Goal: Transaction & Acquisition: Purchase product/service

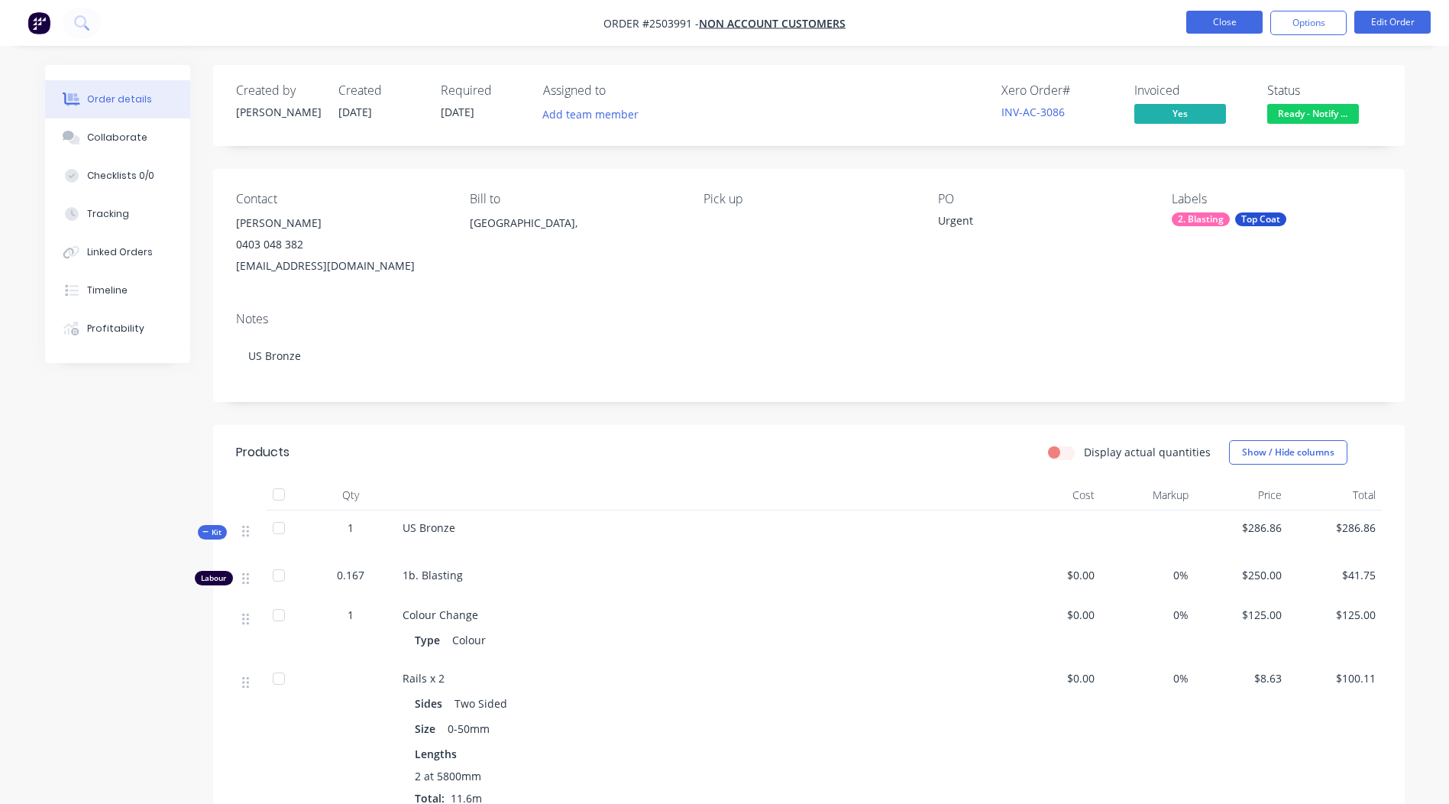
click at [1211, 18] on button "Close" at bounding box center [1224, 22] width 76 height 23
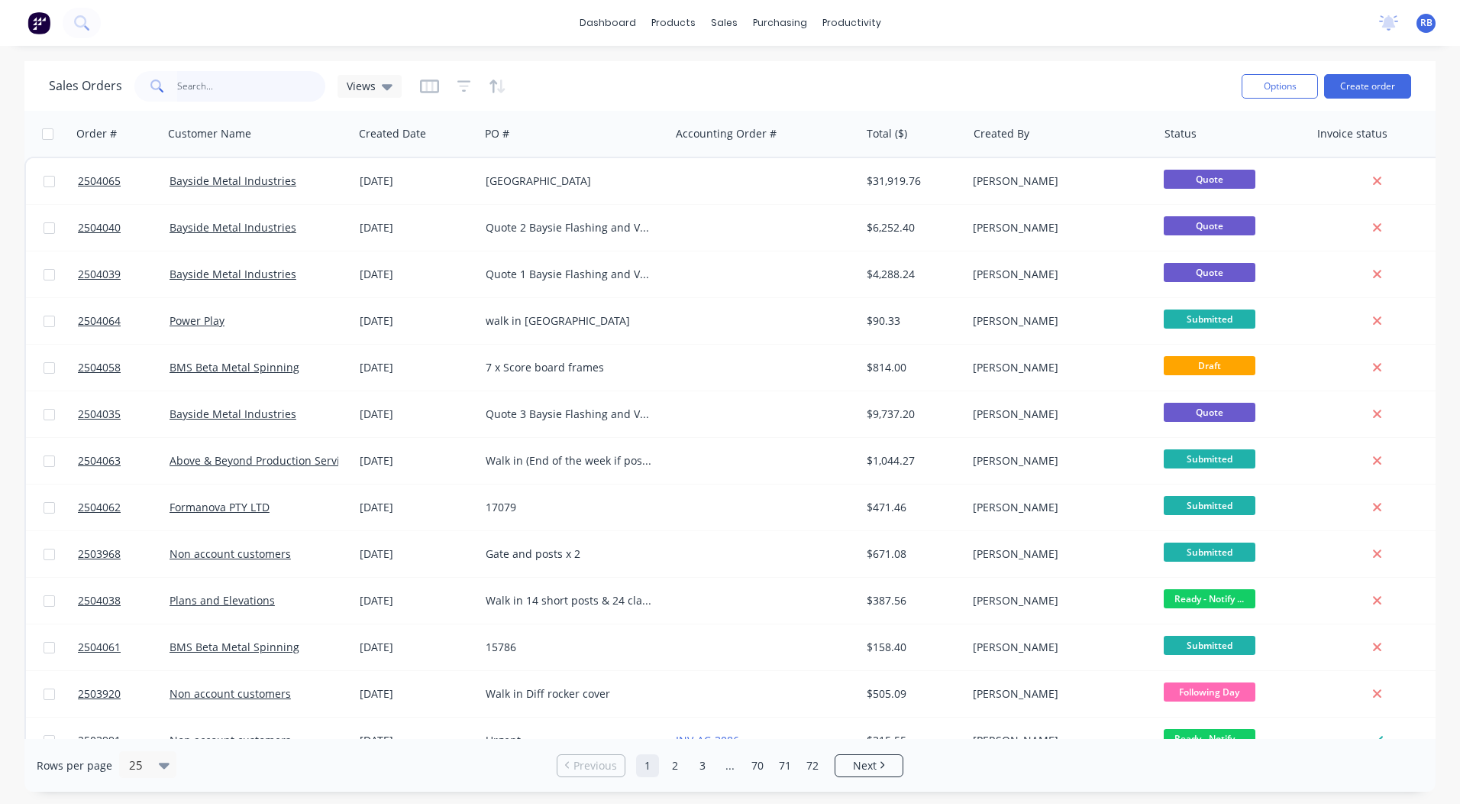
click at [256, 83] on input "text" at bounding box center [251, 86] width 149 height 31
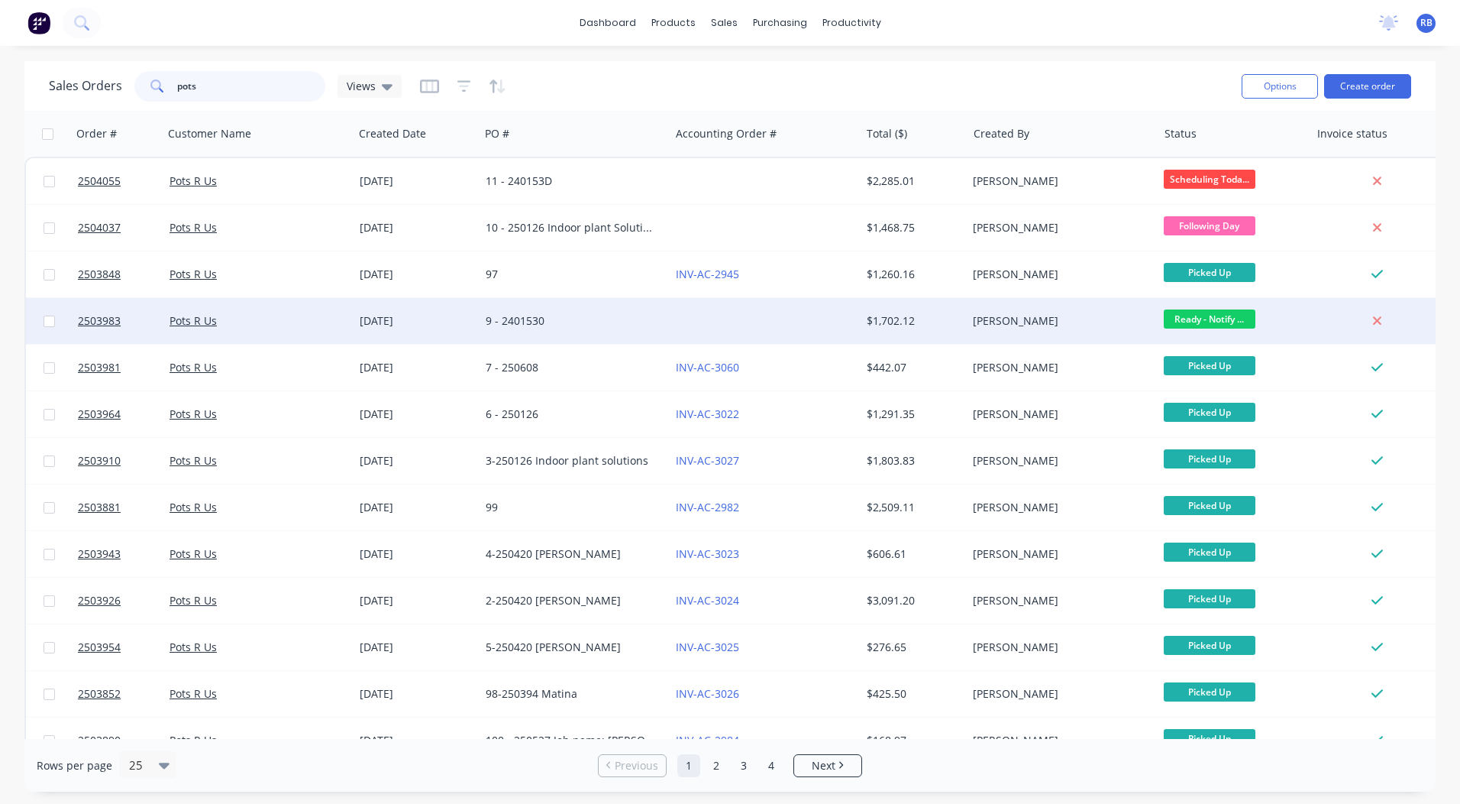
type input "pots"
click at [412, 314] on div "[DATE]" at bounding box center [417, 320] width 114 height 15
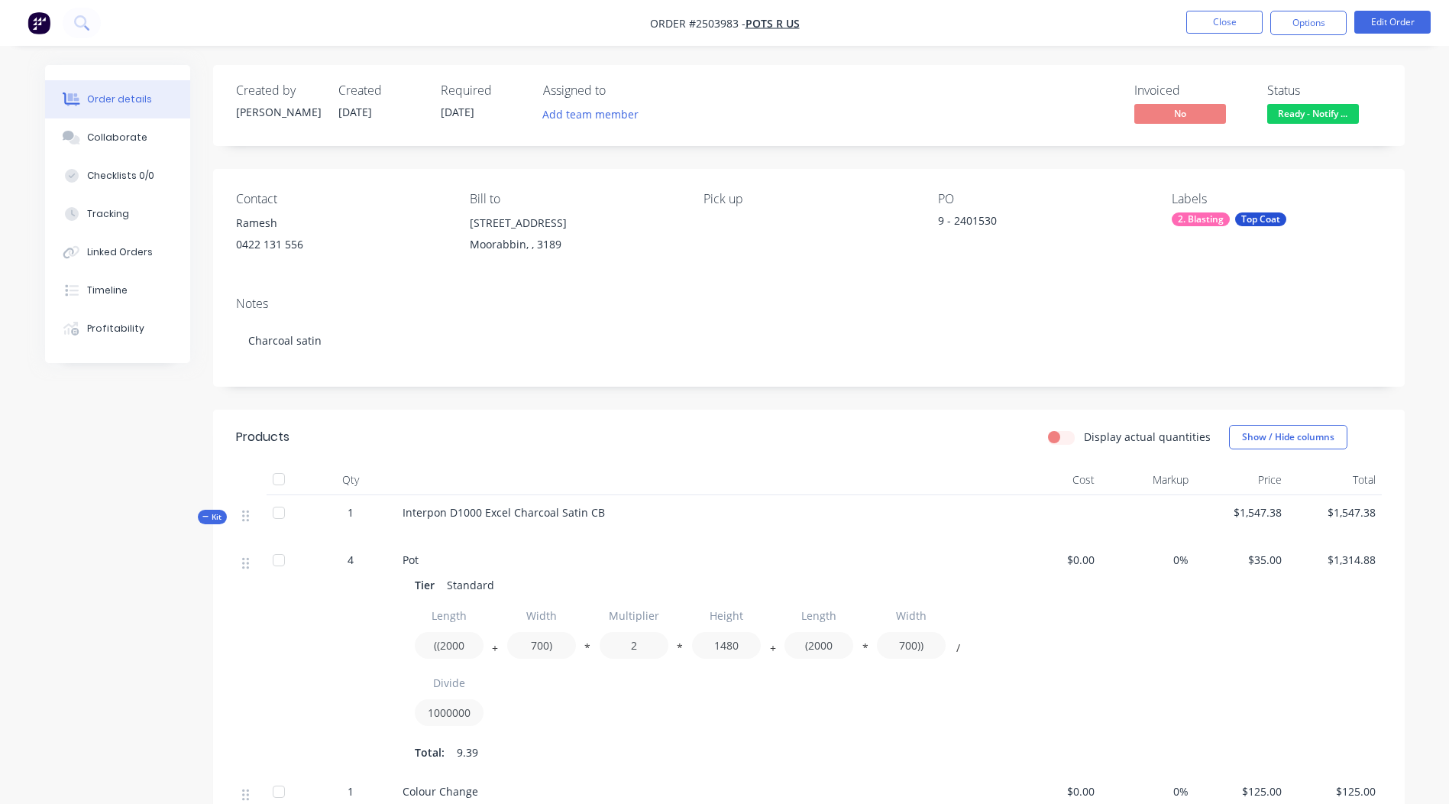
click at [1306, 114] on span "Ready - Notify ..." at bounding box center [1313, 113] width 92 height 19
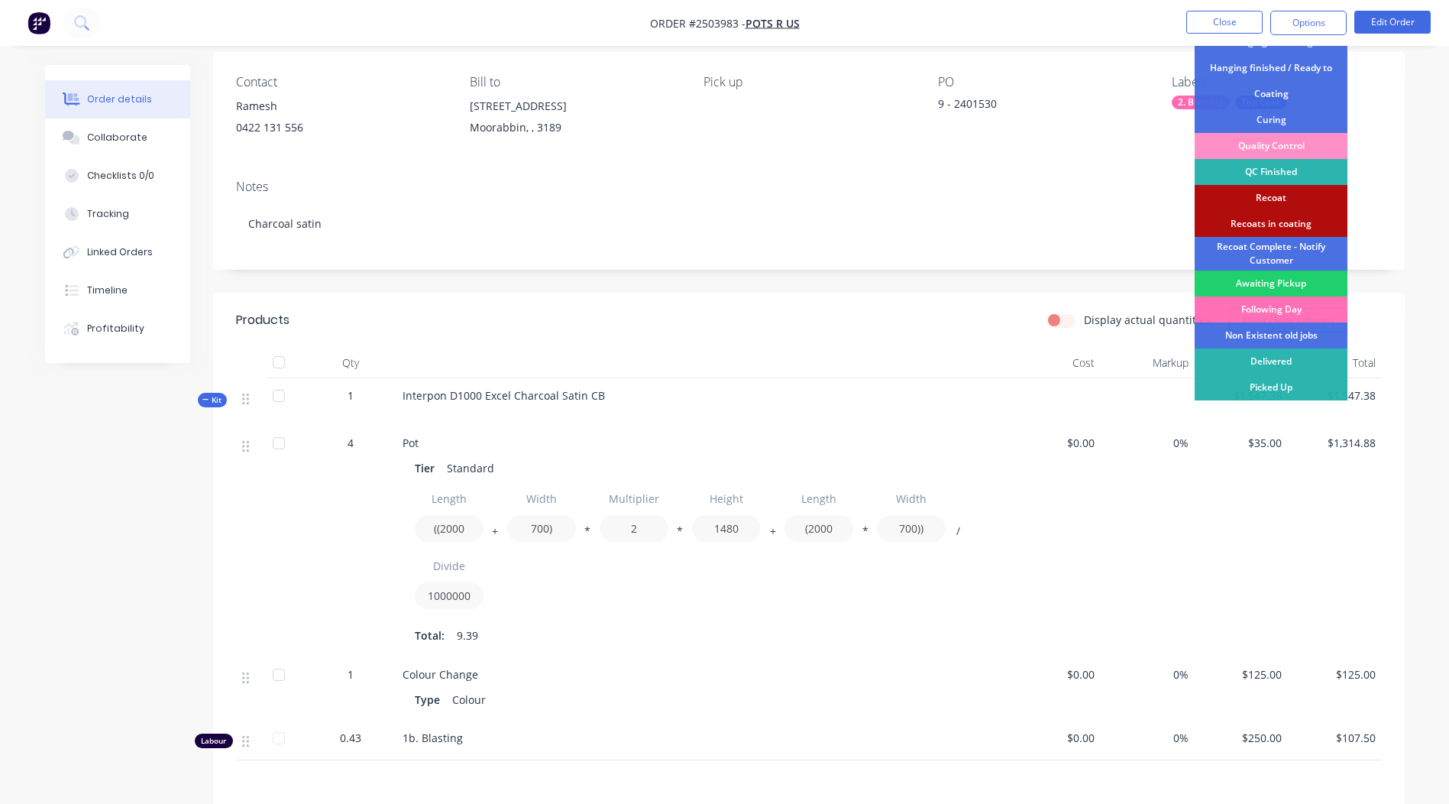
scroll to position [153, 0]
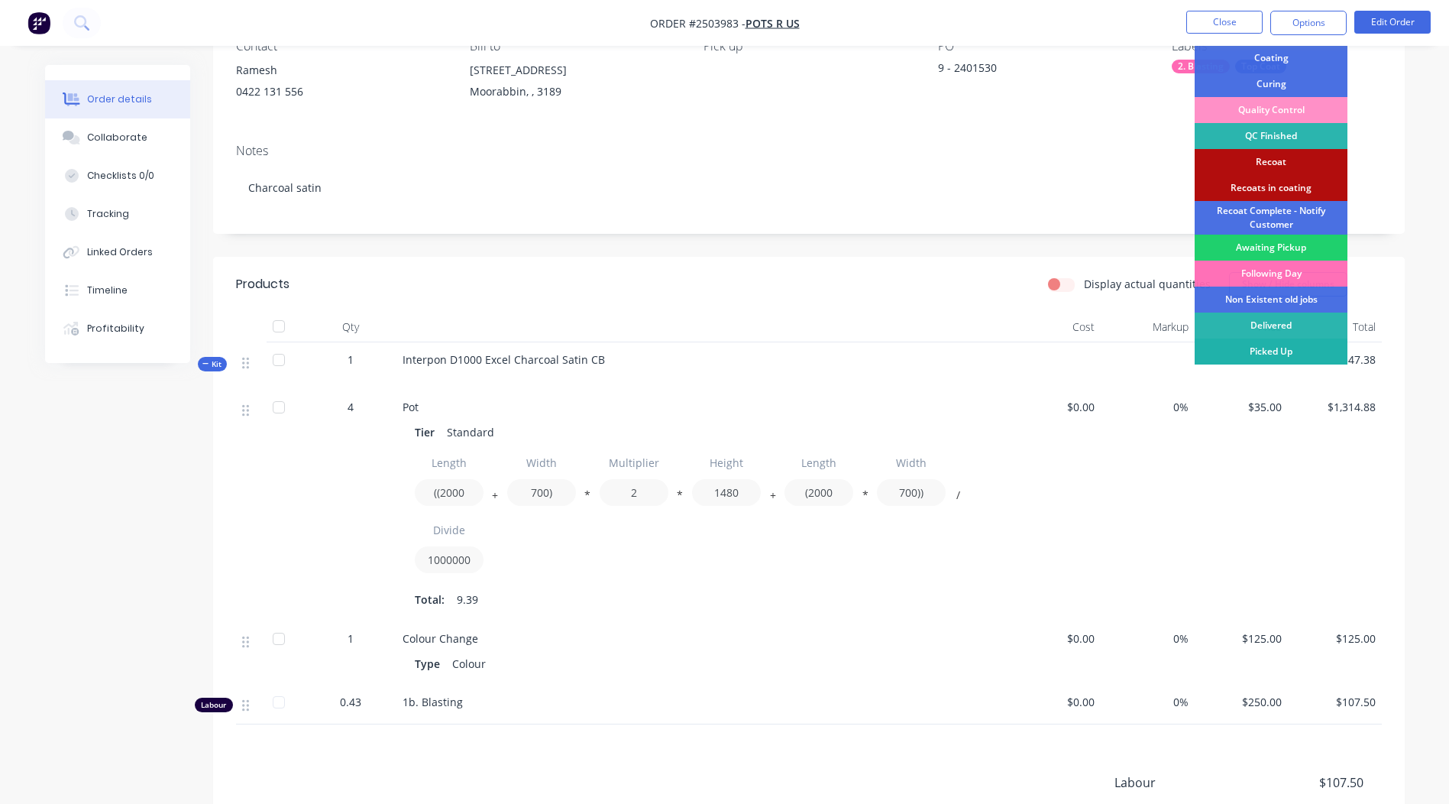
click at [1273, 348] on div "Picked Up" at bounding box center [1271, 351] width 153 height 26
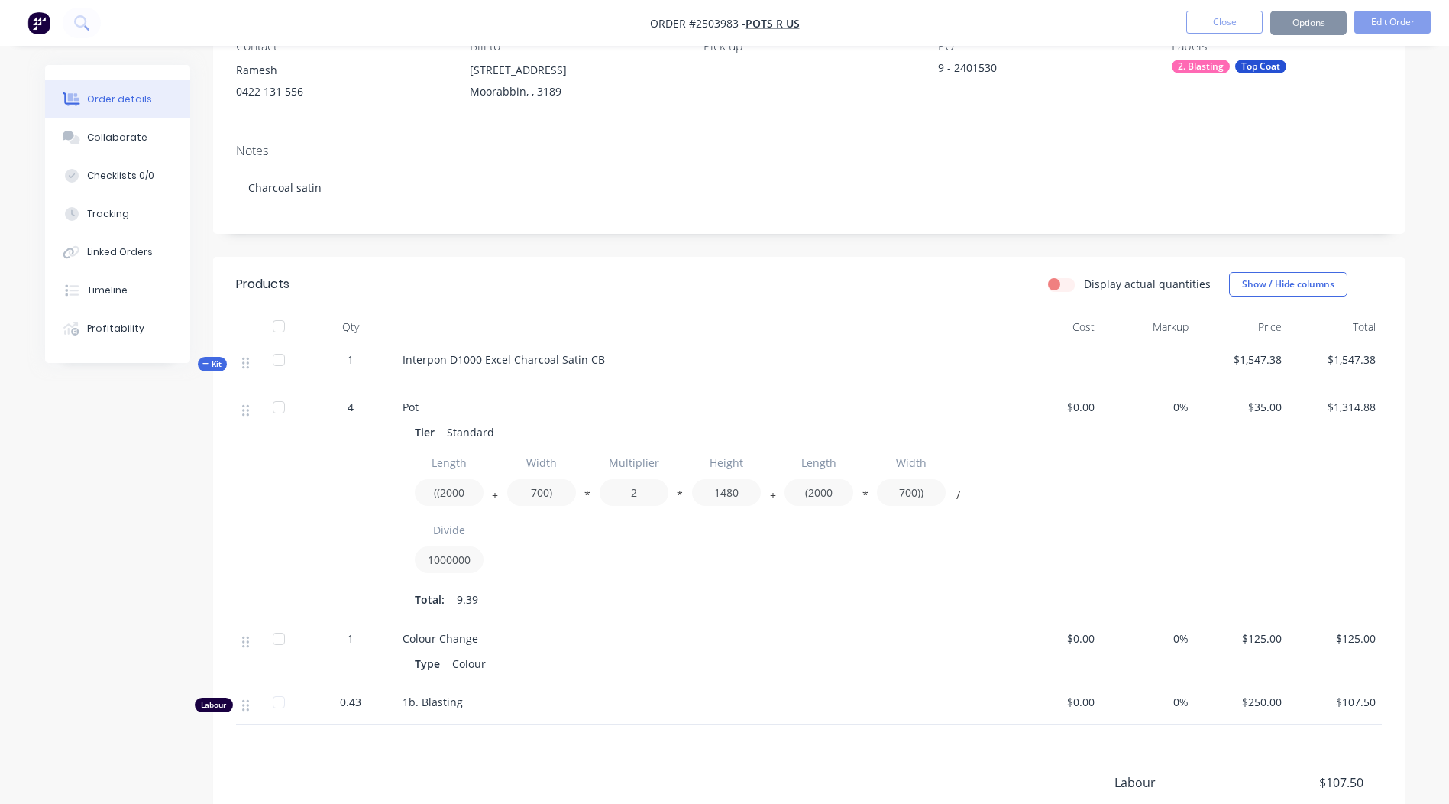
scroll to position [0, 0]
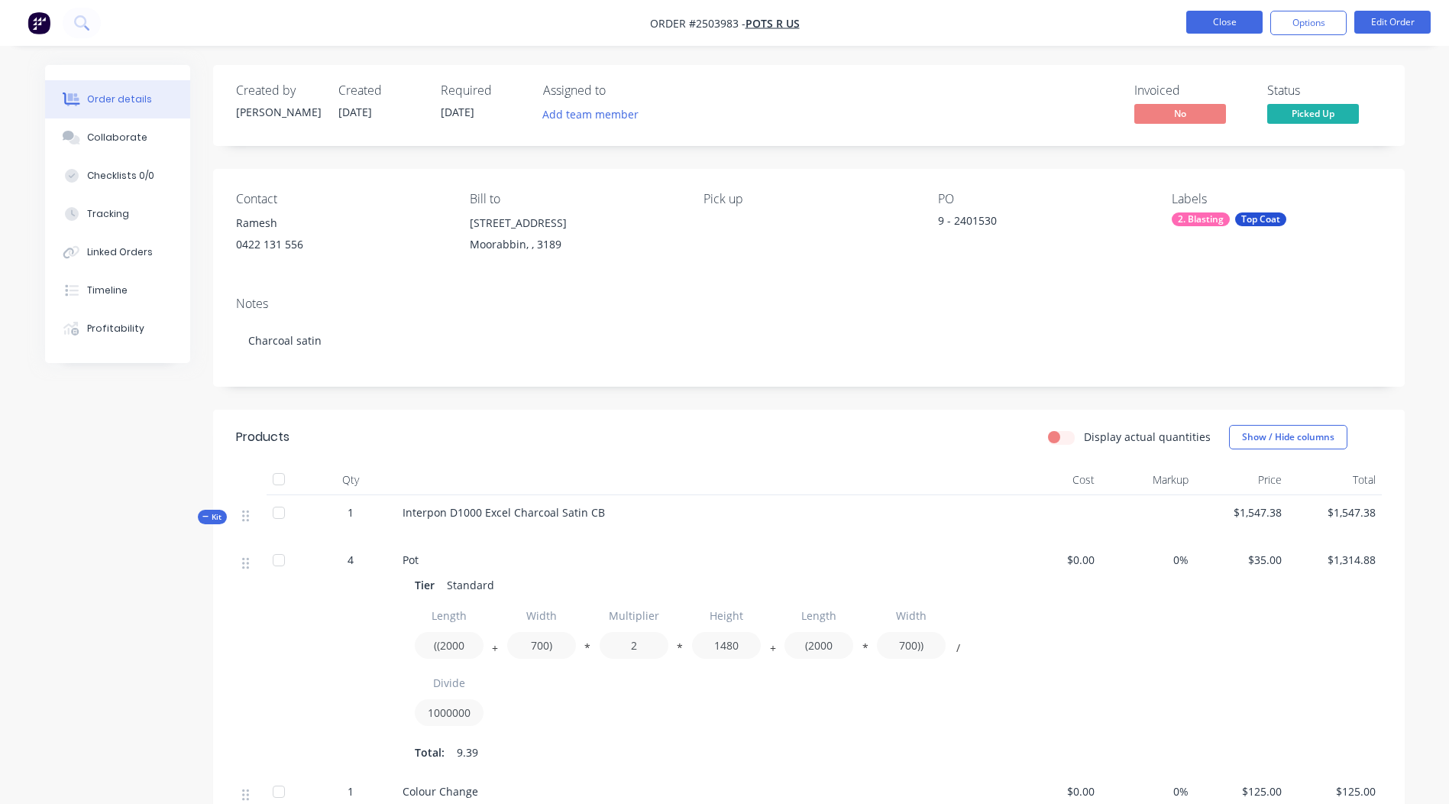
click at [1207, 11] on button "Close" at bounding box center [1224, 22] width 76 height 23
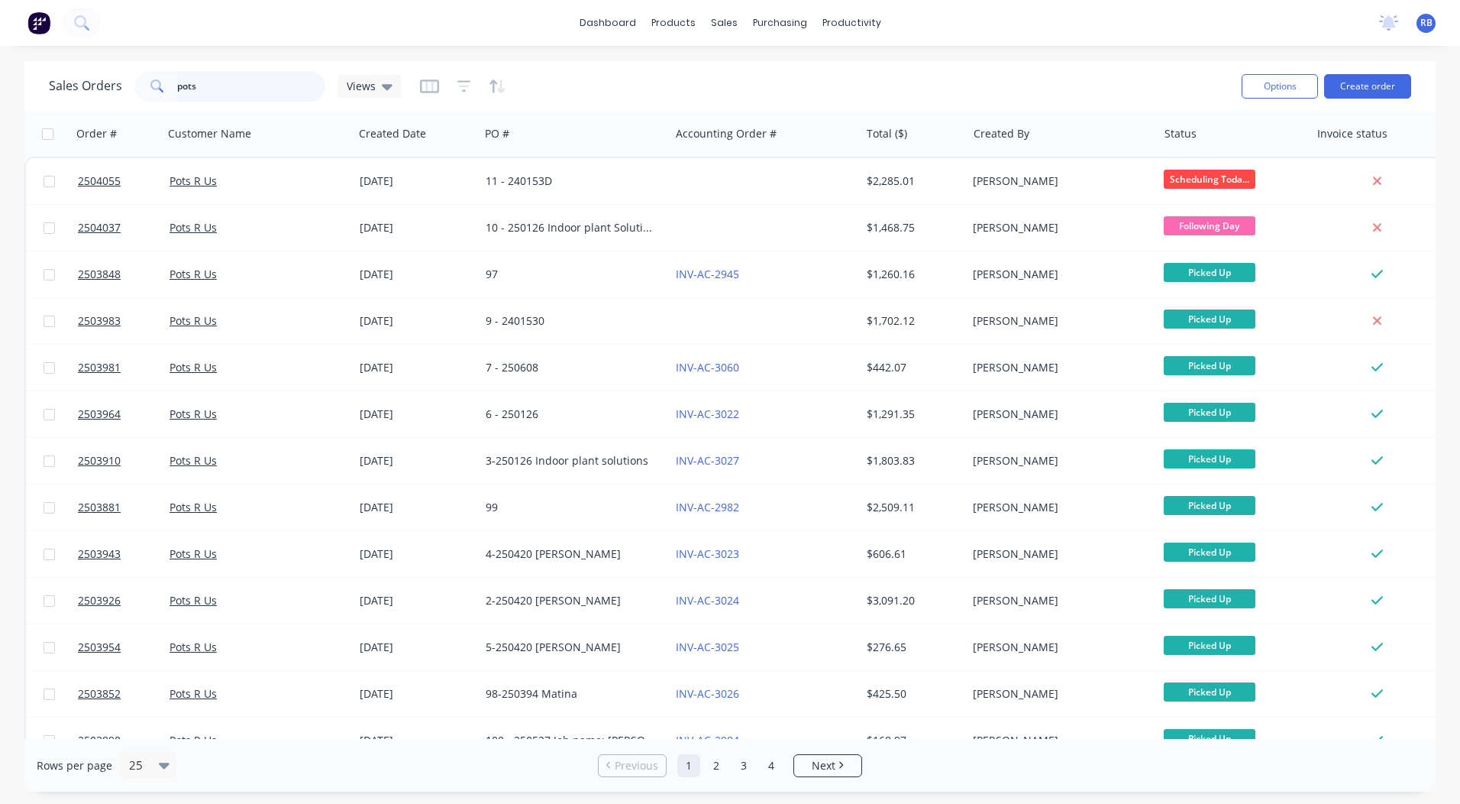
click at [0, 113] on html "dashboard products sales purchasing productivity dashboard products Product Cat…" at bounding box center [730, 402] width 1460 height 804
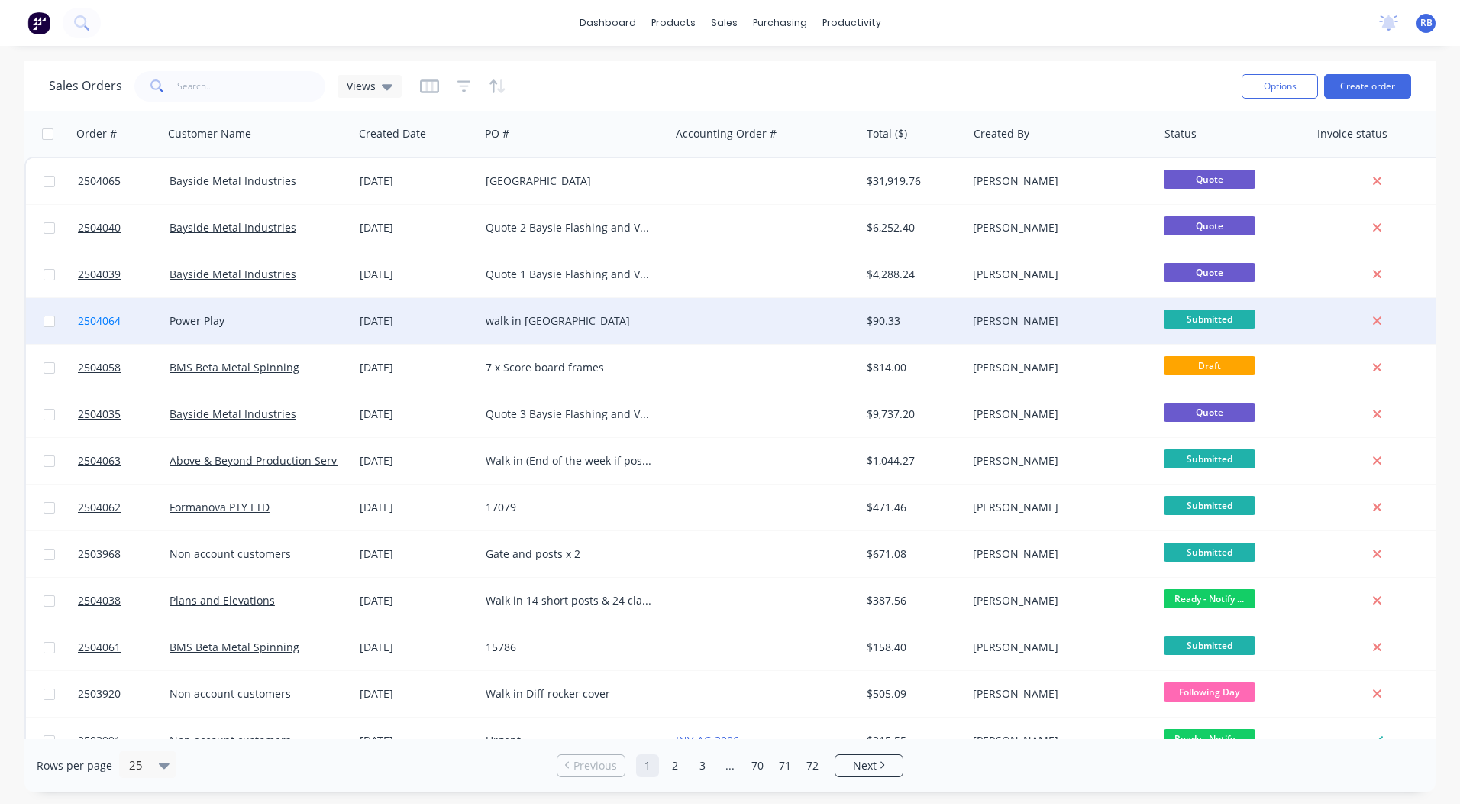
click at [101, 319] on span "2504064" at bounding box center [99, 320] width 43 height 15
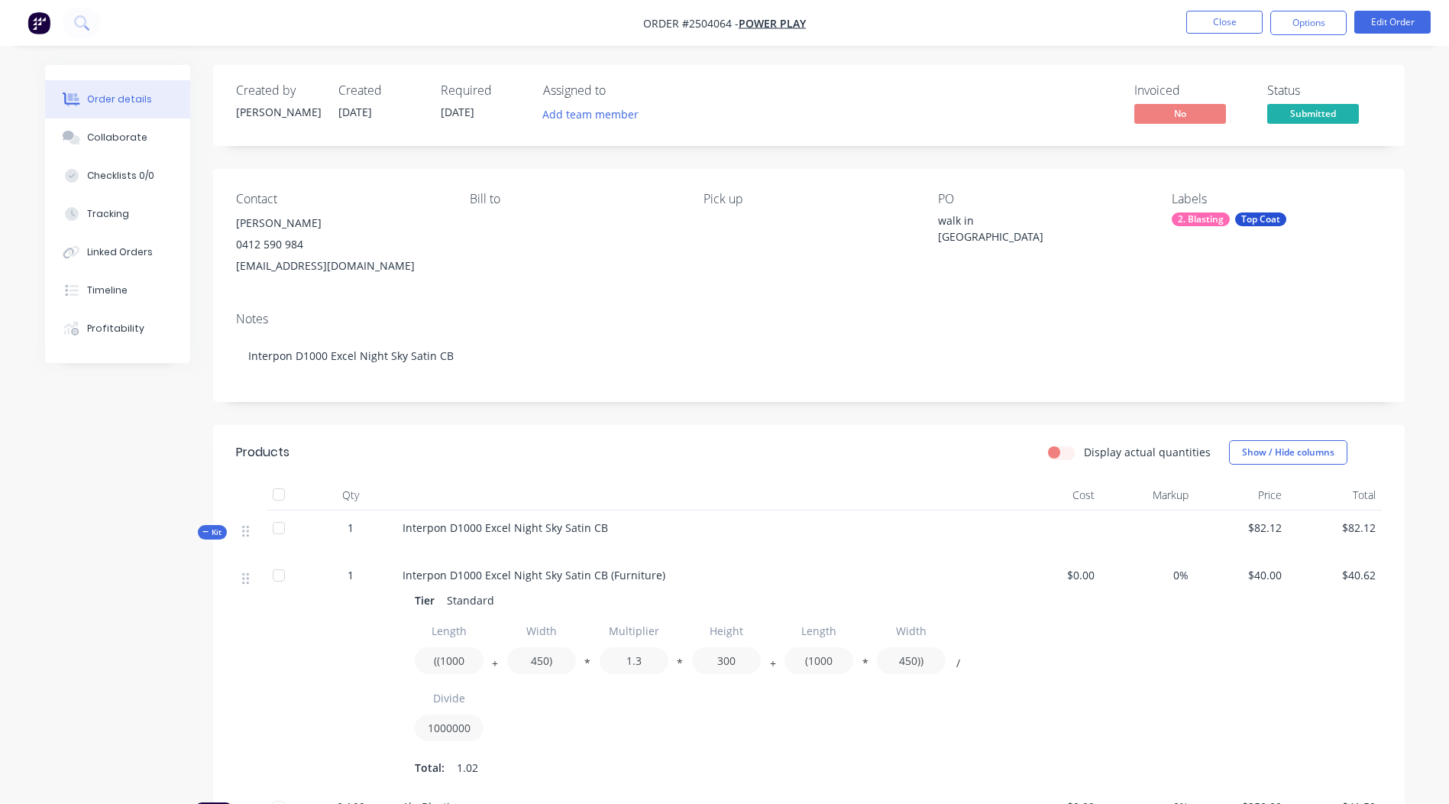
click at [1308, 9] on nav "Order #2504064 - Power Play Close Options Edit Order" at bounding box center [724, 23] width 1449 height 46
click at [1305, 15] on button "Options" at bounding box center [1308, 23] width 76 height 24
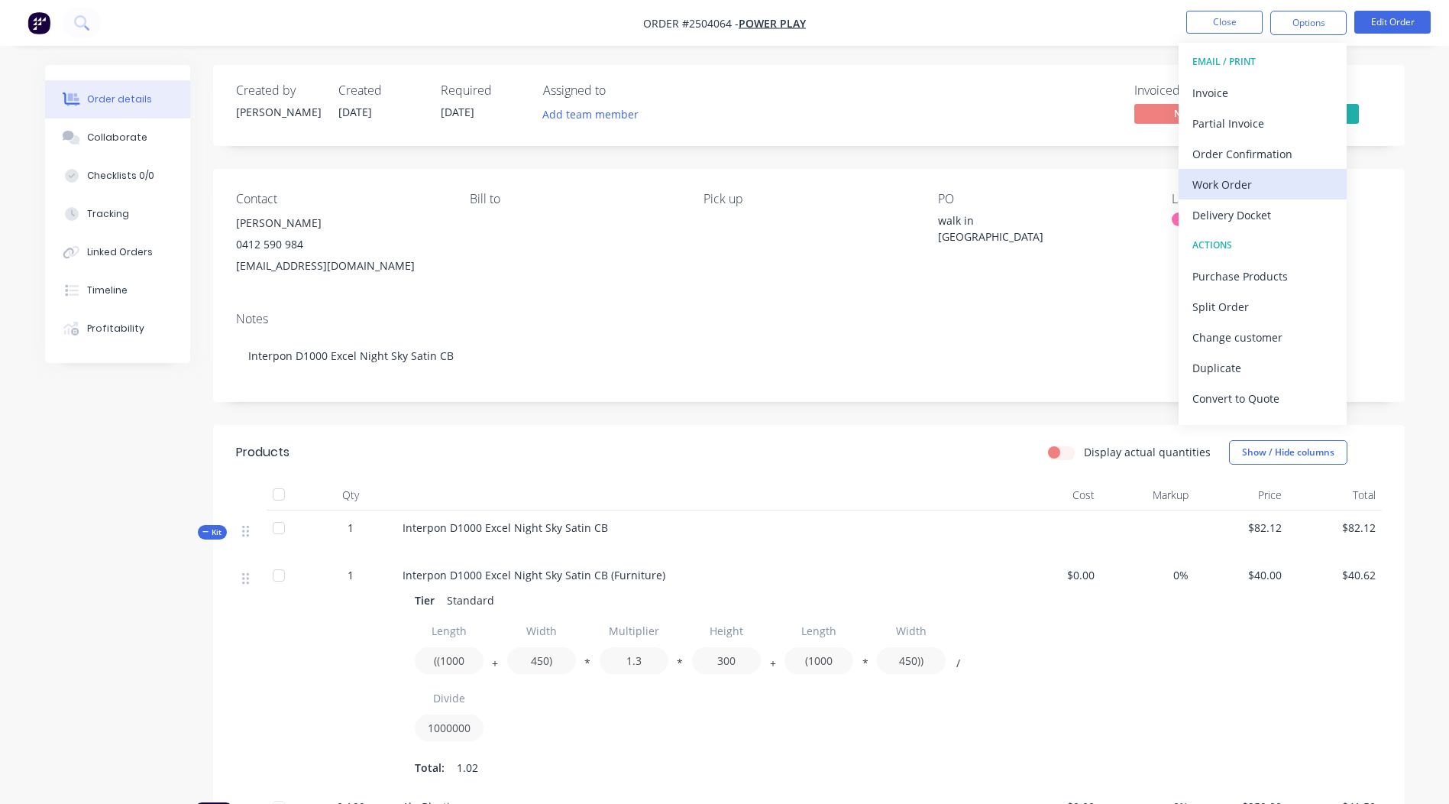
click at [1237, 186] on div "Work Order" at bounding box center [1262, 184] width 141 height 22
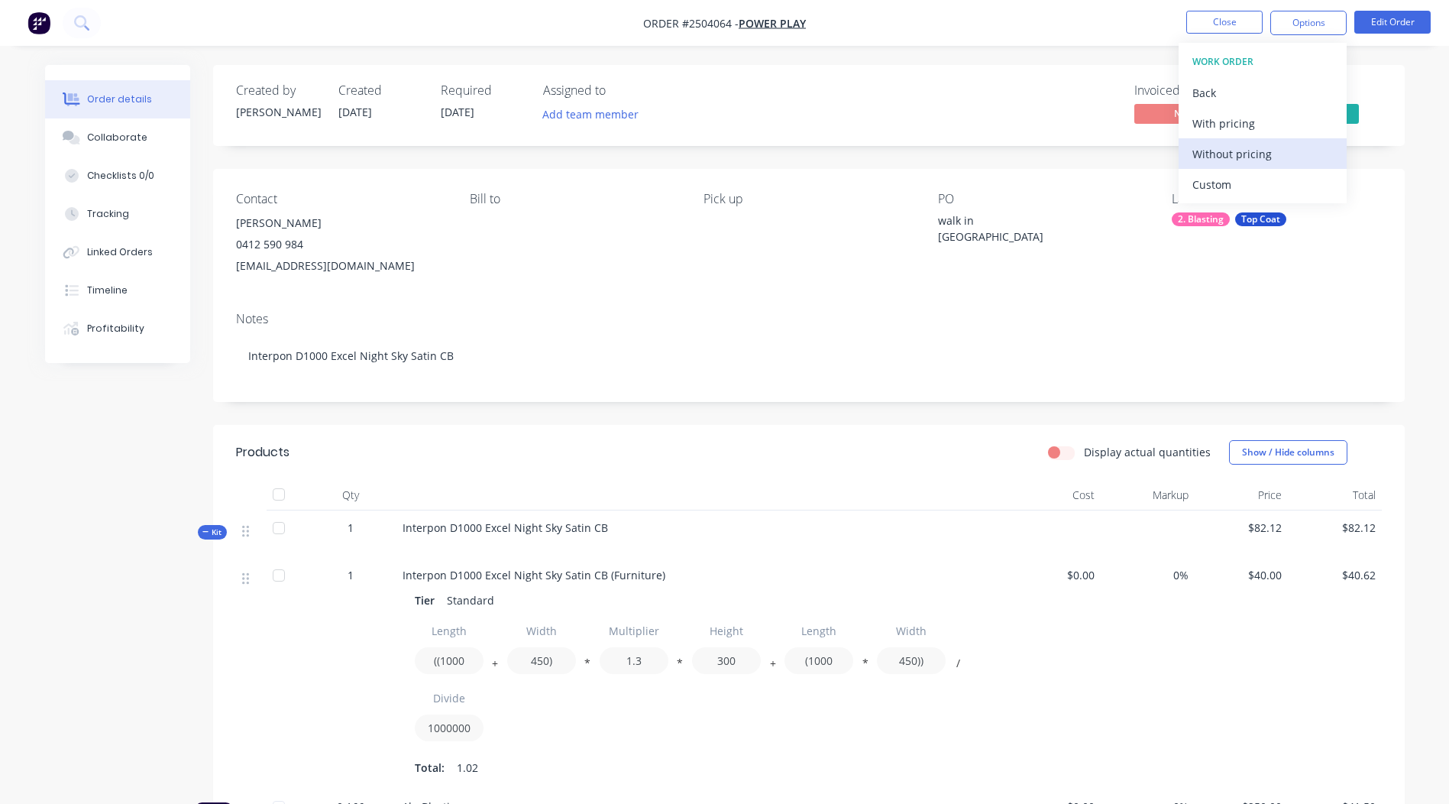
click at [1243, 150] on div "Without pricing" at bounding box center [1262, 154] width 141 height 22
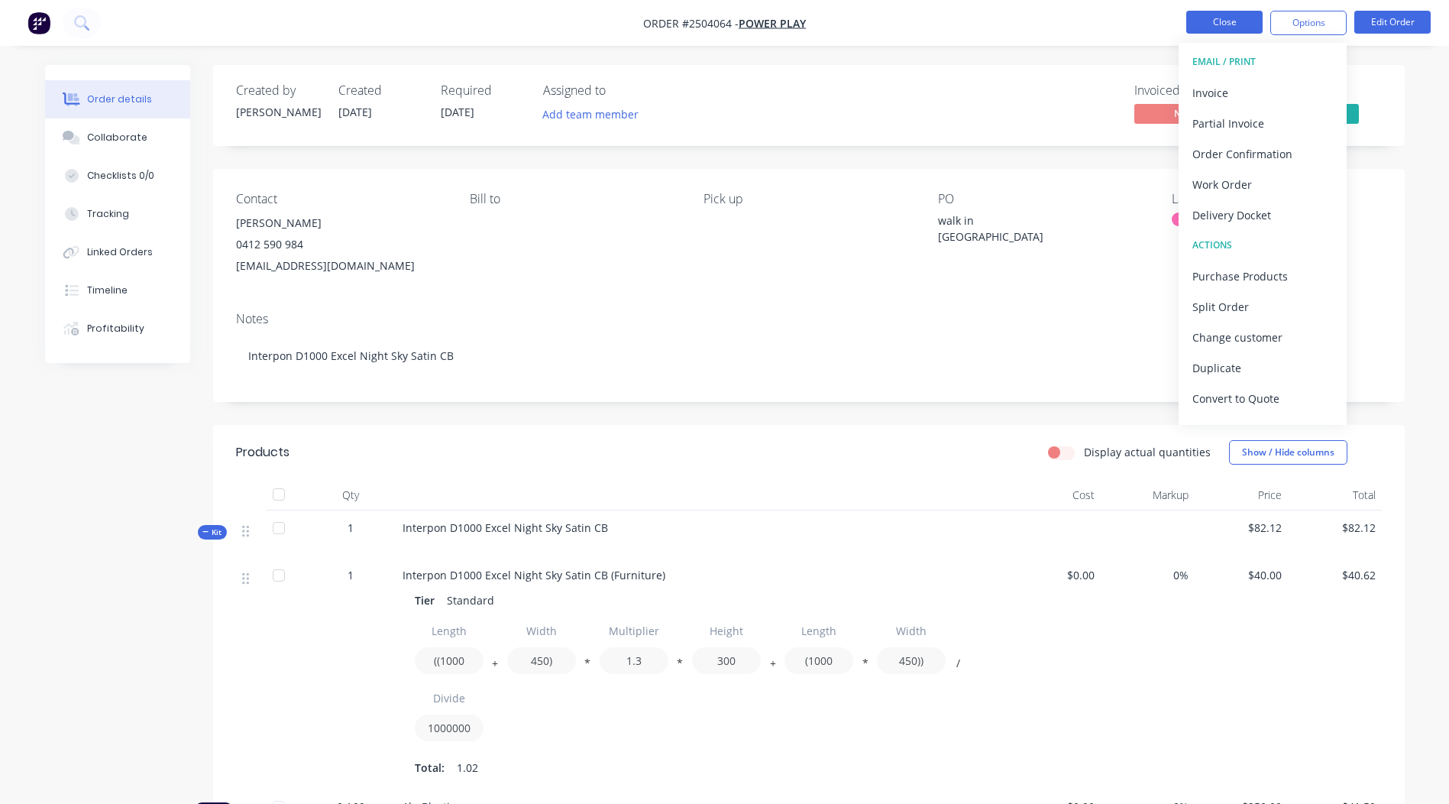
click at [1215, 31] on button "Close" at bounding box center [1224, 22] width 76 height 23
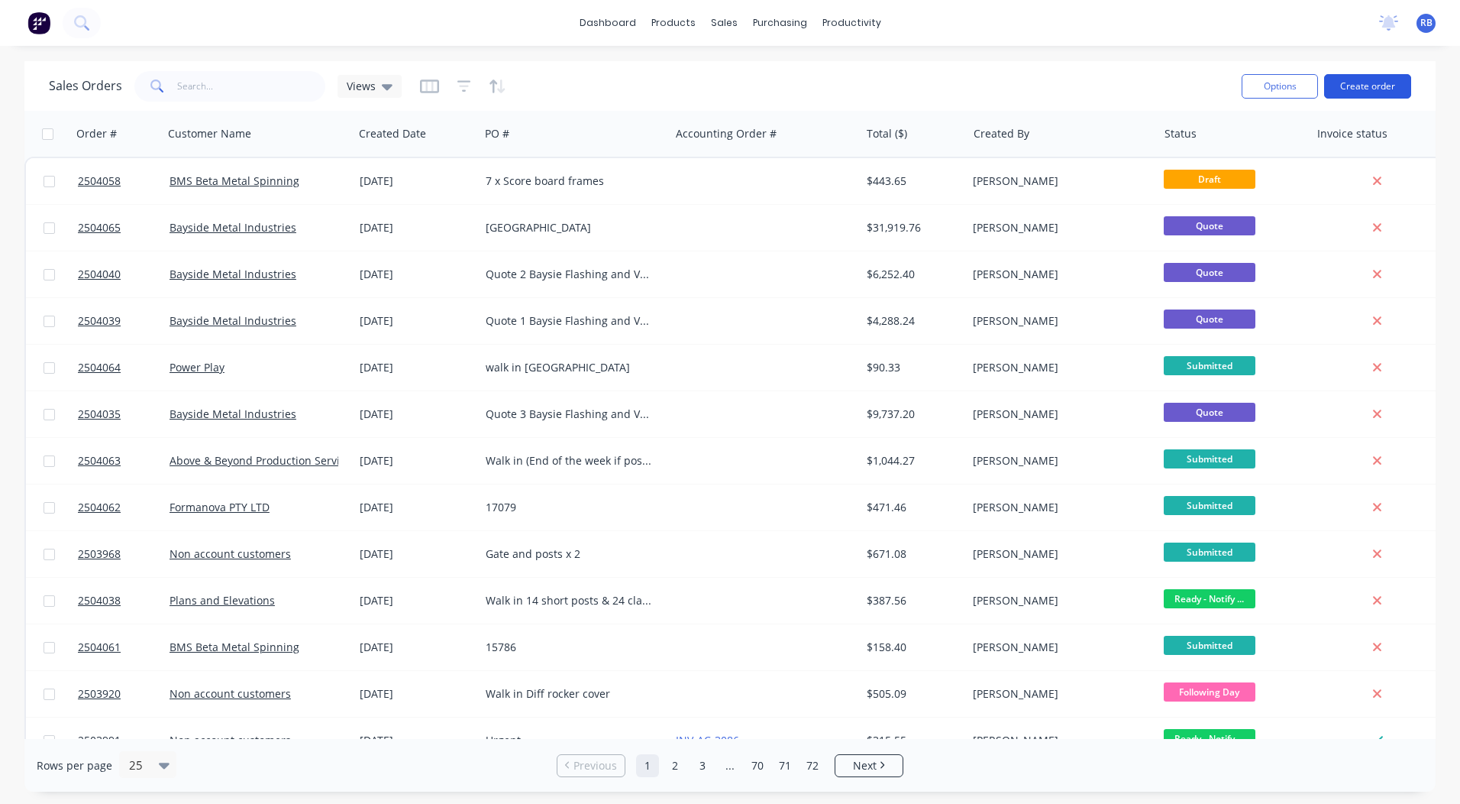
click at [1370, 86] on button "Create order" at bounding box center [1368, 86] width 87 height 24
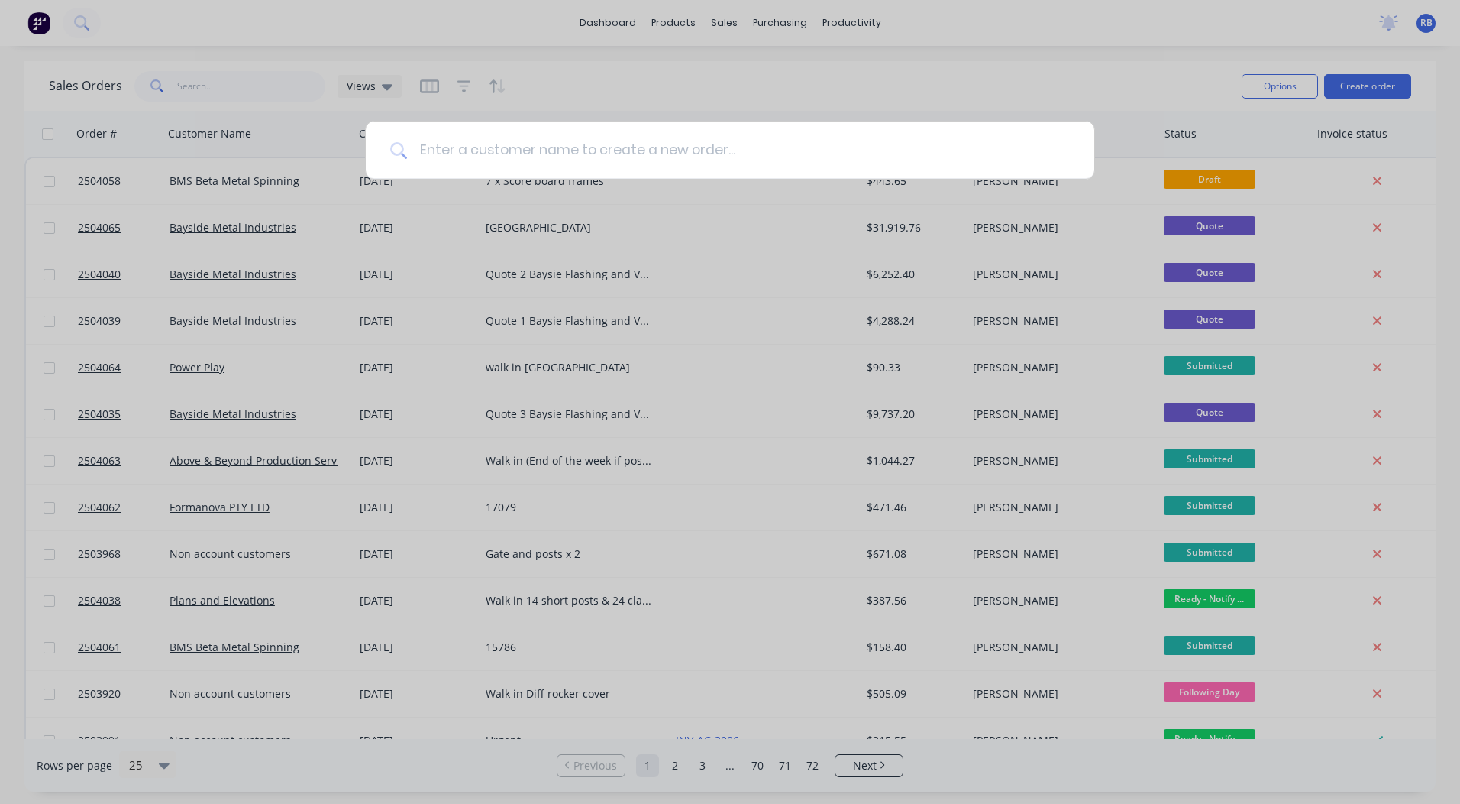
click at [470, 144] on input at bounding box center [738, 149] width 663 height 57
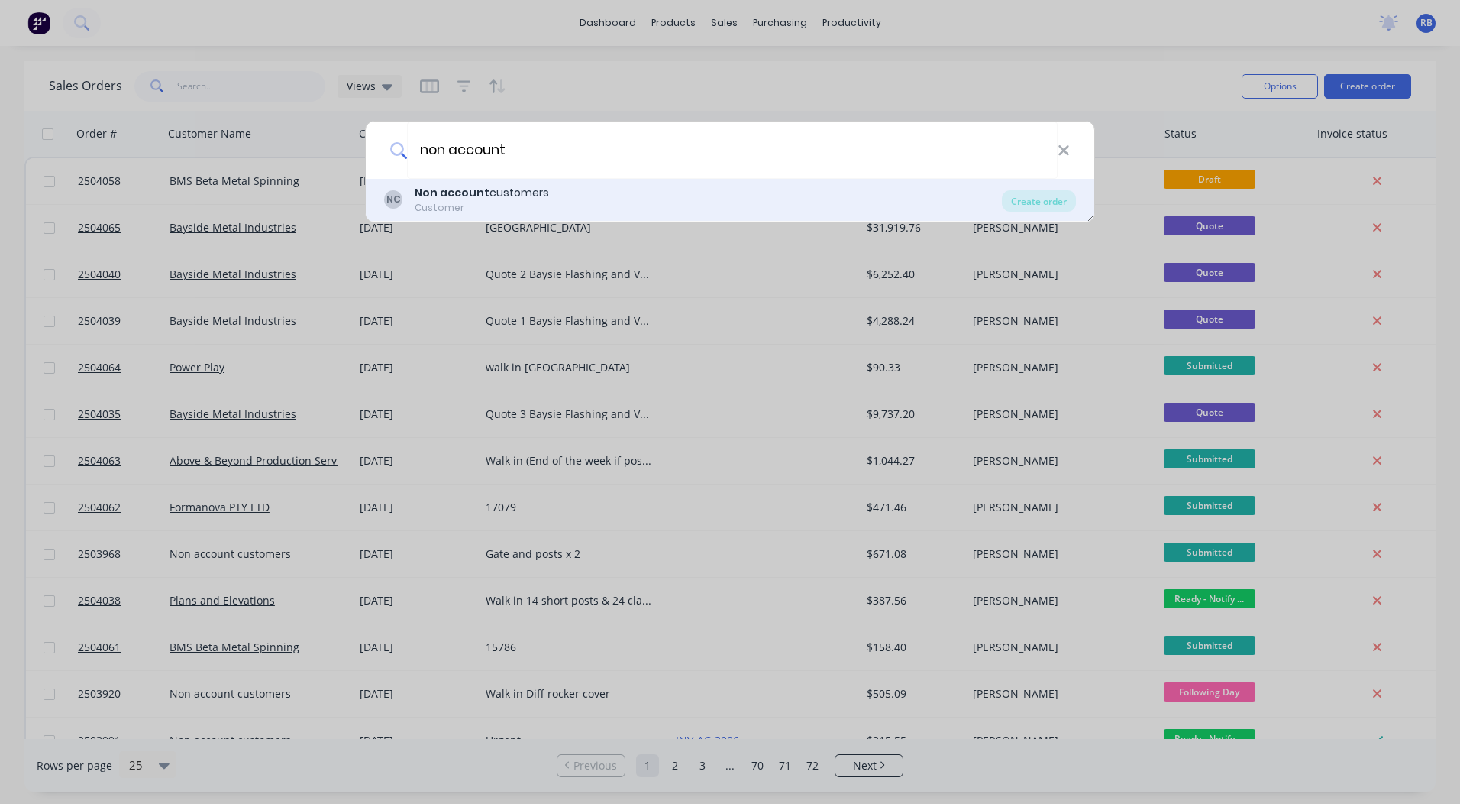
type input "non account"
click at [446, 198] on b "Non account" at bounding box center [452, 192] width 75 height 15
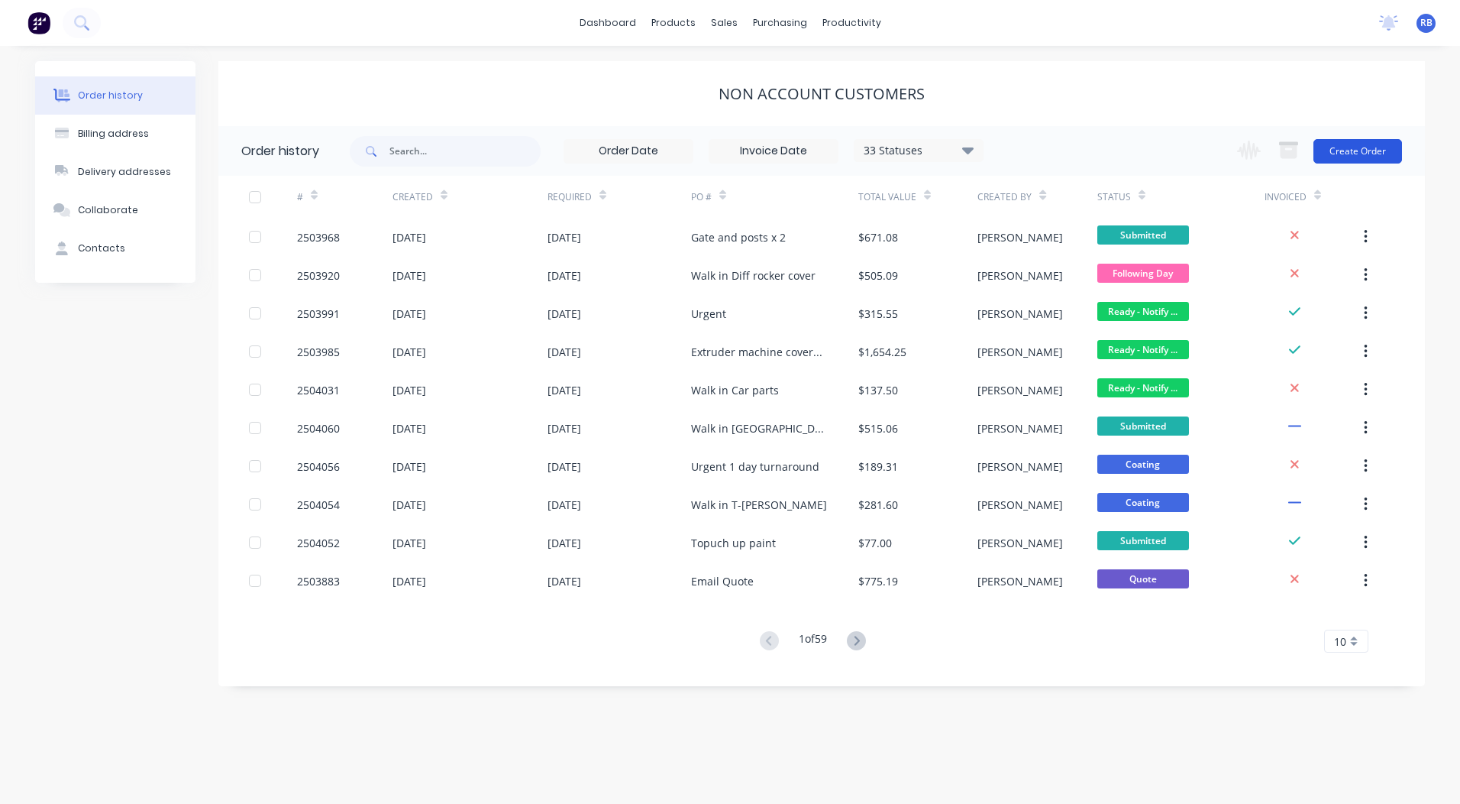
click at [1380, 143] on button "Create Order" at bounding box center [1358, 151] width 89 height 24
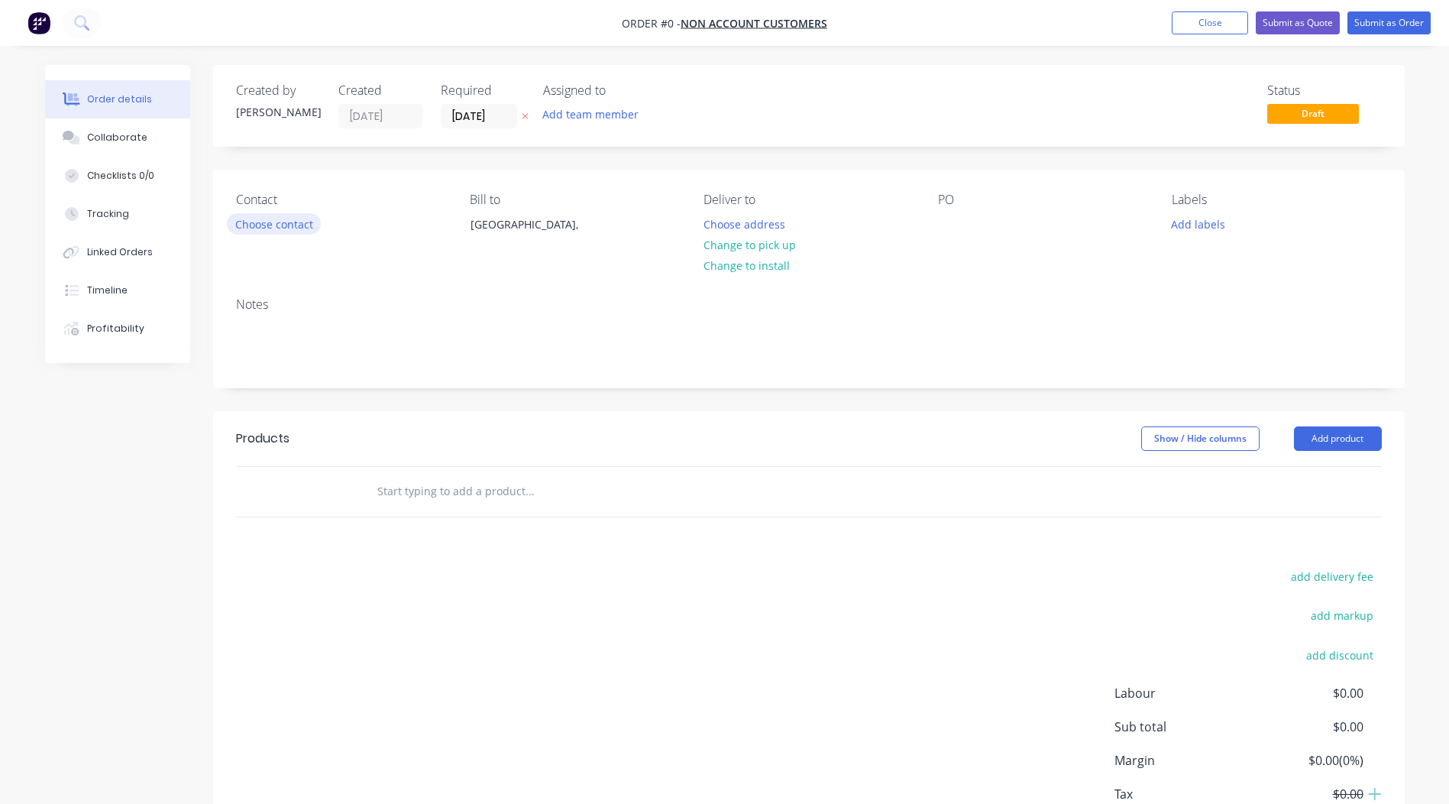
click at [288, 224] on button "Choose contact" at bounding box center [274, 223] width 94 height 21
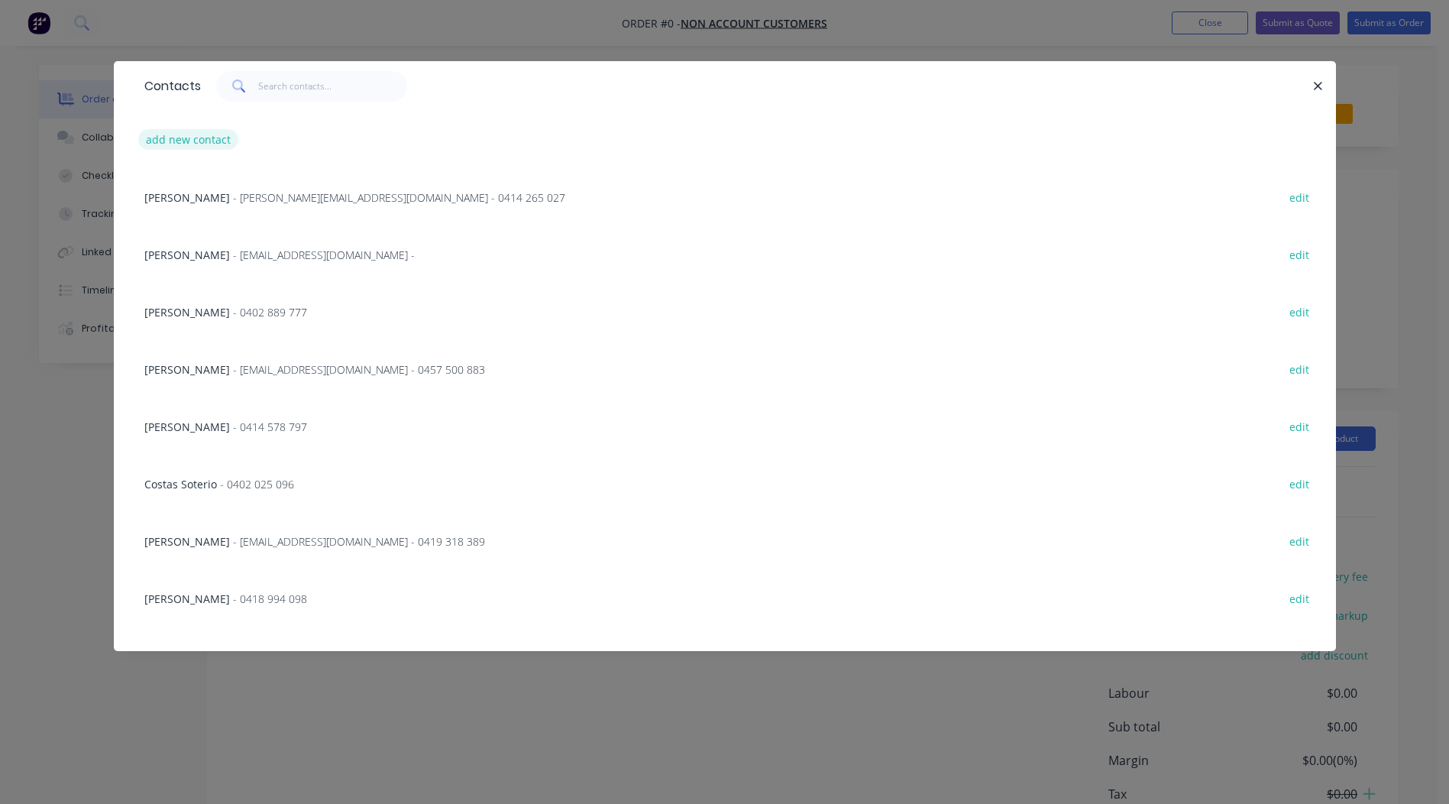
click at [194, 148] on button "add new contact" at bounding box center [188, 139] width 101 height 21
select select "AU"
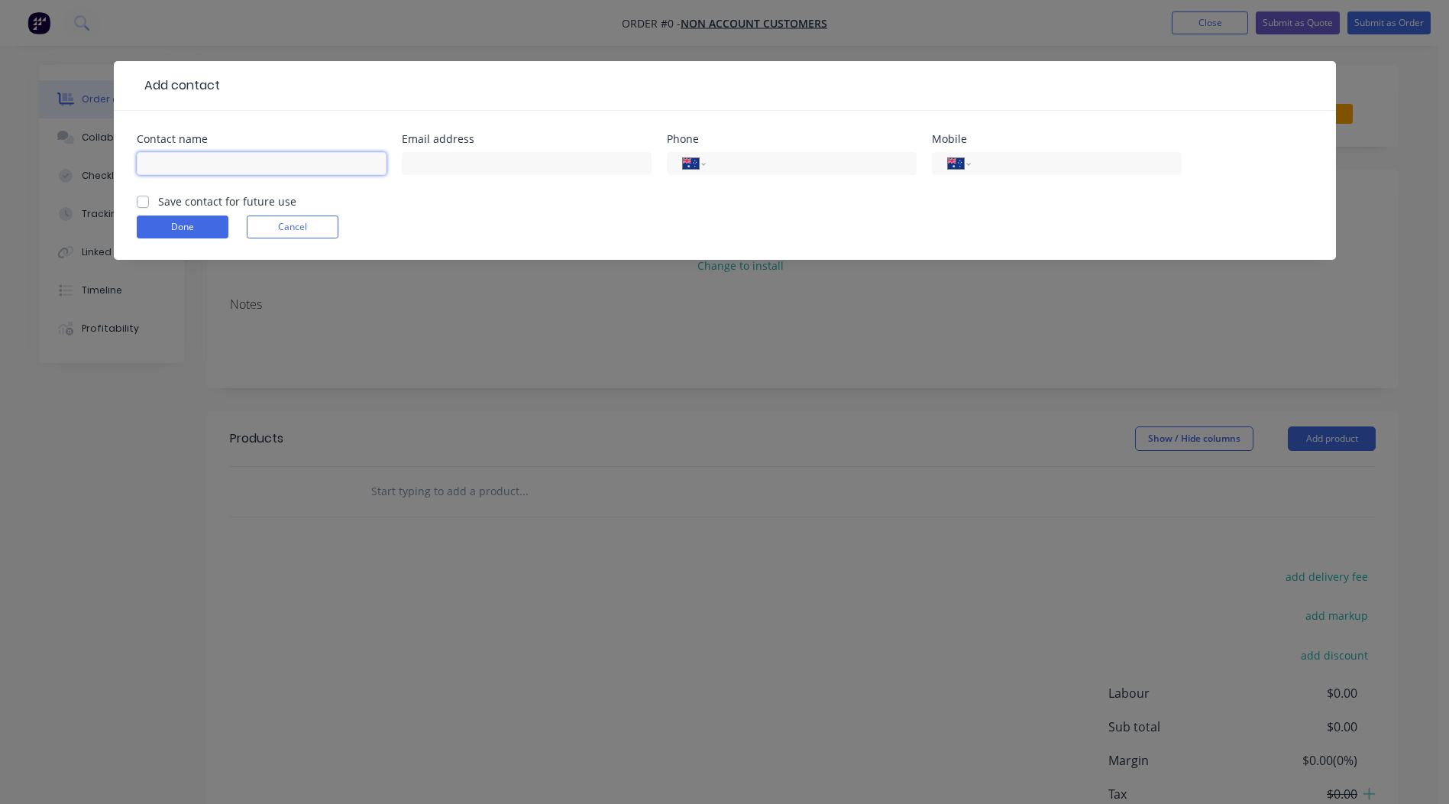
click at [196, 158] on input "text" at bounding box center [262, 163] width 250 height 23
click at [198, 164] on input "text" at bounding box center [262, 163] width 250 height 23
type input "Ezio Sanelli"
click at [446, 164] on input "text" at bounding box center [527, 163] width 250 height 23
type input "ezio.sanelli@ams-mo.com"
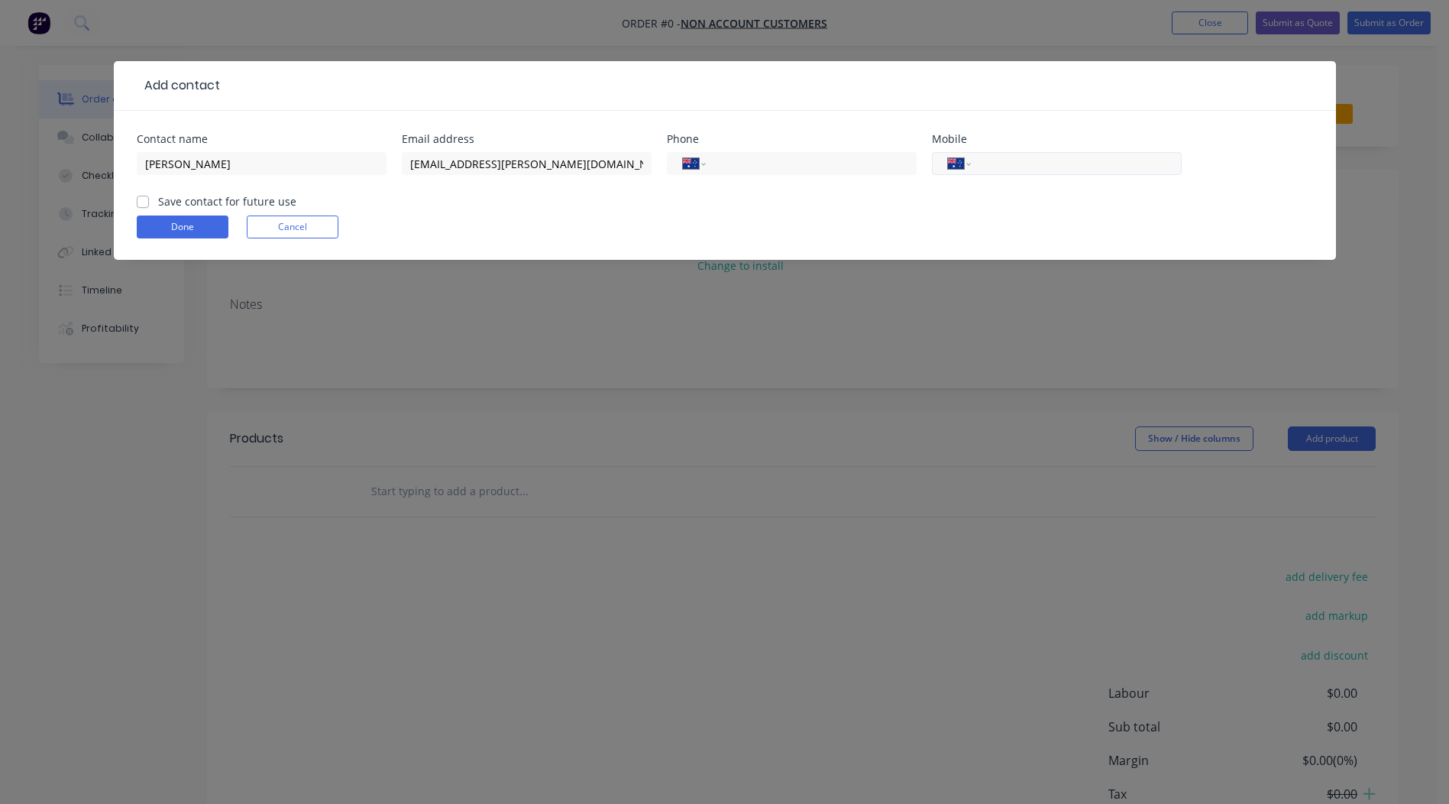
click at [1036, 160] on input "tel" at bounding box center [1073, 164] width 183 height 18
type input "0412 524 186"
click at [158, 199] on label "Save contact for future use" at bounding box center [227, 201] width 138 height 16
click at [142, 199] on input "Save contact for future use" at bounding box center [143, 200] width 12 height 15
checkbox input "true"
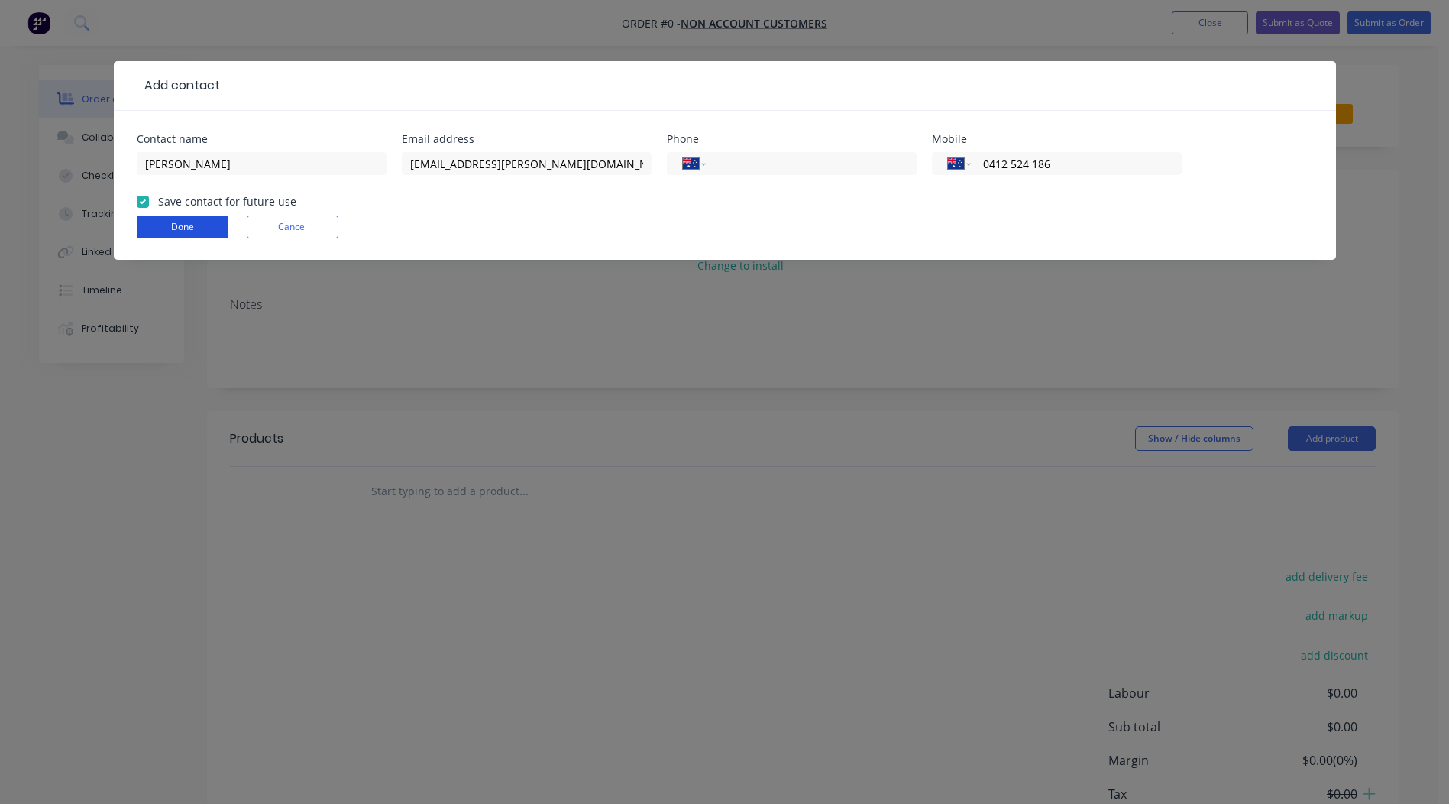
click at [199, 222] on button "Done" at bounding box center [183, 226] width 92 height 23
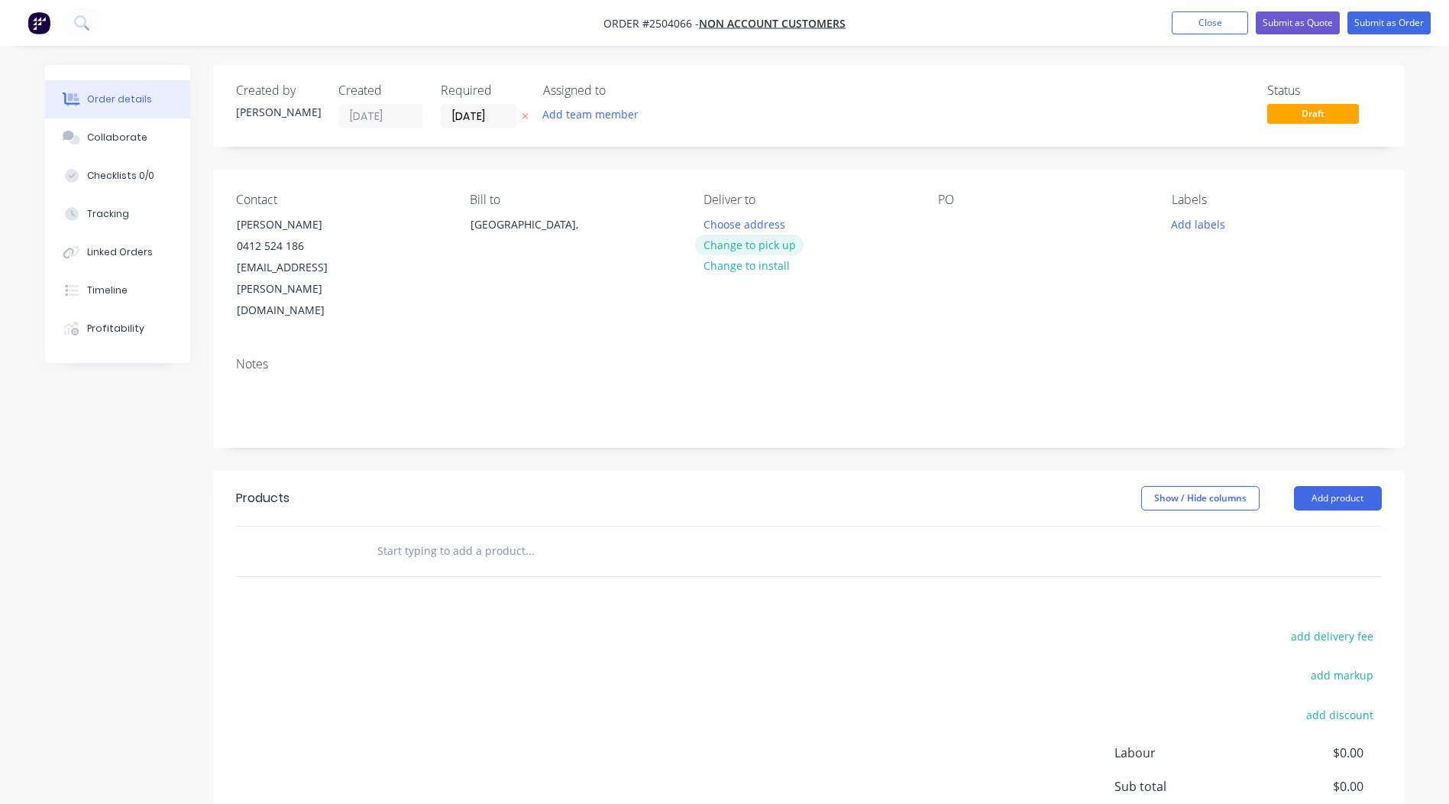
click at [770, 244] on button "Change to pick up" at bounding box center [749, 245] width 108 height 21
click at [945, 225] on div at bounding box center [950, 224] width 24 height 22
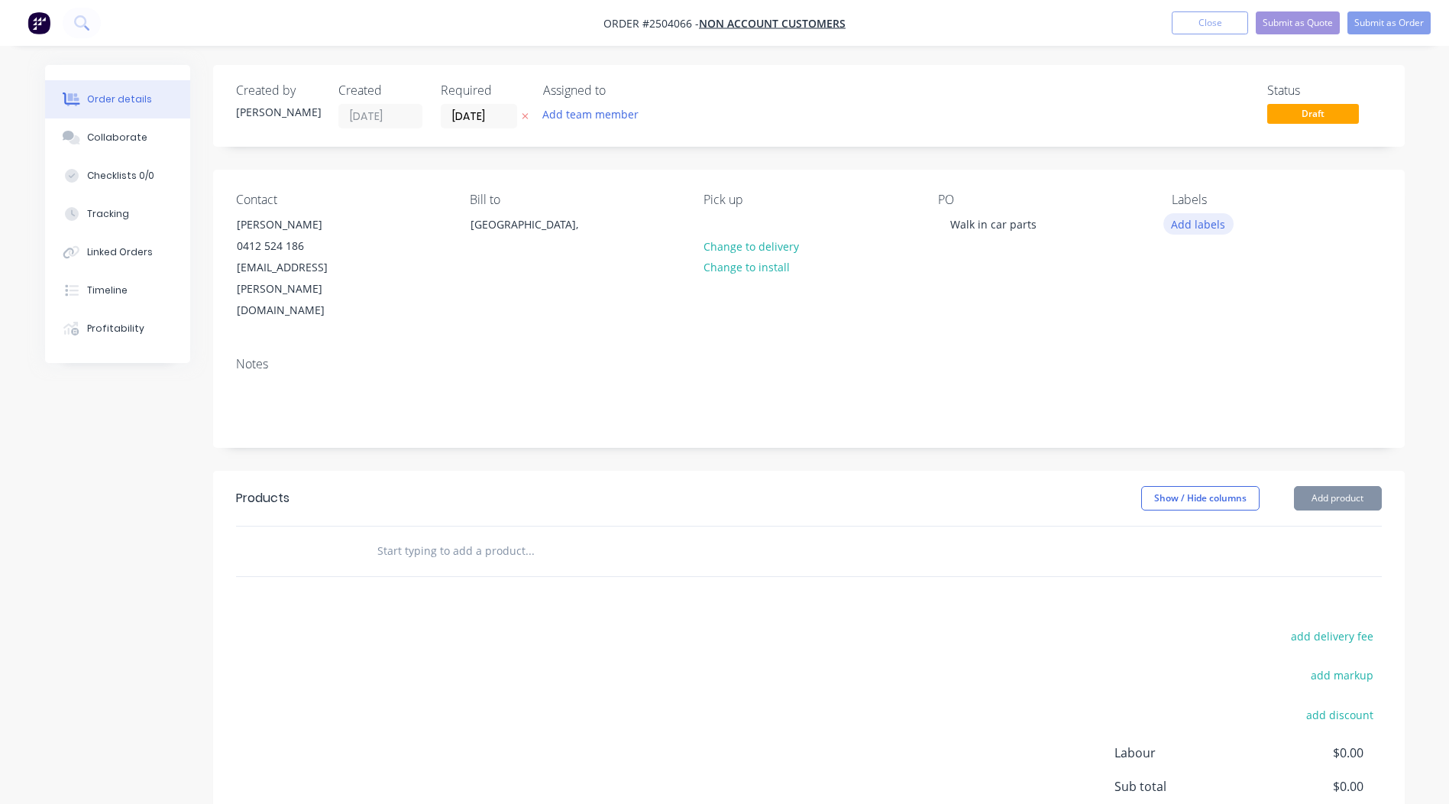
click at [1203, 227] on button "Add labels" at bounding box center [1198, 223] width 70 height 21
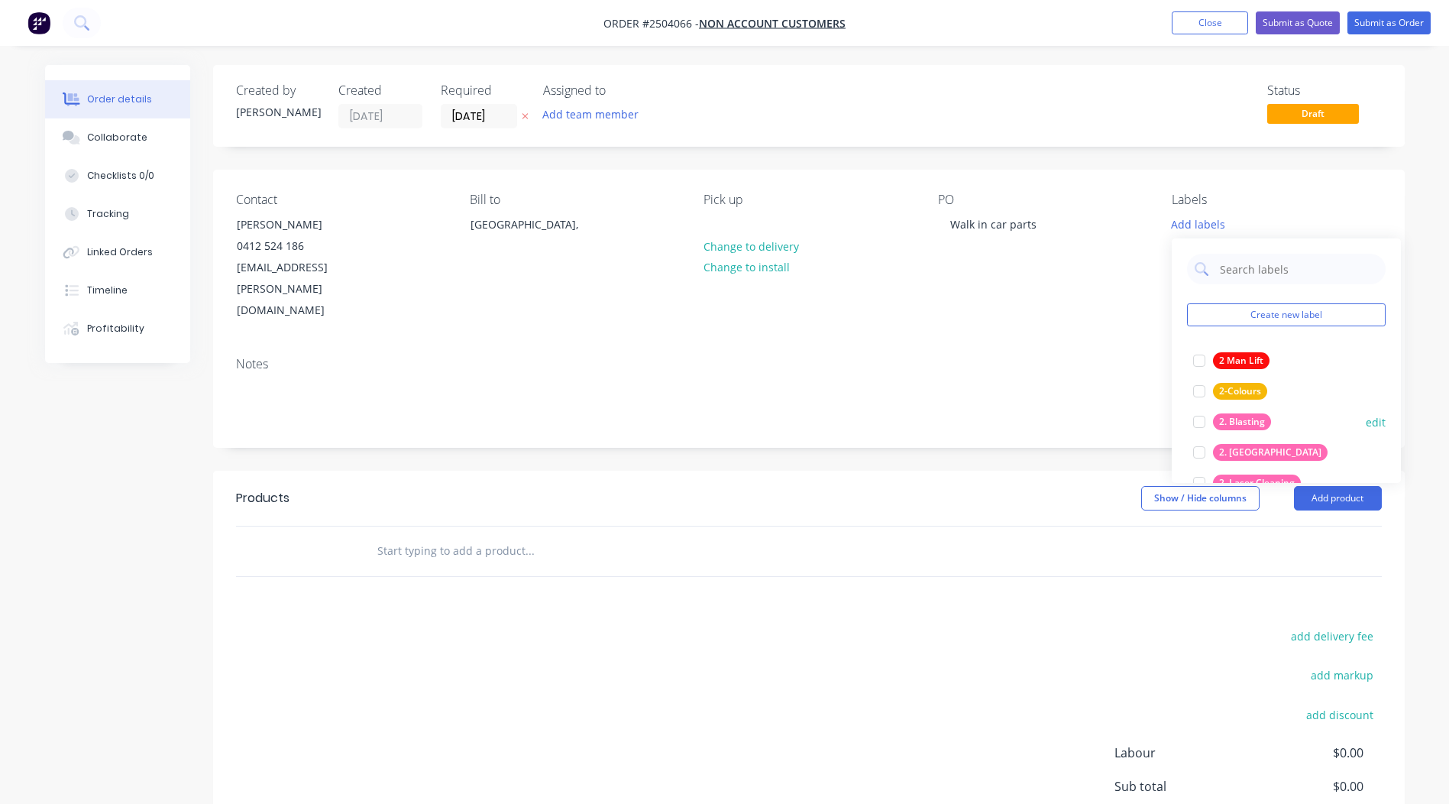
click at [1196, 420] on div at bounding box center [1199, 421] width 31 height 31
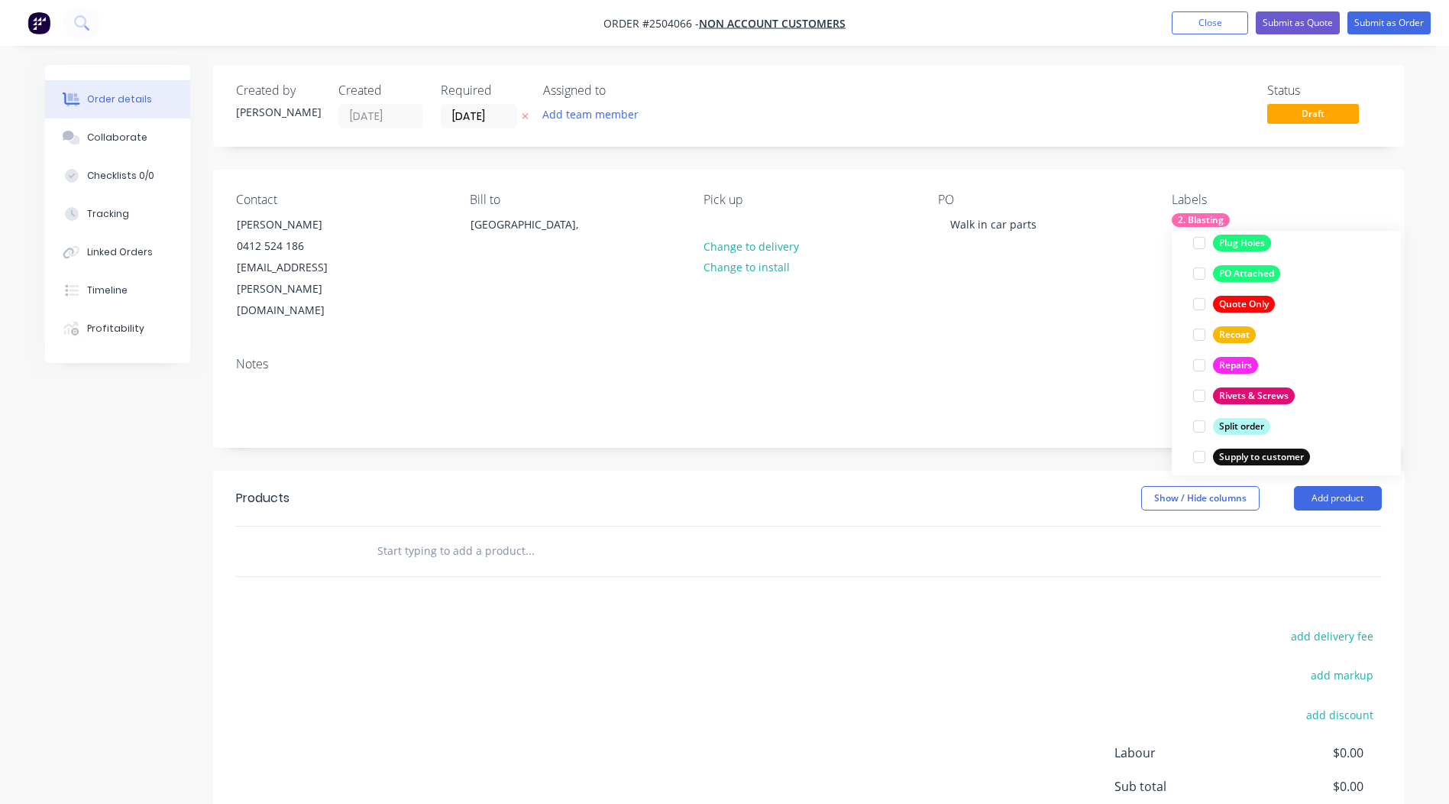
scroll to position [1130, 0]
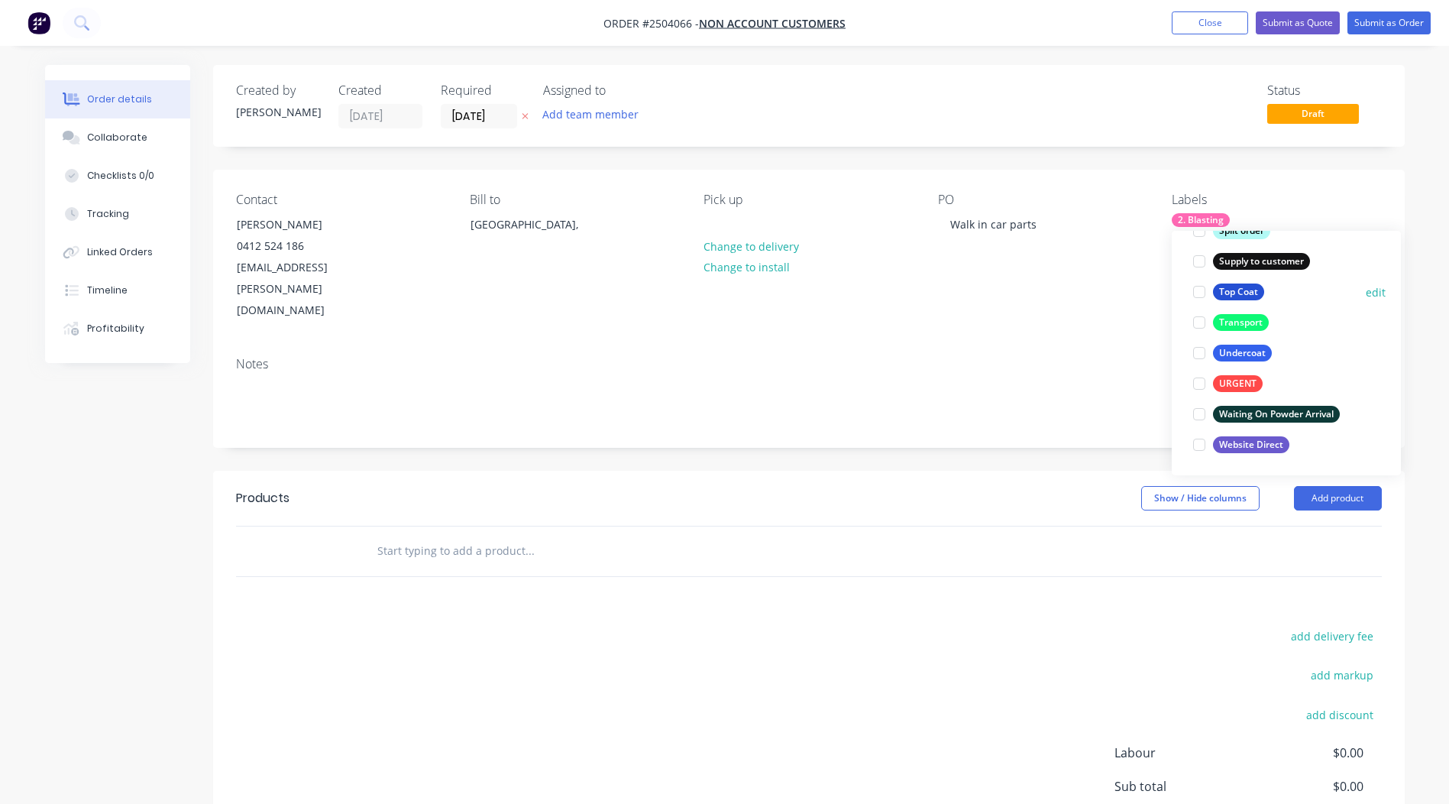
click at [1200, 295] on div at bounding box center [1199, 292] width 31 height 31
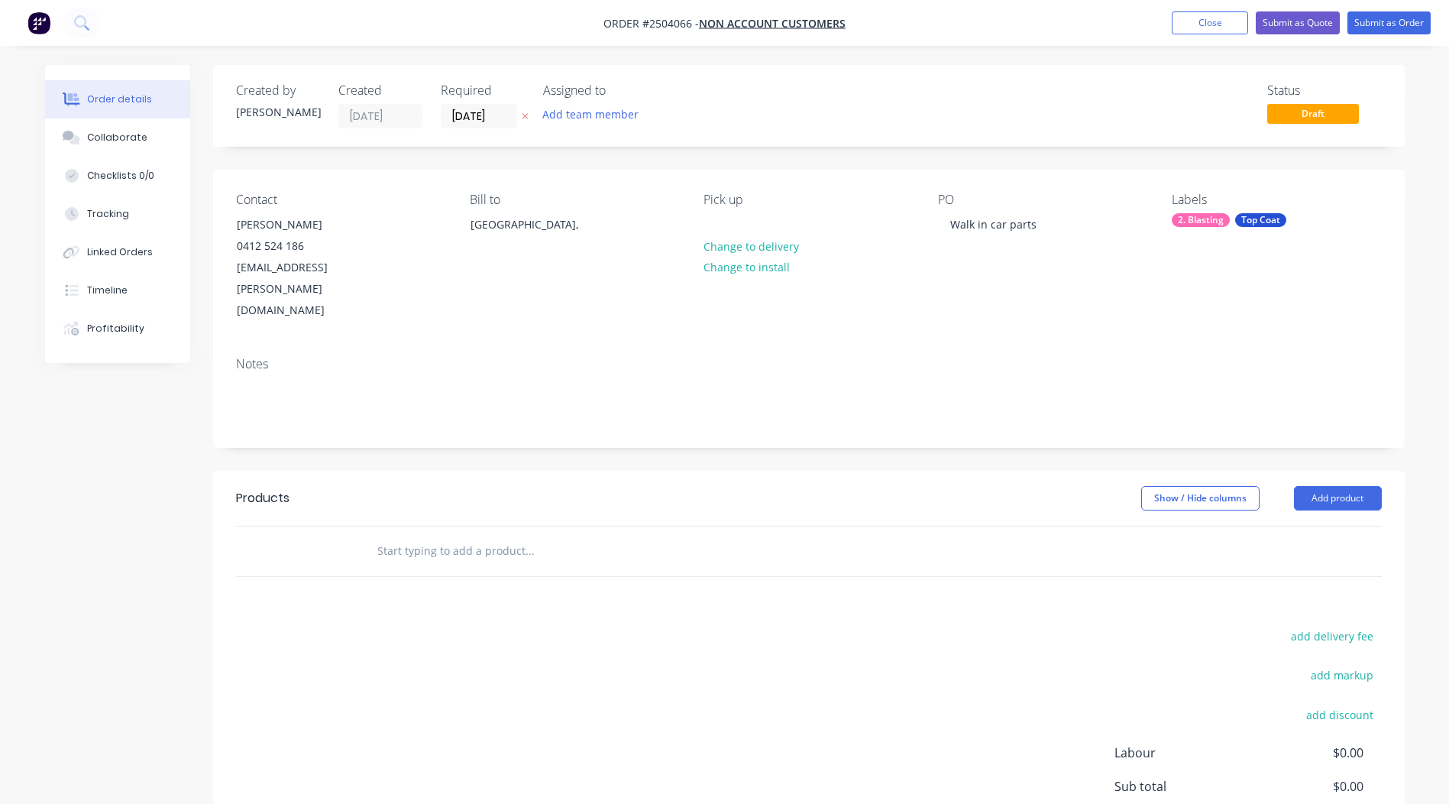
click at [1046, 317] on div "Contact Ezio Sanelli 0412 524 186 ezio.sanelli@ams-mo.com Bill to Australia, Pi…" at bounding box center [809, 257] width 1192 height 175
click at [1341, 486] on button "Add product" at bounding box center [1338, 498] width 88 height 24
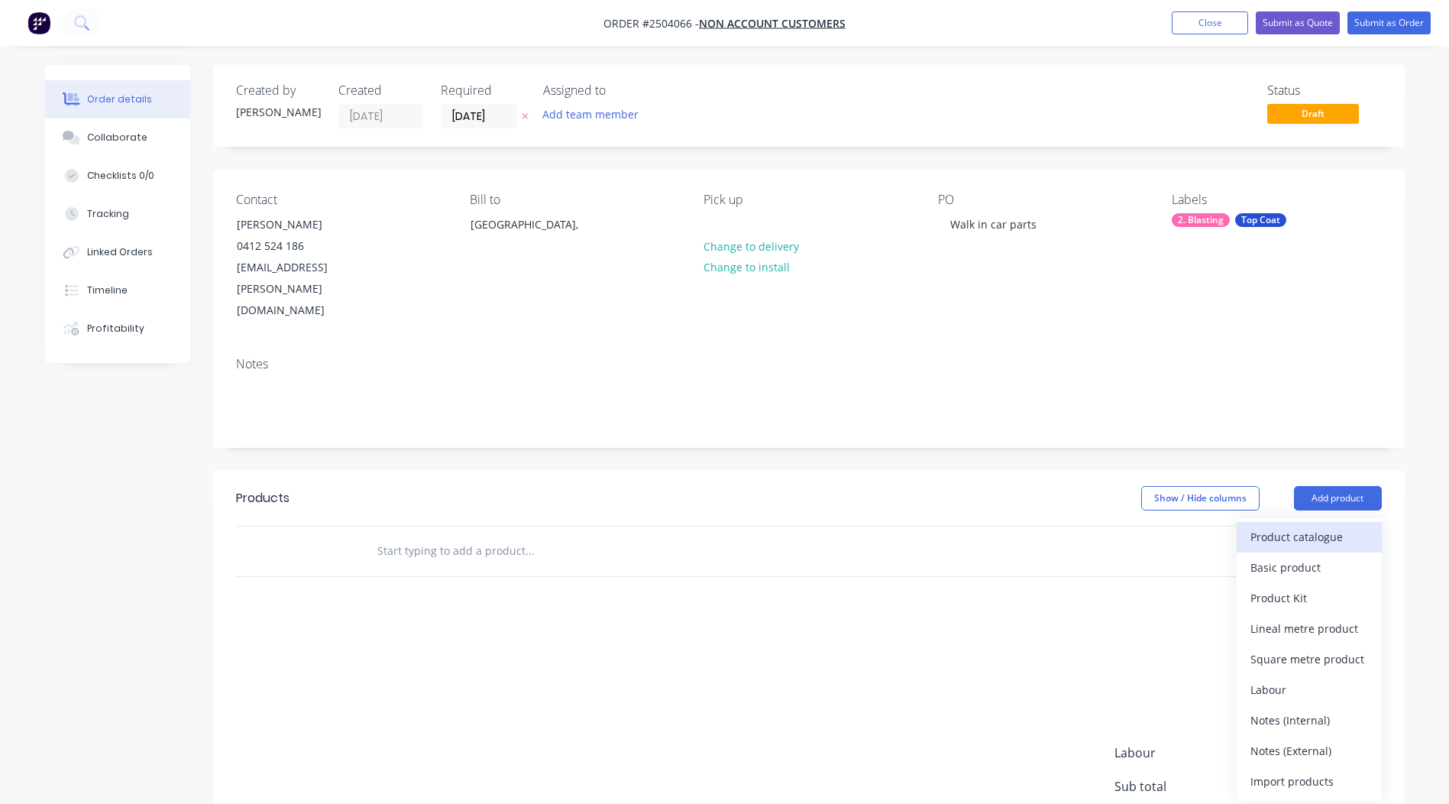
click at [1294, 526] on div "Product catalogue" at bounding box center [1309, 537] width 118 height 22
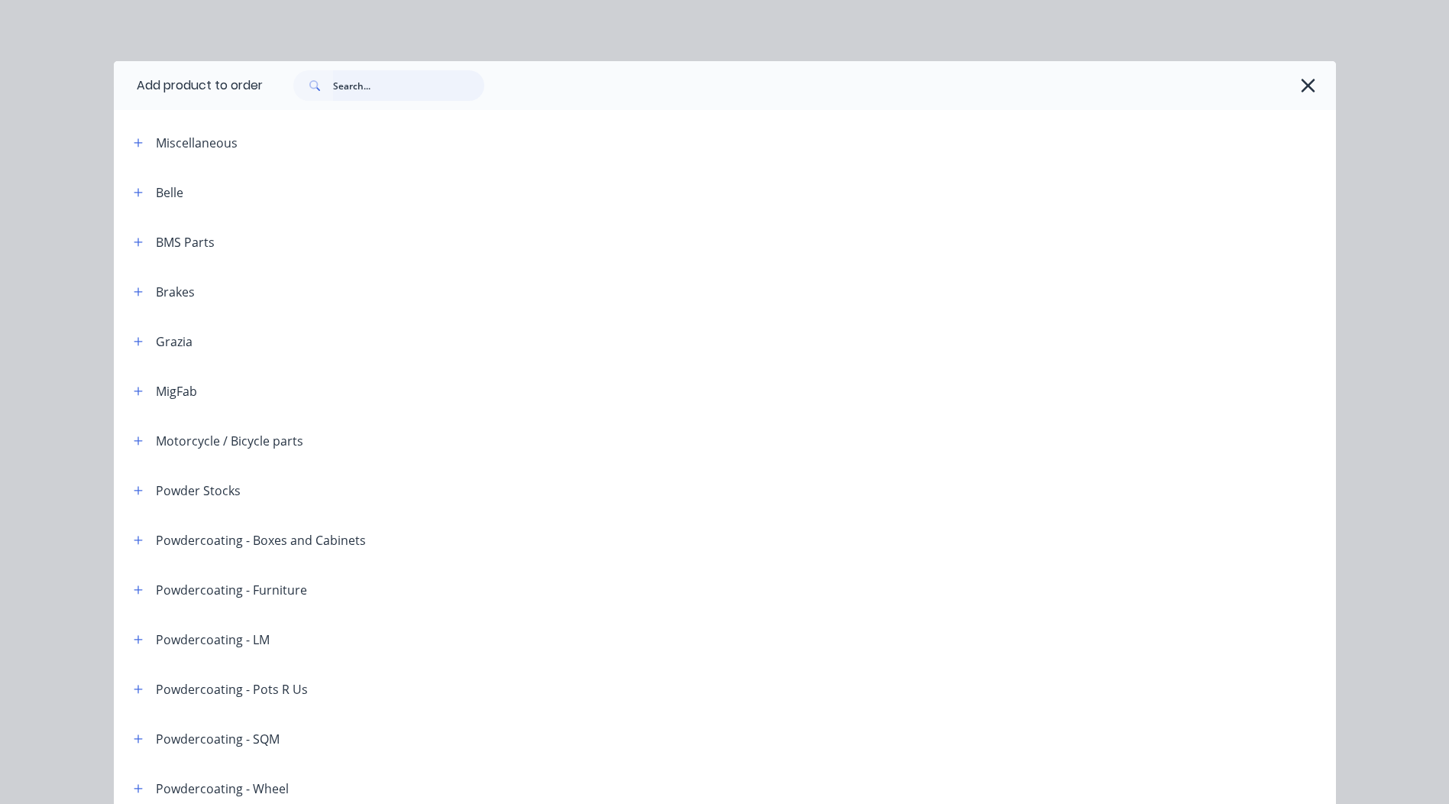
click at [399, 89] on input "text" at bounding box center [408, 85] width 151 height 31
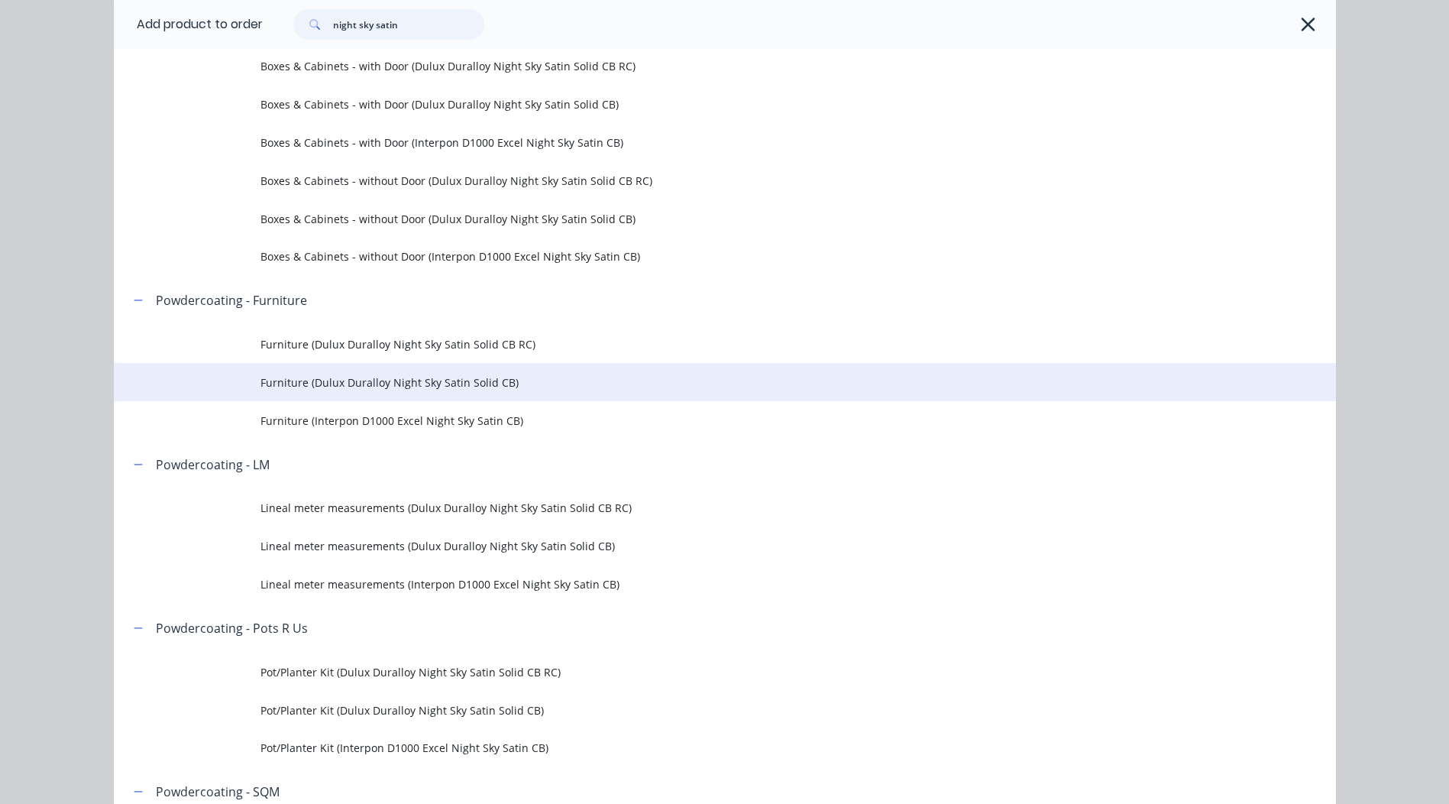
scroll to position [458, 0]
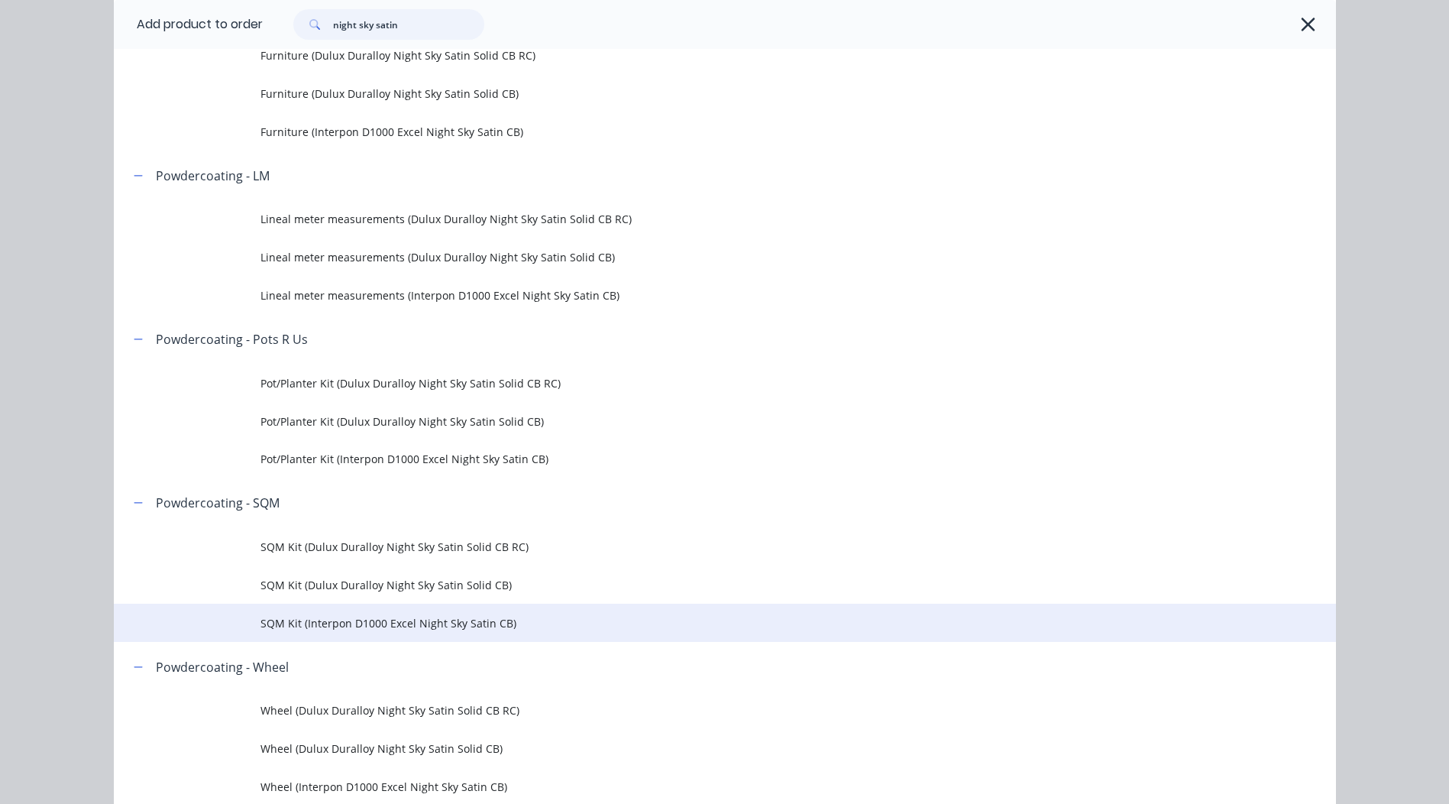
type input "night sky satin"
click at [406, 623] on span "SQM Kit (Interpon D1000 Excel Night Sky Satin CB)" at bounding box center [690, 623] width 860 height 16
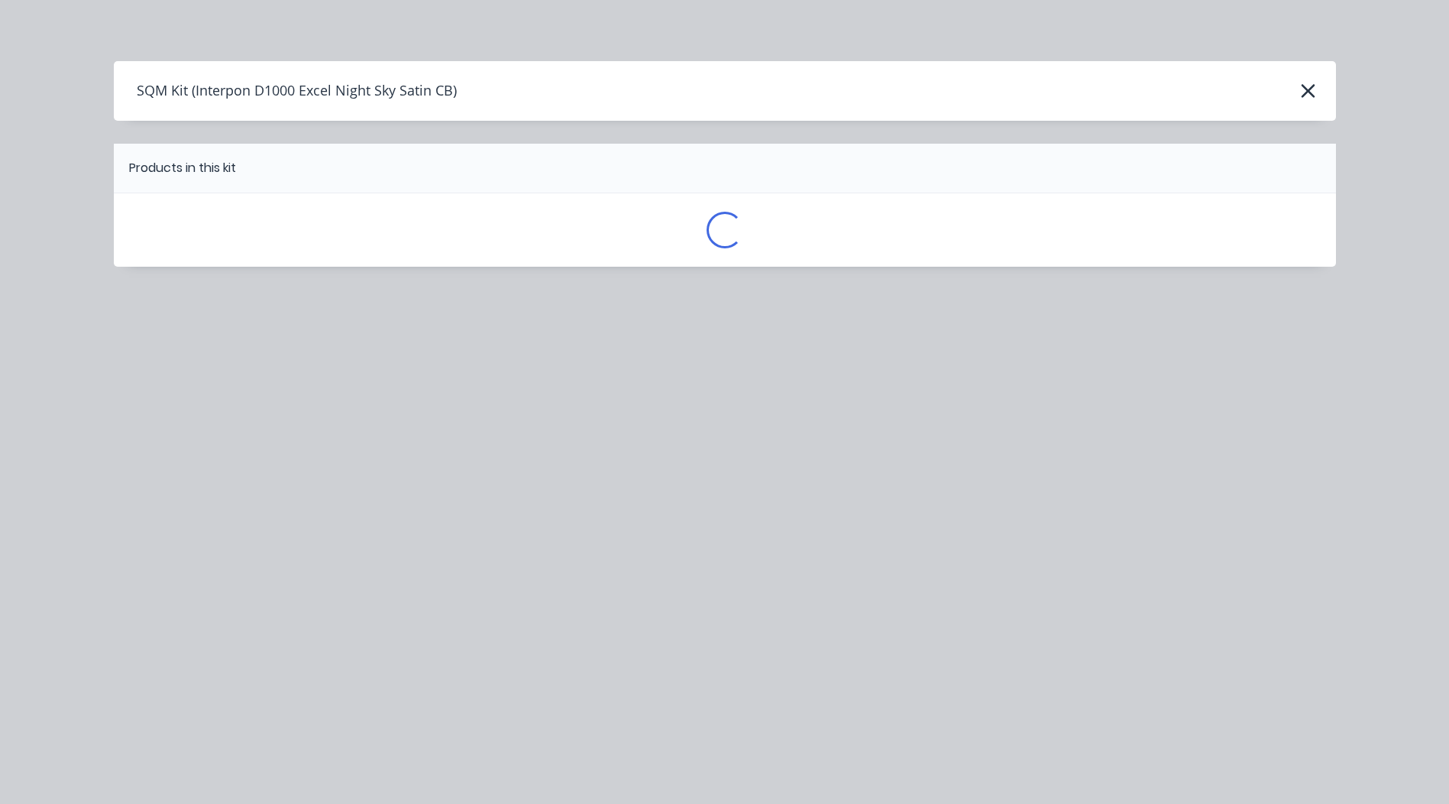
scroll to position [0, 0]
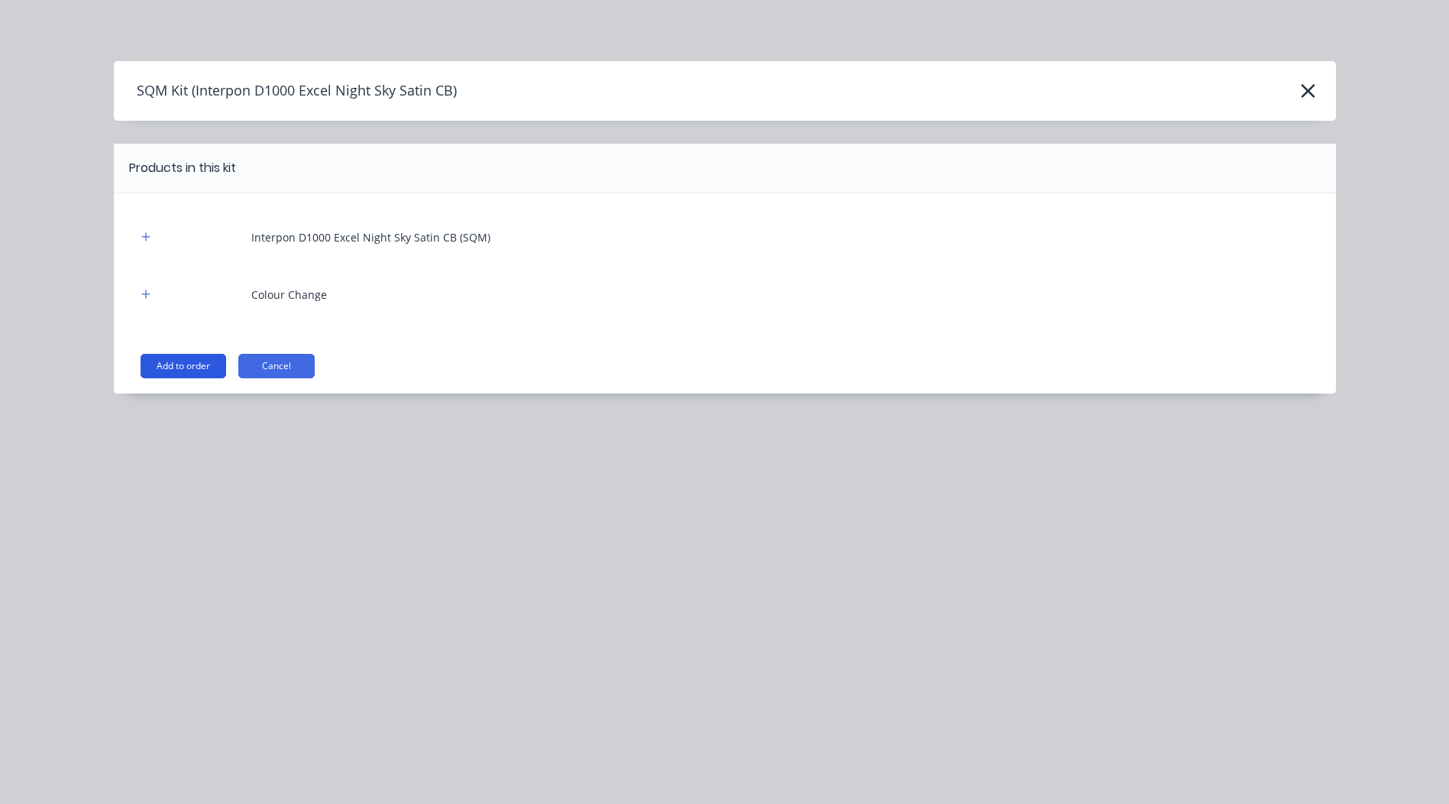
click at [189, 361] on button "Add to order" at bounding box center [184, 366] width 86 height 24
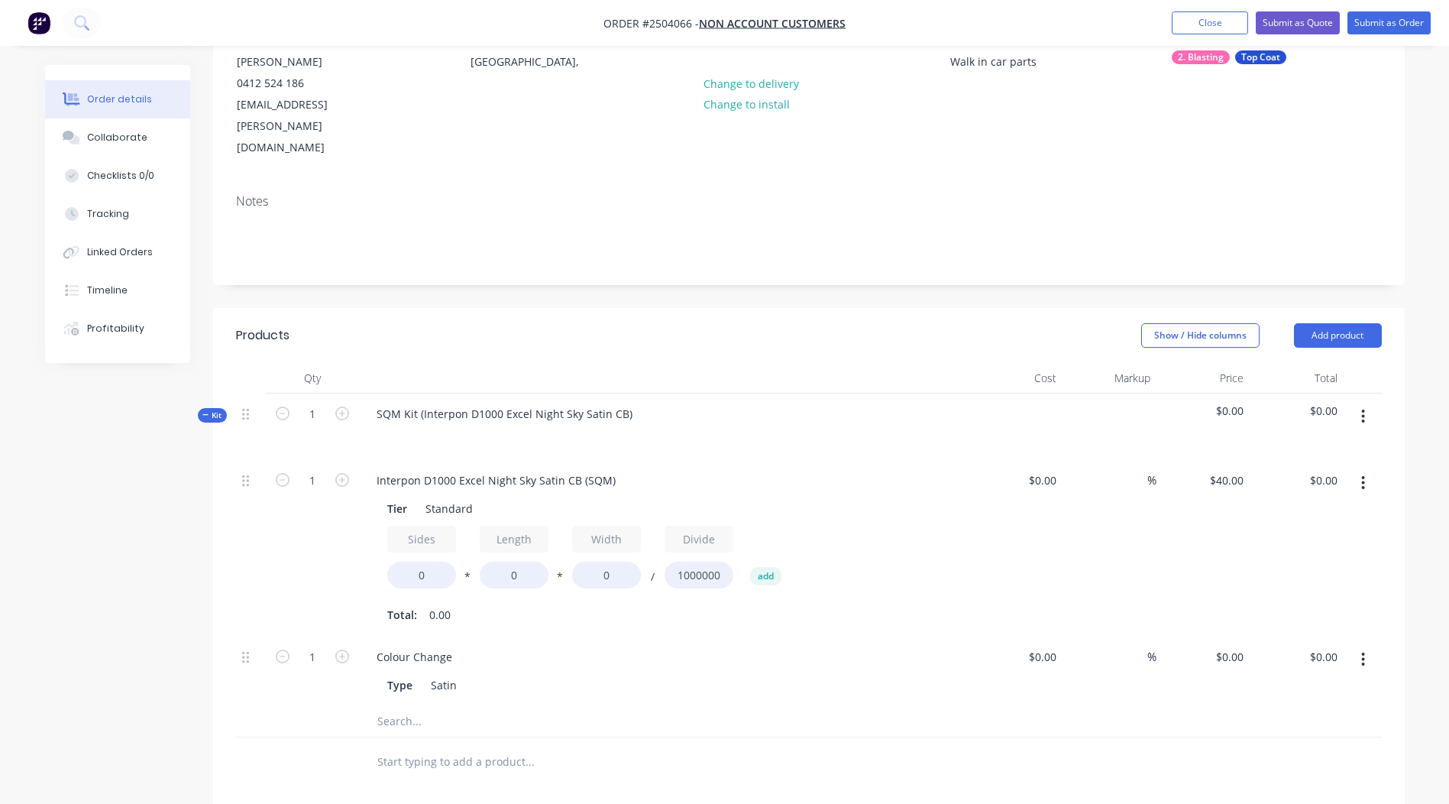
click at [1360, 469] on button "button" at bounding box center [1363, 482] width 36 height 27
click at [1325, 573] on div "Delete" at bounding box center [1309, 584] width 118 height 22
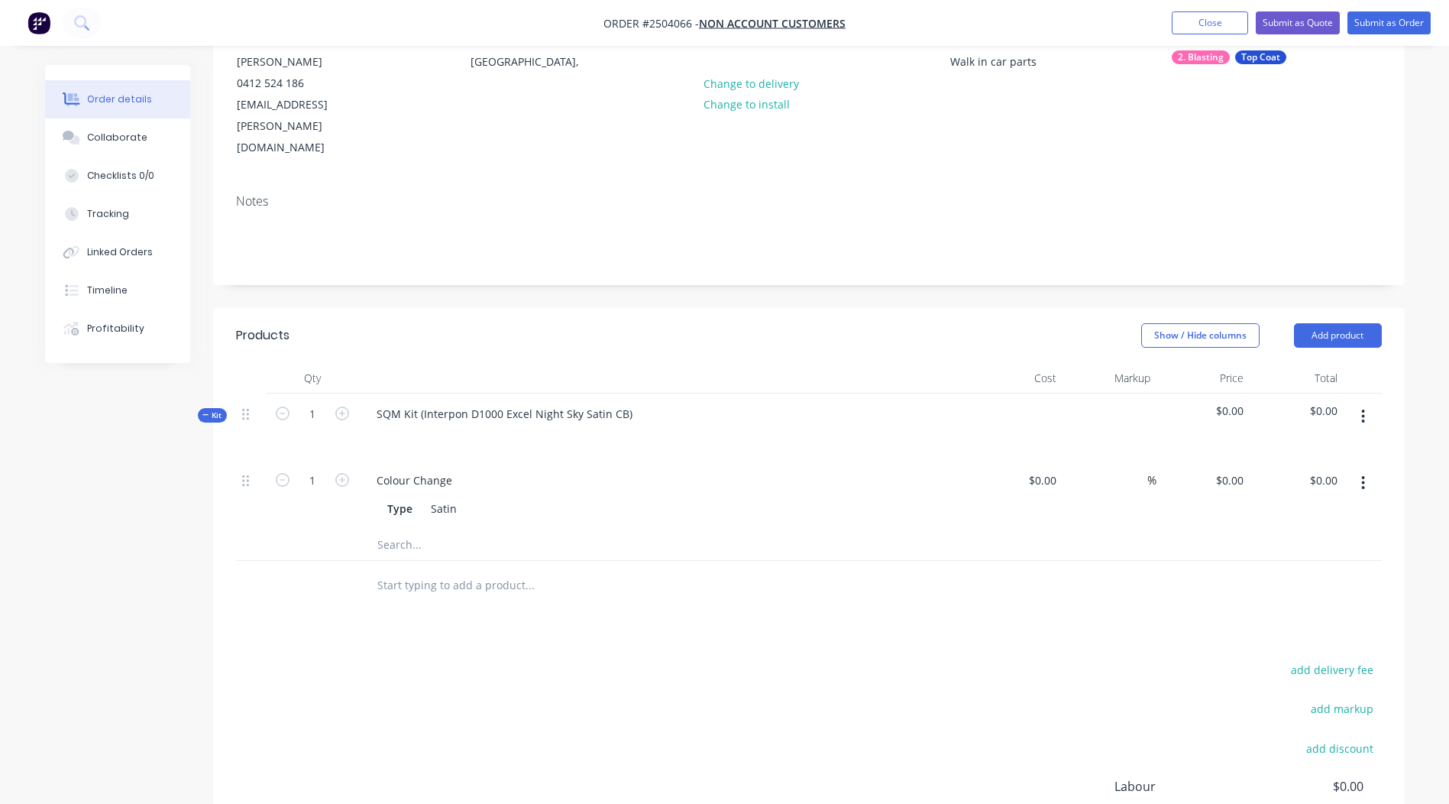
click at [1364, 476] on icon "button" at bounding box center [1363, 483] width 3 height 14
click at [1347, 573] on div "Delete" at bounding box center [1309, 584] width 118 height 22
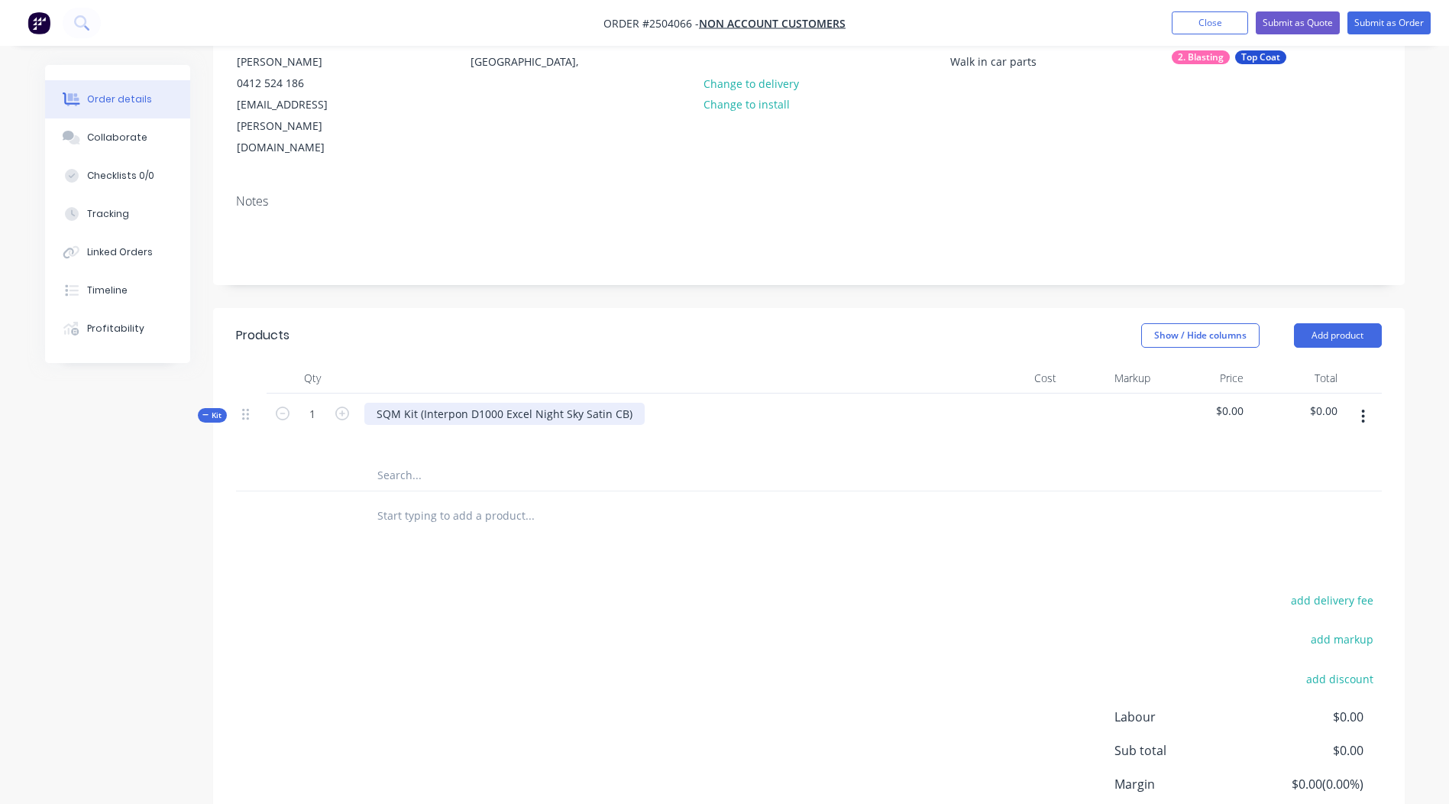
click at [629, 403] on div "SQM Kit (Interpon D1000 Excel Night Sky Satin CB)" at bounding box center [504, 414] width 280 height 22
click at [418, 403] on div "SQM Kit (Interpon D1000 Excel Night Sky Satin CB" at bounding box center [502, 414] width 277 height 22
click at [872, 600] on div "add delivery fee add markup add discount Labour $0.00 Sub total $0.00 Margin $0…" at bounding box center [809, 737] width 1146 height 295
click at [1189, 24] on button "Close" at bounding box center [1210, 22] width 76 height 23
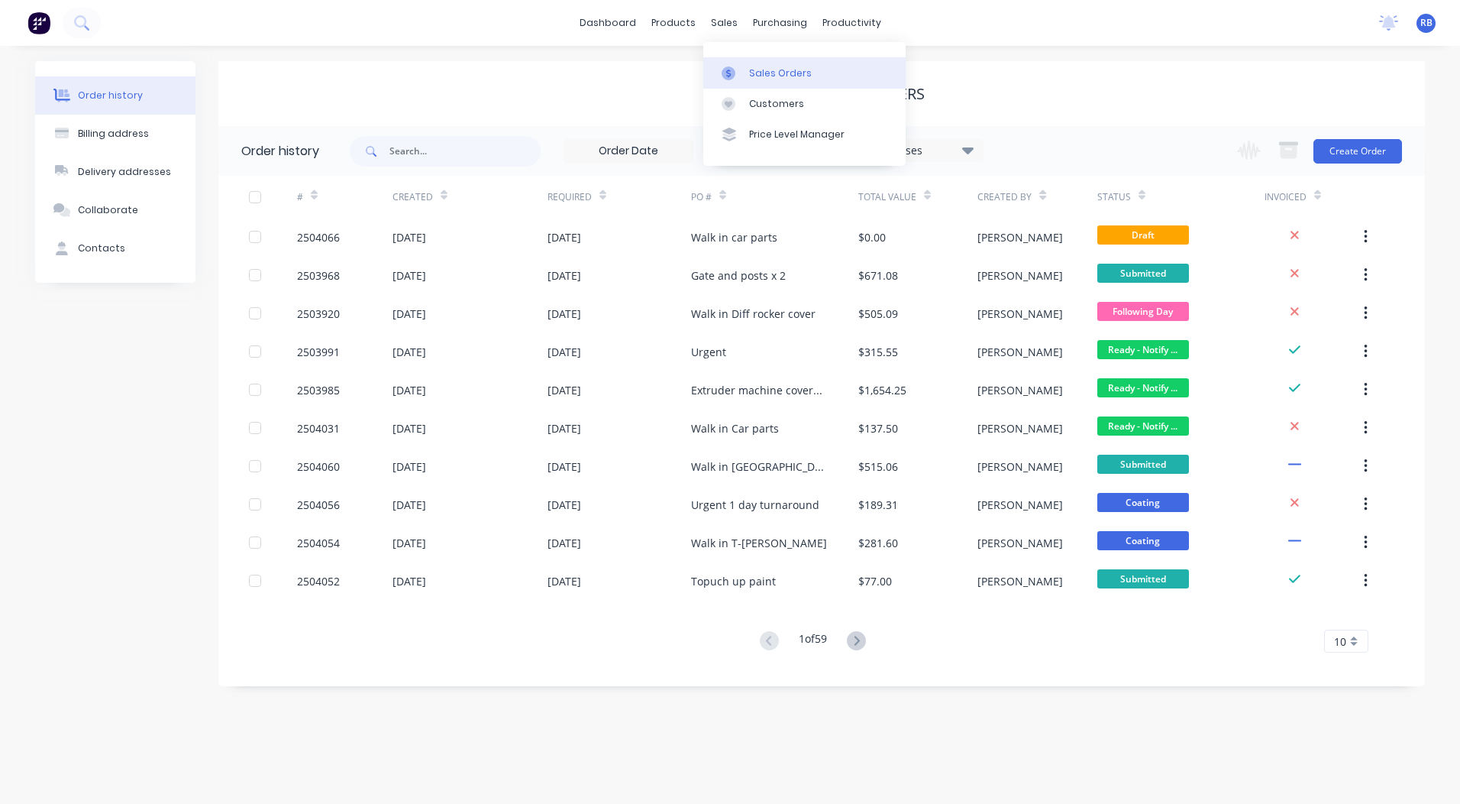
click at [747, 80] on link "Sales Orders" at bounding box center [805, 72] width 202 height 31
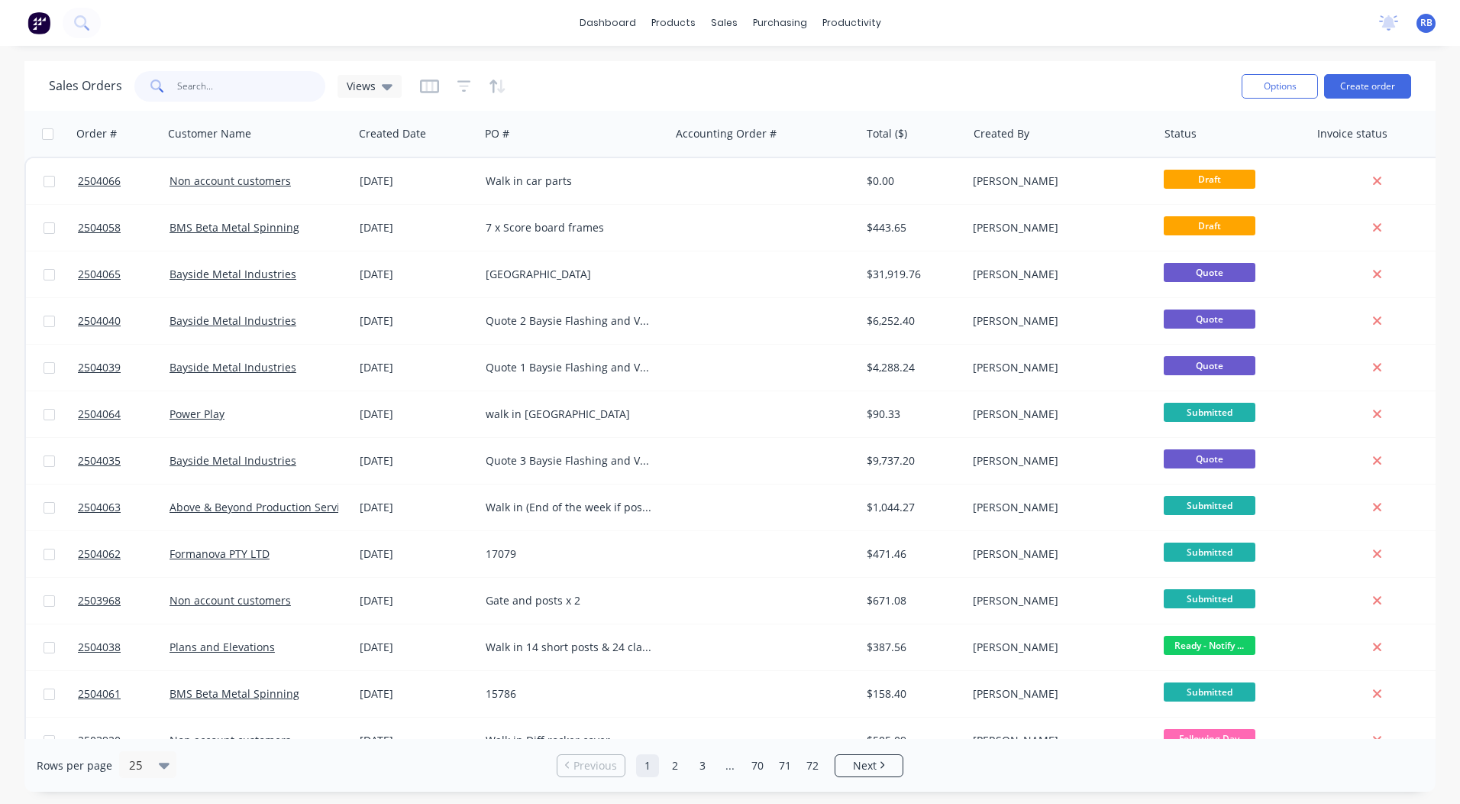
click at [209, 94] on input "text" at bounding box center [251, 86] width 149 height 31
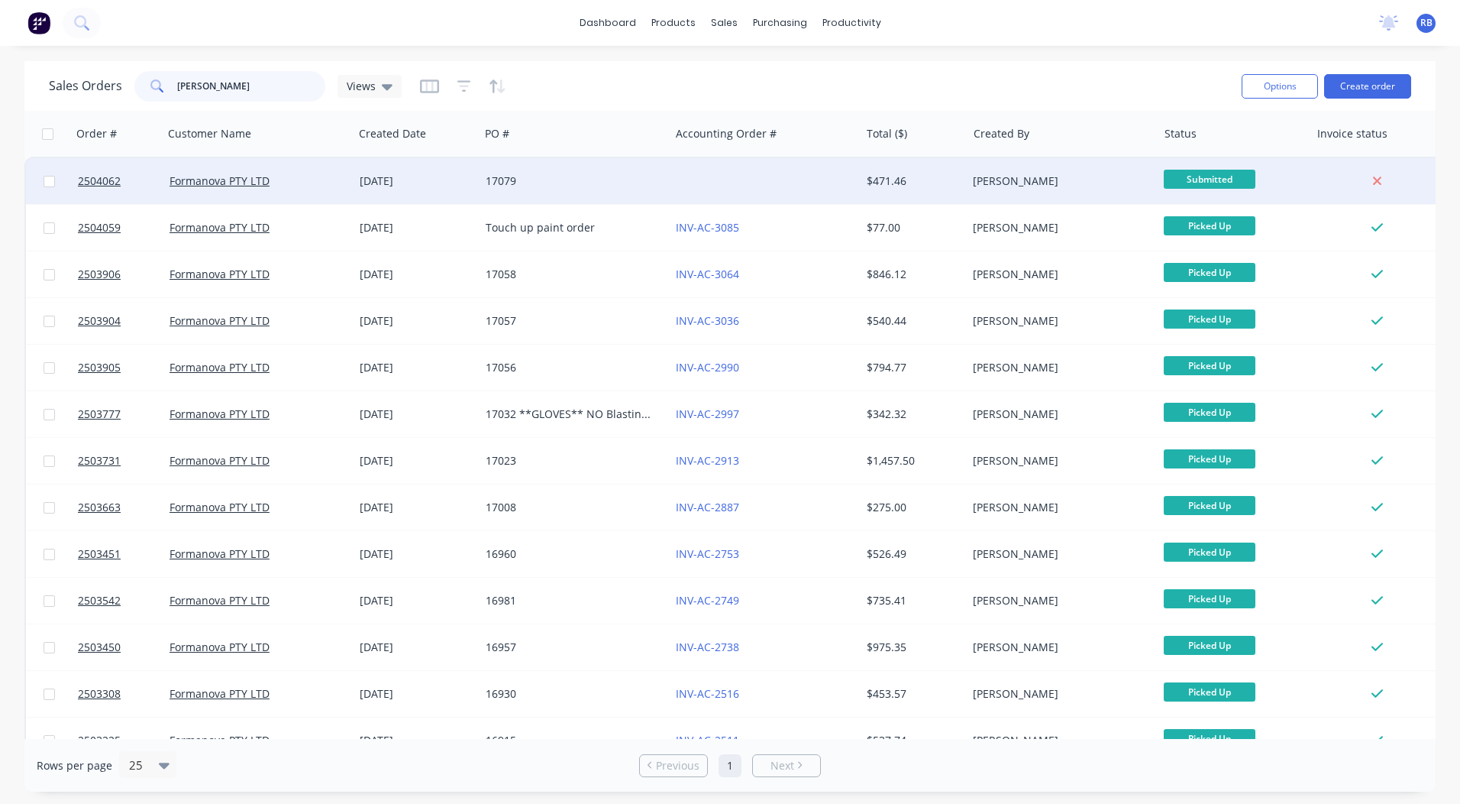
type input "forman"
click at [973, 176] on div "[PERSON_NAME]" at bounding box center [1058, 180] width 170 height 15
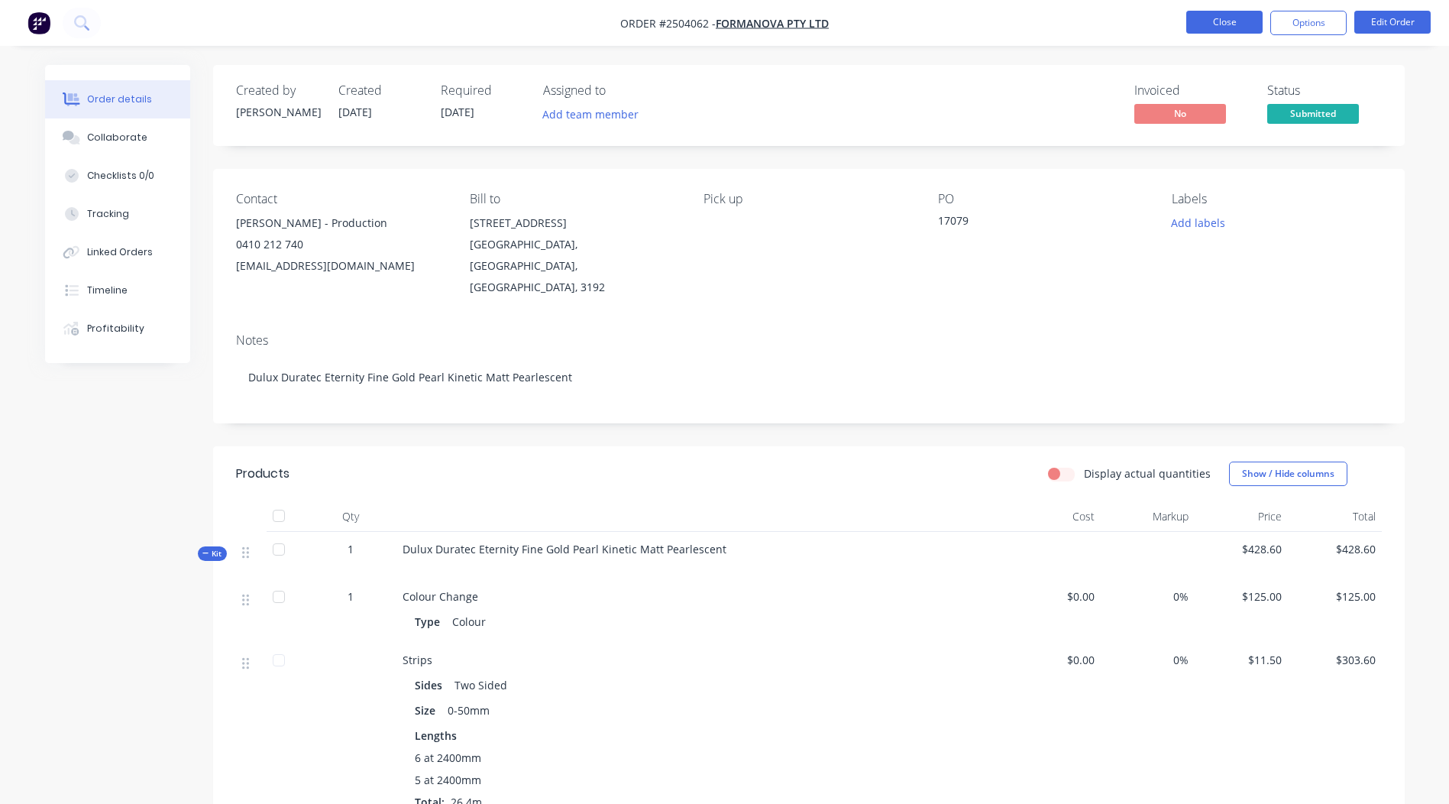
click at [1228, 18] on button "Close" at bounding box center [1224, 22] width 76 height 23
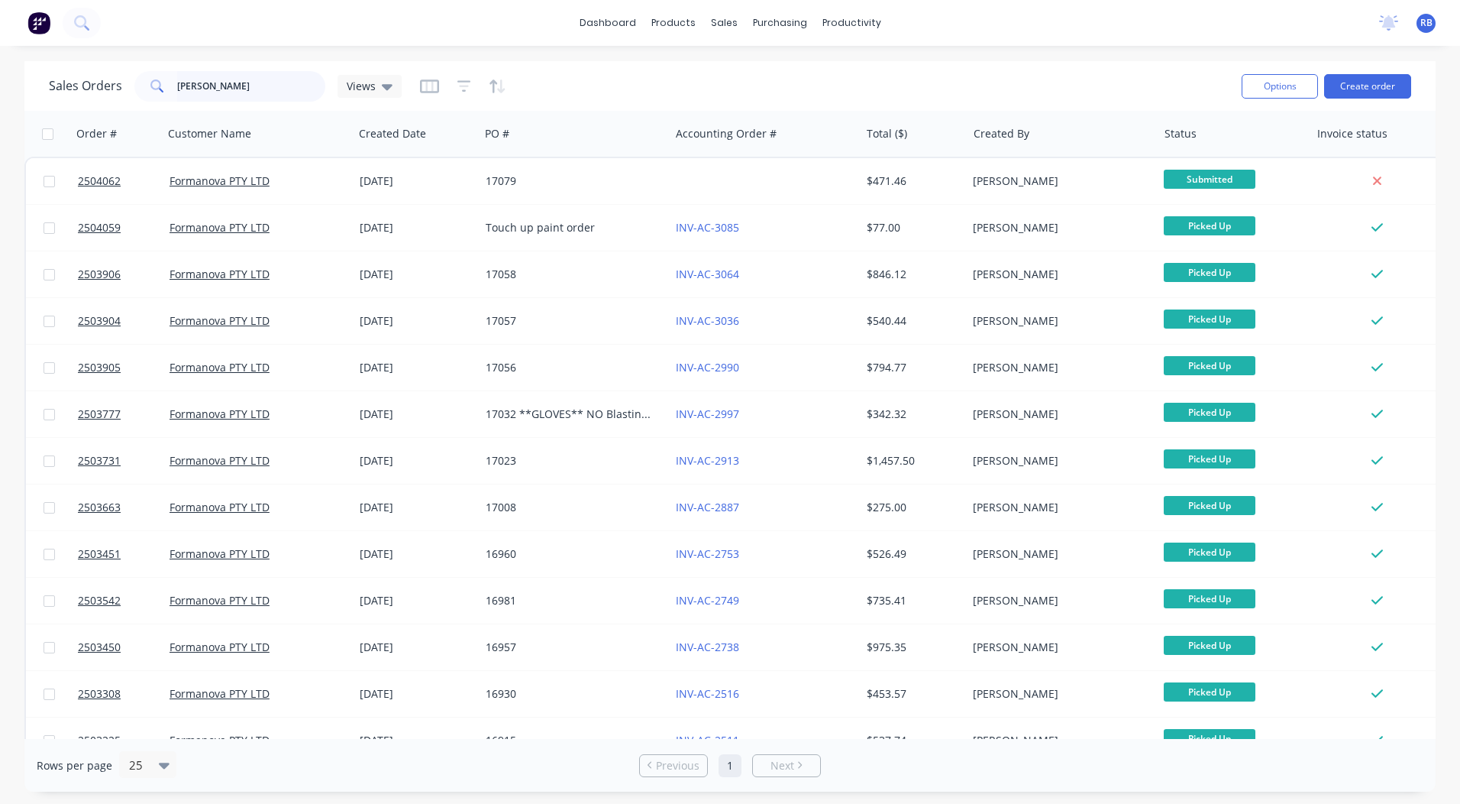
click at [68, 90] on div "Sales Orders forman Views" at bounding box center [225, 86] width 353 height 31
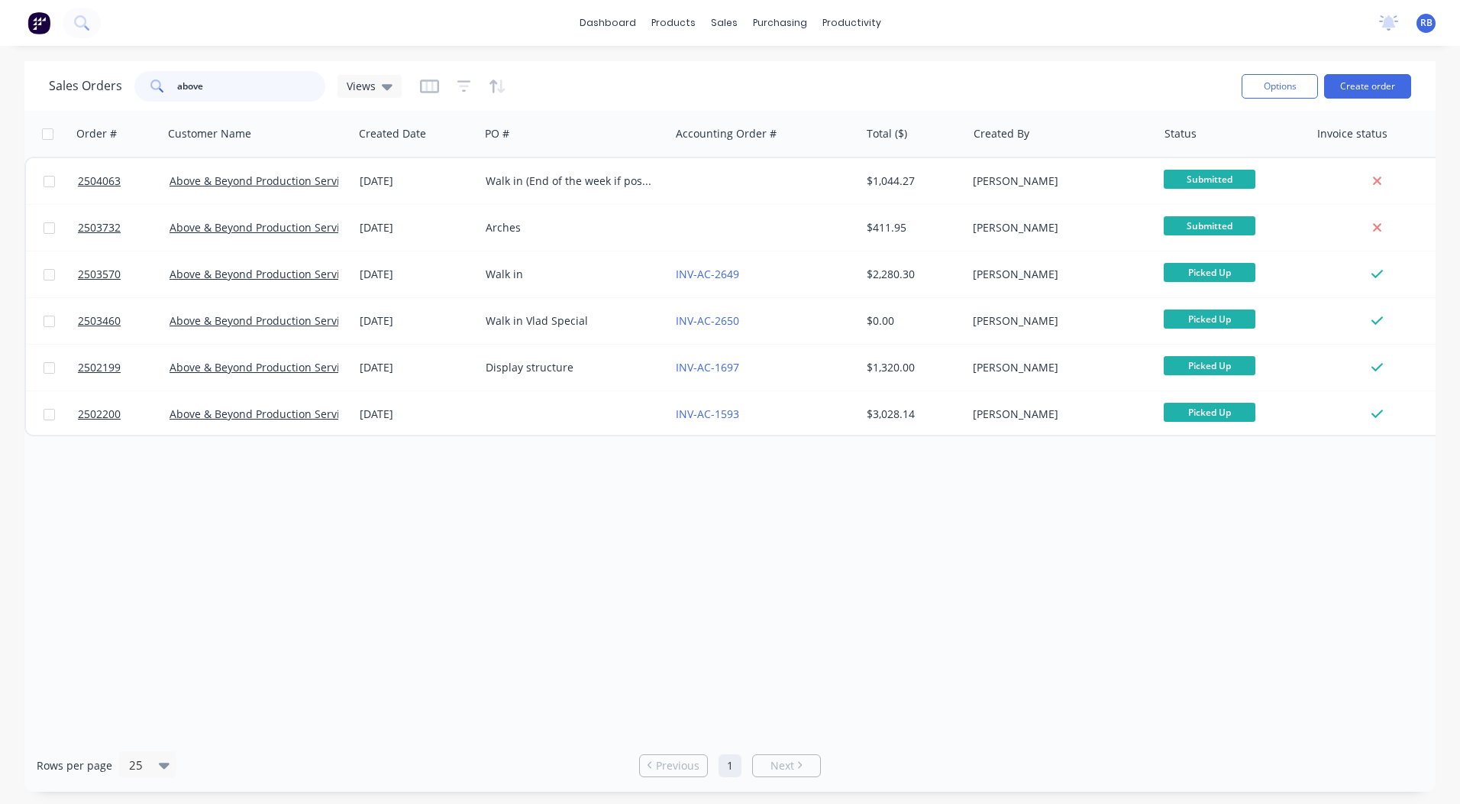
type input "above"
click at [239, 85] on input "above" at bounding box center [251, 86] width 149 height 31
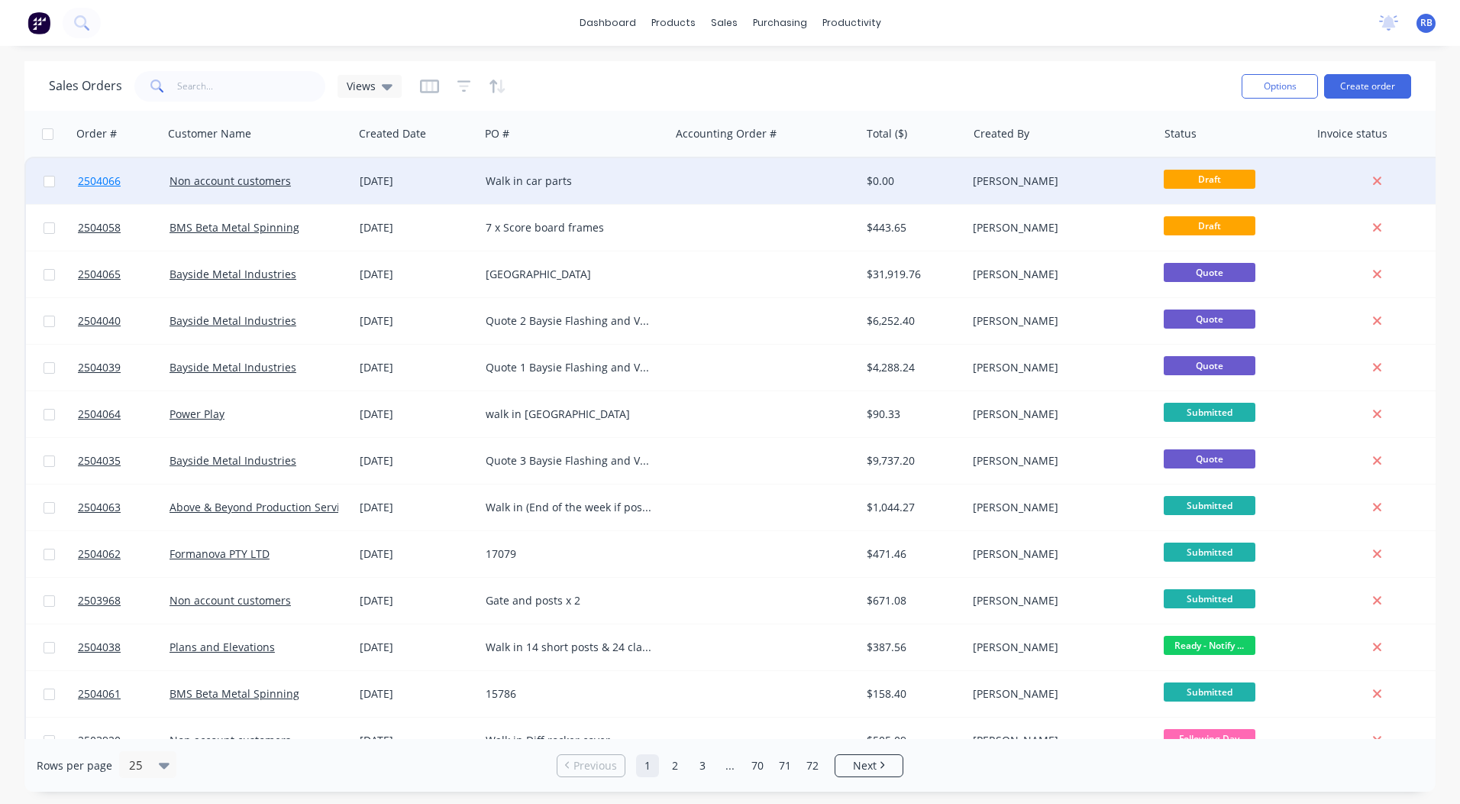
click at [95, 176] on span "2504066" at bounding box center [99, 180] width 43 height 15
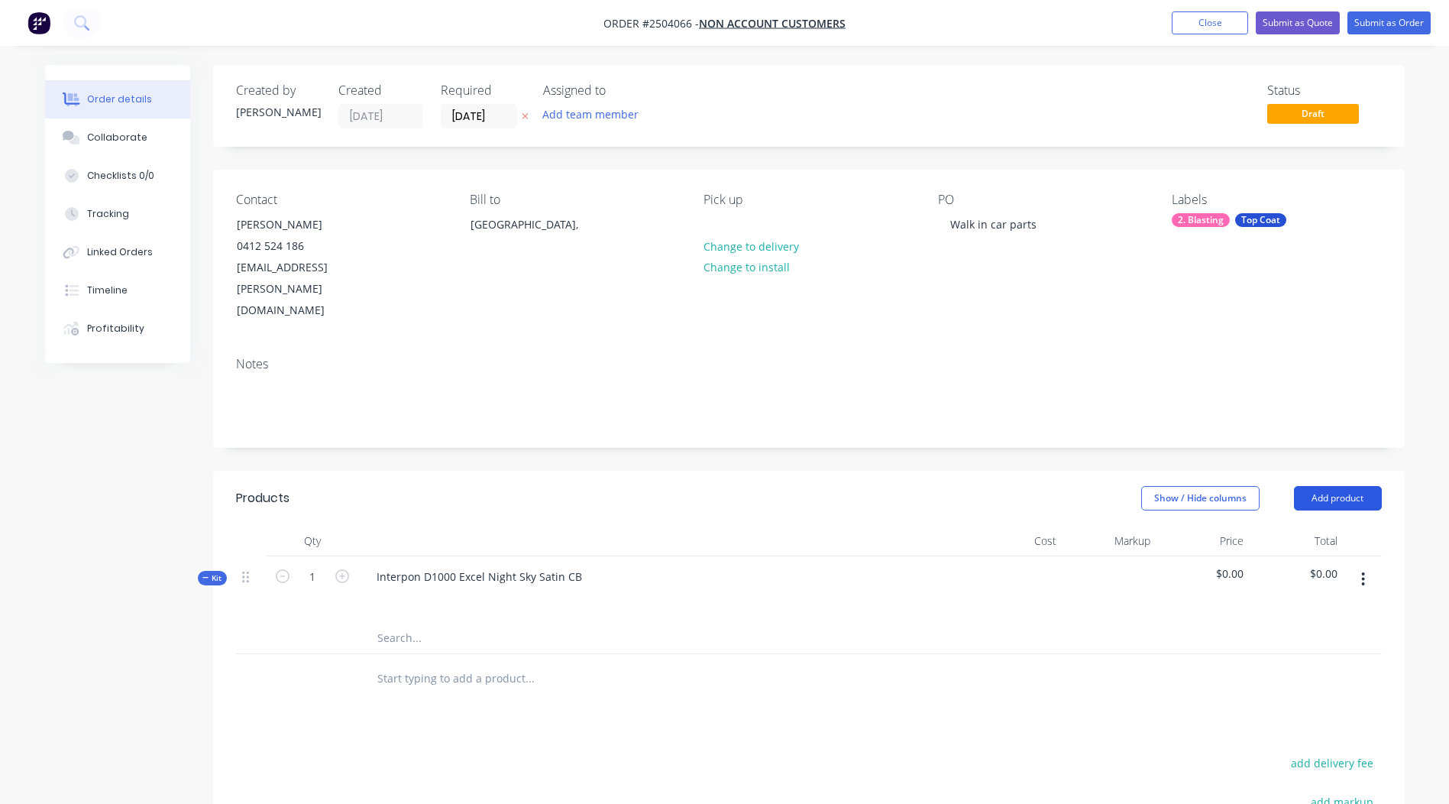
click at [1337, 486] on button "Add product" at bounding box center [1338, 498] width 88 height 24
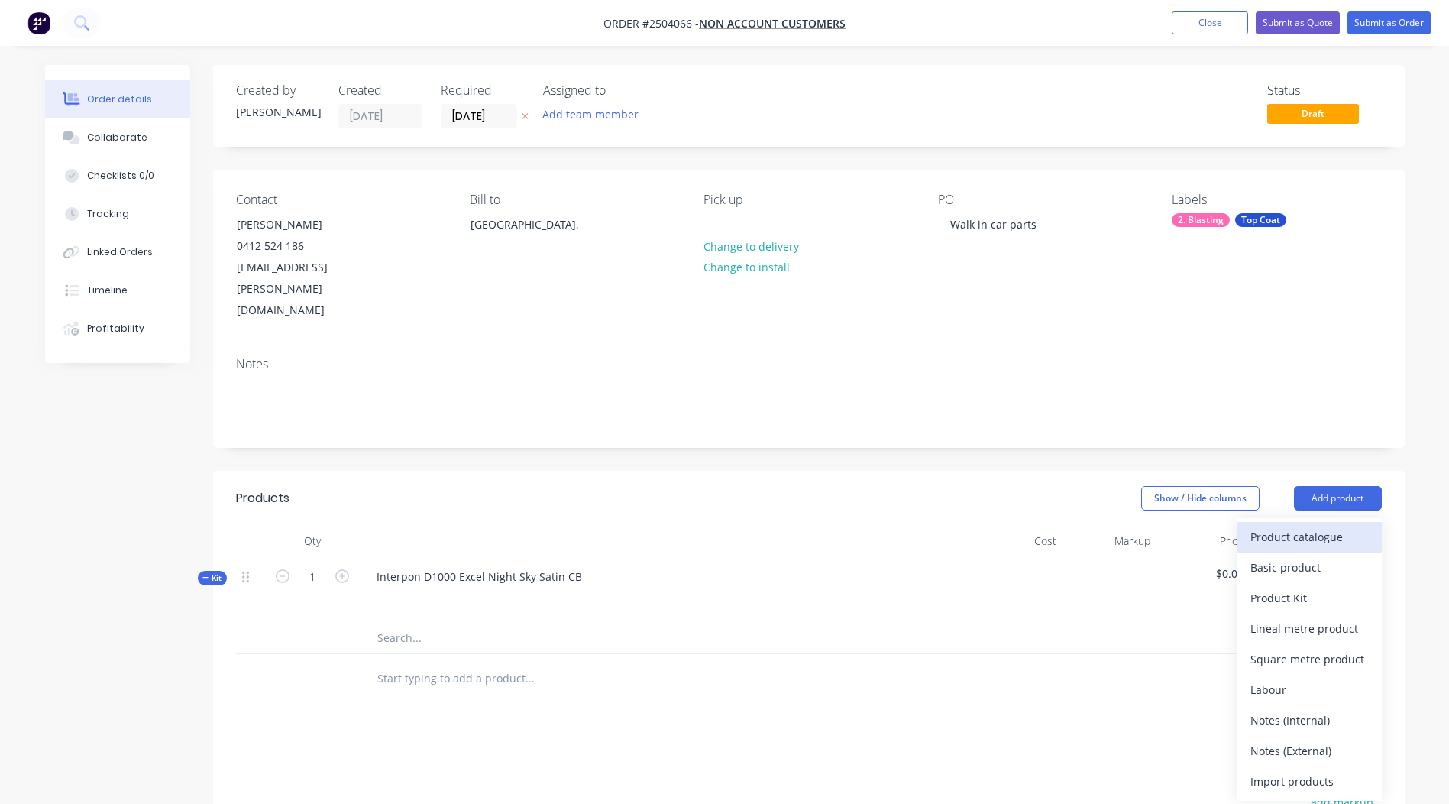
click at [1307, 526] on div "Product catalogue" at bounding box center [1309, 537] width 118 height 22
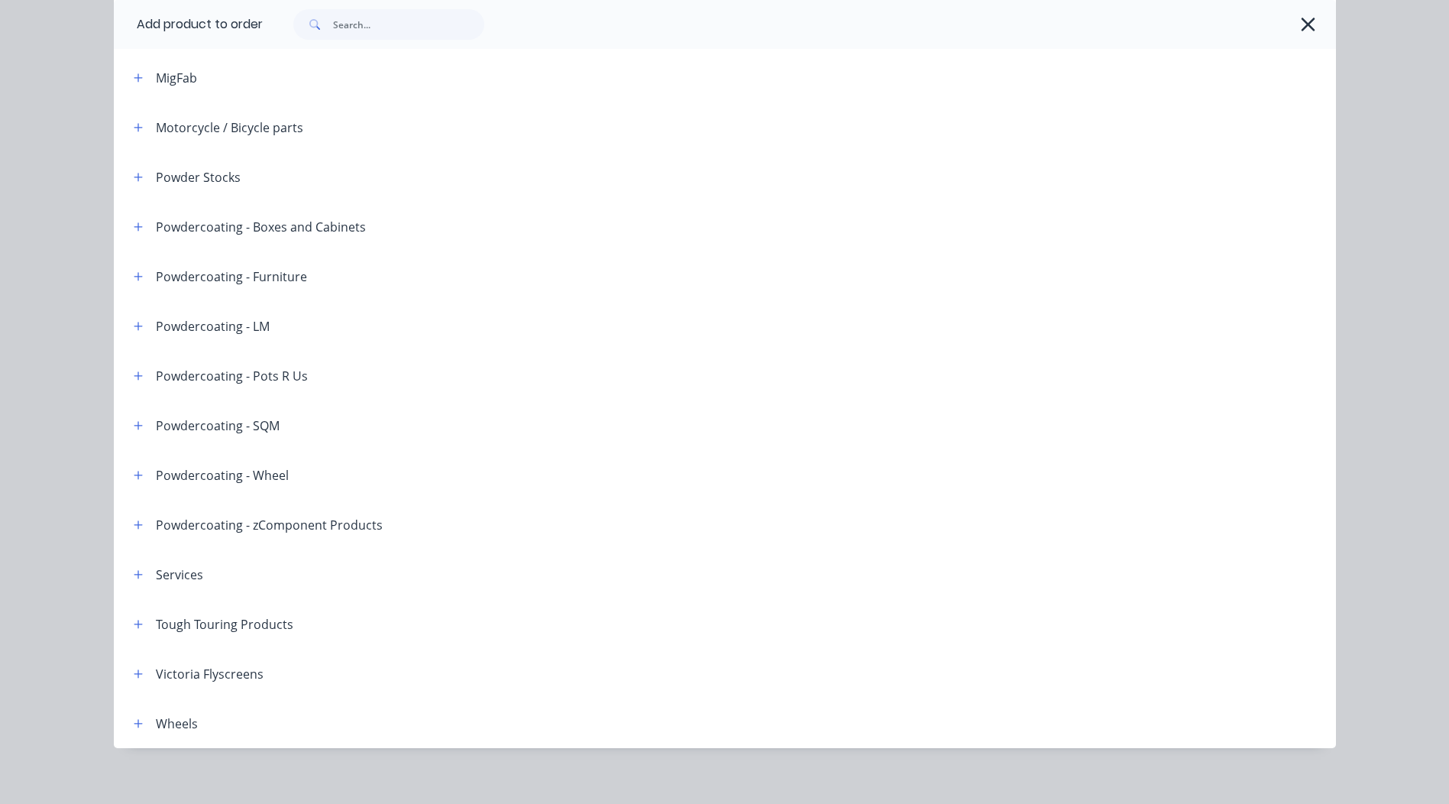
scroll to position [325, 0]
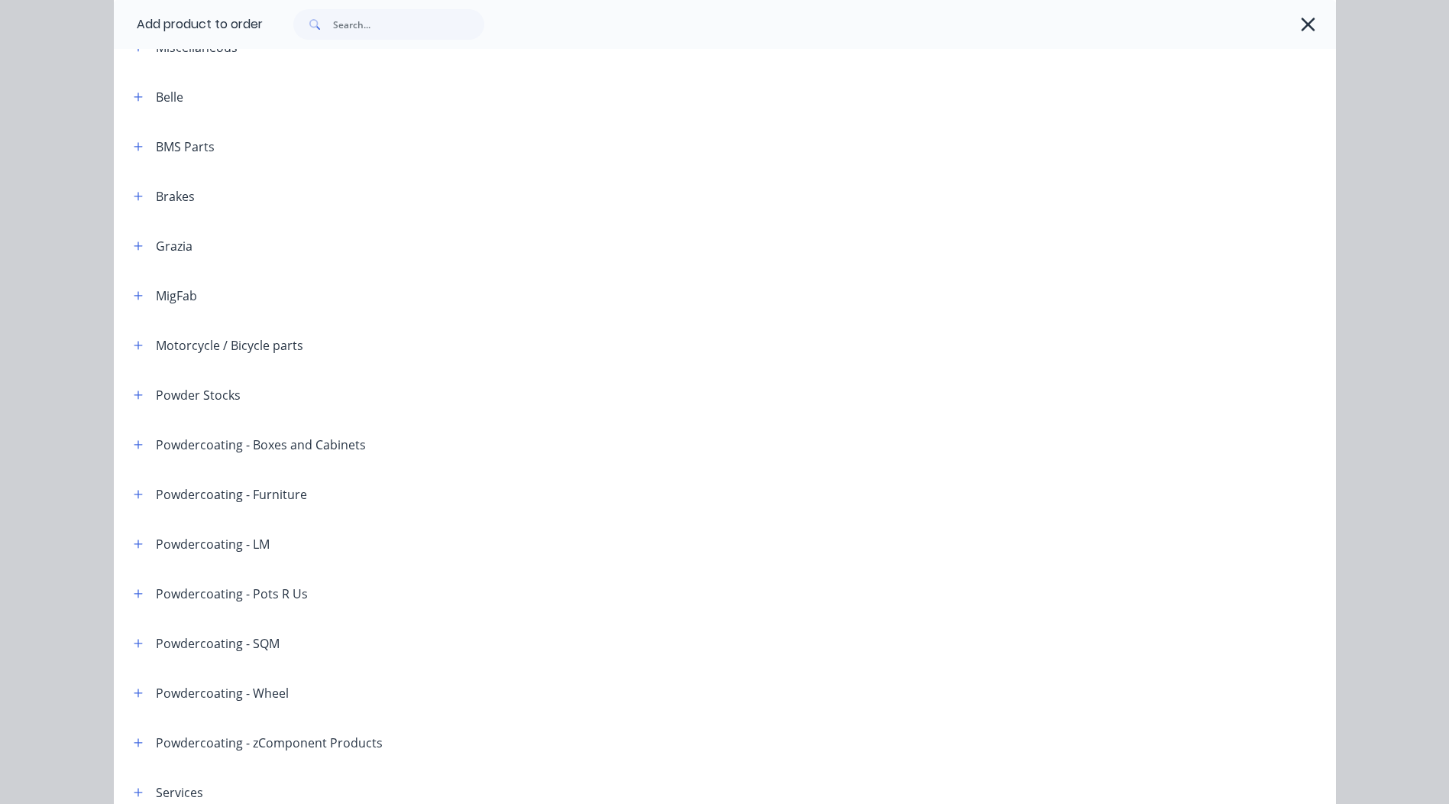
drag, startPoint x: 406, startPoint y: 426, endPoint x: 393, endPoint y: 354, distance: 73.7
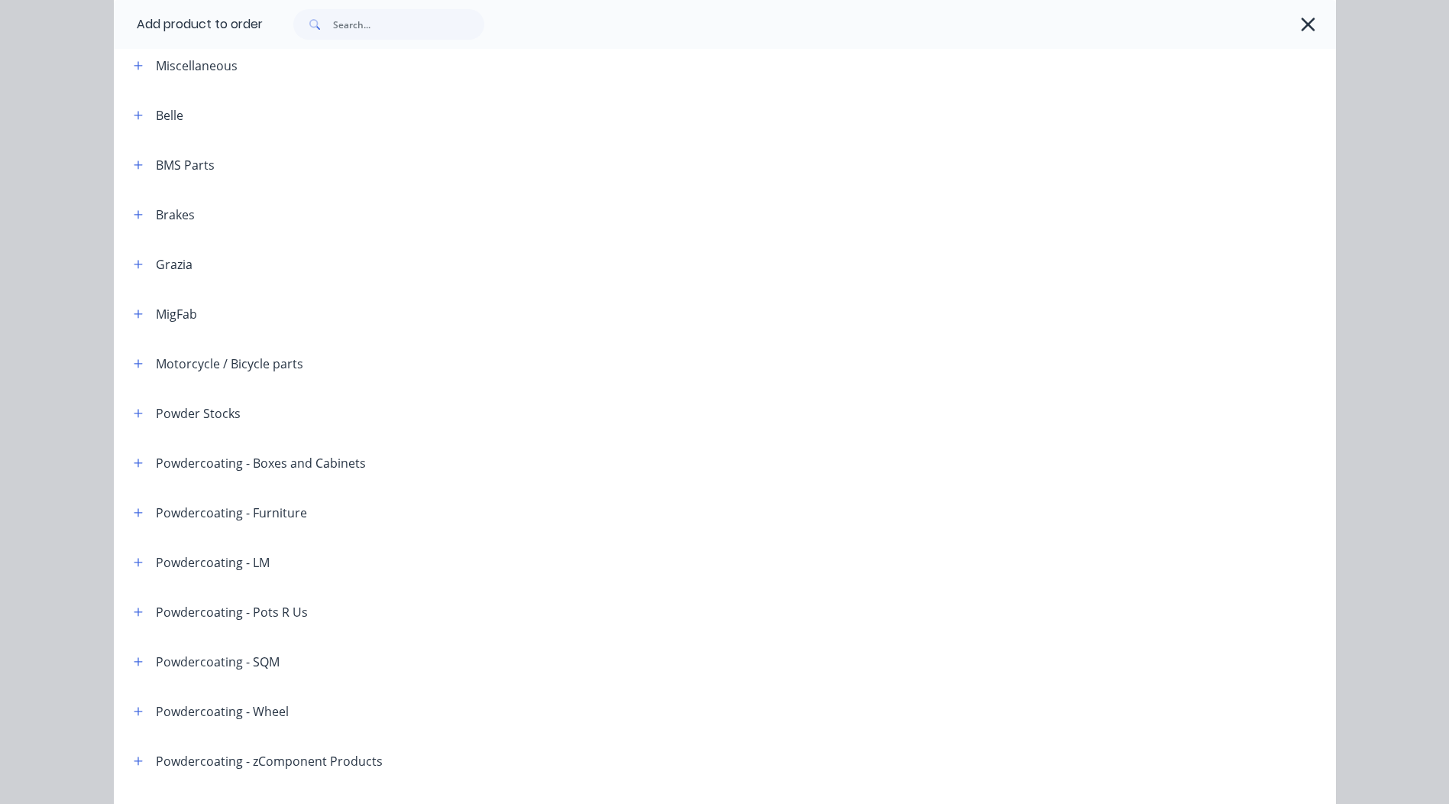
scroll to position [0, 0]
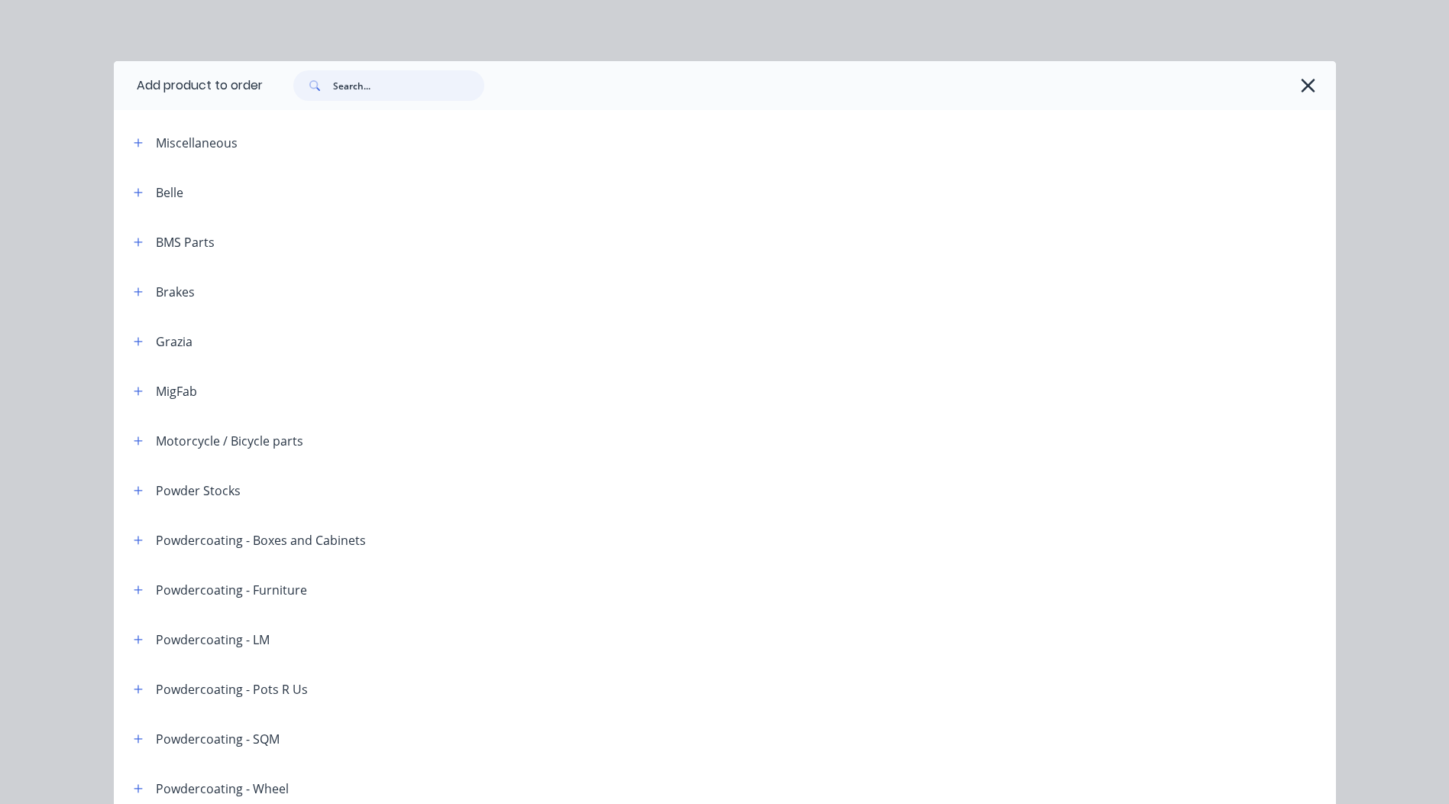
click at [371, 87] on input "text" at bounding box center [408, 85] width 151 height 31
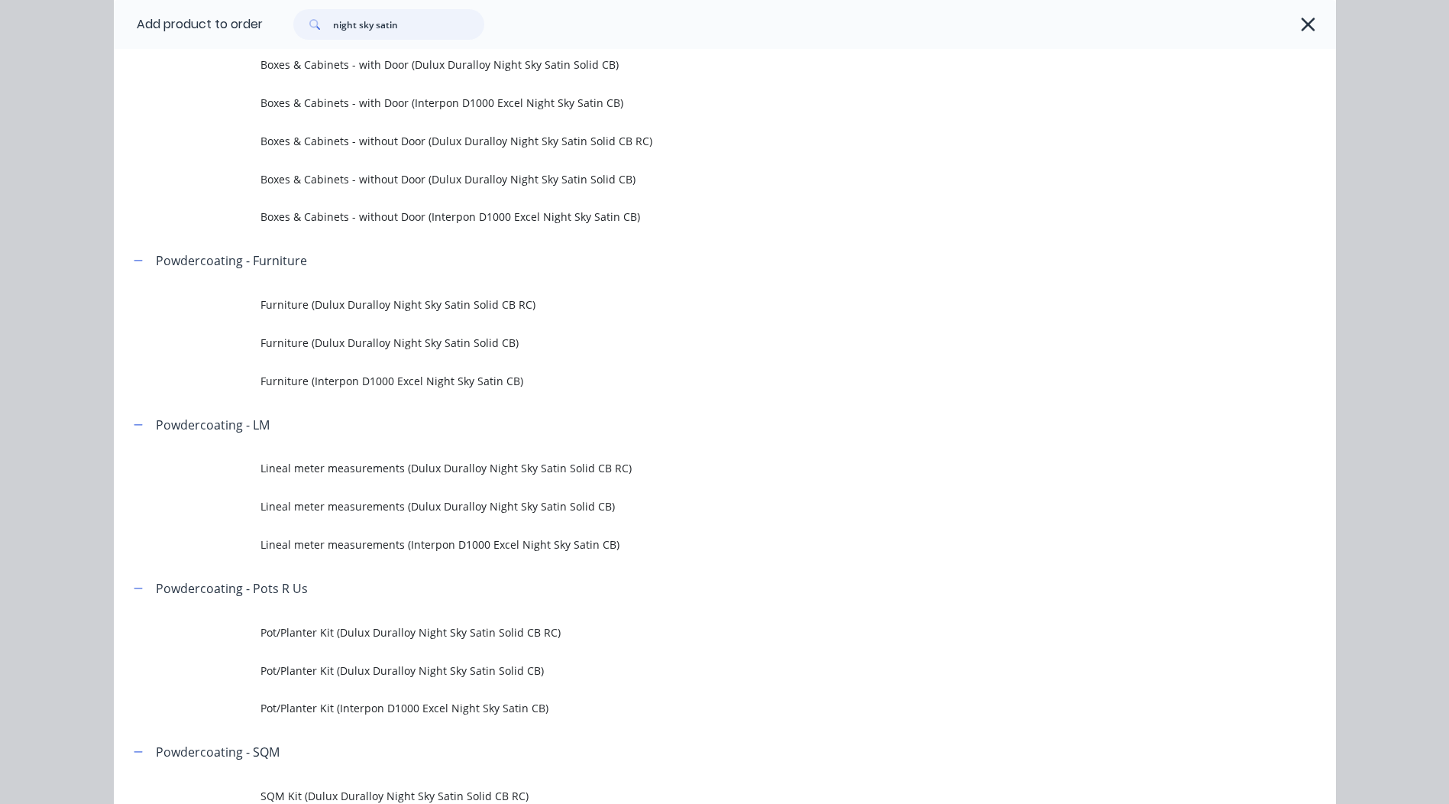
scroll to position [535, 0]
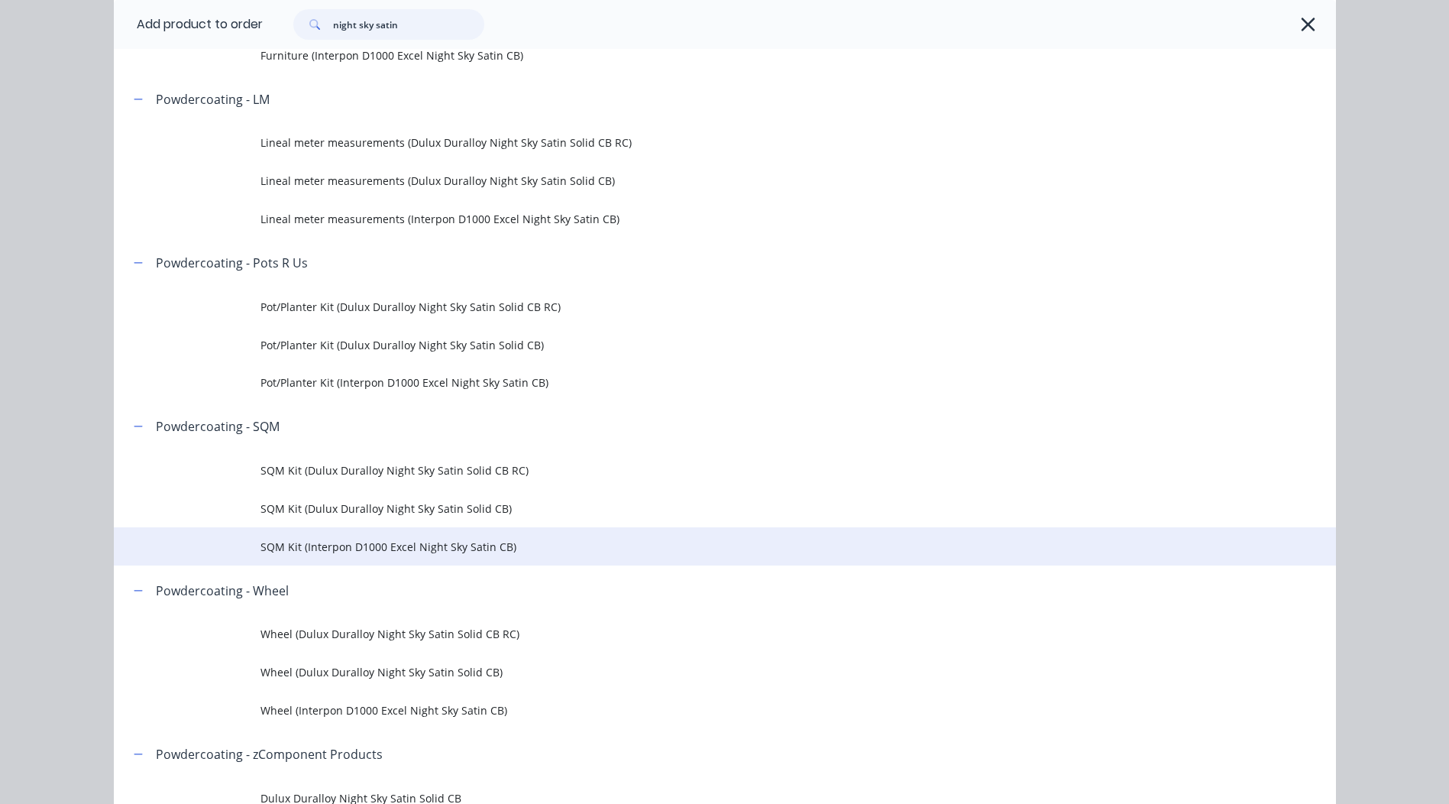
type input "night sky satin"
click at [399, 548] on span "SQM Kit (Interpon D1000 Excel Night Sky Satin CB)" at bounding box center [690, 547] width 860 height 16
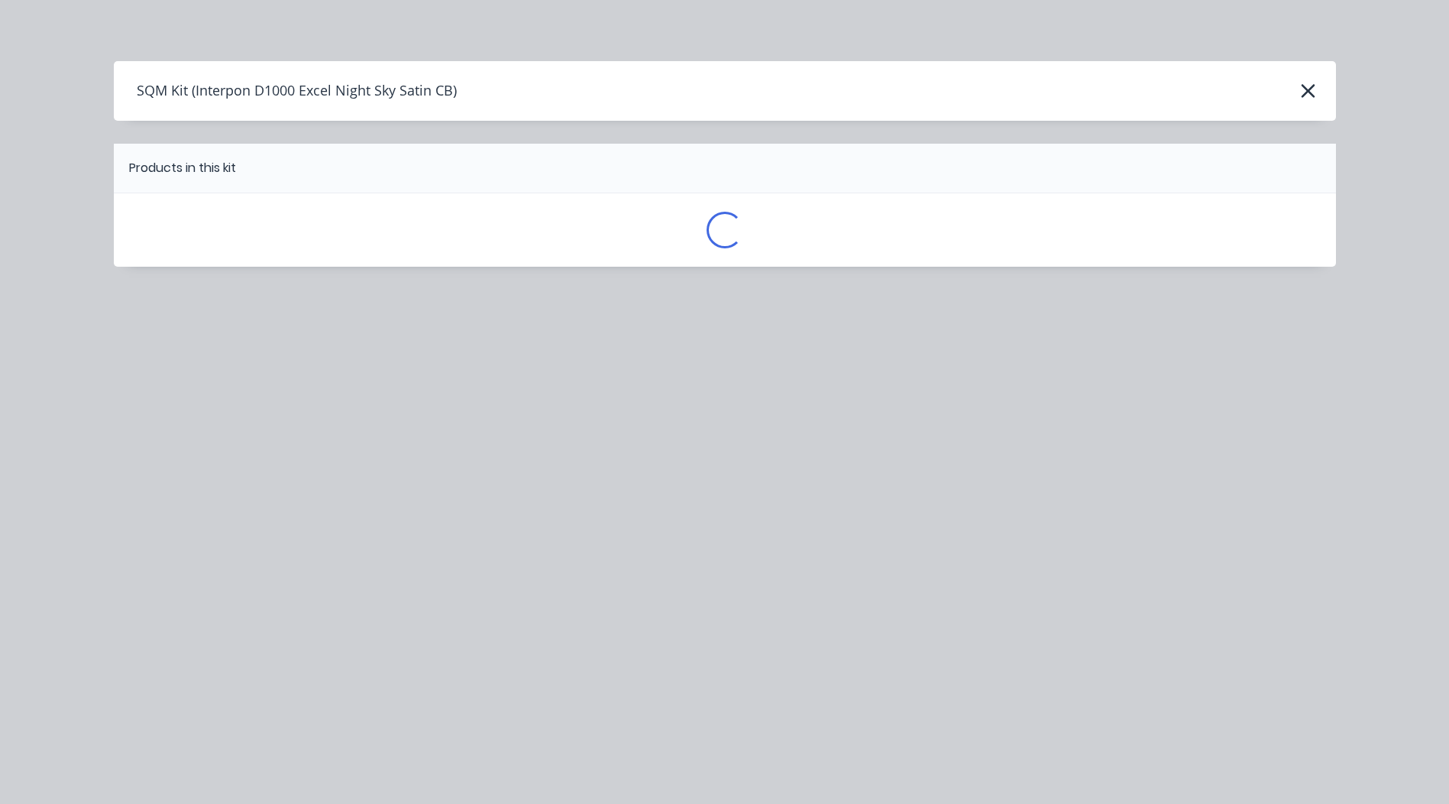
scroll to position [0, 0]
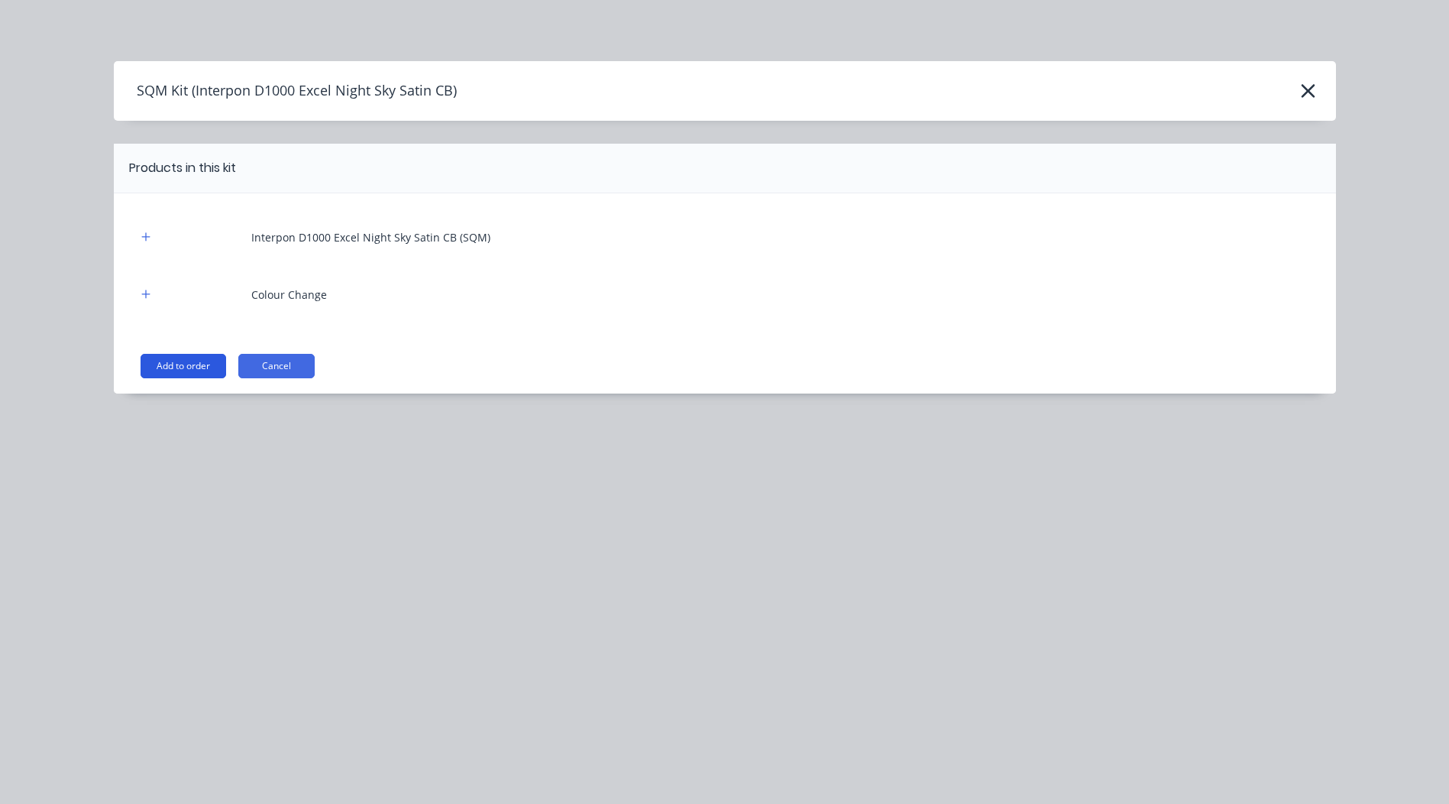
click at [187, 362] on button "Add to order" at bounding box center [184, 366] width 86 height 24
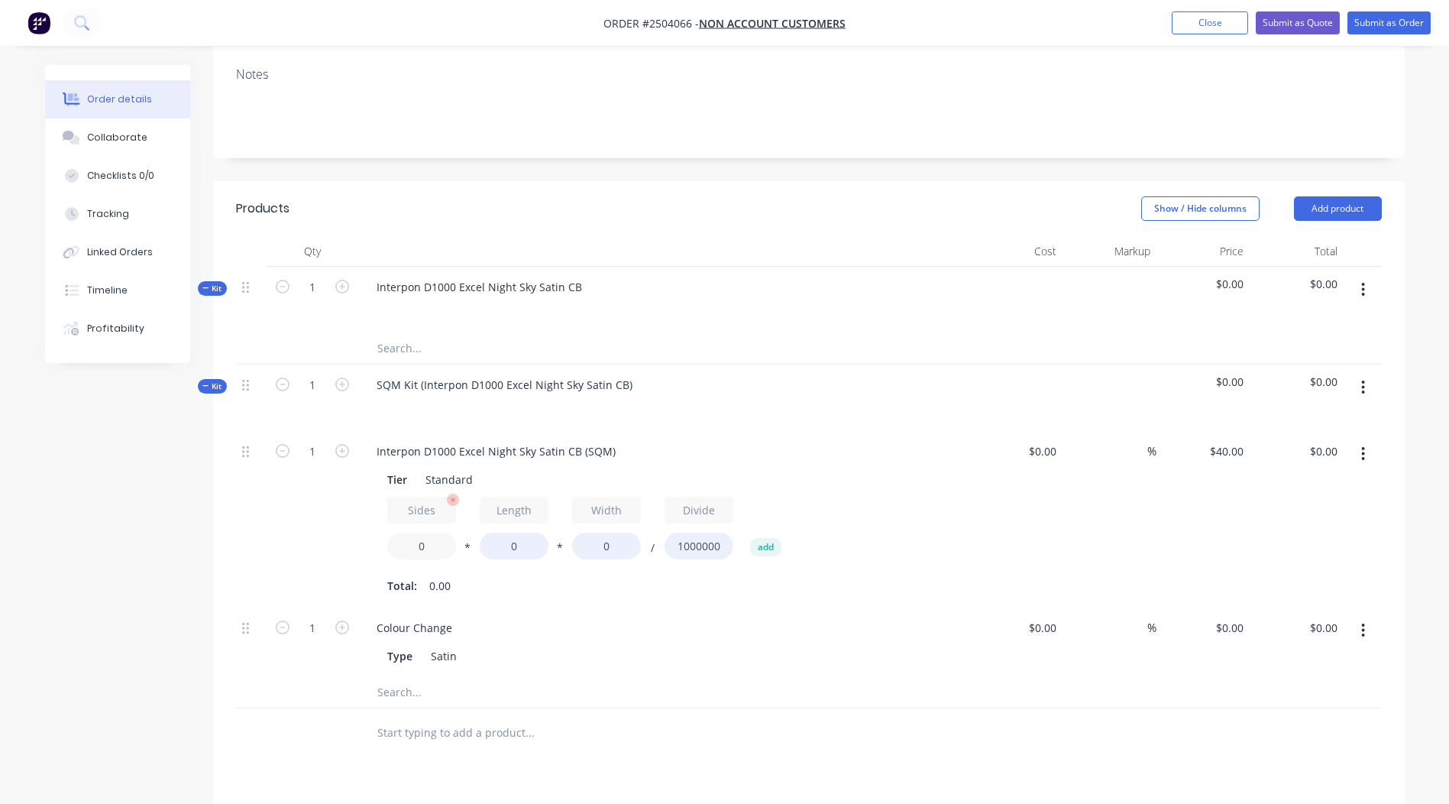
click at [430, 532] on input "0" at bounding box center [421, 545] width 69 height 27
type input "2"
type input "1300"
type input "650"
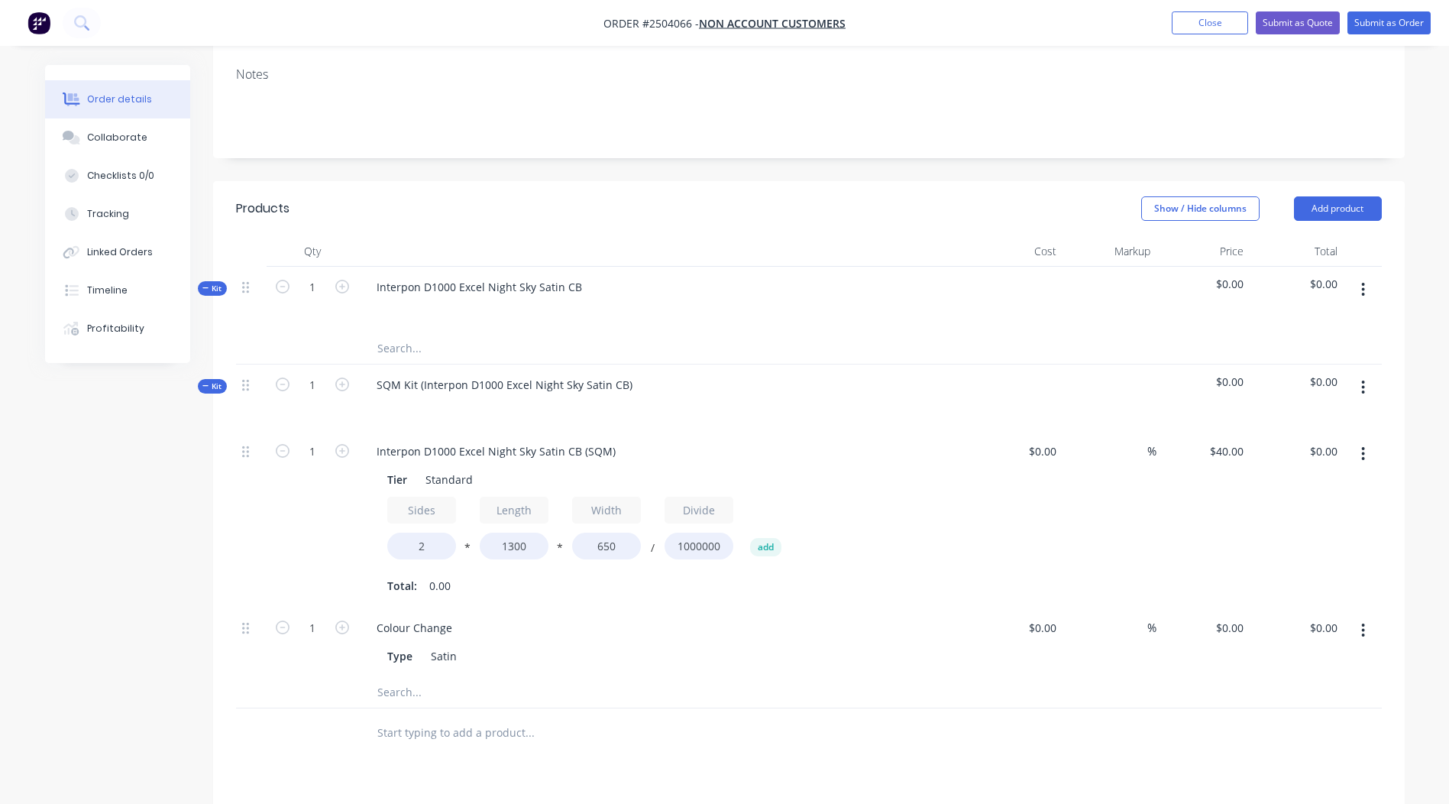
type input "$67.60"
click at [836, 584] on div "Interpon D1000 Excel Night Sky Satin CB (SQM) Tier Standard Sides 2 * Length 13…" at bounding box center [663, 519] width 611 height 176
click at [1362, 623] on icon "button" at bounding box center [1363, 630] width 3 height 14
click at [1298, 720] on div "Delete" at bounding box center [1309, 731] width 118 height 22
click at [1363, 283] on icon "button" at bounding box center [1363, 290] width 3 height 14
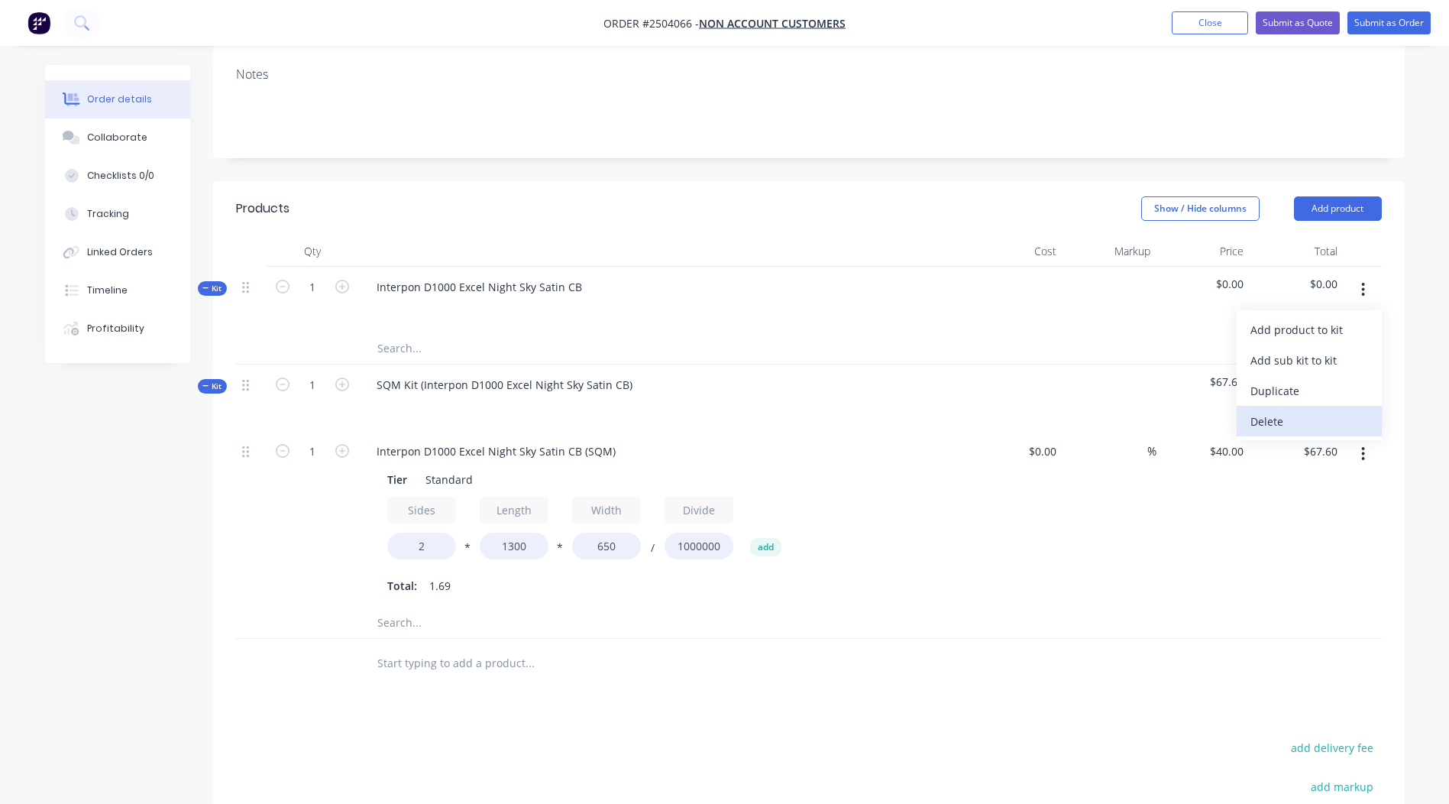
click at [1279, 410] on div "Delete" at bounding box center [1309, 421] width 118 height 22
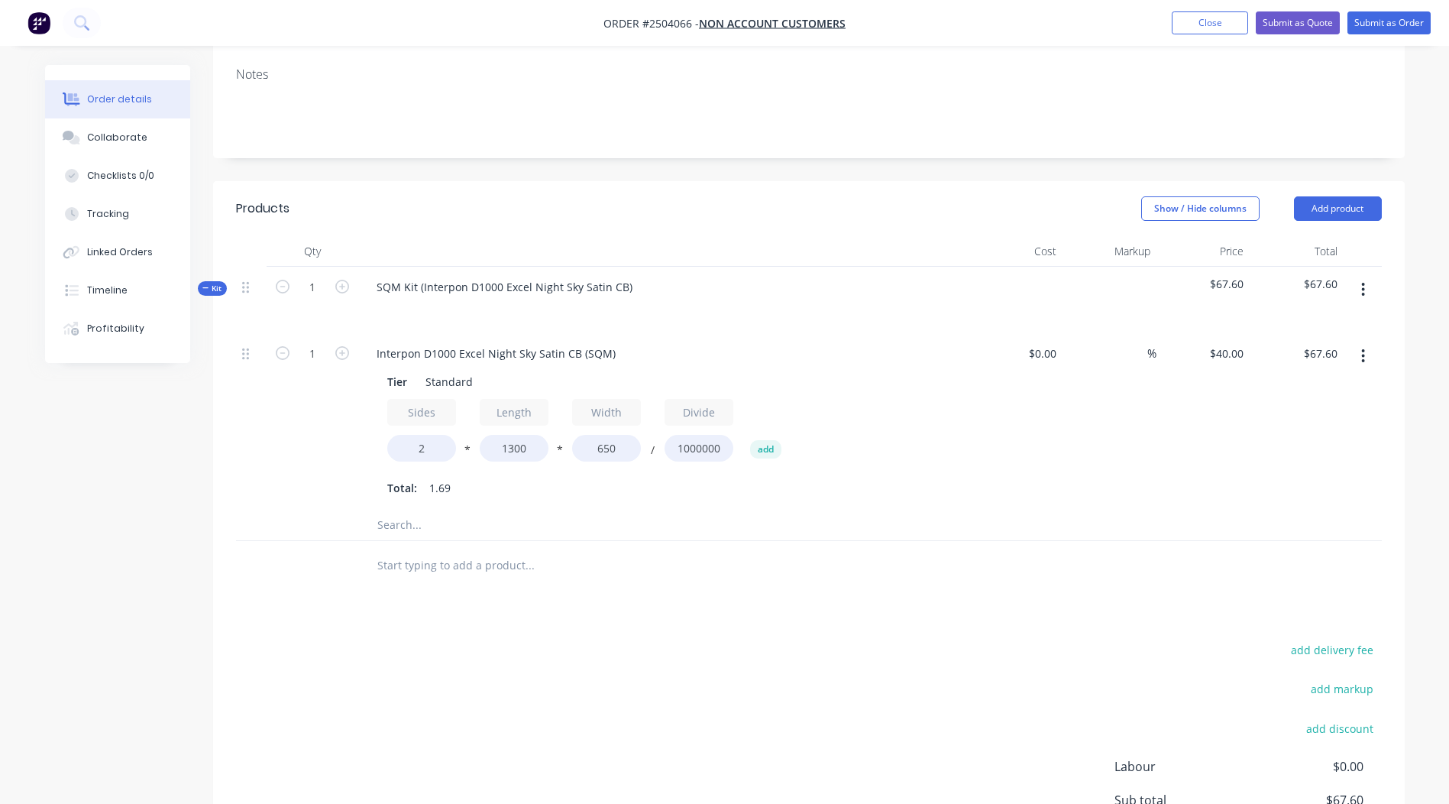
click at [1247, 455] on div "$40.00 $40.00" at bounding box center [1203, 421] width 94 height 176
click at [1361, 281] on icon "button" at bounding box center [1363, 289] width 4 height 17
click at [1334, 319] on div "Add product to kit" at bounding box center [1309, 330] width 118 height 22
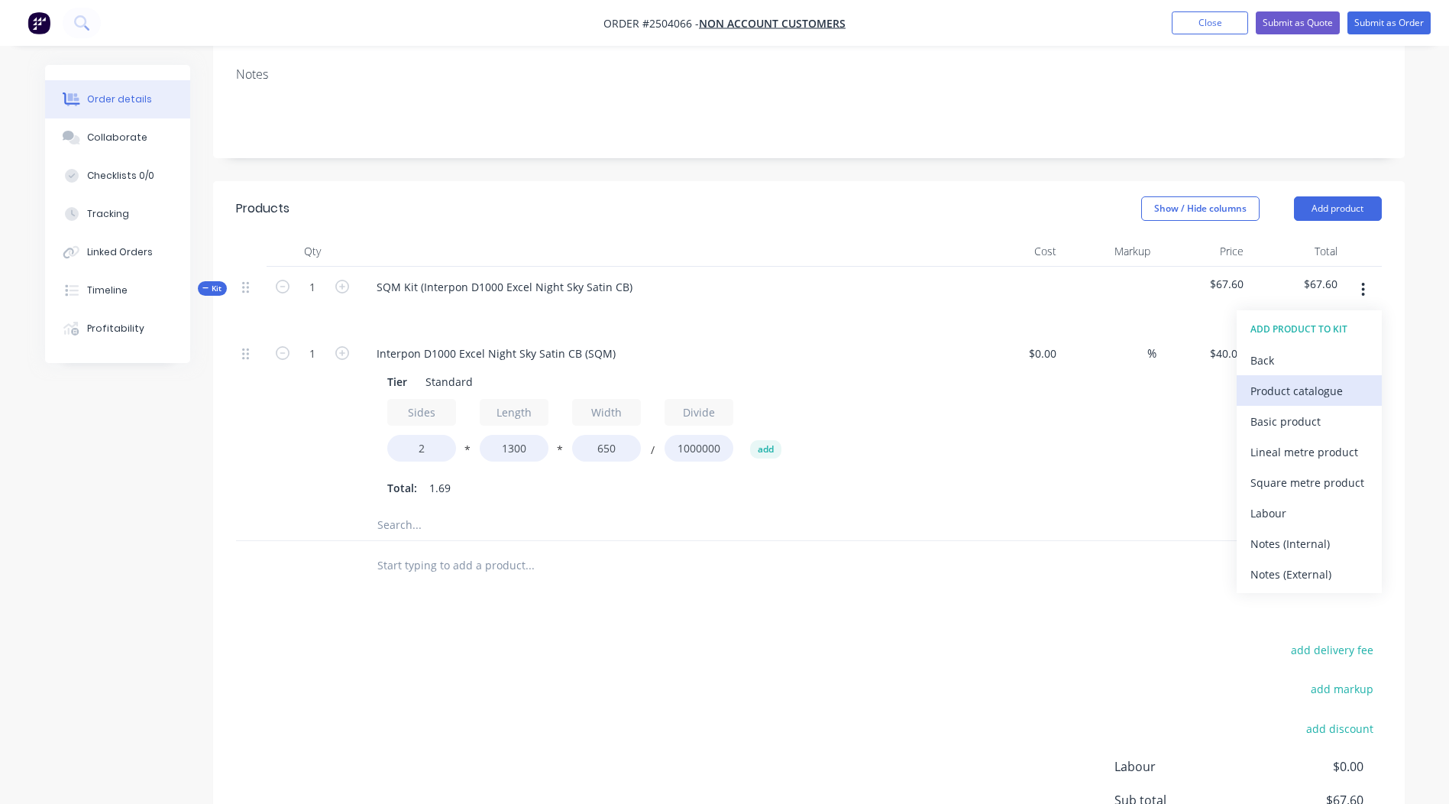
click at [1307, 380] on div "Product catalogue" at bounding box center [1309, 391] width 118 height 22
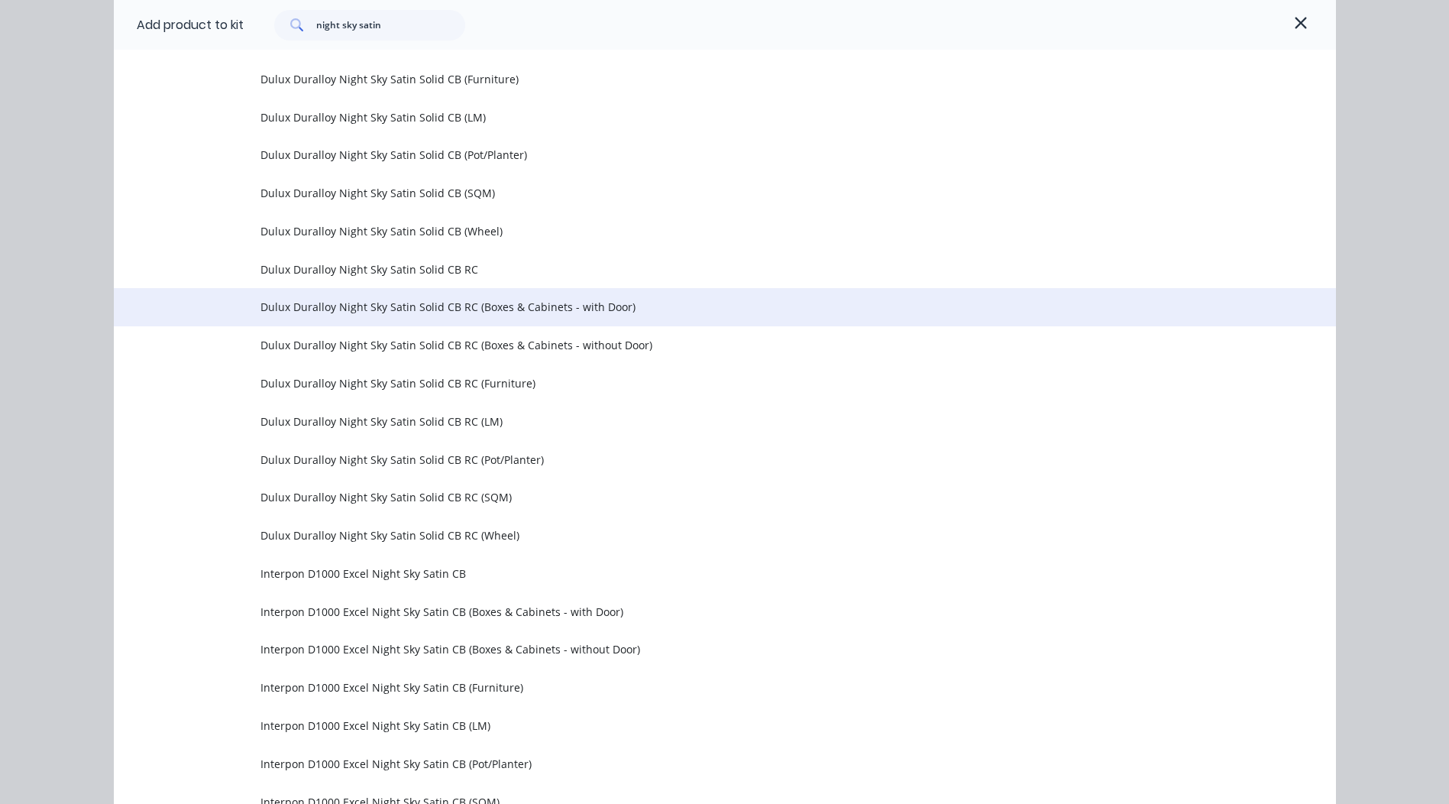
scroll to position [692, 0]
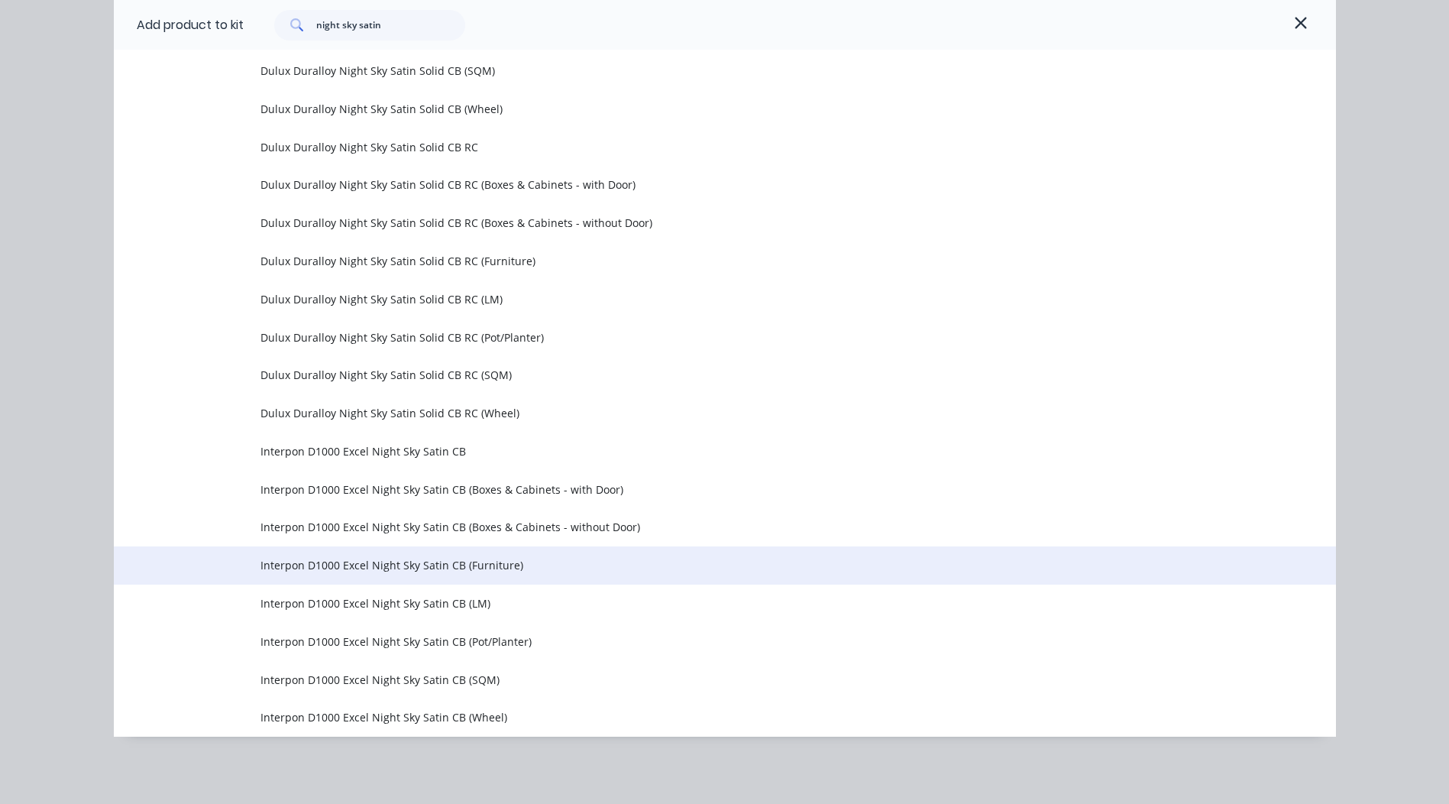
click at [359, 564] on span "Interpon D1000 Excel Night Sky Satin CB (Furniture)" at bounding box center [690, 565] width 860 height 16
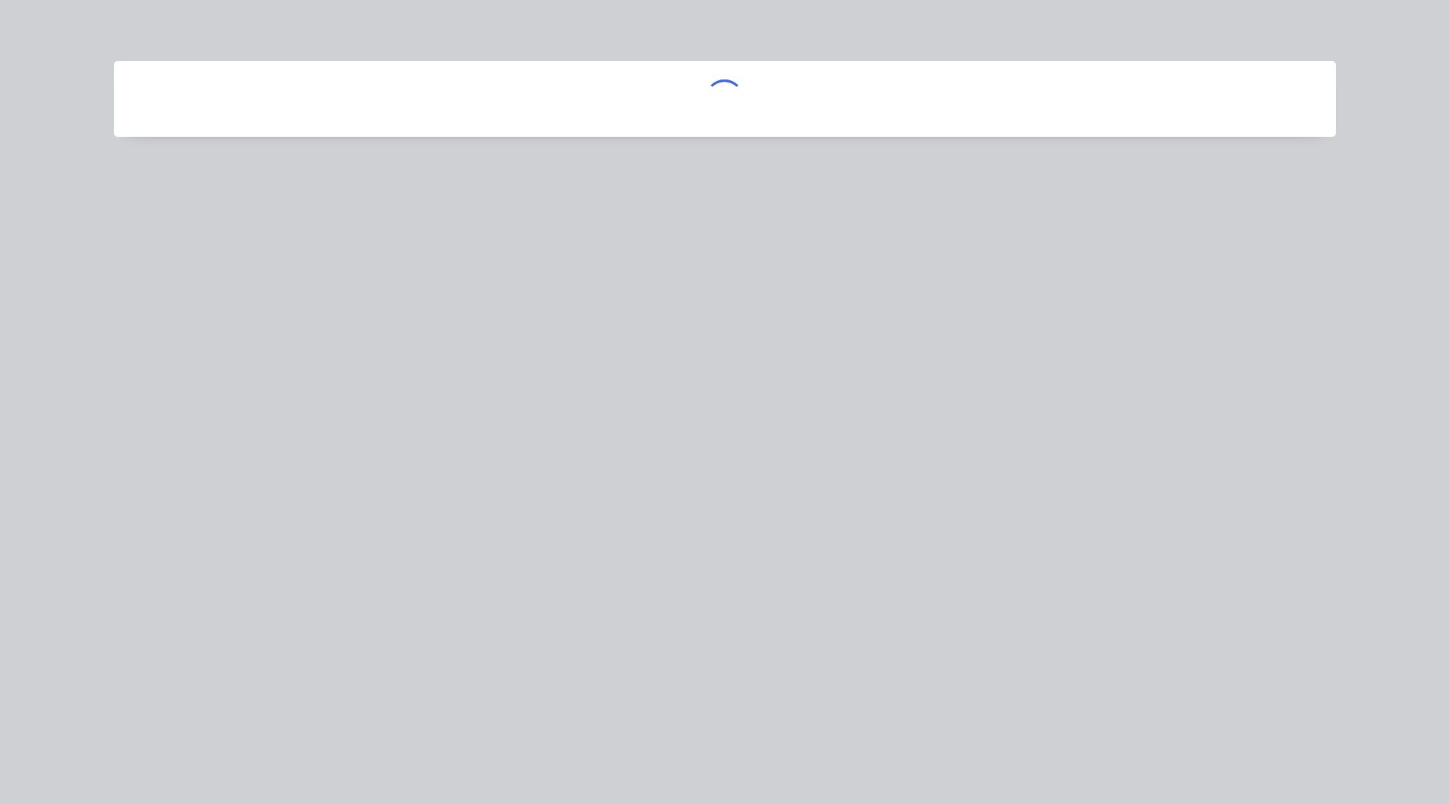
scroll to position [0, 0]
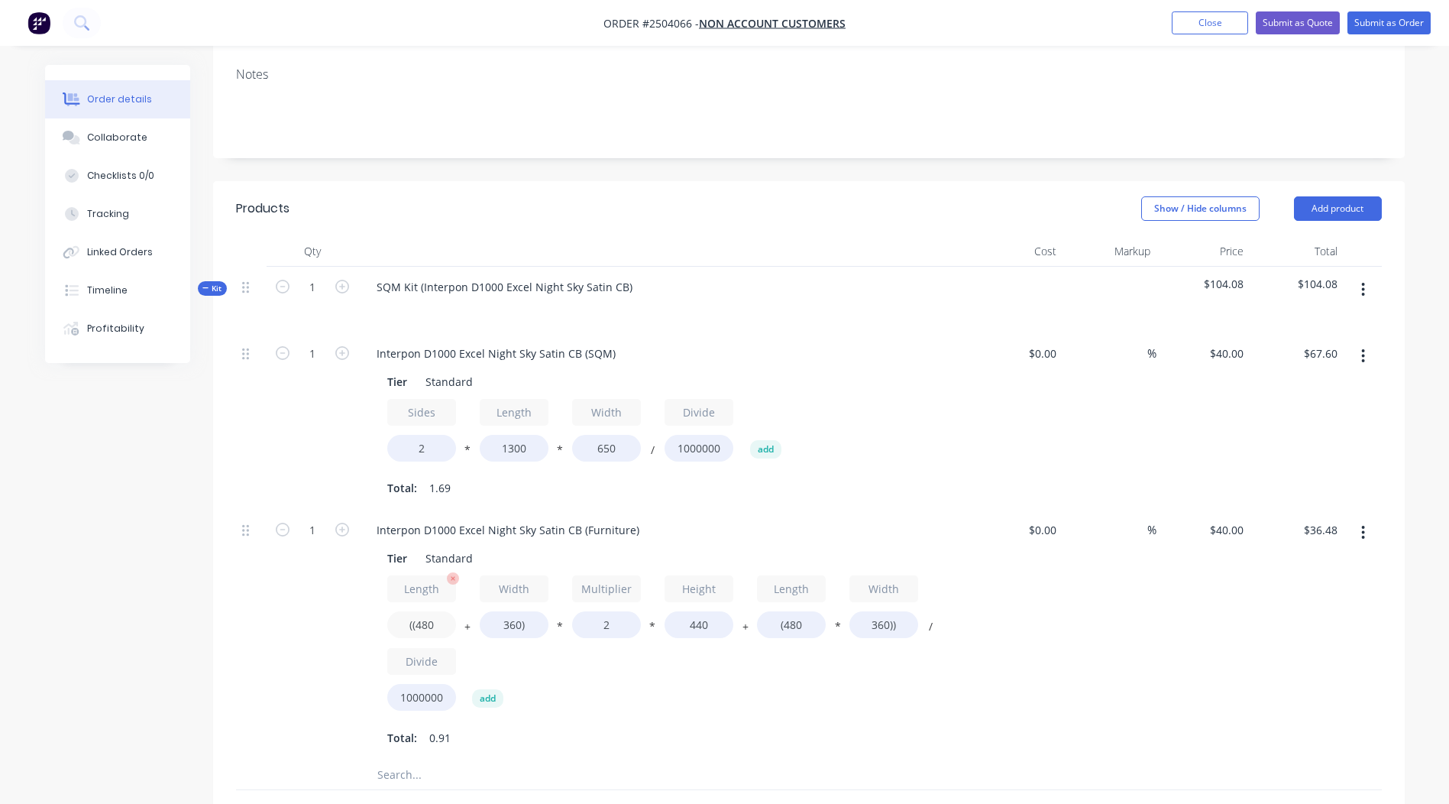
click at [431, 611] on input "((480" at bounding box center [421, 624] width 69 height 27
type input "((600"
type input "$40.70"
click at [504, 611] on input "360)" at bounding box center [514, 624] width 69 height 27
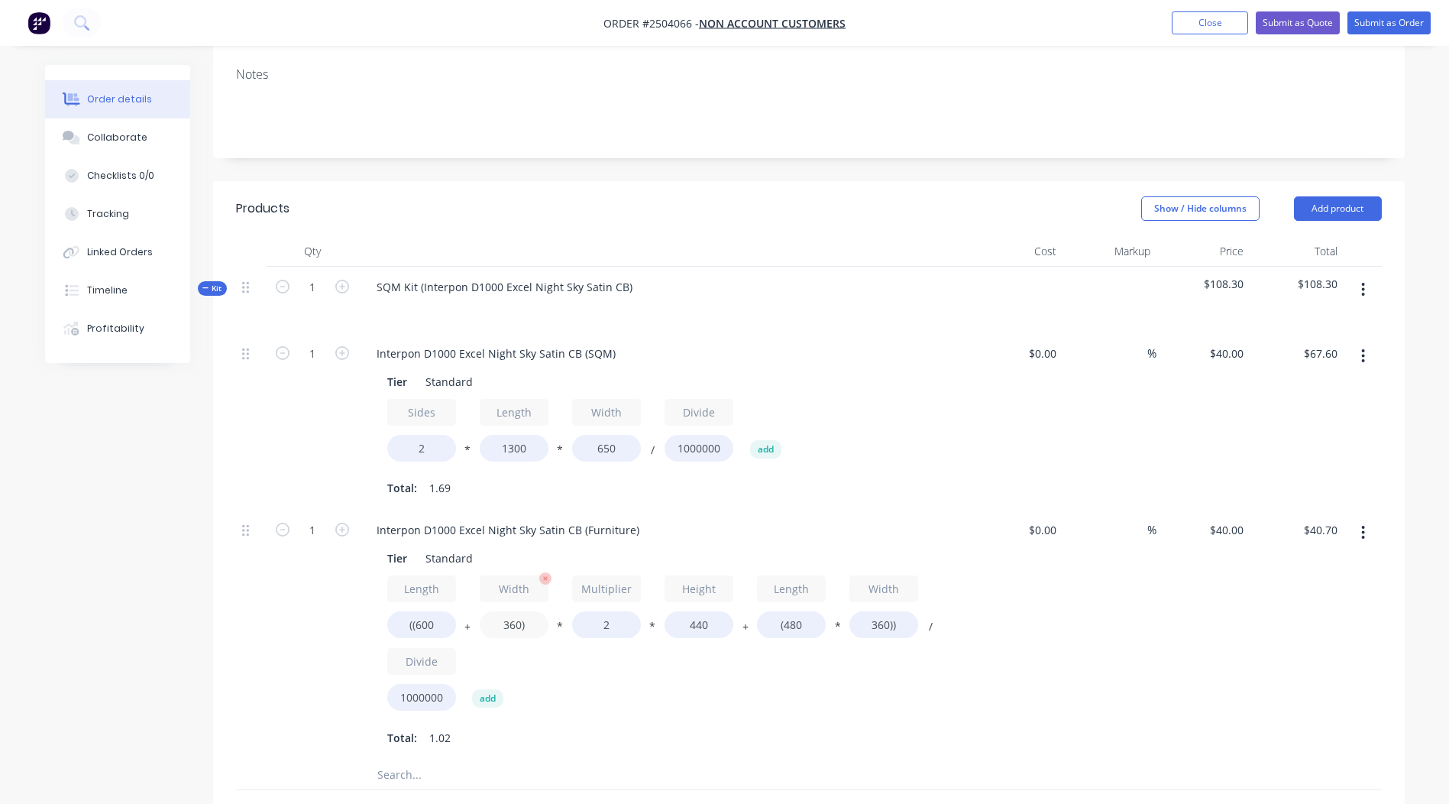
click at [504, 611] on input "360)" at bounding box center [514, 624] width 69 height 27
type input "600)"
type input "$49.15"
click at [691, 611] on input "440" at bounding box center [699, 624] width 69 height 27
click at [692, 611] on input "440" at bounding box center [699, 624] width 69 height 27
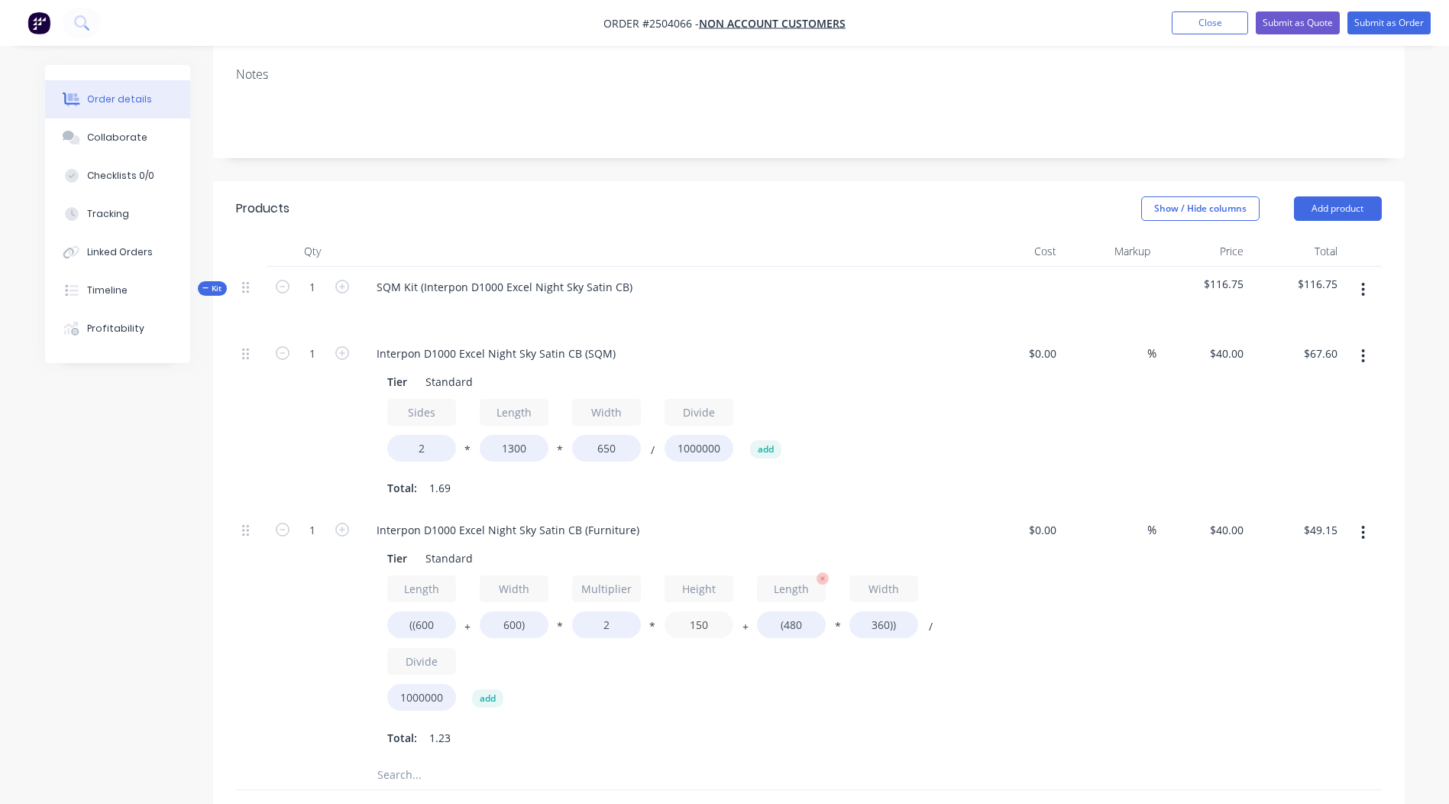
type input "150"
click at [791, 611] on input "(480" at bounding box center [791, 624] width 69 height 27
type input "$21.31"
click at [791, 611] on input "(480" at bounding box center [791, 624] width 69 height 27
type input "(600"
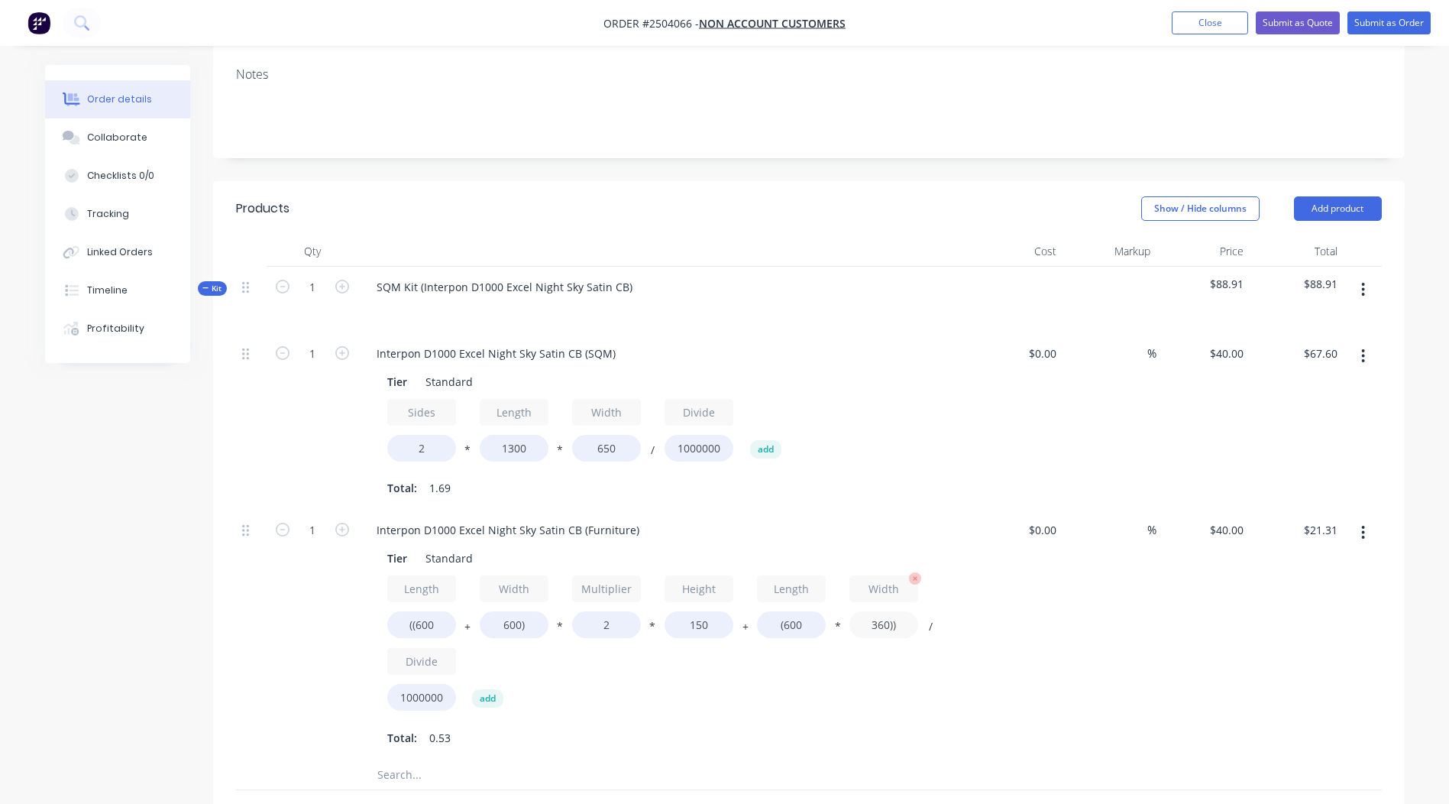
type input "$23.04"
click at [884, 611] on input "360))" at bounding box center [883, 624] width 69 height 27
type input "600))"
type input "$28.80"
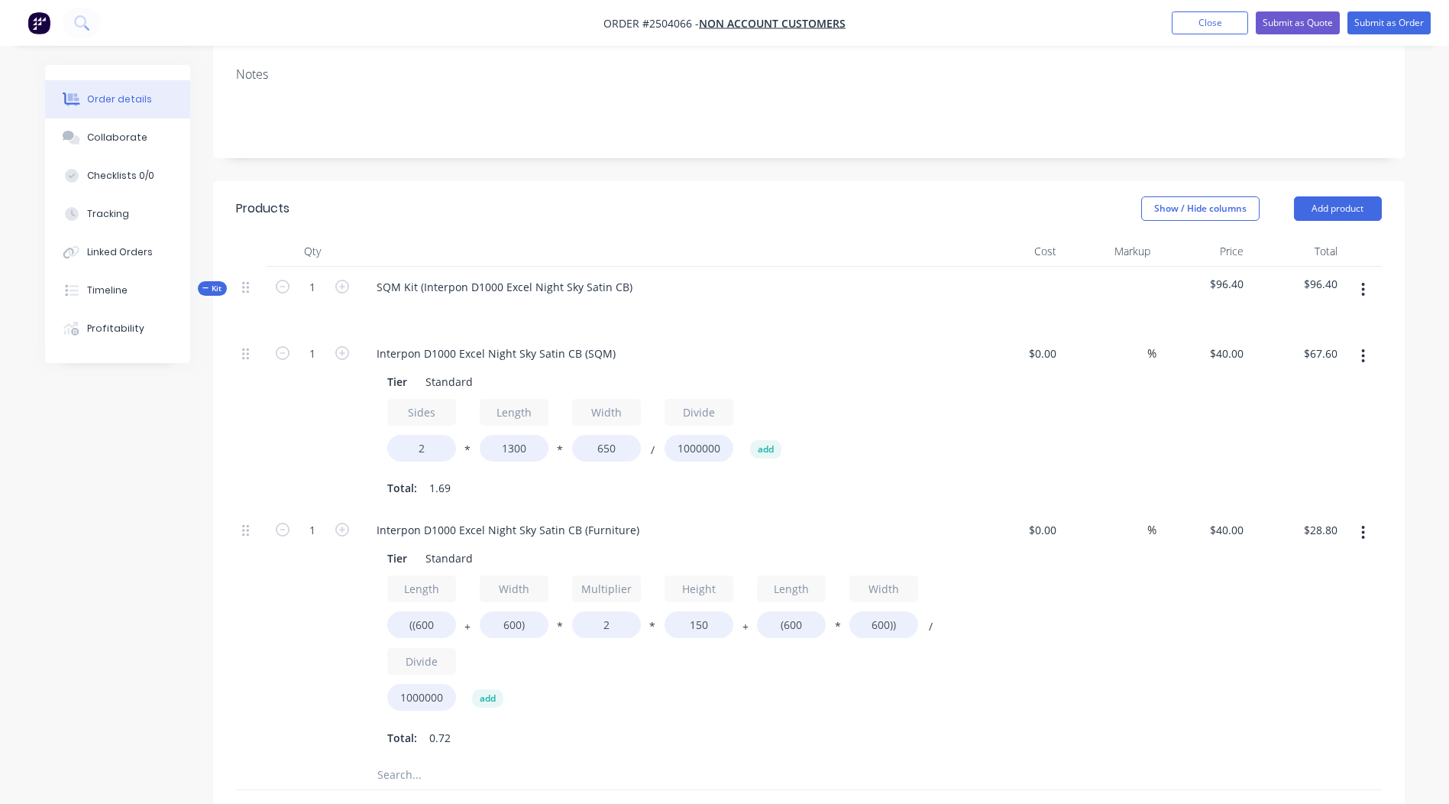
click at [1022, 652] on div "$0.00 $0.00" at bounding box center [1016, 634] width 94 height 250
click at [607, 611] on input "2" at bounding box center [606, 624] width 69 height 27
type input "2.5"
type input "$32.40"
click at [713, 726] on div "Total: 0.72" at bounding box center [663, 737] width 553 height 23
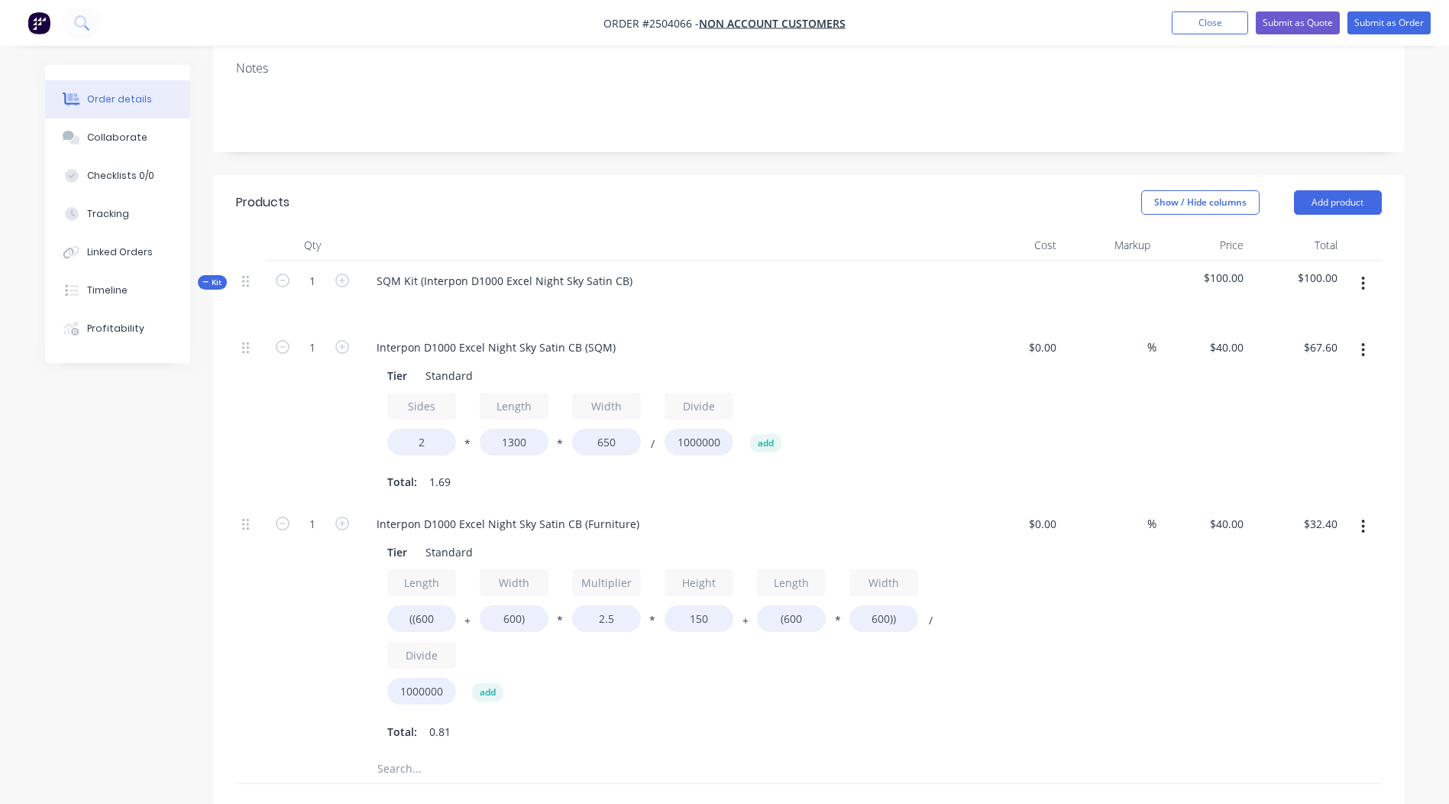
scroll to position [289, 0]
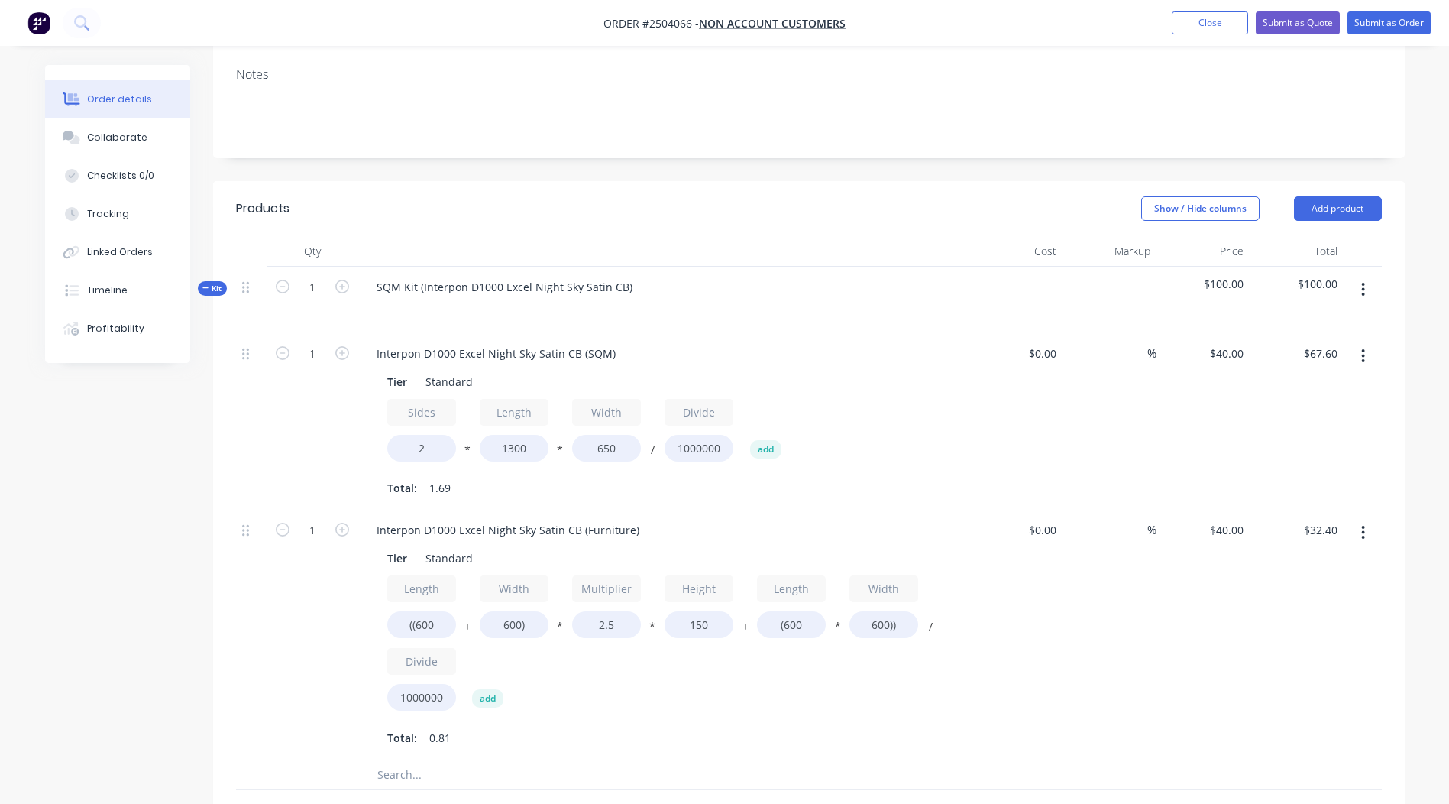
click at [1363, 276] on button "button" at bounding box center [1363, 289] width 36 height 27
click at [1346, 319] on div "Add product to kit" at bounding box center [1309, 330] width 118 height 22
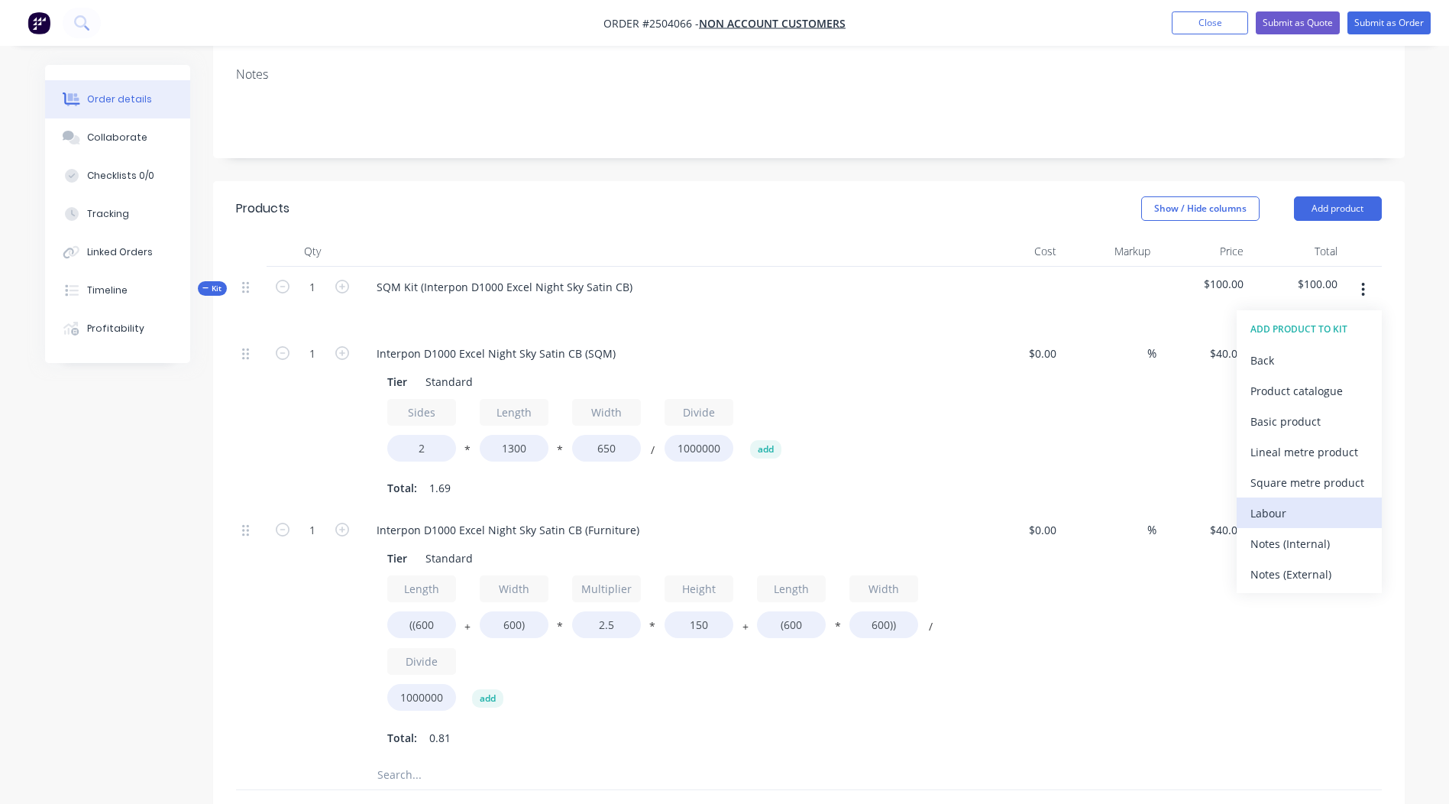
click at [1285, 502] on div "Labour" at bounding box center [1309, 513] width 118 height 22
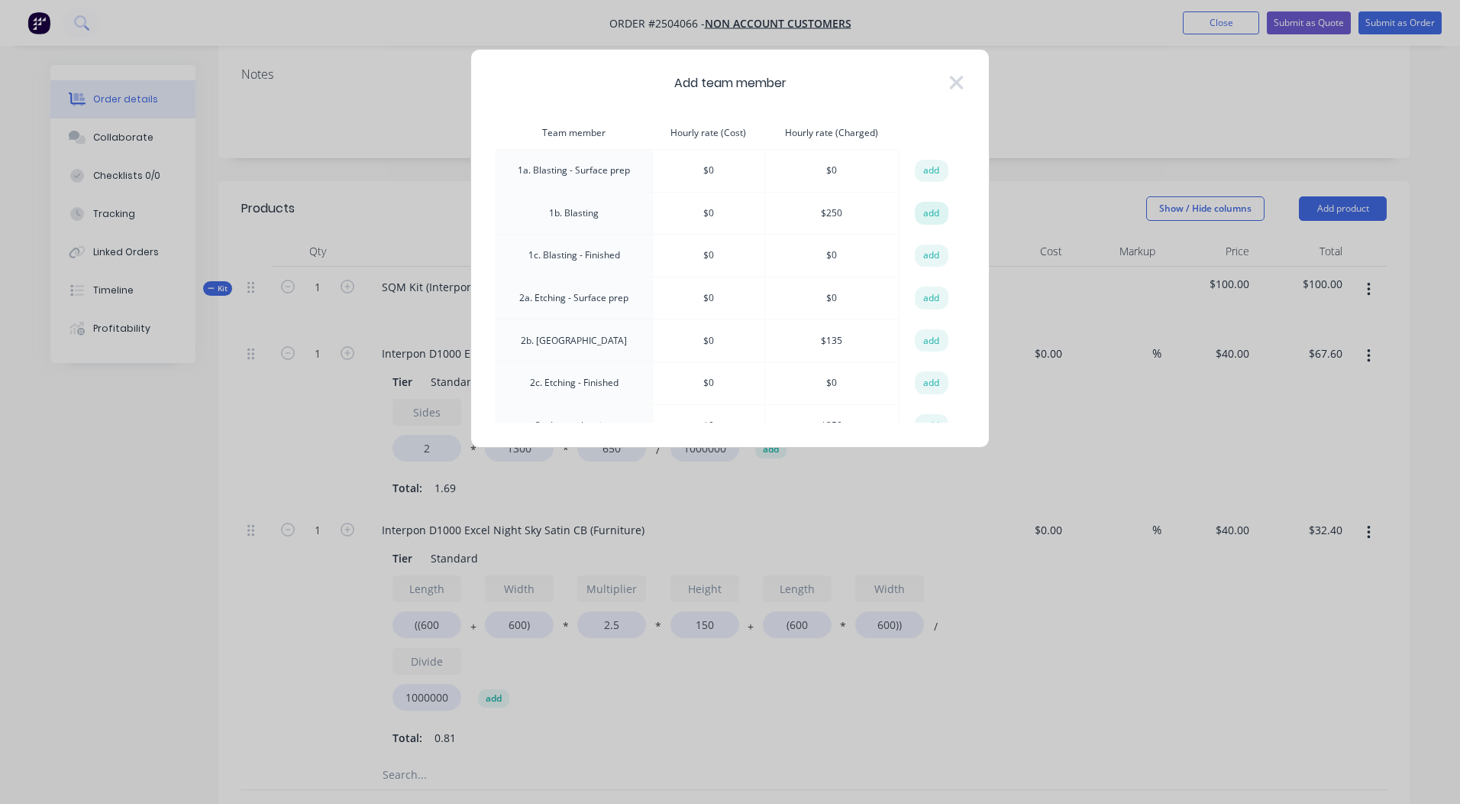
click at [915, 209] on button "add" at bounding box center [932, 213] width 34 height 23
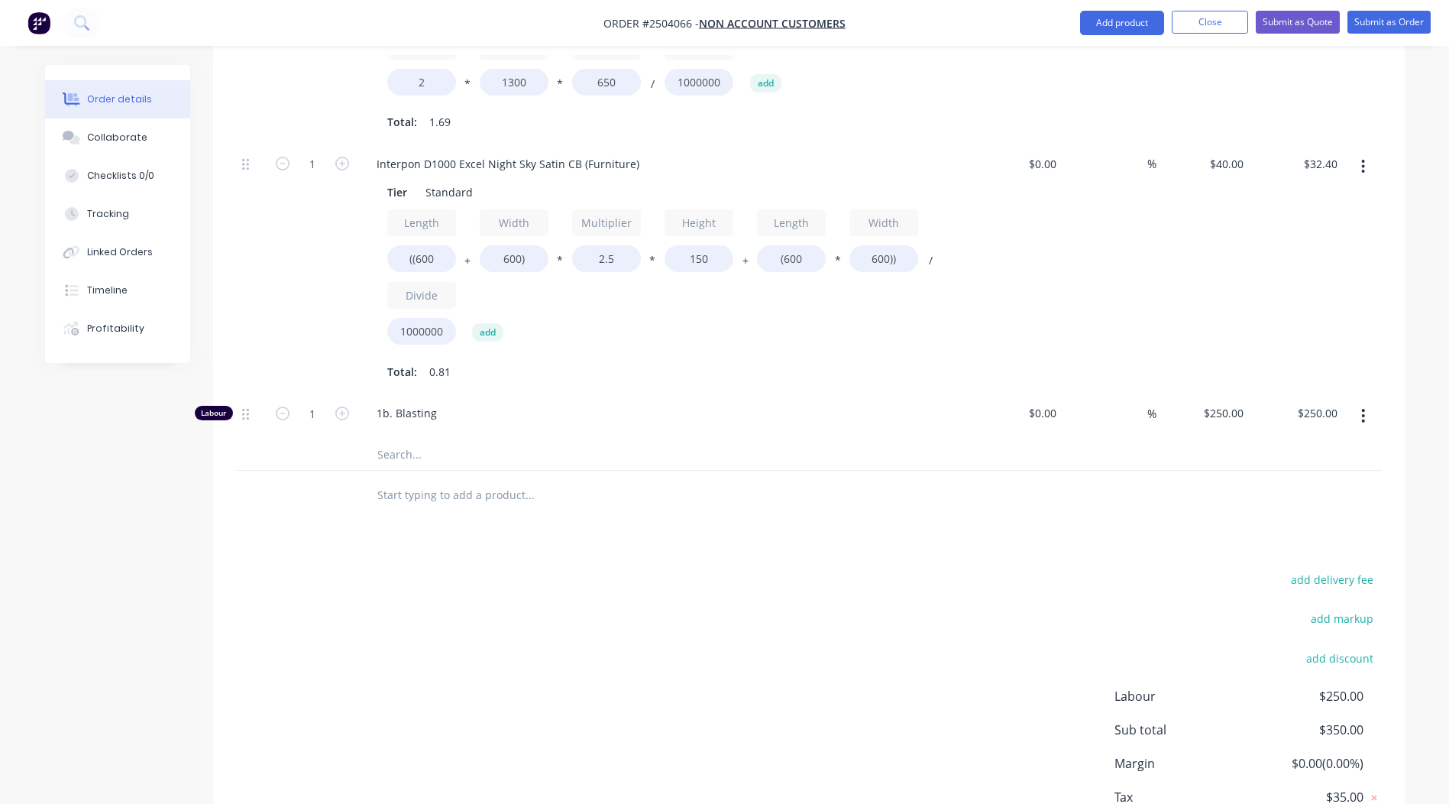
scroll to position [740, 0]
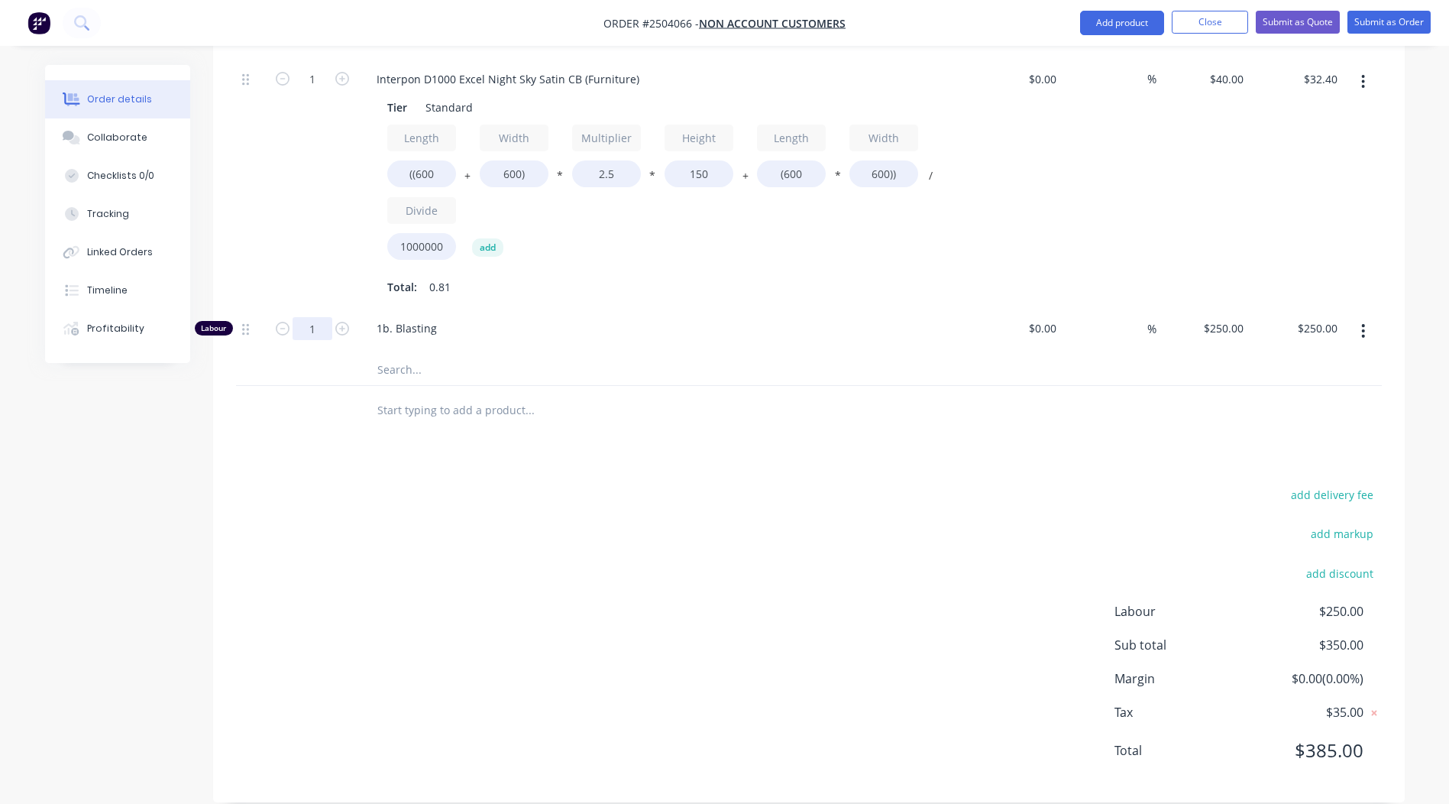
click at [315, 317] on input "1" at bounding box center [313, 328] width 40 height 23
type input "0"
type input "$0.00"
click at [765, 629] on div "add delivery fee add markup add discount Labour $250.00 Sub total $350.00 Margi…" at bounding box center [809, 631] width 1146 height 295
click at [323, 317] on input "0" at bounding box center [313, 328] width 40 height 23
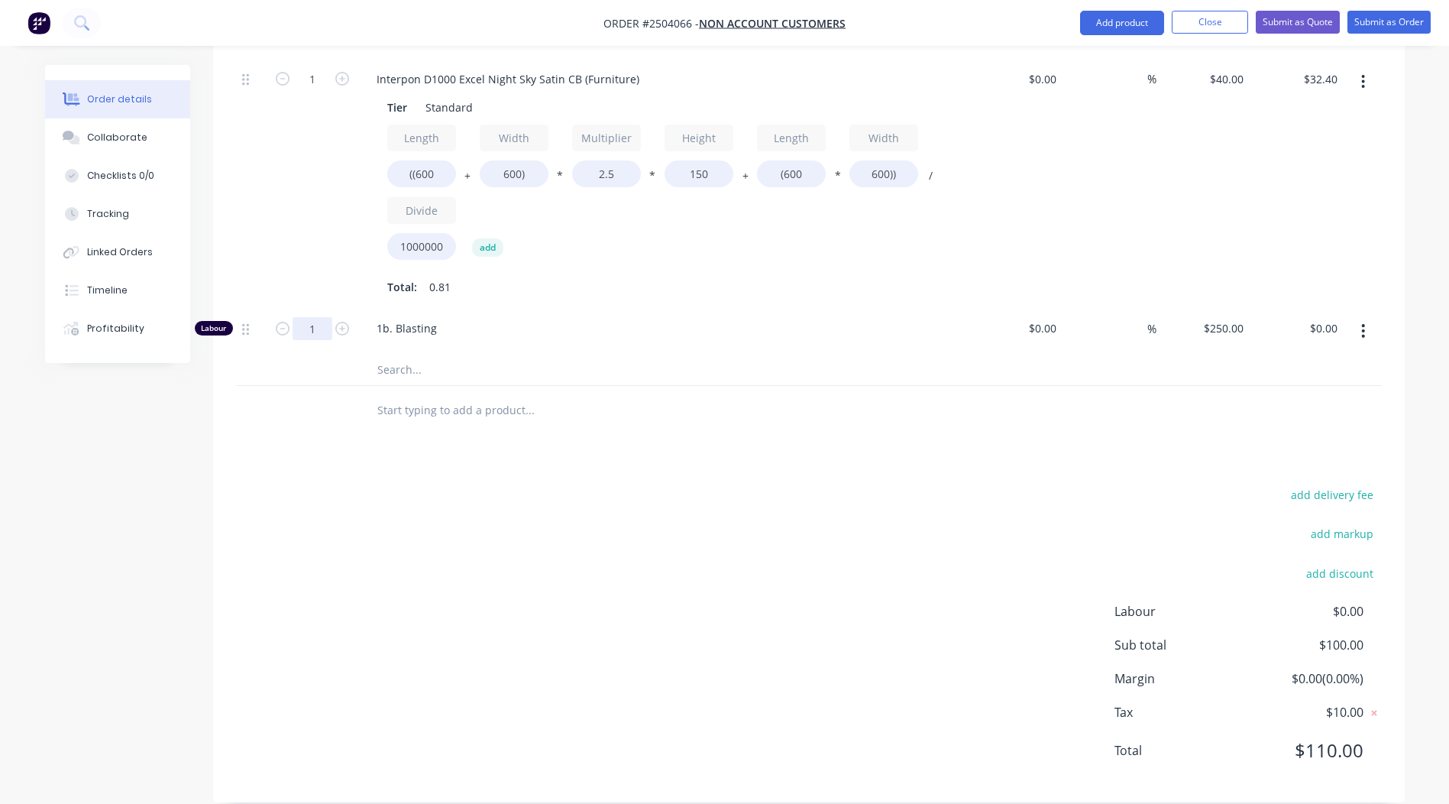
type input "1"
type input "$250.00"
click at [509, 518] on div "add delivery fee add markup add discount Labour $0.00 Sub total $100.00 Margin …" at bounding box center [809, 631] width 1146 height 295
click at [778, 542] on div "add delivery fee add markup add discount Labour $250.00 Sub total $350.00 Margi…" at bounding box center [809, 631] width 1146 height 295
click at [1392, 24] on button "Submit as Order" at bounding box center [1388, 22] width 83 height 23
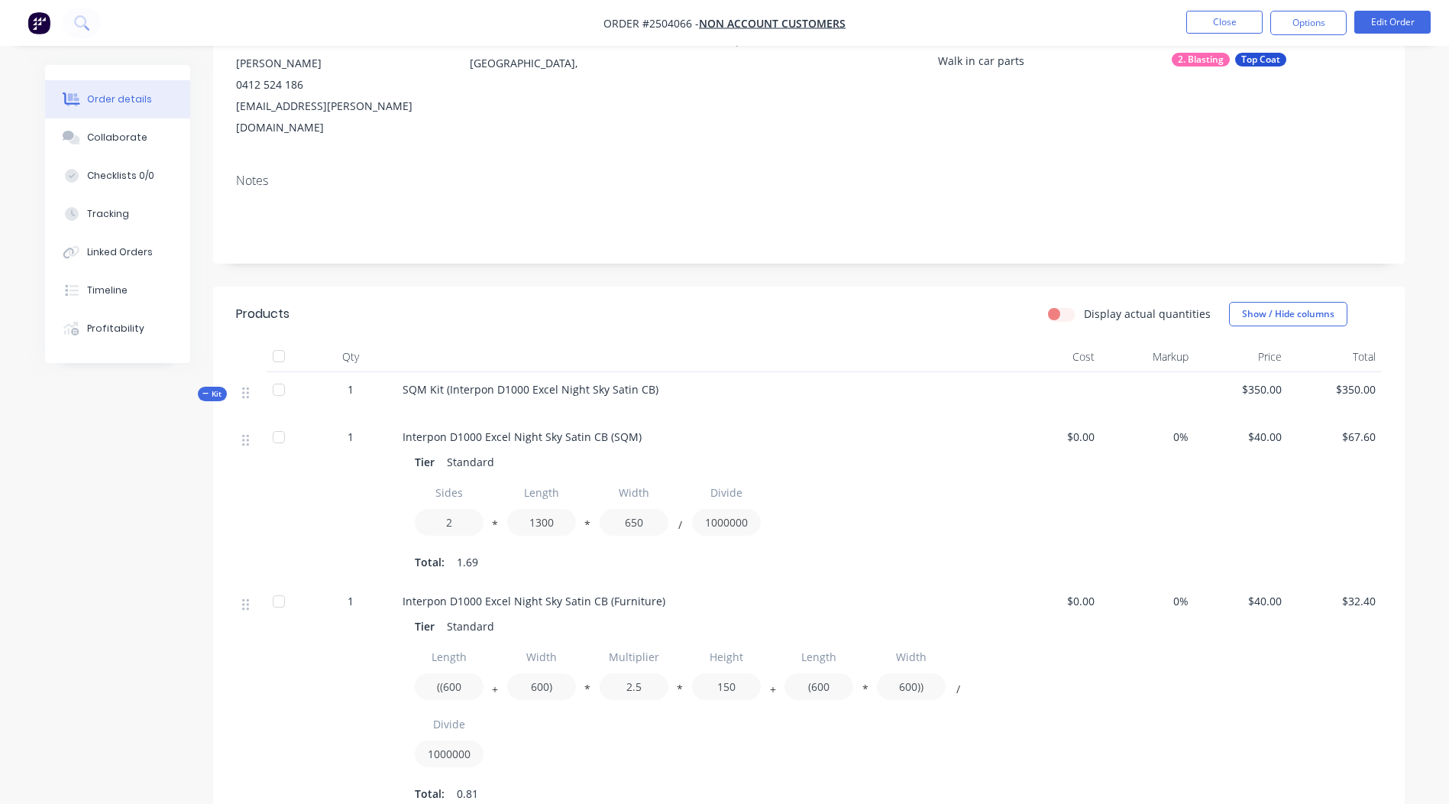
scroll to position [458, 0]
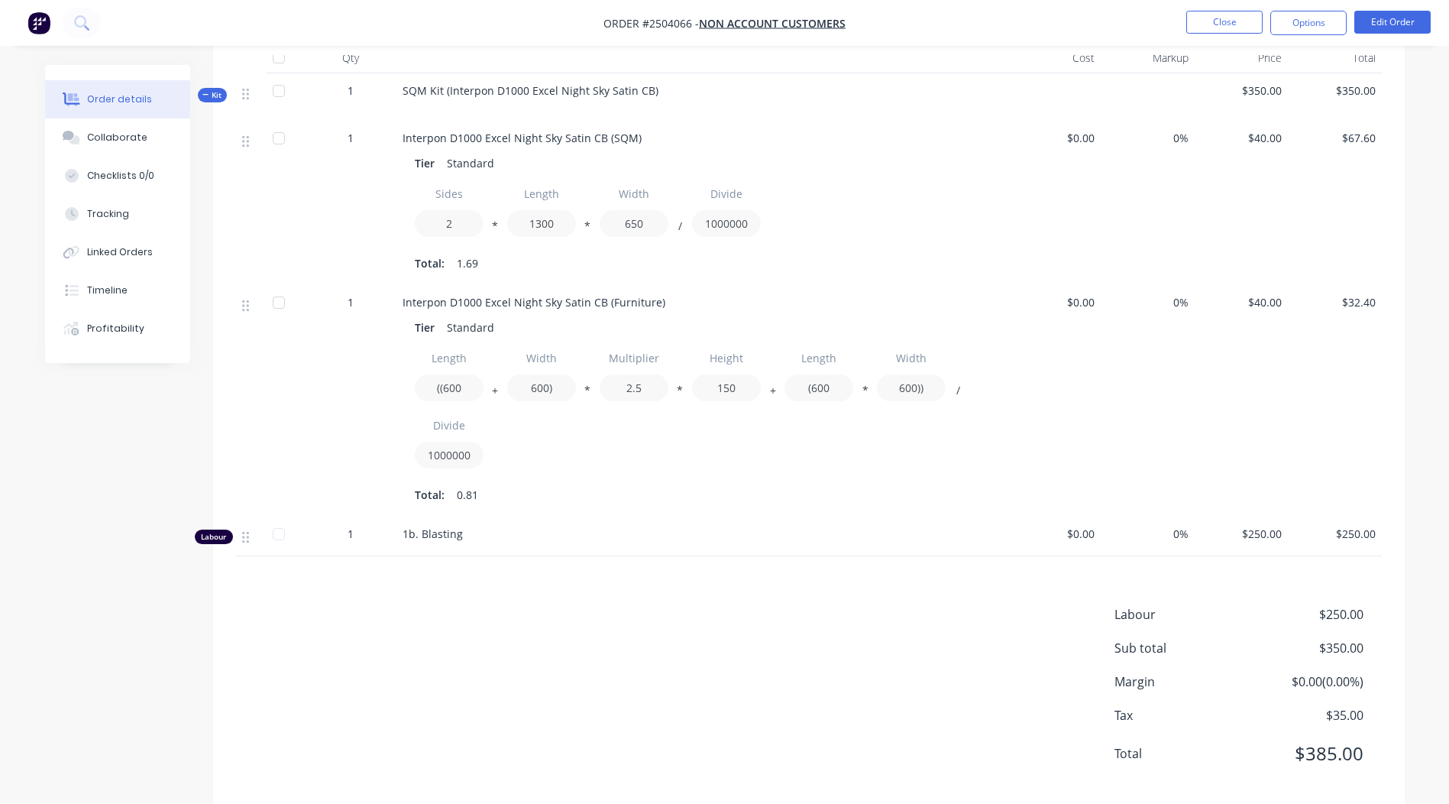
drag, startPoint x: 936, startPoint y: 610, endPoint x: 950, endPoint y: 612, distance: 13.9
click at [941, 613] on div "Labour $250.00 Sub total $350.00 Margin $0.00 ( 0.00 %) Tax $35.00 Total $385.00" at bounding box center [809, 693] width 1146 height 177
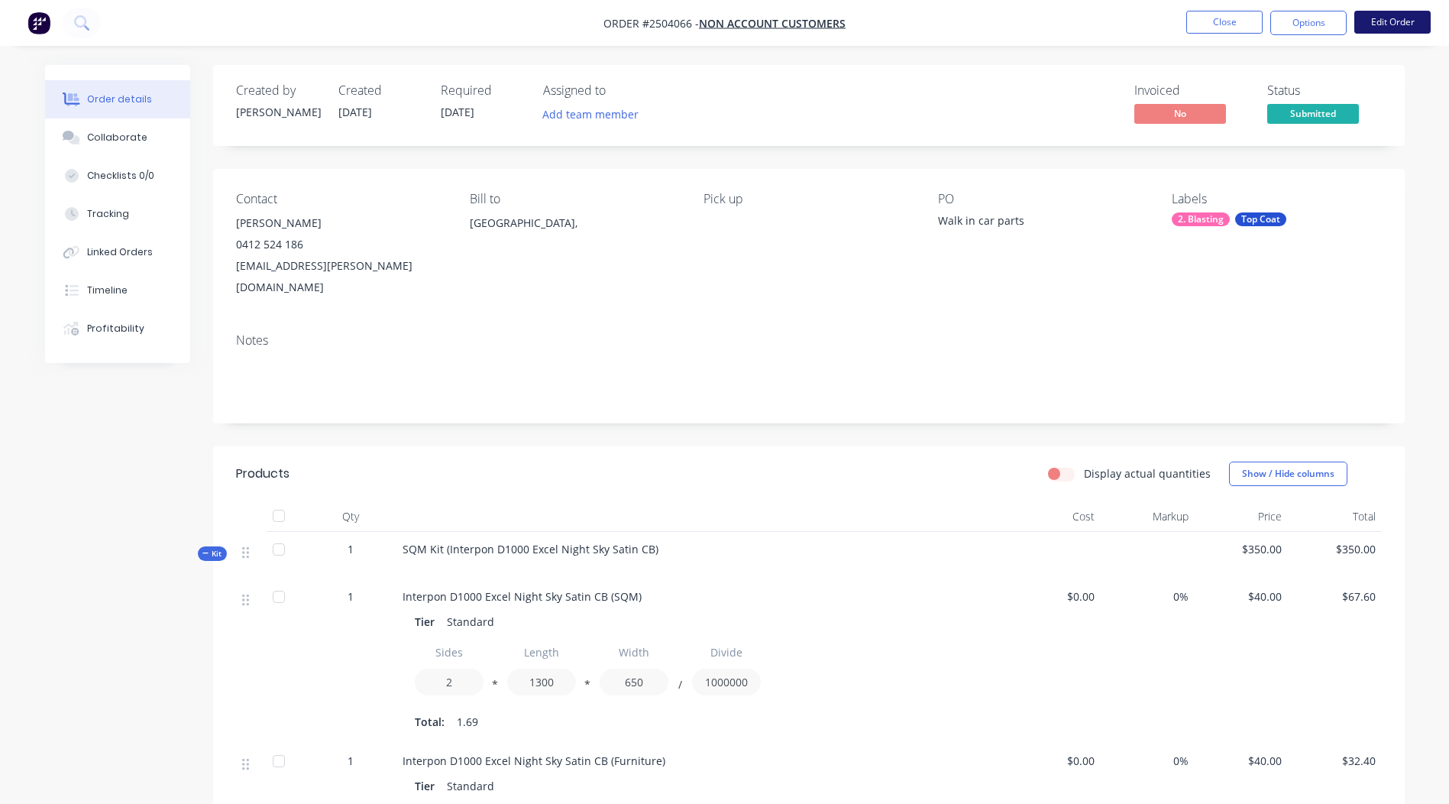
click at [1369, 26] on button "Edit Order" at bounding box center [1392, 22] width 76 height 23
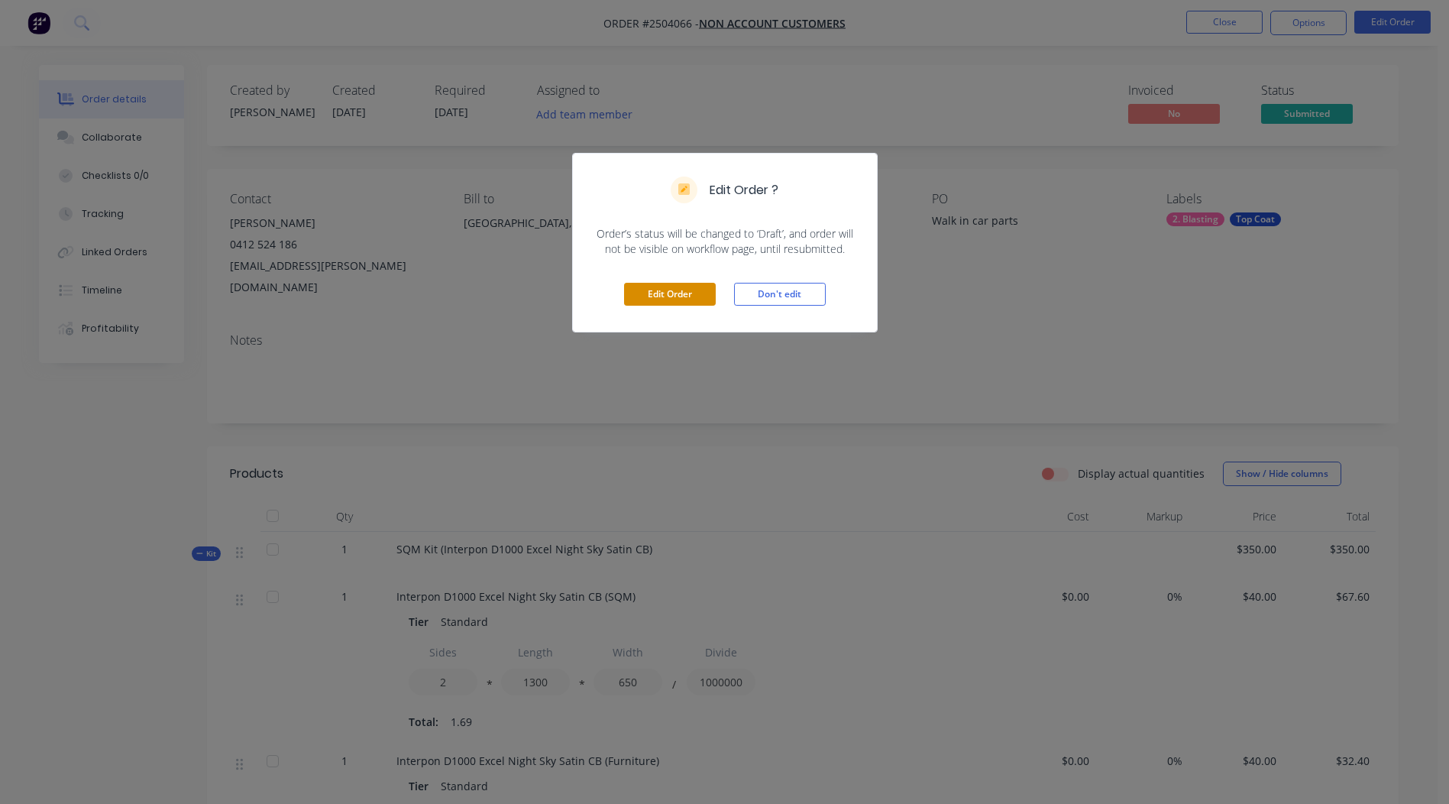
click at [669, 289] on button "Edit Order" at bounding box center [670, 294] width 92 height 23
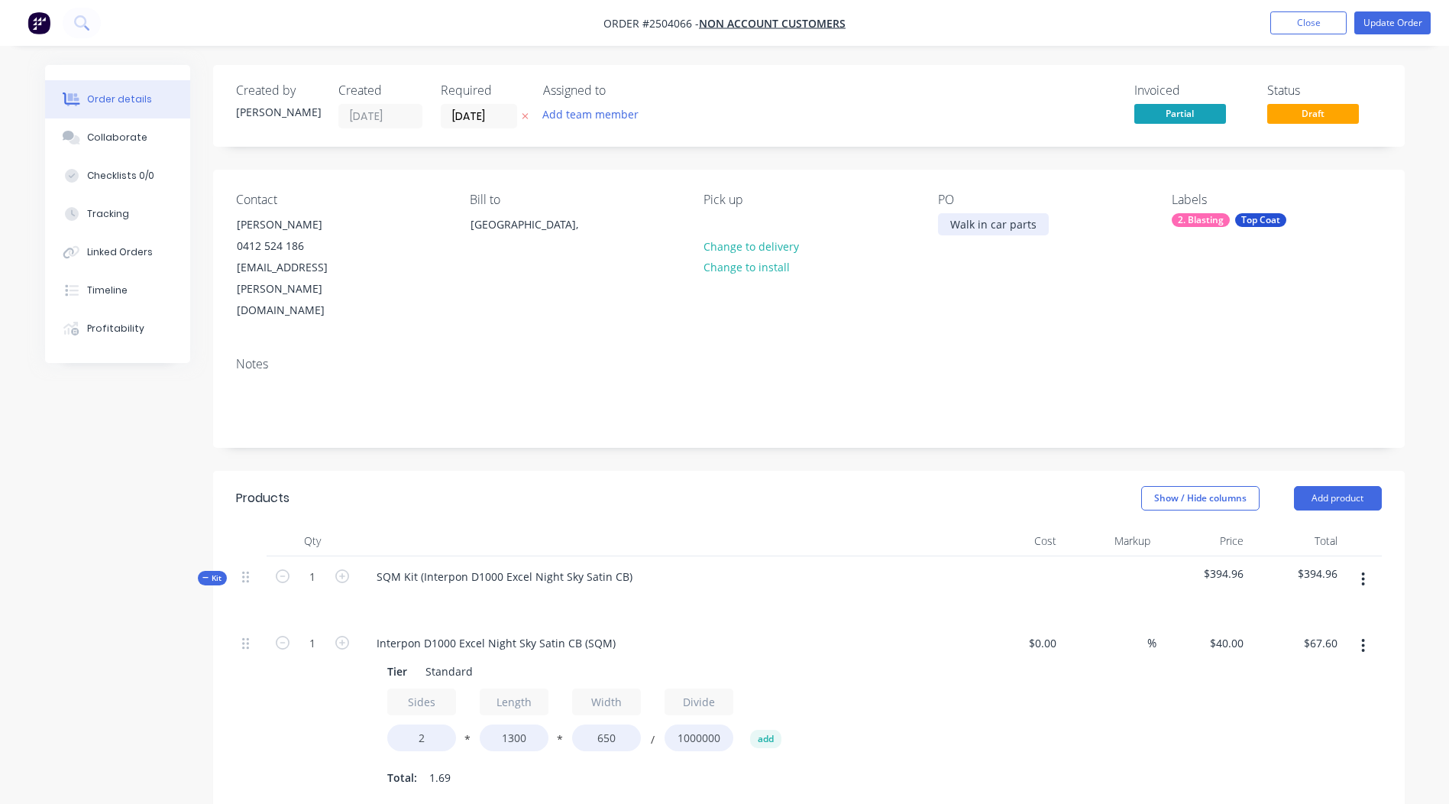
click at [1035, 227] on div "Walk in car parts" at bounding box center [993, 224] width 111 height 22
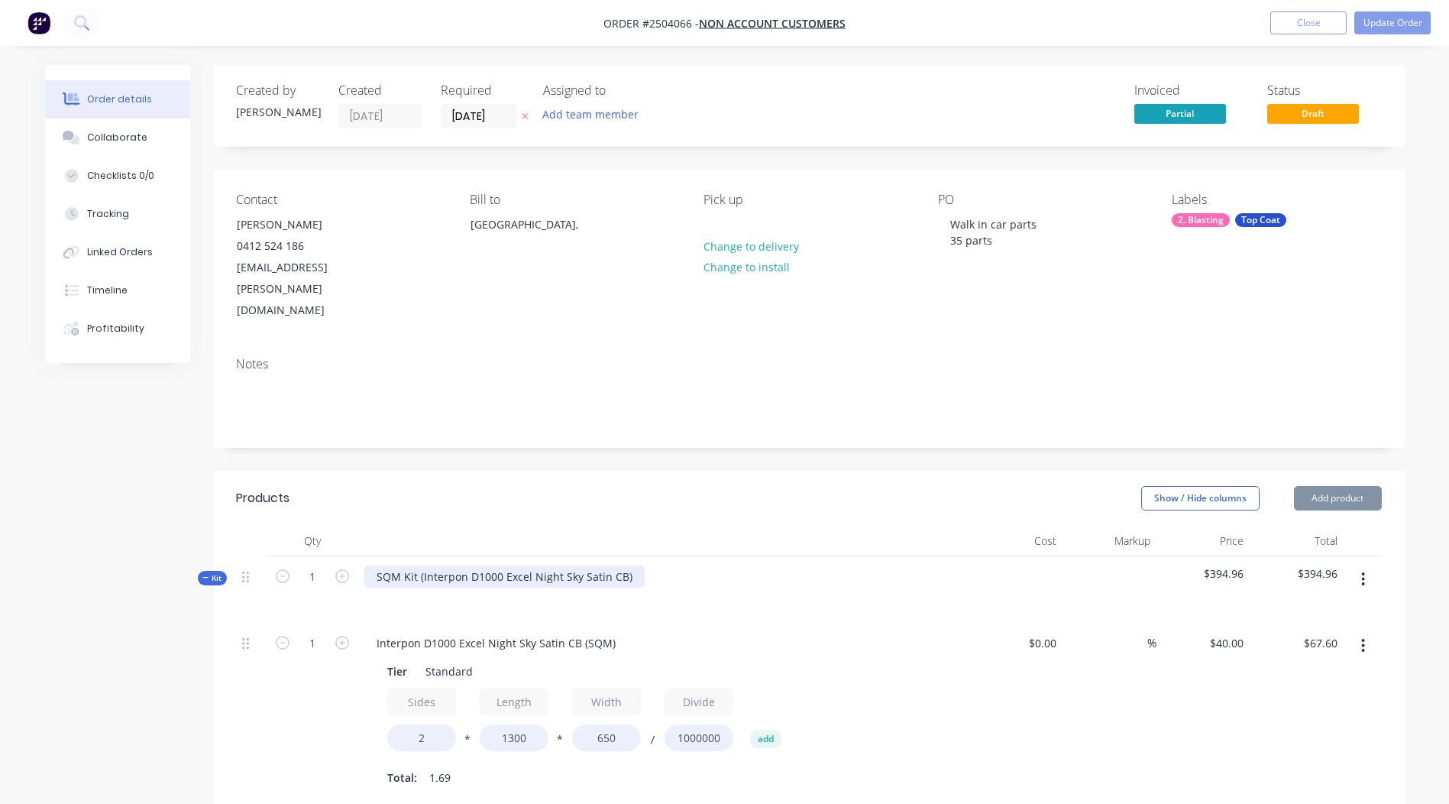
click at [632, 565] on div "SQM Kit (Interpon D1000 Excel Night Sky Satin CB)" at bounding box center [504, 576] width 280 height 22
click at [506, 565] on div "Interpon D1000 Excel Night Sky Satin CB" at bounding box center [479, 576] width 230 height 22
copy div "Interpon D1000 Excel Night Sky Satin CB"
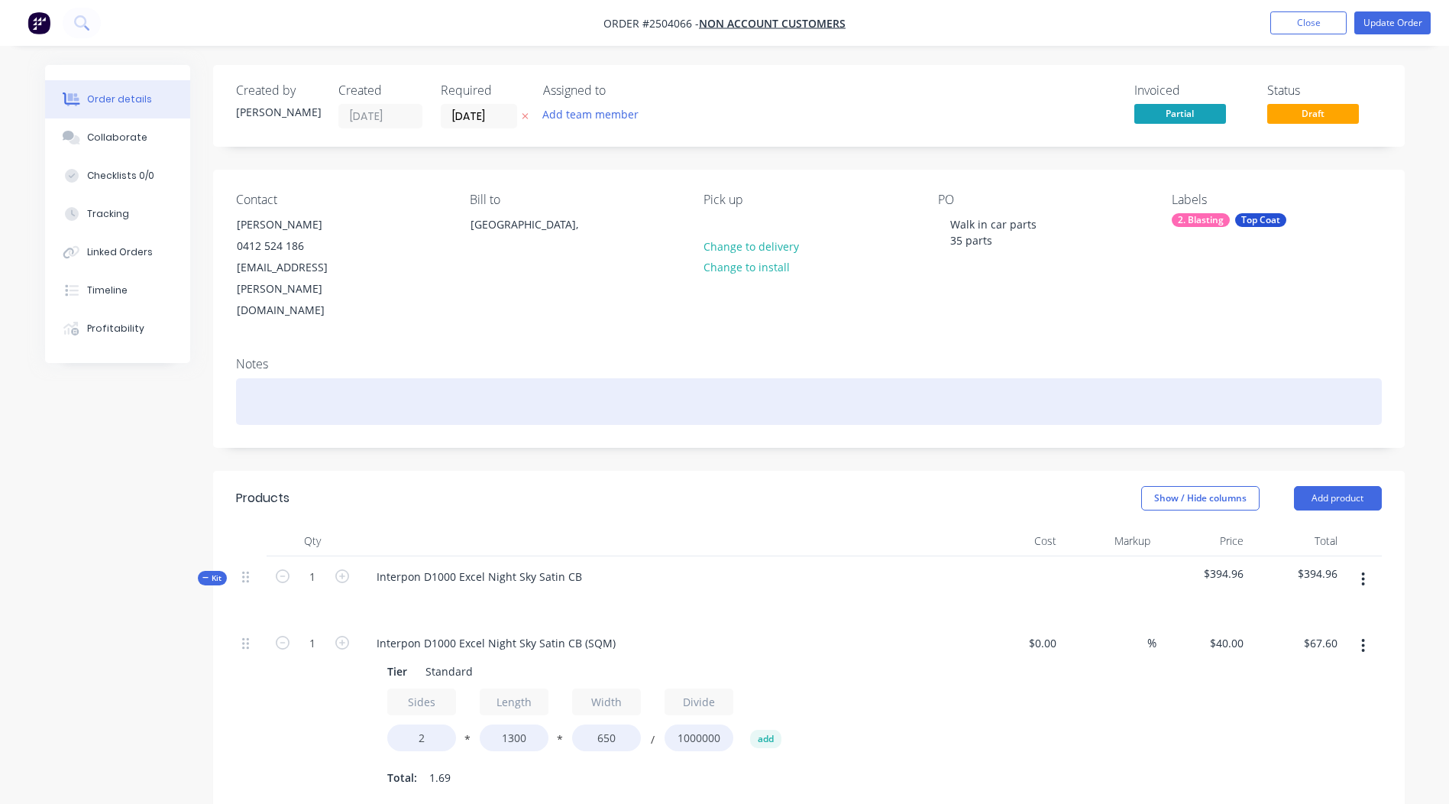
click at [281, 387] on div at bounding box center [809, 401] width 1146 height 47
paste div
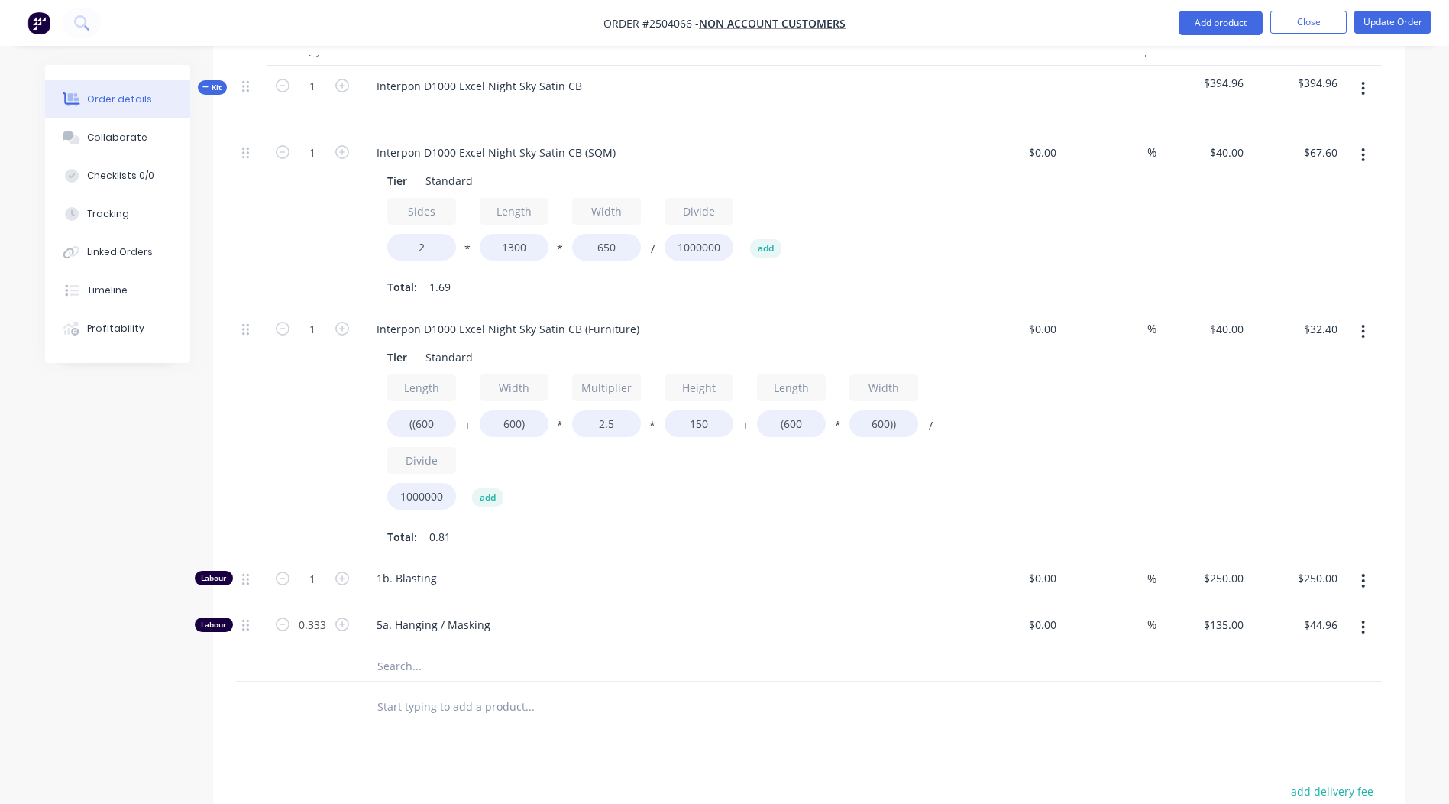
scroll to position [535, 0]
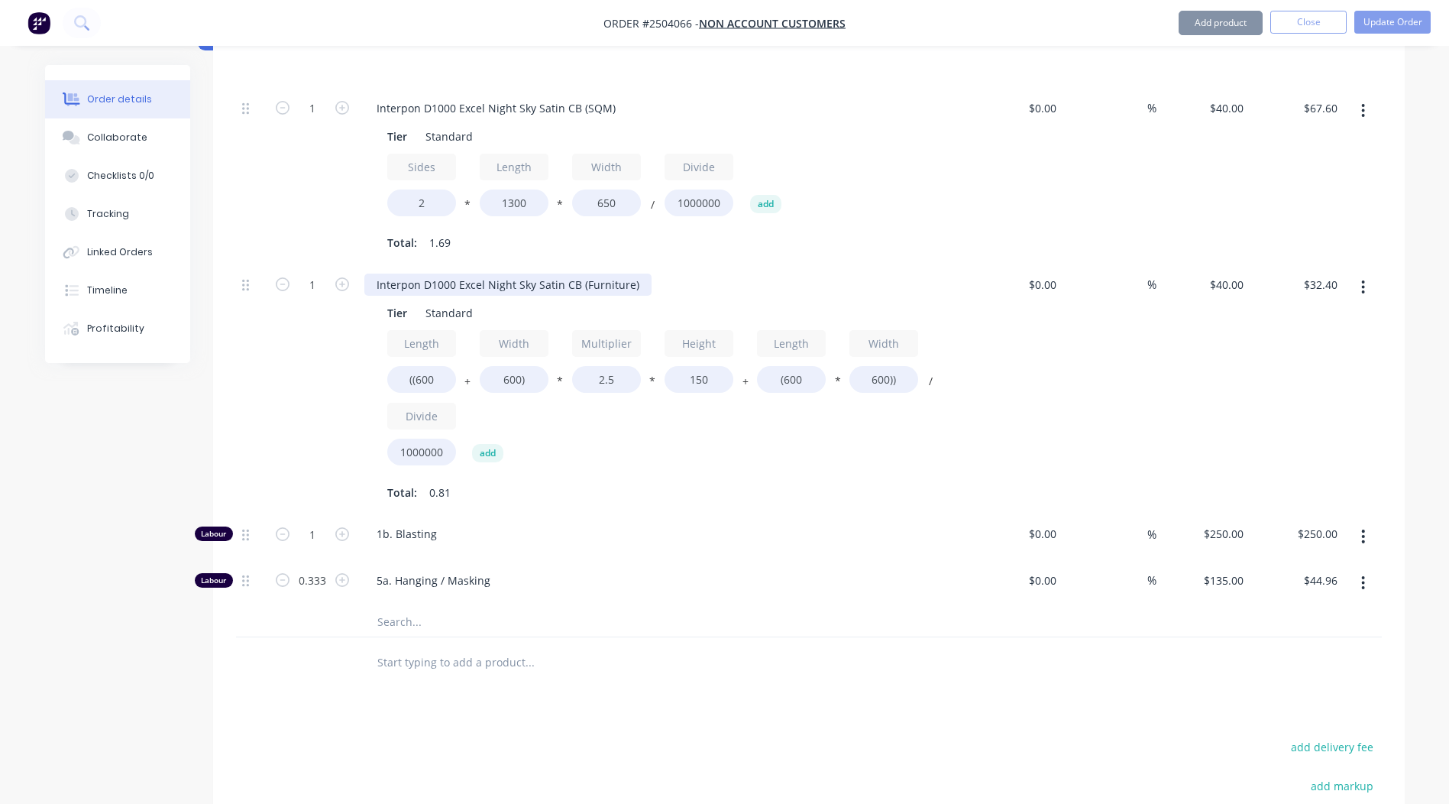
click at [503, 273] on div "Interpon D1000 Excel Night Sky Satin CB (Furniture)" at bounding box center [507, 284] width 287 height 22
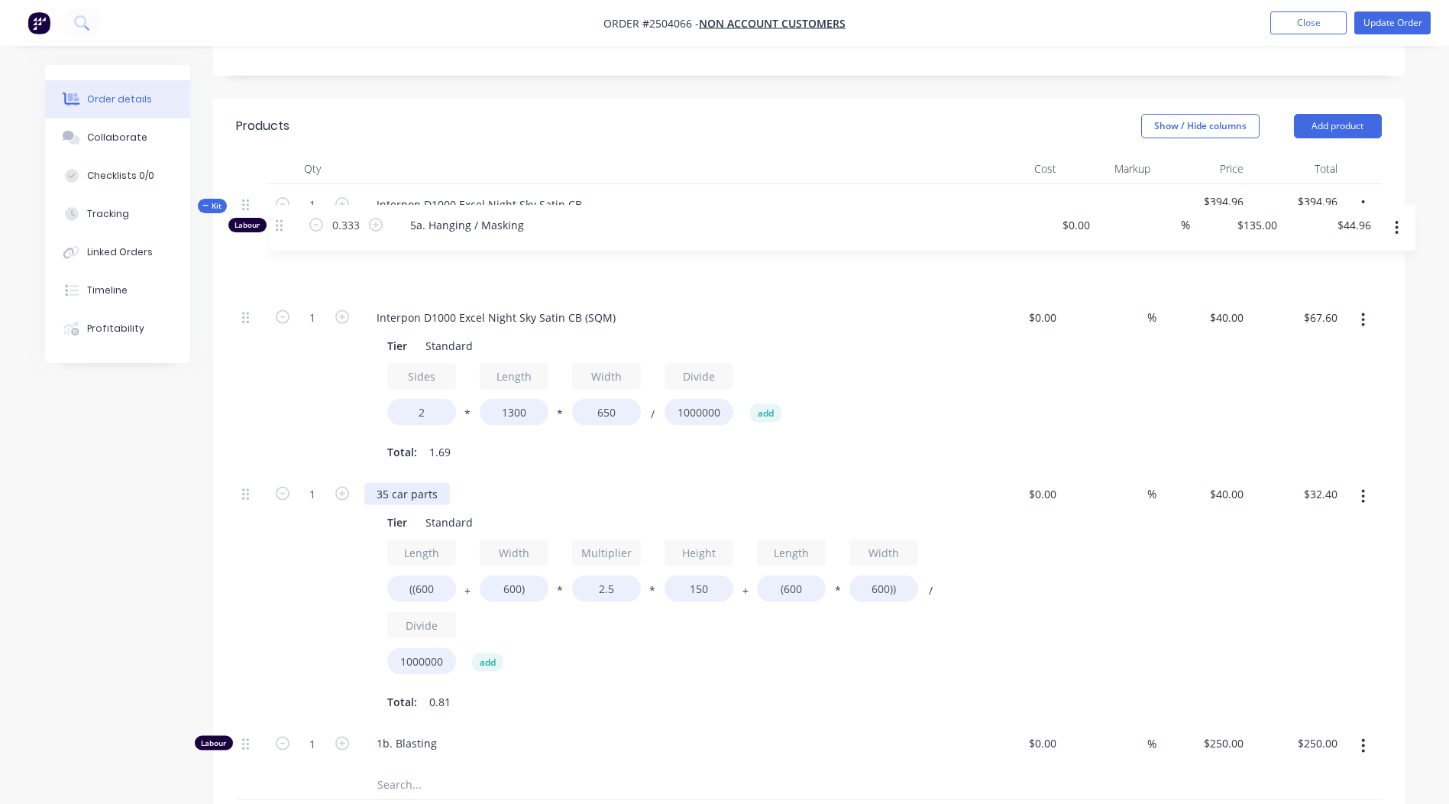
scroll to position [370, 0]
drag, startPoint x: 244, startPoint y: 561, endPoint x: 282, endPoint y: 228, distance: 335.1
click at [282, 228] on div "Kit 1 Interpon D1000 Excel Night Sky Satin CB $394.96 $394.96 1 Interpon D1000 …" at bounding box center [809, 494] width 1146 height 616
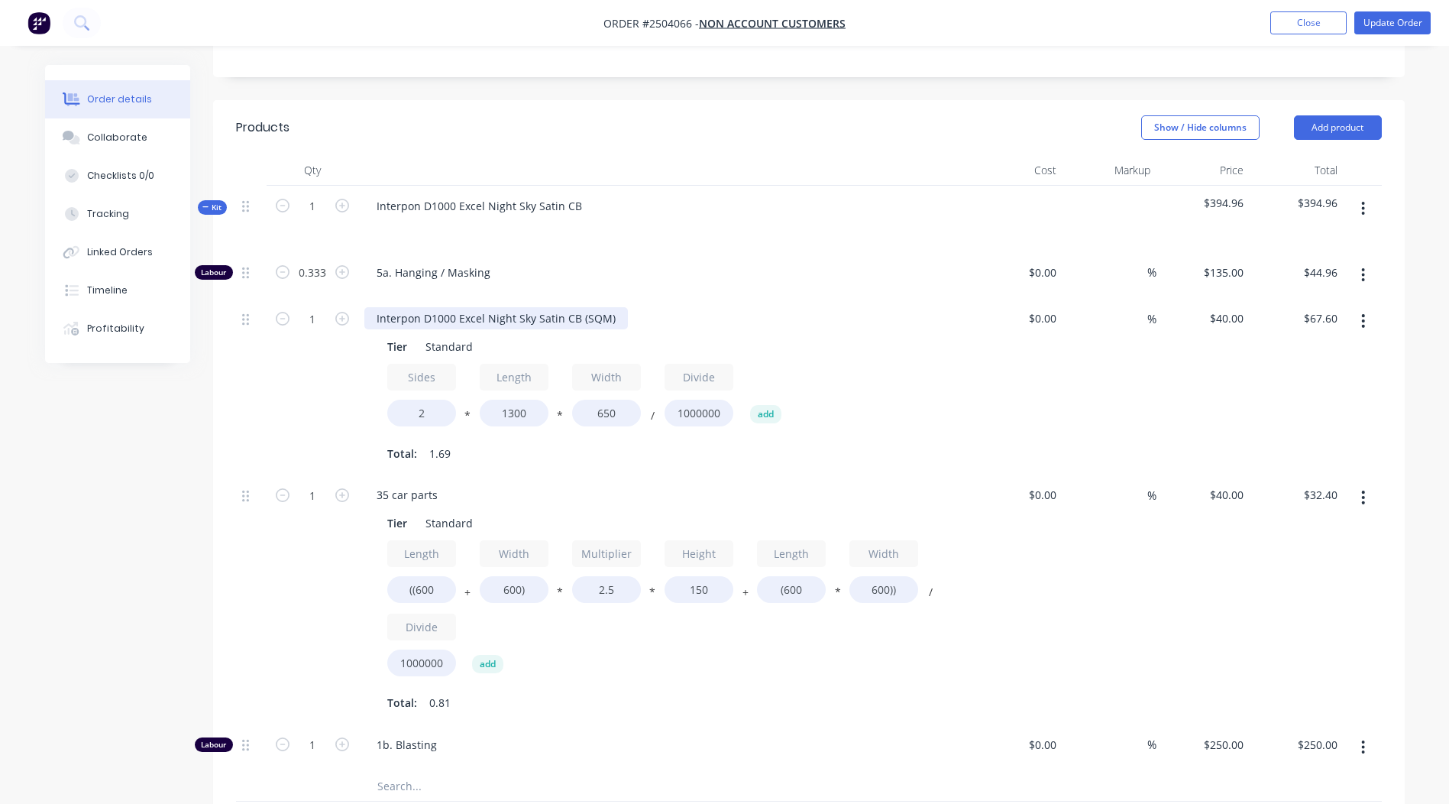
click at [469, 307] on div "Interpon D1000 Excel Night Sky Satin CB (SQM)" at bounding box center [496, 318] width 264 height 22
click at [389, 484] on div "35 car parts" at bounding box center [407, 495] width 86 height 22
click at [438, 307] on div "Interpon D1000 Excel Night Sky Satin CB (SQM)" at bounding box center [496, 318] width 264 height 22
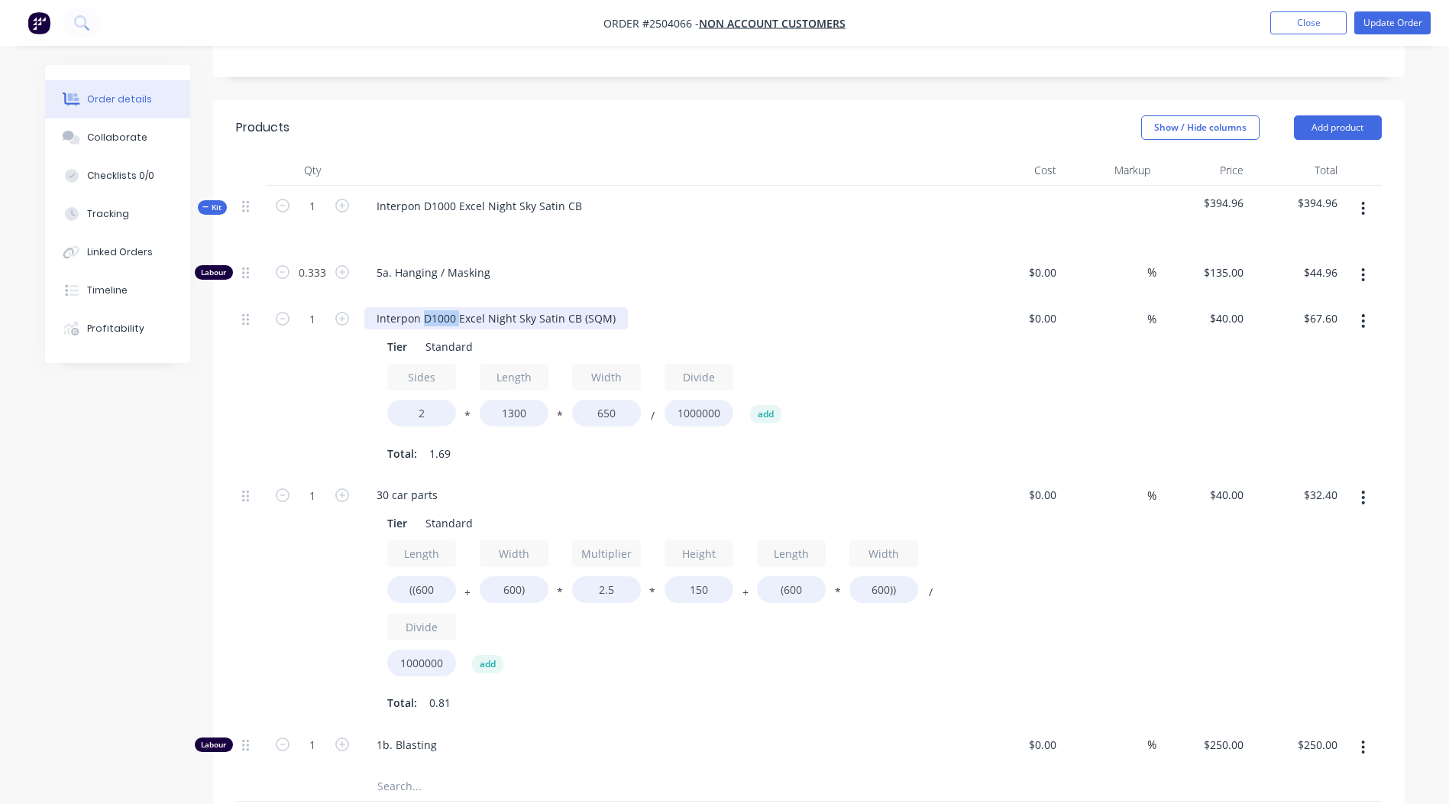
click at [438, 307] on div "Interpon D1000 Excel Night Sky Satin CB (SQM)" at bounding box center [496, 318] width 264 height 22
click at [739, 264] on div "5a. Hanging / Masking" at bounding box center [663, 275] width 611 height 47
click at [574, 307] on div "5 parts inc. axel housing and stub shafts" at bounding box center [480, 318] width 233 height 22
click at [908, 307] on div "5 parts inc. axel housing and stub shafts & box" at bounding box center [663, 318] width 599 height 22
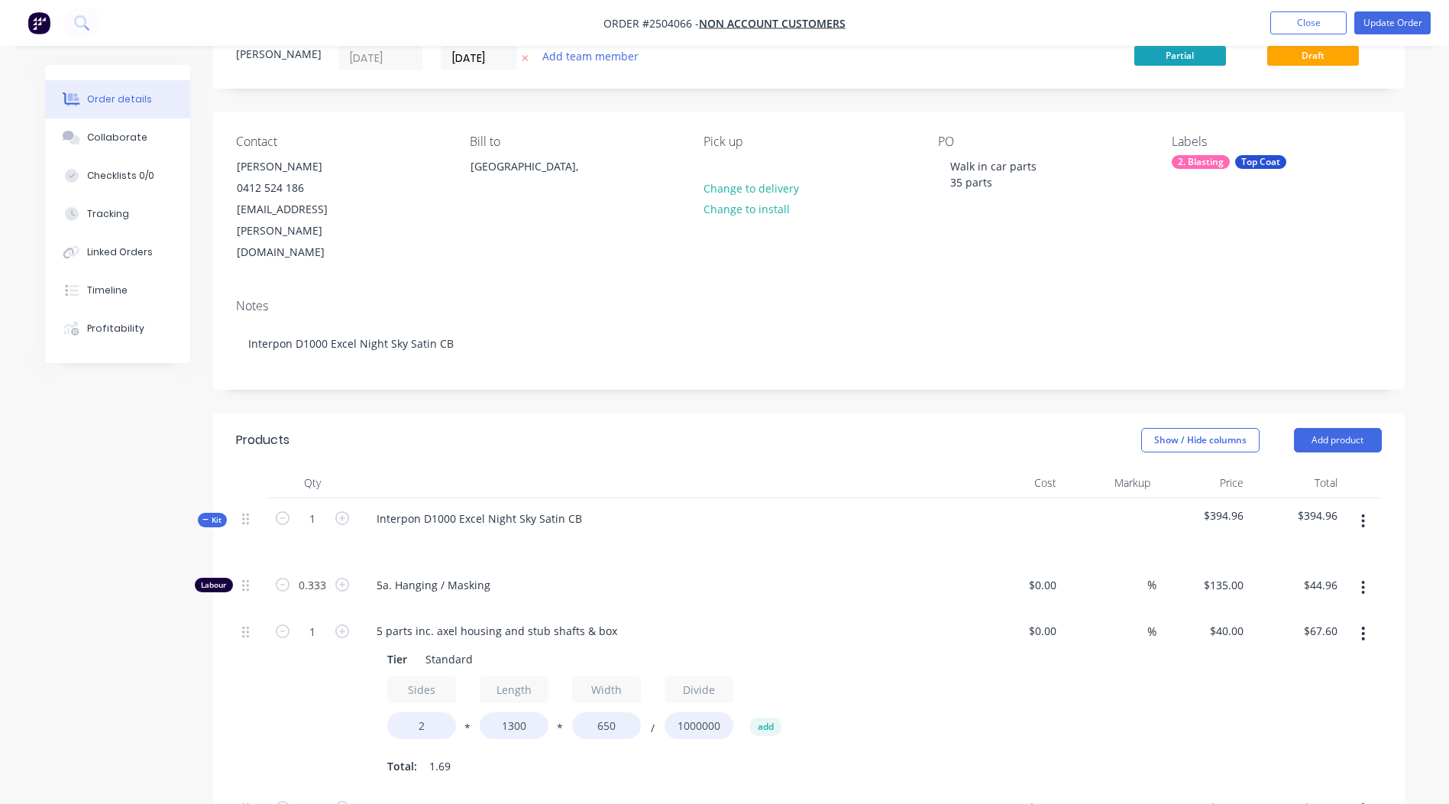
scroll to position [0, 0]
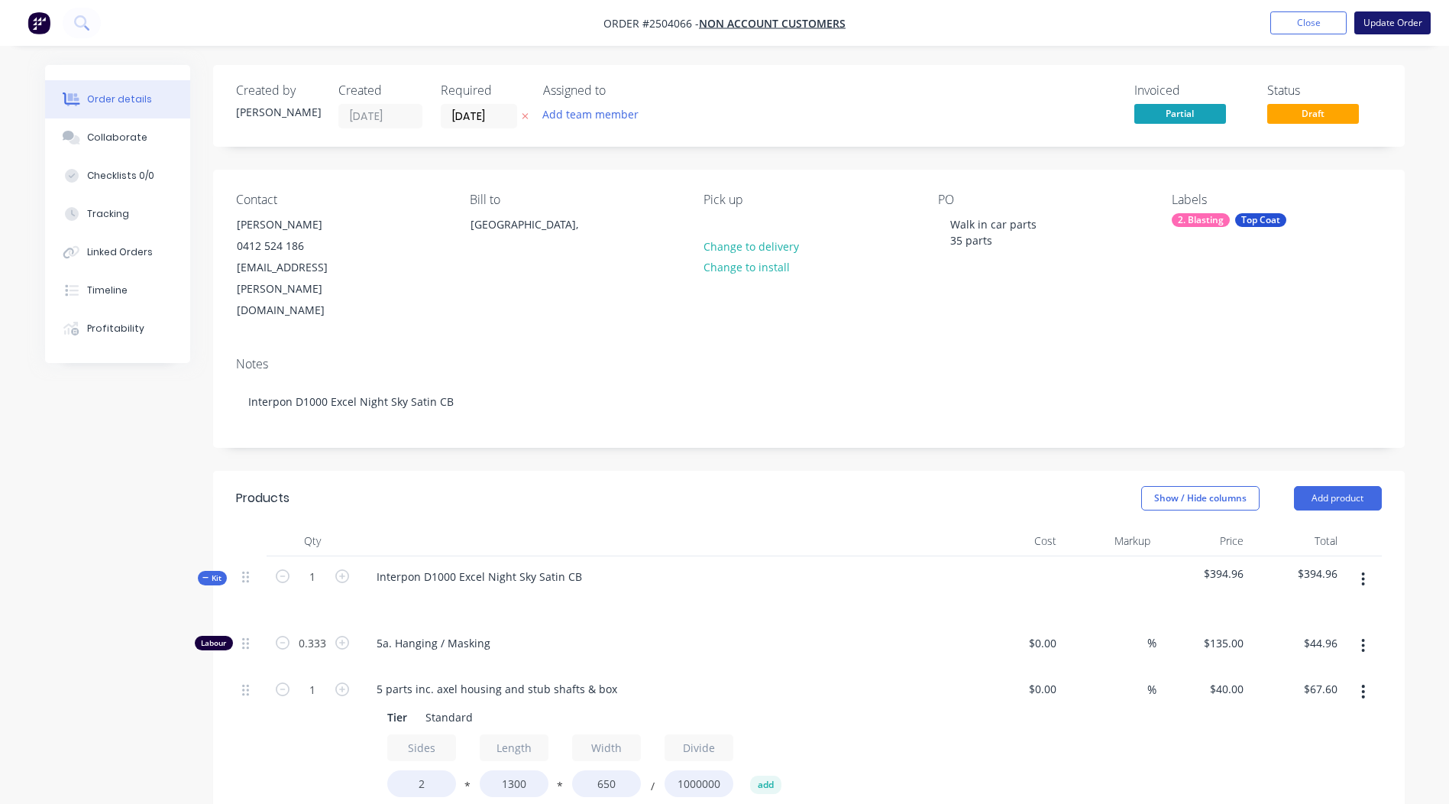
click at [1368, 25] on button "Update Order" at bounding box center [1392, 22] width 76 height 23
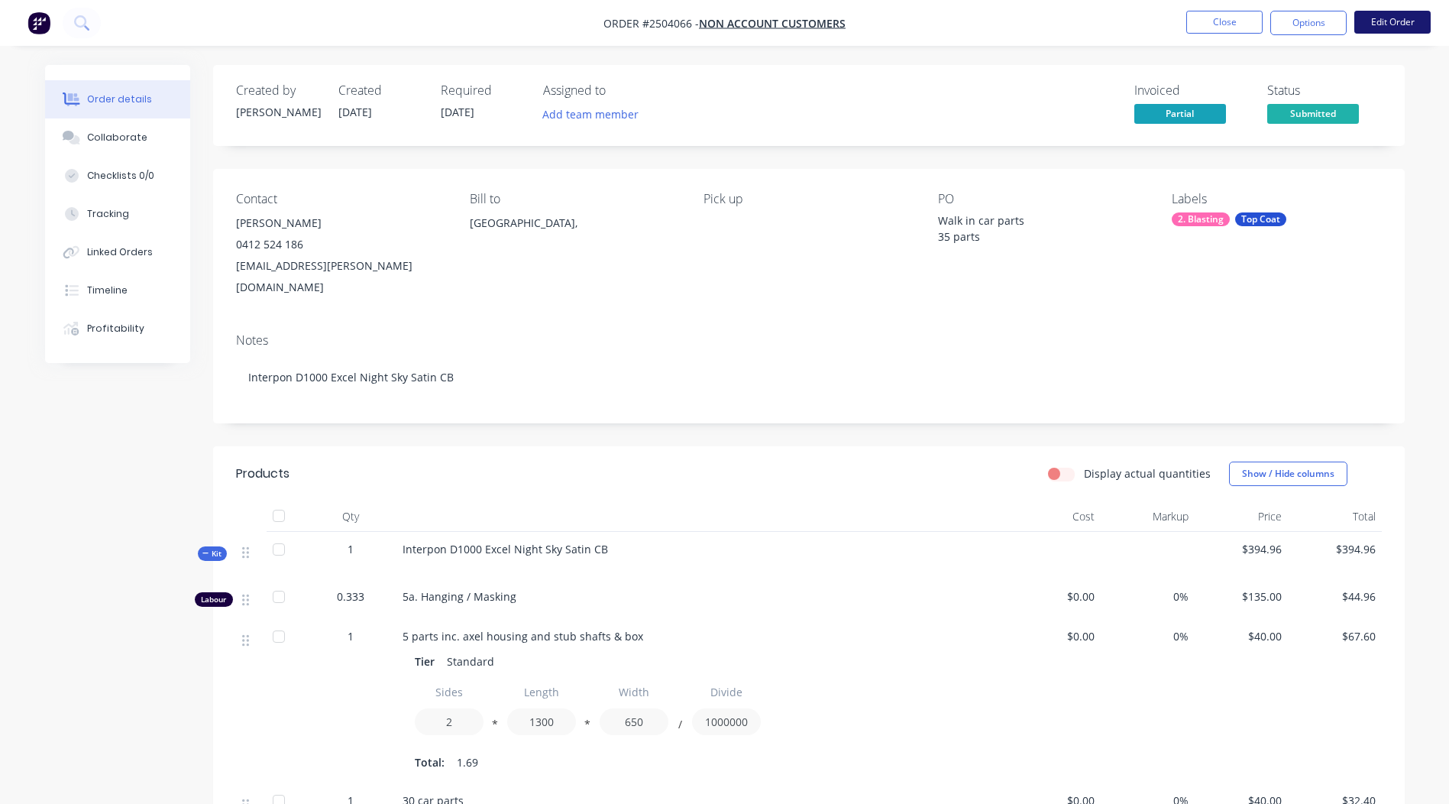
click at [1389, 22] on button "Edit Order" at bounding box center [1392, 22] width 76 height 23
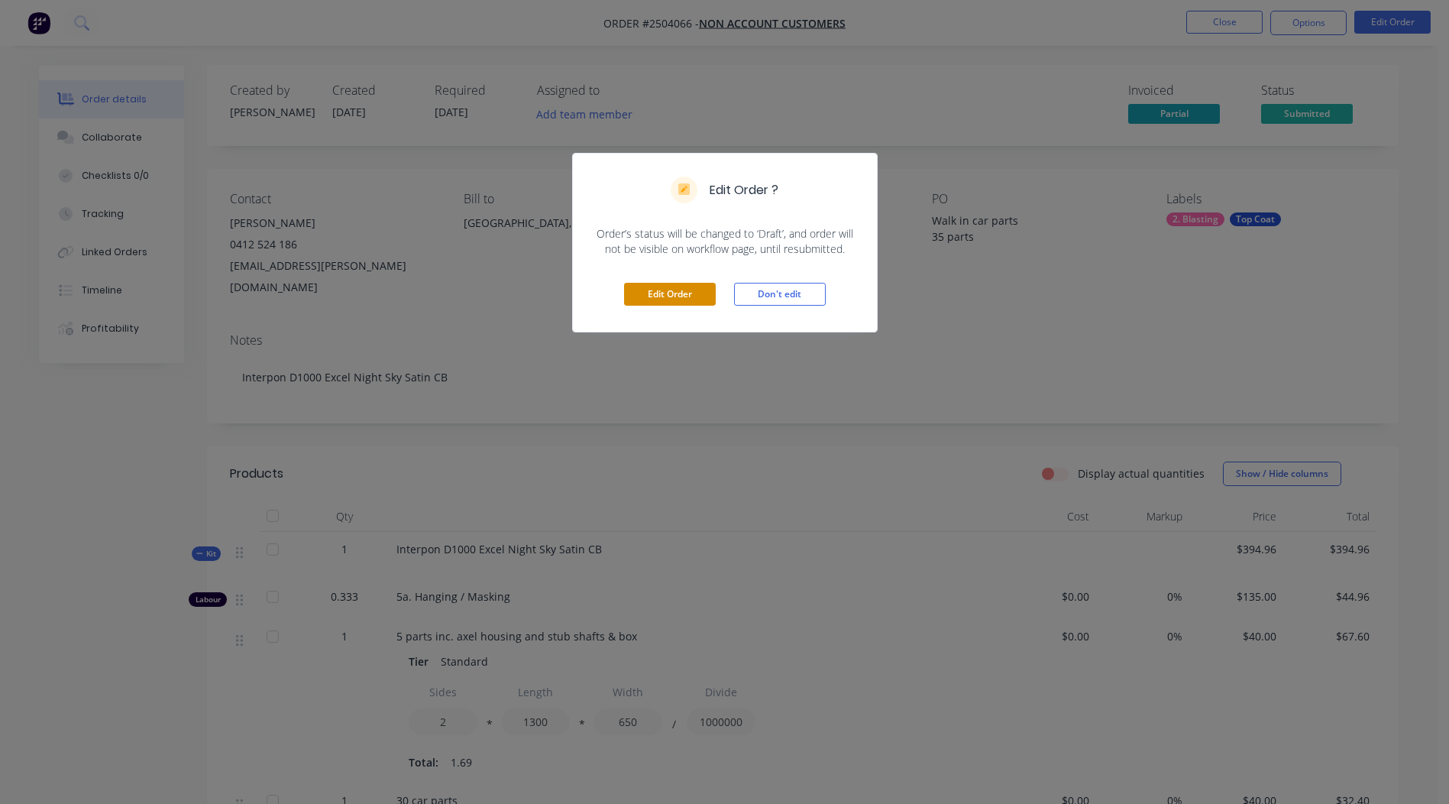
click at [681, 292] on button "Edit Order" at bounding box center [670, 294] width 92 height 23
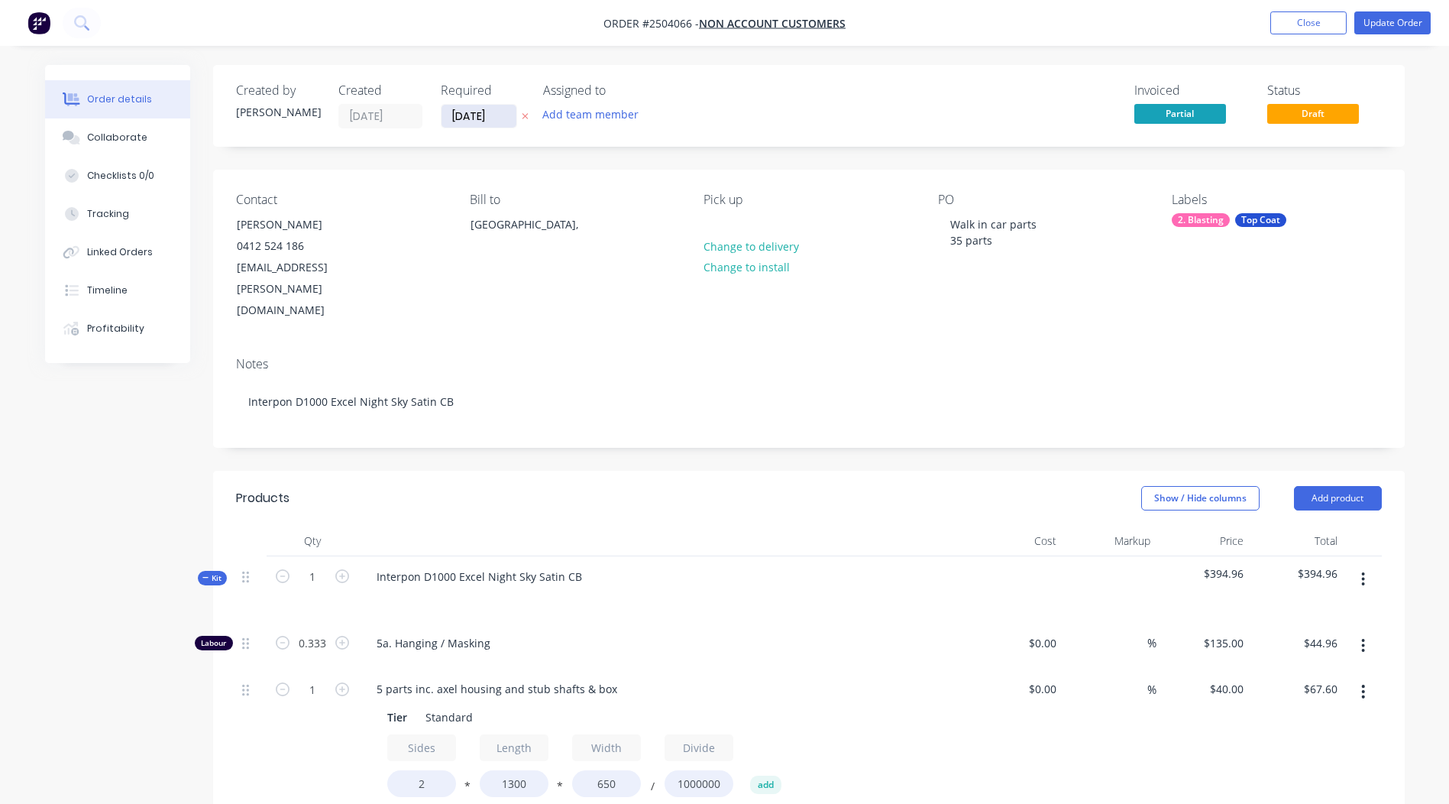
click at [468, 112] on input "[DATE]" at bounding box center [479, 116] width 75 height 23
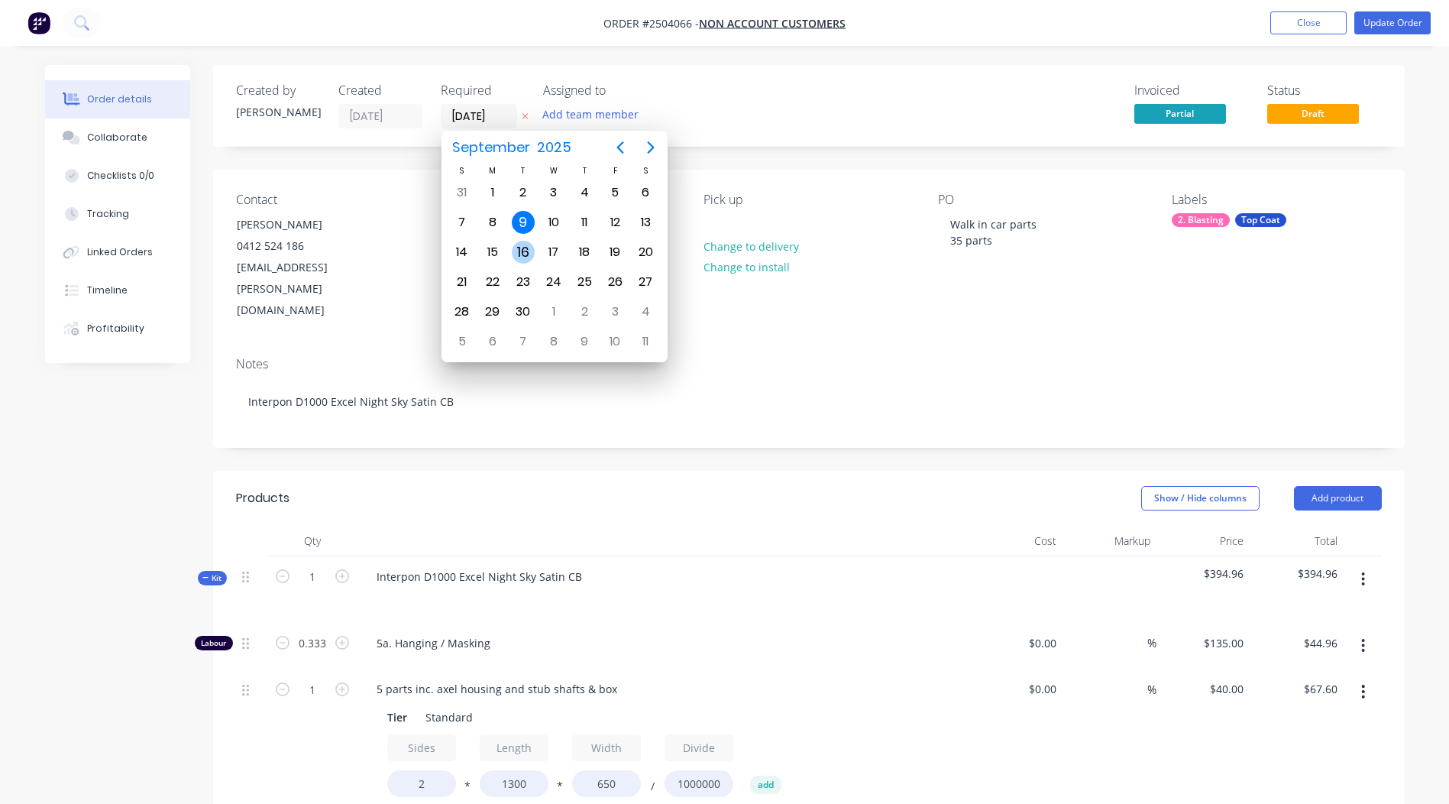
click at [527, 255] on div "16" at bounding box center [523, 252] width 23 height 23
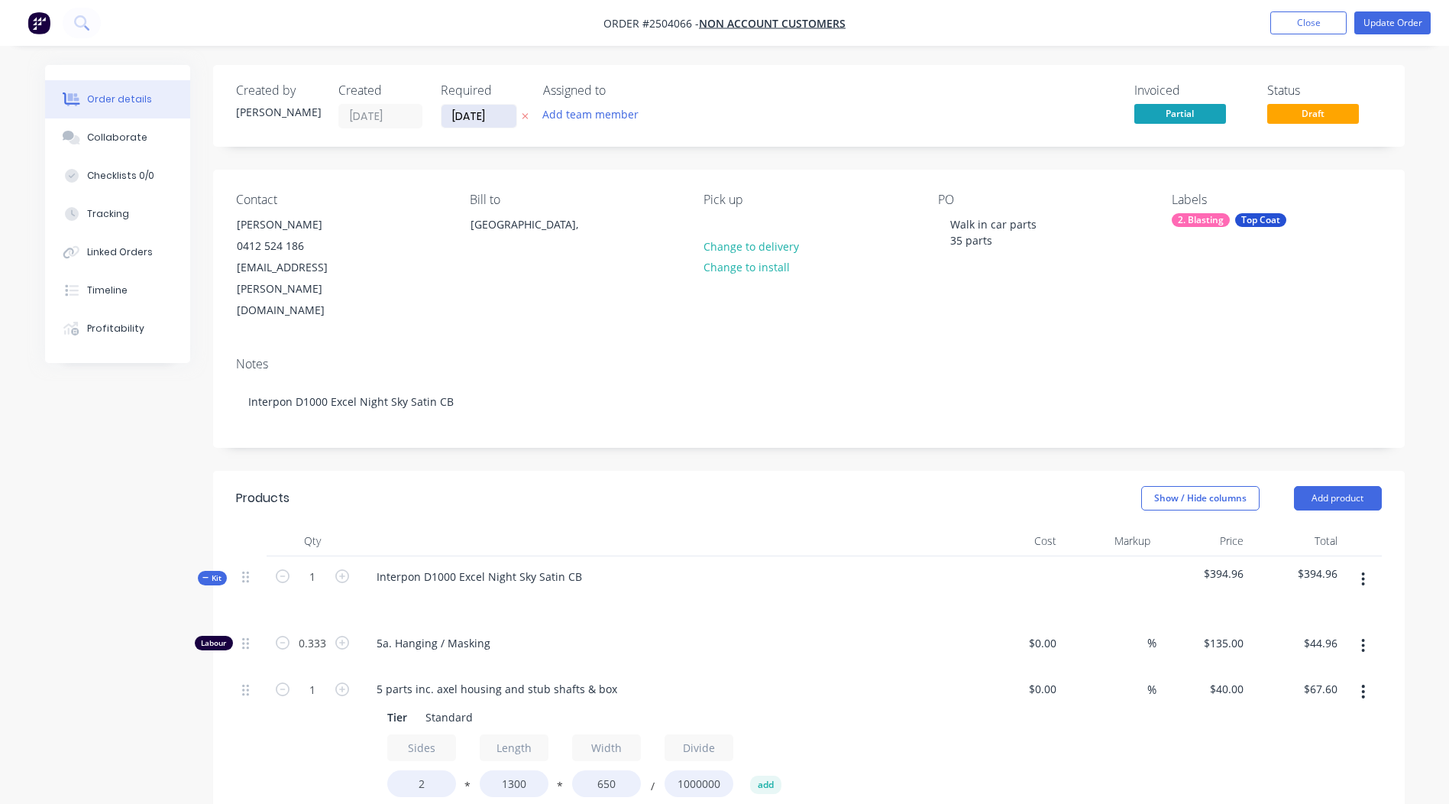
click at [488, 115] on input "16/09/25" at bounding box center [479, 116] width 75 height 23
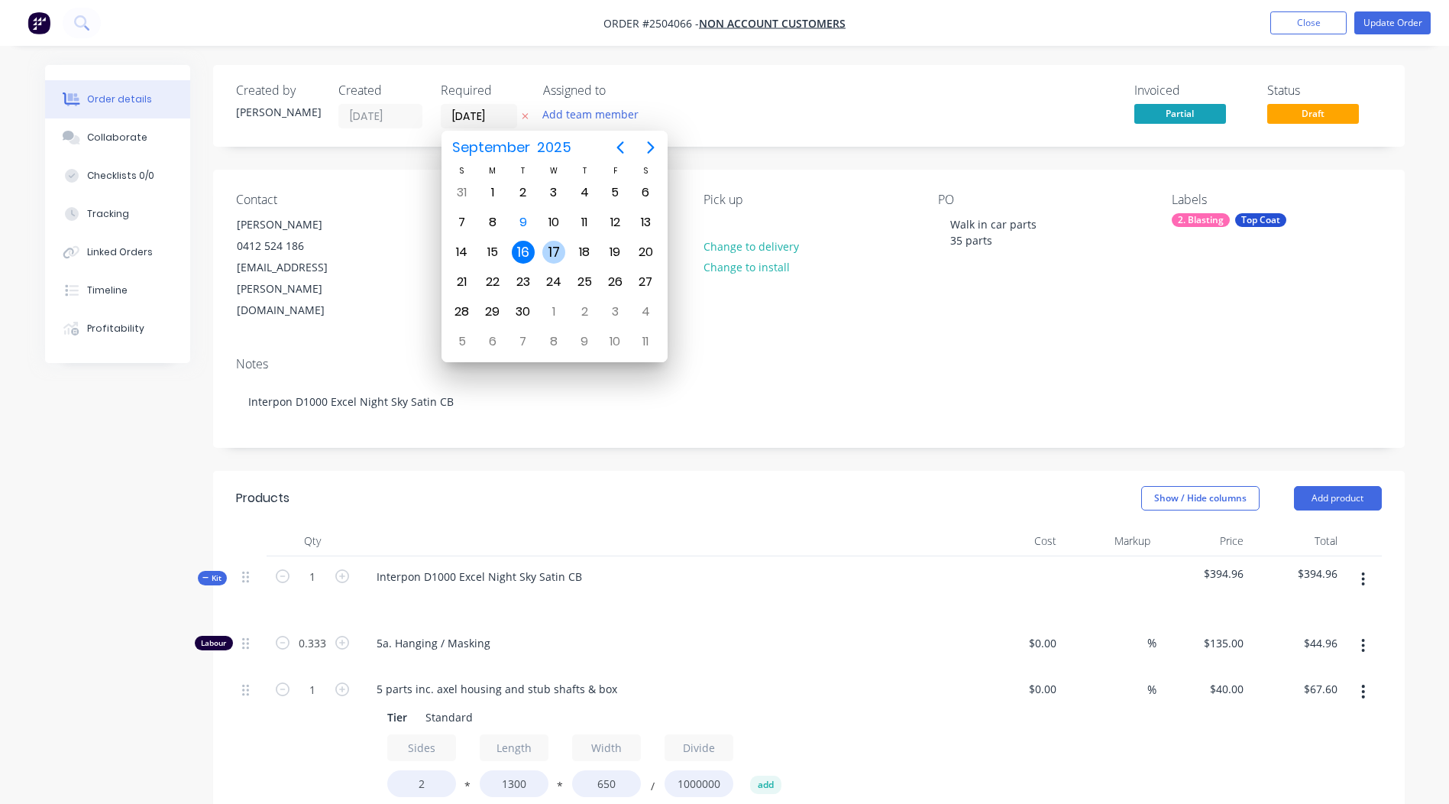
click at [558, 254] on div "17" at bounding box center [553, 252] width 23 height 23
type input "17/09/25"
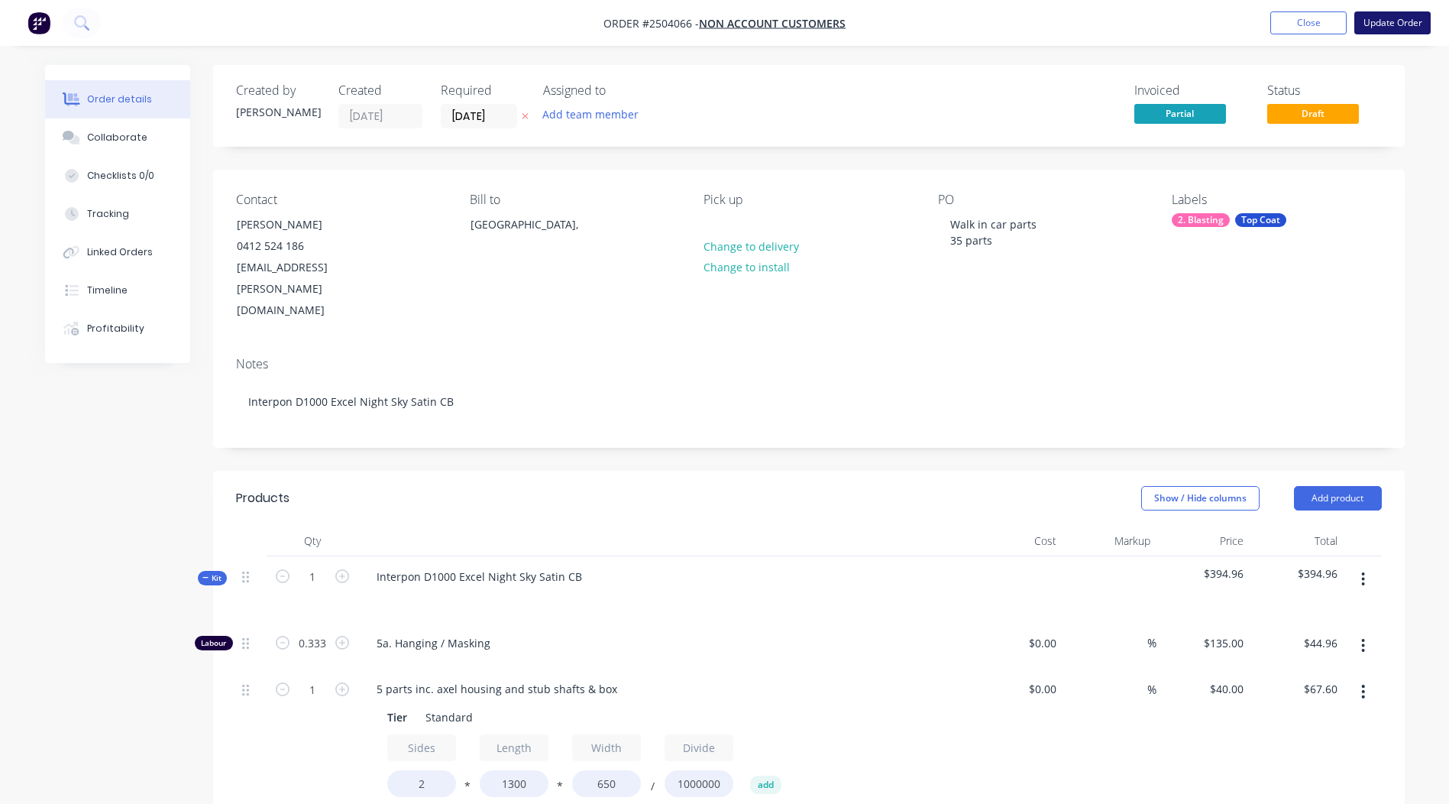
click at [1388, 17] on button "Update Order" at bounding box center [1392, 22] width 76 height 23
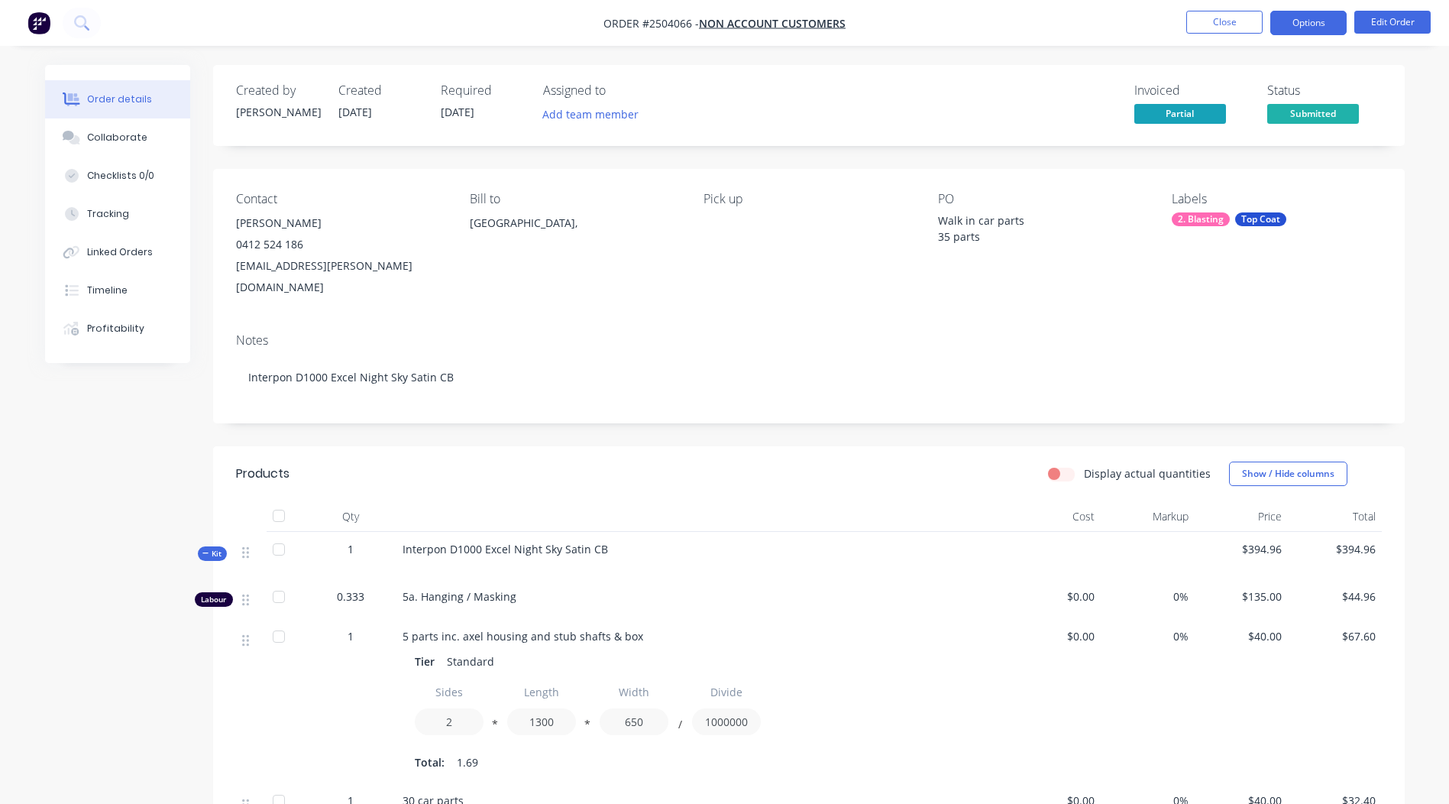
click at [1311, 26] on button "Options" at bounding box center [1308, 23] width 76 height 24
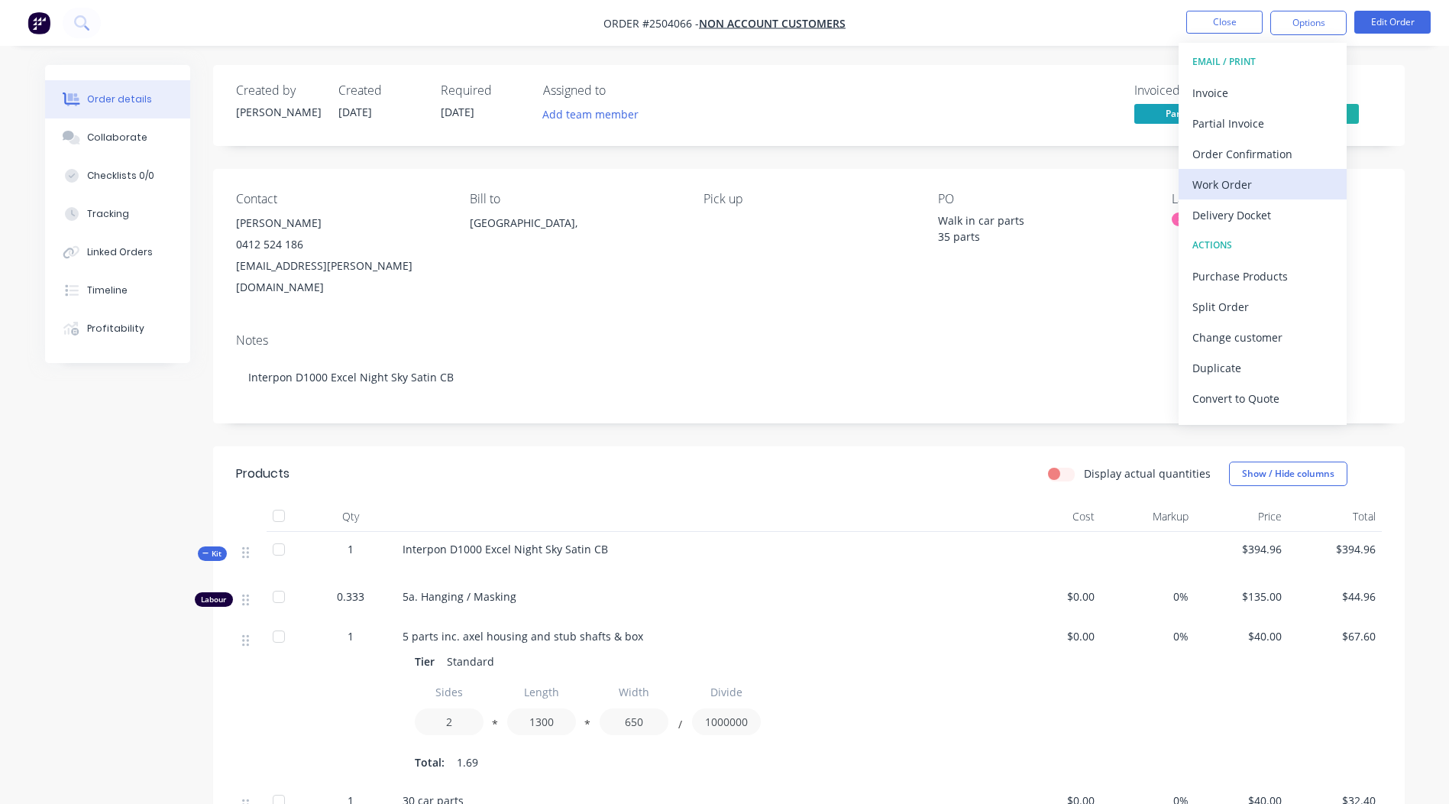
click at [1221, 188] on div "Work Order" at bounding box center [1262, 184] width 141 height 22
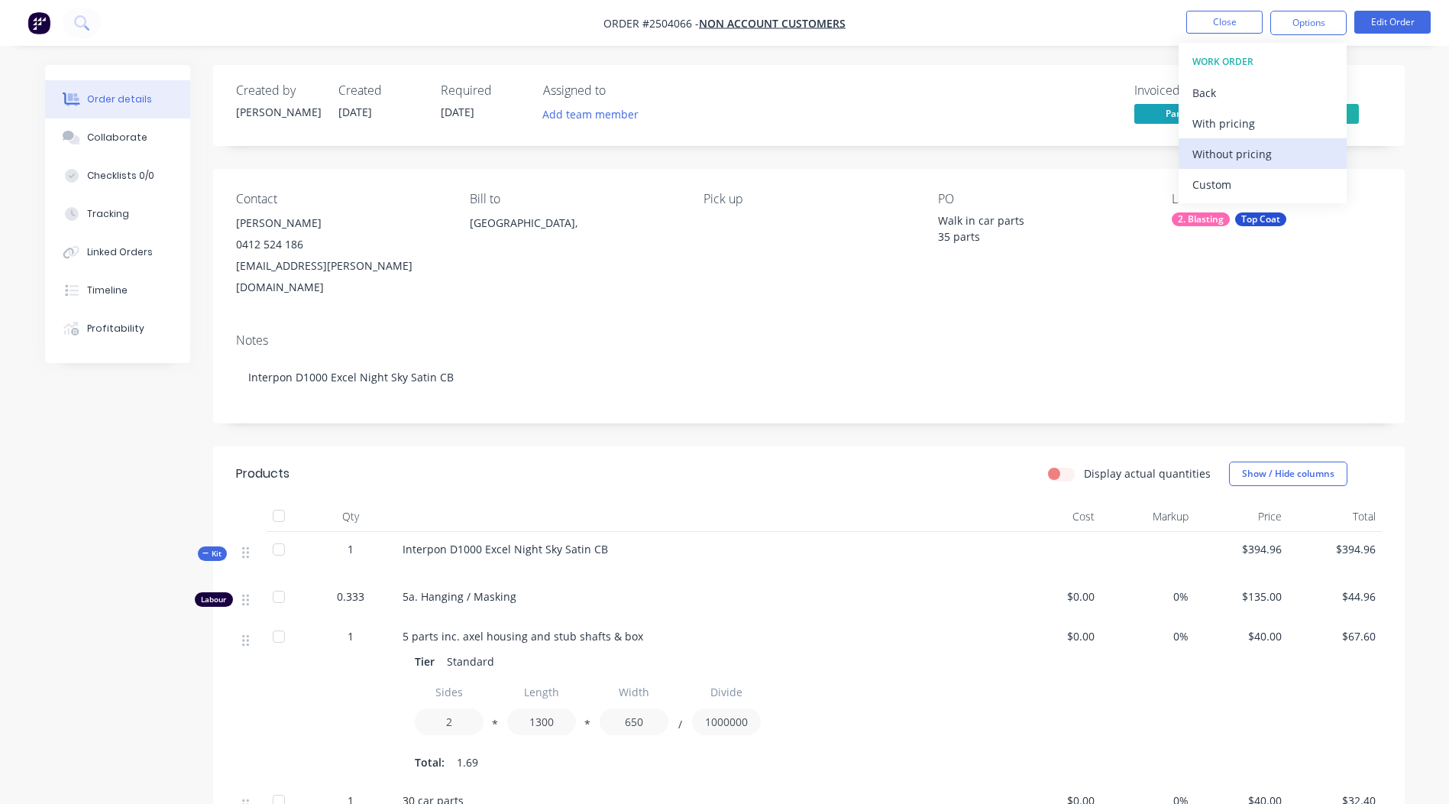
click at [1221, 147] on div "Without pricing" at bounding box center [1262, 154] width 141 height 22
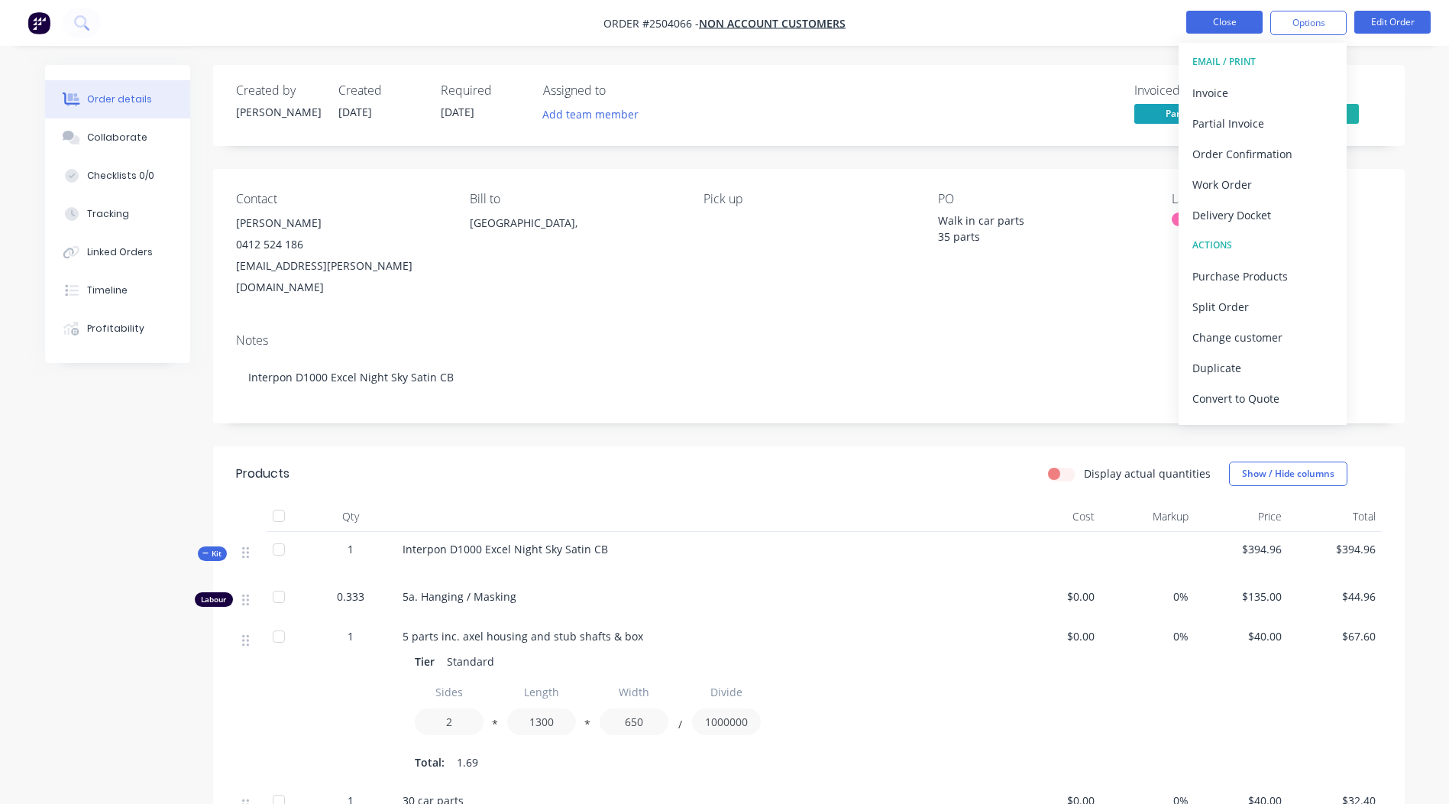
click at [1226, 26] on button "Close" at bounding box center [1224, 22] width 76 height 23
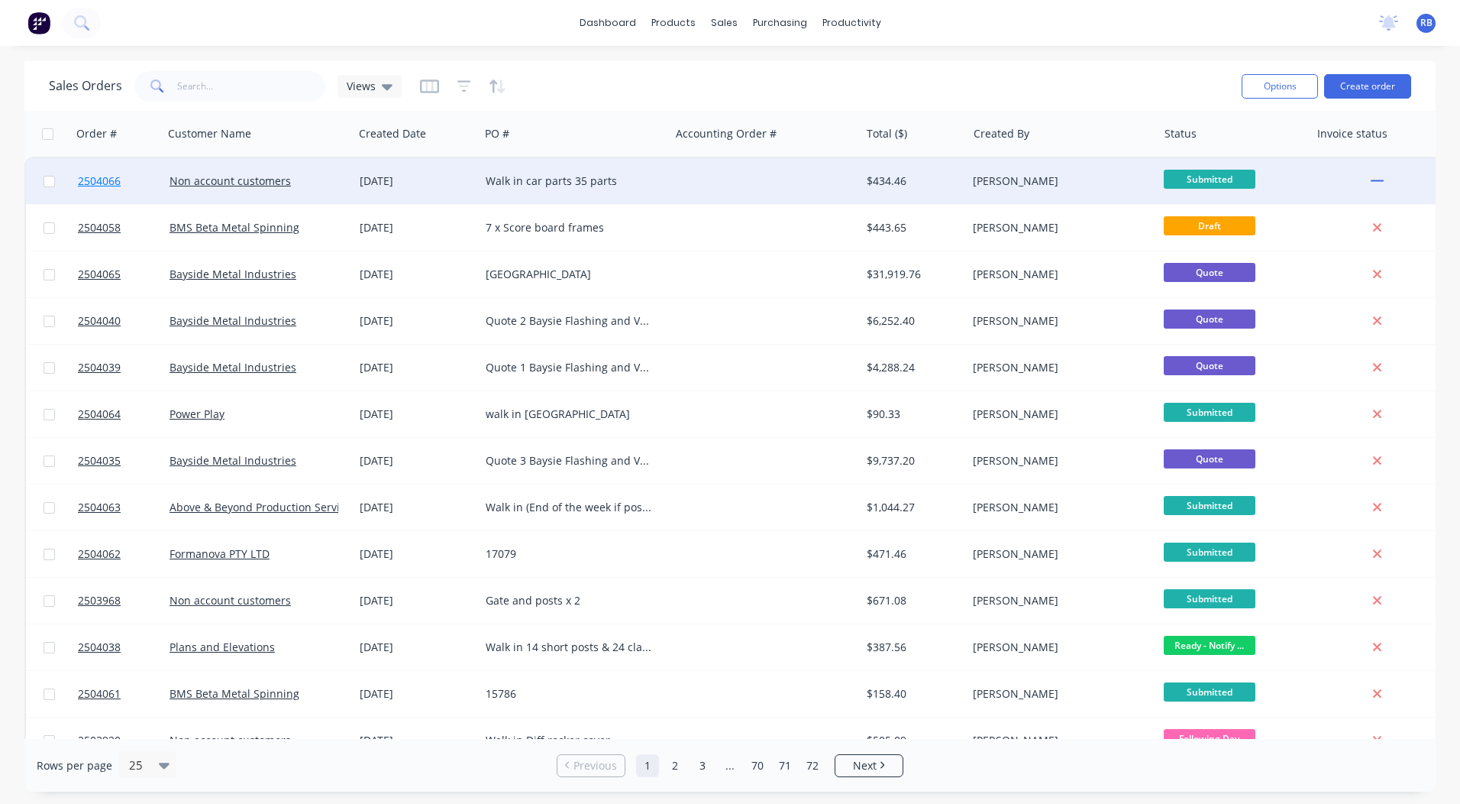
click at [89, 184] on span "2504066" at bounding box center [99, 180] width 43 height 15
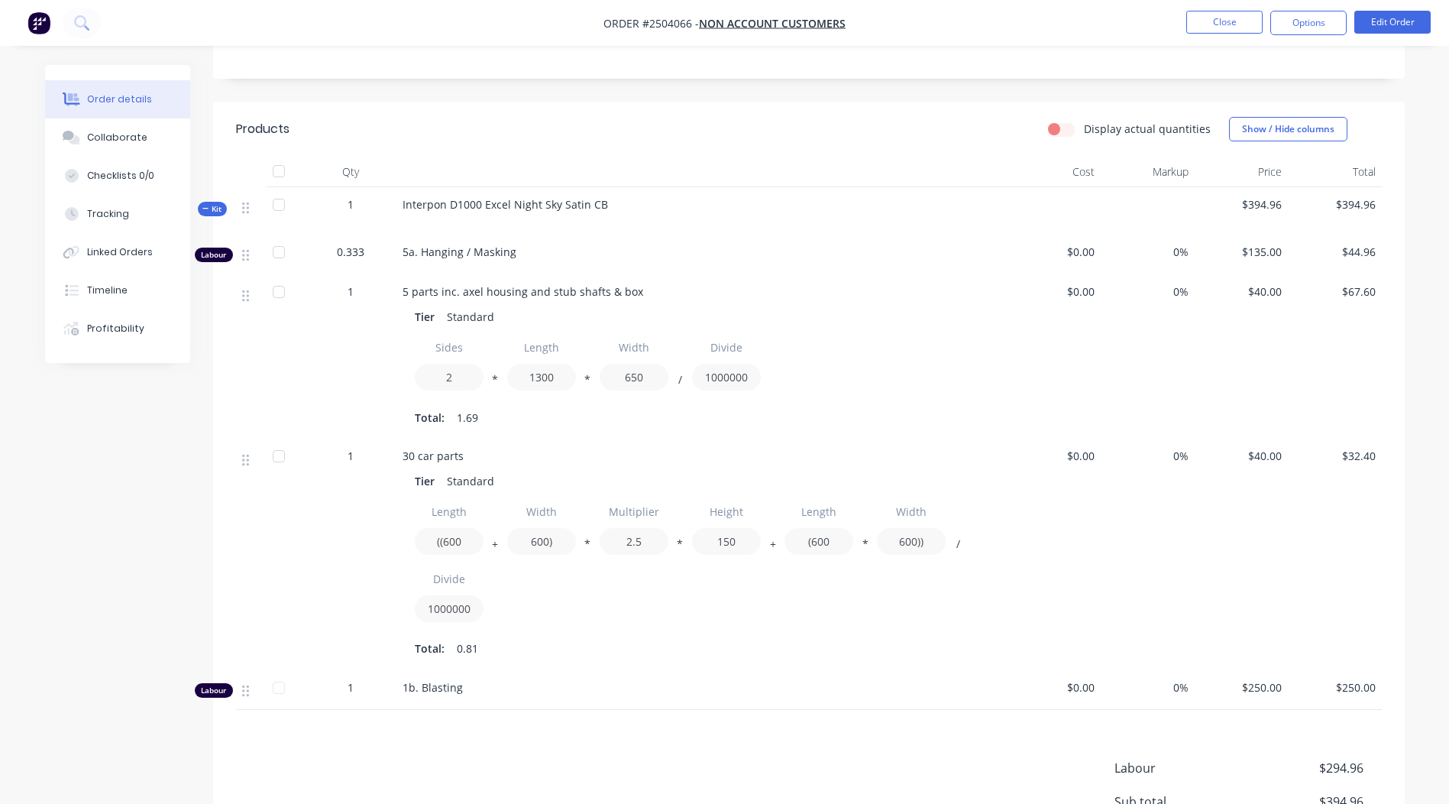
scroll to position [272, 0]
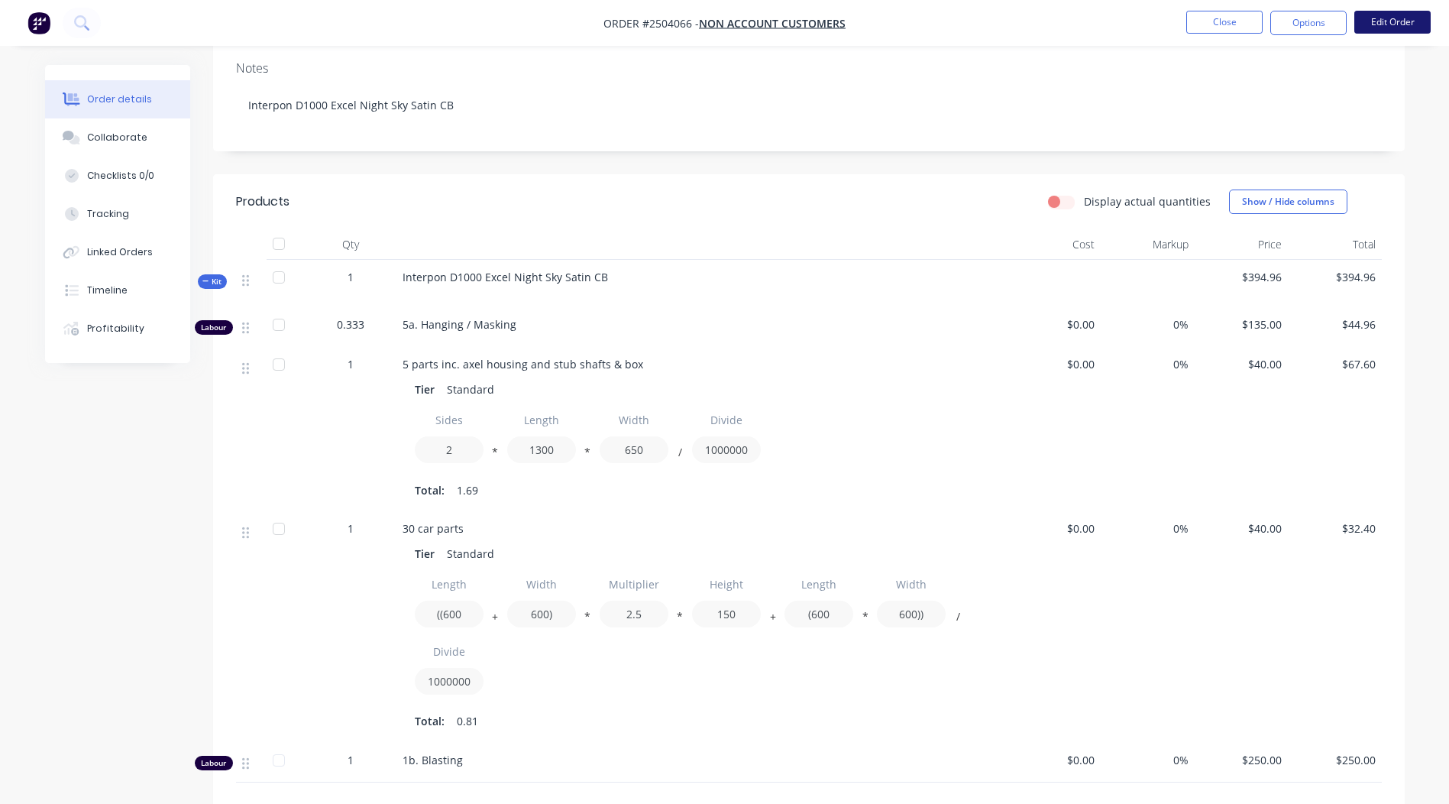
click at [1396, 20] on button "Edit Order" at bounding box center [1392, 22] width 76 height 23
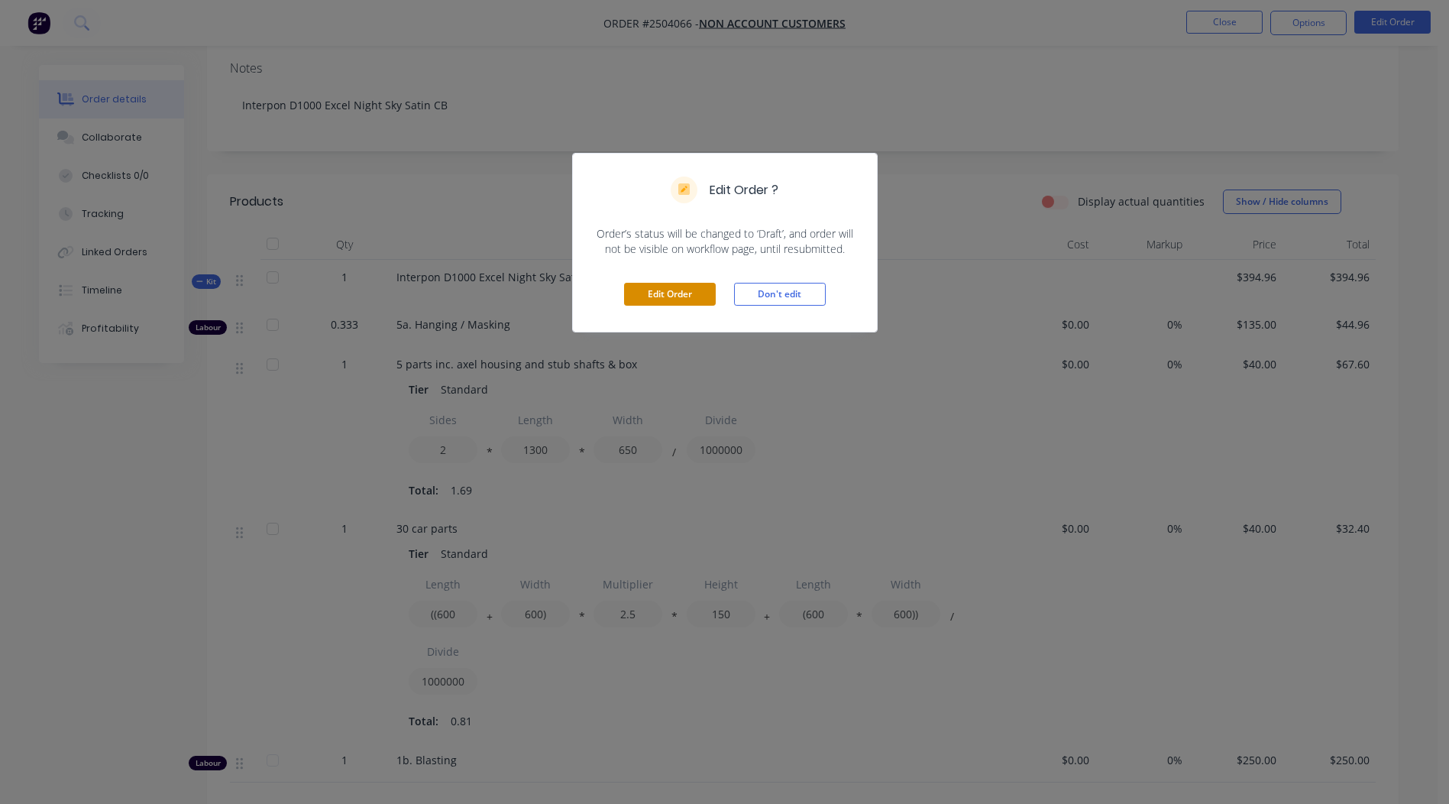
click at [668, 290] on button "Edit Order" at bounding box center [670, 294] width 92 height 23
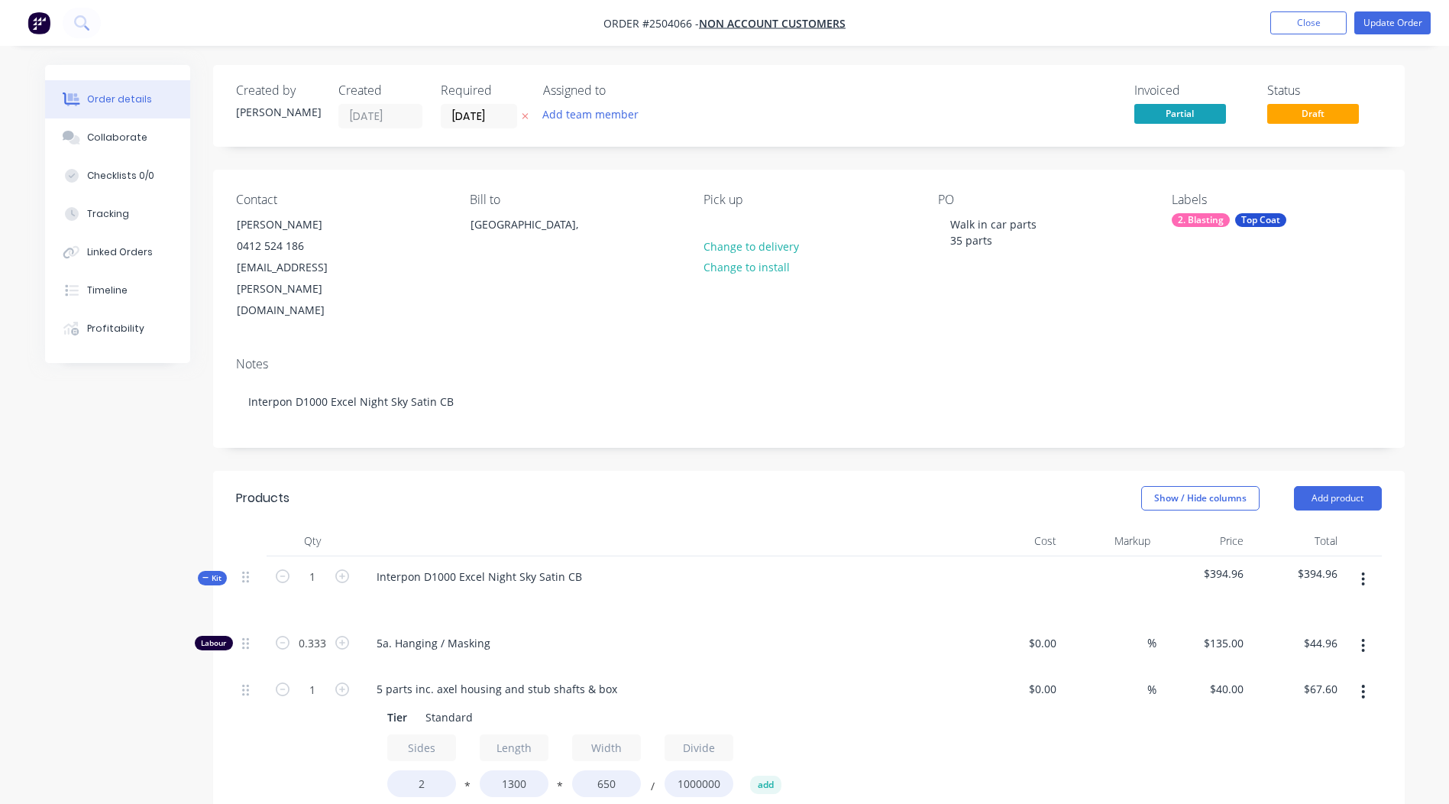
click at [1360, 565] on button "button" at bounding box center [1363, 578] width 36 height 27
click at [1279, 608] on div "Add product to kit" at bounding box center [1309, 619] width 118 height 22
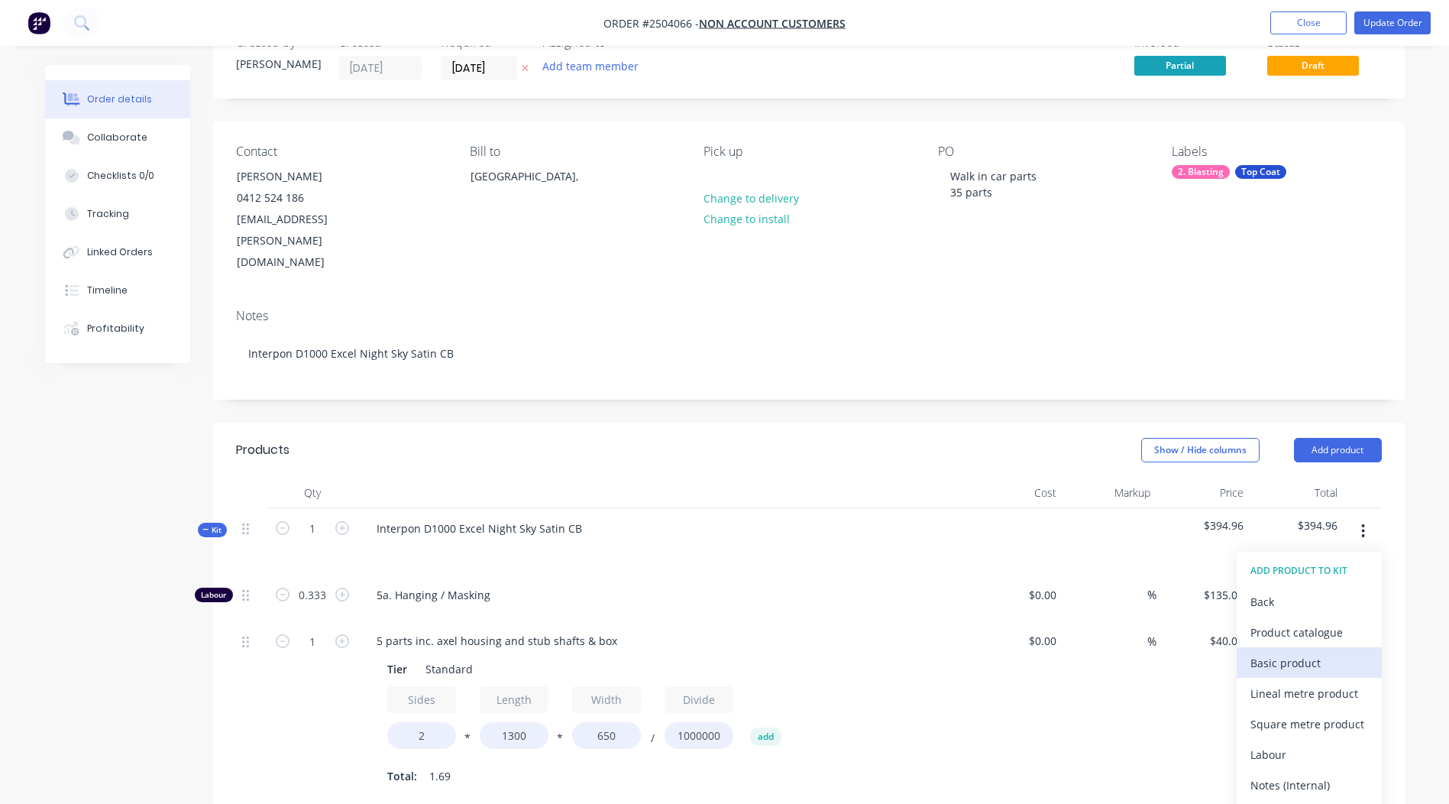
scroll to position [229, 0]
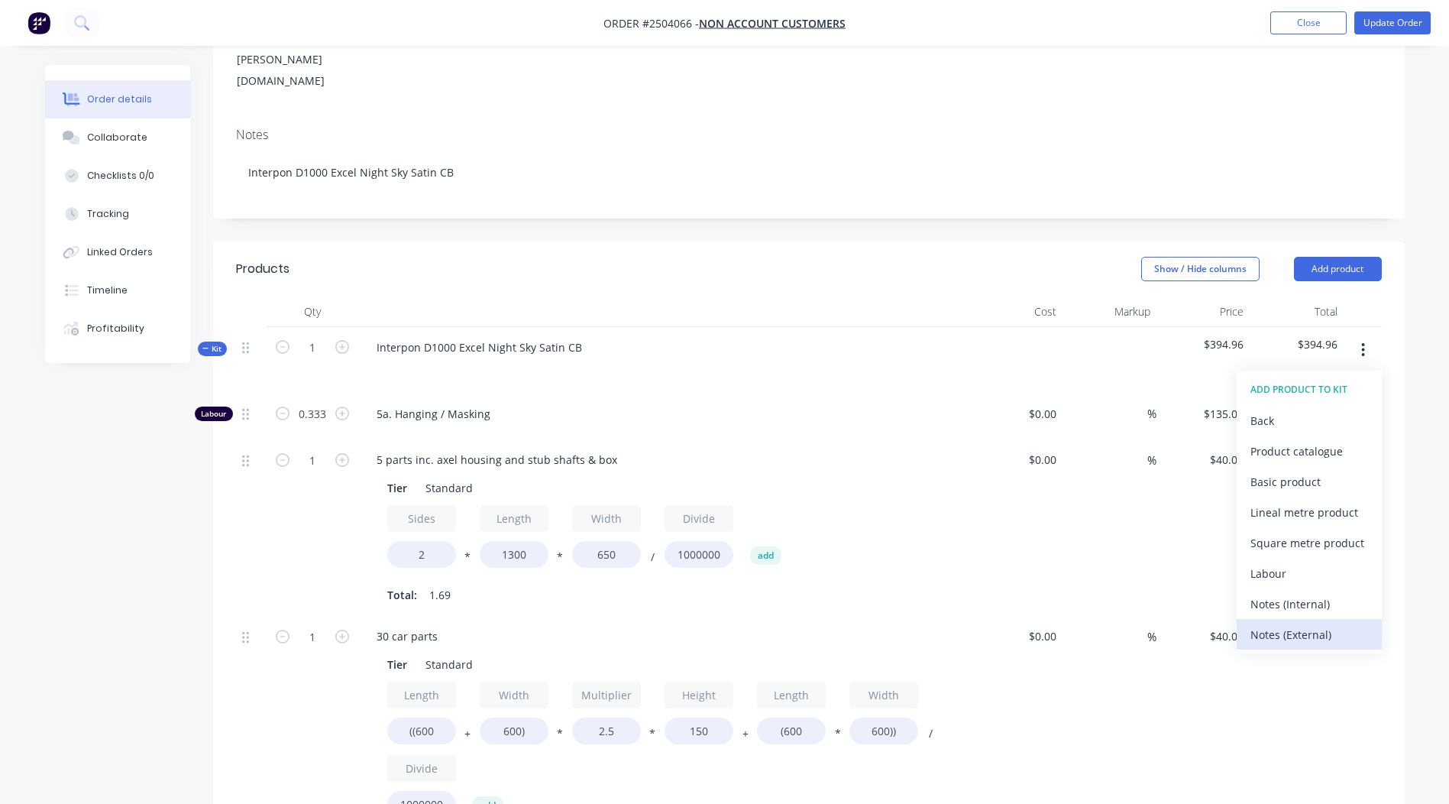
click at [1279, 623] on div "Notes (External)" at bounding box center [1309, 634] width 118 height 22
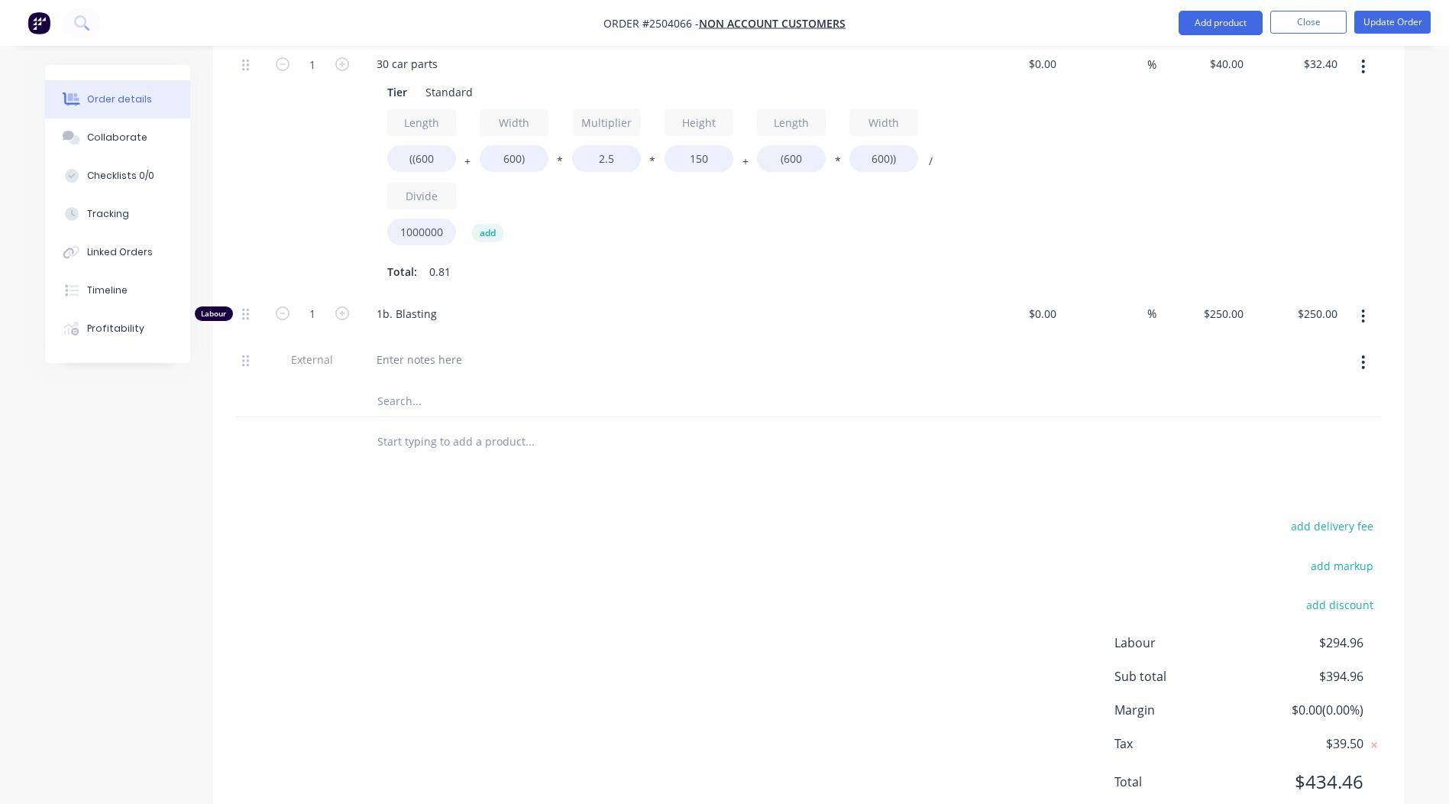
scroll to position [833, 0]
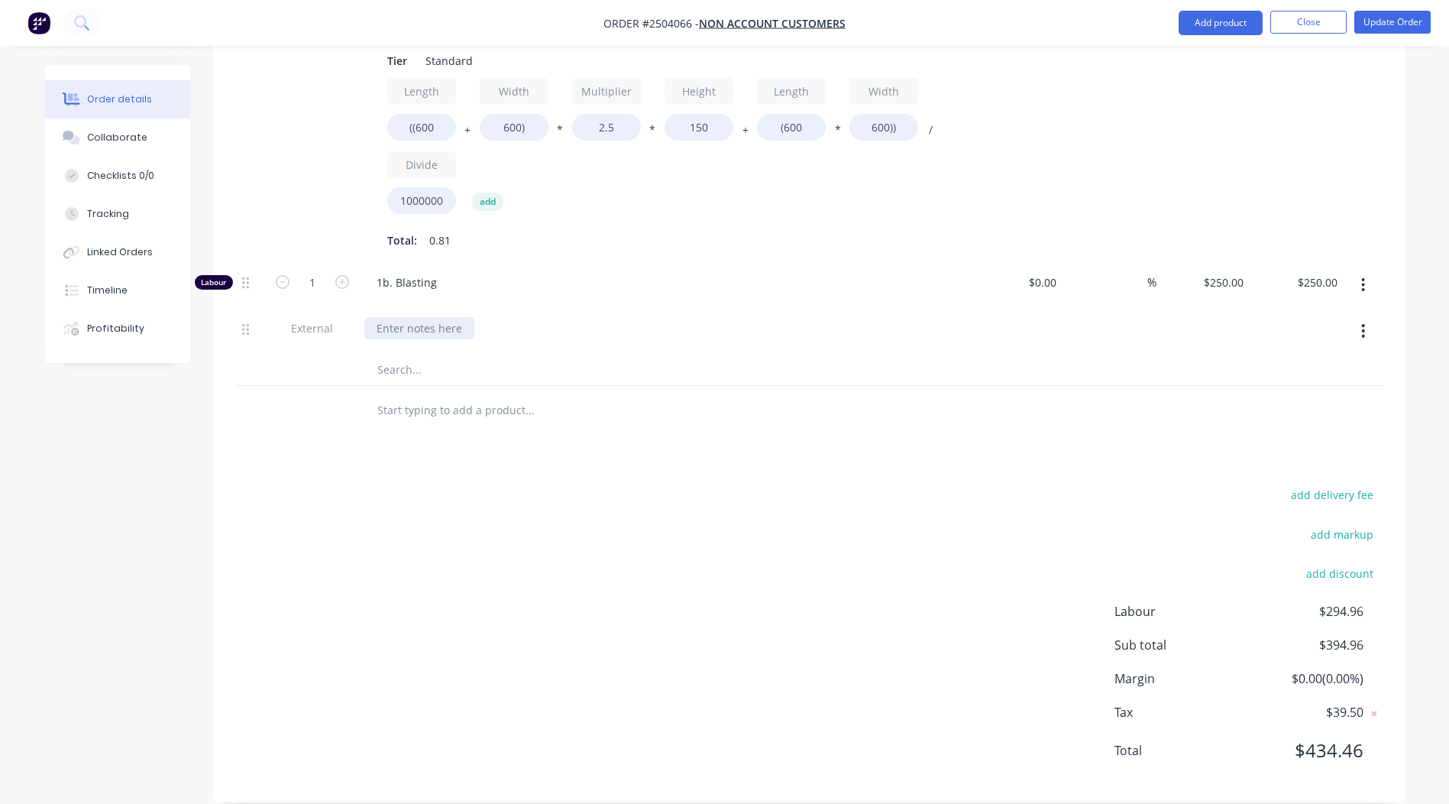
click at [390, 317] on div at bounding box center [419, 328] width 110 height 22
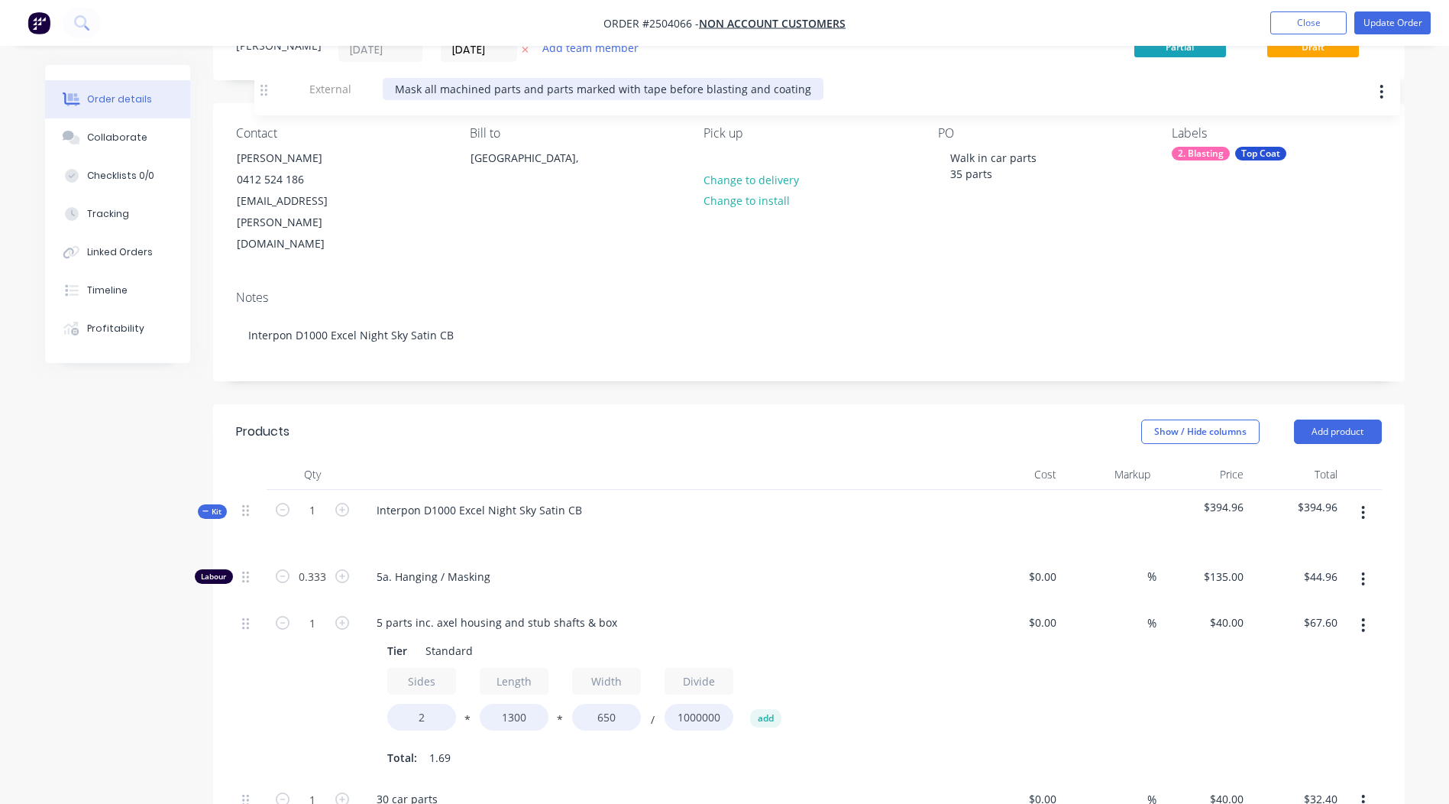
scroll to position [61, 0]
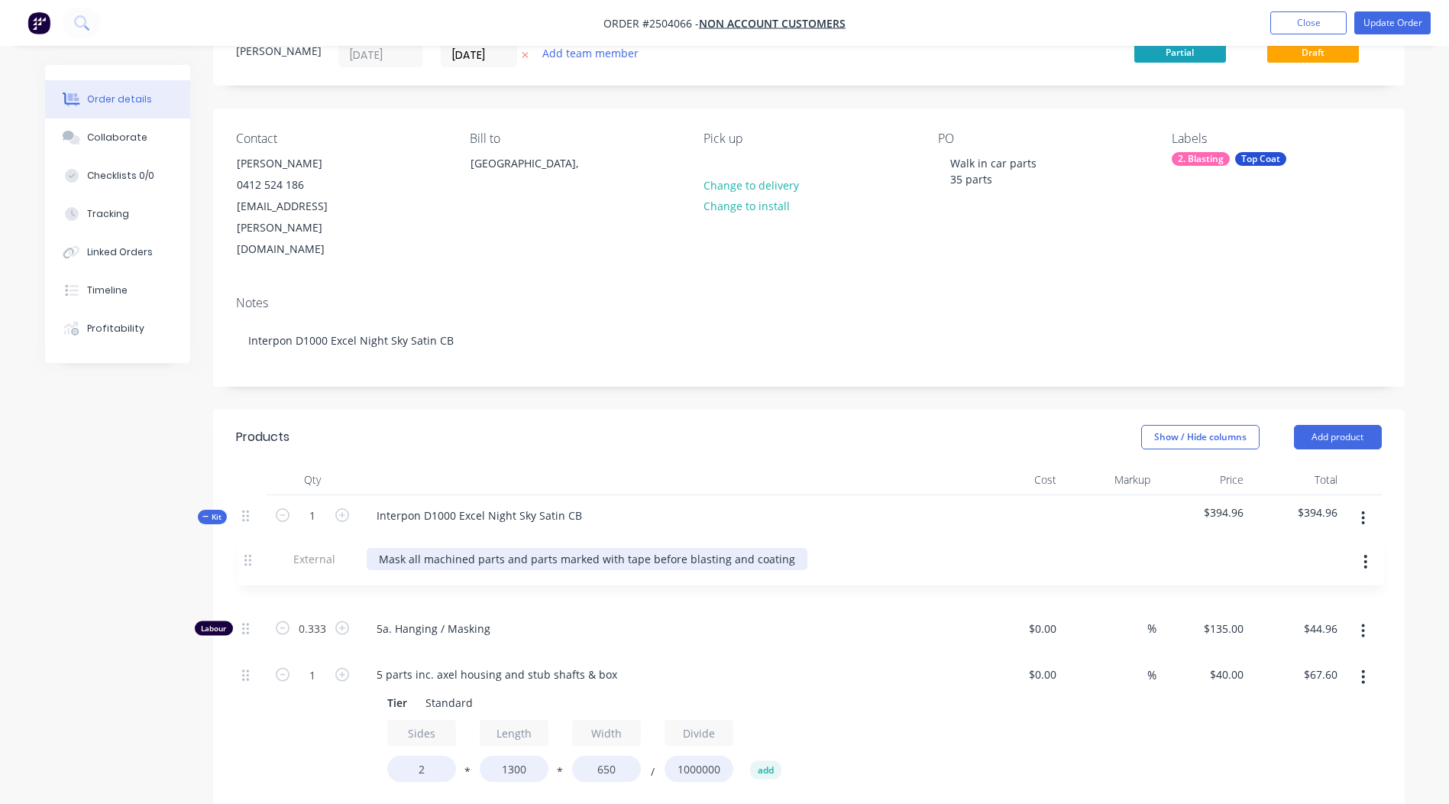
drag, startPoint x: 246, startPoint y: 305, endPoint x: 247, endPoint y: 542, distance: 236.8
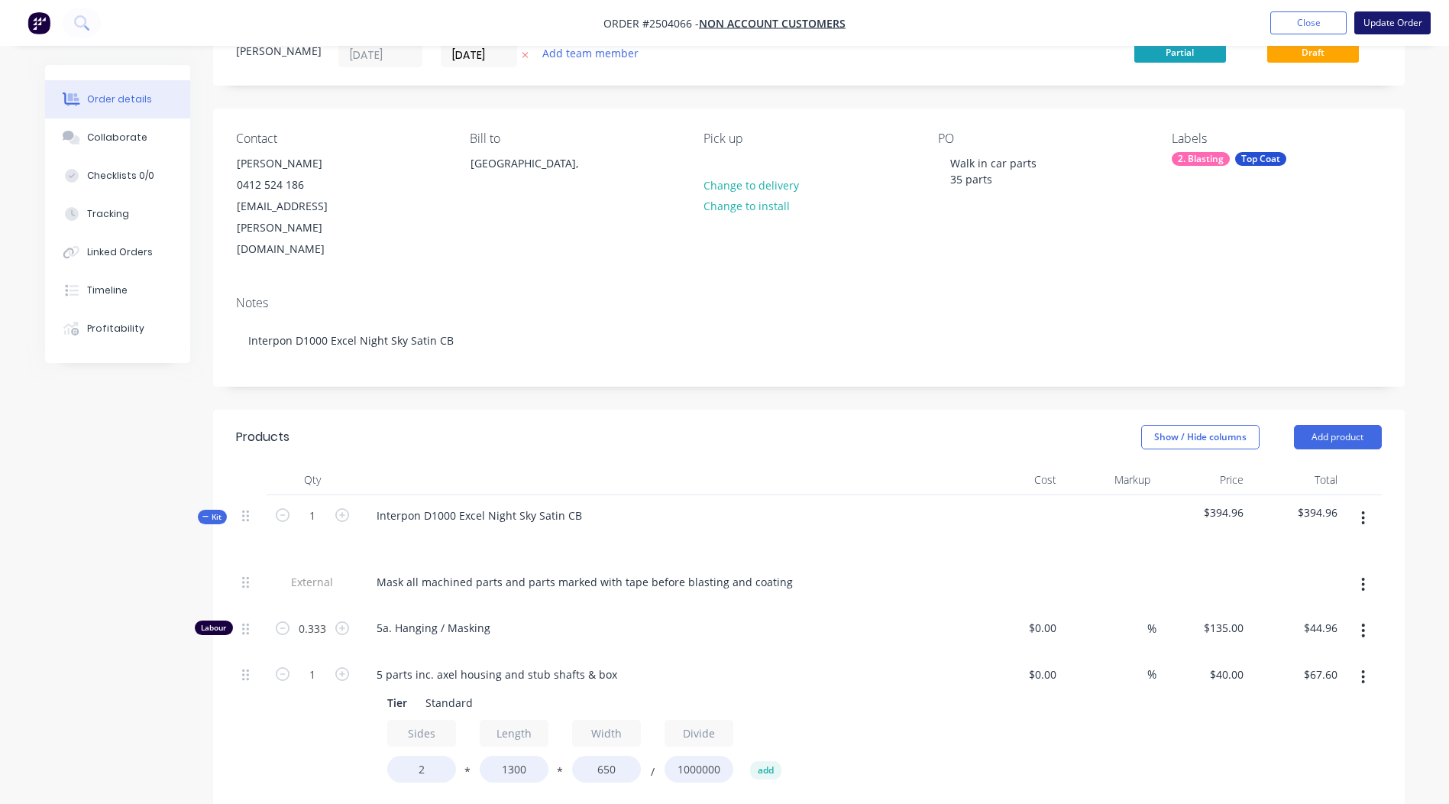
click at [1376, 18] on button "Update Order" at bounding box center [1392, 22] width 76 height 23
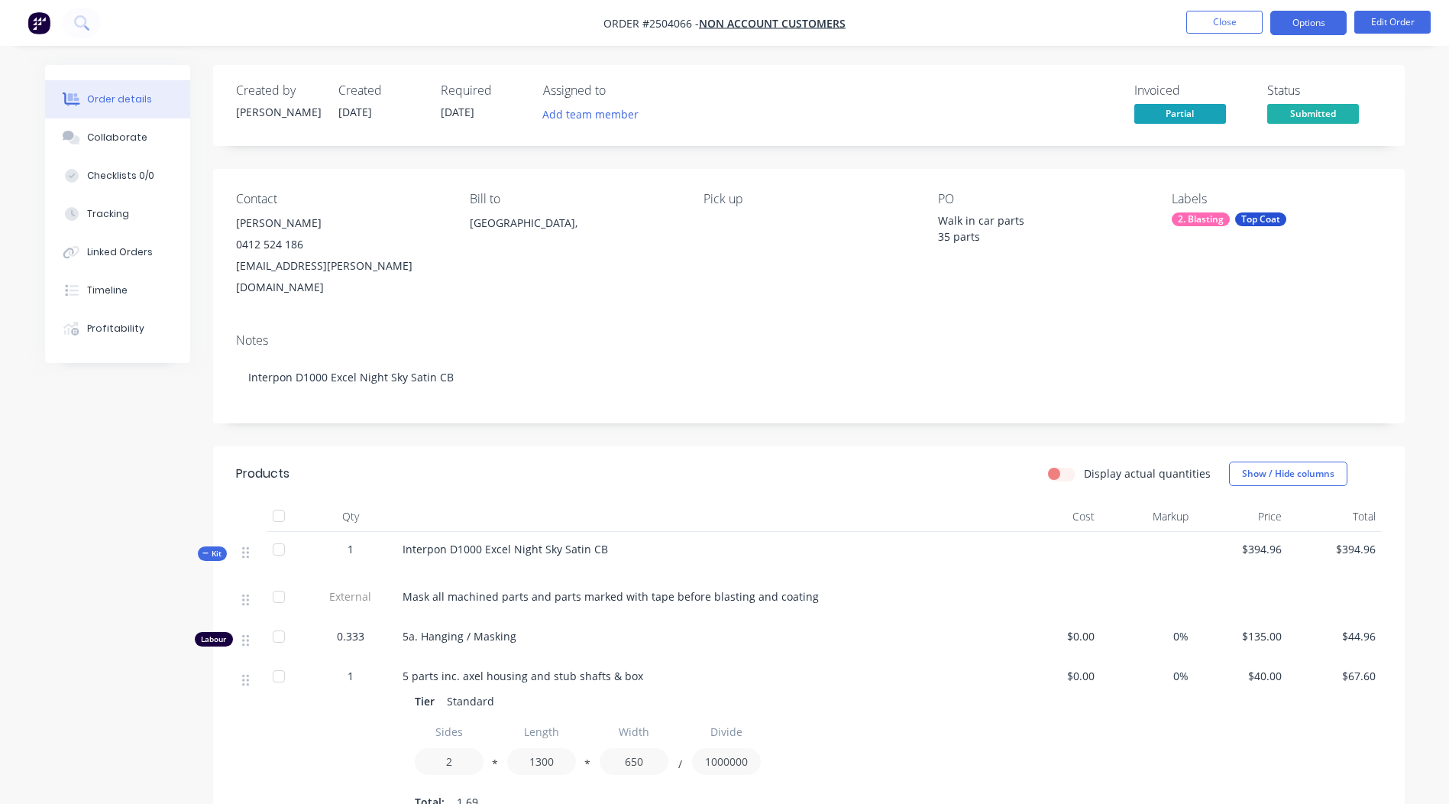
click at [1303, 19] on button "Options" at bounding box center [1308, 23] width 76 height 24
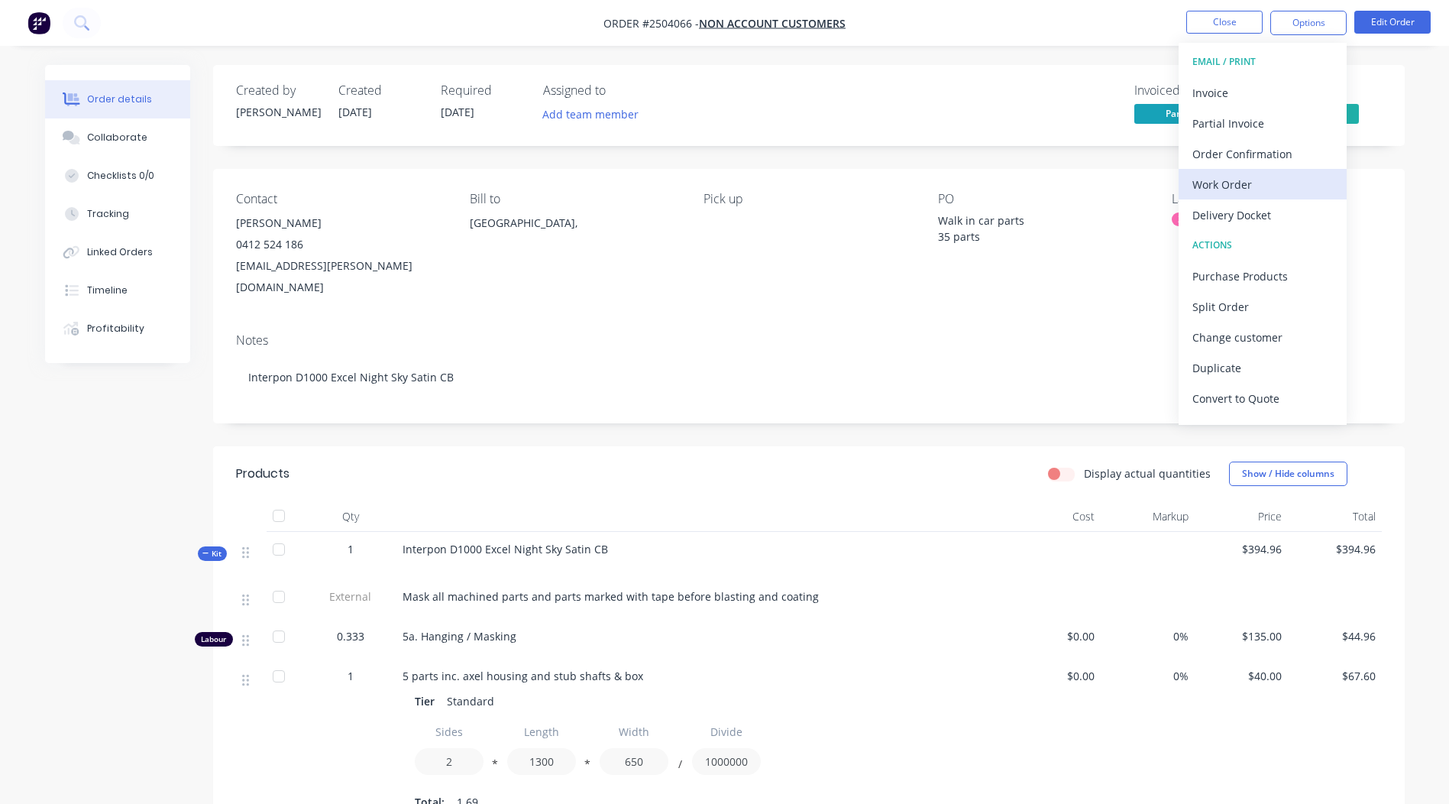
click at [1211, 192] on div "Work Order" at bounding box center [1262, 184] width 141 height 22
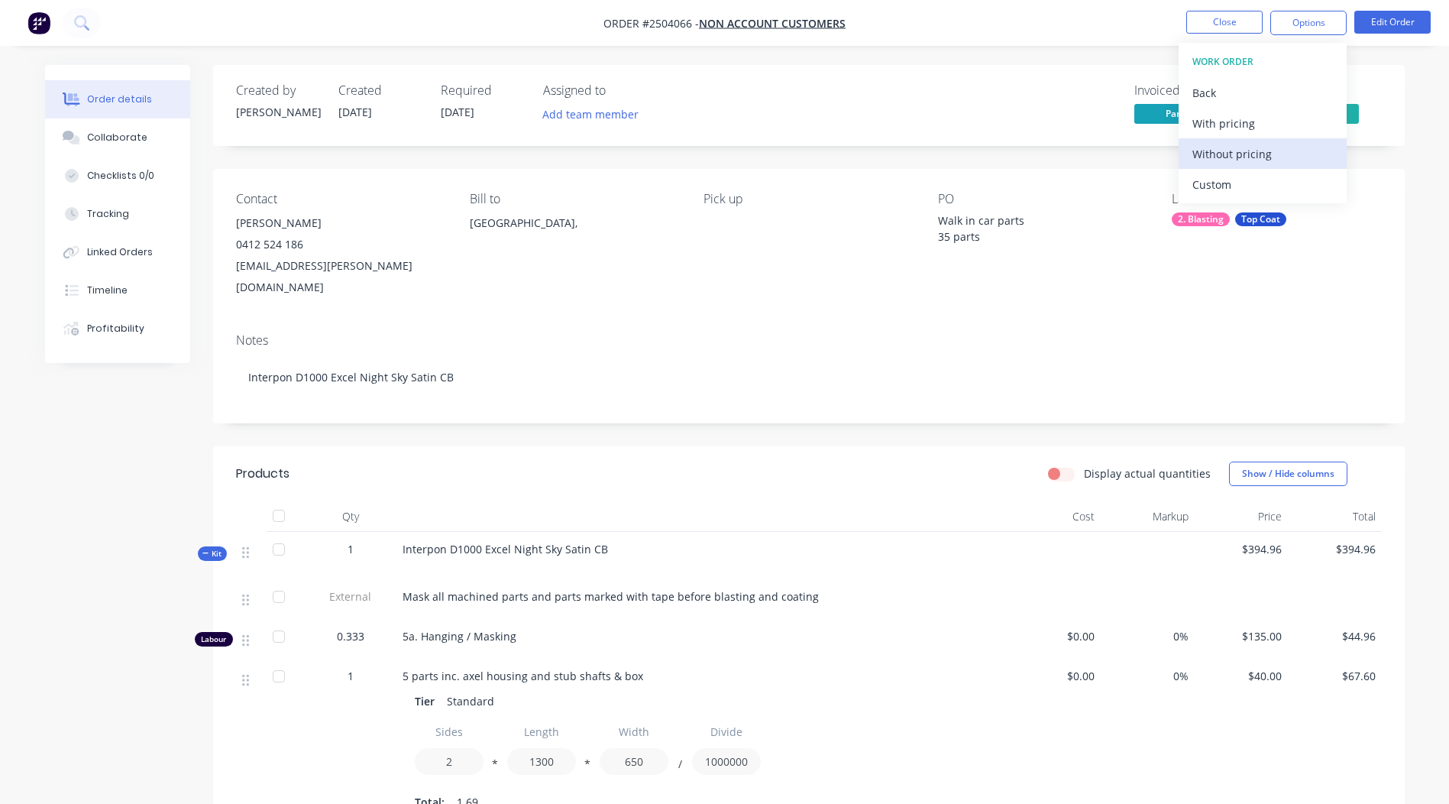
click at [1211, 162] on div "Without pricing" at bounding box center [1262, 154] width 141 height 22
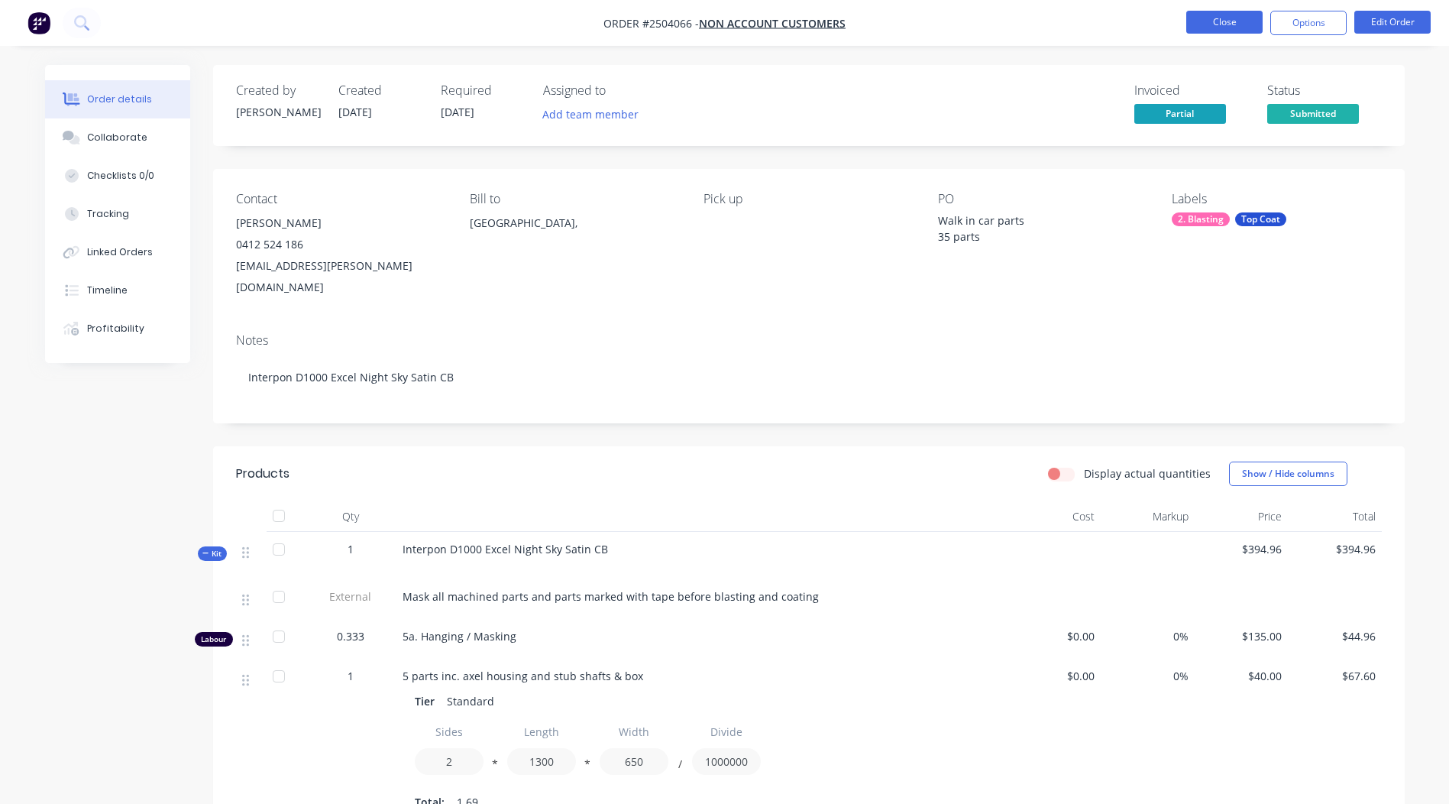
click at [1215, 11] on button "Close" at bounding box center [1224, 22] width 76 height 23
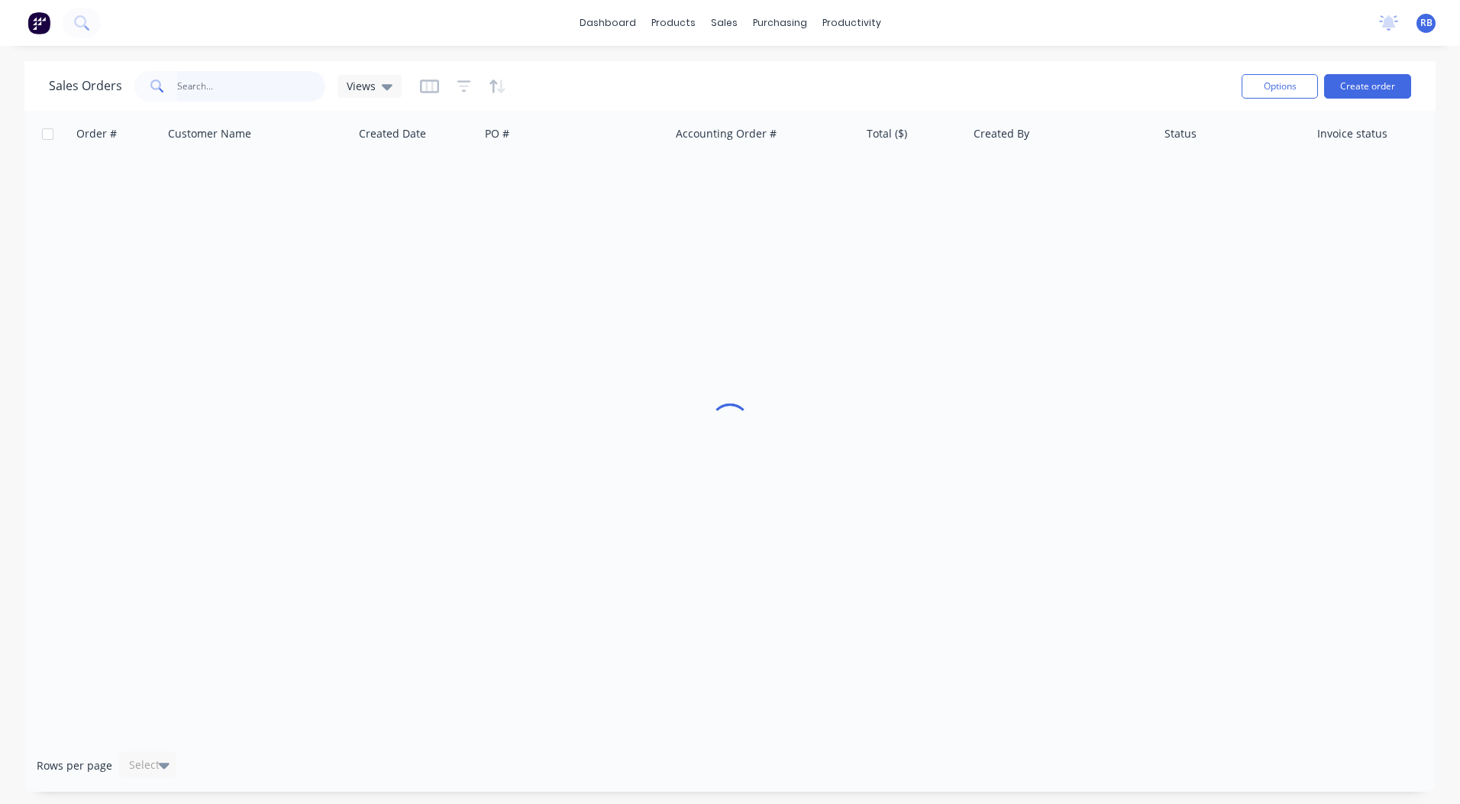
click at [209, 88] on input "text" at bounding box center [251, 86] width 149 height 31
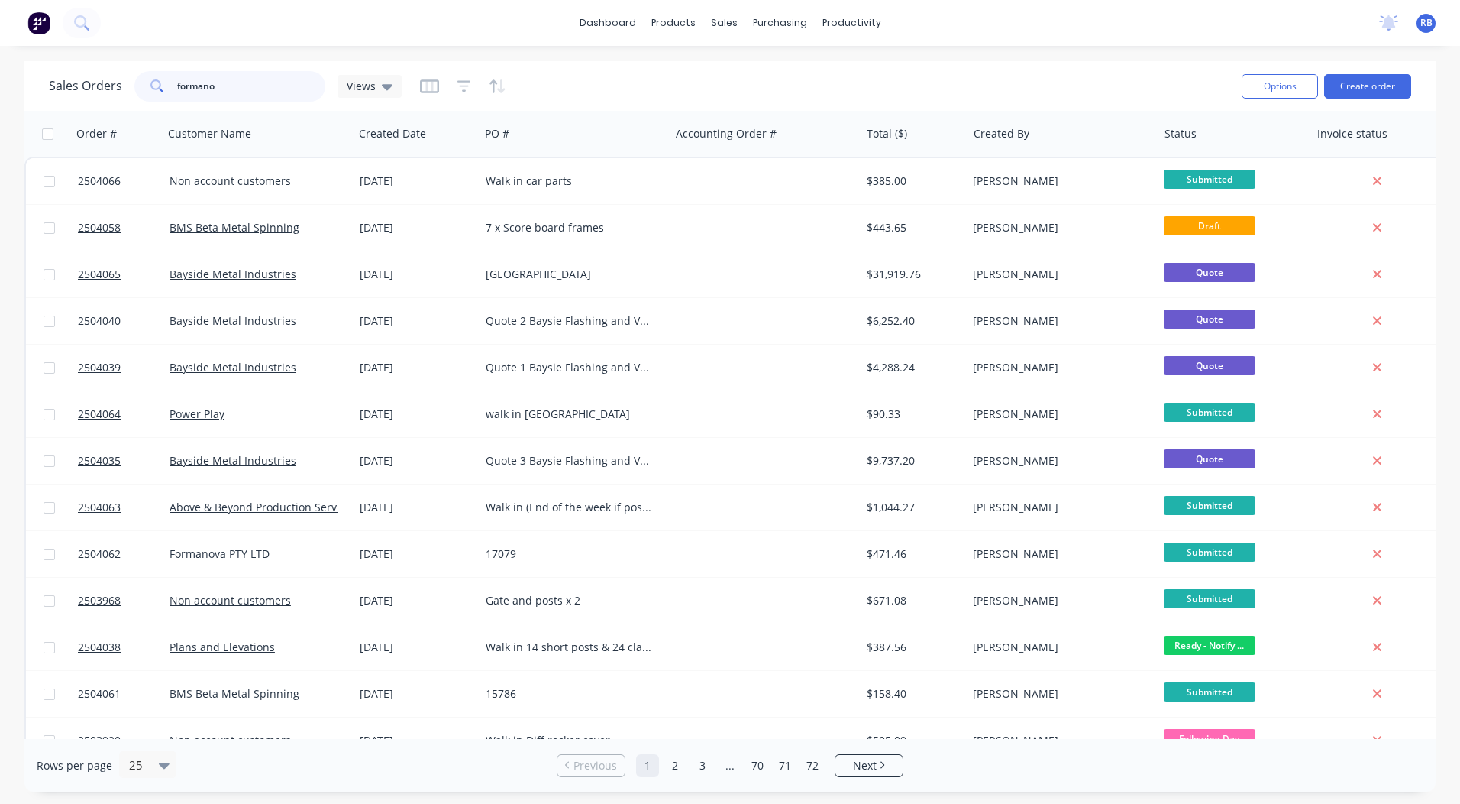
type input "formanov"
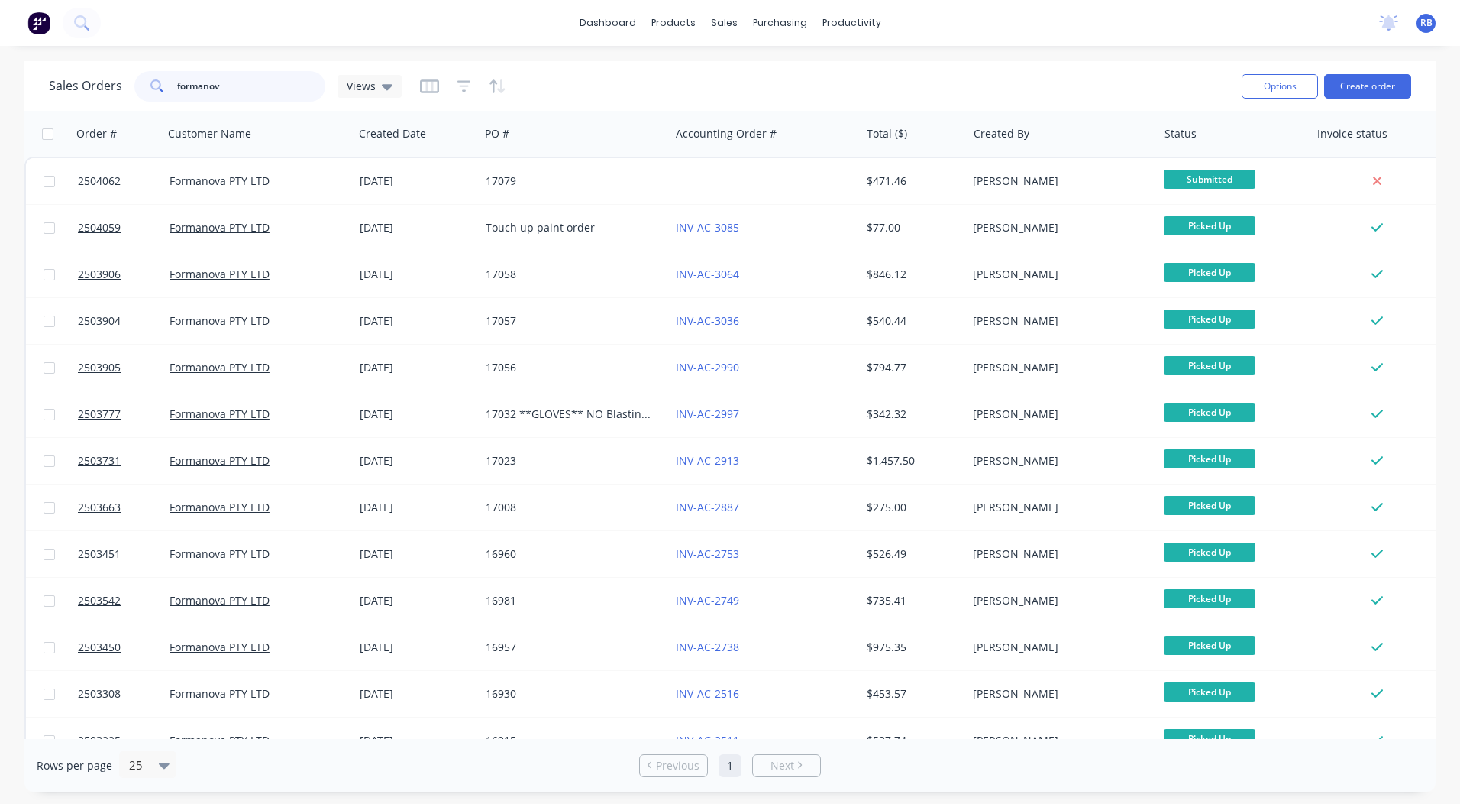
click at [247, 86] on input "formanov" at bounding box center [251, 86] width 149 height 31
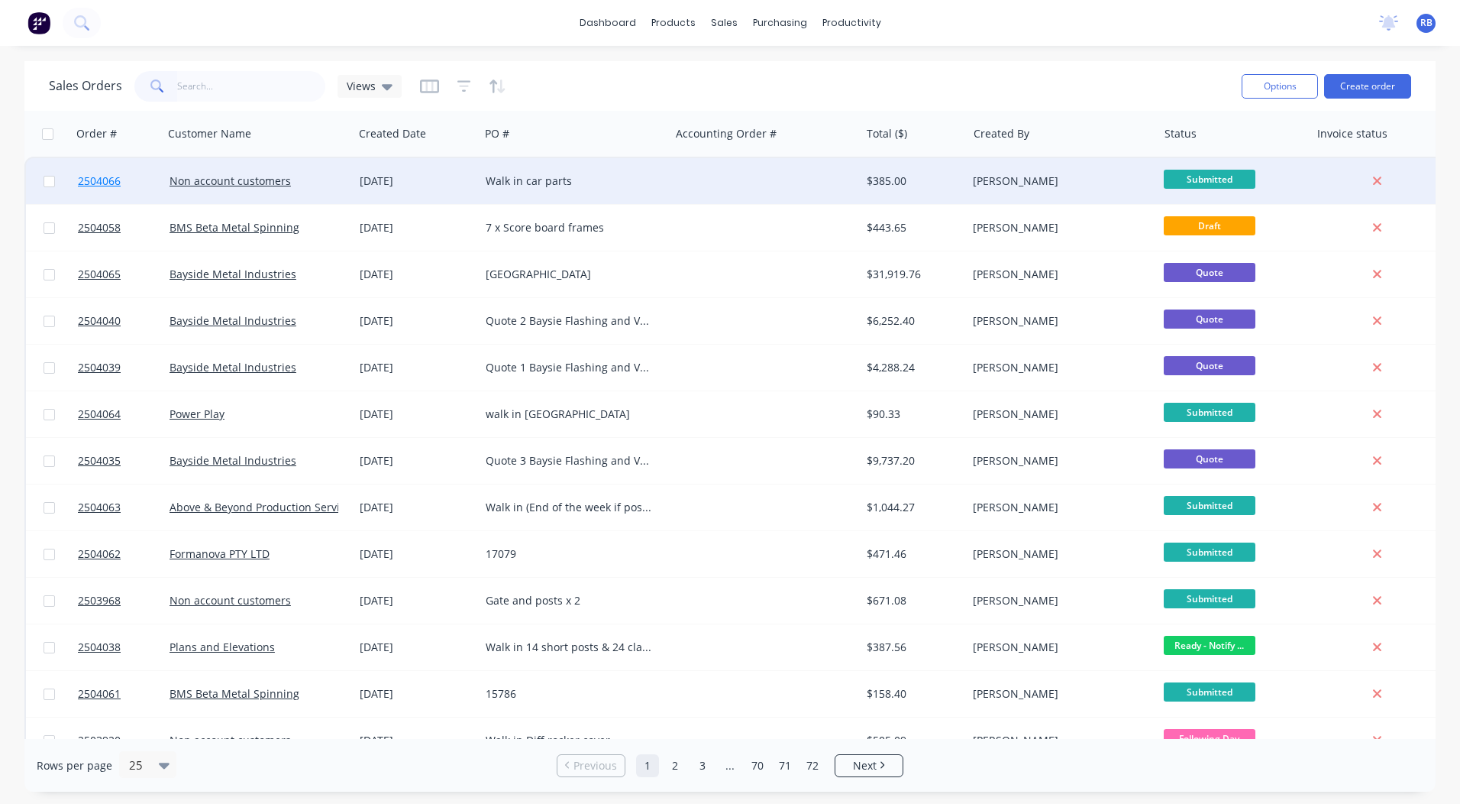
click at [95, 185] on span "2504066" at bounding box center [99, 180] width 43 height 15
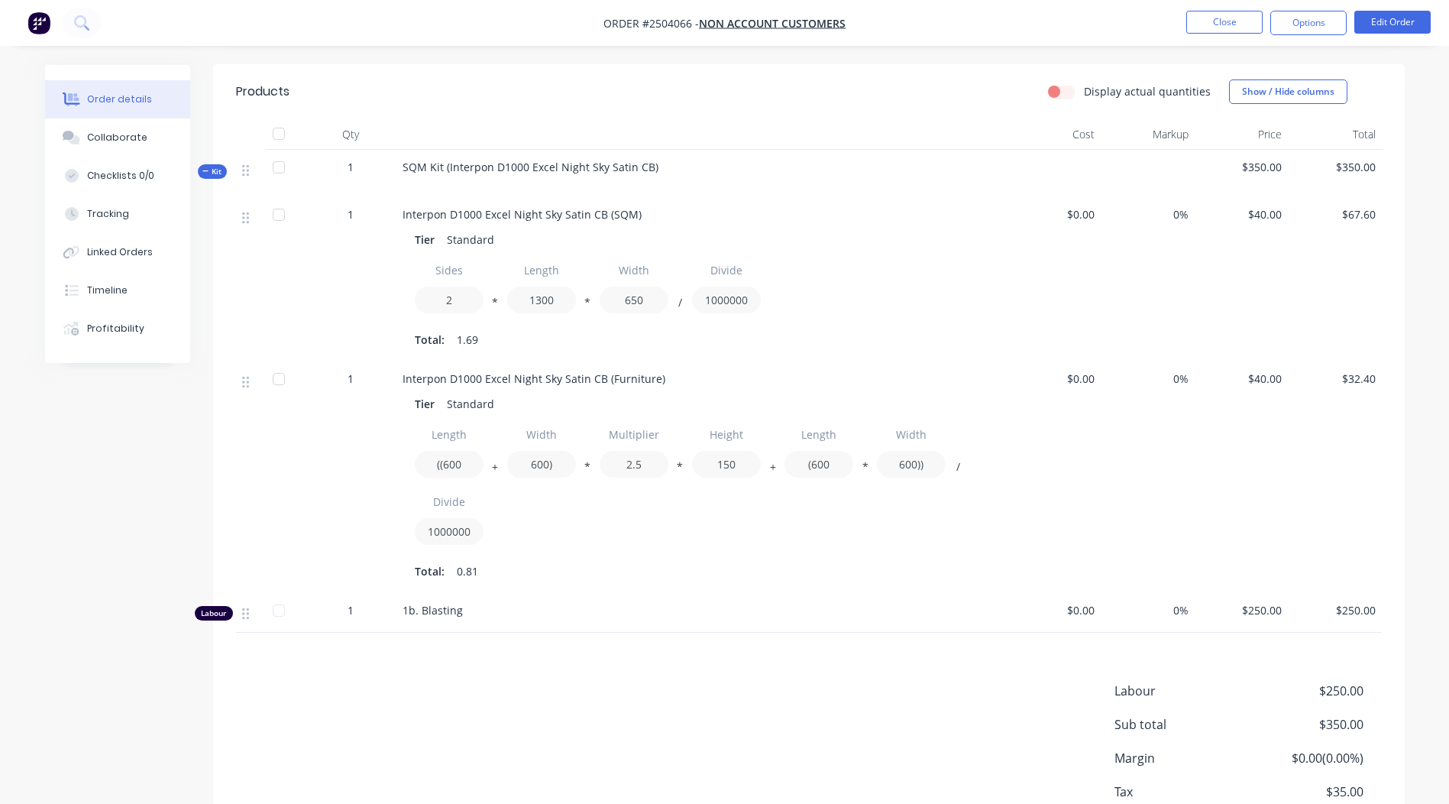
scroll to position [153, 0]
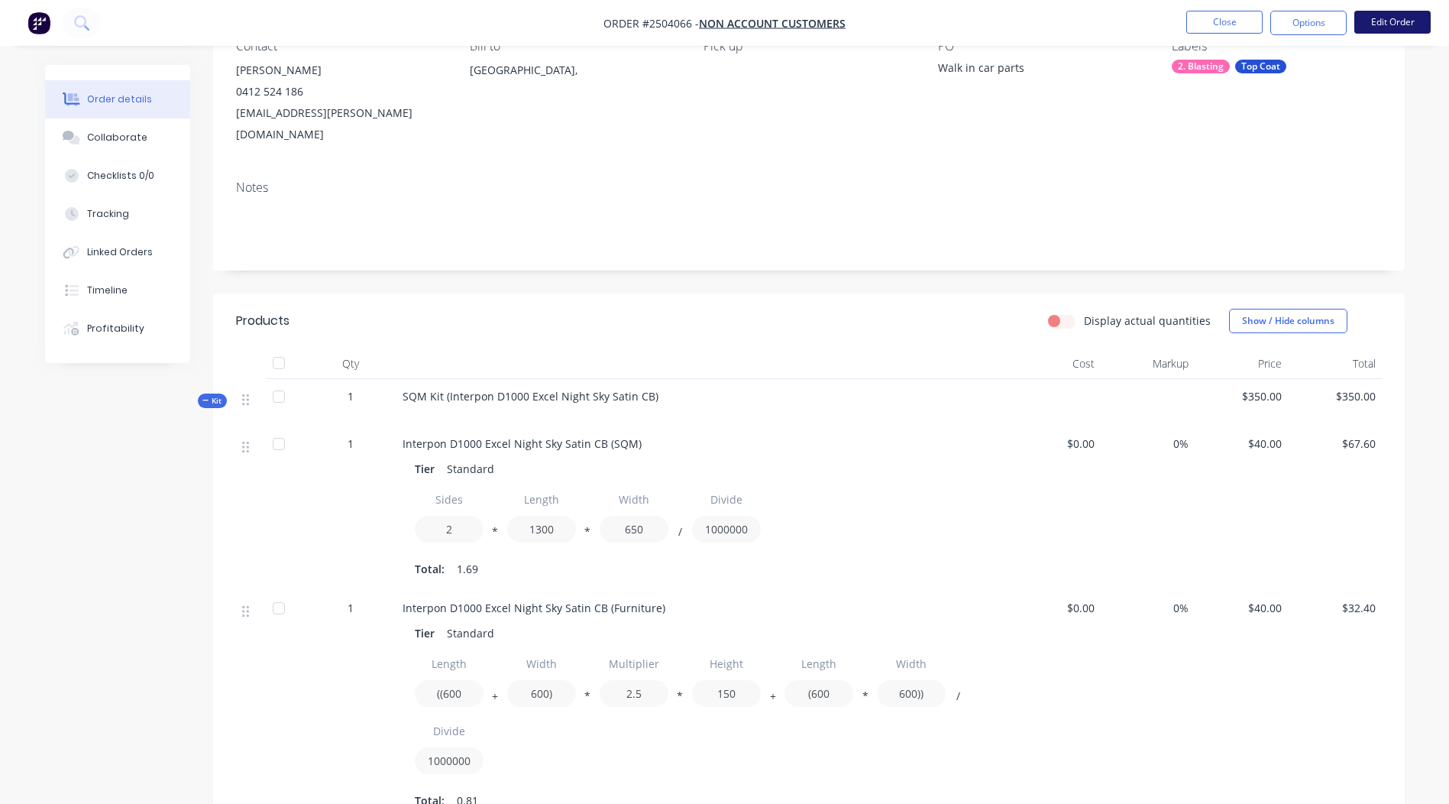
click at [1386, 24] on button "Edit Order" at bounding box center [1392, 22] width 76 height 23
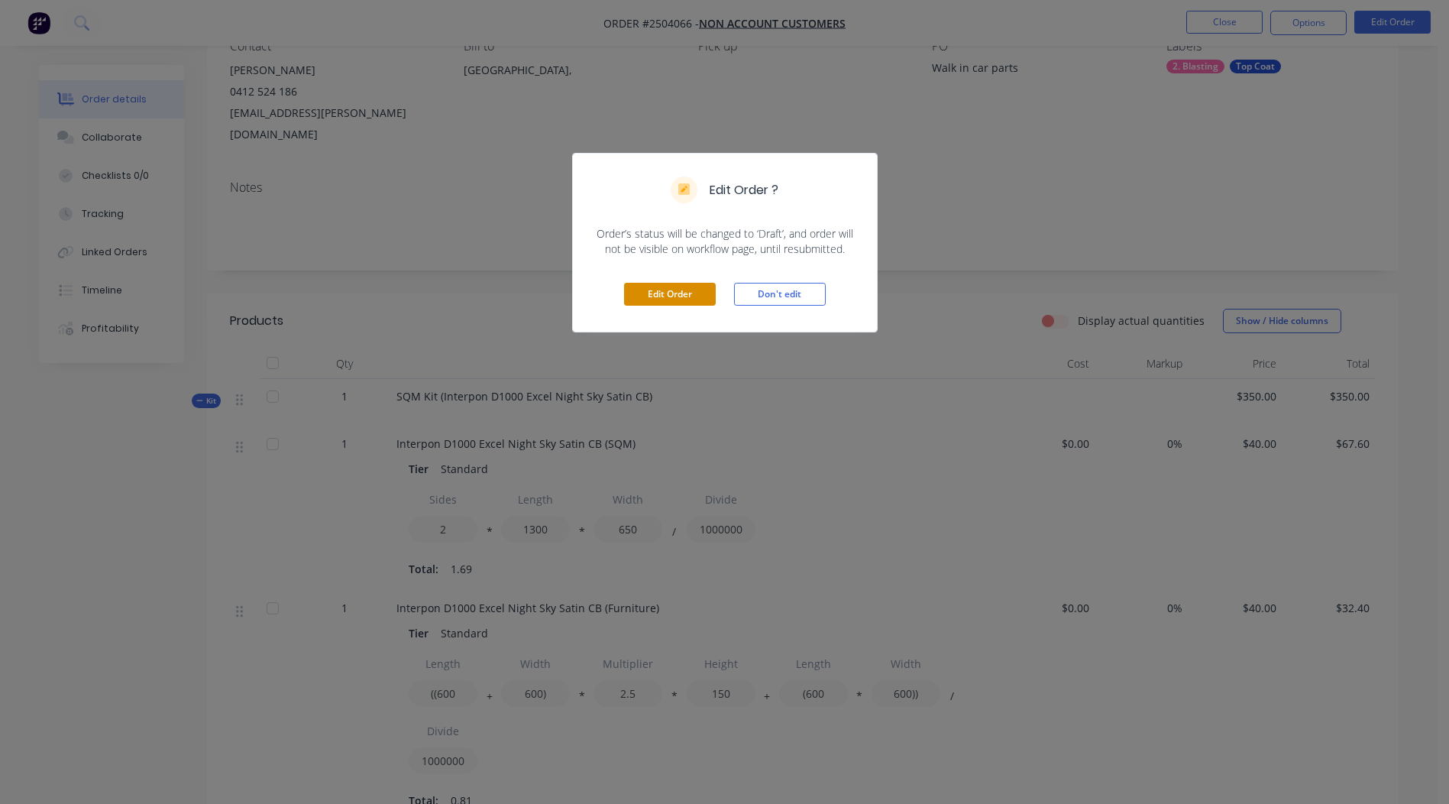
click at [659, 289] on button "Edit Order" at bounding box center [670, 294] width 92 height 23
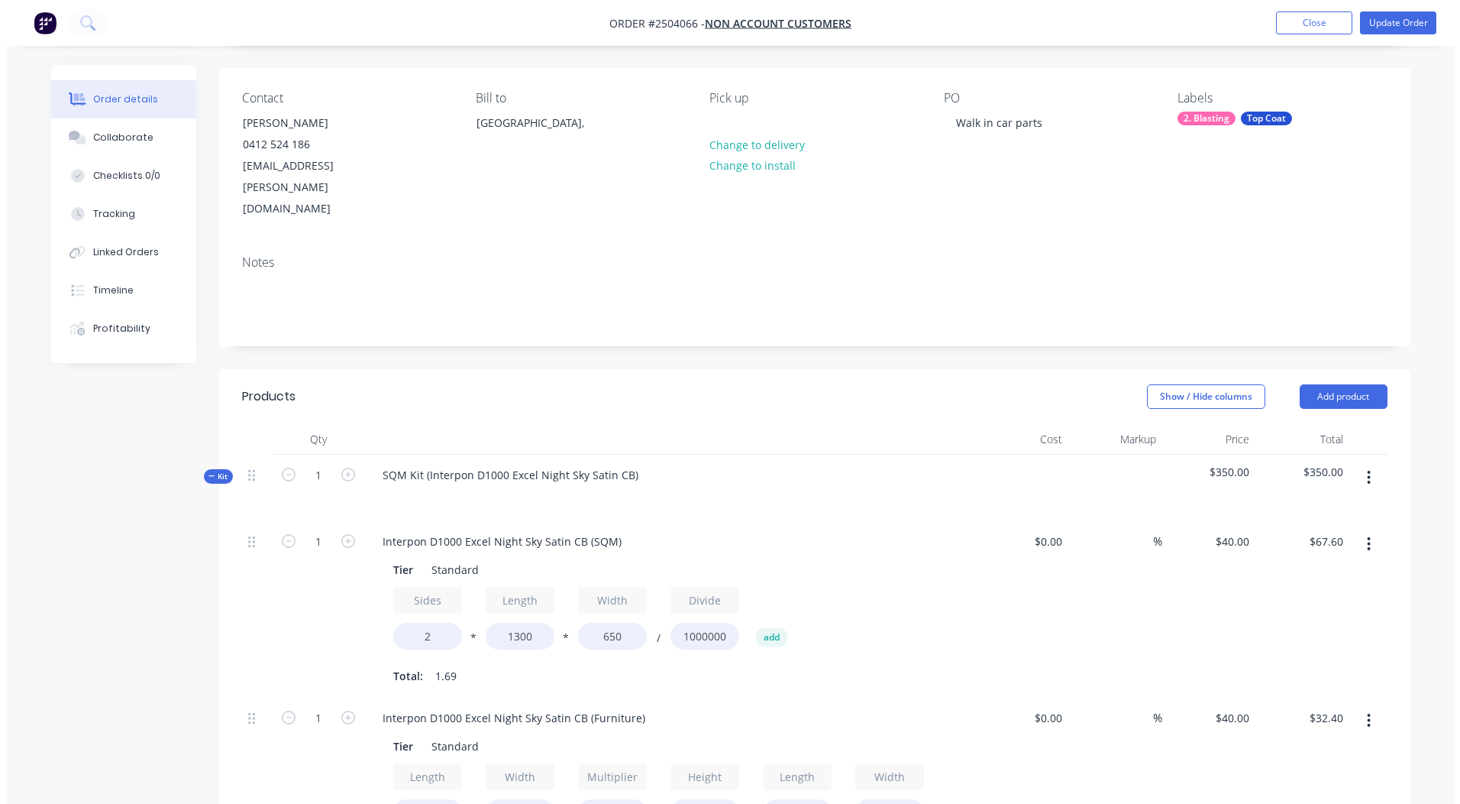
scroll to position [306, 0]
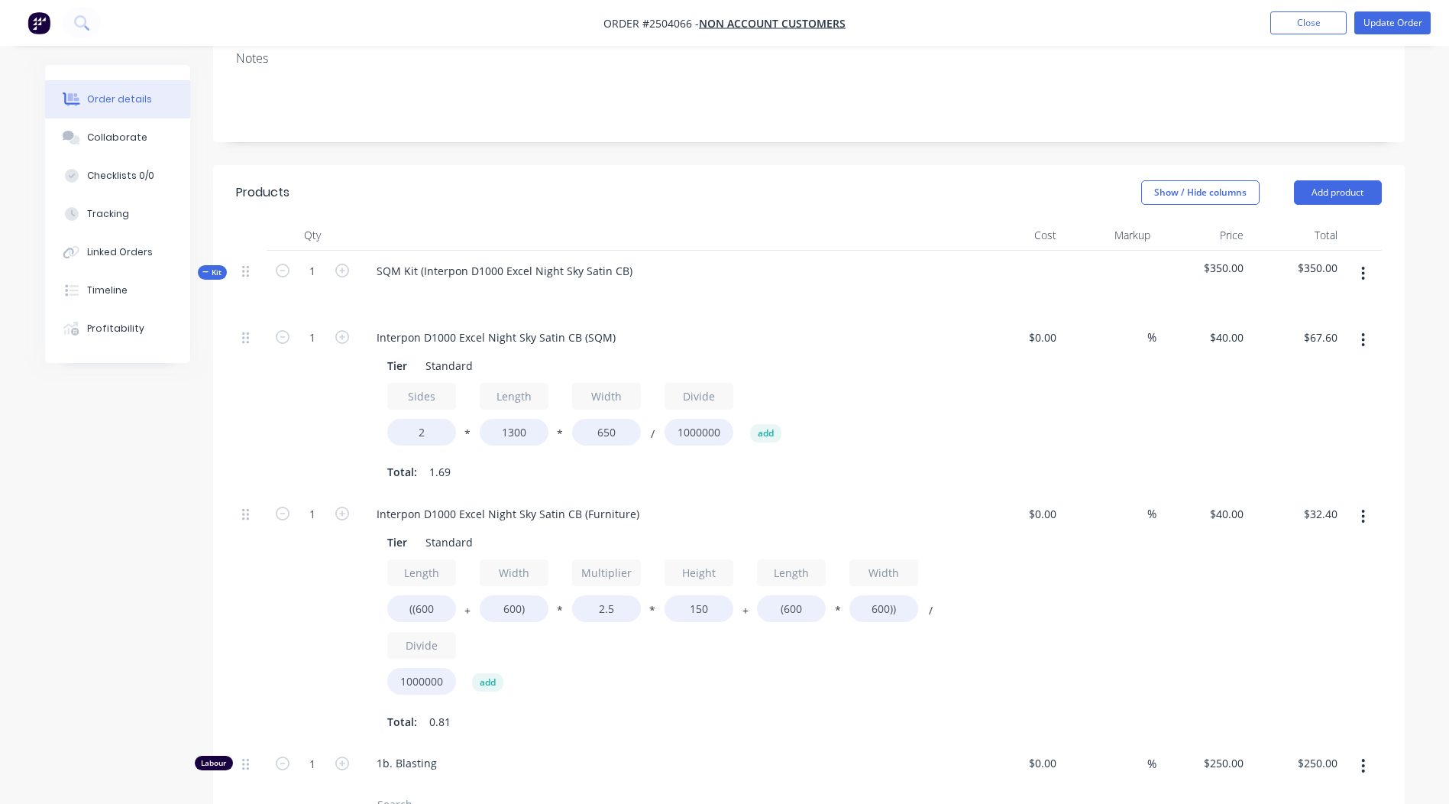
click at [1364, 267] on icon "button" at bounding box center [1363, 274] width 3 height 14
click at [1275, 302] on div "Add product to kit" at bounding box center [1309, 313] width 118 height 22
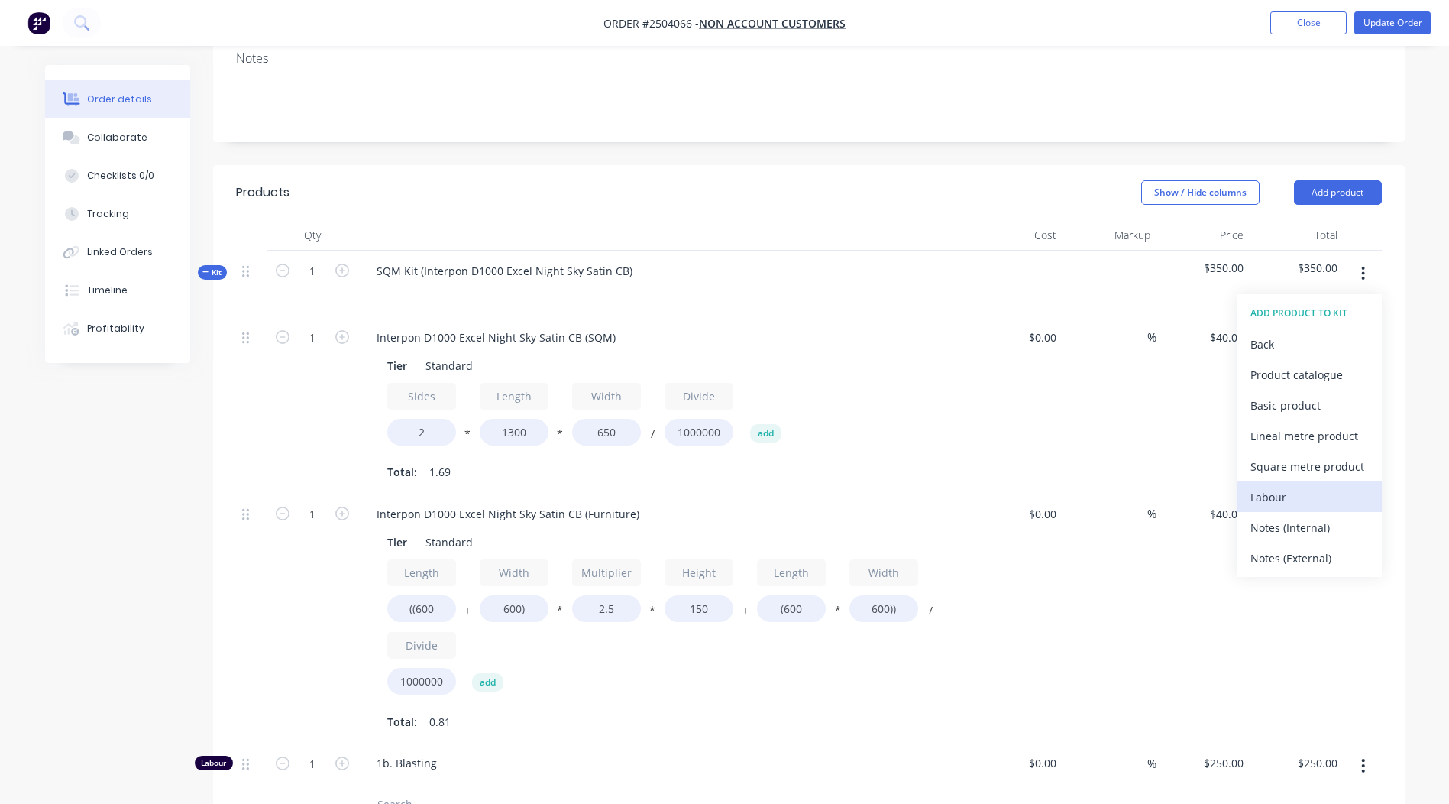
click at [1276, 486] on div "Labour" at bounding box center [1309, 497] width 118 height 22
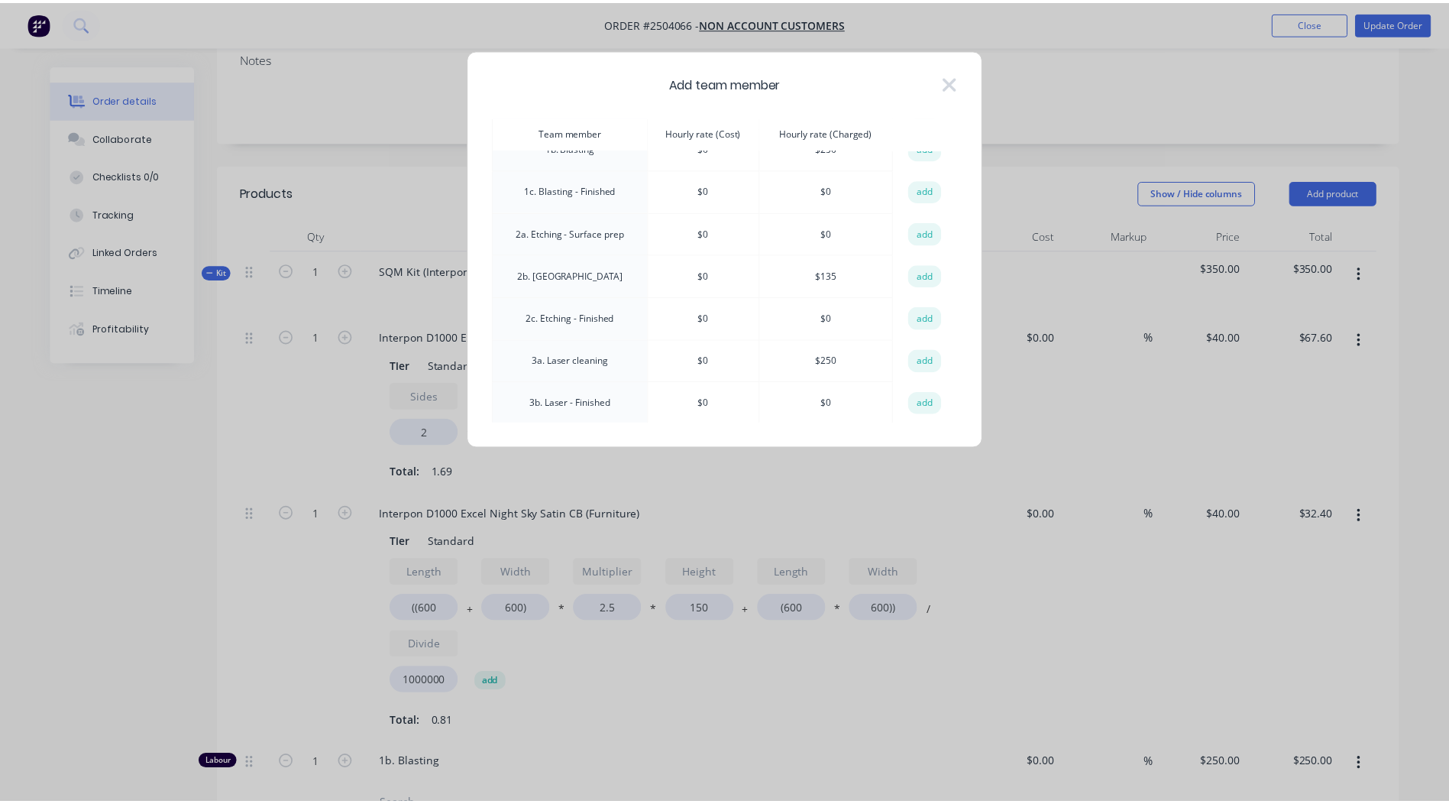
scroll to position [153, 0]
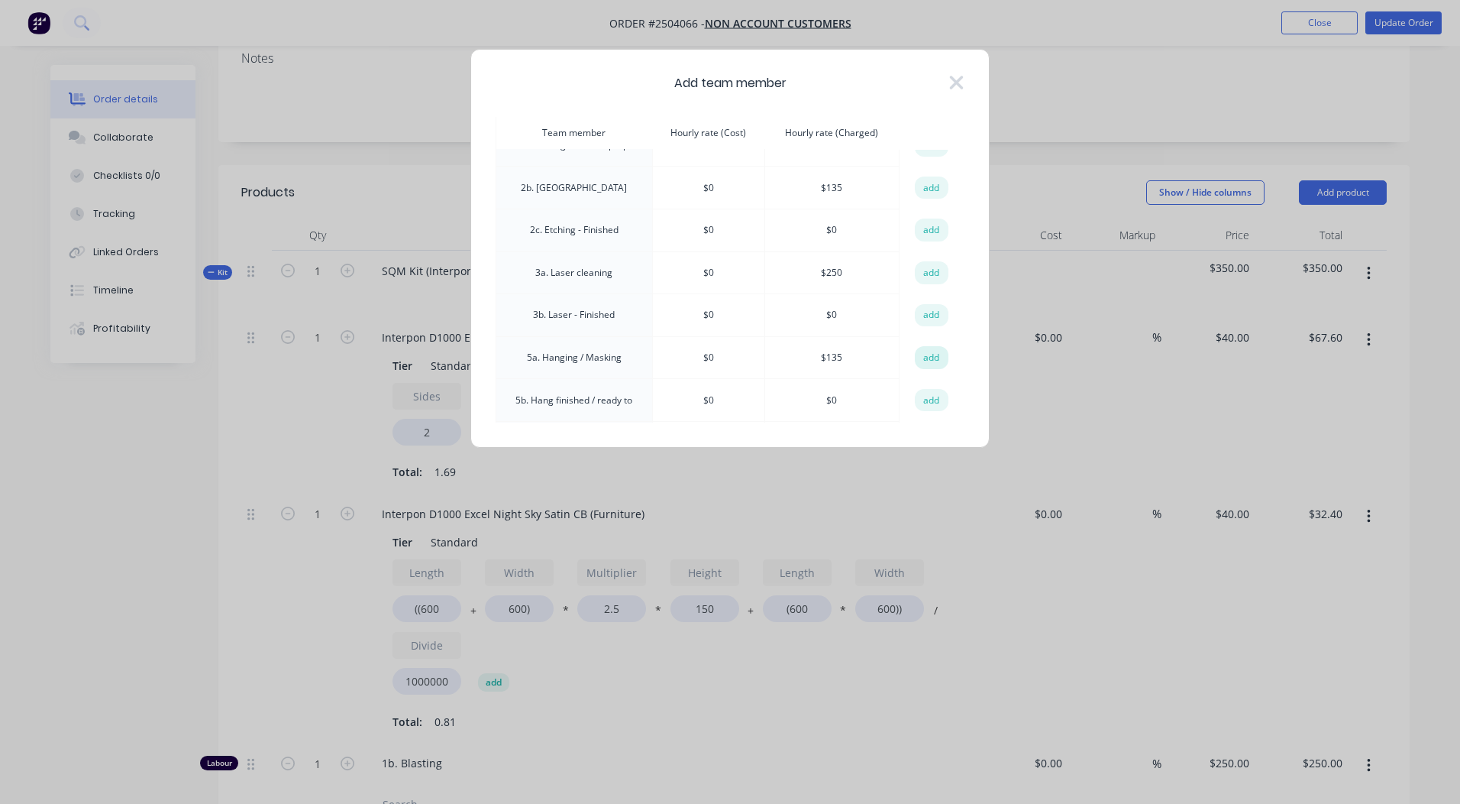
click at [920, 361] on button "add" at bounding box center [932, 357] width 34 height 23
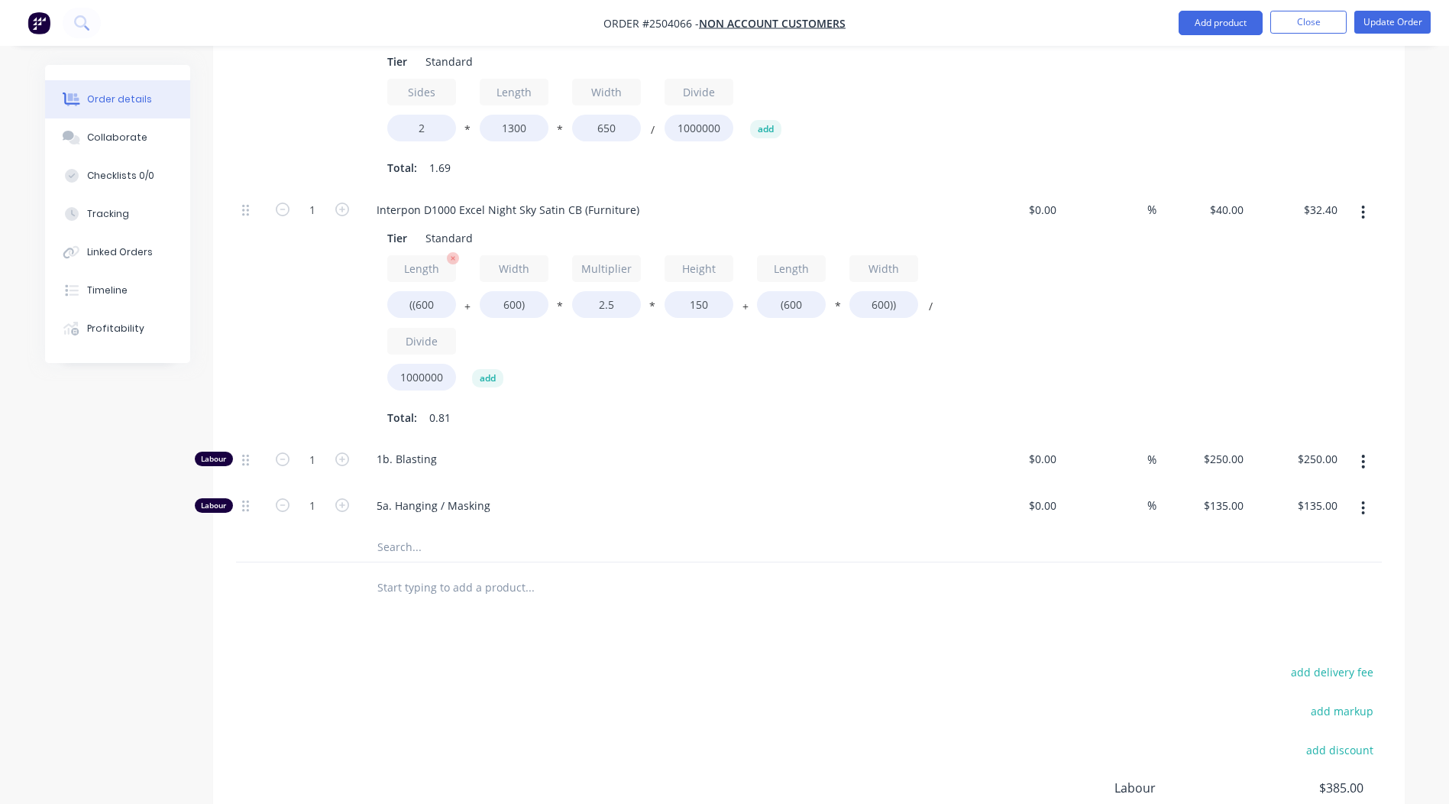
scroll to position [611, 0]
click at [311, 493] on input "1" at bounding box center [313, 504] width 40 height 23
type input "0.333"
type input "$44.96"
click at [682, 659] on div "add delivery fee add markup add discount Labour $385.00 Sub total $485.00 Margi…" at bounding box center [809, 806] width 1146 height 295
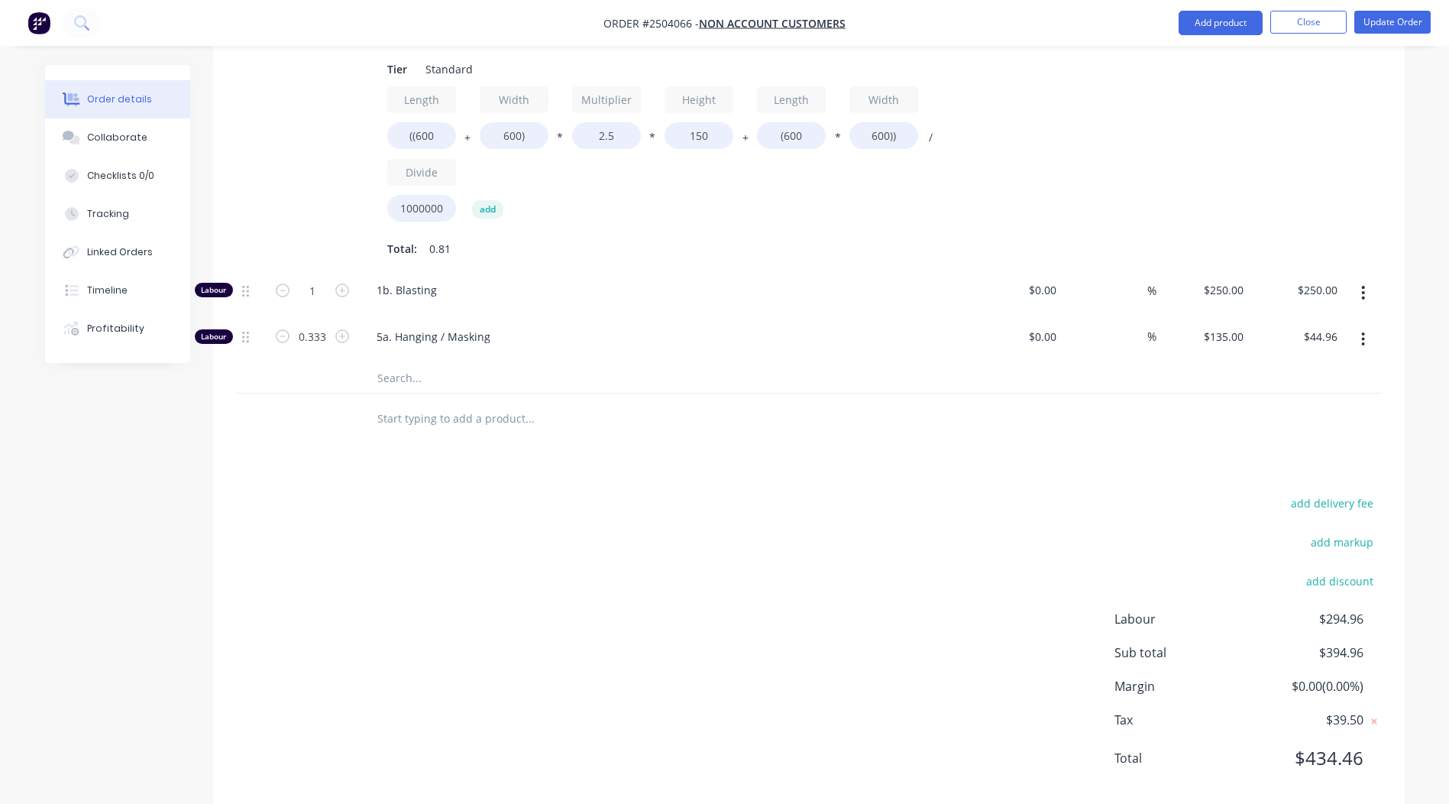
scroll to position [786, 0]
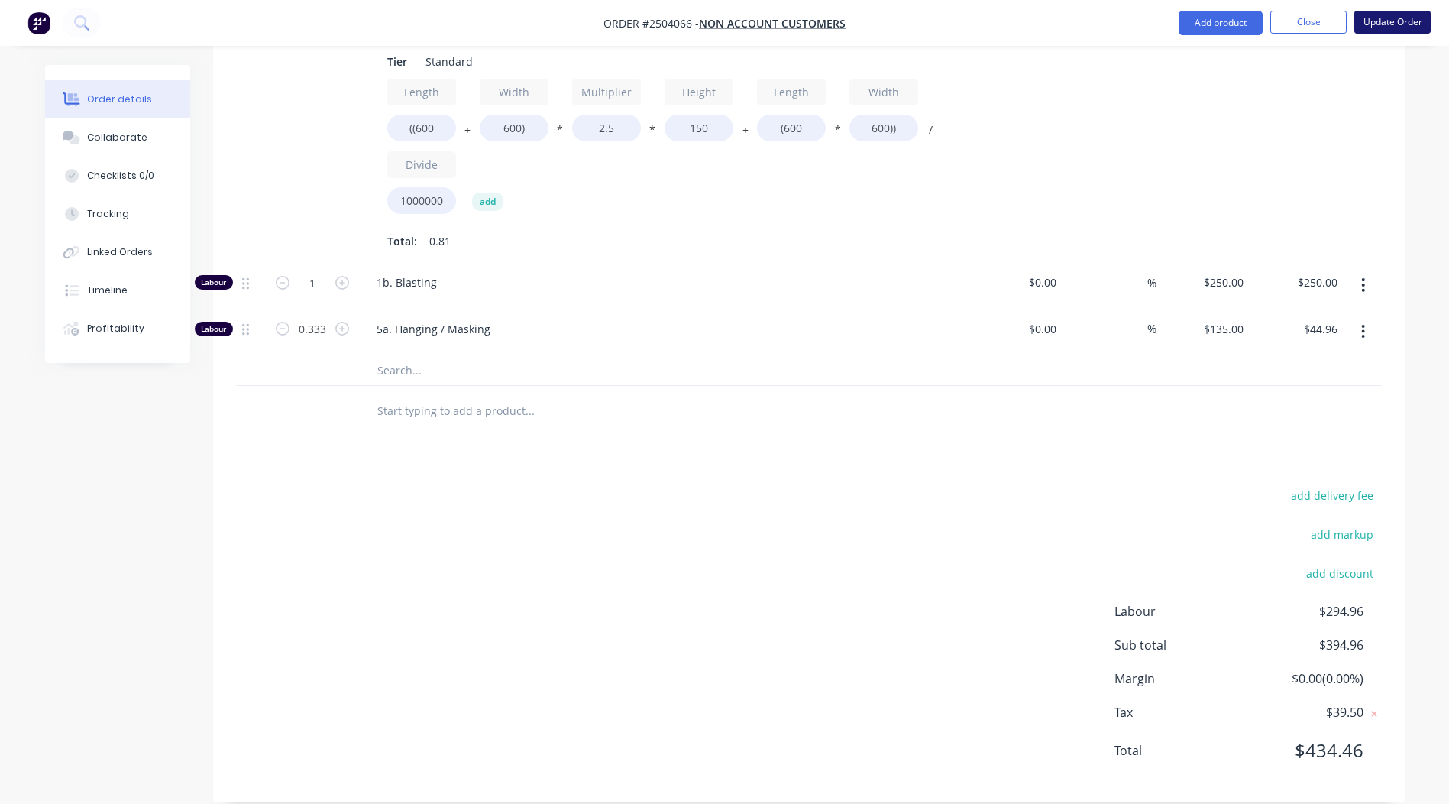
click at [1383, 21] on button "Update Order" at bounding box center [1392, 22] width 76 height 23
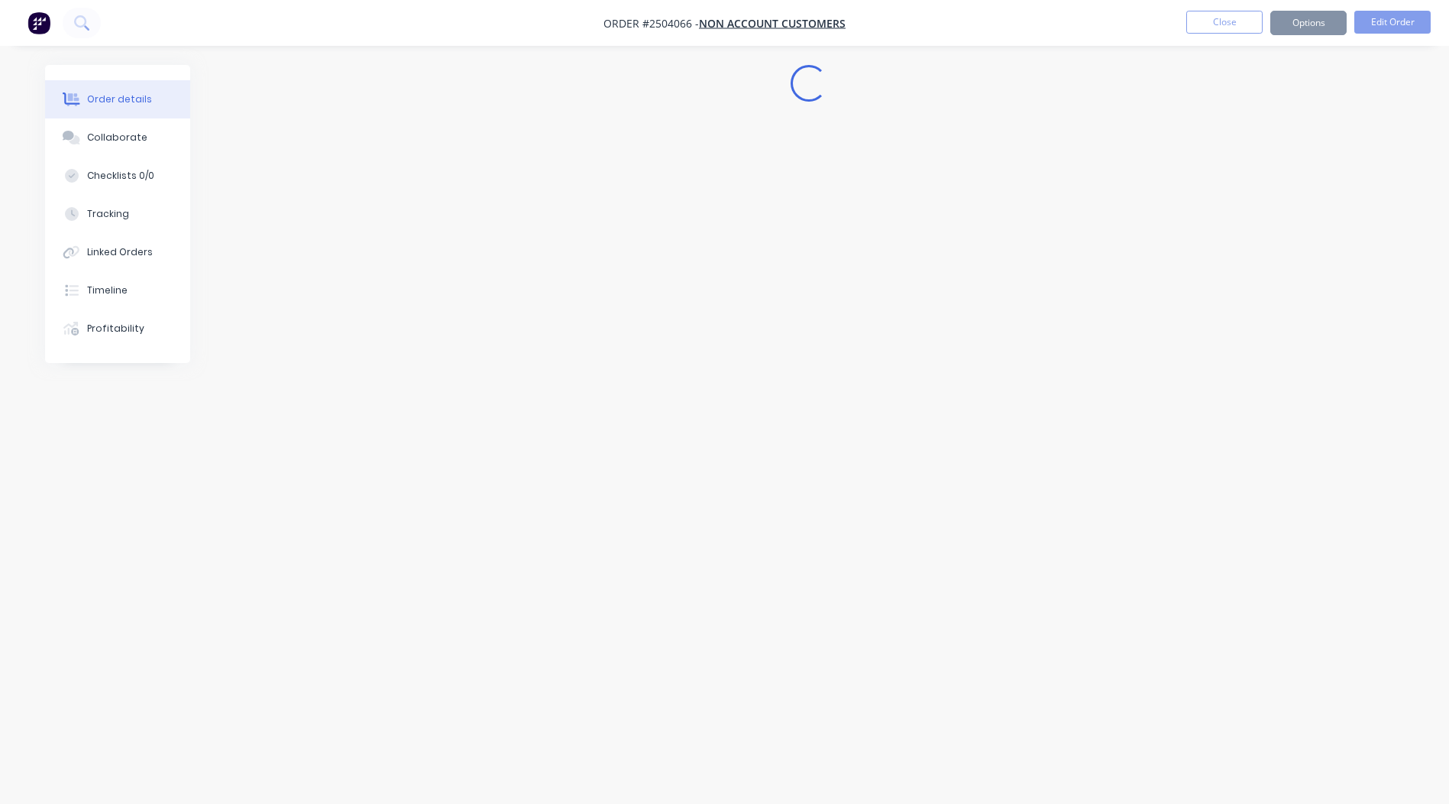
scroll to position [0, 0]
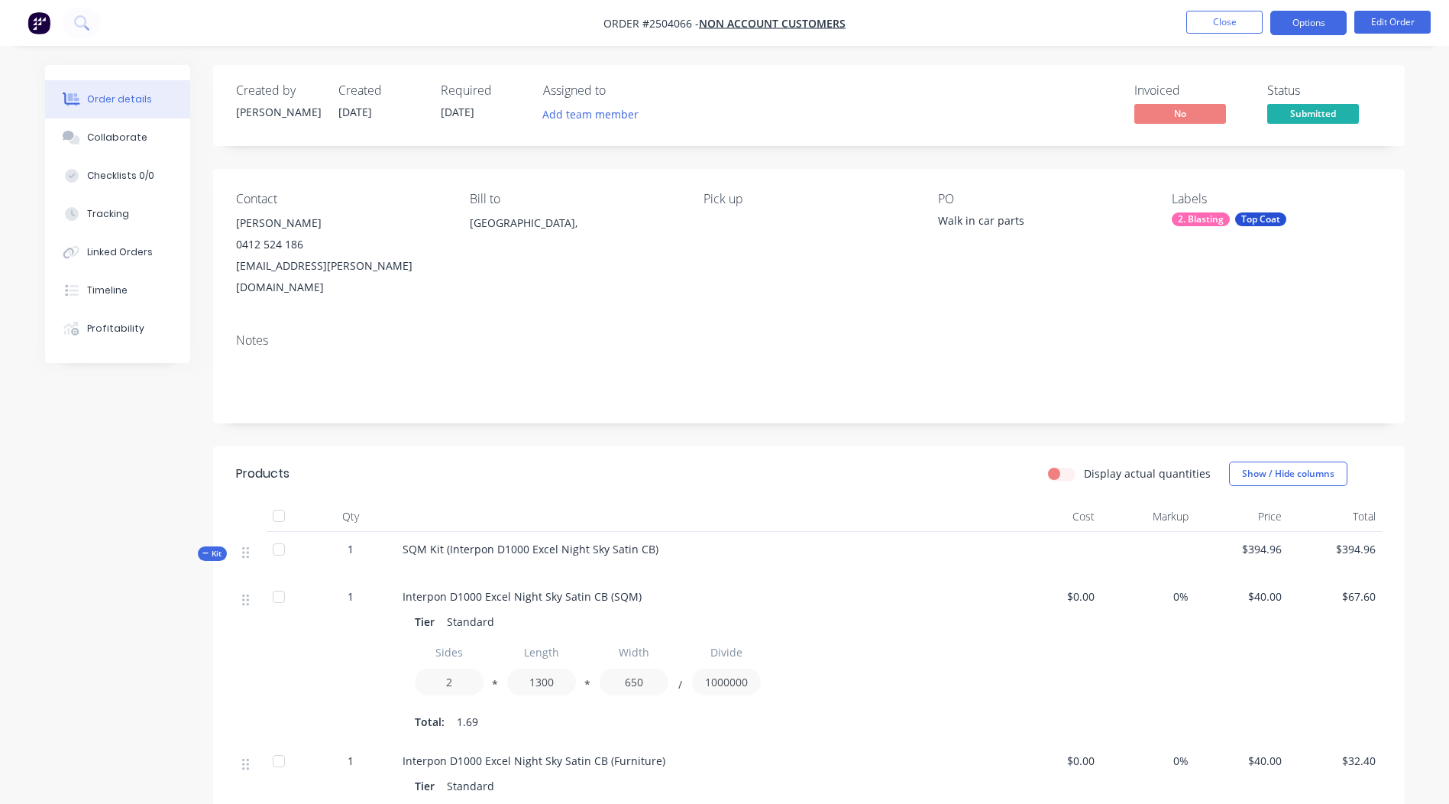
click at [1308, 21] on button "Options" at bounding box center [1308, 23] width 76 height 24
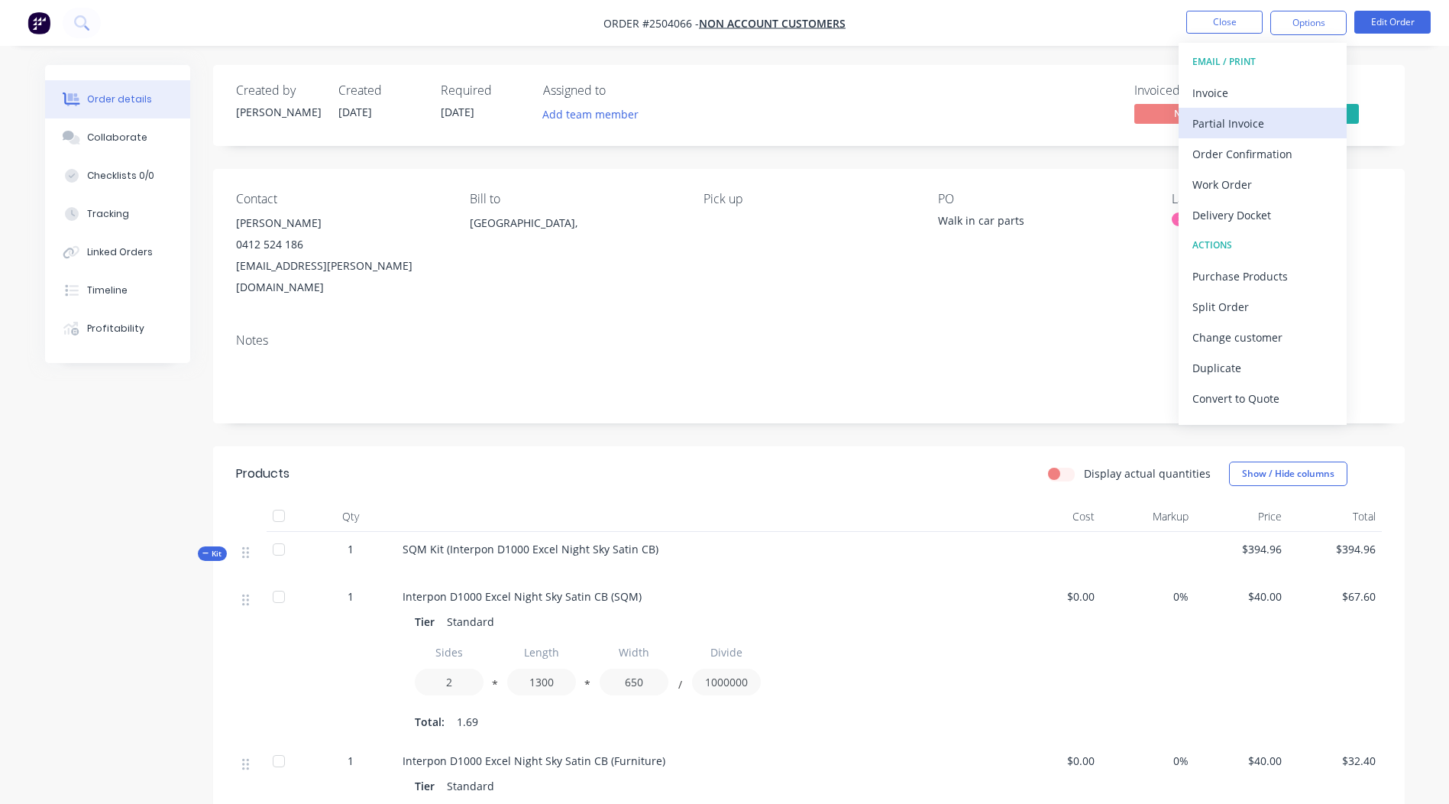
click at [1239, 121] on div "Partial Invoice" at bounding box center [1262, 123] width 141 height 22
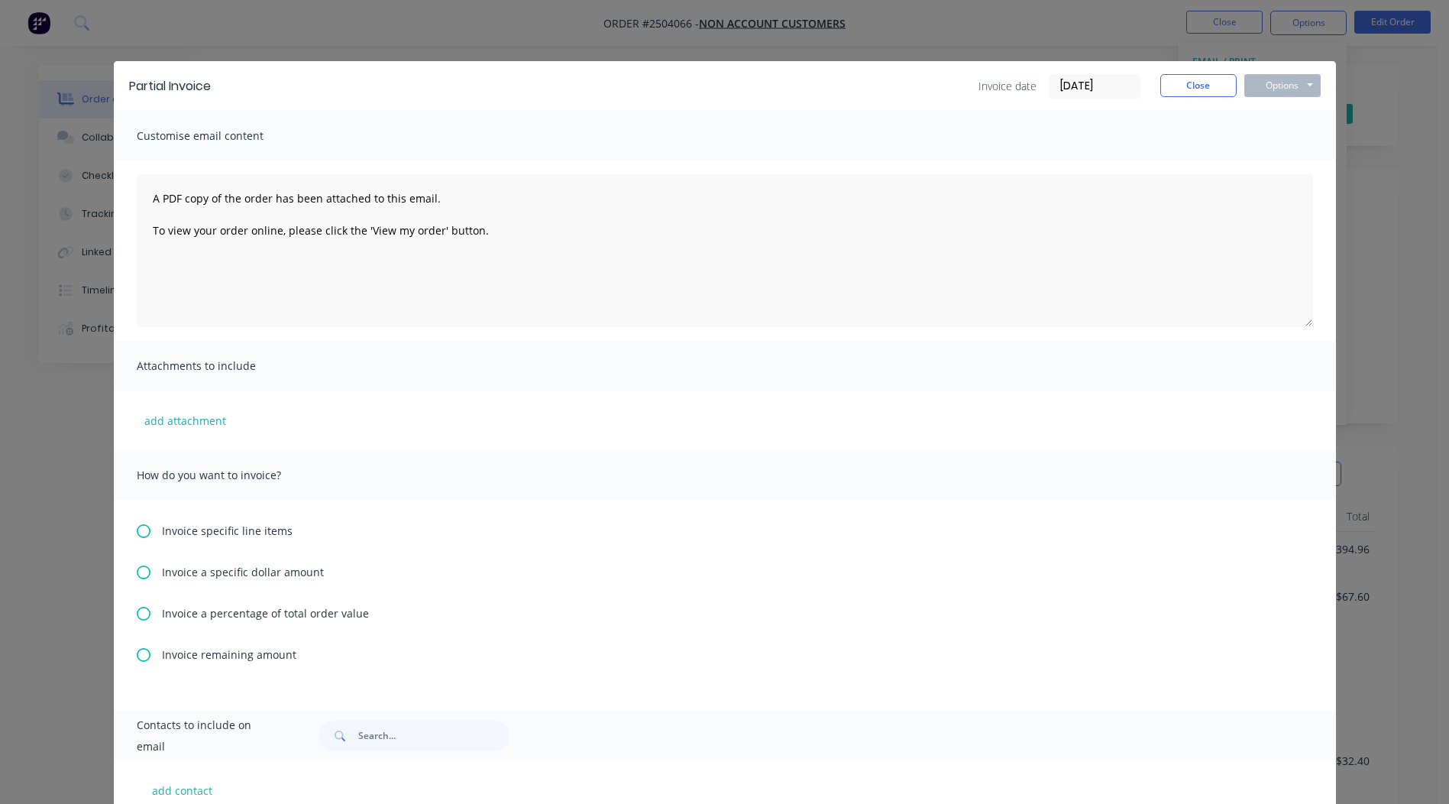
click at [144, 610] on div "Invoice a percentage of total order value" at bounding box center [725, 613] width 1176 height 16
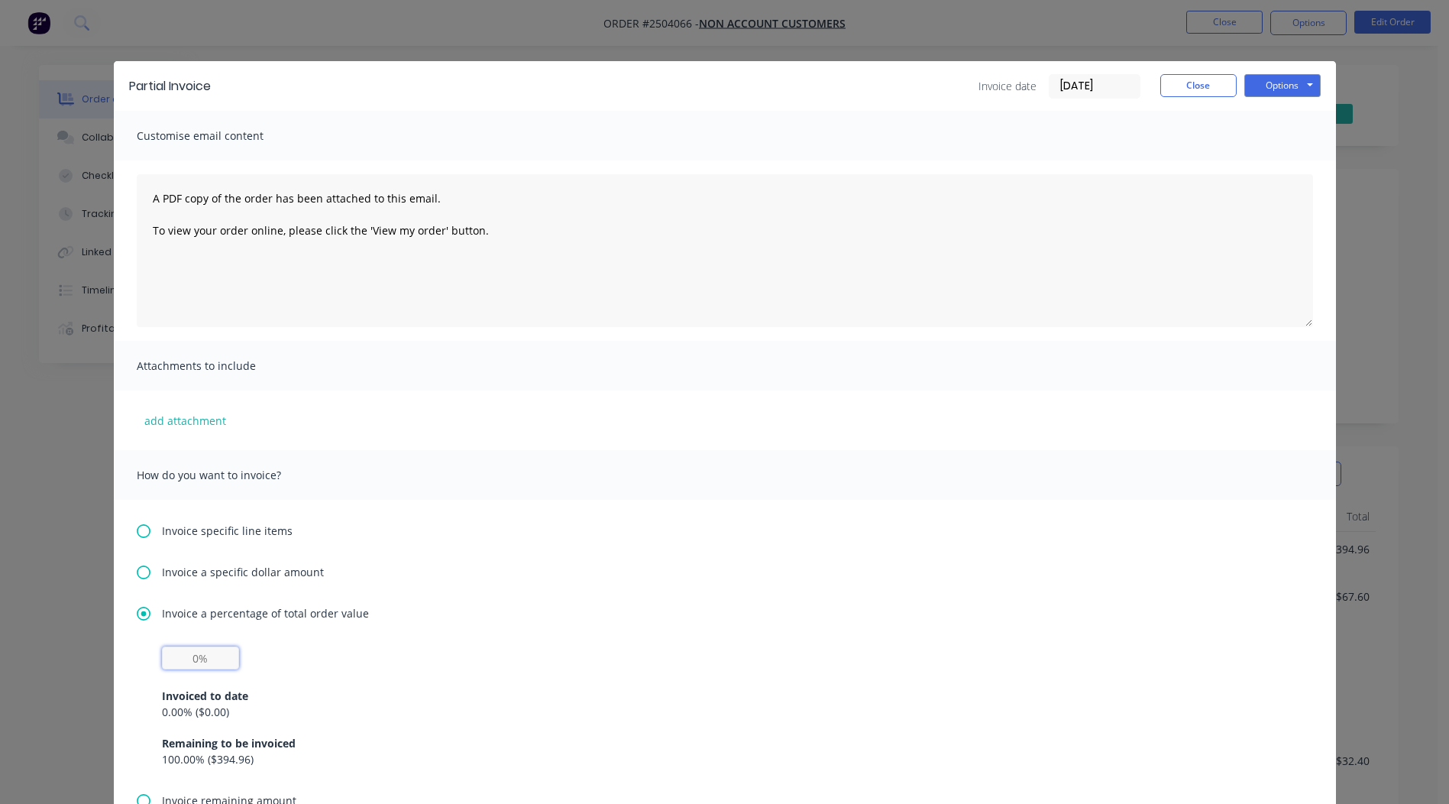
click at [186, 661] on input "text" at bounding box center [200, 657] width 77 height 23
type input "50%"
click at [497, 600] on div "Invoice specific line items Invoice a specific dollar amount Invoice a percenta…" at bounding box center [725, 678] width 1222 height 357
click at [1275, 80] on button "Options" at bounding box center [1282, 85] width 76 height 23
click at [1279, 134] on button "Print" at bounding box center [1293, 137] width 98 height 25
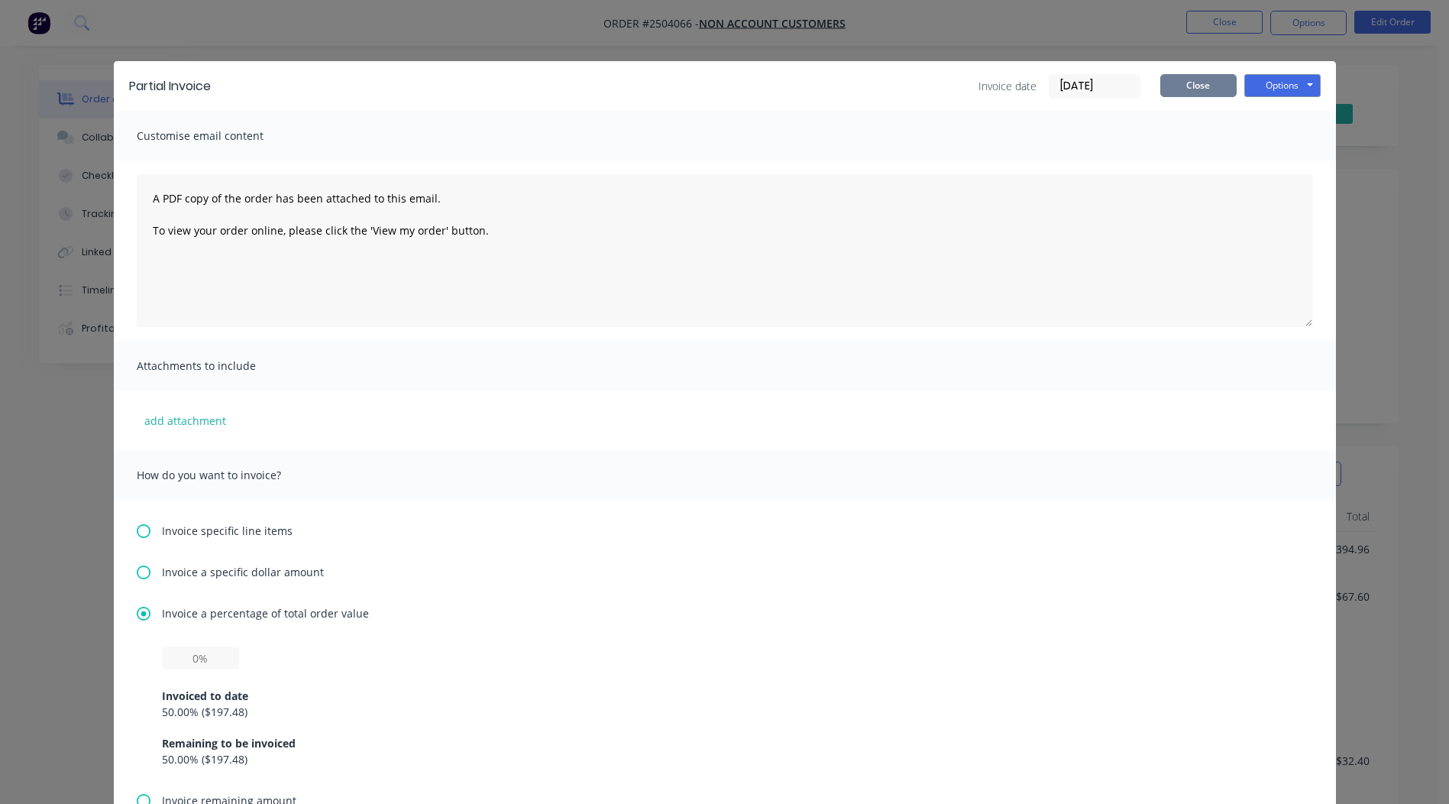
click at [1164, 85] on button "Close" at bounding box center [1198, 85] width 76 height 23
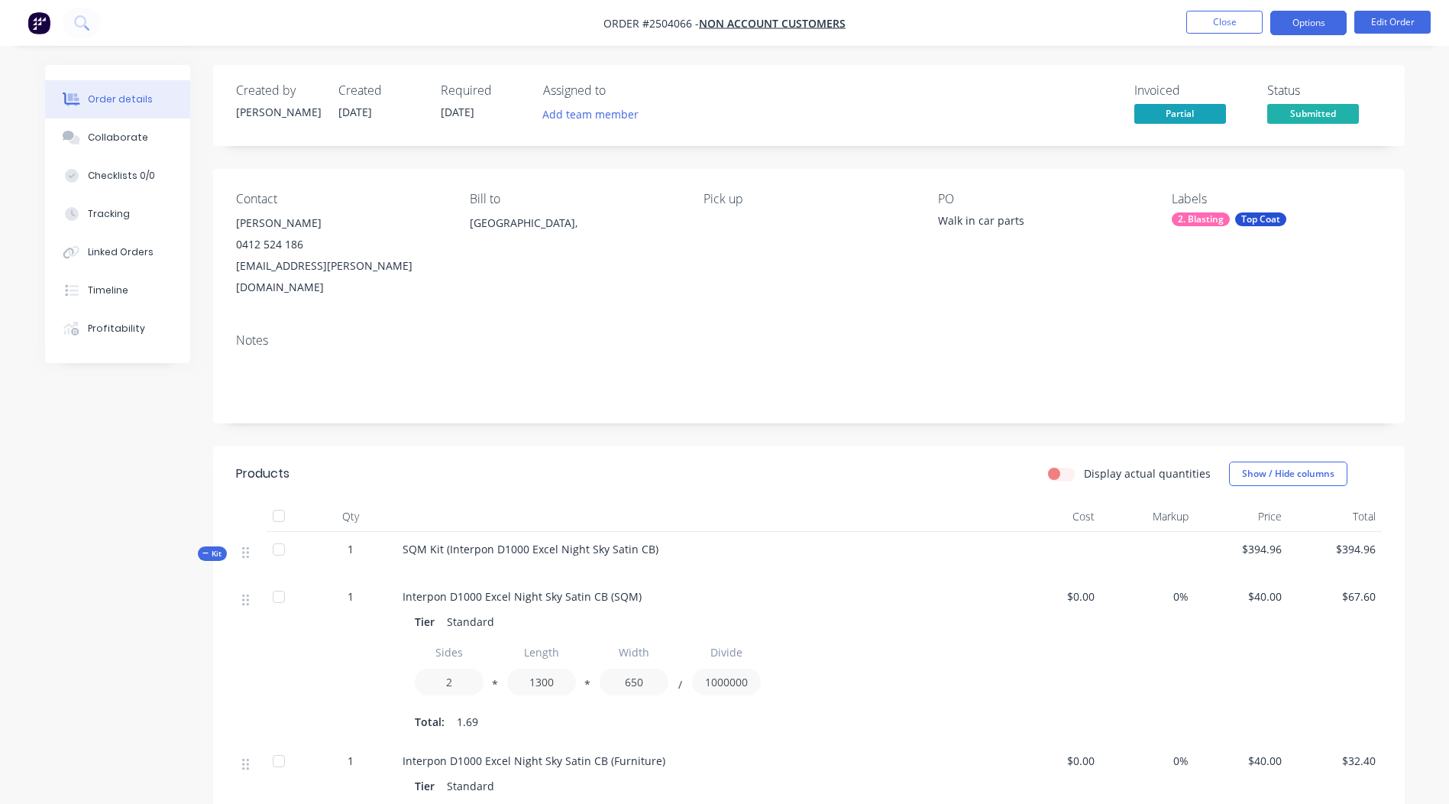
click at [1307, 23] on button "Options" at bounding box center [1308, 23] width 76 height 24
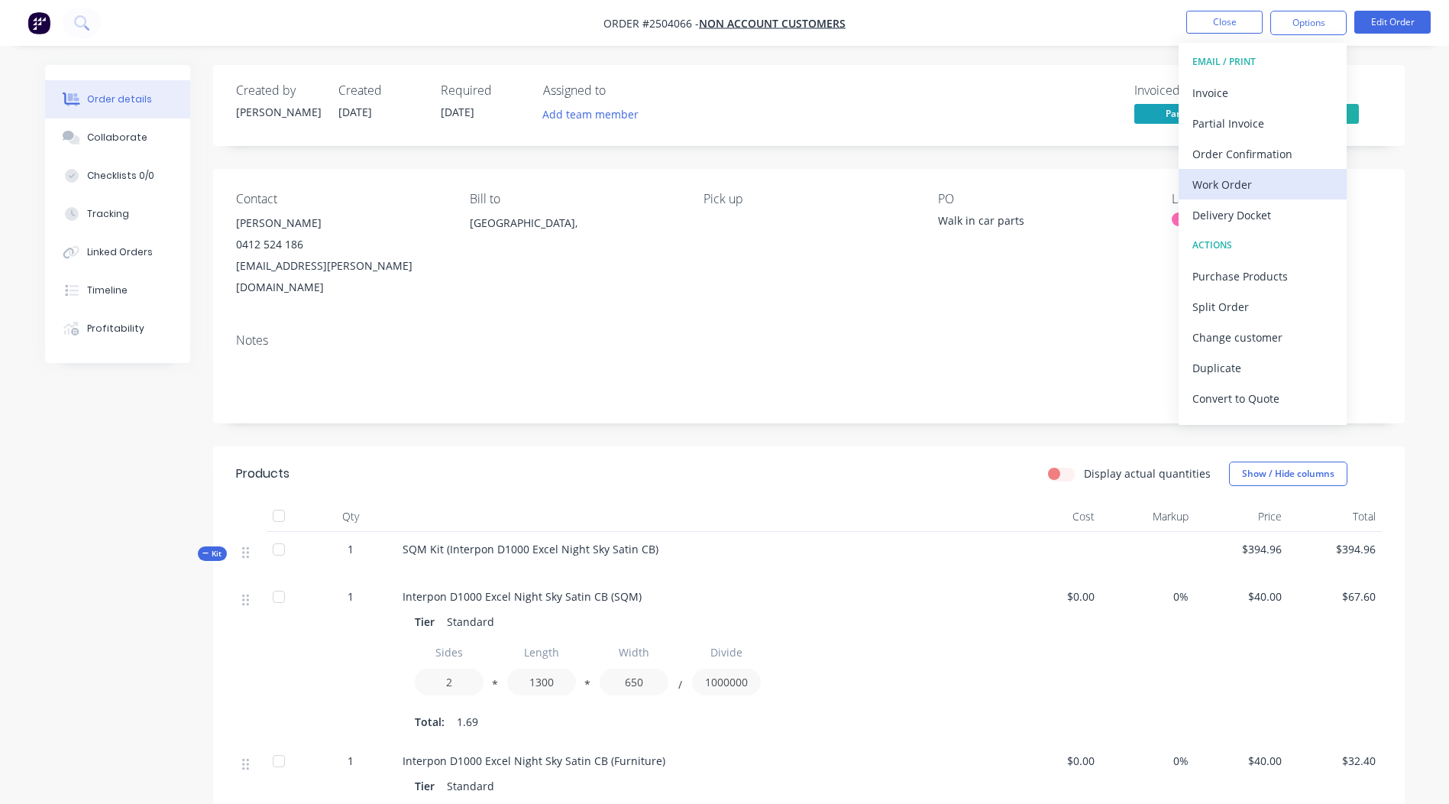
click at [1228, 187] on div "Work Order" at bounding box center [1262, 184] width 141 height 22
click at [888, 329] on div "Notes" at bounding box center [809, 372] width 1192 height 102
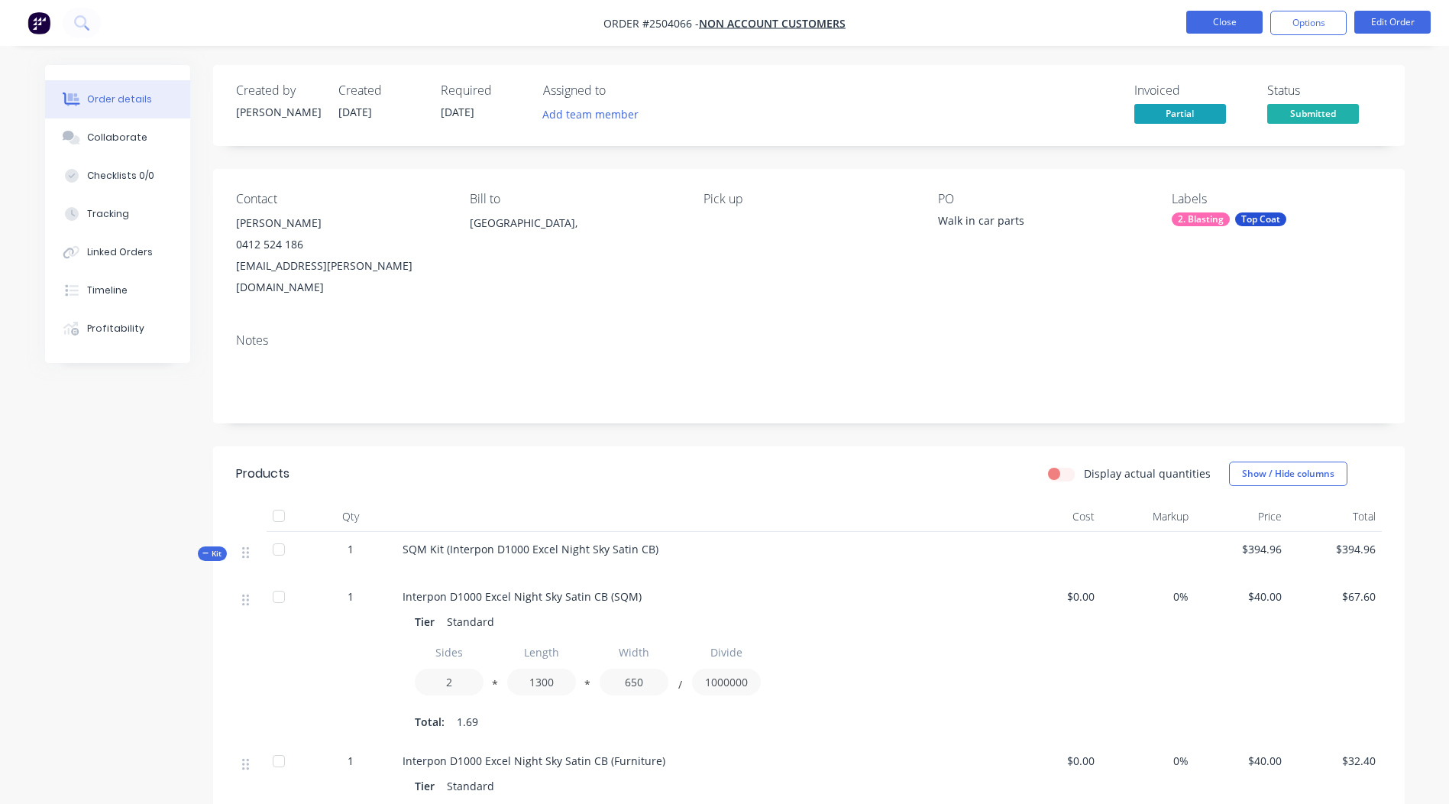
click at [1256, 25] on button "Close" at bounding box center [1224, 22] width 76 height 23
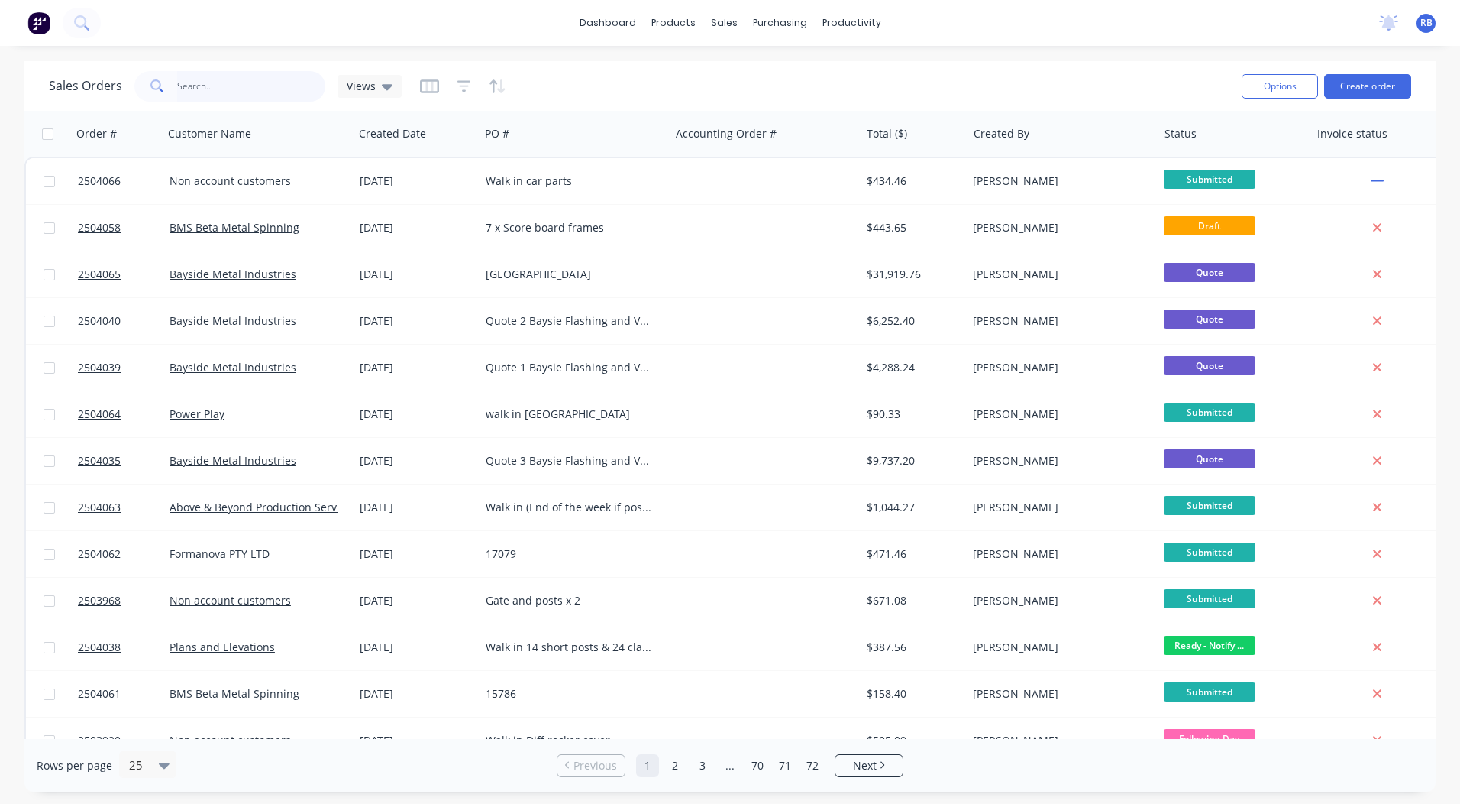
click at [238, 87] on input "text" at bounding box center [251, 86] width 149 height 31
type input "forman"
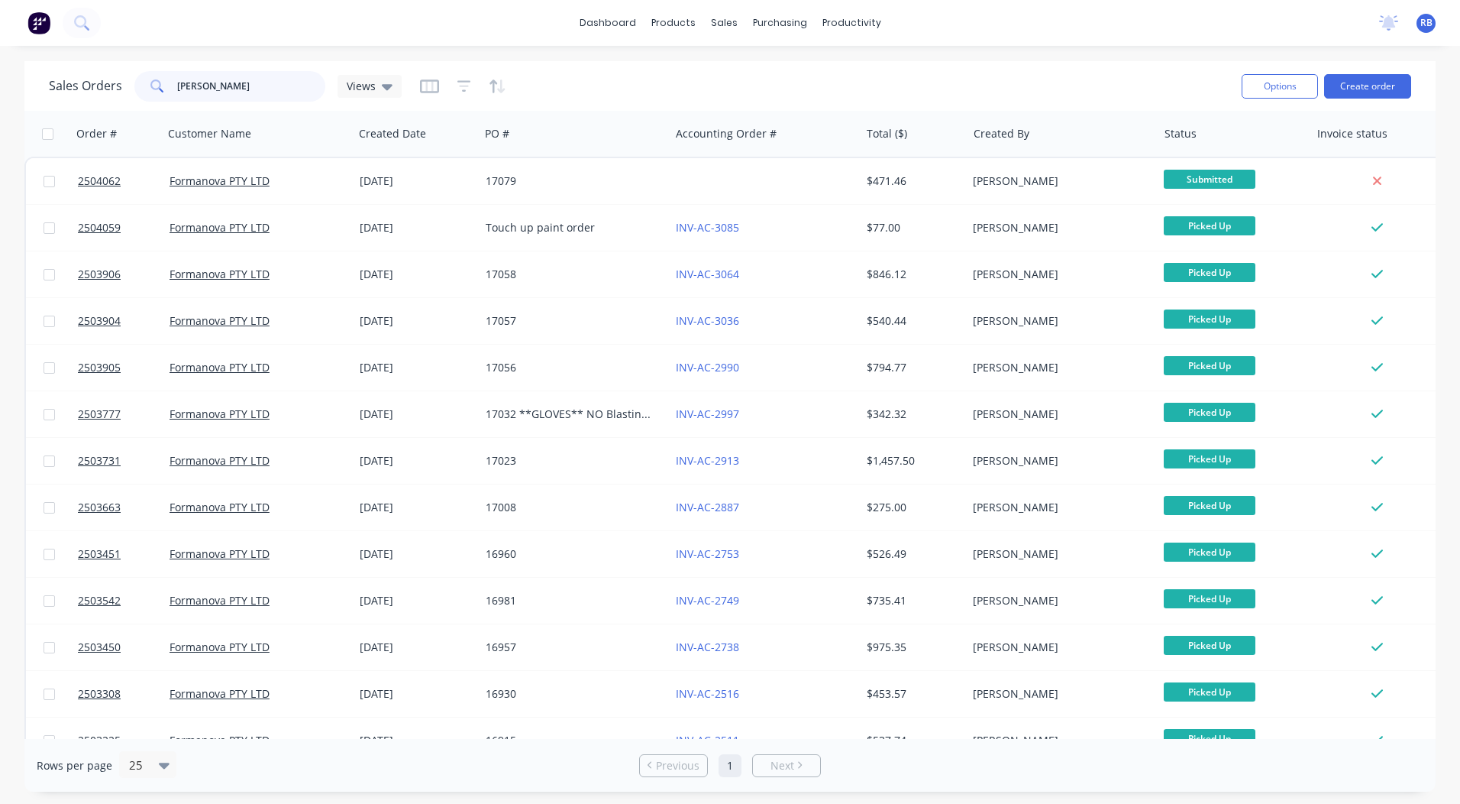
drag, startPoint x: 241, startPoint y: 89, endPoint x: 0, endPoint y: 79, distance: 240.8
click at [0, 79] on html "dashboard products sales purchasing productivity dashboard products Product Cat…" at bounding box center [730, 402] width 1460 height 804
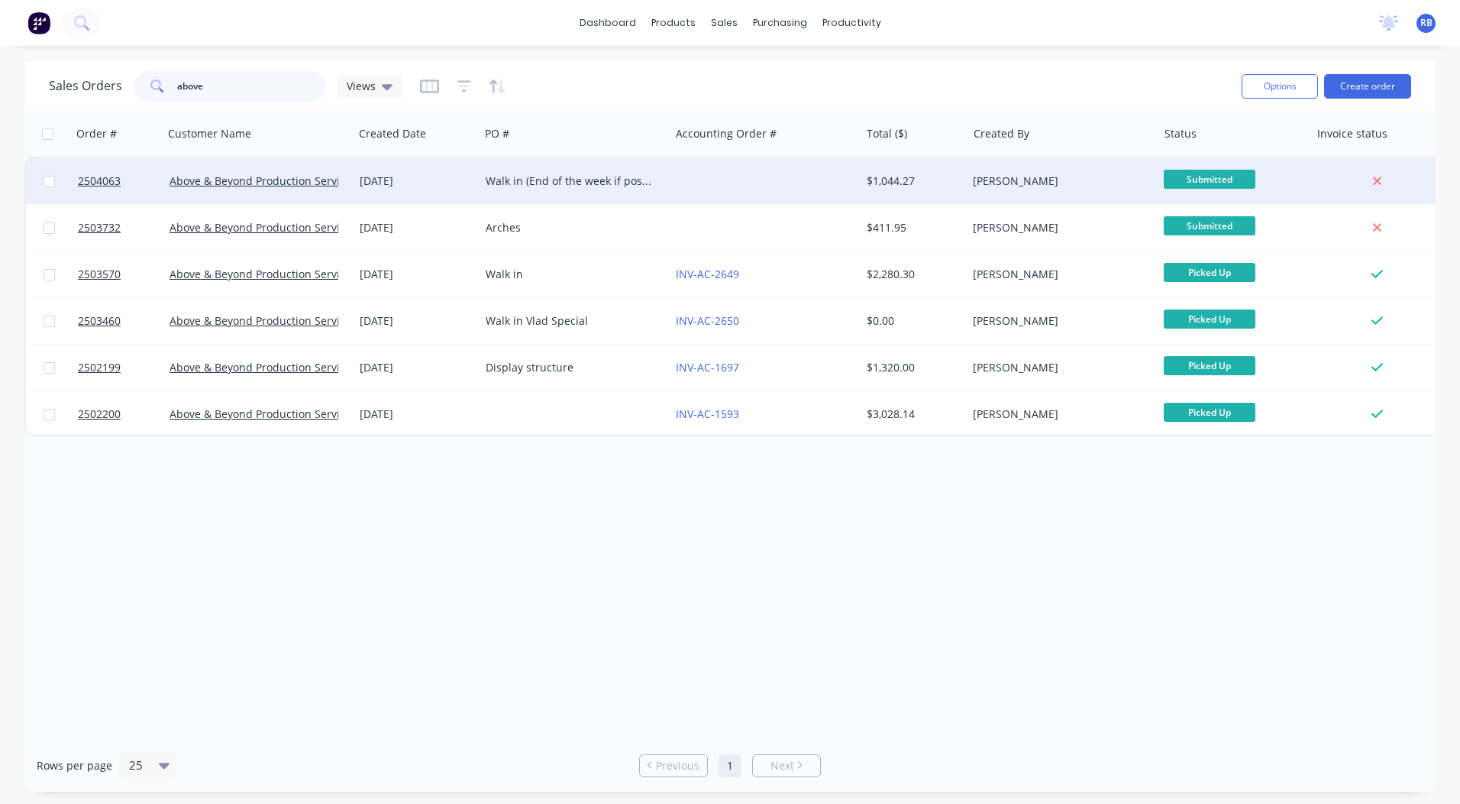
type input "above"
click at [839, 167] on div at bounding box center [765, 181] width 190 height 46
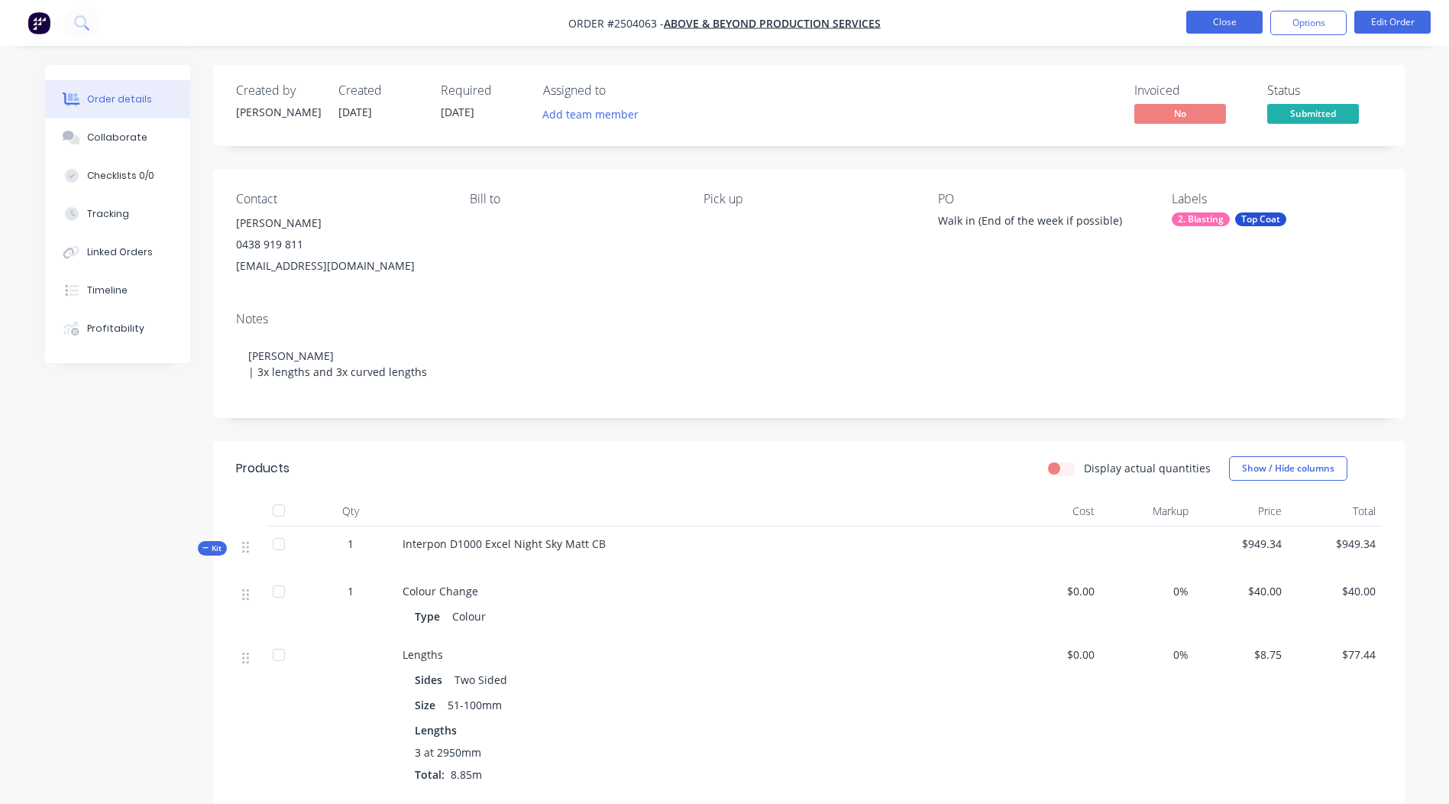
click at [1240, 19] on button "Close" at bounding box center [1224, 22] width 76 height 23
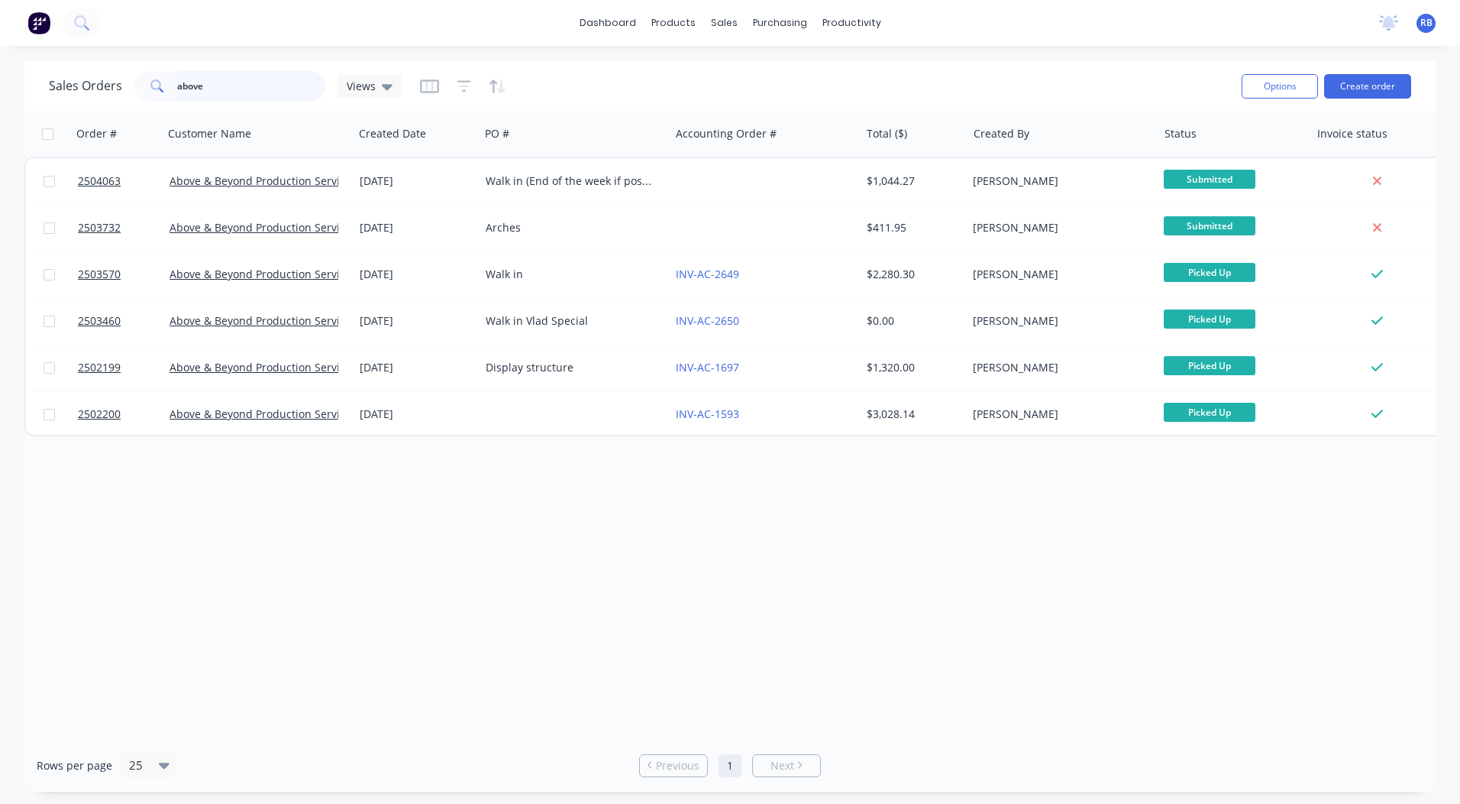
click at [0, 99] on html "dashboard products sales purchasing productivity dashboard products Product Cat…" at bounding box center [730, 402] width 1460 height 804
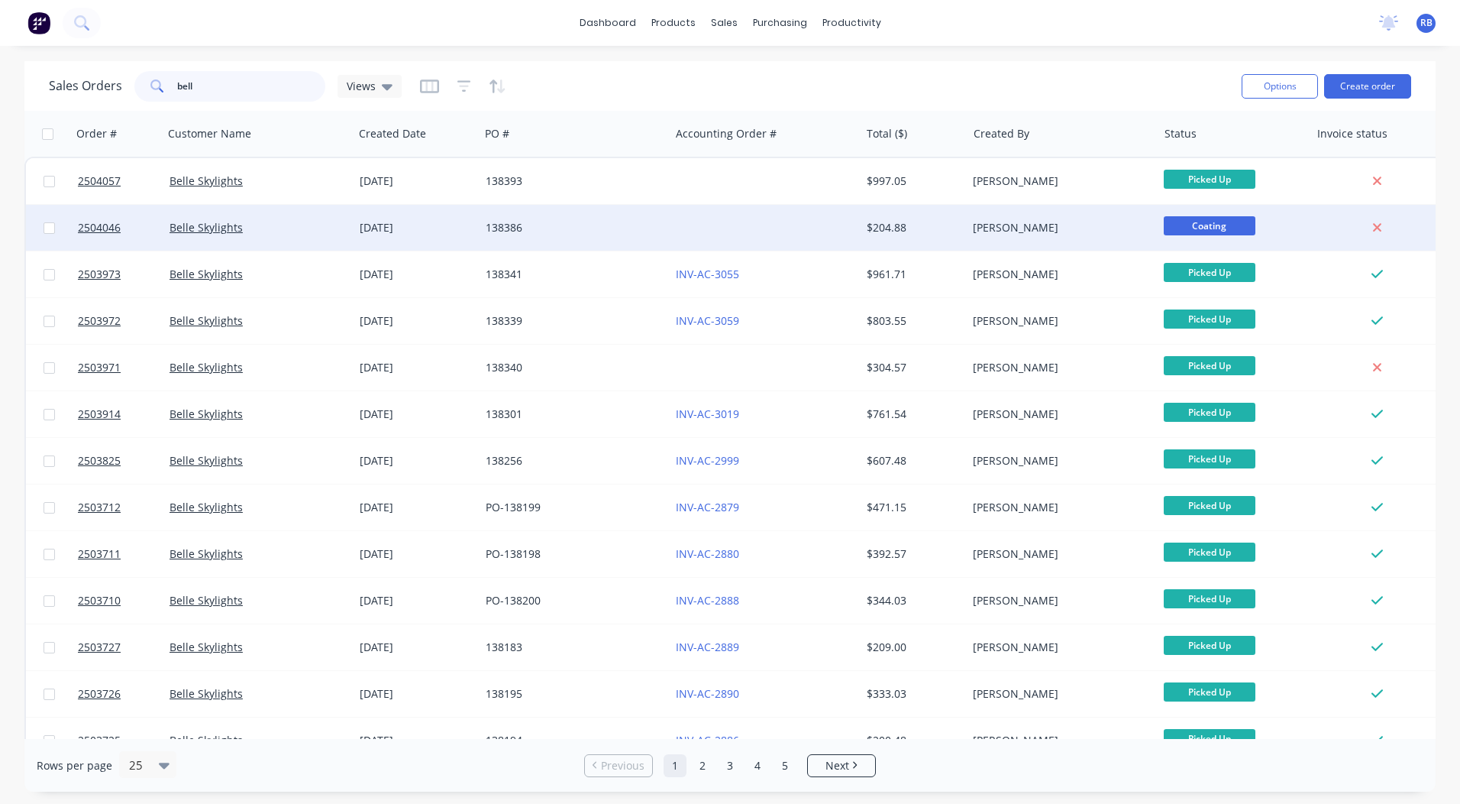
type input "bell"
click at [900, 221] on div "$204.88" at bounding box center [911, 227] width 89 height 15
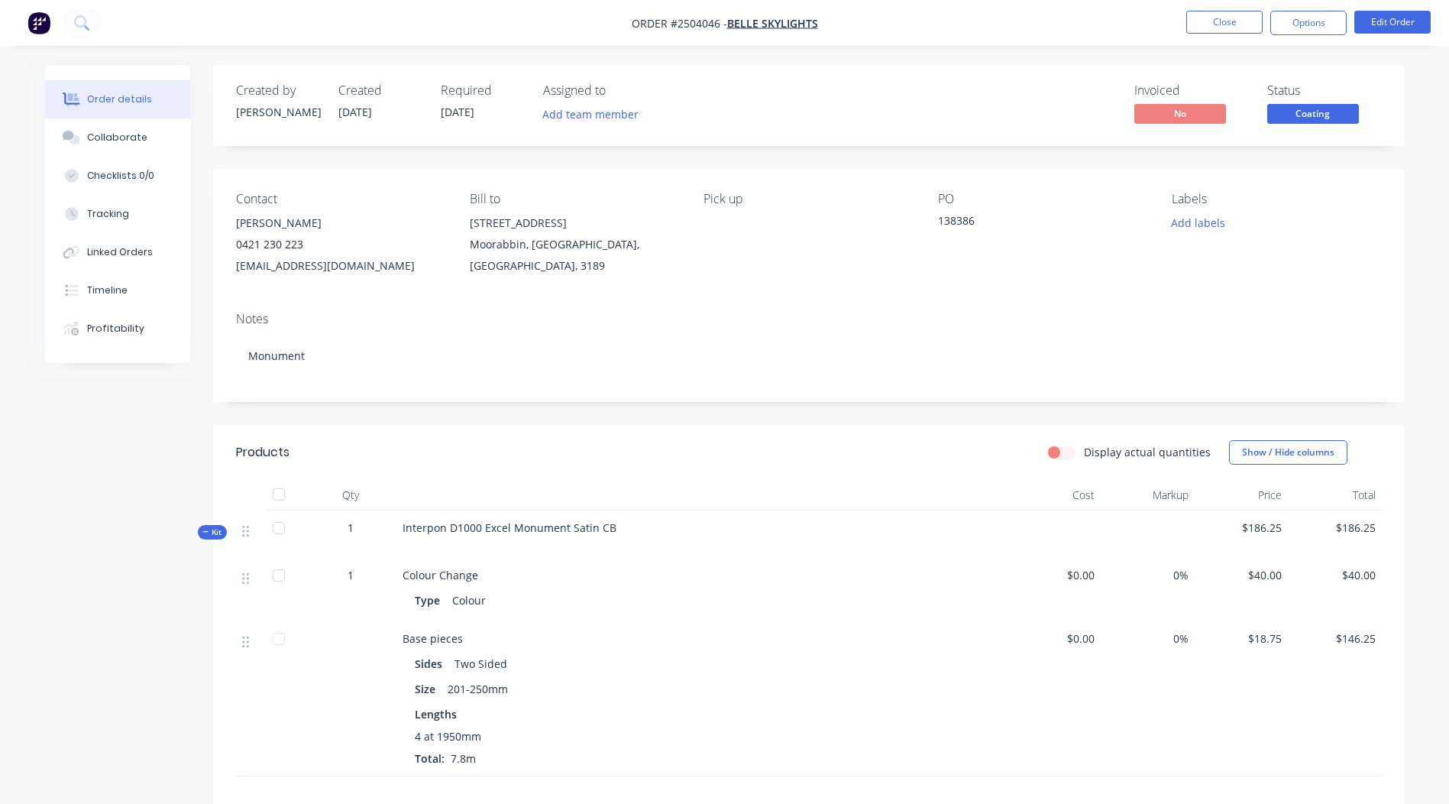
click at [1327, 119] on span "Coating" at bounding box center [1313, 113] width 92 height 19
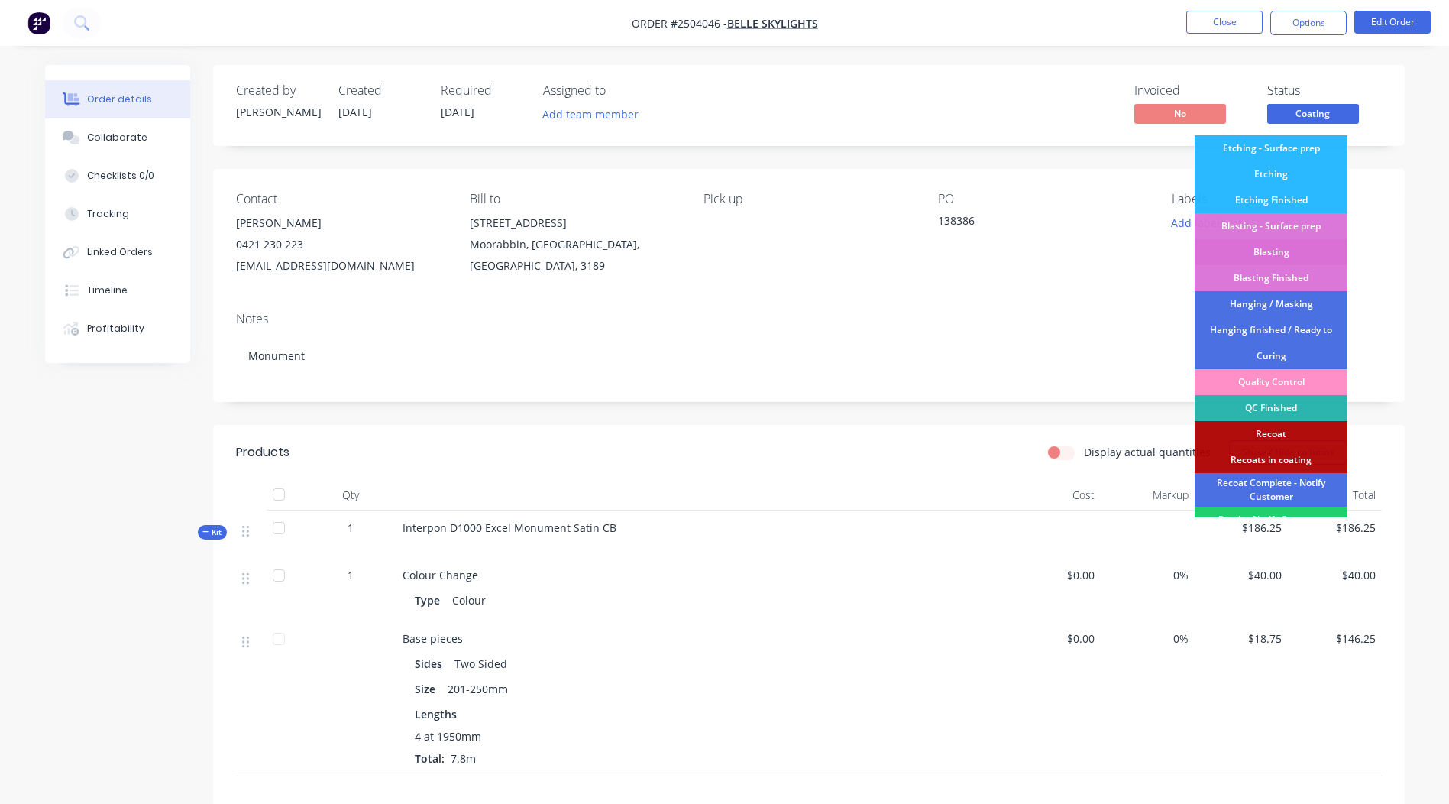
scroll to position [327, 0]
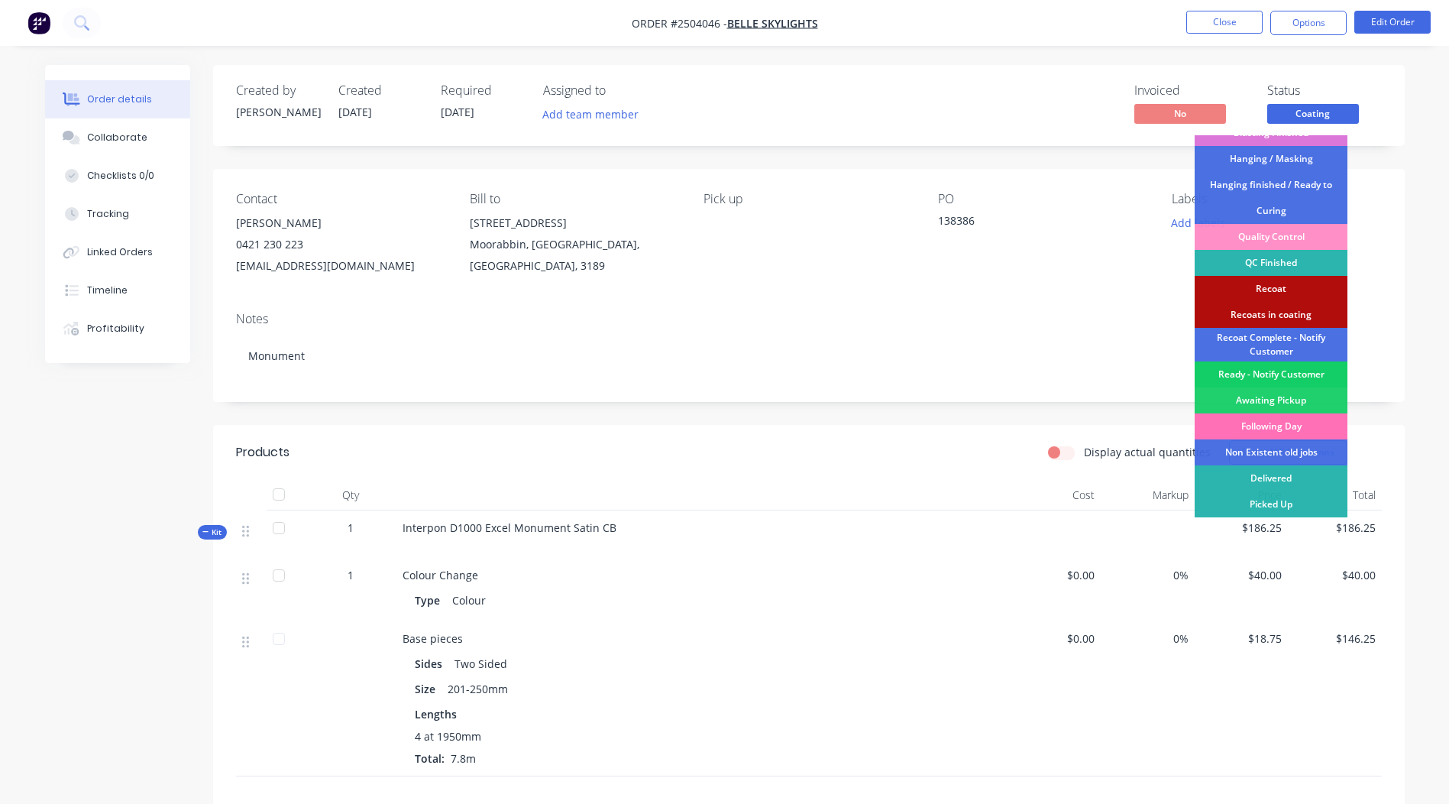
click at [1265, 374] on div "Ready - Notify Customer" at bounding box center [1271, 374] width 153 height 26
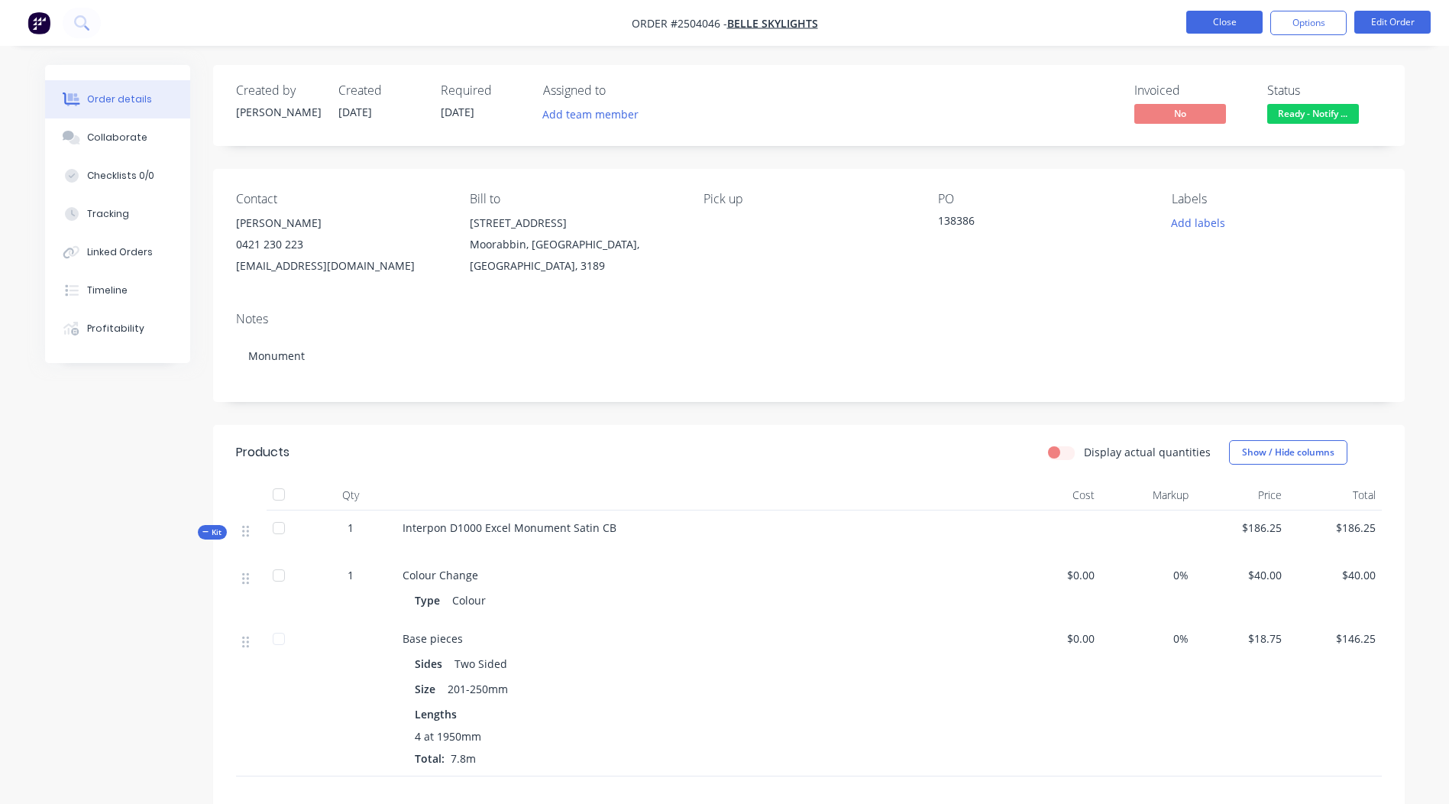
click at [1219, 27] on button "Close" at bounding box center [1224, 22] width 76 height 23
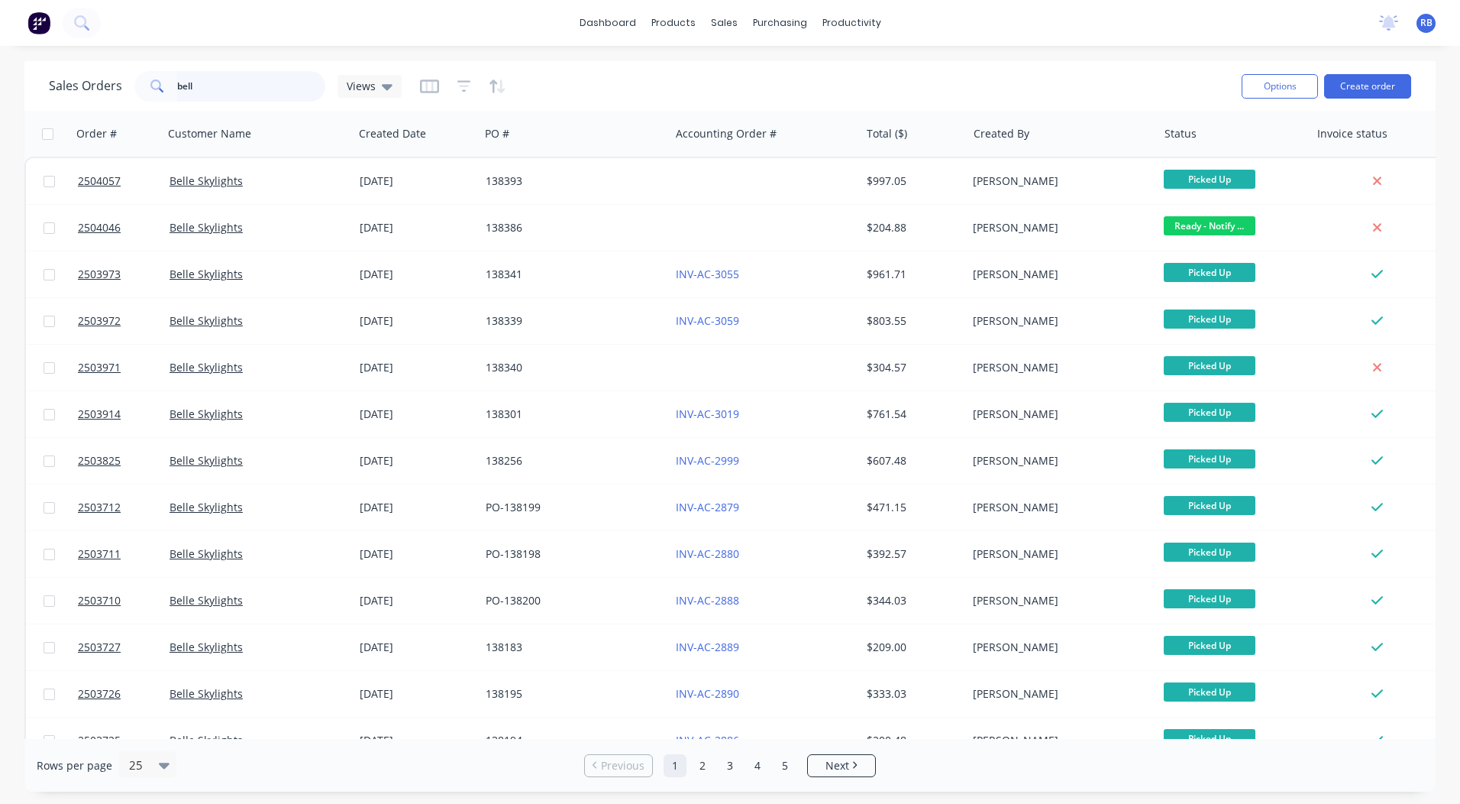
click at [184, 91] on input "bell" at bounding box center [251, 86] width 149 height 31
click at [216, 82] on input "bell" at bounding box center [251, 86] width 149 height 31
drag, startPoint x: 126, startPoint y: 92, endPoint x: 0, endPoint y: 94, distance: 126.1
click at [0, 92] on html "dashboard products sales purchasing productivity dashboard products Product Cat…" at bounding box center [730, 402] width 1460 height 804
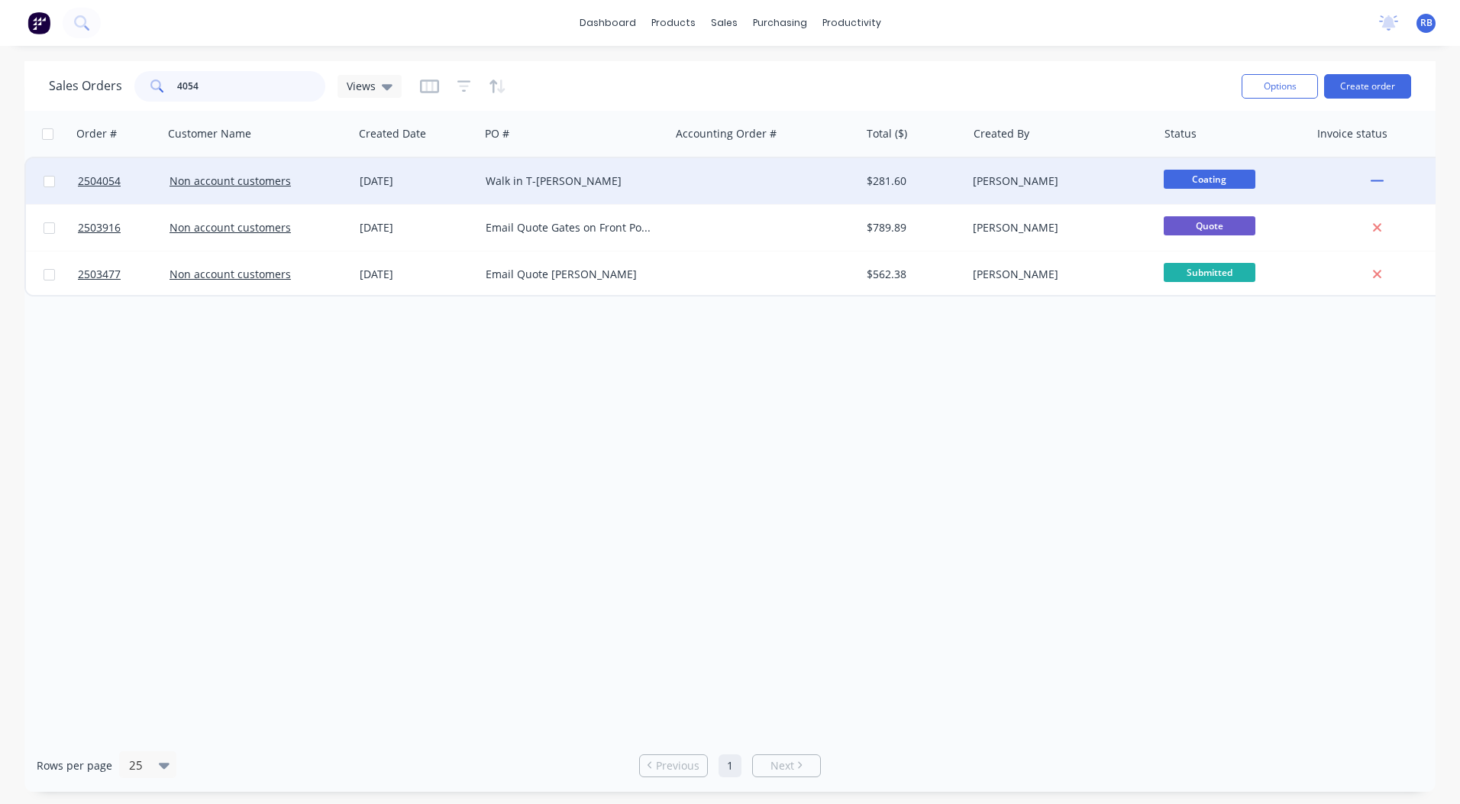
type input "4054"
click at [741, 193] on div at bounding box center [765, 181] width 190 height 46
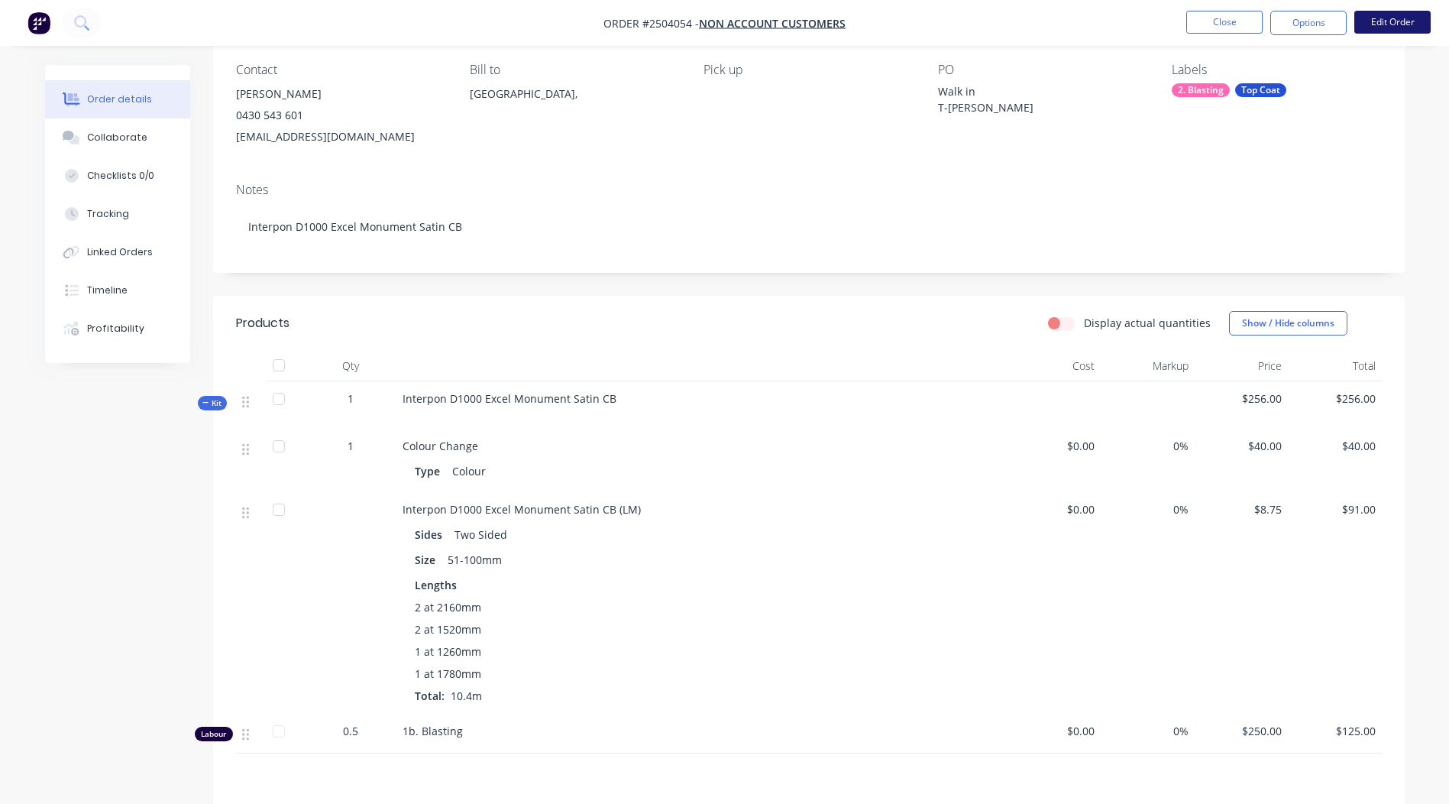
scroll to position [121, 0]
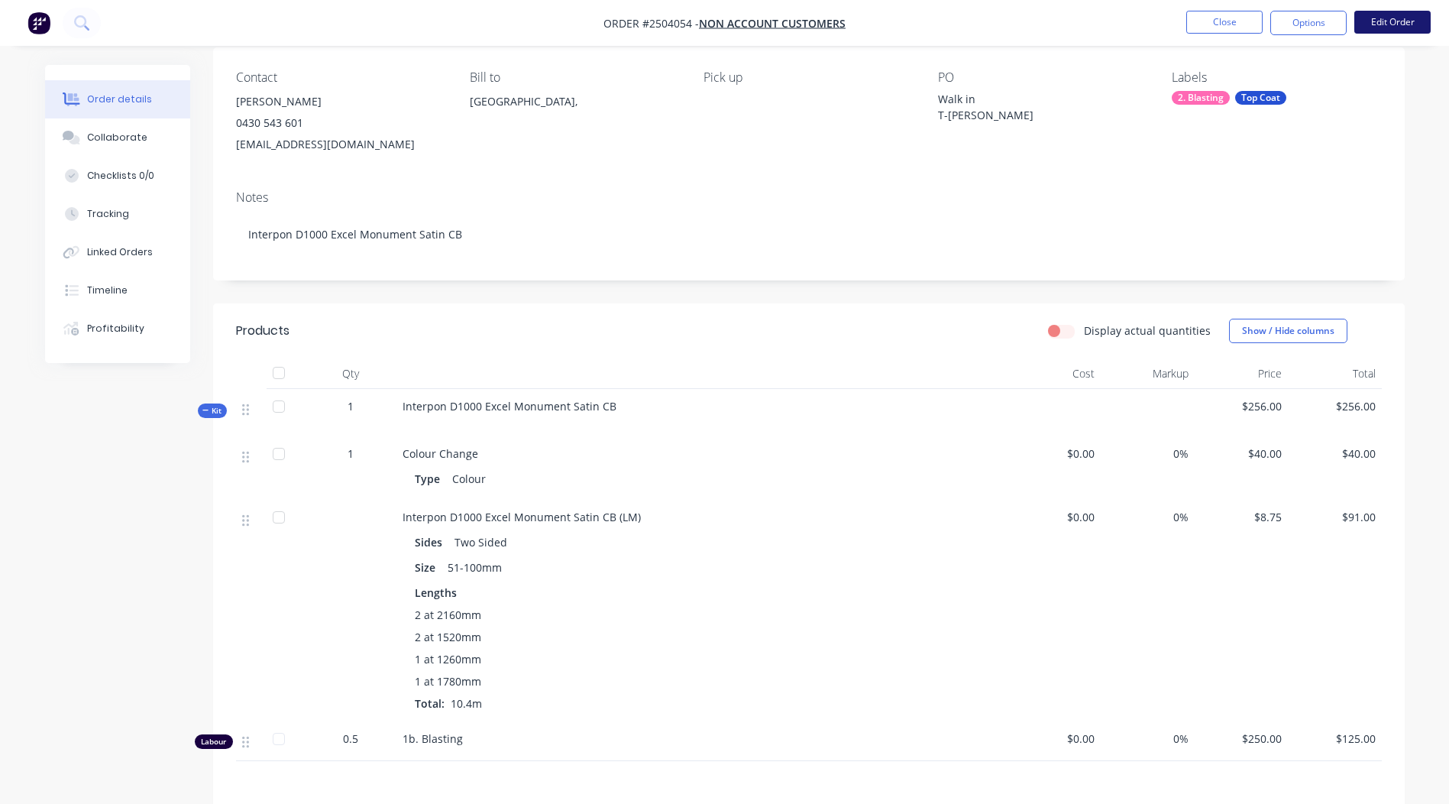
click at [1405, 18] on button "Edit Order" at bounding box center [1392, 22] width 76 height 23
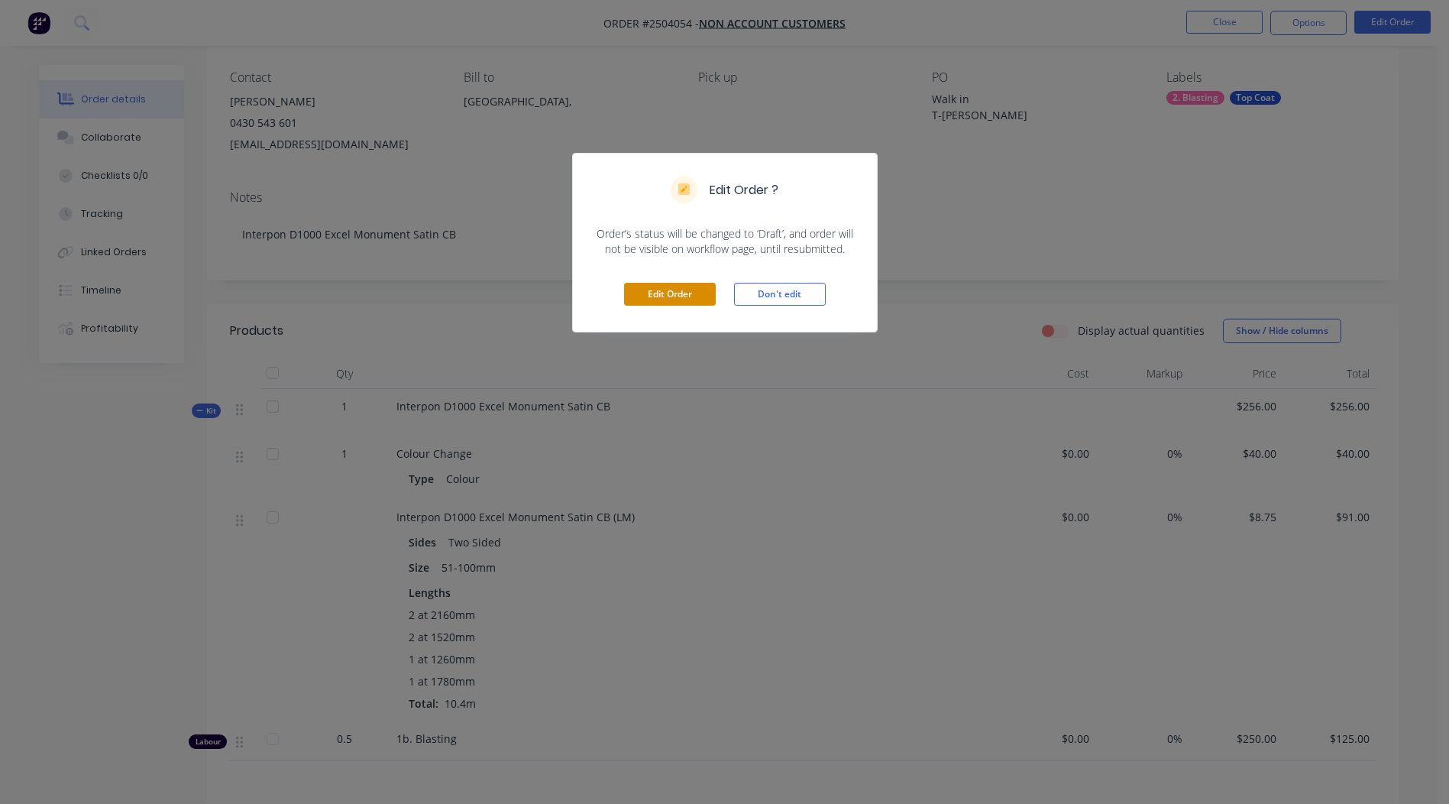
click at [634, 293] on button "Edit Order" at bounding box center [670, 294] width 92 height 23
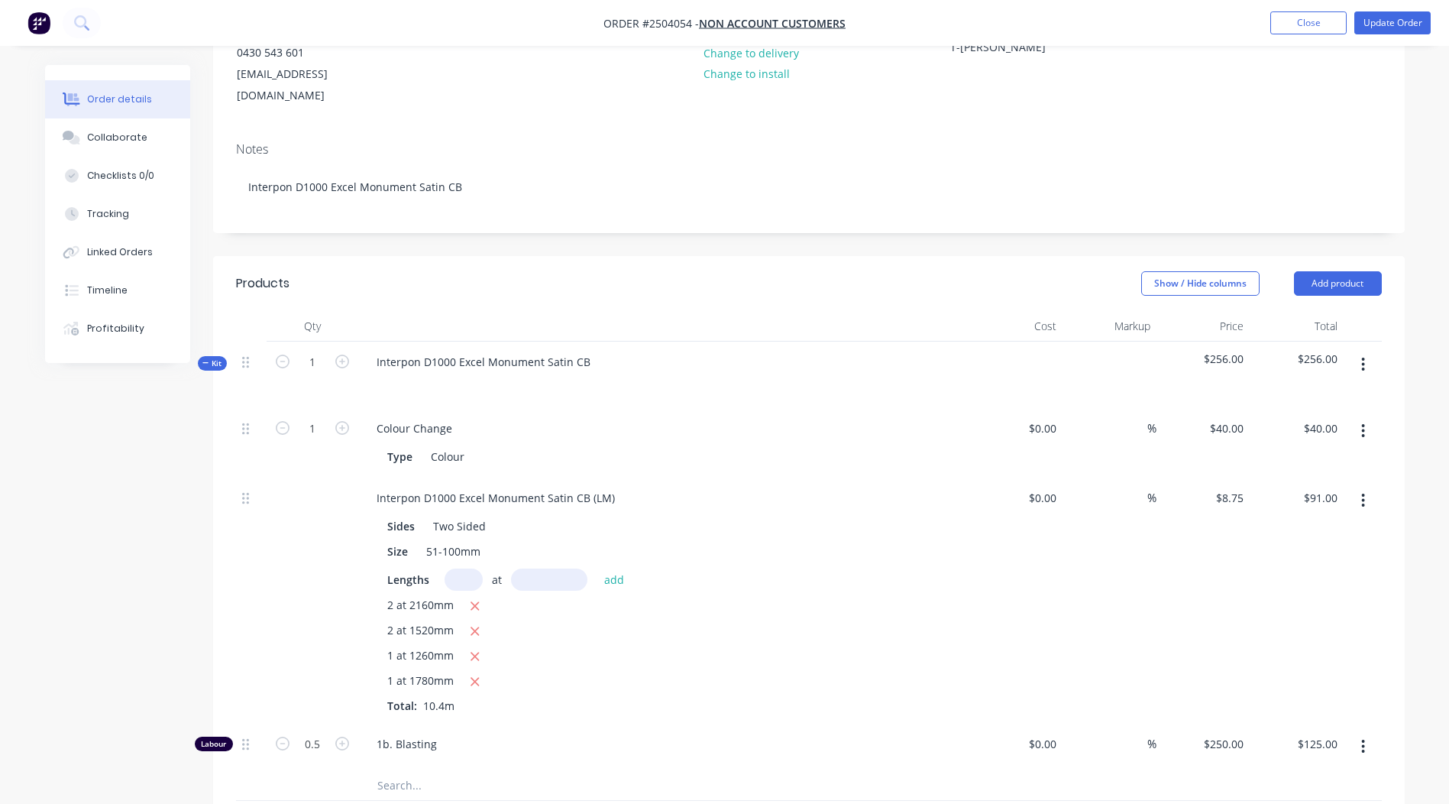
scroll to position [382, 0]
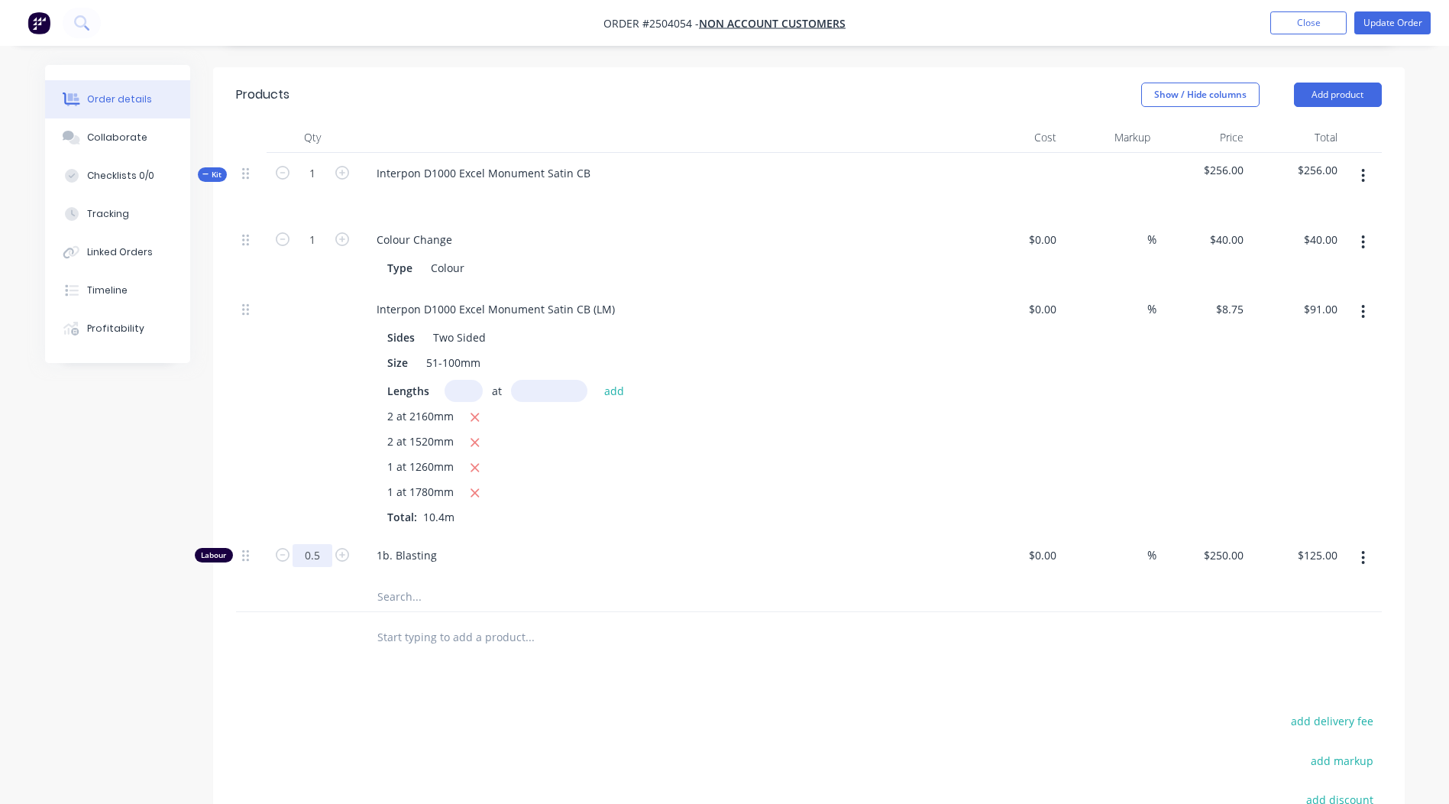
click at [325, 544] on input "0.5" at bounding box center [313, 555] width 40 height 23
type input "0.167"
type input "$41.75"
click at [530, 674] on div "Products Show / Hide columns Add product Qty Cost Markup Price Total Kit 1 Inte…" at bounding box center [809, 548] width 1192 height 962
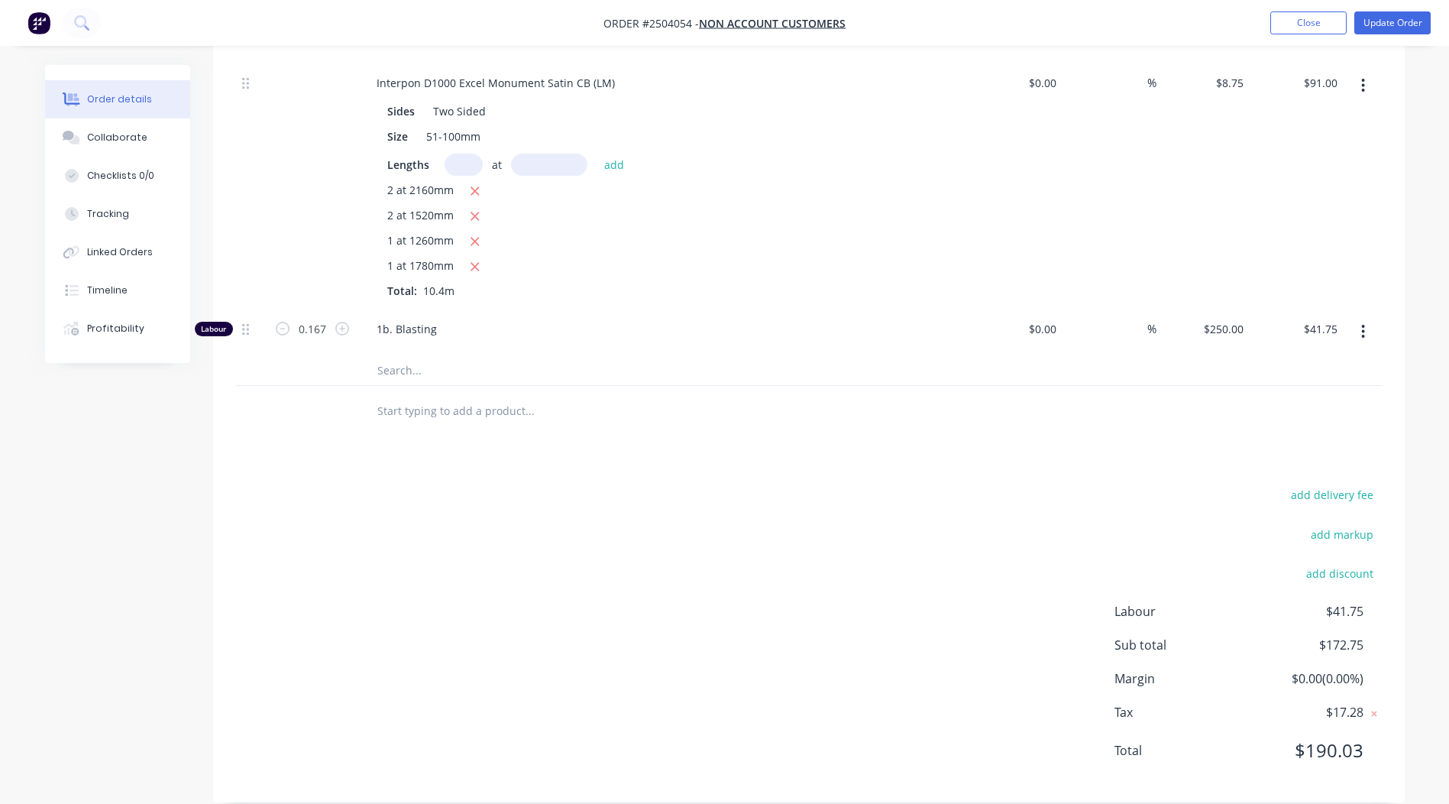
scroll to position [0, 0]
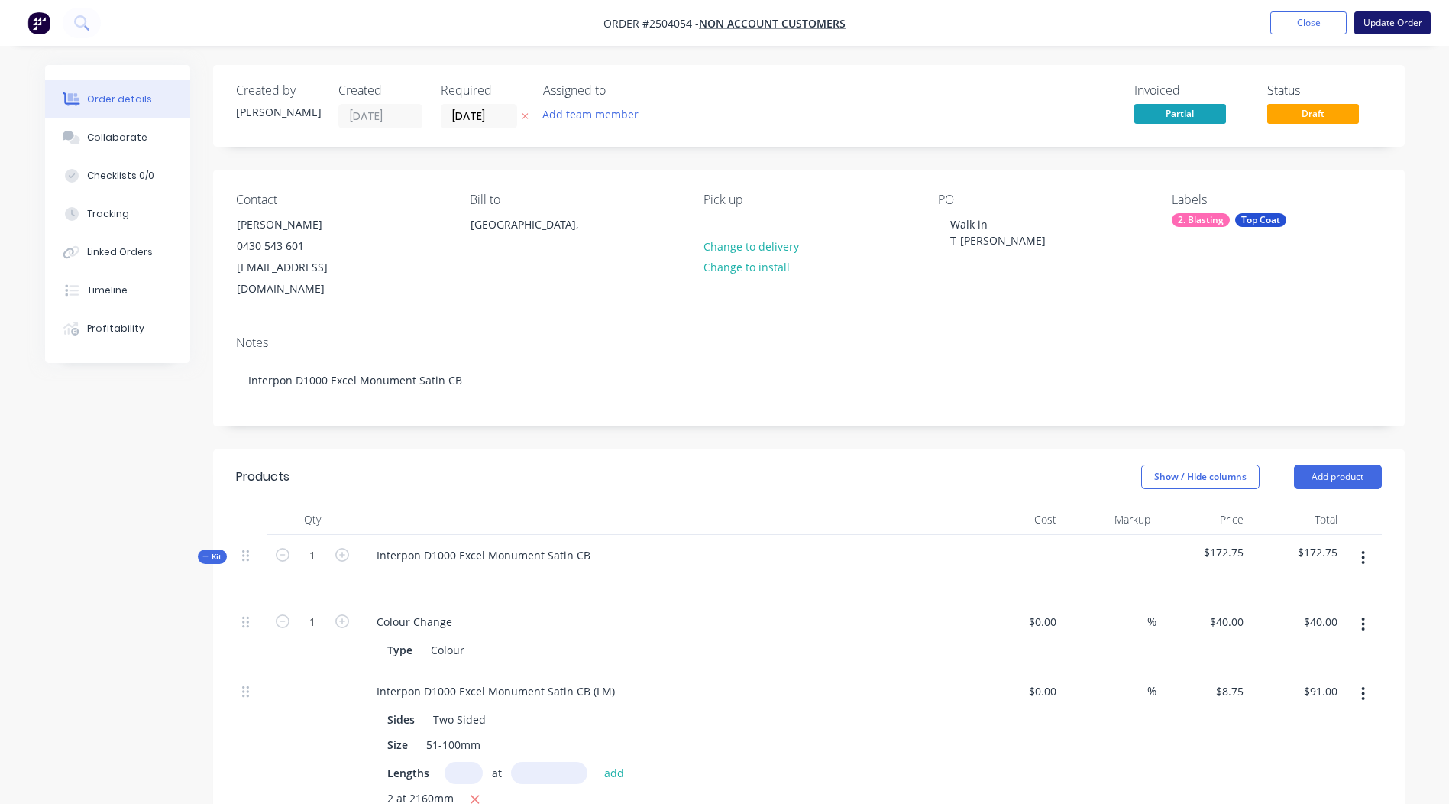
click at [1375, 31] on button "Update Order" at bounding box center [1392, 22] width 76 height 23
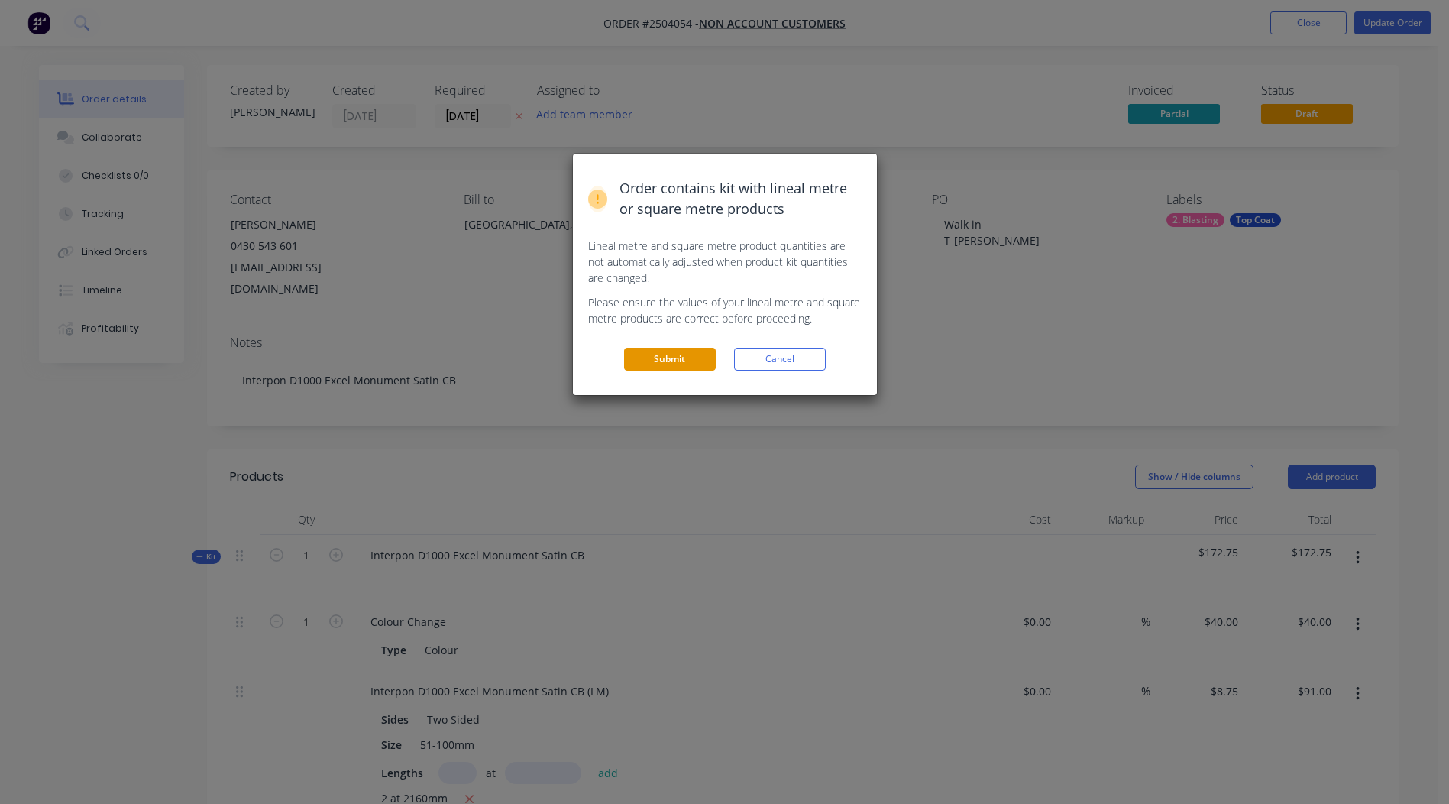
click at [679, 359] on button "Submit" at bounding box center [670, 359] width 92 height 23
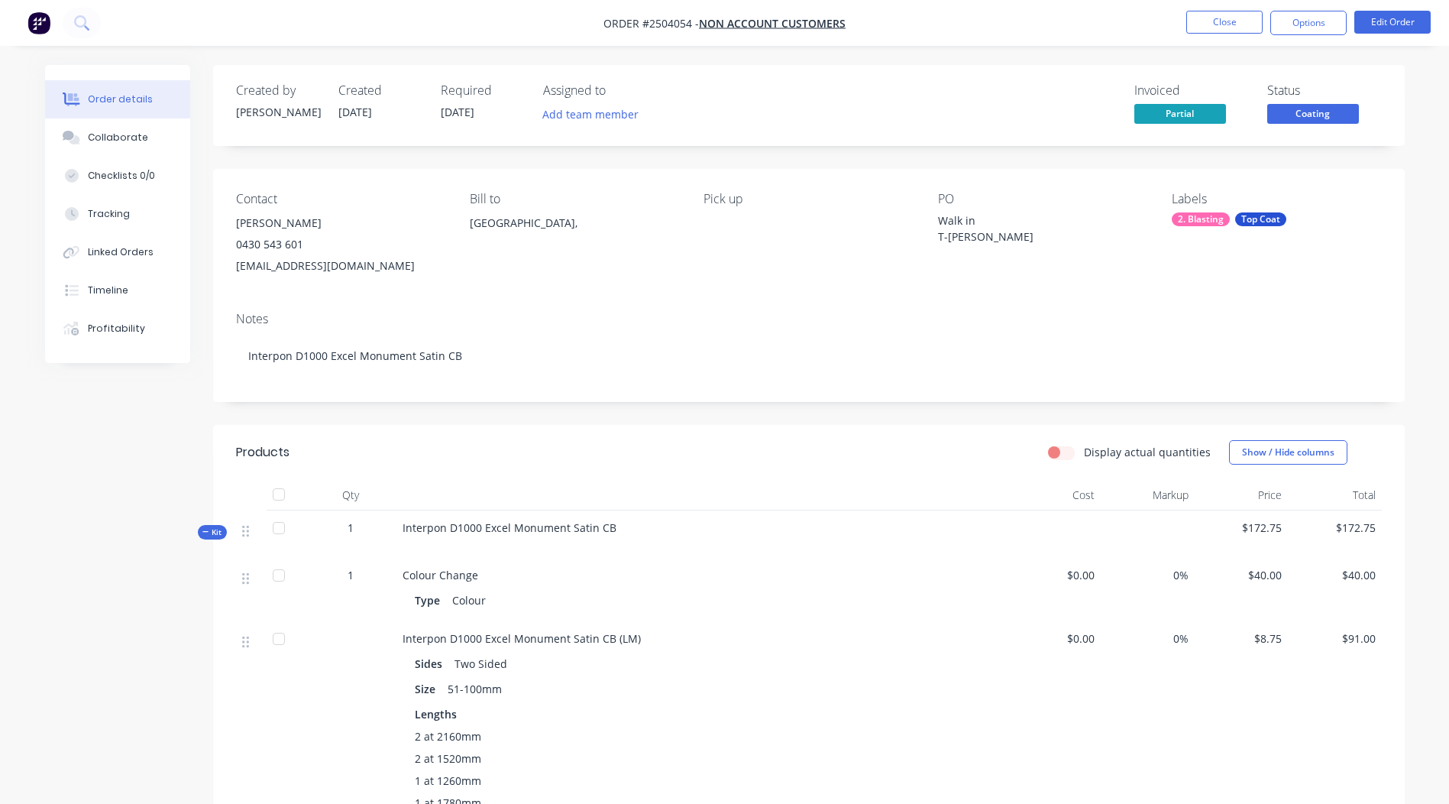
click at [1295, 106] on span "Coating" at bounding box center [1313, 113] width 92 height 19
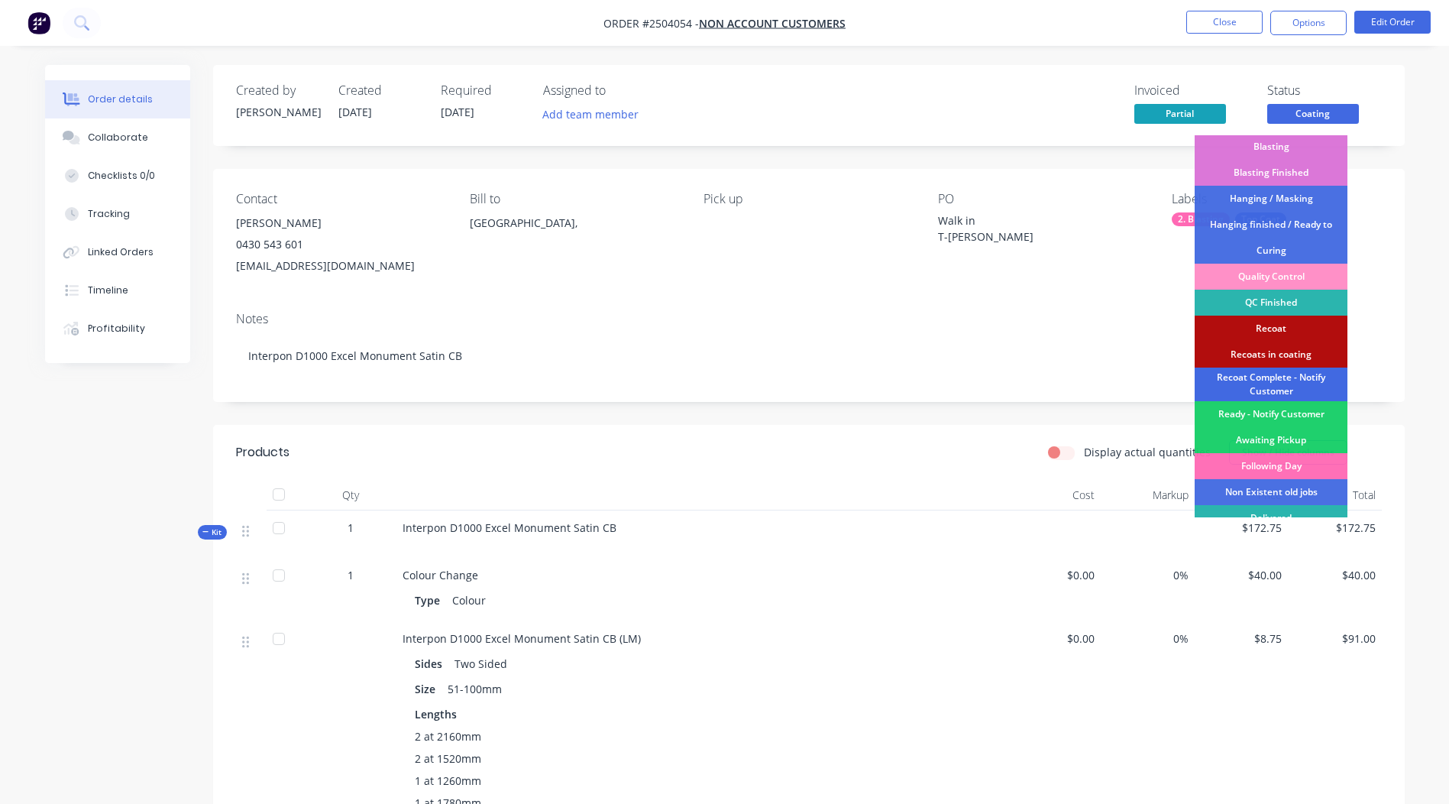
scroll to position [327, 0]
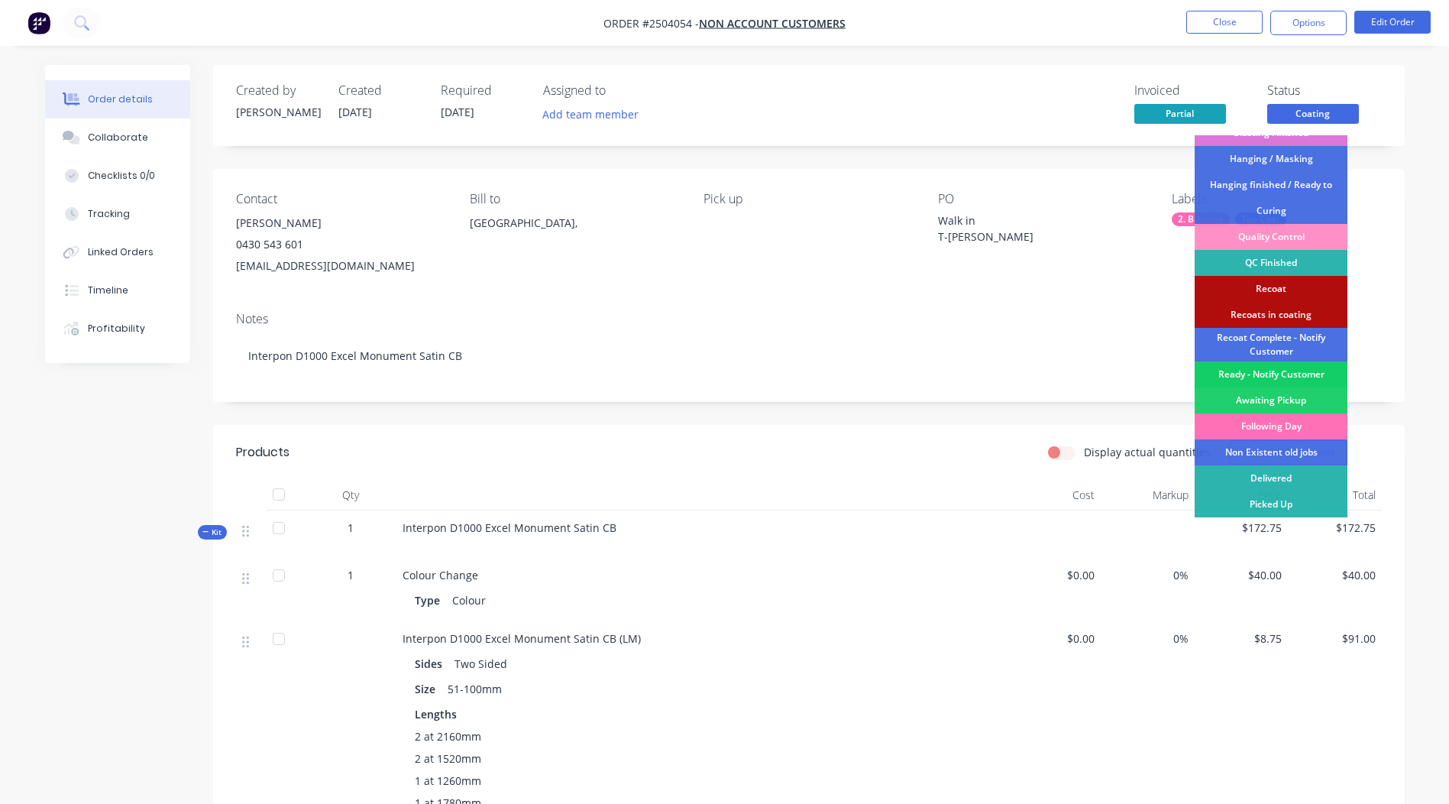
click at [1271, 373] on div "Ready - Notify Customer" at bounding box center [1271, 374] width 153 height 26
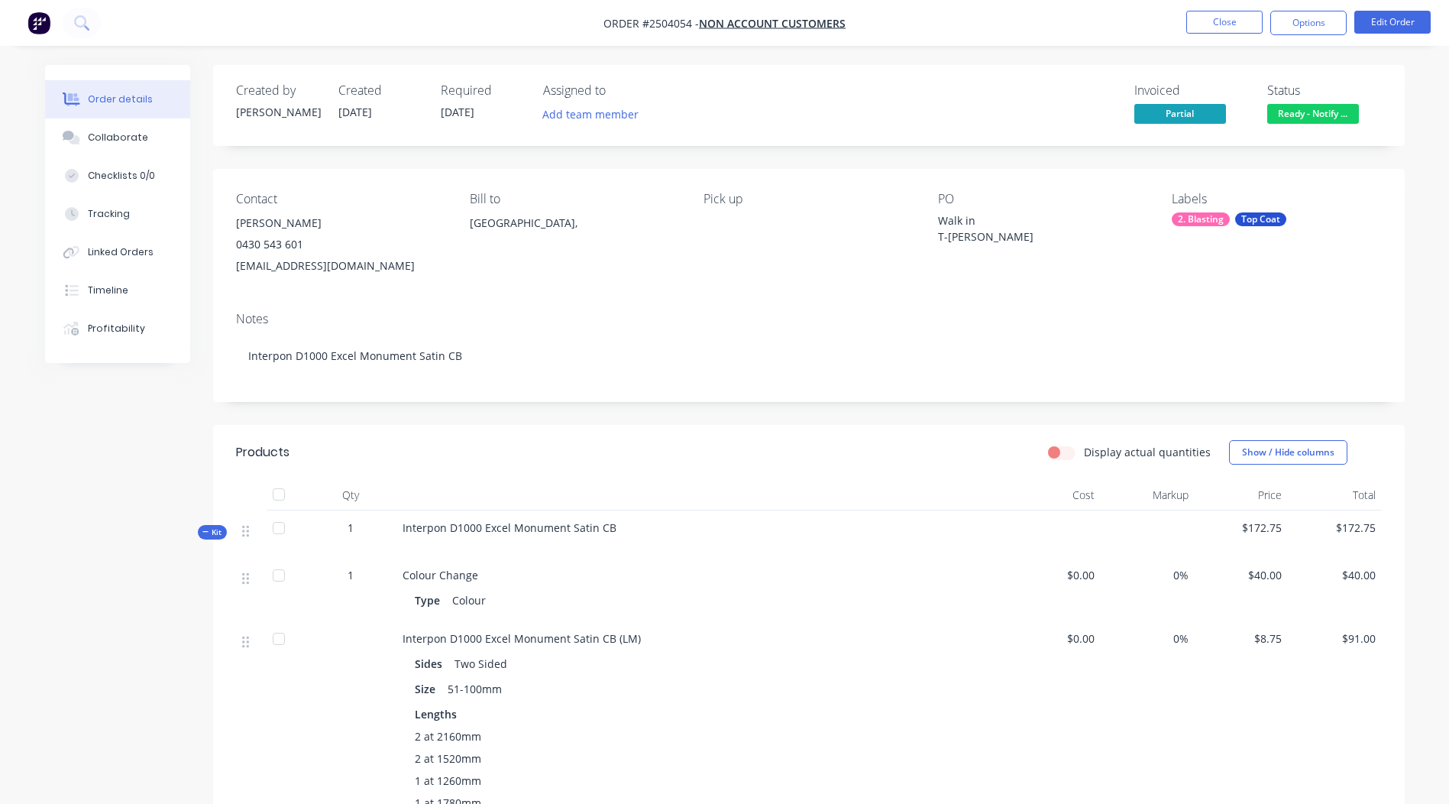
click at [1237, 37] on nav "Order #2504054 - Non account customers Close Options Edit Order" at bounding box center [724, 23] width 1449 height 46
click at [1229, 30] on button "Close" at bounding box center [1224, 22] width 76 height 23
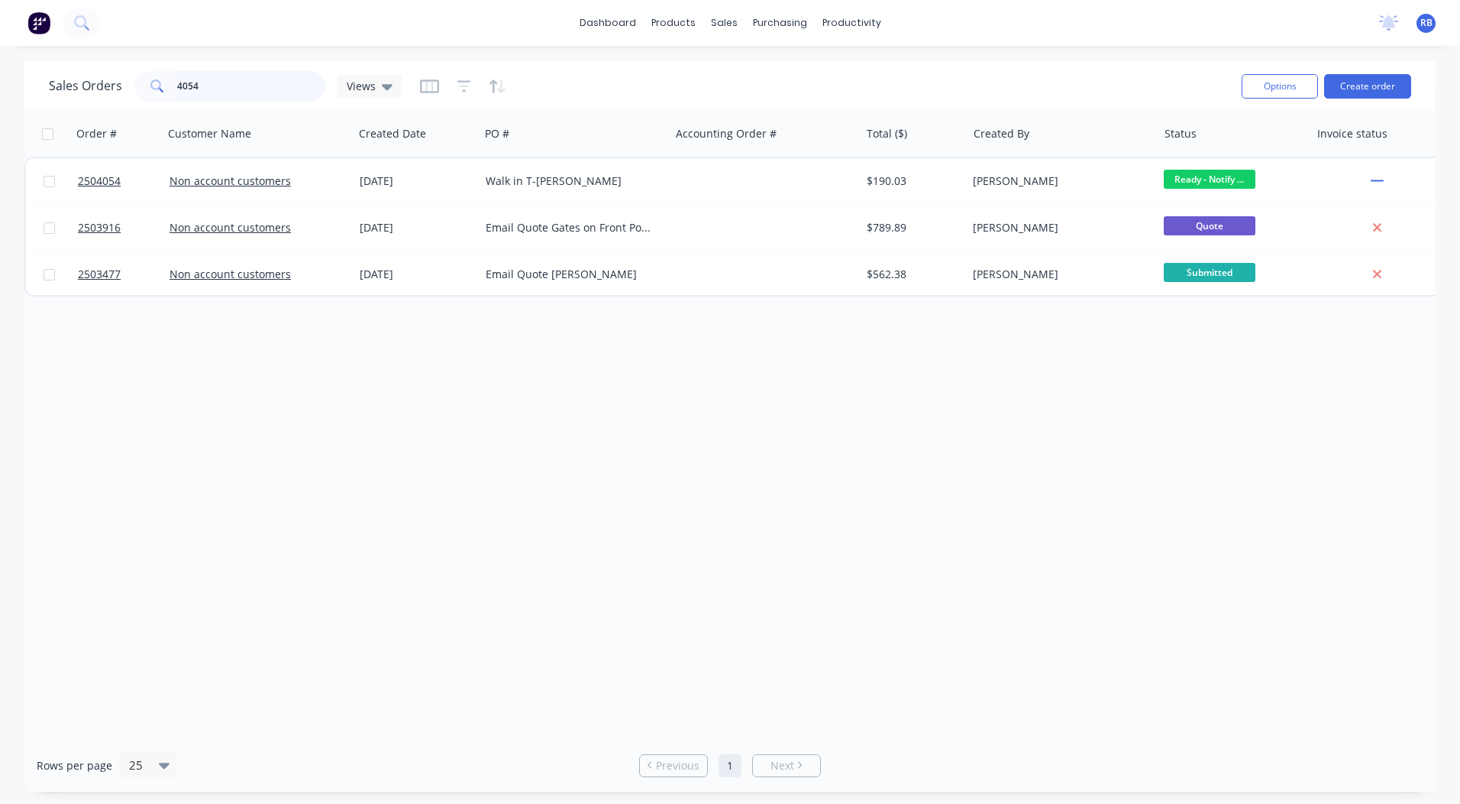
drag, startPoint x: 246, startPoint y: 81, endPoint x: 0, endPoint y: 125, distance: 249.8
click at [0, 119] on html "dashboard products sales purchasing productivity dashboard products Product Cat…" at bounding box center [730, 402] width 1460 height 804
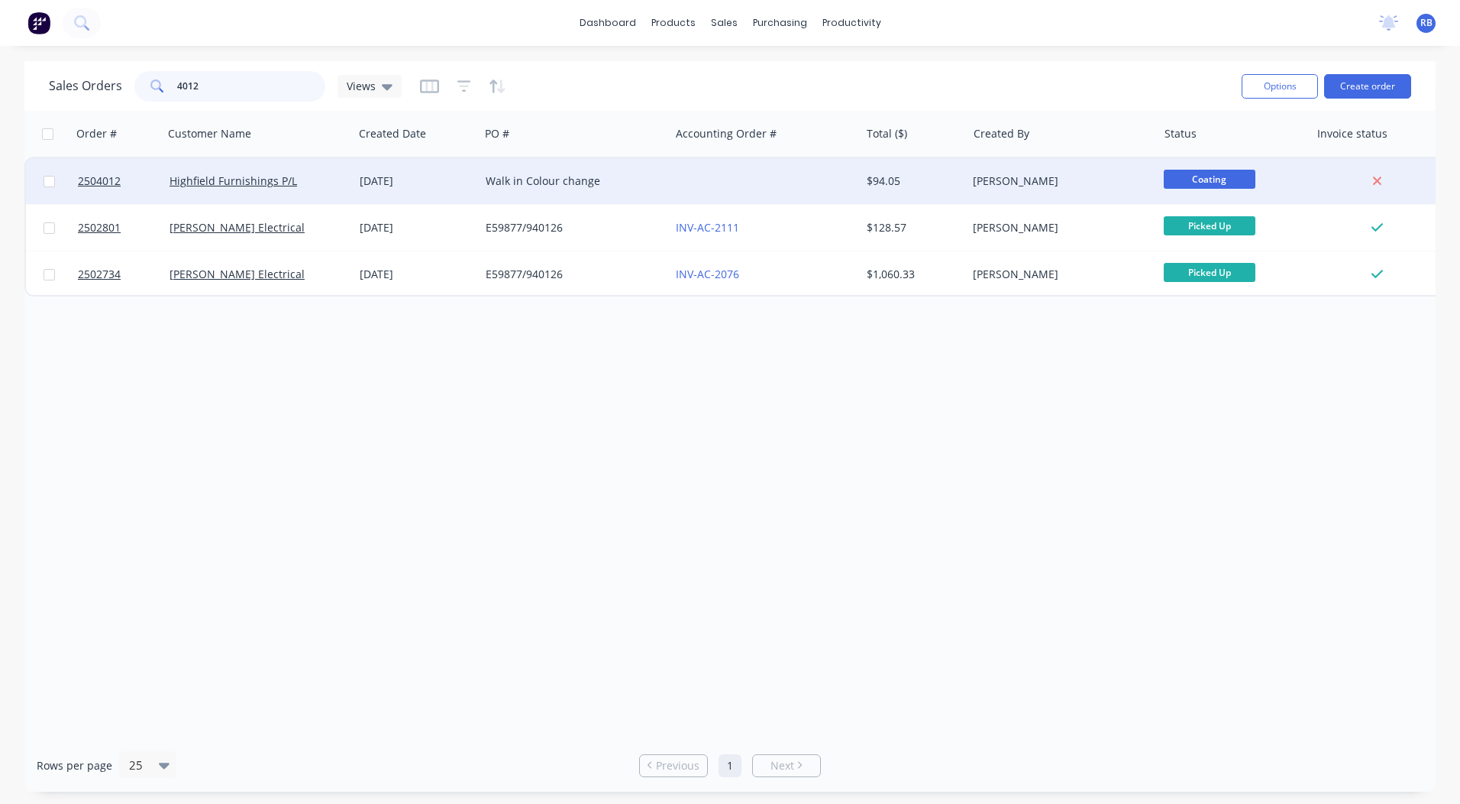
type input "4012"
click at [757, 189] on div at bounding box center [765, 181] width 190 height 46
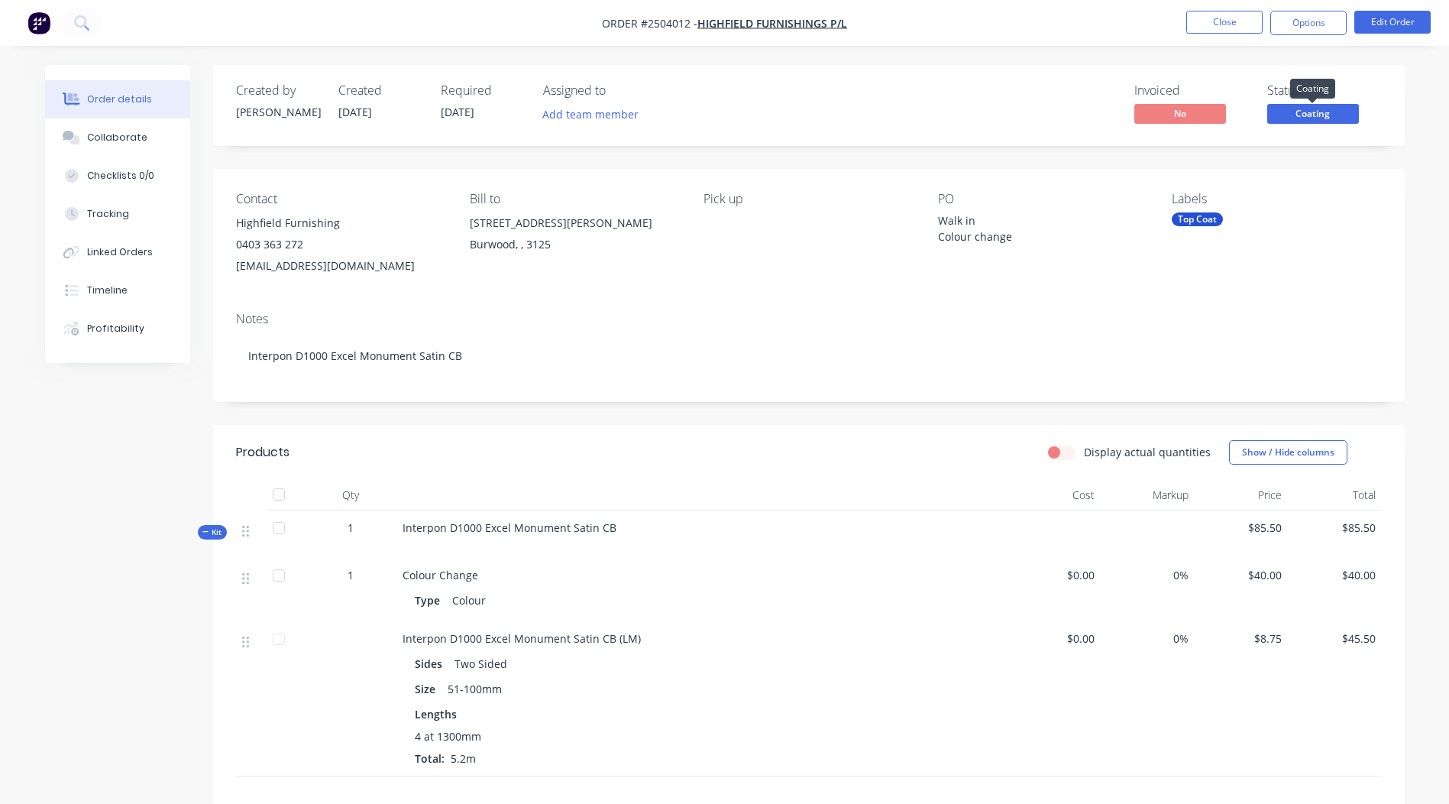
click at [1330, 107] on span "Coating" at bounding box center [1313, 113] width 92 height 19
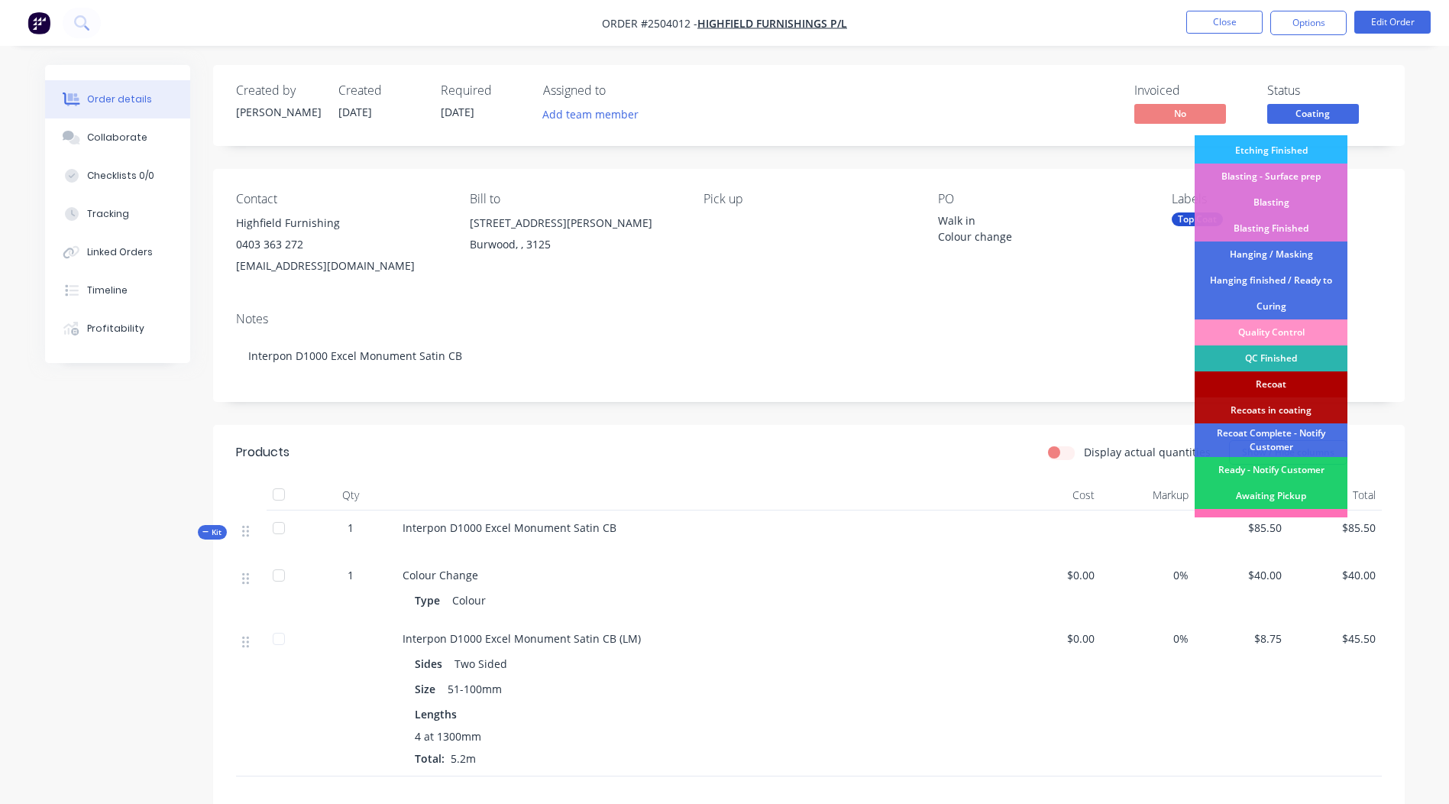
scroll to position [327, 0]
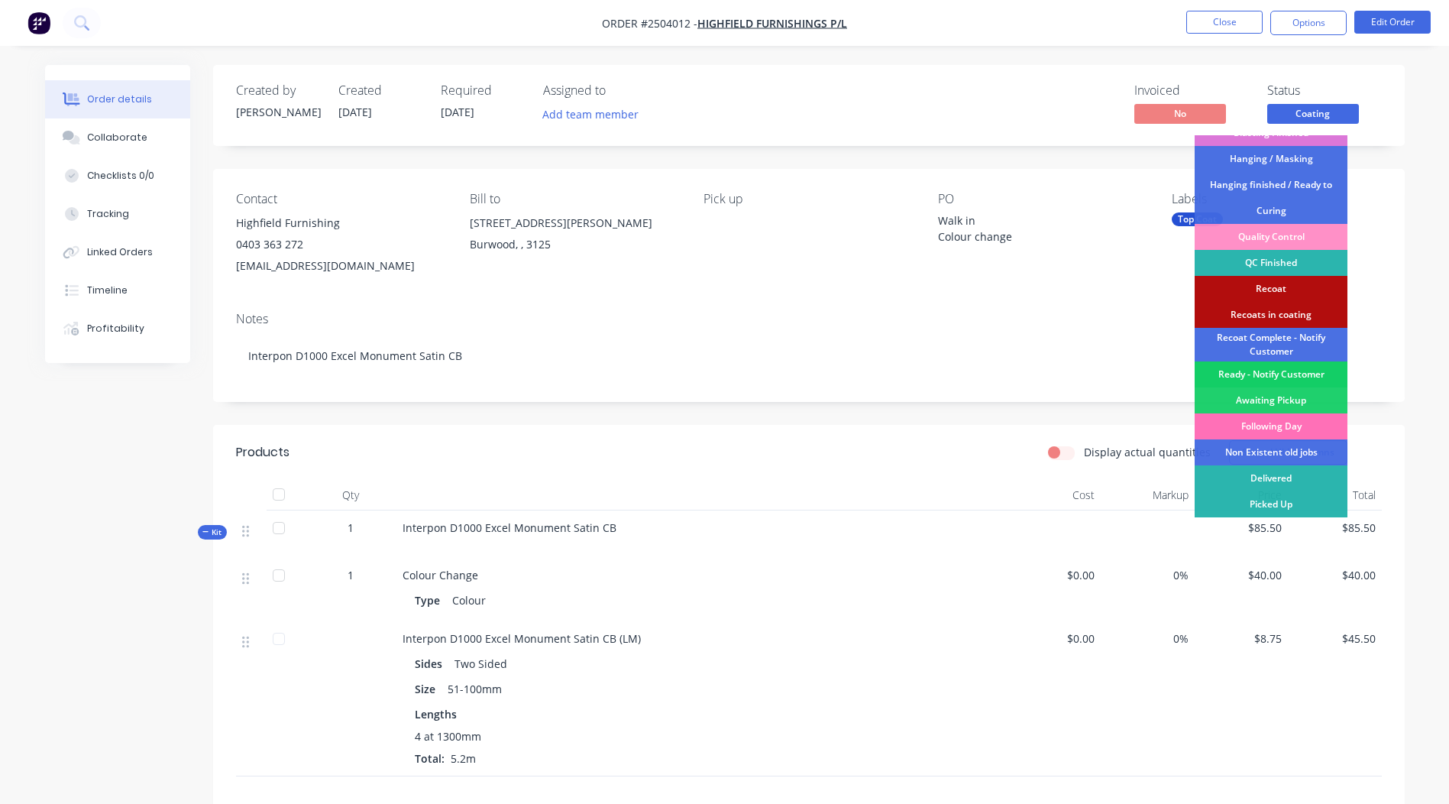
click at [1279, 374] on div "Ready - Notify Customer" at bounding box center [1271, 374] width 153 height 26
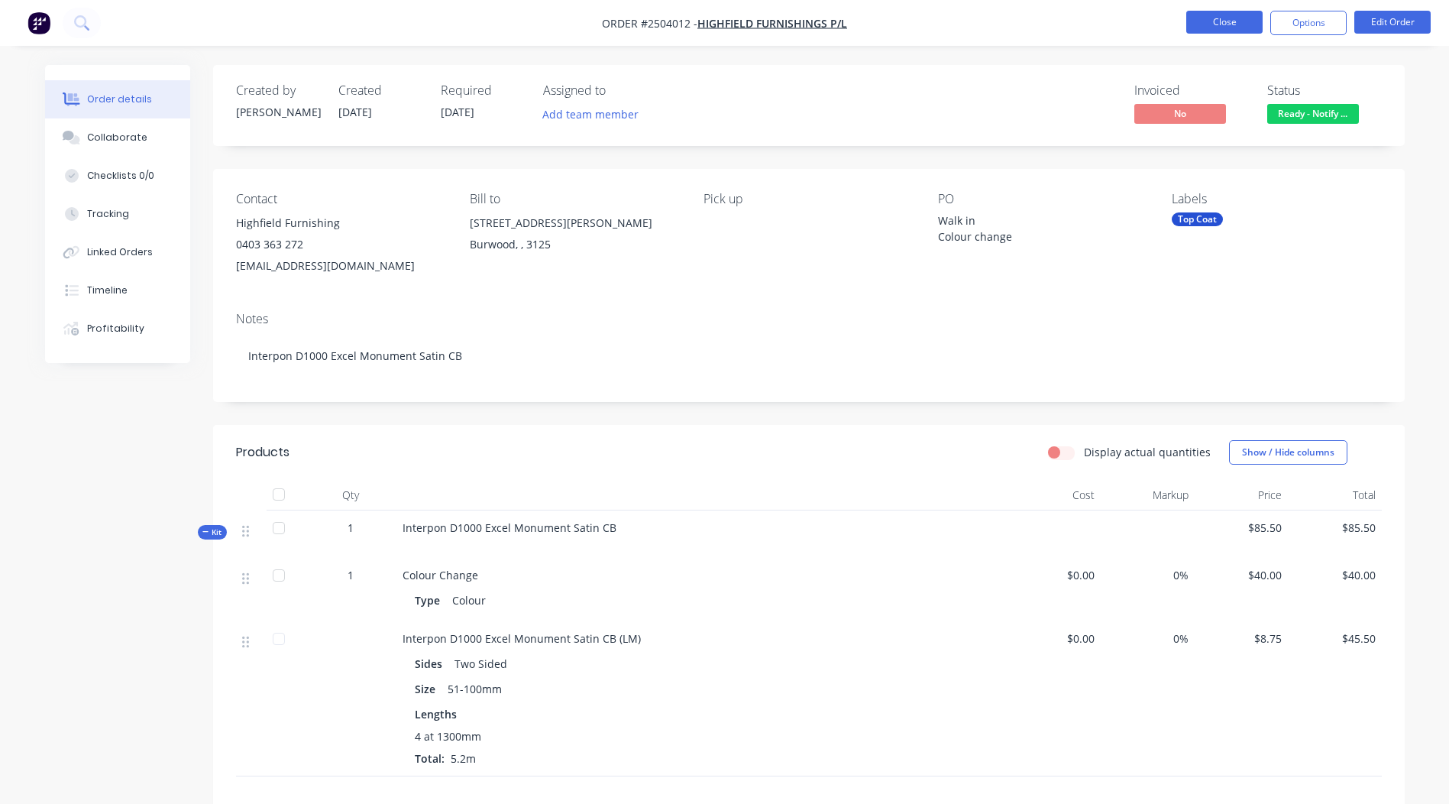
click at [1230, 13] on button "Close" at bounding box center [1224, 22] width 76 height 23
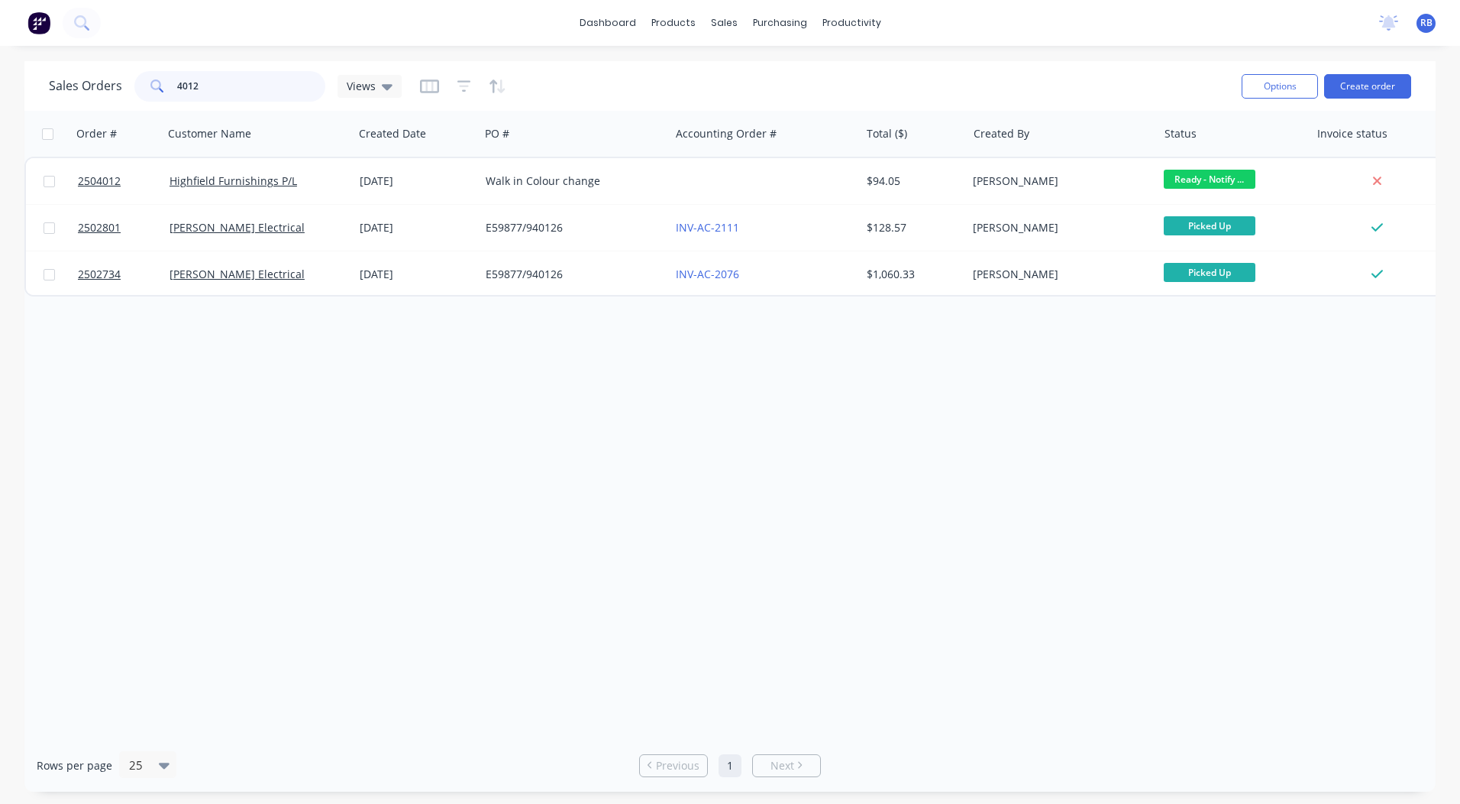
drag, startPoint x: 228, startPoint y: 86, endPoint x: 0, endPoint y: 151, distance: 236.7
click at [58, 109] on div "Sales Orders 4012 Views Options Create order" at bounding box center [730, 86] width 1412 height 50
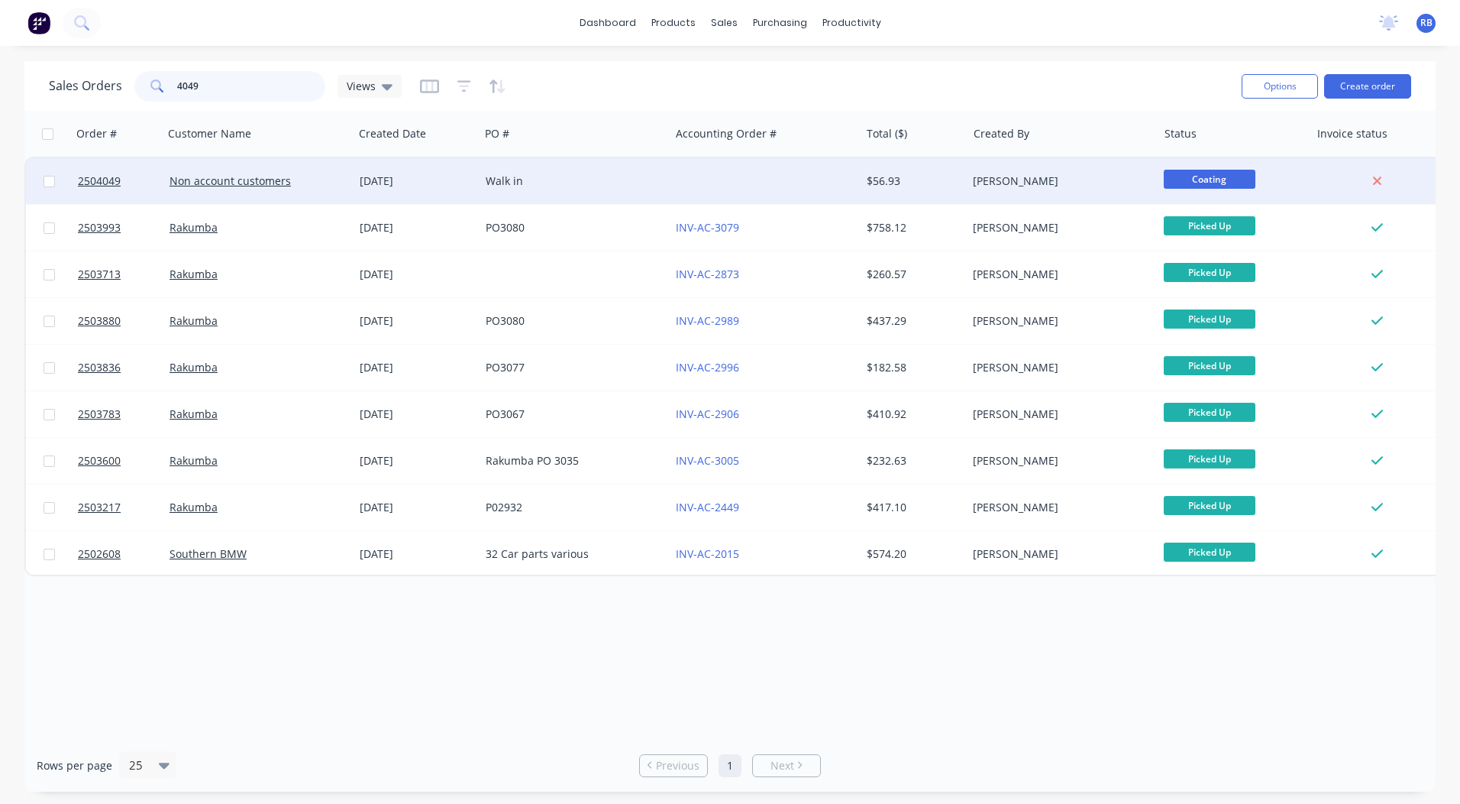
type input "4049"
click at [639, 183] on div "Walk in" at bounding box center [571, 180] width 170 height 15
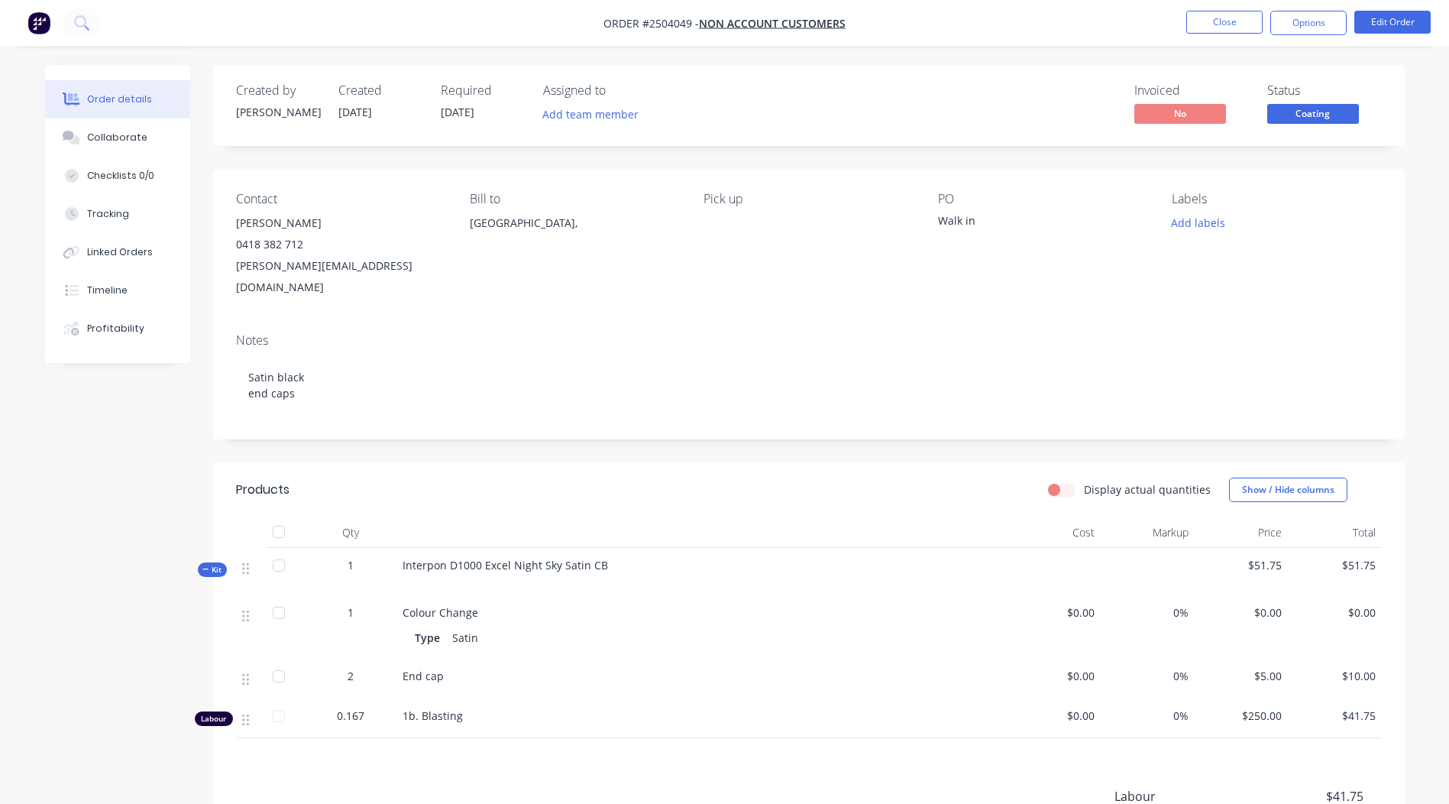
click at [1311, 123] on span "Coating" at bounding box center [1313, 113] width 92 height 19
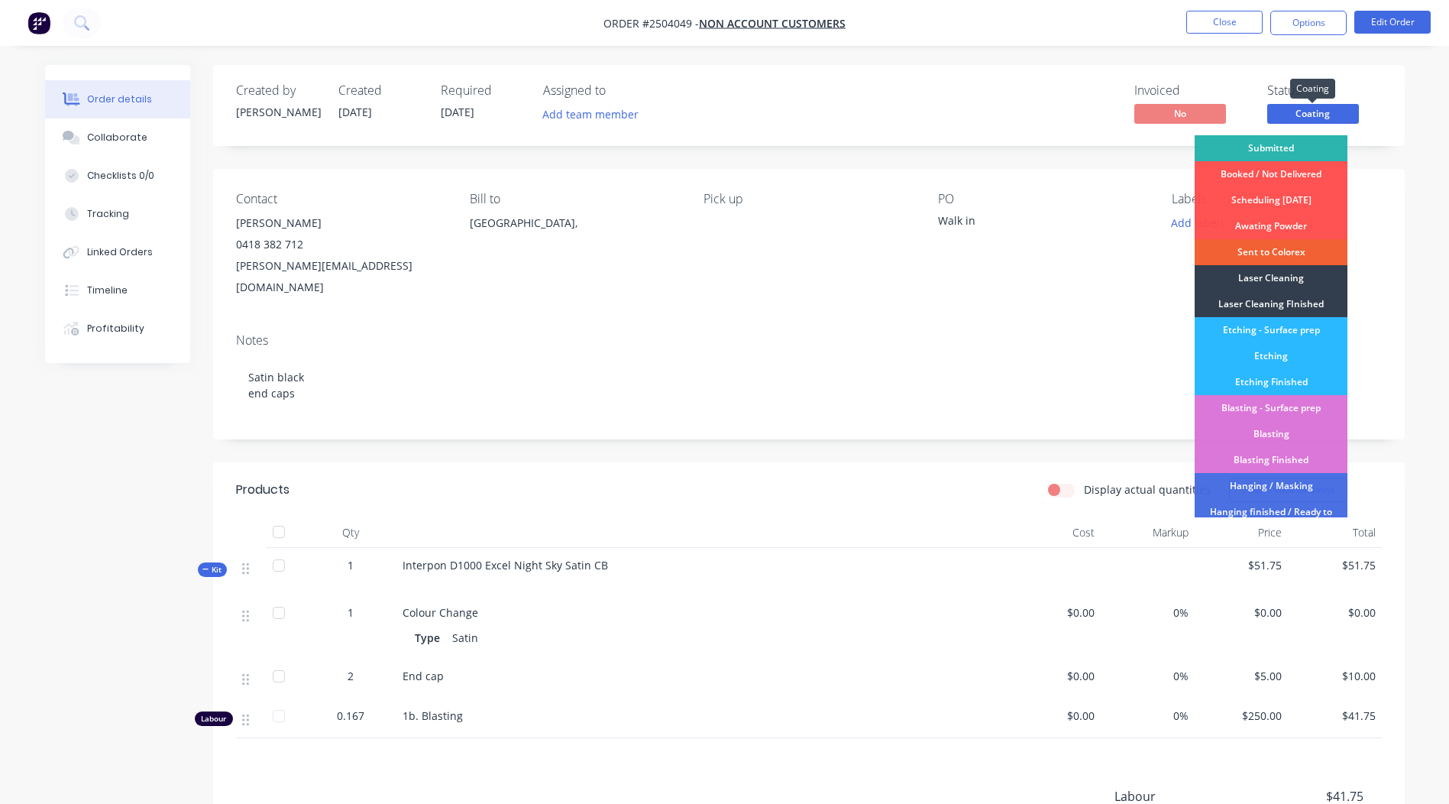
scroll to position [327, 0]
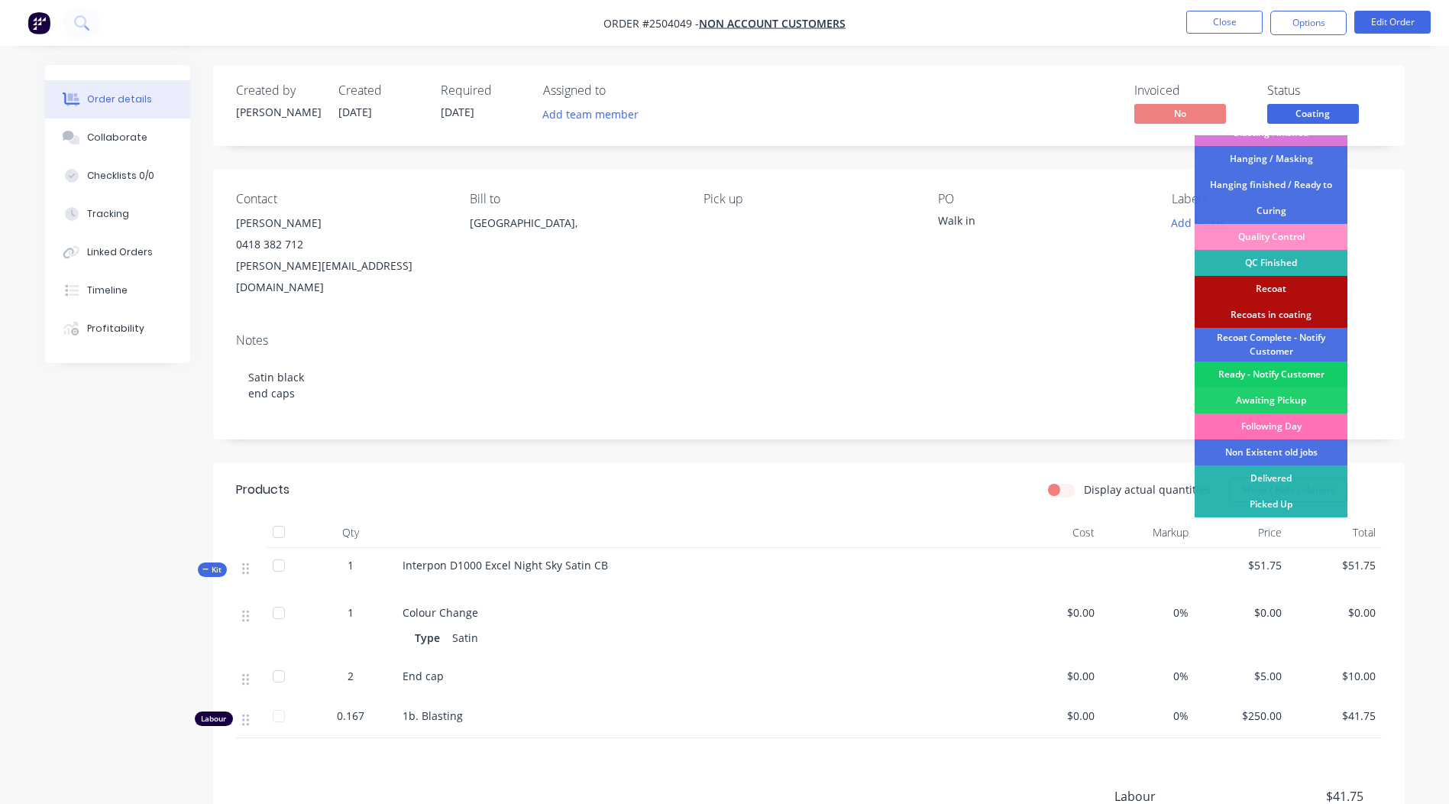
click at [1278, 377] on div "Ready - Notify Customer" at bounding box center [1271, 374] width 153 height 26
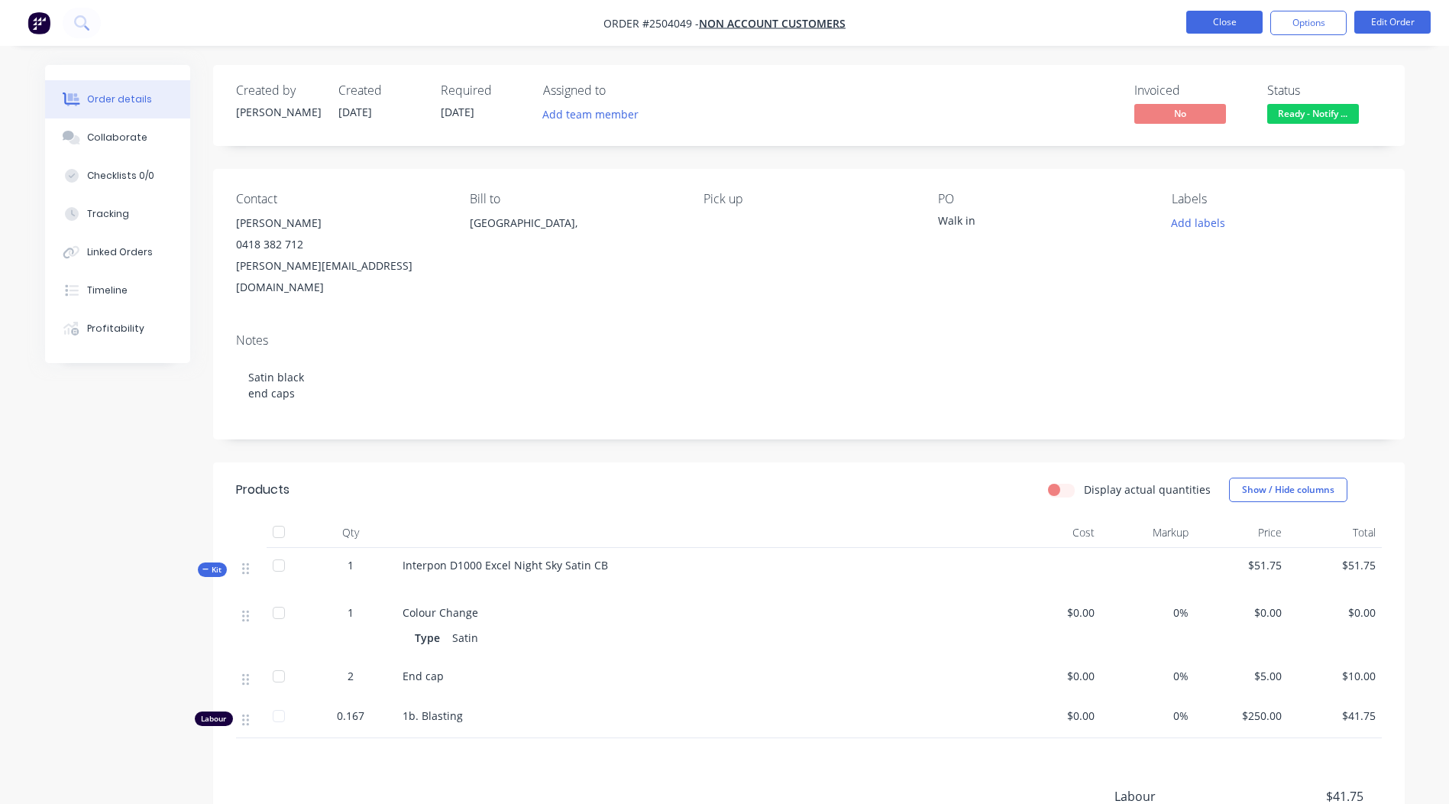
click at [1211, 19] on button "Close" at bounding box center [1224, 22] width 76 height 23
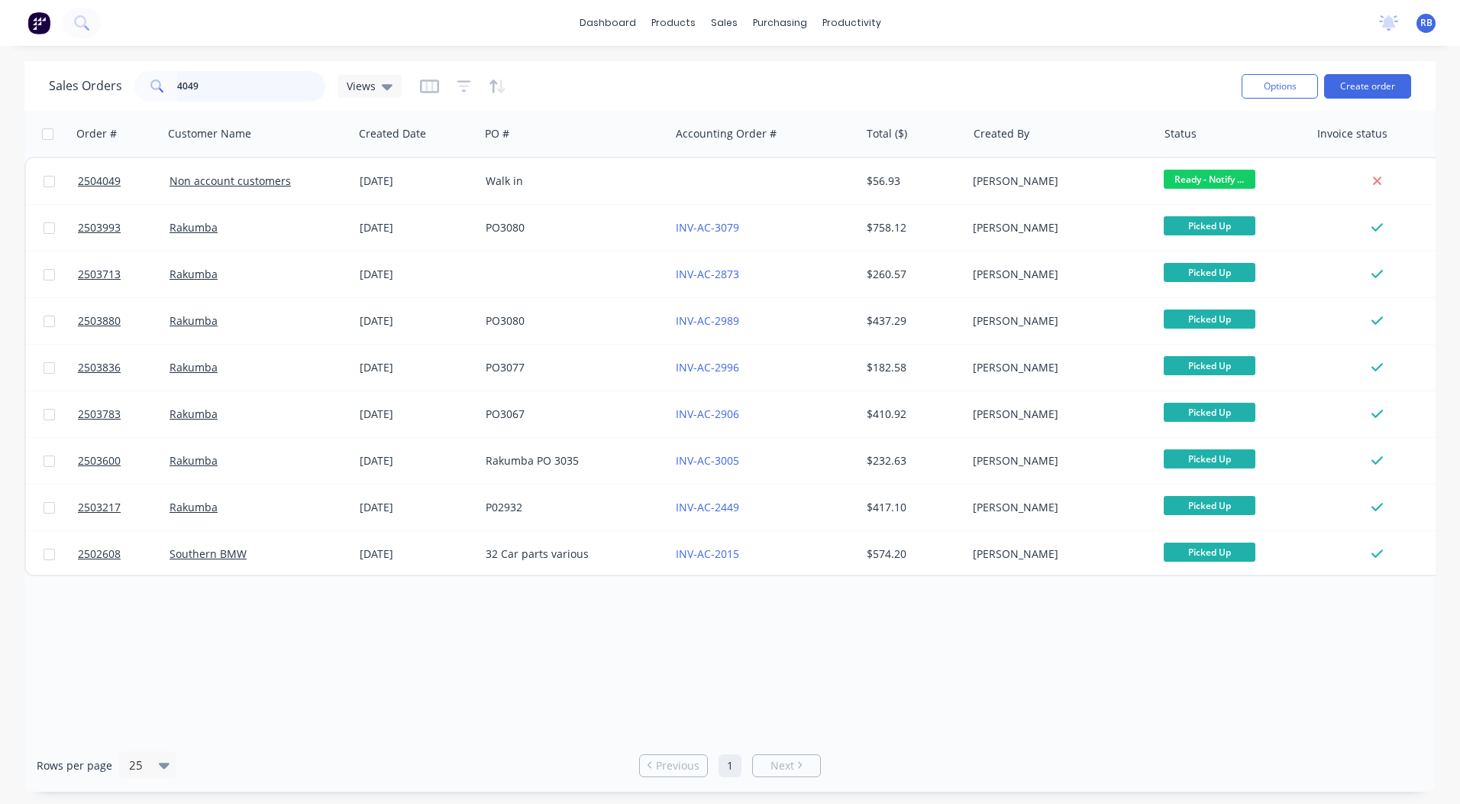
click at [260, 89] on input "4049" at bounding box center [251, 86] width 149 height 31
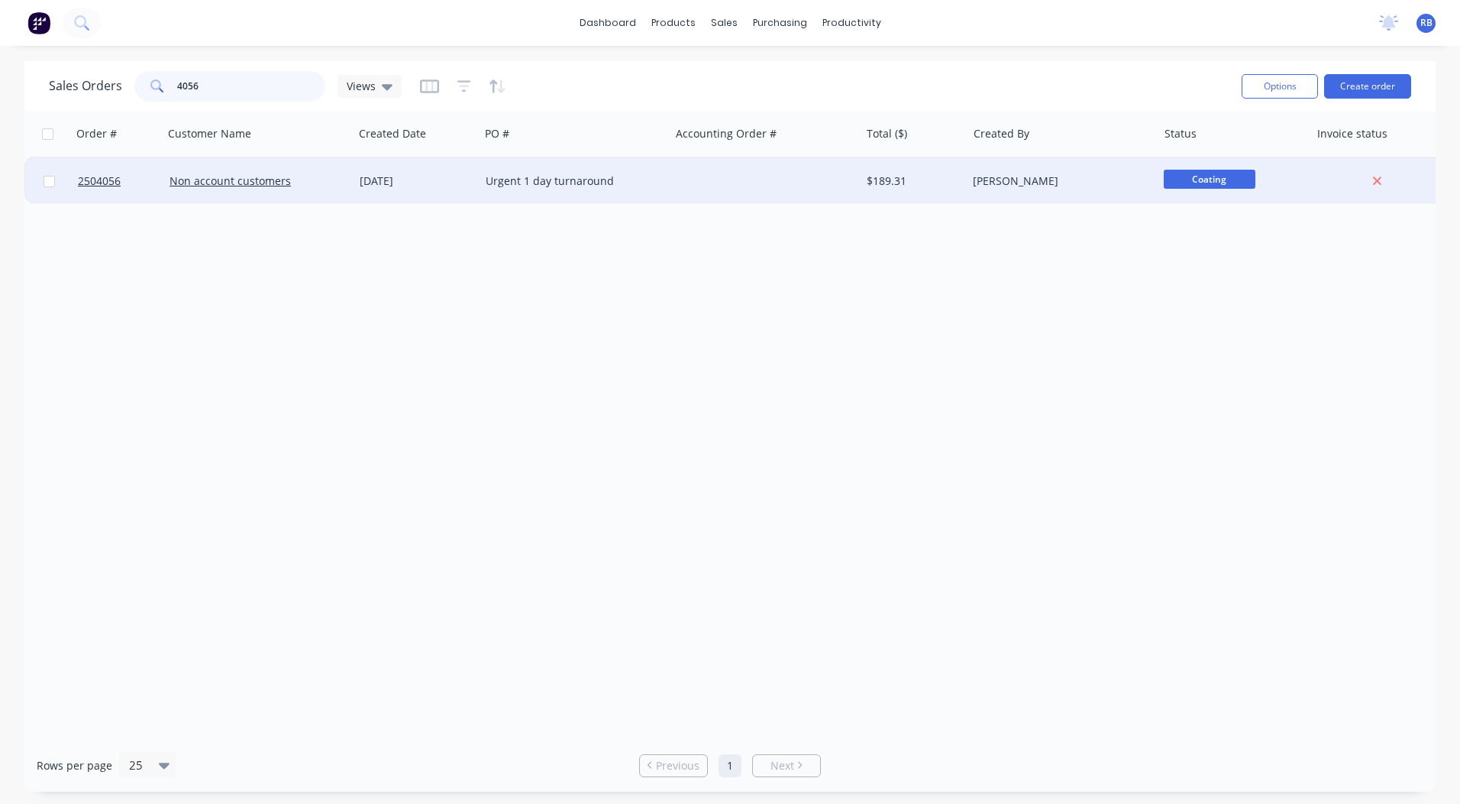
type input "4056"
click at [545, 184] on div "Urgent 1 day turnaround" at bounding box center [571, 180] width 170 height 15
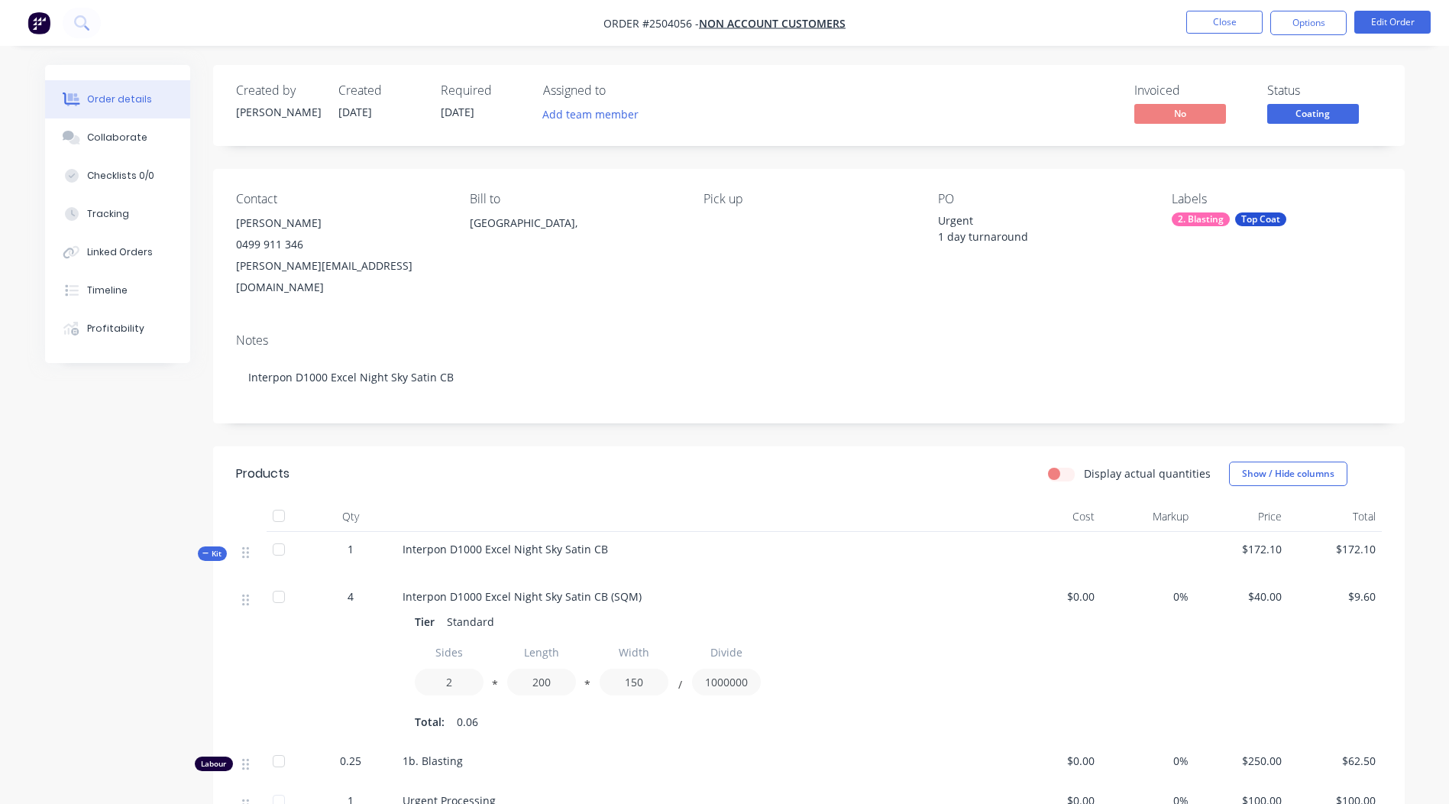
click at [1311, 97] on div "Coating" at bounding box center [1312, 89] width 45 height 20
click at [1313, 115] on span "Coating" at bounding box center [1313, 113] width 92 height 19
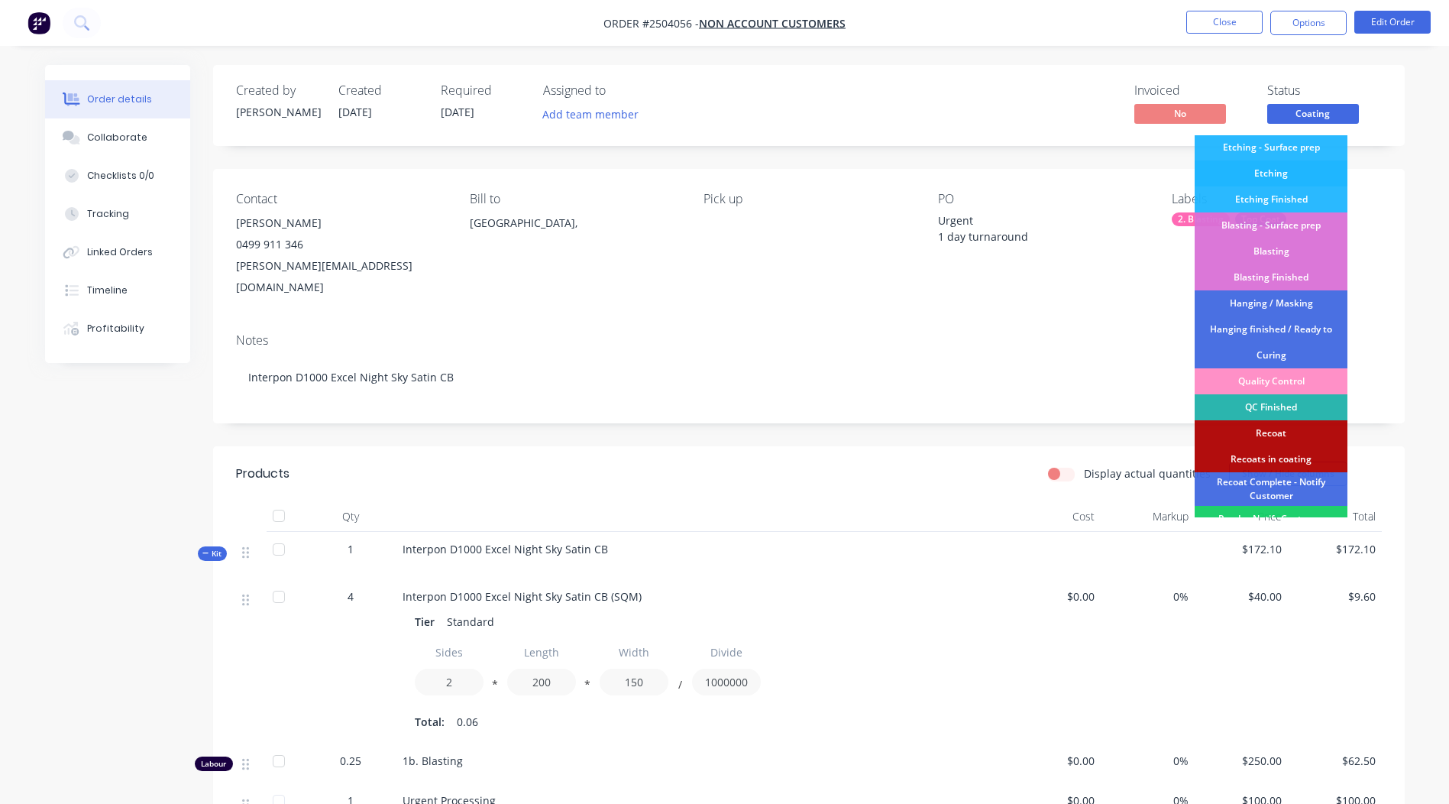
scroll to position [327, 0]
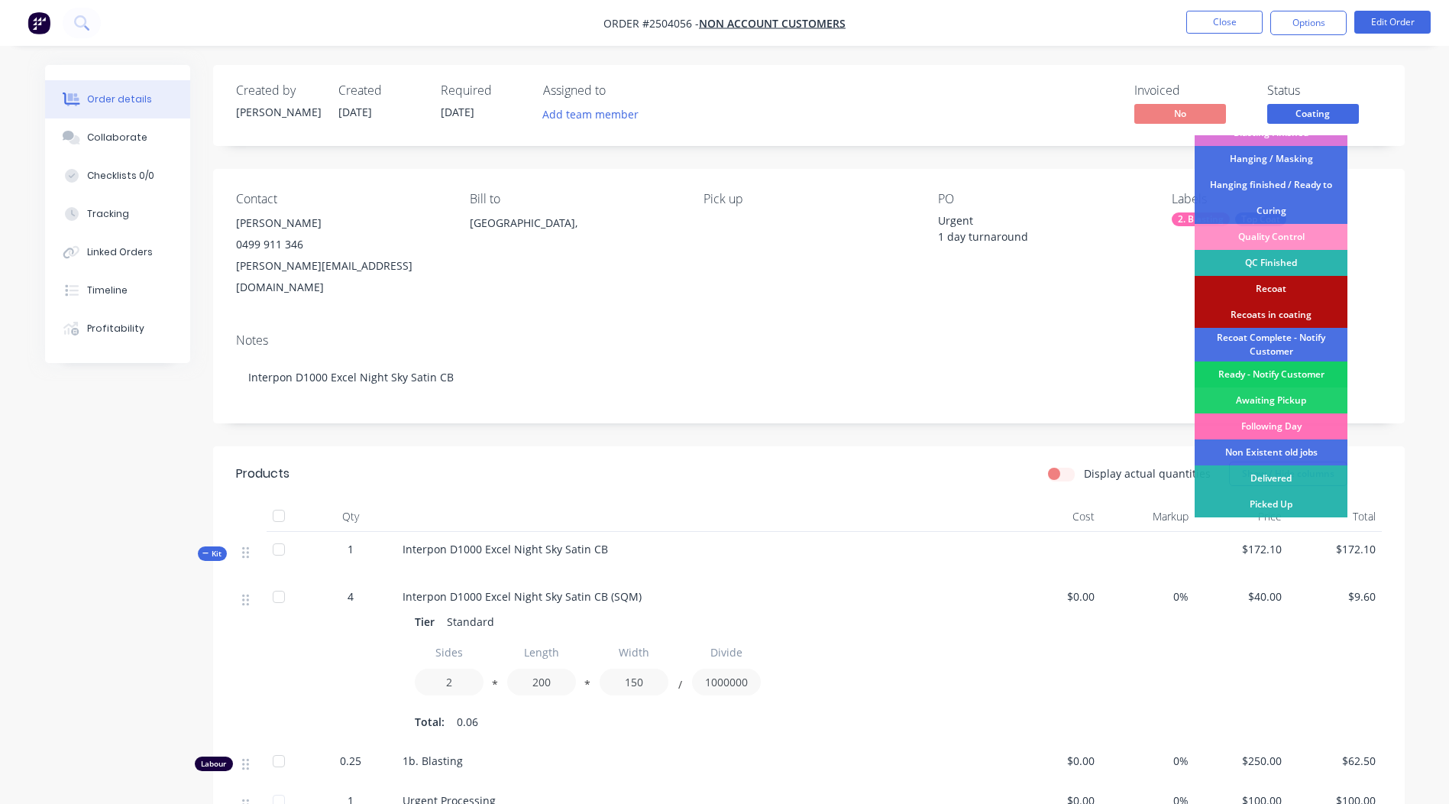
click at [1276, 378] on div "Ready - Notify Customer" at bounding box center [1271, 374] width 153 height 26
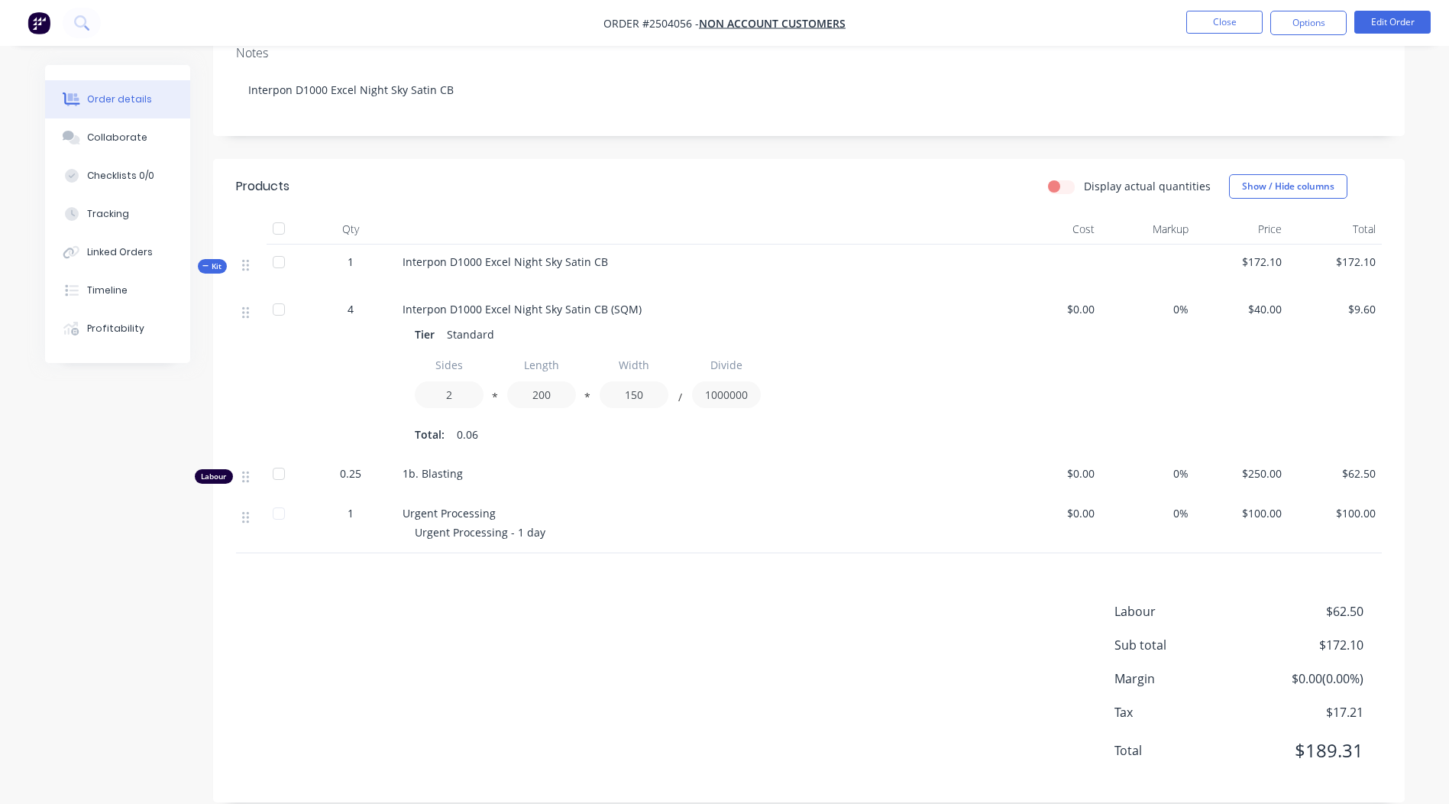
scroll to position [0, 0]
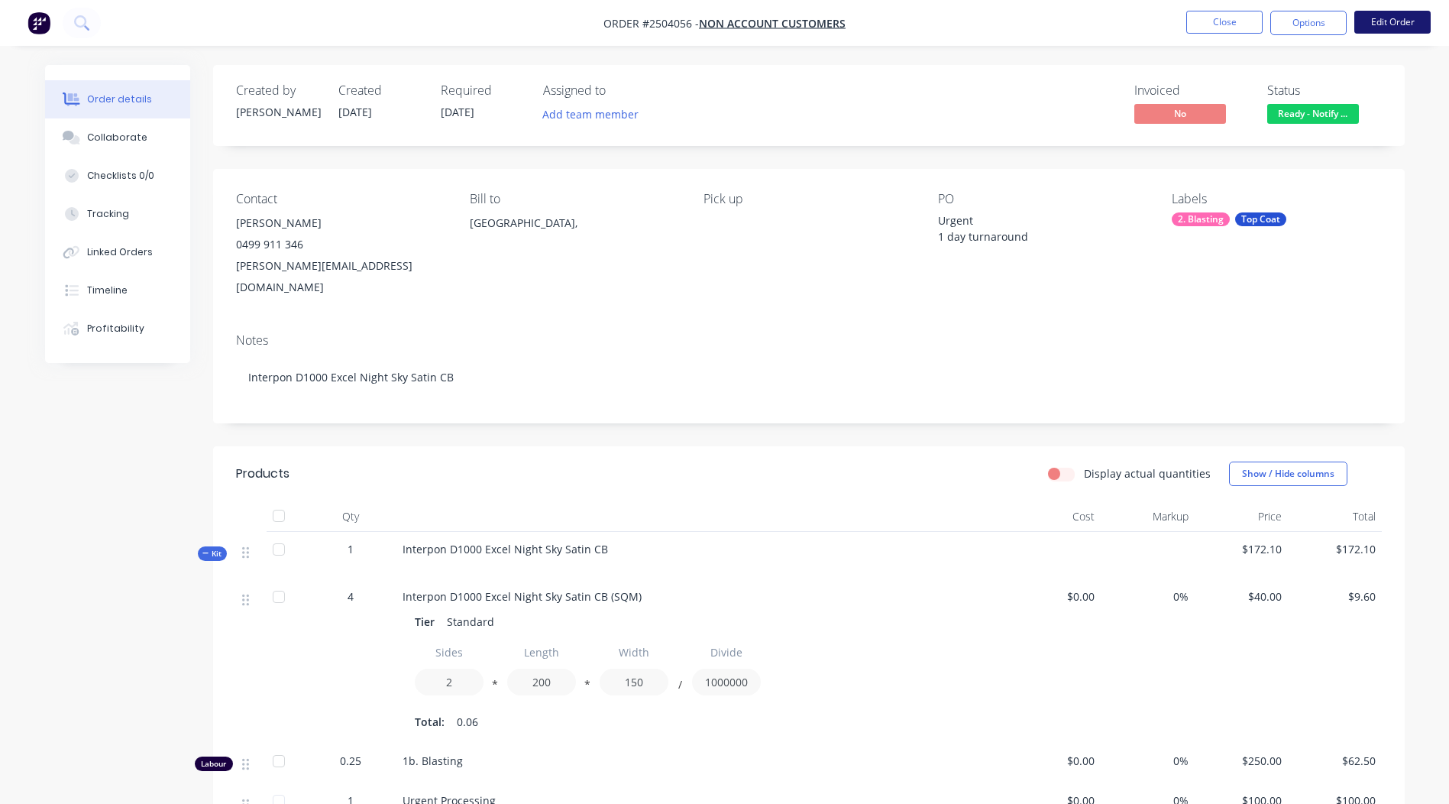
click at [1370, 17] on button "Edit Order" at bounding box center [1392, 22] width 76 height 23
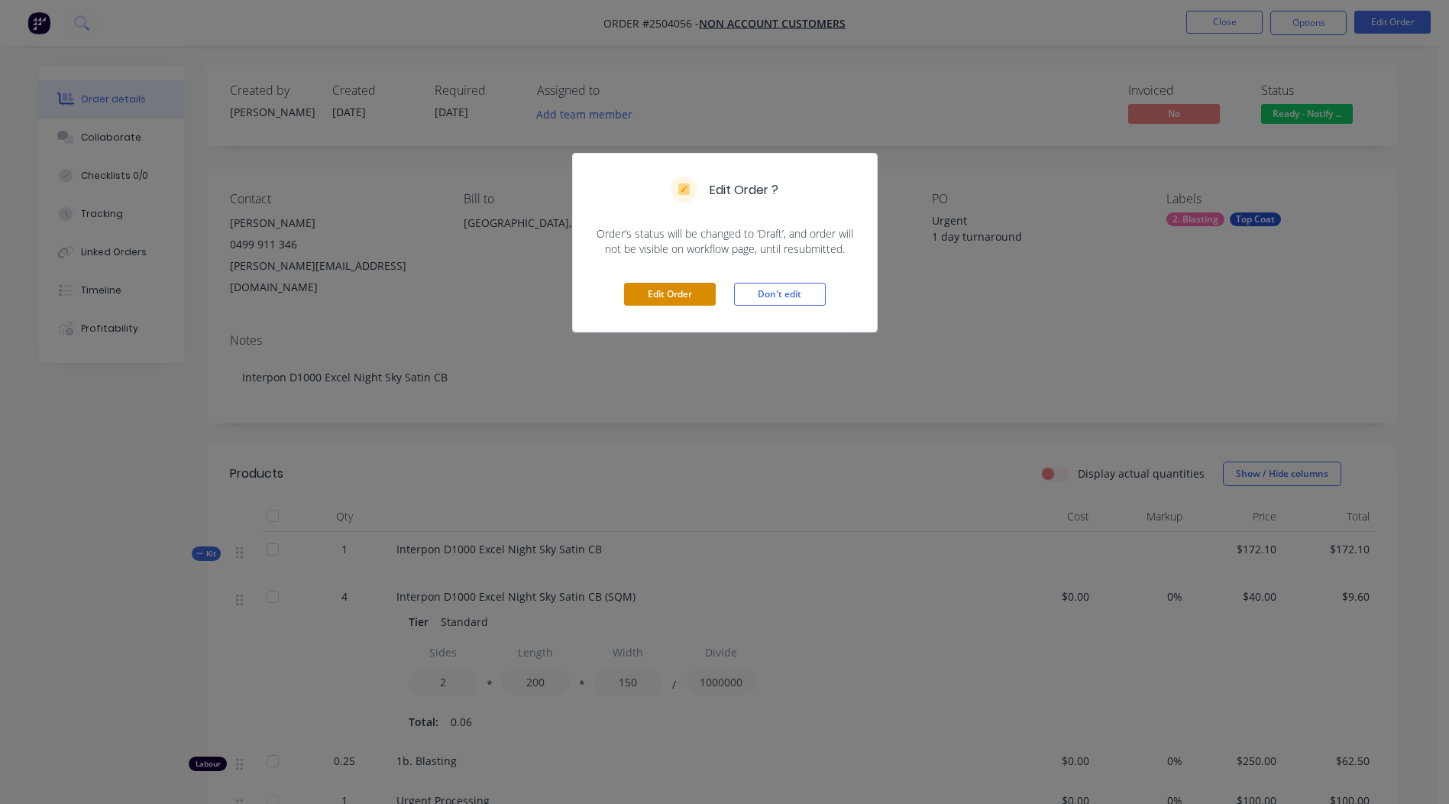
click at [675, 299] on button "Edit Order" at bounding box center [670, 294] width 92 height 23
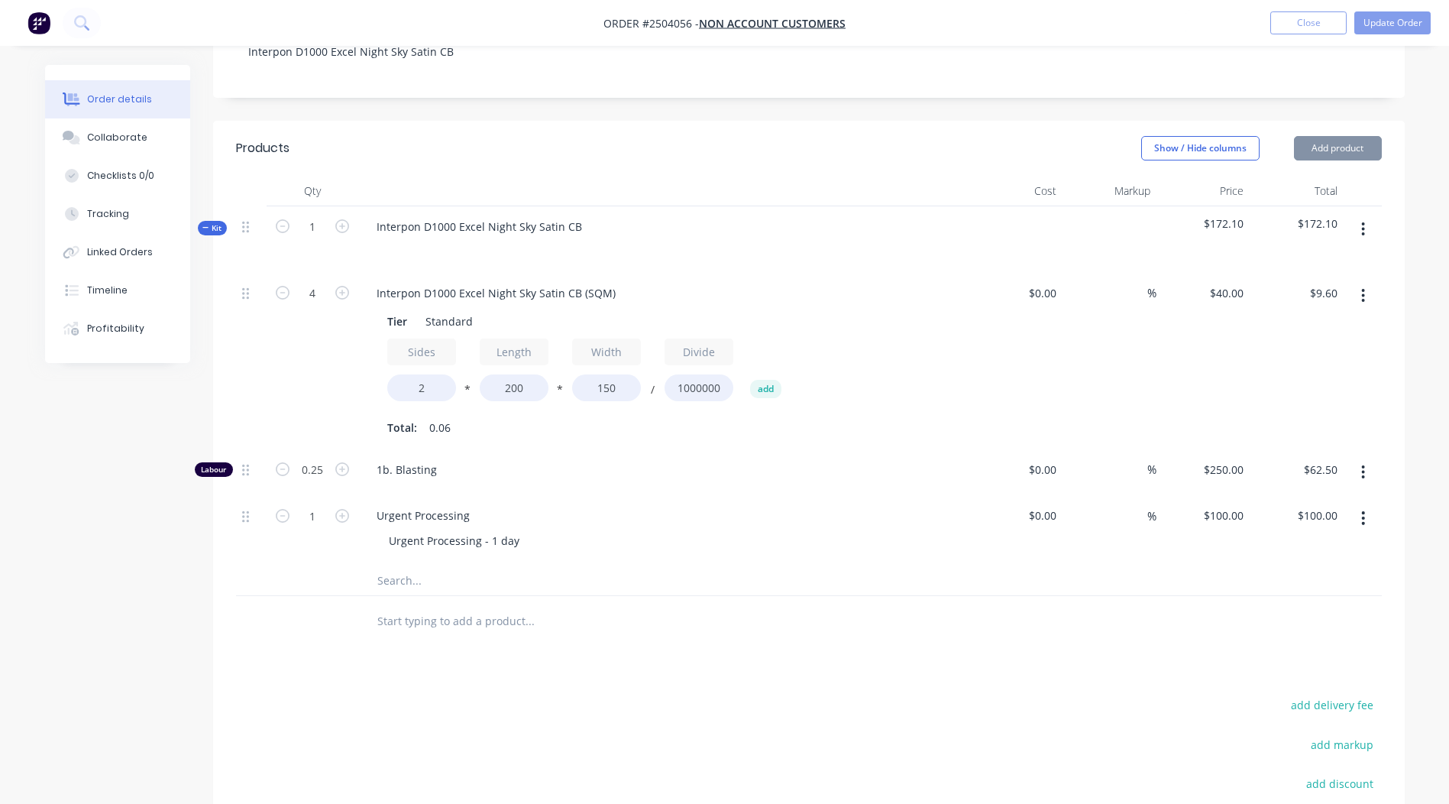
scroll to position [382, 0]
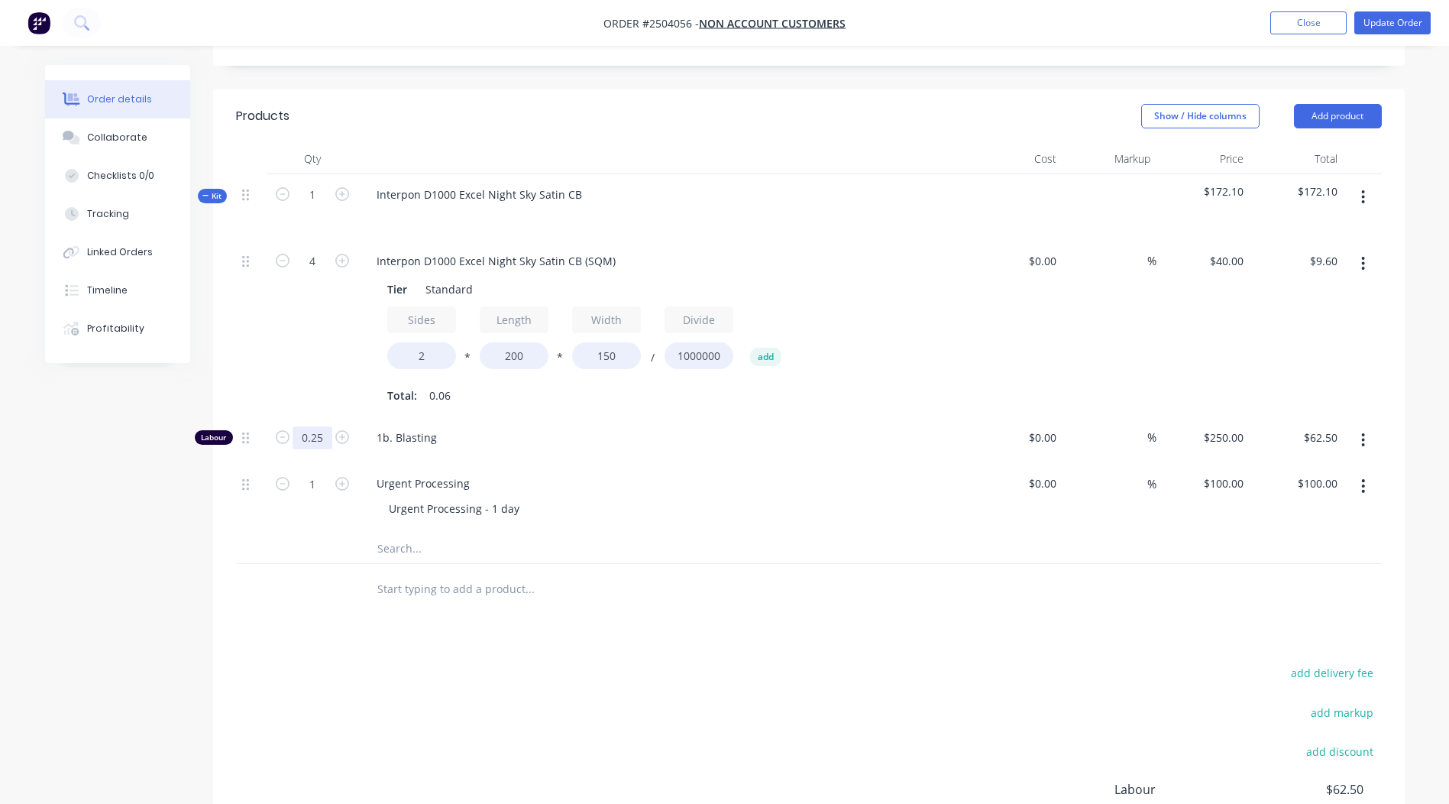
click at [310, 426] on input "0.25" at bounding box center [313, 437] width 40 height 23
type input "0.167"
type input "$41.75"
click at [669, 581] on div "Products Show / Hide columns Add product Qty Cost Markup Price Total Kit 1 Inte…" at bounding box center [809, 535] width 1192 height 892
click at [1388, 22] on button "Update Order" at bounding box center [1392, 22] width 76 height 23
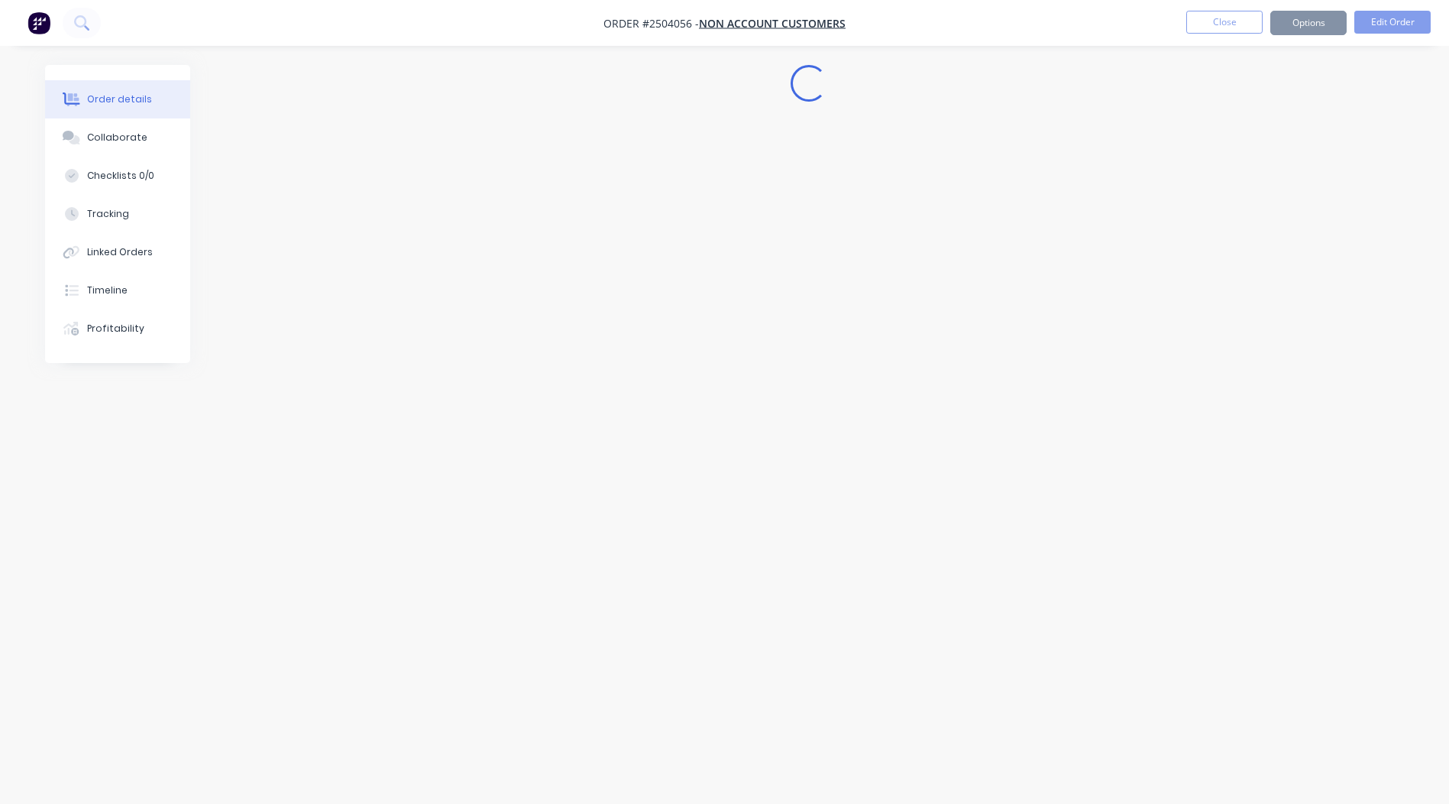
scroll to position [0, 0]
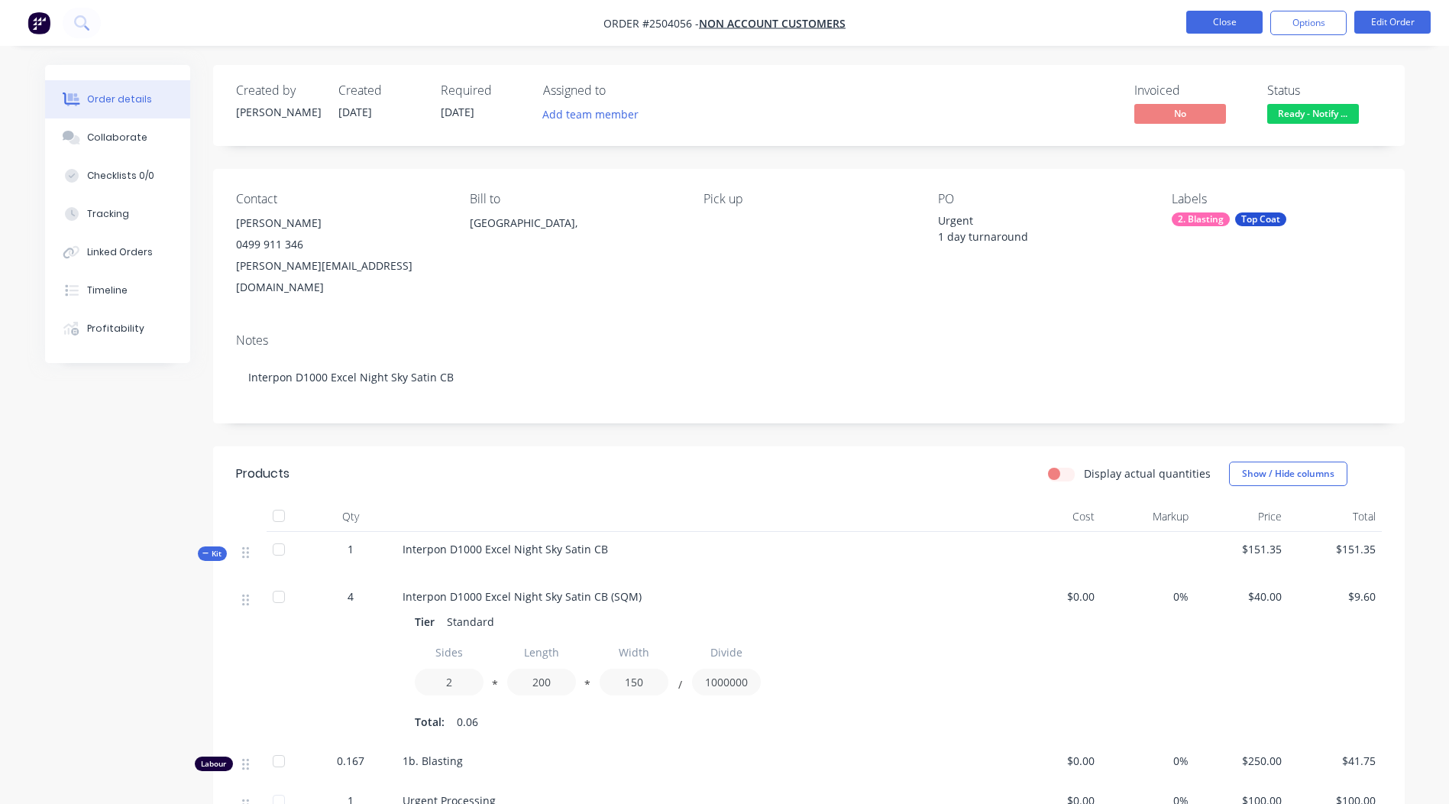
click at [1233, 29] on button "Close" at bounding box center [1224, 22] width 76 height 23
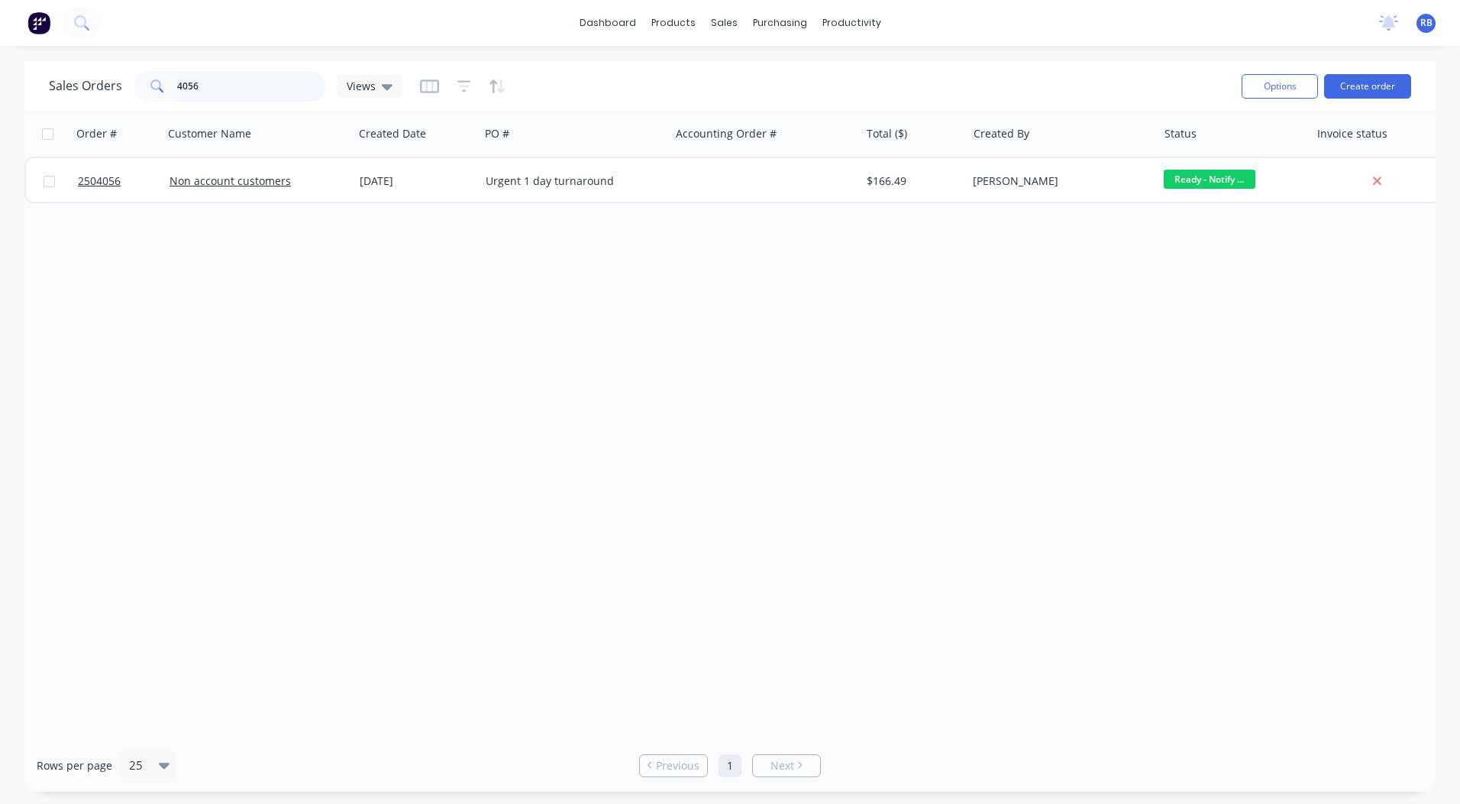
drag, startPoint x: 225, startPoint y: 82, endPoint x: 208, endPoint y: 87, distance: 18.4
click at [208, 87] on input "4056" at bounding box center [251, 86] width 149 height 31
drag, startPoint x: 220, startPoint y: 86, endPoint x: 0, endPoint y: 73, distance: 220.4
click at [0, 79] on html "dashboard products sales purchasing productivity dashboard products Product Cat…" at bounding box center [730, 402] width 1460 height 804
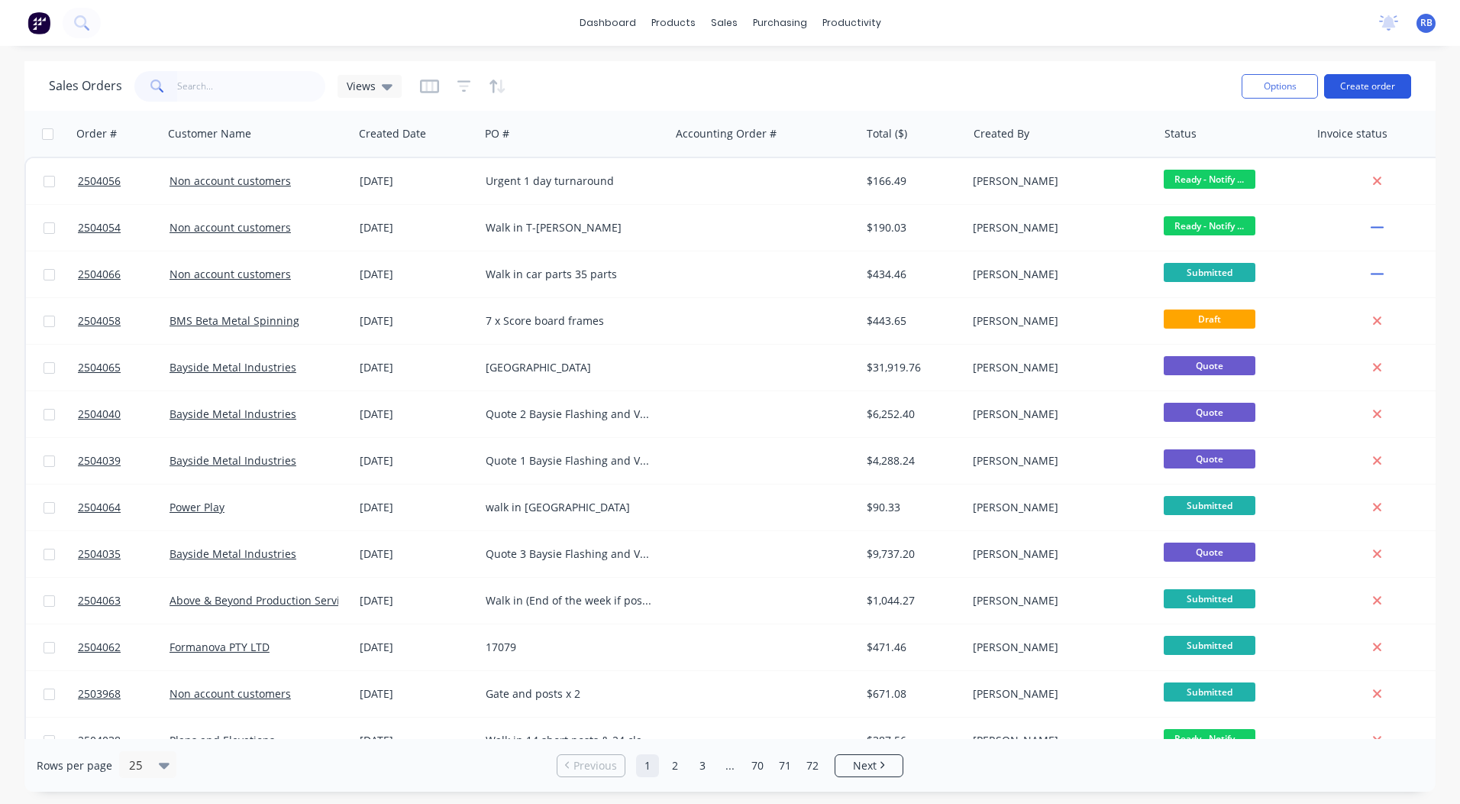
click at [1357, 82] on button "Create order" at bounding box center [1368, 86] width 87 height 24
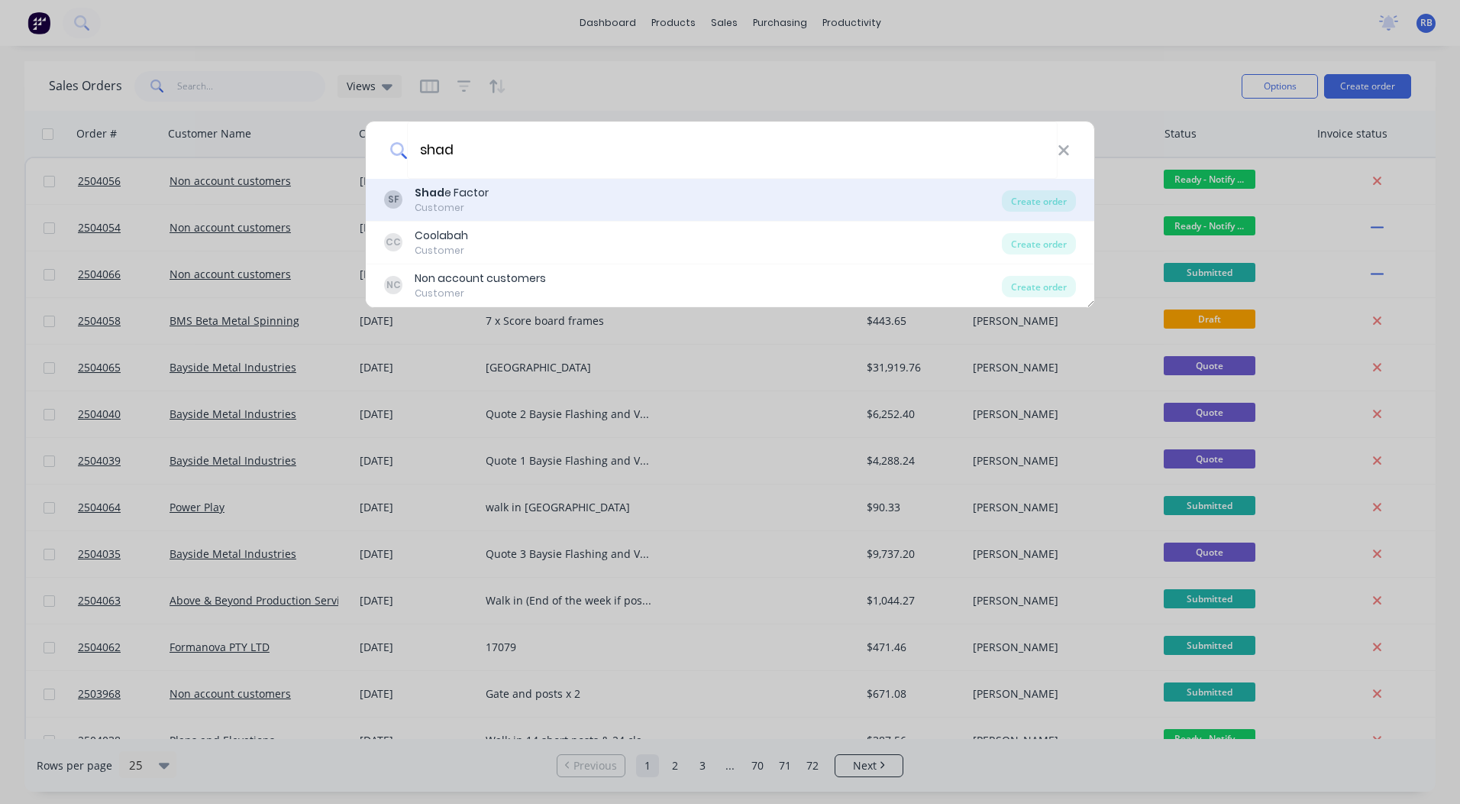
type input "shad"
click at [509, 199] on div "SF Shad e Factor Customer" at bounding box center [693, 200] width 618 height 30
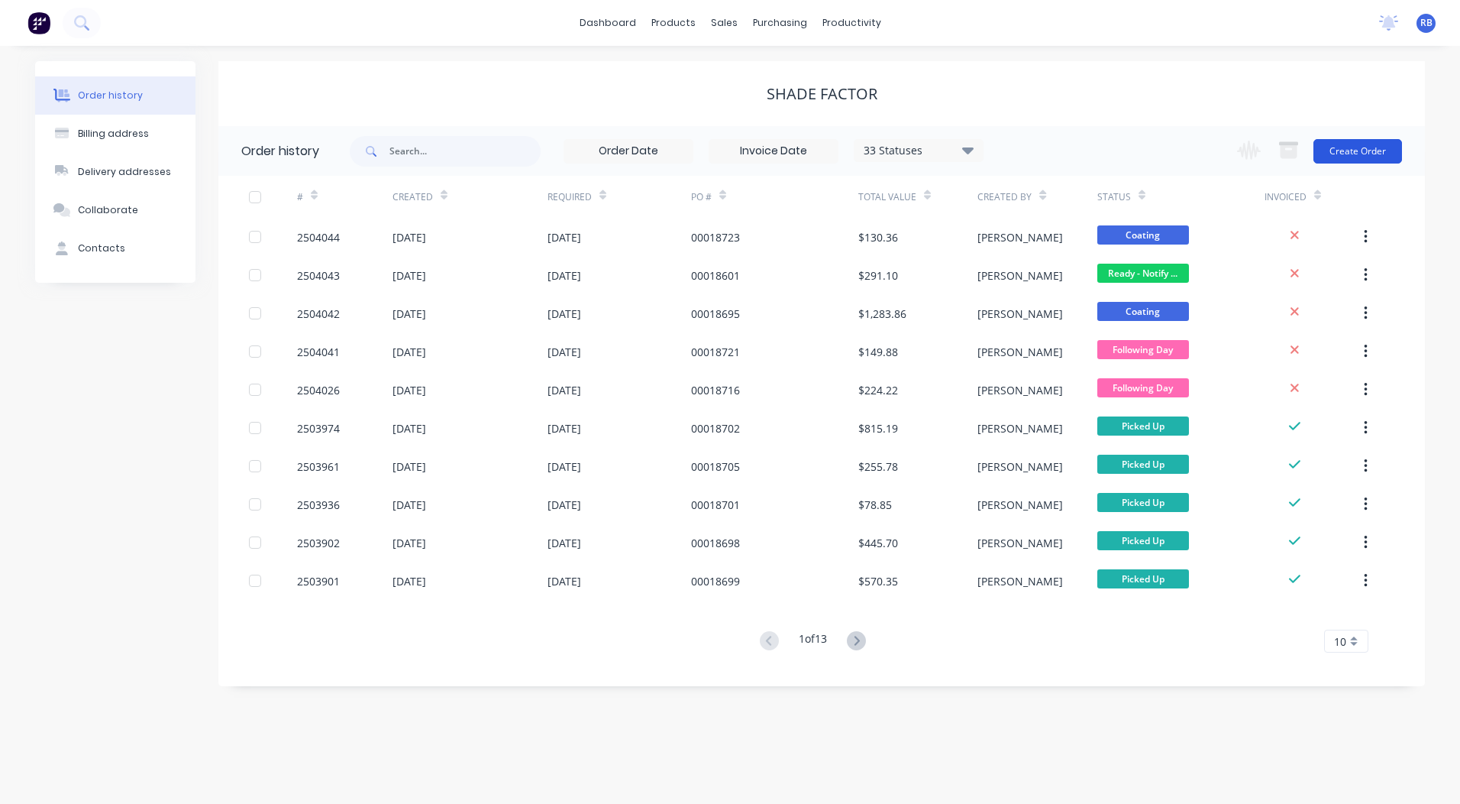
click at [1348, 156] on button "Create Order" at bounding box center [1358, 151] width 89 height 24
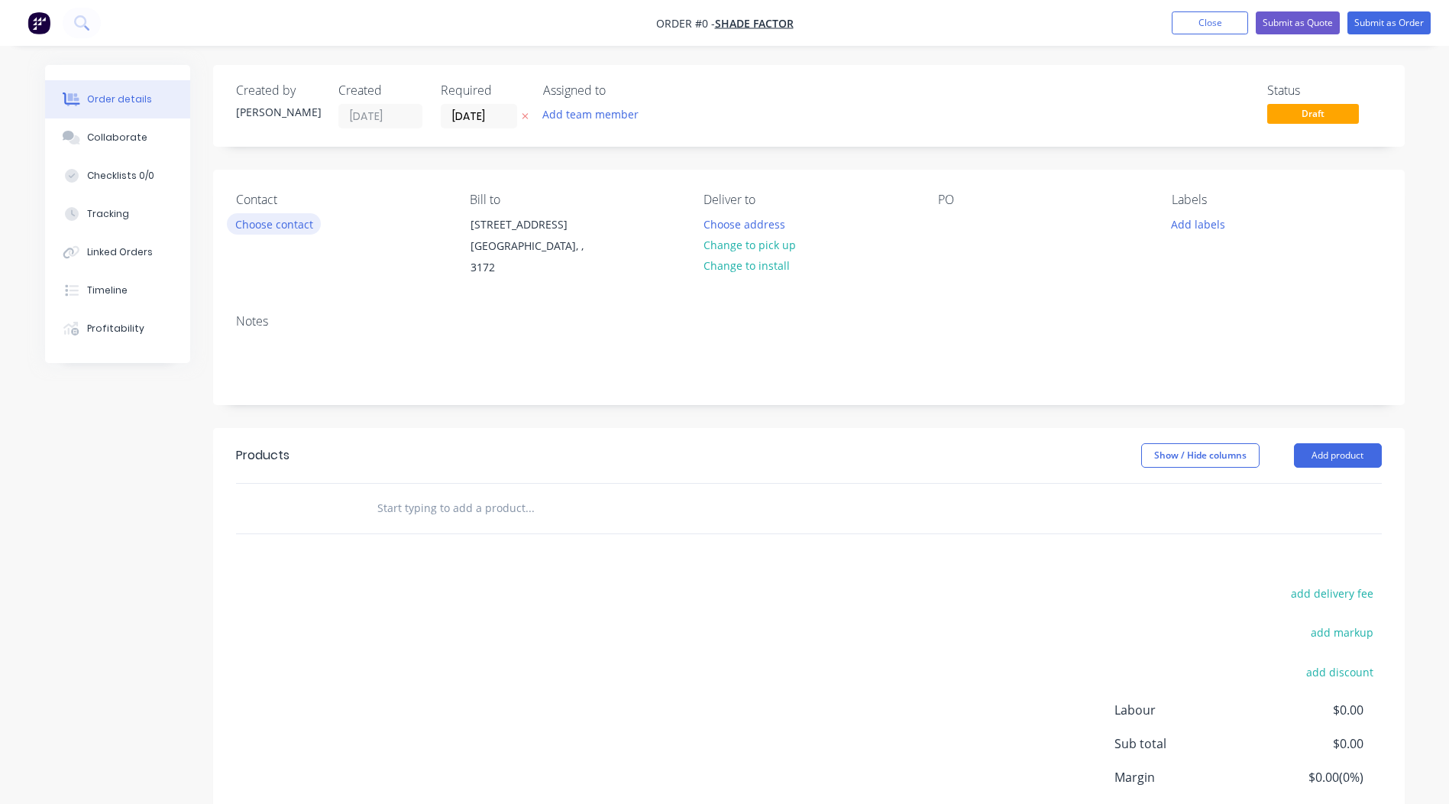
click at [257, 226] on button "Choose contact" at bounding box center [274, 223] width 94 height 21
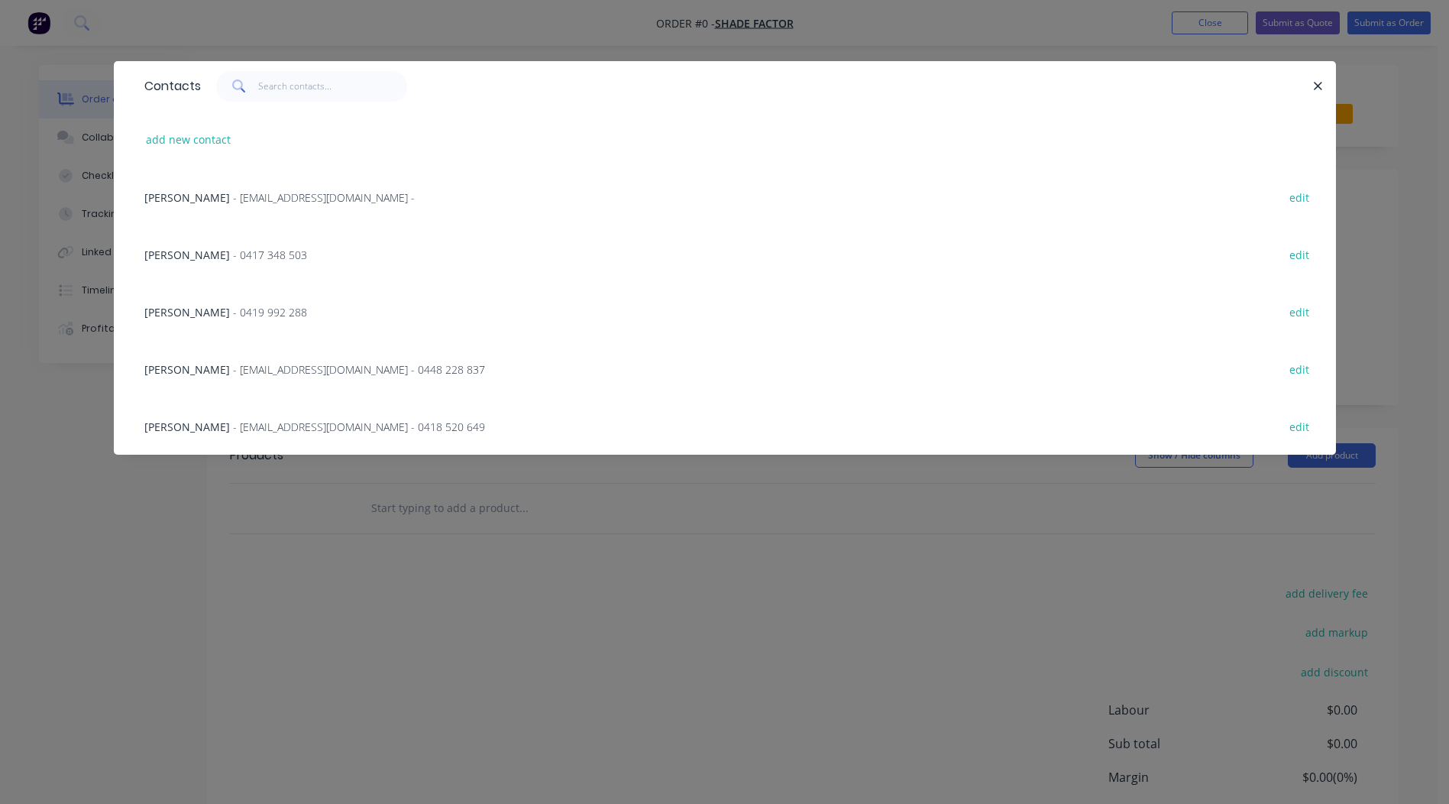
click at [233, 256] on span "- 0417 348 503" at bounding box center [270, 254] width 74 height 15
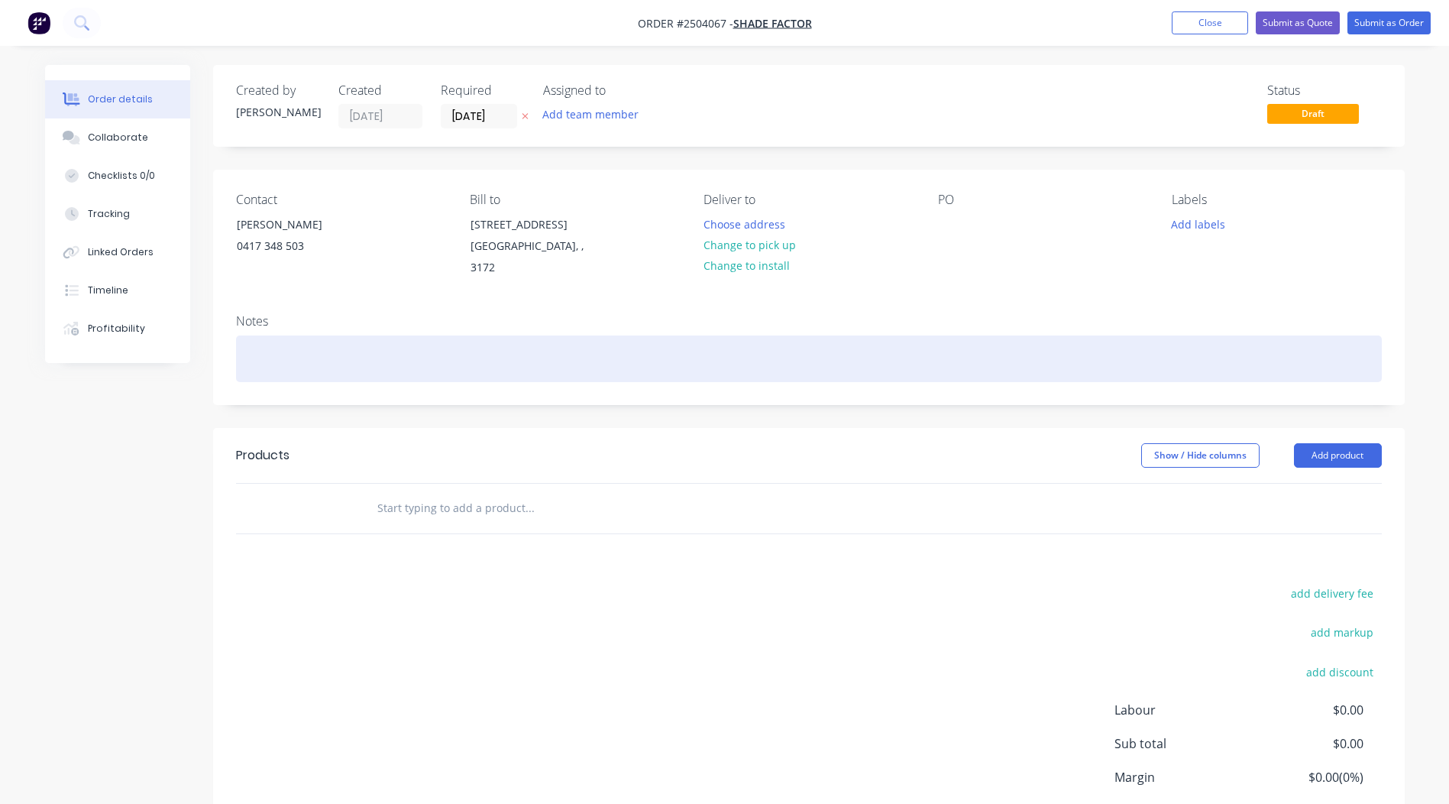
click at [277, 335] on div at bounding box center [809, 358] width 1146 height 47
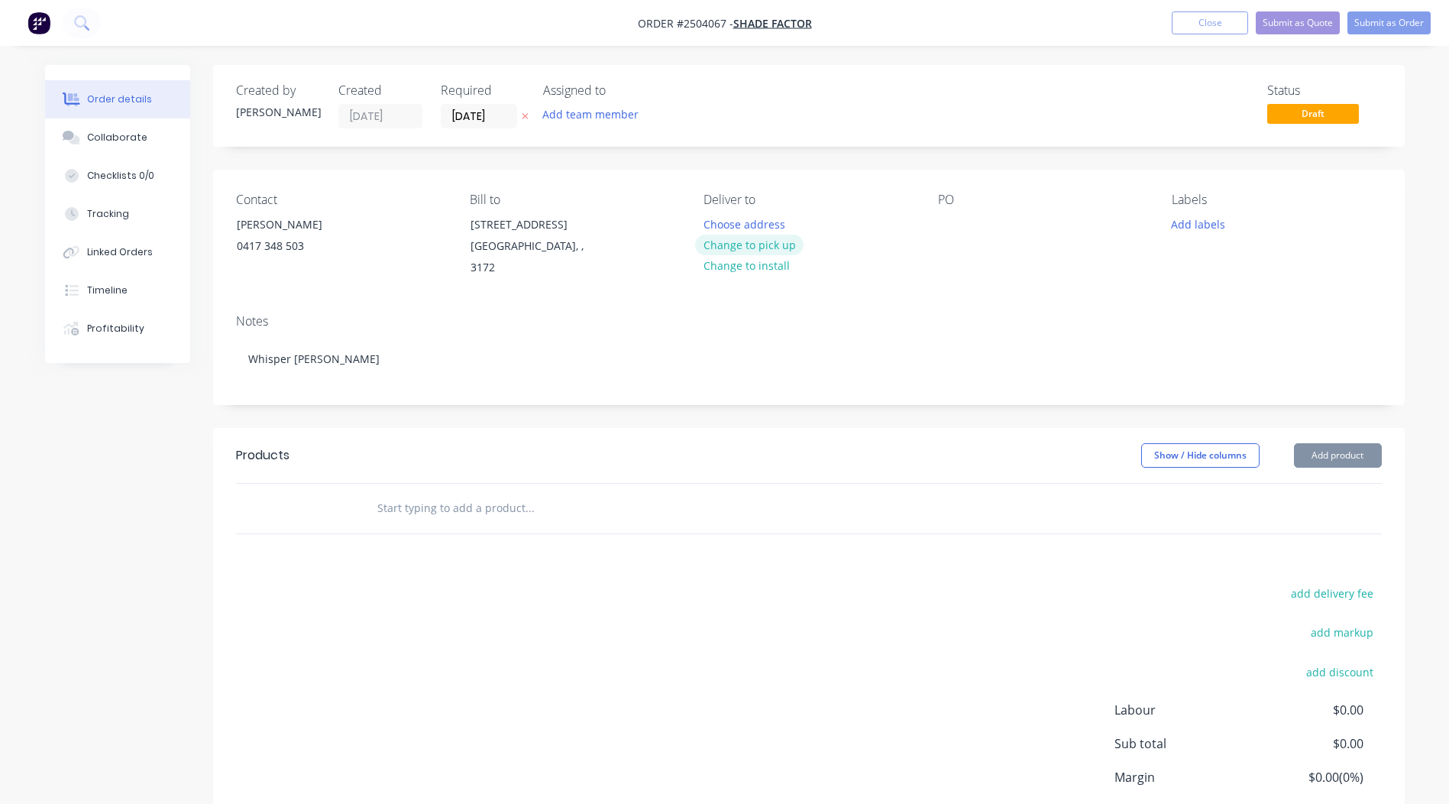
click at [744, 247] on button "Change to pick up" at bounding box center [749, 245] width 108 height 21
click at [947, 222] on div at bounding box center [950, 224] width 24 height 22
click at [1321, 443] on button "Add product" at bounding box center [1338, 455] width 88 height 24
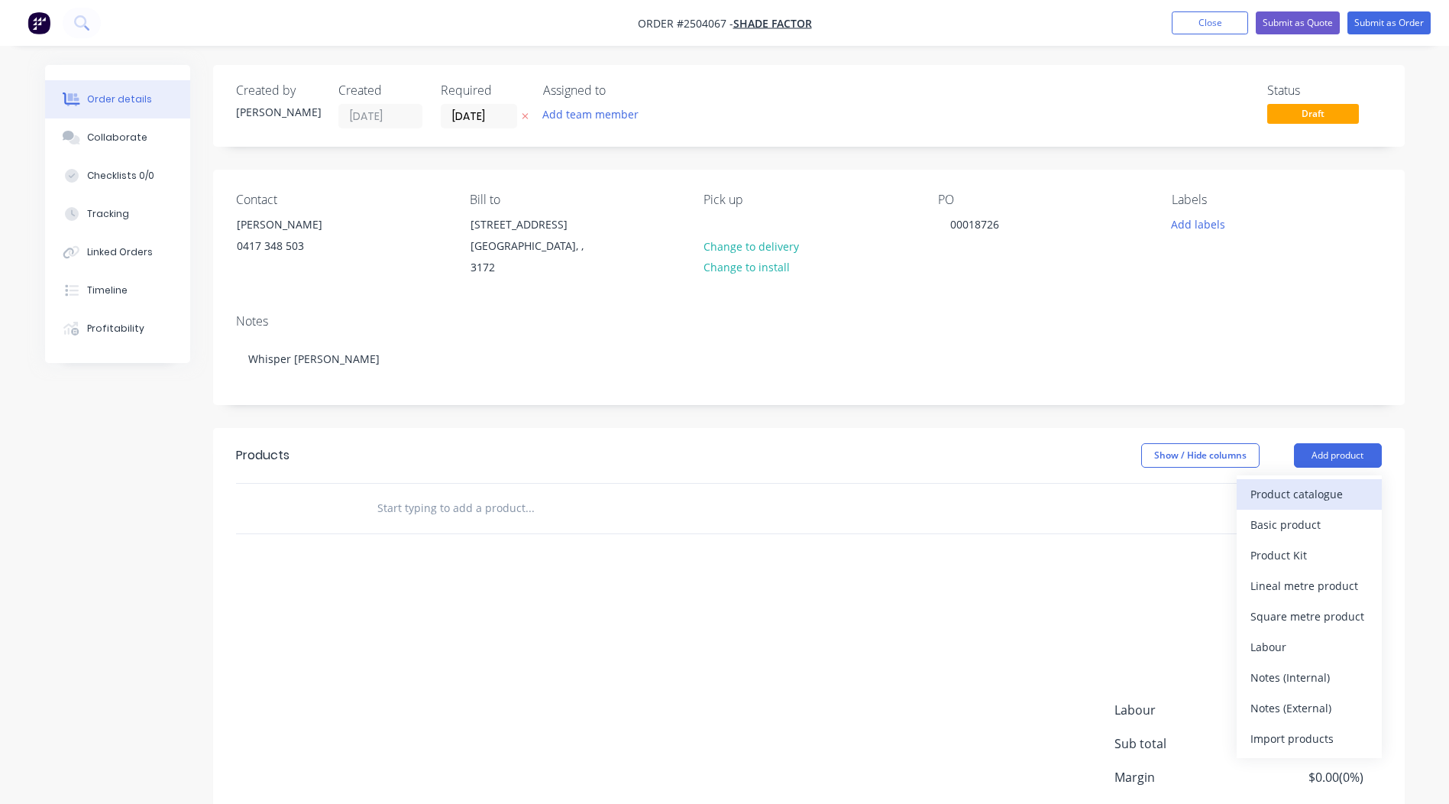
click at [1306, 483] on div "Product catalogue" at bounding box center [1309, 494] width 118 height 22
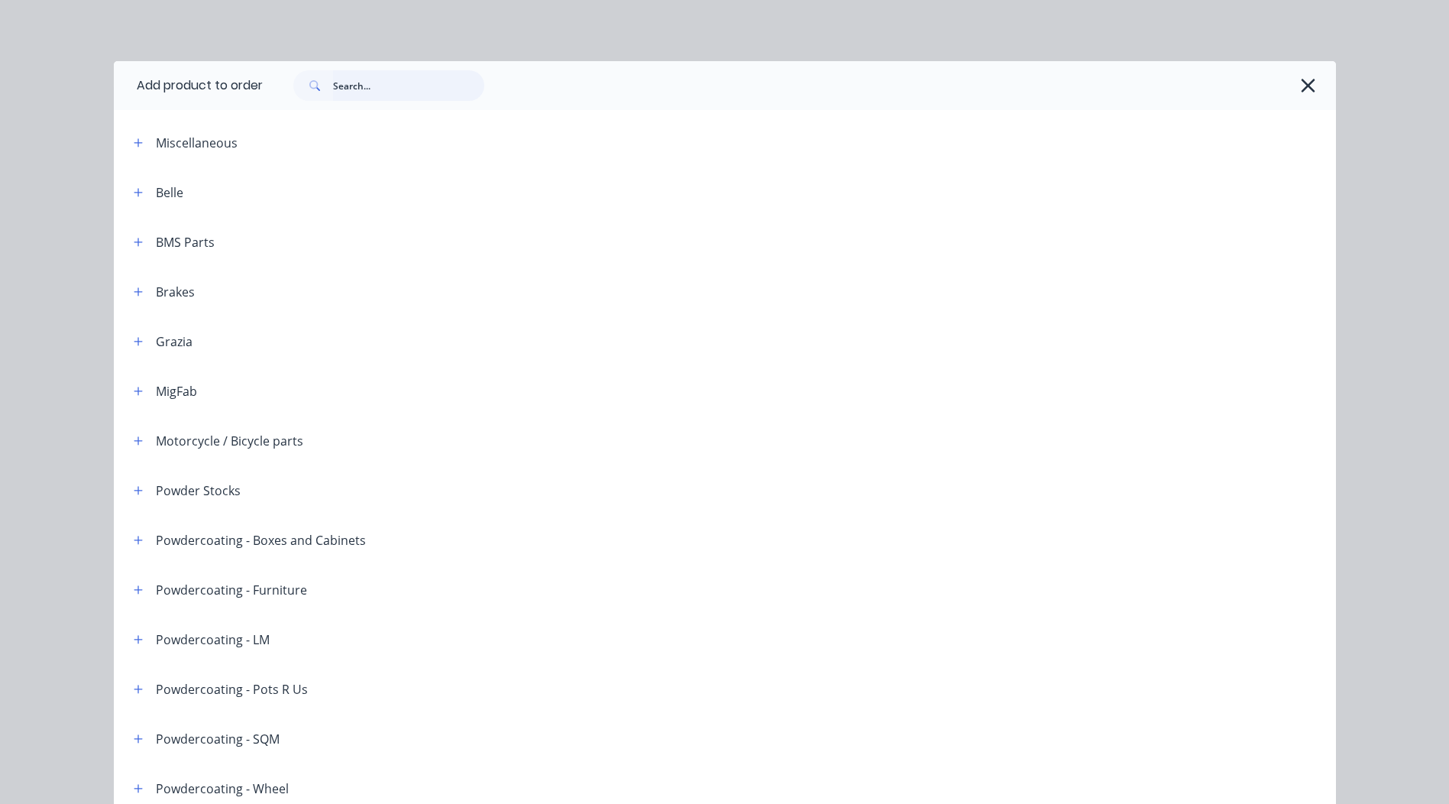
click at [349, 87] on input "text" at bounding box center [408, 85] width 151 height 31
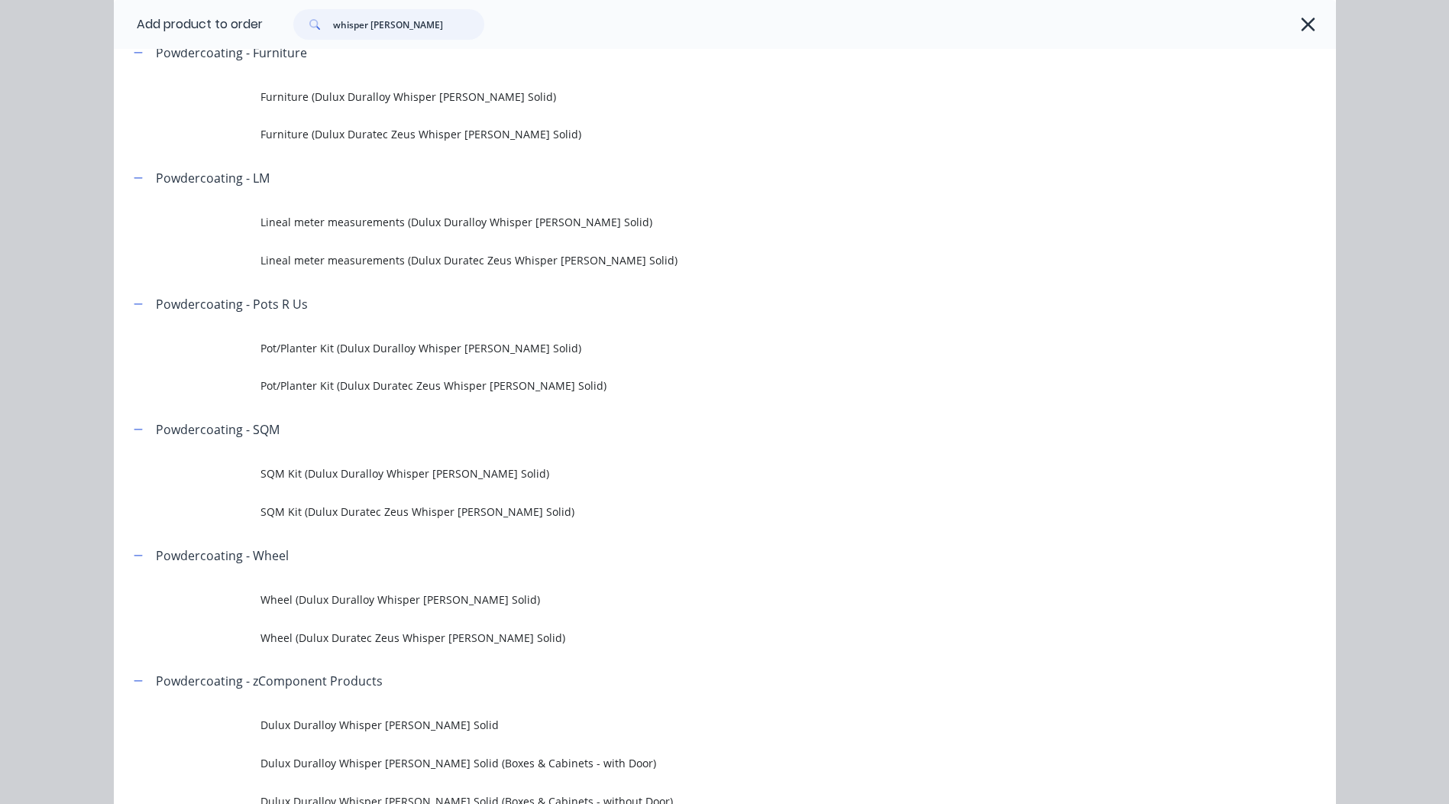
scroll to position [306, 0]
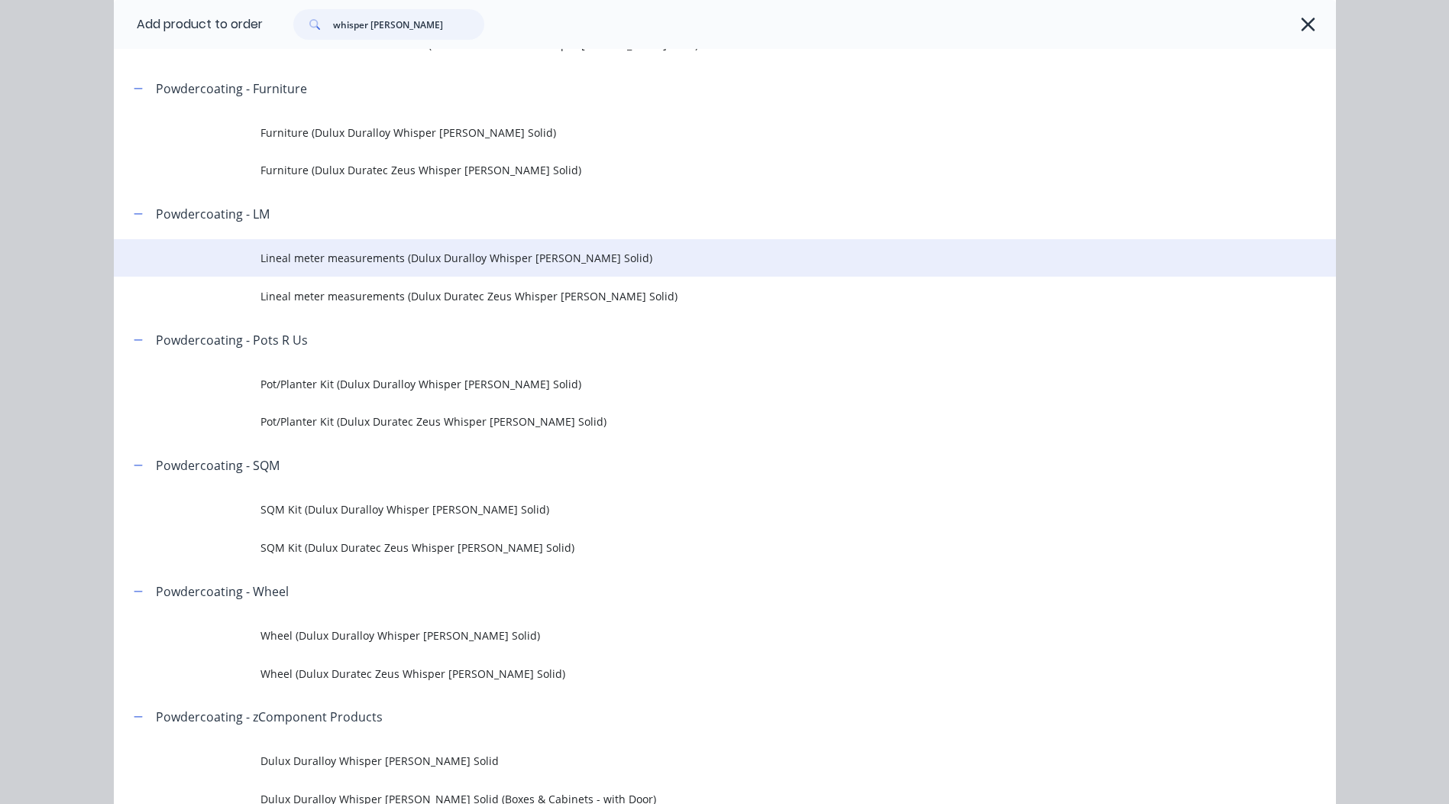
type input "whisper white matt"
click at [502, 258] on span "Lineal meter measurements (Dulux Duralloy Whisper White Matt Solid)" at bounding box center [690, 258] width 860 height 16
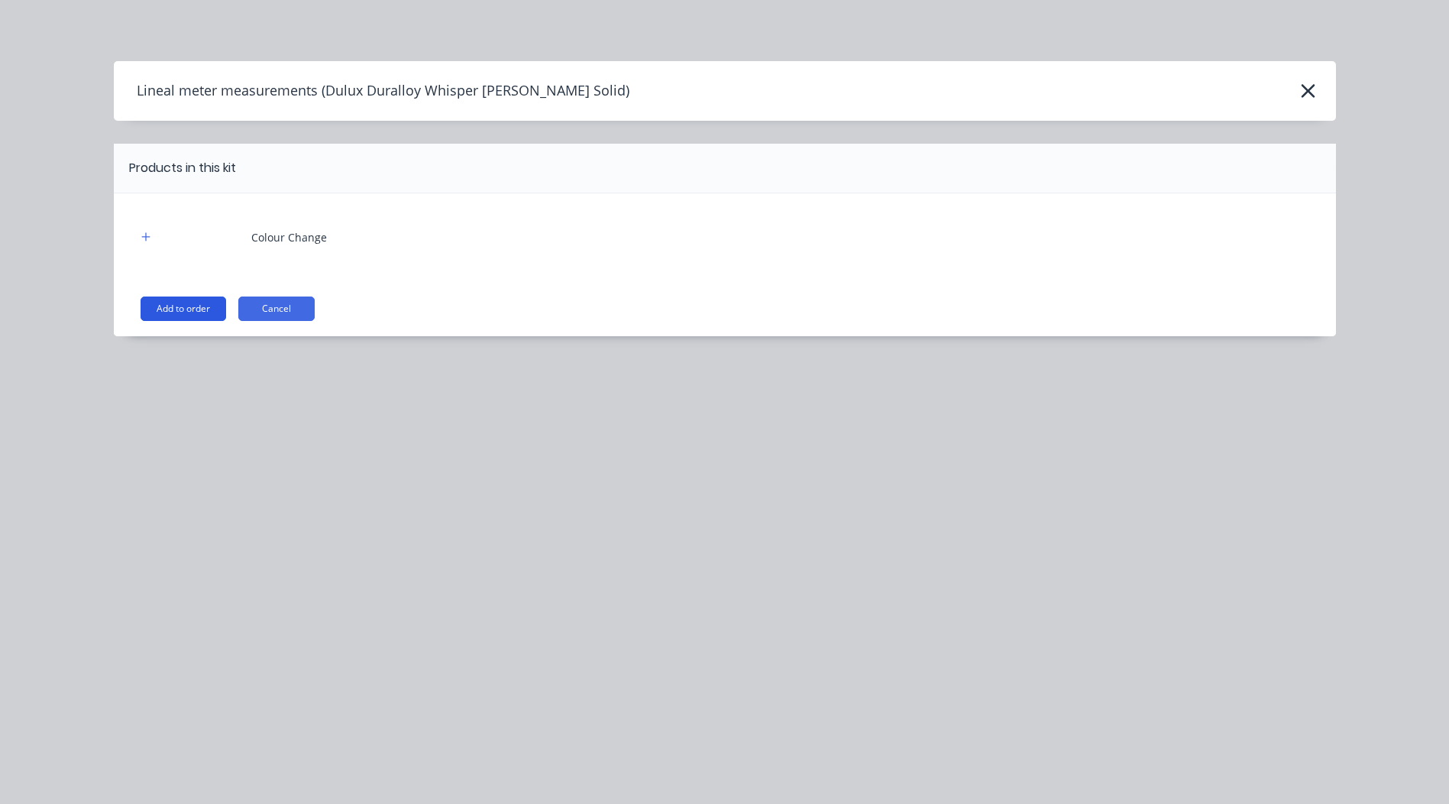
click at [177, 309] on button "Add to order" at bounding box center [184, 308] width 86 height 24
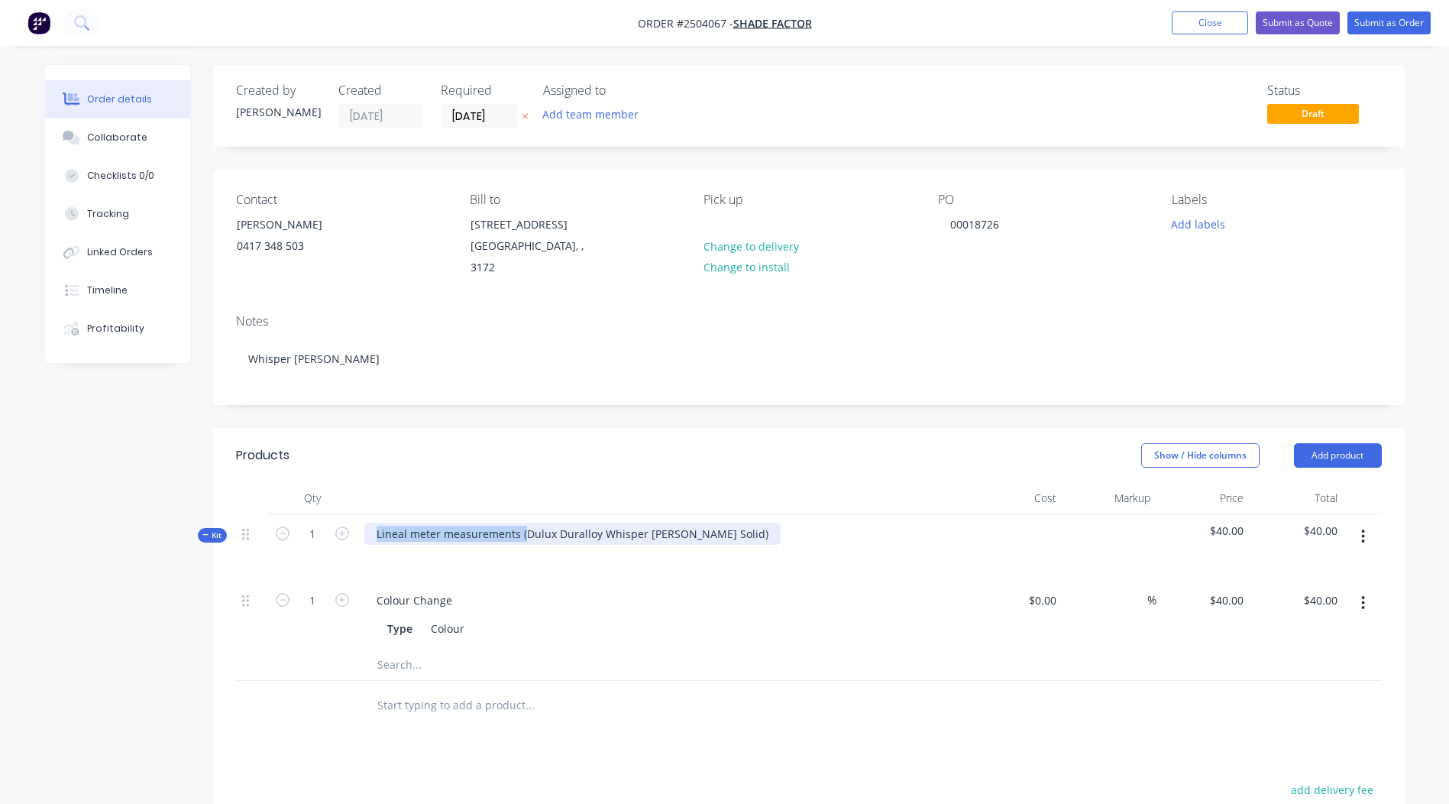
drag, startPoint x: 524, startPoint y: 519, endPoint x: -3, endPoint y: 582, distance: 530.9
click at [0, 582] on html "Order #2504067 - Shade Factor Add product Close Submit as Quote Submit as Order…" at bounding box center [724, 560] width 1449 height 1120
click at [583, 522] on div "Dulux Duralloy Whisper White Matt Solid)" at bounding box center [497, 533] width 266 height 22
click at [671, 428] on header "Products Show / Hide columns Add product" at bounding box center [809, 455] width 1192 height 55
click at [1373, 523] on button "button" at bounding box center [1363, 535] width 36 height 27
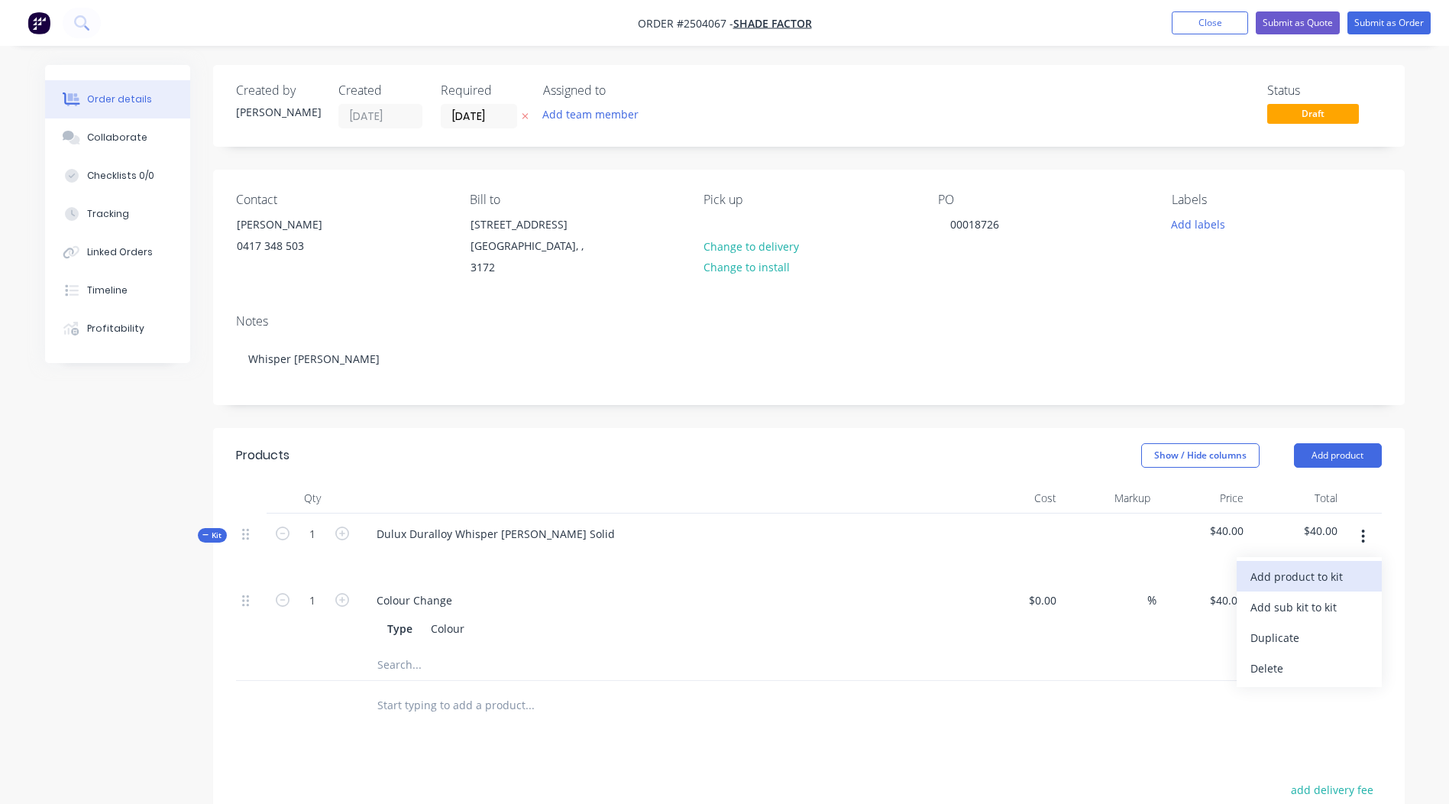
click at [1318, 565] on div "Add product to kit" at bounding box center [1309, 576] width 118 height 22
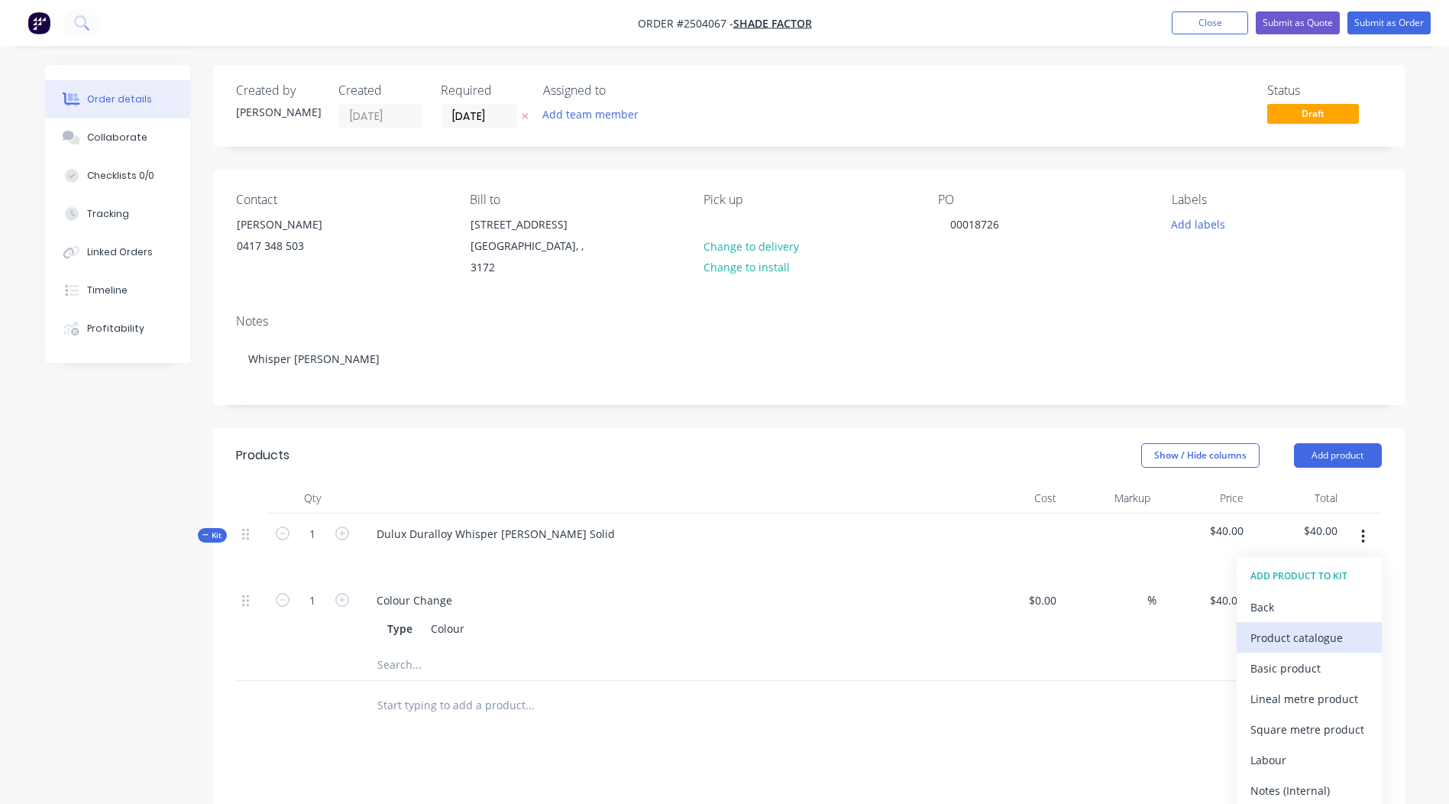
click at [1305, 622] on button "Product catalogue" at bounding box center [1309, 637] width 145 height 31
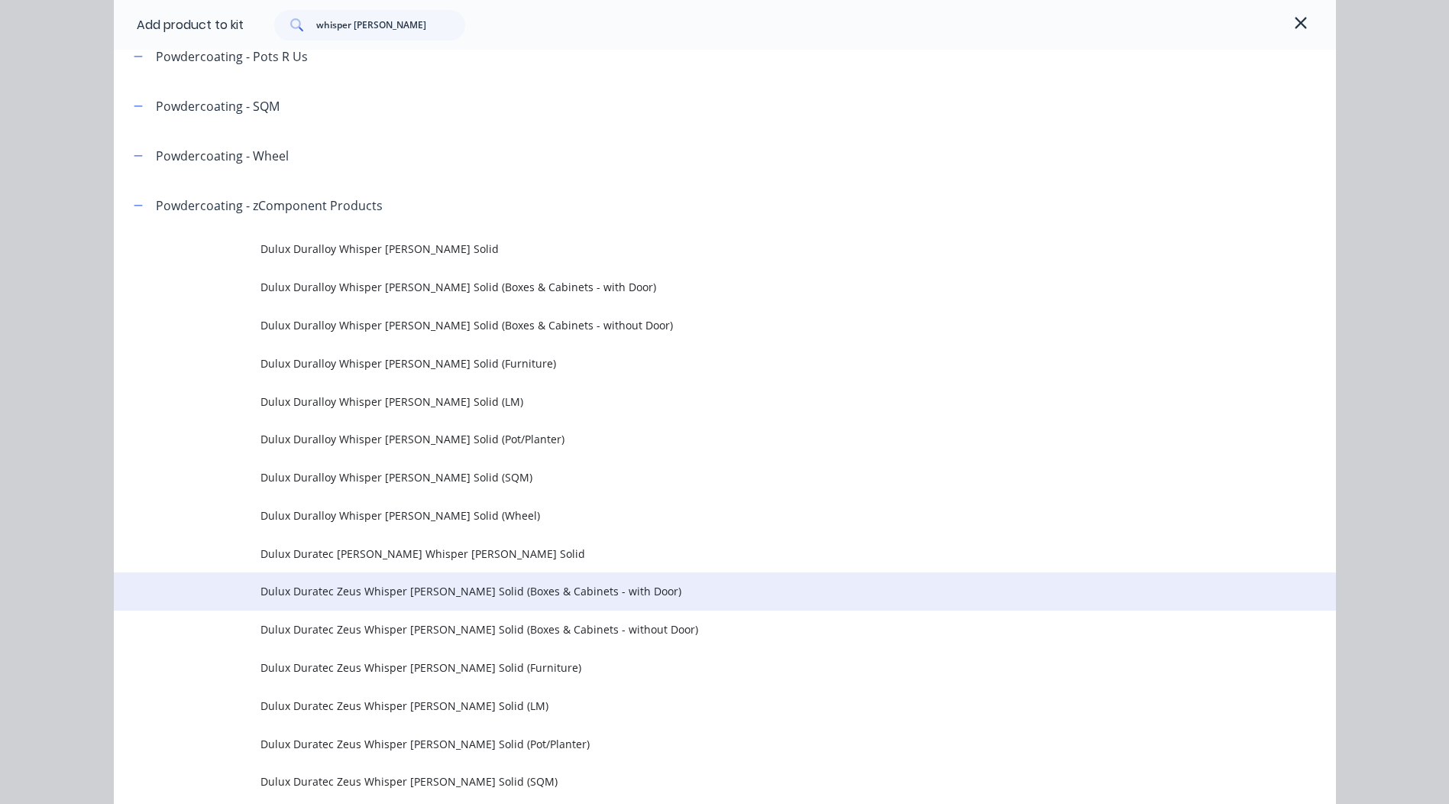
scroll to position [382, 0]
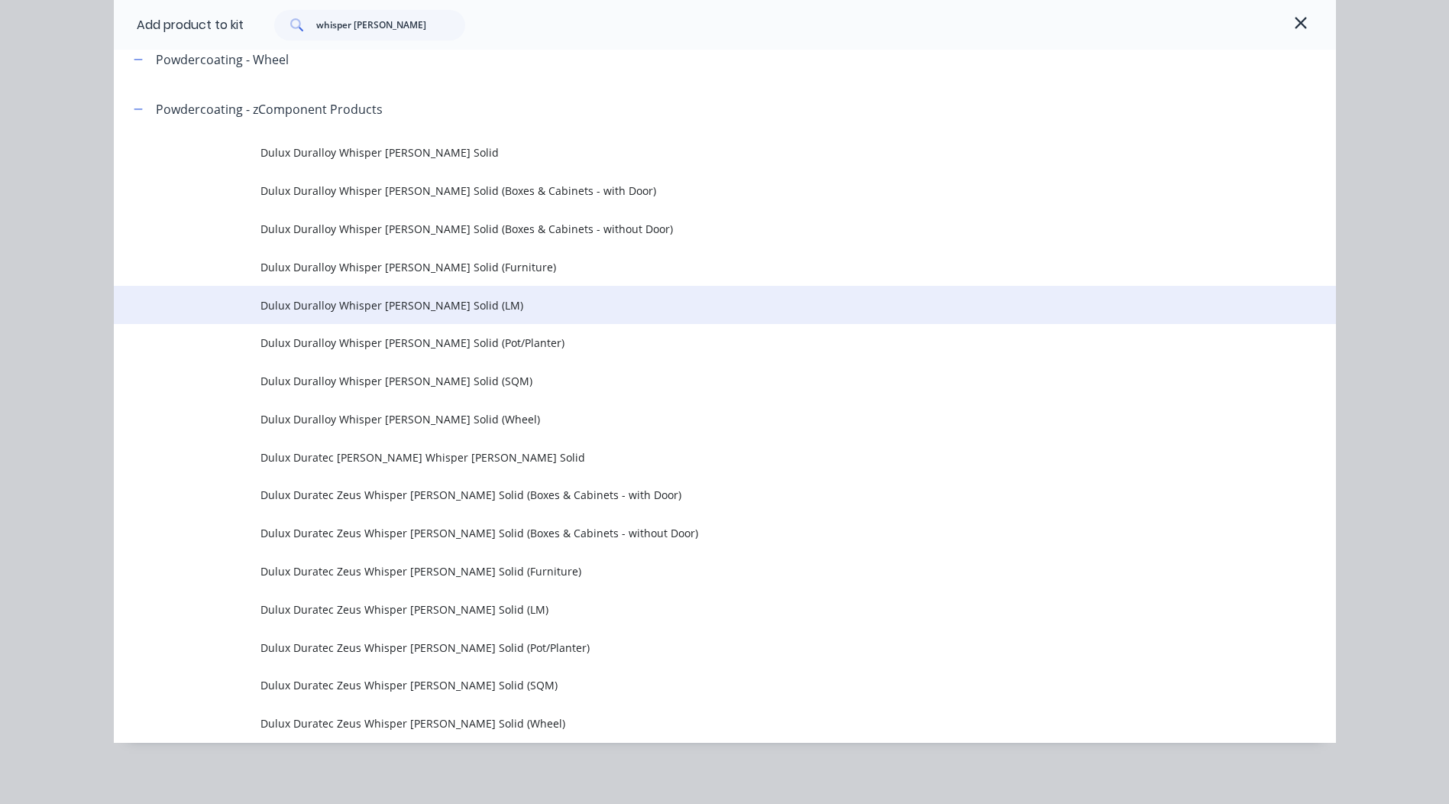
click at [480, 319] on td "Dulux Duralloy Whisper [PERSON_NAME] Solid (LM)" at bounding box center [797, 305] width 1075 height 38
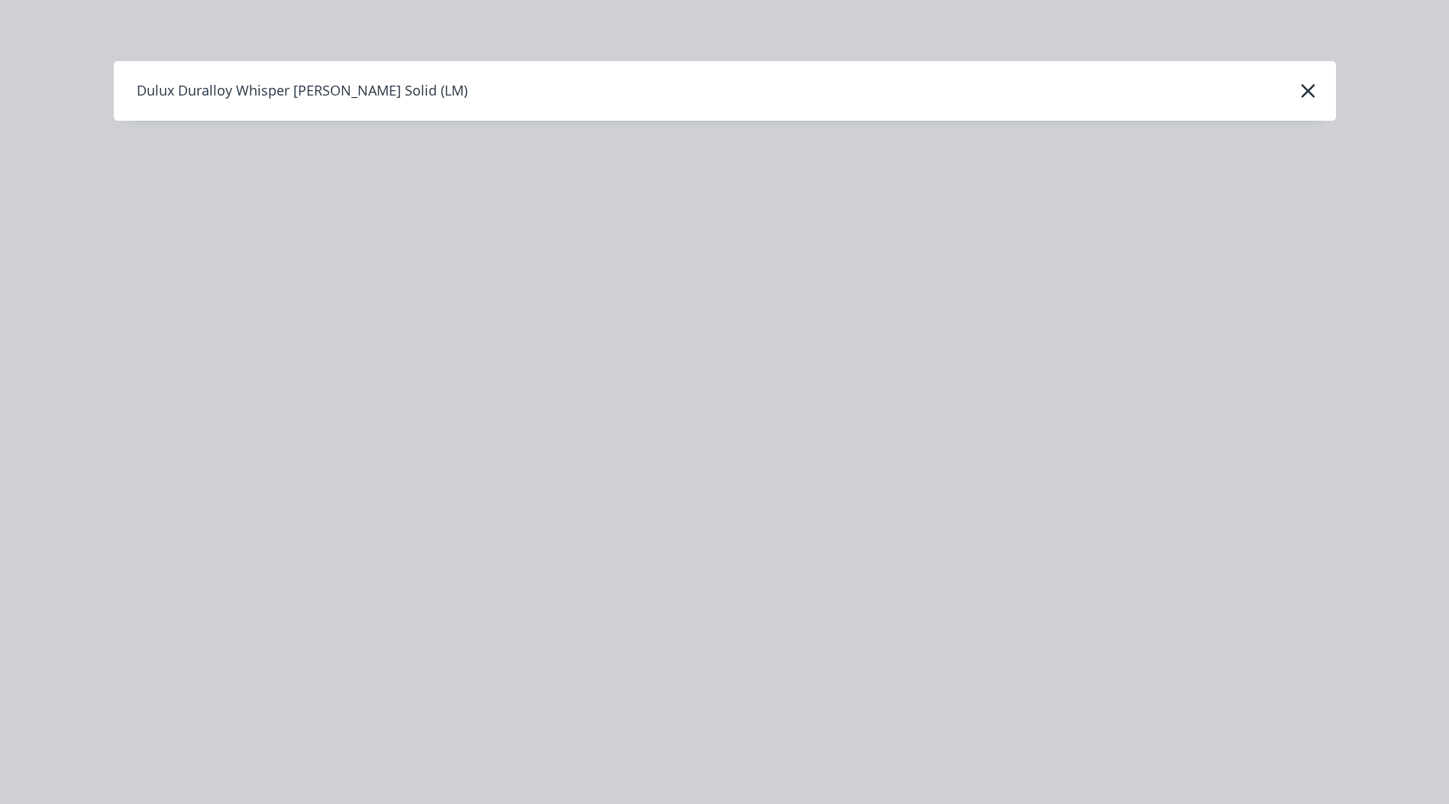
scroll to position [0, 0]
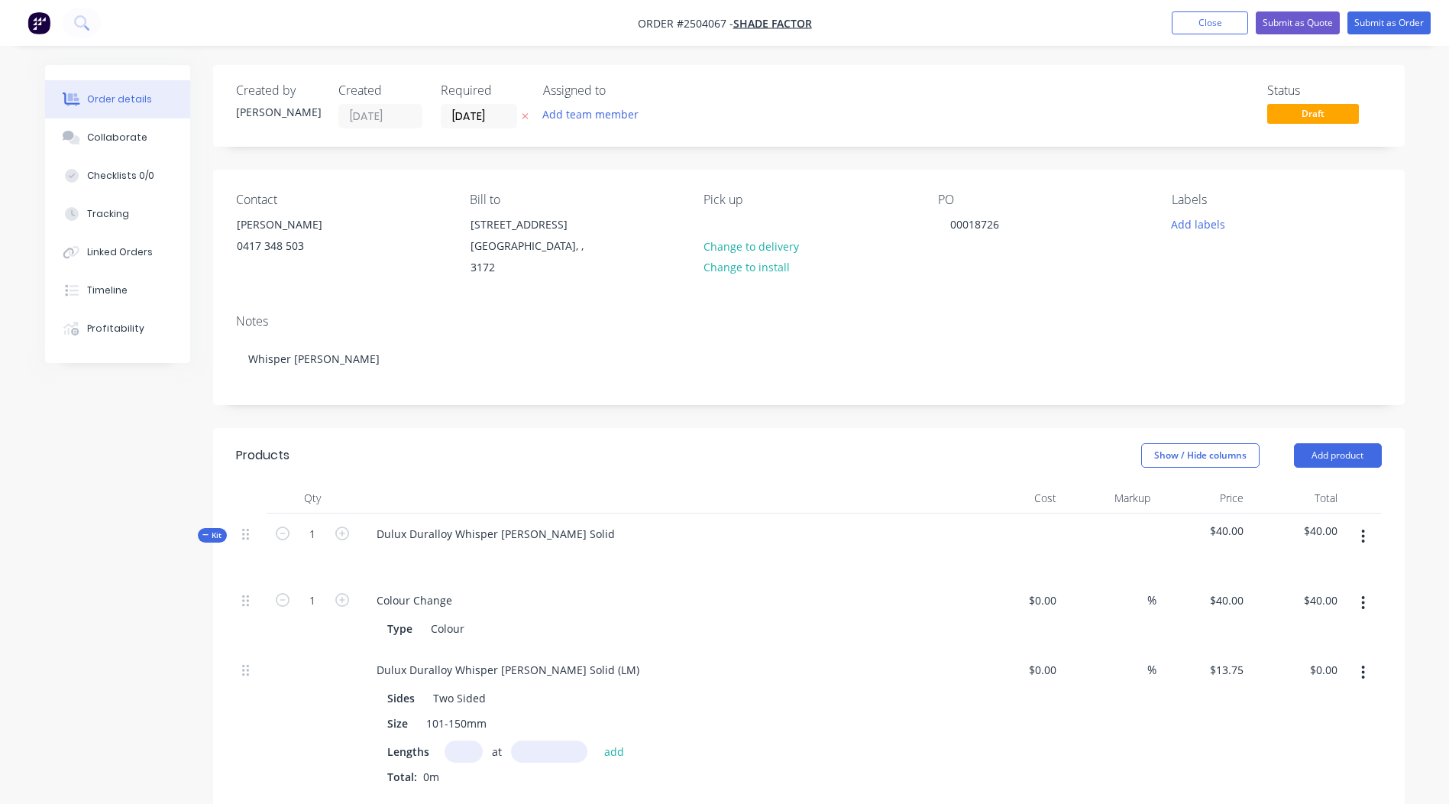
click at [451, 740] on input "text" at bounding box center [464, 751] width 38 height 22
type input "1"
click at [531, 741] on input "text" at bounding box center [549, 751] width 76 height 22
type input "4678"
click at [597, 740] on button "add" at bounding box center [615, 750] width 36 height 21
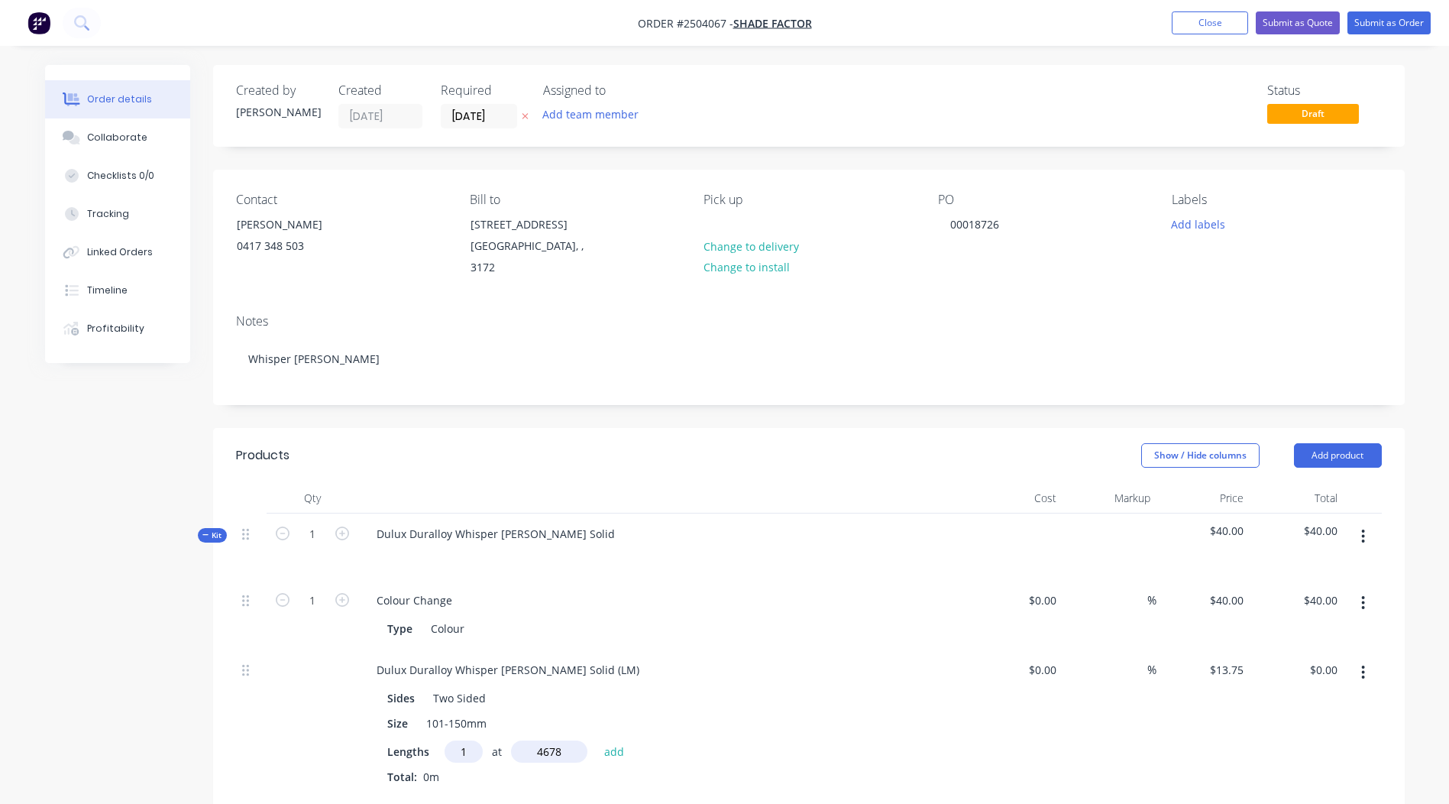
type input "$64.32"
type input "1"
click at [546, 740] on input "text" at bounding box center [549, 751] width 76 height 22
type input "5289"
click at [597, 740] on button "add" at bounding box center [615, 750] width 36 height 21
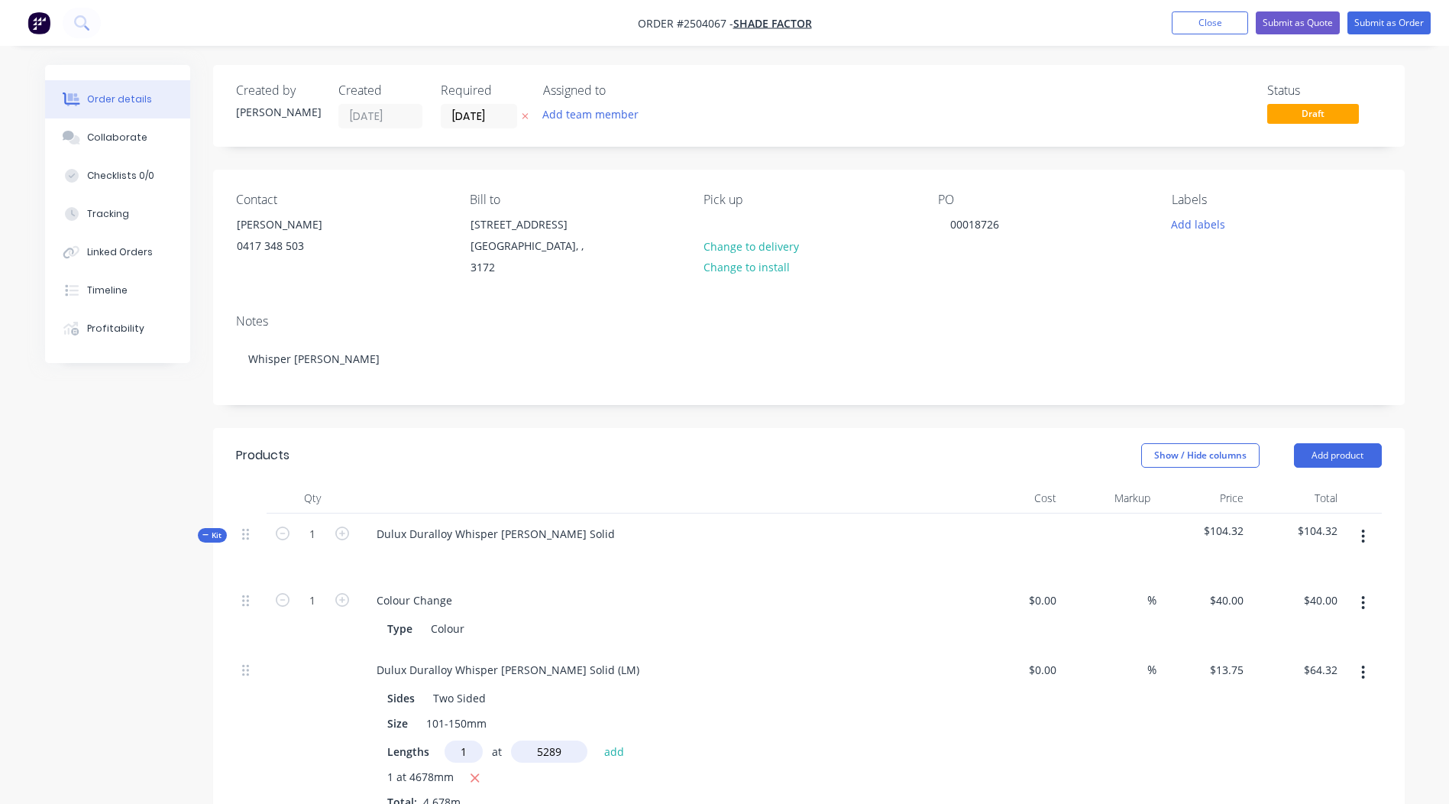
type input "$137.05"
type input "1"
click at [546, 740] on input "text" at bounding box center [549, 751] width 76 height 22
type input "4678"
click at [597, 740] on button "add" at bounding box center [615, 750] width 36 height 21
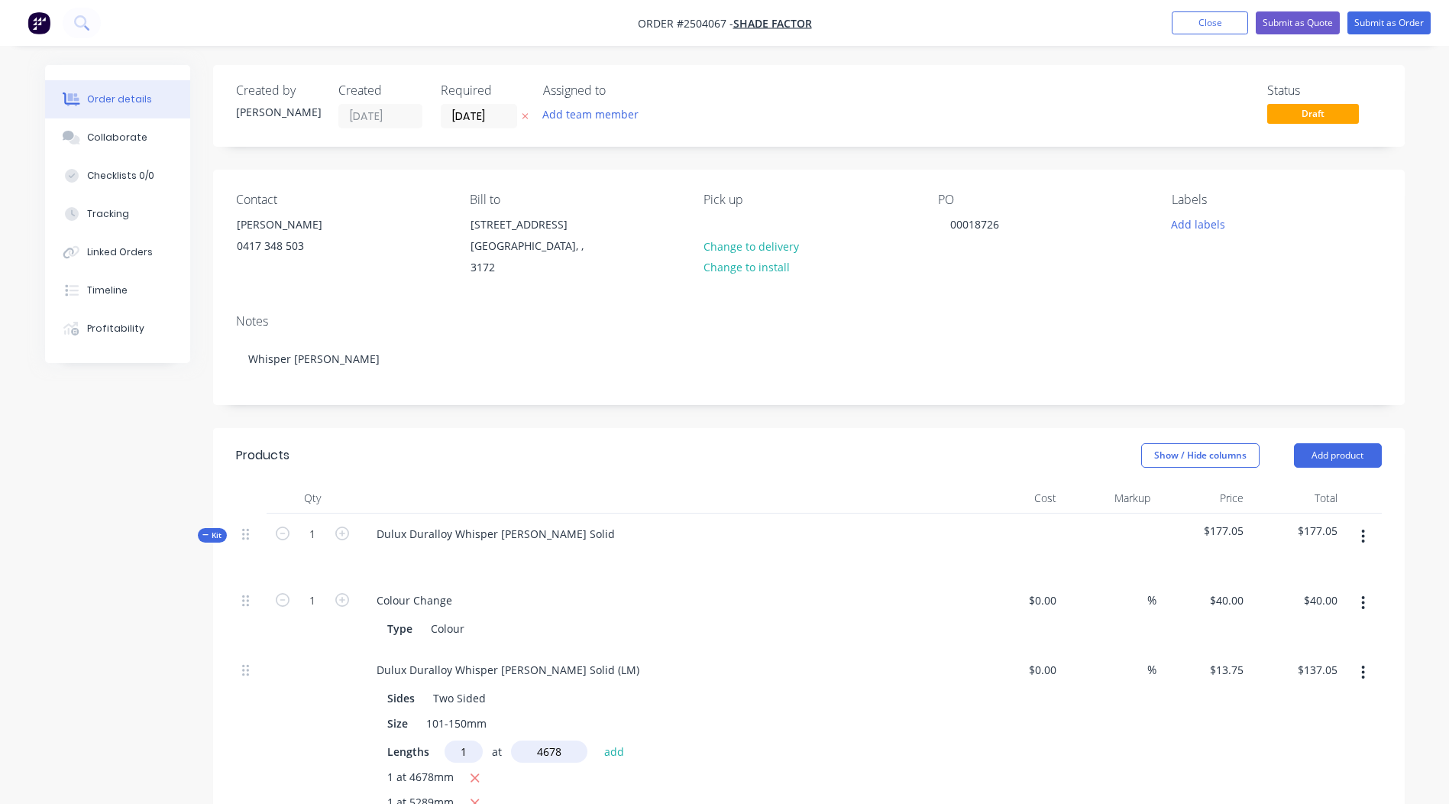
type input "$201.37"
drag, startPoint x: 610, startPoint y: 650, endPoint x: 0, endPoint y: 655, distance: 610.3
click at [0, 654] on html "Order #2504067 - Shade Factor Add product Close Submit as Quote Submit as Order…" at bounding box center [724, 670] width 1449 height 1341
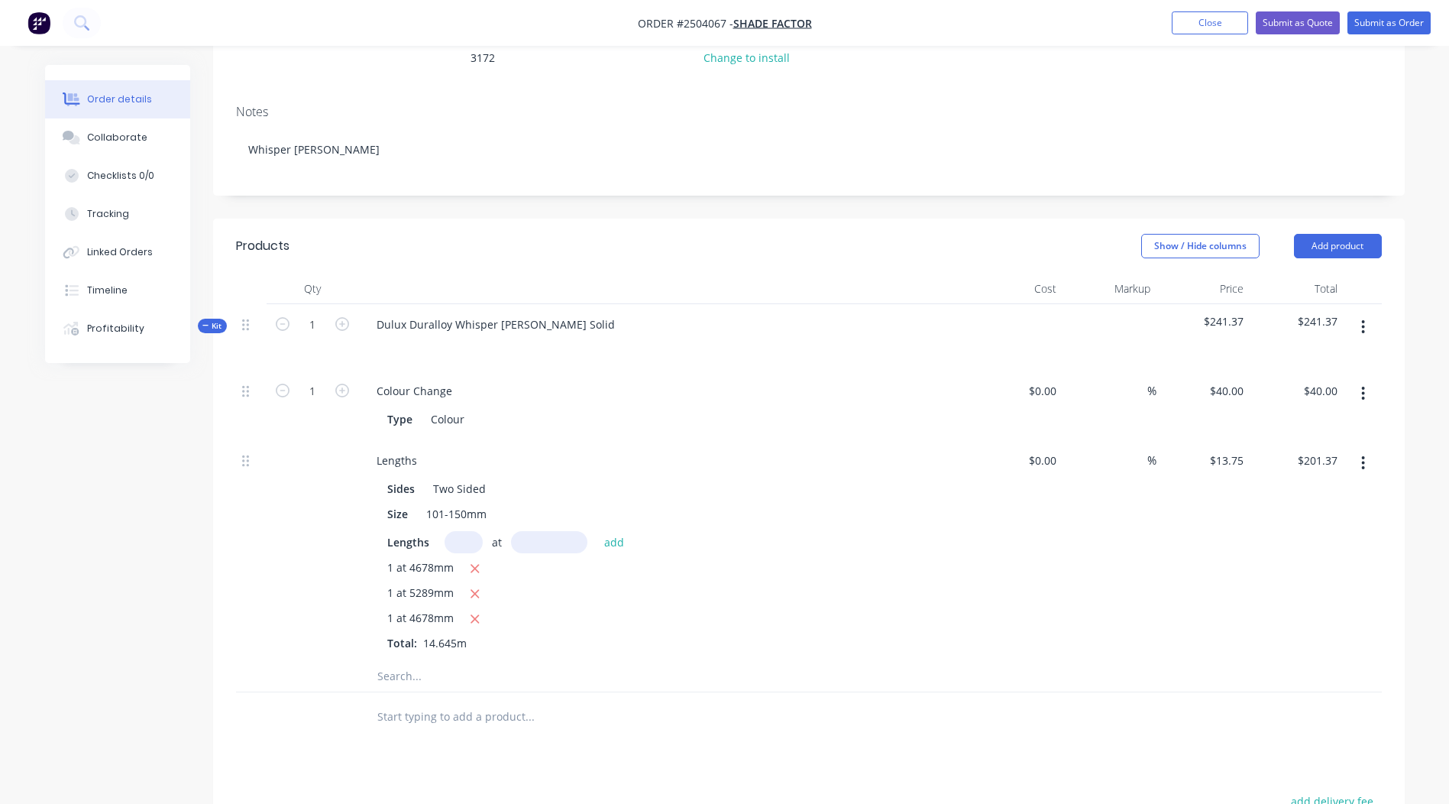
click at [1360, 316] on button "button" at bounding box center [1363, 326] width 36 height 27
click at [1324, 356] on div "Add product to kit" at bounding box center [1309, 367] width 118 height 22
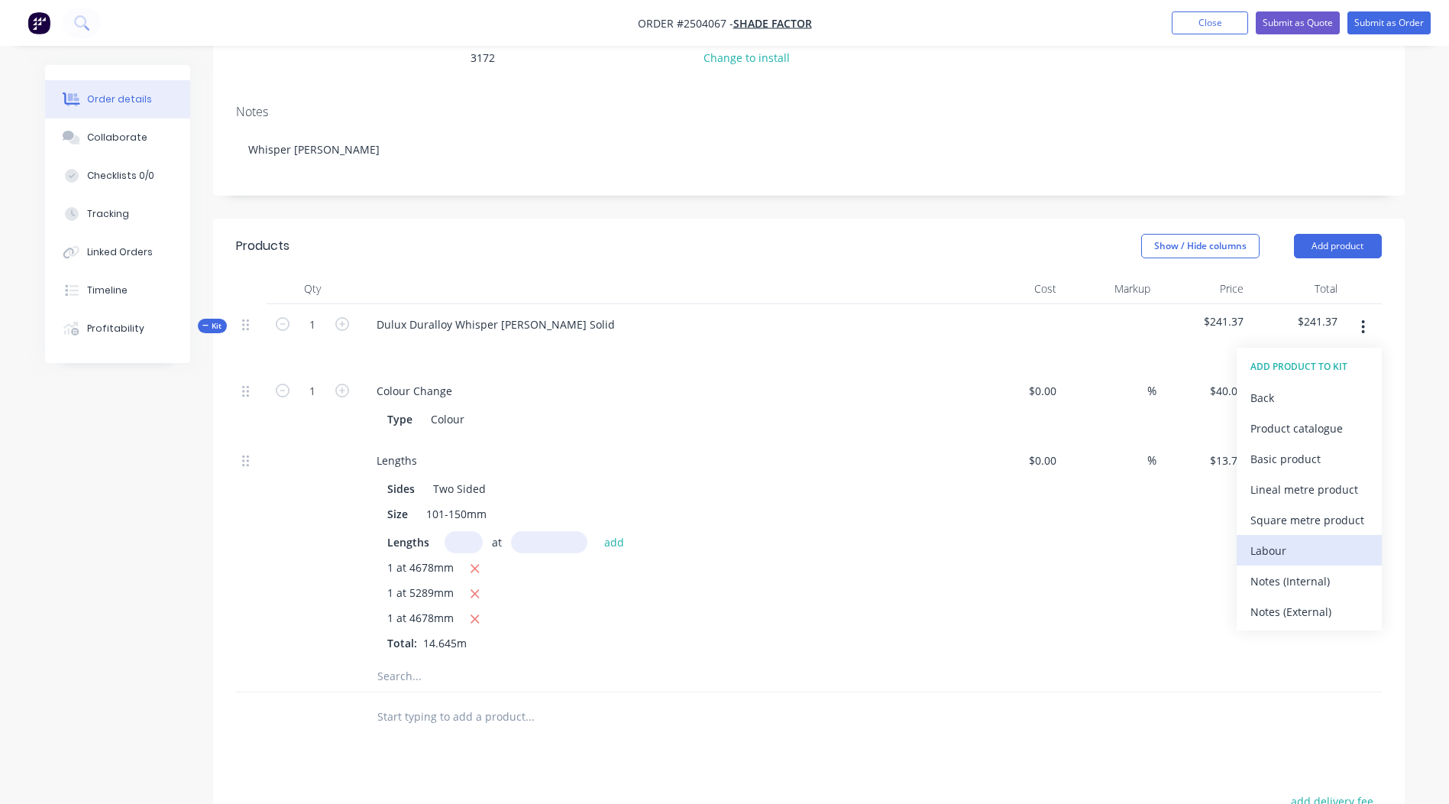
click at [1248, 535] on button "Labour" at bounding box center [1309, 550] width 145 height 31
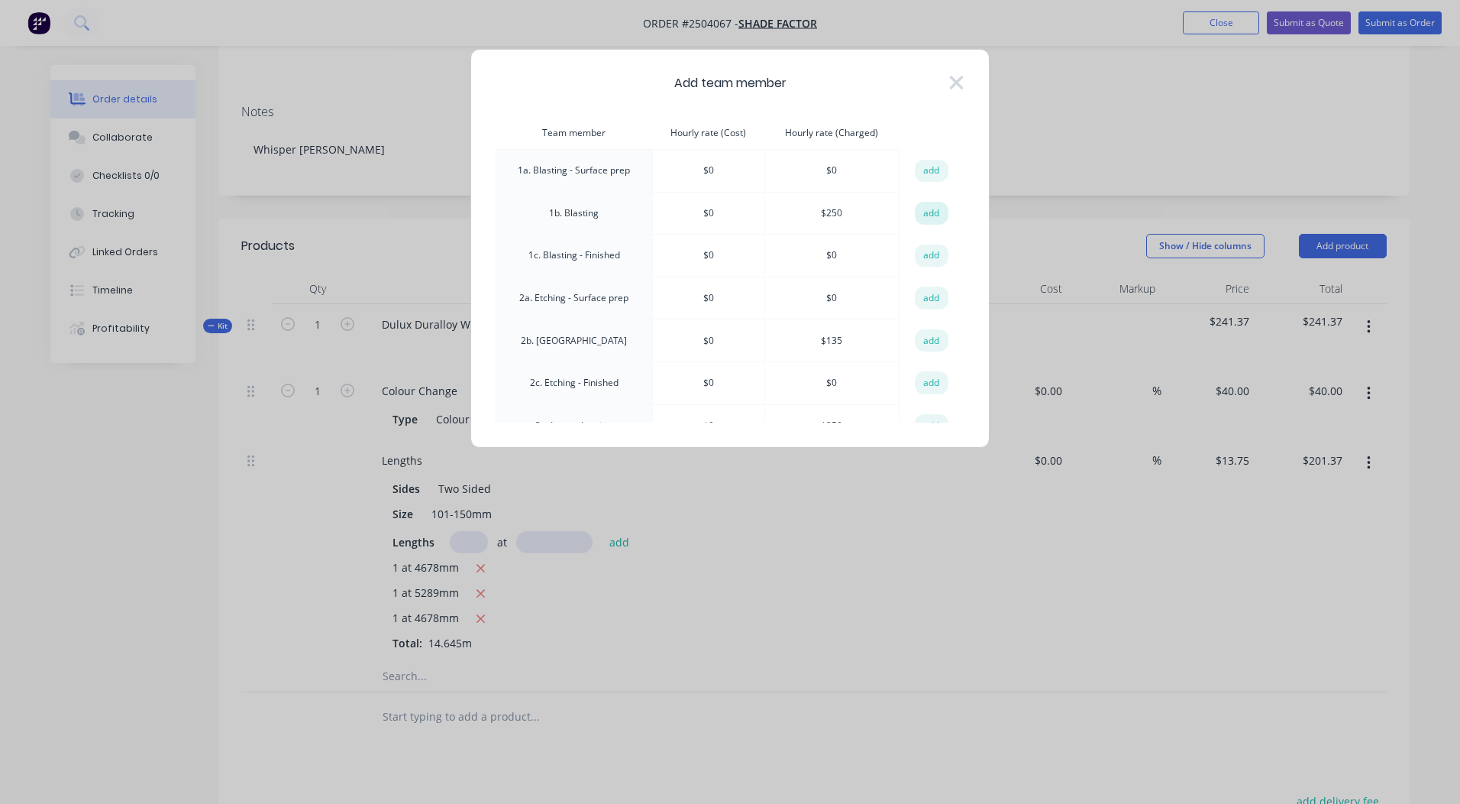
click at [930, 212] on button "add" at bounding box center [932, 213] width 34 height 23
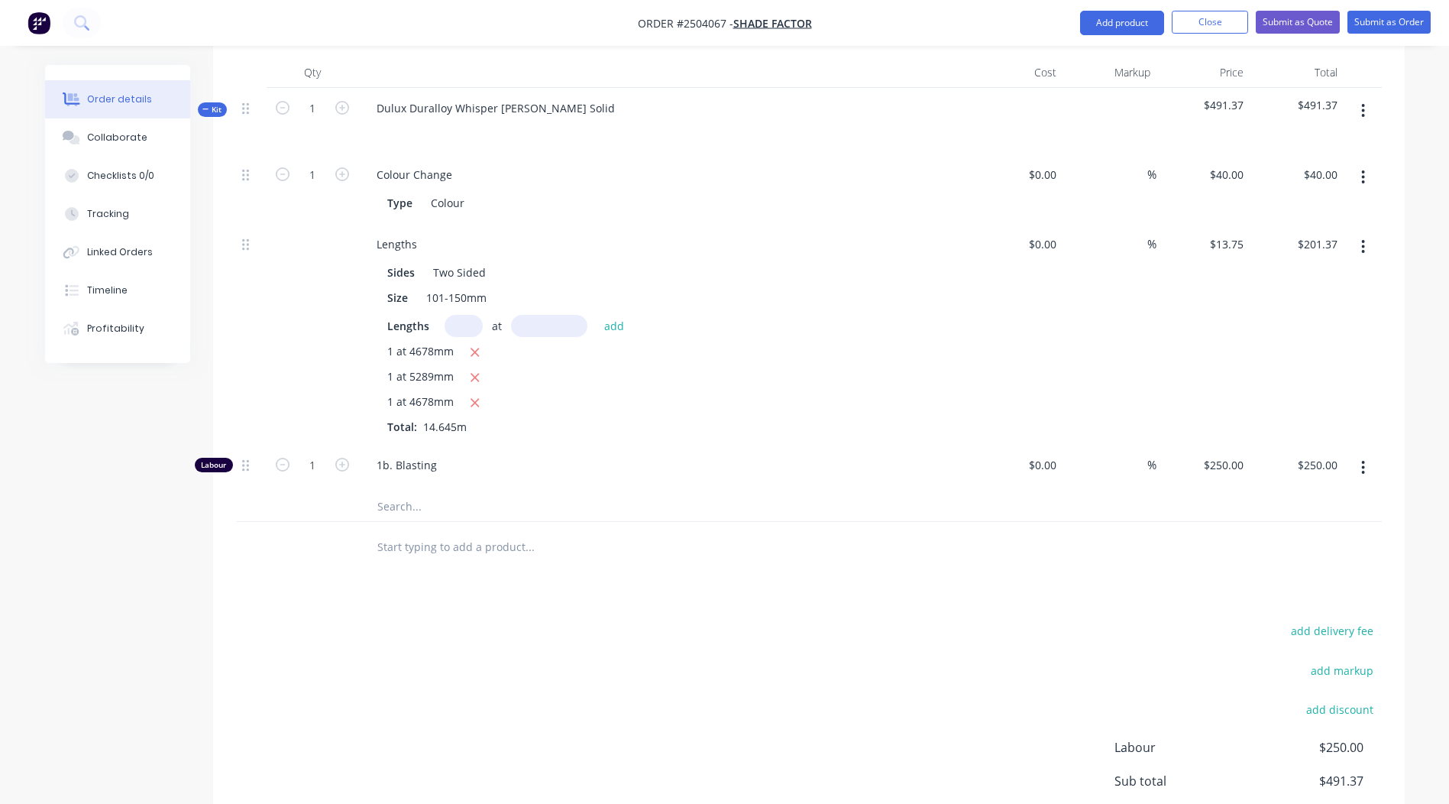
scroll to position [566, 0]
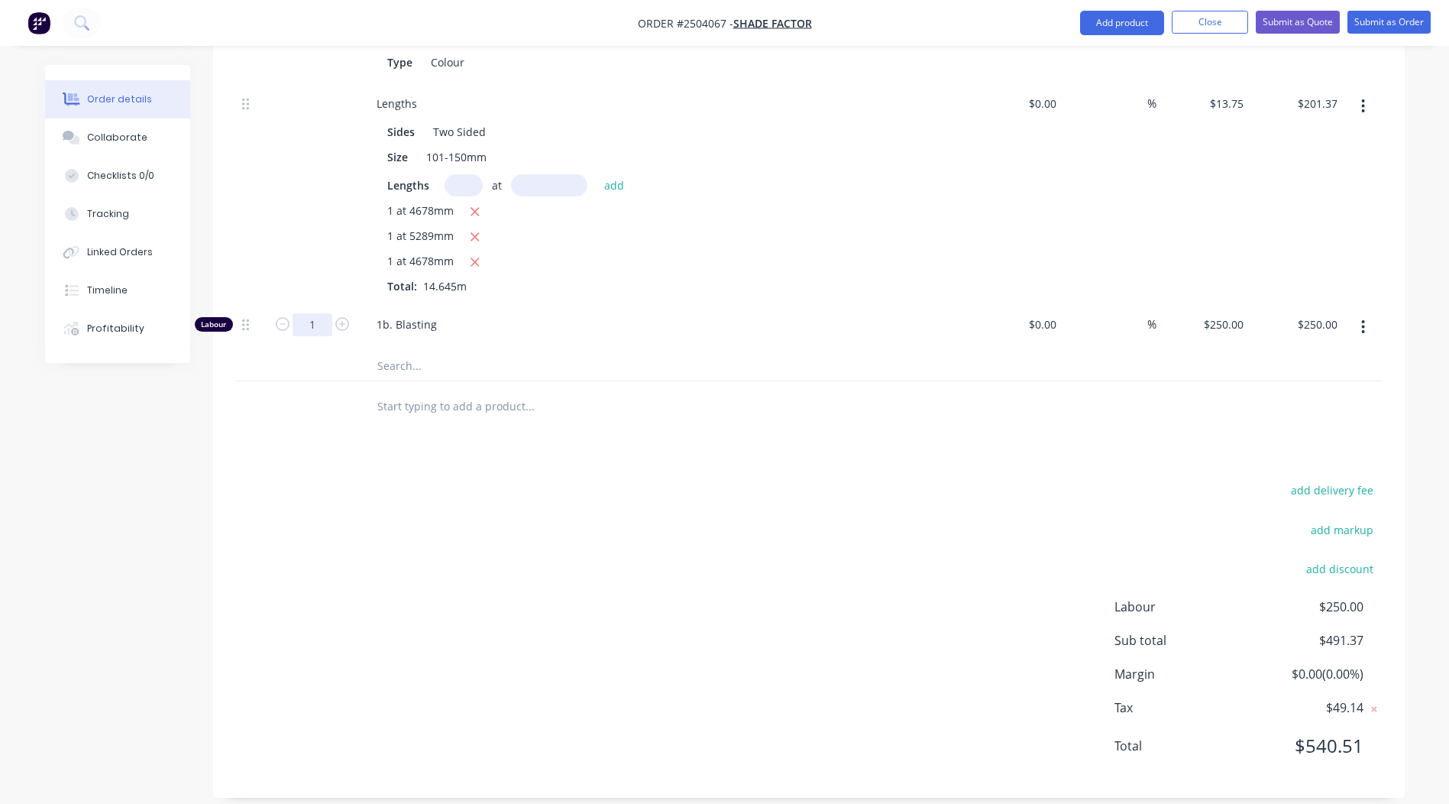
click at [312, 313] on input "1" at bounding box center [313, 324] width 40 height 23
type input "0.167"
type input "$41.75"
click at [533, 408] on div at bounding box center [633, 406] width 550 height 50
click at [970, 544] on div "add delivery fee add markup add discount Labour $41.75 Sub total $283.12 Margin…" at bounding box center [809, 627] width 1146 height 295
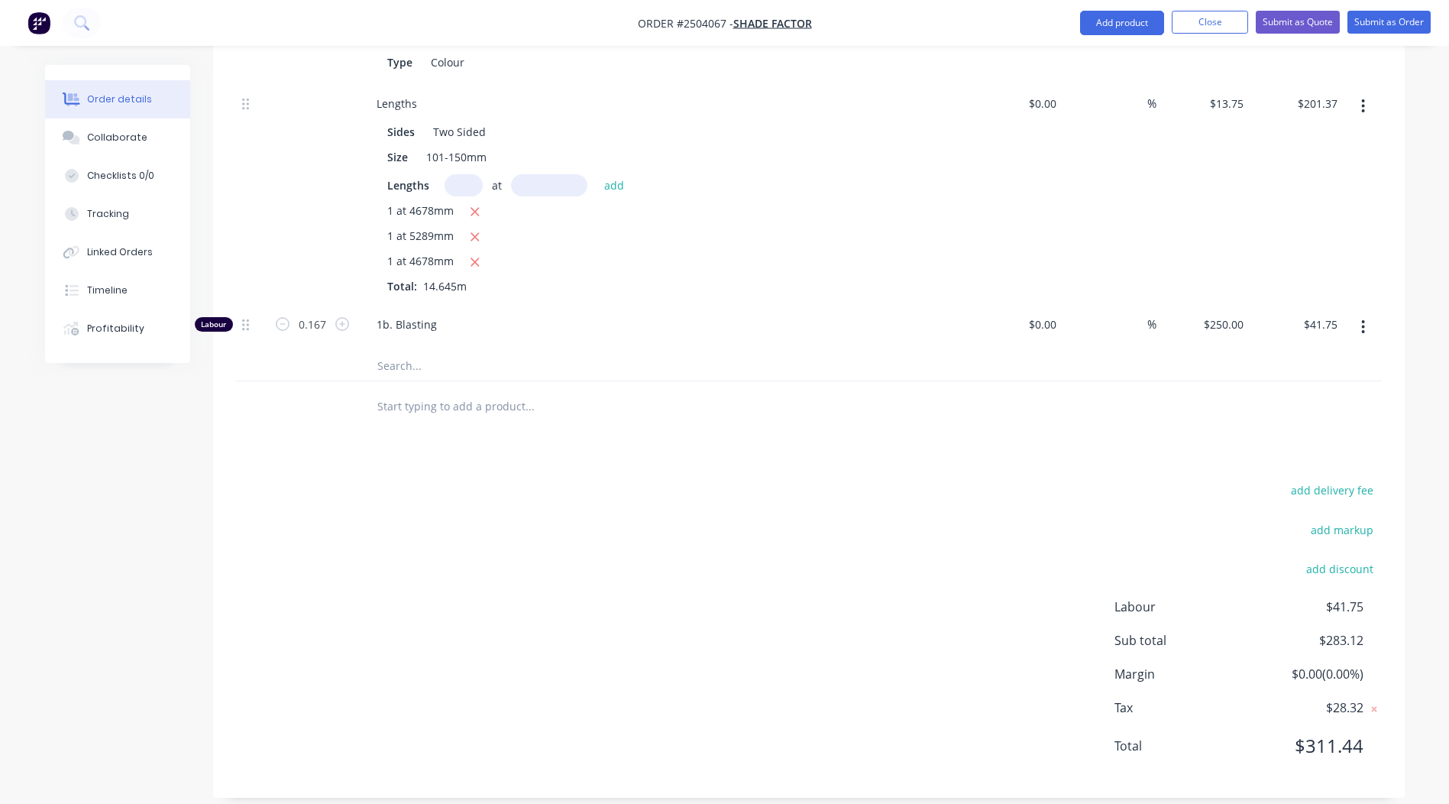
scroll to position [0, 0]
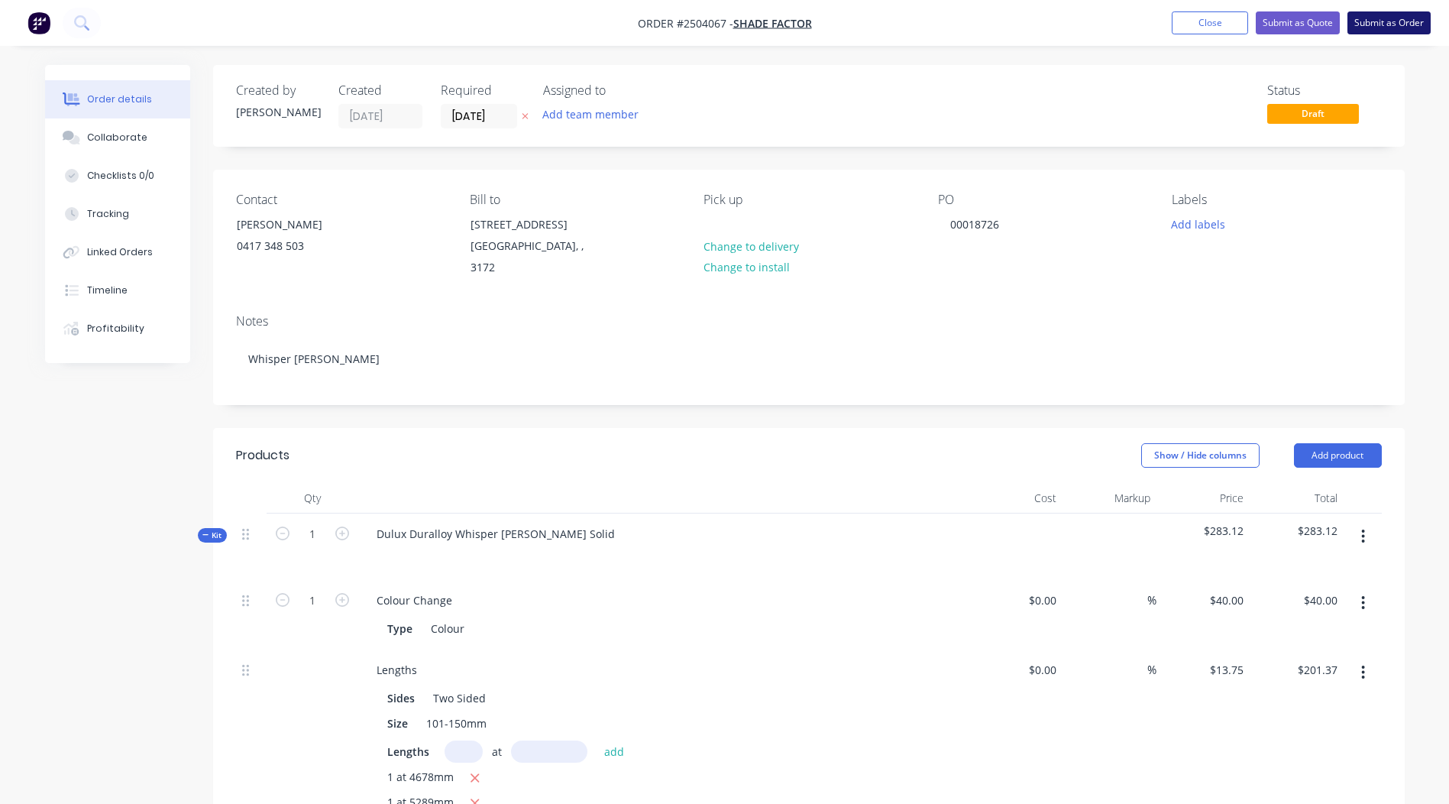
click at [1405, 31] on button "Submit as Order" at bounding box center [1388, 22] width 83 height 23
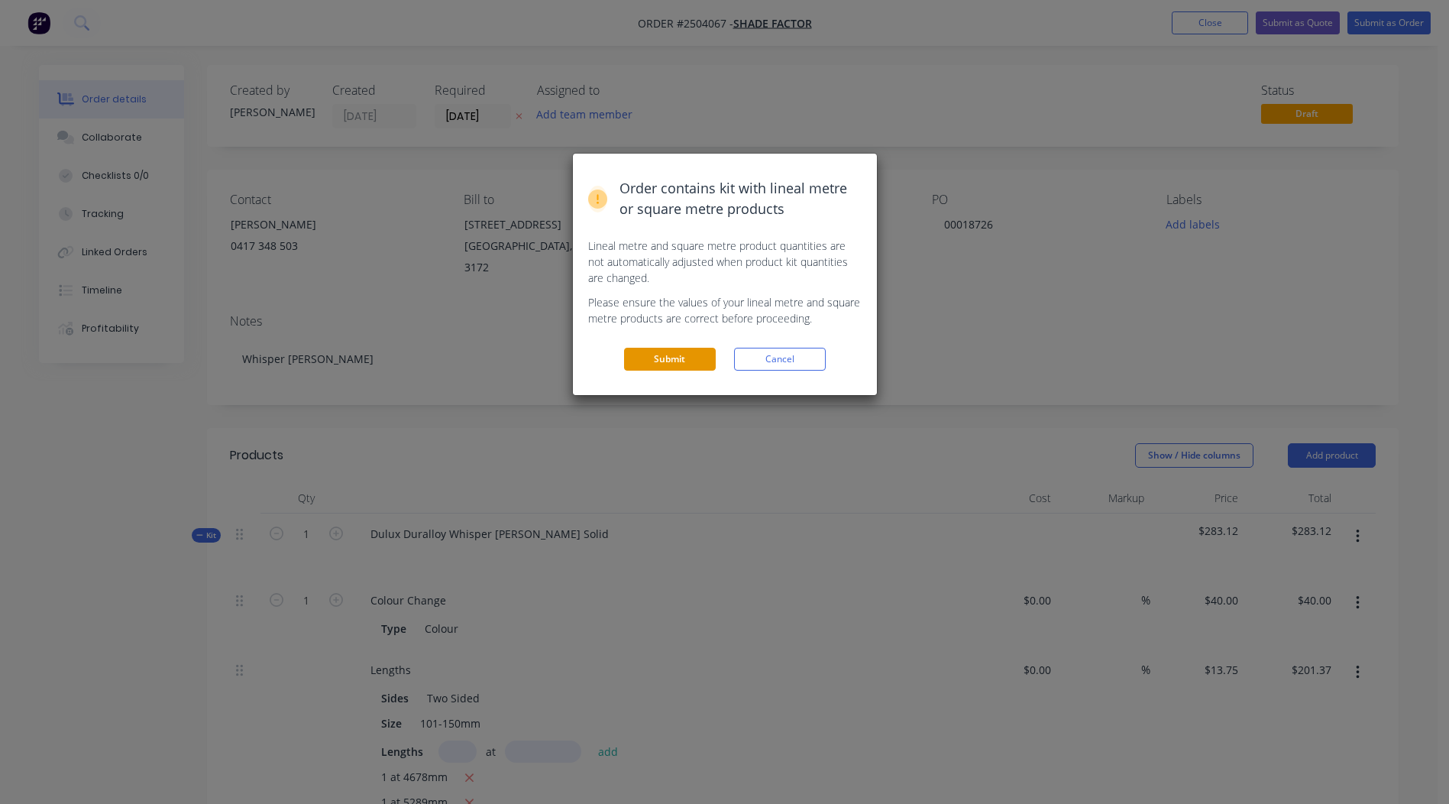
click at [678, 364] on button "Submit" at bounding box center [670, 359] width 92 height 23
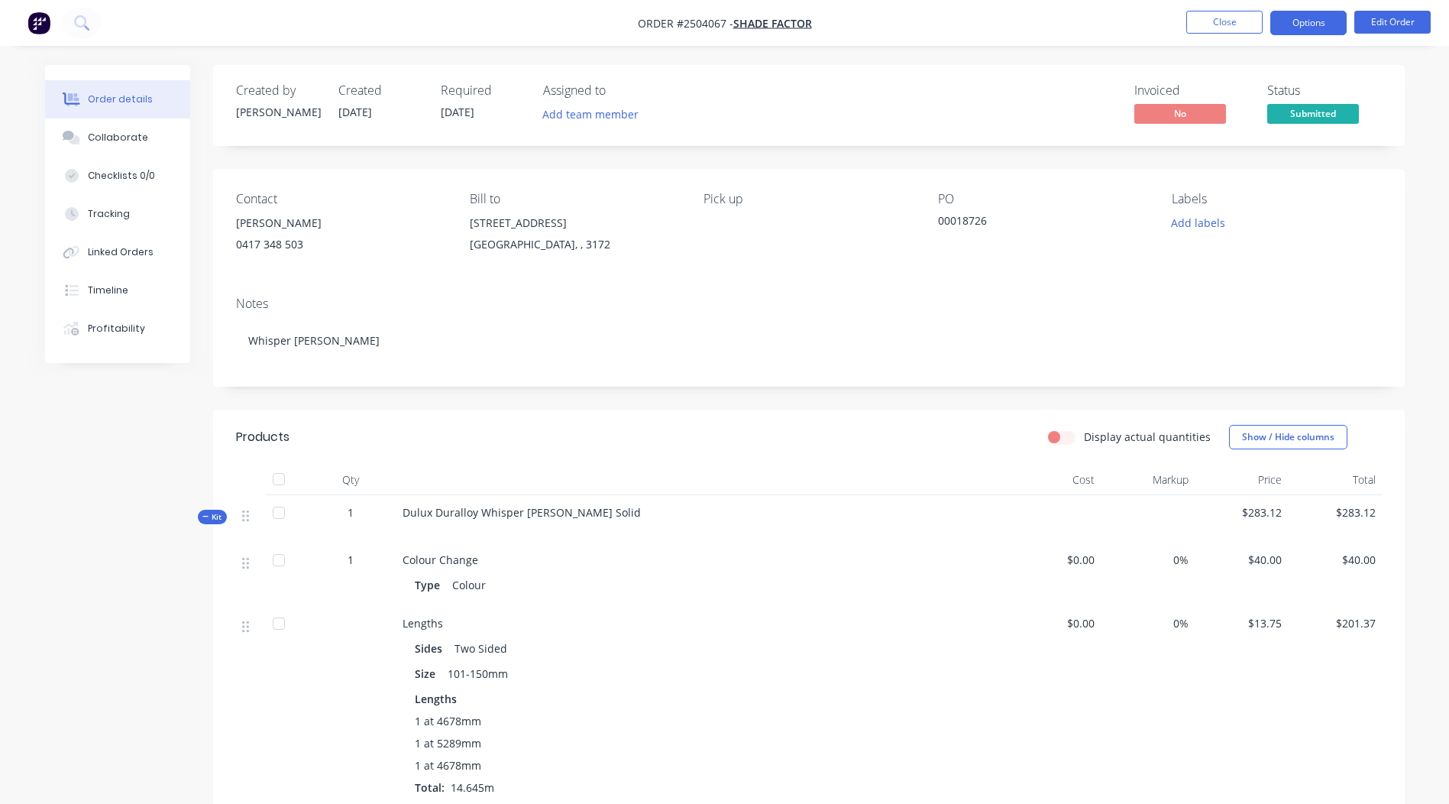
click at [1299, 30] on button "Options" at bounding box center [1308, 23] width 76 height 24
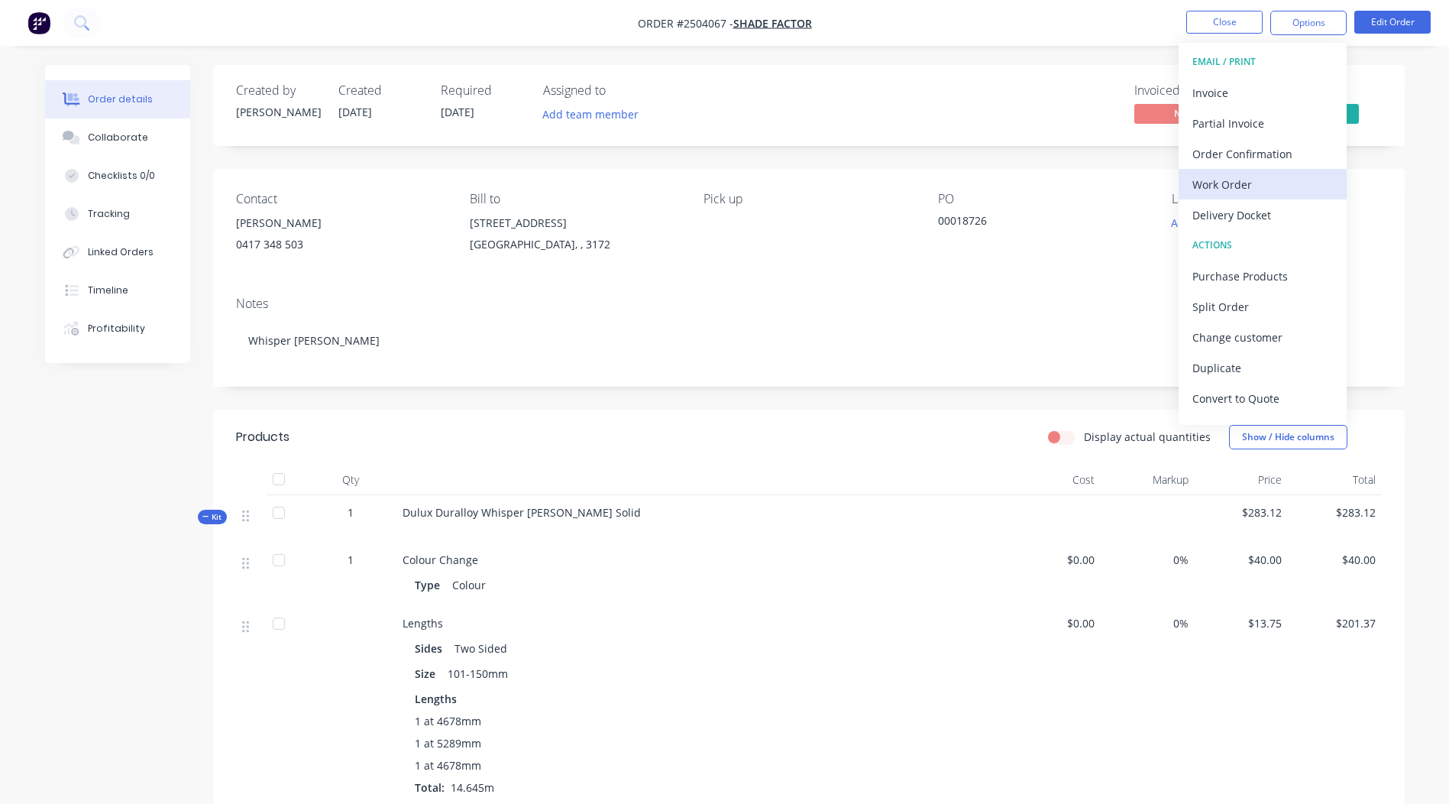
click at [1251, 189] on div "Work Order" at bounding box center [1262, 184] width 141 height 22
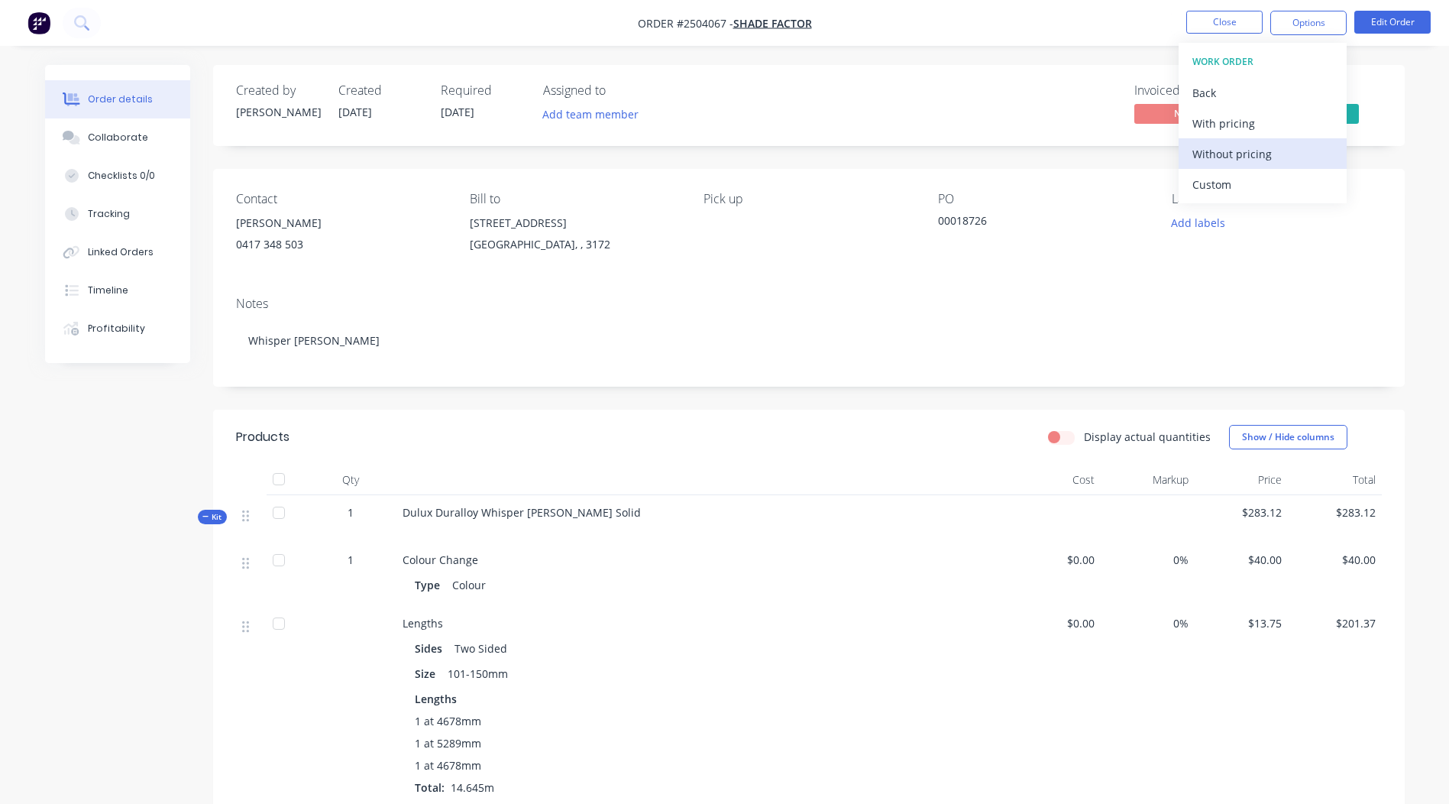
click at [1263, 154] on div "Without pricing" at bounding box center [1262, 154] width 141 height 22
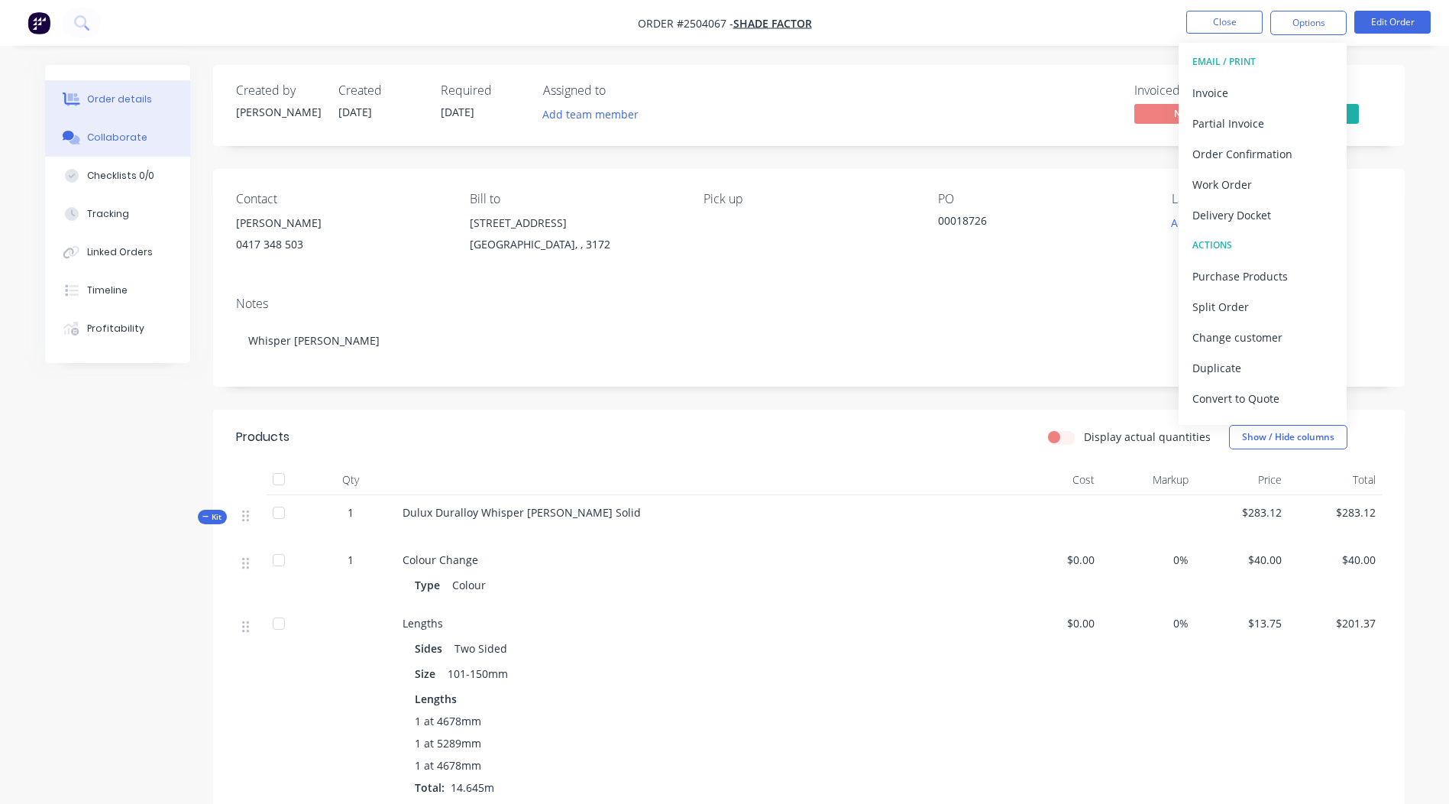
click at [106, 137] on div "Collaborate" at bounding box center [117, 138] width 60 height 14
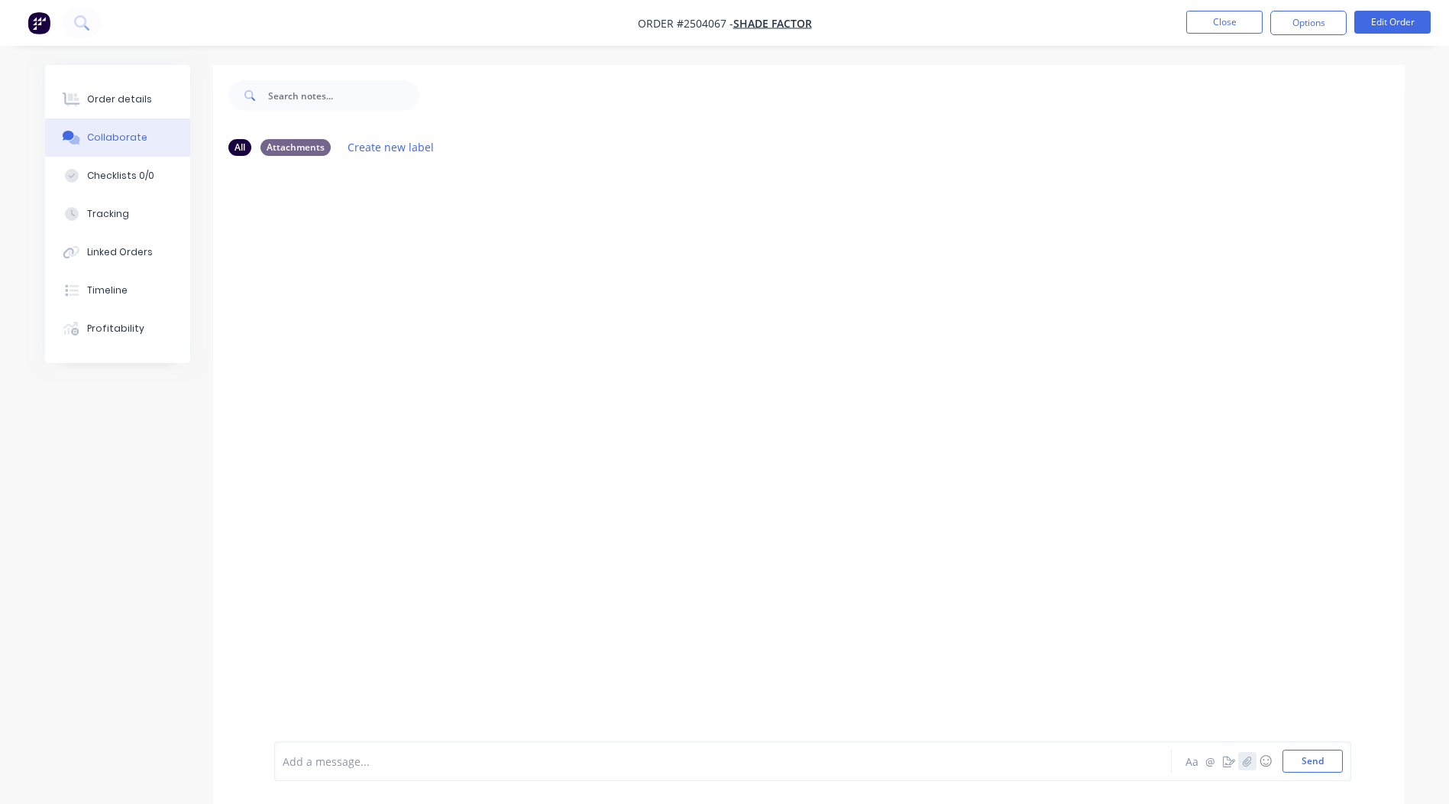
click at [1245, 768] on button "button" at bounding box center [1247, 761] width 18 height 18
click at [1310, 767] on button "Send" at bounding box center [1313, 760] width 60 height 23
click at [1231, 22] on button "Close" at bounding box center [1224, 22] width 76 height 23
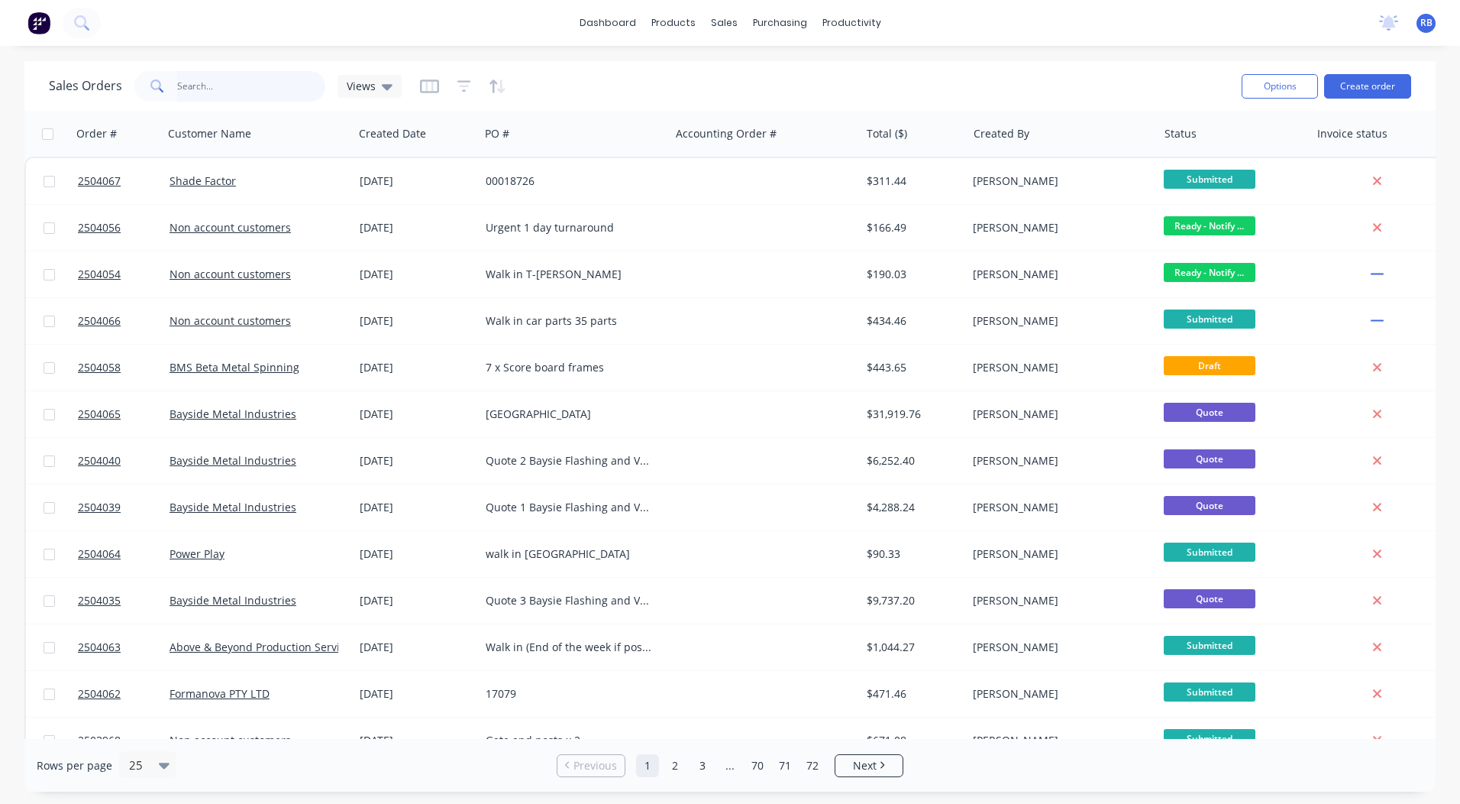
click at [245, 82] on input "text" at bounding box center [251, 86] width 149 height 31
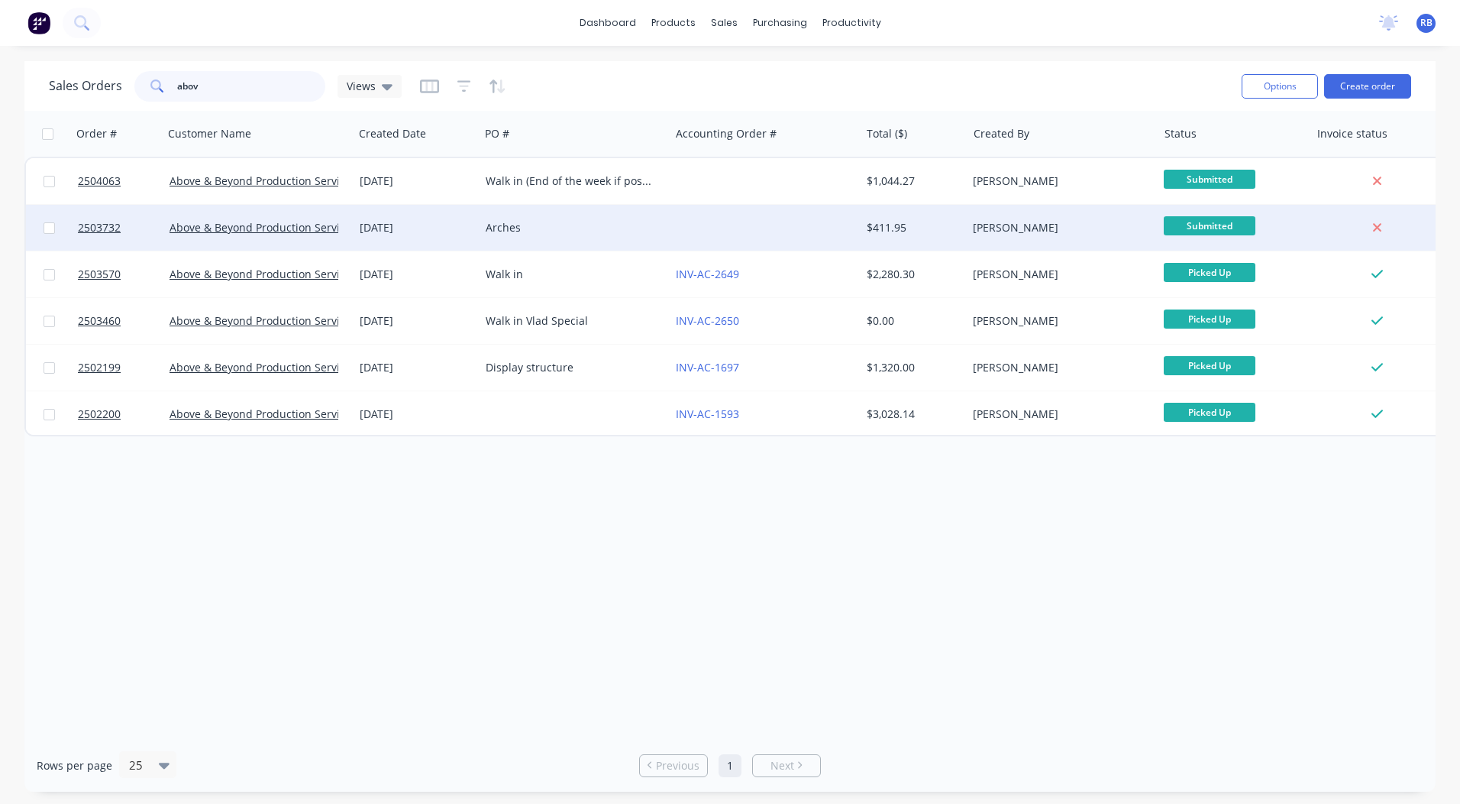
type input "abov"
click at [522, 232] on div "Arches" at bounding box center [571, 227] width 170 height 15
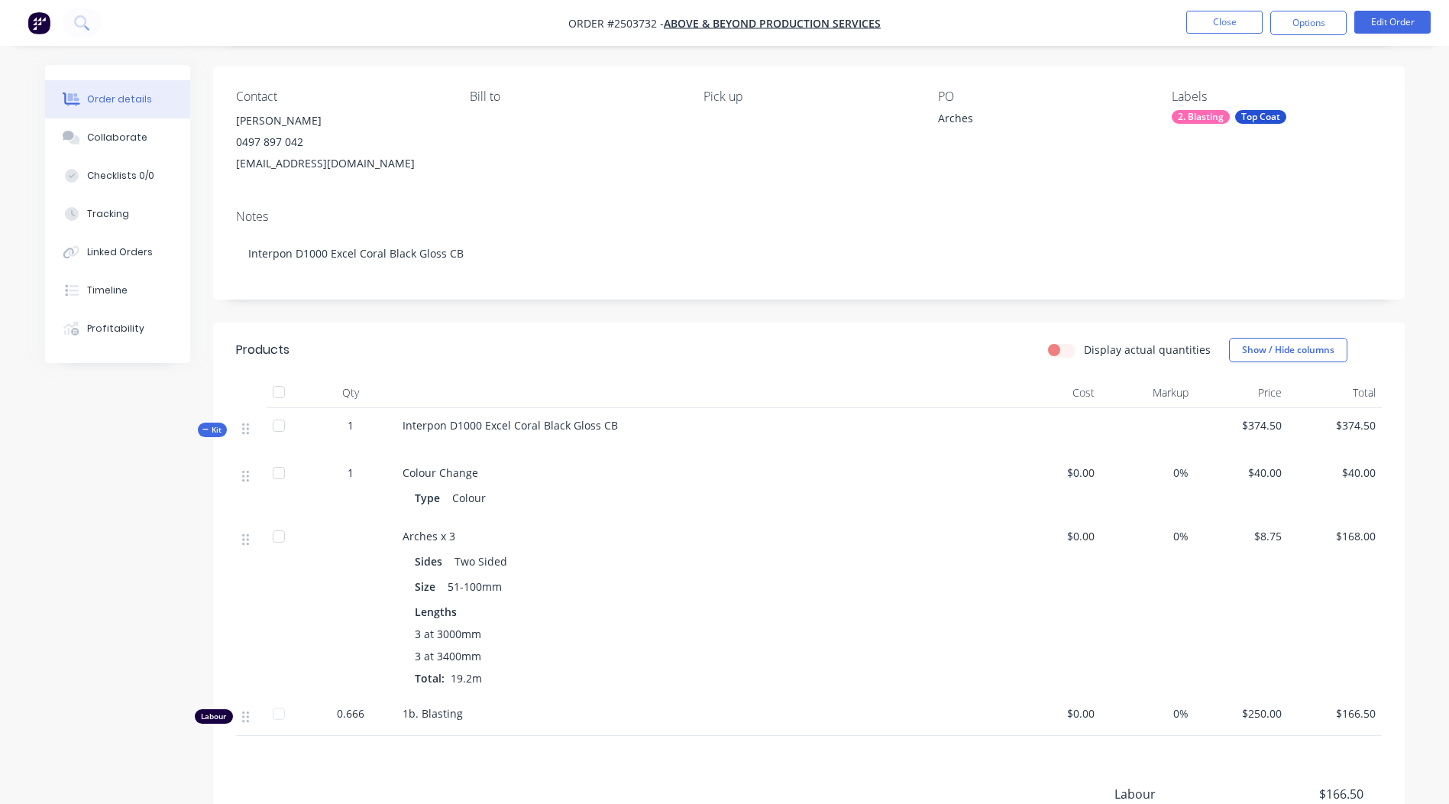
scroll to position [34, 0]
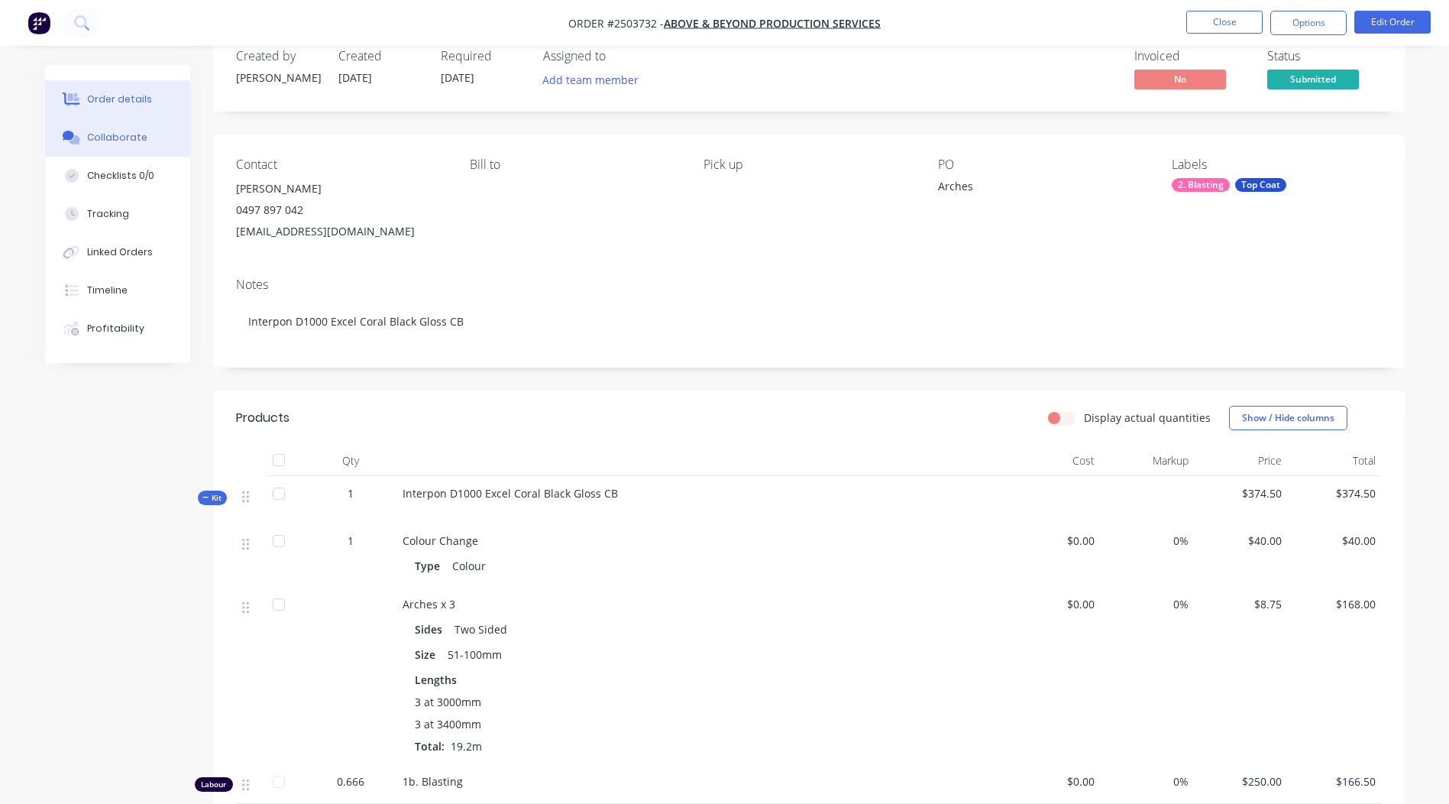
click at [125, 134] on div "Collaborate" at bounding box center [117, 138] width 60 height 14
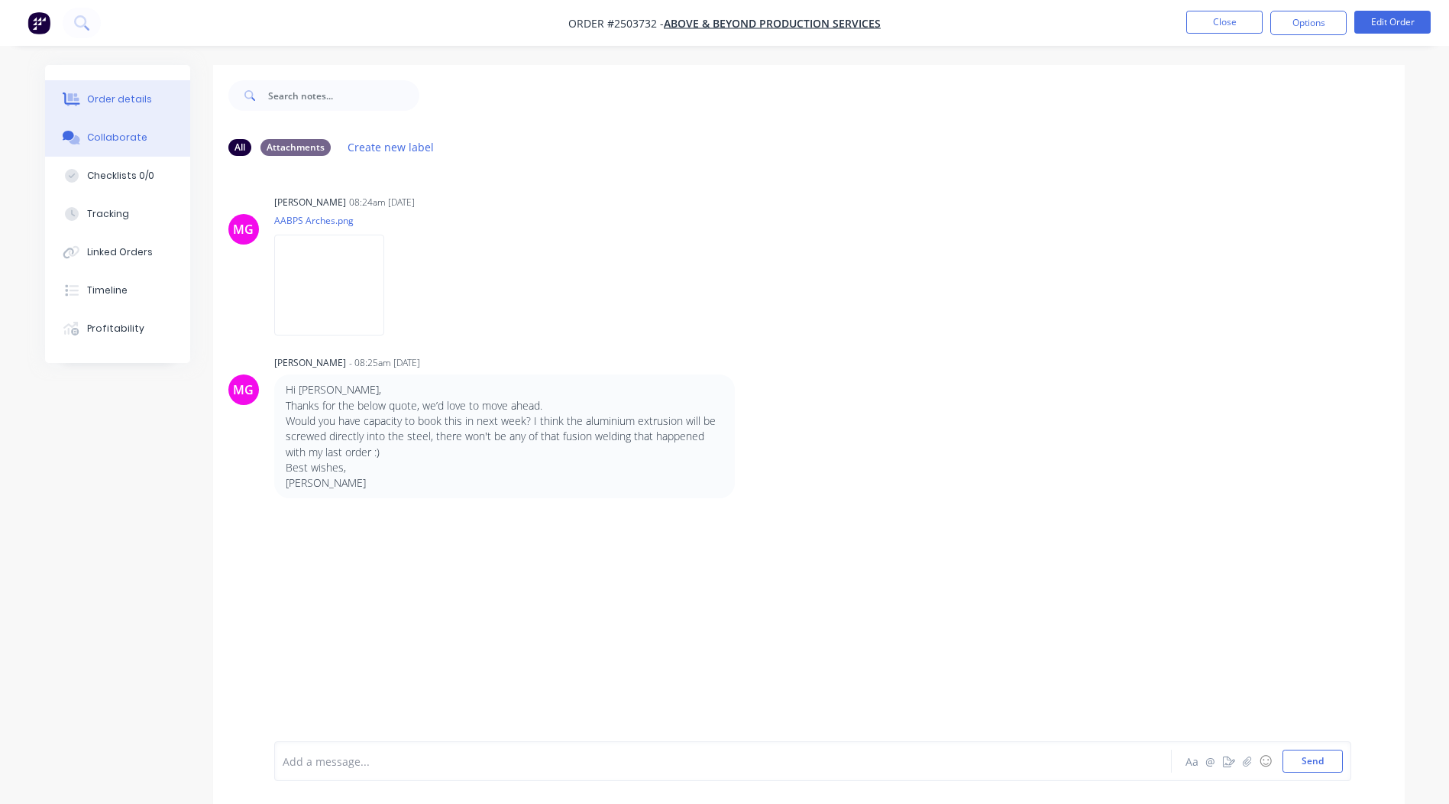
click at [126, 113] on button "Order details" at bounding box center [117, 99] width 145 height 38
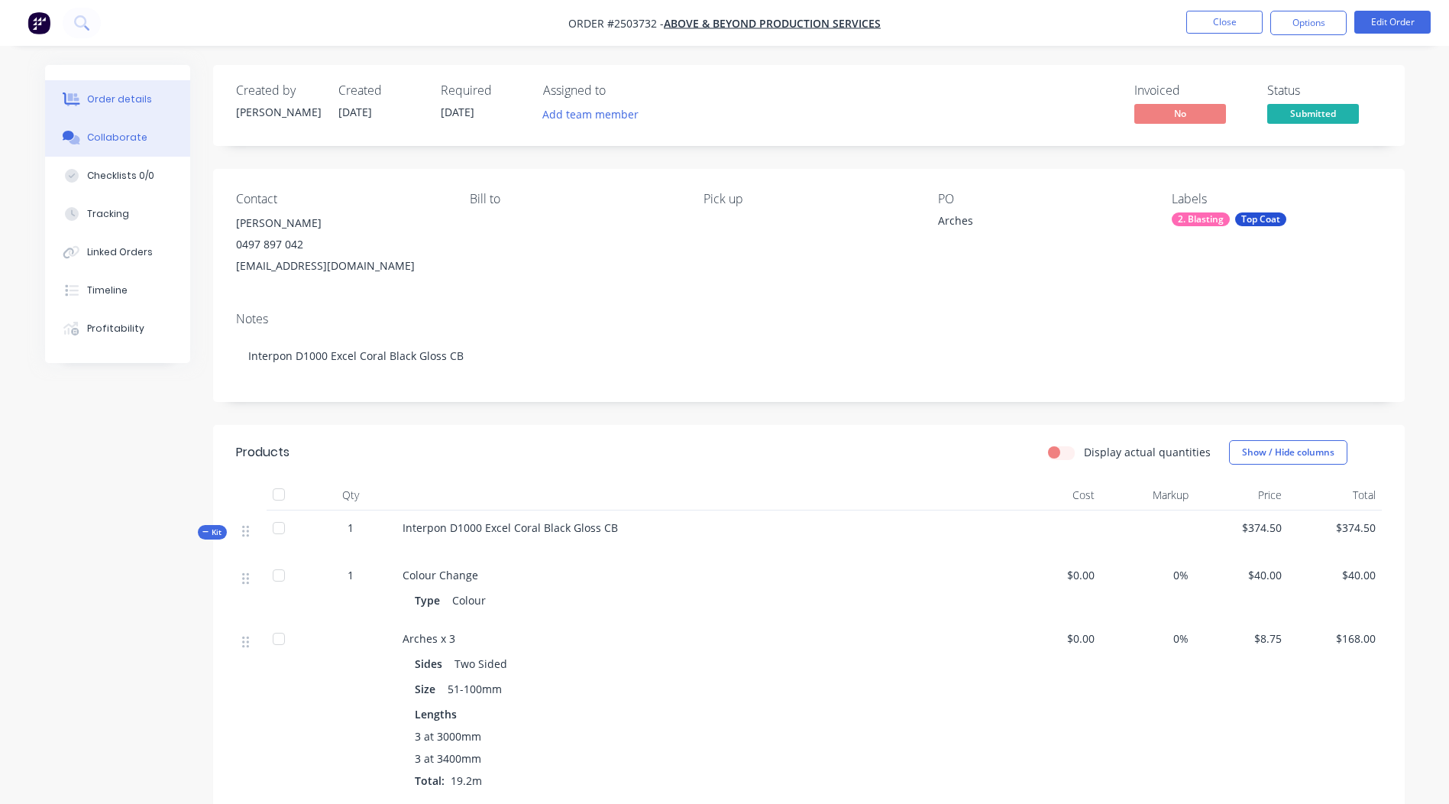
click at [112, 134] on div "Collaborate" at bounding box center [117, 138] width 60 height 14
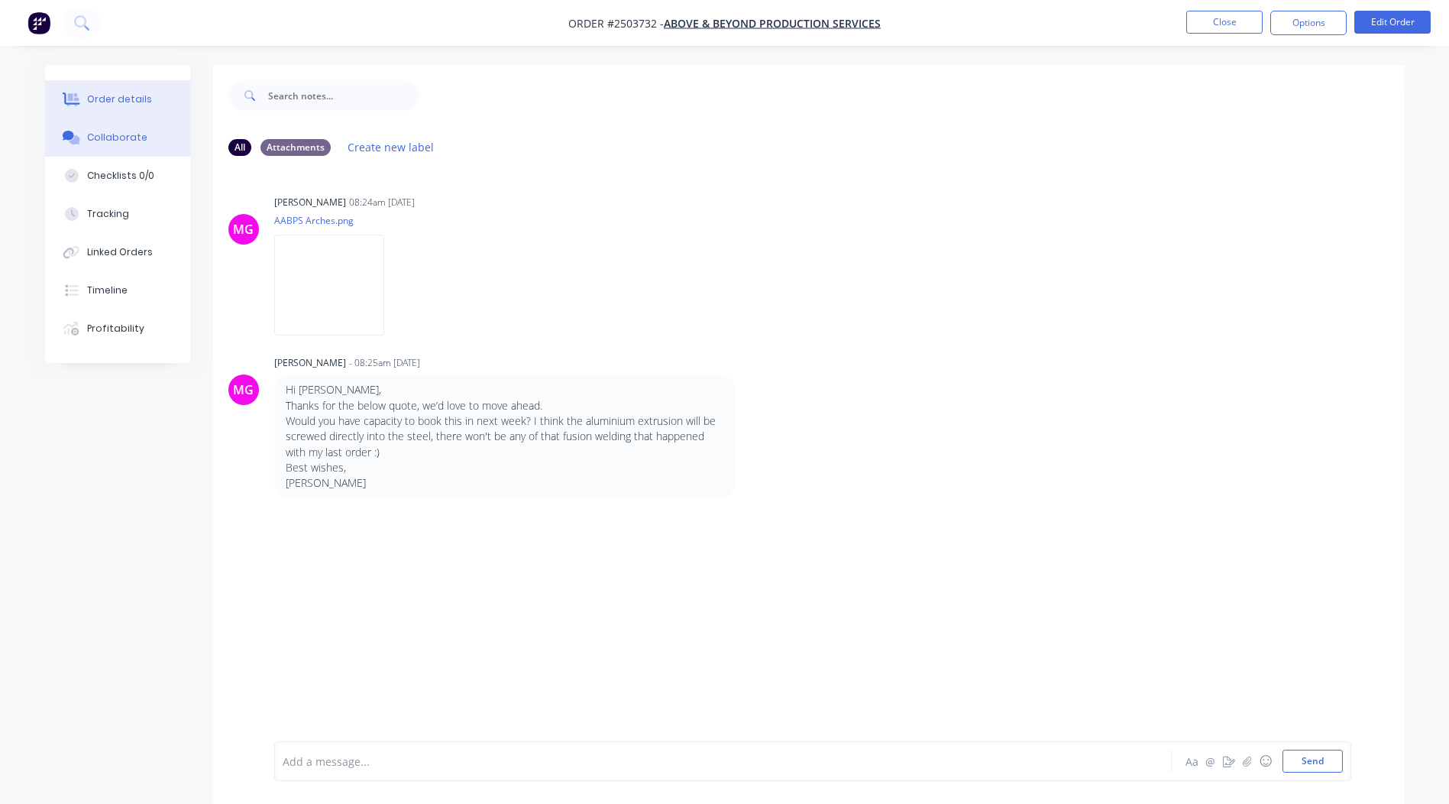
click at [99, 103] on div "Order details" at bounding box center [119, 99] width 65 height 14
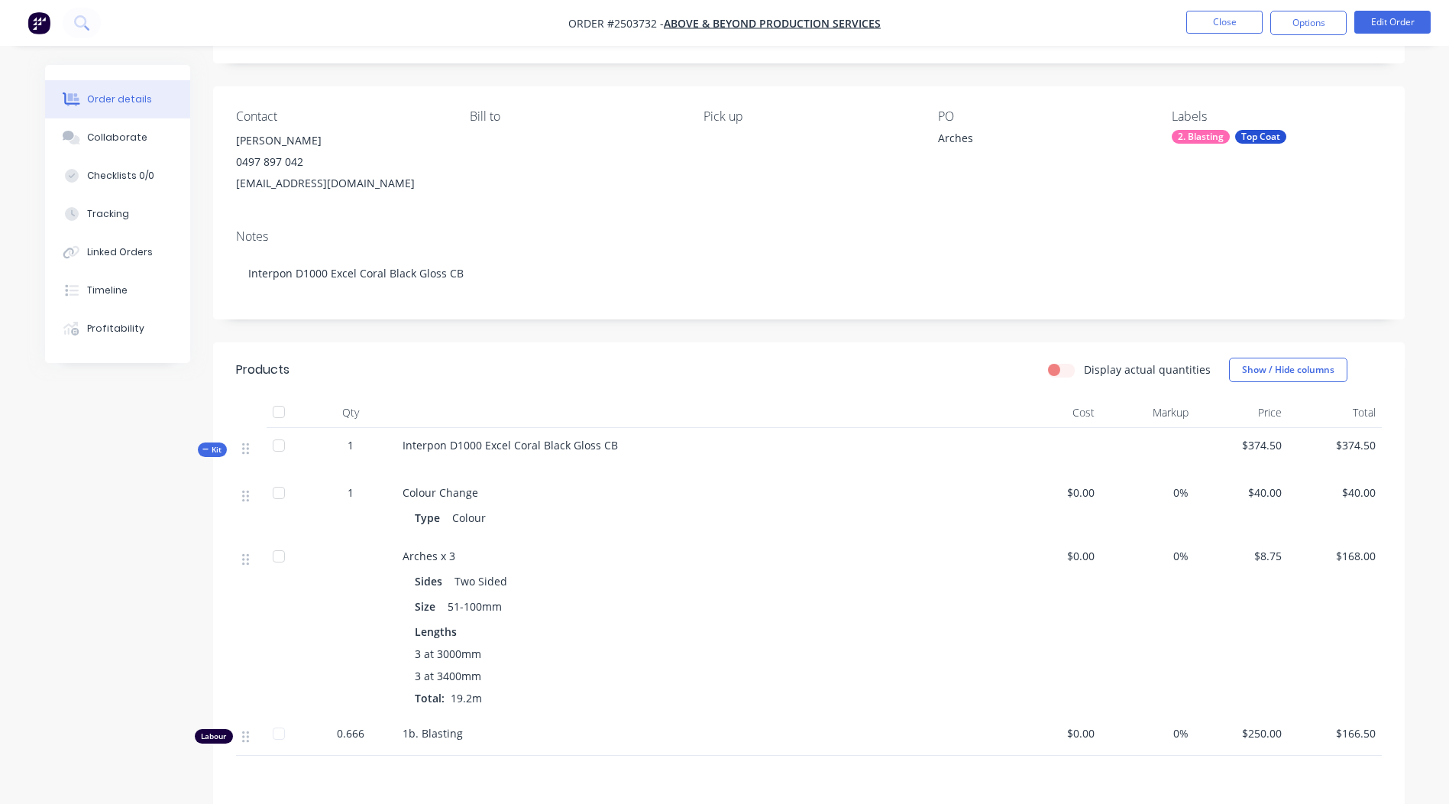
scroll to position [153, 0]
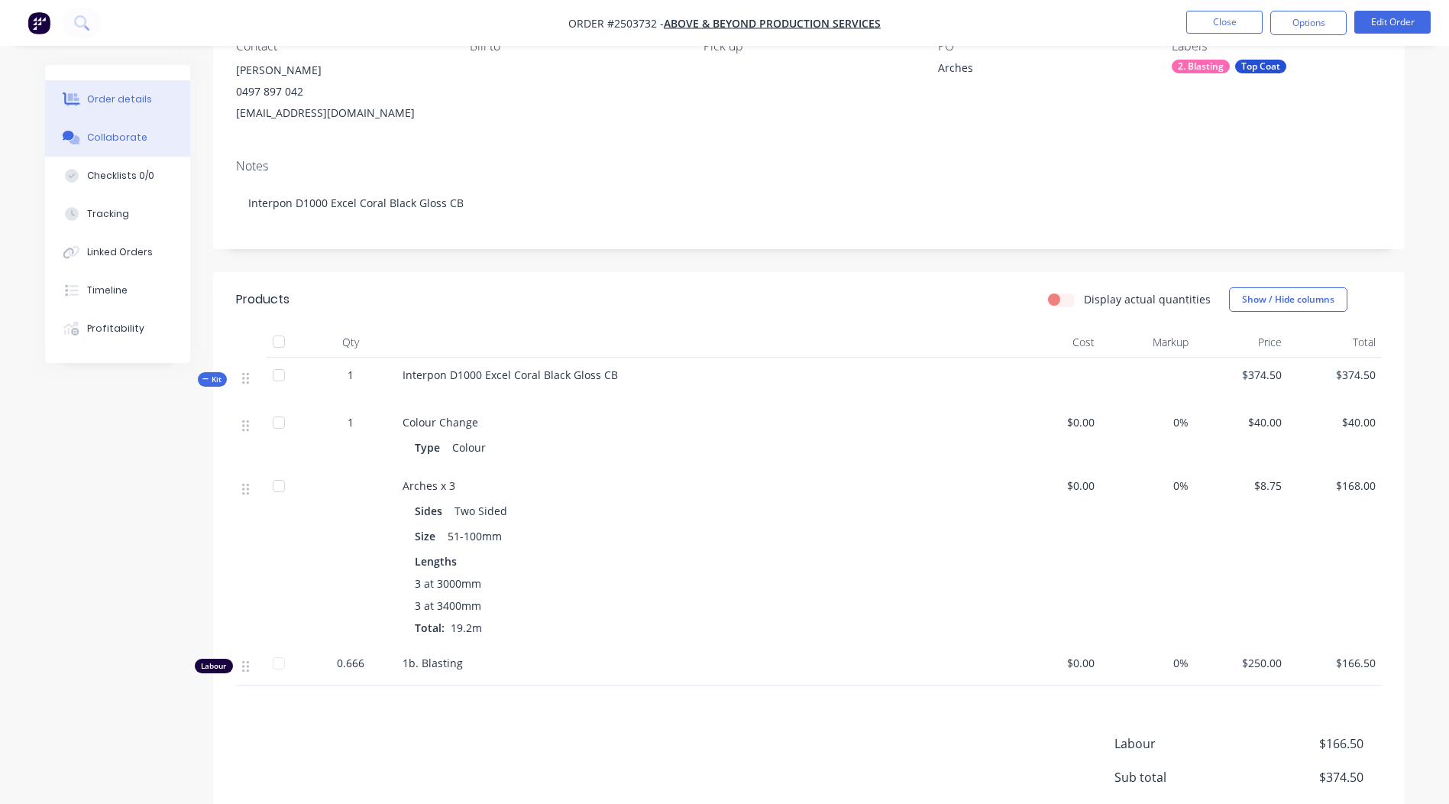
click at [99, 142] on div "Collaborate" at bounding box center [117, 138] width 60 height 14
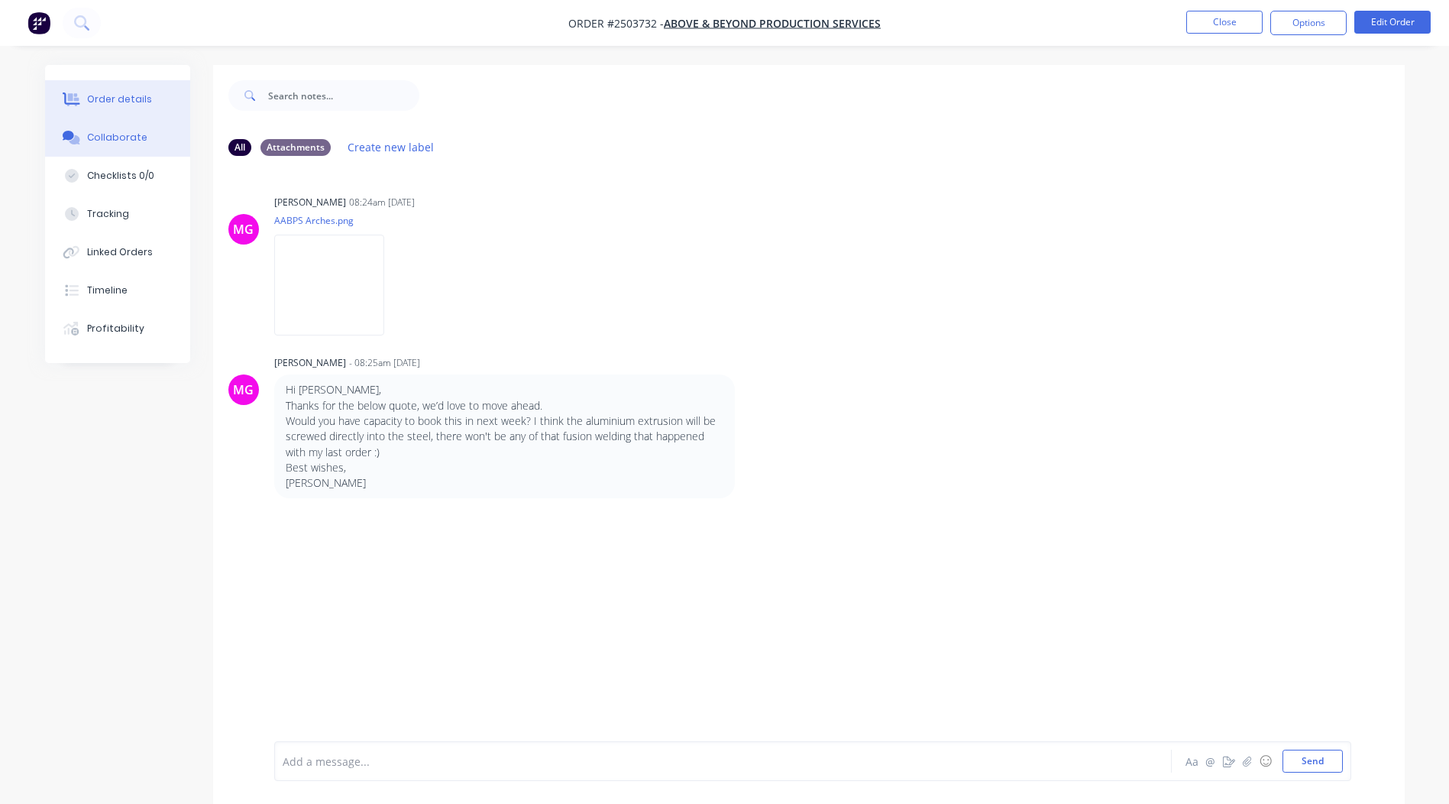
click at [130, 108] on button "Order details" at bounding box center [117, 99] width 145 height 38
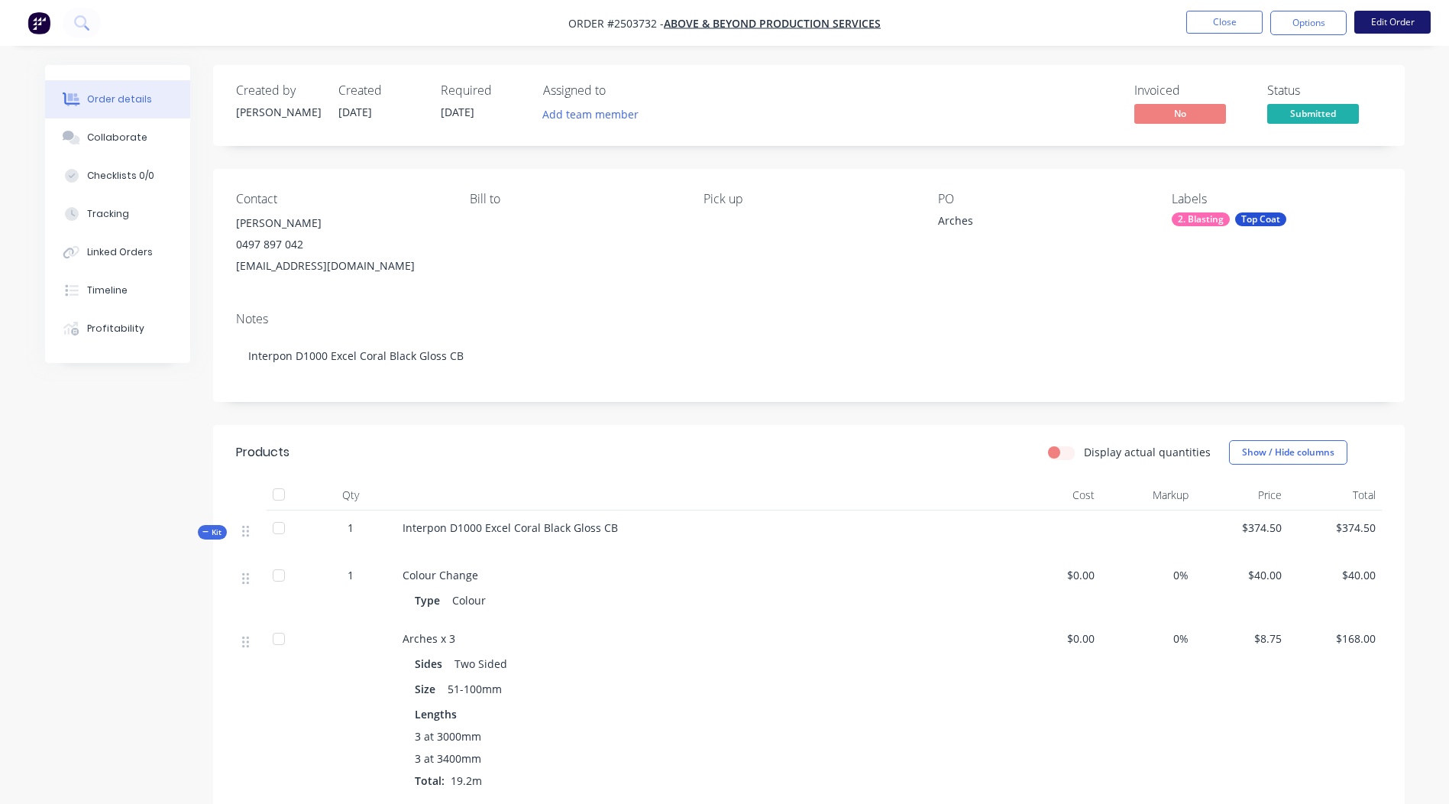
click at [1404, 17] on button "Edit Order" at bounding box center [1392, 22] width 76 height 23
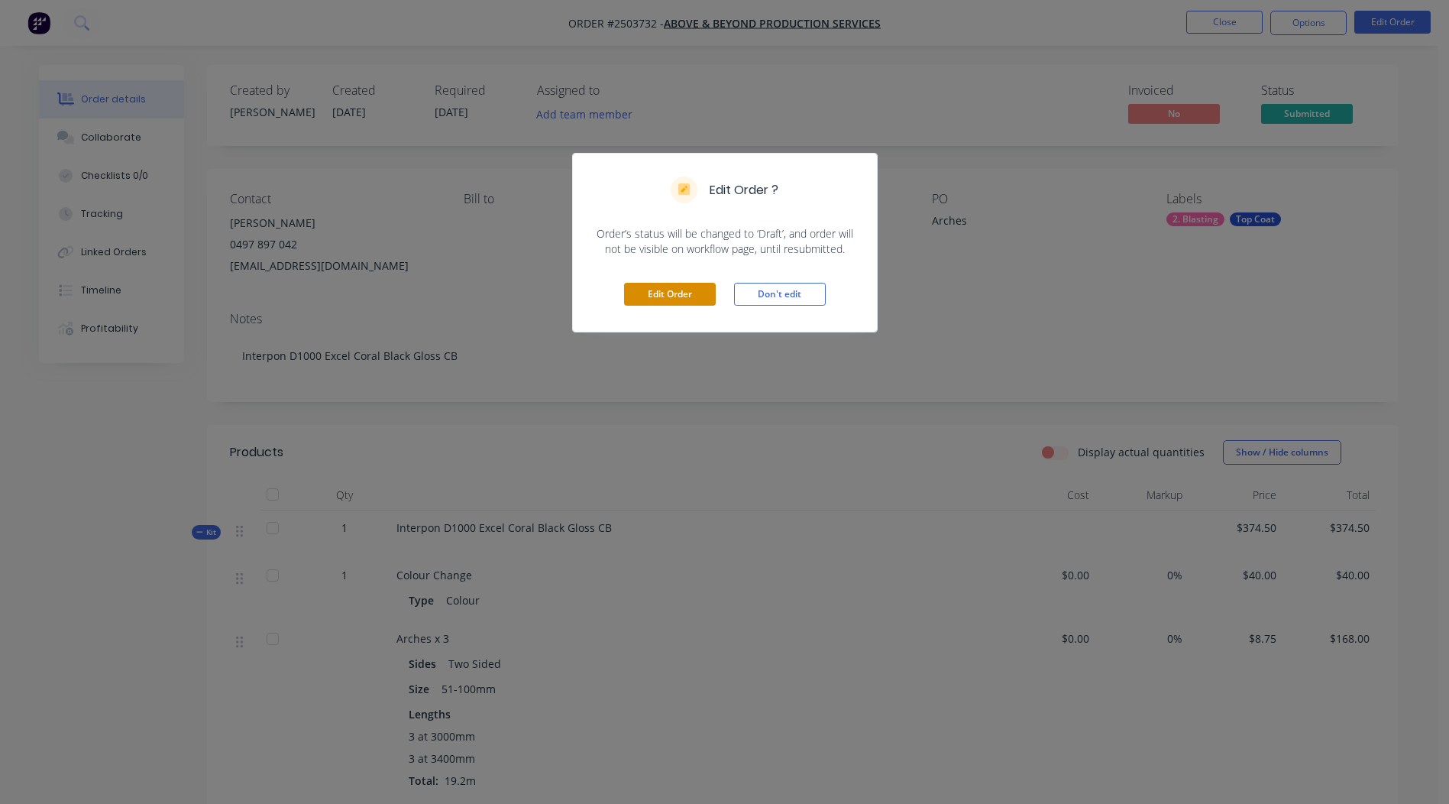
click at [675, 293] on button "Edit Order" at bounding box center [670, 294] width 92 height 23
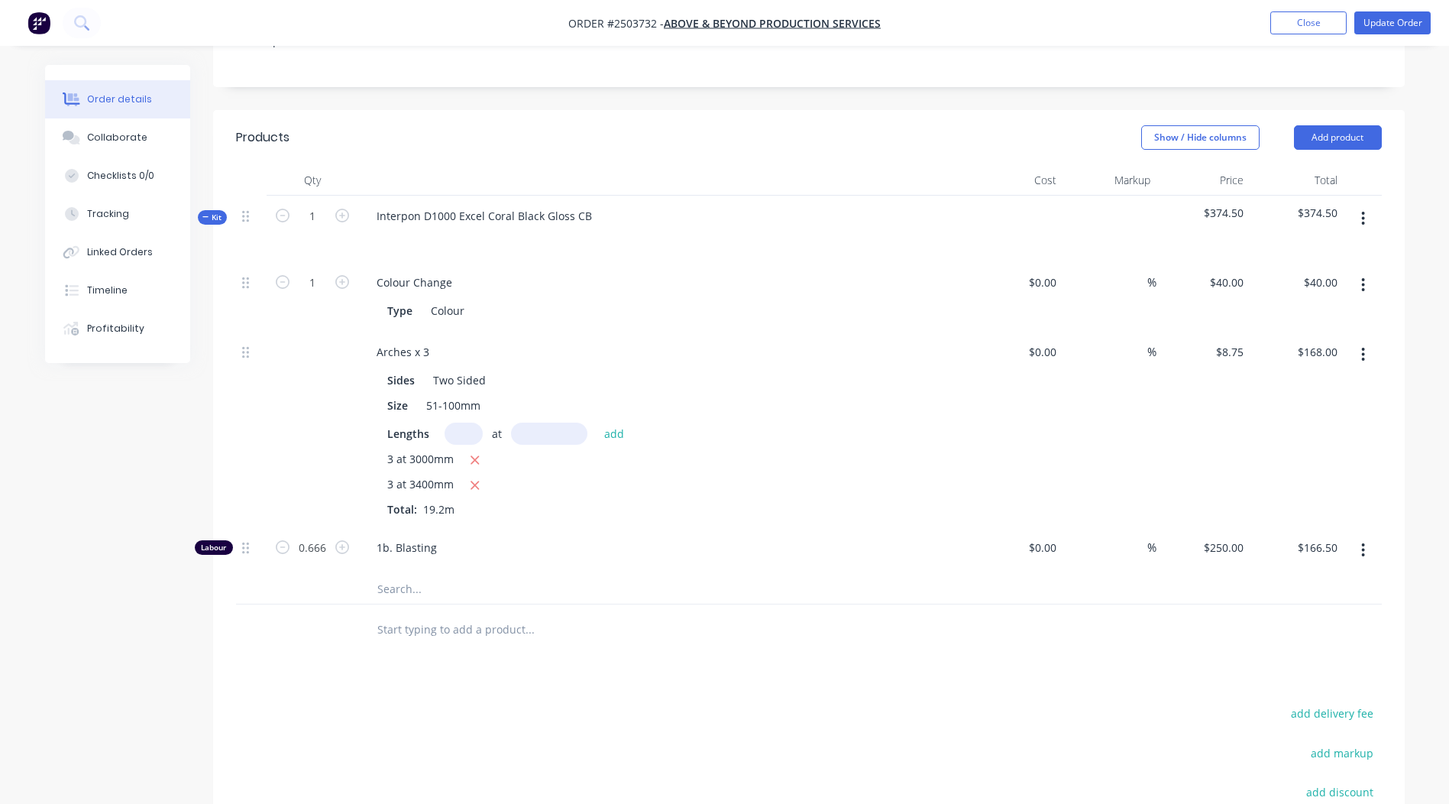
scroll to position [306, 0]
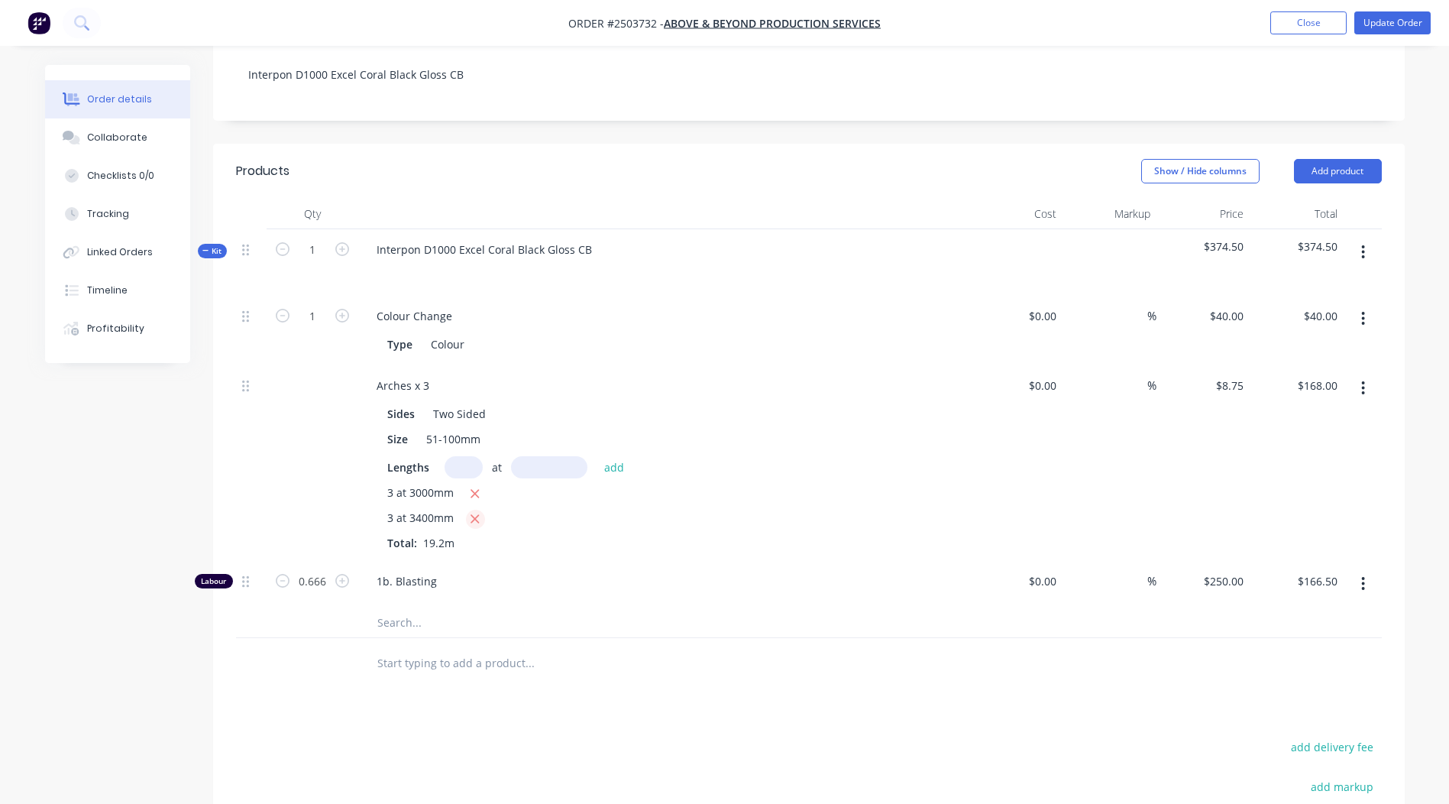
click at [471, 515] on icon "button" at bounding box center [475, 519] width 8 height 8
type input "$78.75"
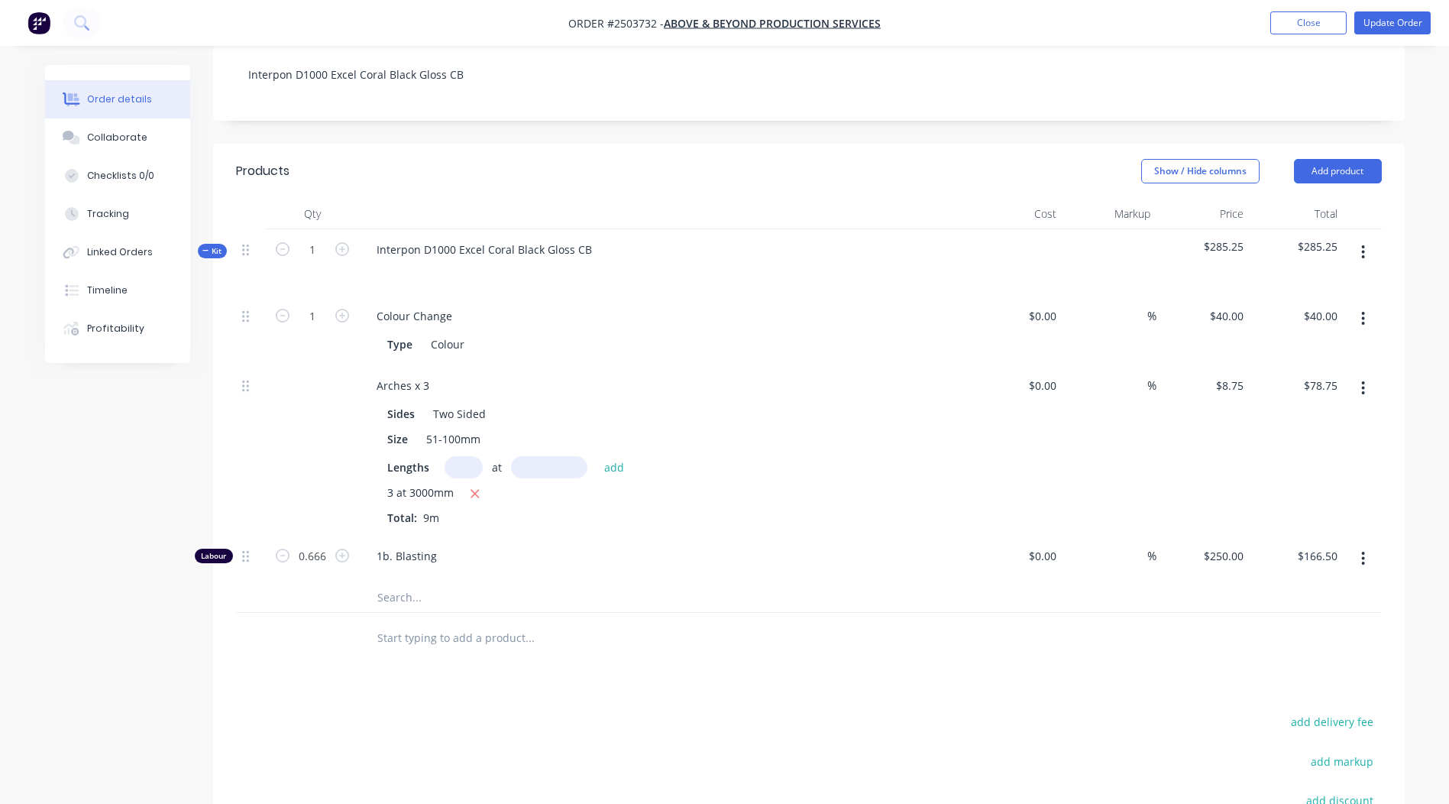
click at [1363, 244] on icon "button" at bounding box center [1363, 252] width 4 height 17
click at [1274, 281] on div "Add product to kit" at bounding box center [1309, 292] width 118 height 22
click at [567, 262] on div "Kit 1 Interpon D1000 Excel Coral Black Gloss CB $285.25 $285.25 ADD PRODUCT TO …" at bounding box center [809, 421] width 1146 height 384
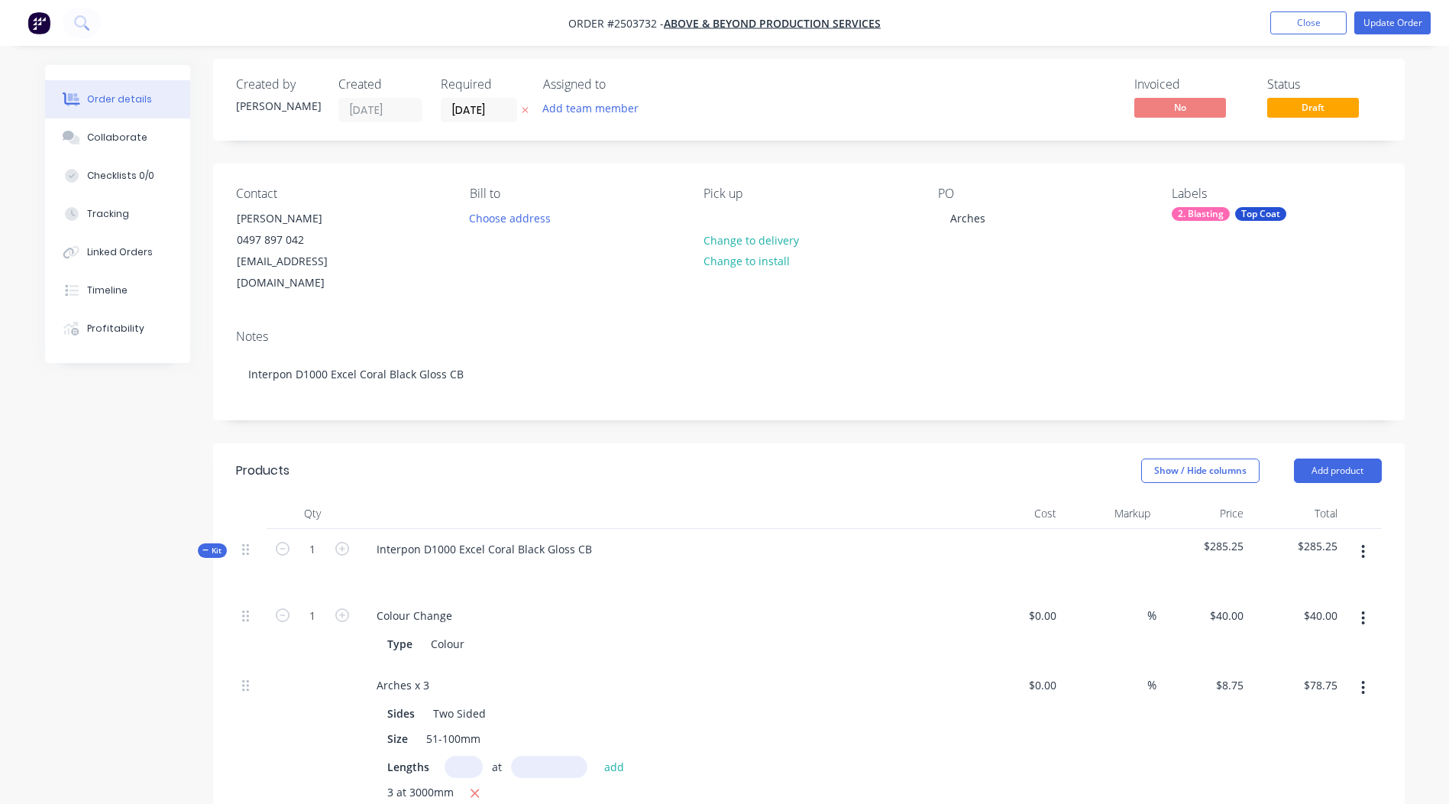
scroll to position [0, 0]
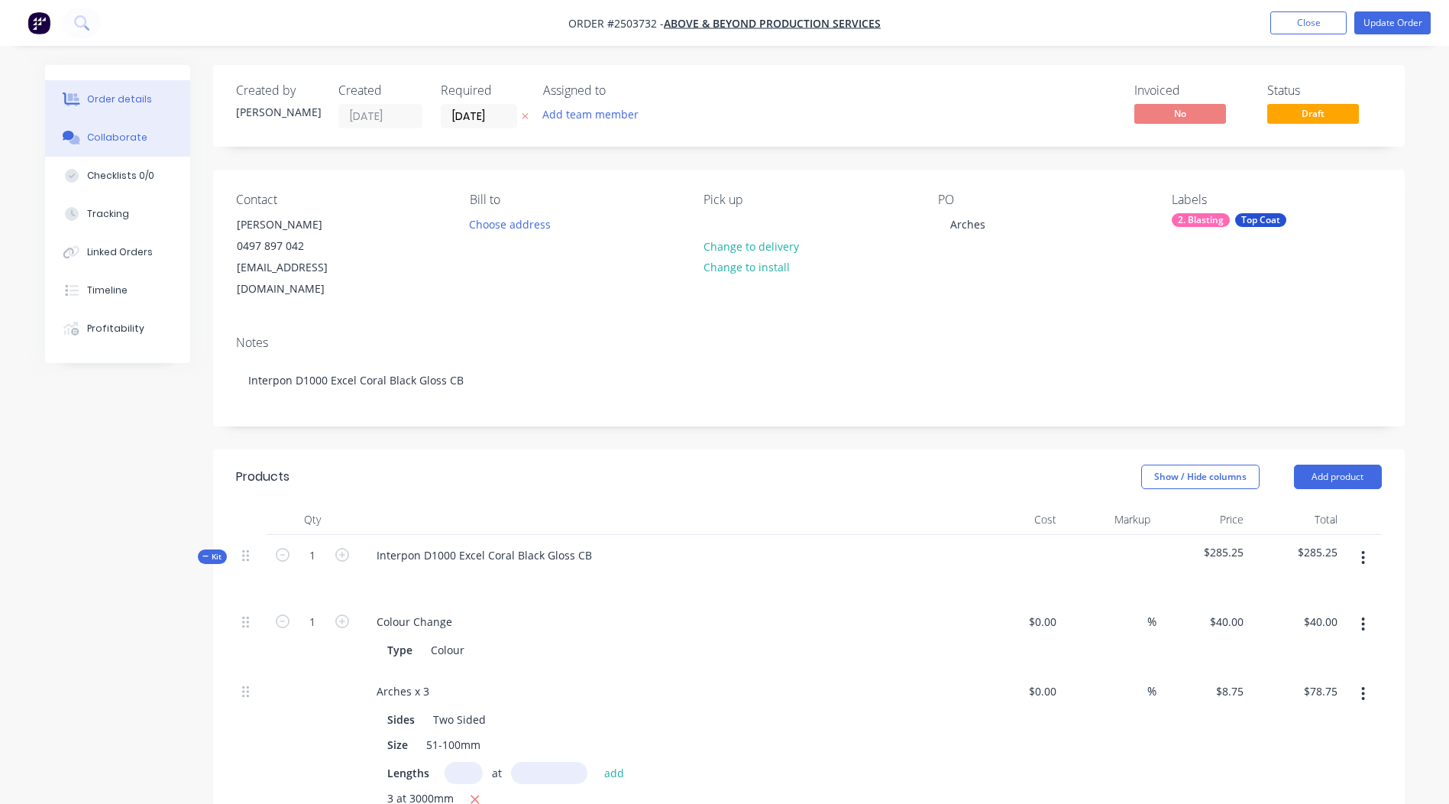
click at [106, 126] on button "Collaborate" at bounding box center [117, 137] width 145 height 38
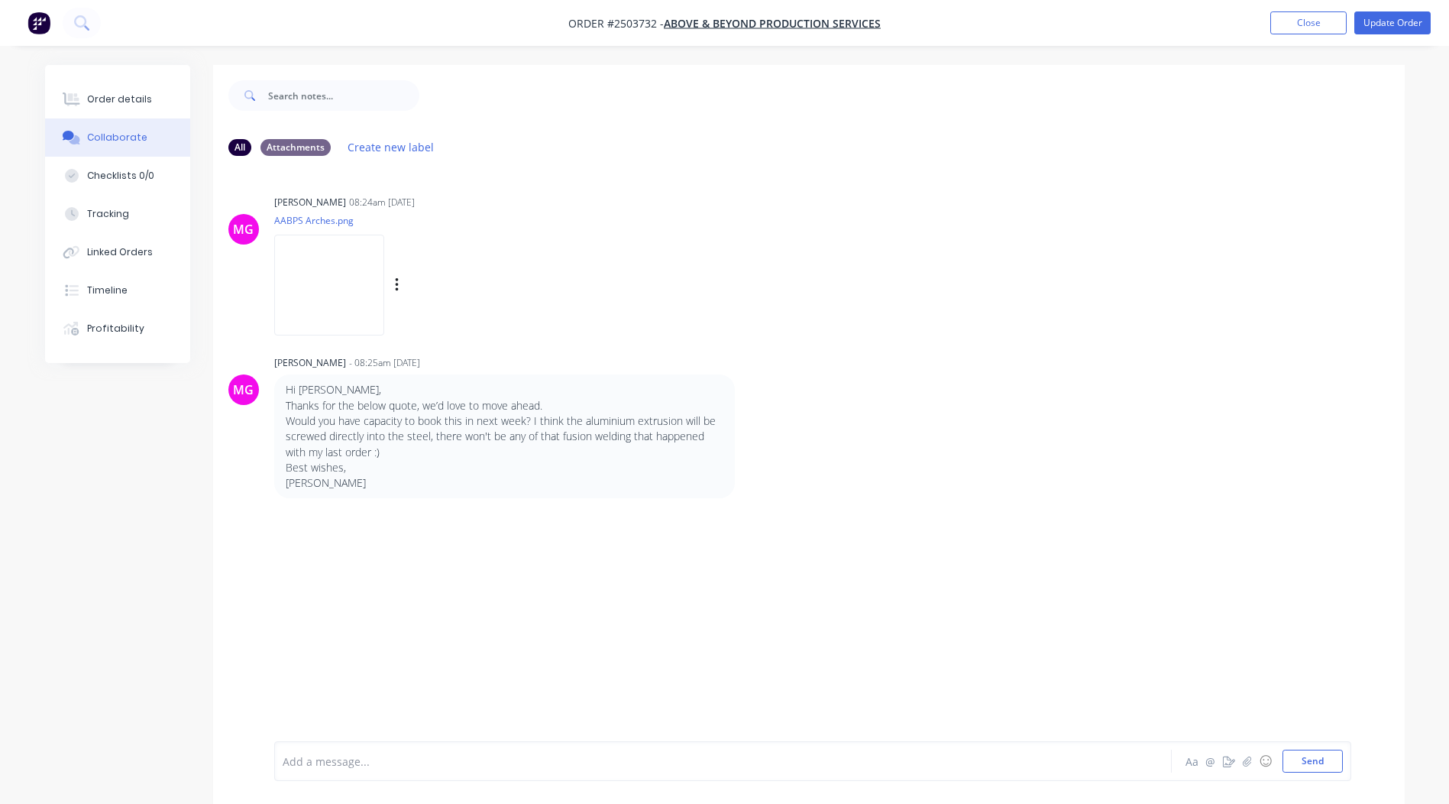
click at [351, 265] on img at bounding box center [329, 285] width 110 height 100
click at [127, 90] on button "Order details" at bounding box center [117, 99] width 145 height 38
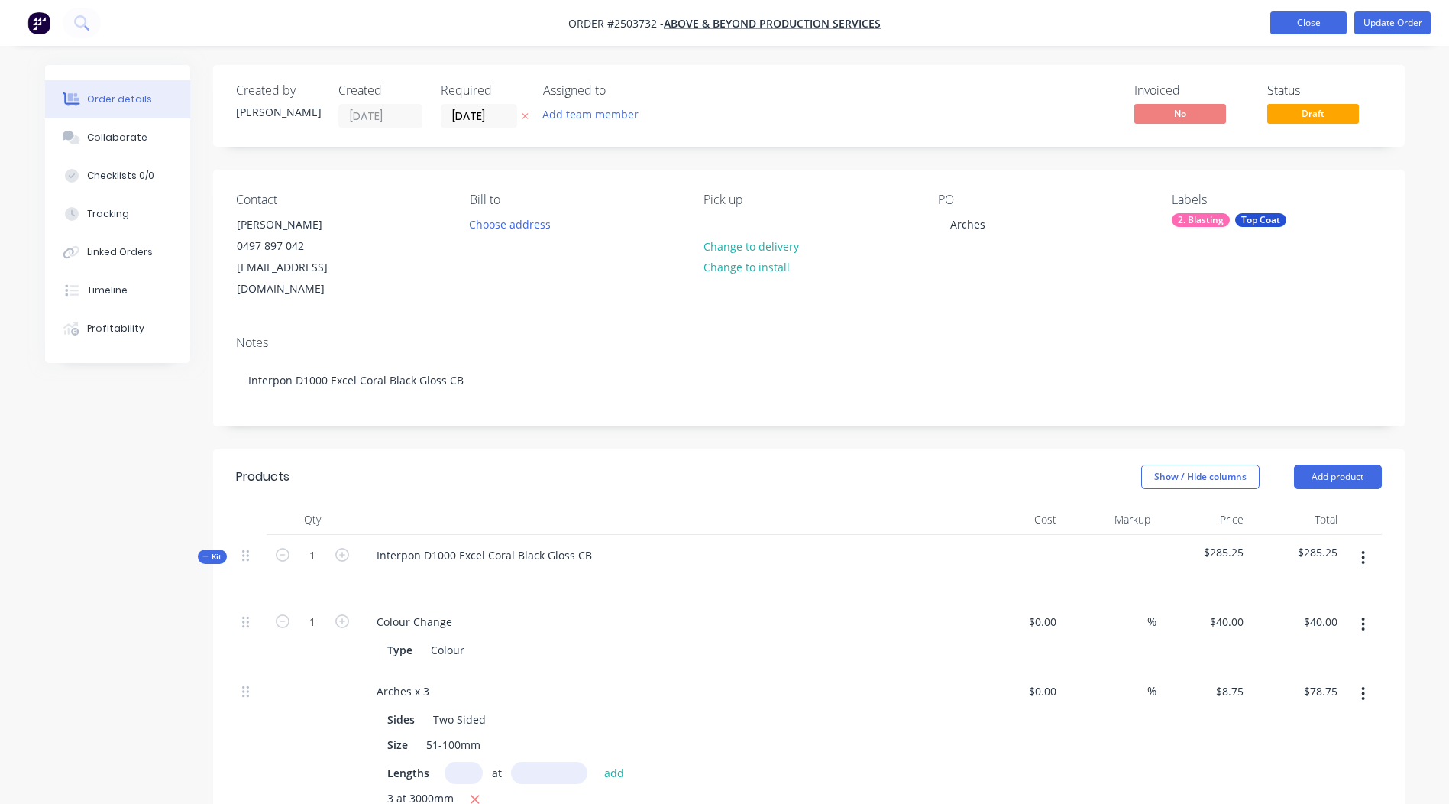
click at [1296, 15] on button "Close" at bounding box center [1308, 22] width 76 height 23
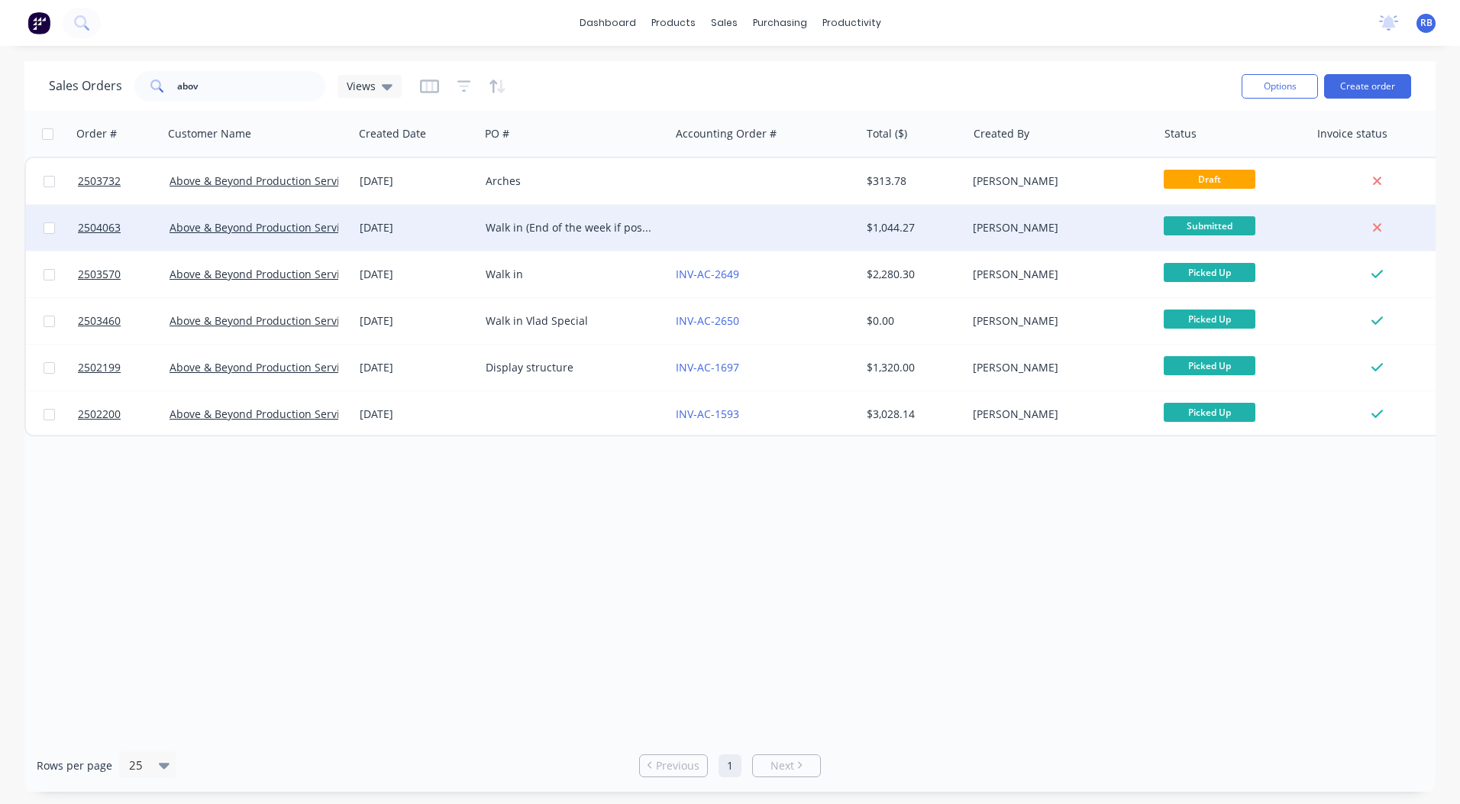
click at [616, 220] on div "Walk in (End of the week if possible)" at bounding box center [571, 227] width 170 height 15
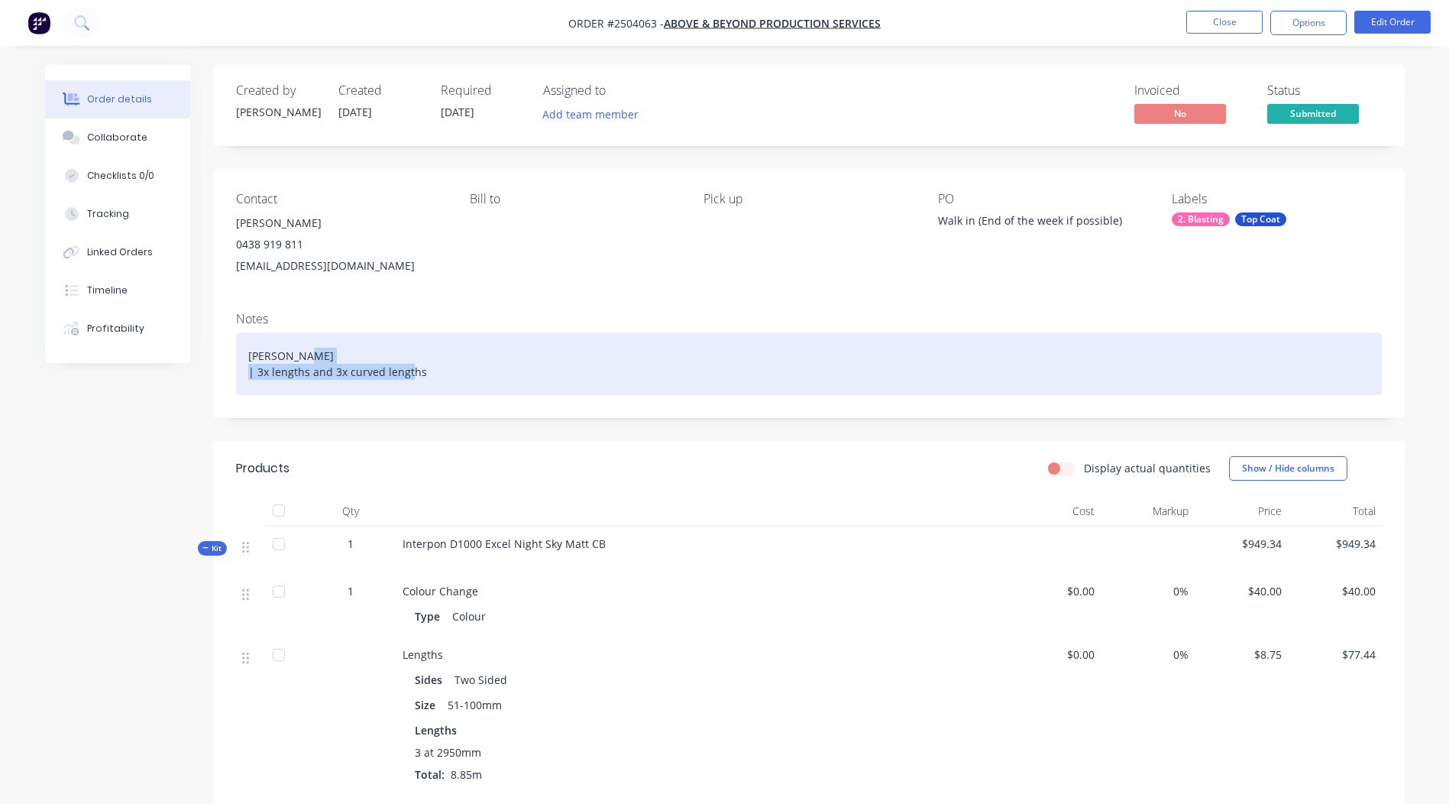
drag, startPoint x: 302, startPoint y: 351, endPoint x: 82, endPoint y: 383, distance: 222.4
click at [82, 383] on div "Created by Rory Created 09/09/25 Required 09/09/25 Assigned to Add team member …" at bounding box center [725, 700] width 1360 height 1270
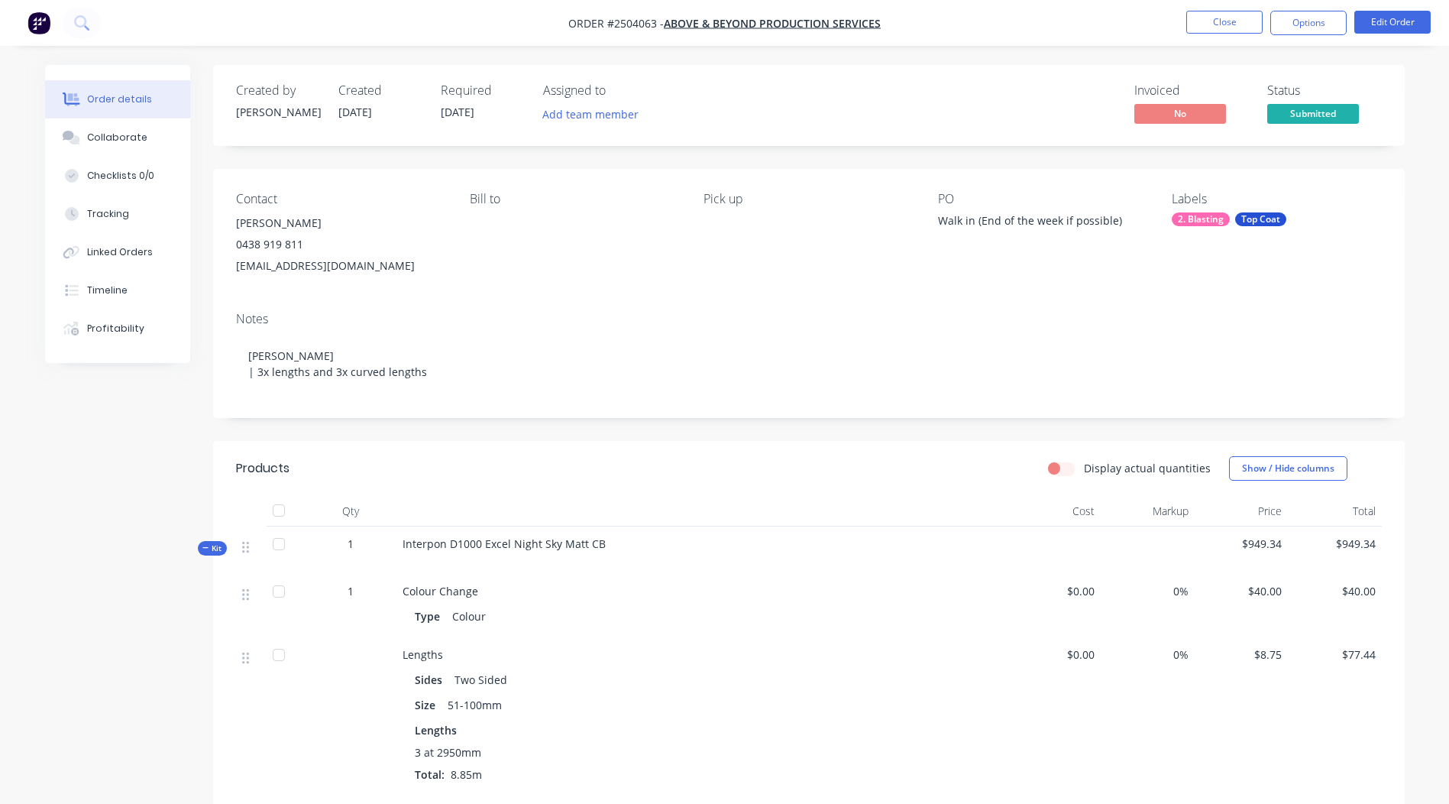
click at [373, 304] on div "Notes Matt black | 3x lengths and 3x curved lengths" at bounding box center [809, 358] width 1192 height 118
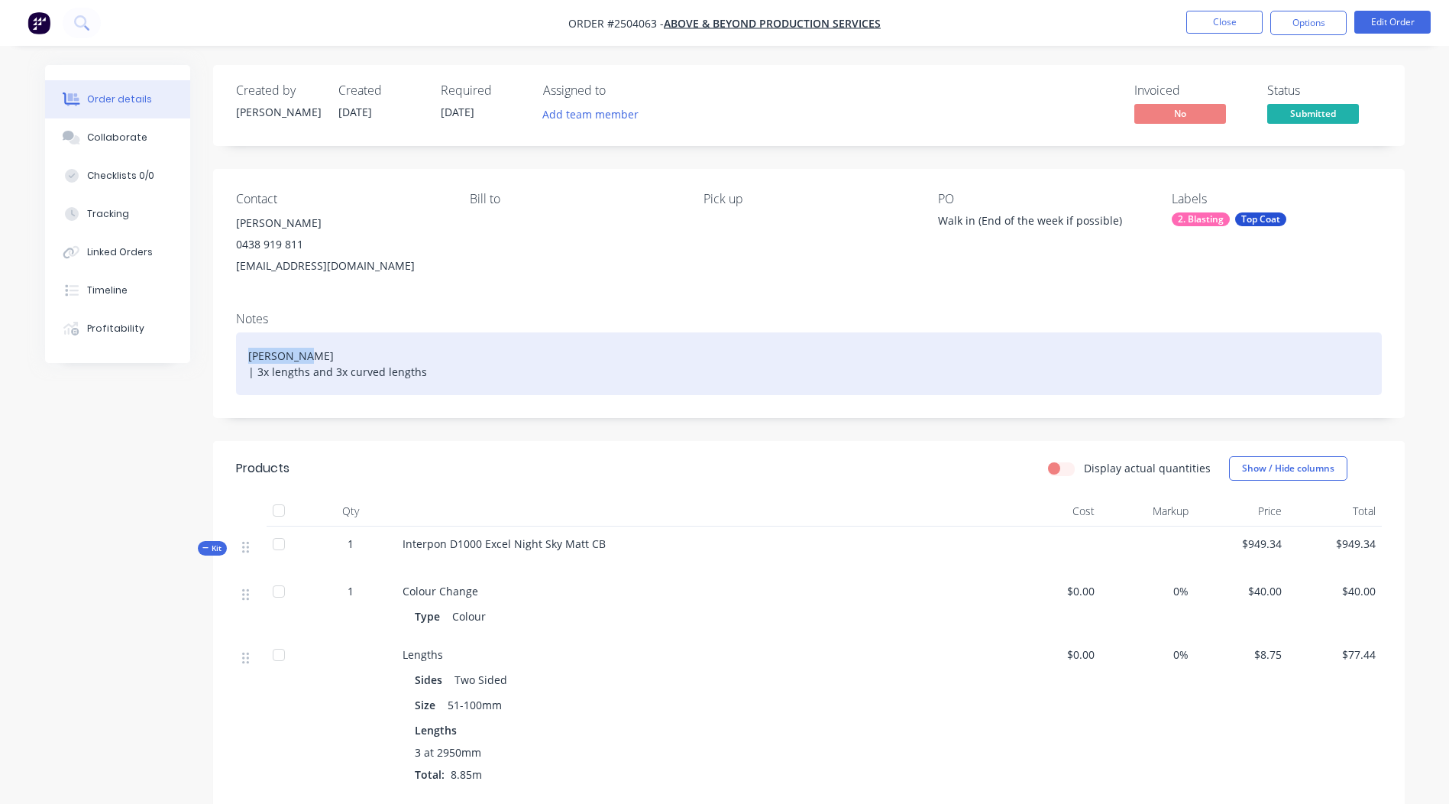
drag, startPoint x: 310, startPoint y: 353, endPoint x: 244, endPoint y: 358, distance: 65.9
click at [244, 358] on div "[PERSON_NAME] | 3x lengths and 3x curved lengths" at bounding box center [809, 363] width 1146 height 63
copy div "[PERSON_NAME]"
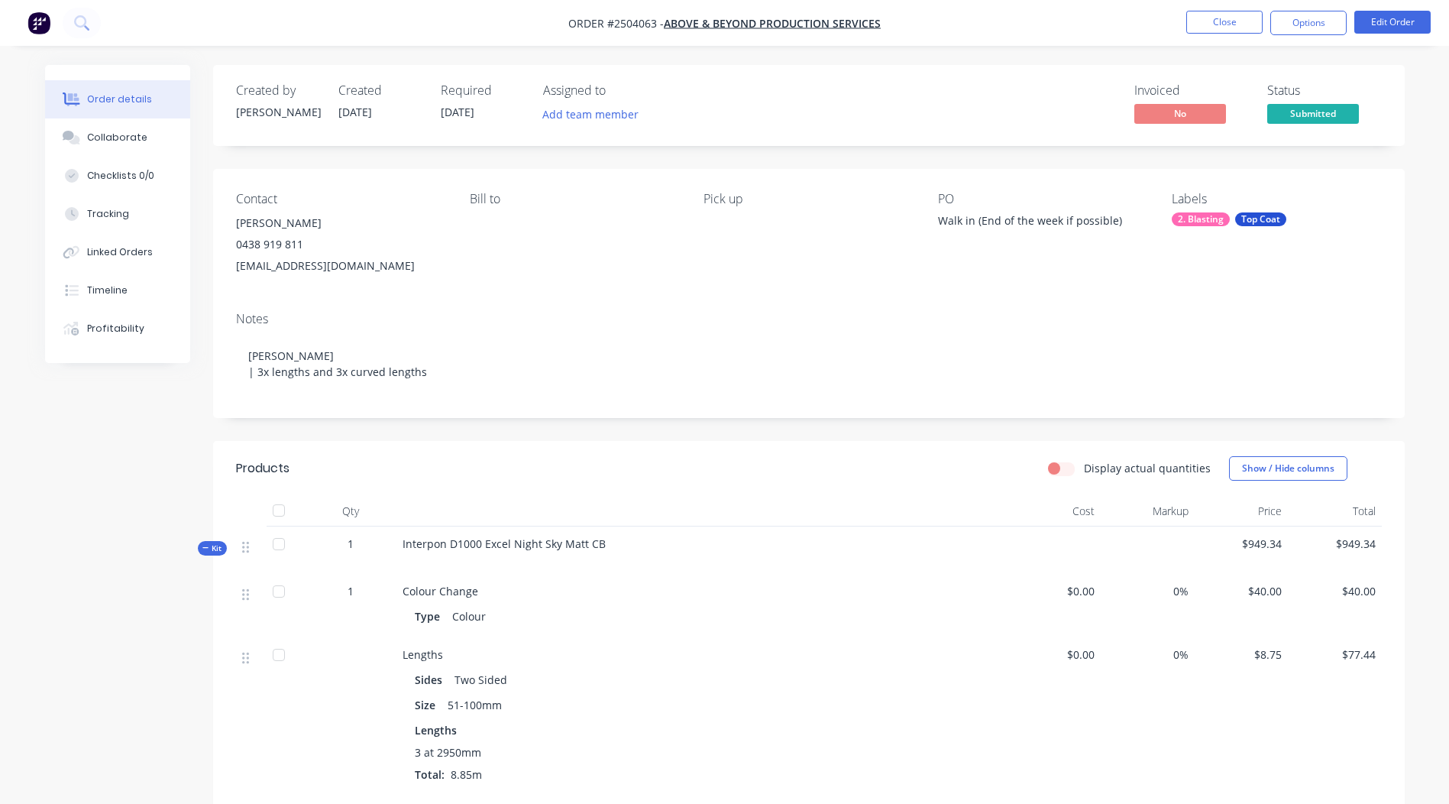
click at [591, 227] on div "Bill to" at bounding box center [574, 234] width 209 height 85
click at [1218, 11] on button "Close" at bounding box center [1224, 22] width 76 height 23
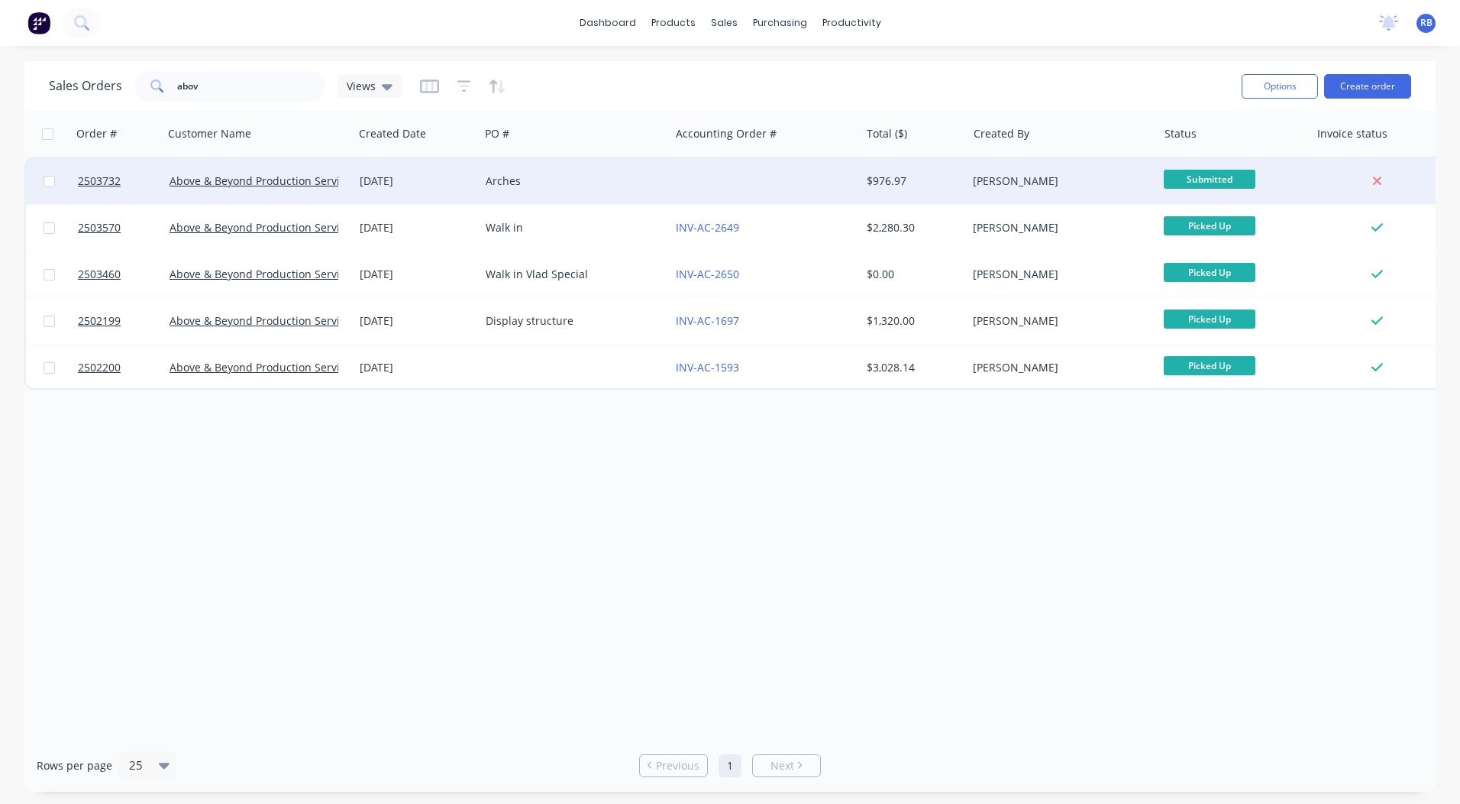
click at [568, 164] on div "Arches" at bounding box center [575, 181] width 190 height 46
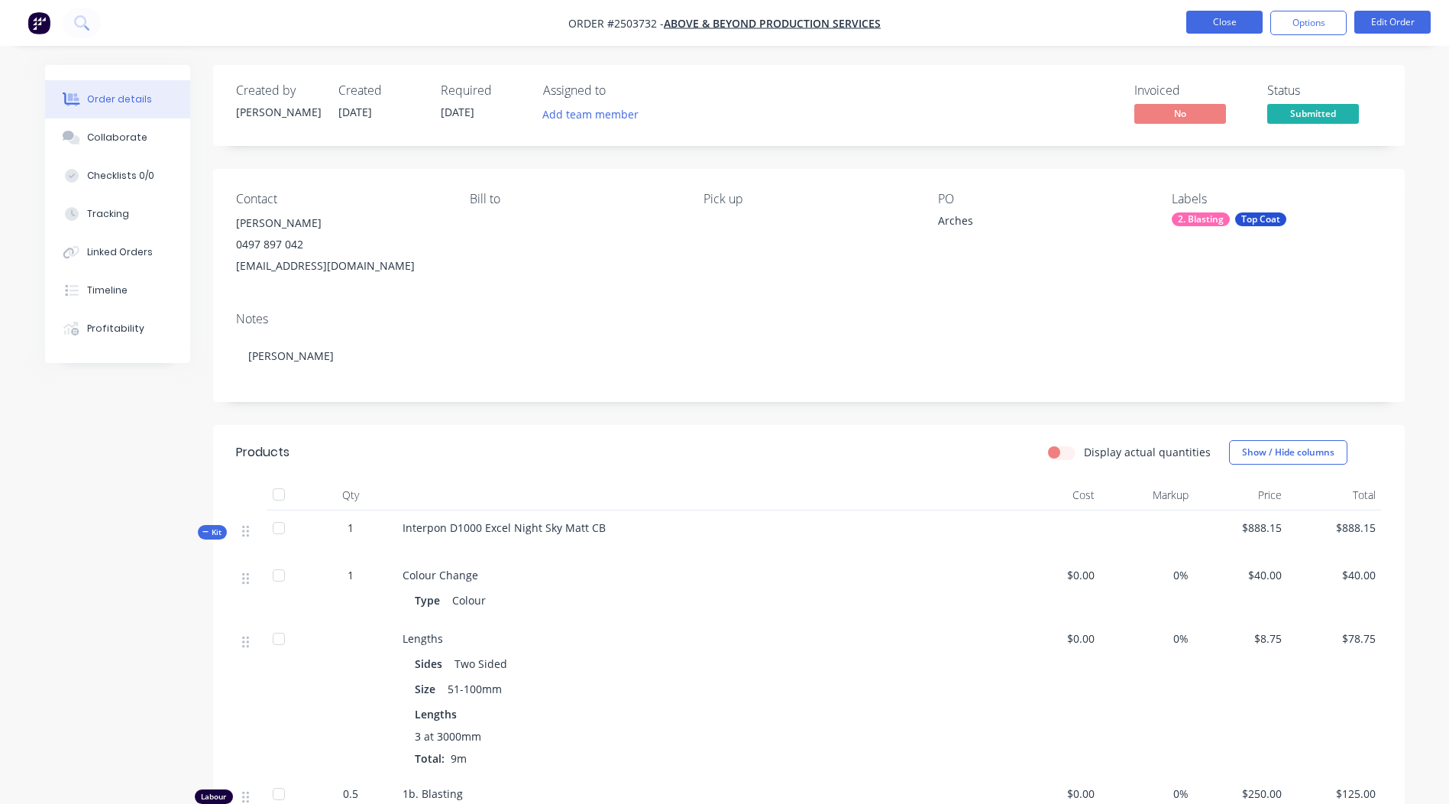
click at [1234, 22] on button "Close" at bounding box center [1224, 22] width 76 height 23
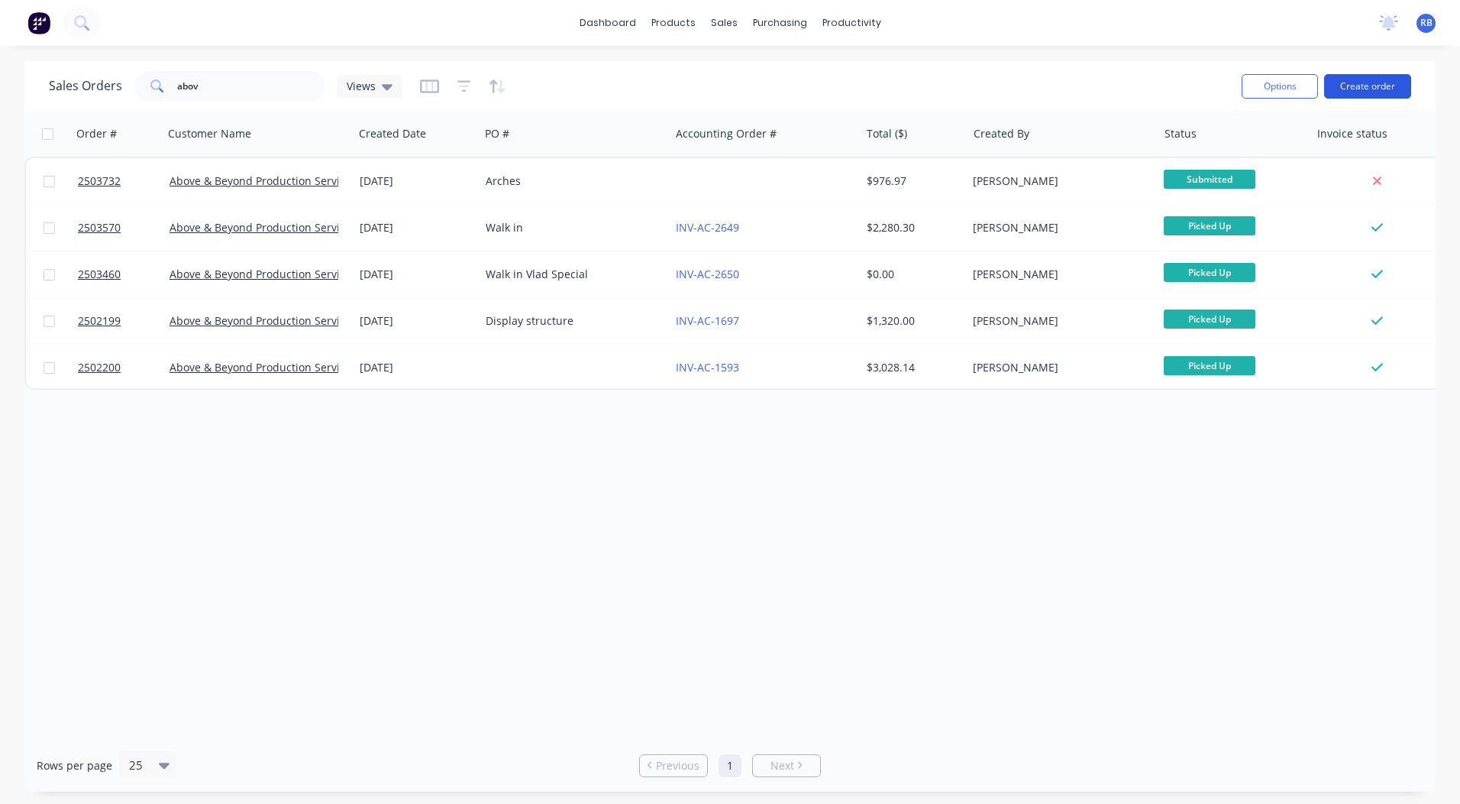
click at [1386, 82] on button "Create order" at bounding box center [1368, 86] width 87 height 24
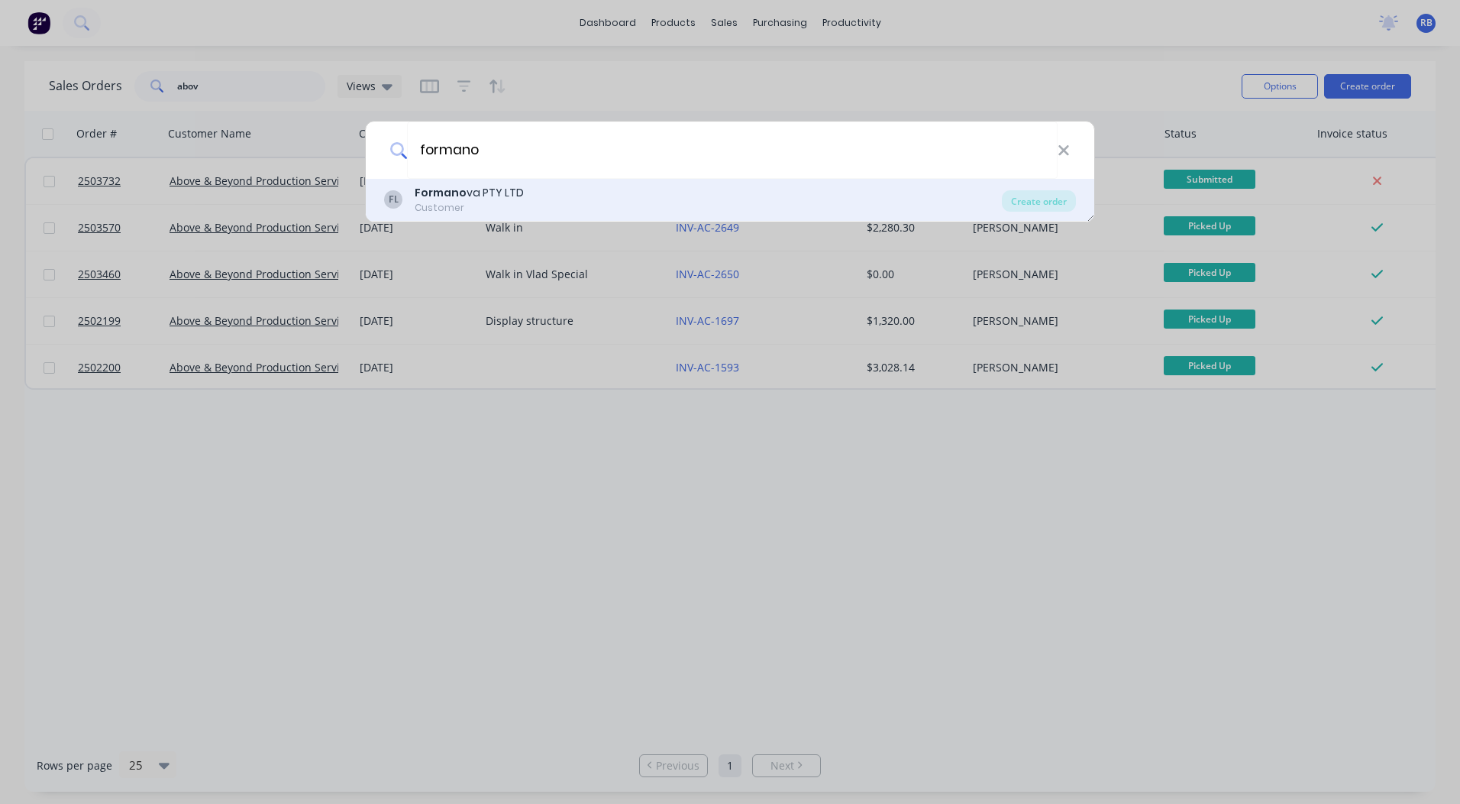
type input "formano"
click at [463, 195] on b "Formano" at bounding box center [441, 192] width 52 height 15
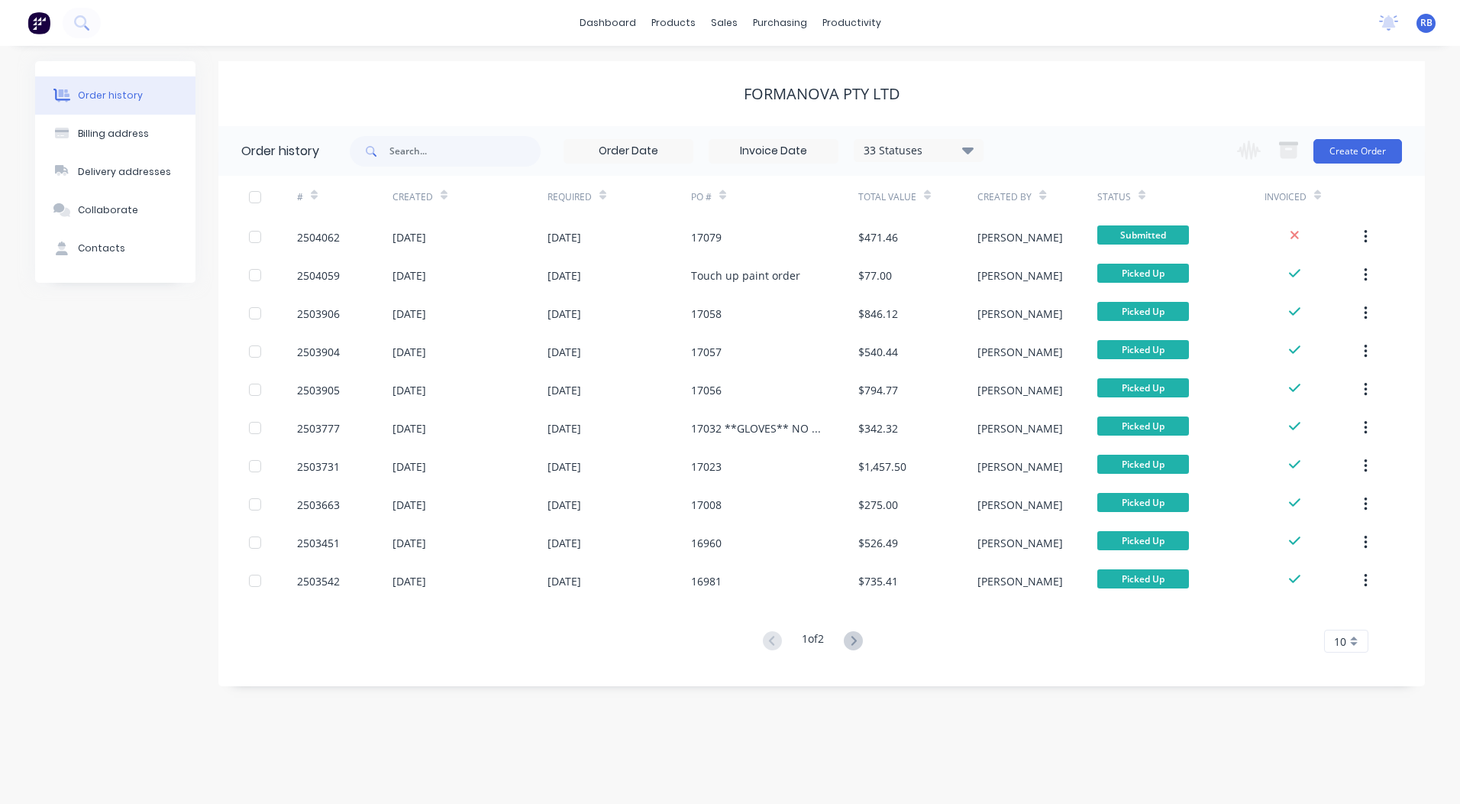
click at [1356, 166] on div "Change order status Submitted Booked / Not Delivered Scheduling Today Awating P…" at bounding box center [1315, 151] width 174 height 50
click at [1356, 147] on button "Create Order" at bounding box center [1358, 151] width 89 height 24
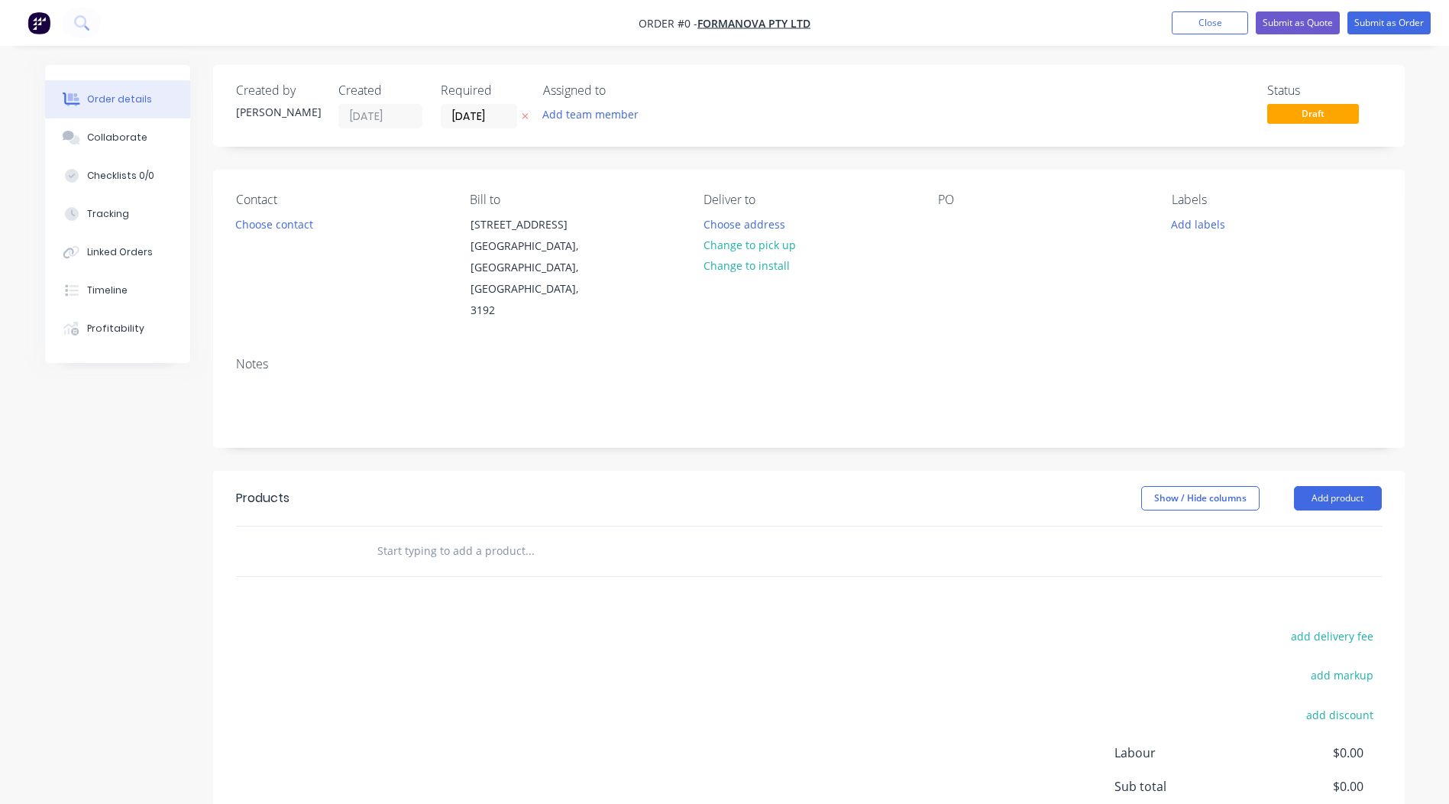
click at [290, 212] on div "Contact Choose contact" at bounding box center [340, 256] width 209 height 129
click at [288, 213] on button "Choose contact" at bounding box center [274, 223] width 94 height 21
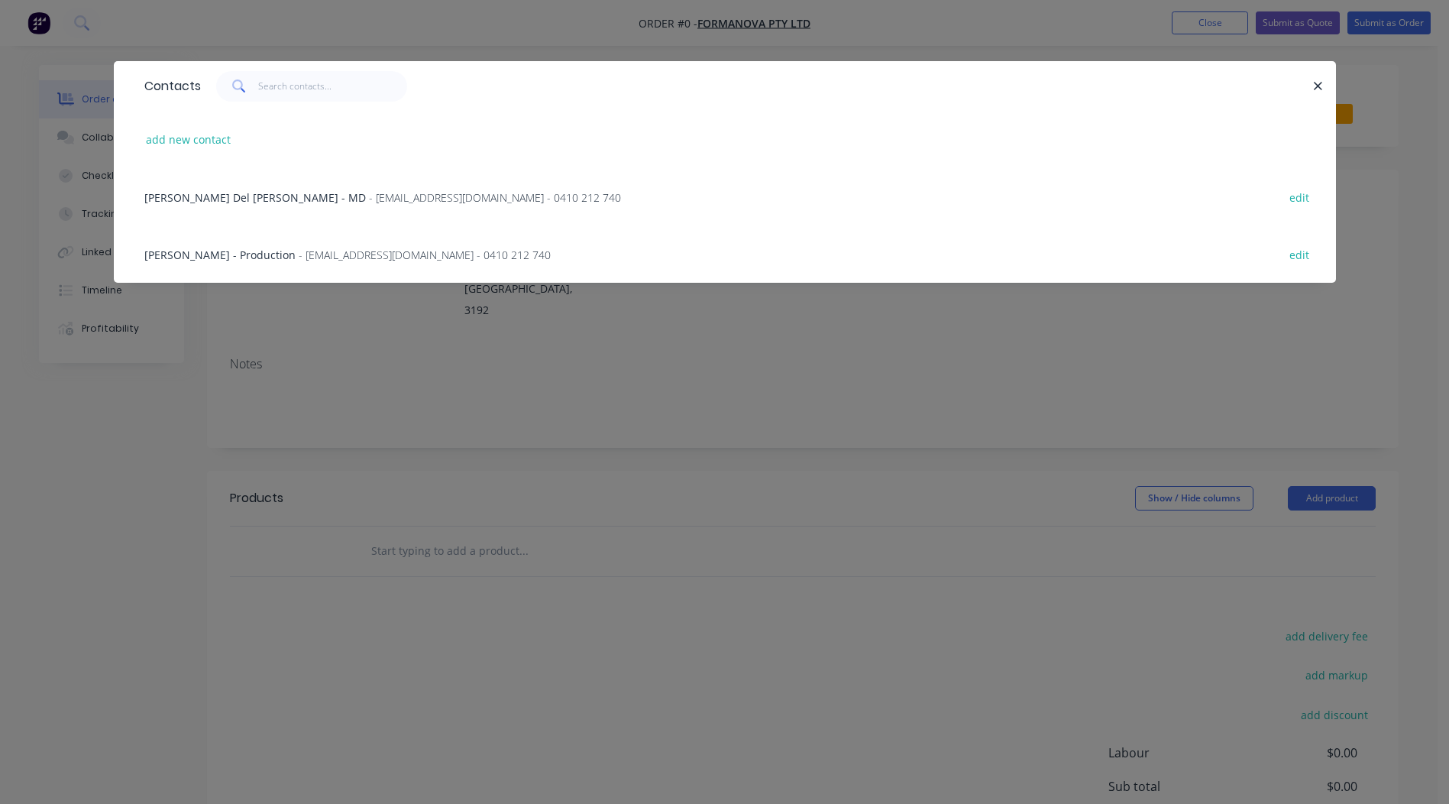
click at [251, 254] on span "Sujith Menon - Production" at bounding box center [219, 254] width 151 height 15
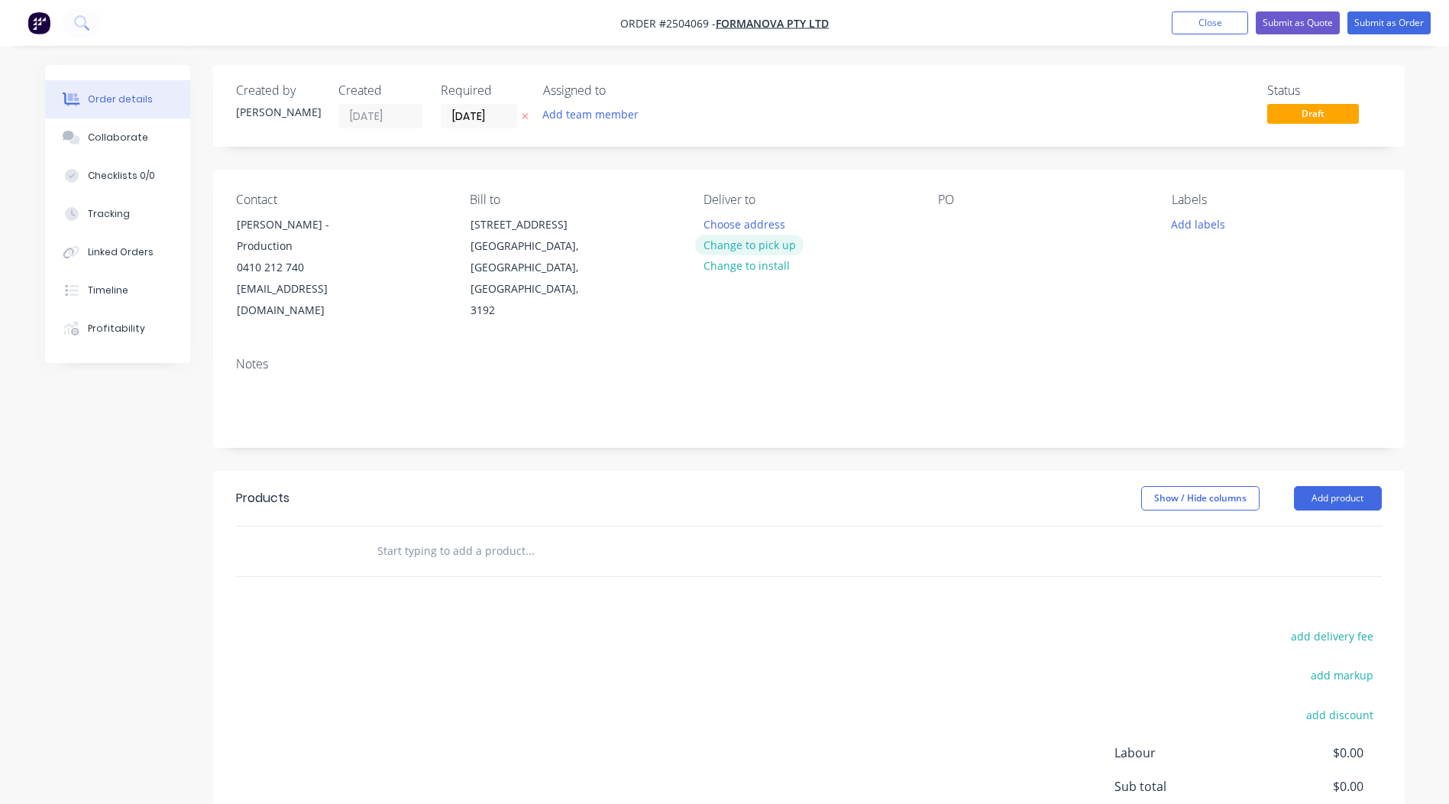
click at [763, 251] on button "Change to pick up" at bounding box center [749, 245] width 108 height 21
click at [953, 223] on div at bounding box center [950, 224] width 24 height 22
click at [1017, 134] on div "Created by Rory Created 09/09/25 Required 09/09/25 Assigned to Add team member …" at bounding box center [809, 106] width 1192 height 82
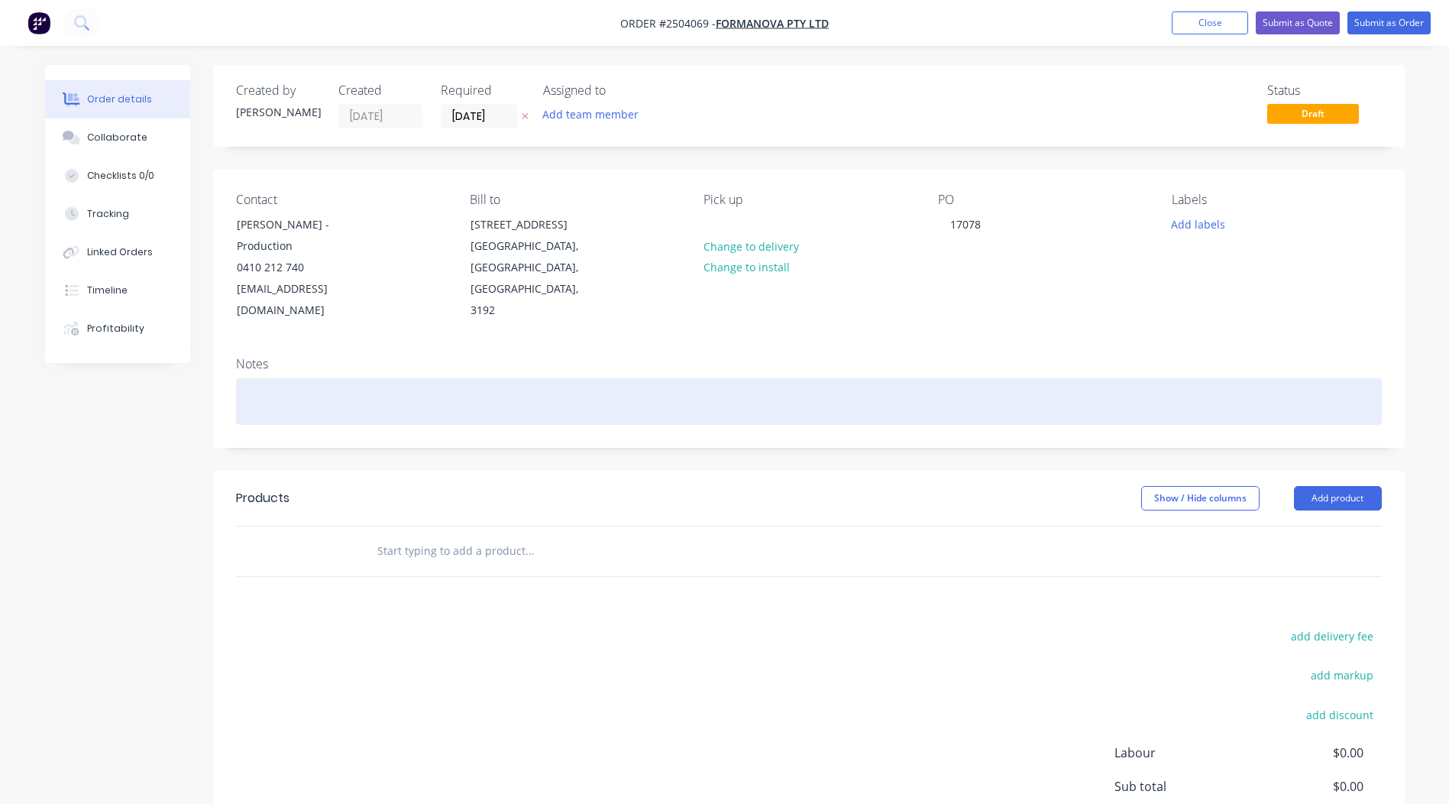
click at [248, 378] on div at bounding box center [809, 401] width 1146 height 47
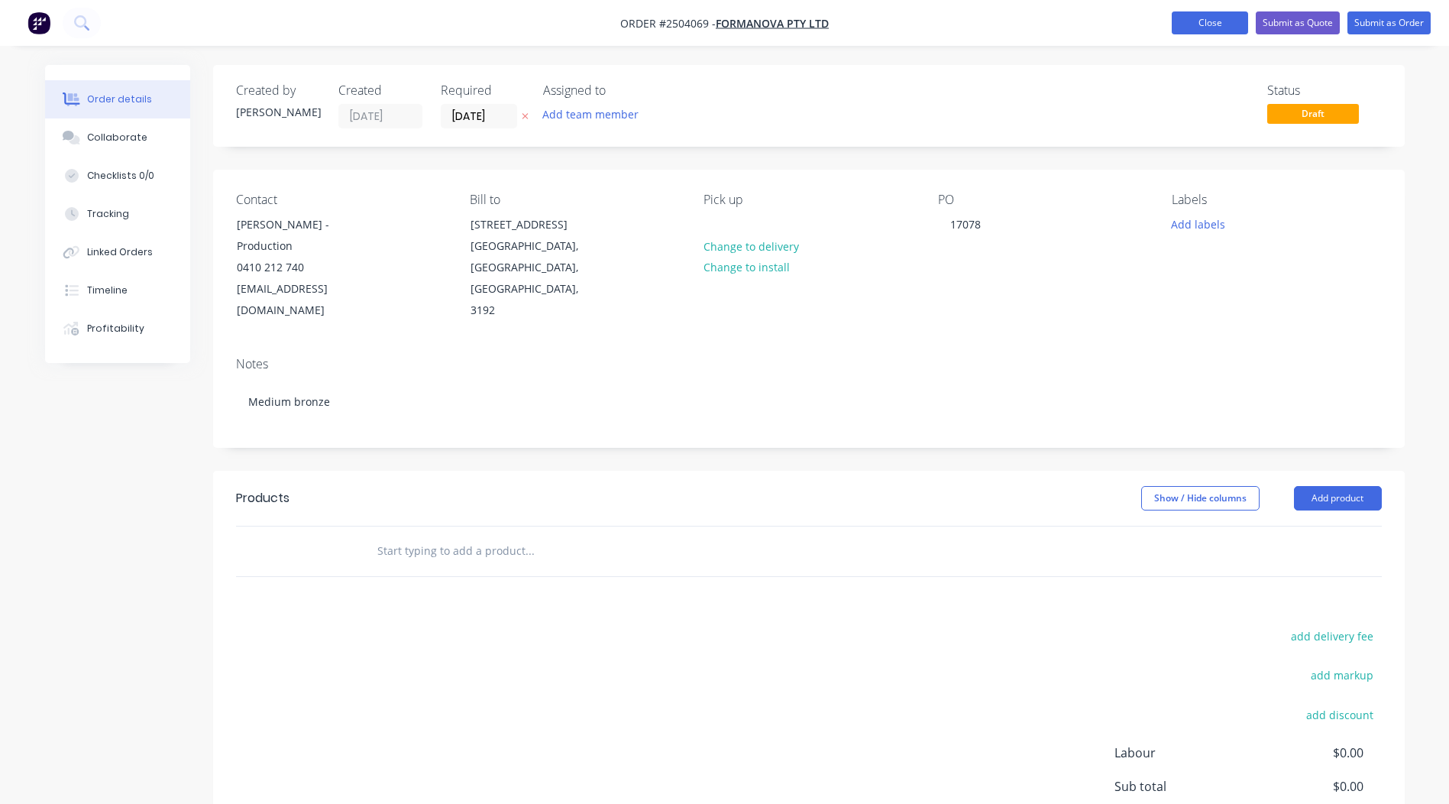
click at [1232, 14] on button "Close" at bounding box center [1210, 22] width 76 height 23
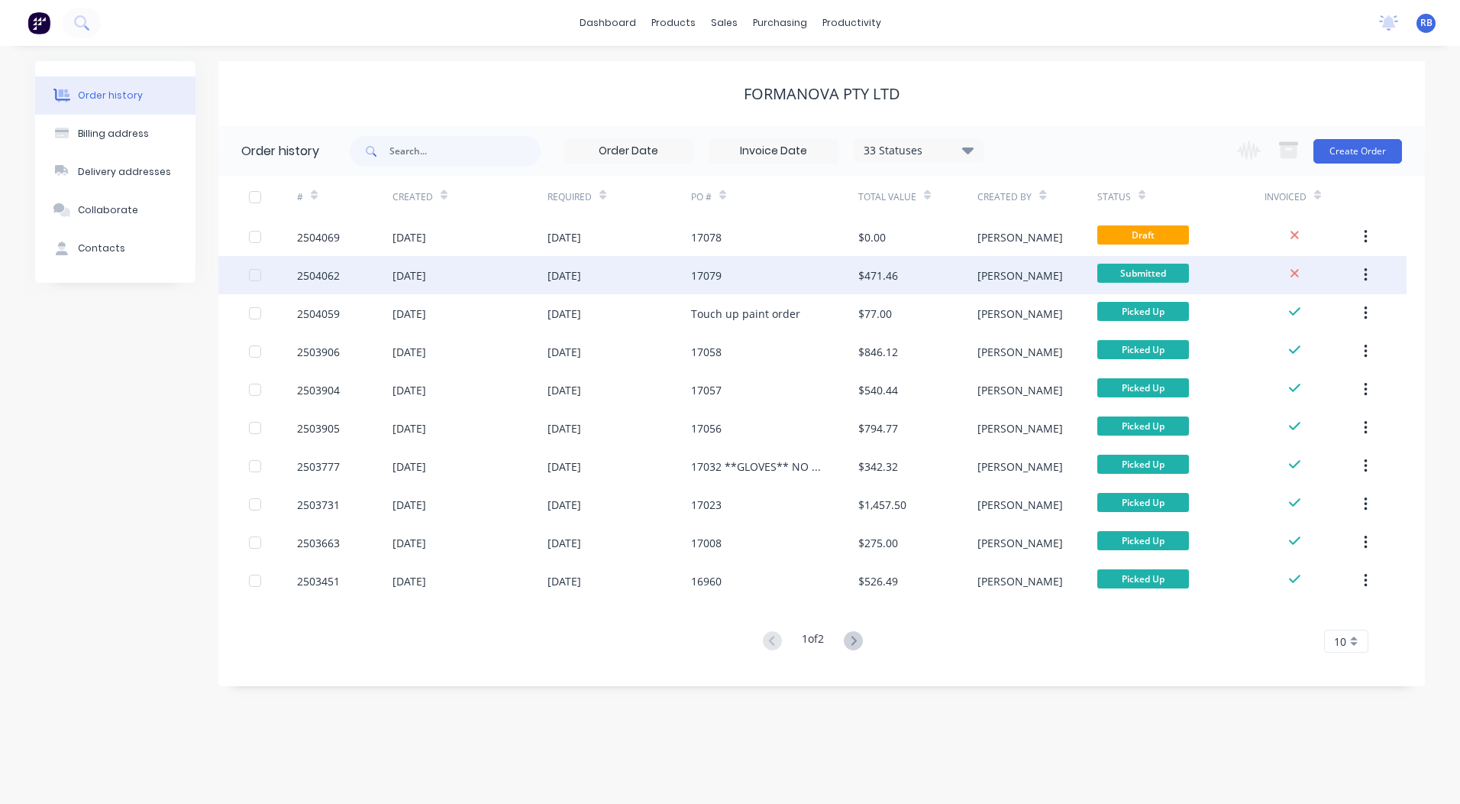
click at [566, 263] on div "[DATE]" at bounding box center [620, 275] width 144 height 38
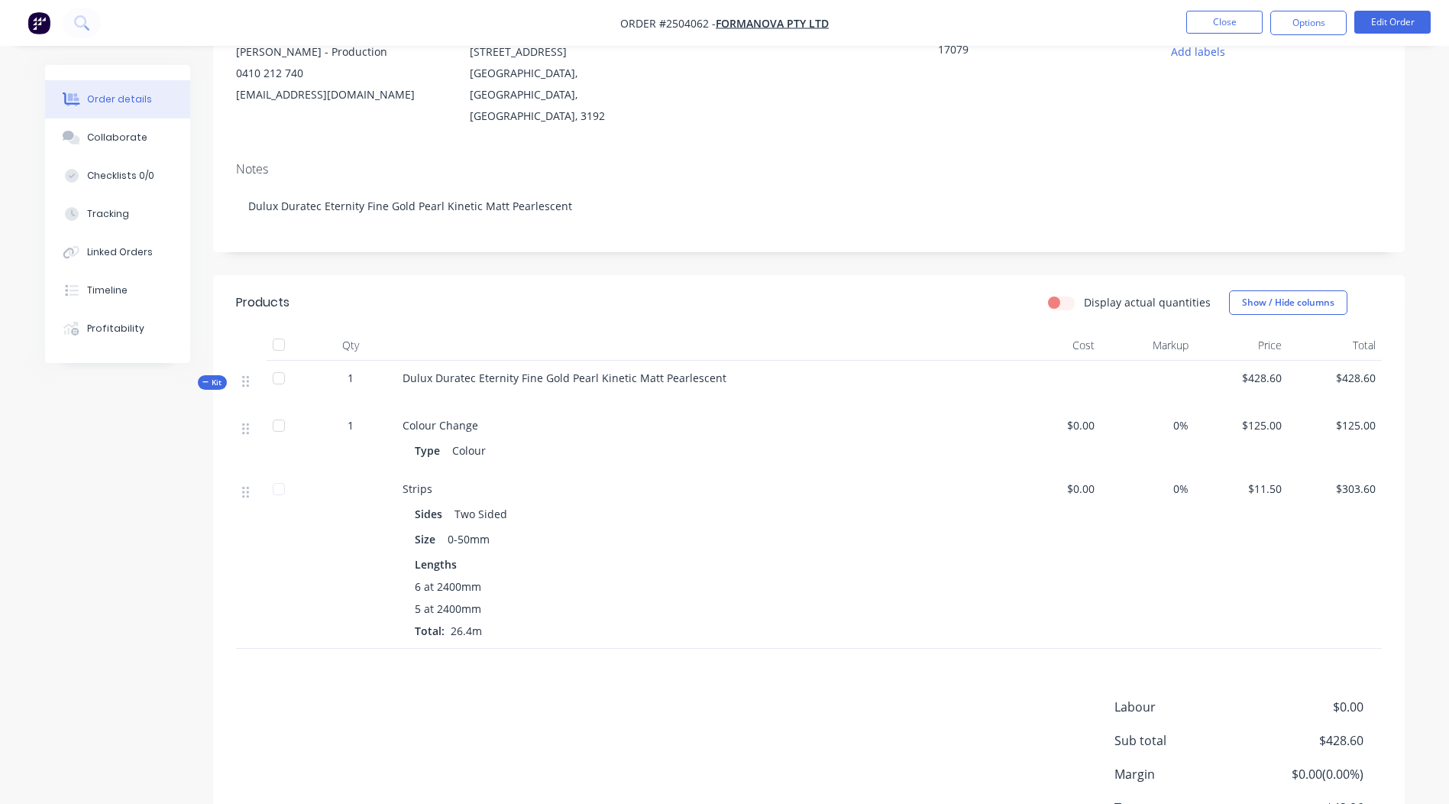
scroll to position [229, 0]
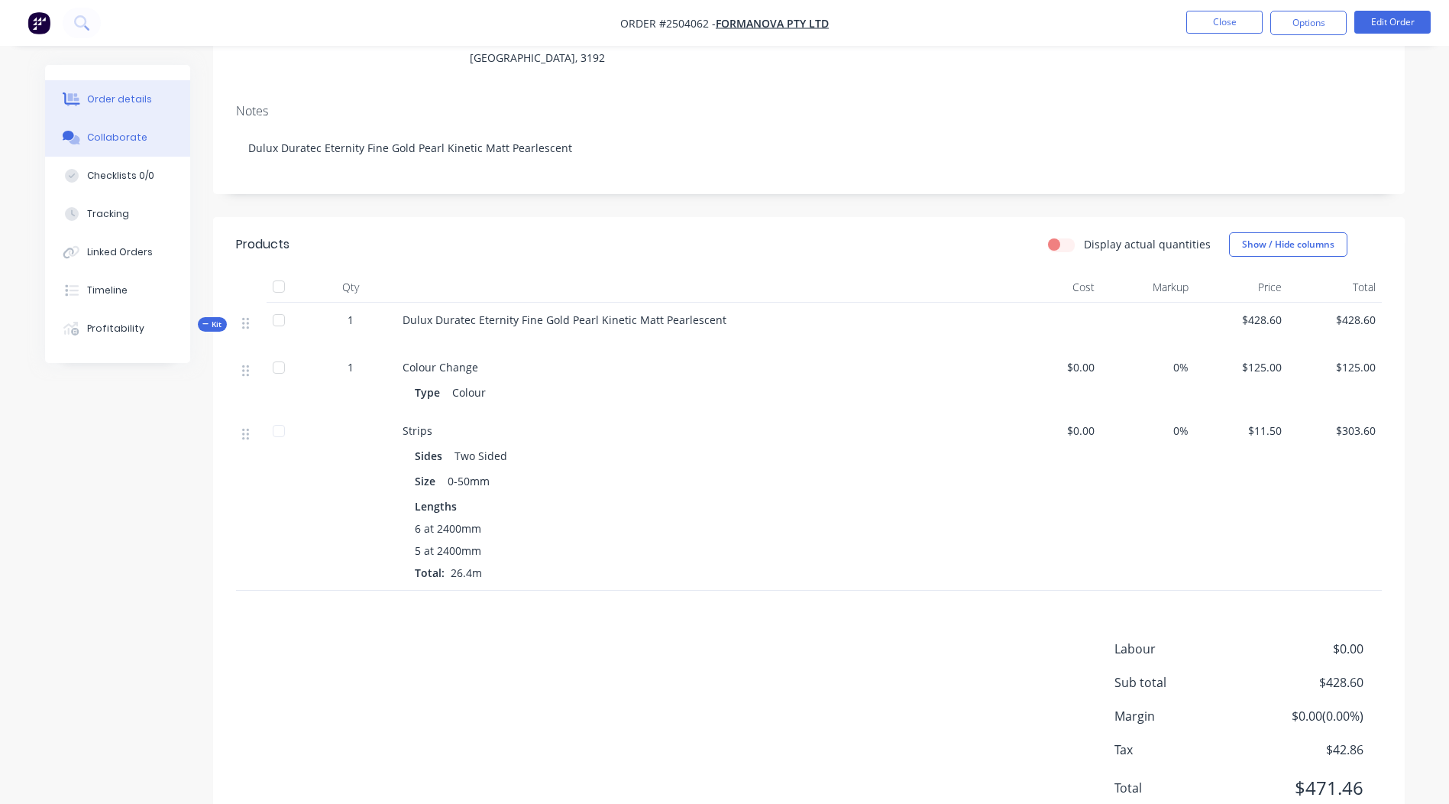
click at [105, 125] on button "Collaborate" at bounding box center [117, 137] width 145 height 38
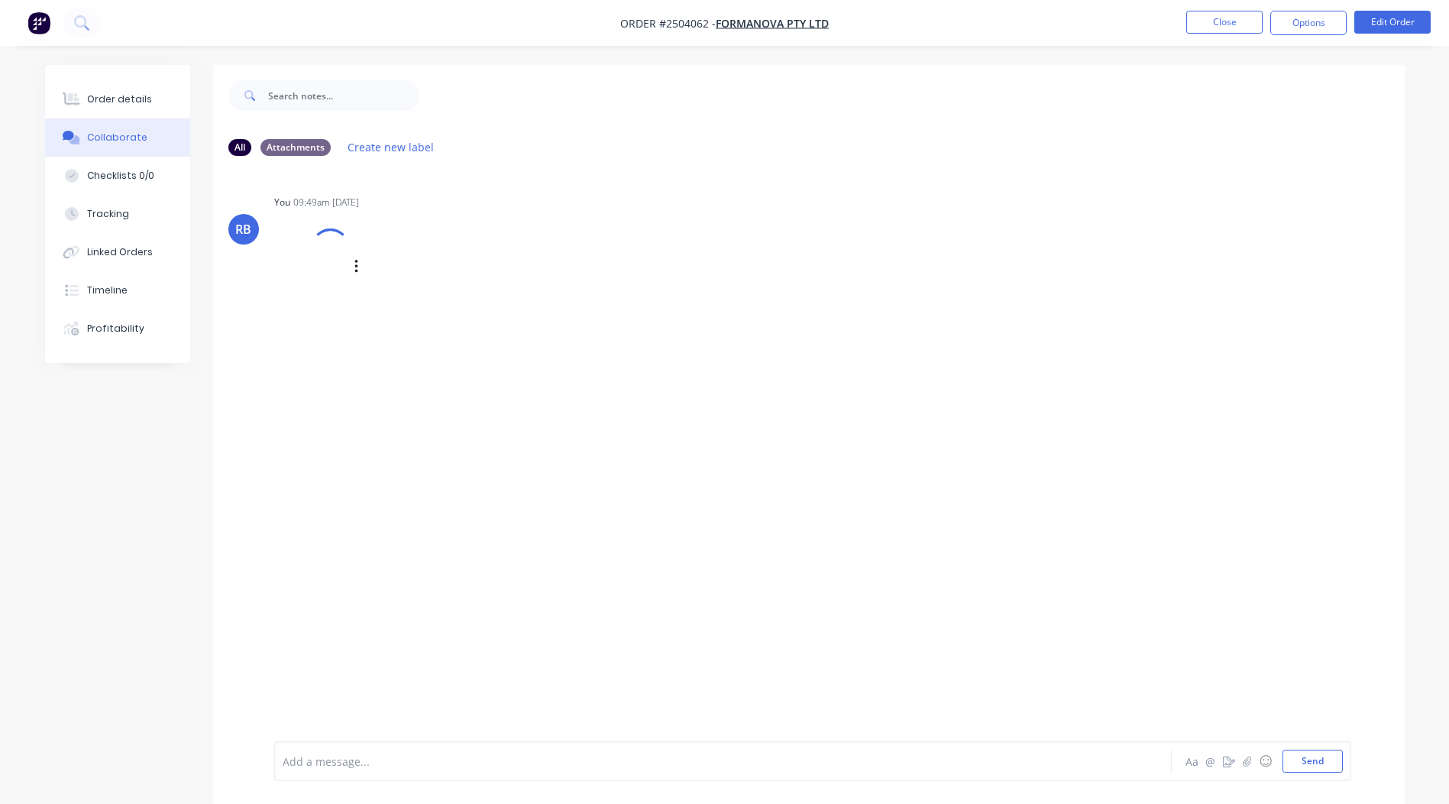
click at [0, 0] on img at bounding box center [0, 0] width 0 height 0
click at [1227, 21] on button "Close" at bounding box center [1224, 22] width 76 height 23
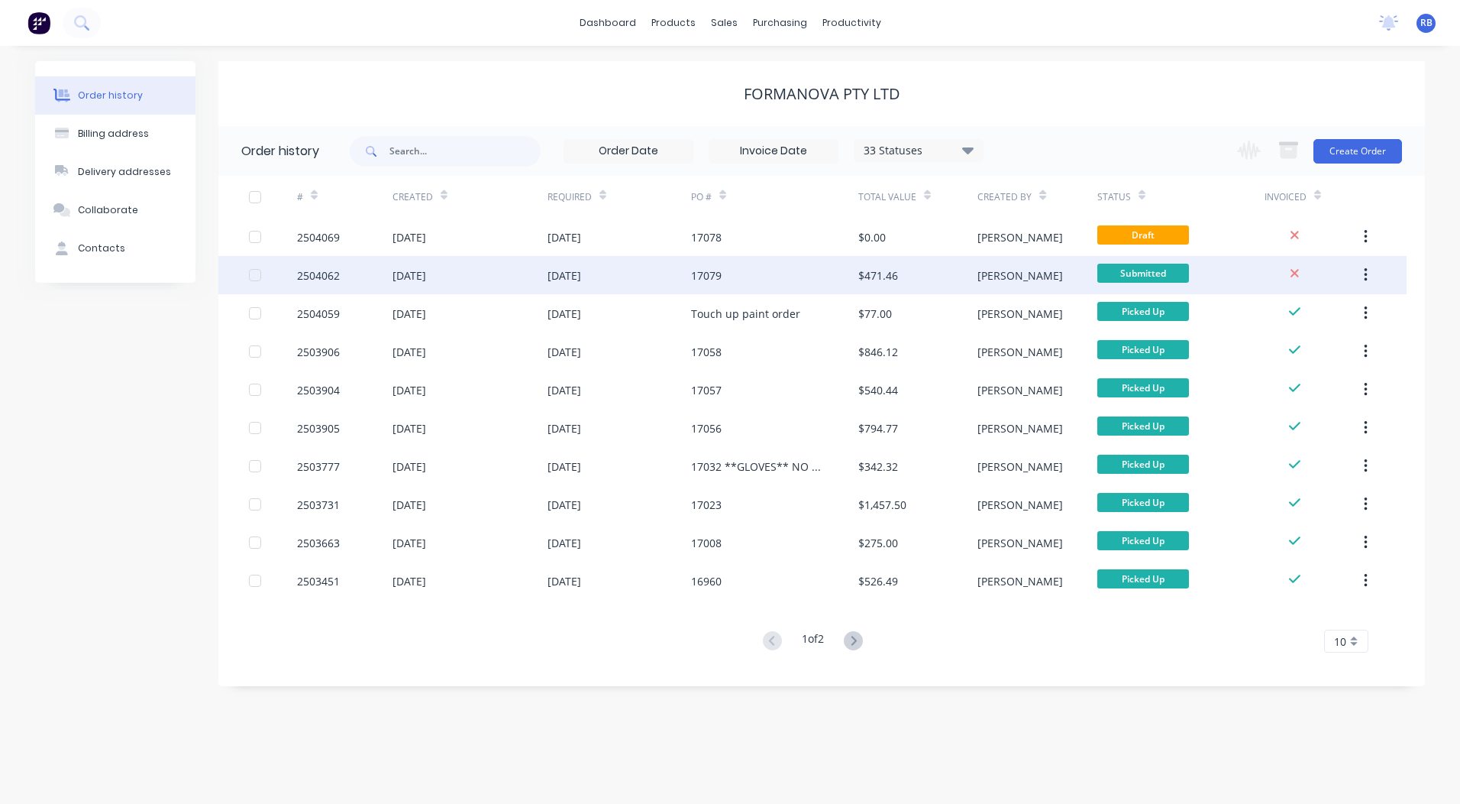
click at [304, 278] on div "2504062" at bounding box center [318, 275] width 43 height 16
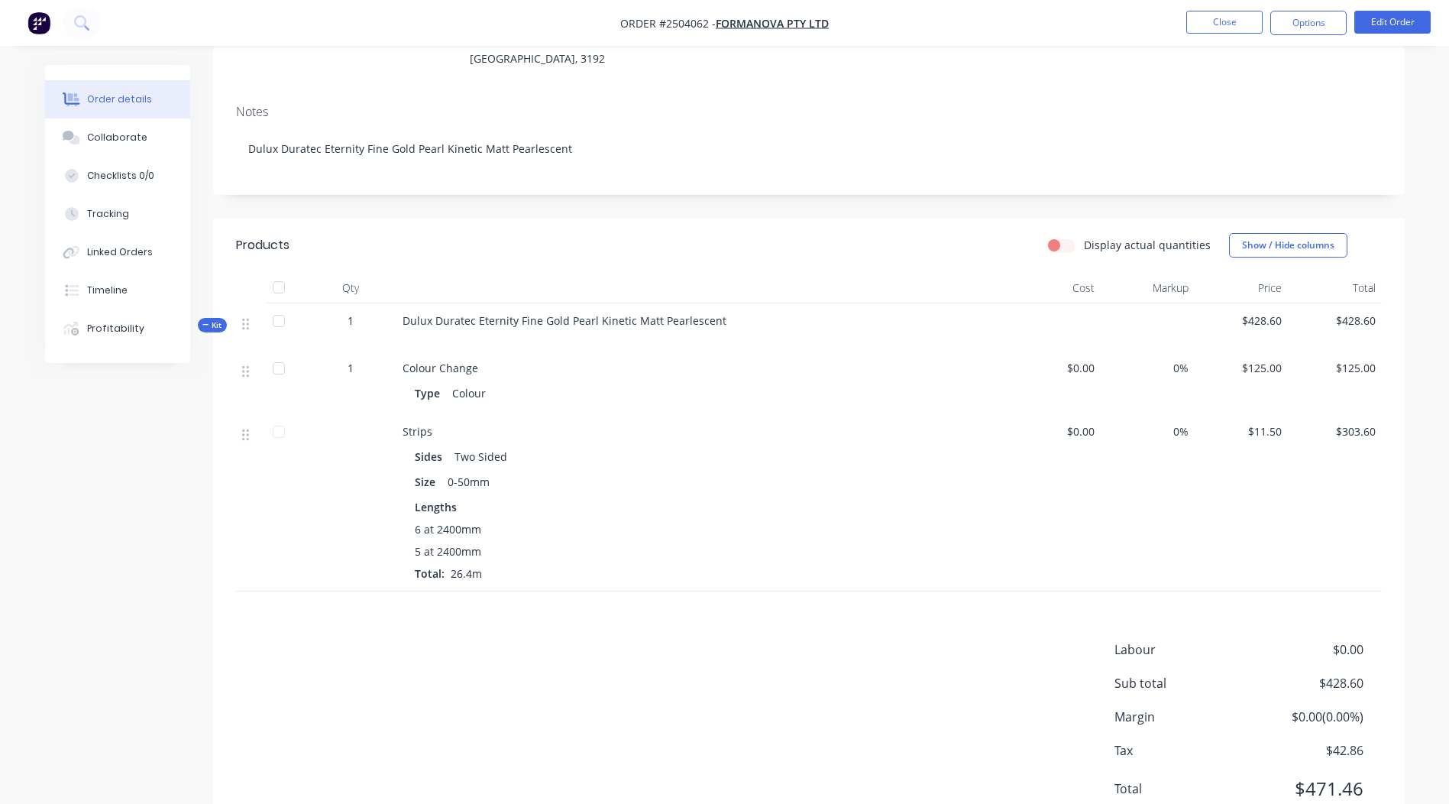
scroll to position [229, 0]
click at [1190, 19] on button "Close" at bounding box center [1224, 22] width 76 height 23
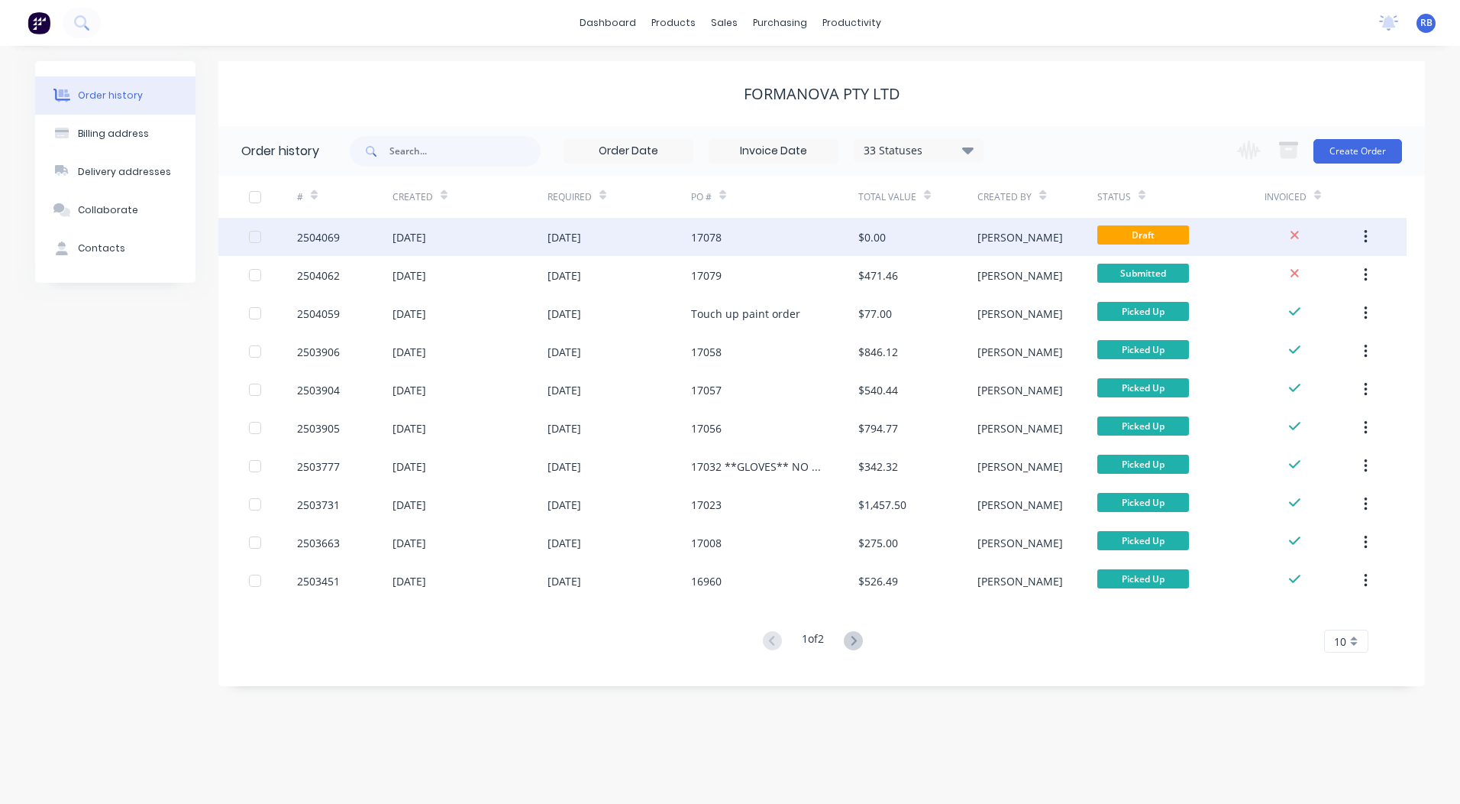
click at [733, 247] on div "17078" at bounding box center [774, 237] width 167 height 38
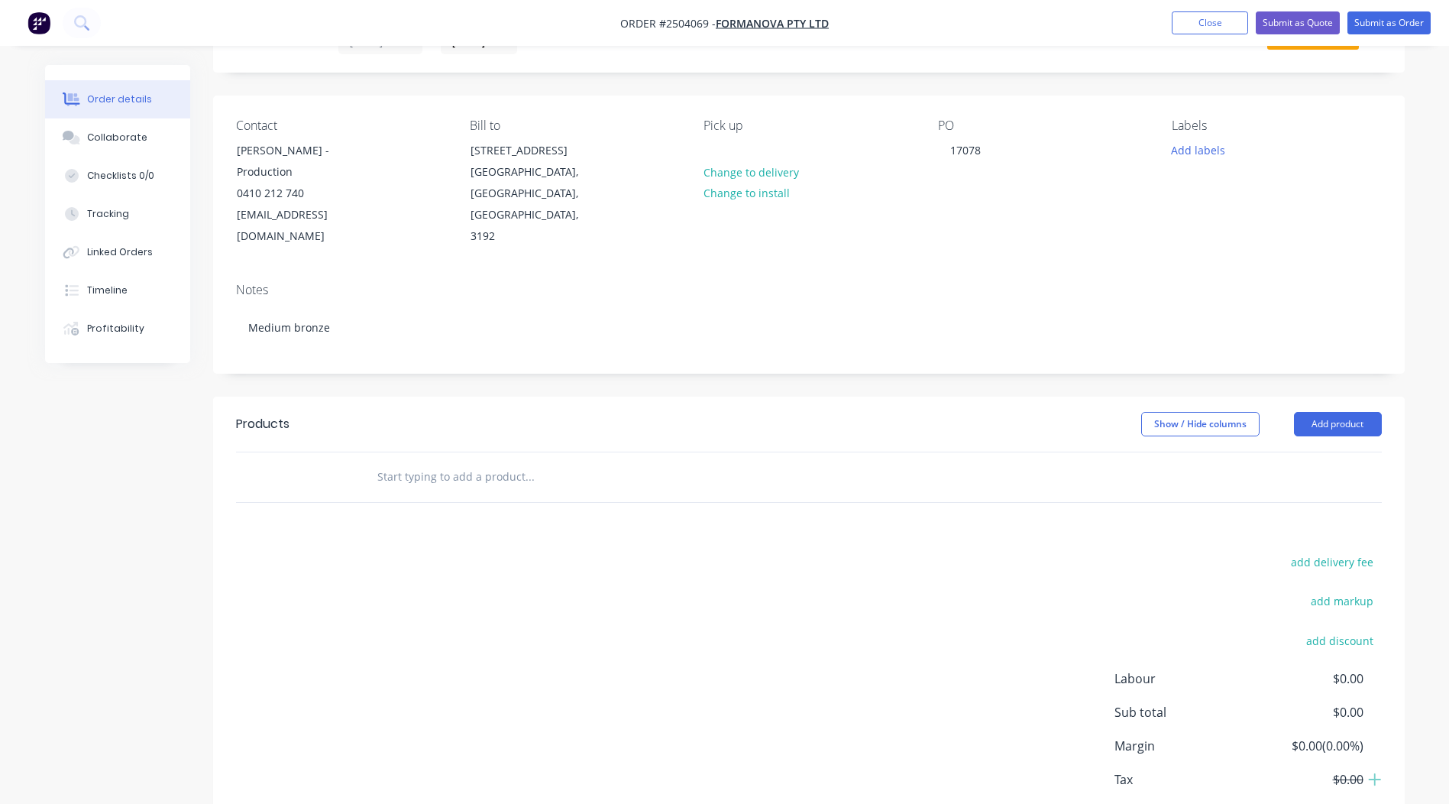
scroll to position [141, 0]
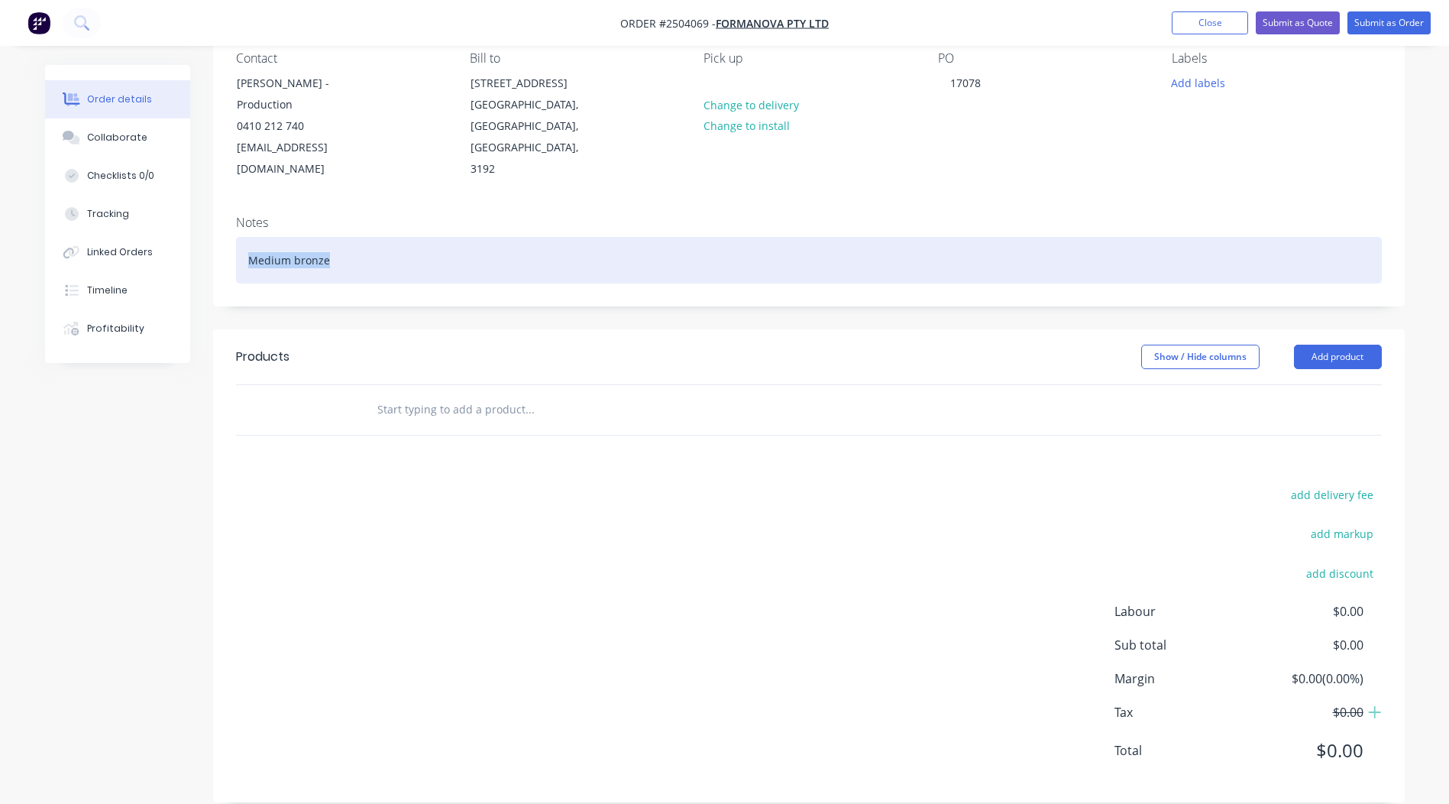
drag, startPoint x: 340, startPoint y: 238, endPoint x: 0, endPoint y: 246, distance: 340.0
click at [0, 246] on html "Order #2504069 - Formanova PTY LTD Add product Close Submit as Quote Submit as …" at bounding box center [724, 342] width 1449 height 966
copy div "Medium bronze"
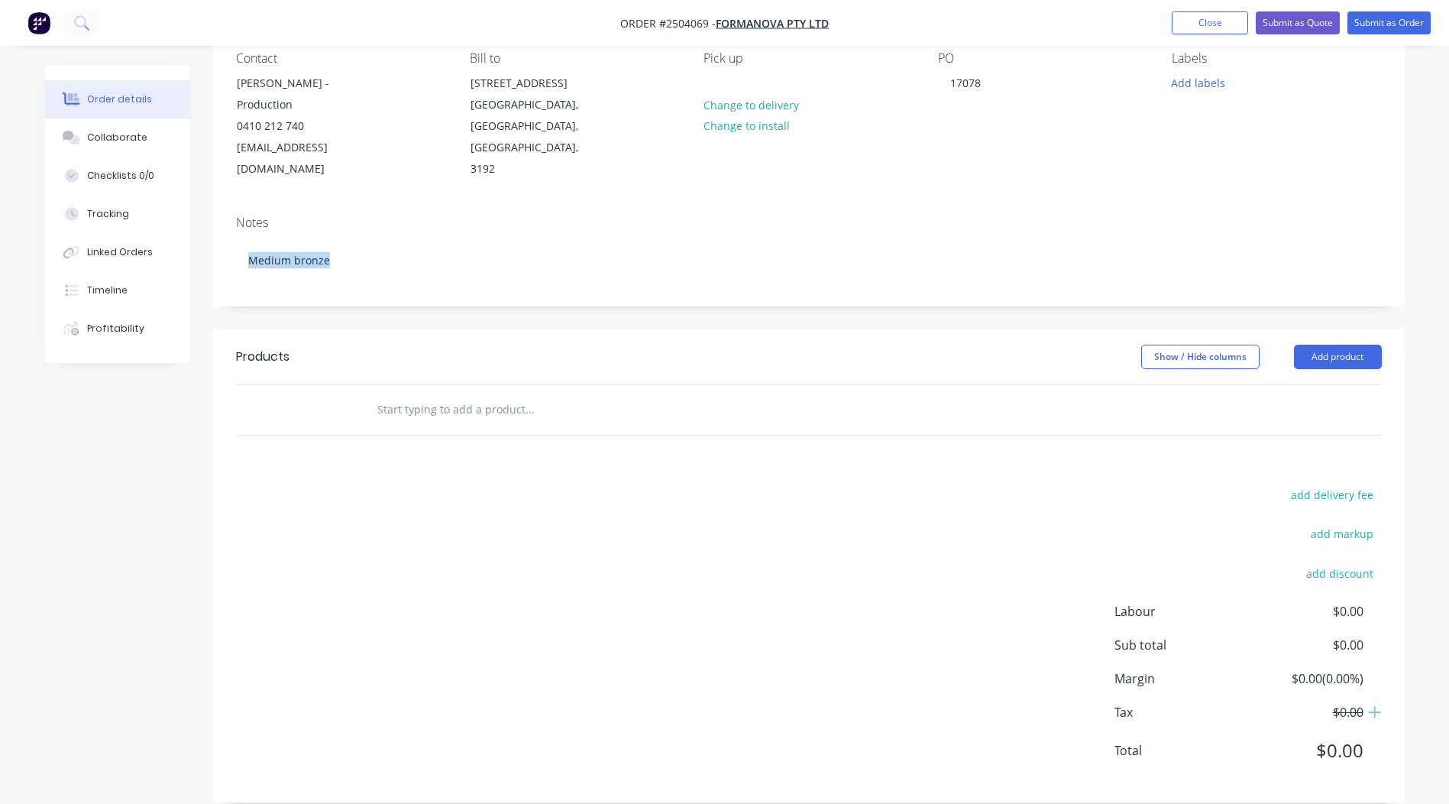
drag, startPoint x: 1337, startPoint y: 336, endPoint x: 1338, endPoint y: 352, distance: 16.1
click at [1338, 344] on button "Add product" at bounding box center [1338, 356] width 88 height 24
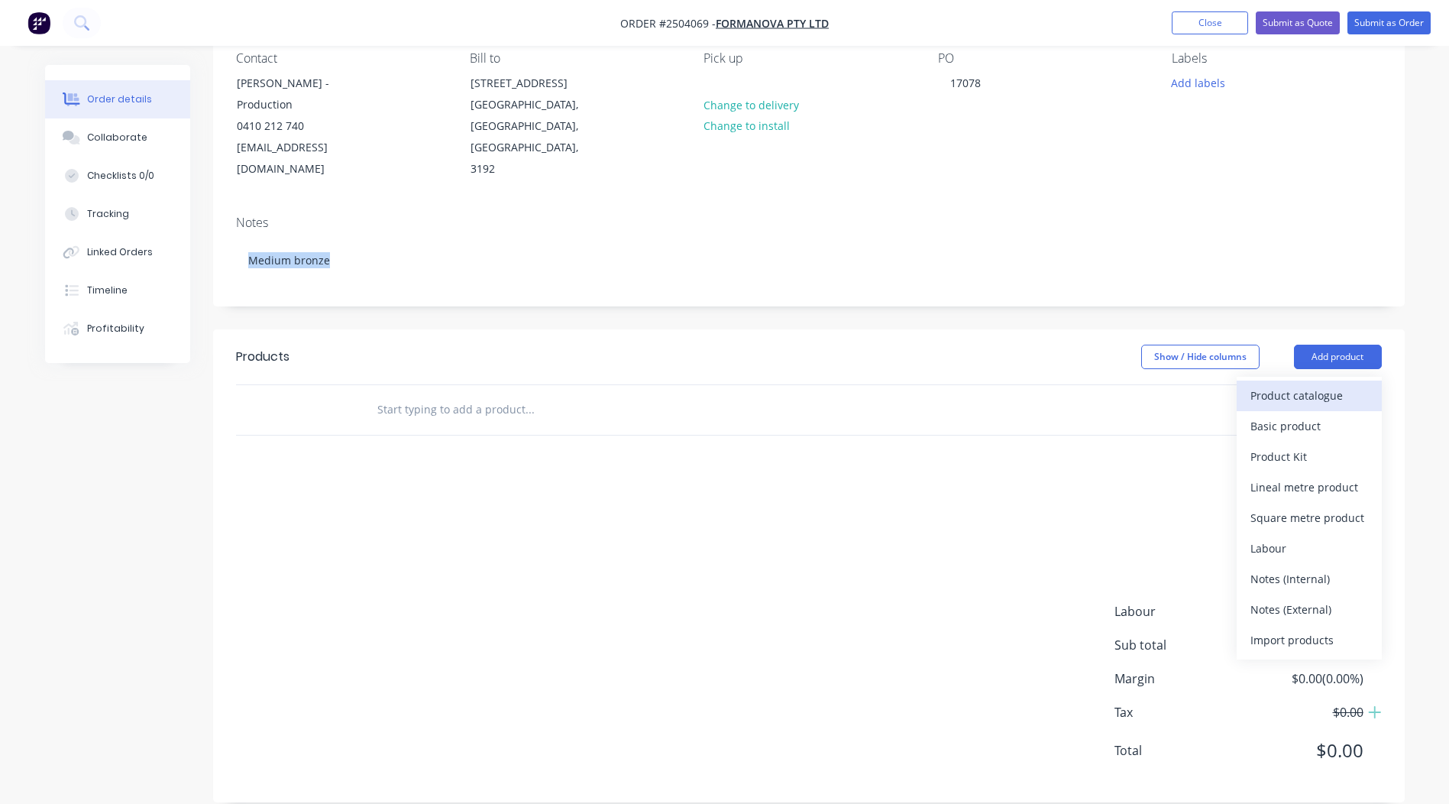
click at [1320, 384] on div "Product catalogue" at bounding box center [1309, 395] width 118 height 22
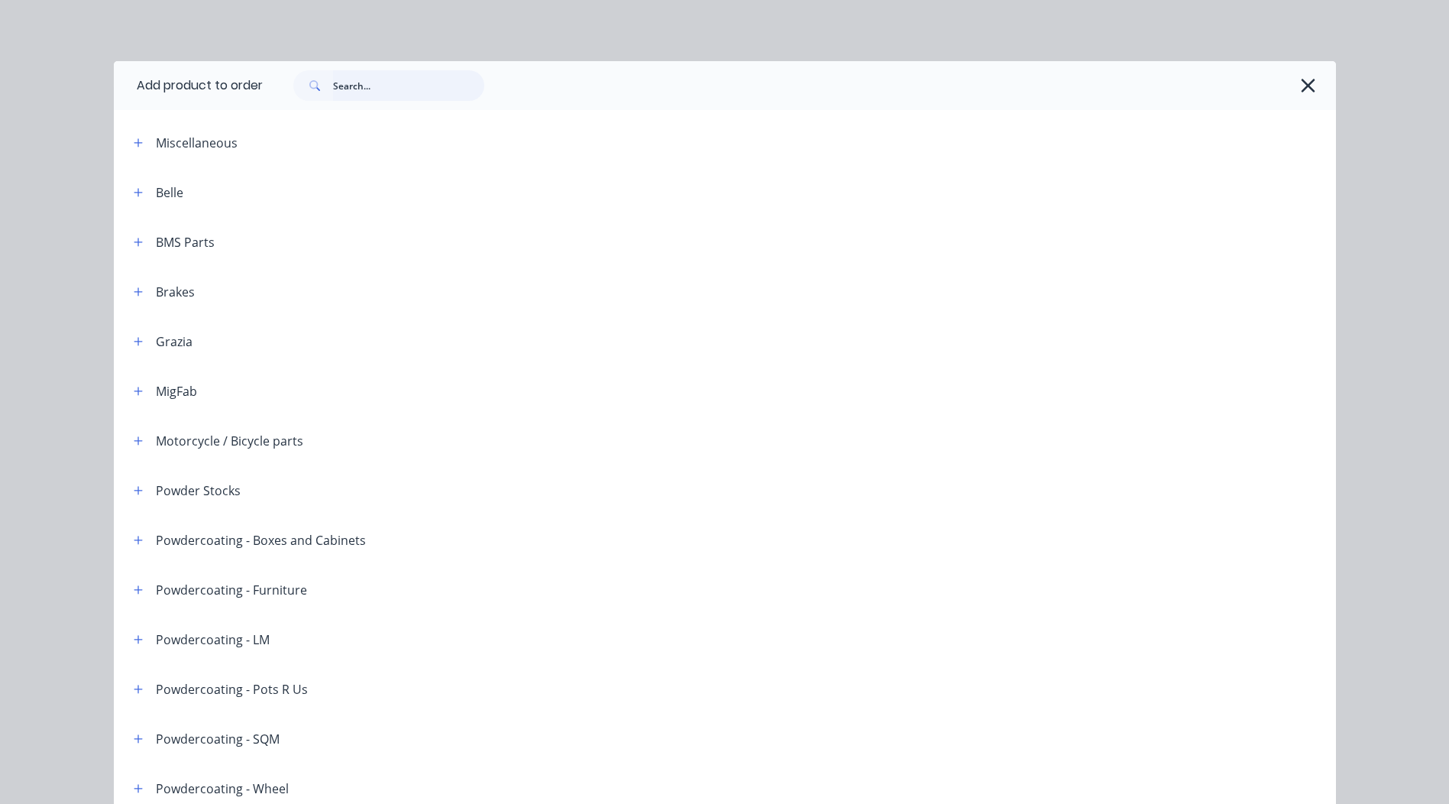
click at [450, 89] on input "text" at bounding box center [408, 85] width 151 height 31
paste input "Medium bronze"
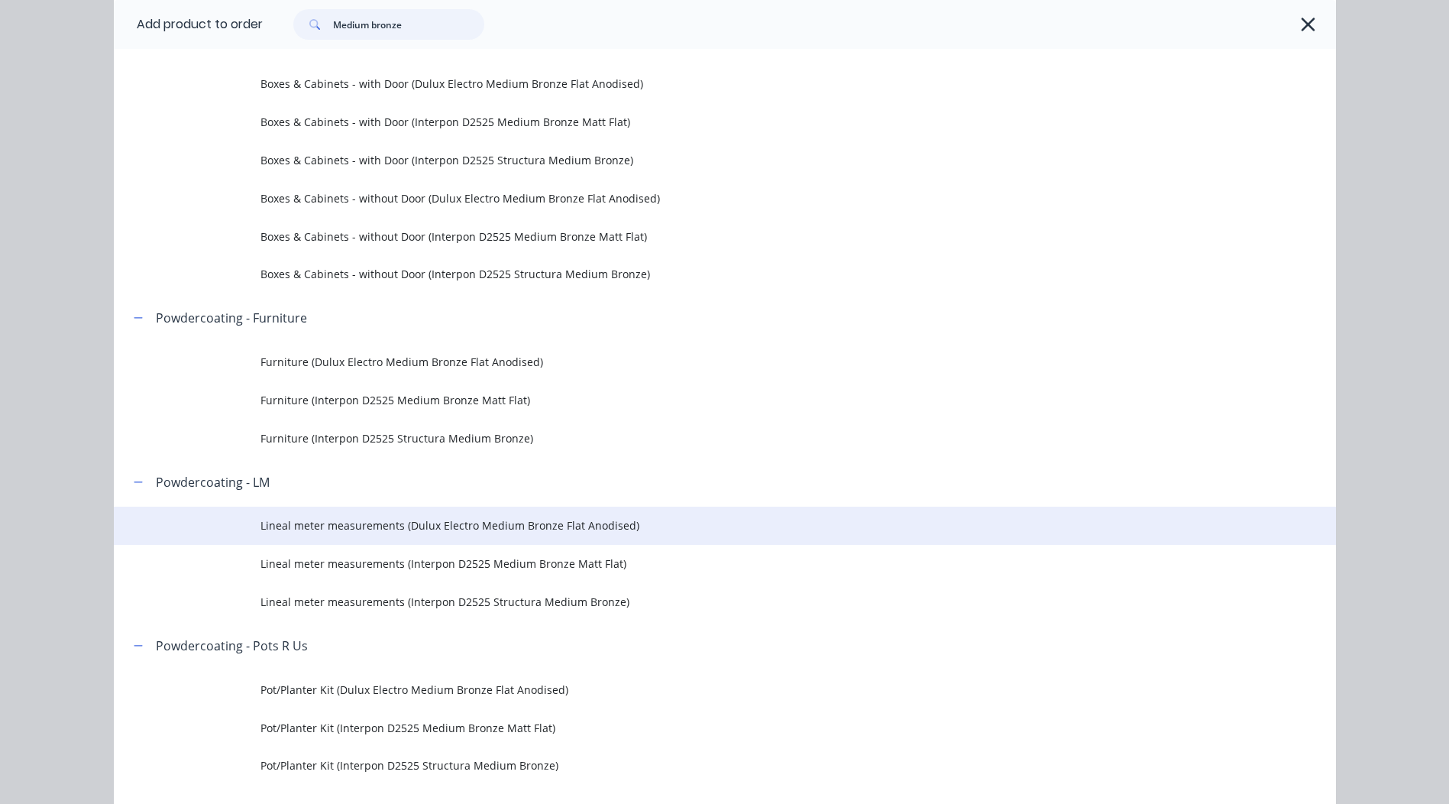
scroll to position [153, 0]
type input "Medium bronze"
click at [603, 530] on span "Lineal meter measurements (Dulux Electro Medium Bronze Flat Anodised)" at bounding box center [690, 524] width 860 height 16
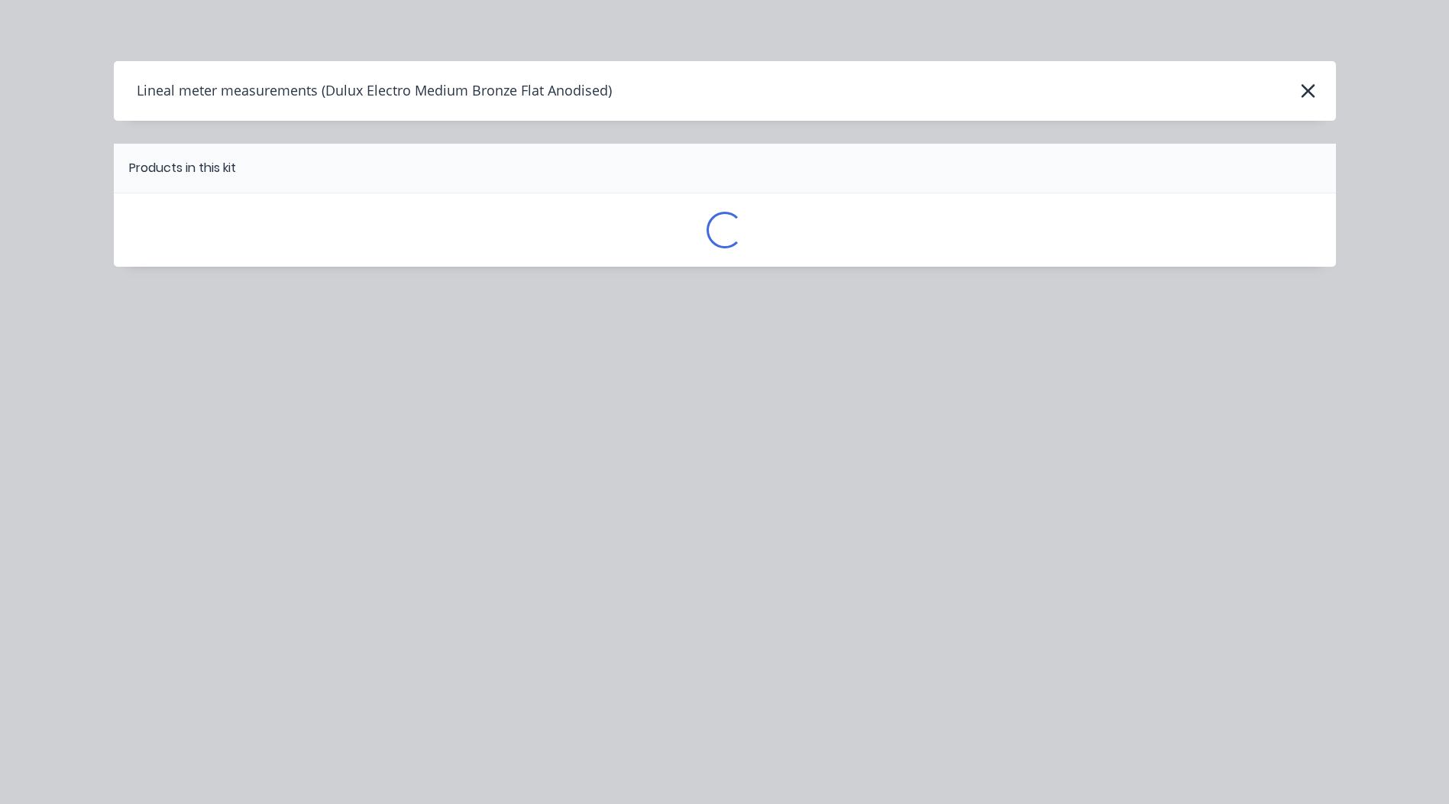
scroll to position [0, 0]
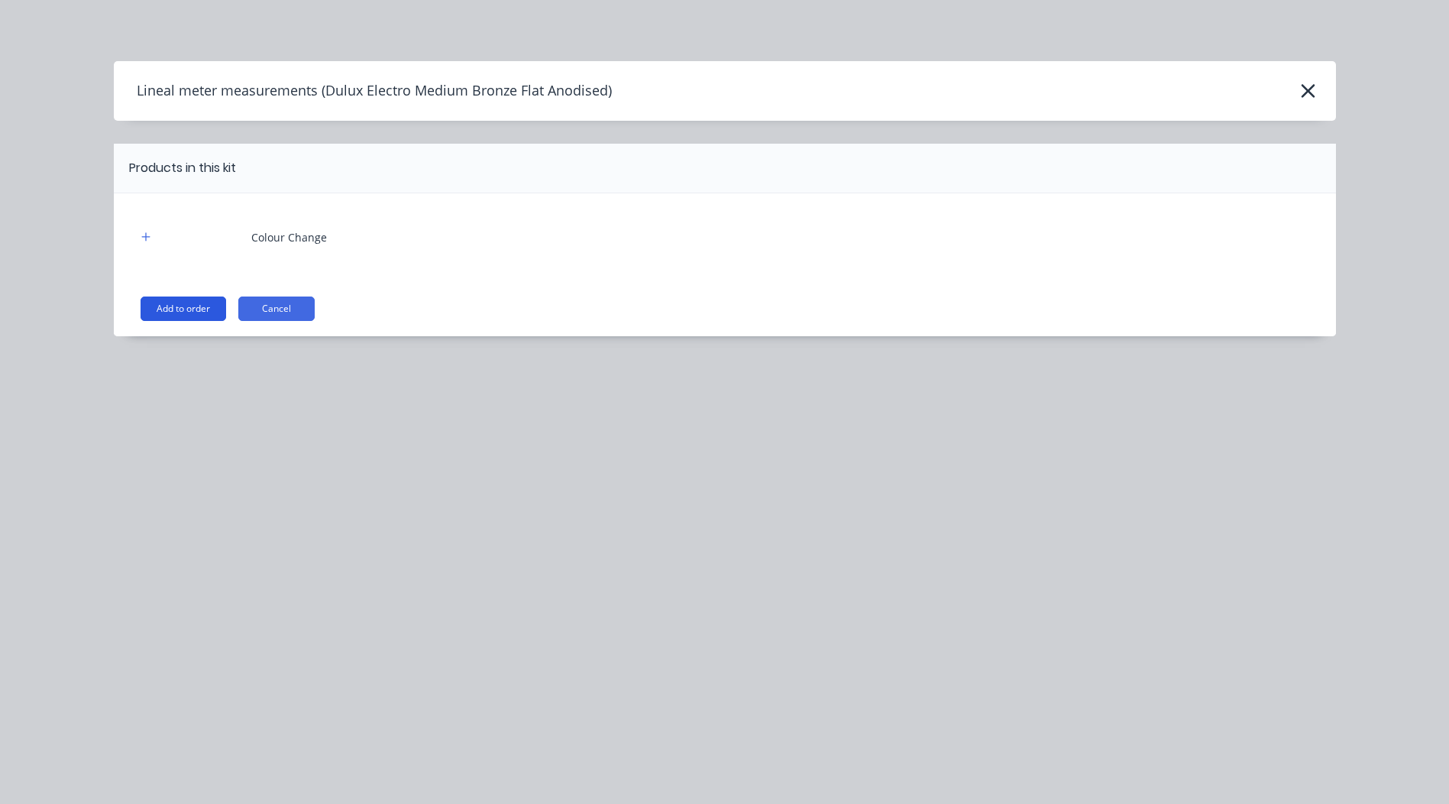
click at [210, 314] on button "Add to order" at bounding box center [184, 308] width 86 height 24
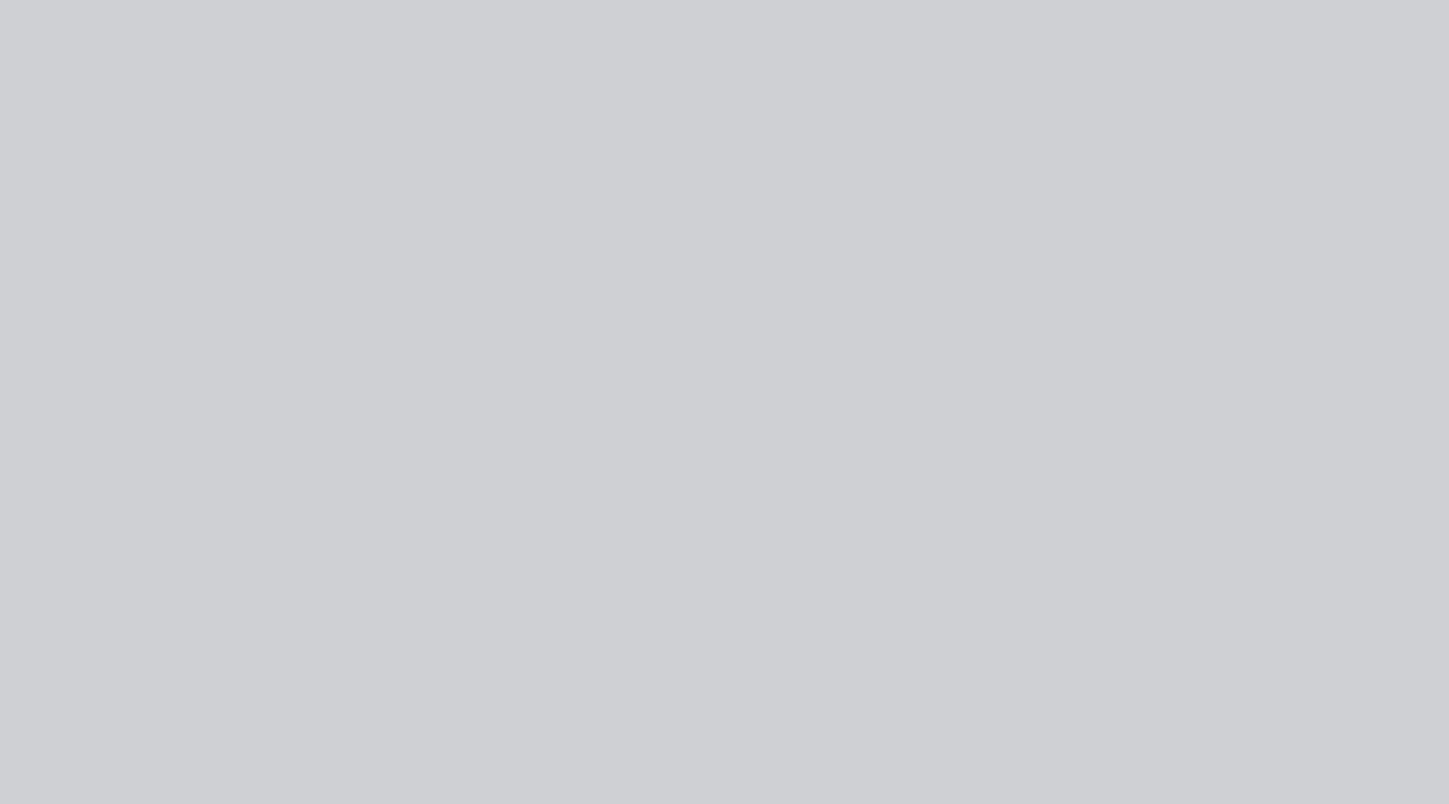
type input "$125.00"
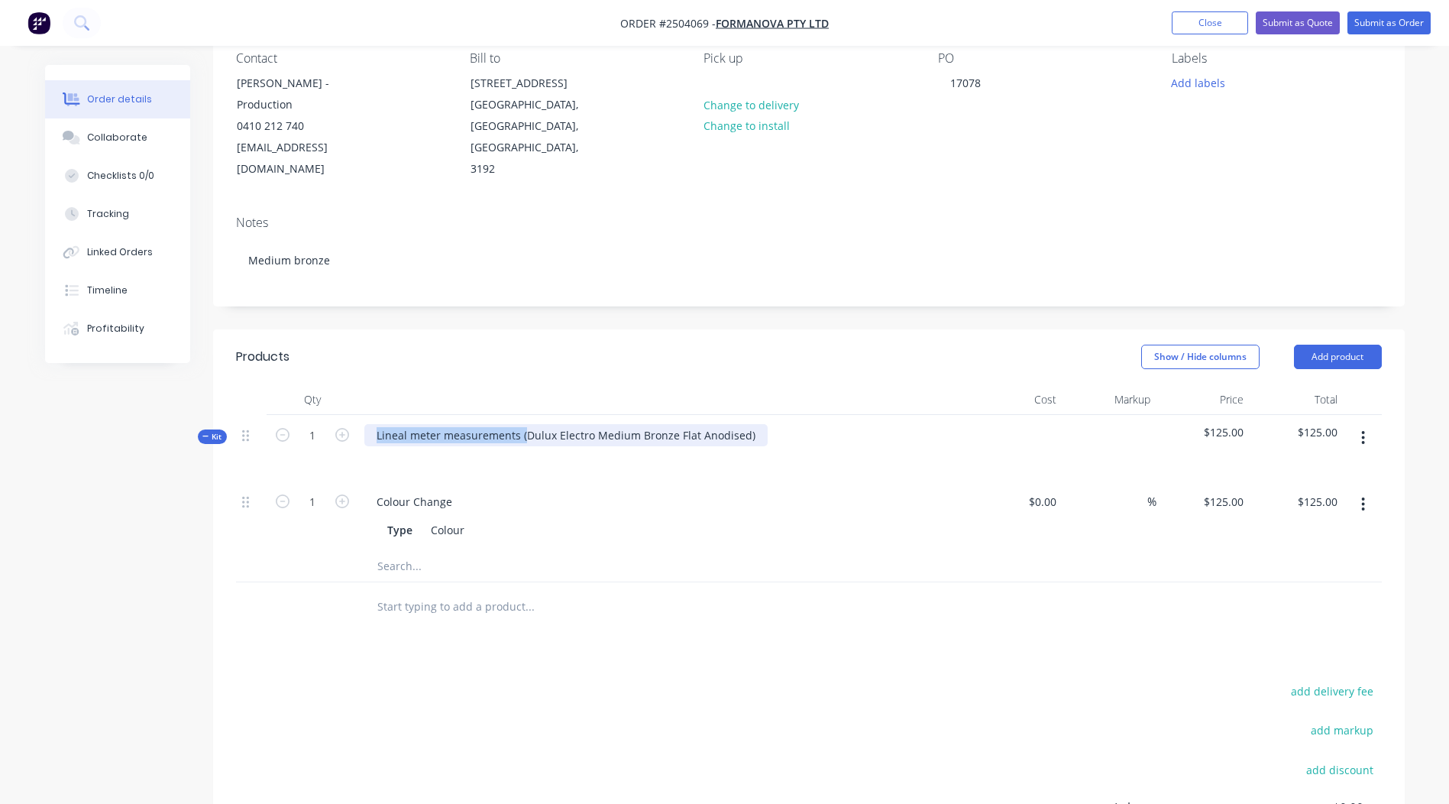
drag, startPoint x: 525, startPoint y: 411, endPoint x: -3, endPoint y: 516, distance: 538.2
click at [0, 516] on html "Order #2504069 - Formanova PTY LTD Add product Close Submit as Quote Submit as …" at bounding box center [724, 440] width 1449 height 1163
click at [602, 424] on div "Dulux Electro Medium Bronze Flat Anodised)" at bounding box center [490, 435] width 253 height 22
click at [637, 347] on div "Show / Hide columns Add product" at bounding box center [930, 356] width 902 height 24
click at [1353, 424] on button "button" at bounding box center [1363, 437] width 36 height 27
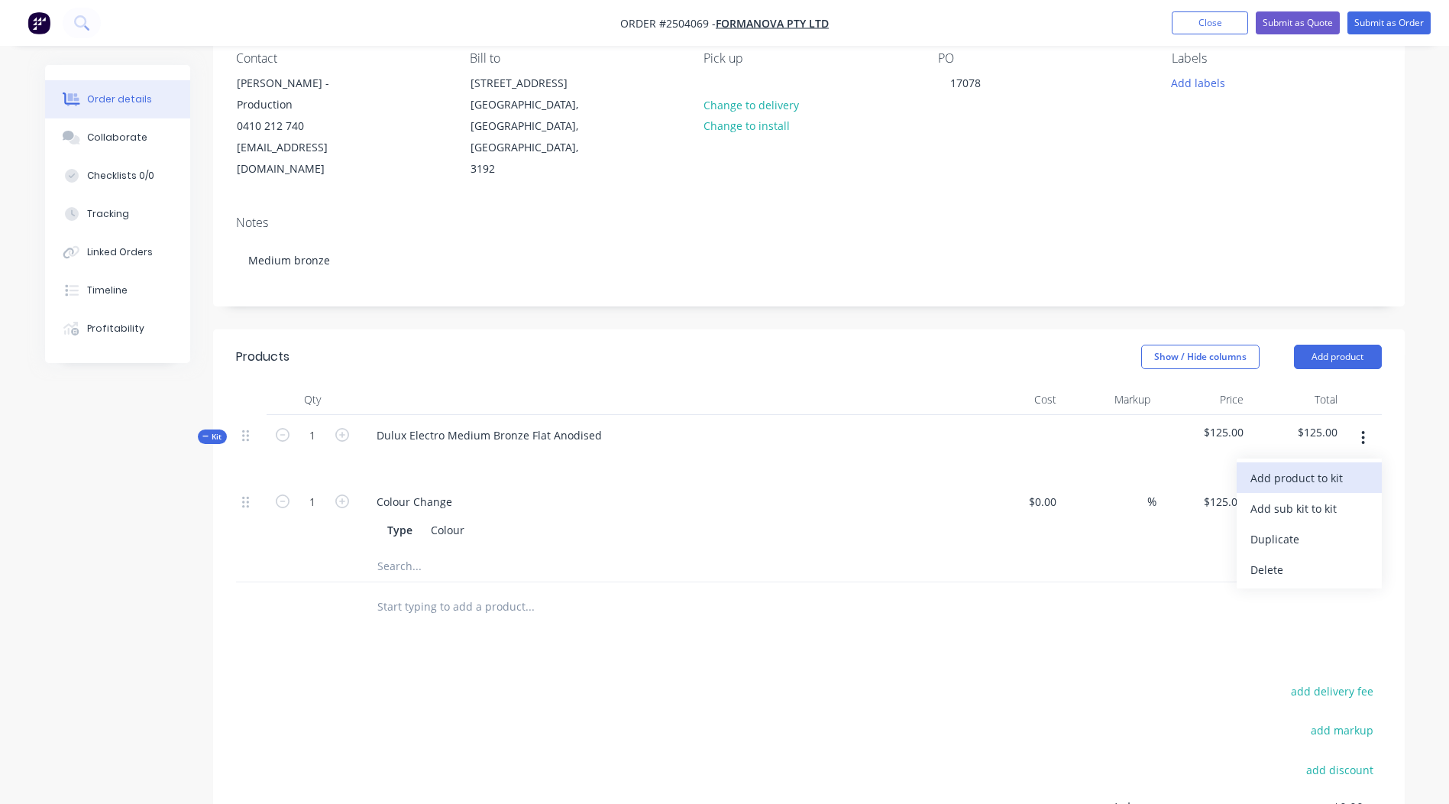
click at [1304, 467] on div "Add product to kit" at bounding box center [1309, 478] width 118 height 22
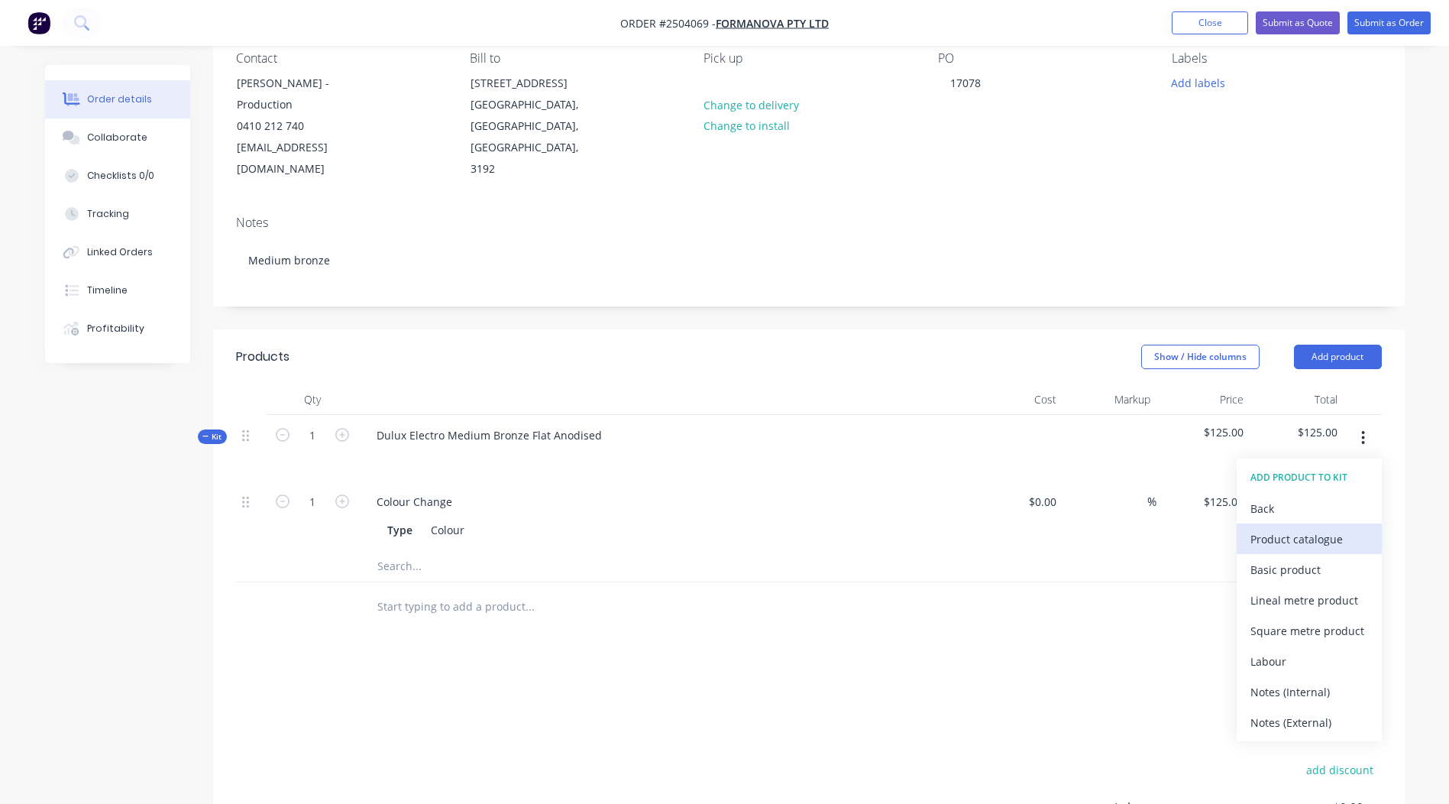
click at [1289, 523] on button "Product catalogue" at bounding box center [1309, 538] width 145 height 31
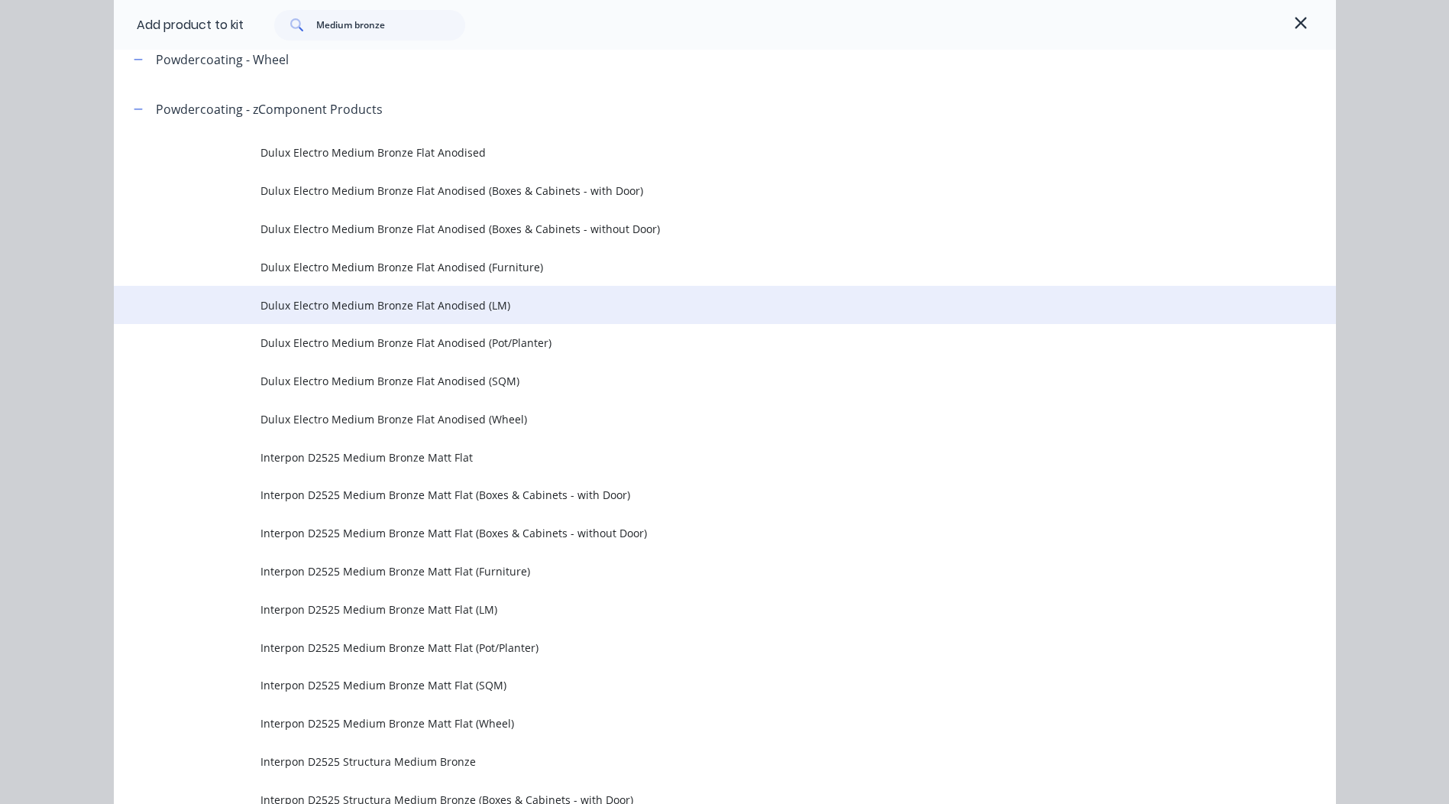
scroll to position [306, 0]
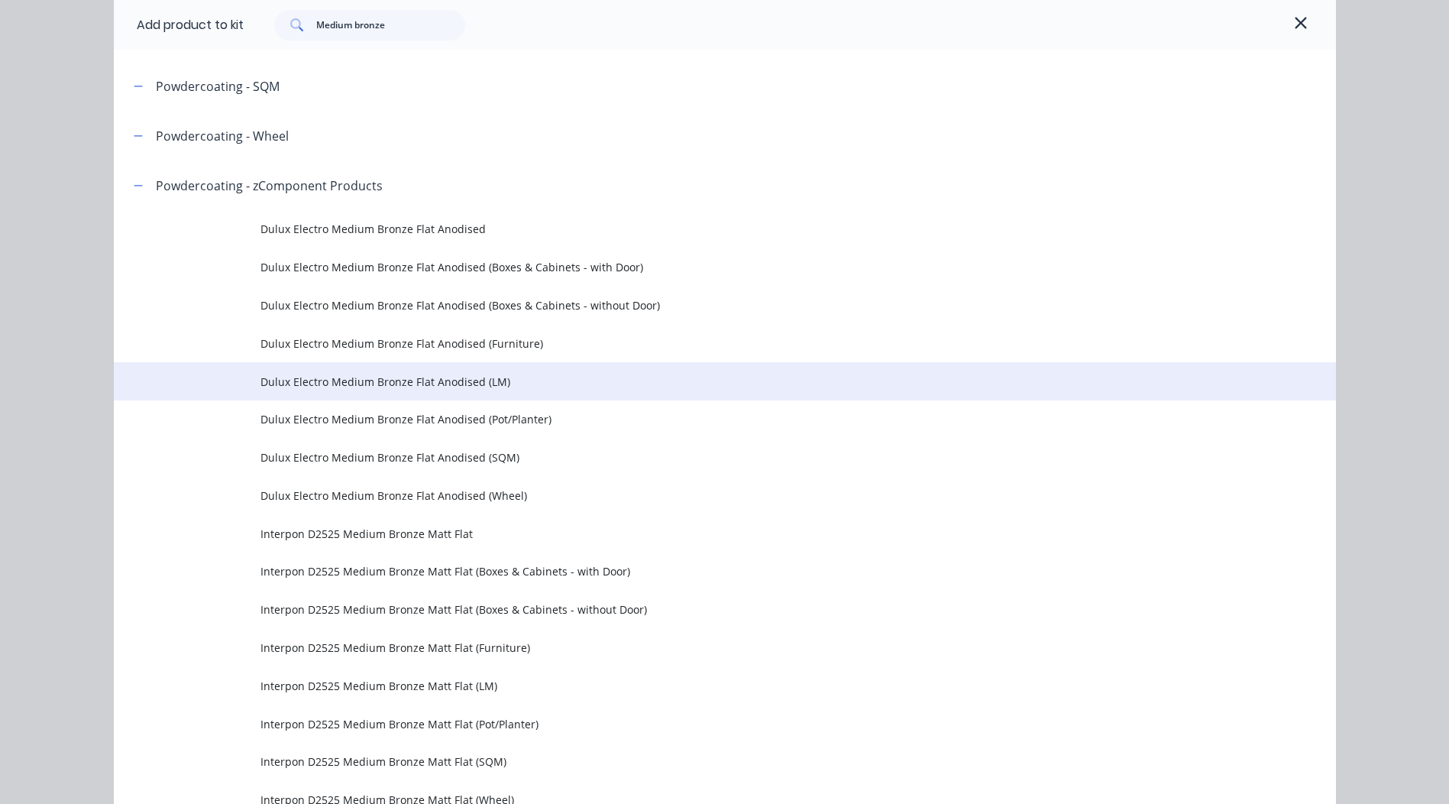
click at [473, 377] on span "Dulux Electro Medium Bronze Flat Anodised (LM)" at bounding box center [690, 382] width 860 height 16
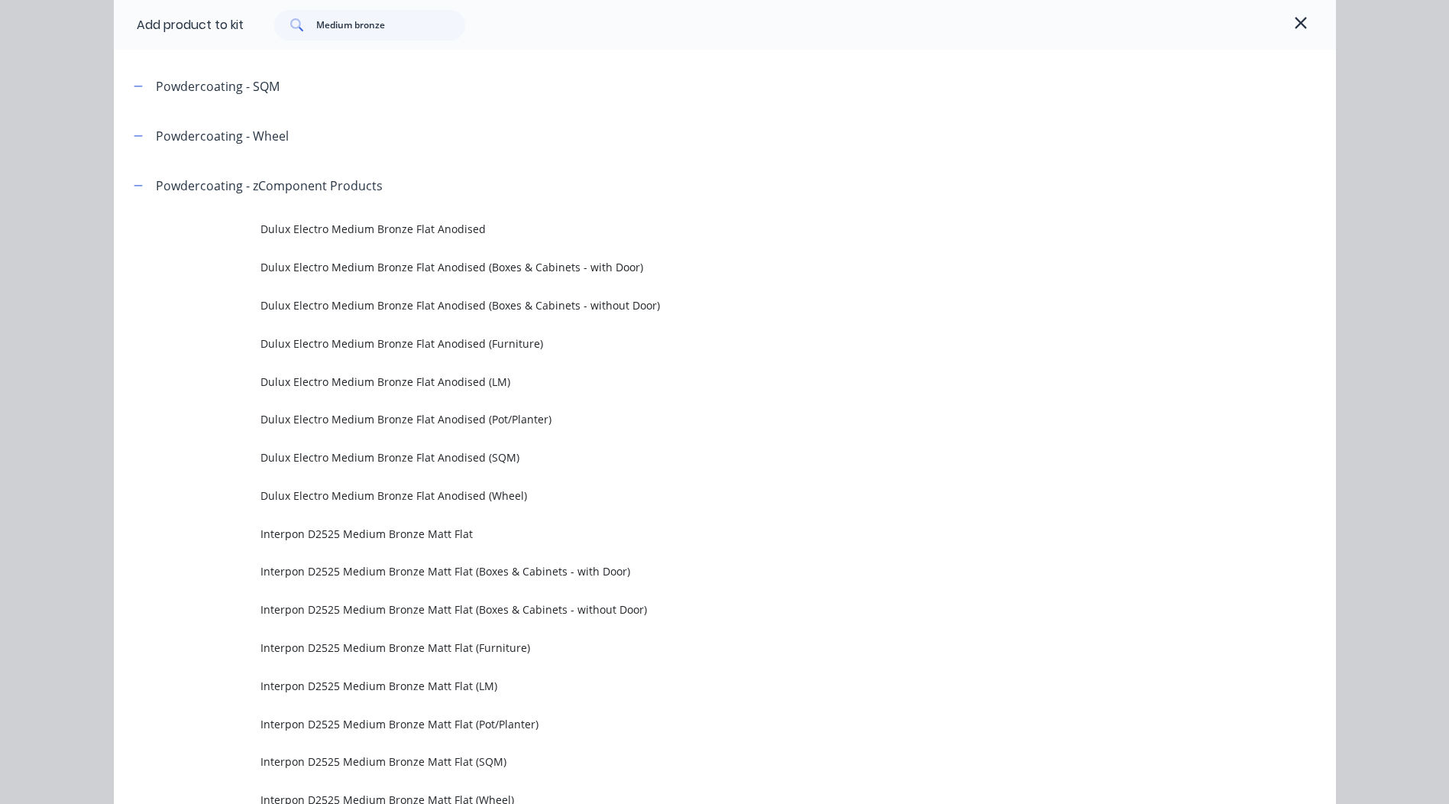
scroll to position [0, 0]
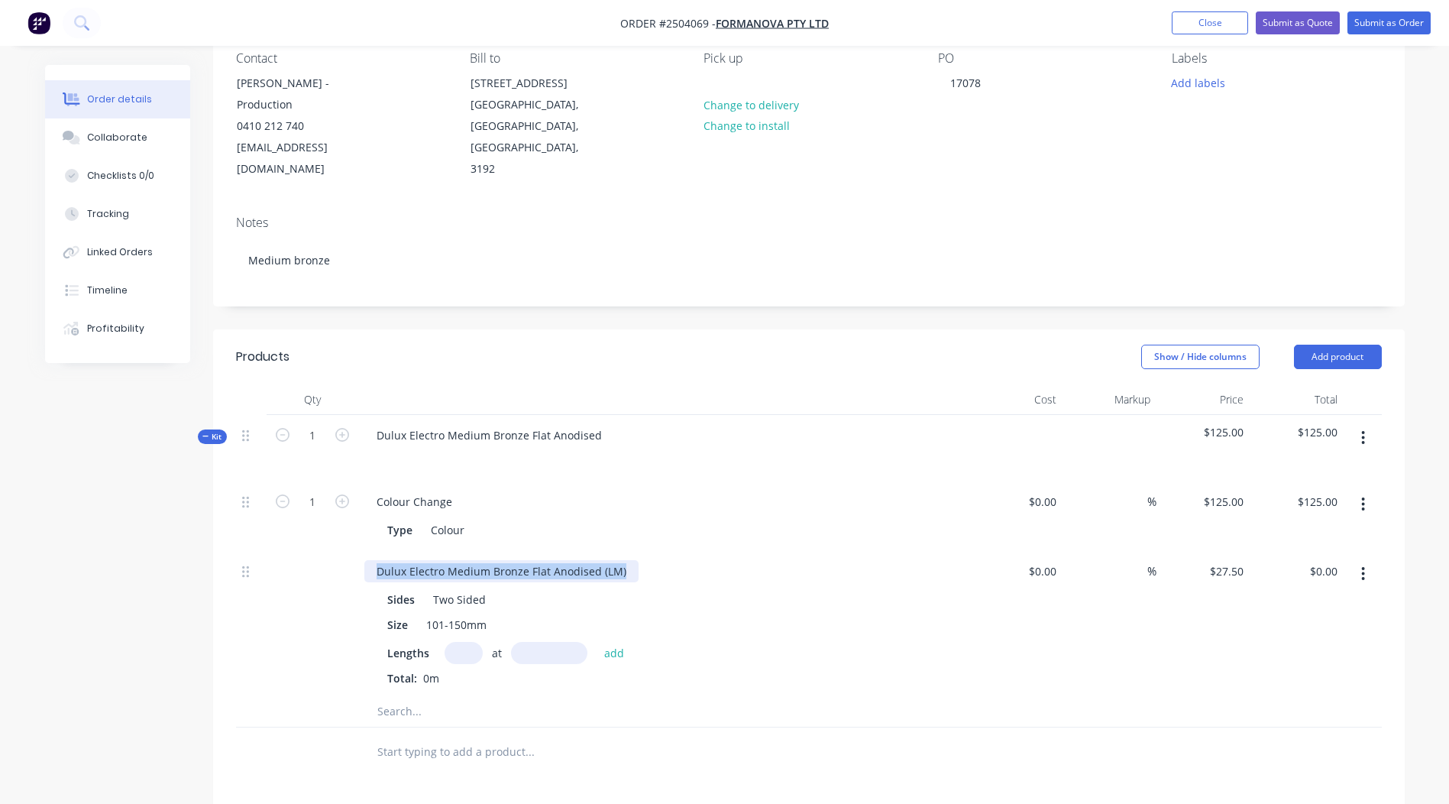
drag, startPoint x: 626, startPoint y: 551, endPoint x: 0, endPoint y: 535, distance: 626.6
click at [0, 535] on html "Order #2504069 - Formanova PTY LTD Add product Close Submit as Quote Submit as …" at bounding box center [724, 513] width 1449 height 1308
click at [467, 642] on input "text" at bounding box center [464, 653] width 38 height 22
type input "19"
click at [532, 642] on input "text" at bounding box center [549, 653] width 76 height 22
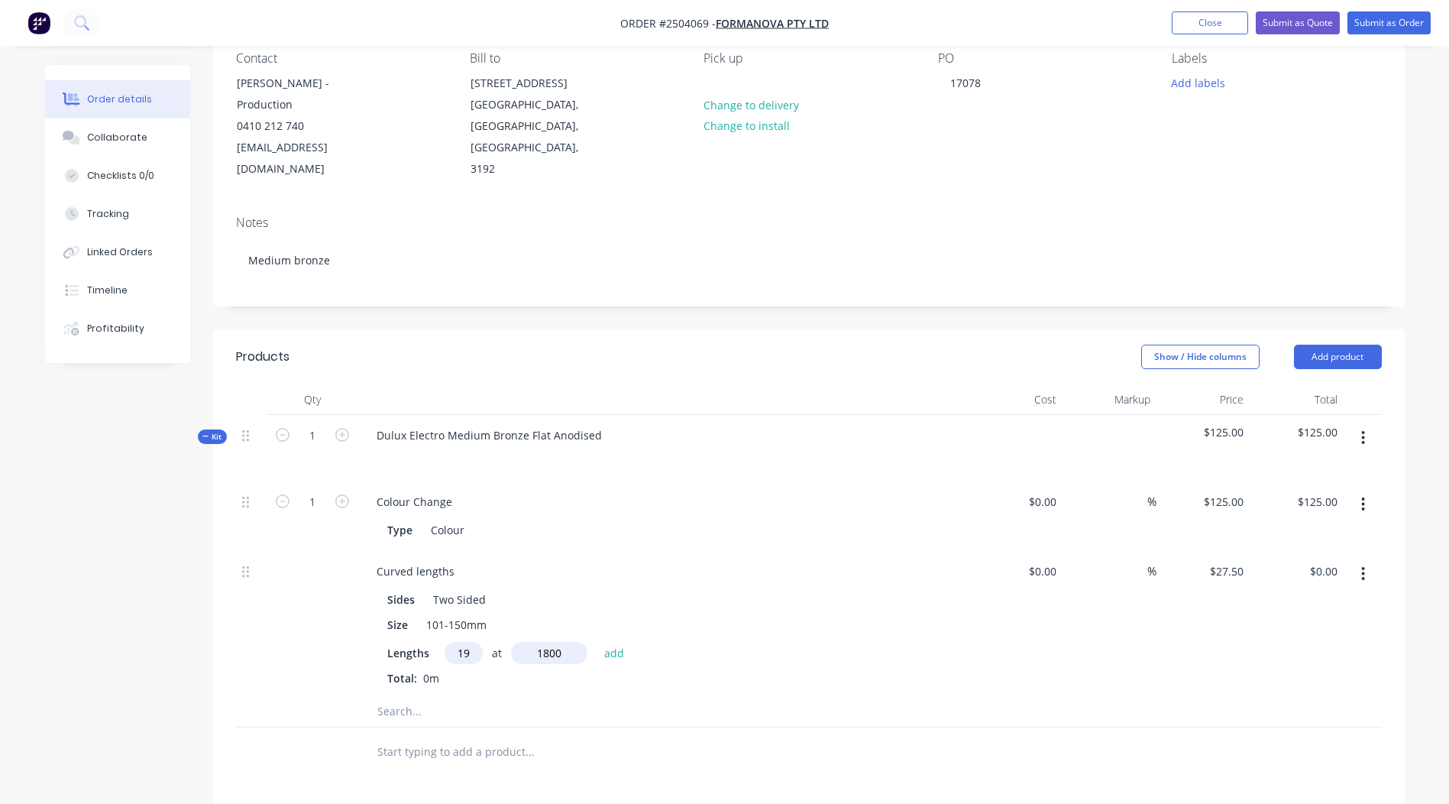
type input "1800"
click at [597, 642] on button "add" at bounding box center [615, 652] width 36 height 21
type input "$940.50"
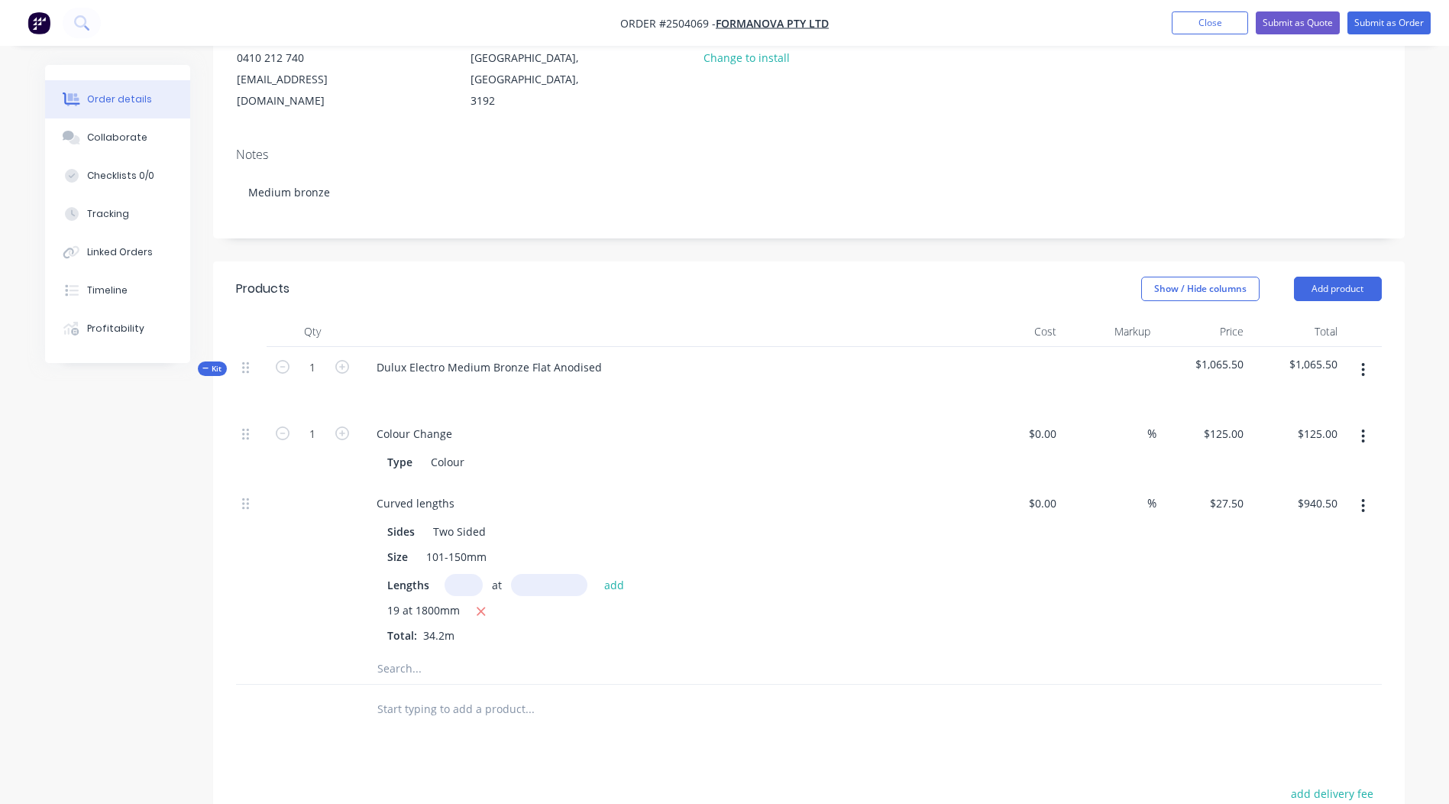
scroll to position [226, 0]
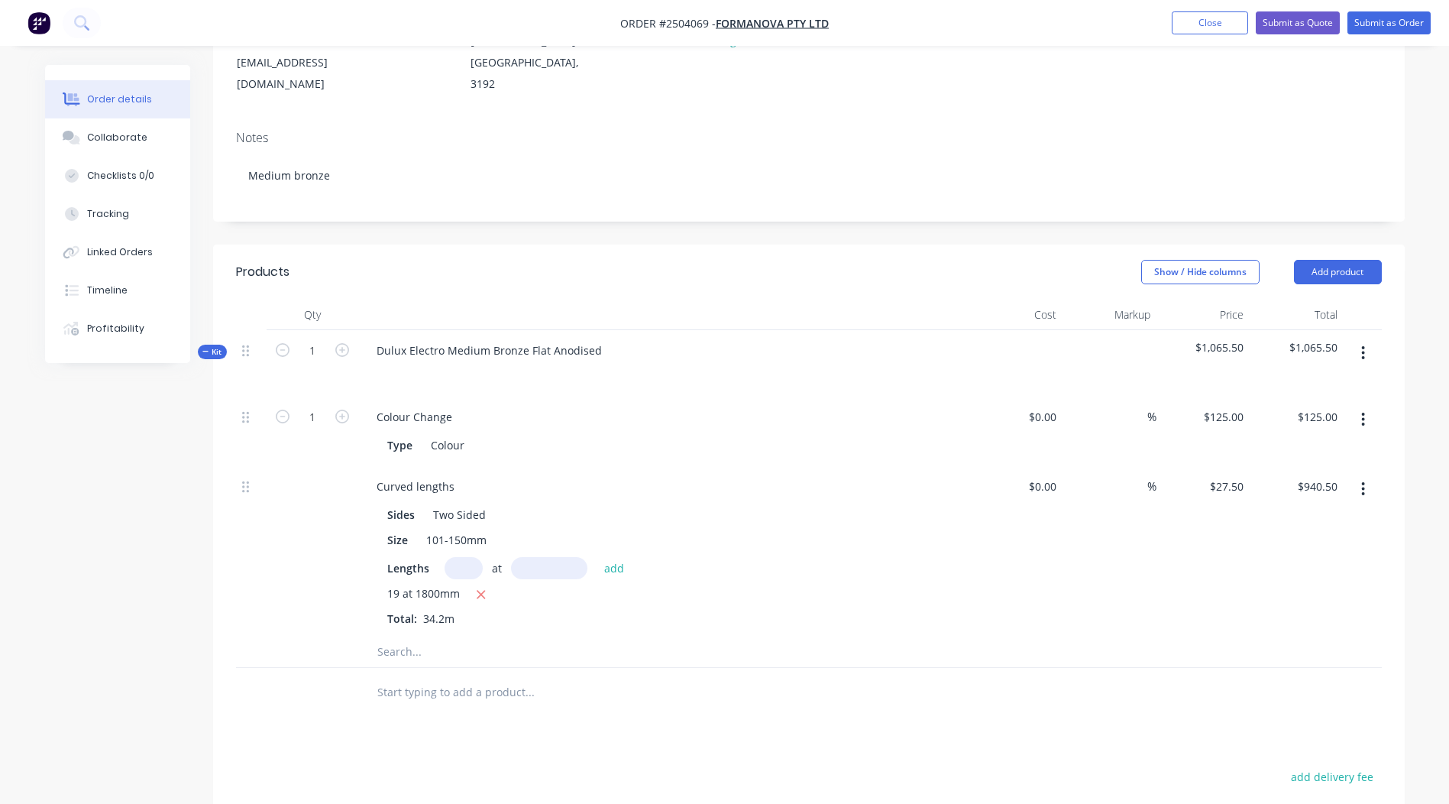
click at [1363, 339] on button "button" at bounding box center [1363, 352] width 36 height 27
click at [1341, 377] on button "Add product to kit" at bounding box center [1309, 392] width 145 height 31
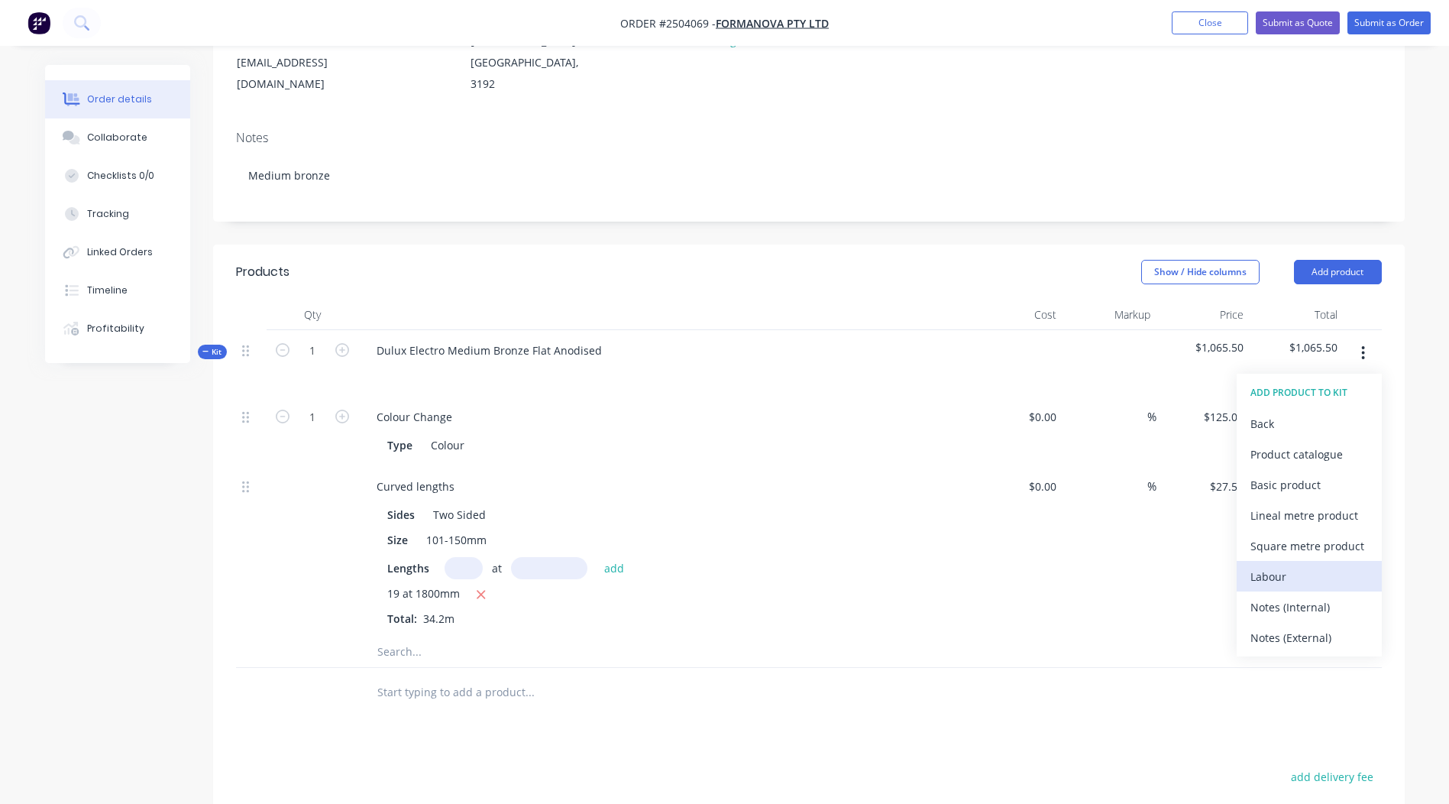
click at [1310, 565] on div "Labour" at bounding box center [1309, 576] width 118 height 22
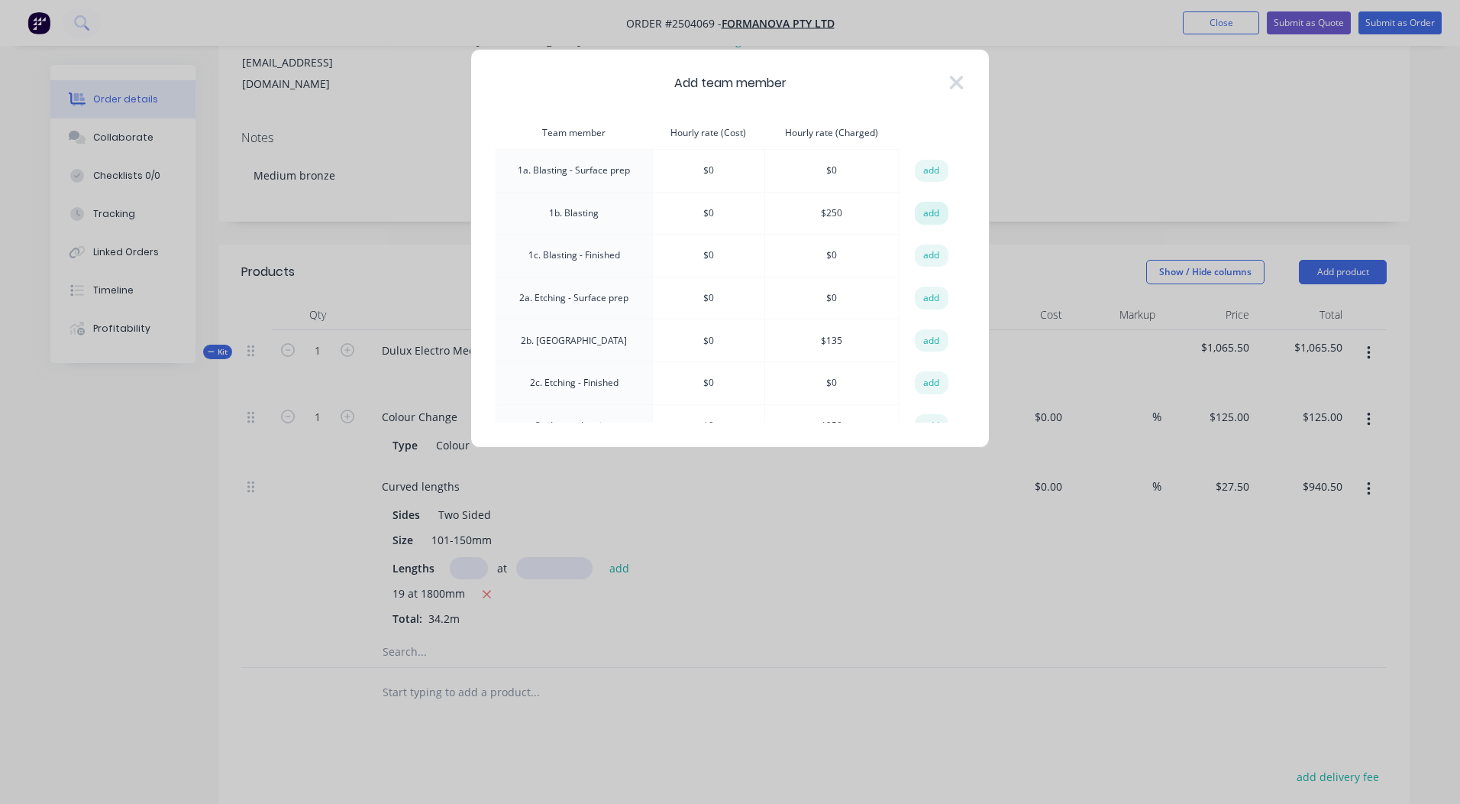
click at [920, 203] on button "add" at bounding box center [932, 213] width 34 height 23
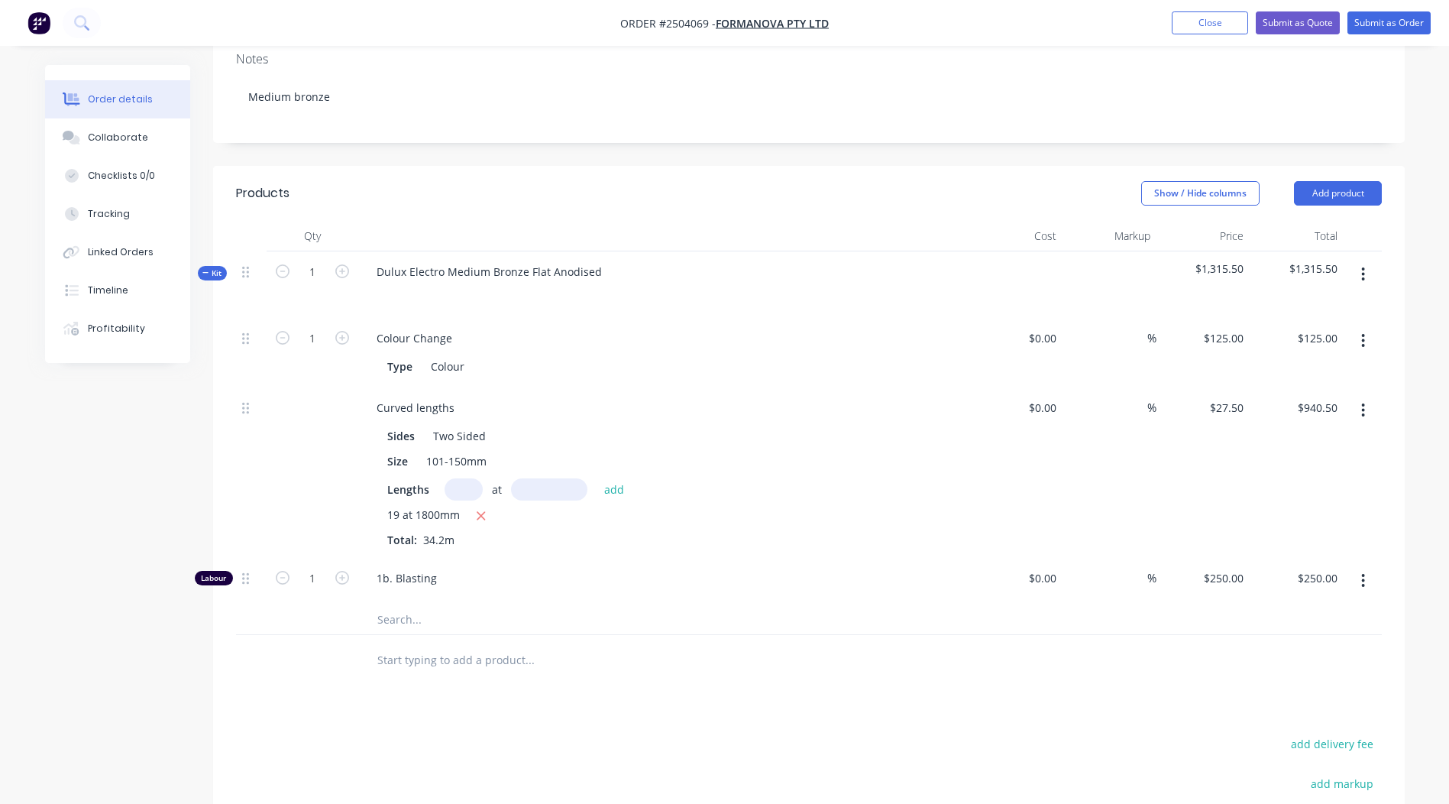
scroll to position [379, 0]
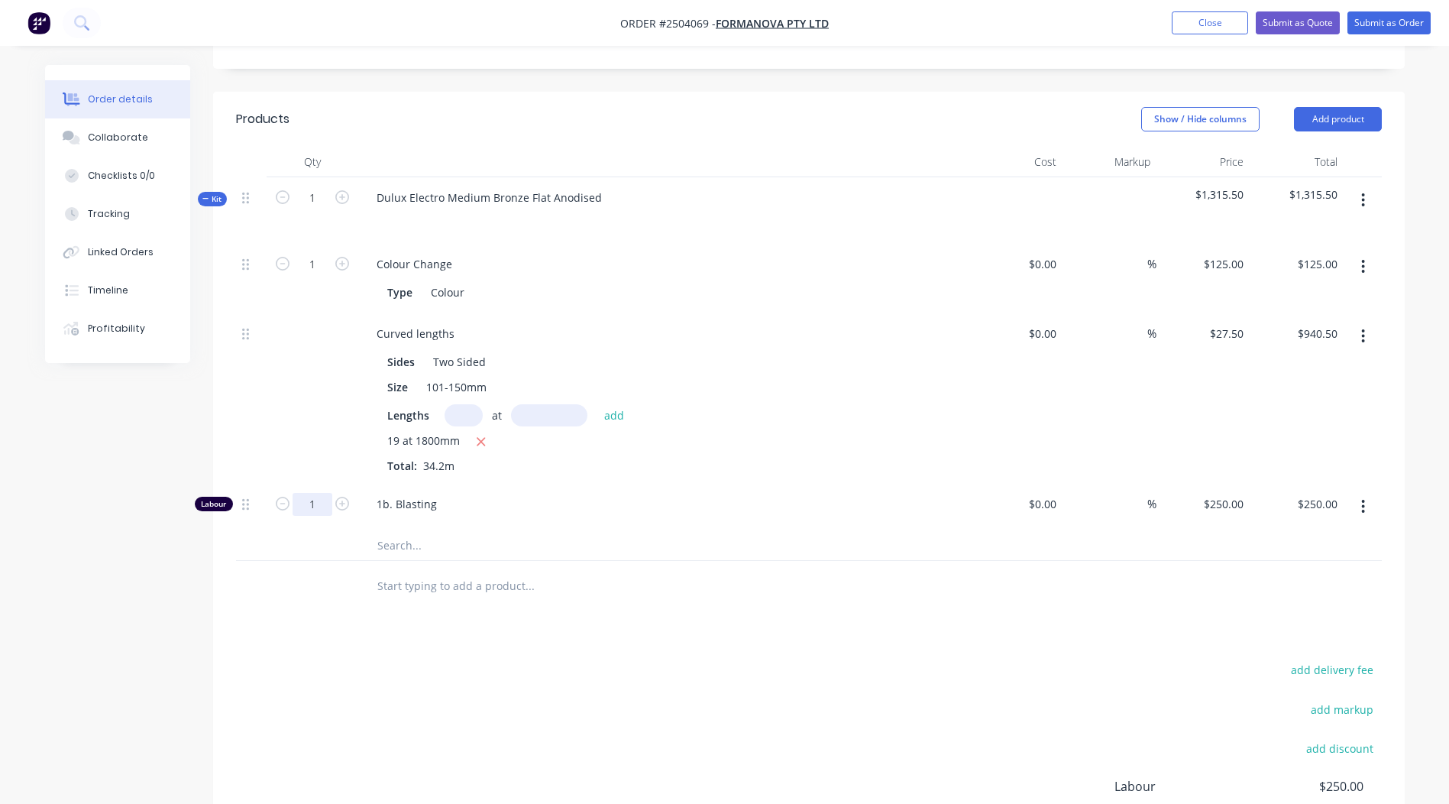
click at [319, 493] on input "1" at bounding box center [313, 504] width 40 height 23
type input "0.333"
type input "$83.25"
click at [610, 699] on div "add delivery fee add markup add discount Labour $83.25 Sub total $1,148.75 Marg…" at bounding box center [809, 806] width 1146 height 295
click at [1376, 186] on button "button" at bounding box center [1363, 199] width 36 height 27
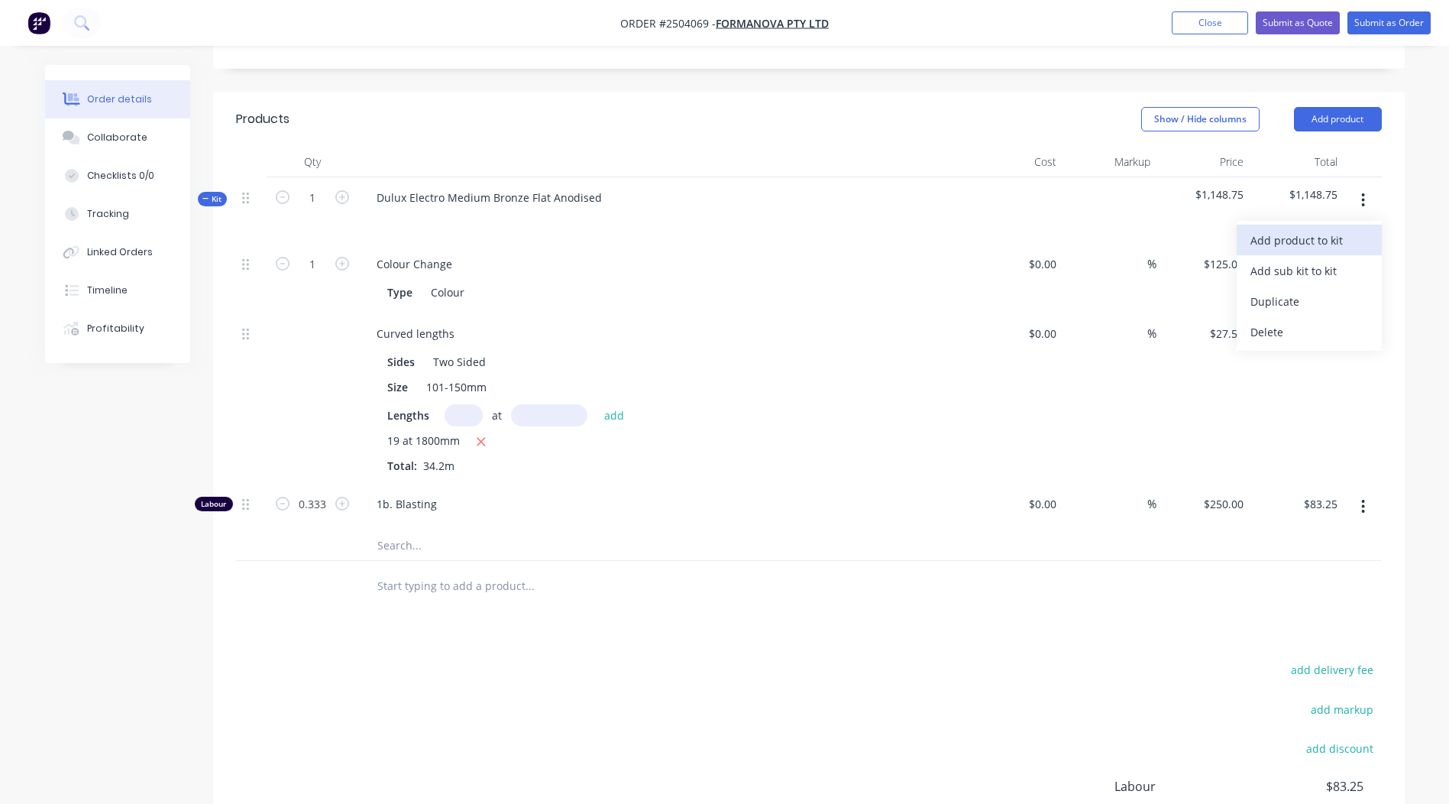
click at [1313, 229] on div "Add product to kit" at bounding box center [1309, 240] width 118 height 22
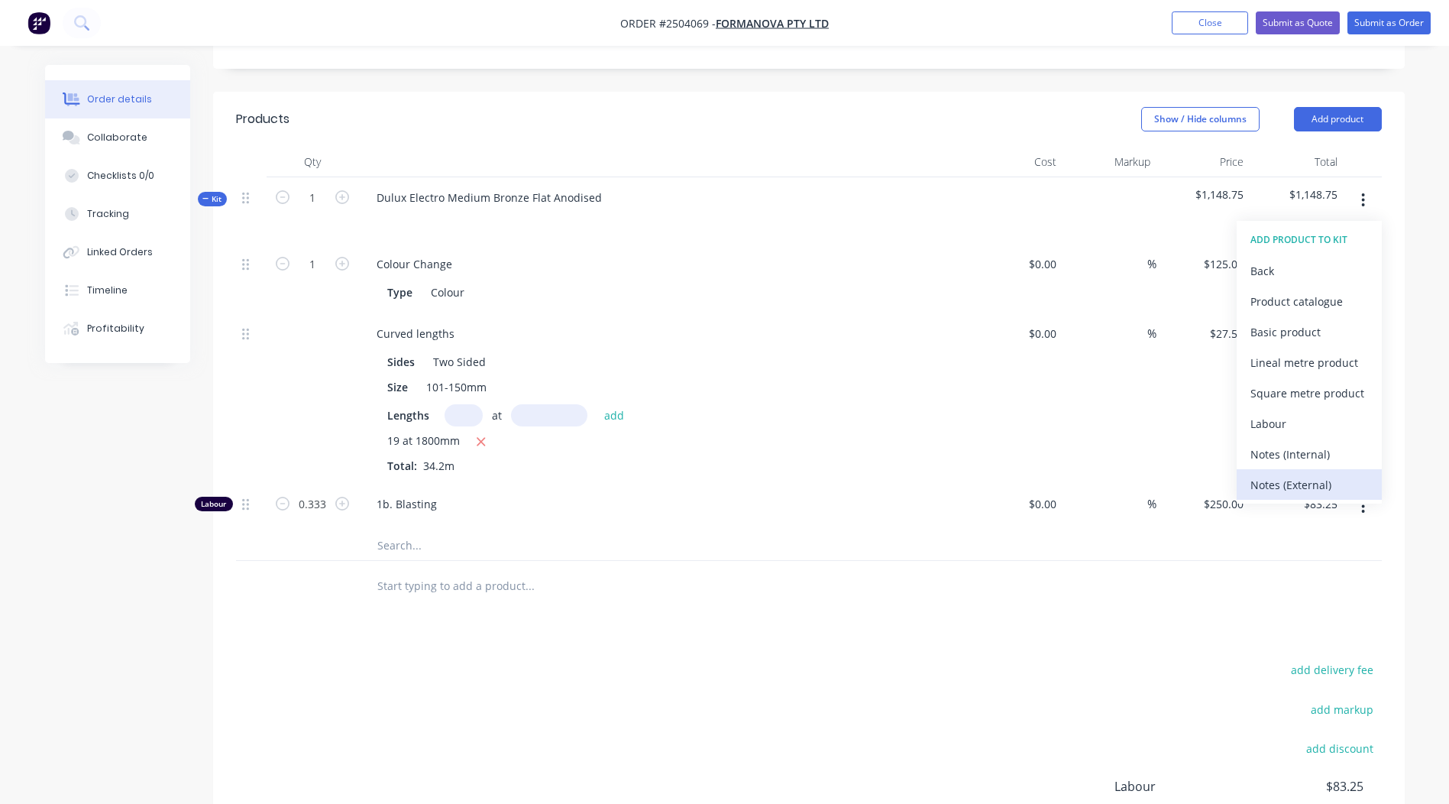
click at [1300, 474] on div "Notes (External)" at bounding box center [1309, 485] width 118 height 22
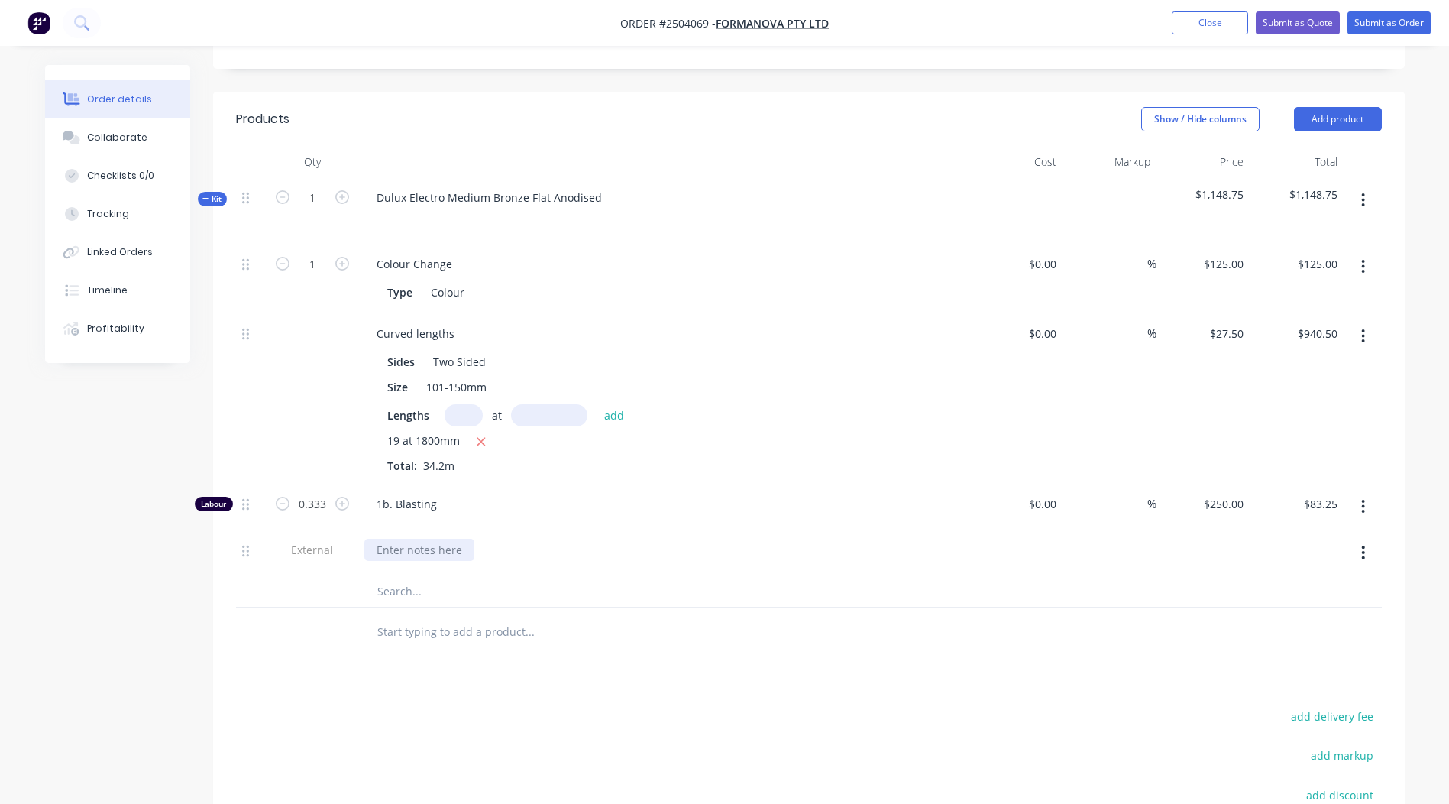
click at [396, 539] on div at bounding box center [419, 550] width 110 height 22
click at [1375, 539] on button "button" at bounding box center [1363, 552] width 36 height 27
click at [1307, 581] on div "Duplicate" at bounding box center [1309, 592] width 118 height 22
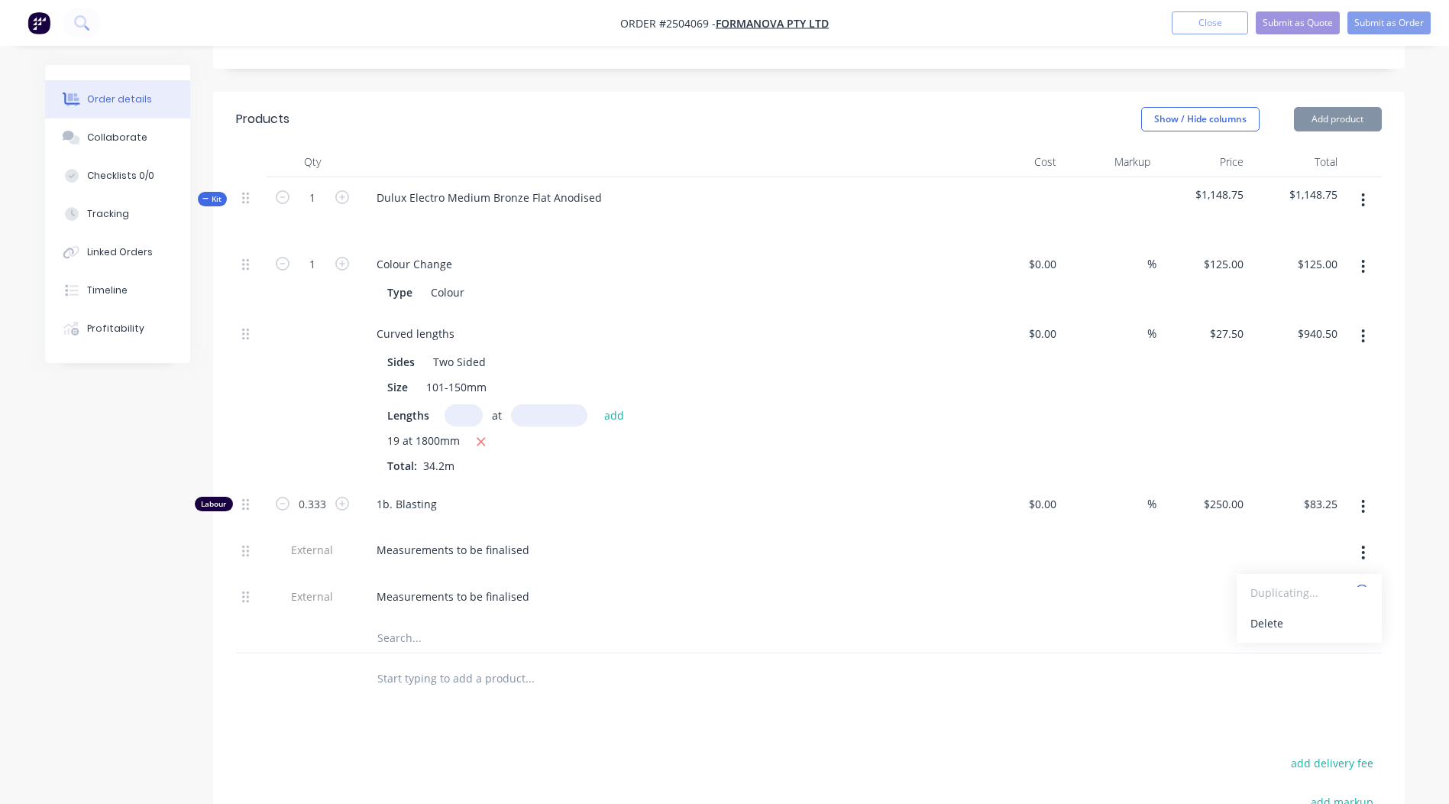
scroll to position [646, 0]
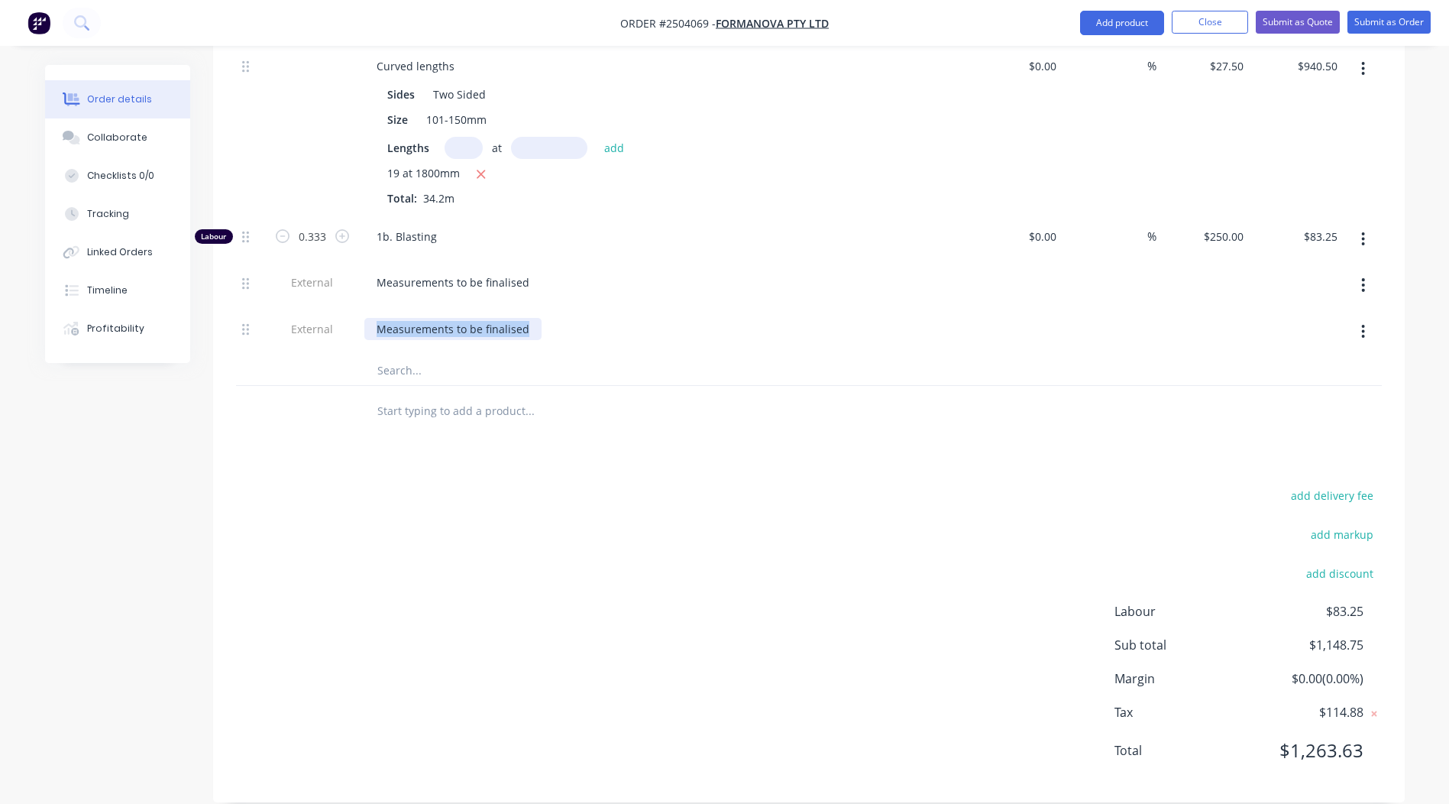
drag, startPoint x: 533, startPoint y: 308, endPoint x: 0, endPoint y: 308, distance: 533.2
click at [0, 303] on html "Order #2504069 - Formanova PTY LTD Add product Close Submit as Quote Submit as …" at bounding box center [724, 89] width 1449 height 1471
click at [666, 395] on input "text" at bounding box center [530, 410] width 306 height 31
click at [576, 539] on div "add delivery fee add markup add discount Labour $83.25 Sub total $1,148.75 Marg…" at bounding box center [809, 631] width 1146 height 295
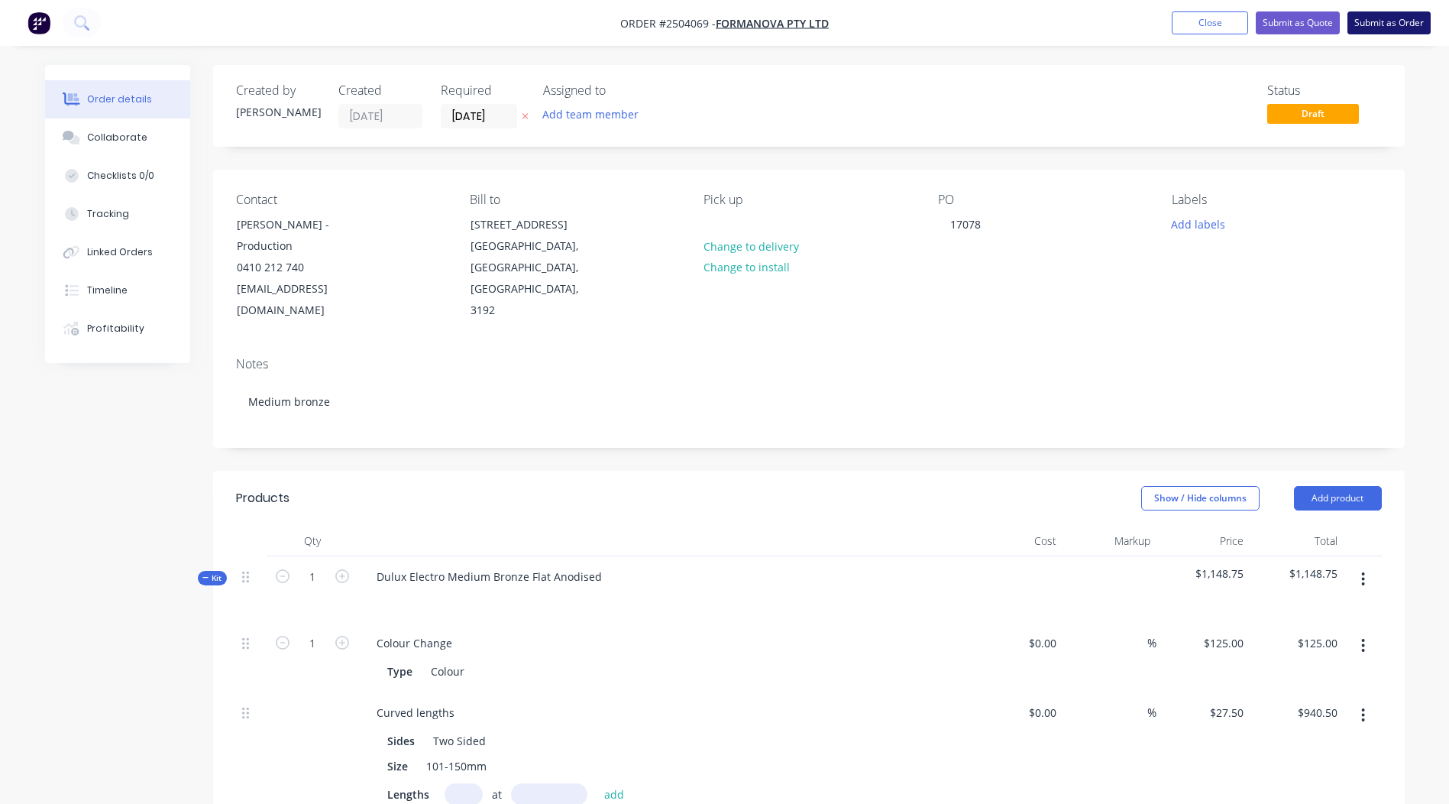
click at [1380, 18] on button "Submit as Order" at bounding box center [1388, 22] width 83 height 23
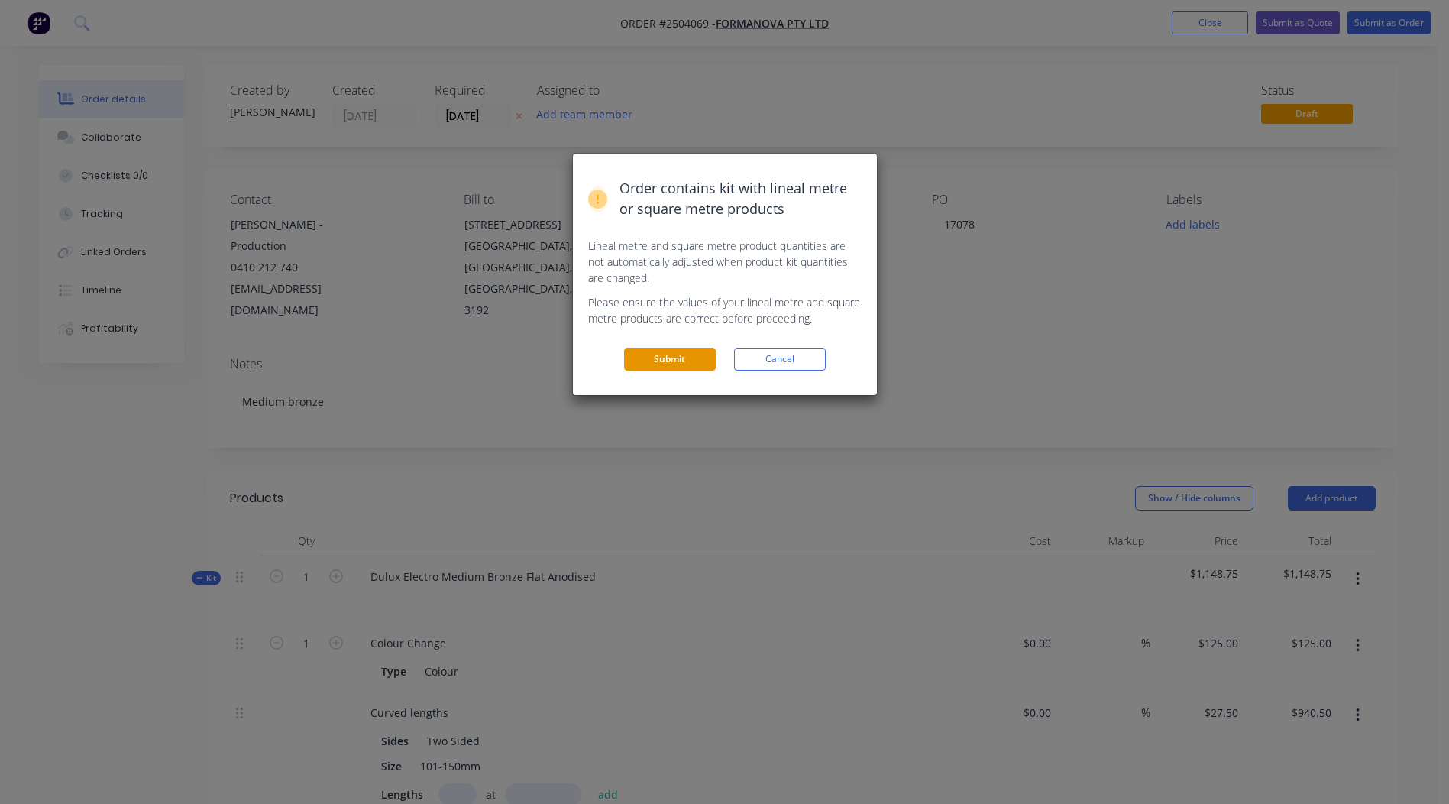
click at [675, 361] on button "Submit" at bounding box center [670, 359] width 92 height 23
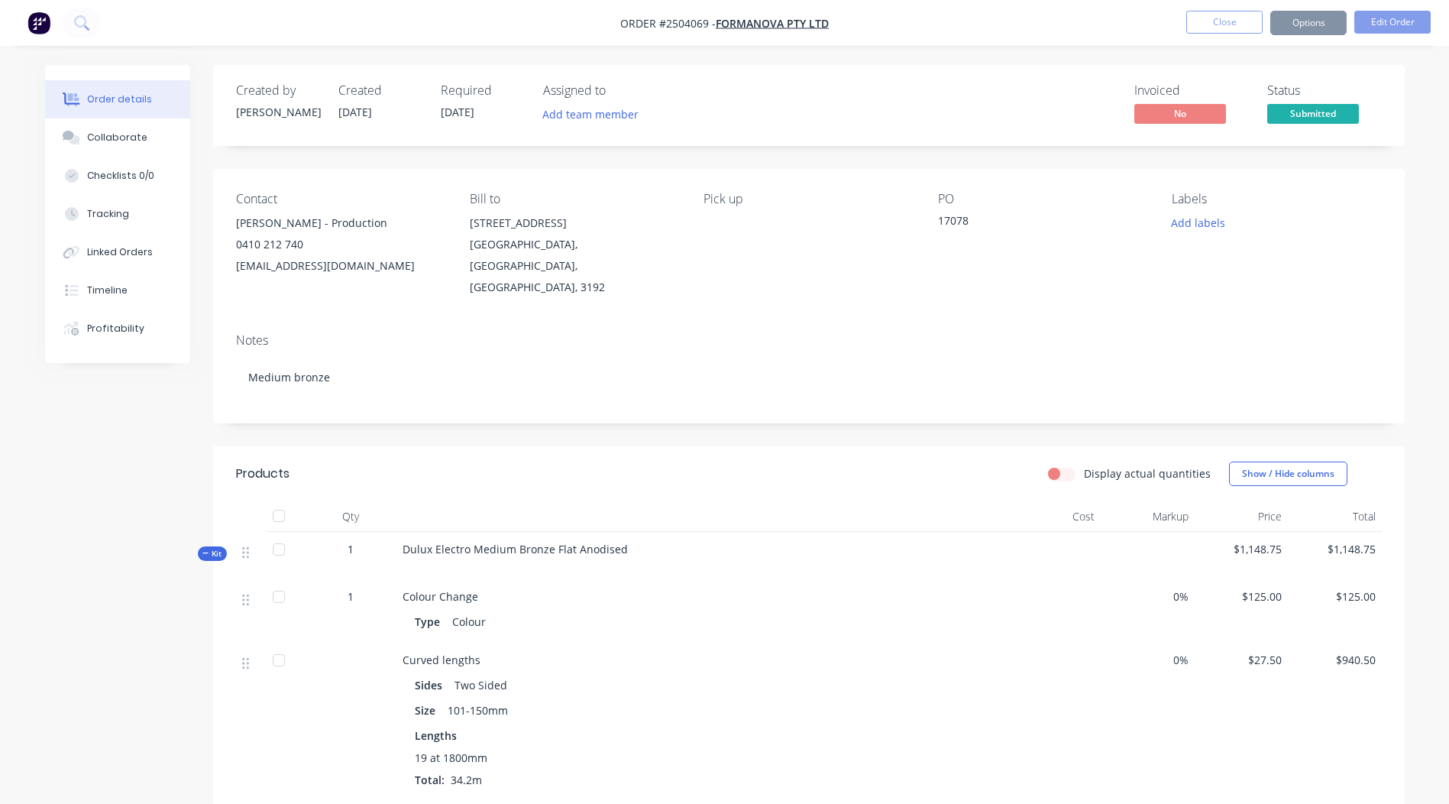
click at [1315, 29] on button "Options" at bounding box center [1308, 23] width 76 height 24
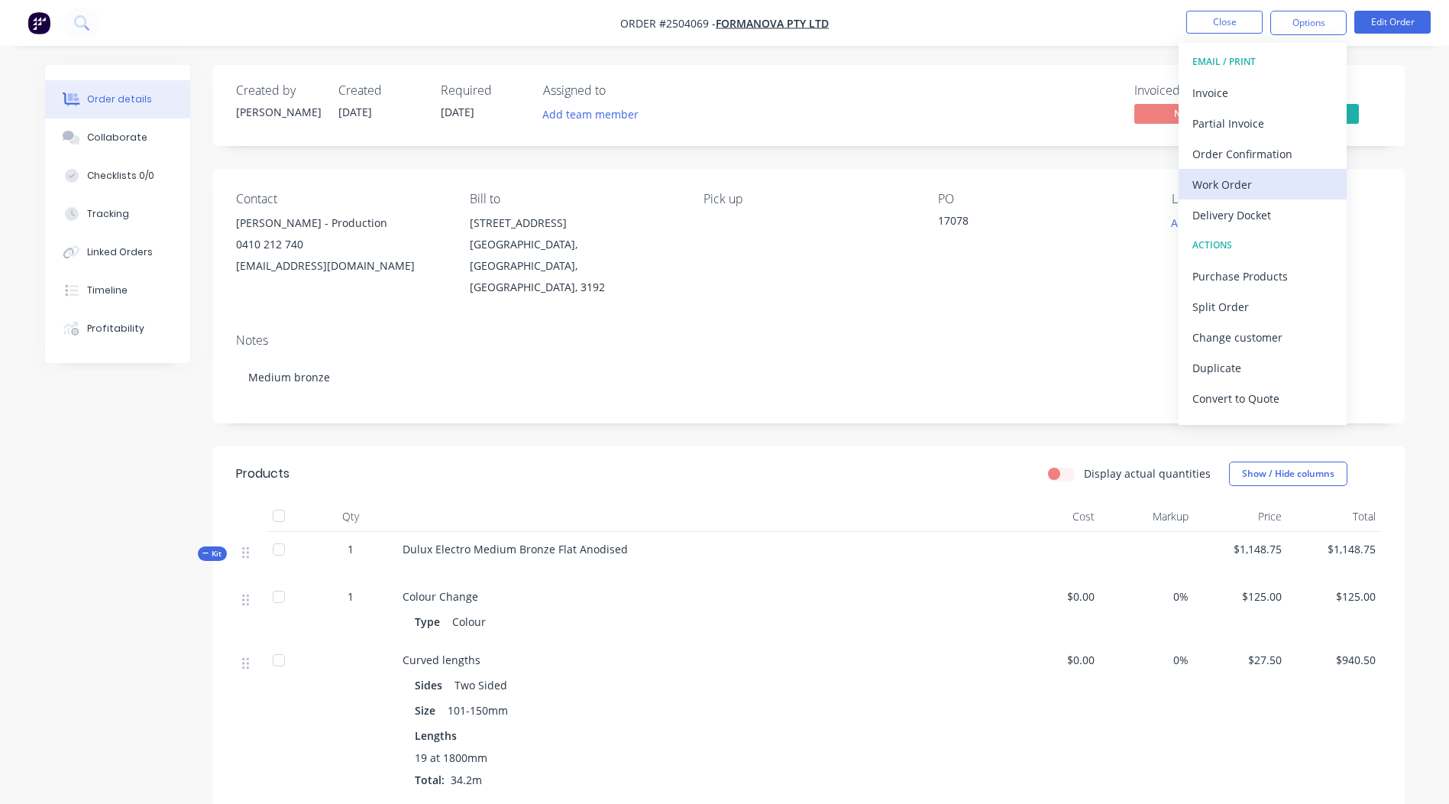
click at [1232, 181] on div "Work Order" at bounding box center [1262, 184] width 141 height 22
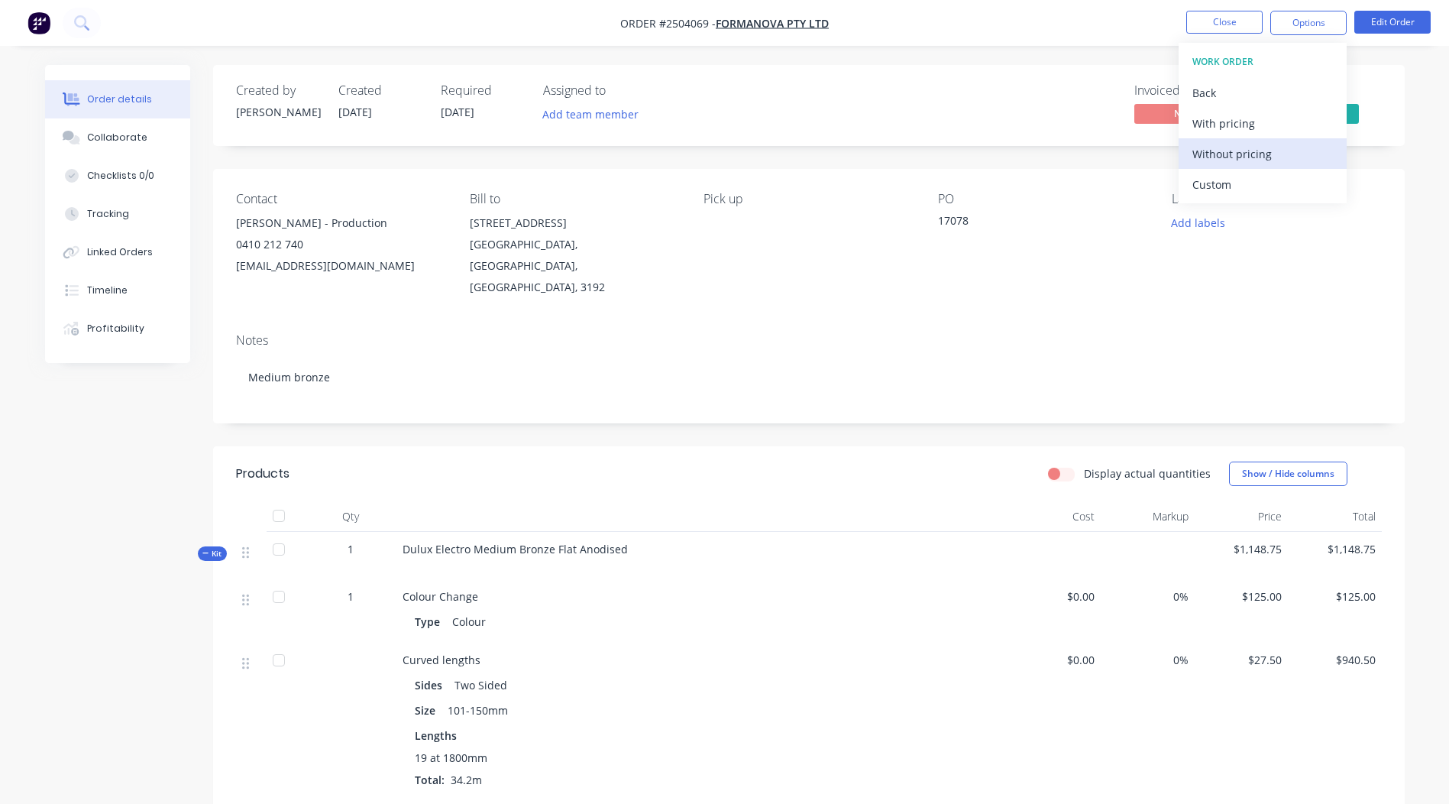
click at [1244, 160] on div "Without pricing" at bounding box center [1262, 154] width 141 height 22
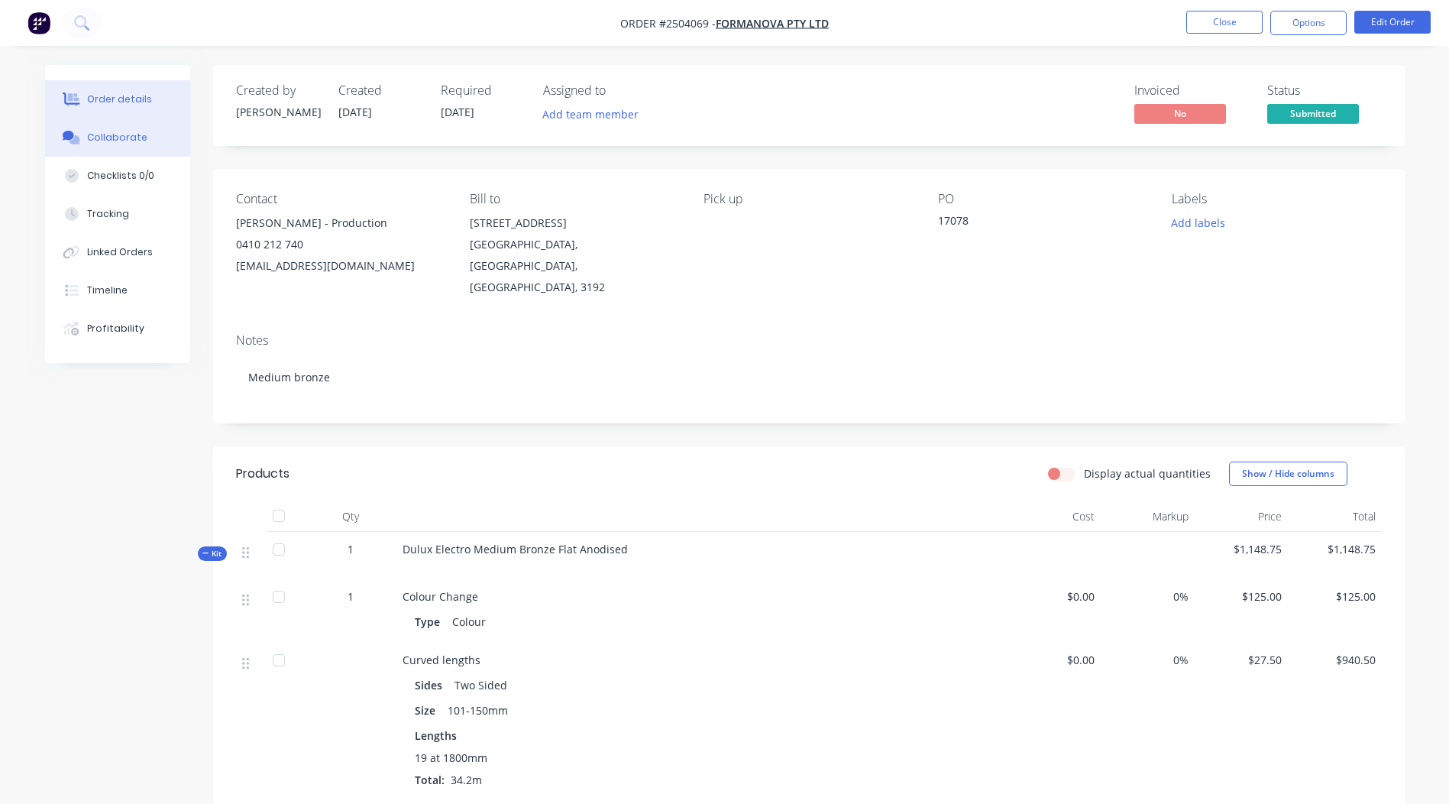
click at [112, 141] on div "Collaborate" at bounding box center [117, 138] width 60 height 14
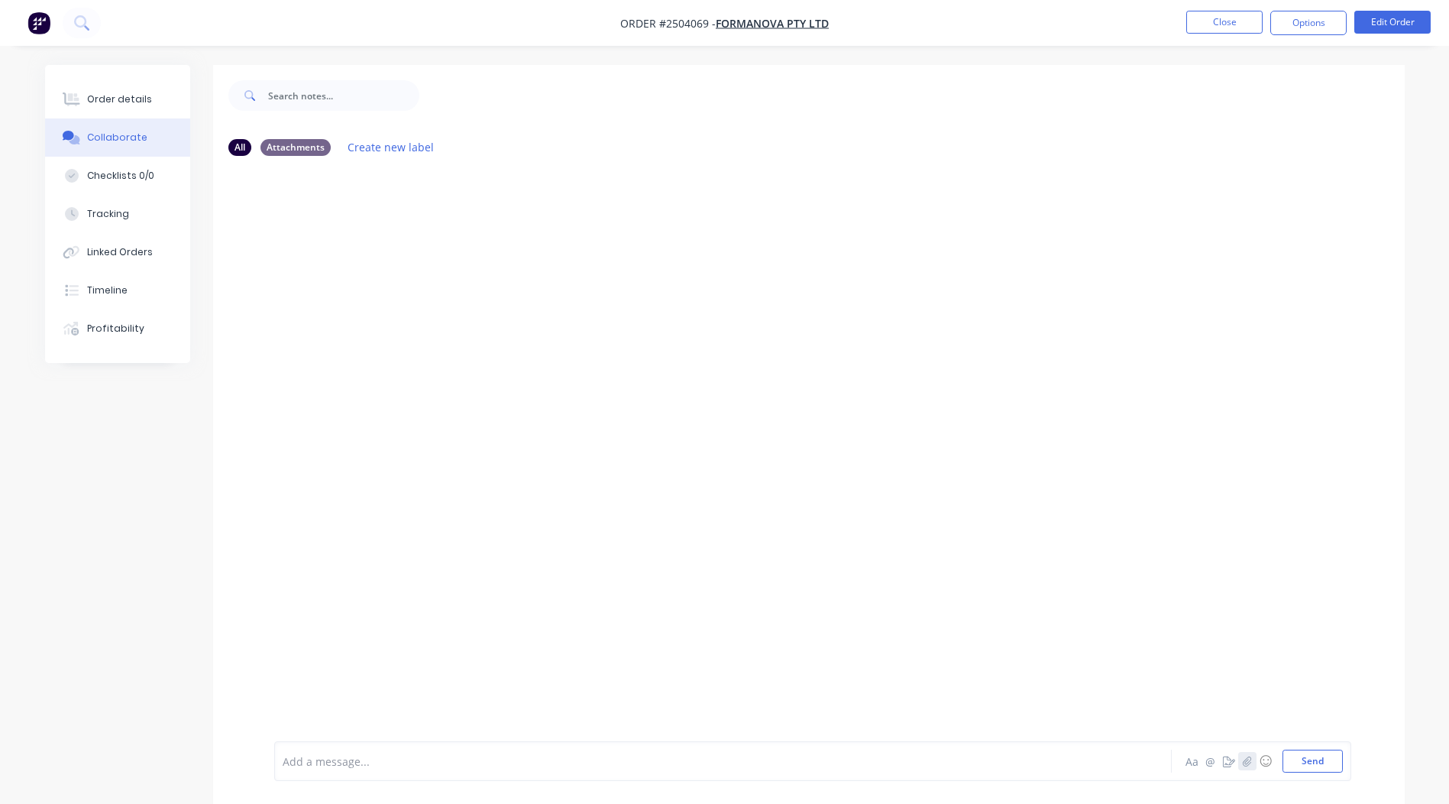
click at [1250, 759] on icon "button" at bounding box center [1246, 760] width 9 height 11
click at [1291, 755] on button "Send" at bounding box center [1313, 760] width 60 height 23
click at [399, 284] on icon "button" at bounding box center [397, 286] width 5 height 18
click at [484, 366] on button "Delete" at bounding box center [497, 360] width 172 height 34
click at [1246, 765] on icon "button" at bounding box center [1247, 760] width 8 height 10
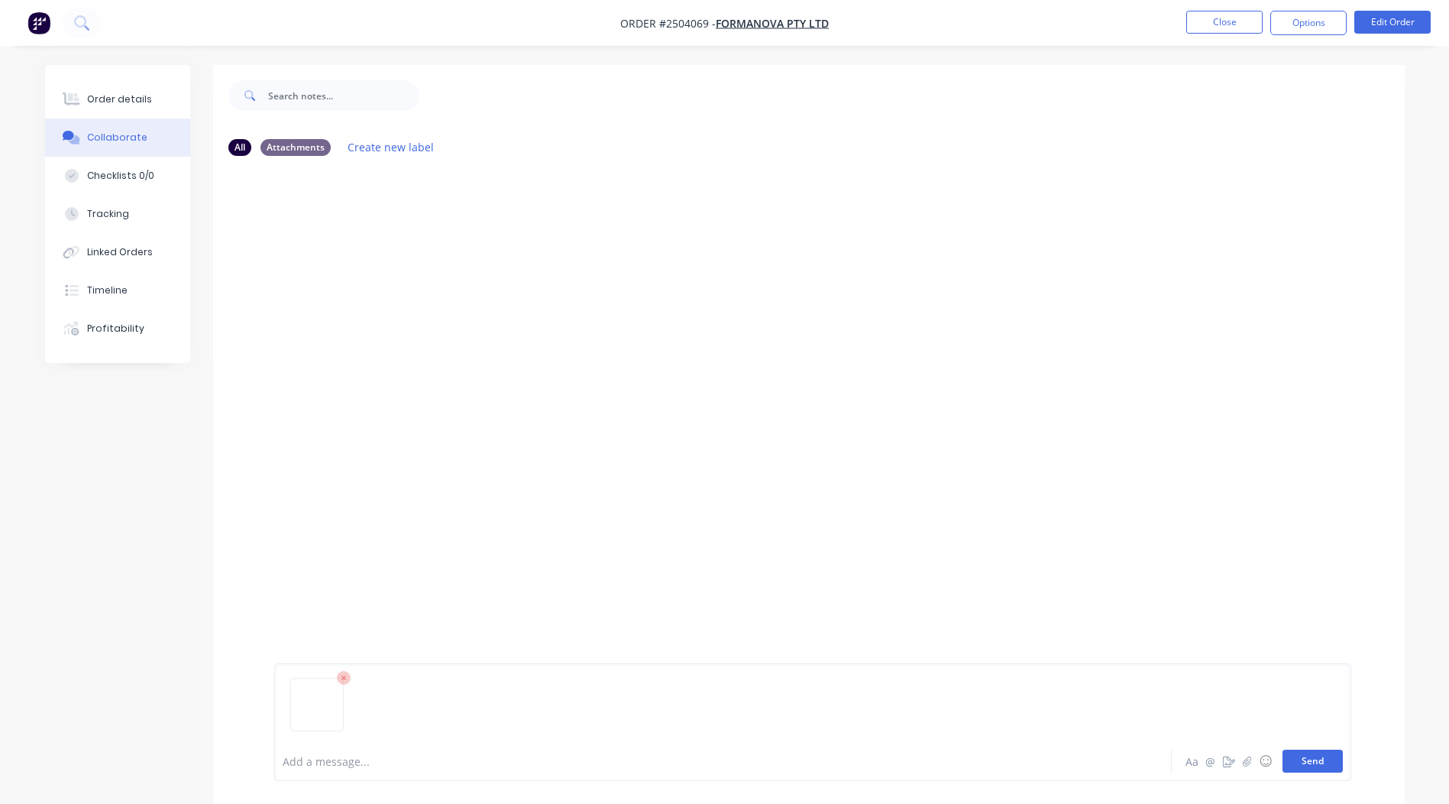
click at [1325, 768] on button "Send" at bounding box center [1313, 760] width 60 height 23
click at [154, 85] on button "Order details" at bounding box center [117, 99] width 145 height 38
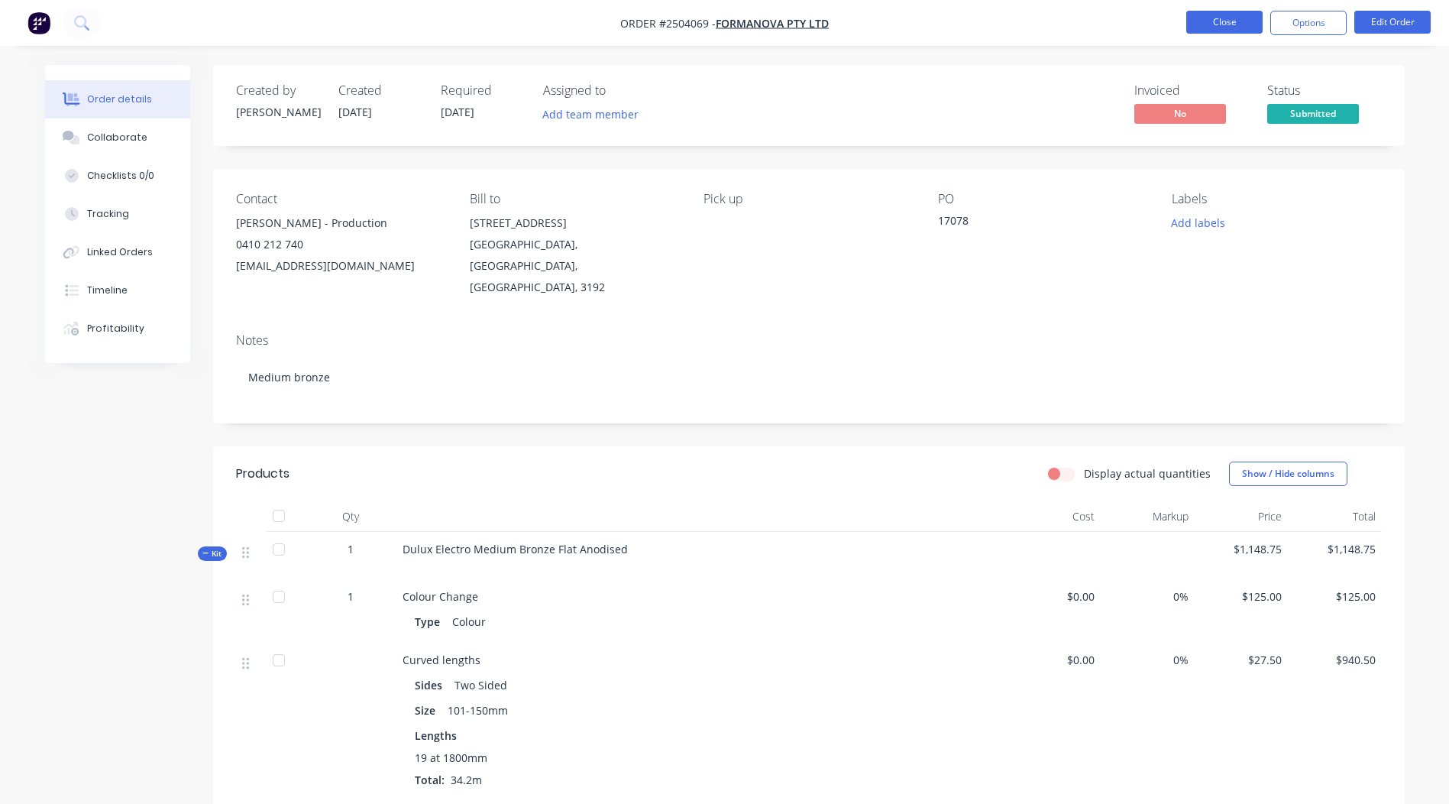
click at [1208, 31] on button "Close" at bounding box center [1224, 22] width 76 height 23
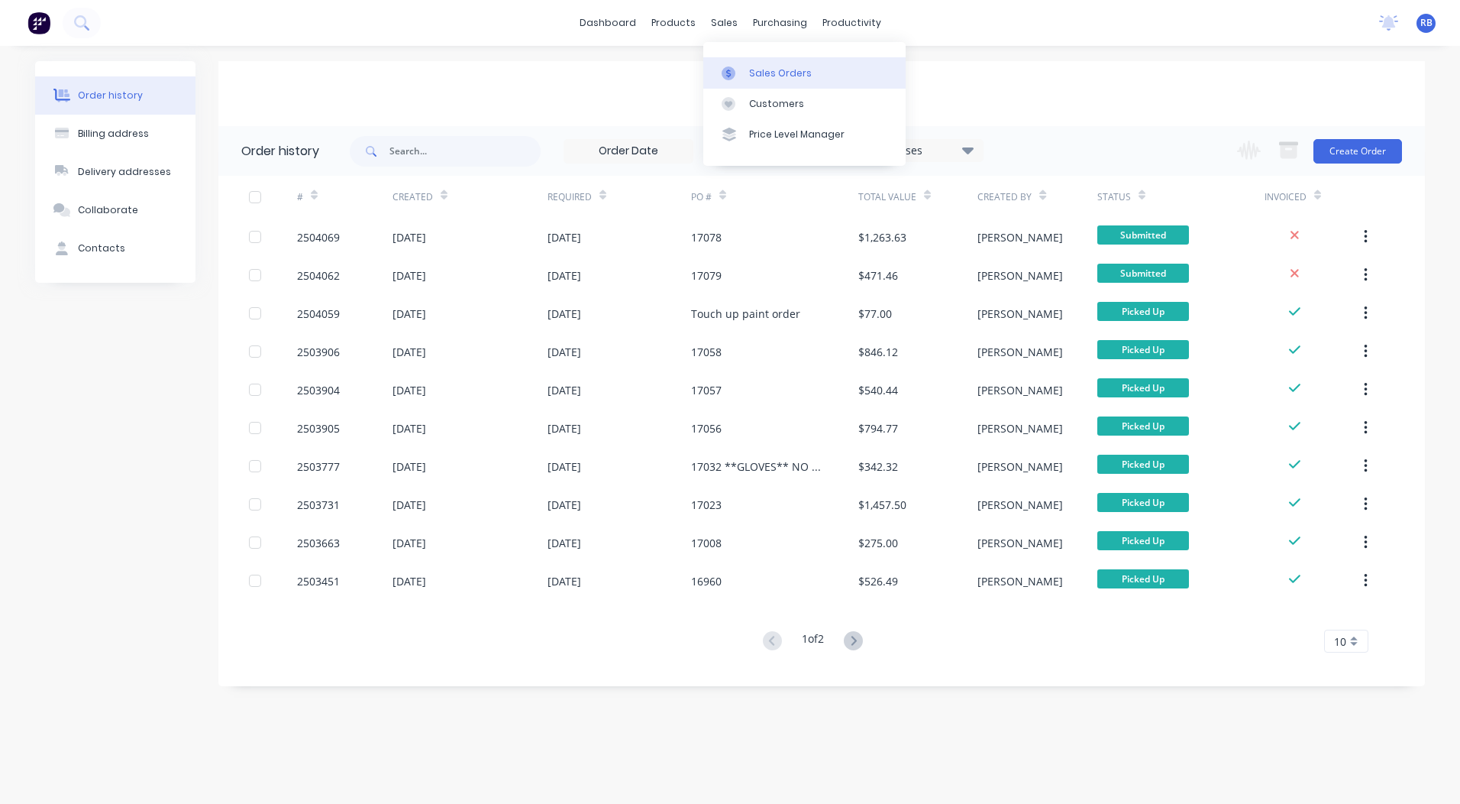
click at [747, 62] on link "Sales Orders" at bounding box center [805, 72] width 202 height 31
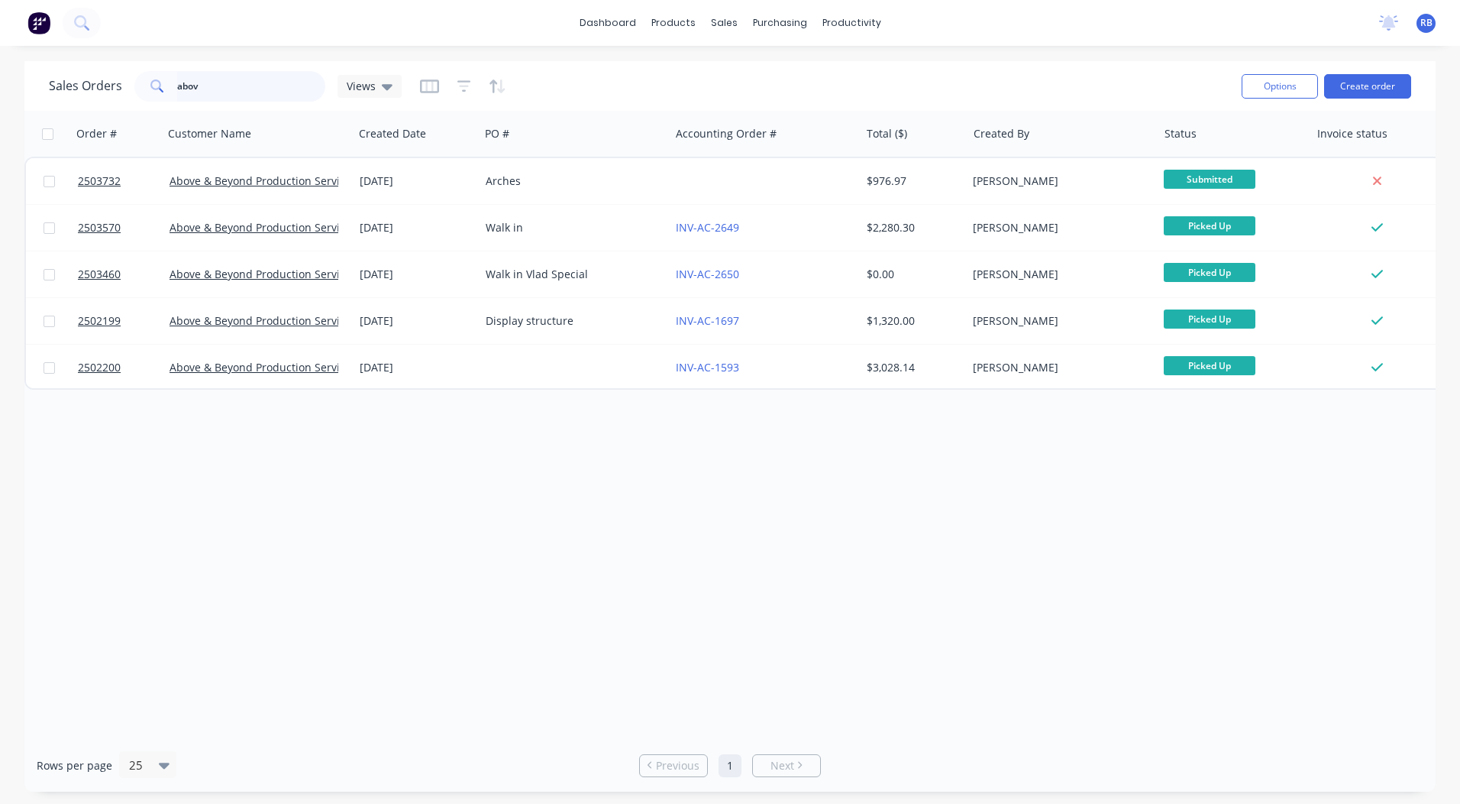
drag, startPoint x: 265, startPoint y: 73, endPoint x: 0, endPoint y: 121, distance: 269.4
click at [0, 105] on html "dashboard products sales purchasing productivity dashboard products Product Cat…" at bounding box center [730, 402] width 1460 height 804
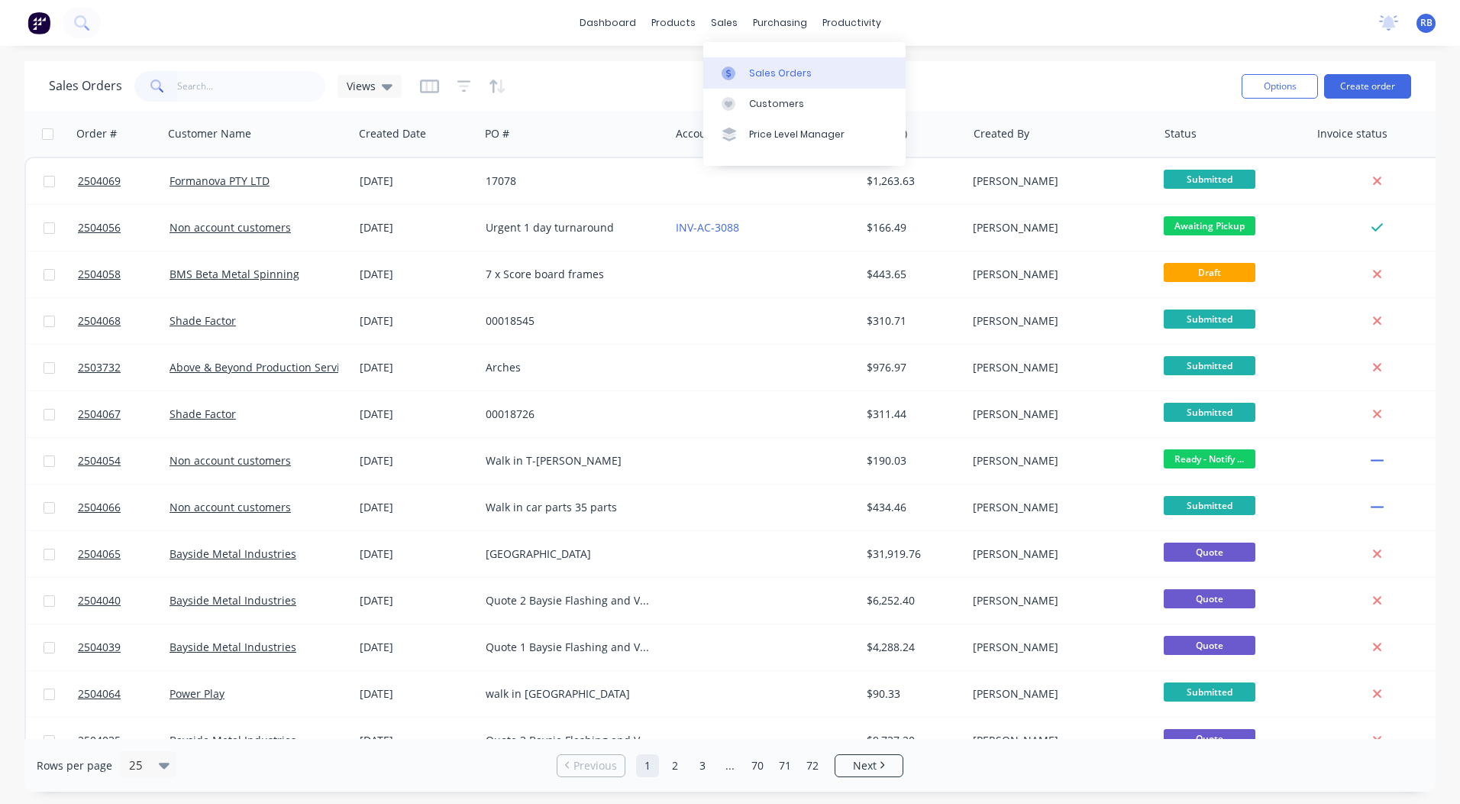
click at [755, 66] on div "Sales Orders" at bounding box center [780, 73] width 63 height 14
click at [1026, 72] on div "Sales Orders Views" at bounding box center [639, 85] width 1181 height 37
click at [762, 67] on div "Sales Orders" at bounding box center [780, 73] width 63 height 14
click at [611, 18] on link "dashboard" at bounding box center [608, 22] width 72 height 23
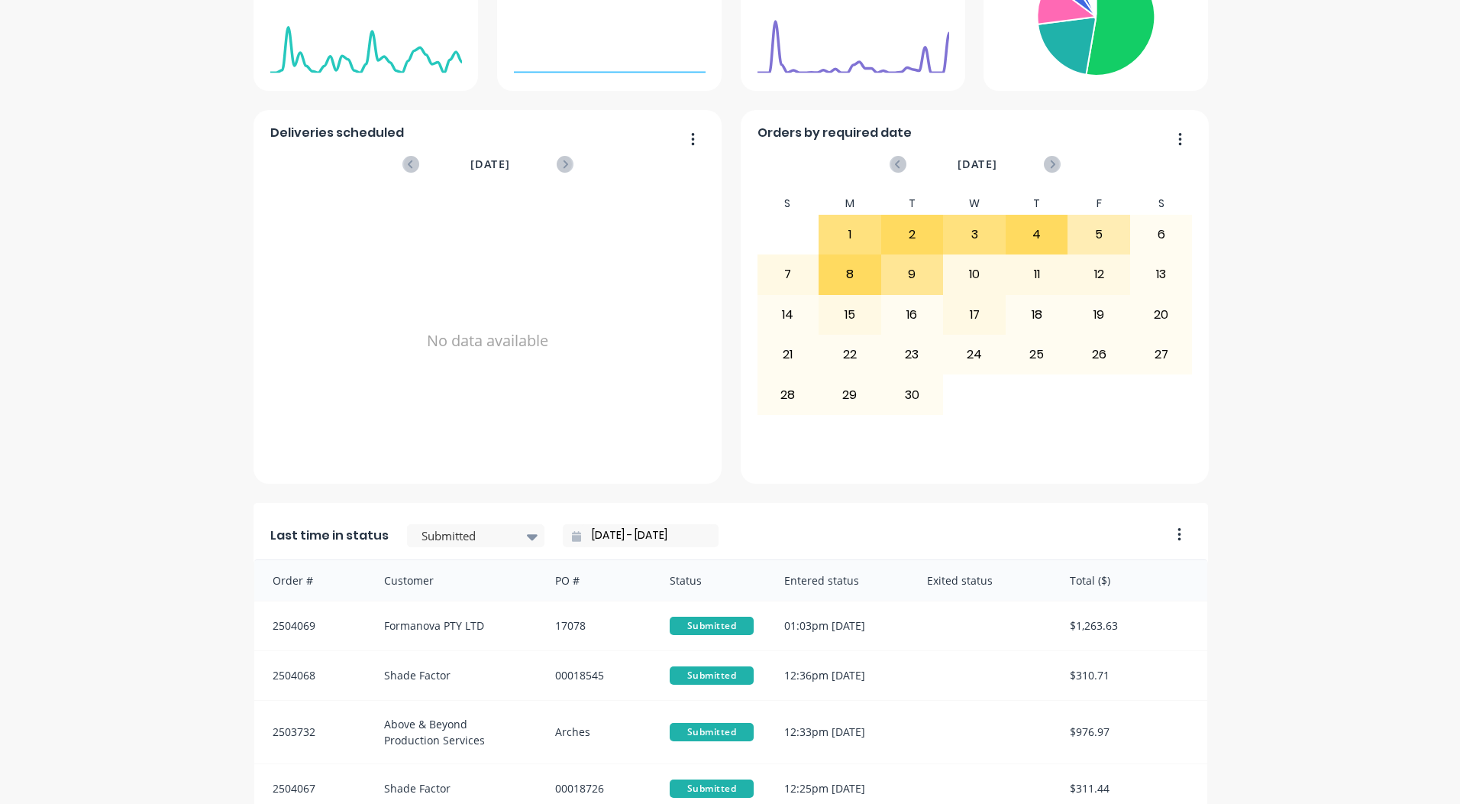
scroll to position [201, 0]
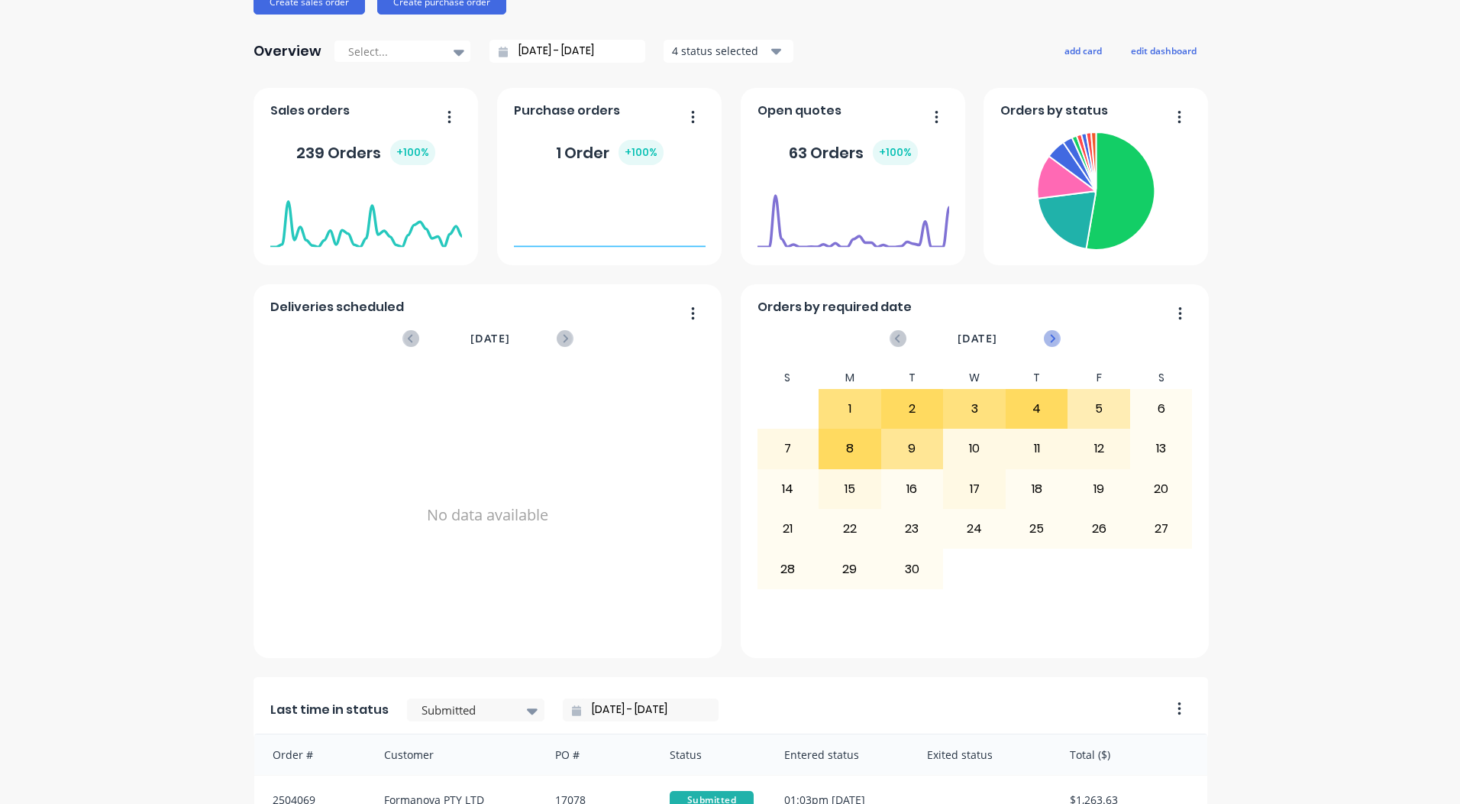
click at [1050, 338] on icon at bounding box center [1052, 338] width 17 height 17
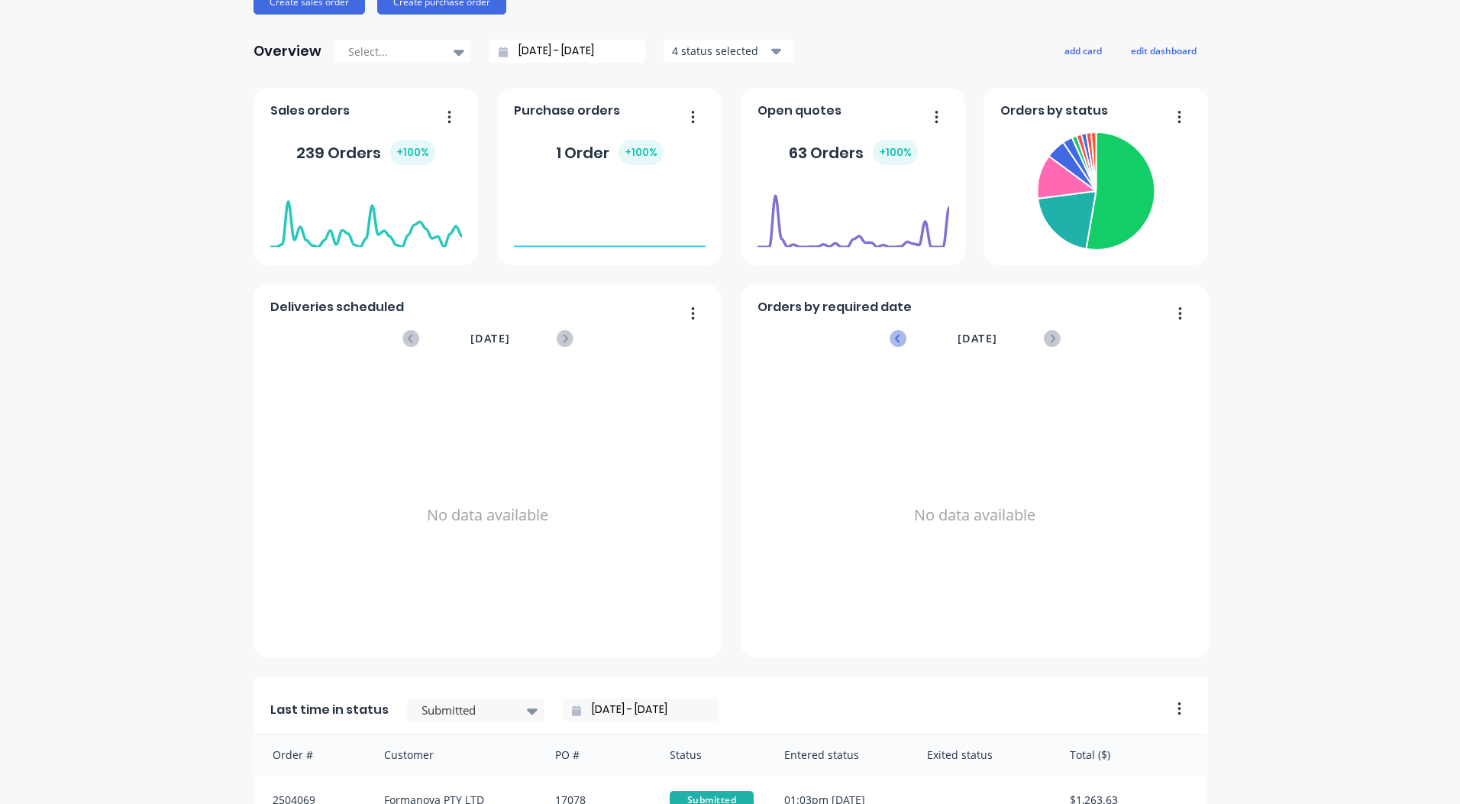
click at [893, 337] on icon at bounding box center [898, 338] width 17 height 17
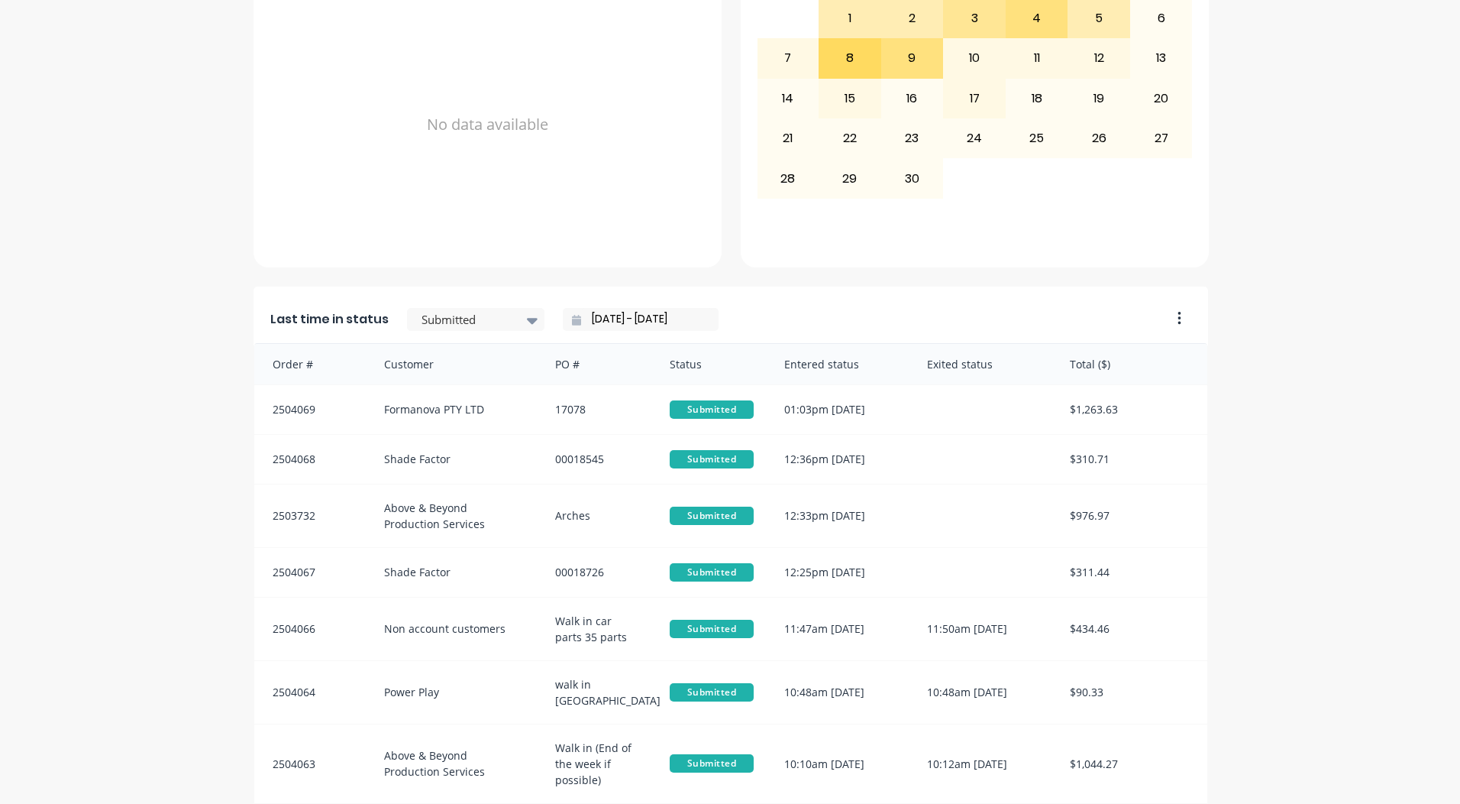
scroll to position [659, 0]
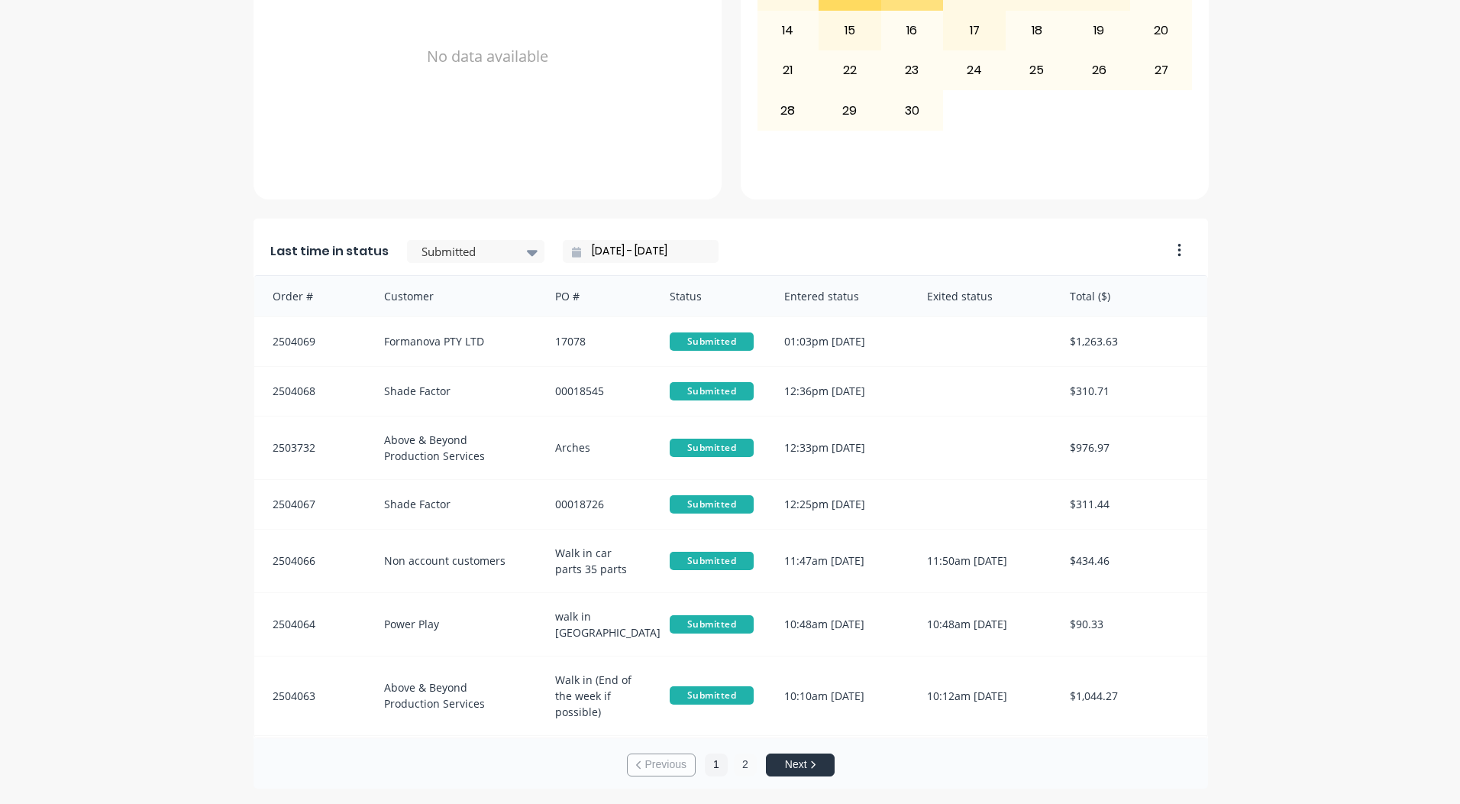
click at [737, 762] on button "2" at bounding box center [745, 764] width 23 height 23
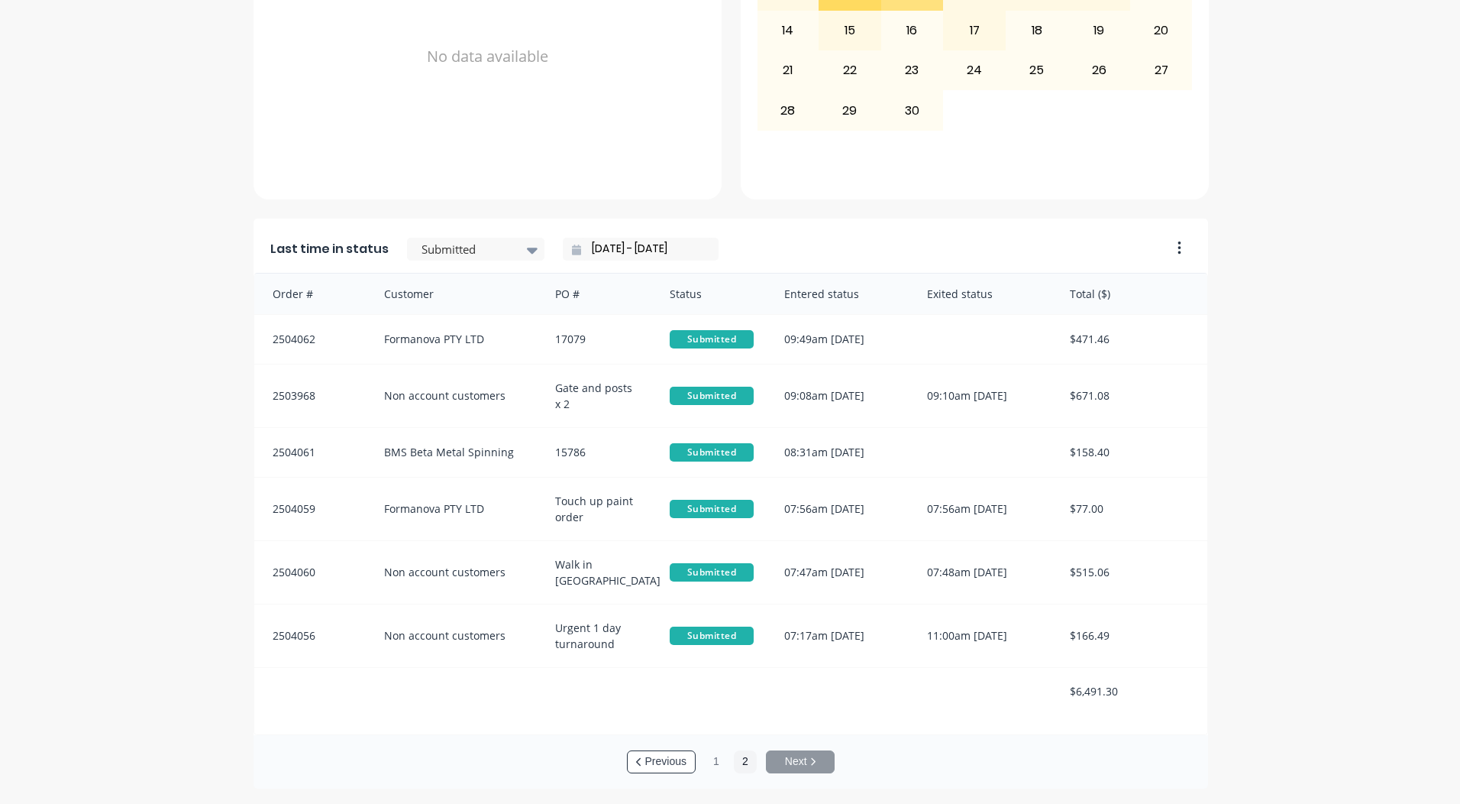
click at [472, 236] on div "Last time in status Submitted 09/09/25 - 09/09/25" at bounding box center [707, 244] width 907 height 57
click at [468, 242] on div at bounding box center [468, 249] width 96 height 19
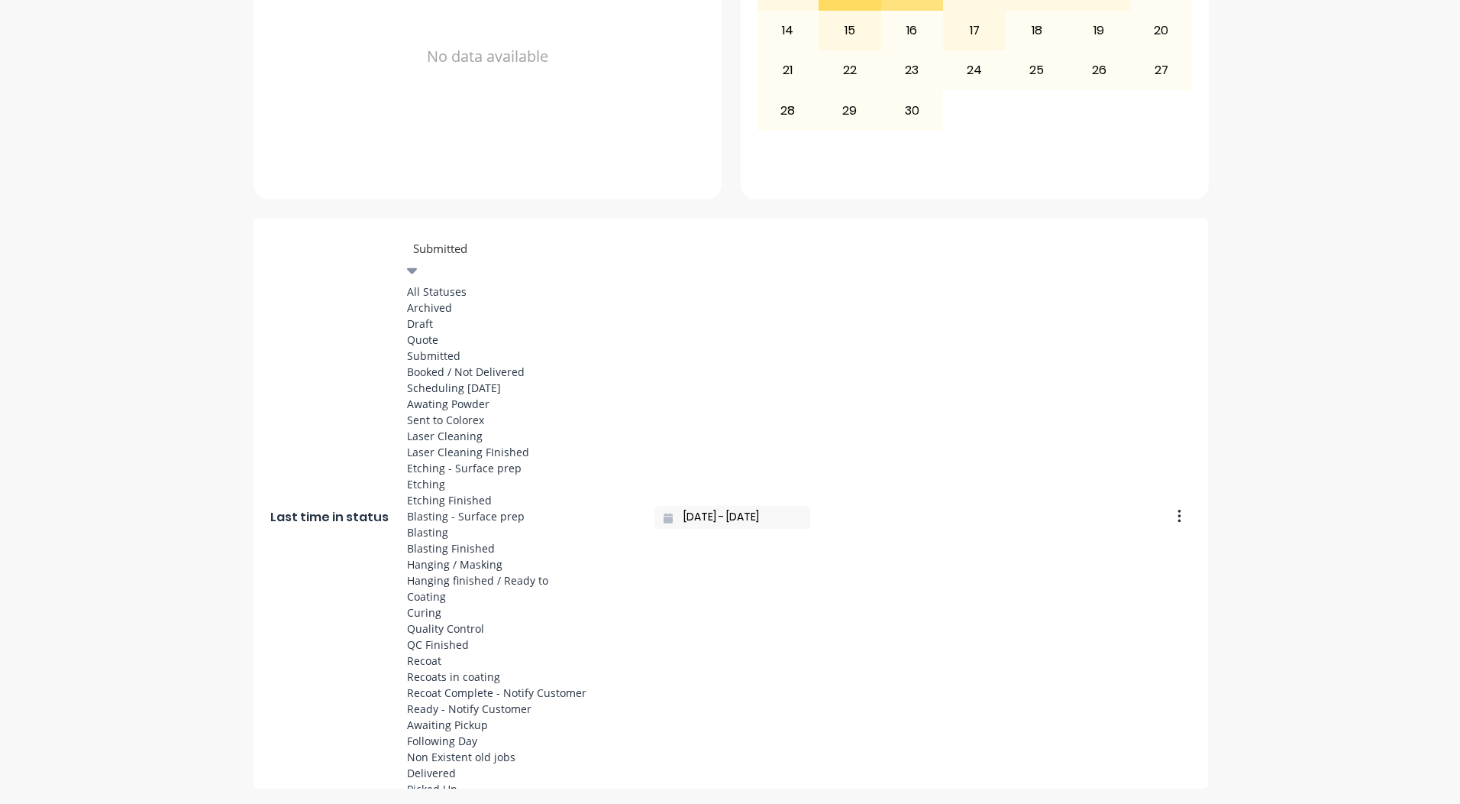
scroll to position [488, 0]
click at [445, 588] on div "Coating" at bounding box center [521, 596] width 229 height 16
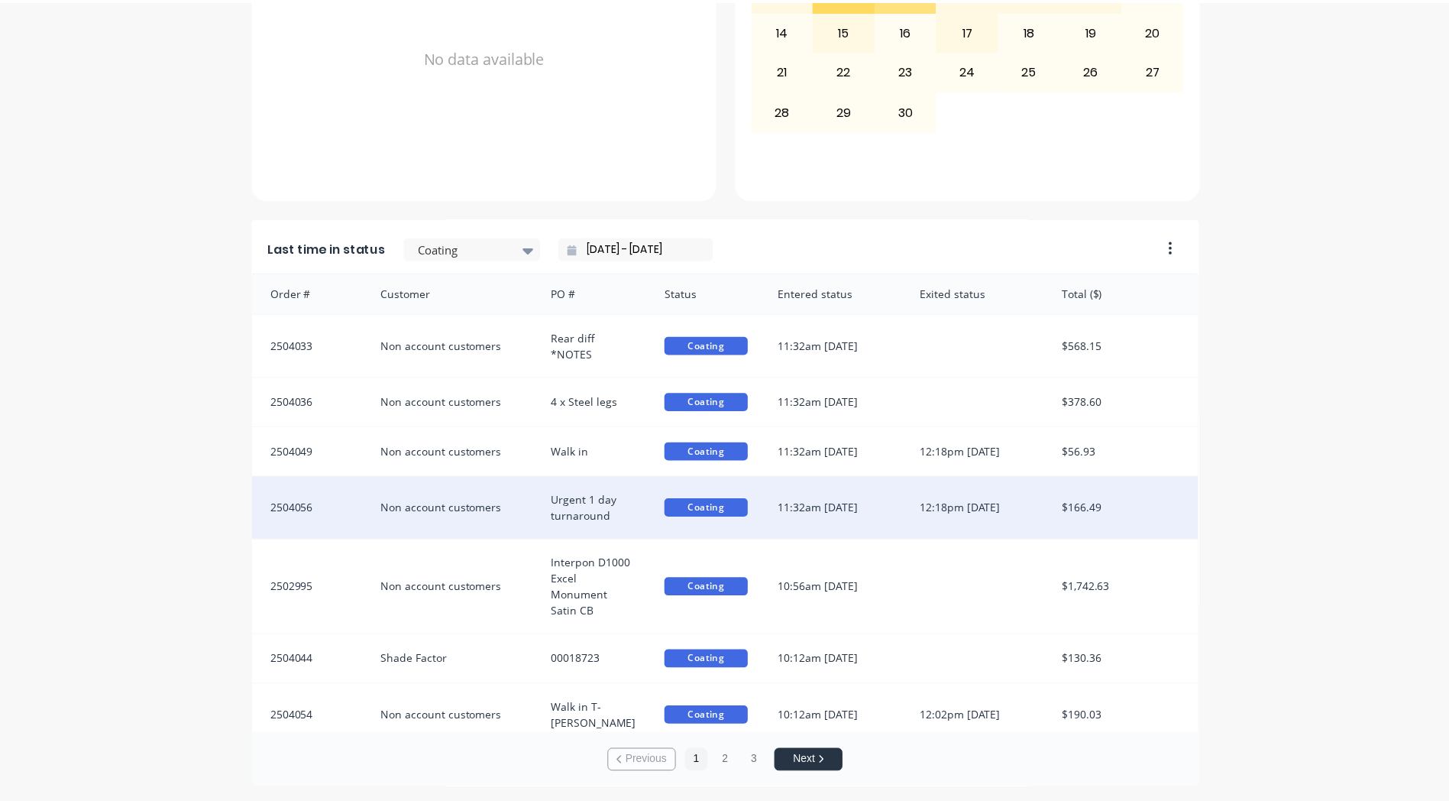
scroll to position [0, 0]
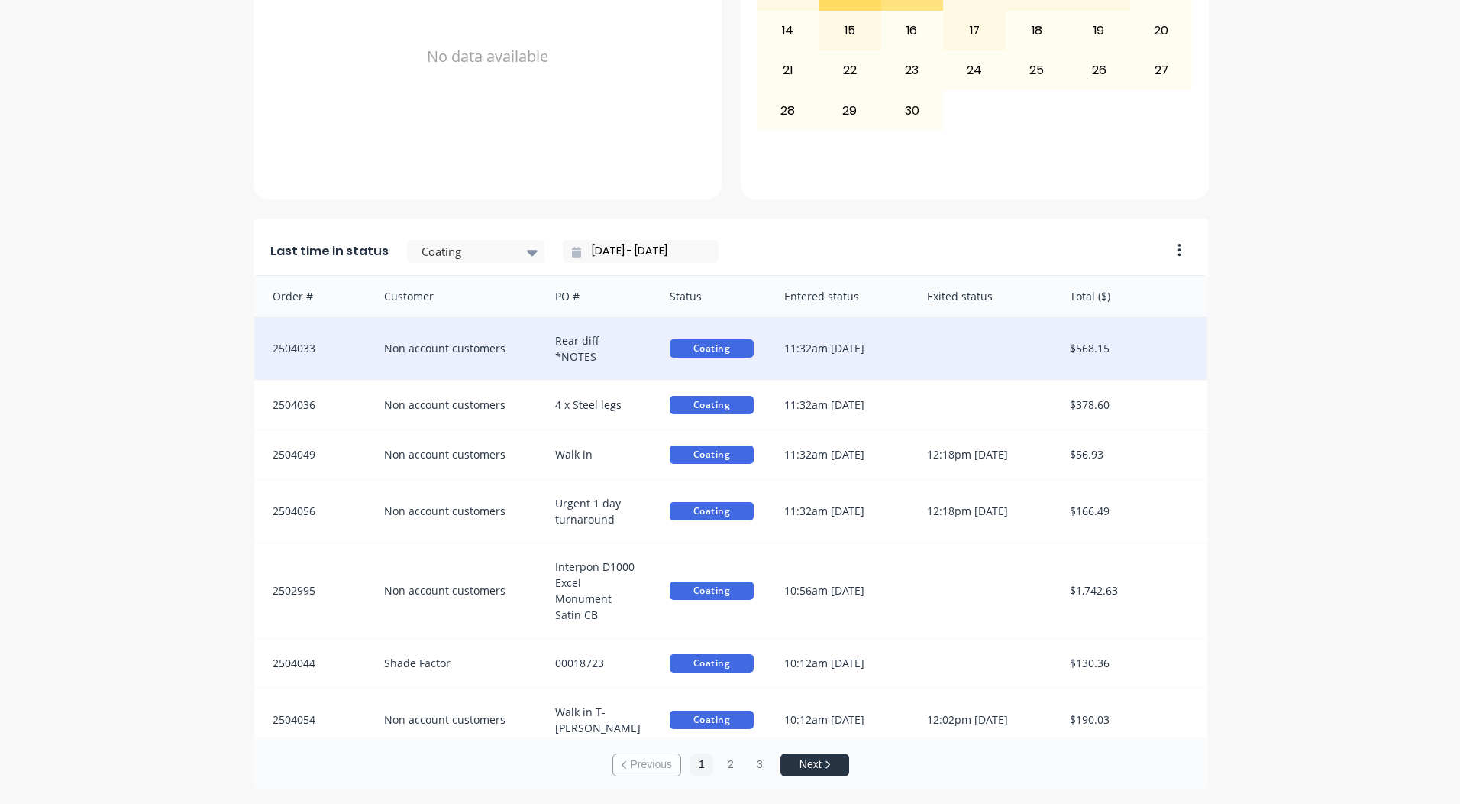
click at [510, 345] on div "Non account customers" at bounding box center [455, 348] width 172 height 63
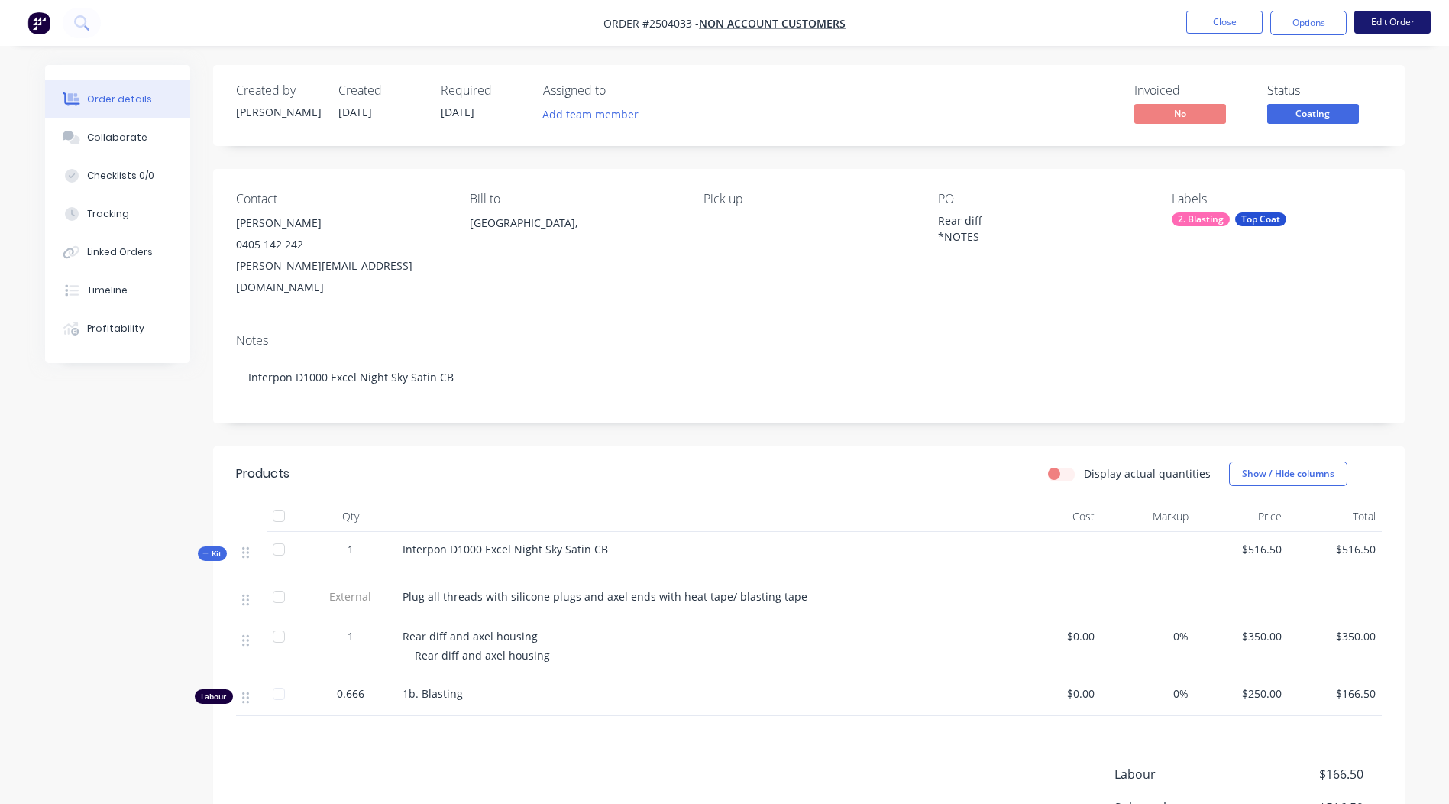
click at [1399, 18] on button "Edit Order" at bounding box center [1392, 22] width 76 height 23
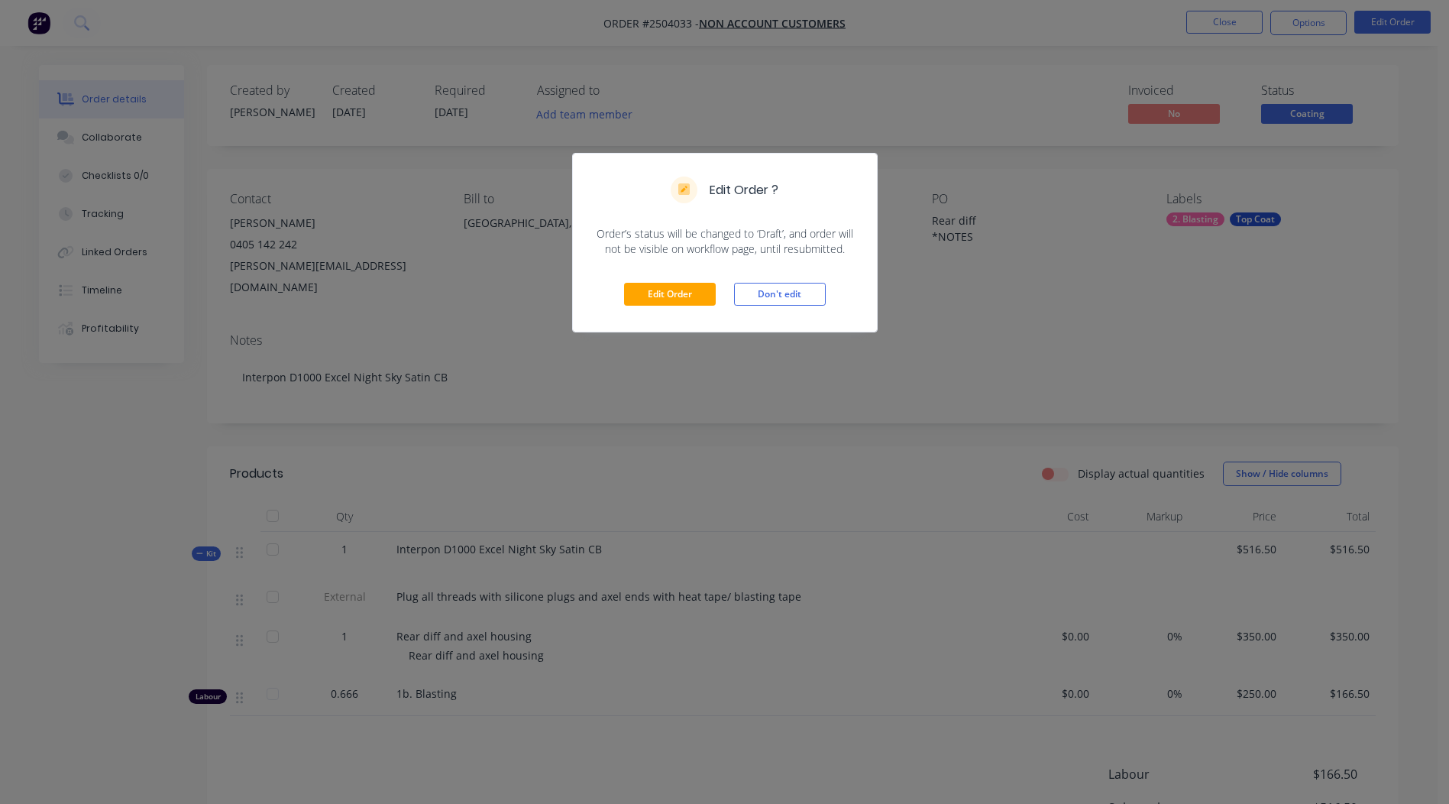
click at [684, 281] on div "Edit Order Don't edit" at bounding box center [725, 294] width 304 height 75
click at [673, 292] on button "Edit Order" at bounding box center [670, 294] width 92 height 23
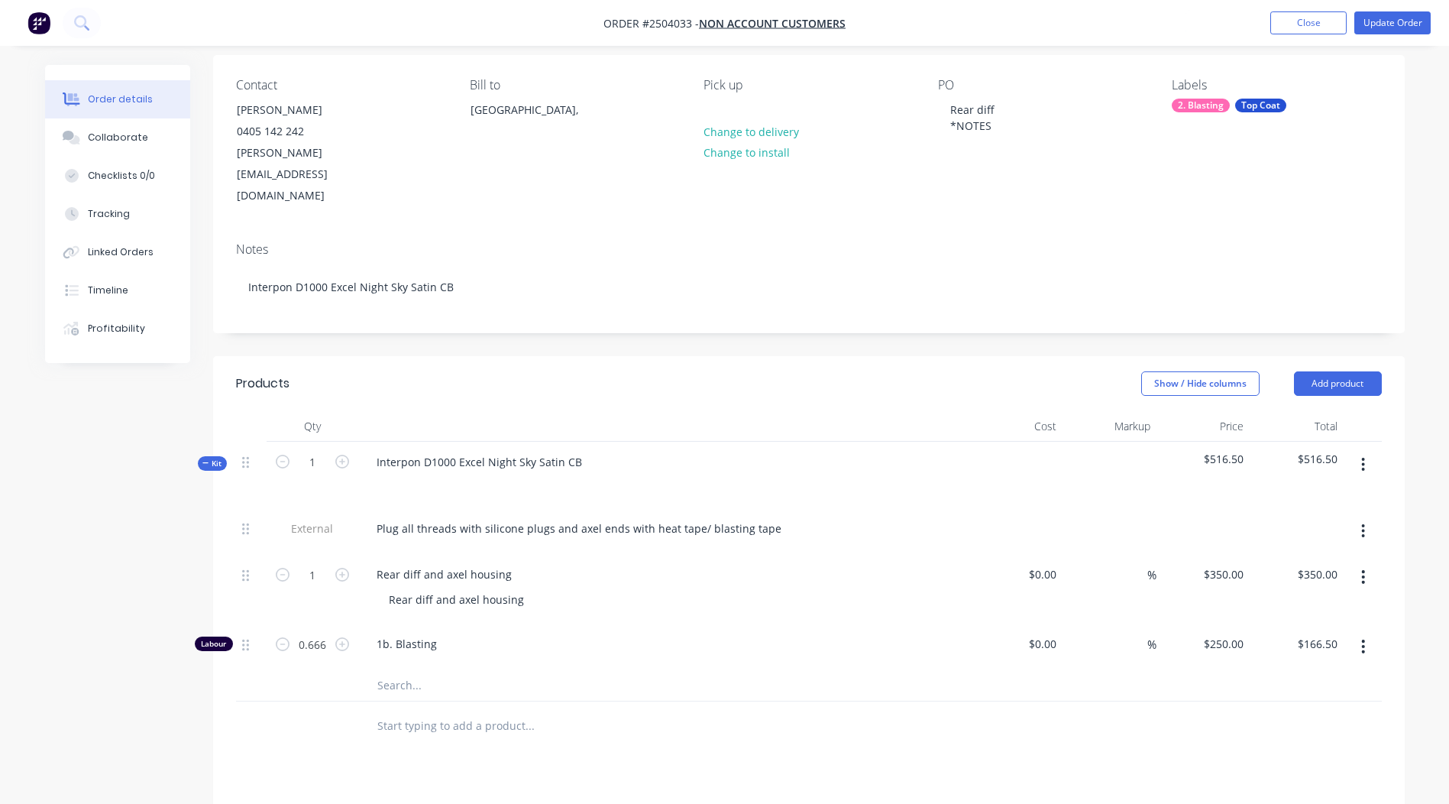
scroll to position [306, 0]
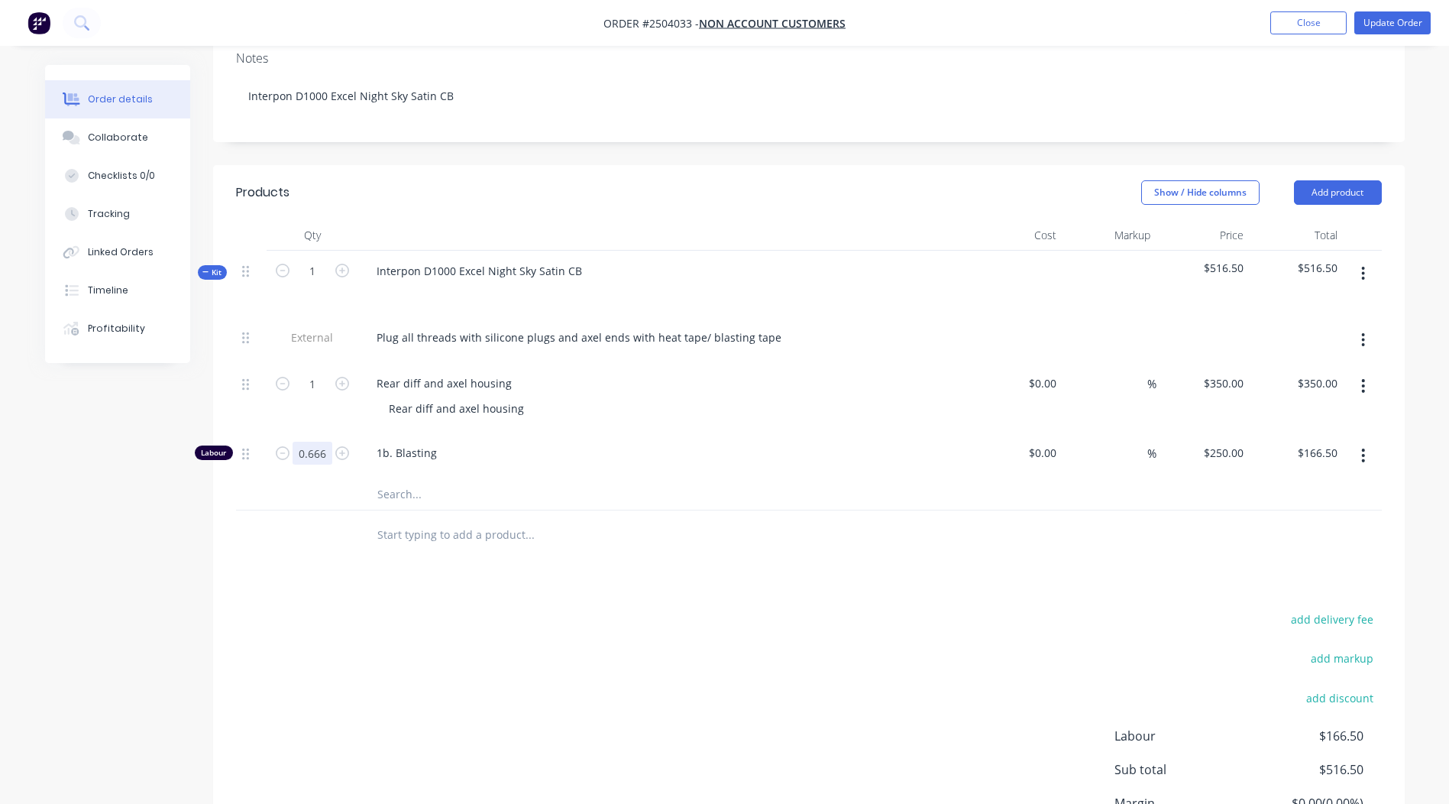
click at [305, 442] on input "0.666" at bounding box center [313, 453] width 40 height 23
type input "0.25"
type input "$62.50"
drag, startPoint x: 648, startPoint y: 552, endPoint x: 660, endPoint y: 551, distance: 12.2
click at [648, 551] on div "Products Show / Hide columns Add product Qty Cost Markup Price Total Kit 1 Inte…" at bounding box center [809, 546] width 1192 height 762
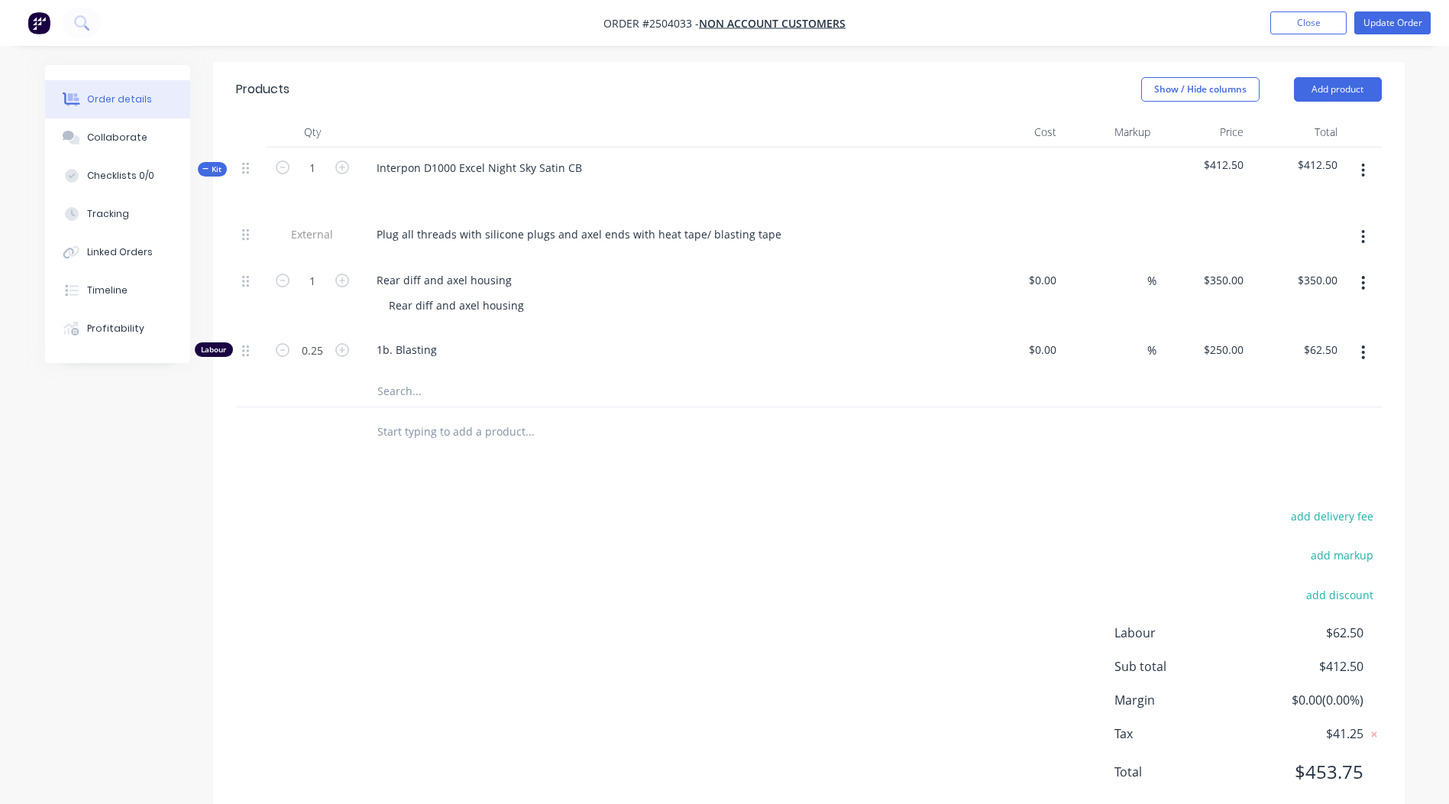
scroll to position [0, 0]
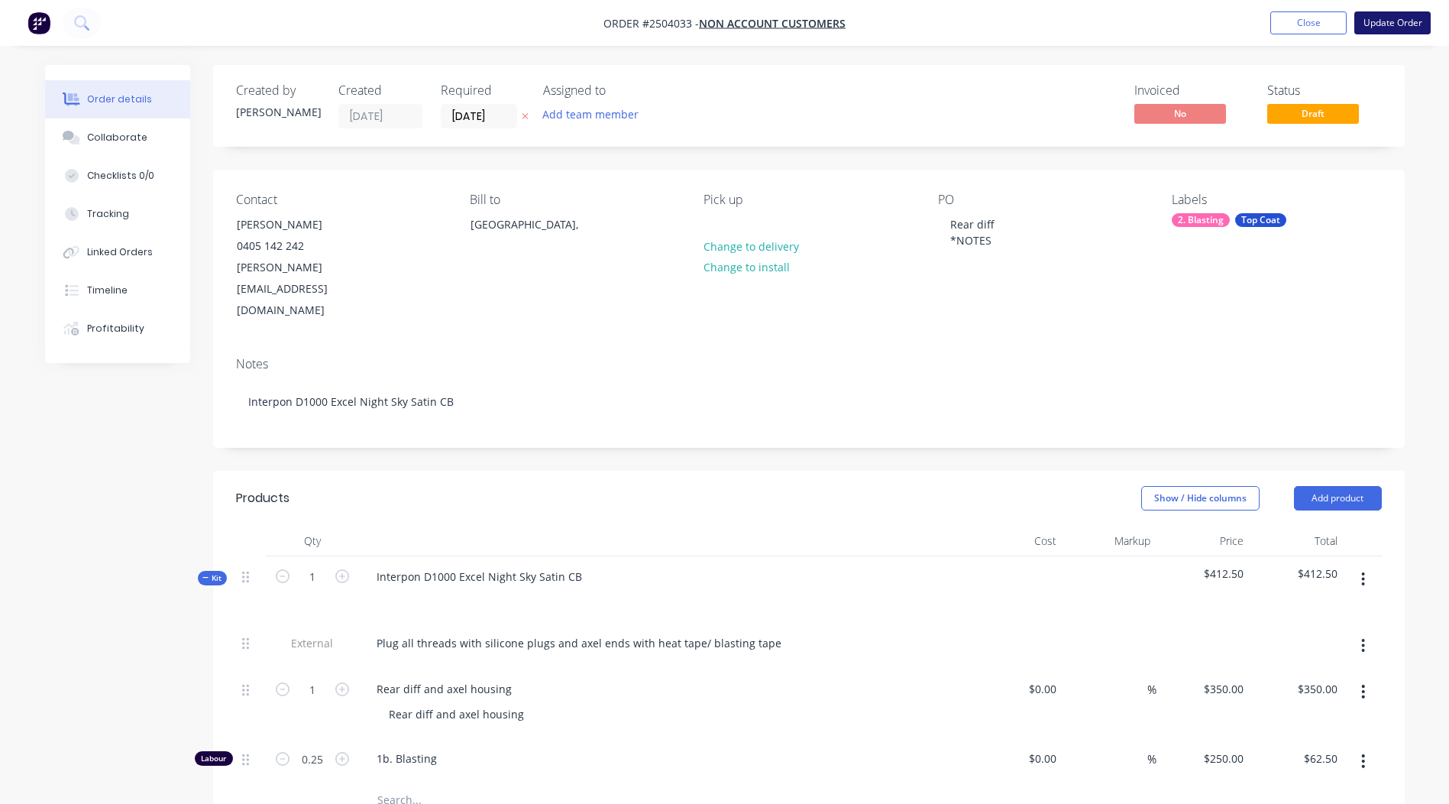
click at [1399, 25] on button "Update Order" at bounding box center [1392, 22] width 76 height 23
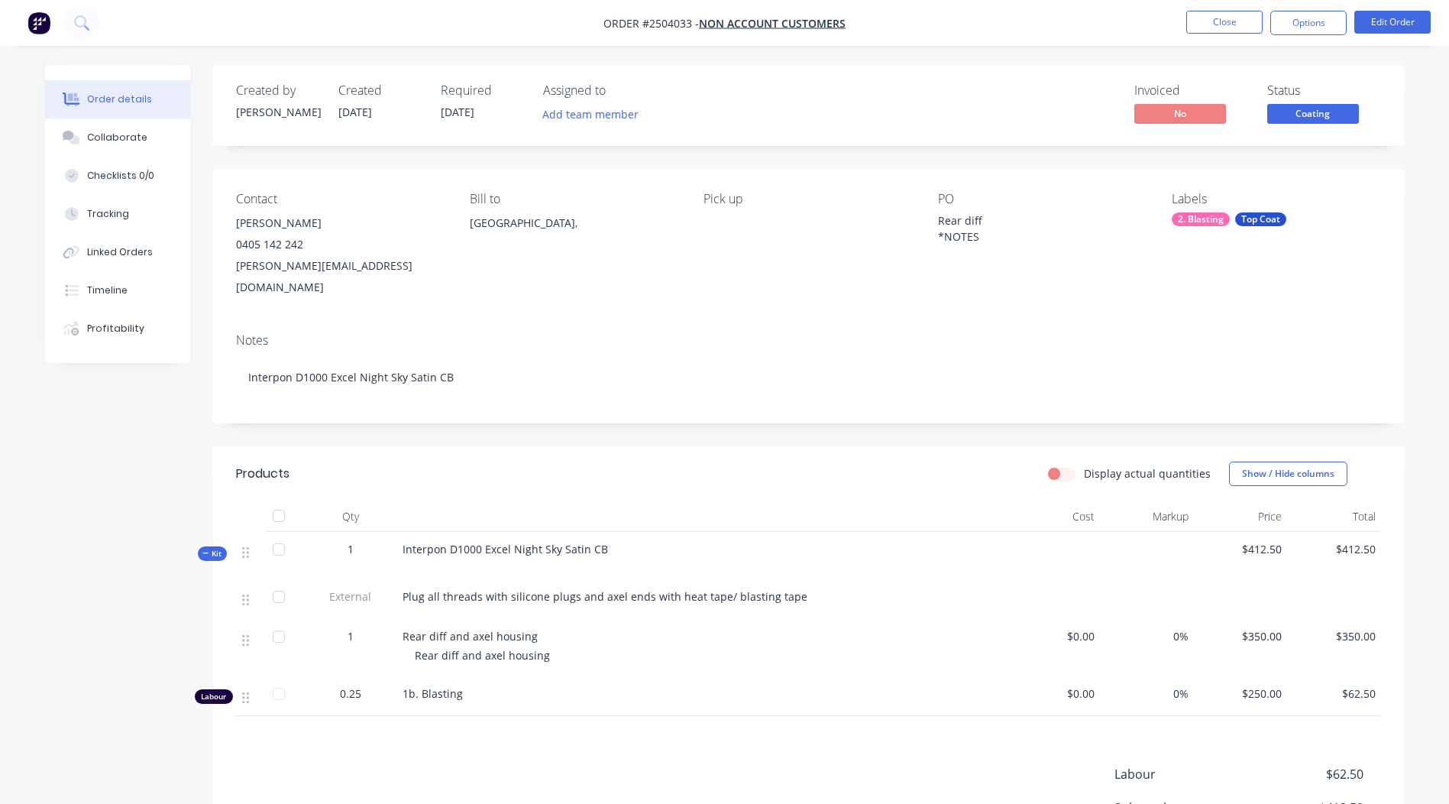
click at [1299, 115] on span "Coating" at bounding box center [1313, 113] width 92 height 19
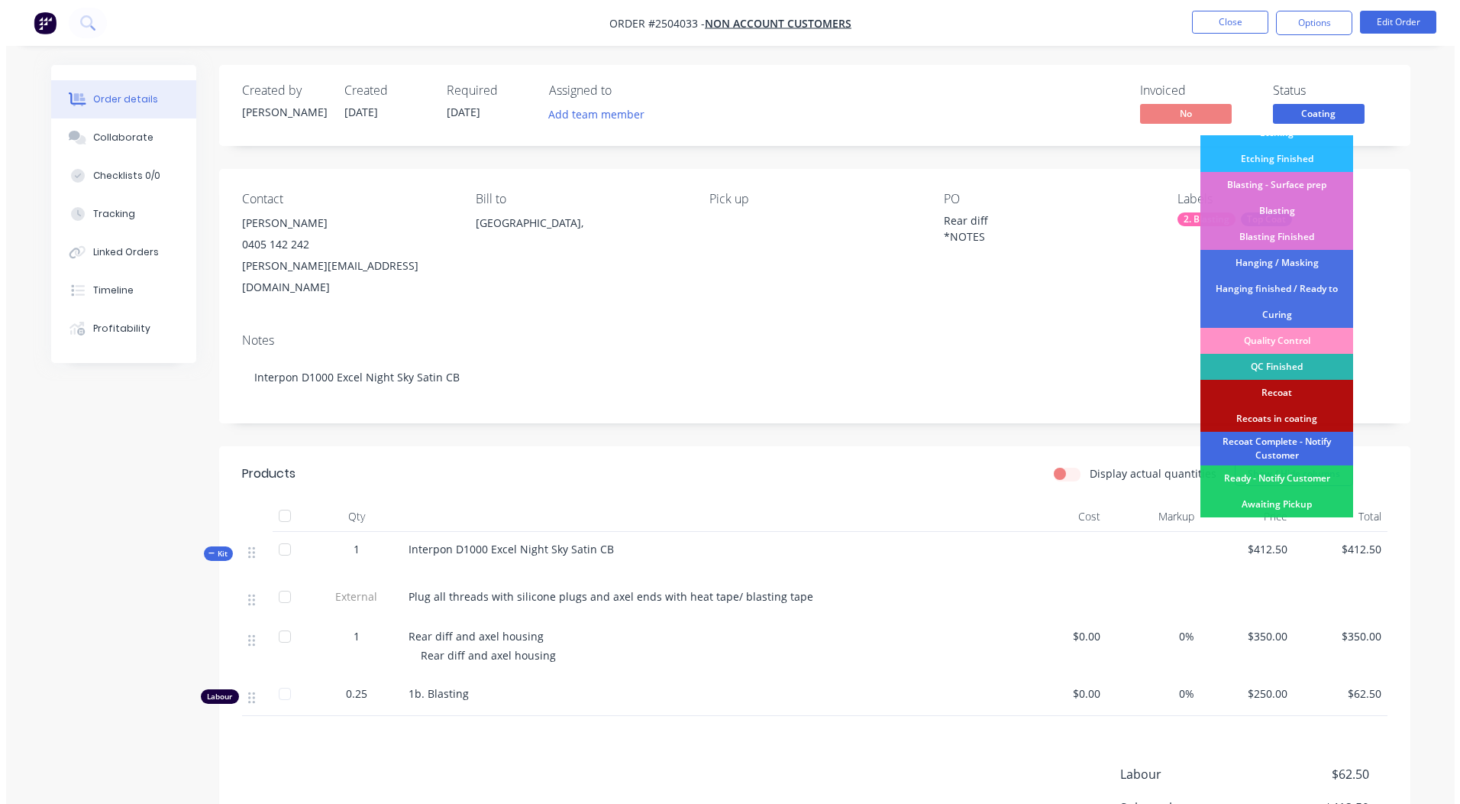
scroll to position [327, 0]
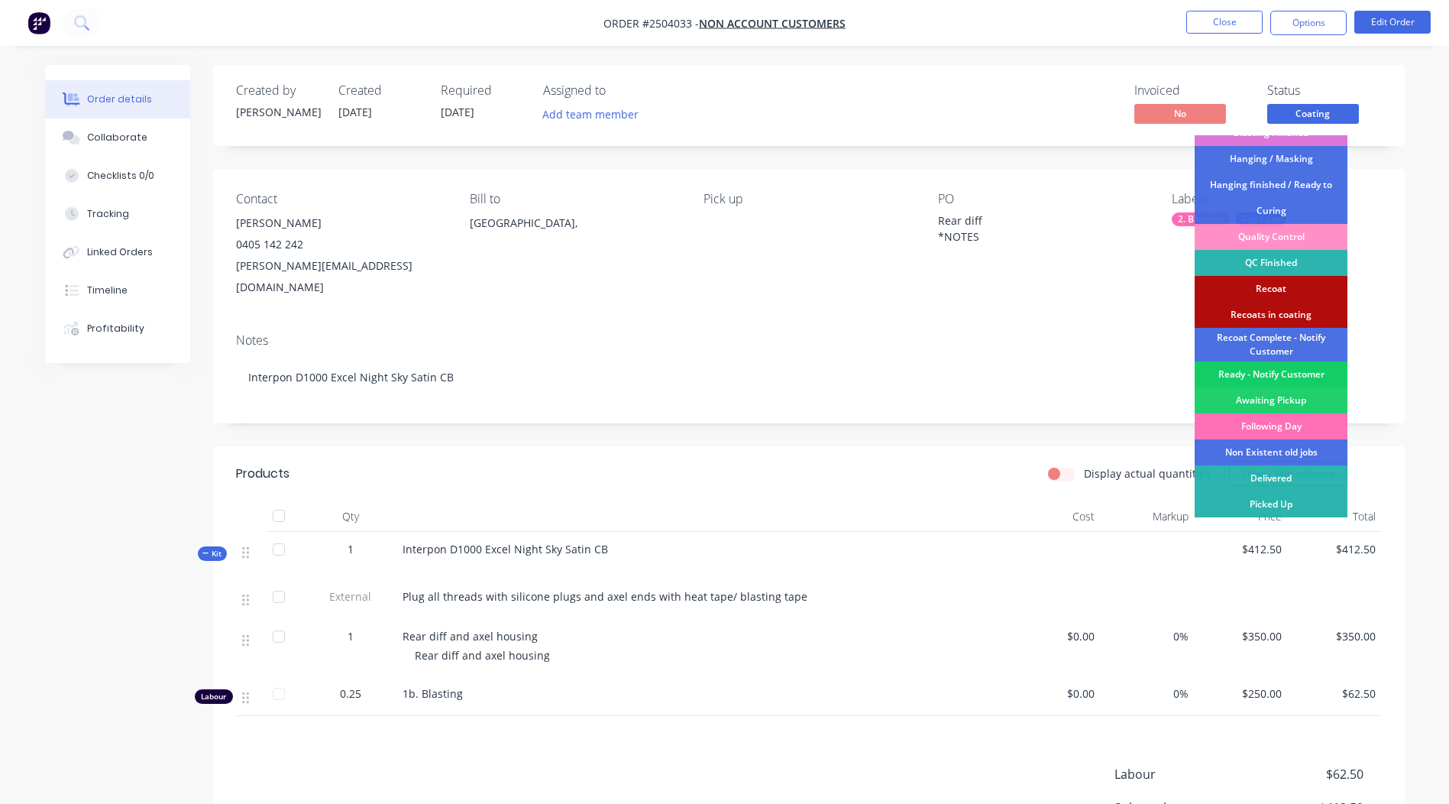
click at [1280, 370] on div "Ready - Notify Customer" at bounding box center [1271, 374] width 153 height 26
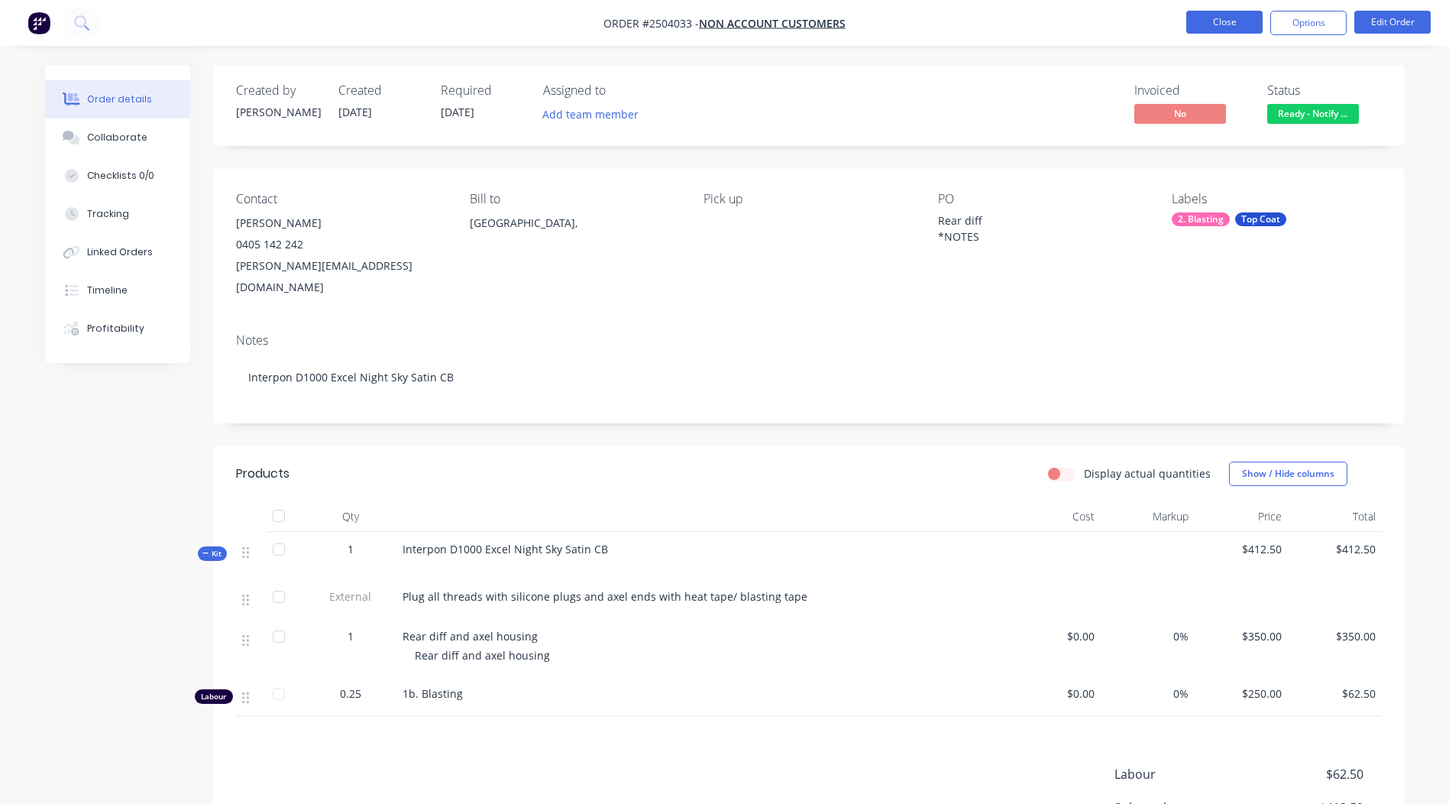
click at [1232, 20] on button "Close" at bounding box center [1224, 22] width 76 height 23
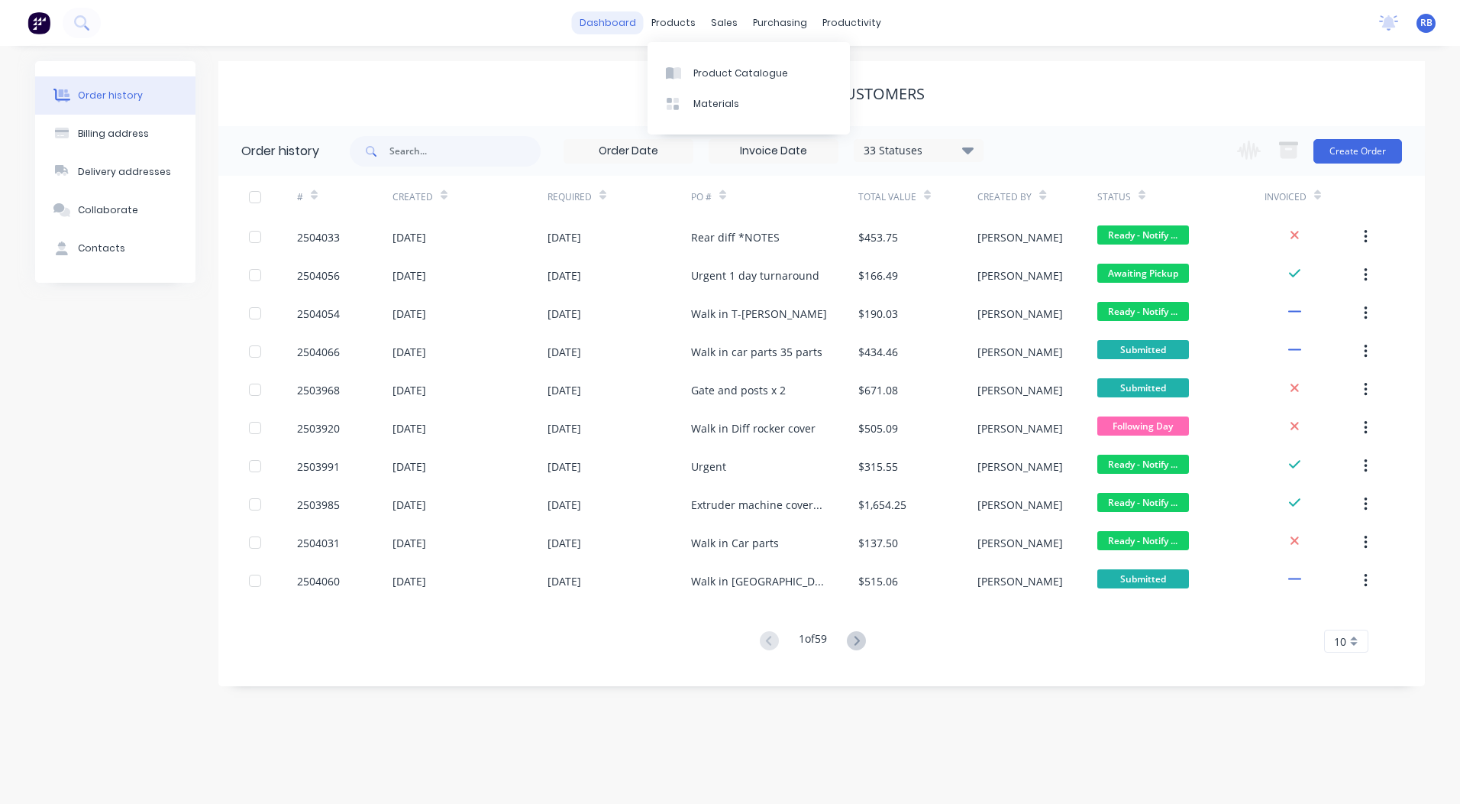
click at [604, 20] on link "dashboard" at bounding box center [608, 22] width 72 height 23
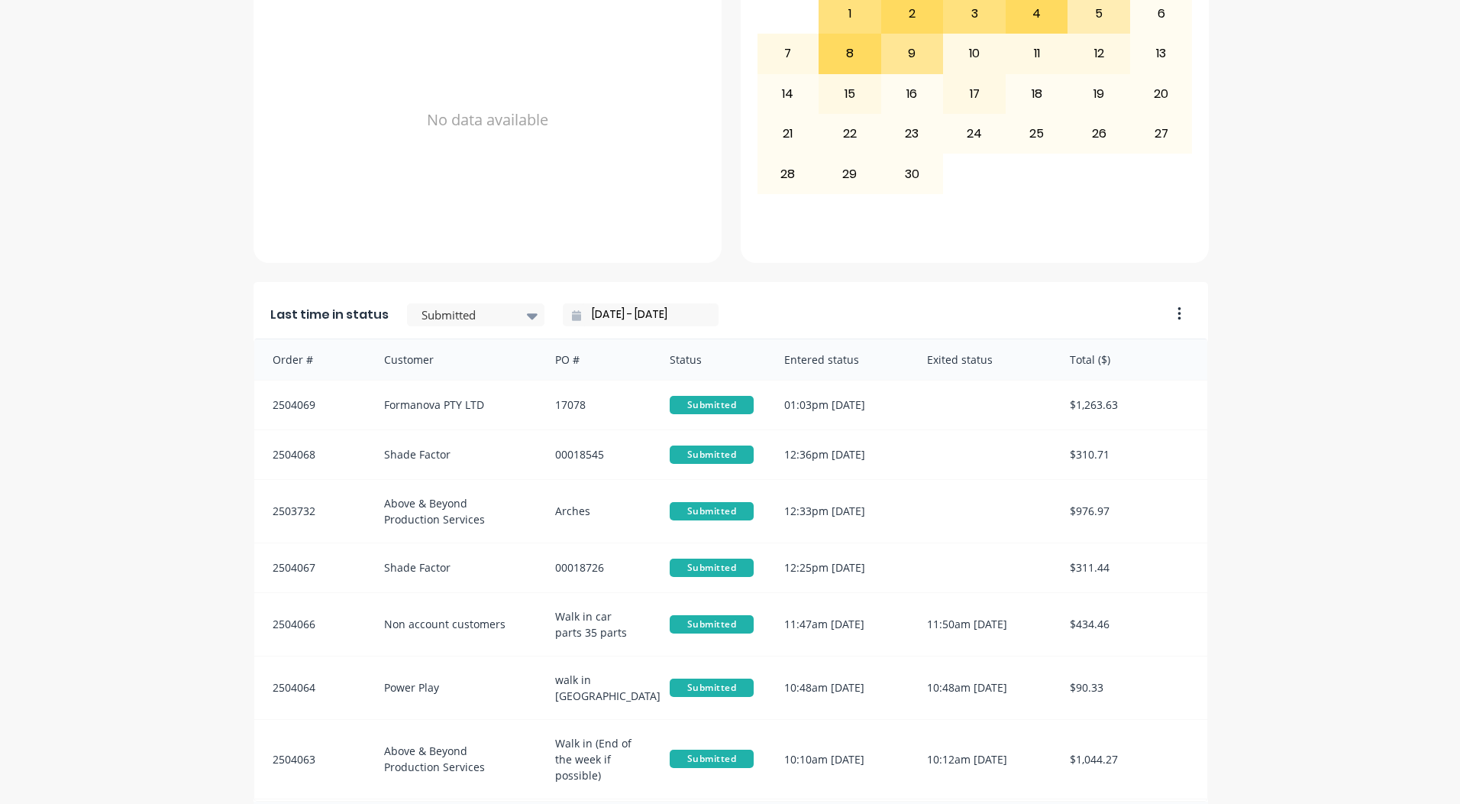
scroll to position [659, 0]
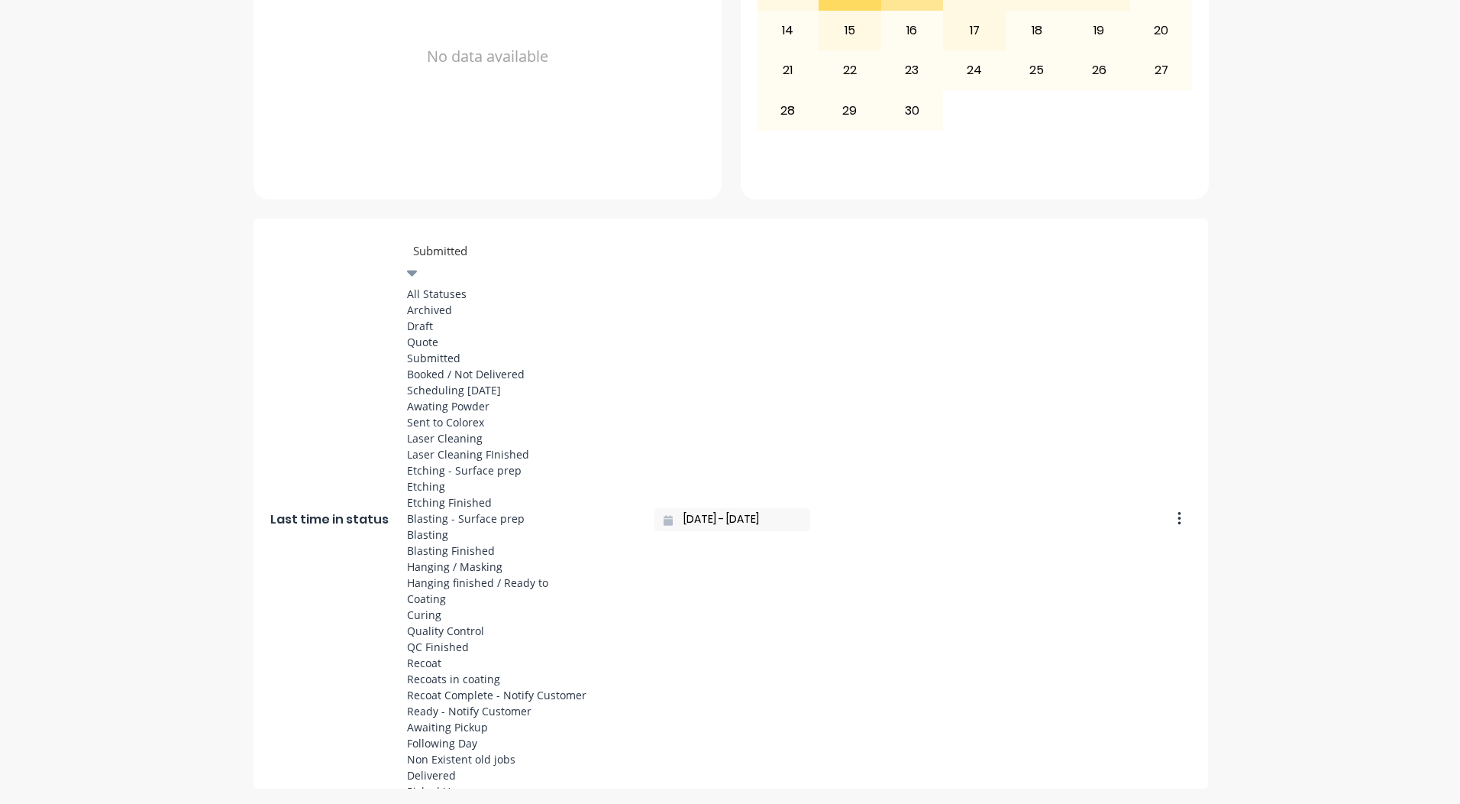
click at [418, 264] on div at bounding box center [412, 273] width 11 height 18
click at [438, 590] on div "Coating" at bounding box center [521, 598] width 229 height 16
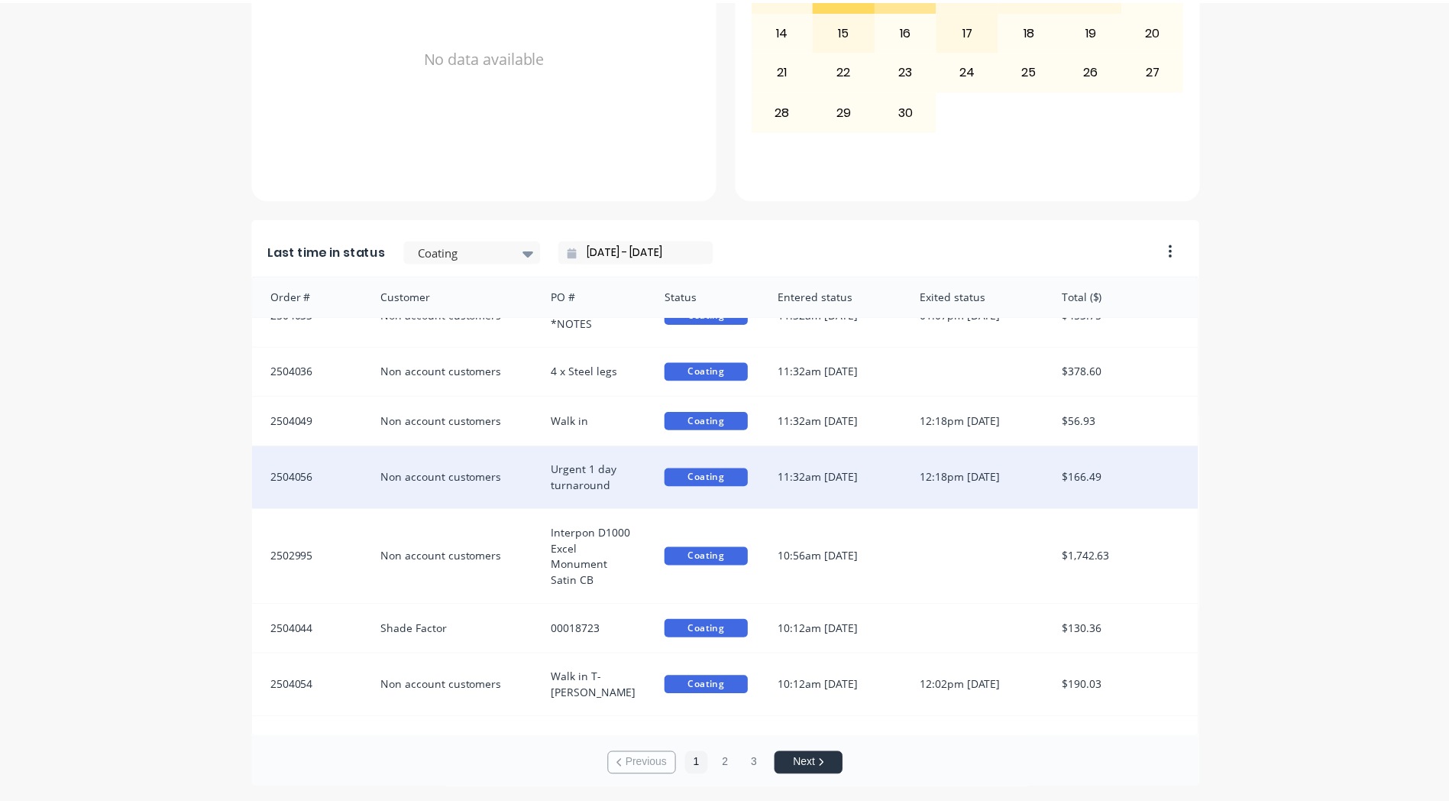
scroll to position [45, 0]
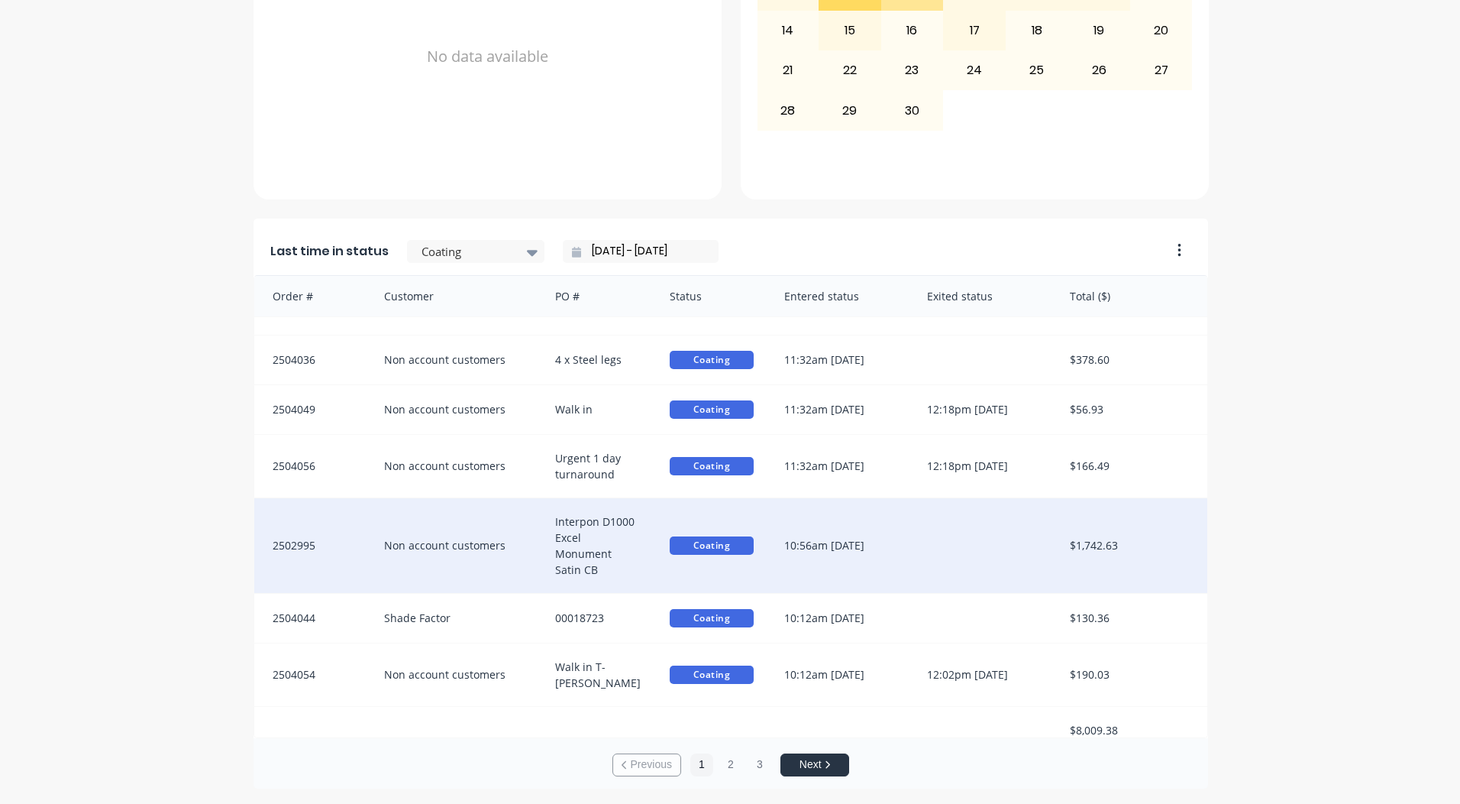
click at [857, 547] on div "10:56am 09/09/25" at bounding box center [840, 545] width 143 height 95
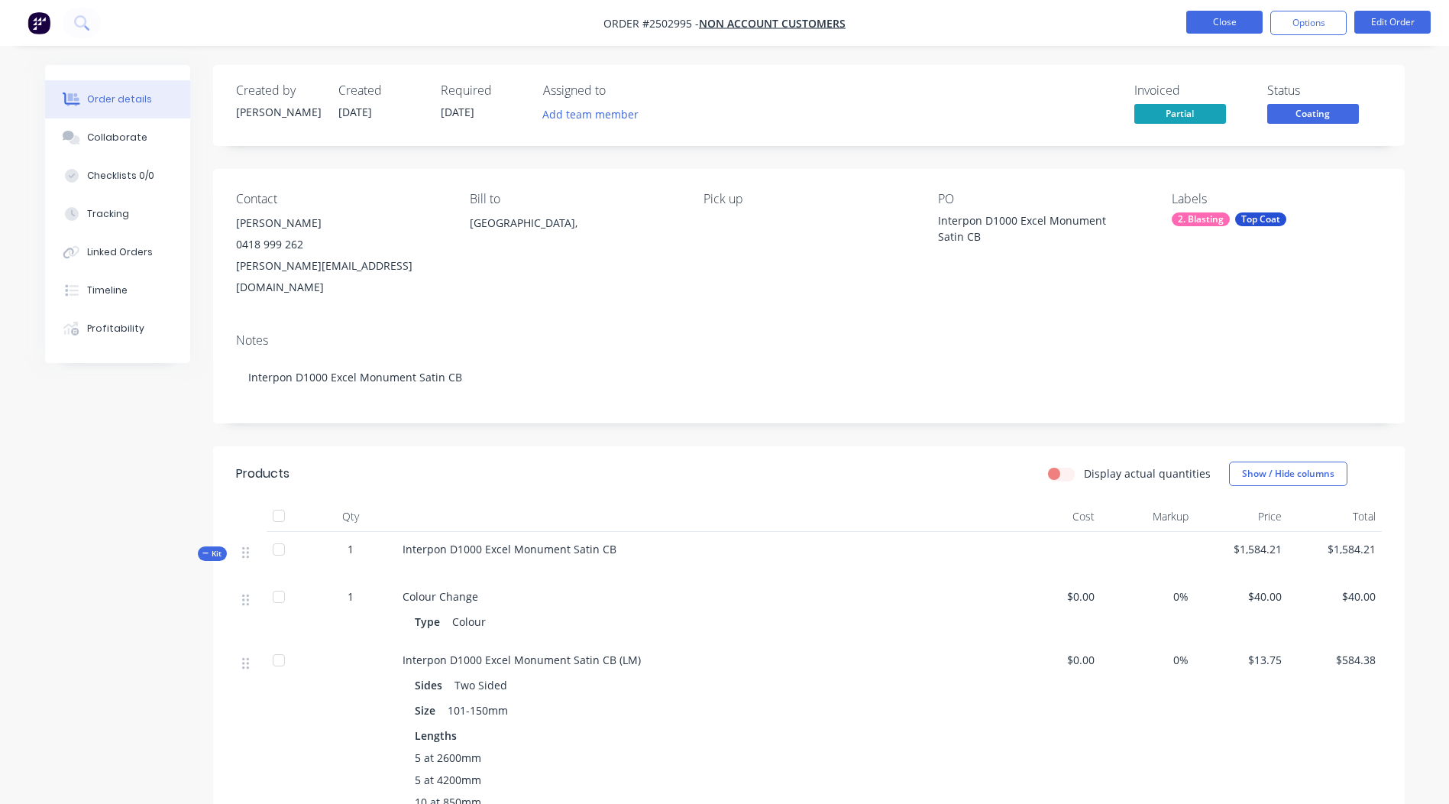
click at [1225, 18] on button "Close" at bounding box center [1224, 22] width 76 height 23
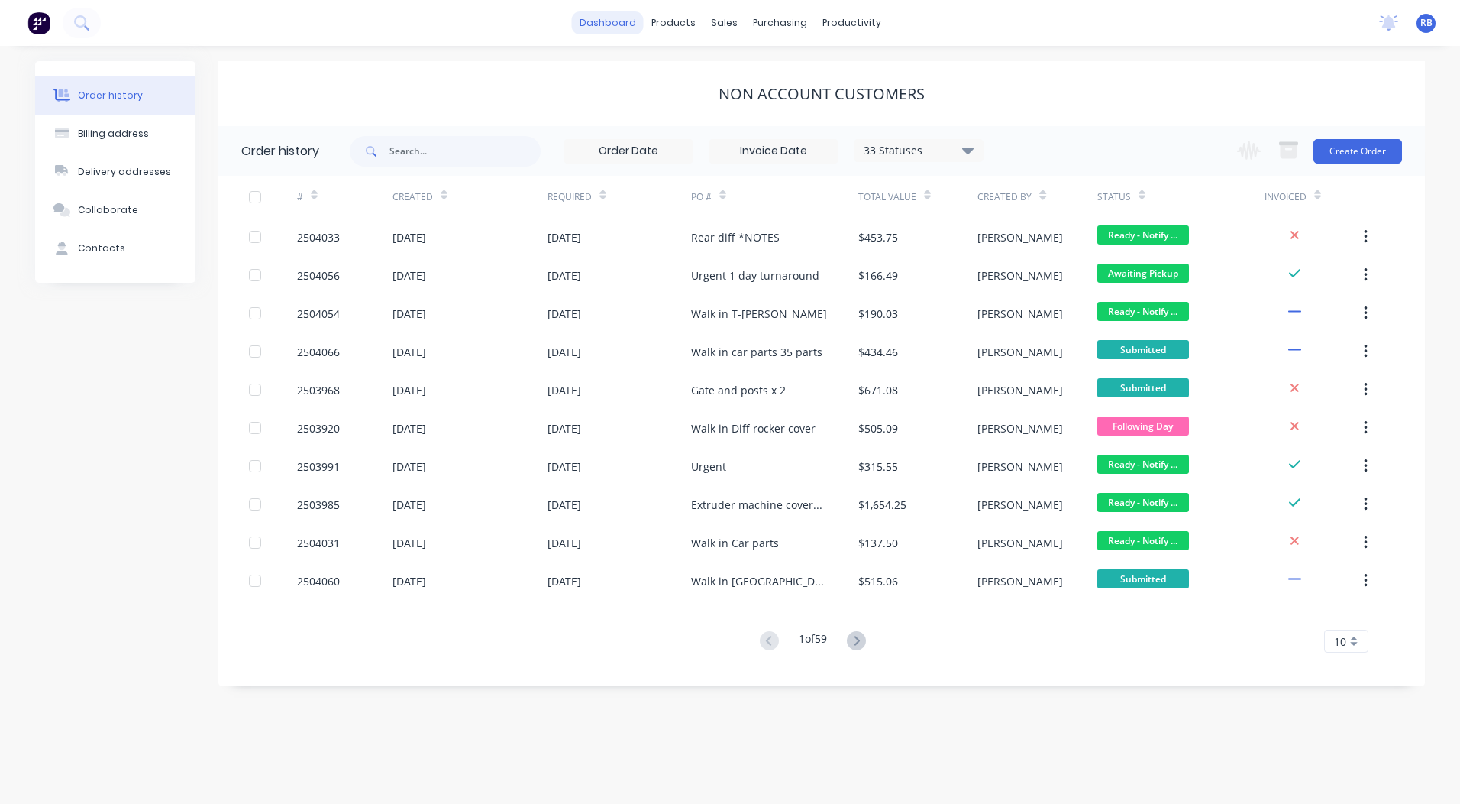
click at [625, 21] on link "dashboard" at bounding box center [608, 22] width 72 height 23
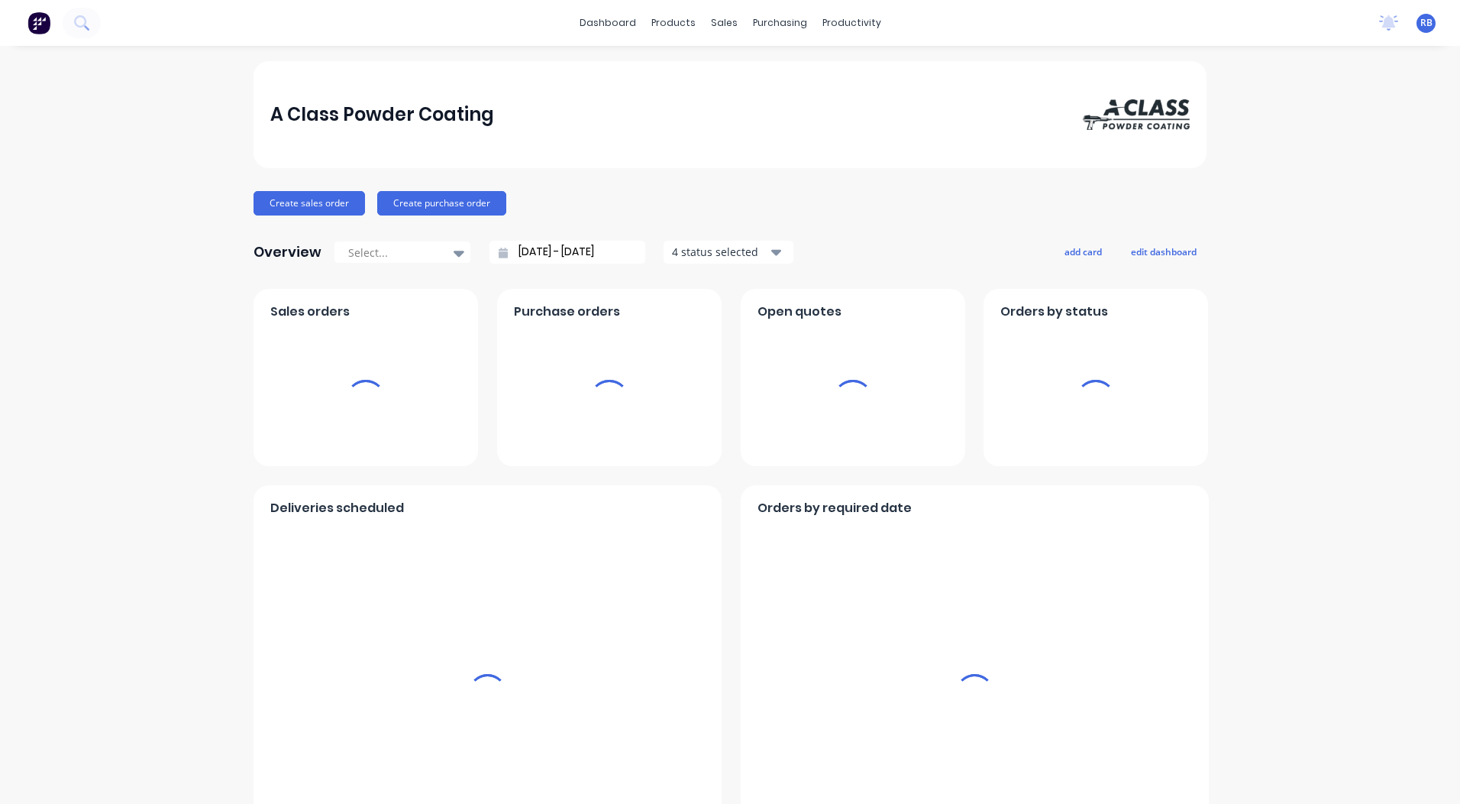
click at [416, 523] on div at bounding box center [487, 693] width 435 height 341
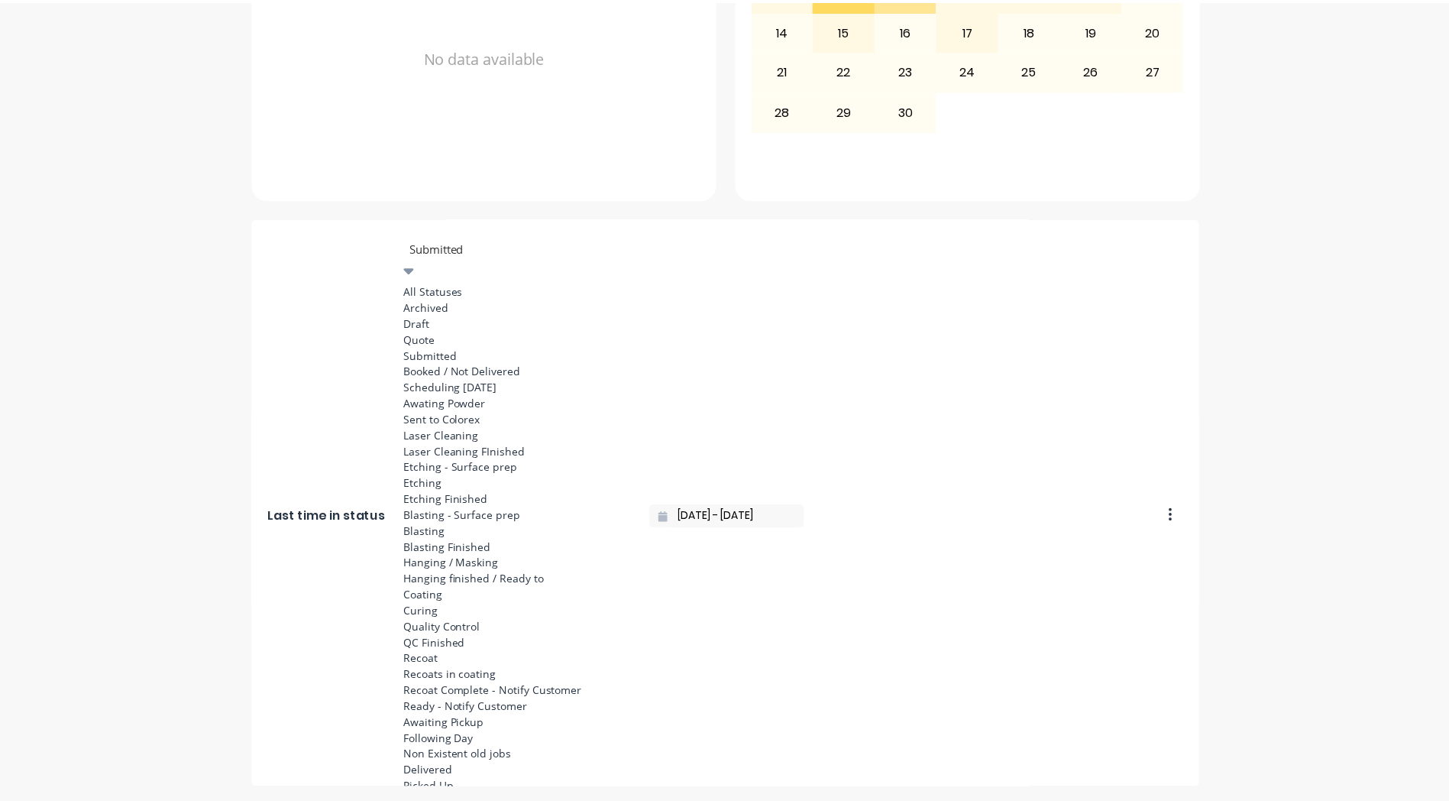
scroll to position [564, 0]
click at [443, 587] on div "Coating" at bounding box center [521, 595] width 229 height 16
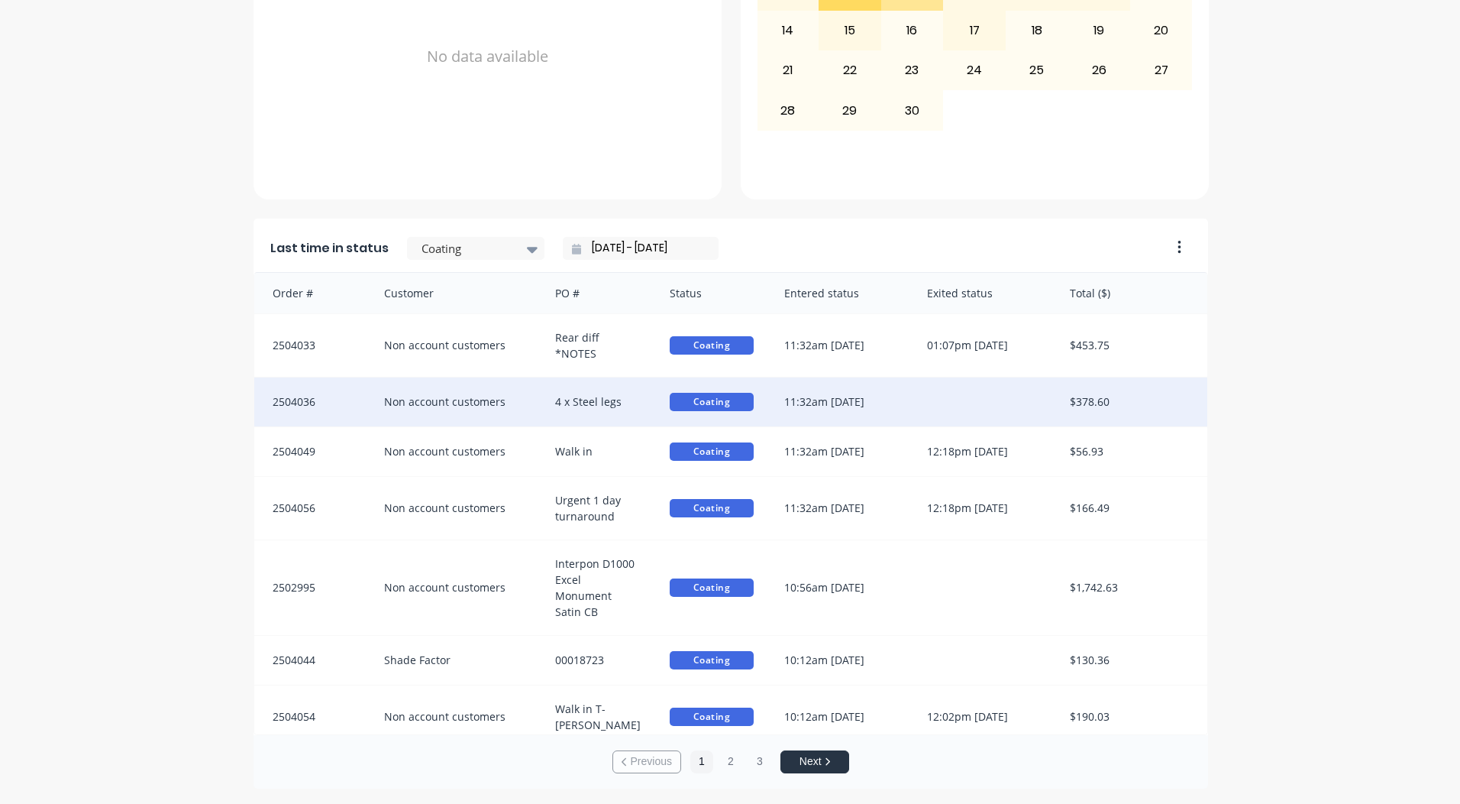
click at [452, 400] on div "Non account customers" at bounding box center [455, 401] width 172 height 49
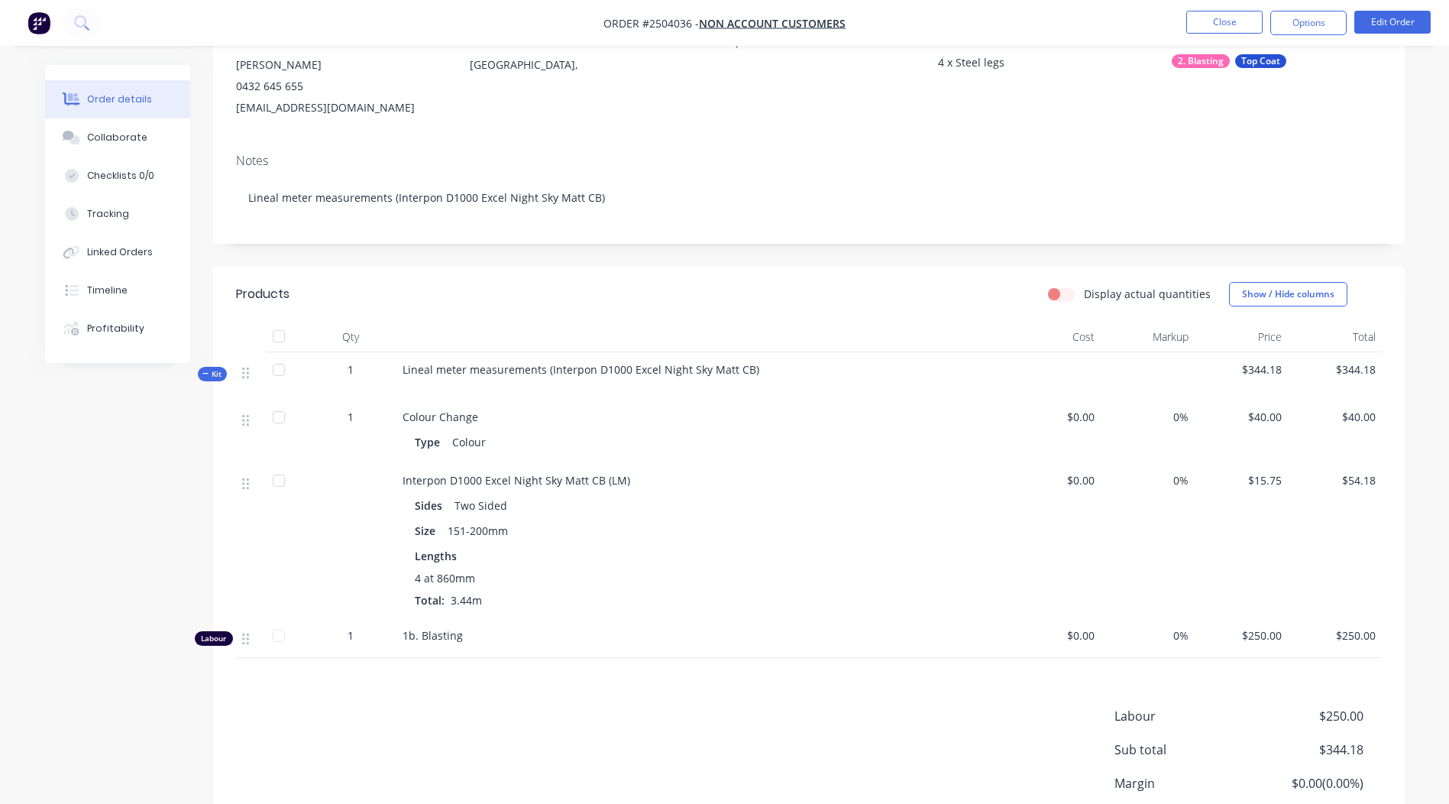
scroll to position [94, 0]
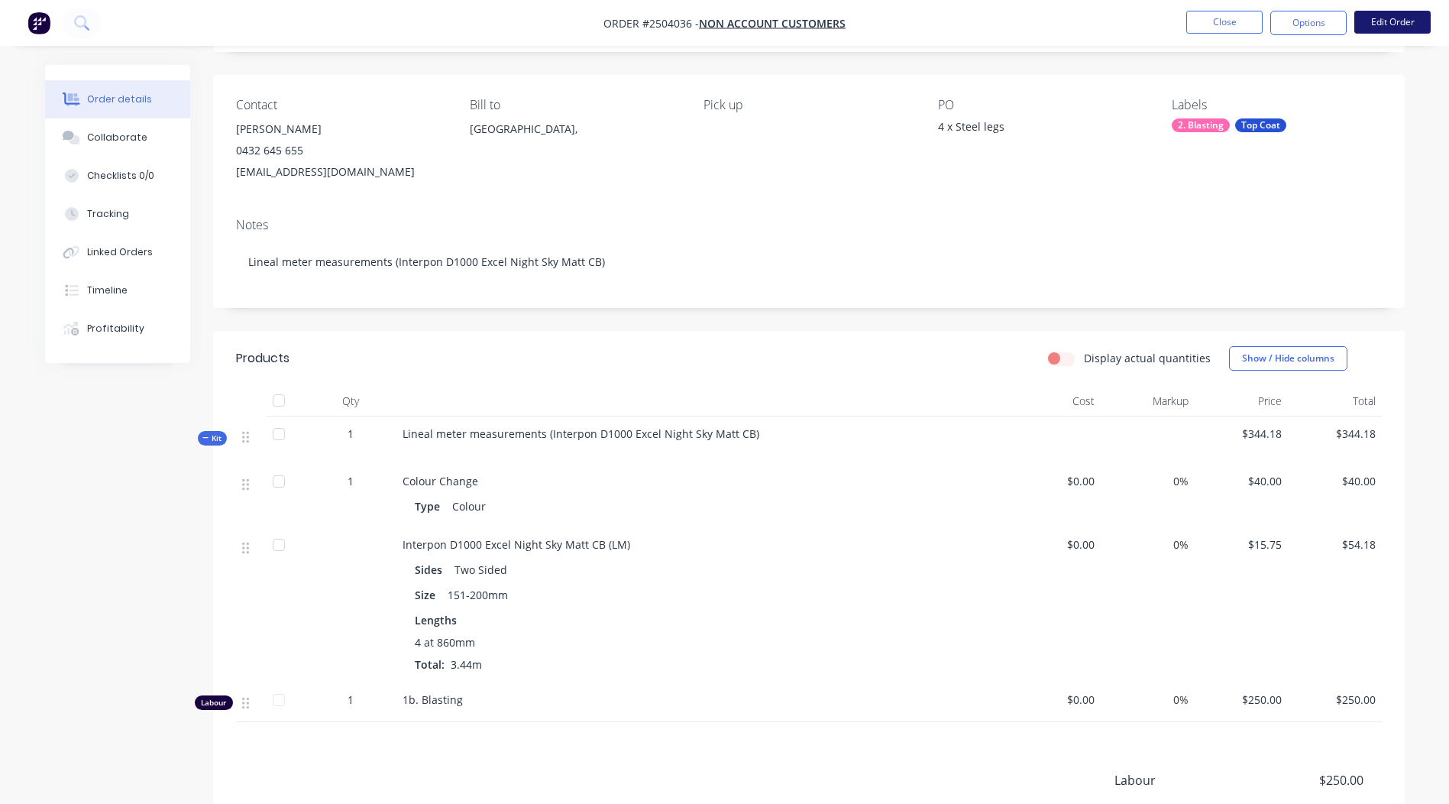
click at [1395, 27] on button "Edit Order" at bounding box center [1392, 22] width 76 height 23
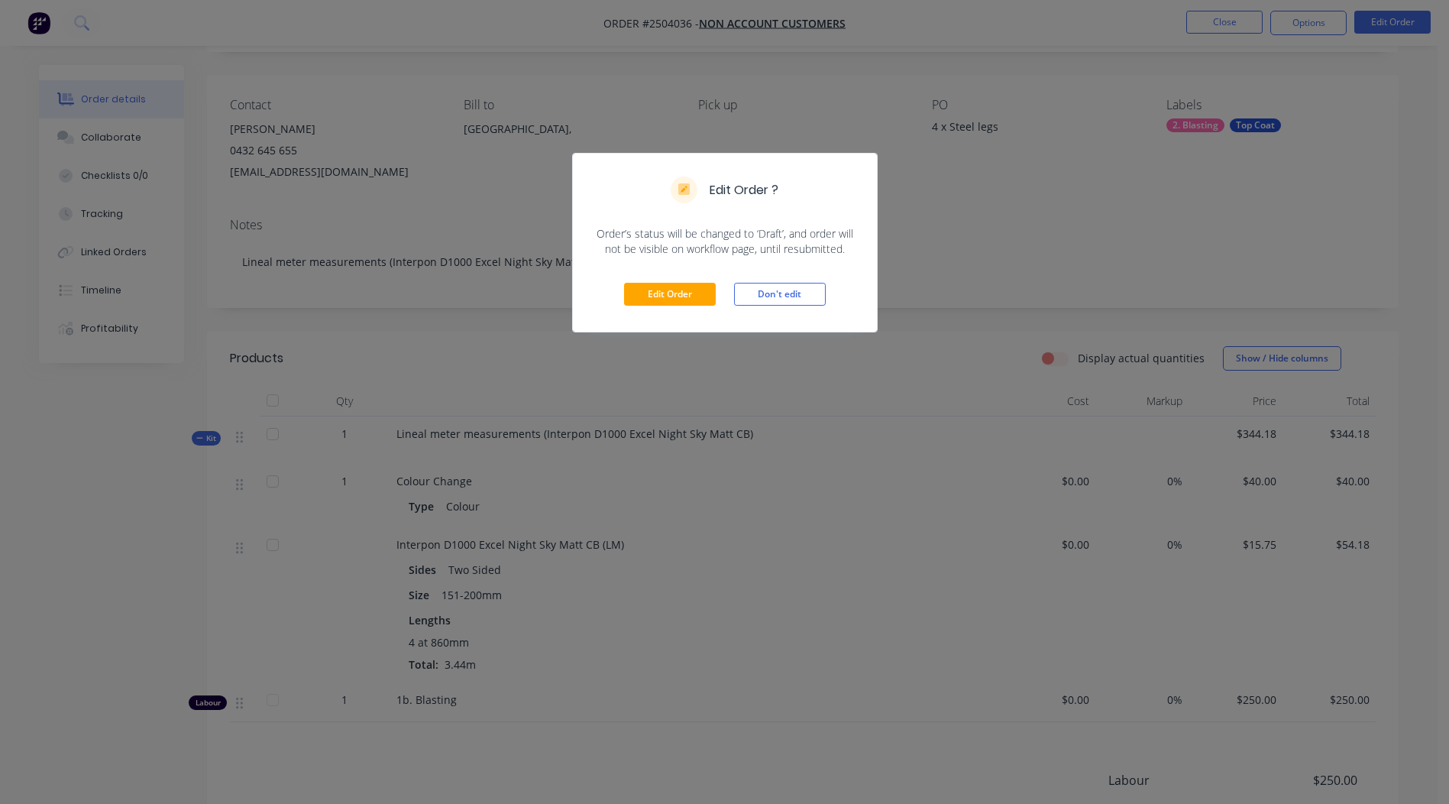
click at [668, 281] on div "Edit Order Don't edit" at bounding box center [725, 294] width 304 height 75
click at [668, 286] on button "Edit Order" at bounding box center [670, 294] width 92 height 23
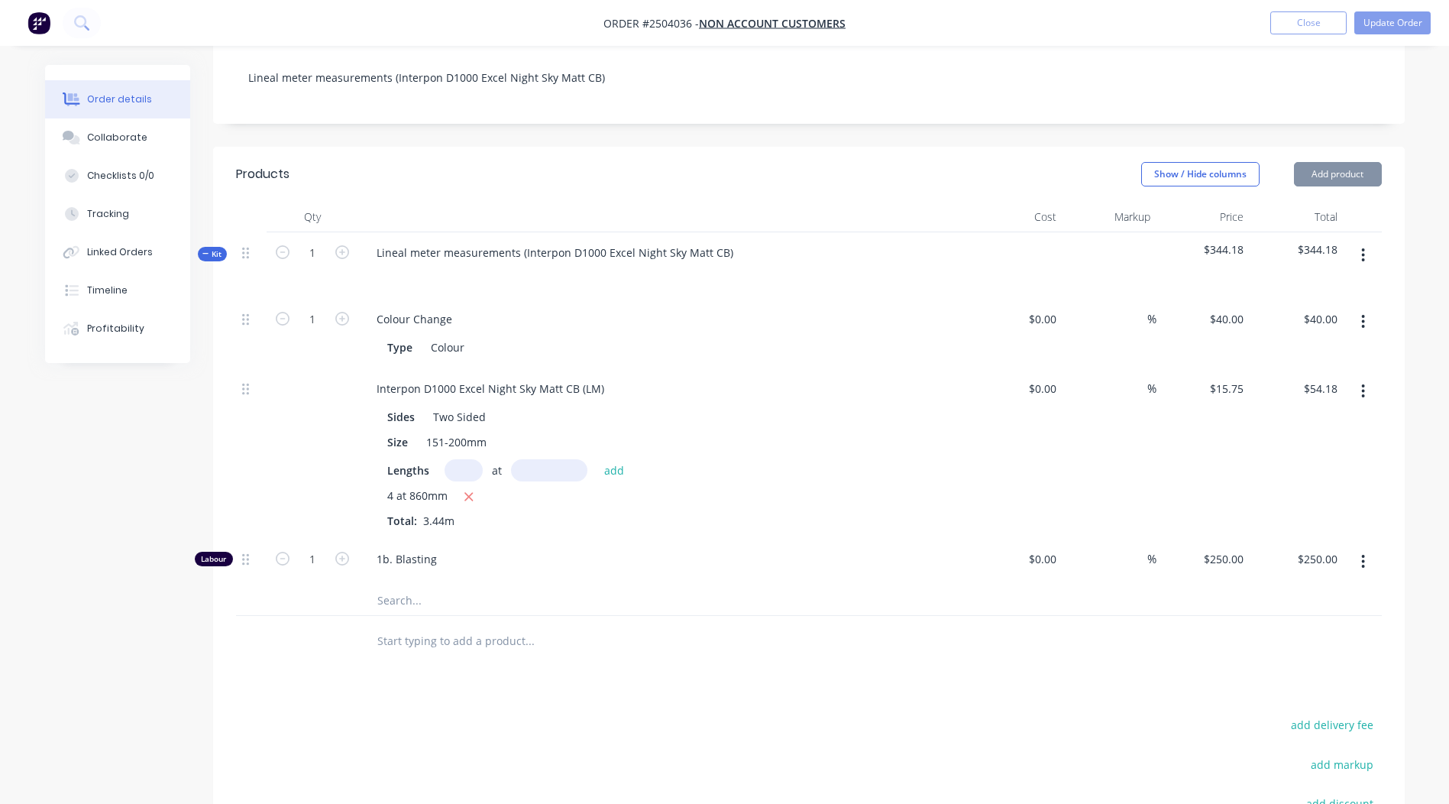
scroll to position [306, 0]
click at [273, 546] on button "button" at bounding box center [283, 554] width 20 height 16
type input "0"
type input "$0.00"
click at [304, 545] on input "0" at bounding box center [313, 556] width 40 height 23
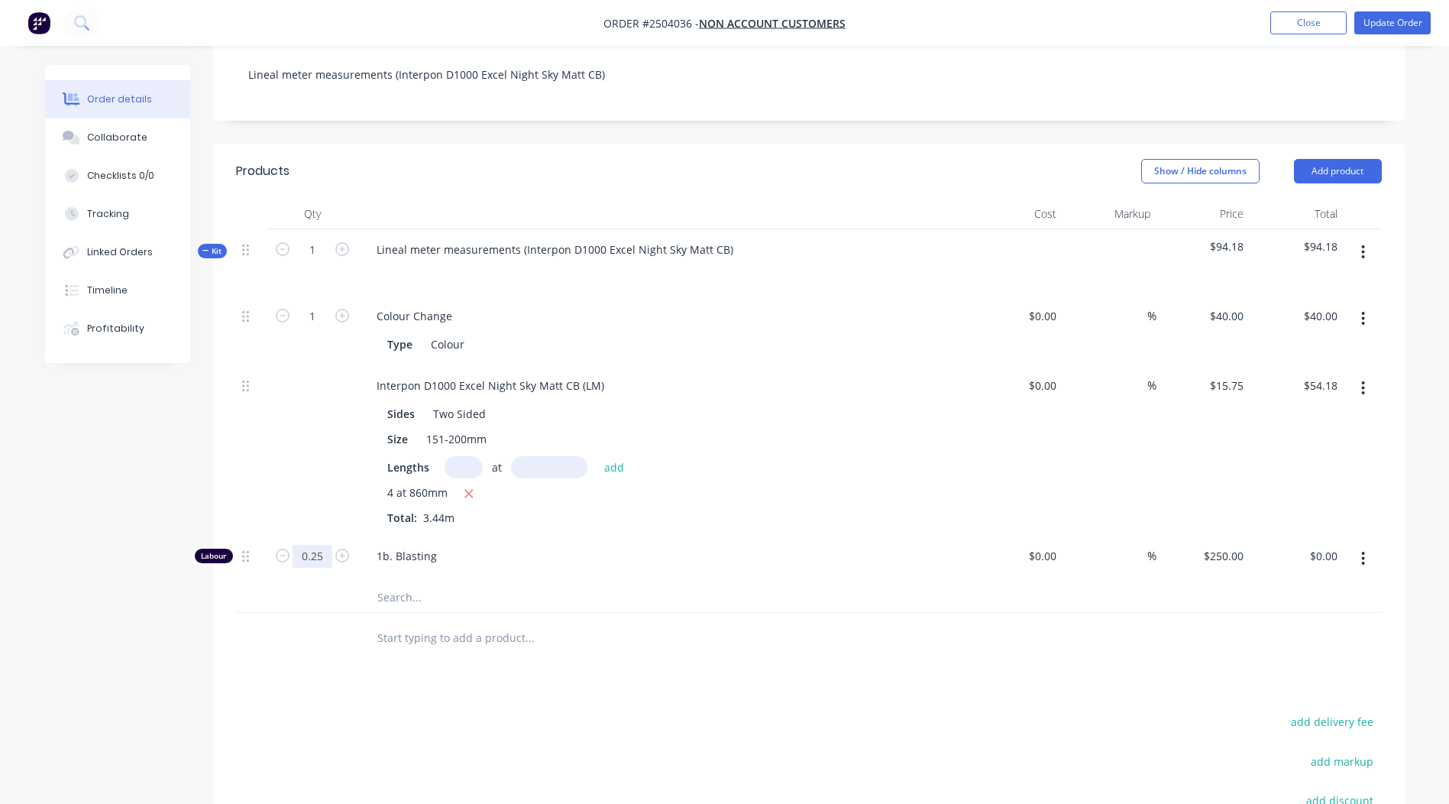
type input "0.25"
type input "$62.50"
click at [1122, 617] on div at bounding box center [809, 638] width 1146 height 50
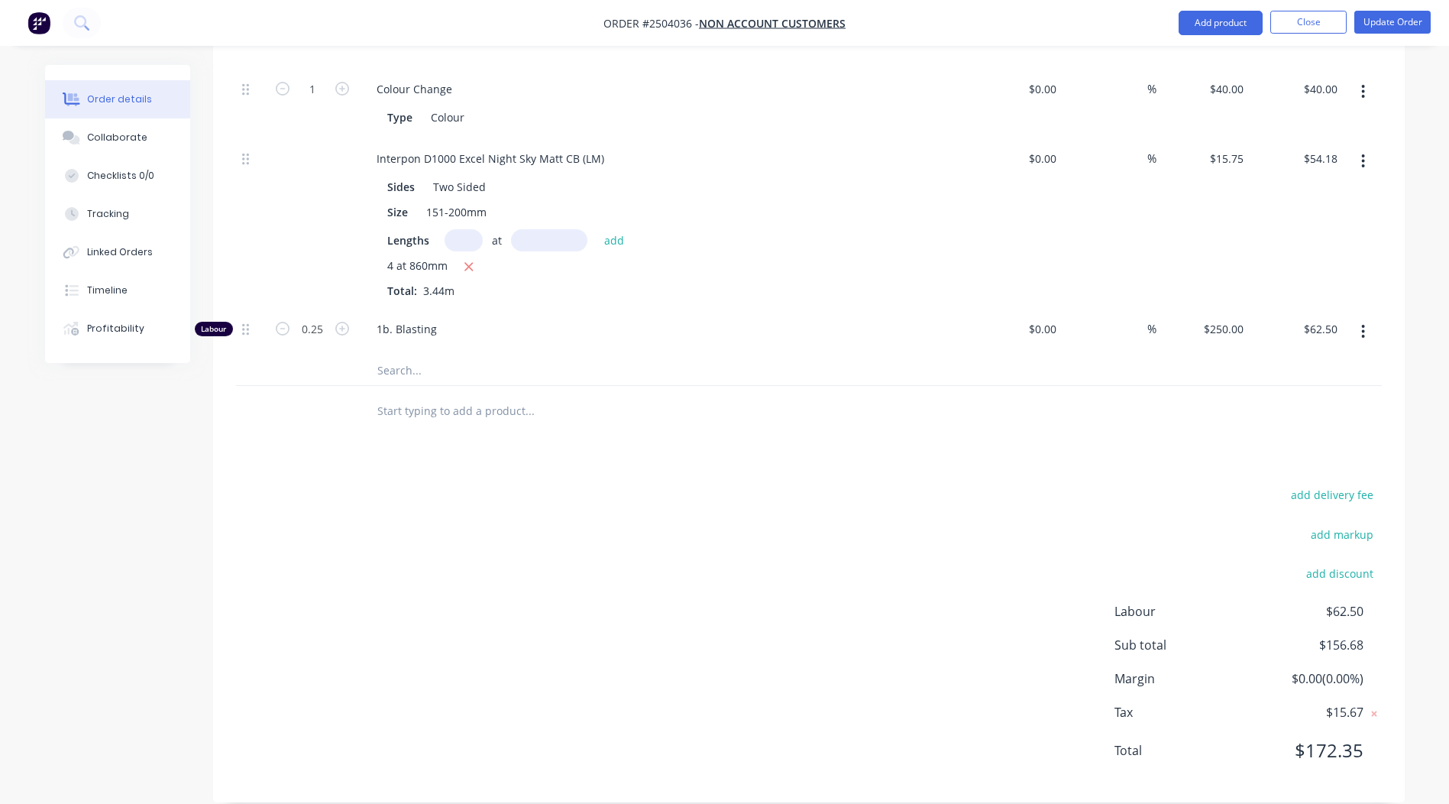
scroll to position [0, 0]
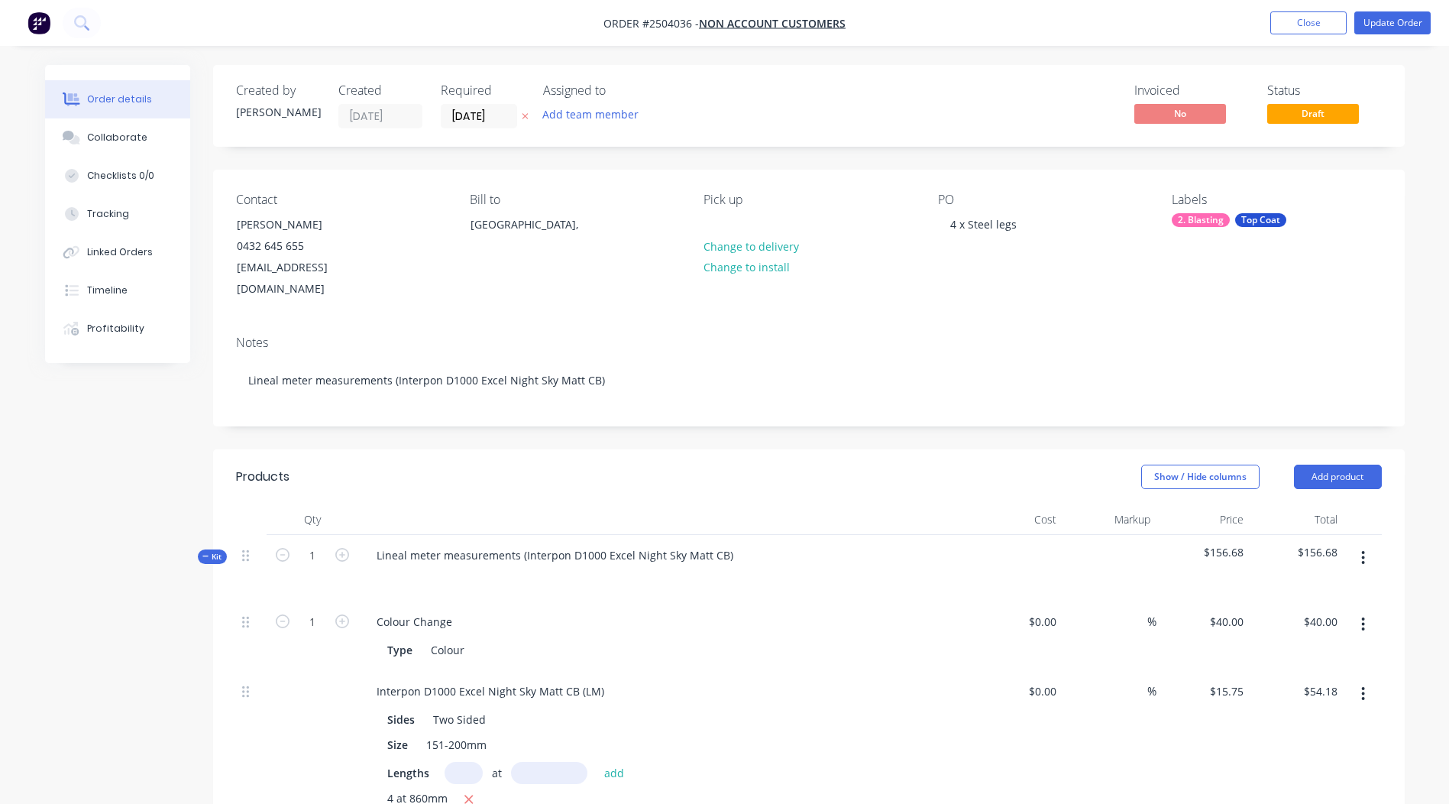
click at [1389, 4] on nav "Order #2504036 - Non account customers Add product Close Update Order" at bounding box center [724, 23] width 1449 height 46
click at [1383, 8] on nav "Order #2504036 - Non account customers Add product Close Update Order" at bounding box center [724, 23] width 1449 height 46
click at [1383, 15] on button "Update Order" at bounding box center [1392, 22] width 76 height 23
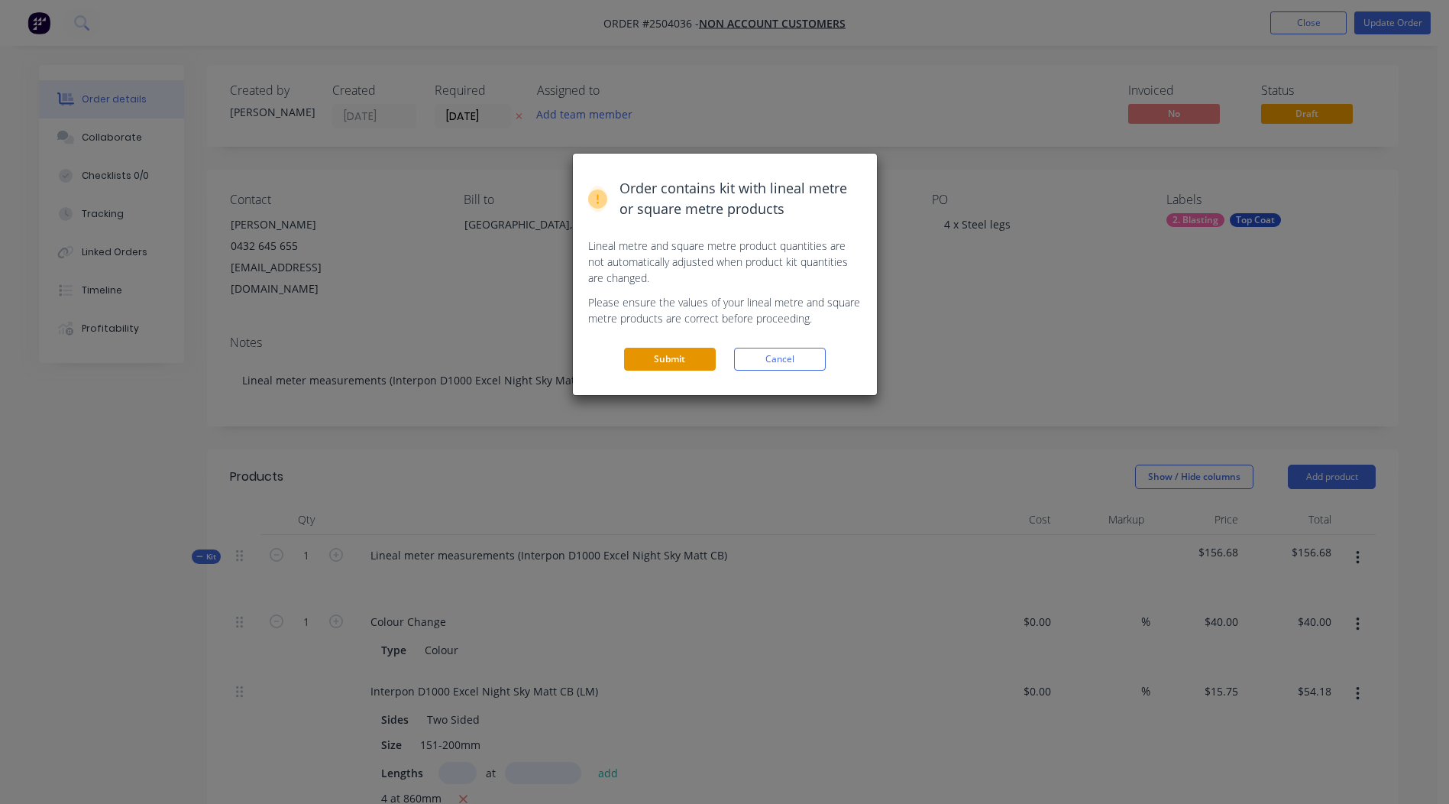
click at [642, 354] on button "Submit" at bounding box center [670, 359] width 92 height 23
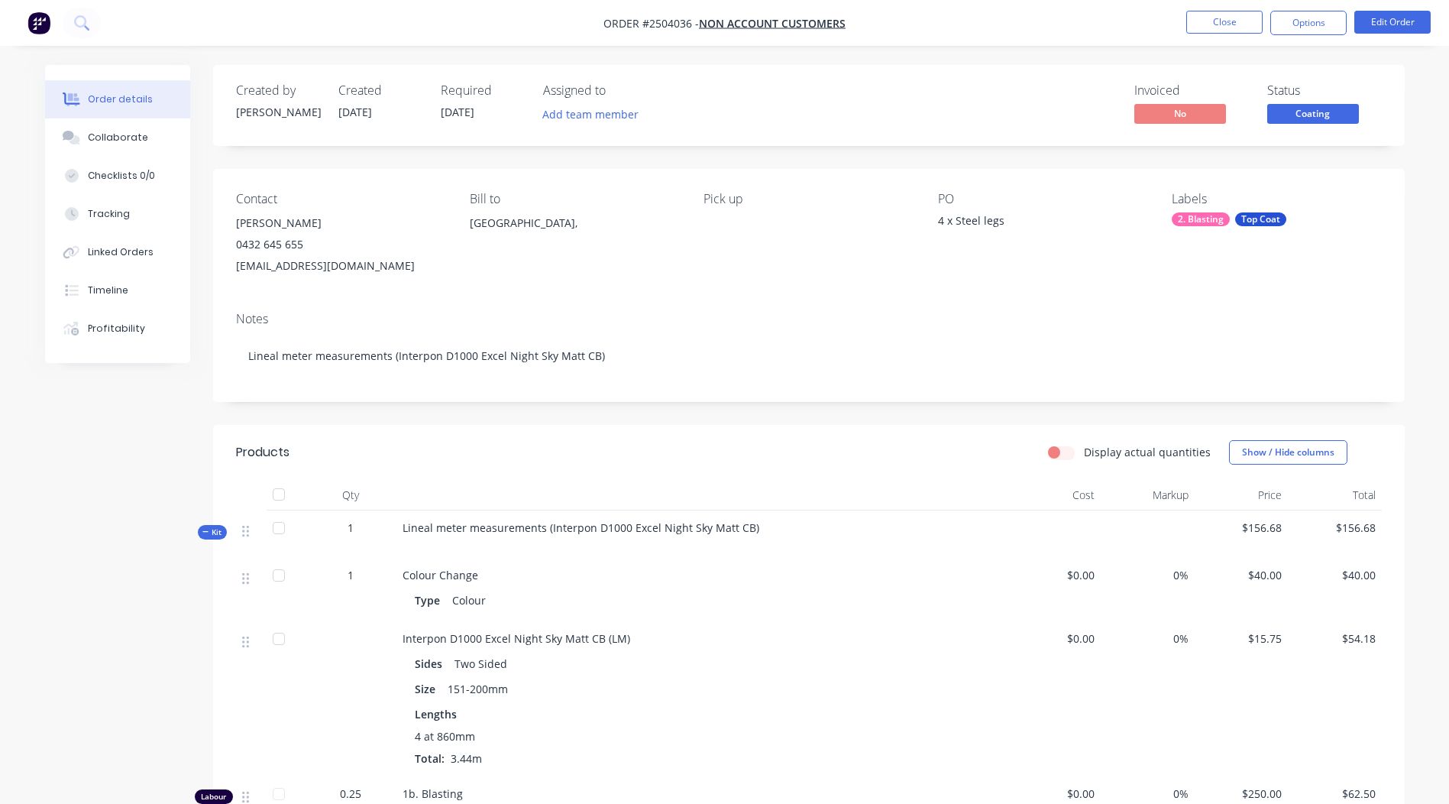
click at [1321, 119] on span "Coating" at bounding box center [1313, 113] width 92 height 19
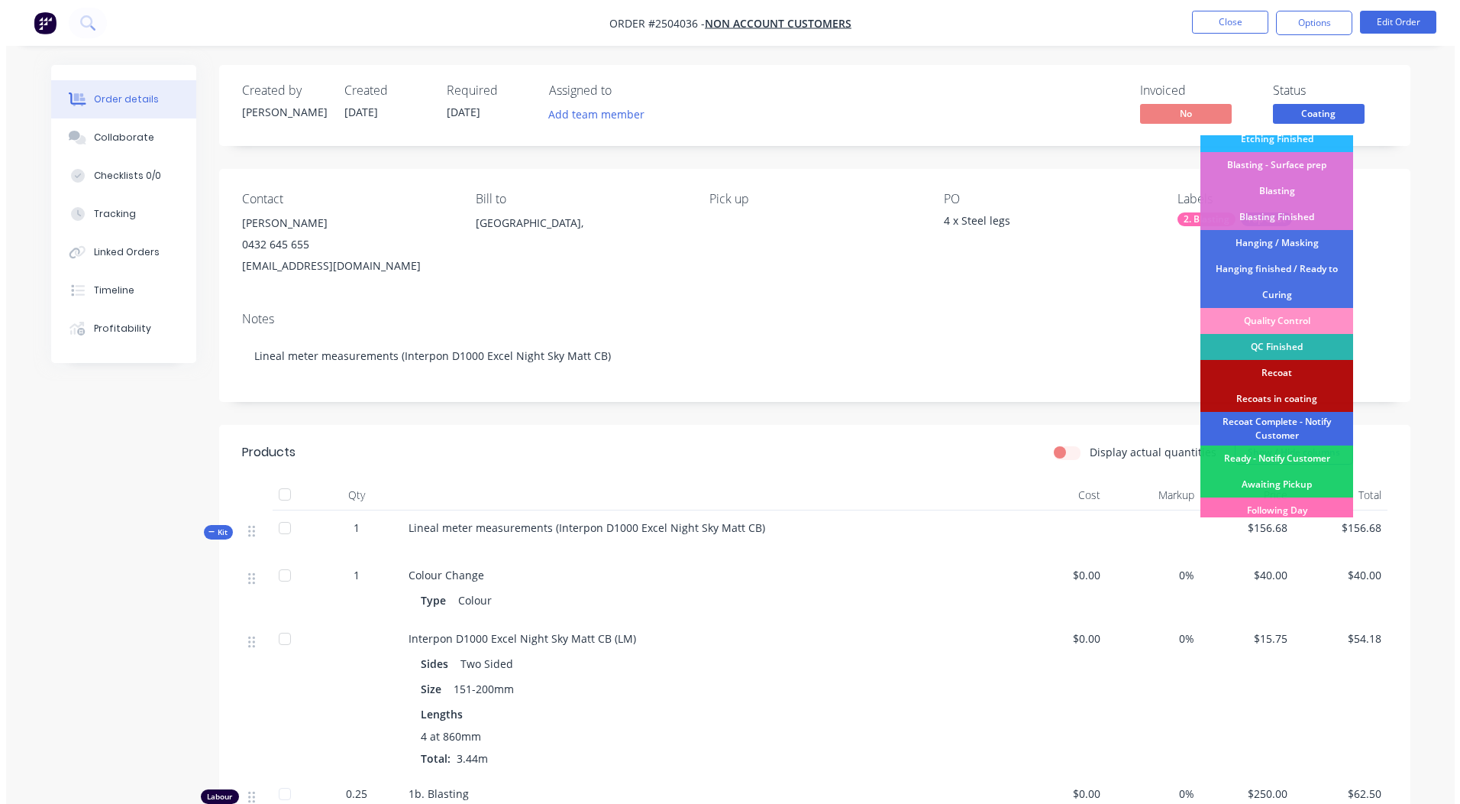
scroll to position [327, 0]
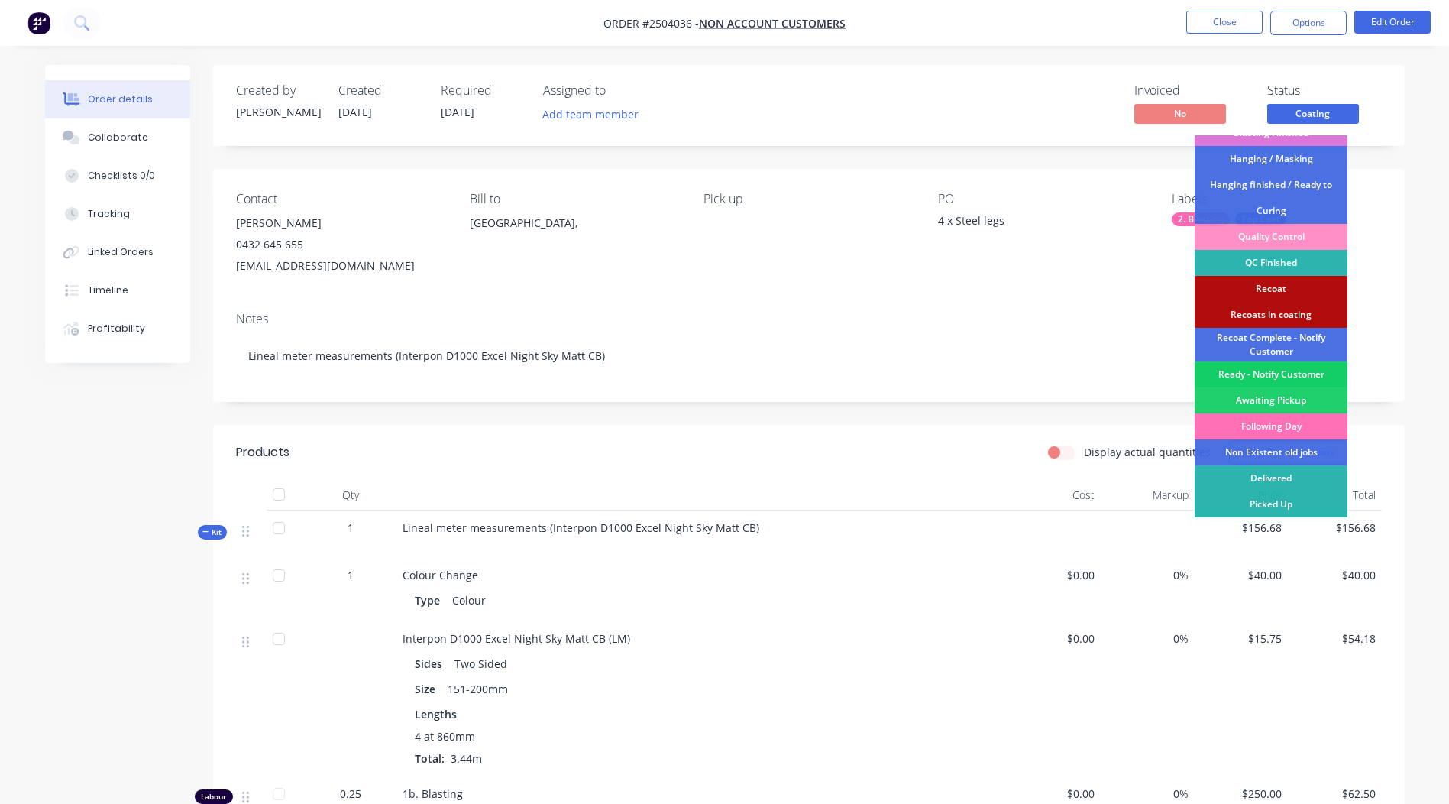
click at [1273, 372] on div "Ready - Notify Customer" at bounding box center [1271, 374] width 153 height 26
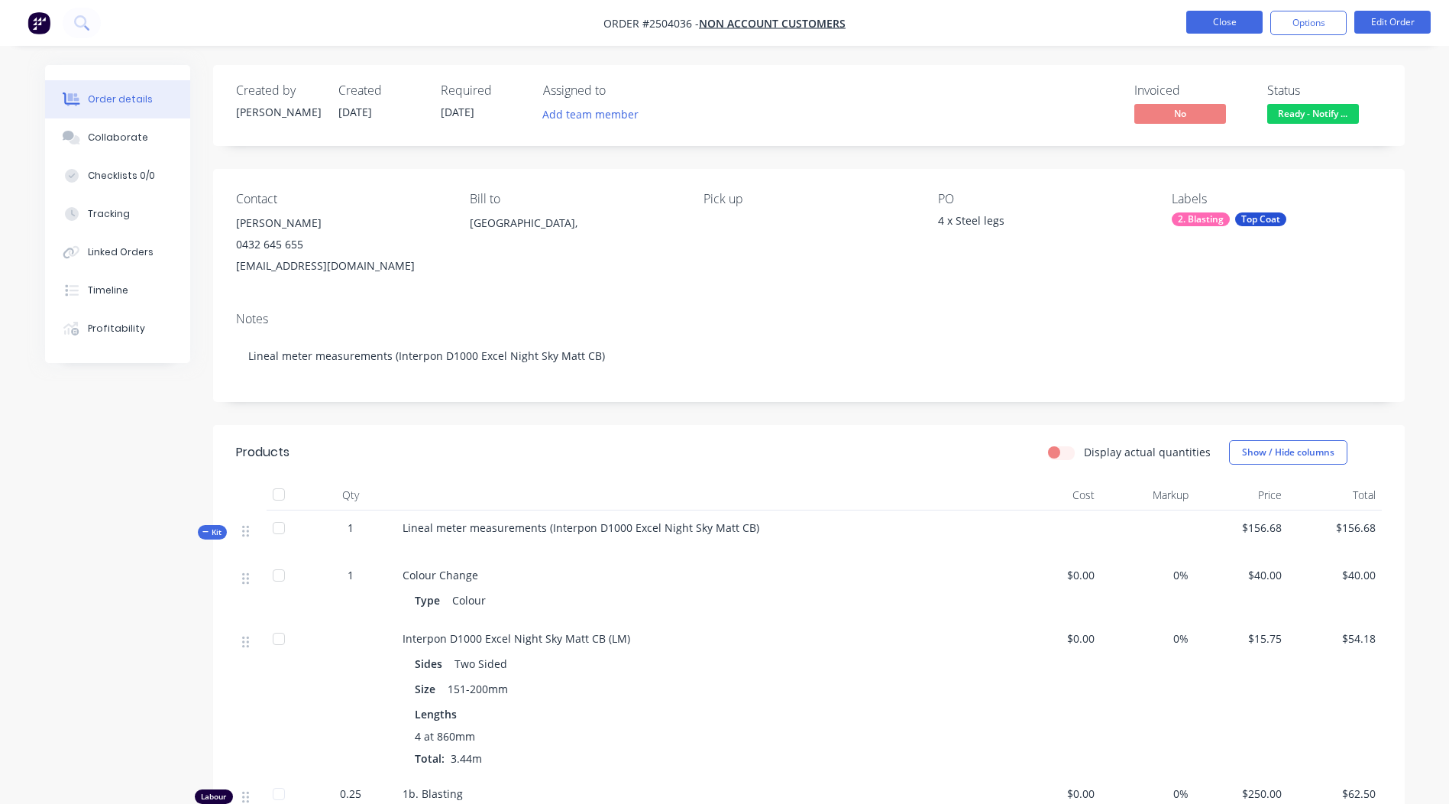
click at [1231, 21] on button "Close" at bounding box center [1224, 22] width 76 height 23
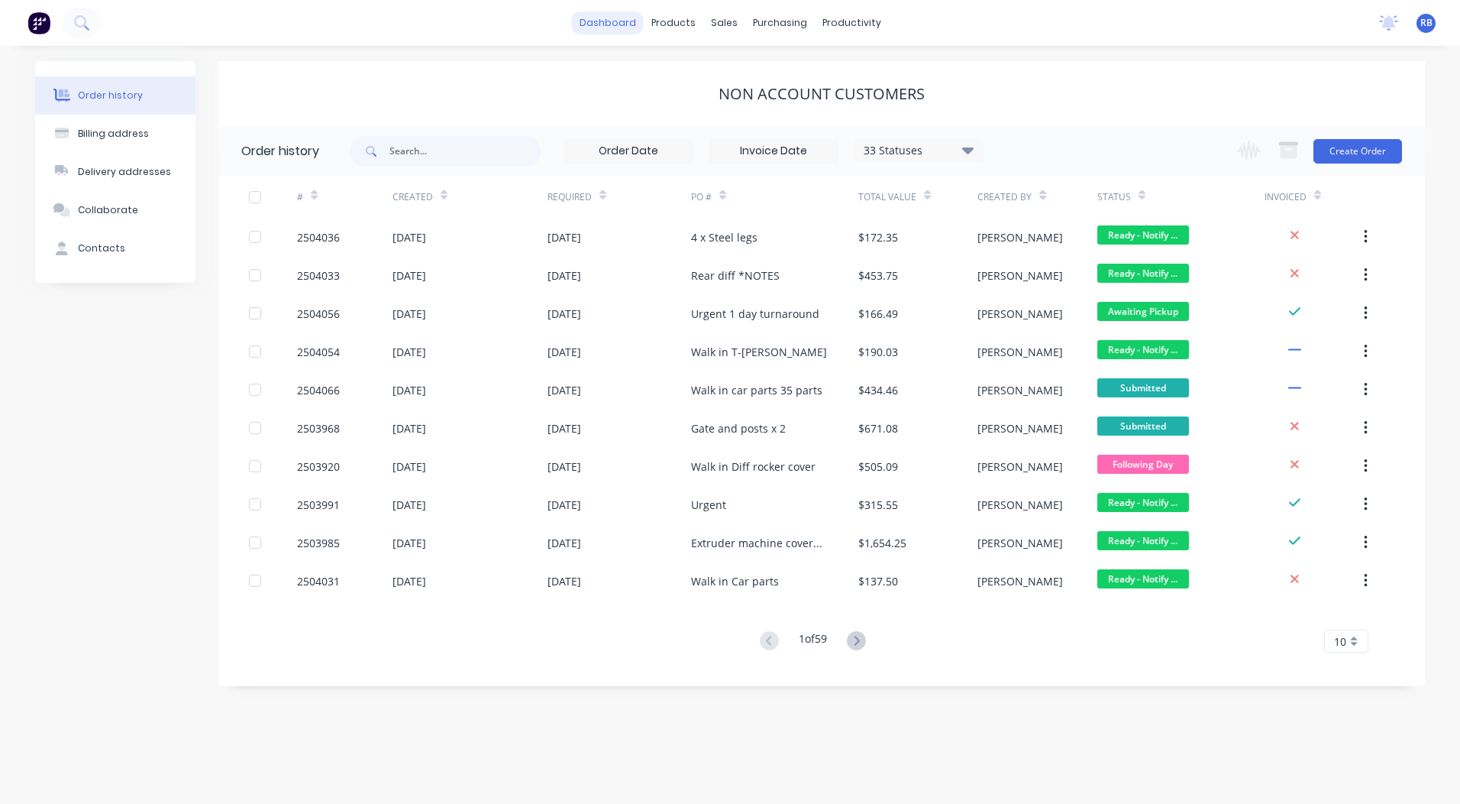
click at [618, 27] on link "dashboard" at bounding box center [608, 22] width 72 height 23
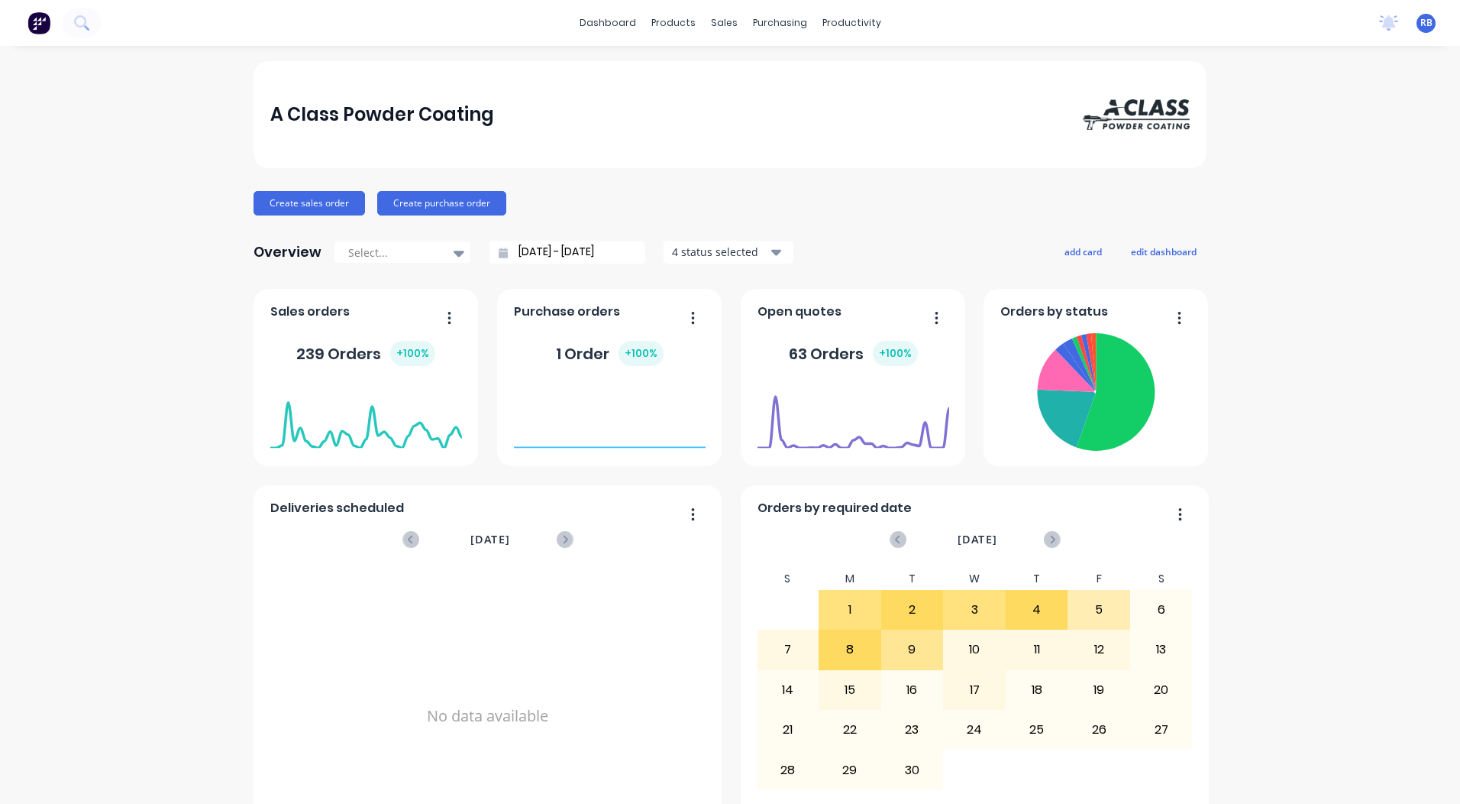
scroll to position [659, 0]
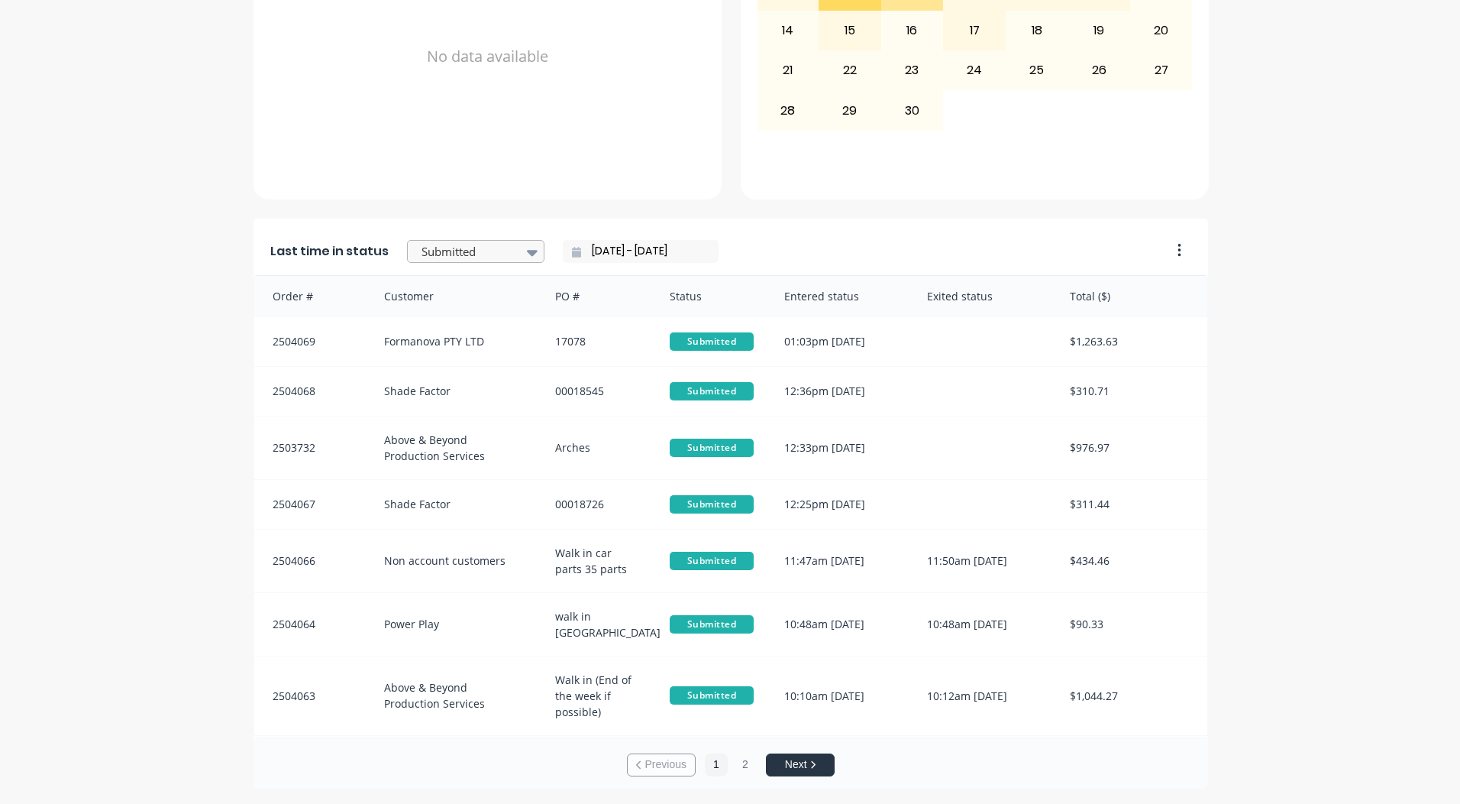
click at [466, 260] on div at bounding box center [468, 251] width 96 height 19
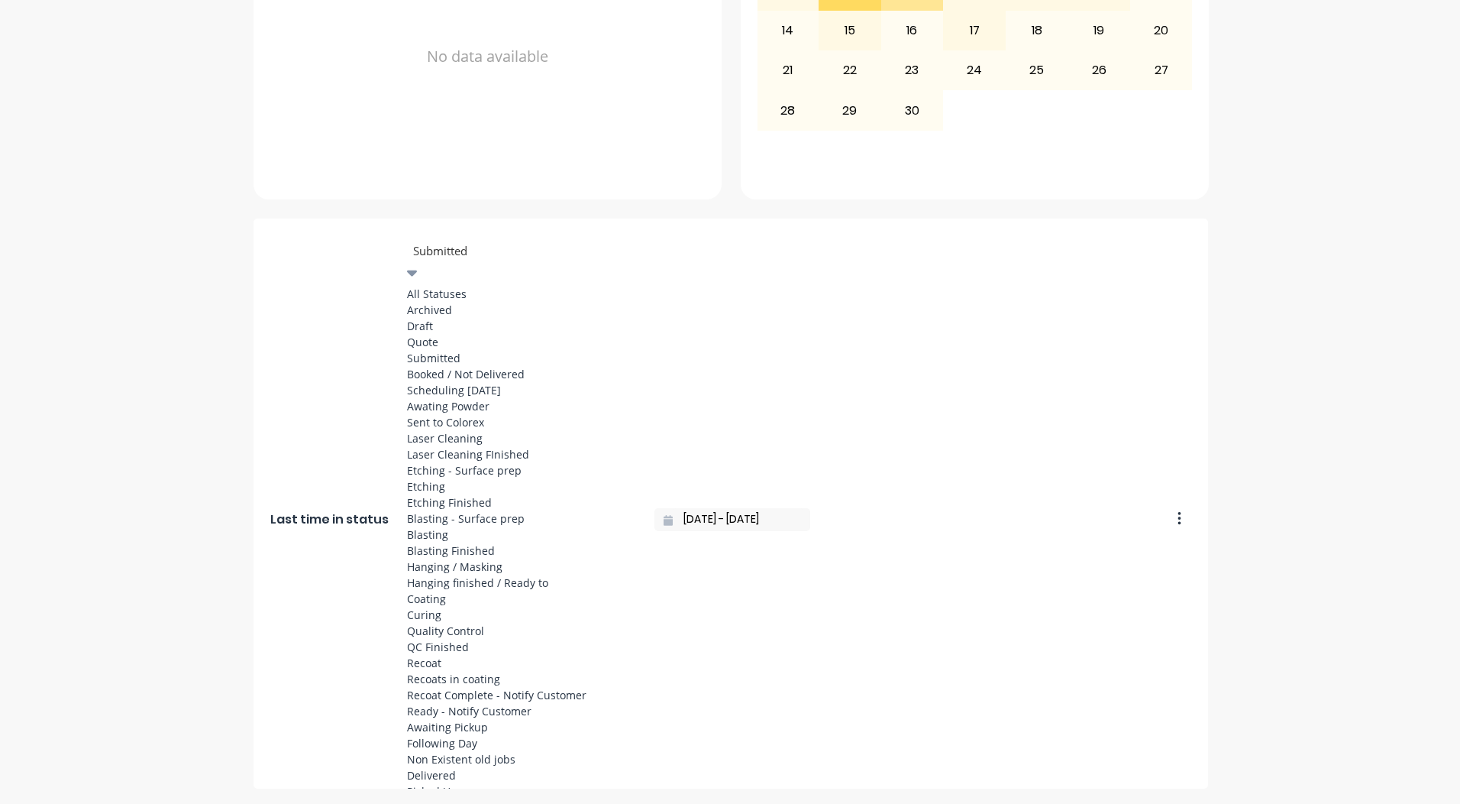
scroll to position [488, 0]
click at [449, 590] on div "Coating" at bounding box center [521, 598] width 229 height 16
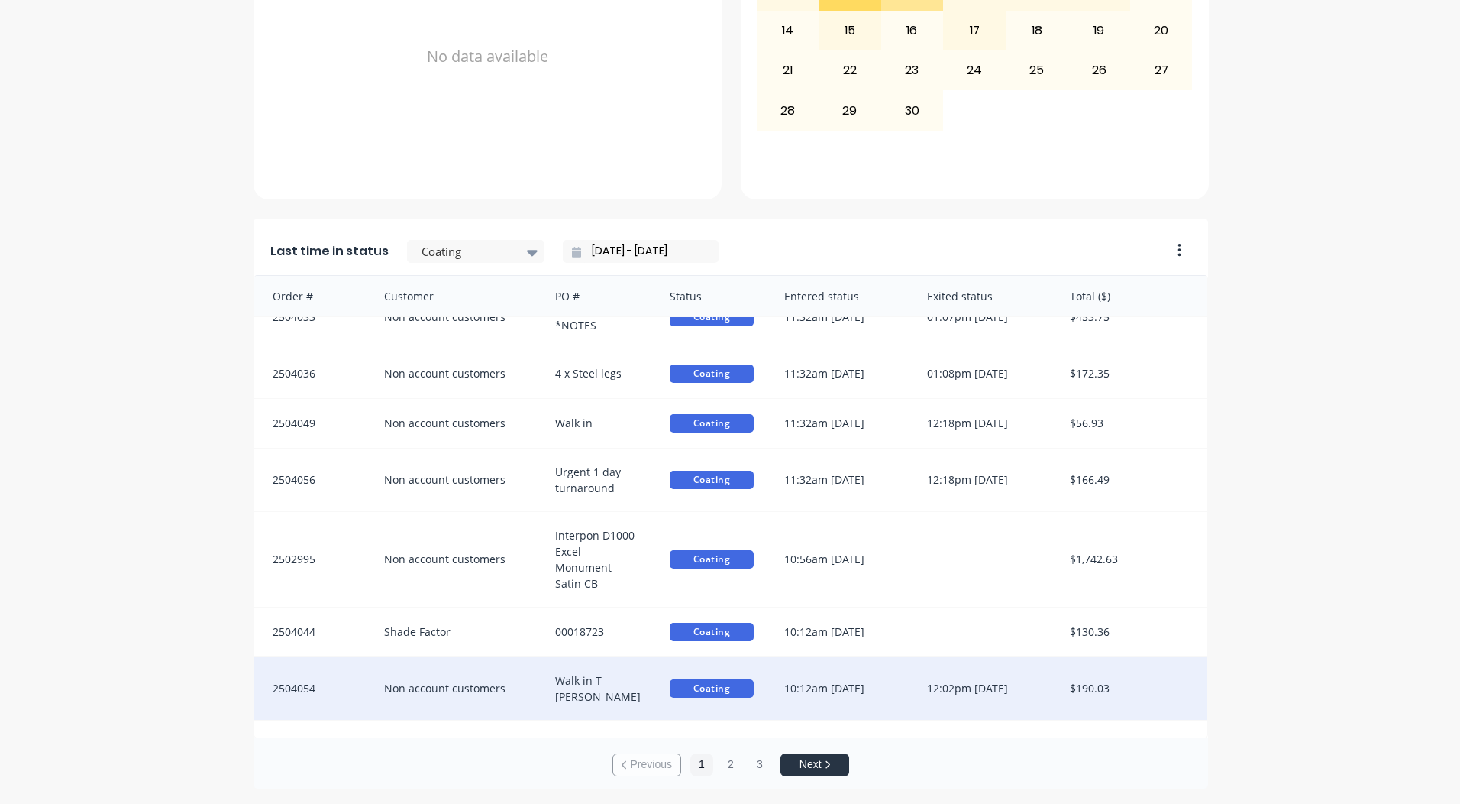
scroll to position [45, 0]
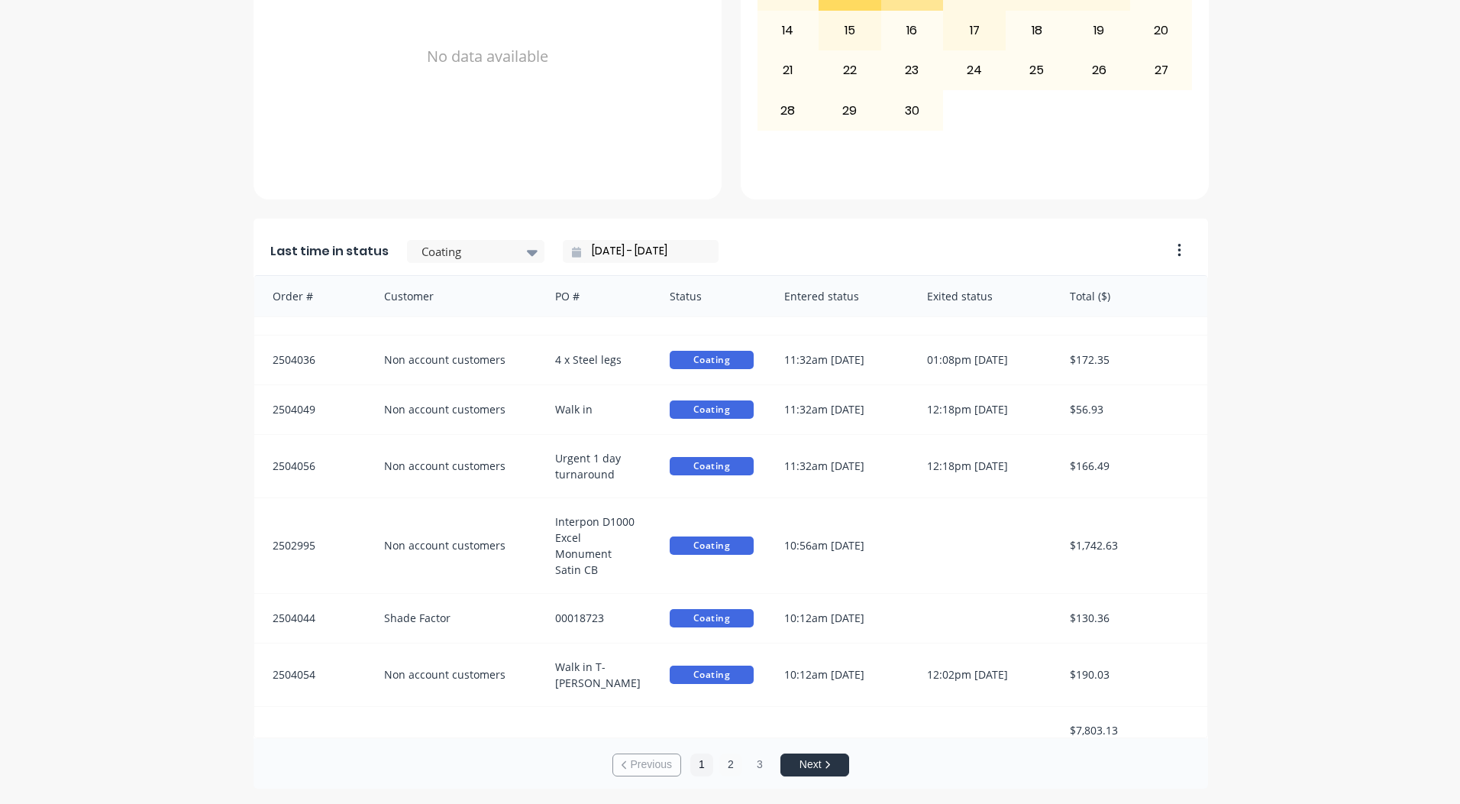
click at [730, 762] on button "2" at bounding box center [731, 764] width 23 height 23
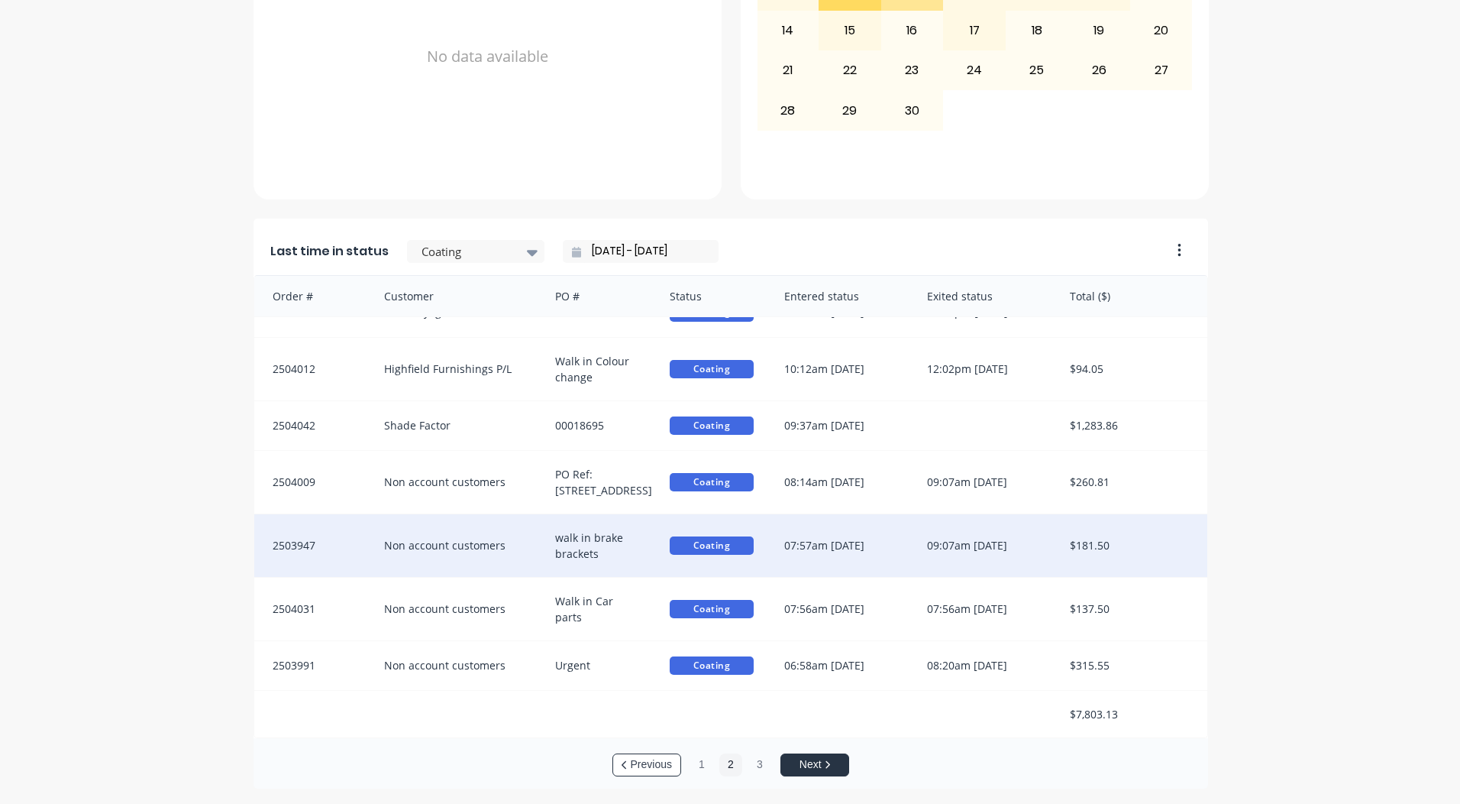
scroll to position [3, 0]
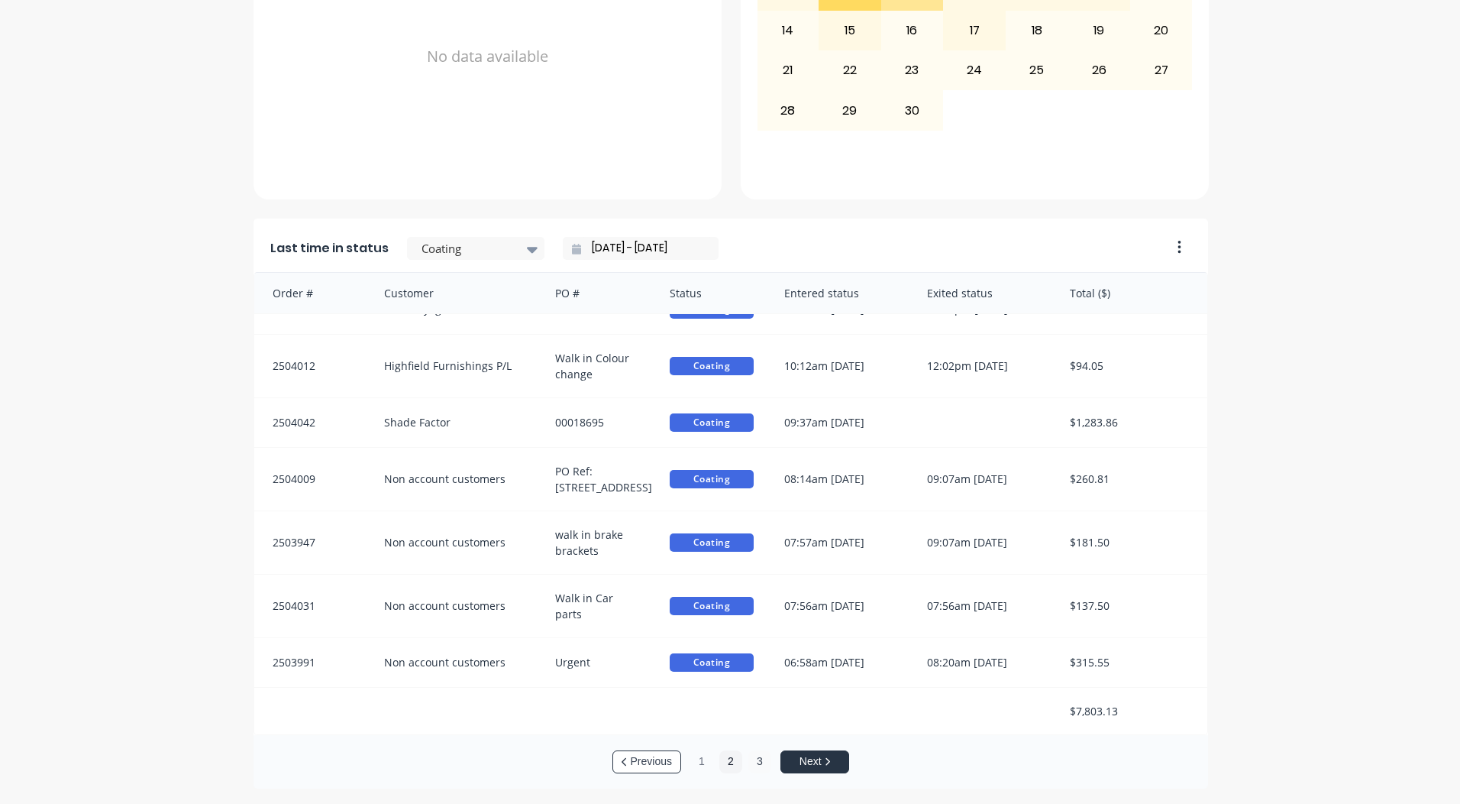
click at [759, 765] on button "3" at bounding box center [760, 761] width 23 height 23
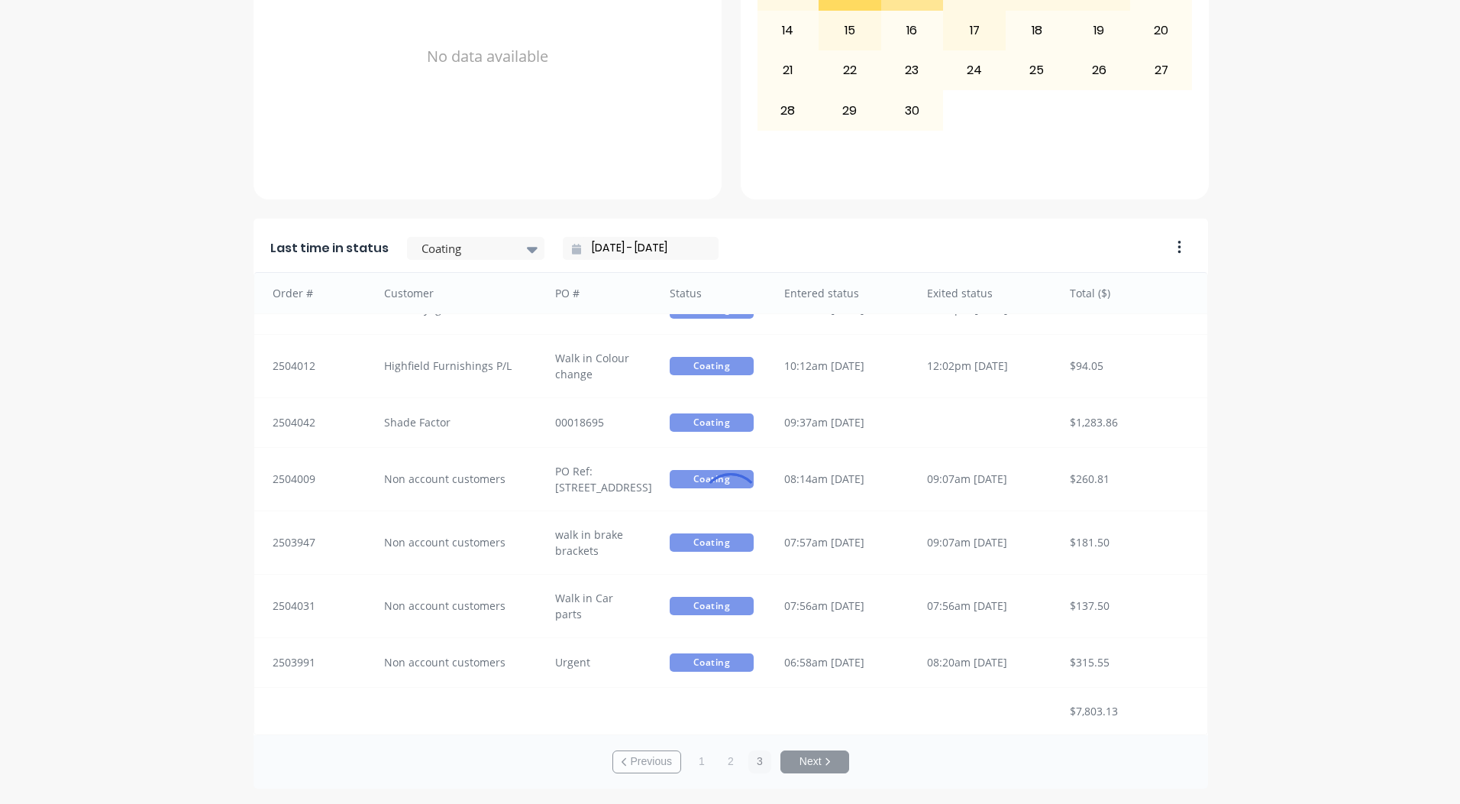
scroll to position [2, 0]
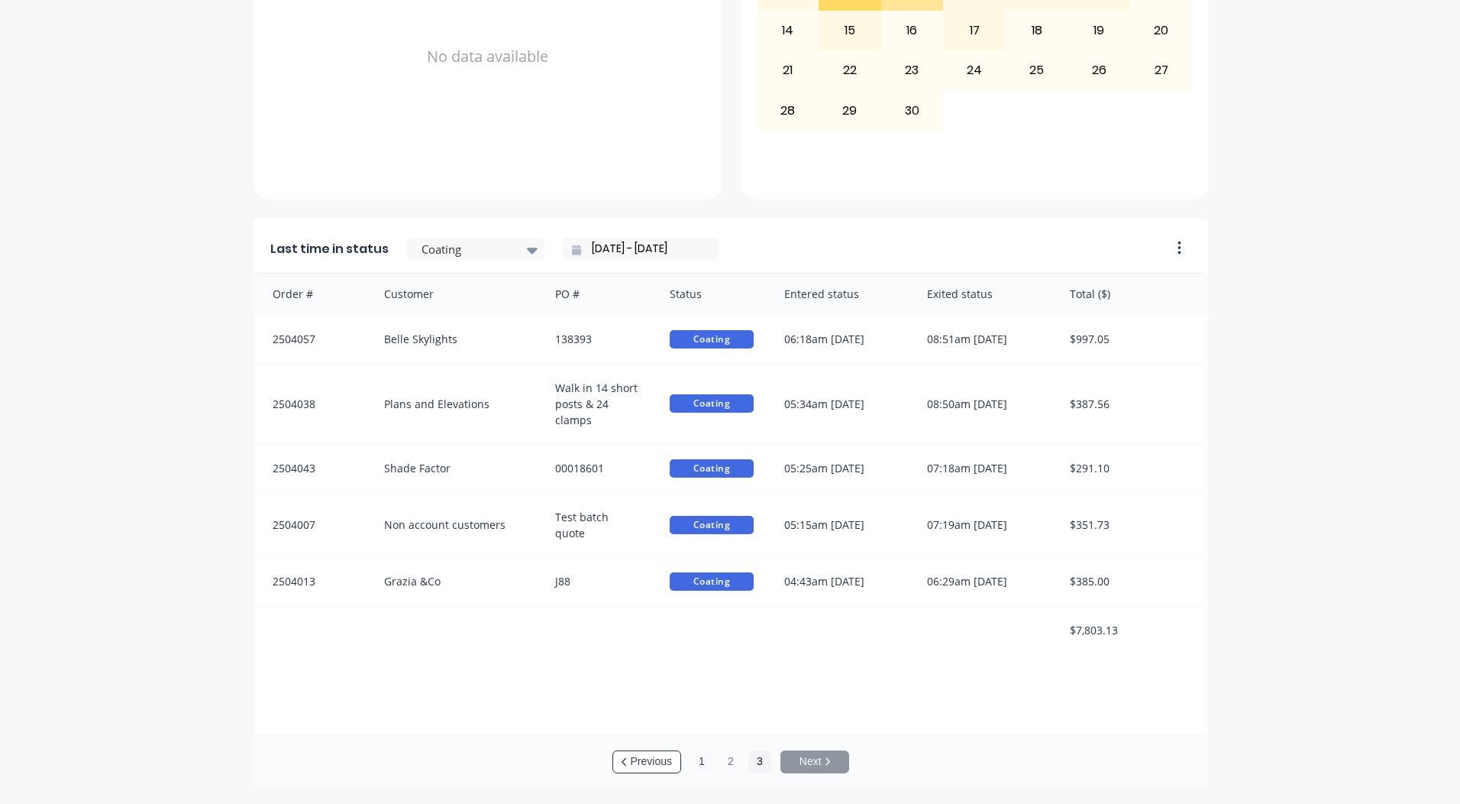
click at [691, 769] on button "1" at bounding box center [702, 761] width 23 height 23
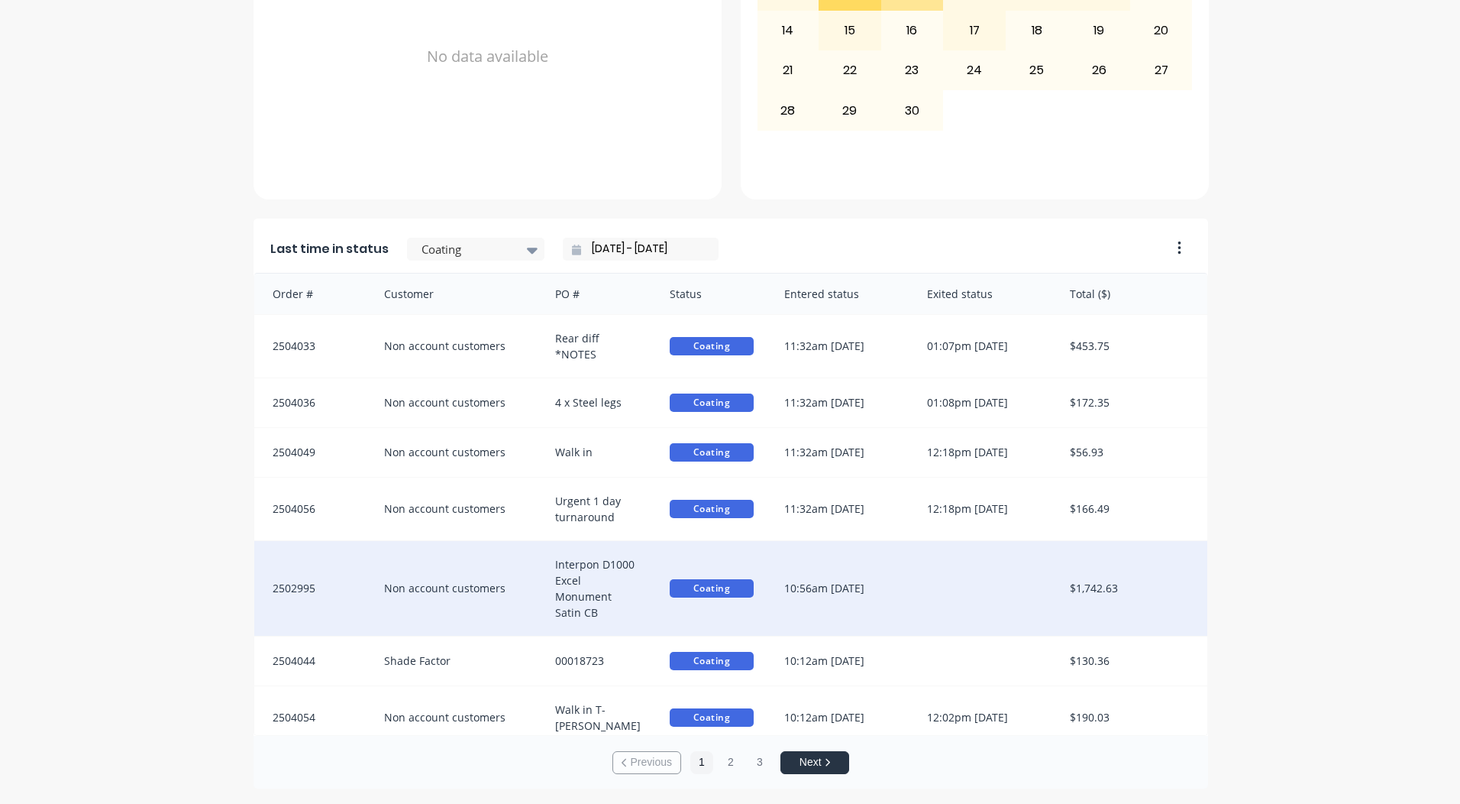
scroll to position [45, 0]
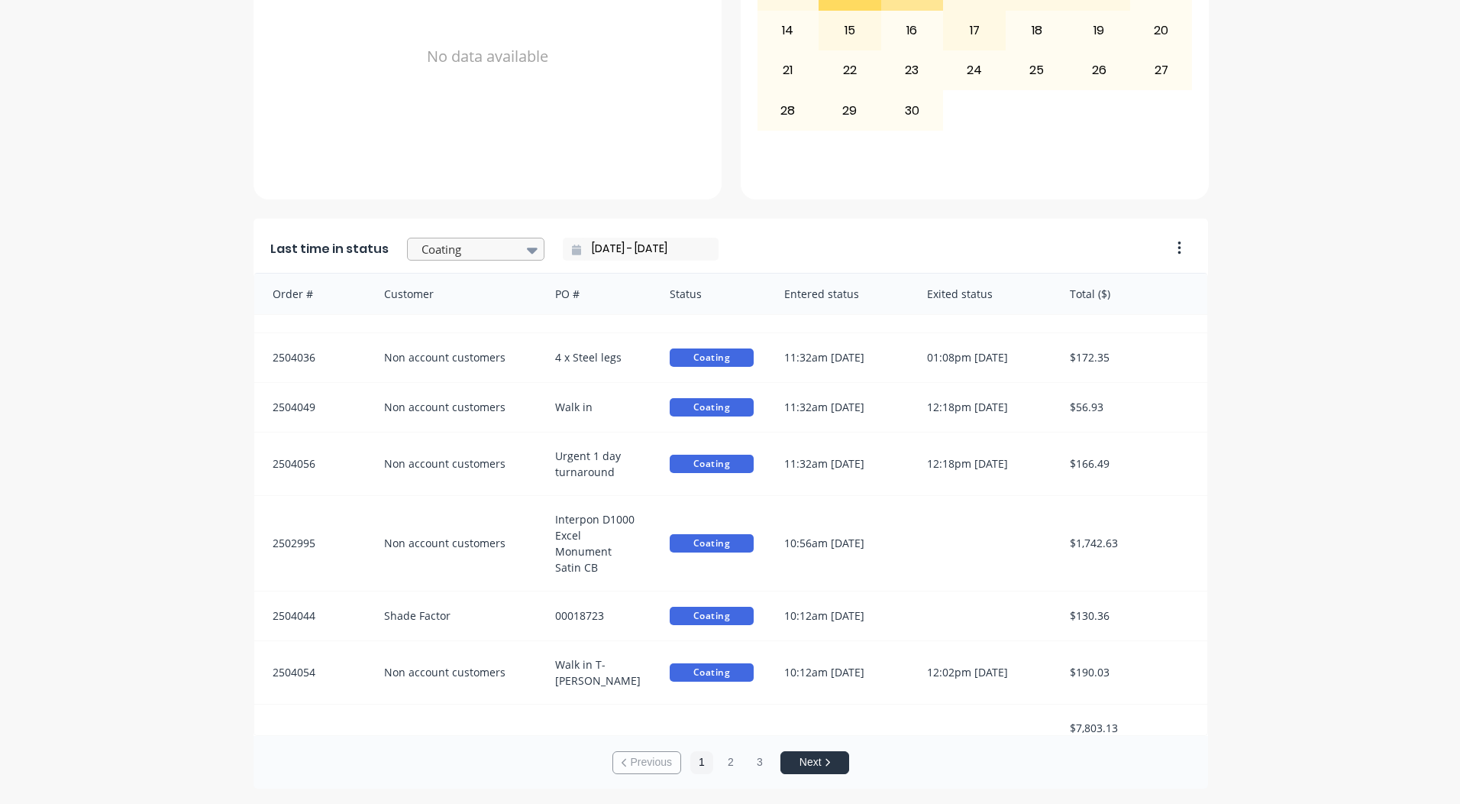
click at [425, 252] on div at bounding box center [468, 249] width 96 height 19
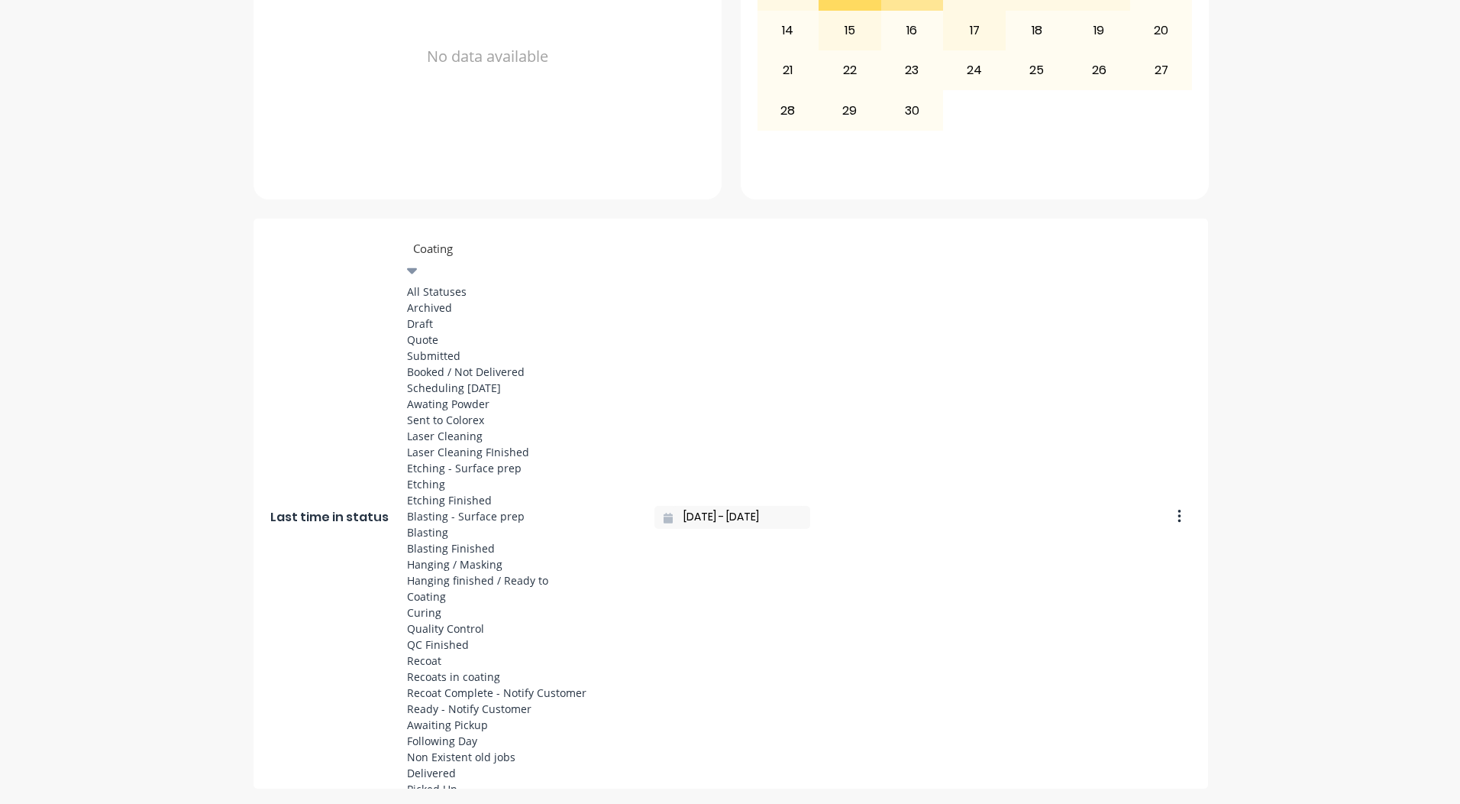
scroll to position [794, 0]
click at [446, 700] on div "Ready - Notify Customer" at bounding box center [521, 708] width 229 height 16
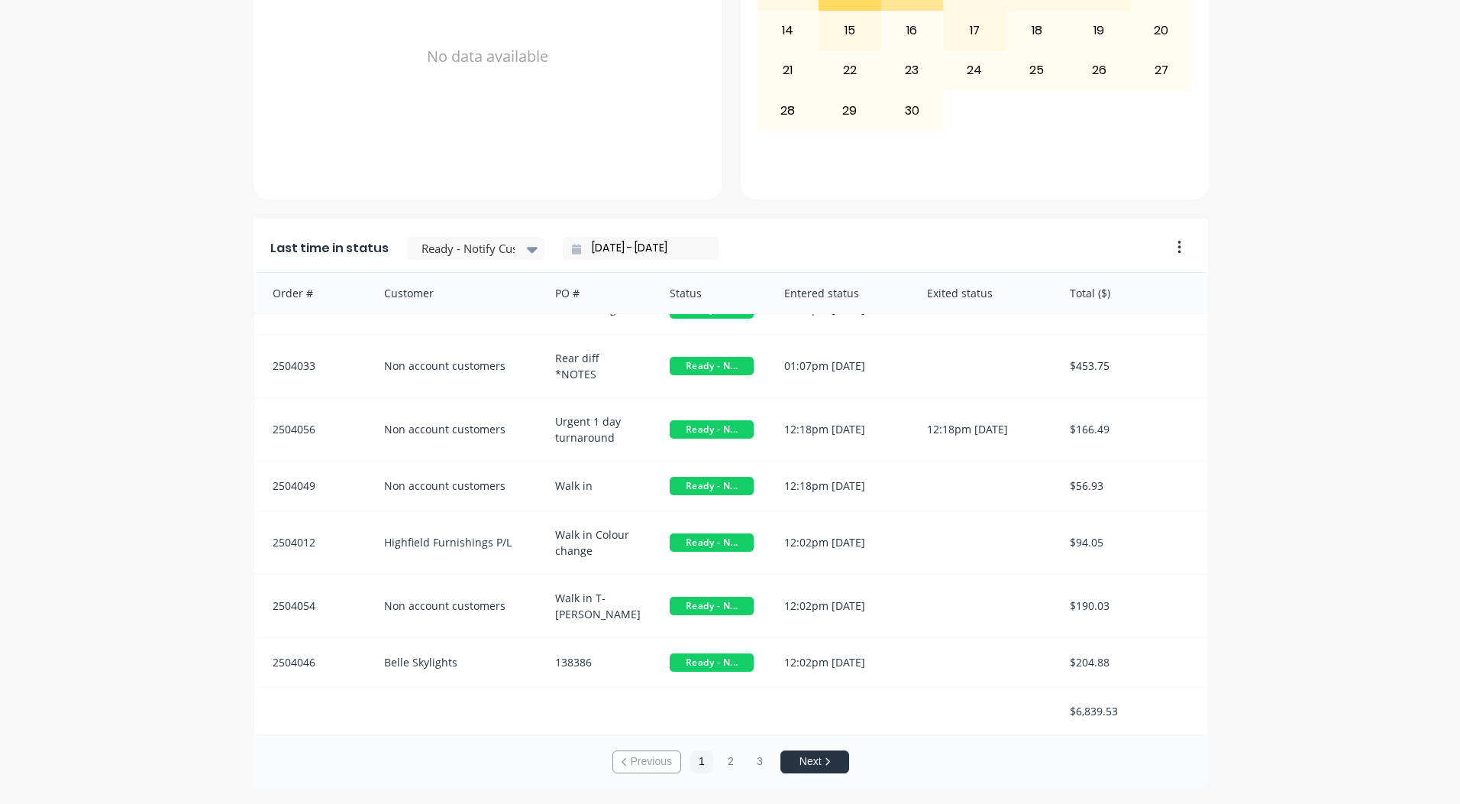
scroll to position [0, 0]
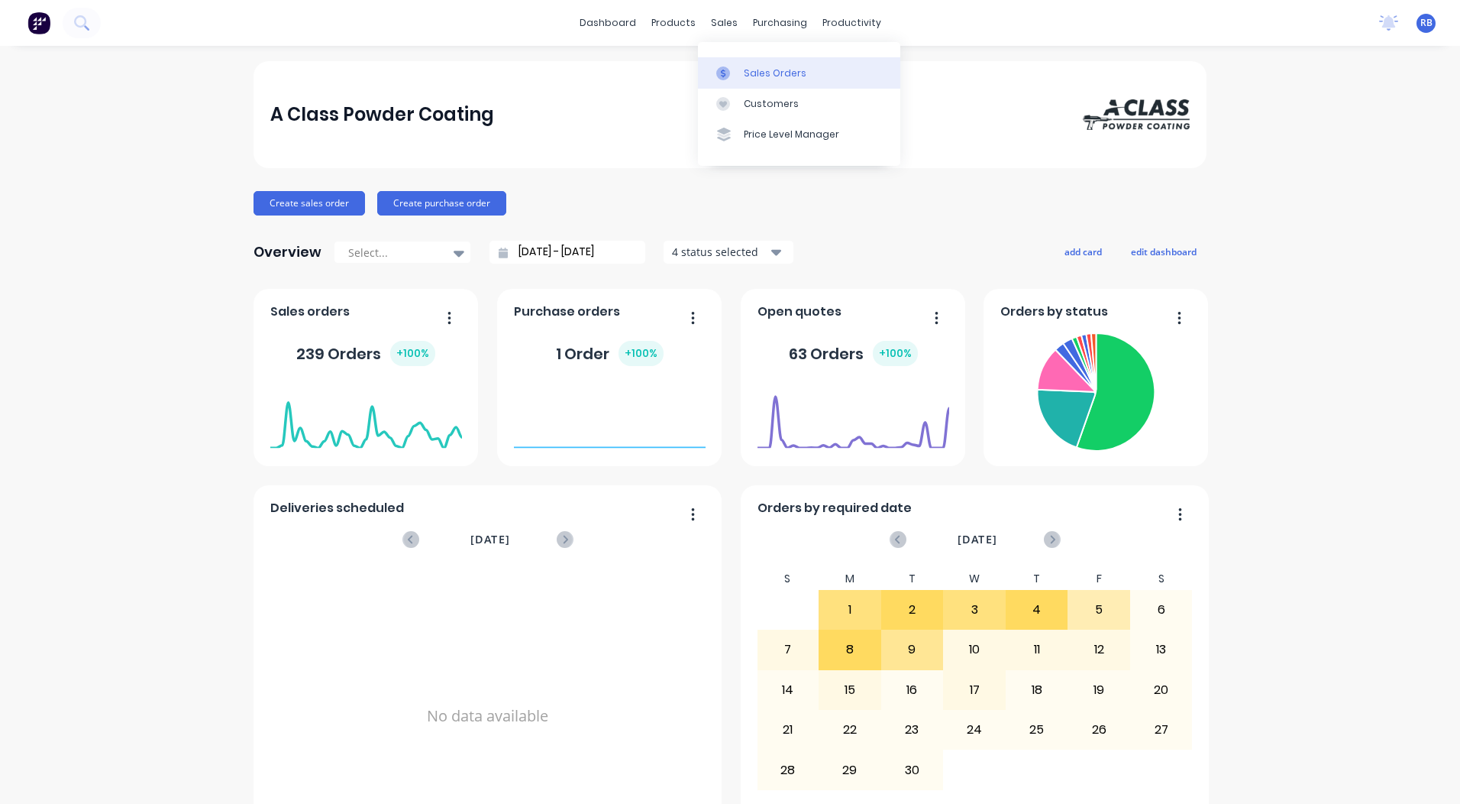
click at [743, 60] on link "Sales Orders" at bounding box center [799, 72] width 202 height 31
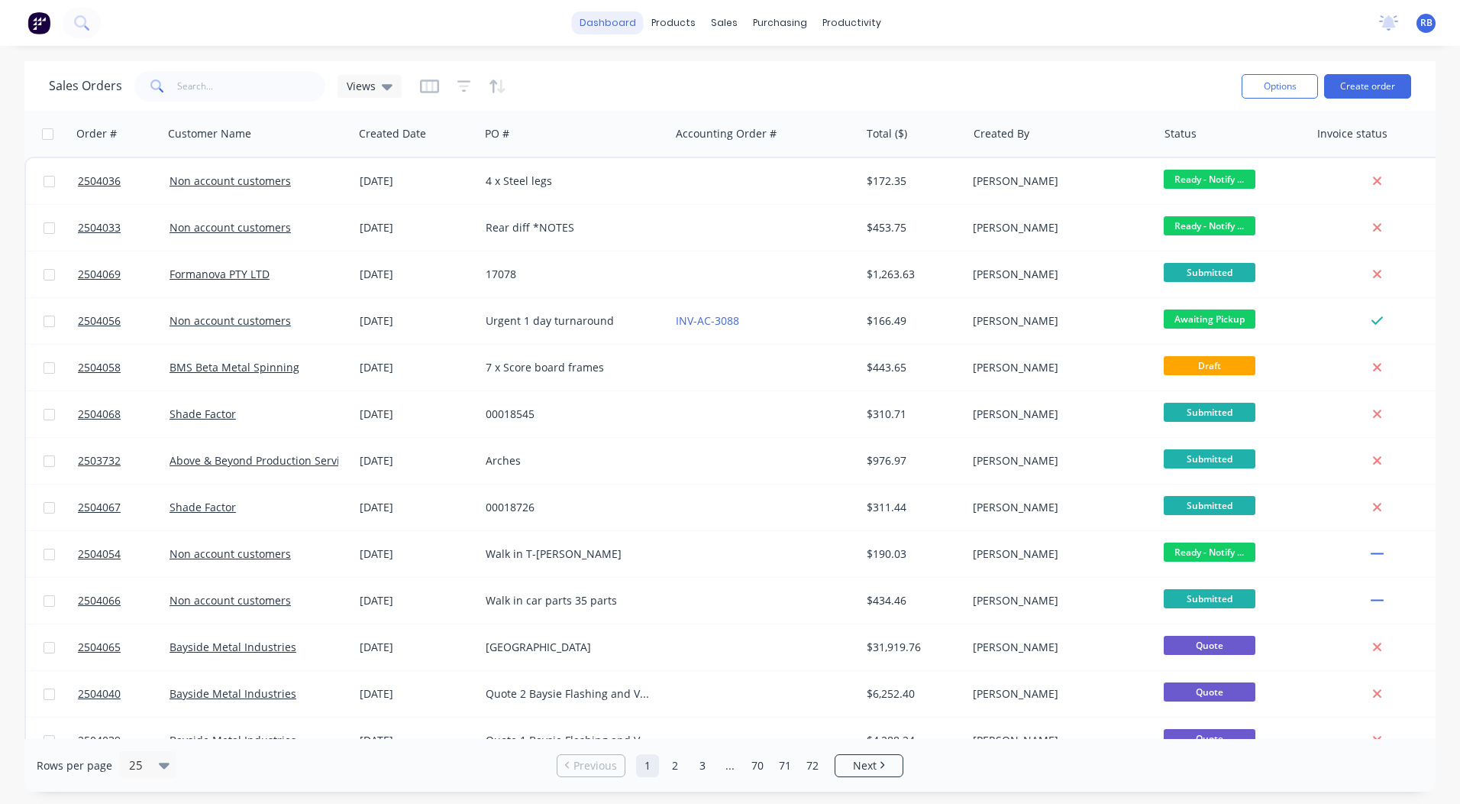
click at [597, 18] on link "dashboard" at bounding box center [608, 22] width 72 height 23
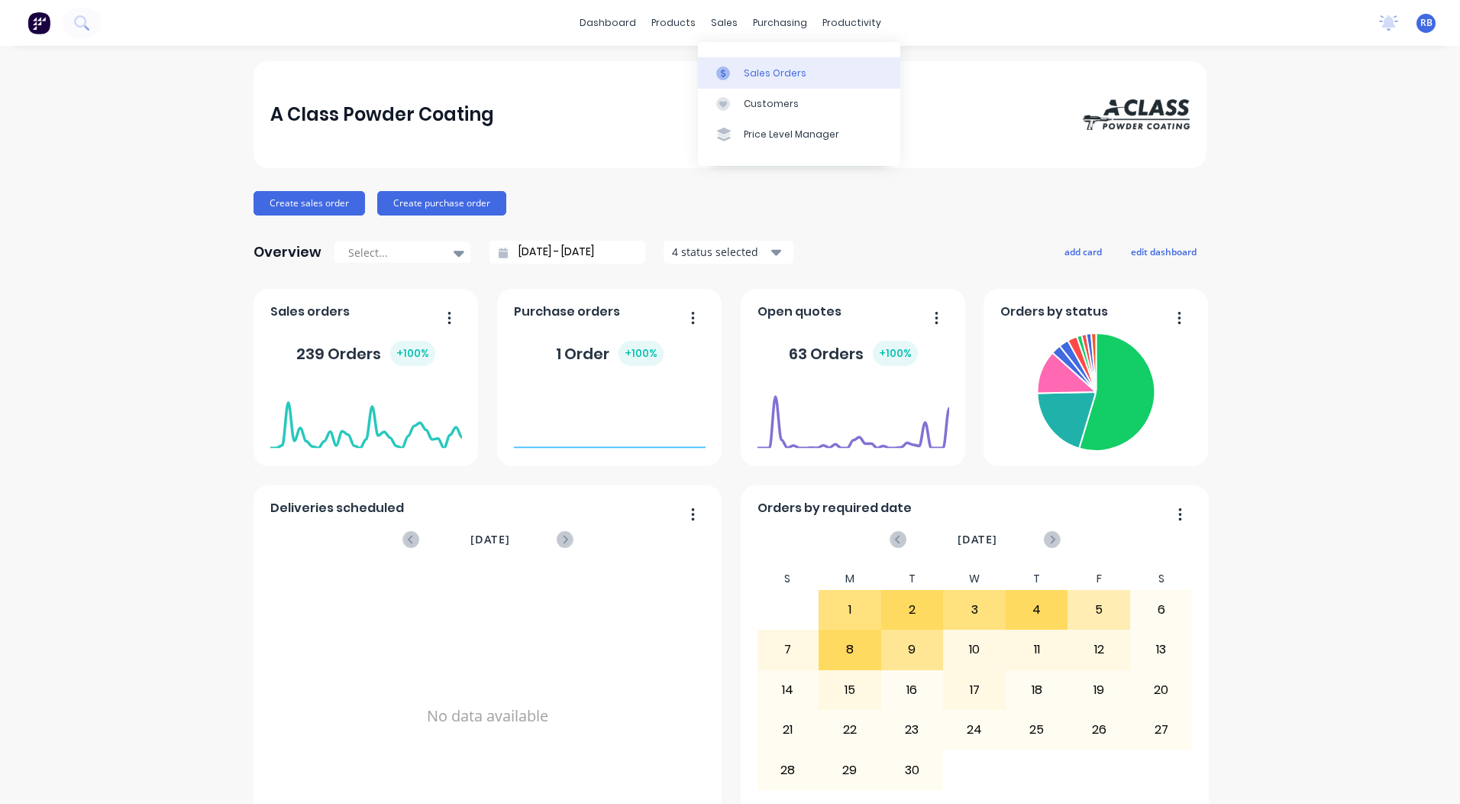
click at [749, 70] on div "Sales Orders" at bounding box center [775, 73] width 63 height 14
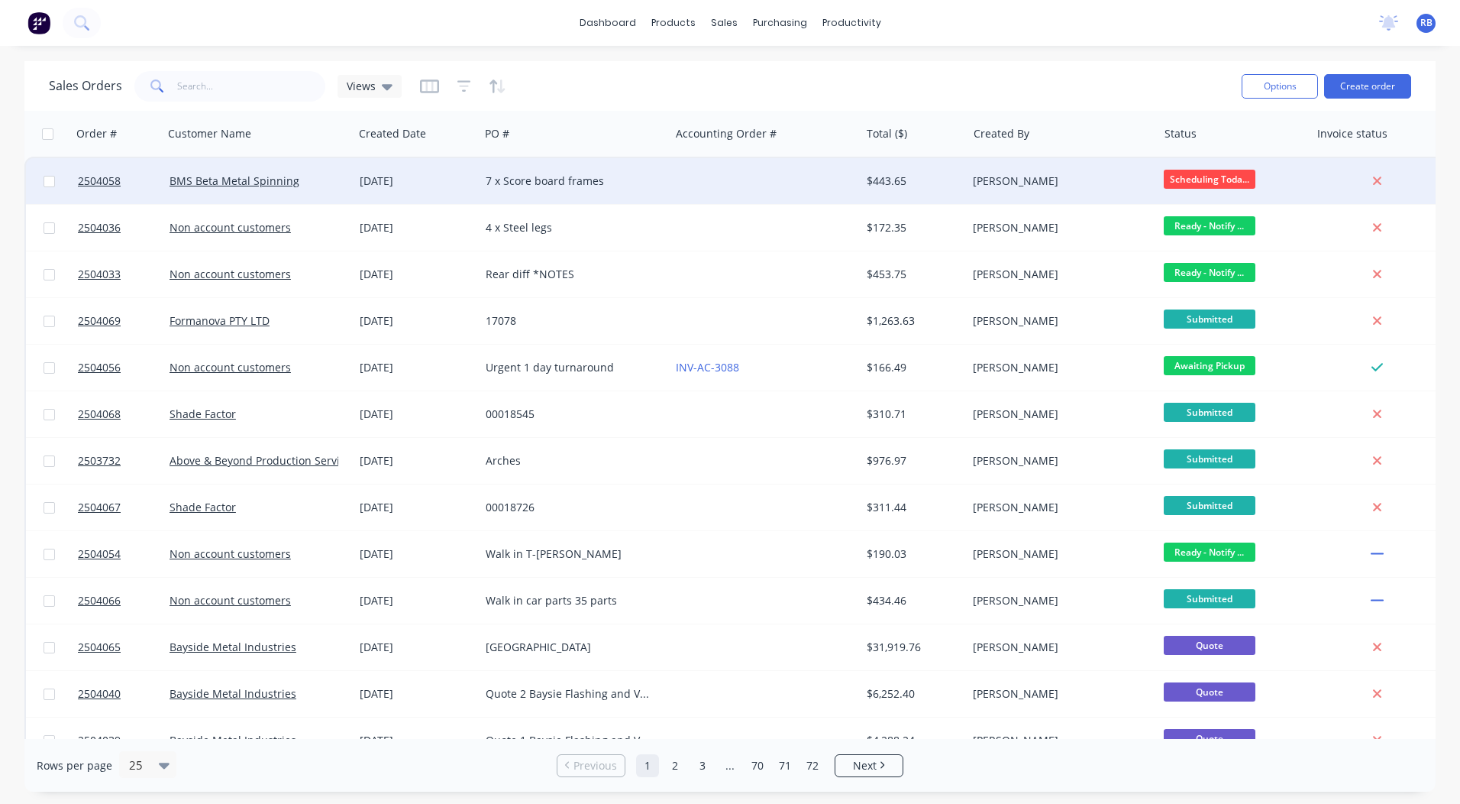
click at [586, 176] on div "7 x Score board frames" at bounding box center [571, 180] width 170 height 15
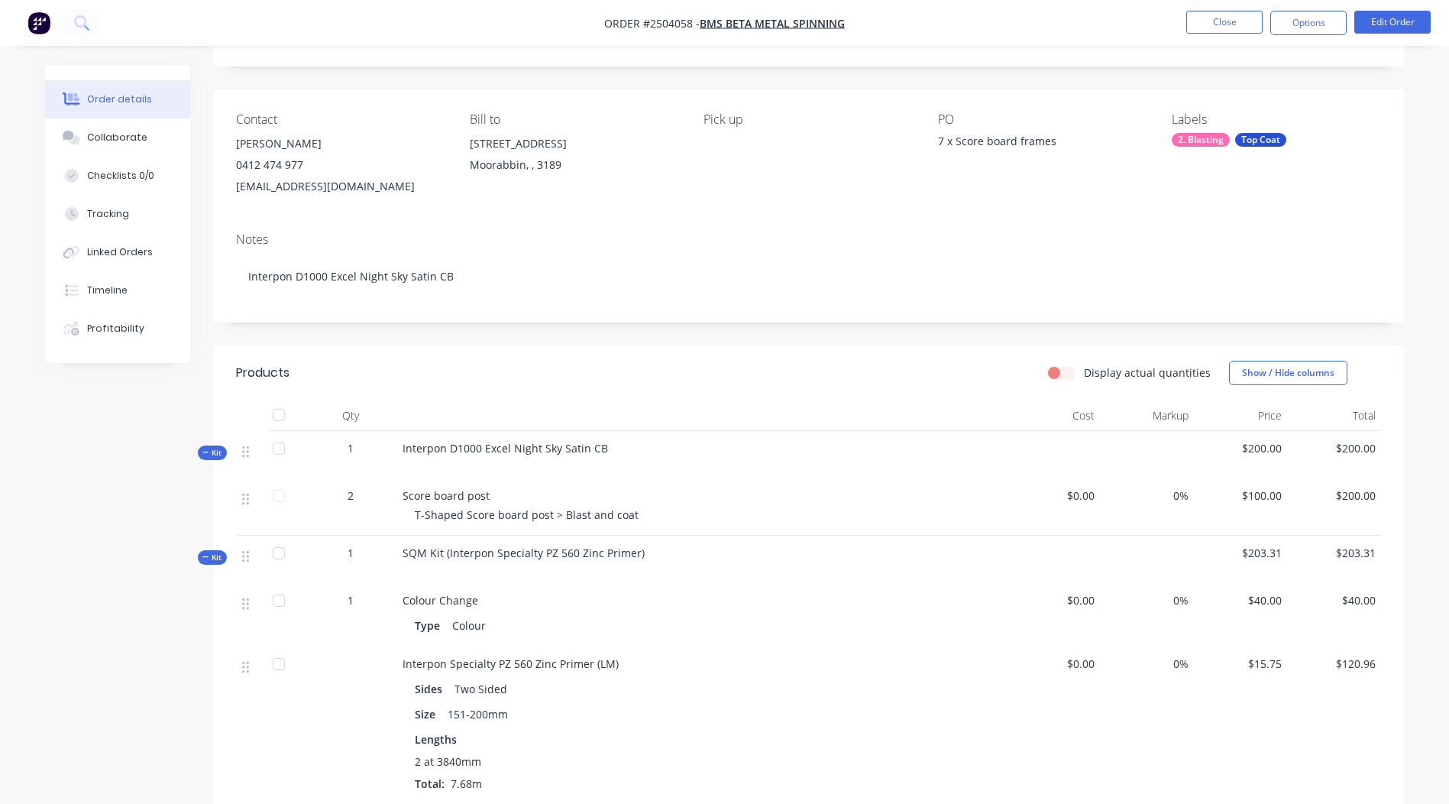
scroll to position [504, 0]
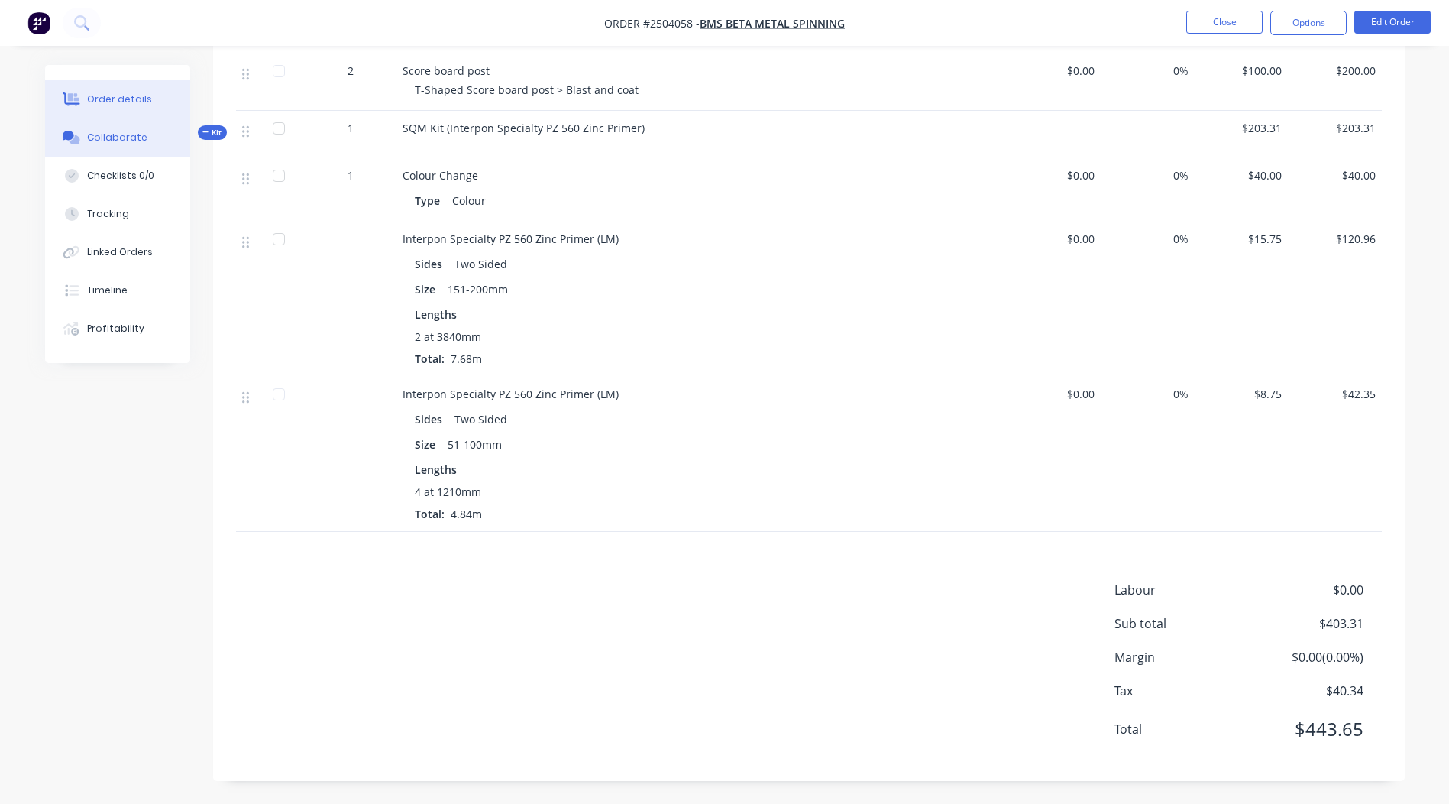
click at [94, 149] on button "Collaborate" at bounding box center [117, 137] width 145 height 38
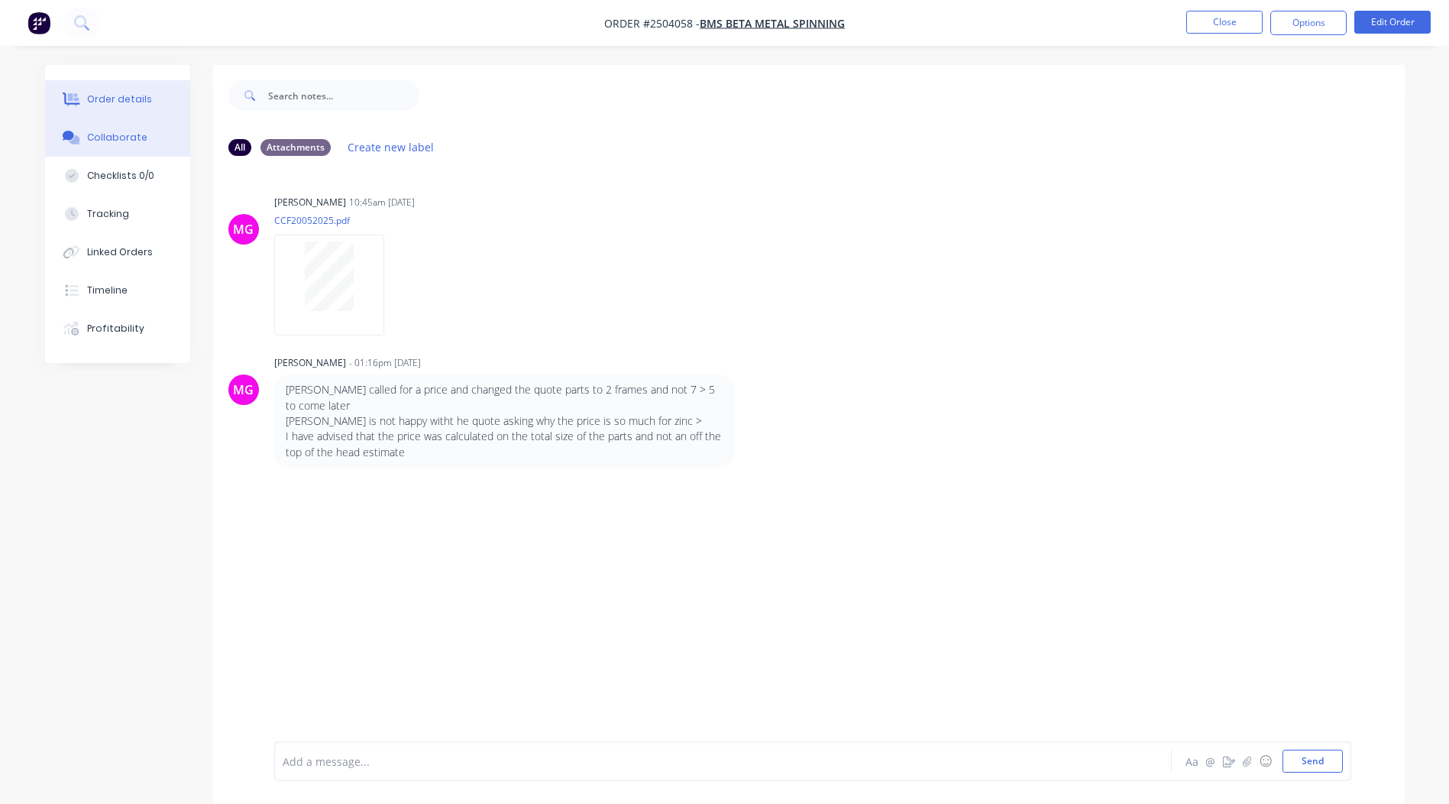
click at [164, 88] on button "Order details" at bounding box center [117, 99] width 145 height 38
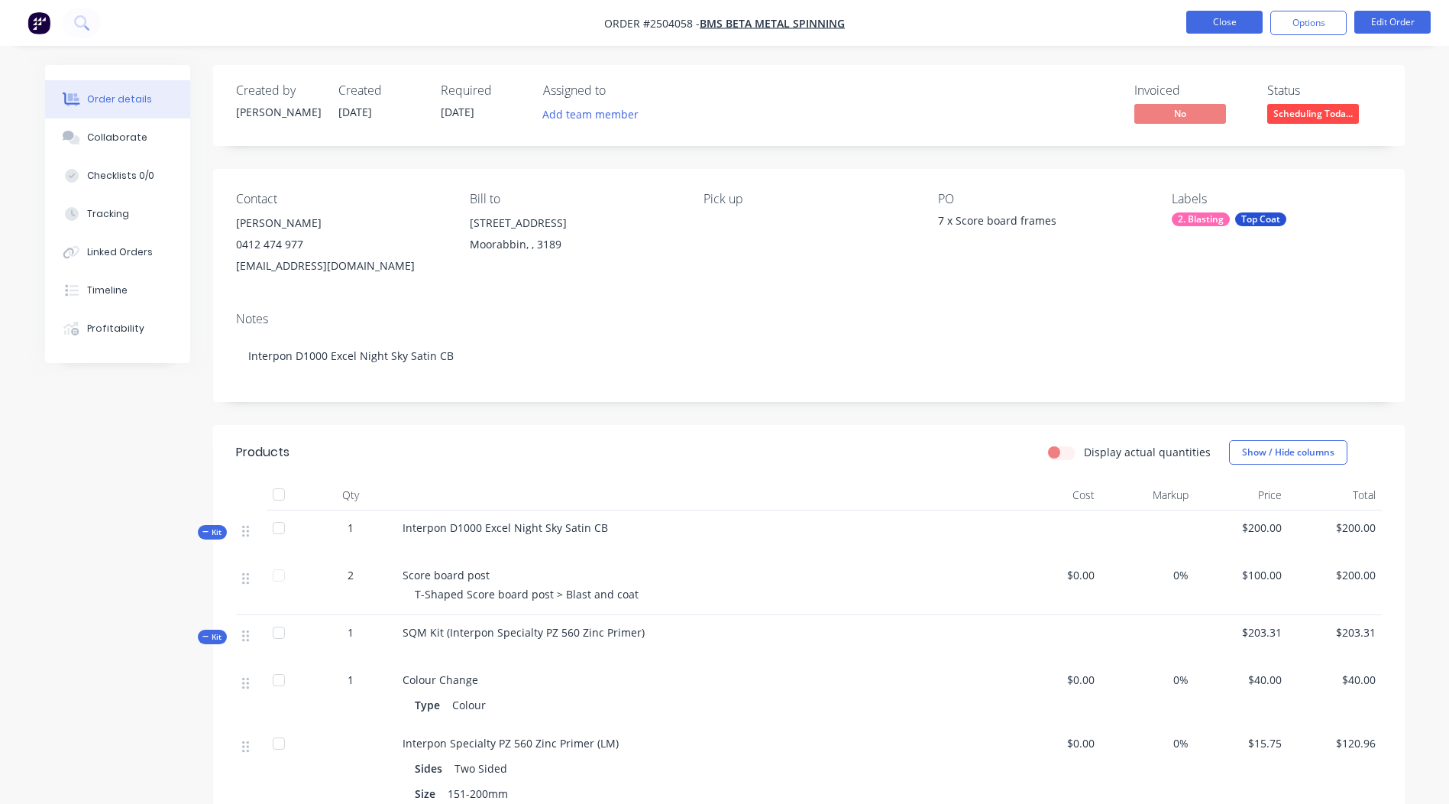
click at [1208, 15] on button "Close" at bounding box center [1224, 22] width 76 height 23
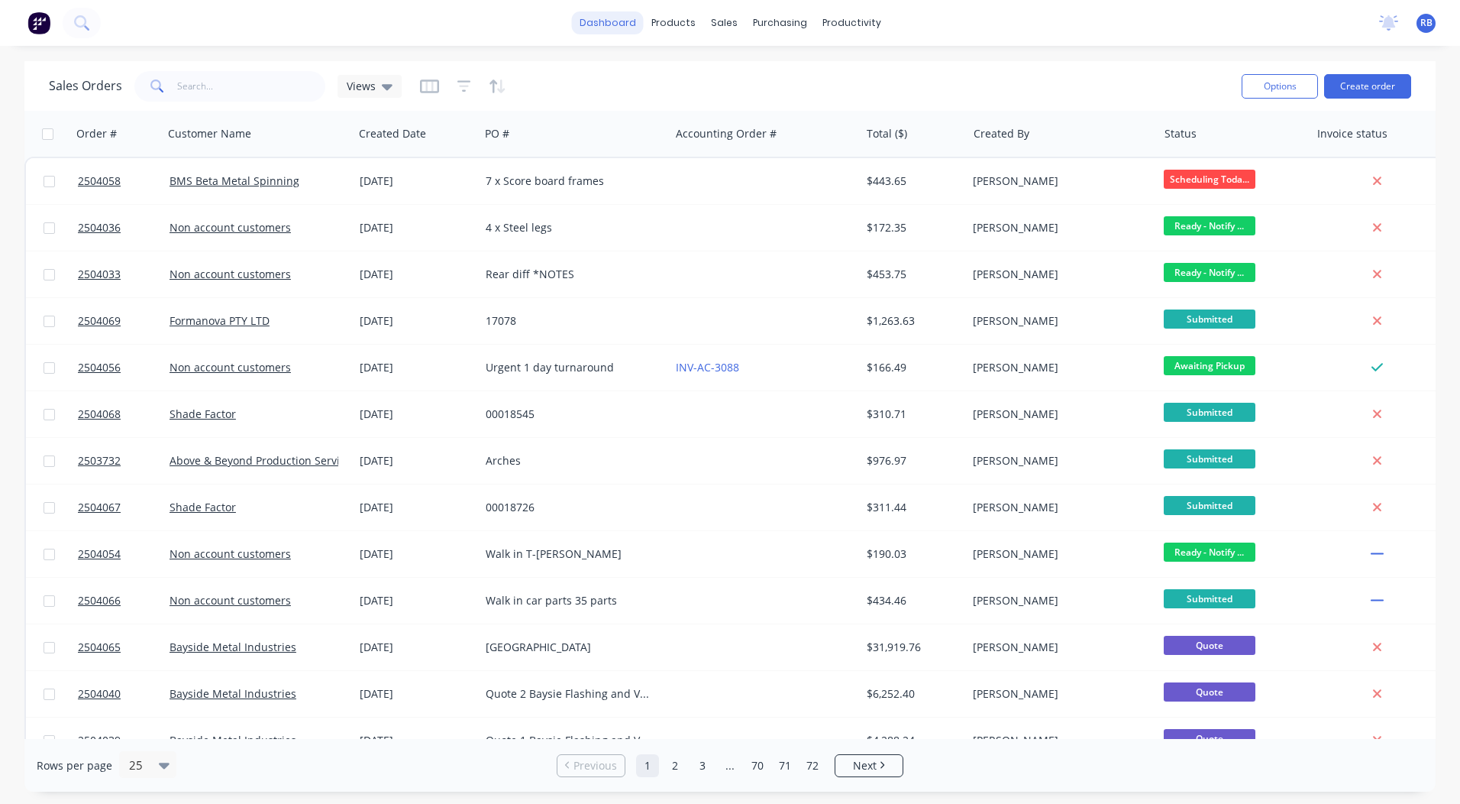
click at [600, 11] on link "dashboard" at bounding box center [608, 22] width 72 height 23
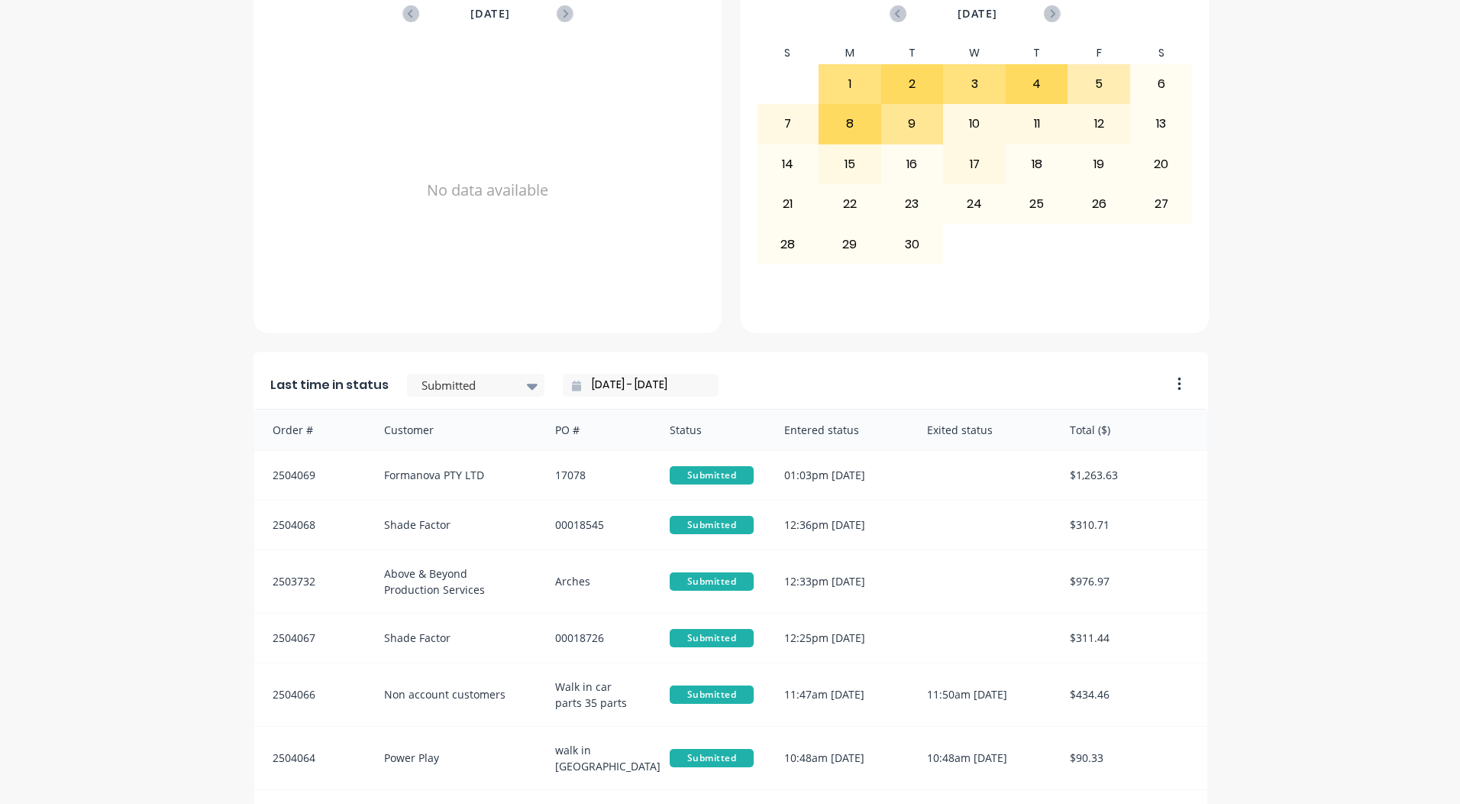
scroll to position [659, 0]
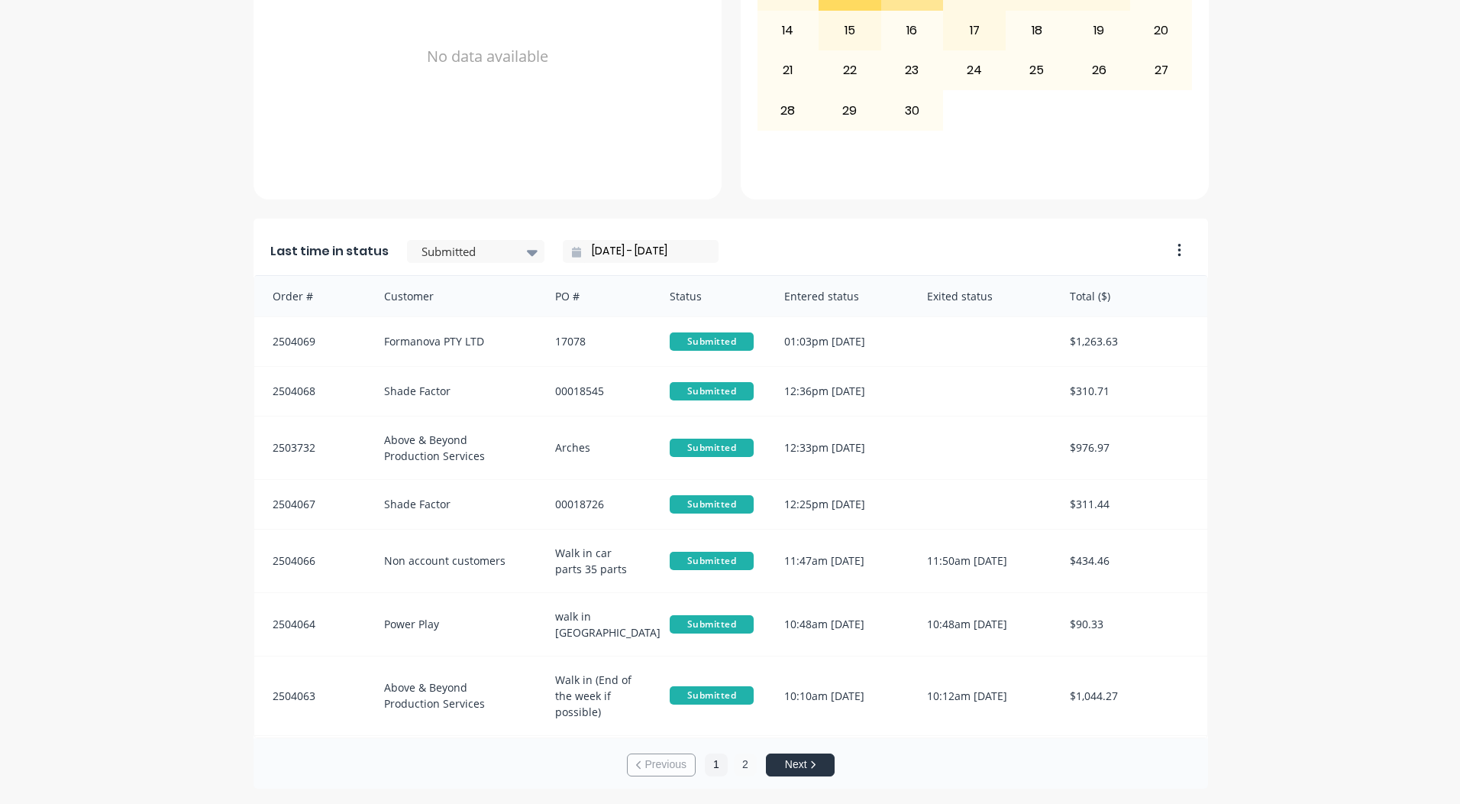
click at [738, 764] on button "2" at bounding box center [745, 764] width 23 height 23
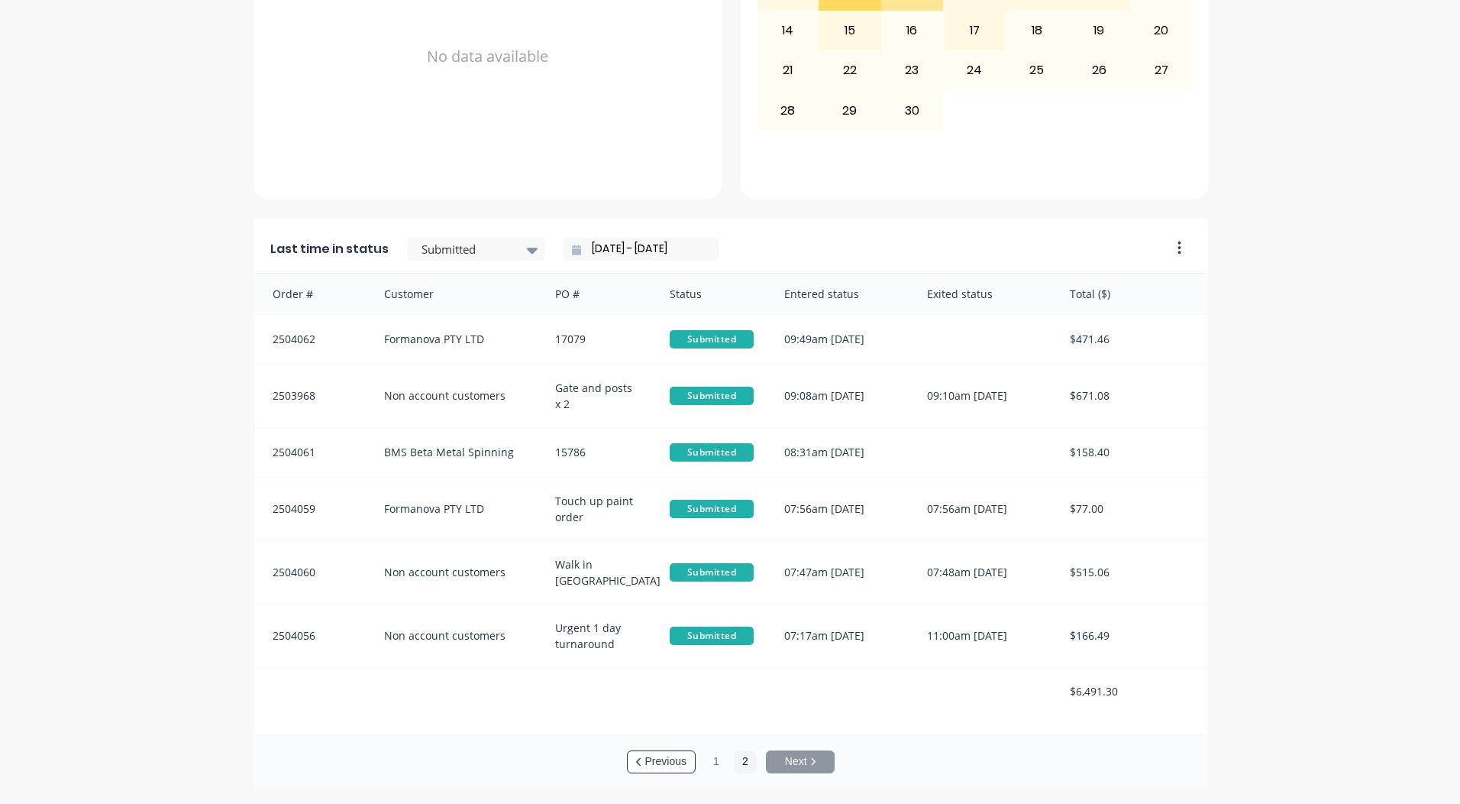
scroll to position [0, 0]
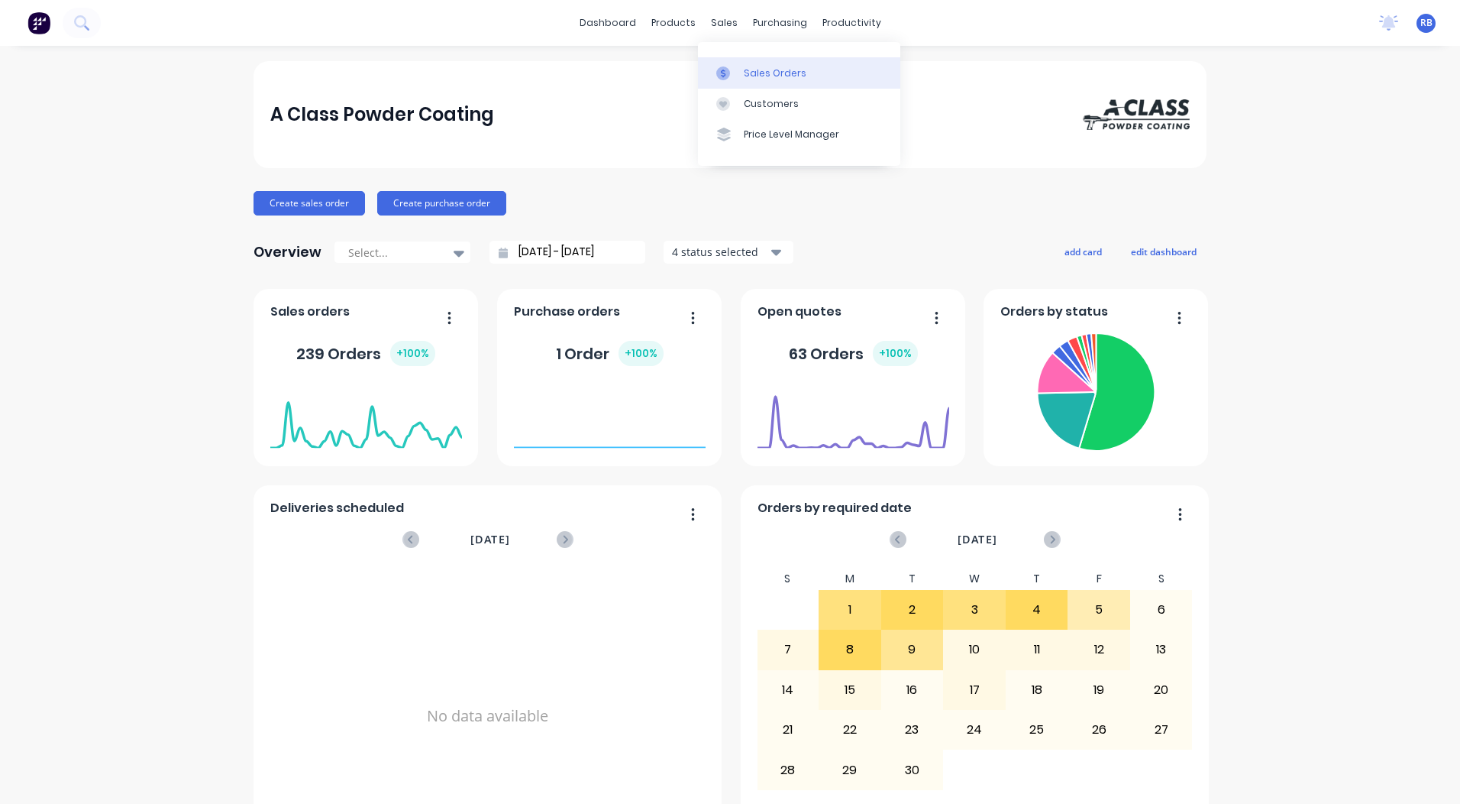
click at [750, 78] on div "Sales Orders" at bounding box center [775, 73] width 63 height 14
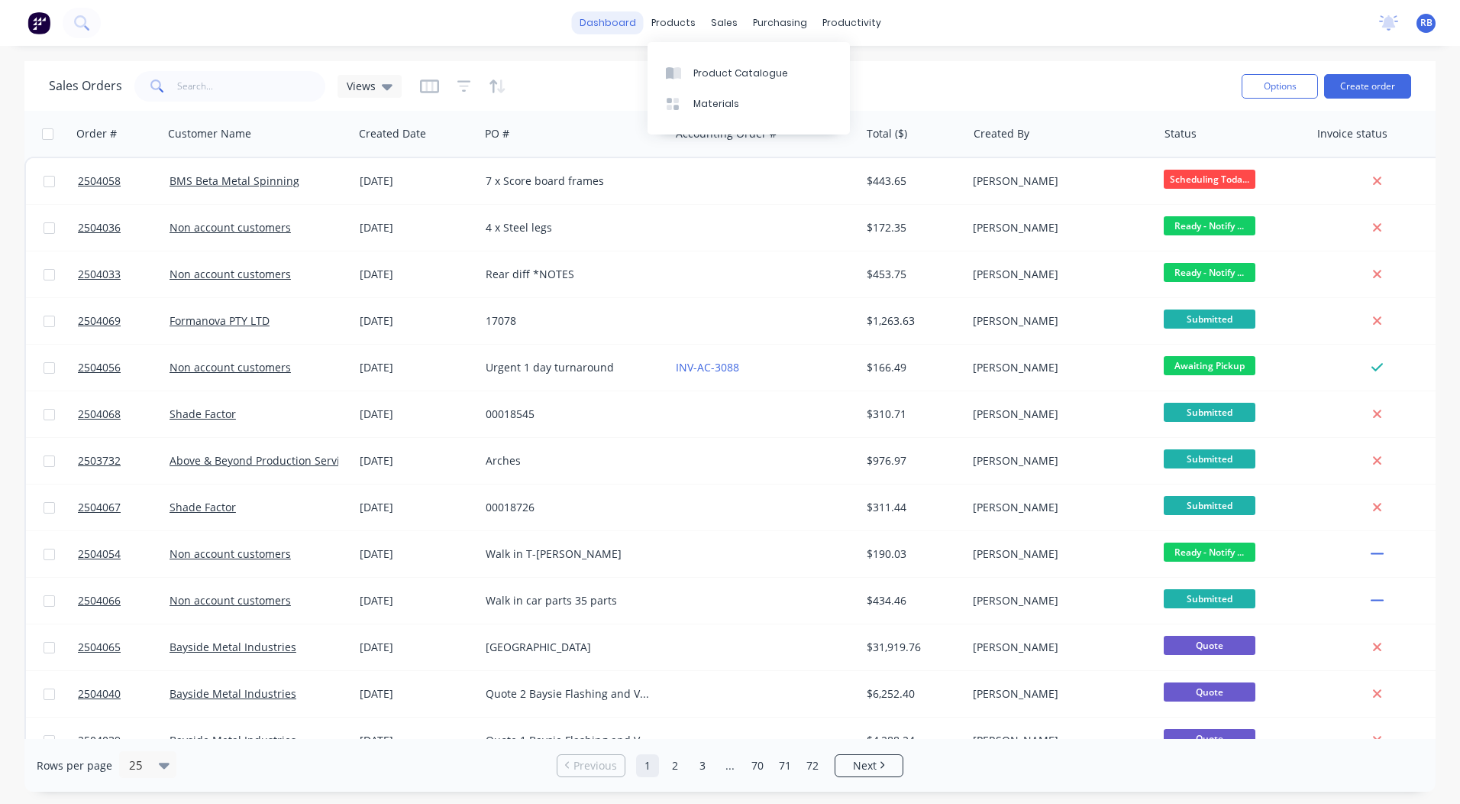
click at [610, 22] on link "dashboard" at bounding box center [608, 22] width 72 height 23
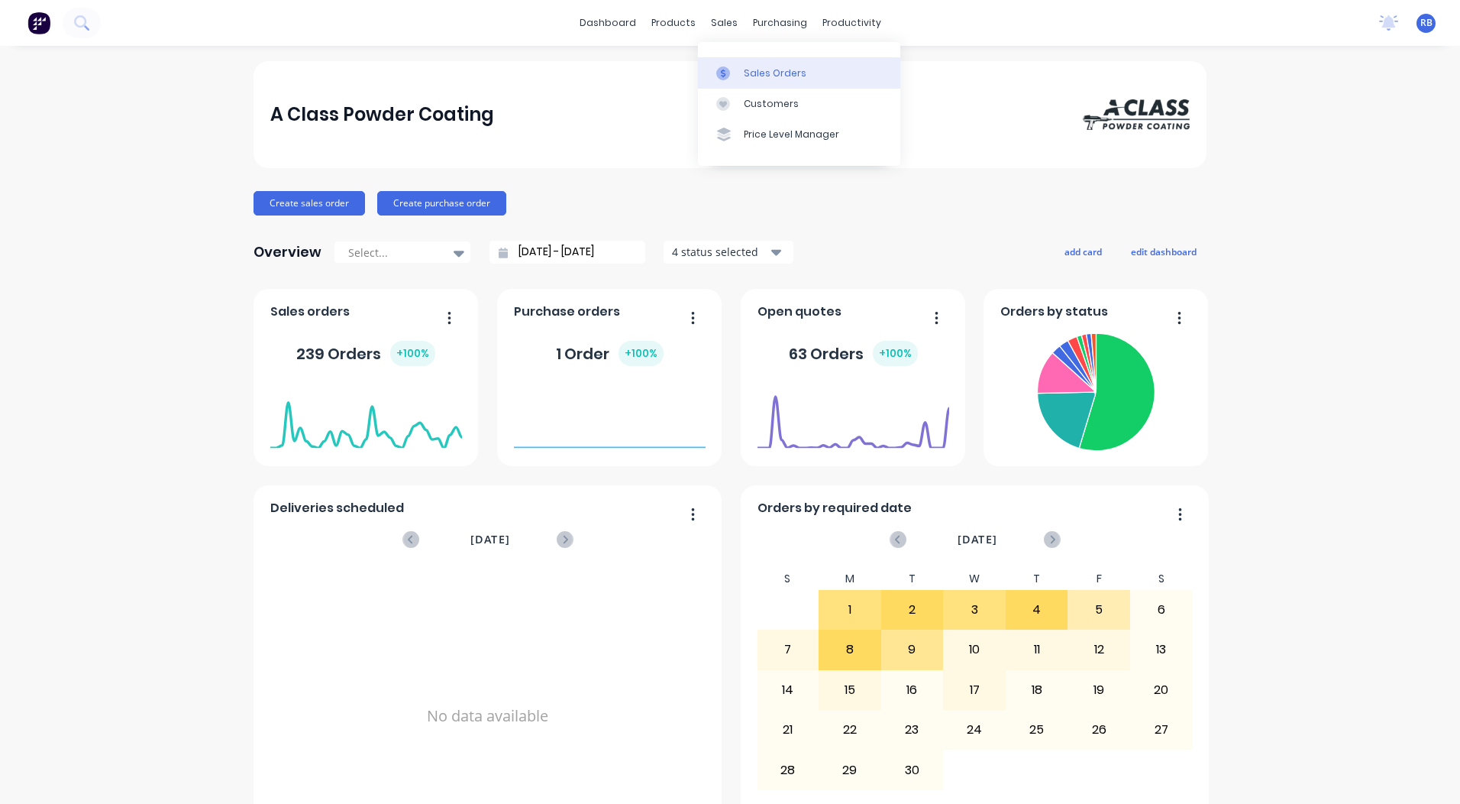
click at [739, 61] on link "Sales Orders" at bounding box center [799, 72] width 202 height 31
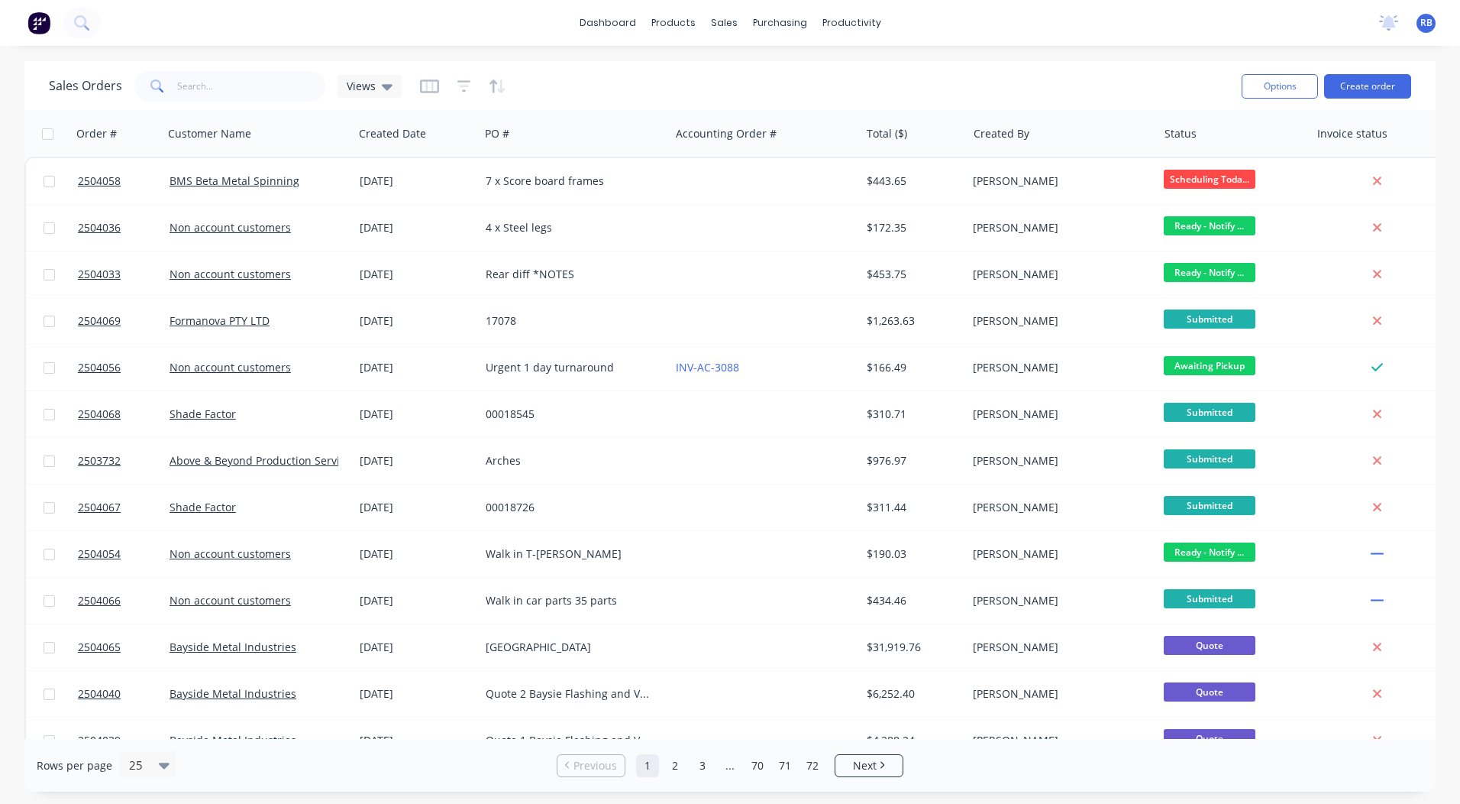
drag, startPoint x: 1460, startPoint y: 180, endPoint x: 1458, endPoint y: 370, distance: 191.0
click at [1458, 370] on div "Sales Orders Views Options Create order Order # Customer Name Created Date PO #…" at bounding box center [730, 426] width 1460 height 730
click at [864, 69] on div "Workflow" at bounding box center [879, 73] width 46 height 14
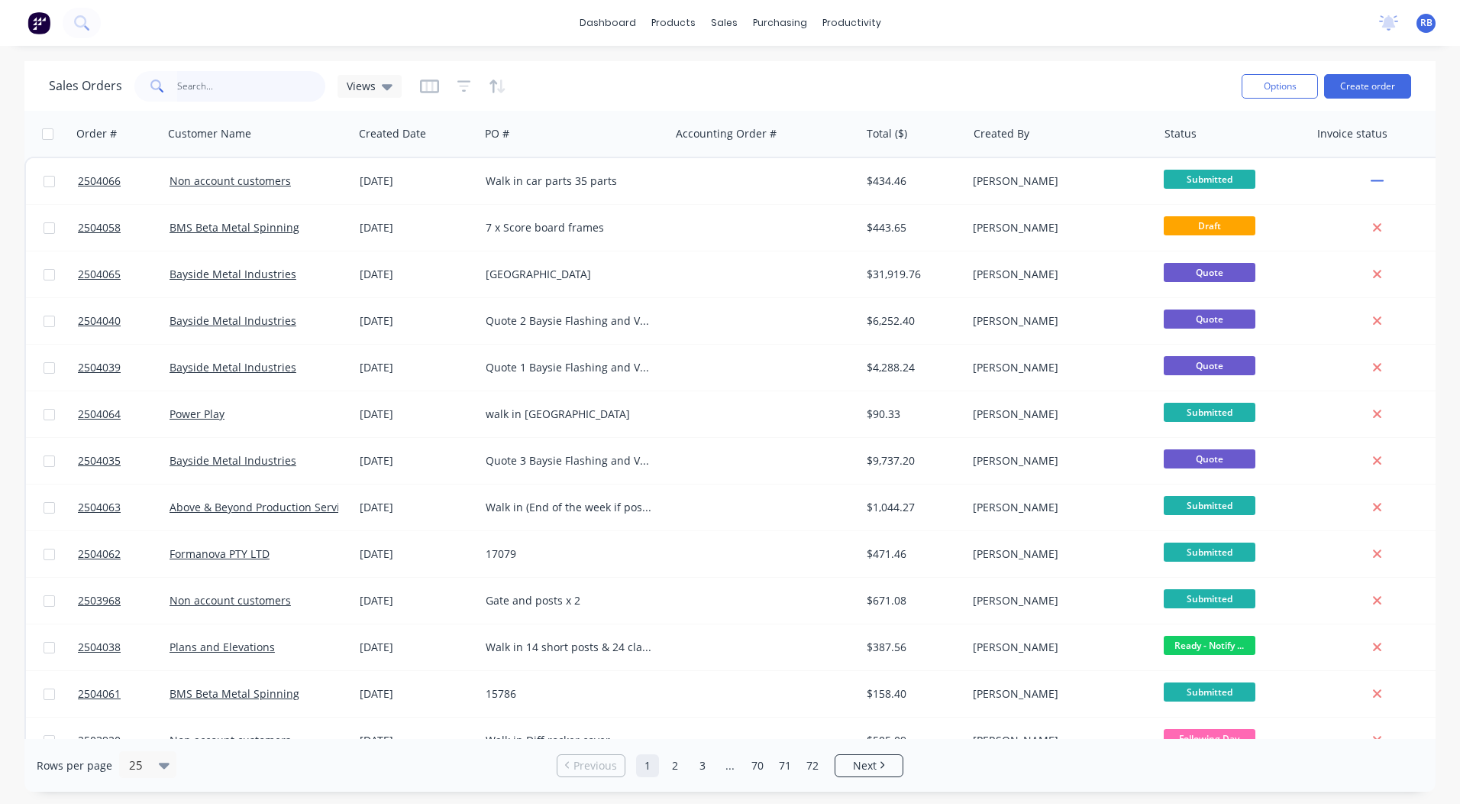
click at [209, 94] on input "text" at bounding box center [251, 86] width 149 height 31
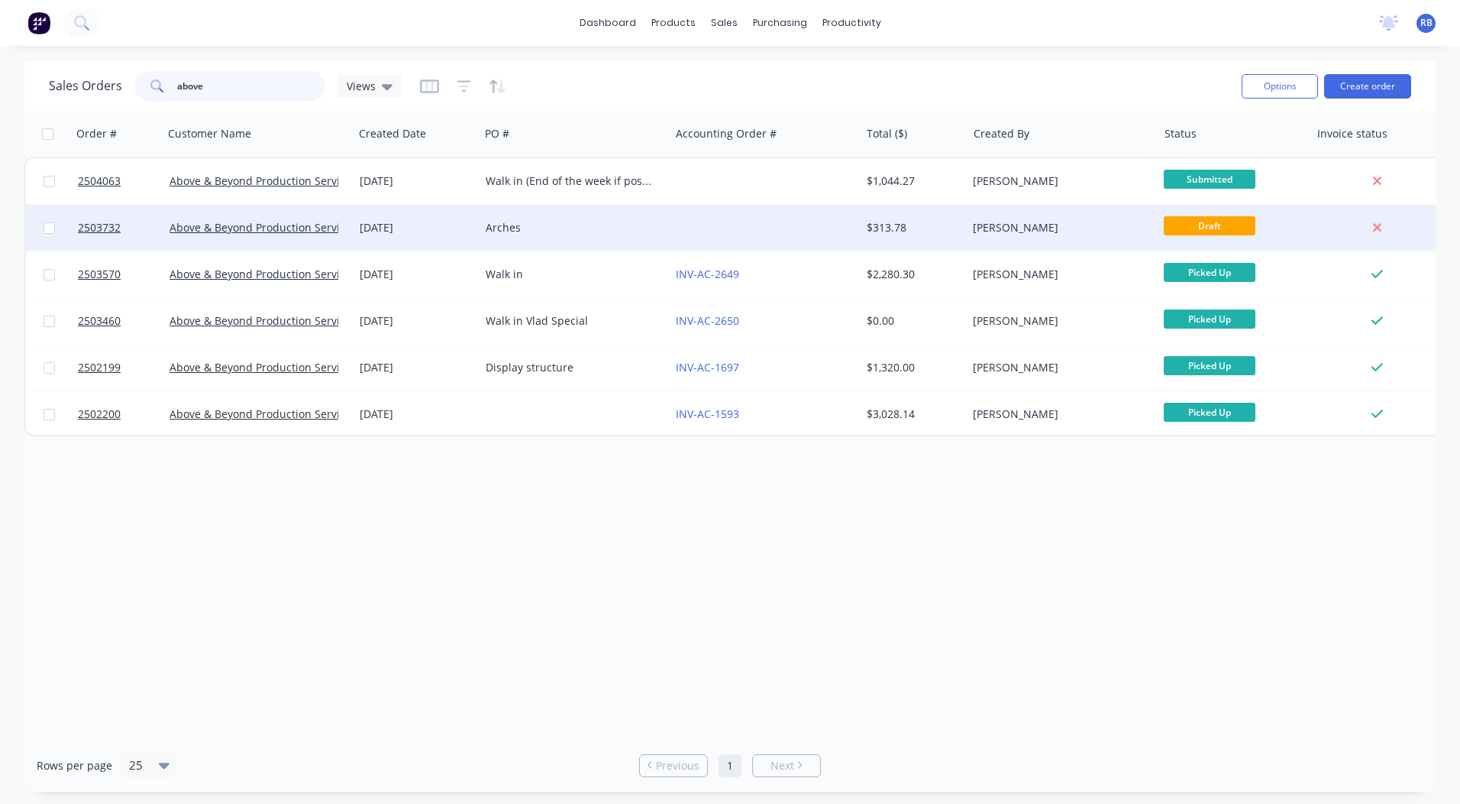
type input "above"
click at [564, 225] on div "Arches" at bounding box center [571, 227] width 170 height 15
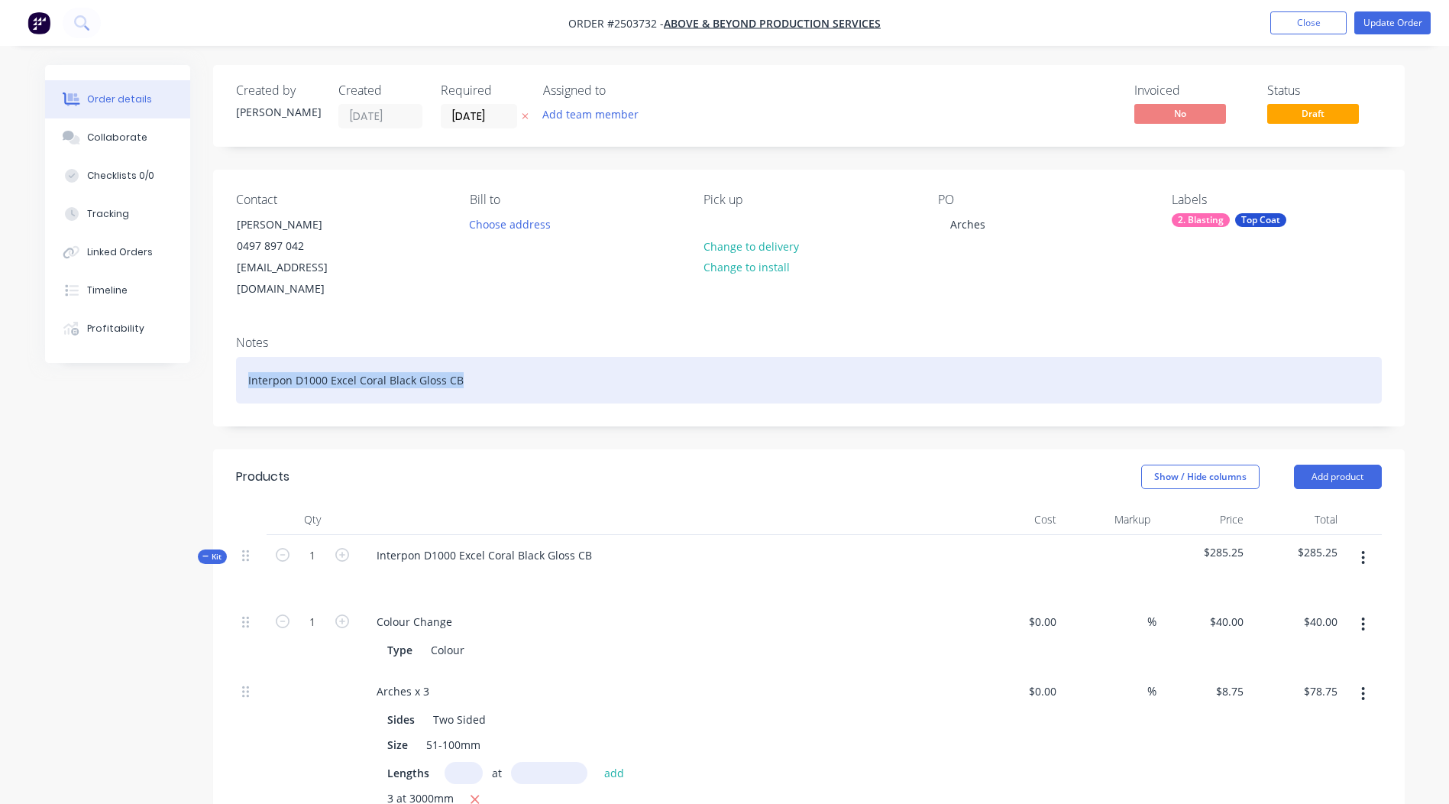
drag, startPoint x: 480, startPoint y: 359, endPoint x: 0, endPoint y: 396, distance: 481.9
click at [0, 396] on html "Order #2503732 - Above & Beyond Production Services Add product Close Update Or…" at bounding box center [724, 678] width 1449 height 1357
paste div
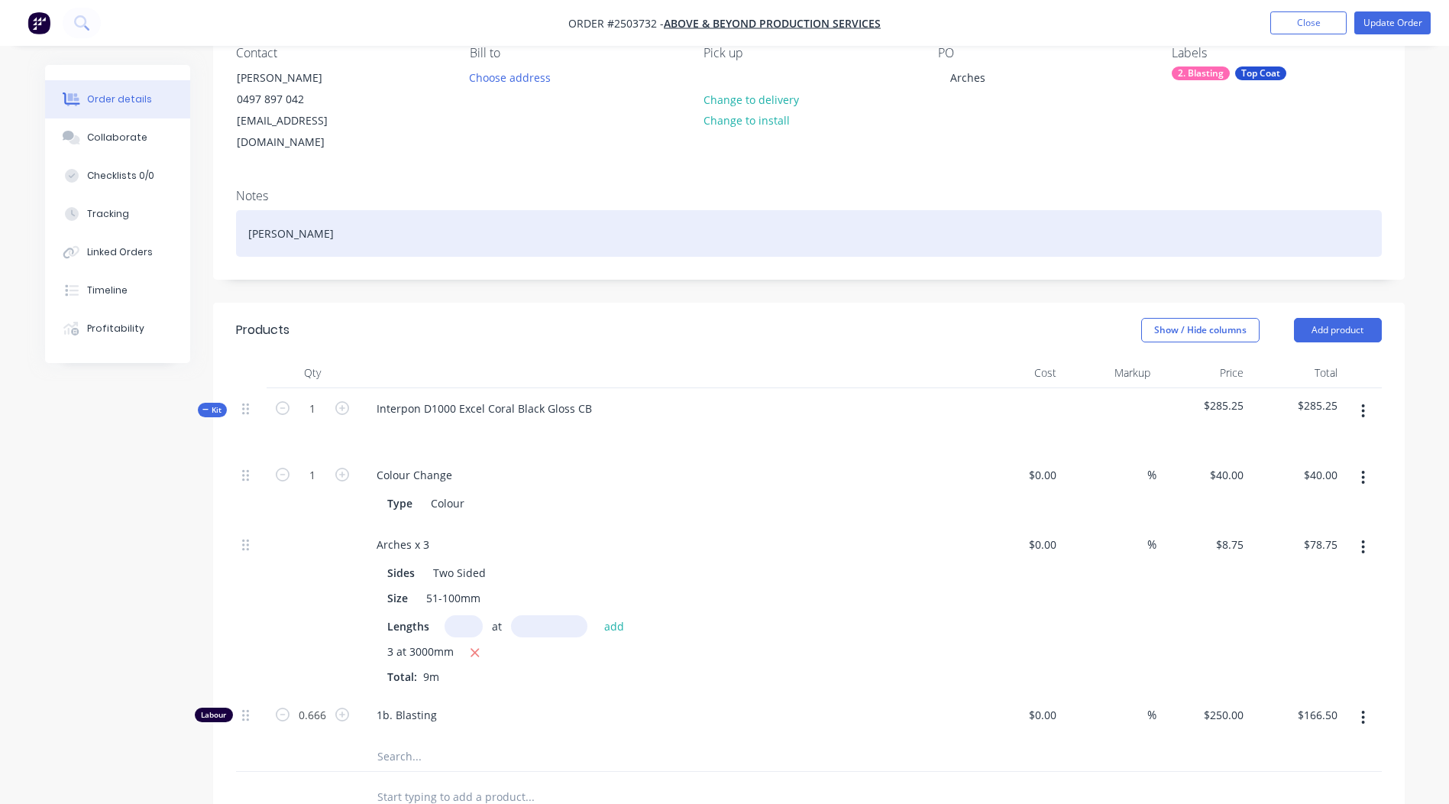
scroll to position [153, 0]
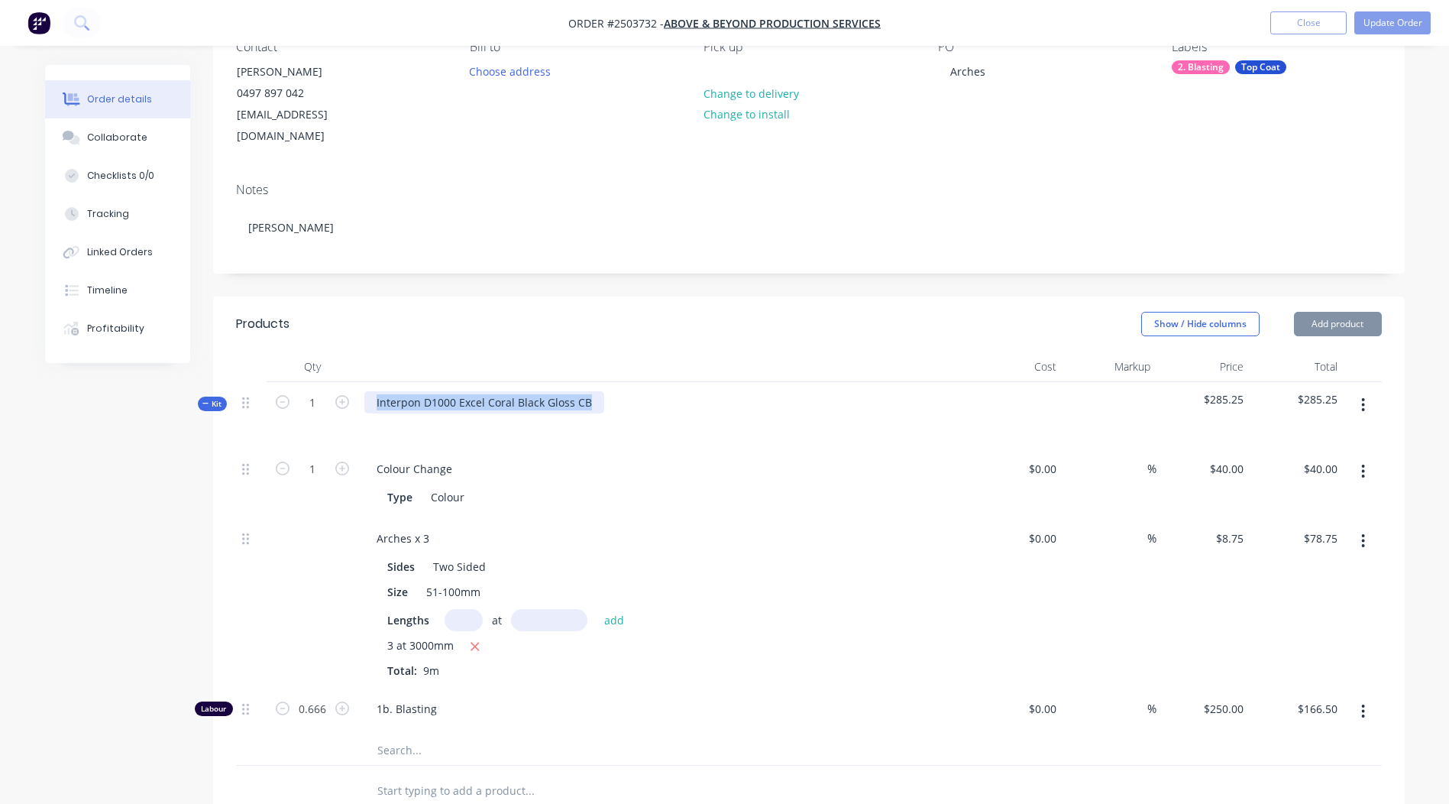
drag, startPoint x: 590, startPoint y: 377, endPoint x: 15, endPoint y: 416, distance: 576.4
click at [0, 421] on html "Order #2503732 - Above & Beyond Production Services Add product Close Update Or…" at bounding box center [724, 525] width 1449 height 1357
paste div
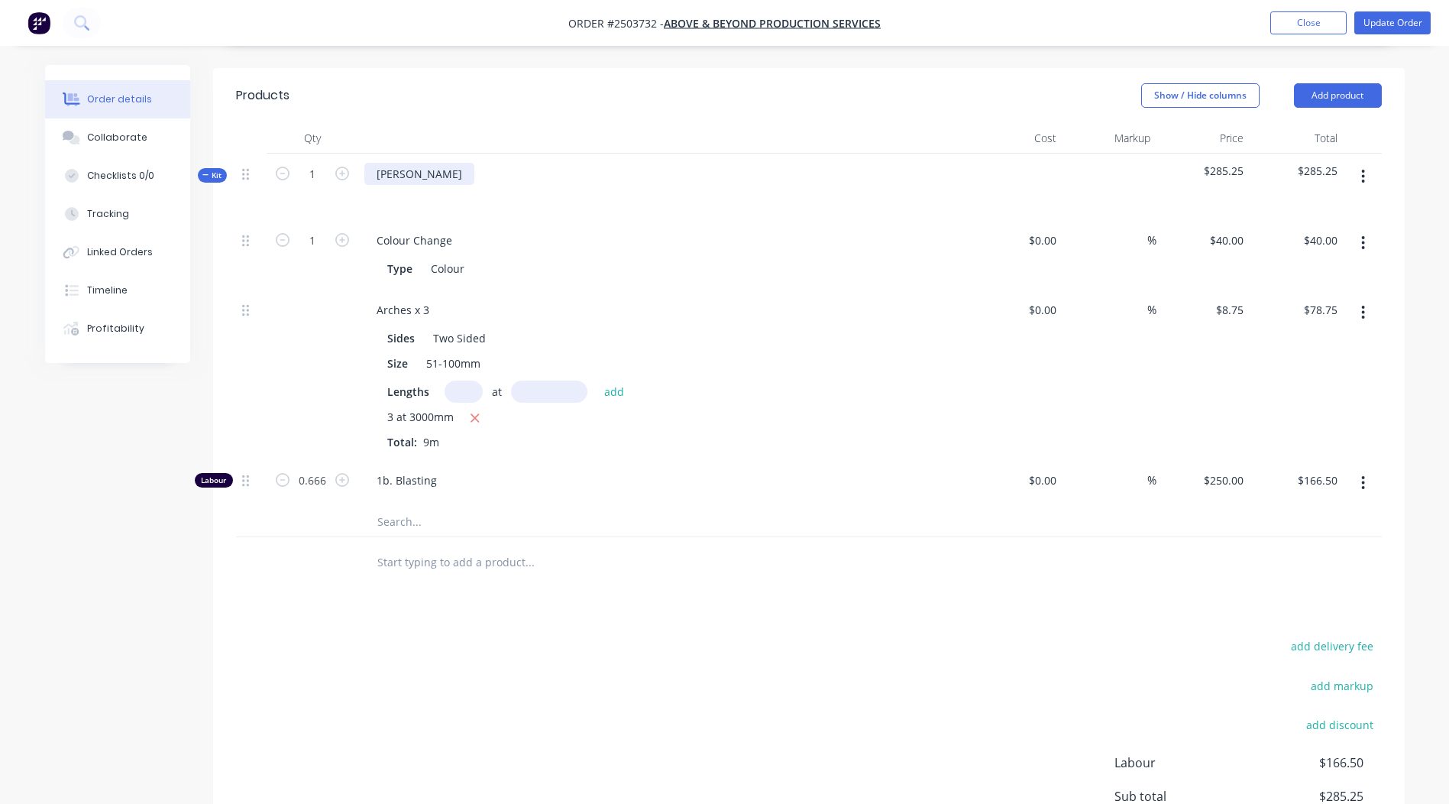
scroll to position [382, 0]
click at [629, 476] on div "1b. Blasting" at bounding box center [663, 482] width 611 height 47
drag, startPoint x: 433, startPoint y: 288, endPoint x: 0, endPoint y: 327, distance: 434.9
click at [98, 320] on div "Order details Collaborate Checklists 0/0 Tracking Linked Orders Timeline Profit…" at bounding box center [725, 329] width 1390 height 1292
click at [917, 651] on div "add delivery fee add markup add discount Labour $166.50 Sub total $285.25 Margi…" at bounding box center [809, 782] width 1146 height 295
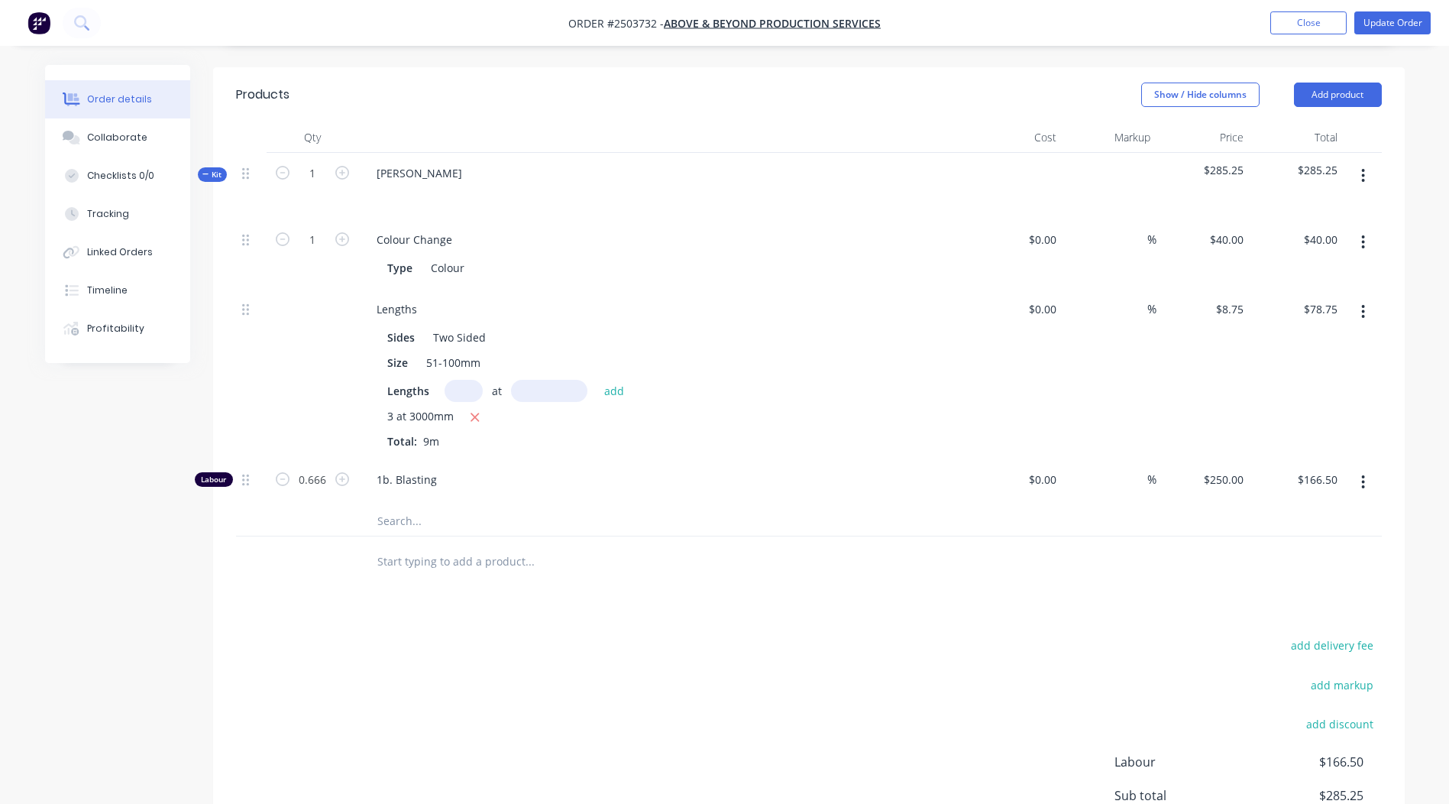
click at [1361, 303] on icon "button" at bounding box center [1363, 311] width 4 height 17
click at [659, 571] on div "Products Show / Hide columns Add product Qty Cost Markup Price Total Kit 1 [PER…" at bounding box center [809, 510] width 1192 height 886
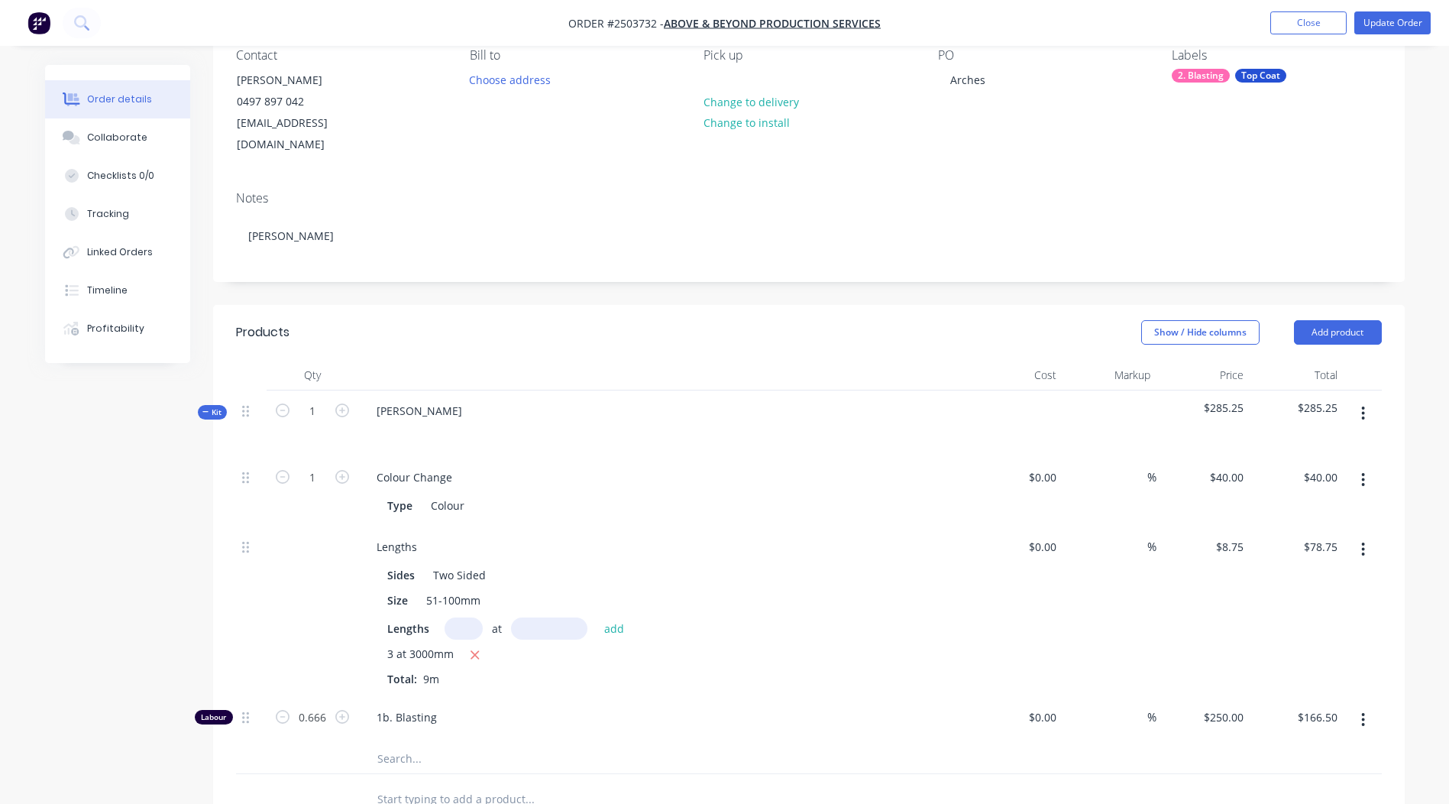
scroll to position [306, 0]
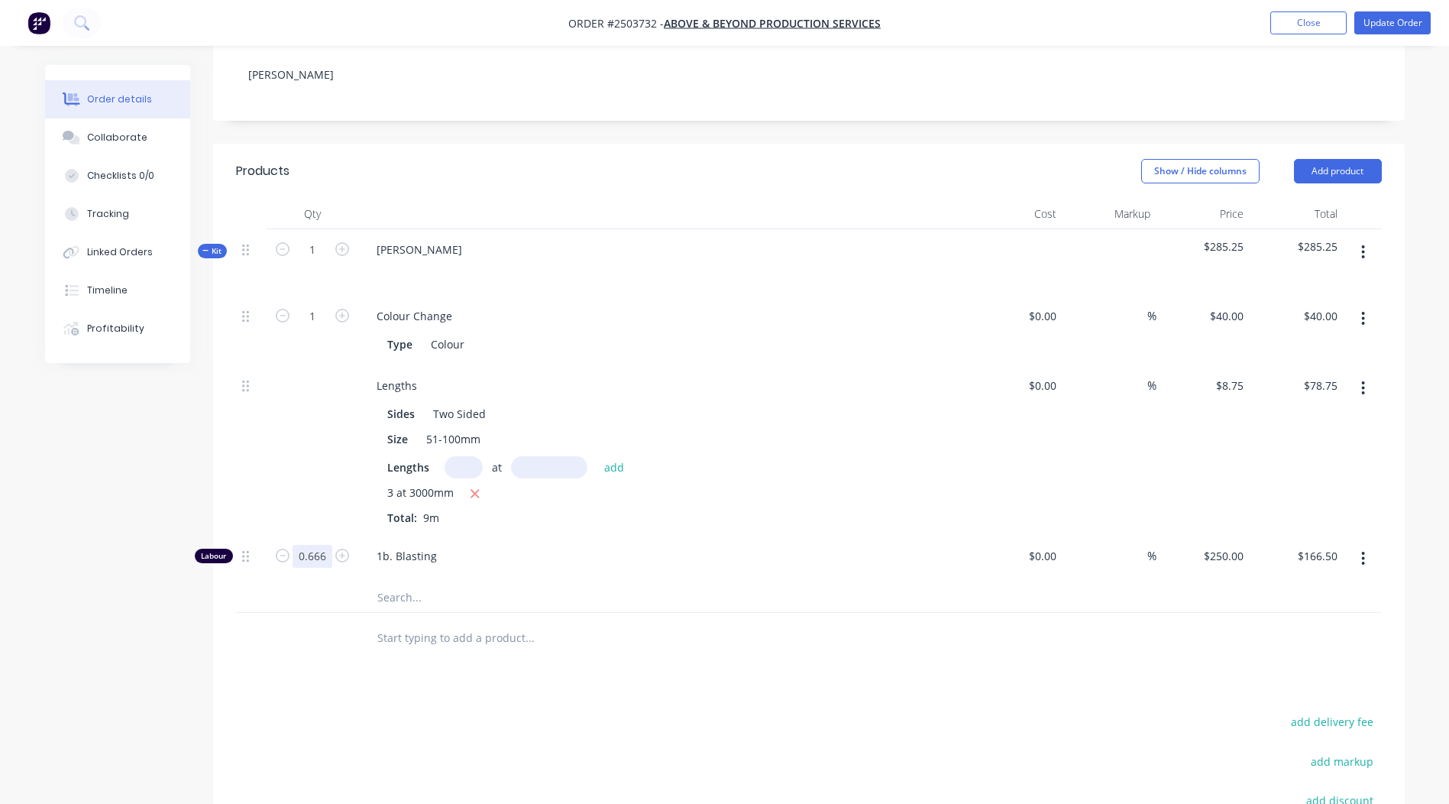
click at [323, 545] on input "0.666" at bounding box center [313, 556] width 40 height 23
type input "0.5"
type input "$125.00"
click at [696, 678] on div "Products Show / Hide columns Add product Qty Cost Markup Price Total Kit 1 [PER…" at bounding box center [809, 587] width 1192 height 886
click at [1369, 238] on button "button" at bounding box center [1363, 251] width 36 height 27
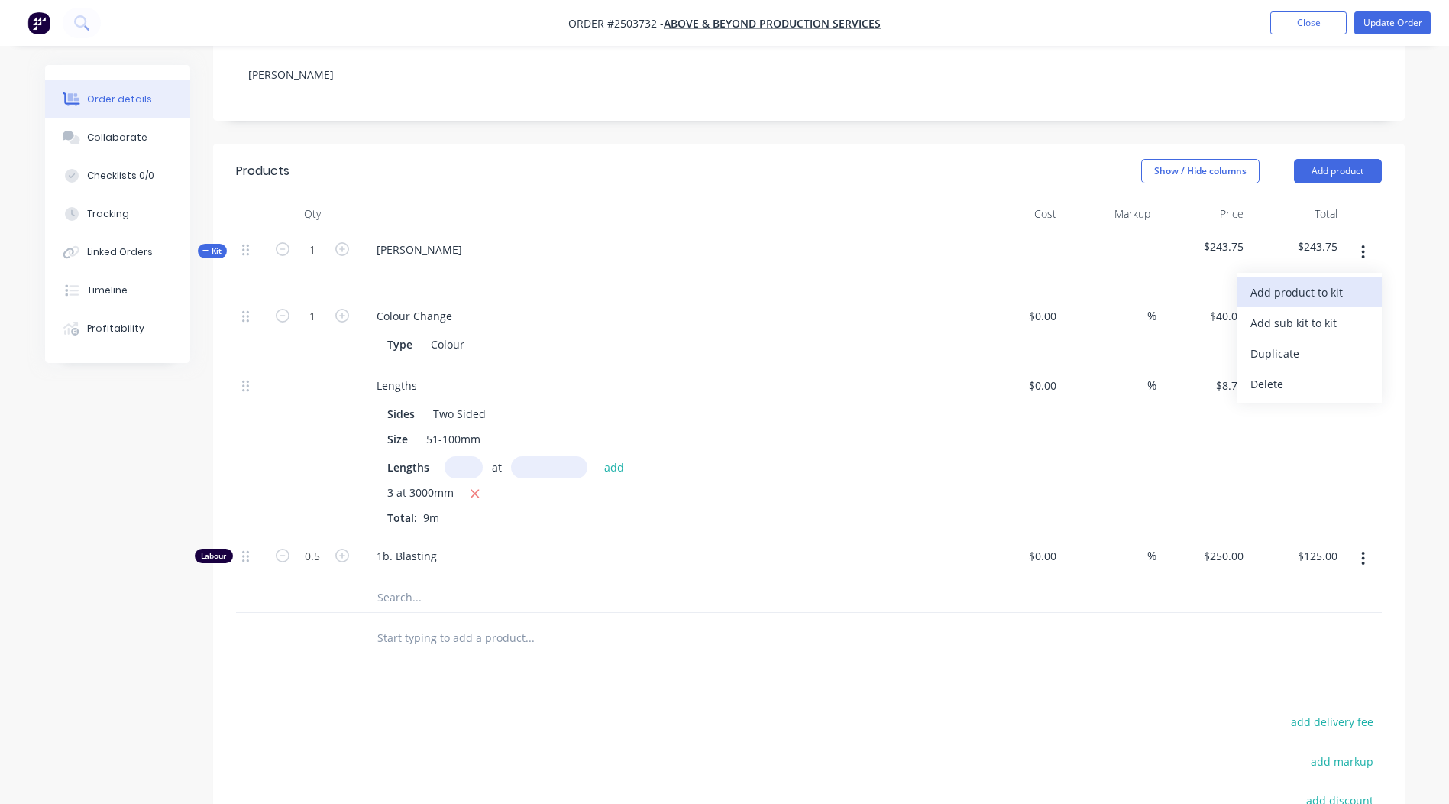
click at [1322, 281] on div "Add product to kit" at bounding box center [1309, 292] width 118 height 22
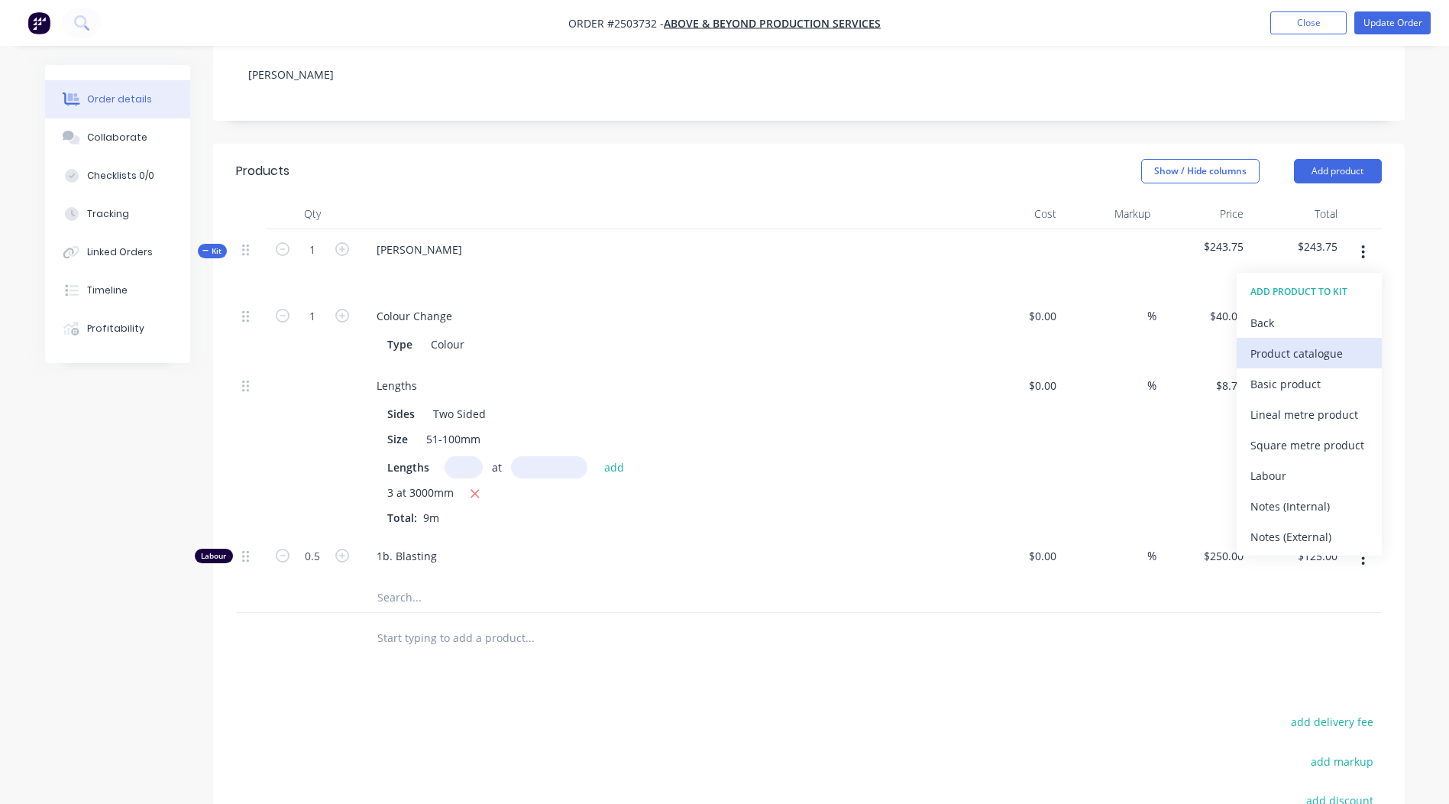
click at [1291, 342] on div "Product catalogue" at bounding box center [1309, 353] width 118 height 22
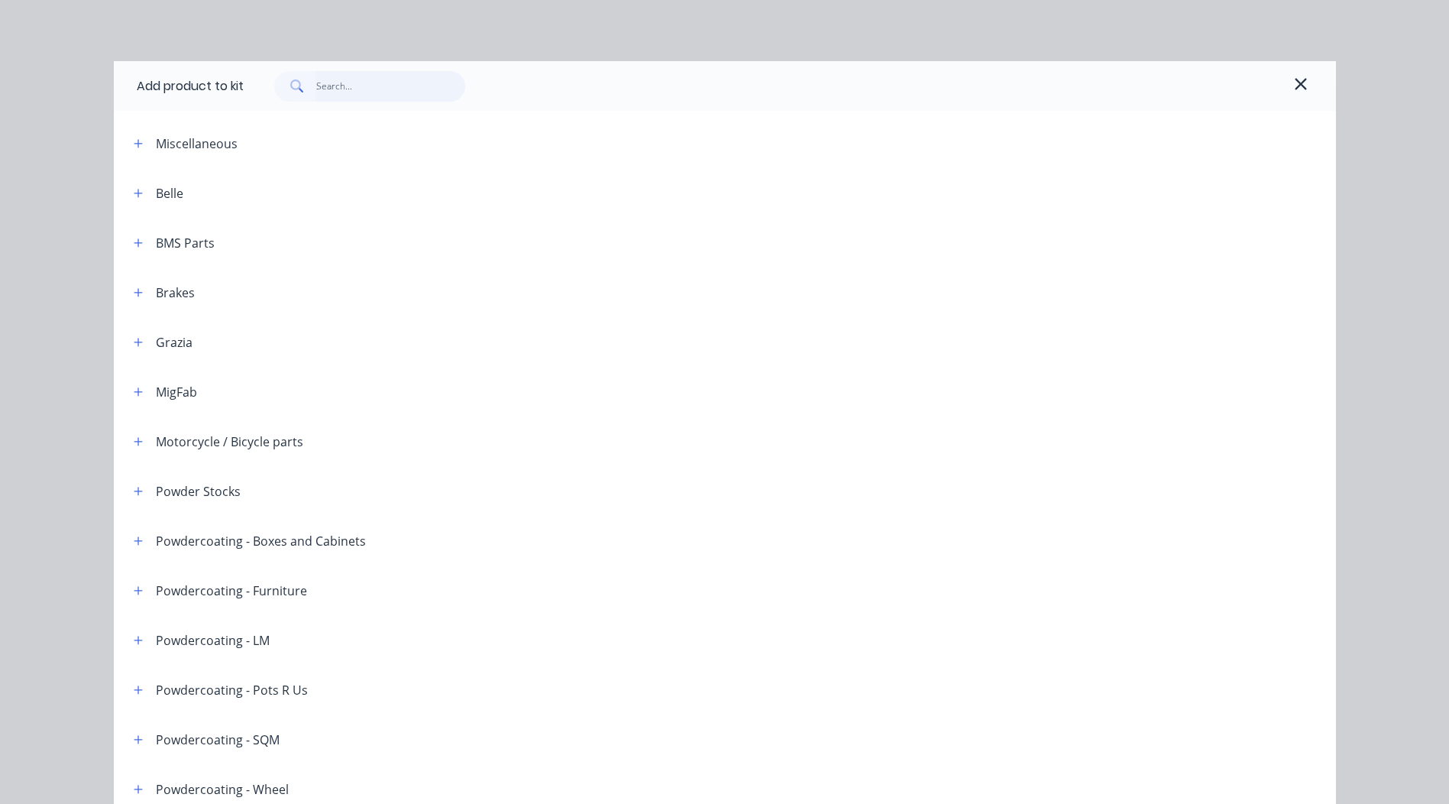
click at [381, 84] on input "text" at bounding box center [390, 86] width 149 height 31
paste input "[PERSON_NAME]"
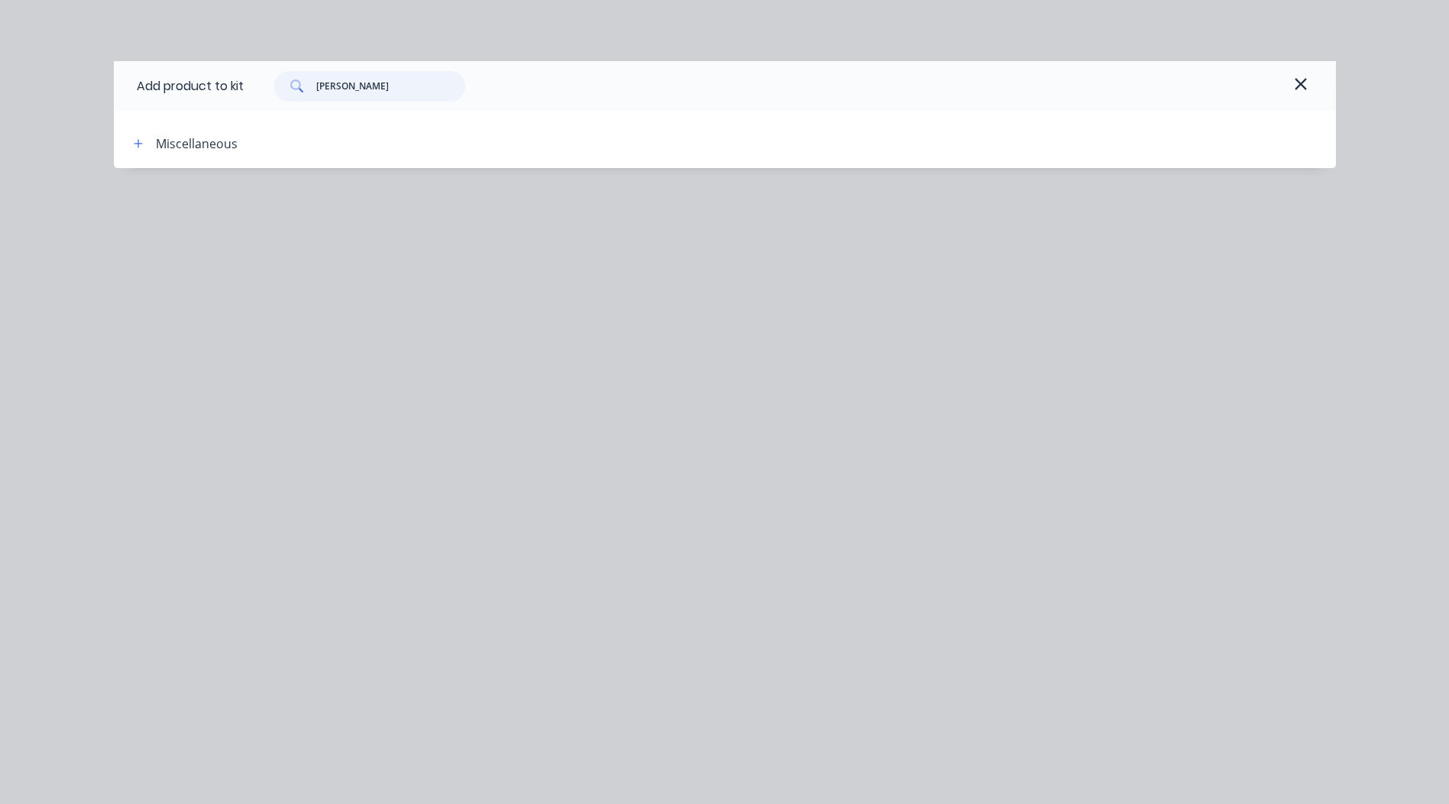
drag, startPoint x: 344, startPoint y: 83, endPoint x: -3, endPoint y: 189, distance: 362.5
click at [0, 189] on html "Order #2503732 - Above & Beyond Production Services Add product Close Update Or…" at bounding box center [724, 384] width 1449 height 1380
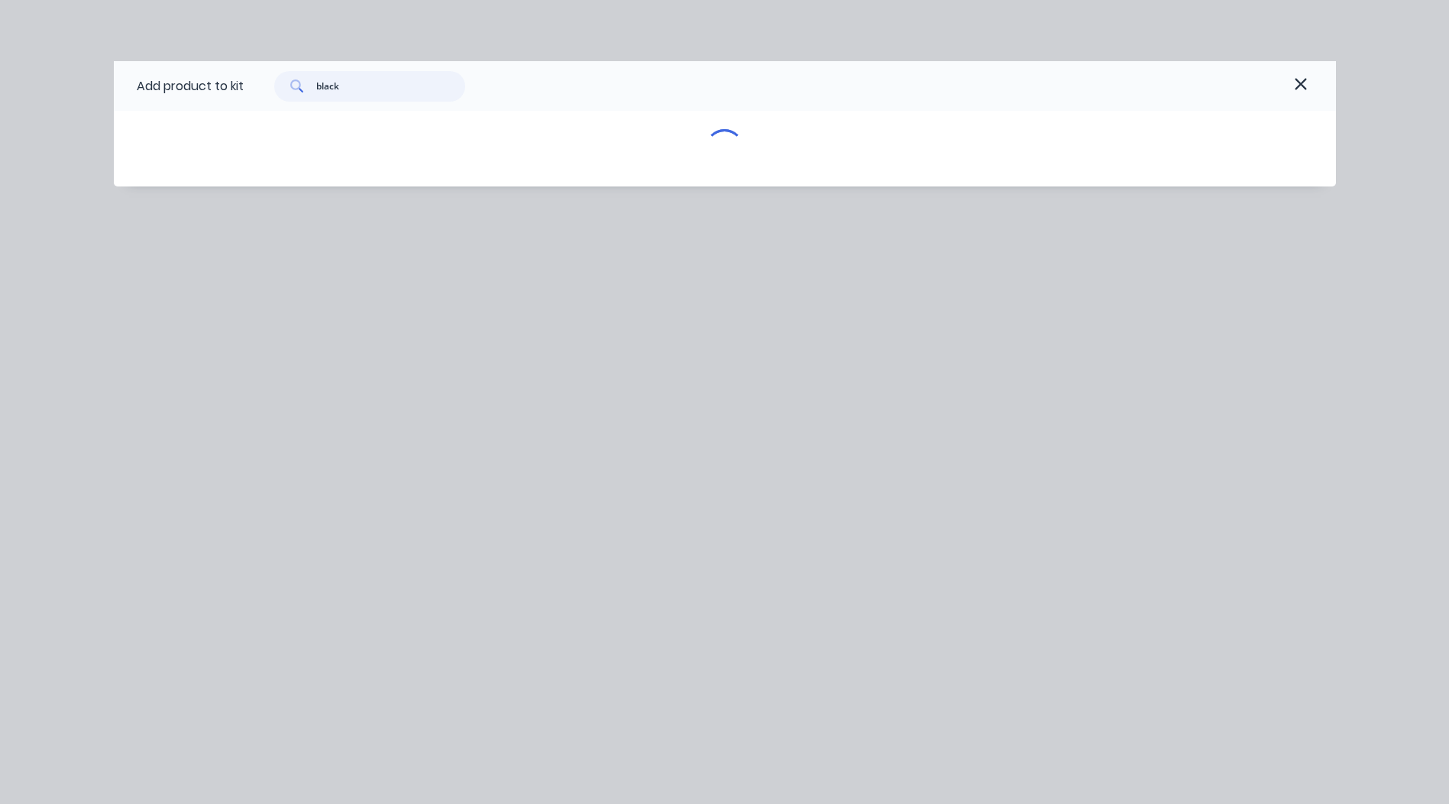
click at [382, 81] on input "black" at bounding box center [390, 86] width 149 height 31
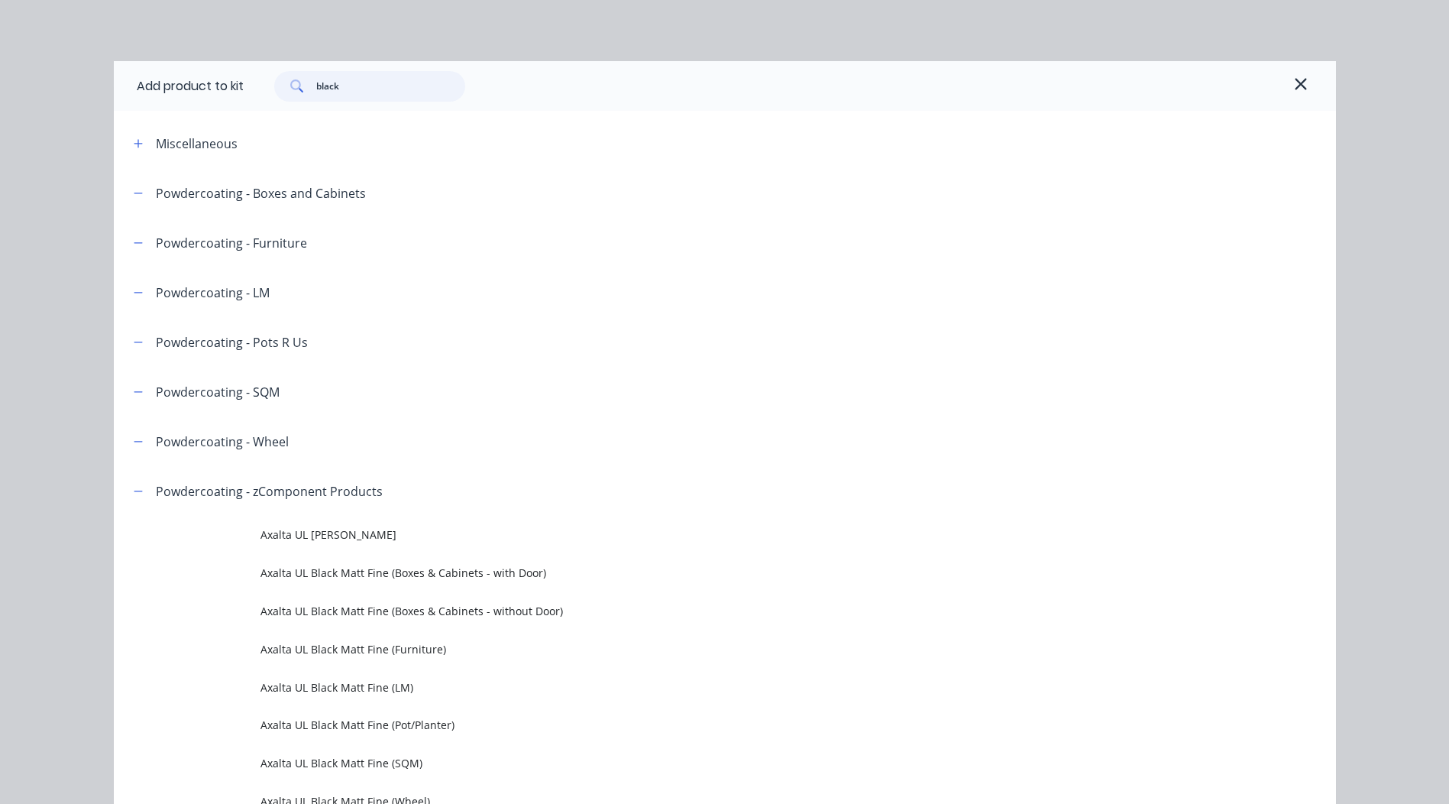
drag, startPoint x: 384, startPoint y: 79, endPoint x: 46, endPoint y: 163, distance: 348.7
click at [47, 163] on div "Add product to kit black Miscellaneous Powdercoating - Boxes and Cabinets Powde…" at bounding box center [724, 402] width 1449 height 804
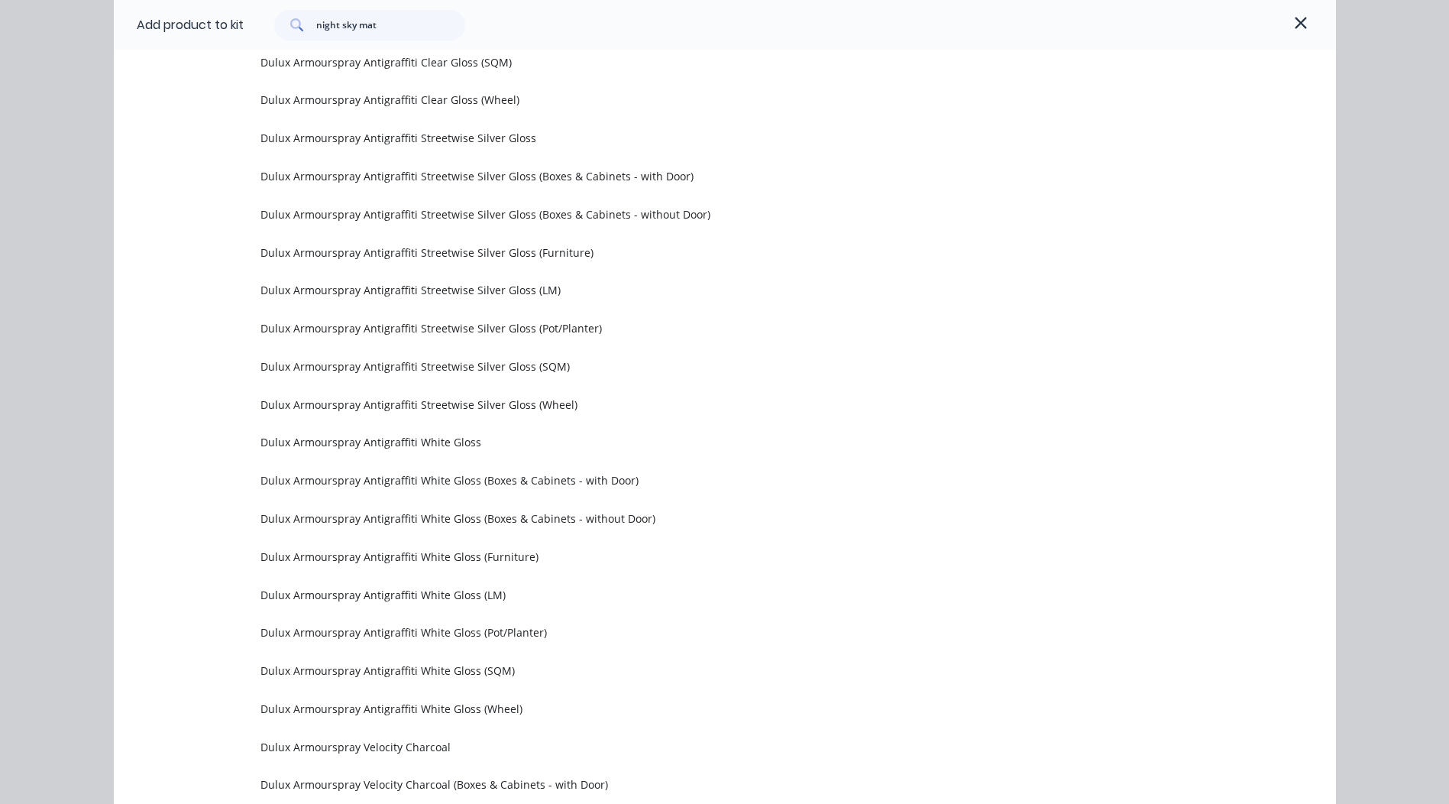
scroll to position [13606, 0]
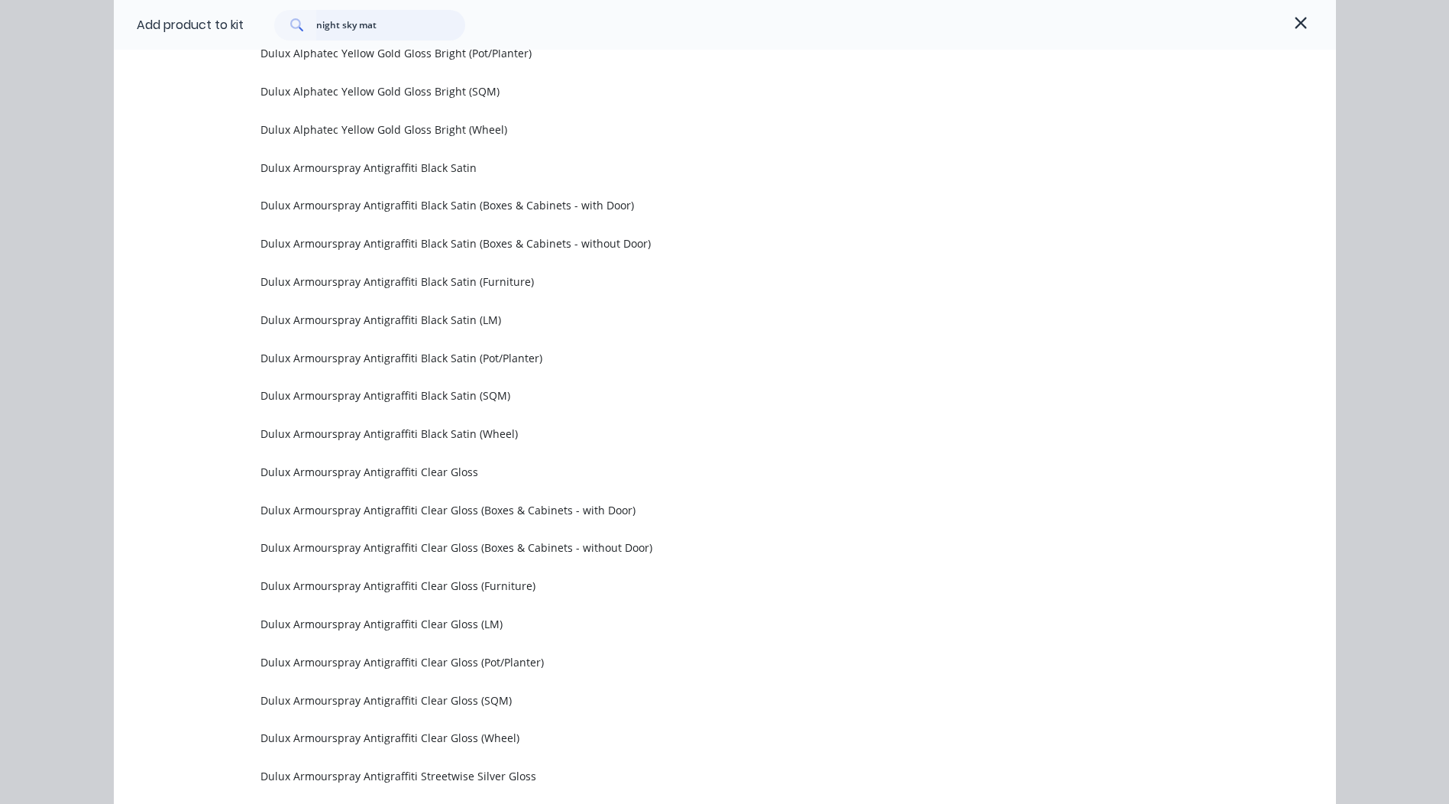
click at [393, 34] on input "night sky mat" at bounding box center [390, 25] width 149 height 31
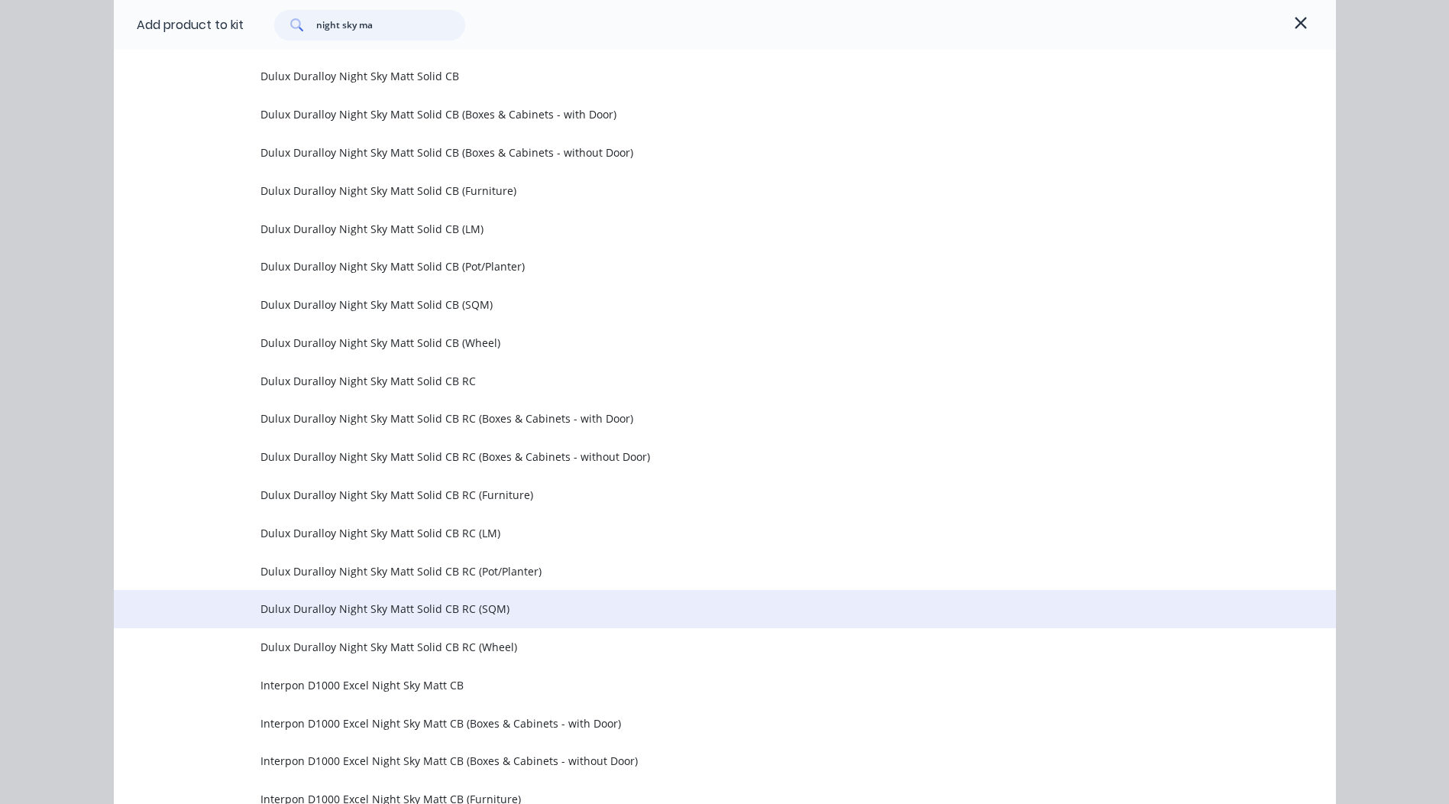
scroll to position [692, 0]
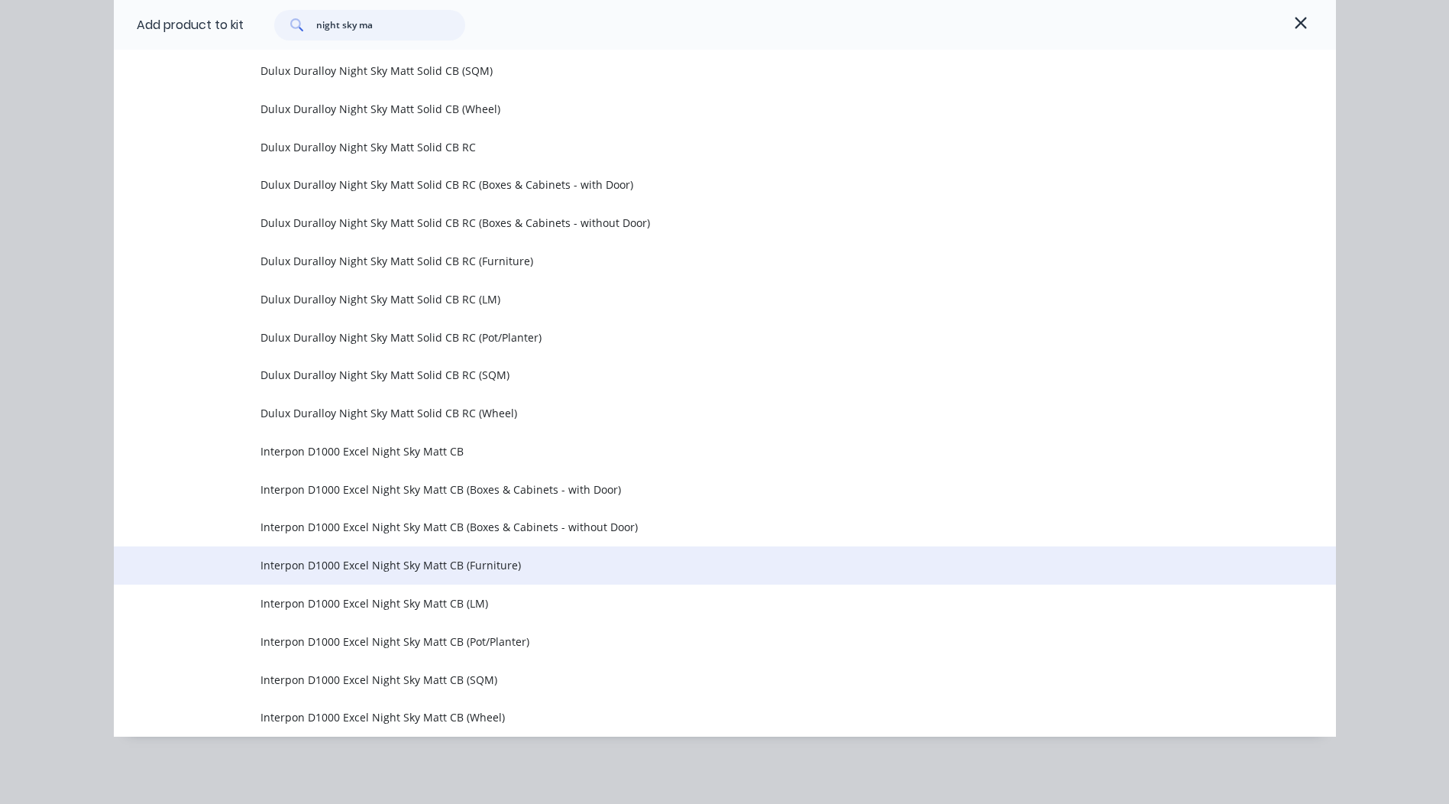
type input "night sky ma"
click at [483, 574] on td "Interpon D1000 Excel Night Sky Matt CB (Furniture)" at bounding box center [797, 565] width 1075 height 38
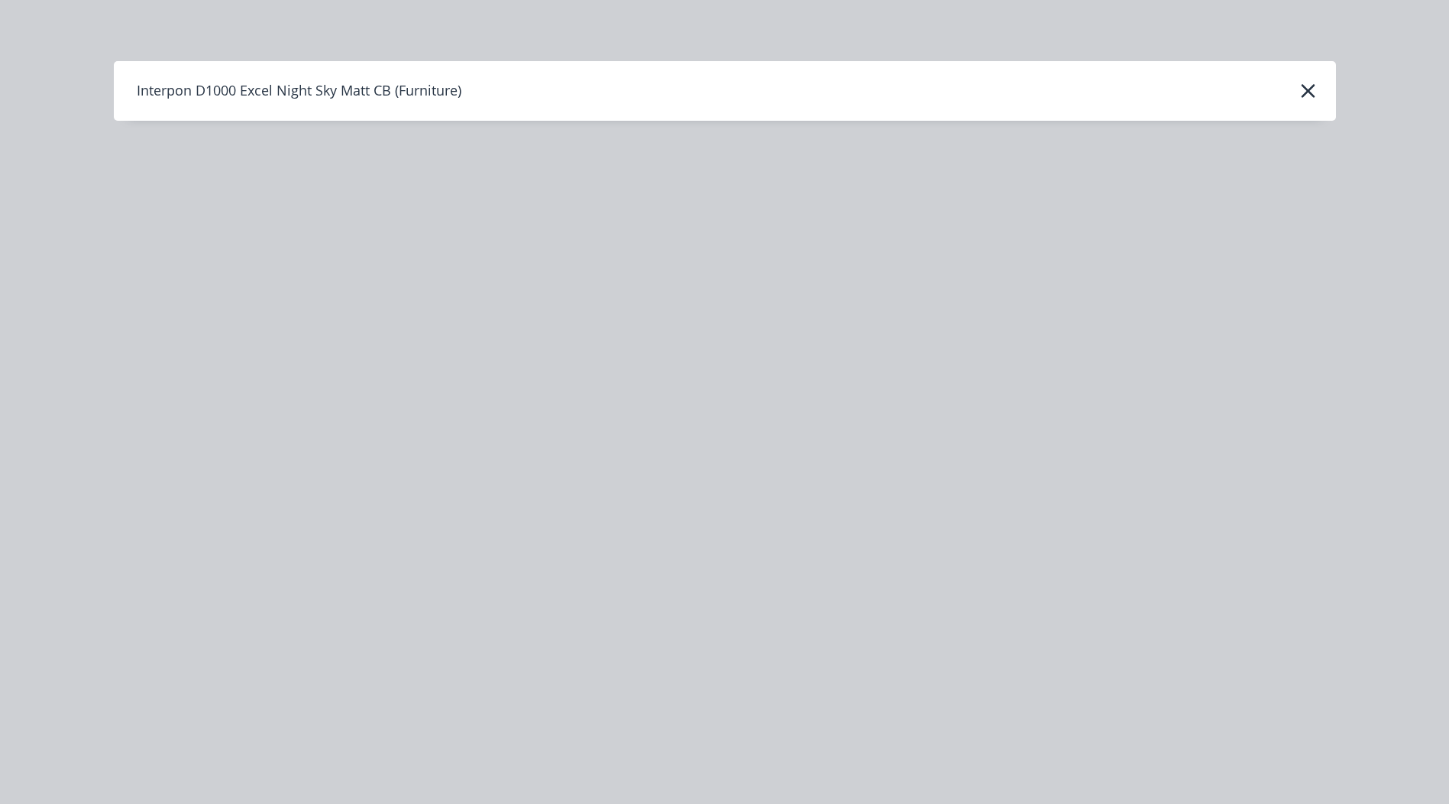
scroll to position [0, 0]
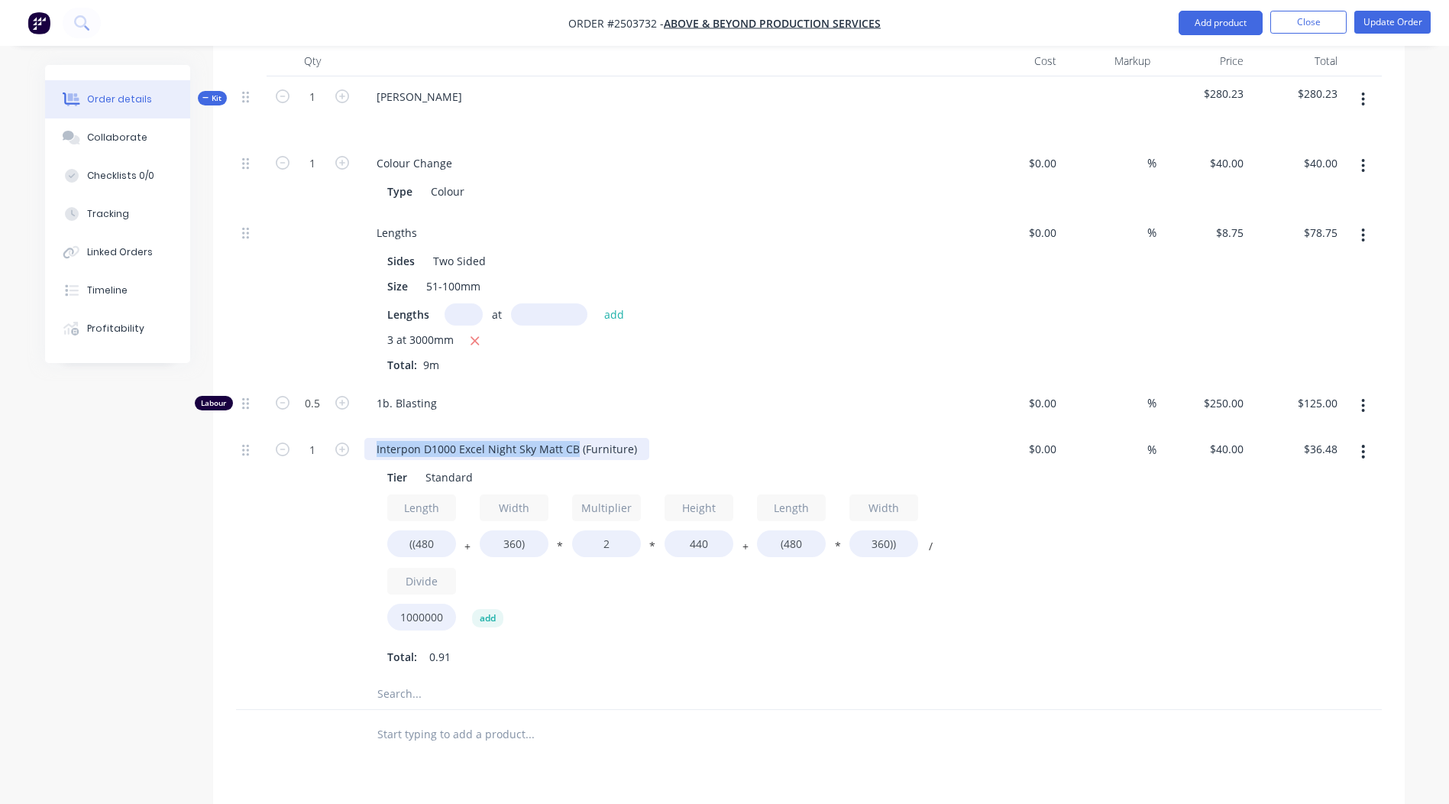
drag, startPoint x: 572, startPoint y: 423, endPoint x: 322, endPoint y: 452, distance: 252.2
click at [322, 452] on div "1 Interpon D1000 Excel Night Sky Matt CB (Furniture) Tier Standard Length ((480…" at bounding box center [809, 554] width 1146 height 250
copy div "Interpon D1000 Excel Night Sky Matt CB"
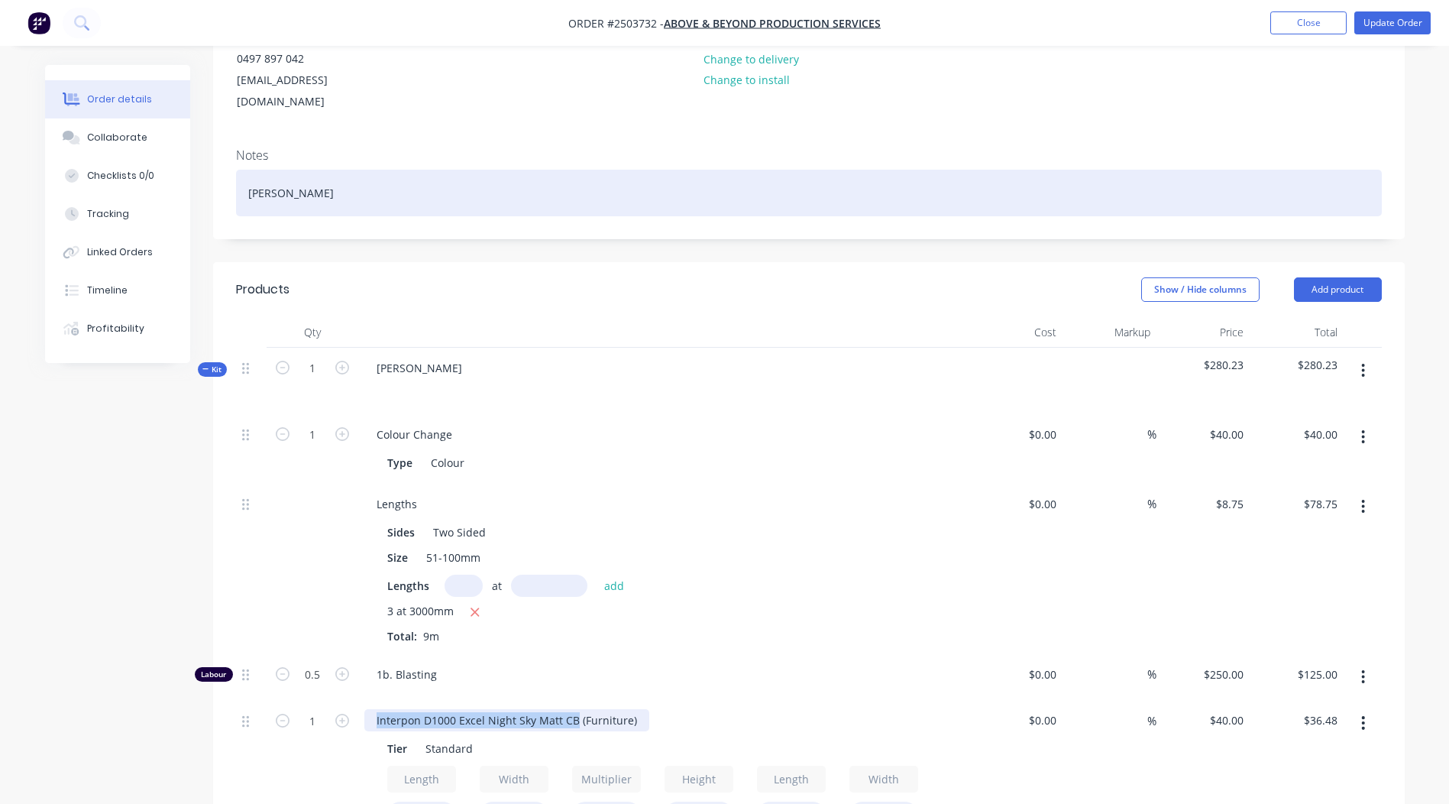
scroll to position [76, 0]
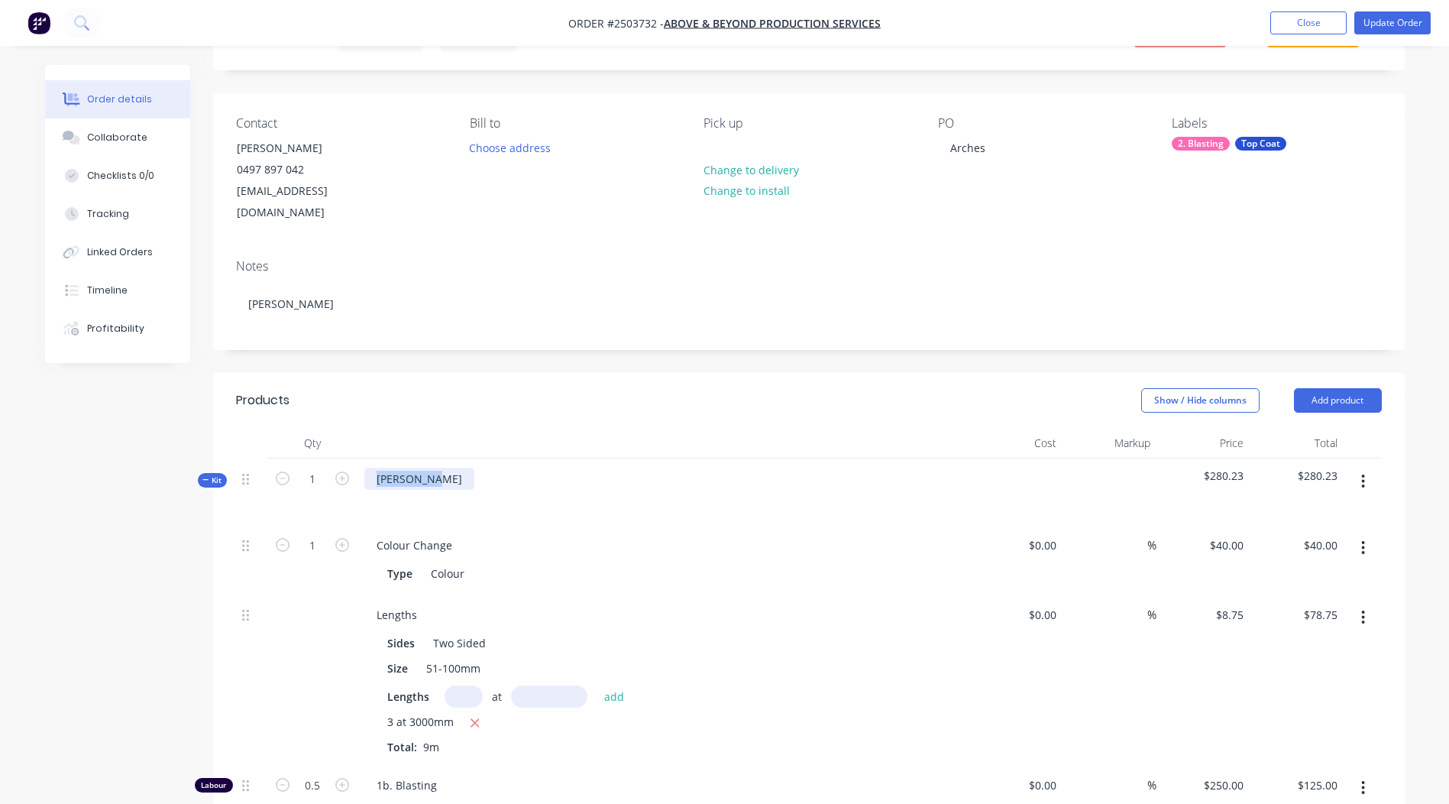
drag, startPoint x: 430, startPoint y: 452, endPoint x: 229, endPoint y: 463, distance: 201.2
click at [231, 463] on div "Qty Cost Markup Price Total Kit 1 [PERSON_NAME] $280.23 $280.23 1 Colour Change…" at bounding box center [809, 784] width 1192 height 713
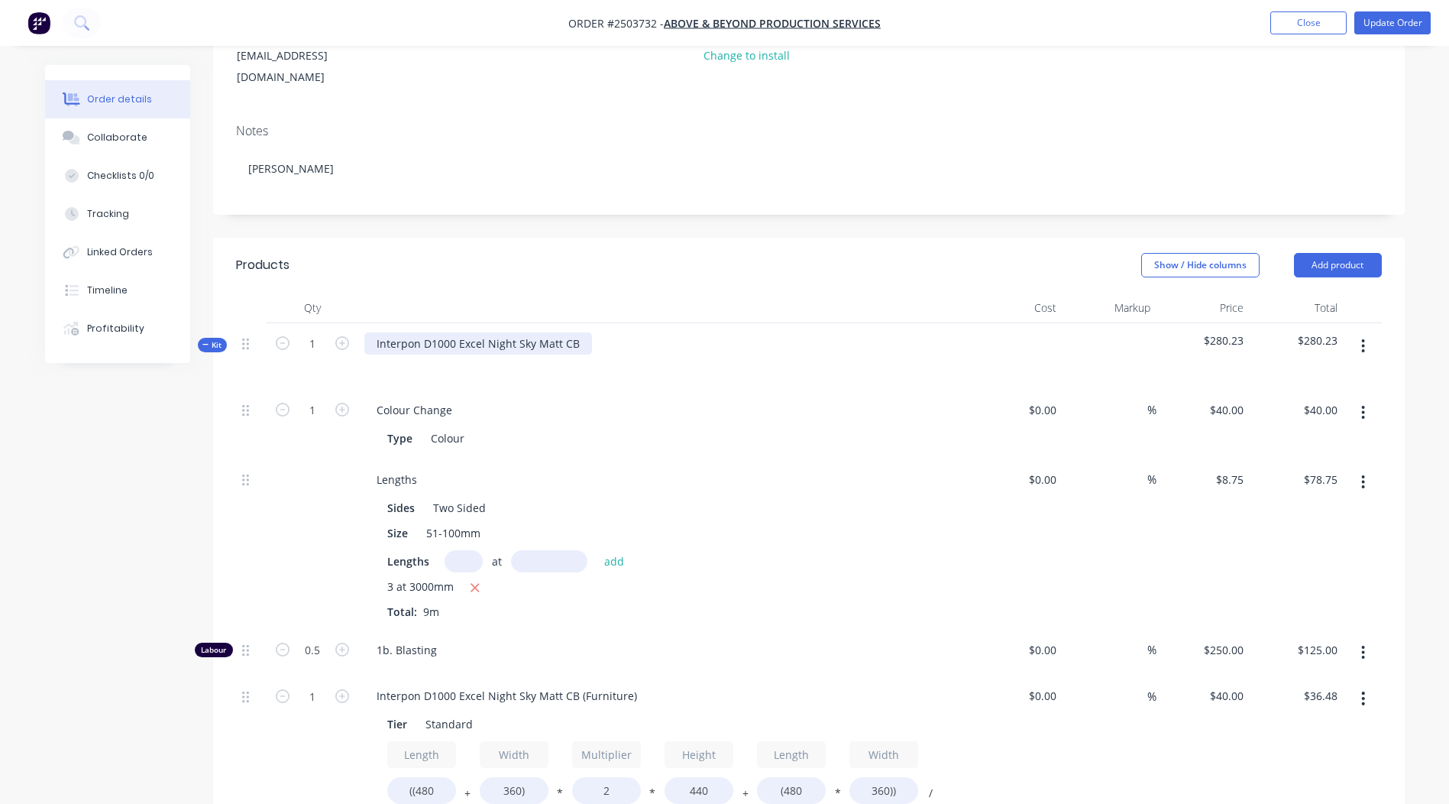
scroll to position [382, 0]
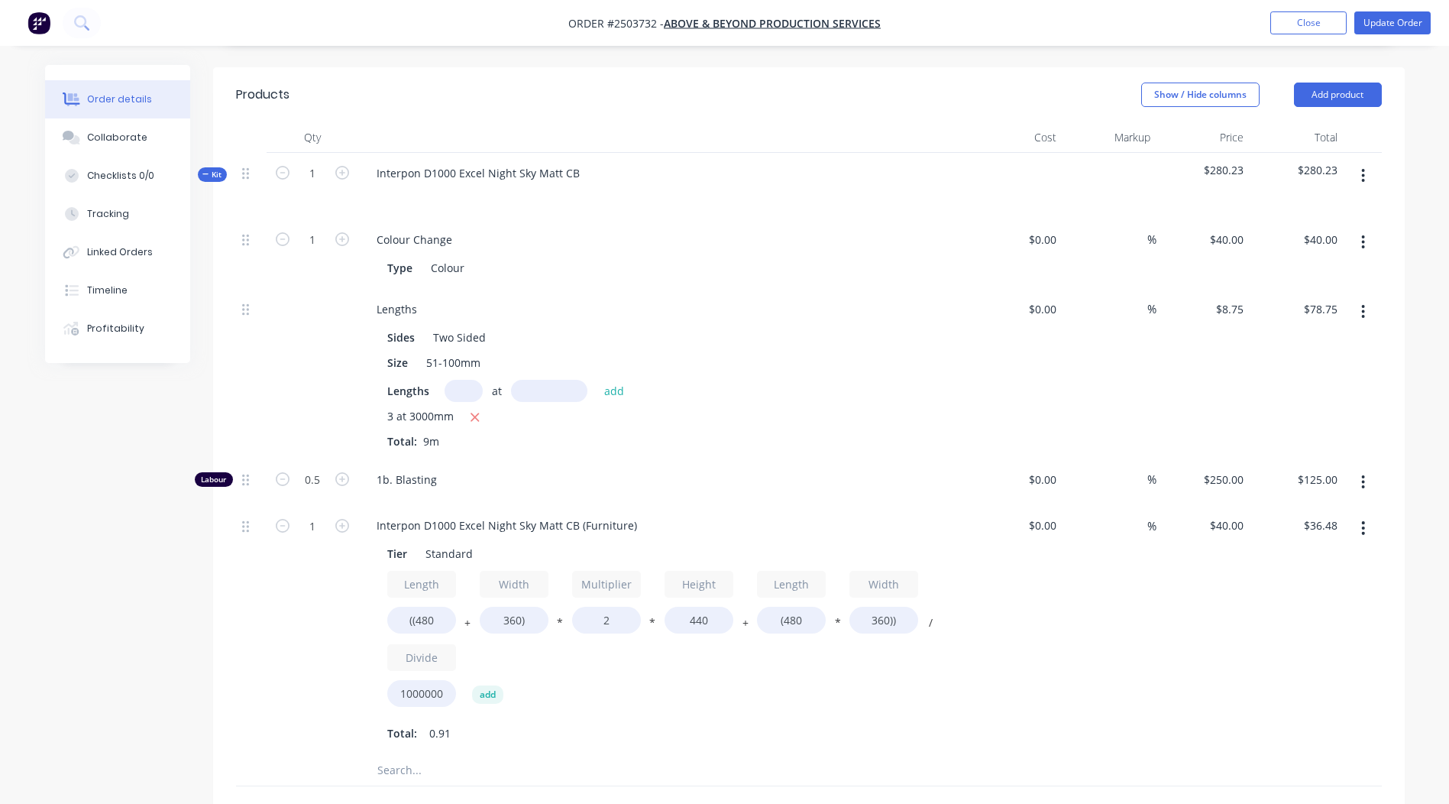
click at [710, 408] on div "3 at 3000mm" at bounding box center [663, 417] width 553 height 19
drag, startPoint x: 631, startPoint y: 503, endPoint x: 53, endPoint y: 500, distance: 578.2
click at [53, 500] on div "Created by [PERSON_NAME] Created [DATE] Required [DATE] Assigned to Add team me…" at bounding box center [725, 454] width 1360 height 1542
click at [769, 677] on div "Length ((480 + Width 360) * Multiplier 2 * Height 440 + Length (480 * Width 360…" at bounding box center [663, 642] width 553 height 142
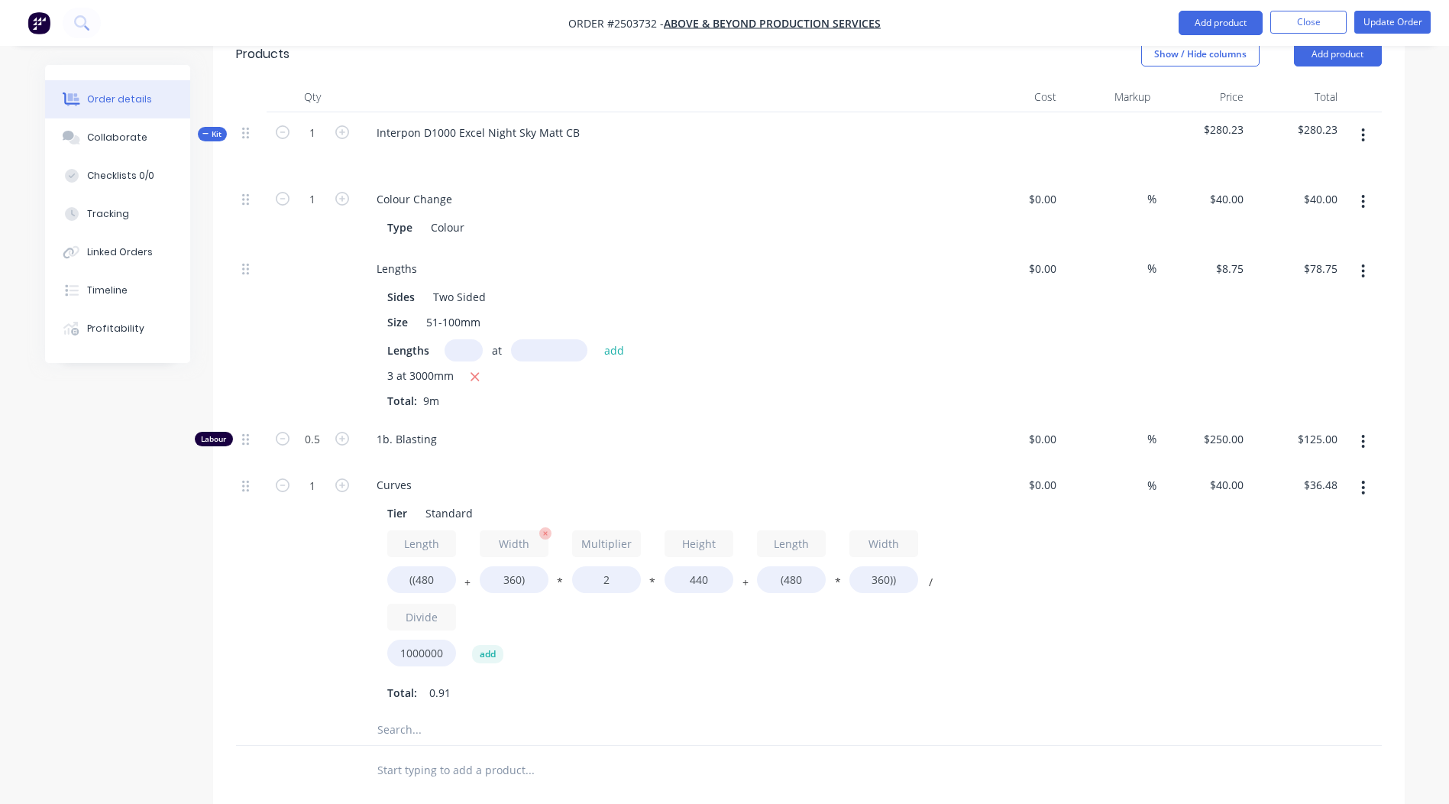
scroll to position [458, 0]
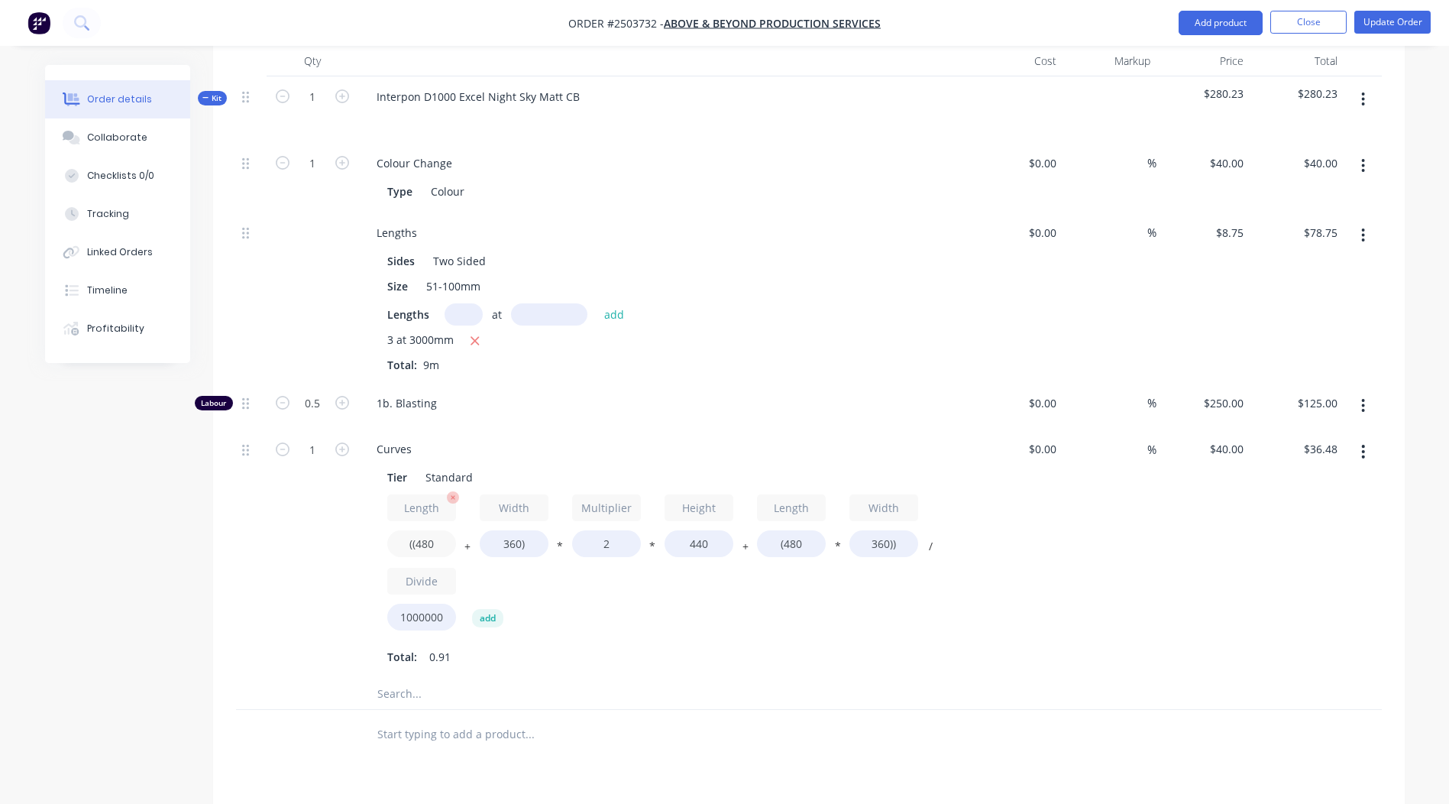
click at [438, 530] on input "((480" at bounding box center [421, 543] width 69 height 27
type input "((4500"
type input "$177.98"
drag, startPoint x: 512, startPoint y: 519, endPoint x: 521, endPoint y: 516, distance: 9.7
click at [512, 530] on input "360)" at bounding box center [514, 543] width 69 height 27
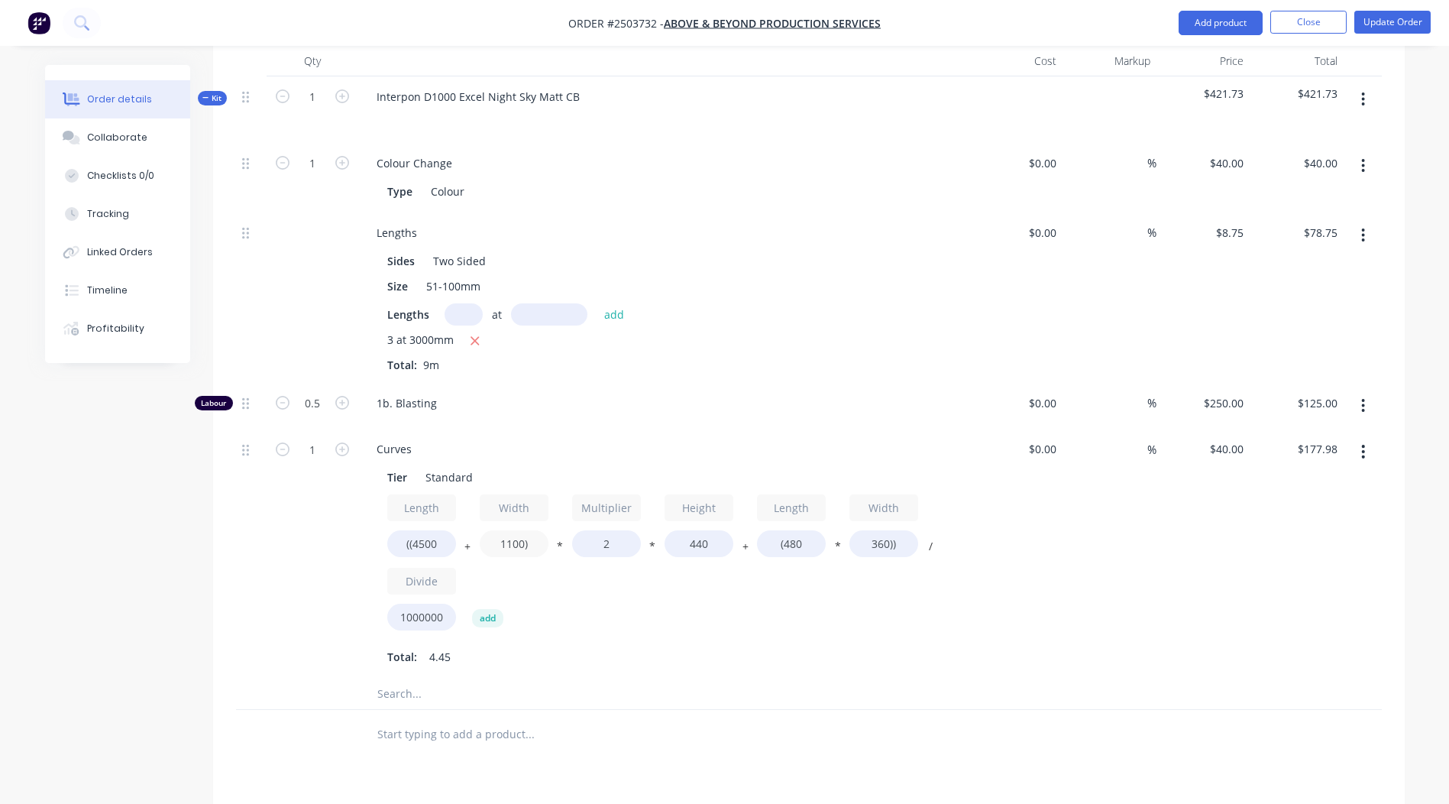
type input "1100)"
type input "$204.03"
drag, startPoint x: 506, startPoint y: 546, endPoint x: 402, endPoint y: 548, distance: 103.9
click at [409, 546] on div "Length ((4500 + Width 1100) * Multiplier 2 * Height 440 + Length (480 * Width 3…" at bounding box center [663, 565] width 553 height 142
type input "50"
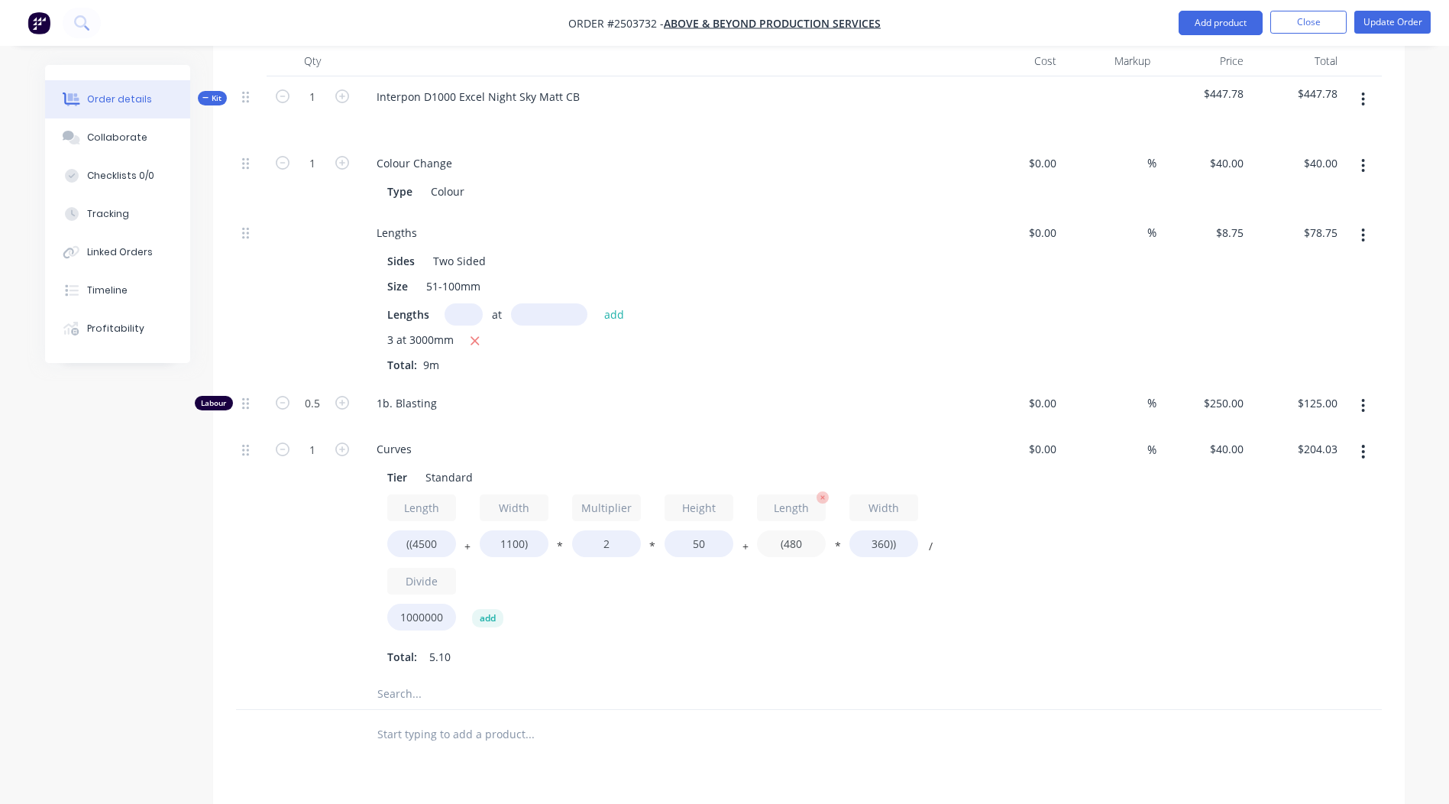
type input "$29.31"
click at [802, 530] on input "(480" at bounding box center [791, 543] width 69 height 27
type input "(4500"
type input "$87.20"
click at [887, 530] on input "360))" at bounding box center [883, 543] width 69 height 27
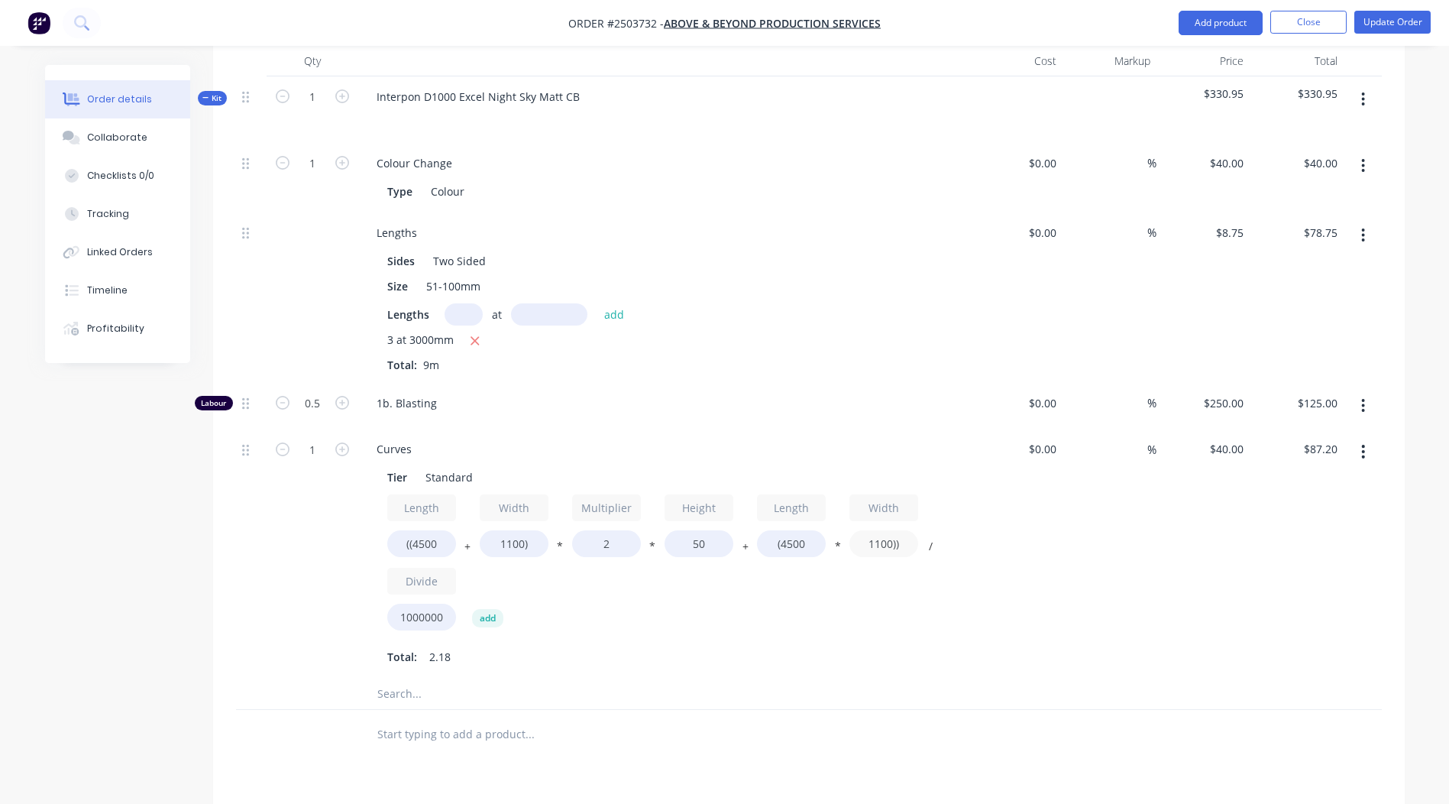
type input "1100))"
type input "$220.40"
click at [1325, 537] on div "$220.40 $87.20" at bounding box center [1297, 554] width 94 height 250
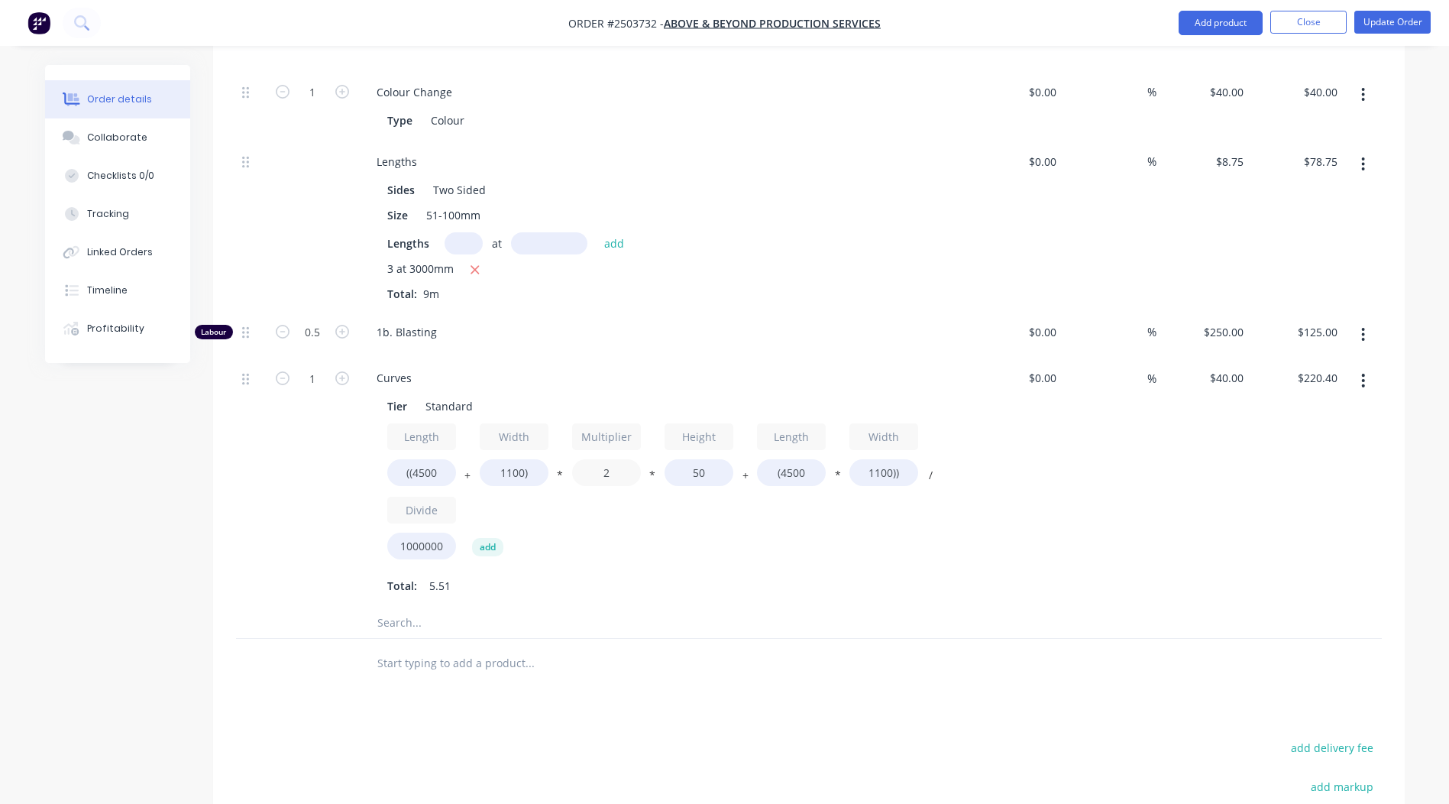
drag, startPoint x: 606, startPoint y: 454, endPoint x: 280, endPoint y: 508, distance: 331.3
click at [416, 495] on div "Length ((4500 + Width 1100) * Multiplier 2 * Height 50 + Length (4500 * Width 1…" at bounding box center [663, 494] width 553 height 142
type input "1.5"
type input "$214.80"
click at [1296, 474] on div "$214.80 $220.40" at bounding box center [1297, 482] width 94 height 250
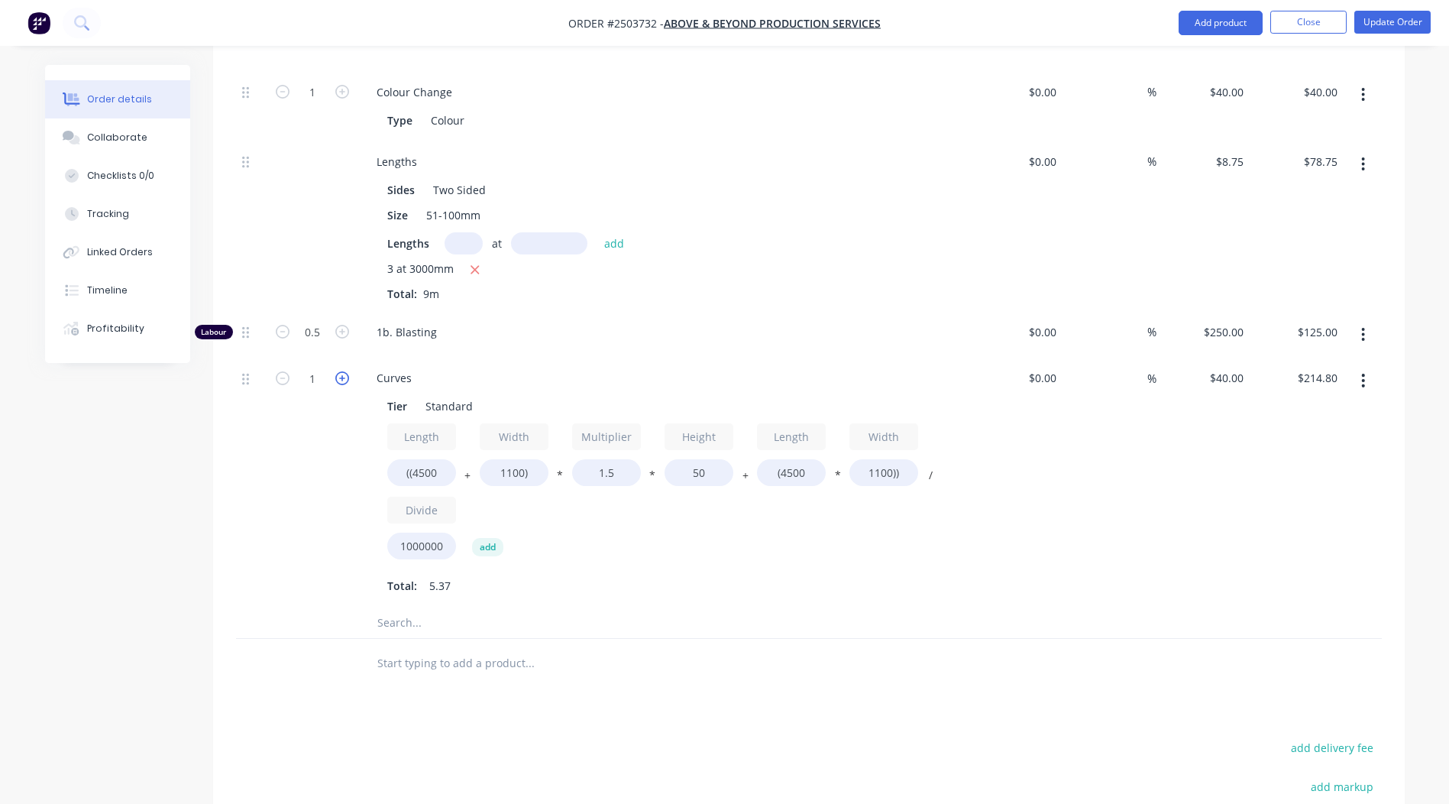
click at [344, 371] on icon "button" at bounding box center [342, 378] width 14 height 14
type input "2"
type input "$429.60"
click at [344, 371] on icon "button" at bounding box center [342, 378] width 14 height 14
type input "3"
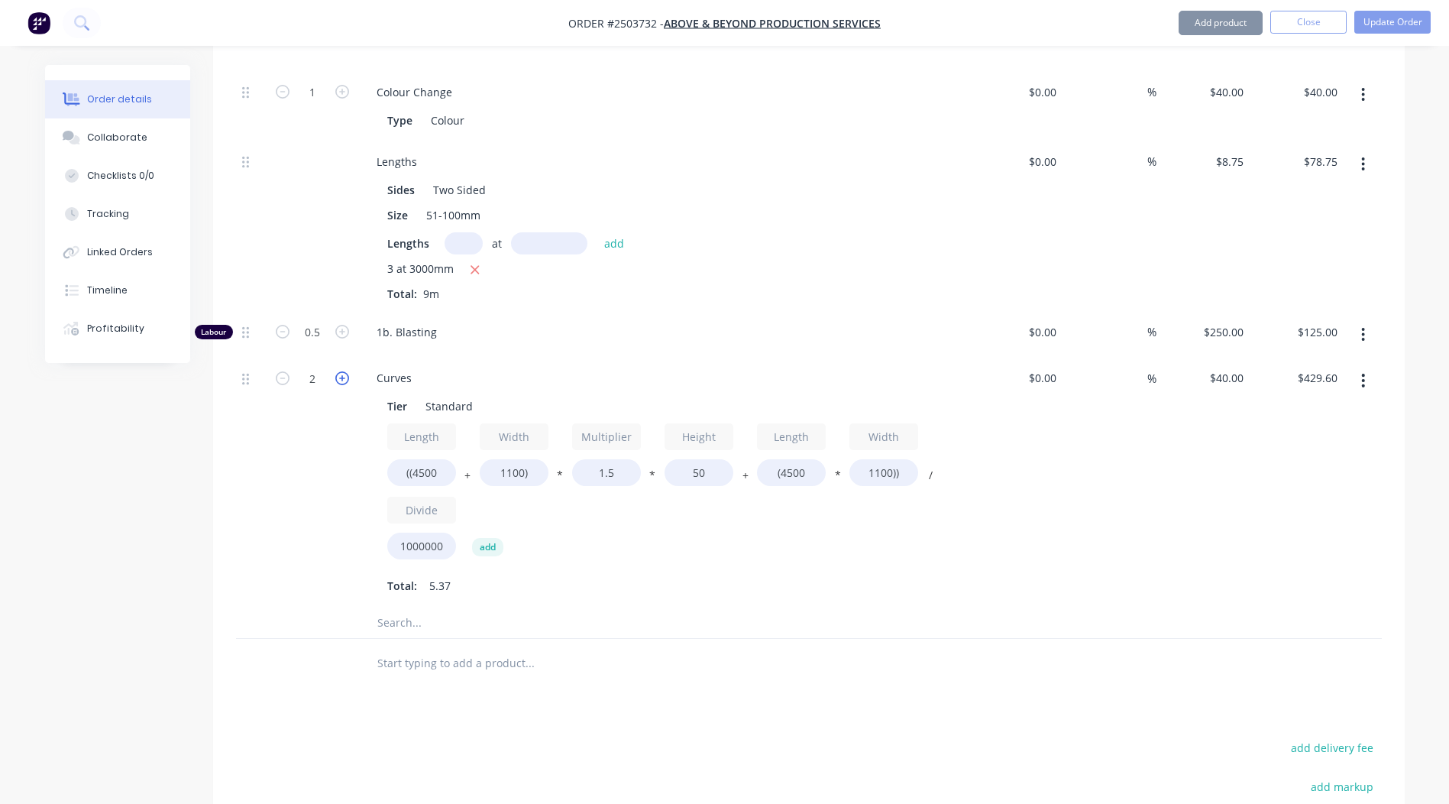
type input "$644.40"
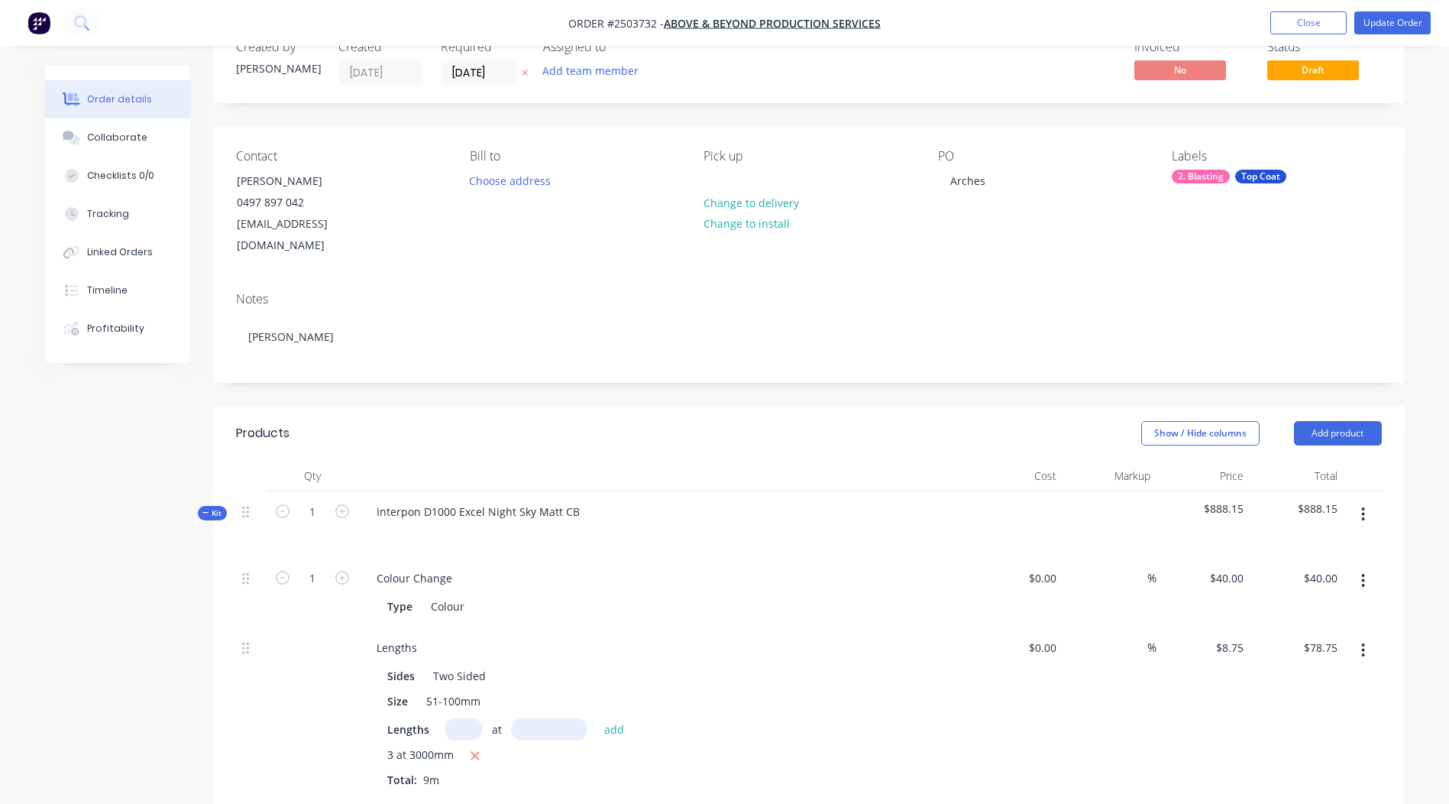
scroll to position [0, 0]
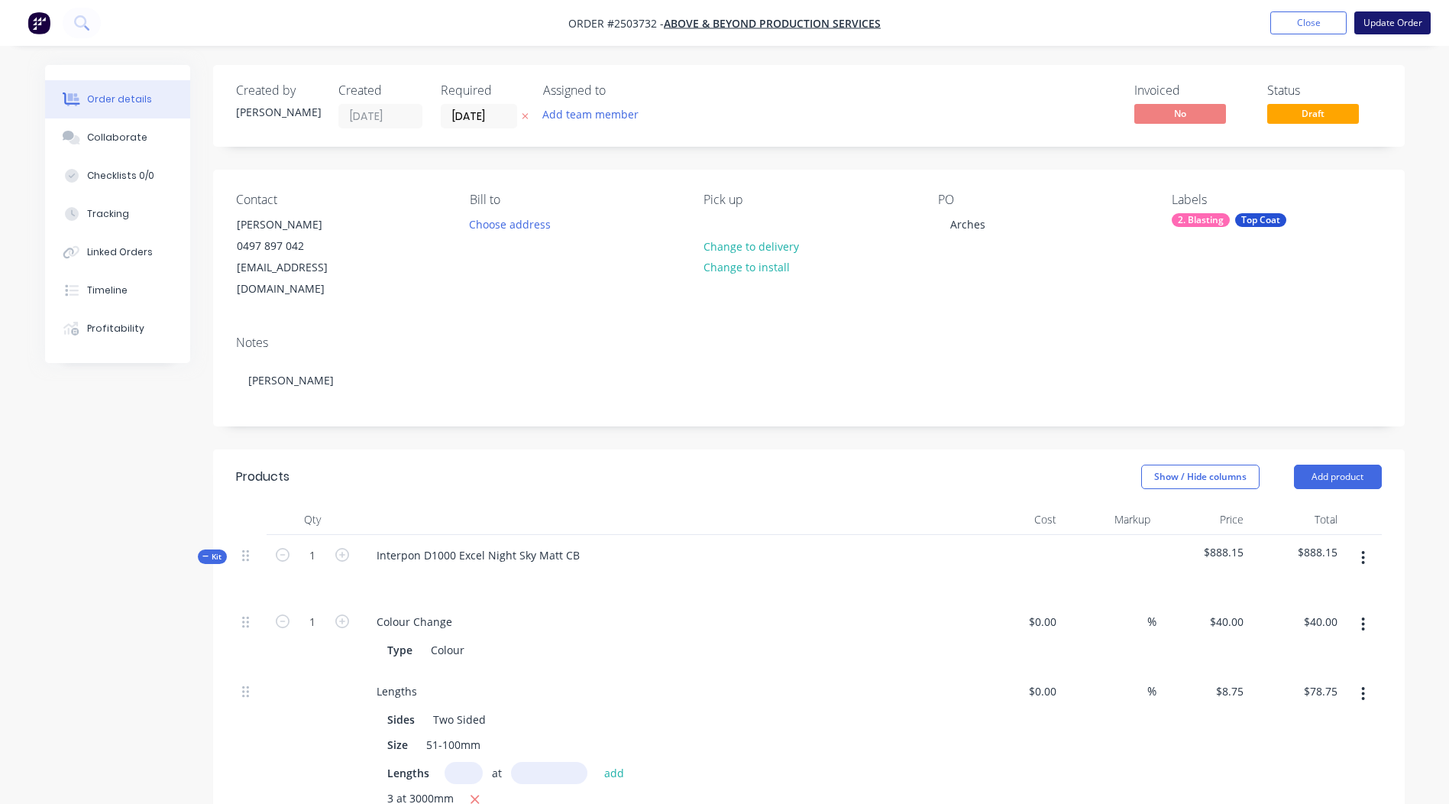
click at [1389, 19] on button "Update Order" at bounding box center [1392, 22] width 76 height 23
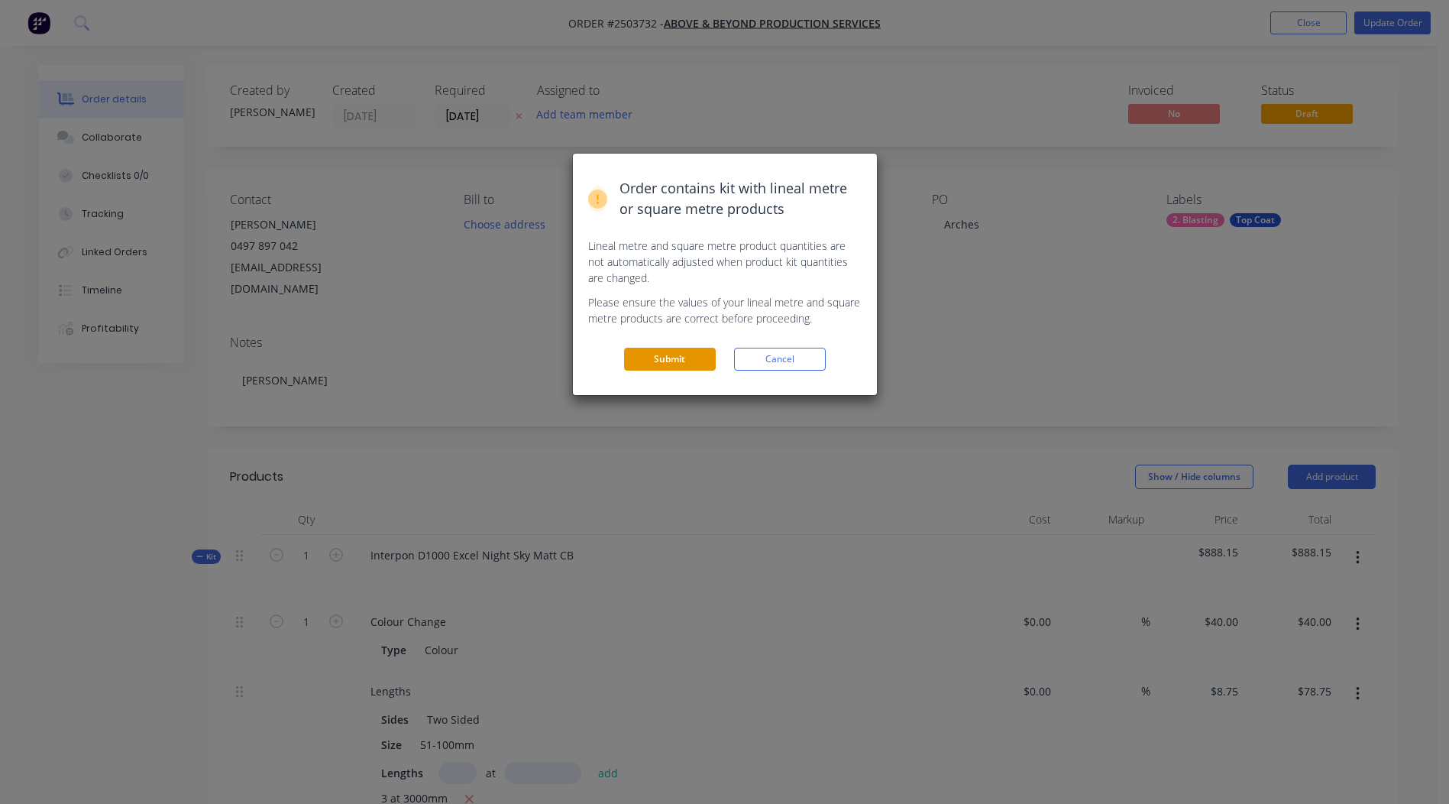
click at [655, 364] on button "Submit" at bounding box center [670, 359] width 92 height 23
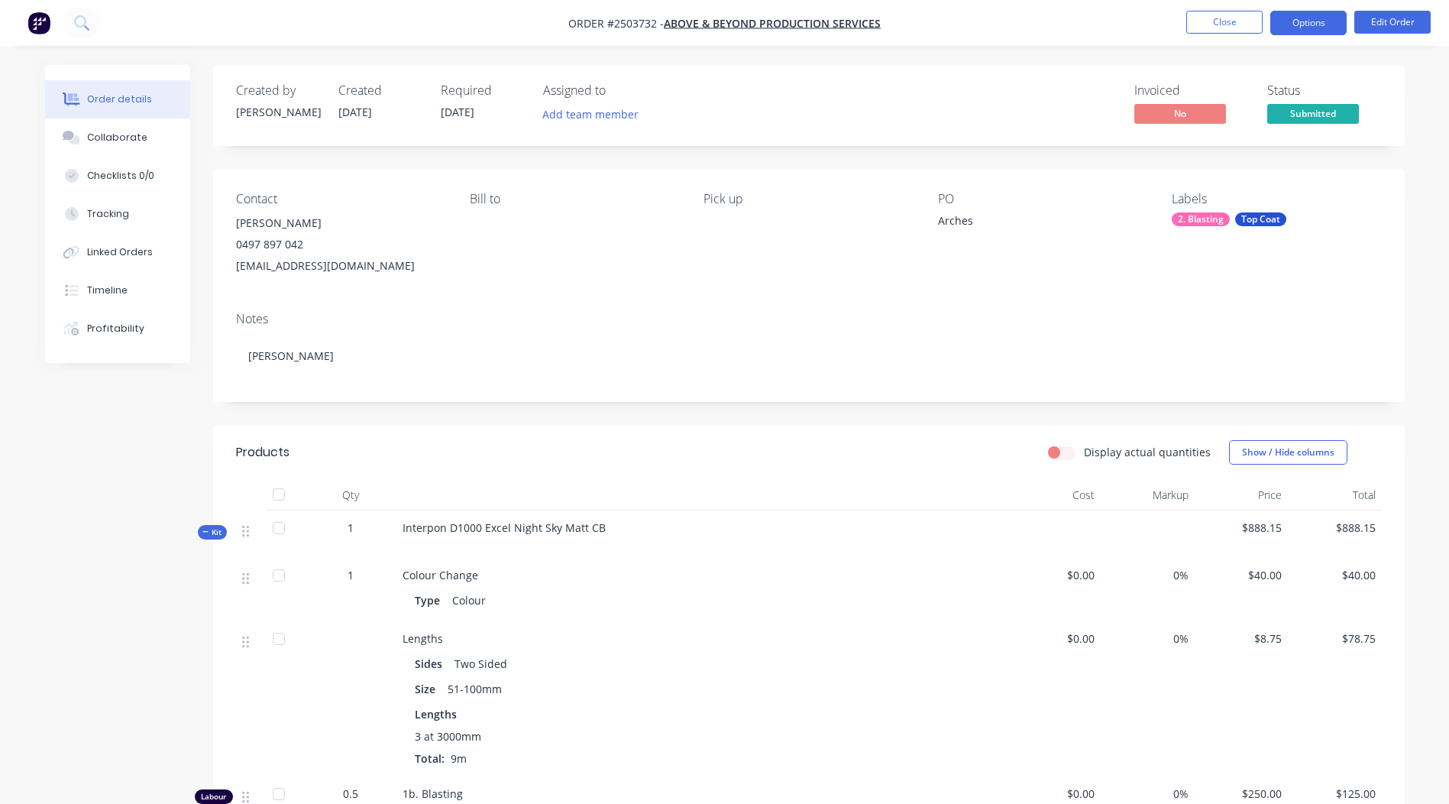
click at [1300, 28] on button "Options" at bounding box center [1308, 23] width 76 height 24
click at [925, 58] on div "Order details Collaborate Checklists 0/0 Tracking Linked Orders Timeline Profit…" at bounding box center [724, 659] width 1449 height 1319
click at [1215, 15] on button "Close" at bounding box center [1224, 22] width 76 height 23
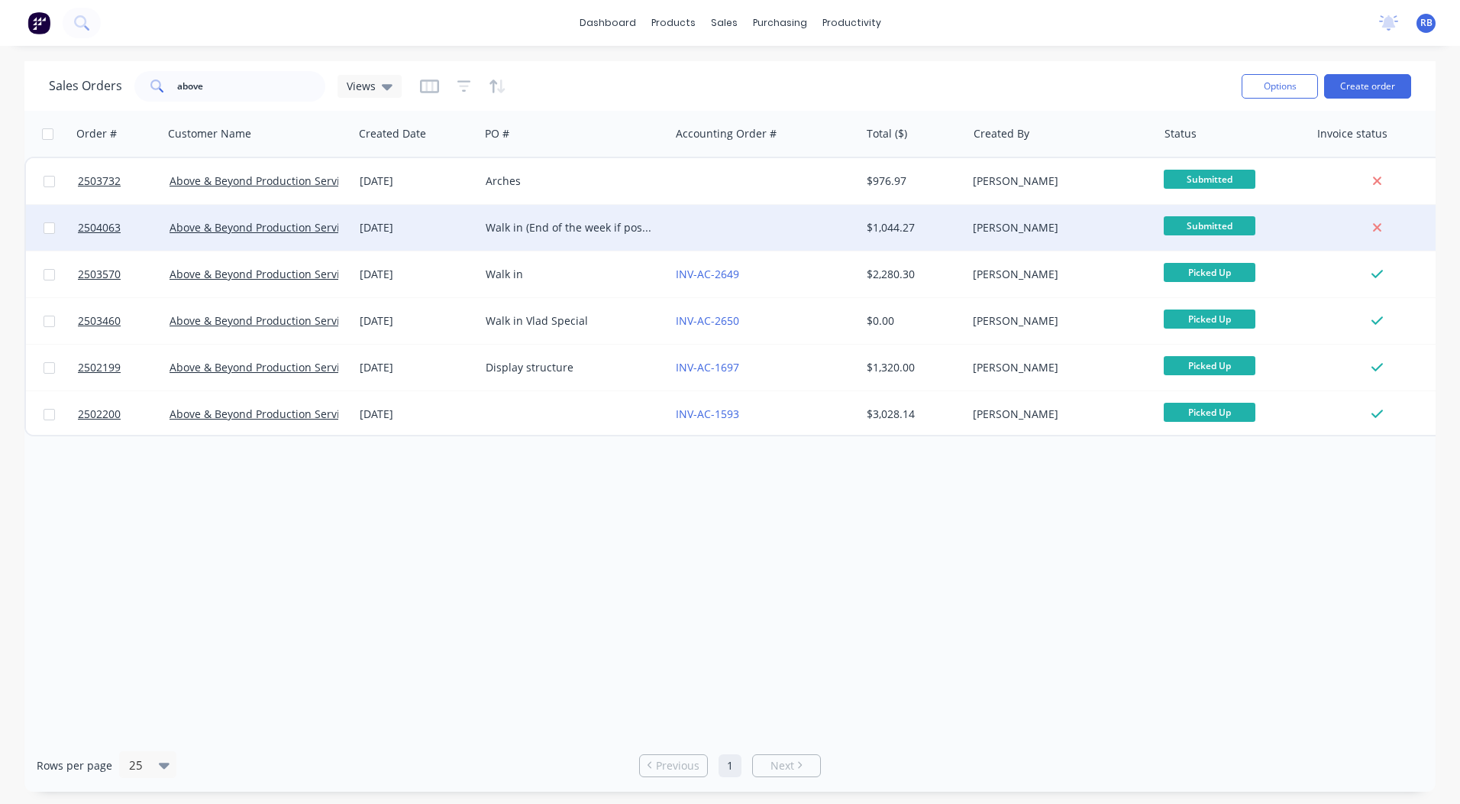
click at [731, 217] on div at bounding box center [765, 228] width 190 height 46
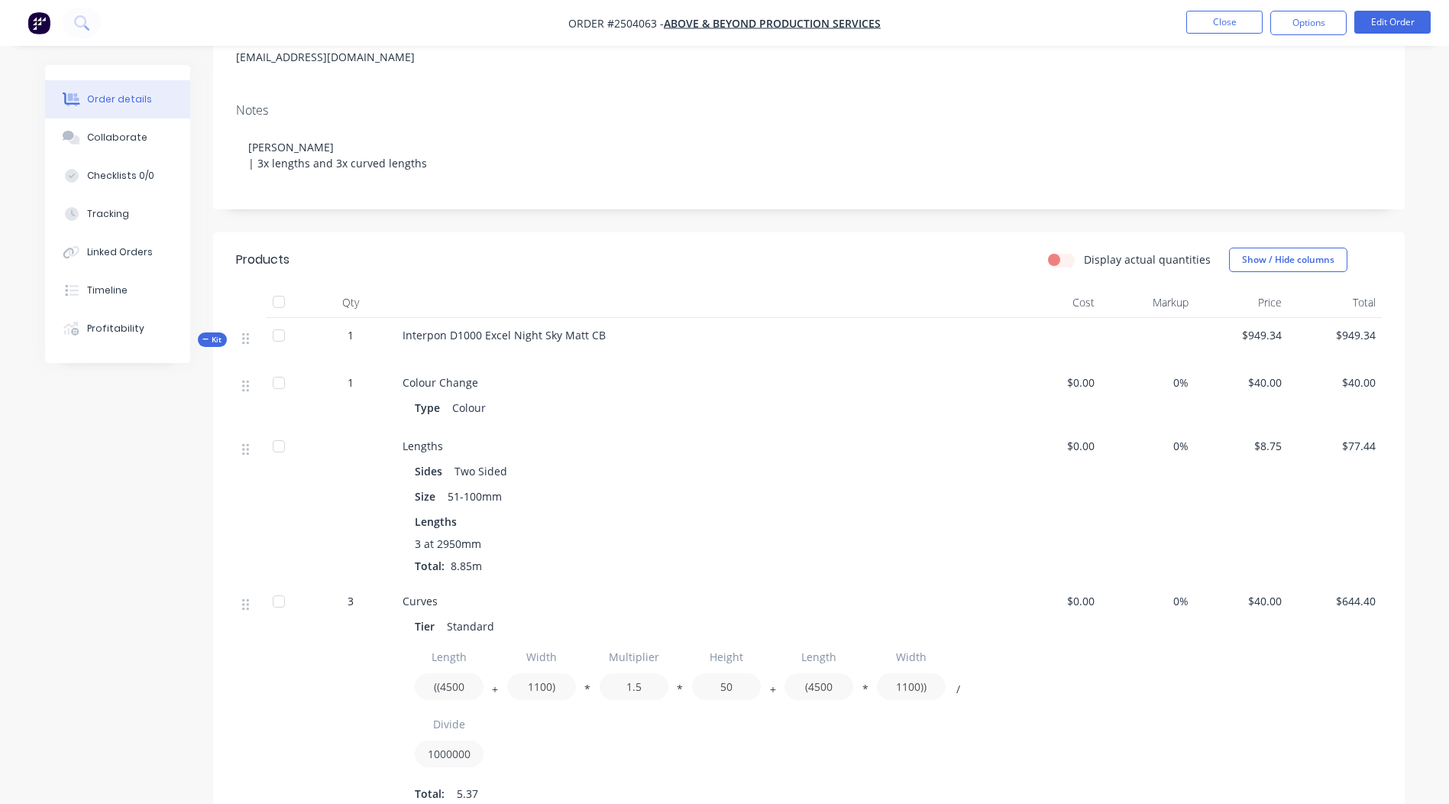
scroll to position [153, 0]
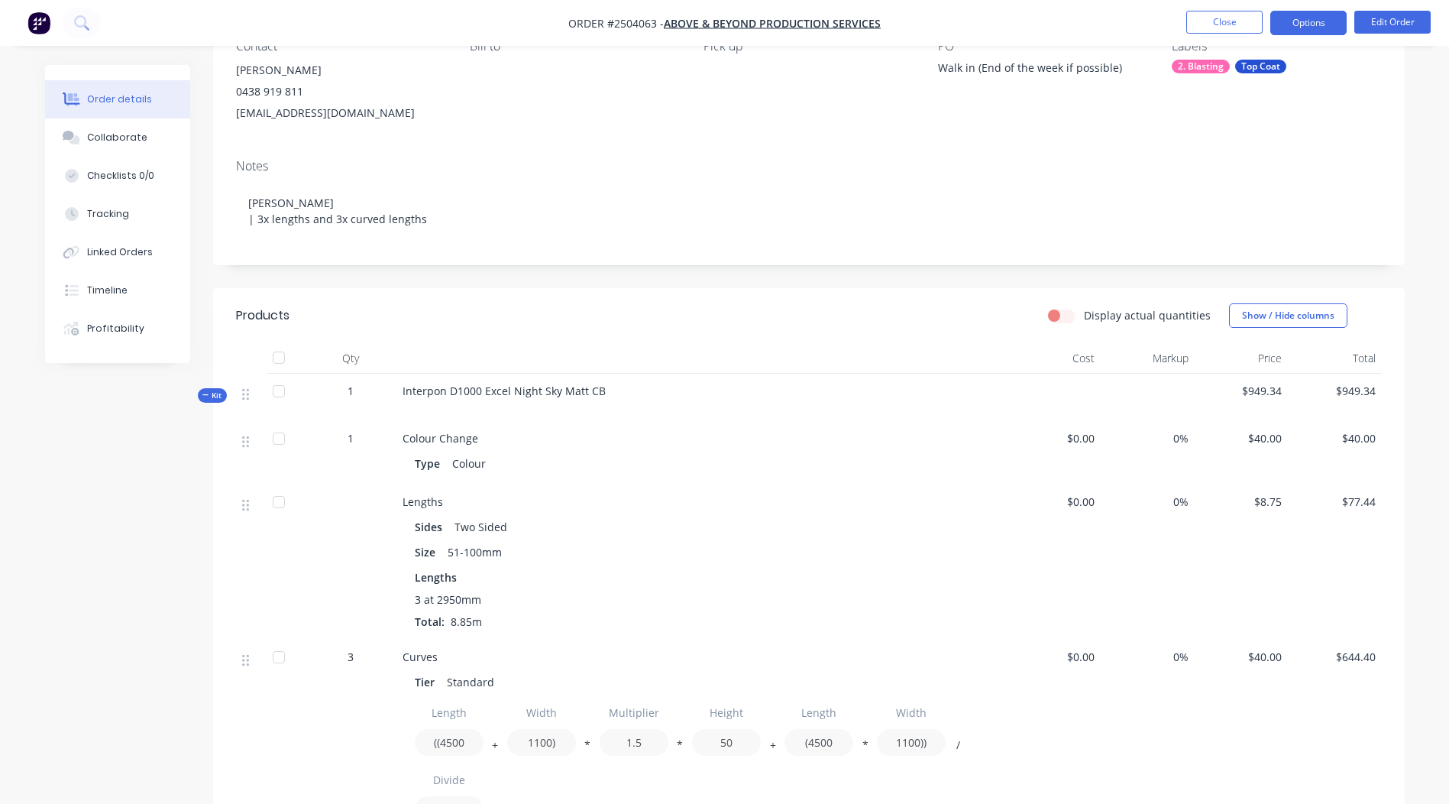
click at [1293, 33] on button "Options" at bounding box center [1308, 23] width 76 height 24
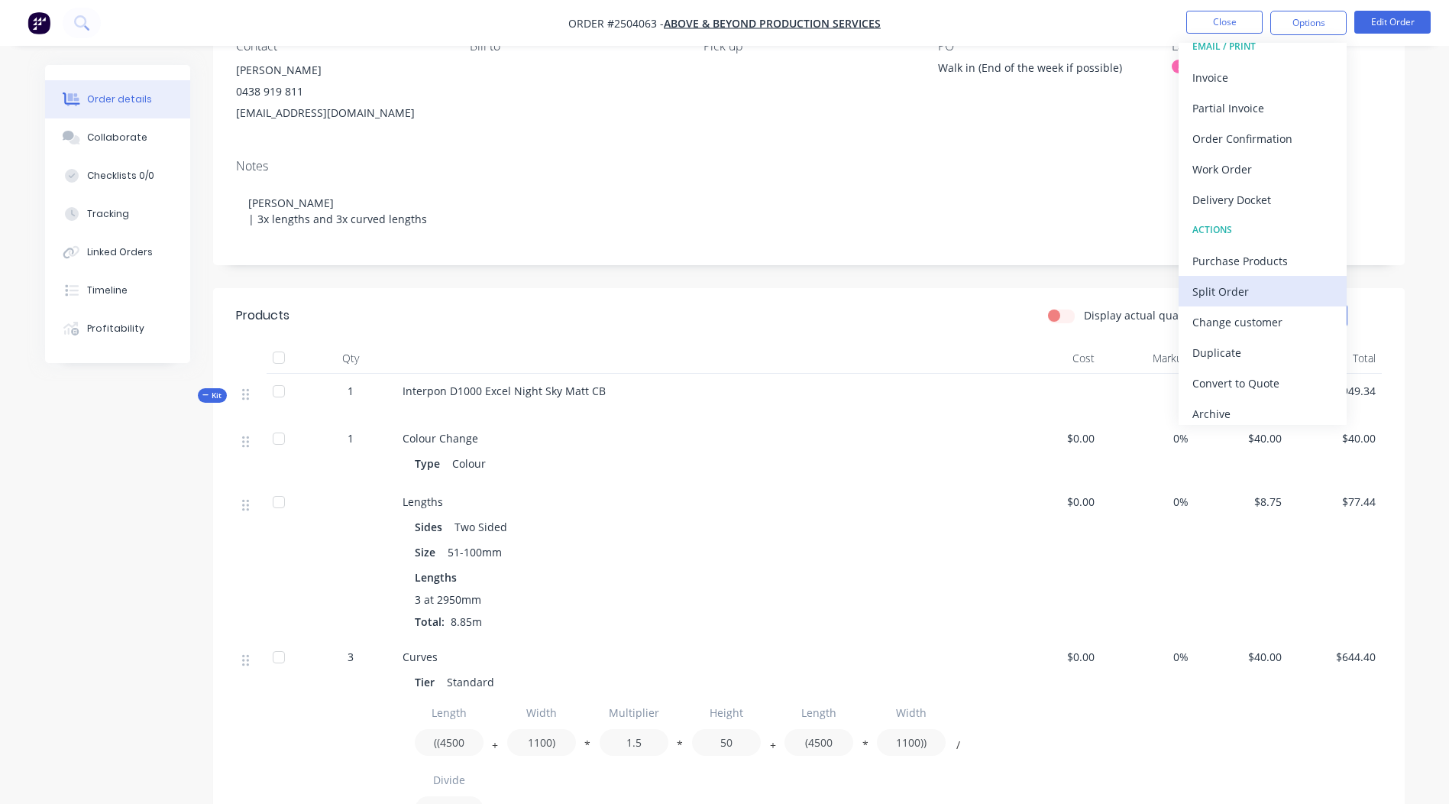
scroll to position [23, 0]
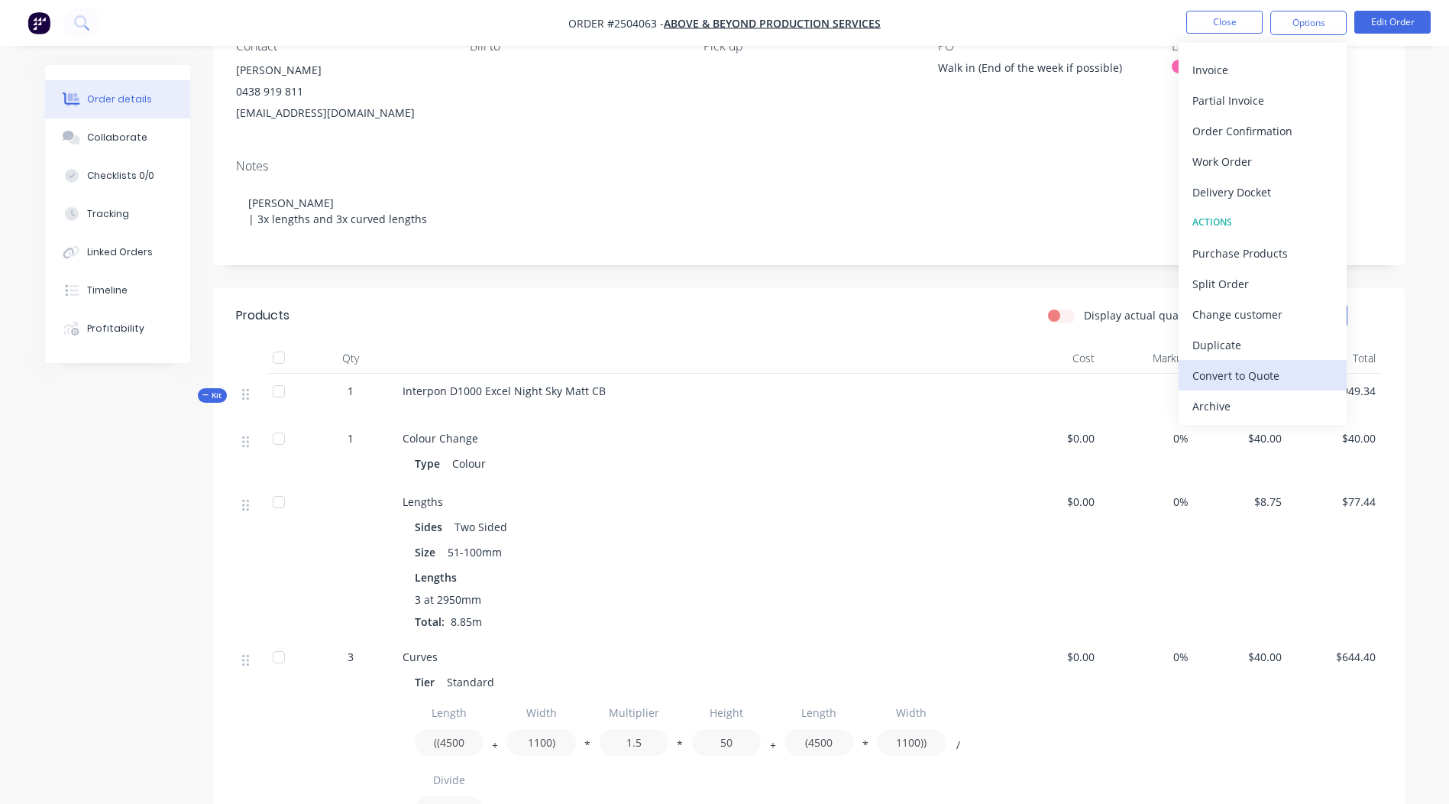
click at [1242, 371] on div "Convert to Quote" at bounding box center [1262, 375] width 141 height 22
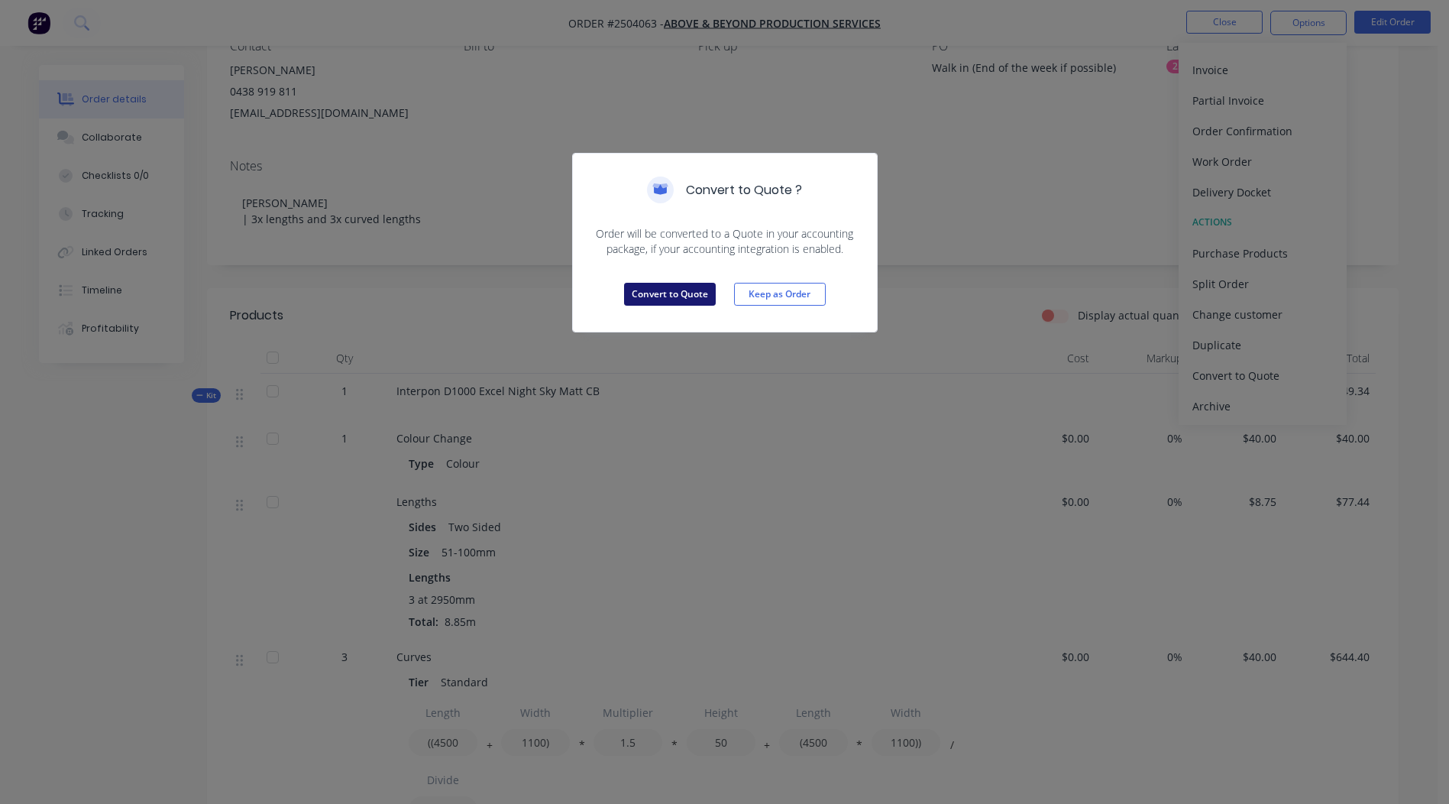
click at [673, 300] on button "Convert to Quote" at bounding box center [670, 294] width 92 height 23
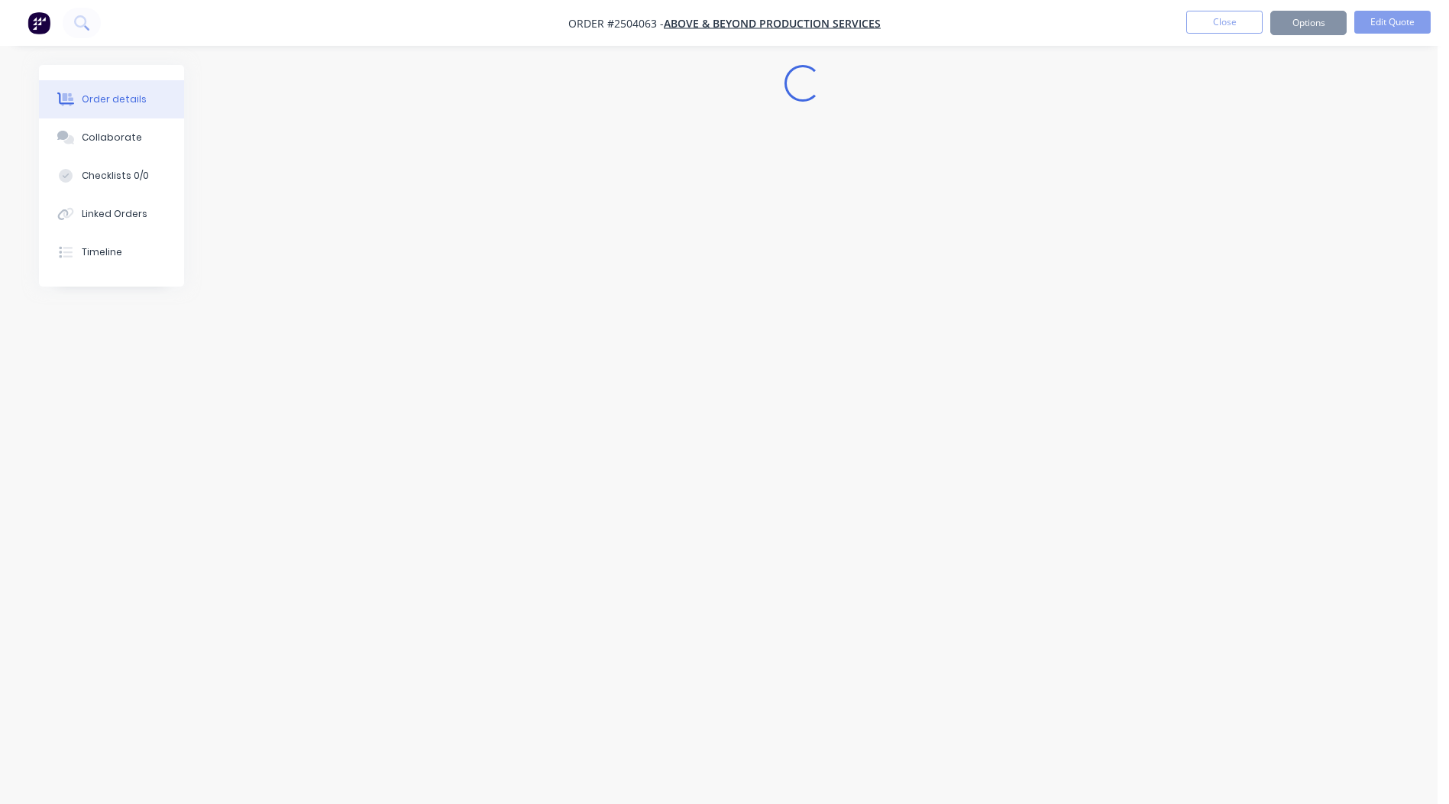
scroll to position [0, 0]
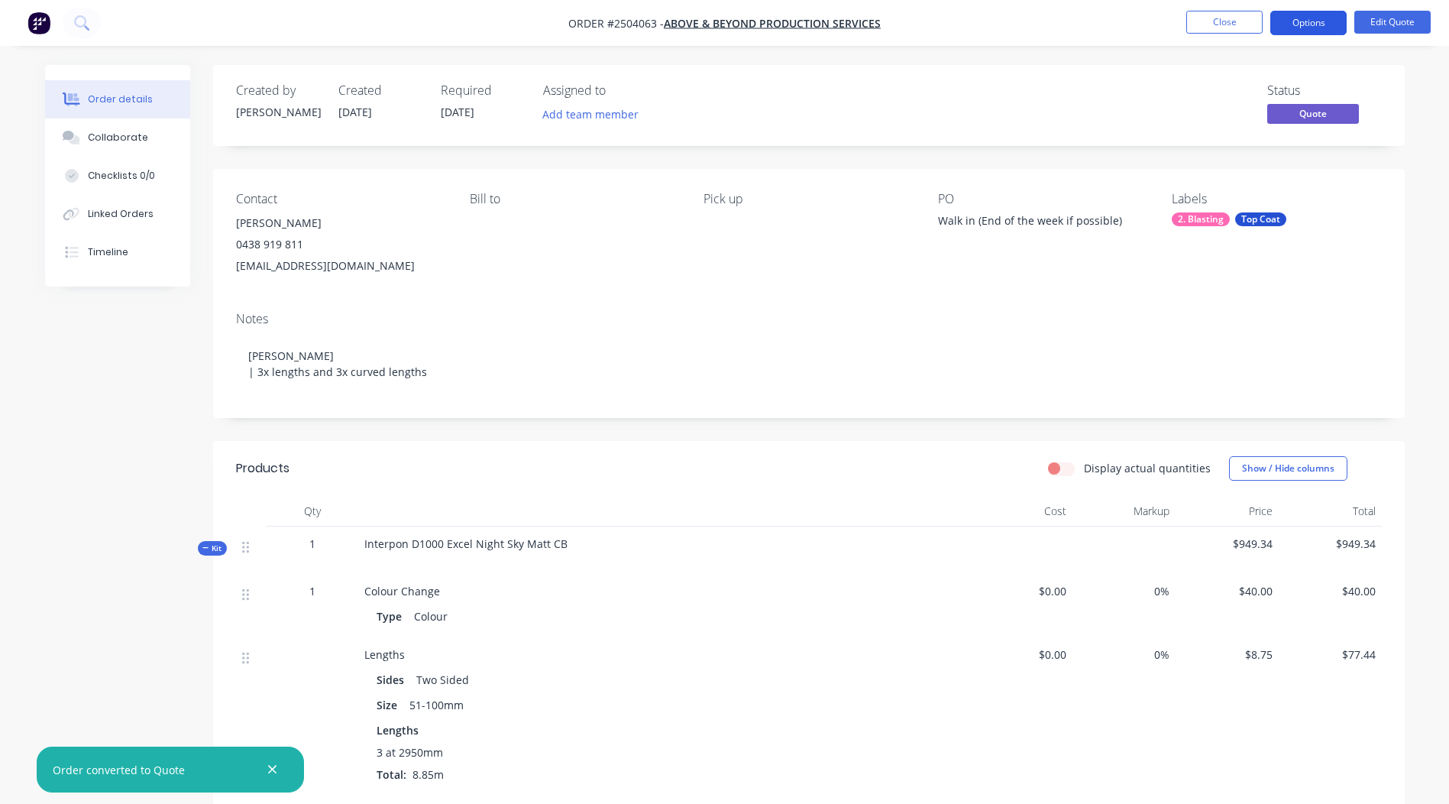
click at [1286, 24] on button "Options" at bounding box center [1308, 23] width 76 height 24
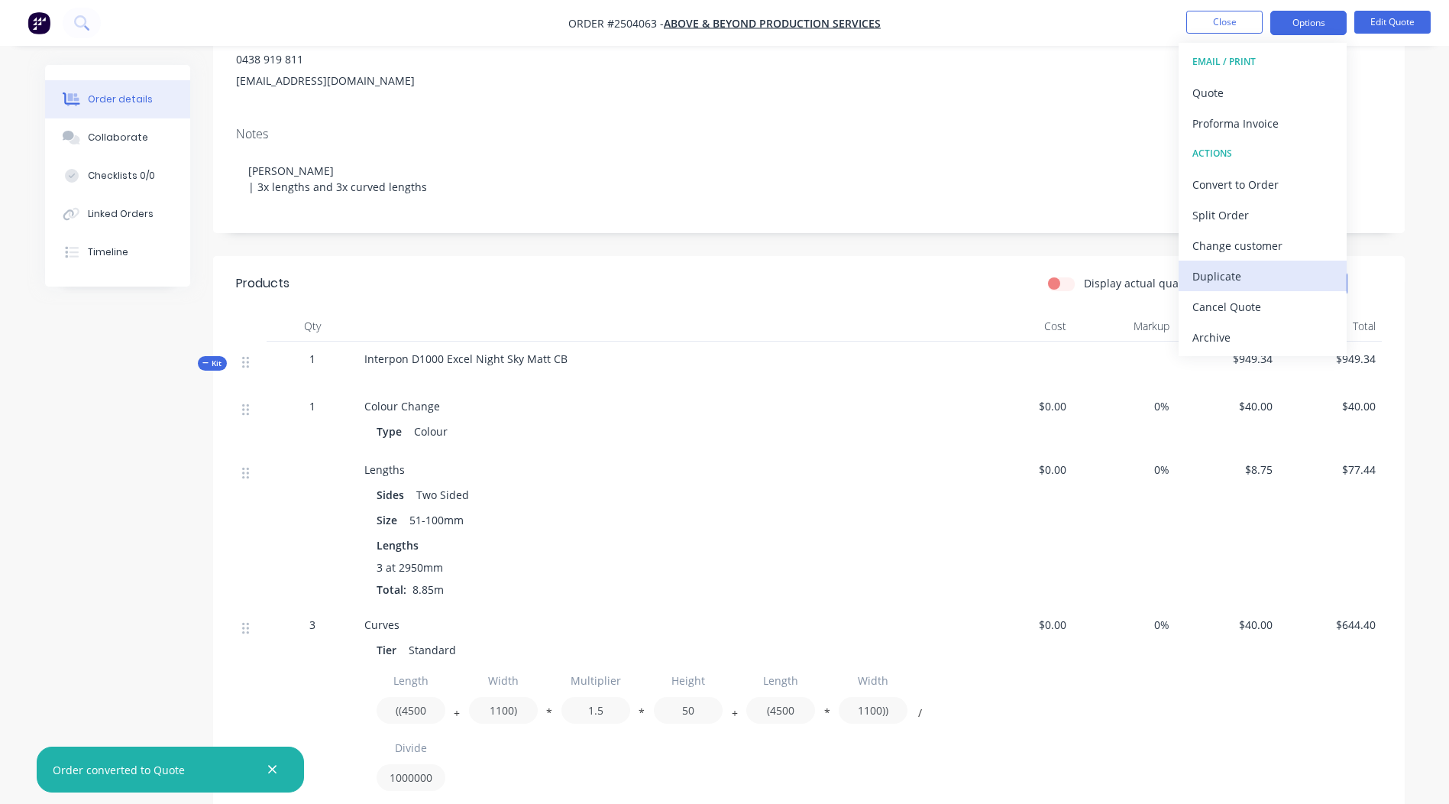
scroll to position [382, 0]
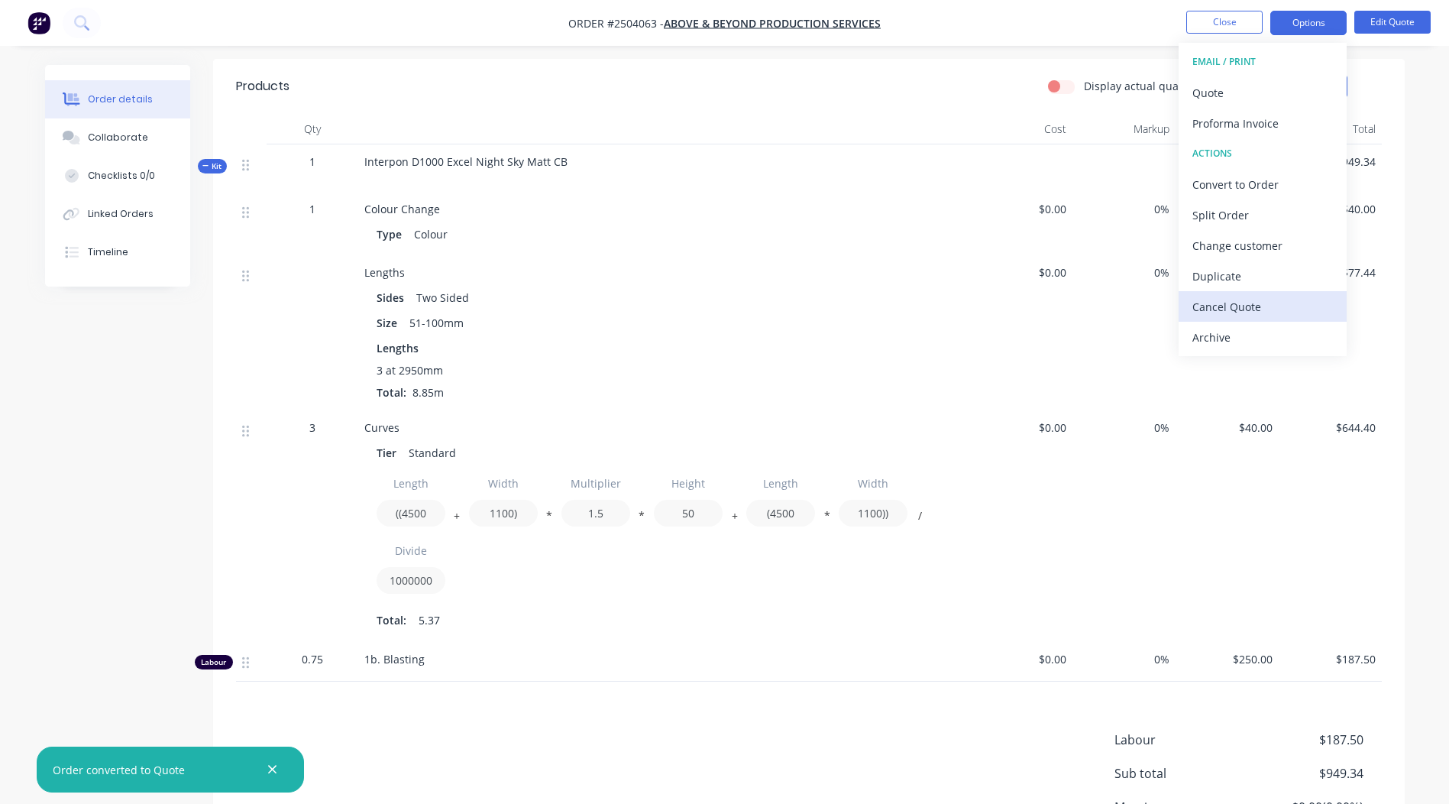
click at [1221, 300] on div "Cancel Quote" at bounding box center [1262, 307] width 141 height 22
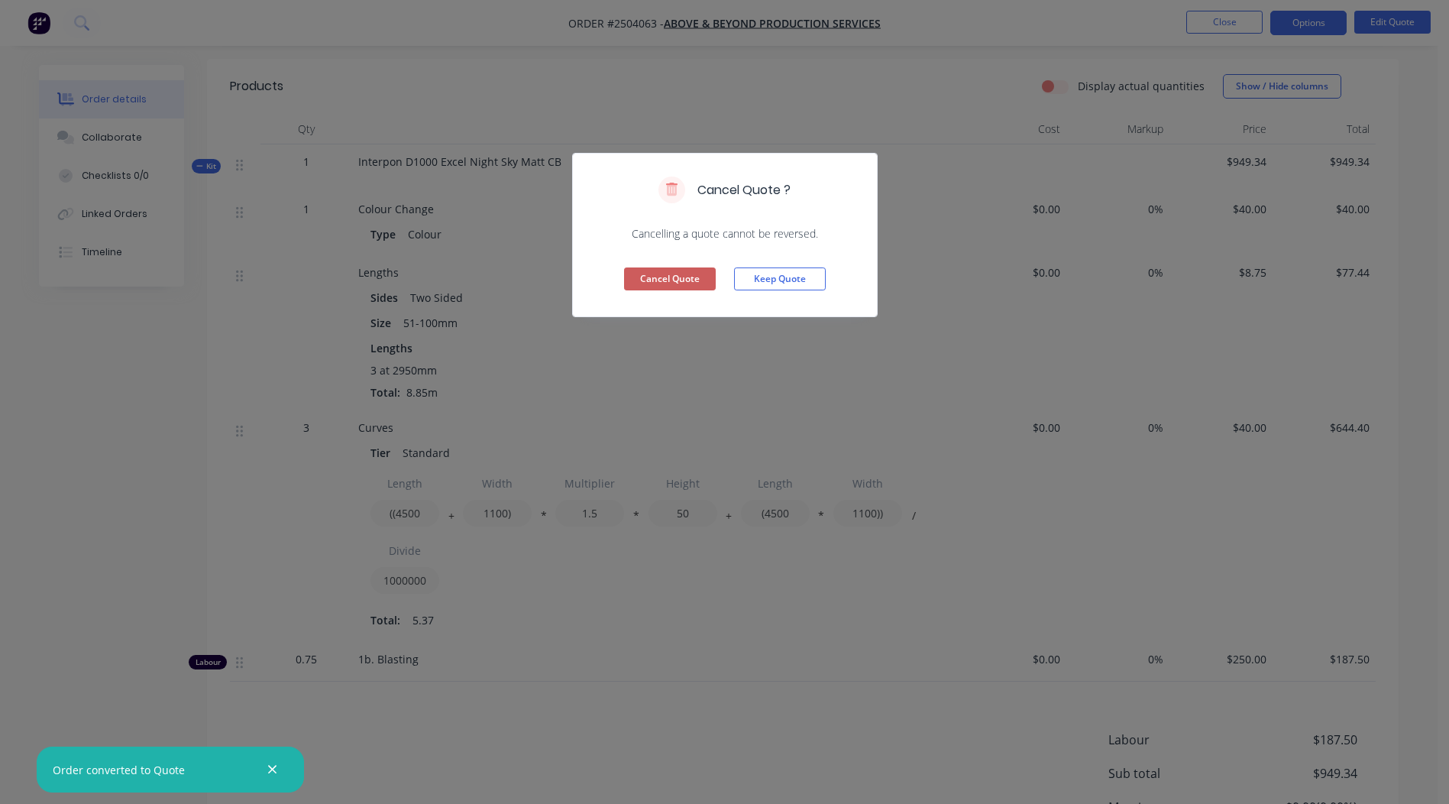
click at [680, 285] on button "Cancel Quote" at bounding box center [670, 278] width 92 height 23
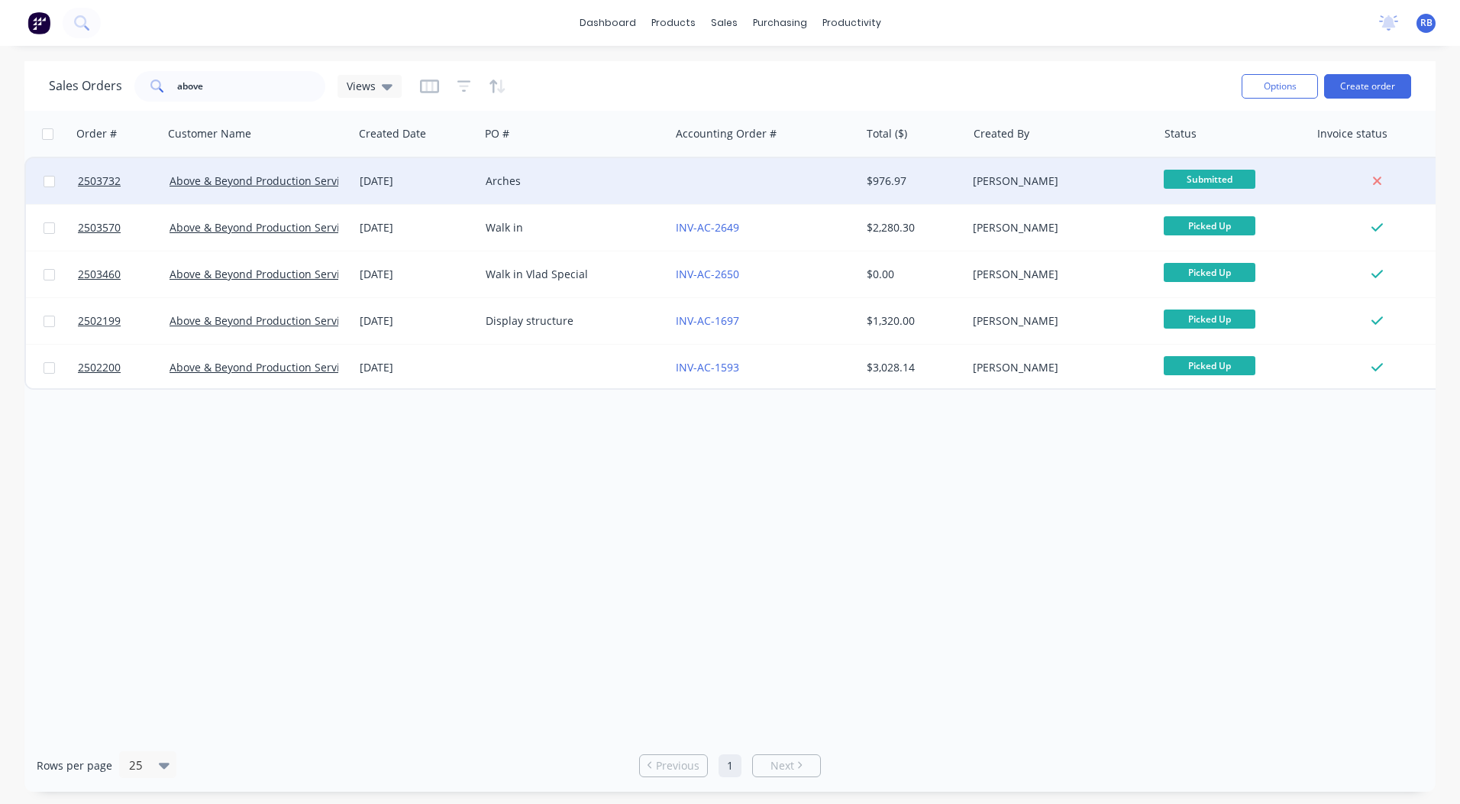
click at [481, 196] on div "Arches" at bounding box center [575, 181] width 190 height 46
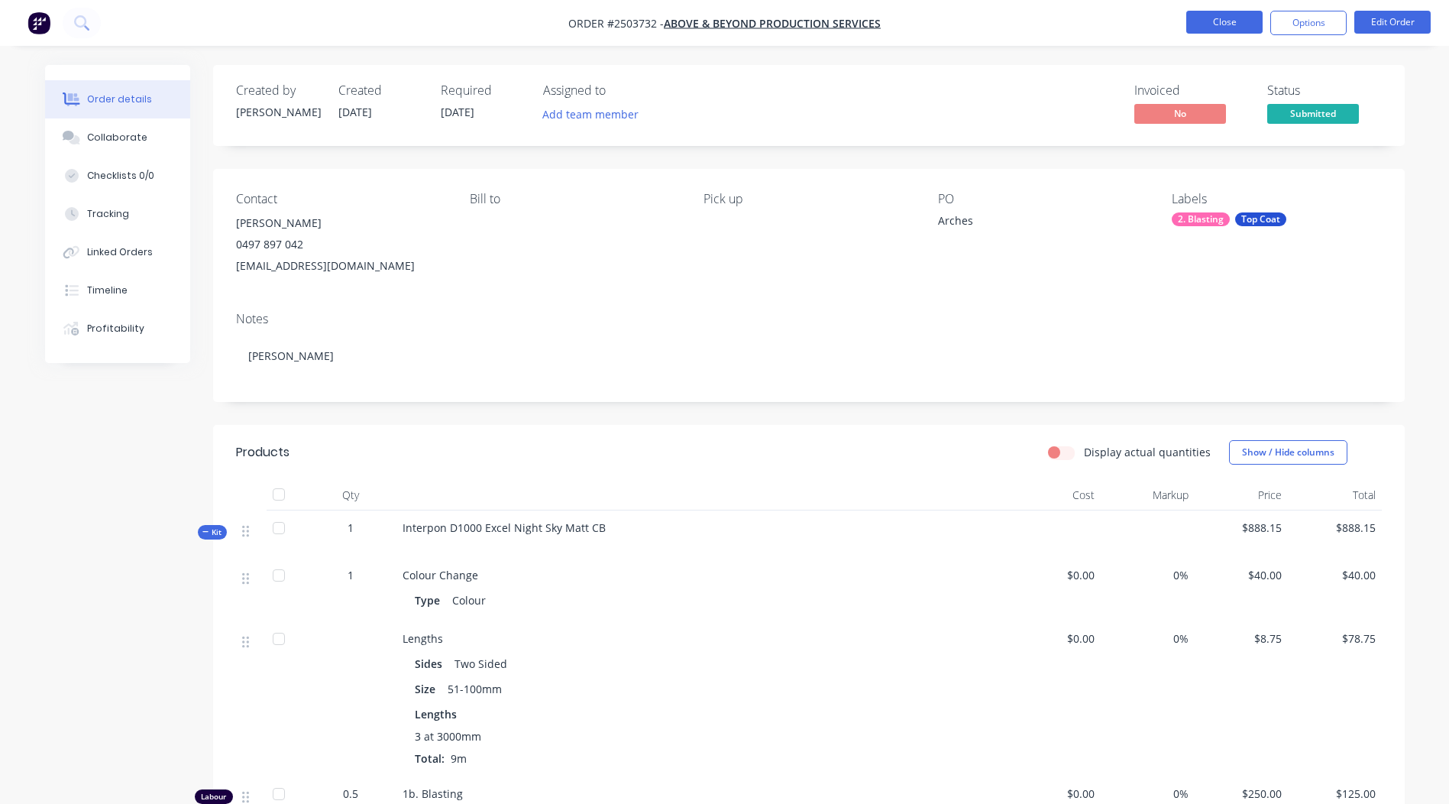
click at [1228, 21] on button "Close" at bounding box center [1224, 22] width 76 height 23
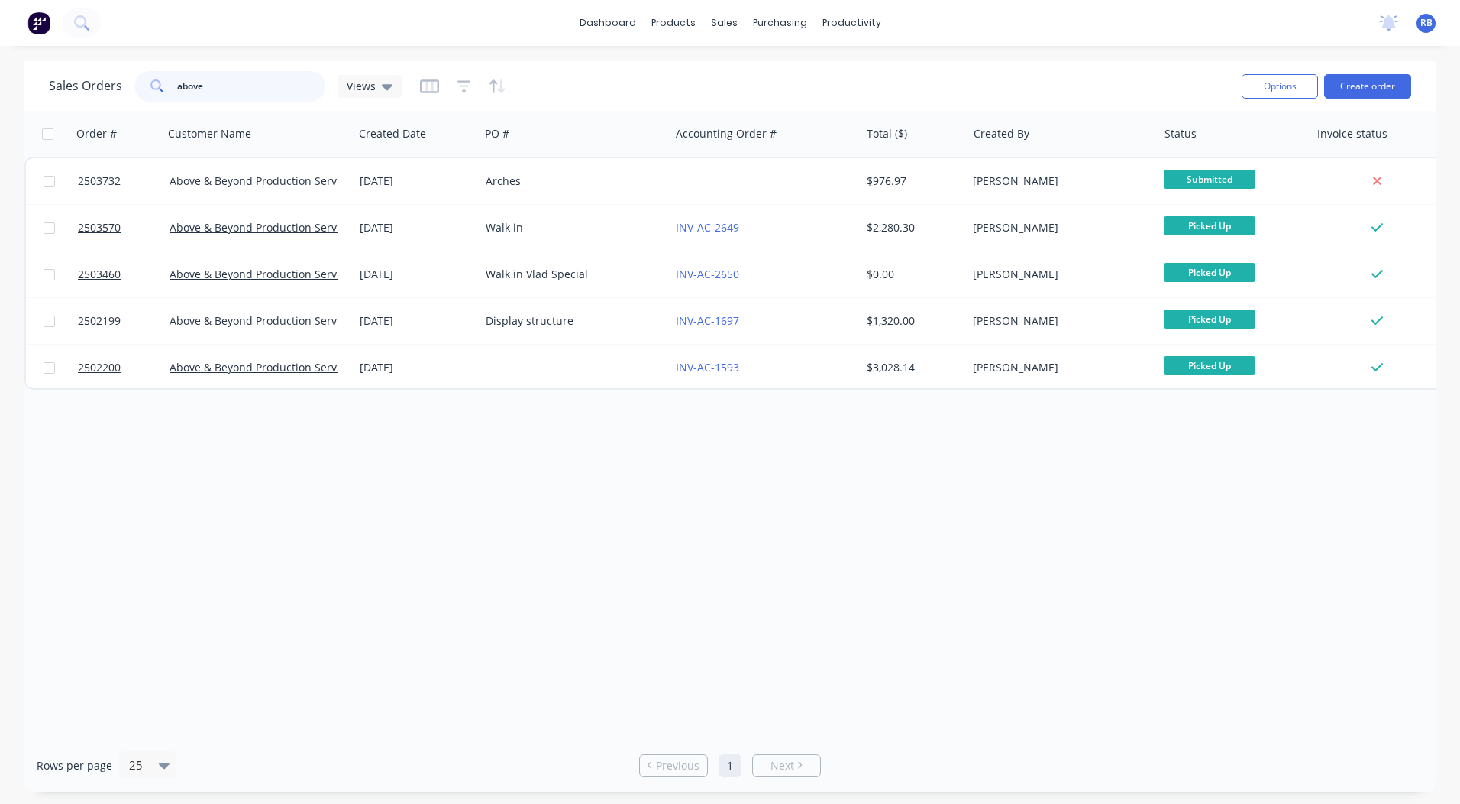
drag, startPoint x: 248, startPoint y: 73, endPoint x: 5, endPoint y: 158, distance: 258.2
click at [0, 144] on html "dashboard products sales purchasing productivity dashboard products Product Cat…" at bounding box center [730, 402] width 1460 height 804
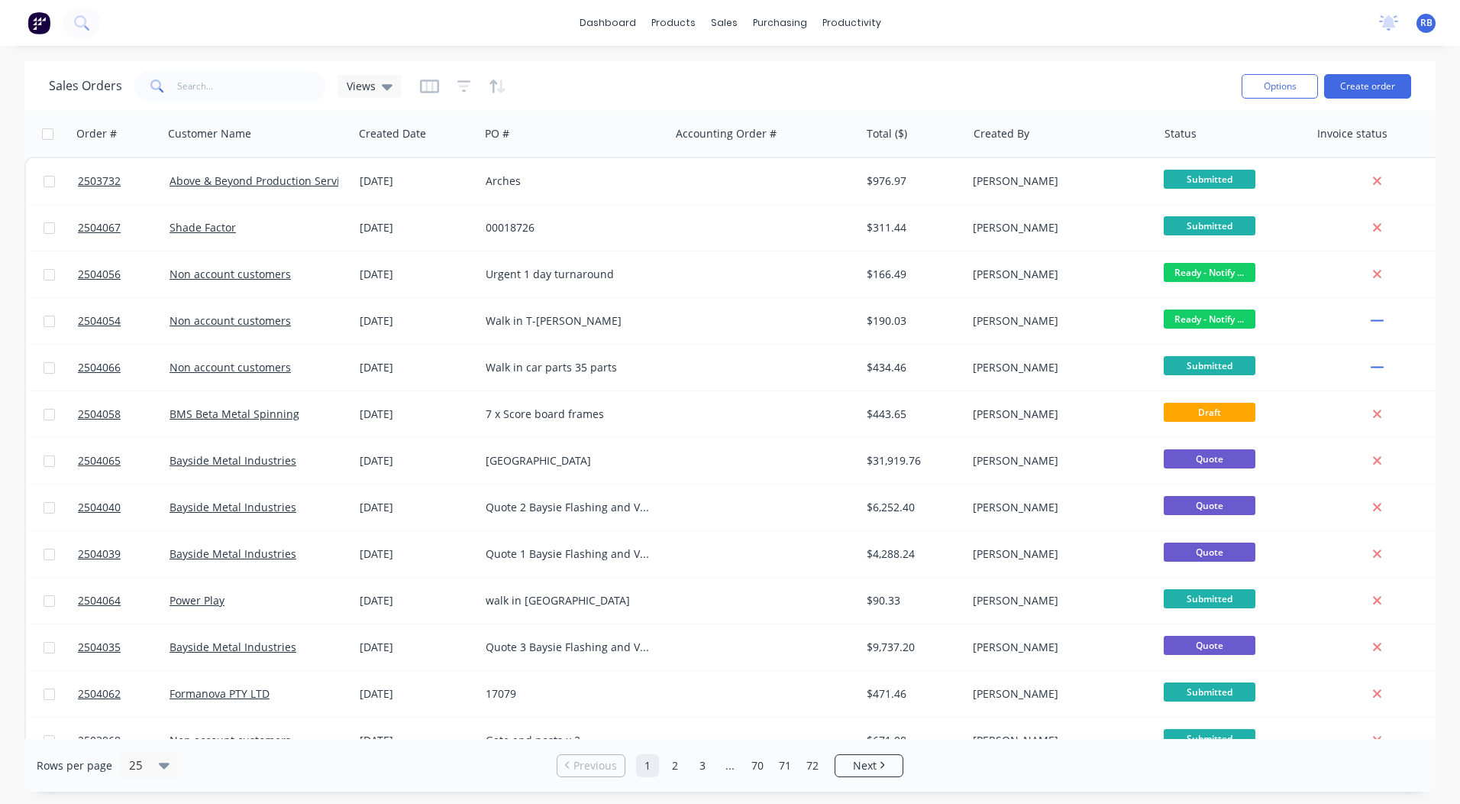
click at [710, 79] on div "Sales Orders Views" at bounding box center [639, 85] width 1181 height 37
click at [1358, 97] on button "Create order" at bounding box center [1368, 86] width 87 height 24
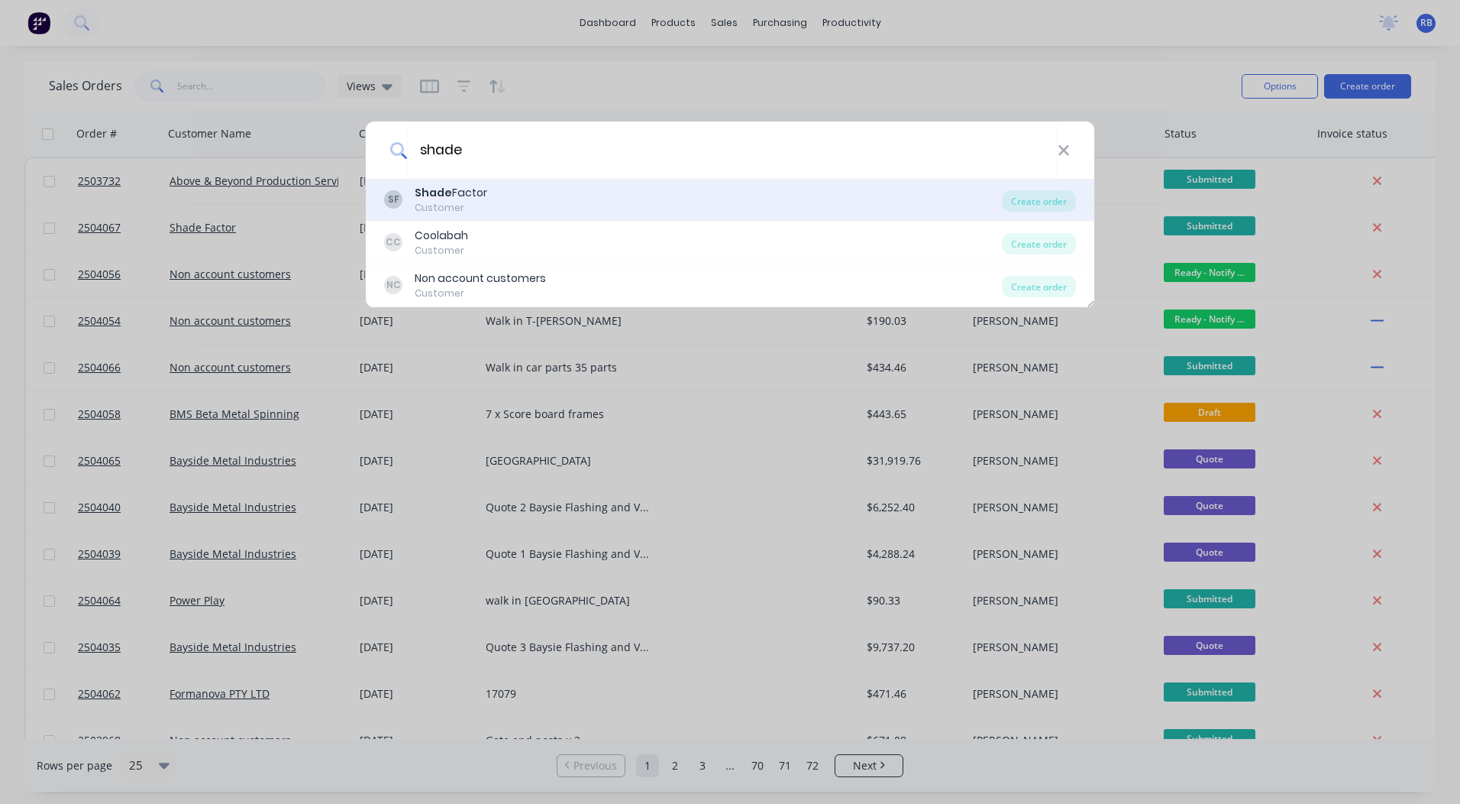
type input "shade"
click at [474, 189] on div "Shade Factor" at bounding box center [451, 193] width 73 height 16
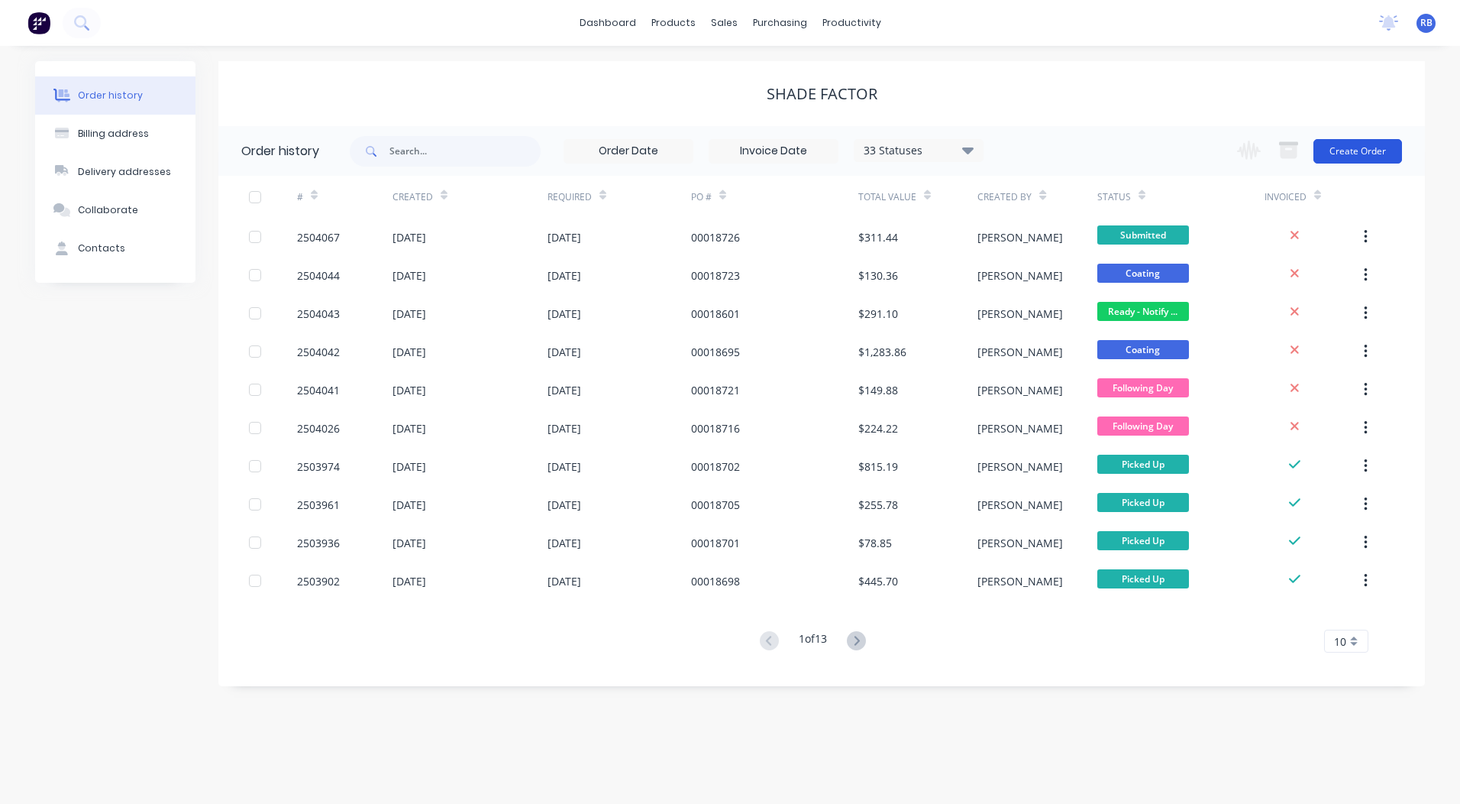
click at [1354, 143] on button "Create Order" at bounding box center [1358, 151] width 89 height 24
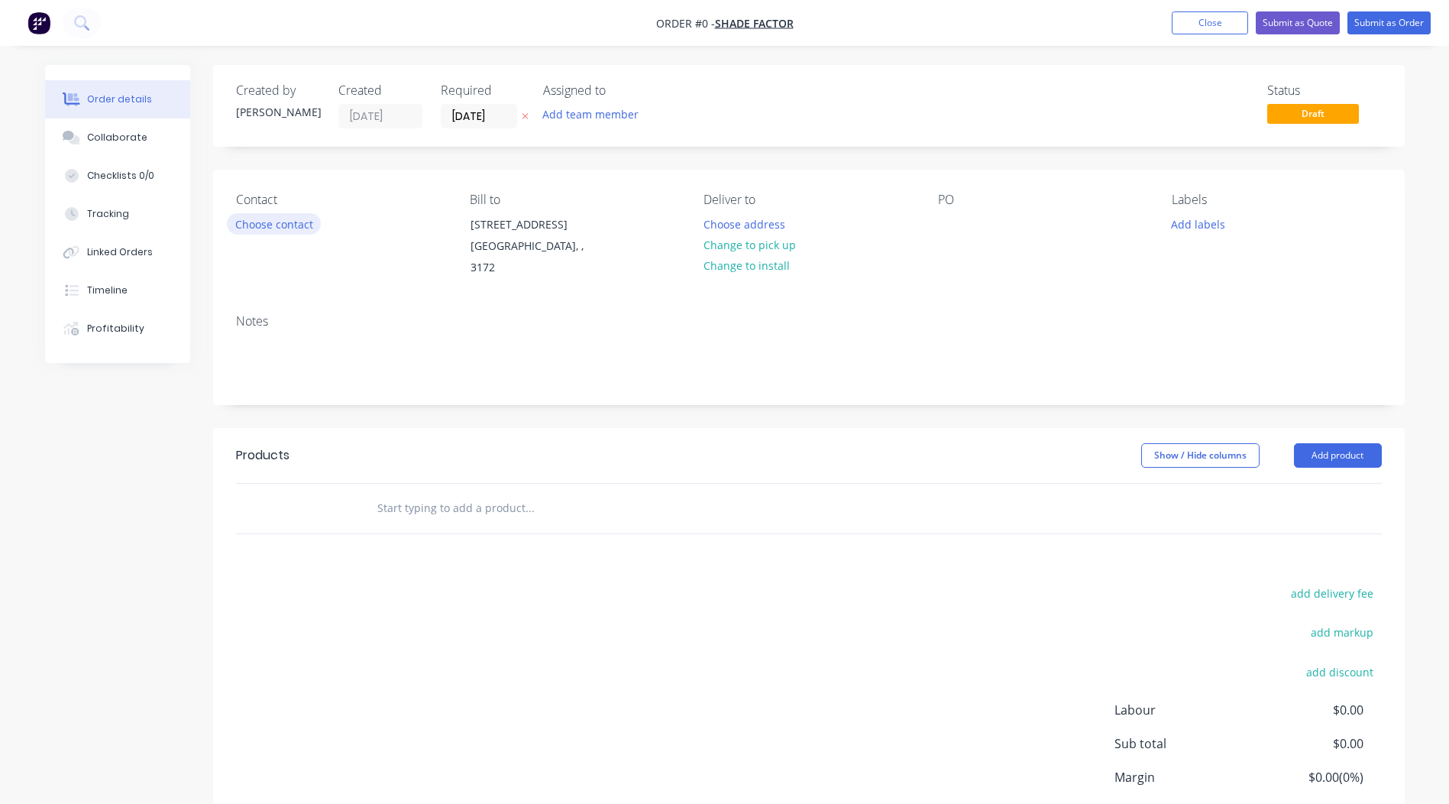
click at [269, 225] on button "Choose contact" at bounding box center [274, 223] width 94 height 21
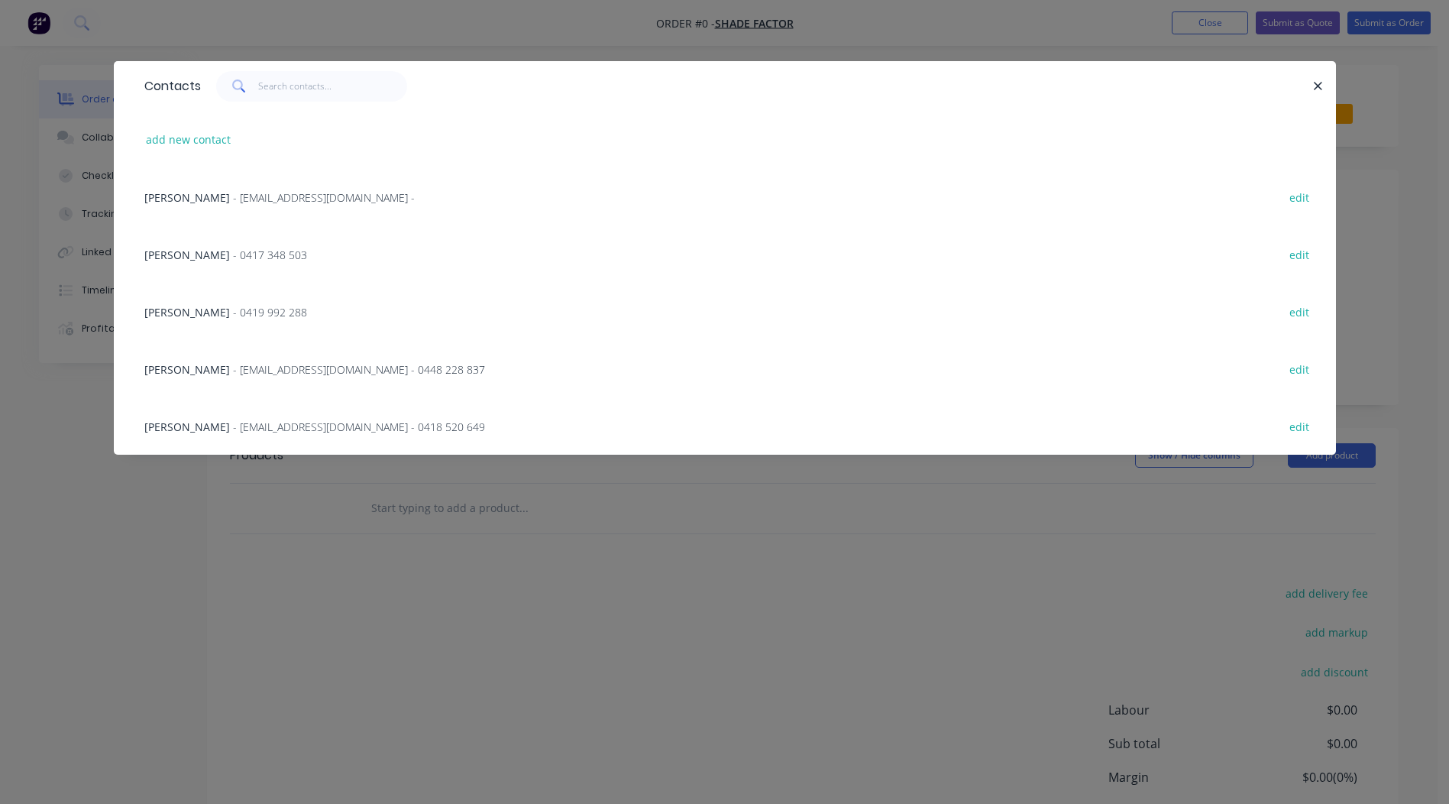
click at [233, 253] on span "- 0417 348 503" at bounding box center [270, 254] width 74 height 15
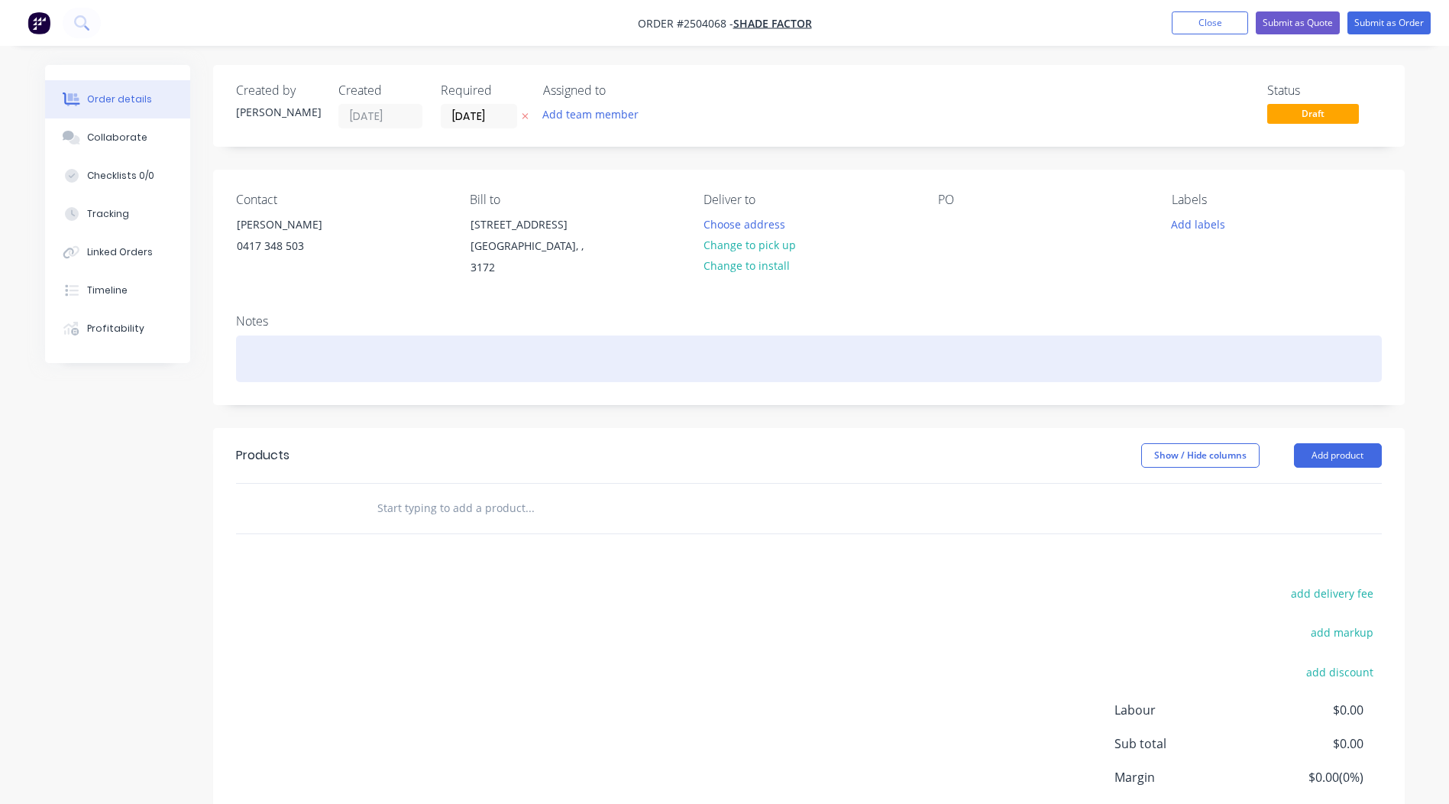
click at [299, 352] on div at bounding box center [809, 358] width 1146 height 47
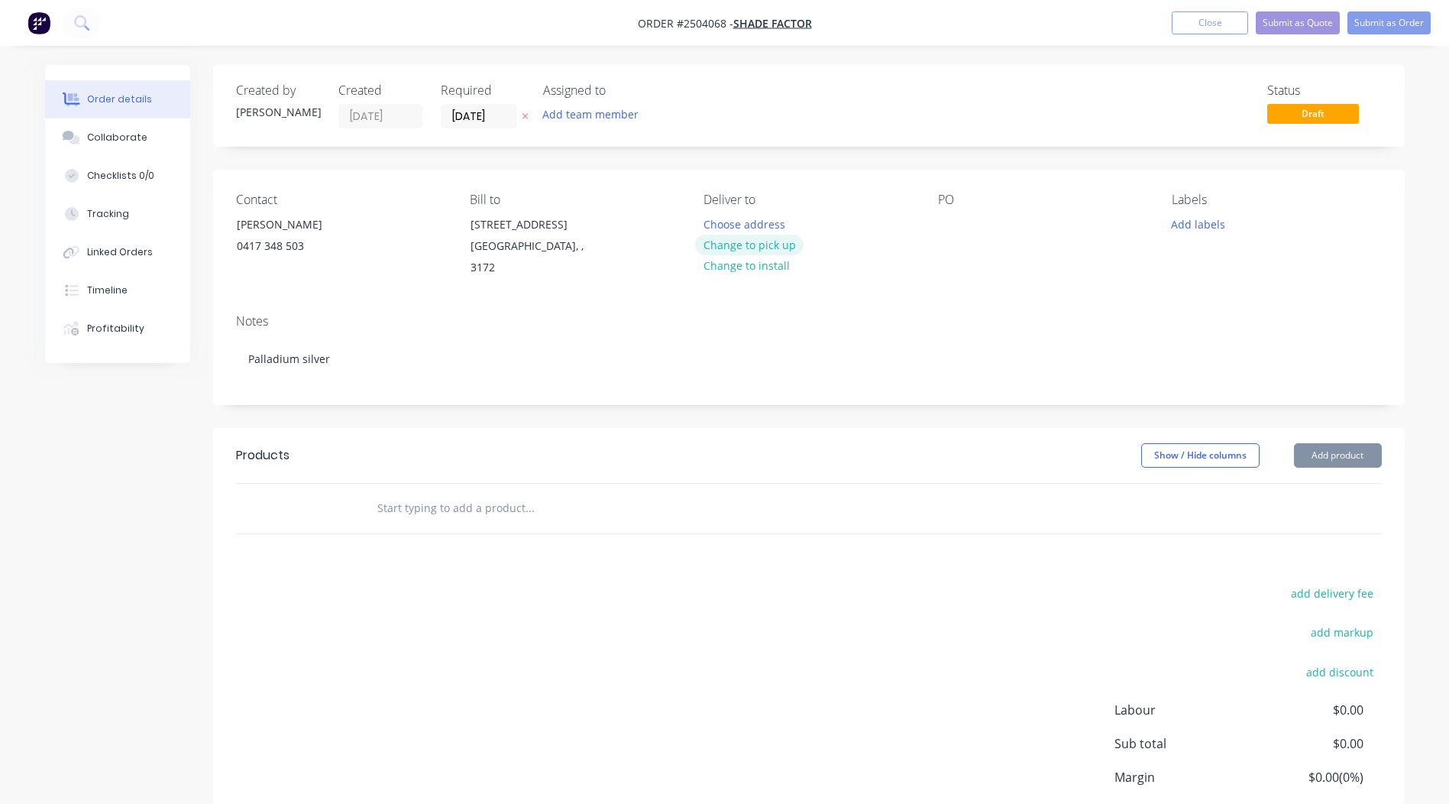
click at [772, 241] on button "Change to pick up" at bounding box center [749, 245] width 108 height 21
click at [959, 222] on div at bounding box center [950, 224] width 24 height 22
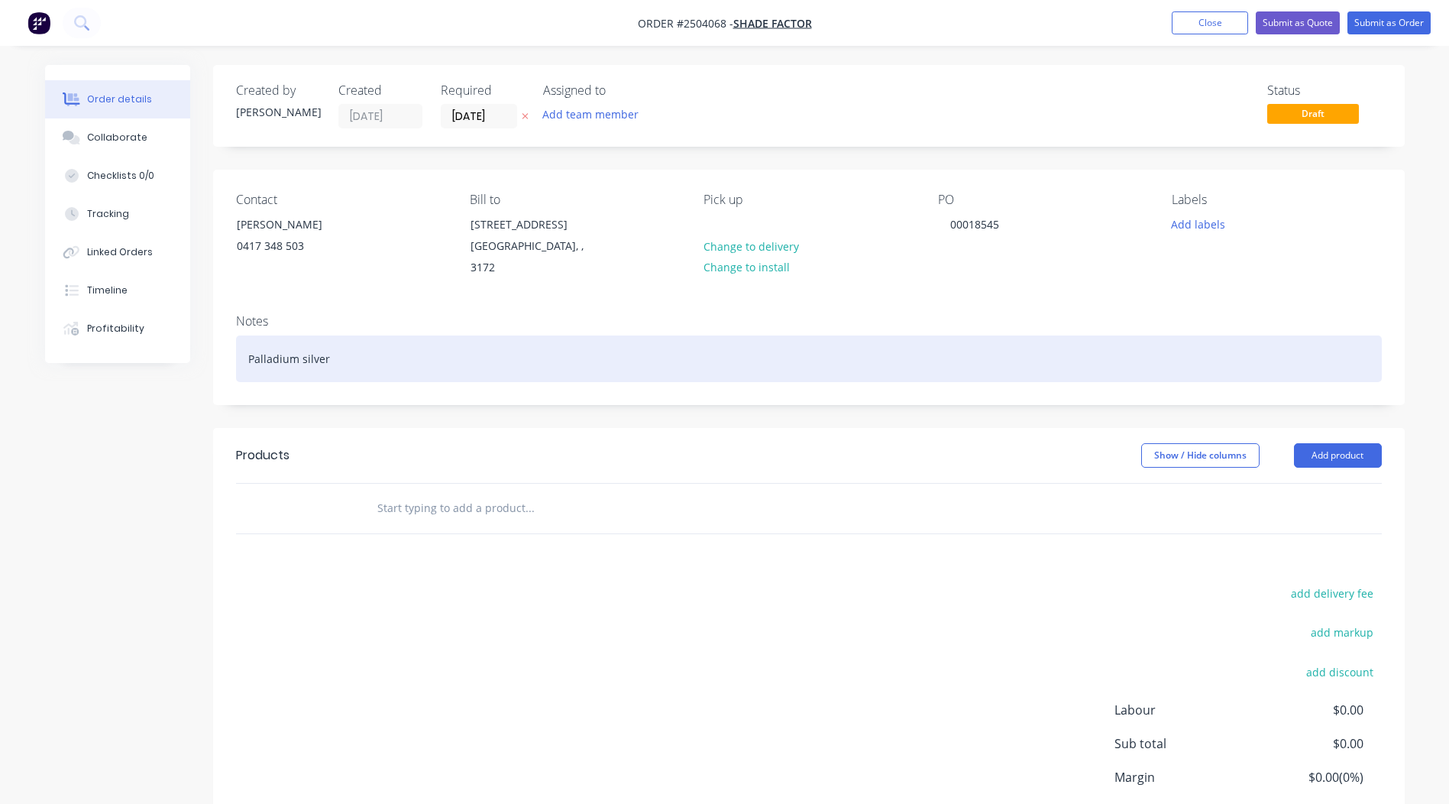
drag, startPoint x: 379, startPoint y: 350, endPoint x: 0, endPoint y: 361, distance: 379.0
click at [58, 364] on div "Created by [PERSON_NAME] Created [DATE] Required [DATE] Assigned to Add team me…" at bounding box center [725, 494] width 1360 height 859
copy div "Palladium silver"
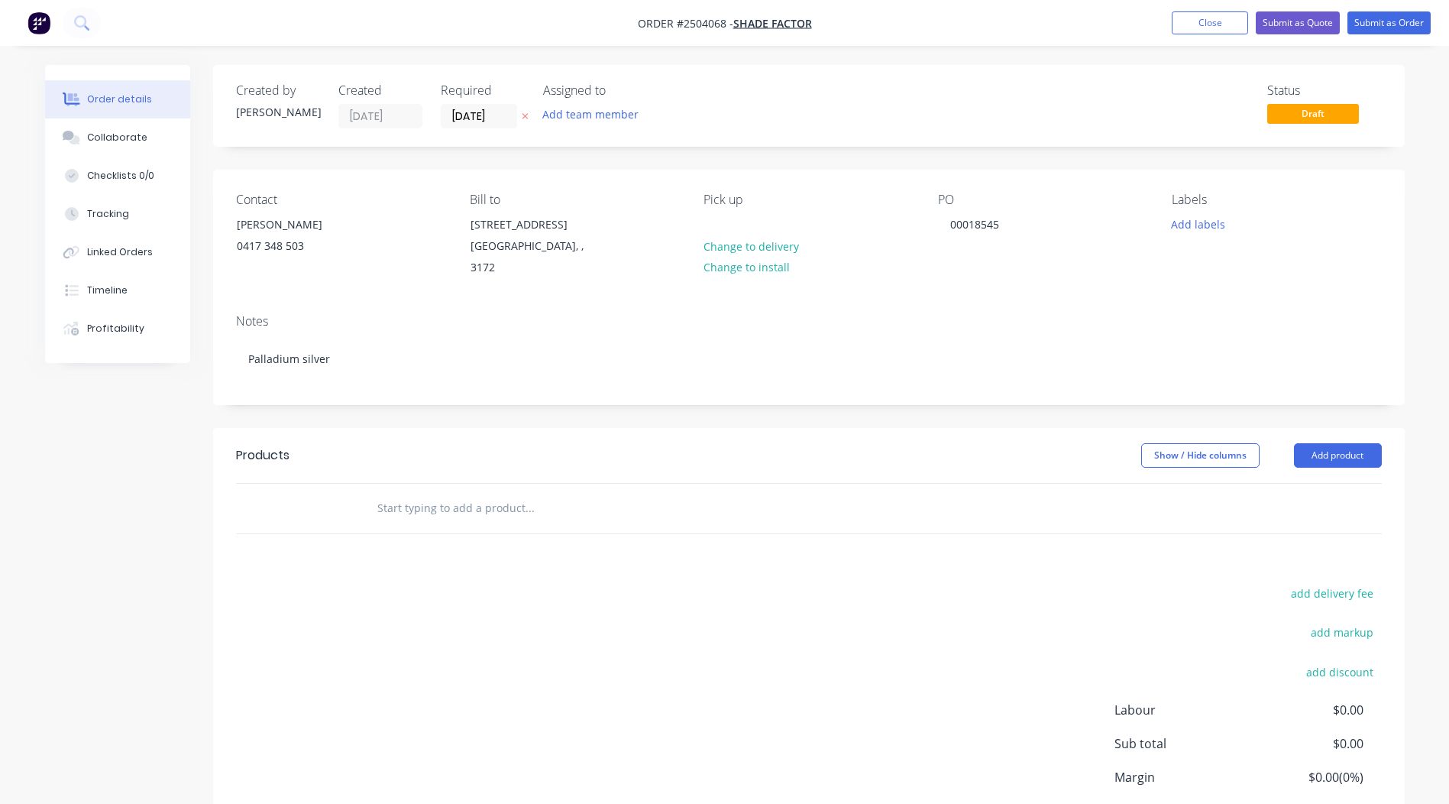
click at [732, 443] on div "Show / Hide columns Add product" at bounding box center [930, 455] width 902 height 24
click at [1325, 443] on button "Add product" at bounding box center [1338, 455] width 88 height 24
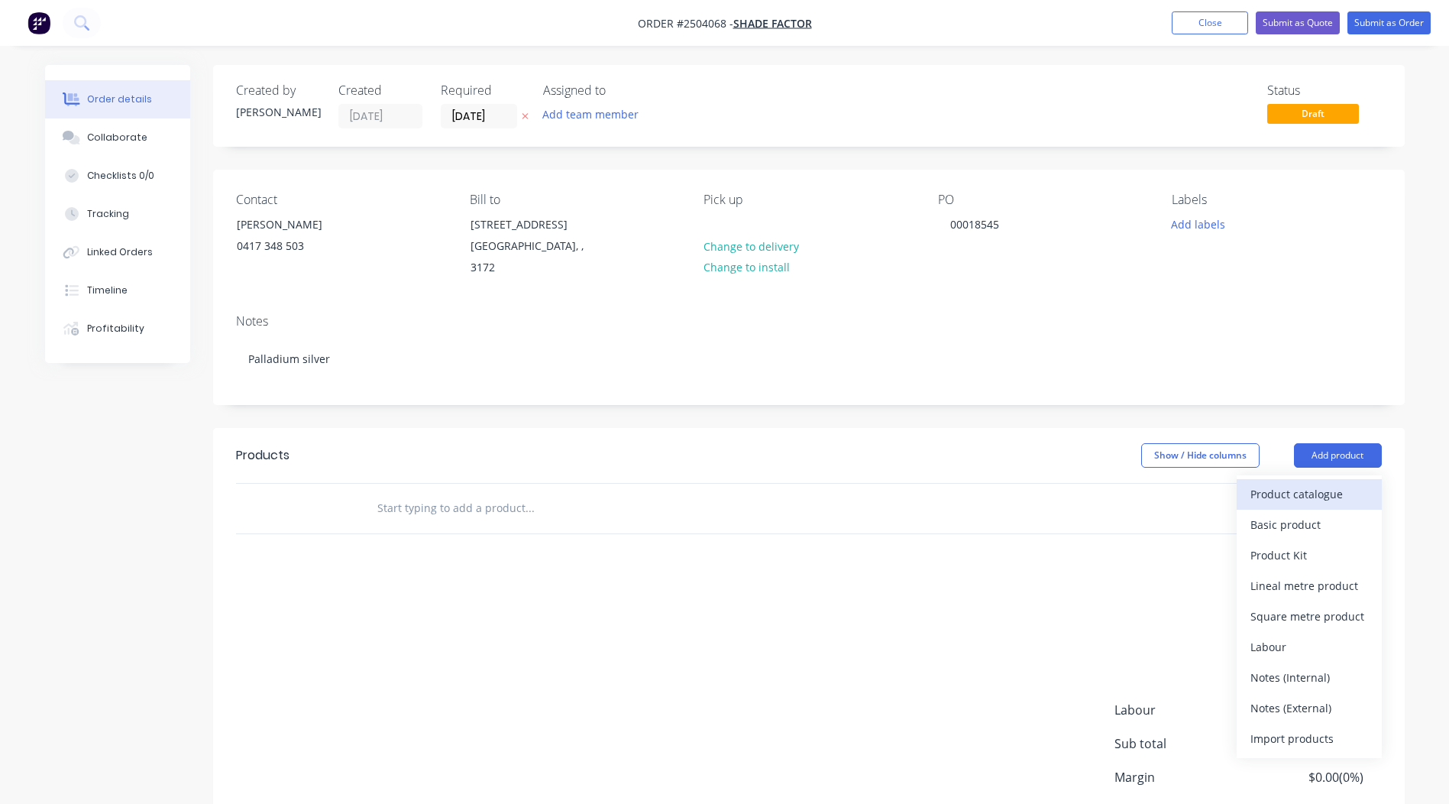
click at [1323, 483] on div "Product catalogue" at bounding box center [1309, 494] width 118 height 22
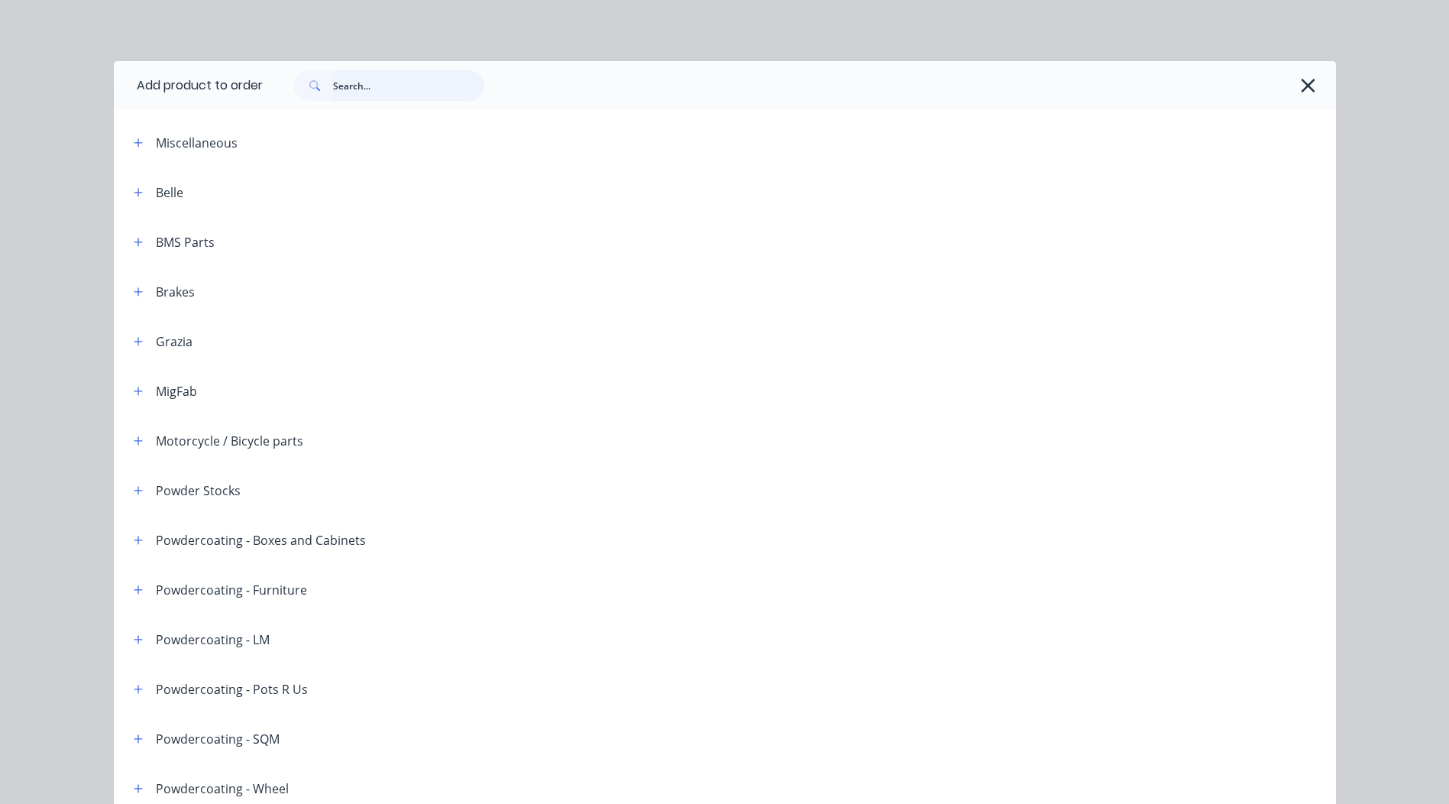
click at [387, 98] on input "text" at bounding box center [408, 85] width 151 height 31
paste input "Palladium silver"
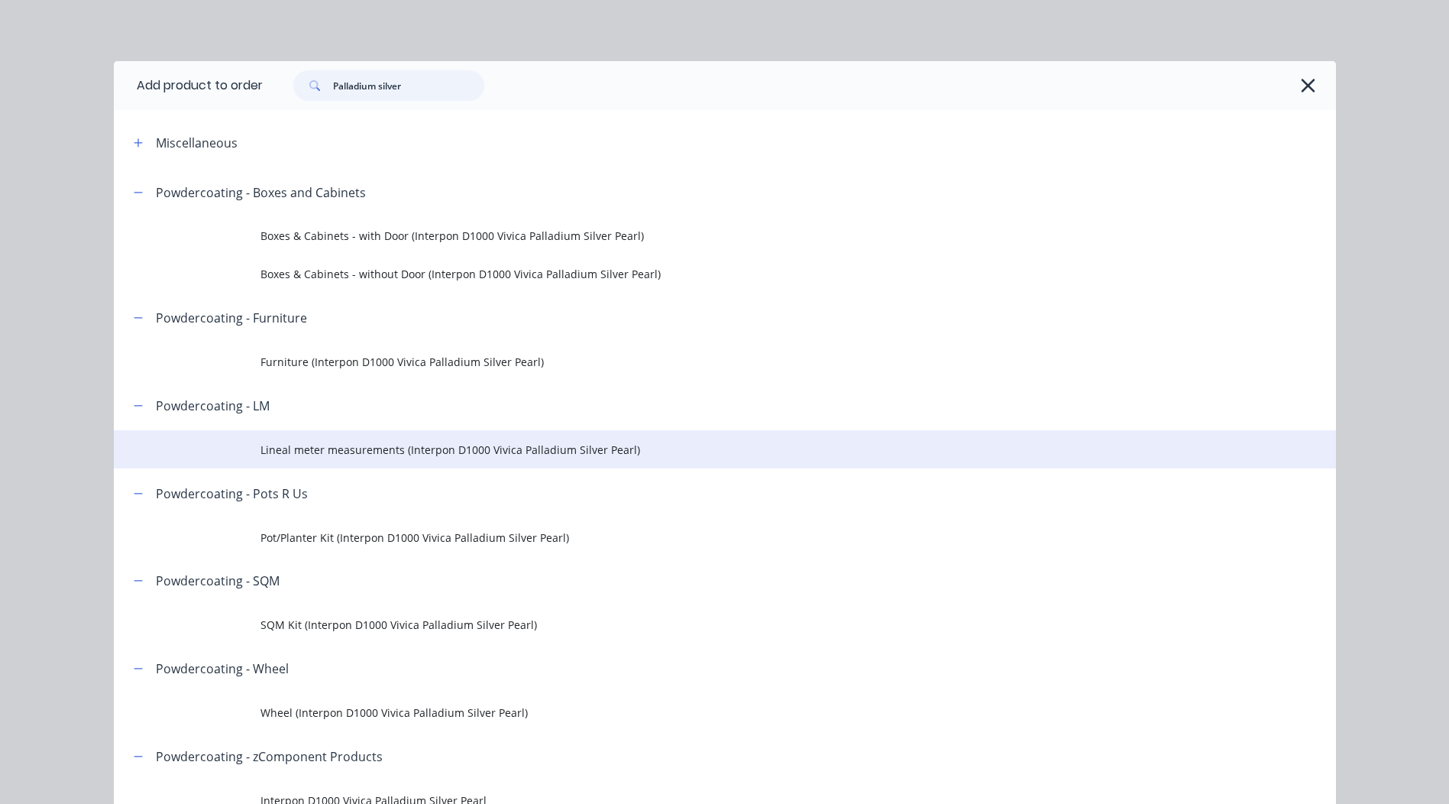
type input "Palladium silver"
click at [370, 432] on td "Lineal meter measurements (Interpon D1000 Vivica Palladium Silver Pearl)" at bounding box center [797, 449] width 1075 height 38
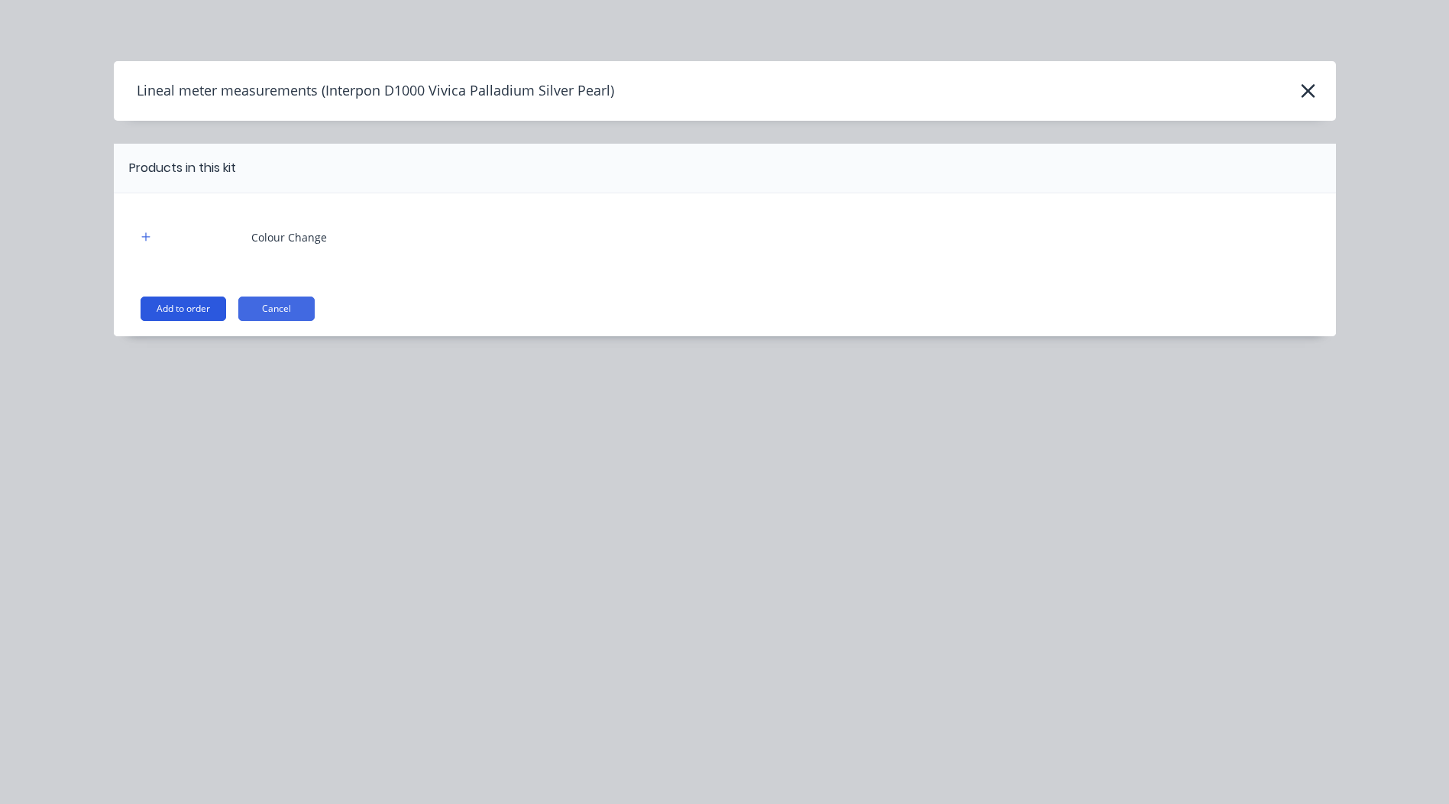
click at [209, 299] on button "Add to order" at bounding box center [184, 308] width 86 height 24
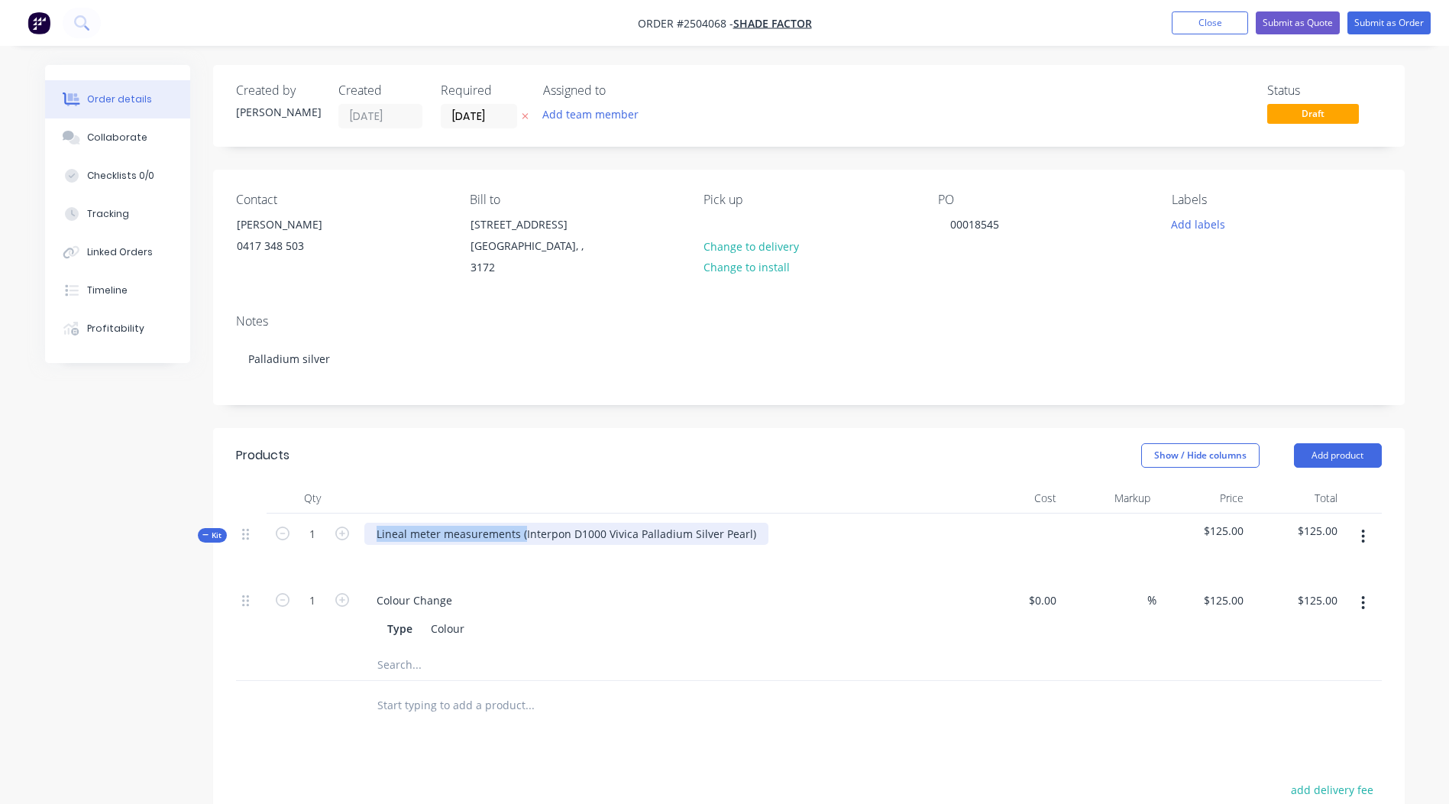
drag, startPoint x: 521, startPoint y: 516, endPoint x: 0, endPoint y: 671, distance: 543.3
click at [0, 671] on html "Order #2504068 - Shade Factor Add product Close Submit as Quote Submit as Order…" at bounding box center [724, 560] width 1449 height 1120
click at [610, 522] on div "Interpon D1000 Vivica Palladium Silver Pearl)" at bounding box center [491, 533] width 254 height 22
click at [709, 443] on div "Show / Hide columns Add product" at bounding box center [930, 455] width 902 height 24
click at [1366, 522] on button "button" at bounding box center [1363, 535] width 36 height 27
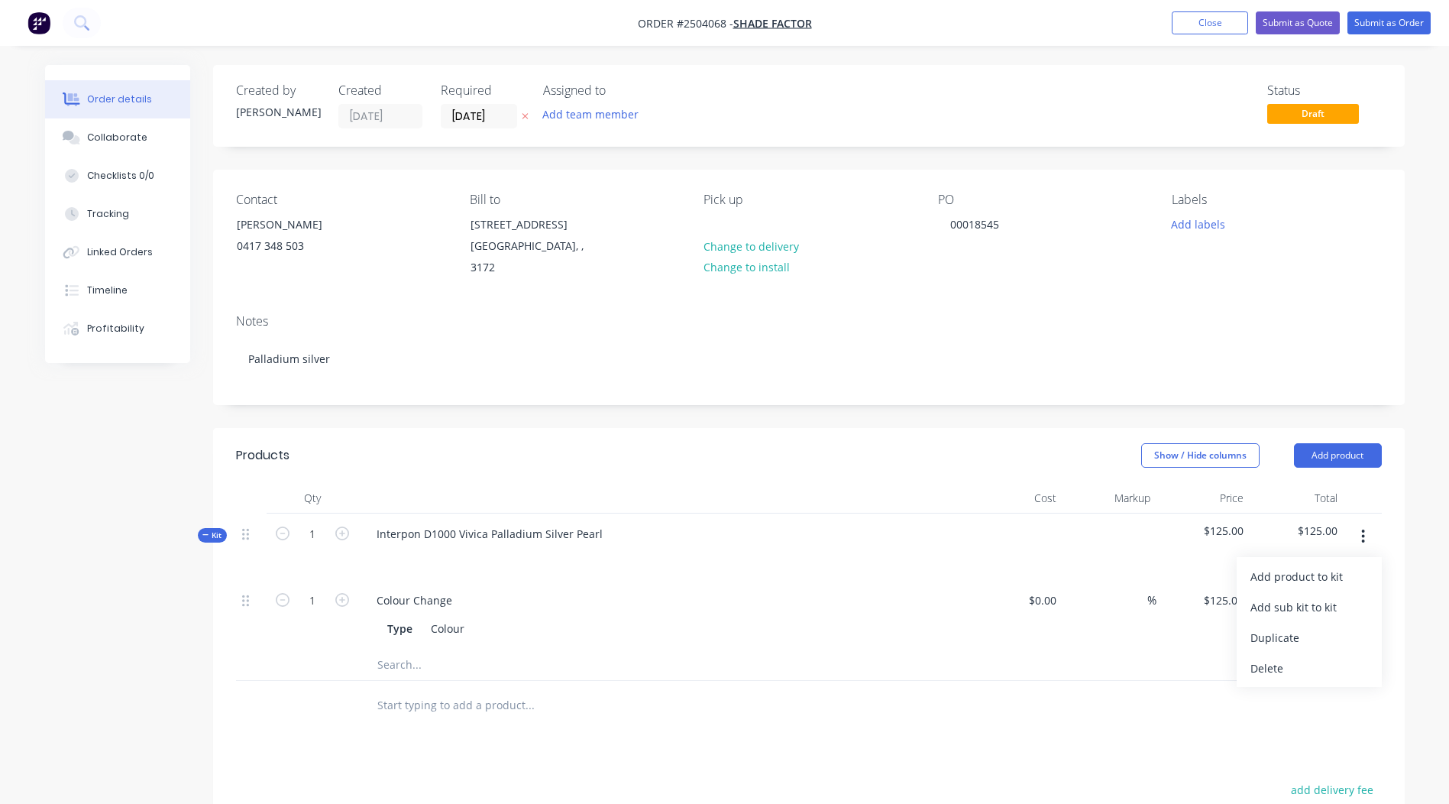
click at [1314, 565] on div "Add product to kit" at bounding box center [1309, 576] width 118 height 22
click at [1300, 629] on div "Product catalogue" at bounding box center [1309, 637] width 118 height 22
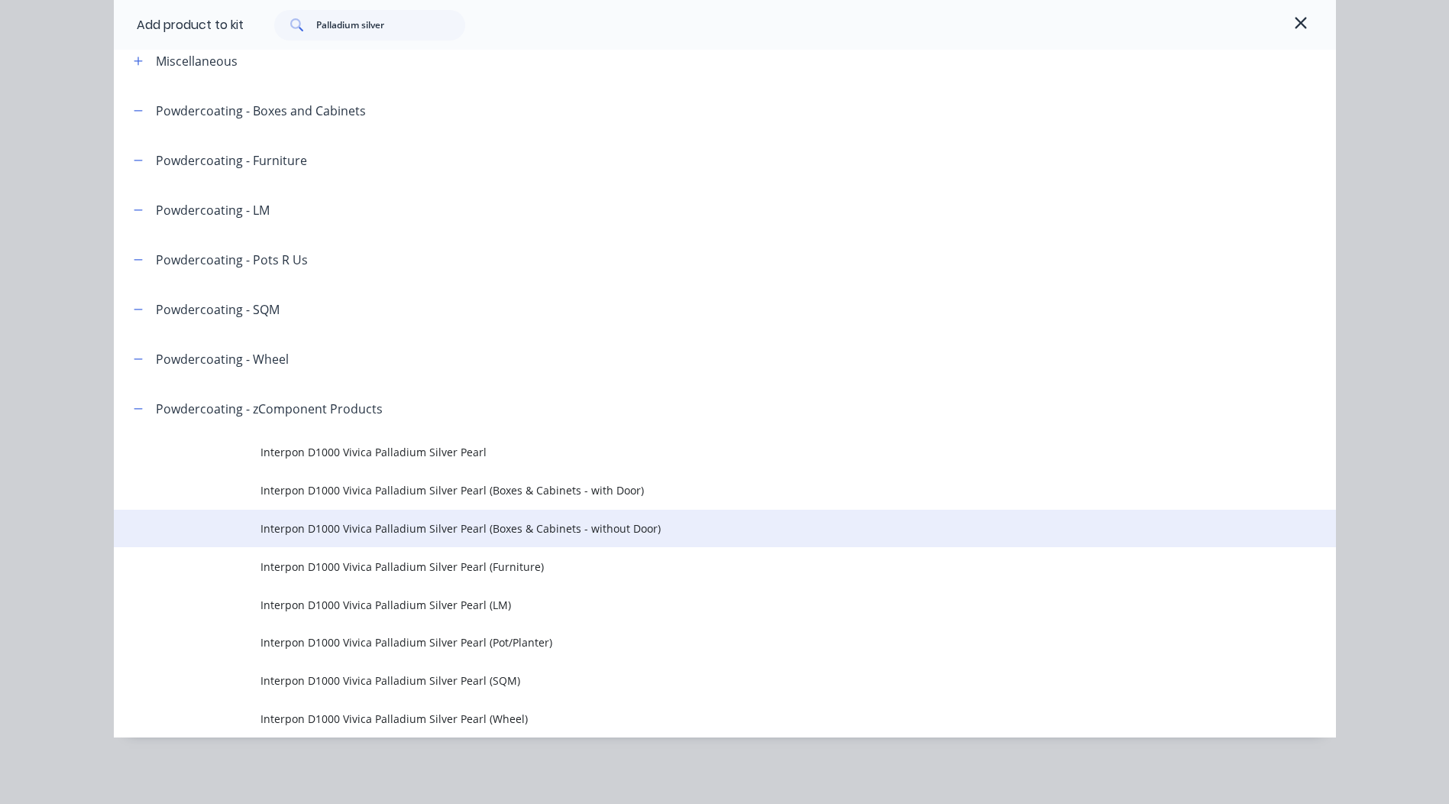
scroll to position [83, 0]
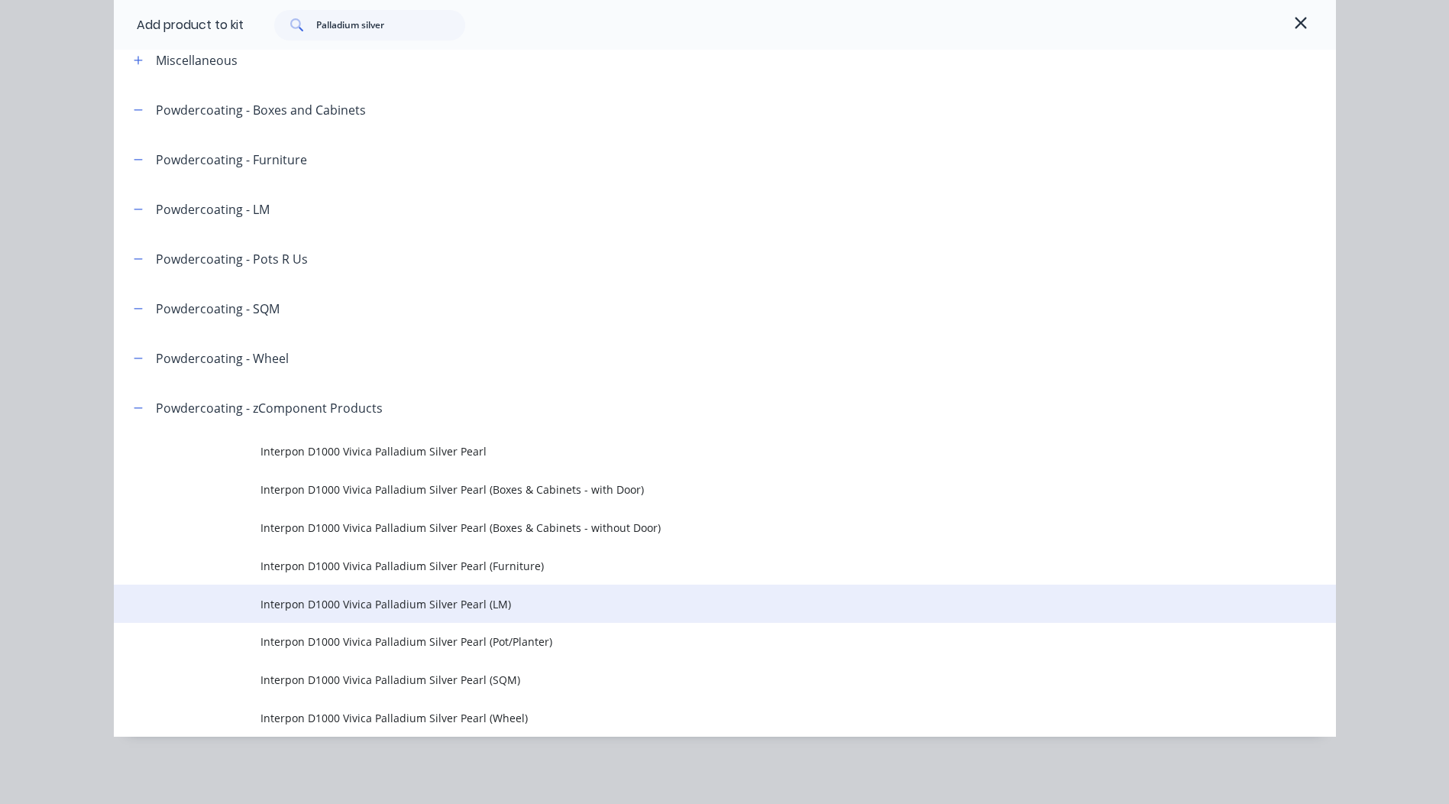
click at [500, 587] on td "Interpon D1000 Vivica Palladium Silver Pearl (LM)" at bounding box center [797, 603] width 1075 height 38
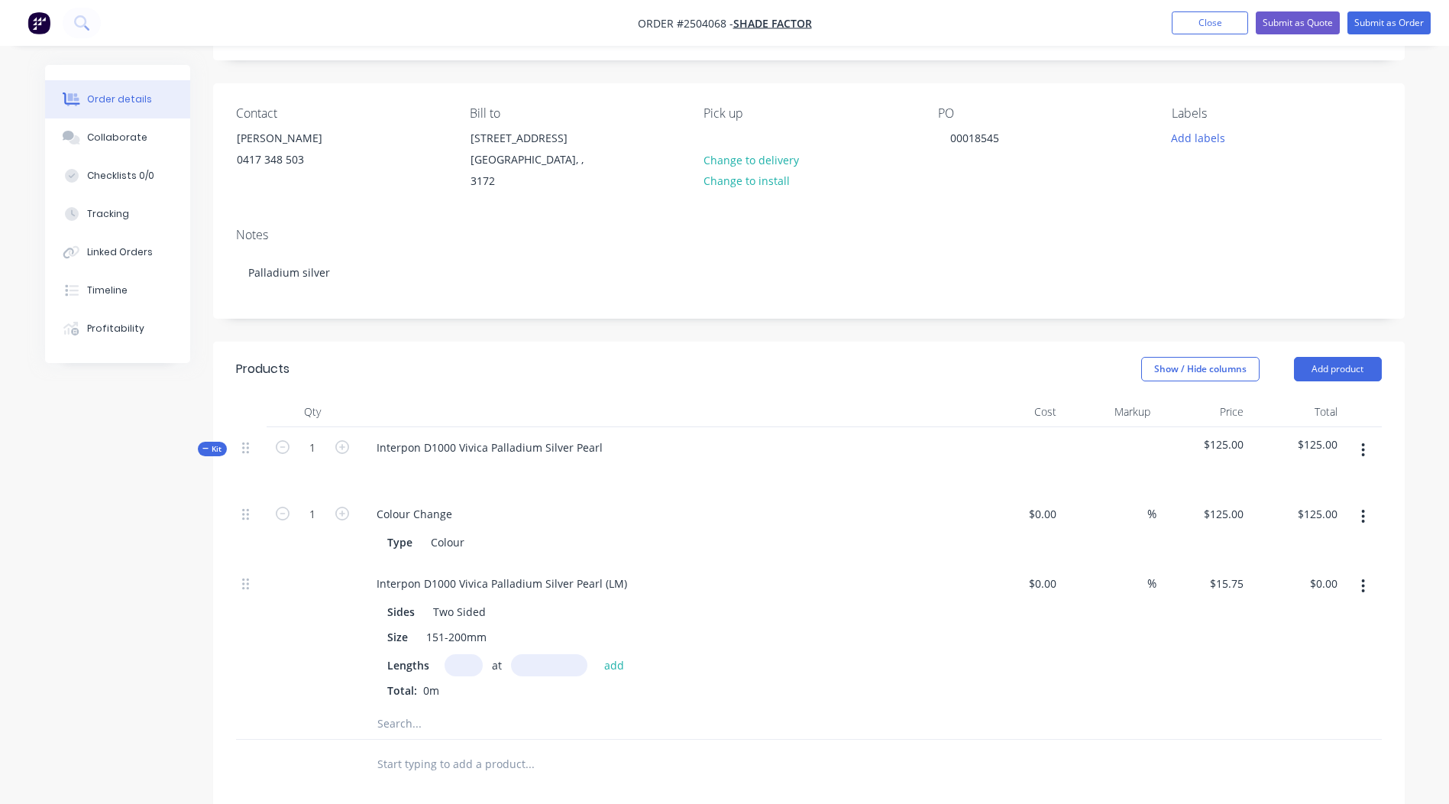
scroll to position [306, 0]
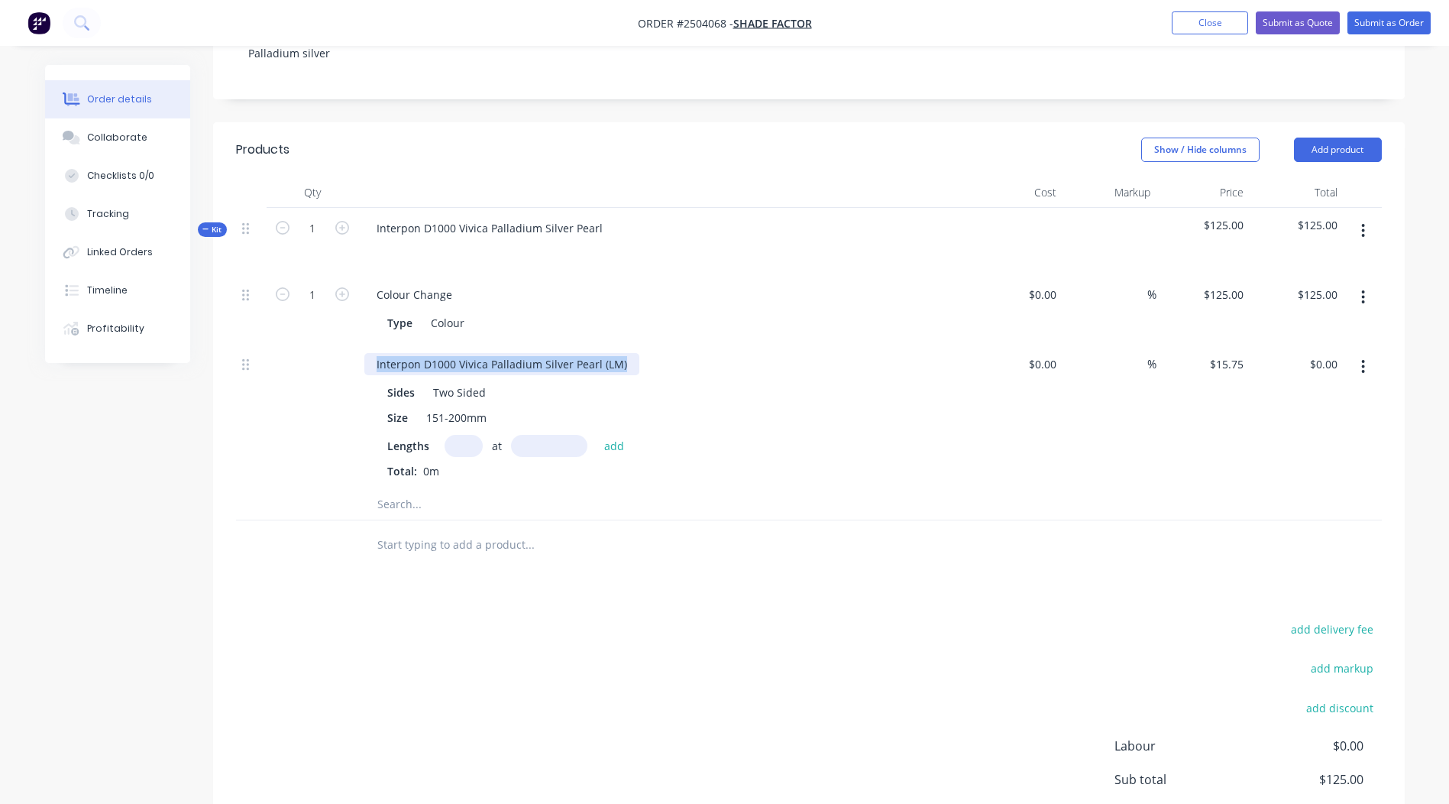
drag, startPoint x: 628, startPoint y: 345, endPoint x: 0, endPoint y: 510, distance: 649.2
click at [0, 506] on html "Order #2504068 - Shade Factor Add product Close Submit as Quote Submit as Order…" at bounding box center [724, 326] width 1449 height 1265
click at [451, 435] on input "text" at bounding box center [464, 446] width 38 height 22
type input "1"
click at [568, 435] on input "text" at bounding box center [549, 446] width 76 height 22
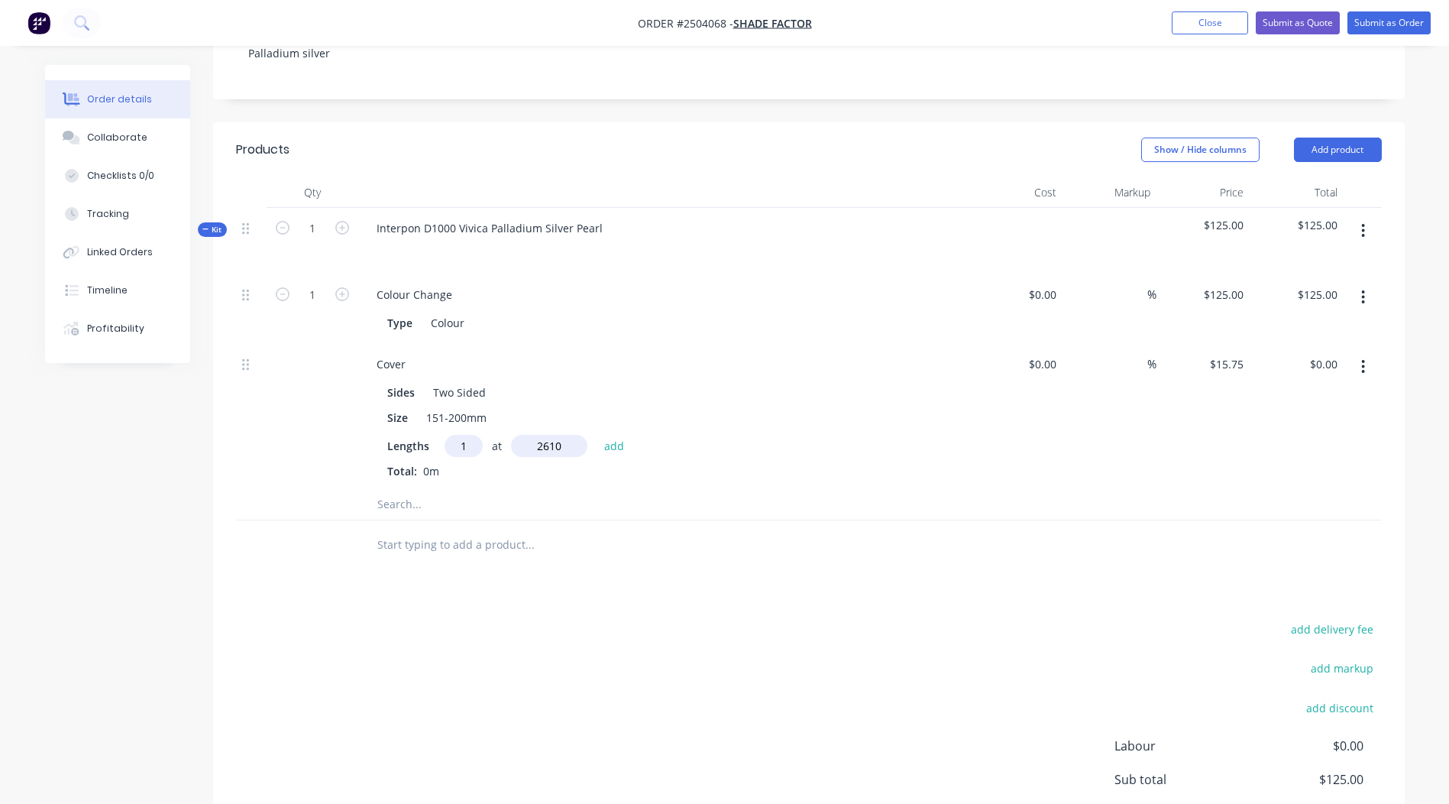
type input "2610"
click at [597, 435] on button "add" at bounding box center [615, 445] width 36 height 21
type input "$41.11"
click at [1352, 217] on button "button" at bounding box center [1363, 230] width 36 height 27
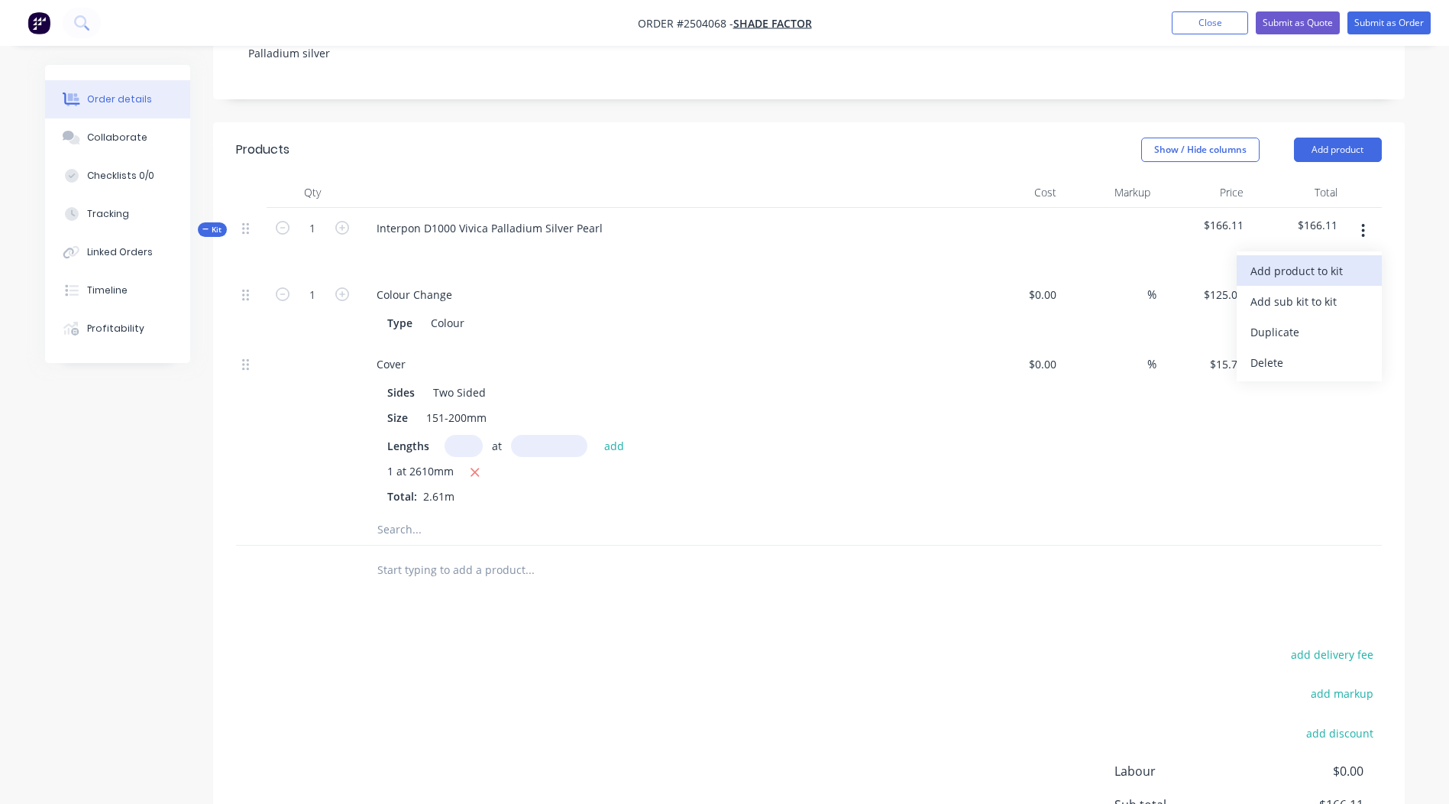
click at [1334, 261] on div "Add product to kit" at bounding box center [1309, 271] width 118 height 22
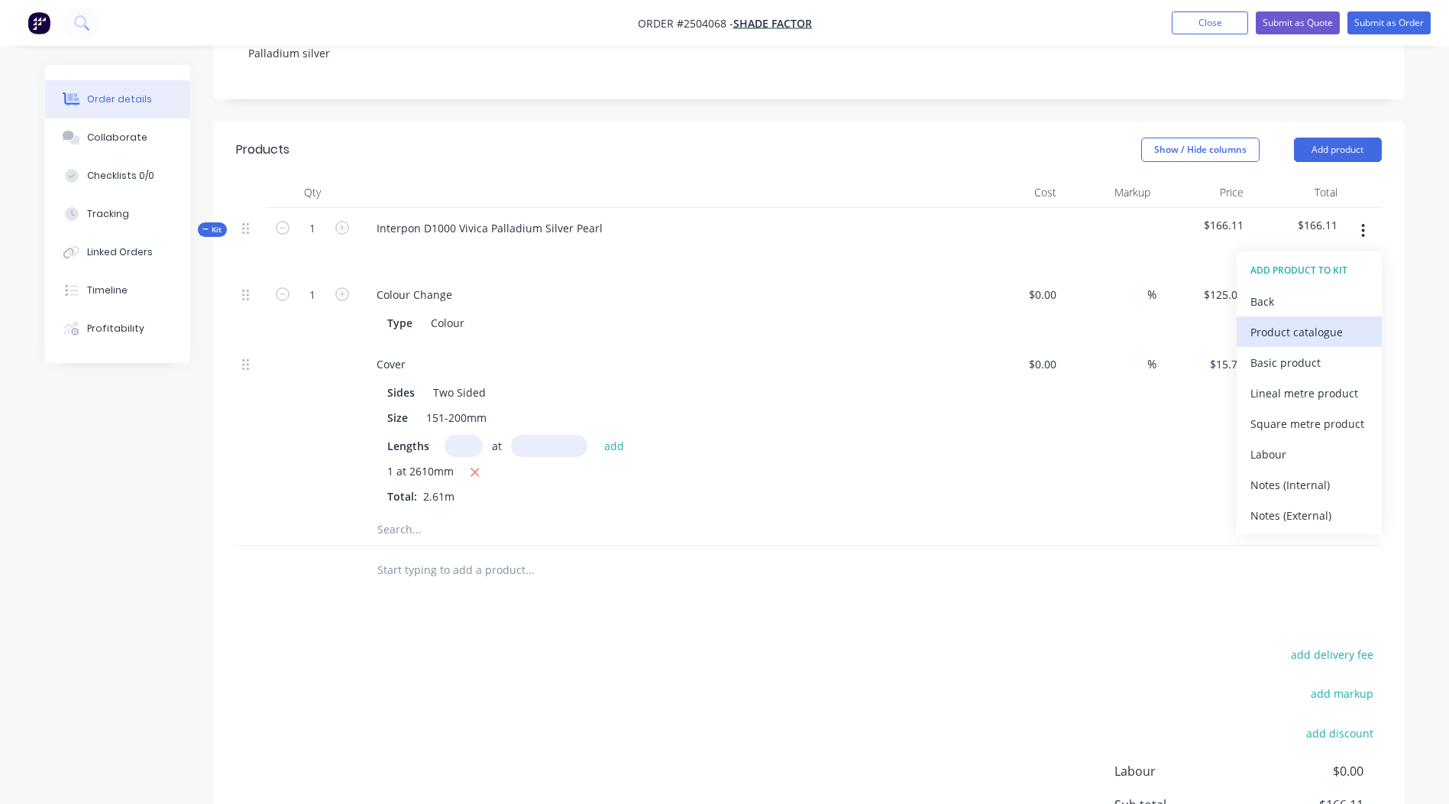
click at [1295, 321] on div "Product catalogue" at bounding box center [1309, 332] width 118 height 22
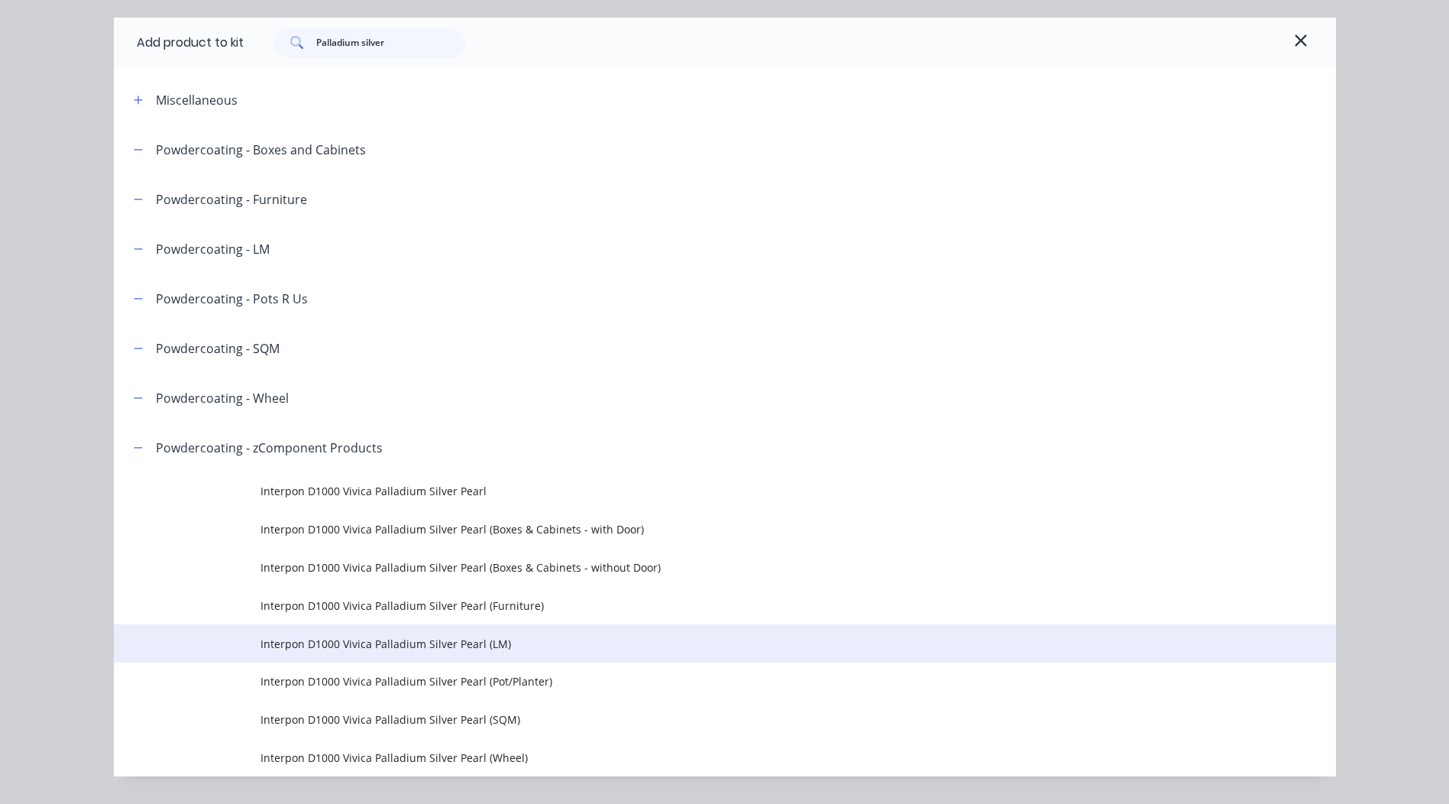
scroll to position [83, 0]
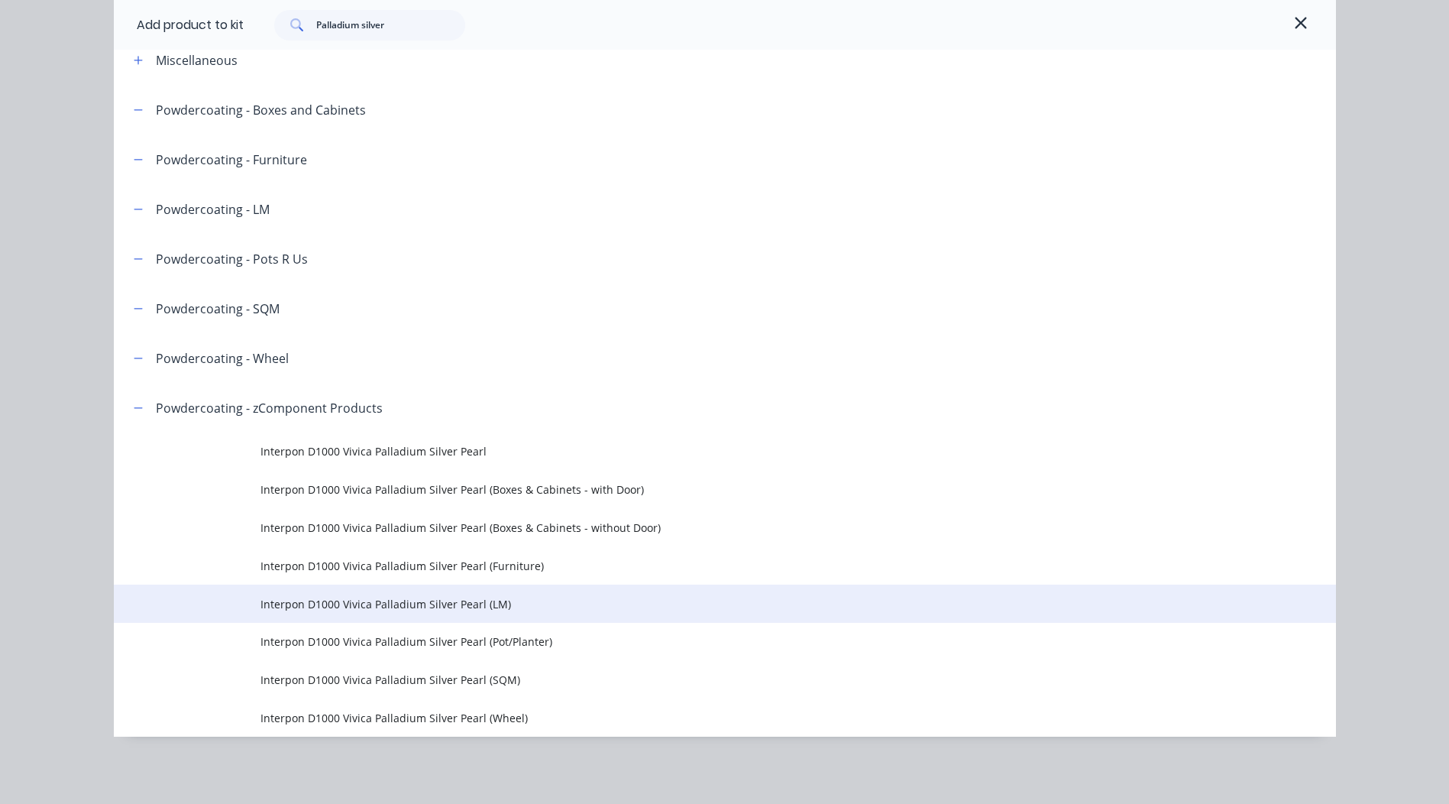
click at [492, 603] on span "Interpon D1000 Vivica Palladium Silver Pearl (LM)" at bounding box center [690, 604] width 860 height 16
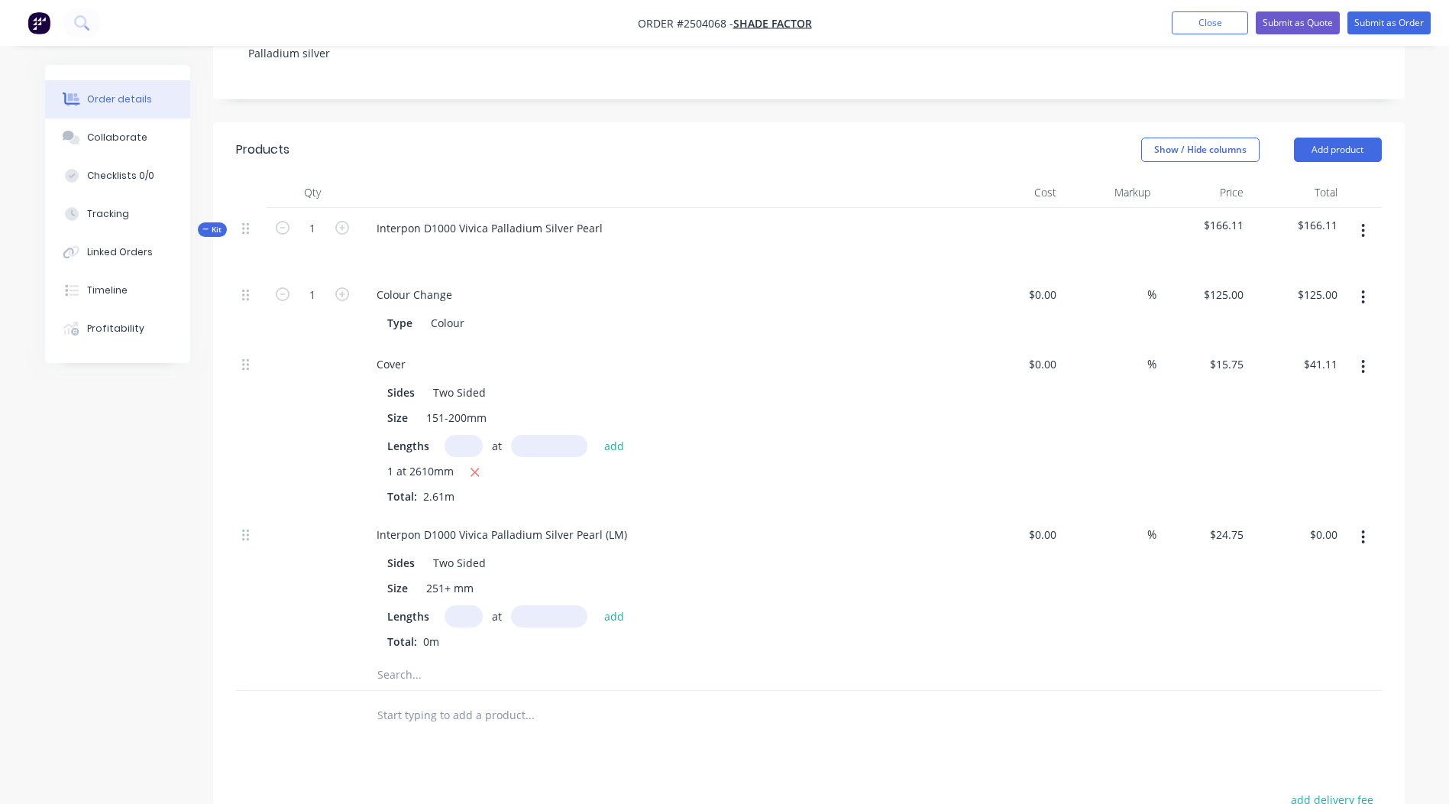
click at [463, 605] on input "text" at bounding box center [464, 616] width 38 height 22
type input "1"
click at [558, 605] on input "text" at bounding box center [549, 616] width 76 height 22
type input "2610"
click at [597, 605] on button "add" at bounding box center [615, 615] width 36 height 21
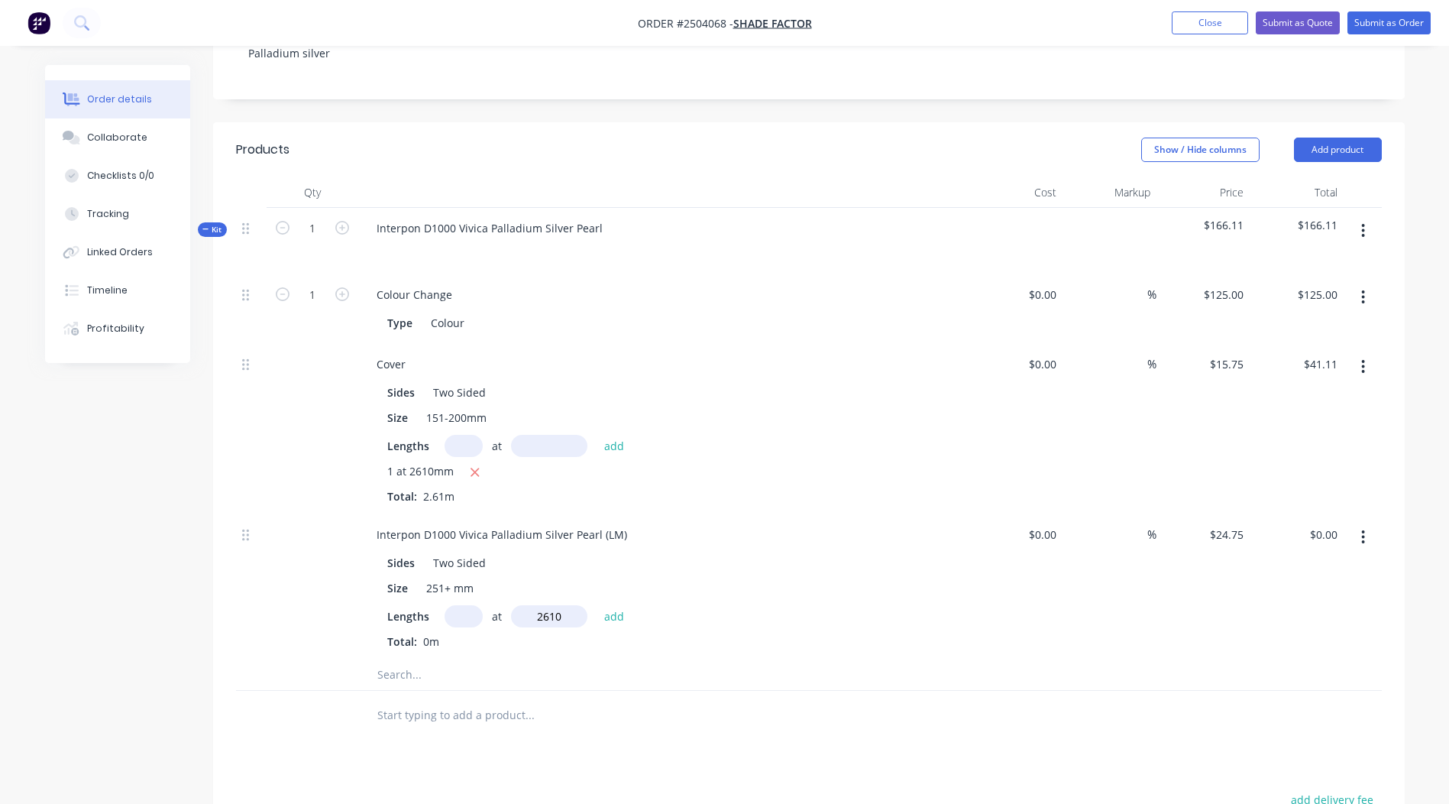
type input "$64.60"
drag, startPoint x: 623, startPoint y: 517, endPoint x: 0, endPoint y: 597, distance: 627.6
click at [0, 593] on html "Order #2504068 - Shade Factor Add product Close Submit as Quote Submit as Order…" at bounding box center [724, 424] width 1449 height 1460
click at [1368, 217] on button "button" at bounding box center [1363, 230] width 36 height 27
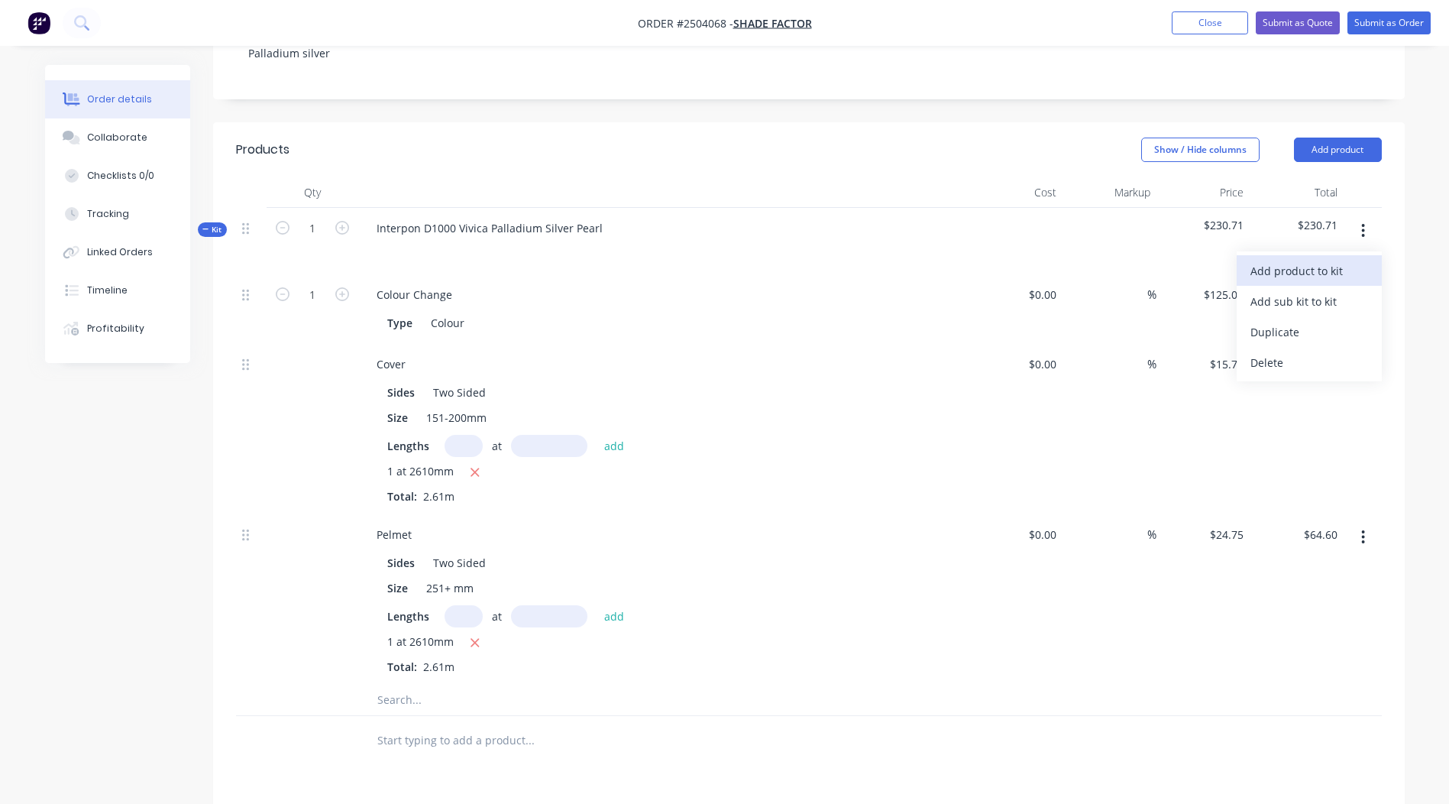
click at [1324, 260] on div "Add product to kit" at bounding box center [1309, 271] width 118 height 22
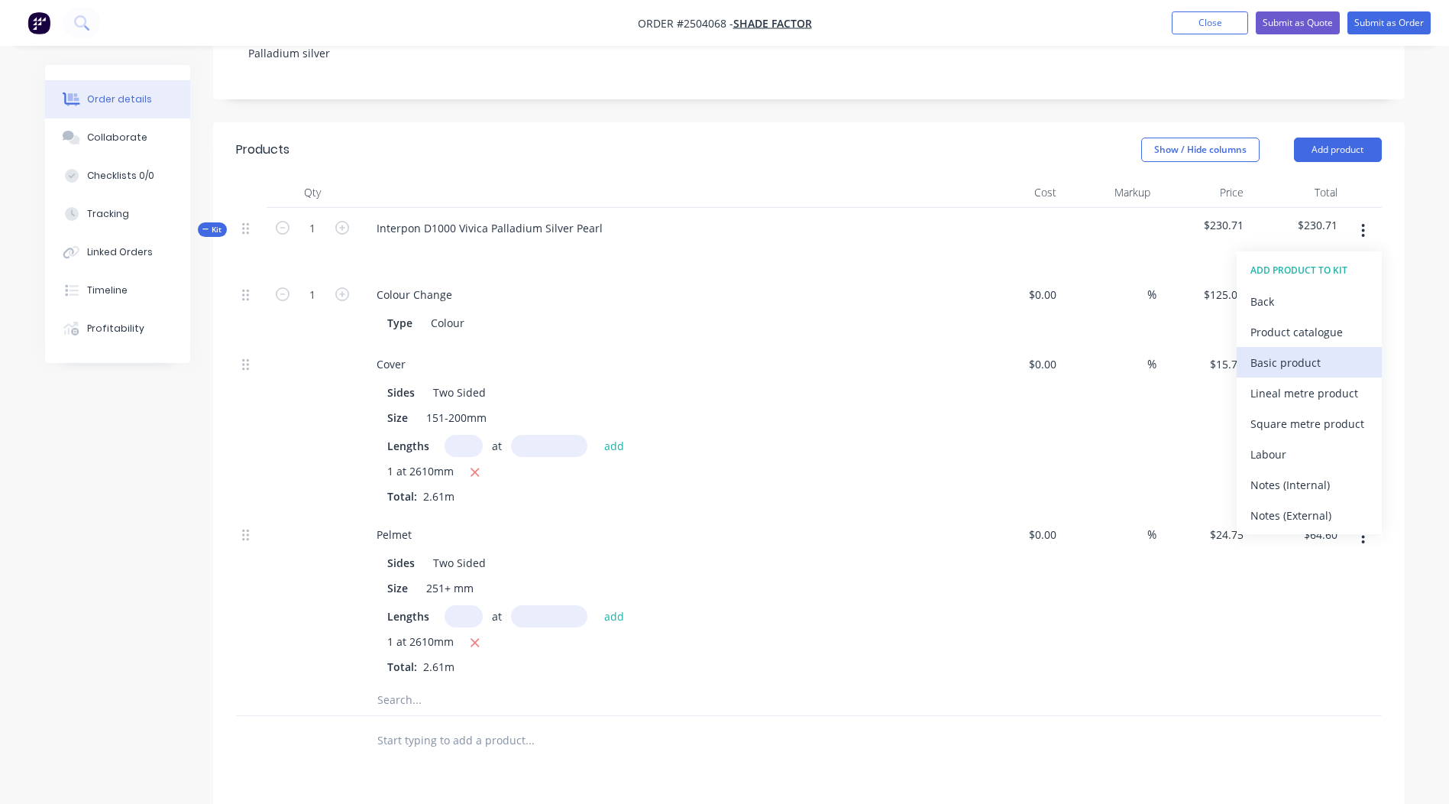
click at [1288, 351] on div "Basic product" at bounding box center [1309, 362] width 118 height 22
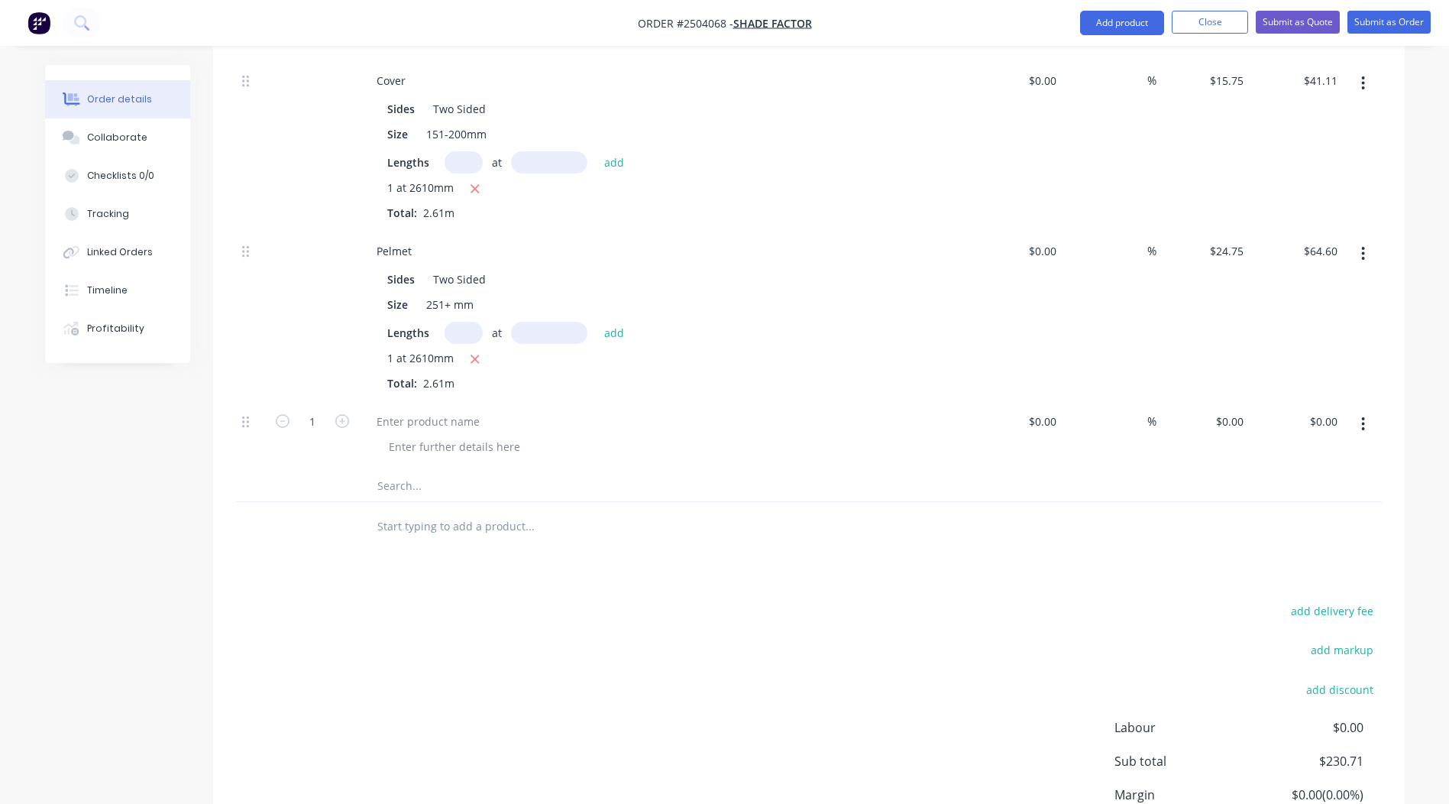
scroll to position [611, 0]
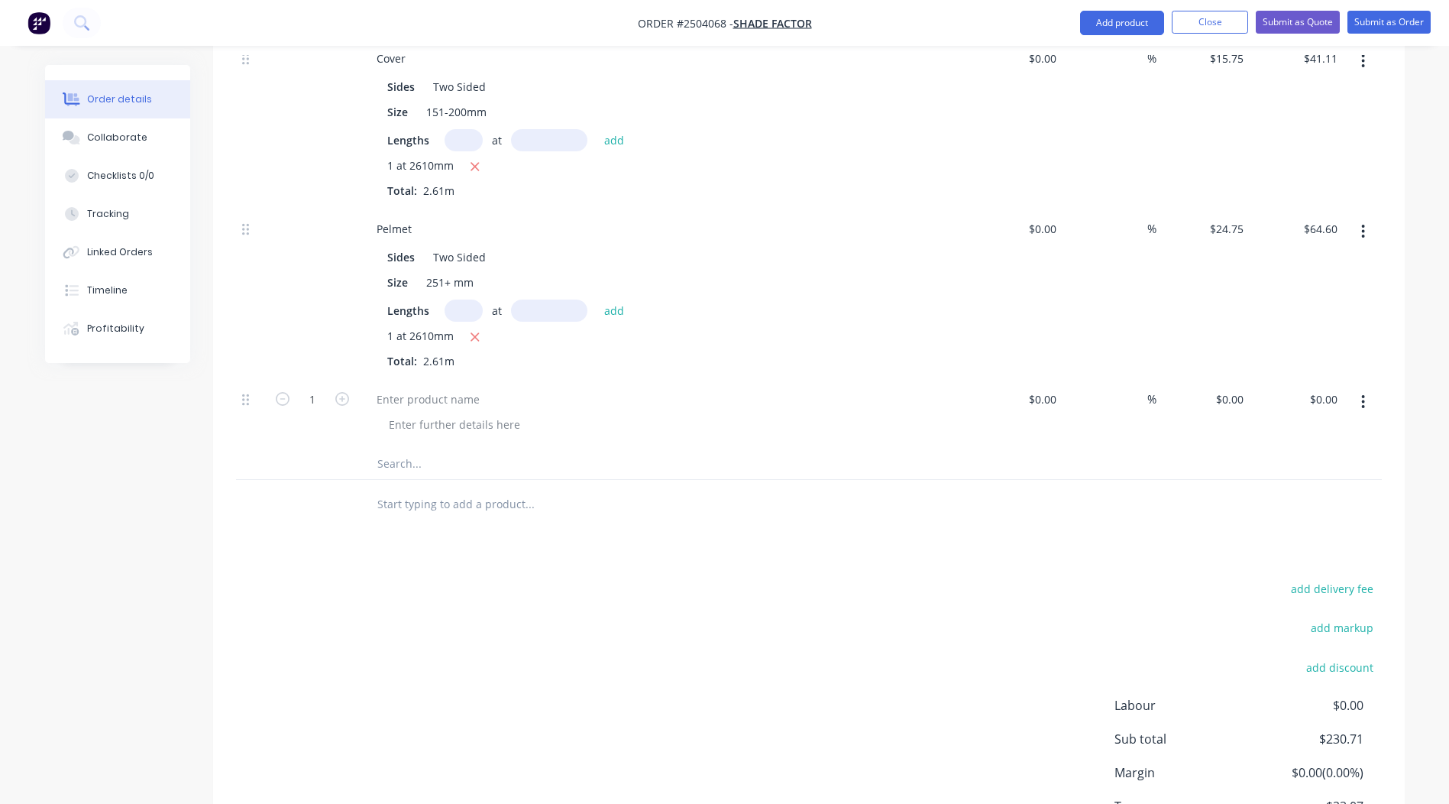
click at [435, 379] on div at bounding box center [663, 414] width 611 height 70
click at [422, 388] on div at bounding box center [428, 399] width 128 height 22
click at [338, 392] on icon "button" at bounding box center [342, 399] width 14 height 14
type input "2"
click at [1225, 379] on div "0 $0.00" at bounding box center [1203, 414] width 94 height 70
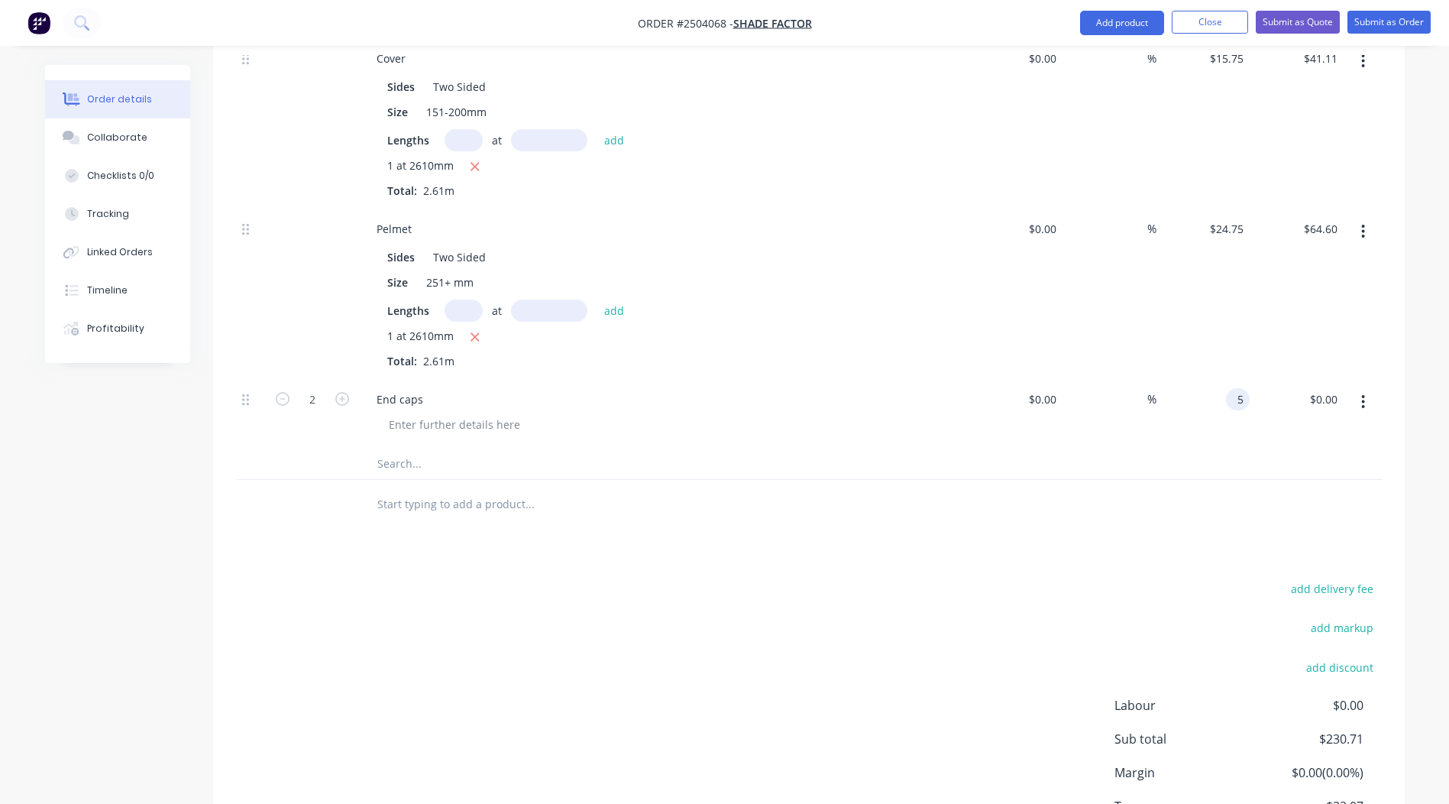
click at [1122, 578] on div "add delivery fee add markup add discount Labour $0.00 Sub total $230.71 Margin …" at bounding box center [809, 725] width 1146 height 295
type input "$5.00"
type input "$10.00"
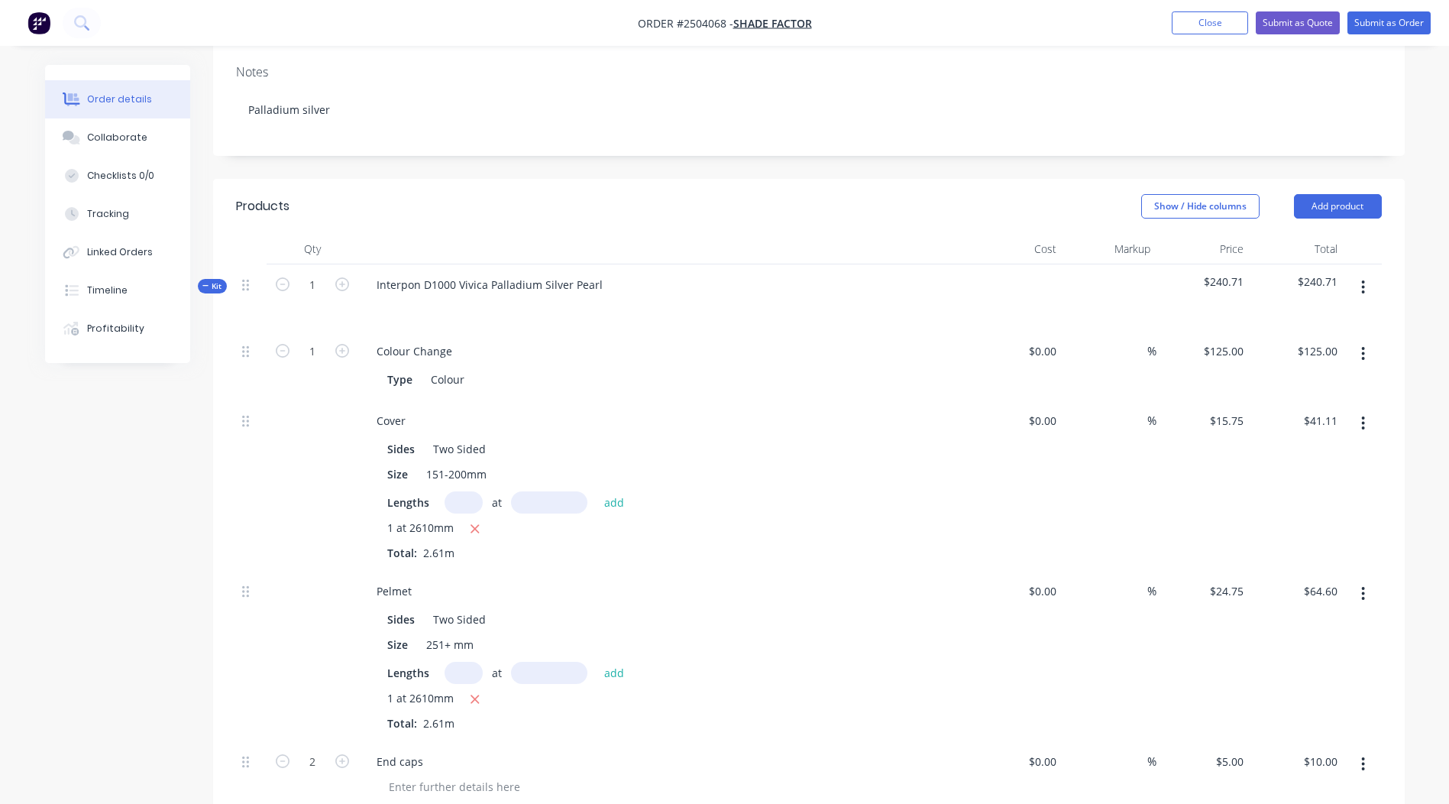
scroll to position [164, 0]
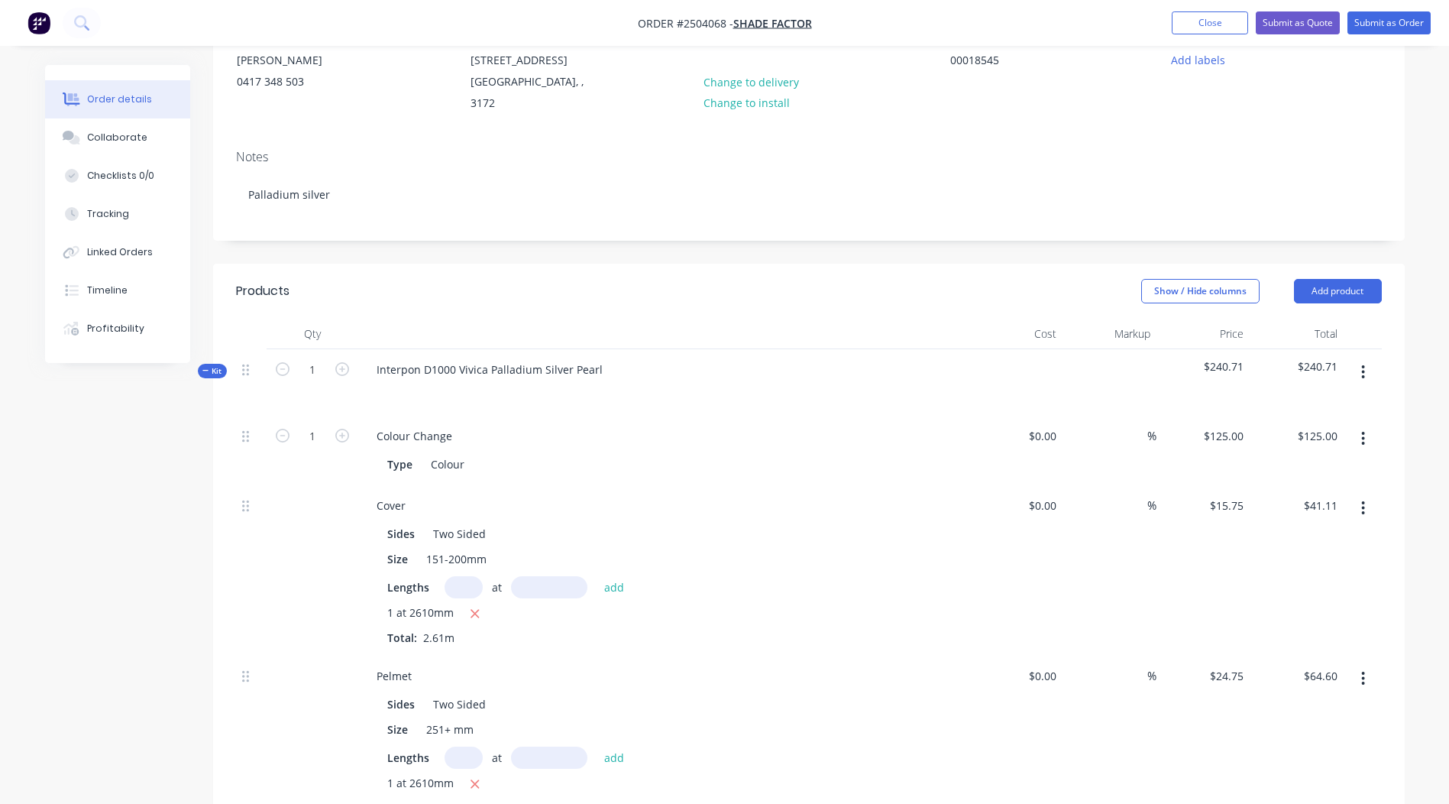
click at [1367, 368] on button "button" at bounding box center [1363, 371] width 36 height 27
click at [1333, 401] on div "Add product to kit" at bounding box center [1309, 412] width 118 height 22
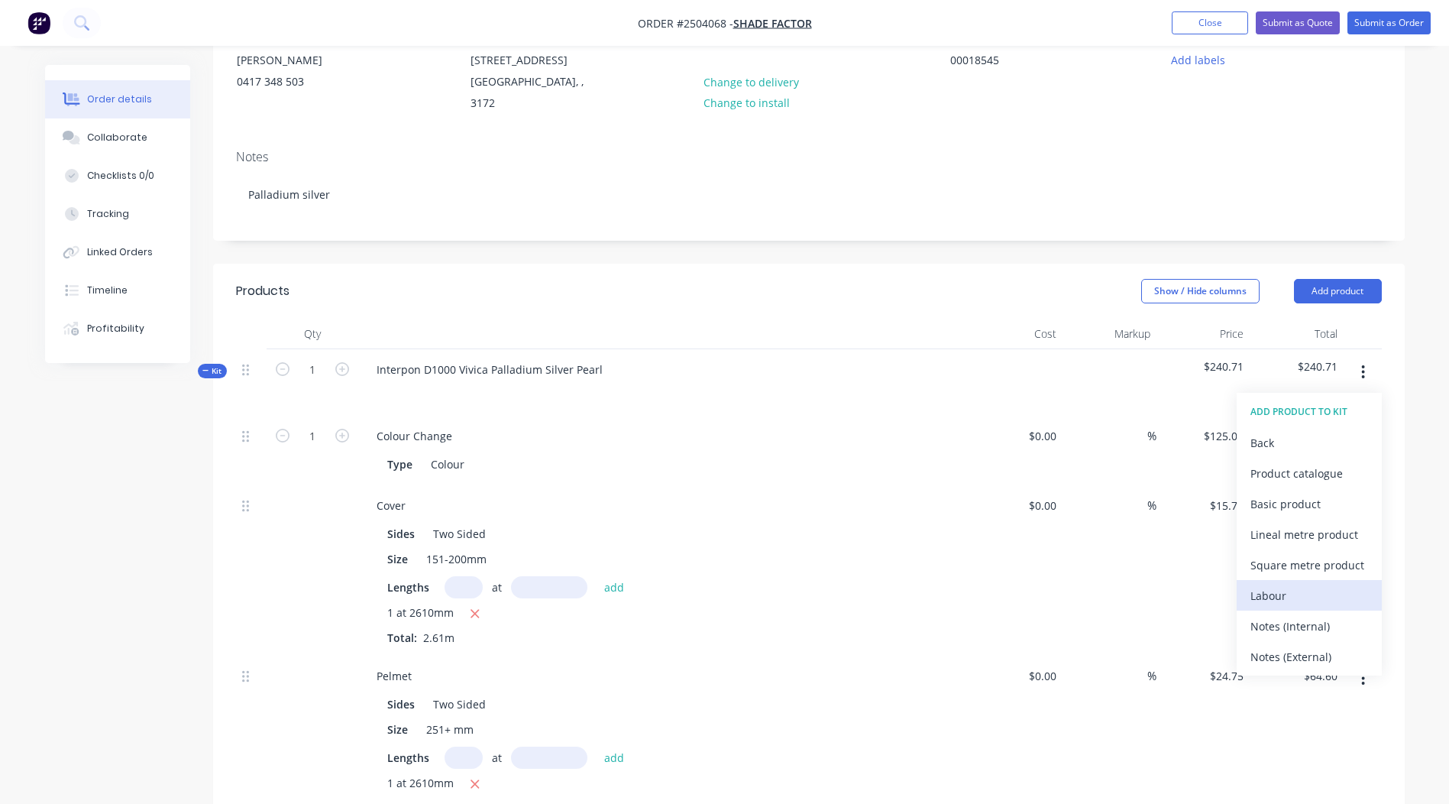
click at [1292, 580] on button "Labour" at bounding box center [1309, 595] width 145 height 31
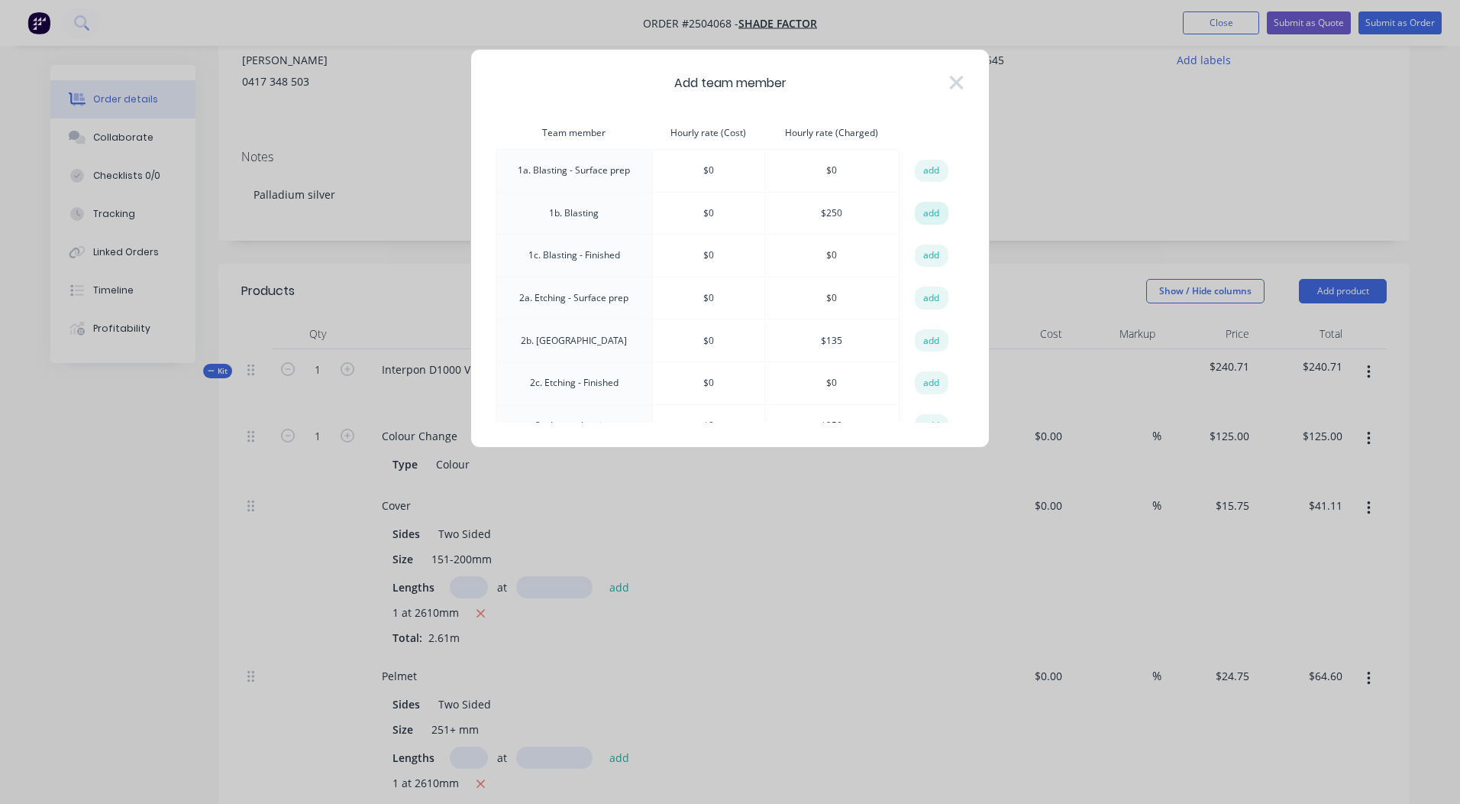
click at [920, 212] on button "add" at bounding box center [932, 213] width 34 height 23
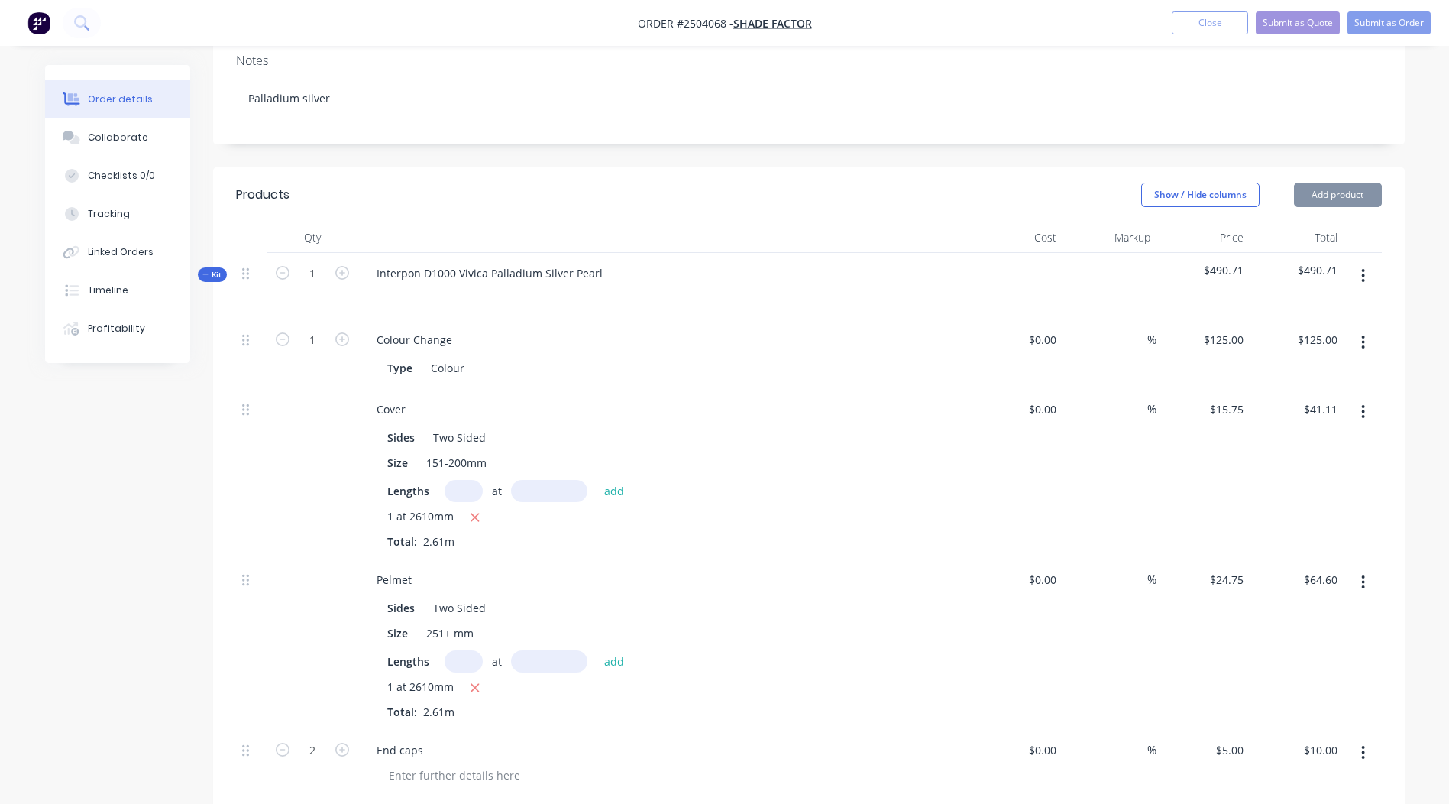
scroll to position [623, 0]
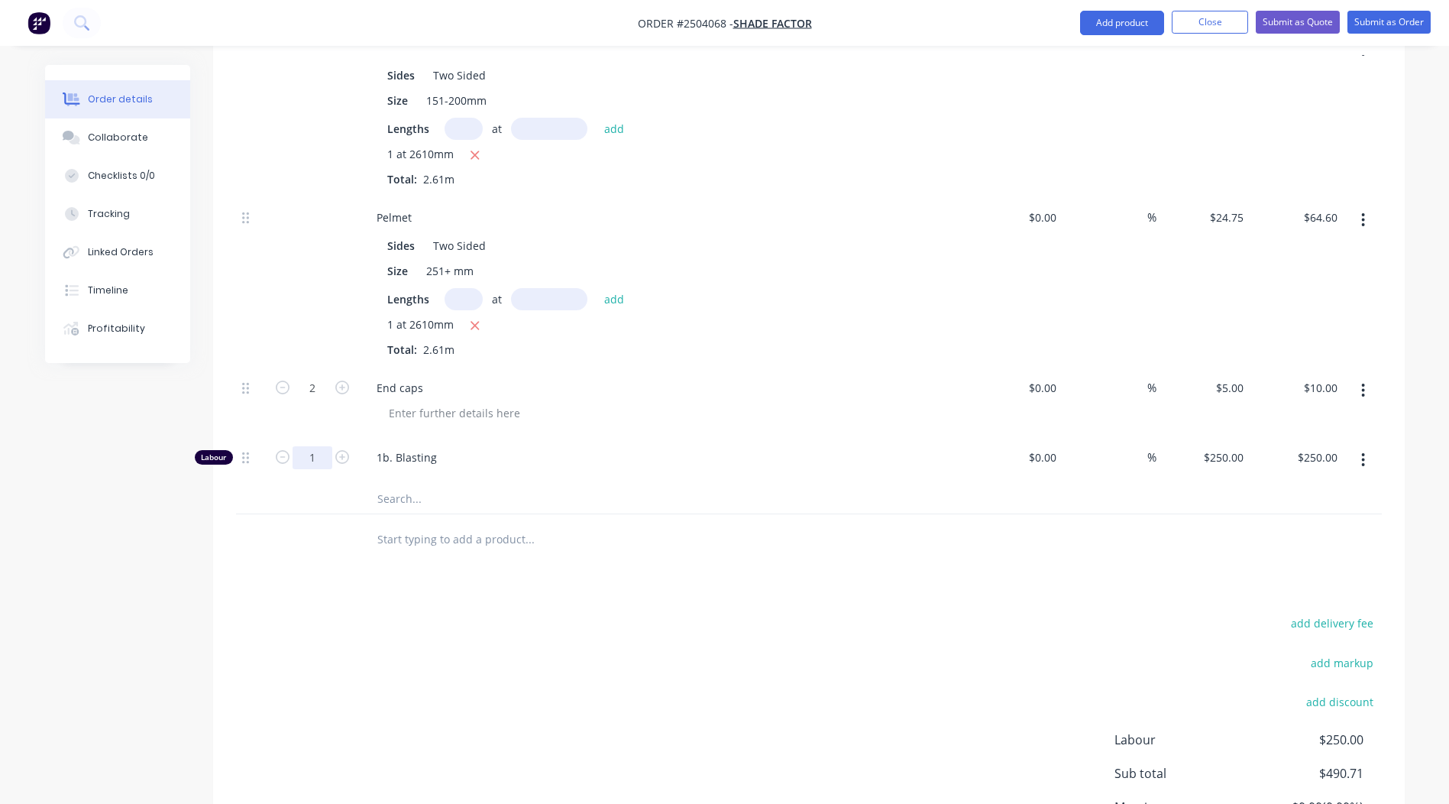
click at [315, 446] on input "1" at bounding box center [313, 457] width 40 height 23
type input "0.167"
type input "$41.75"
click at [690, 544] on div at bounding box center [633, 539] width 550 height 50
click at [1399, 15] on button "Submit as Order" at bounding box center [1388, 22] width 83 height 23
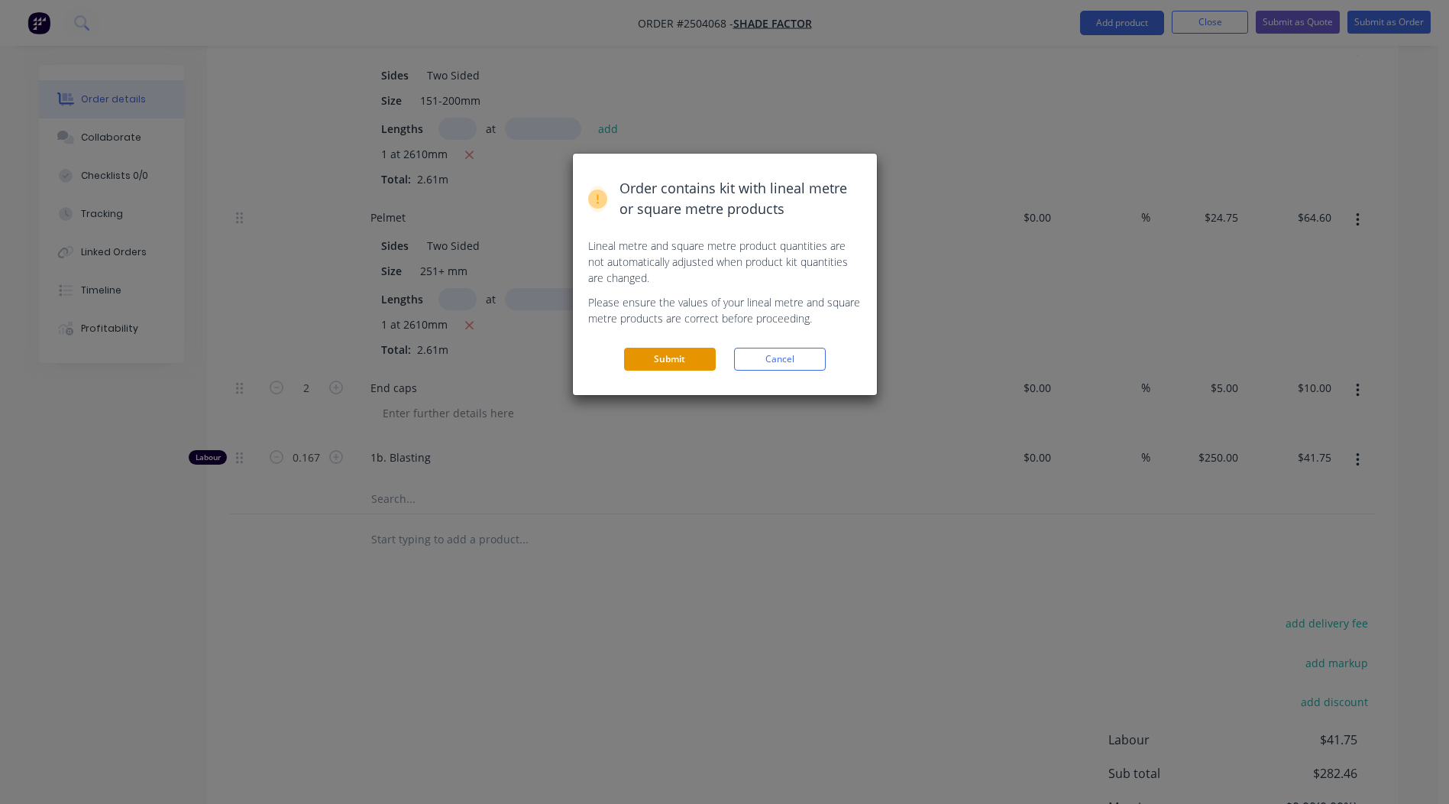
click at [670, 354] on button "Submit" at bounding box center [670, 359] width 92 height 23
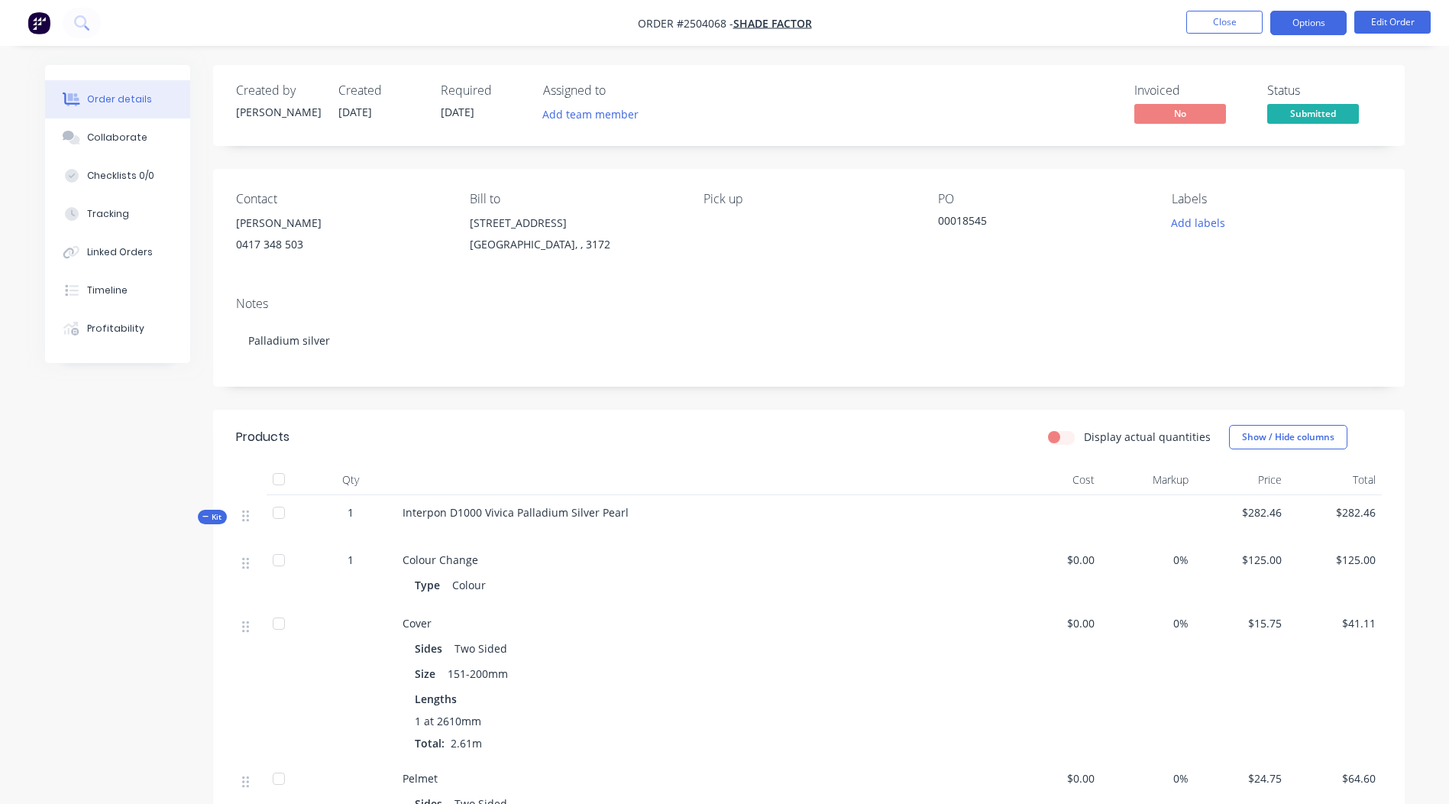
click at [1314, 21] on button "Options" at bounding box center [1308, 23] width 76 height 24
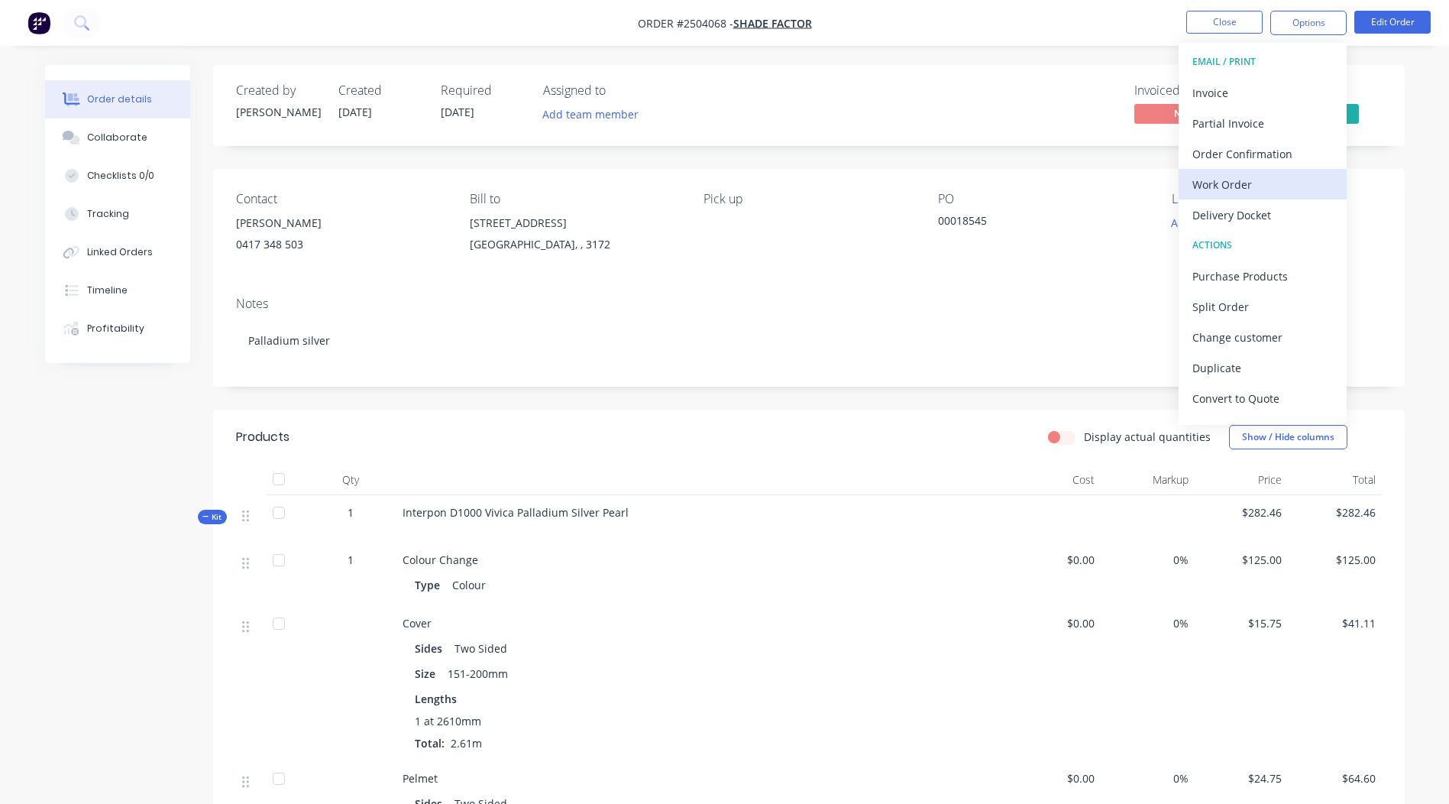
click at [1226, 175] on div "Work Order" at bounding box center [1262, 184] width 141 height 22
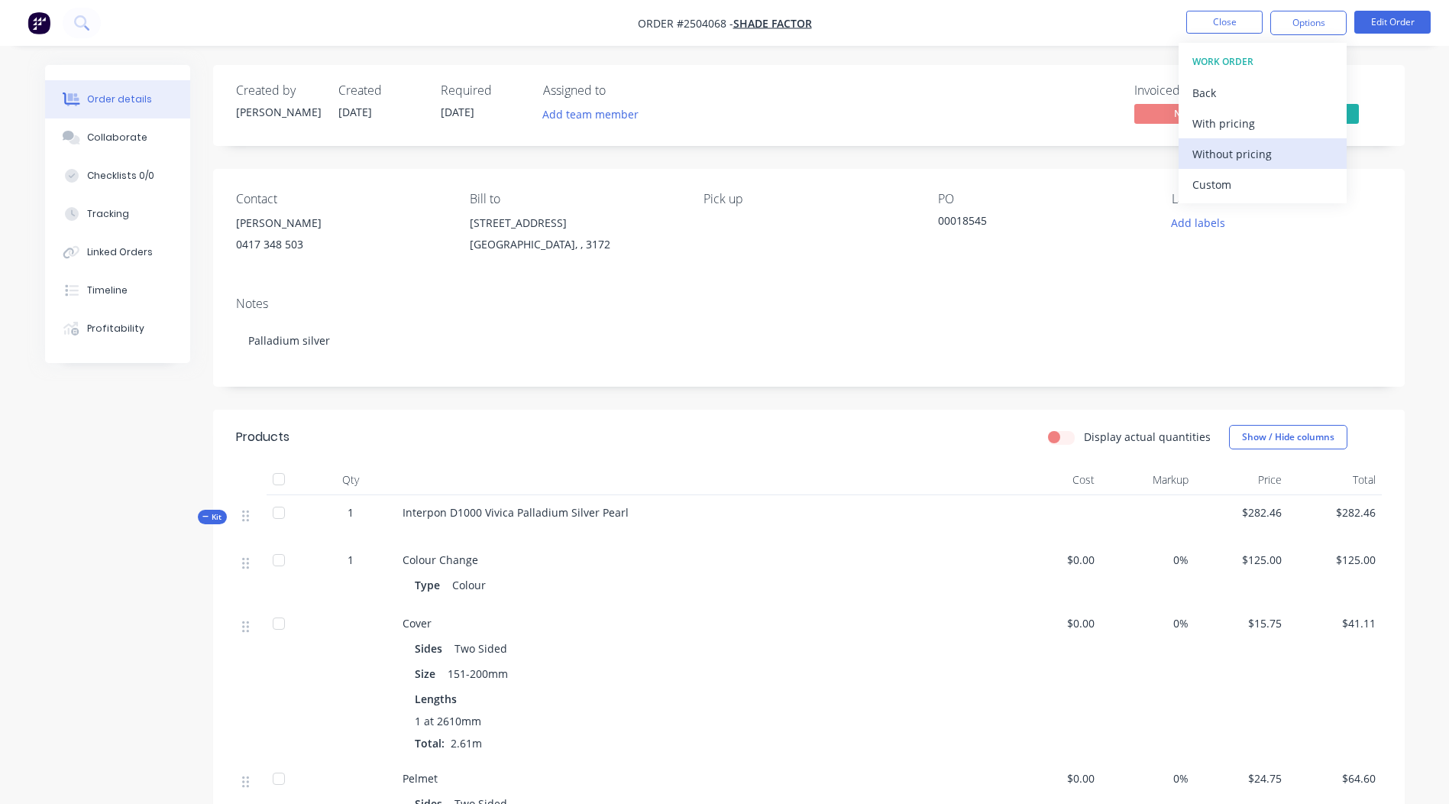
click at [1244, 144] on div "Without pricing" at bounding box center [1262, 154] width 141 height 22
click at [114, 114] on button "Order details" at bounding box center [117, 99] width 145 height 38
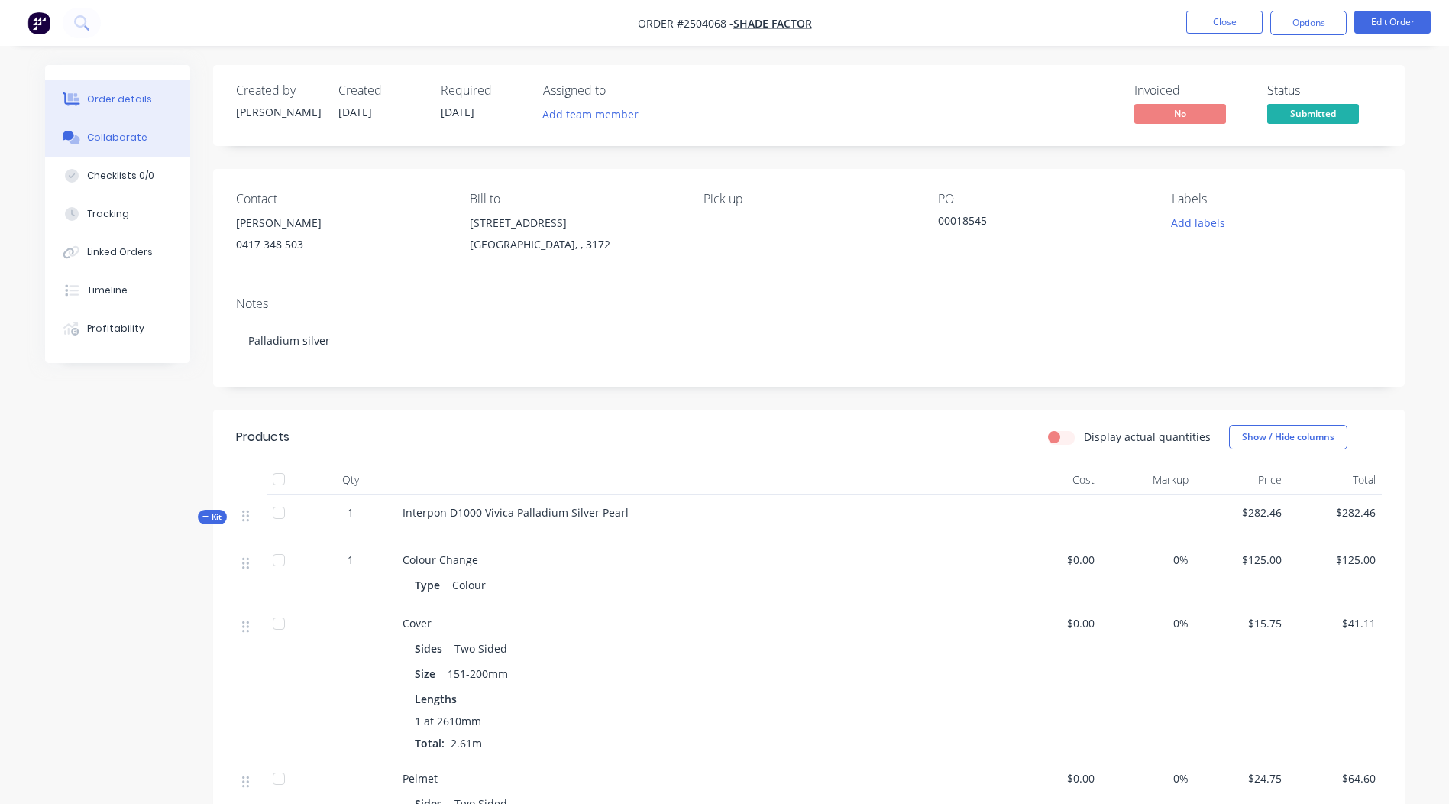
click at [115, 135] on div "Collaborate" at bounding box center [117, 138] width 60 height 14
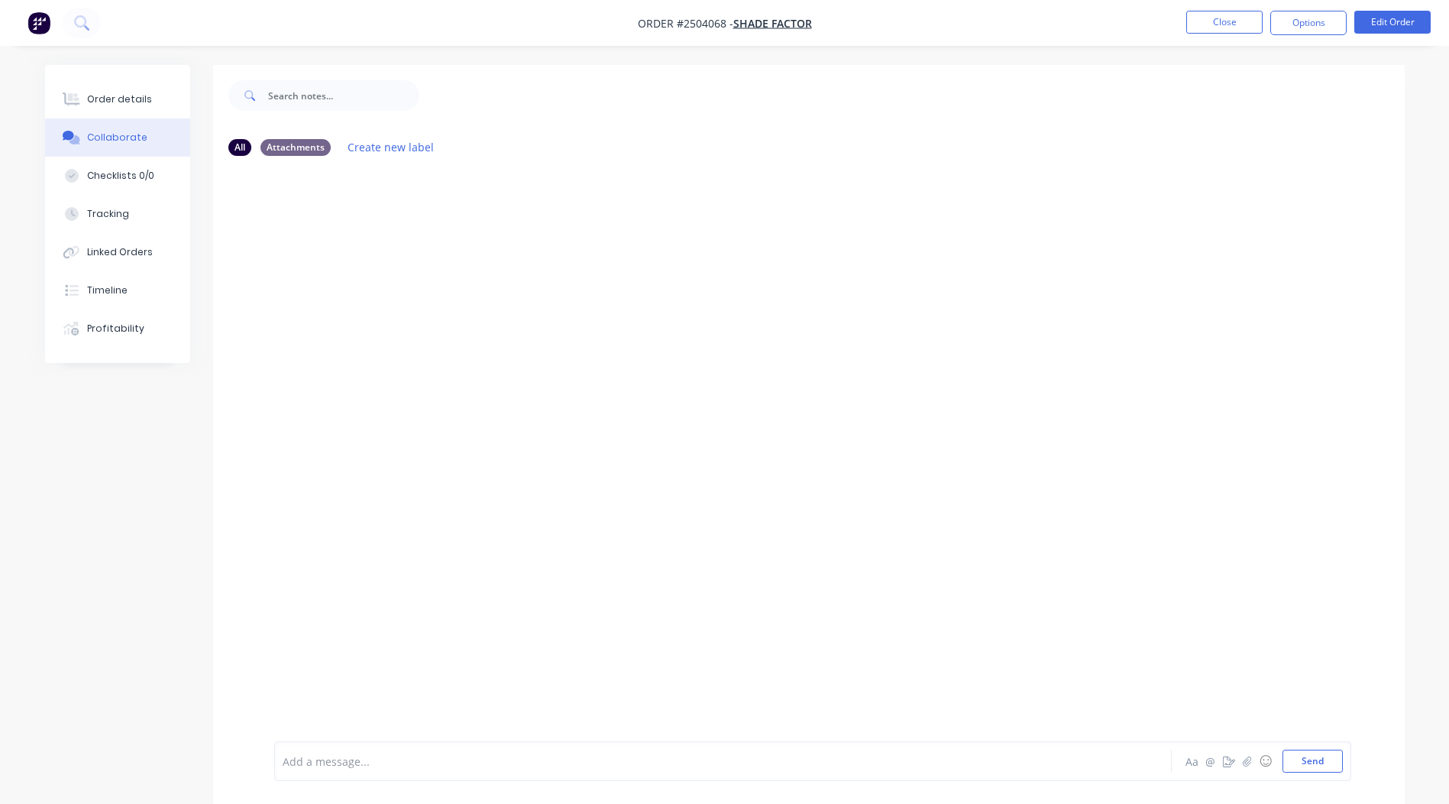
click at [1243, 770] on div "Aa @ ☺ Send" at bounding box center [1263, 760] width 160 height 23
click at [1253, 756] on button "button" at bounding box center [1247, 761] width 18 height 18
click at [1328, 765] on button "Send" at bounding box center [1313, 760] width 60 height 23
click at [328, 266] on img at bounding box center [329, 285] width 110 height 100
click at [399, 279] on icon "button" at bounding box center [397, 286] width 5 height 18
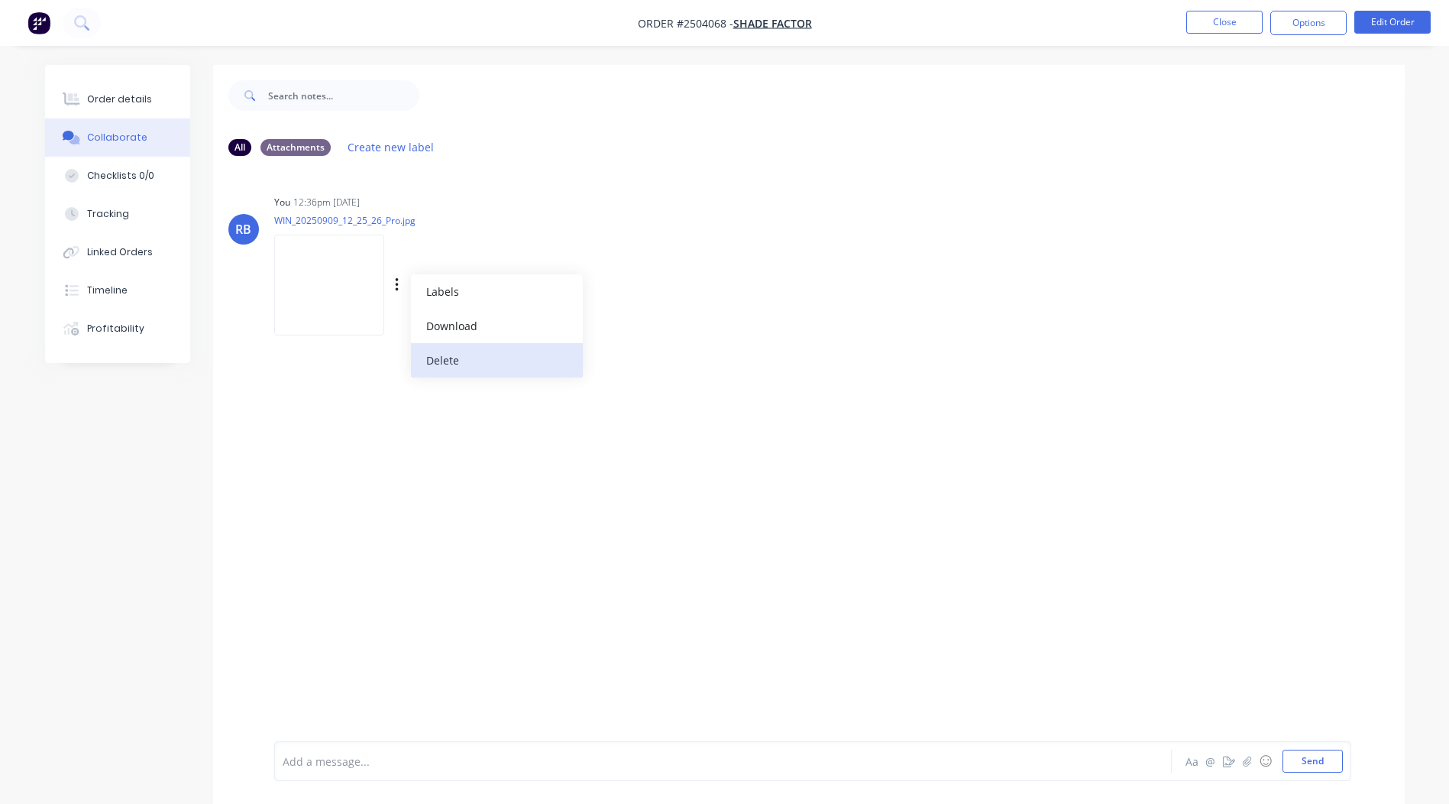
click at [516, 365] on button "Delete" at bounding box center [497, 360] width 172 height 34
drag, startPoint x: 1257, startPoint y: 759, endPoint x: 1243, endPoint y: 762, distance: 14.7
click at [1257, 759] on button "☺" at bounding box center [1266, 761] width 18 height 18
click at [1243, 762] on div "Add a message... Aa @ ☺ Send" at bounding box center [812, 761] width 1077 height 40
click at [1253, 761] on button "button" at bounding box center [1247, 761] width 18 height 18
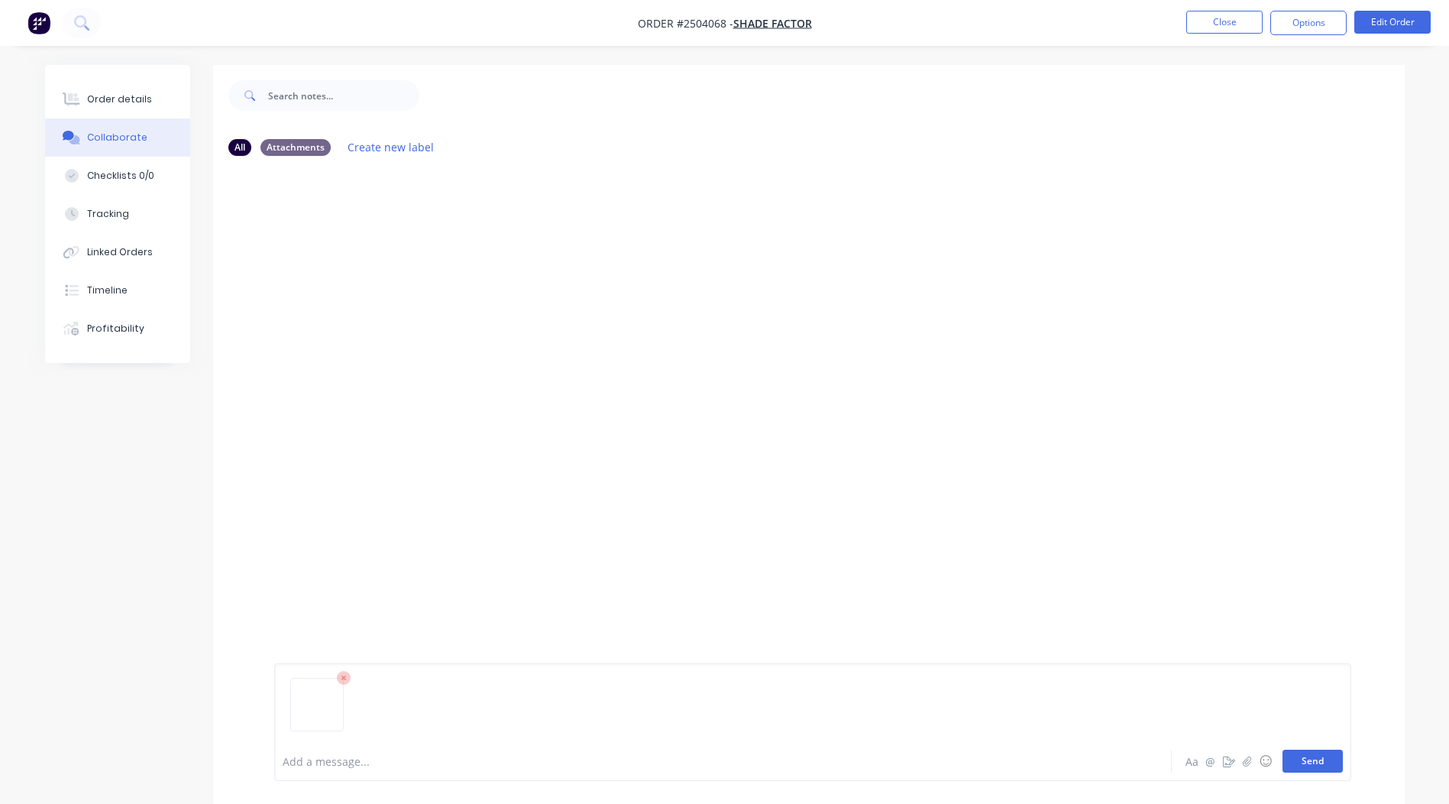
click at [1312, 758] on button "Send" at bounding box center [1313, 760] width 60 height 23
click at [147, 111] on button "Order details" at bounding box center [117, 99] width 145 height 38
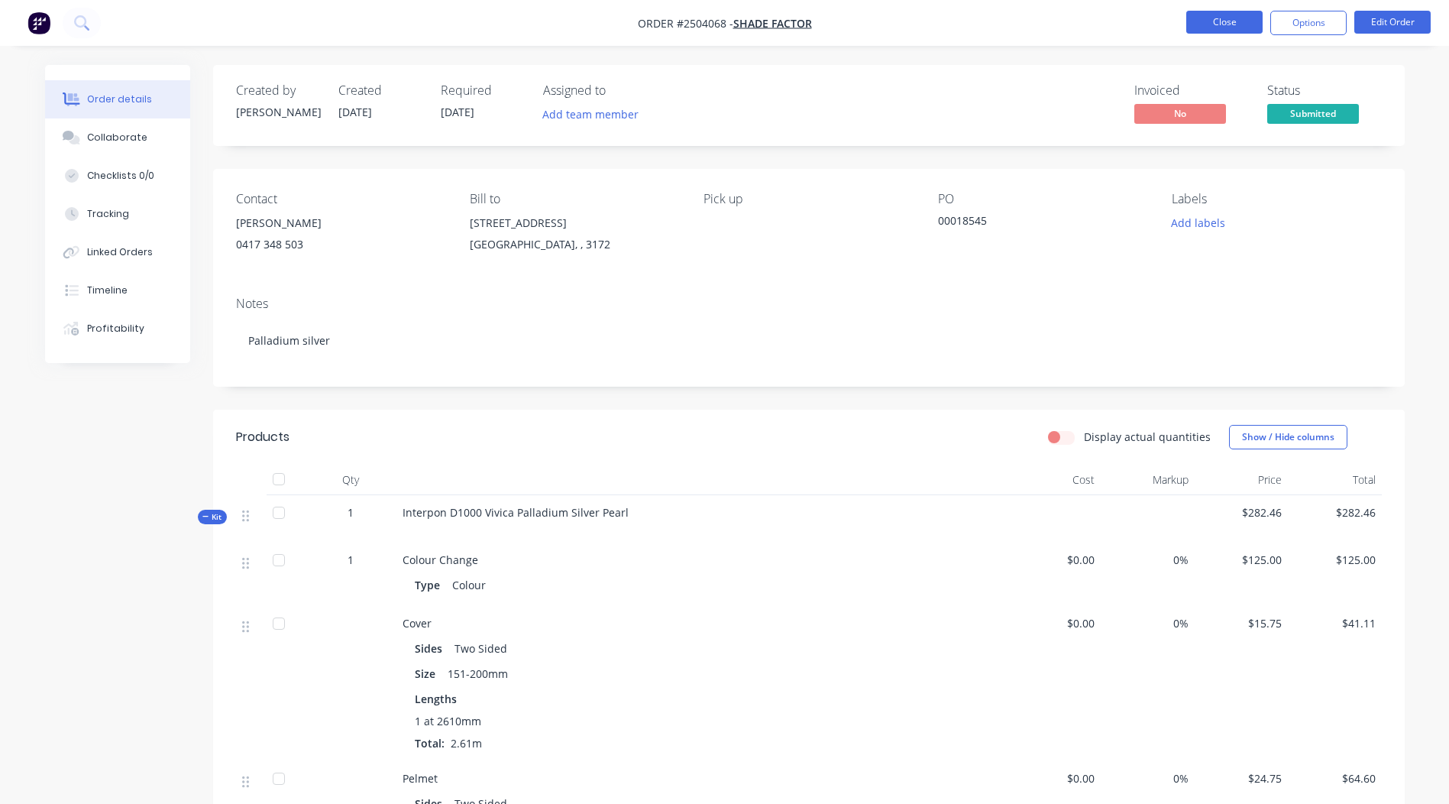
click at [1225, 22] on button "Close" at bounding box center [1224, 22] width 76 height 23
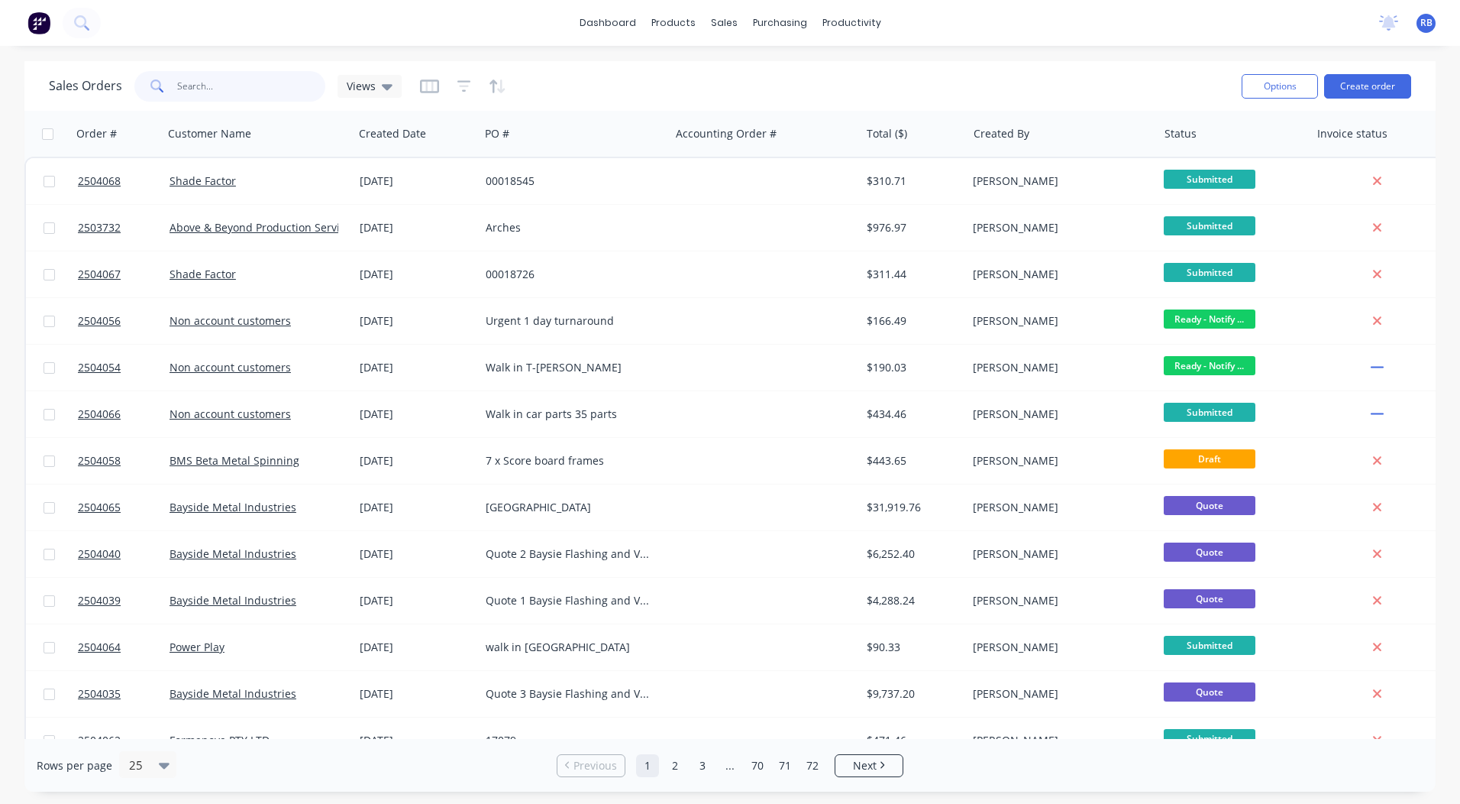
click at [249, 82] on input "text" at bounding box center [251, 86] width 149 height 31
click at [272, 76] on input "text" at bounding box center [251, 86] width 149 height 31
click at [259, 93] on input "text" at bounding box center [251, 86] width 149 height 31
click at [260, 94] on input "text" at bounding box center [251, 86] width 149 height 31
click at [263, 94] on input "text" at bounding box center [251, 86] width 149 height 31
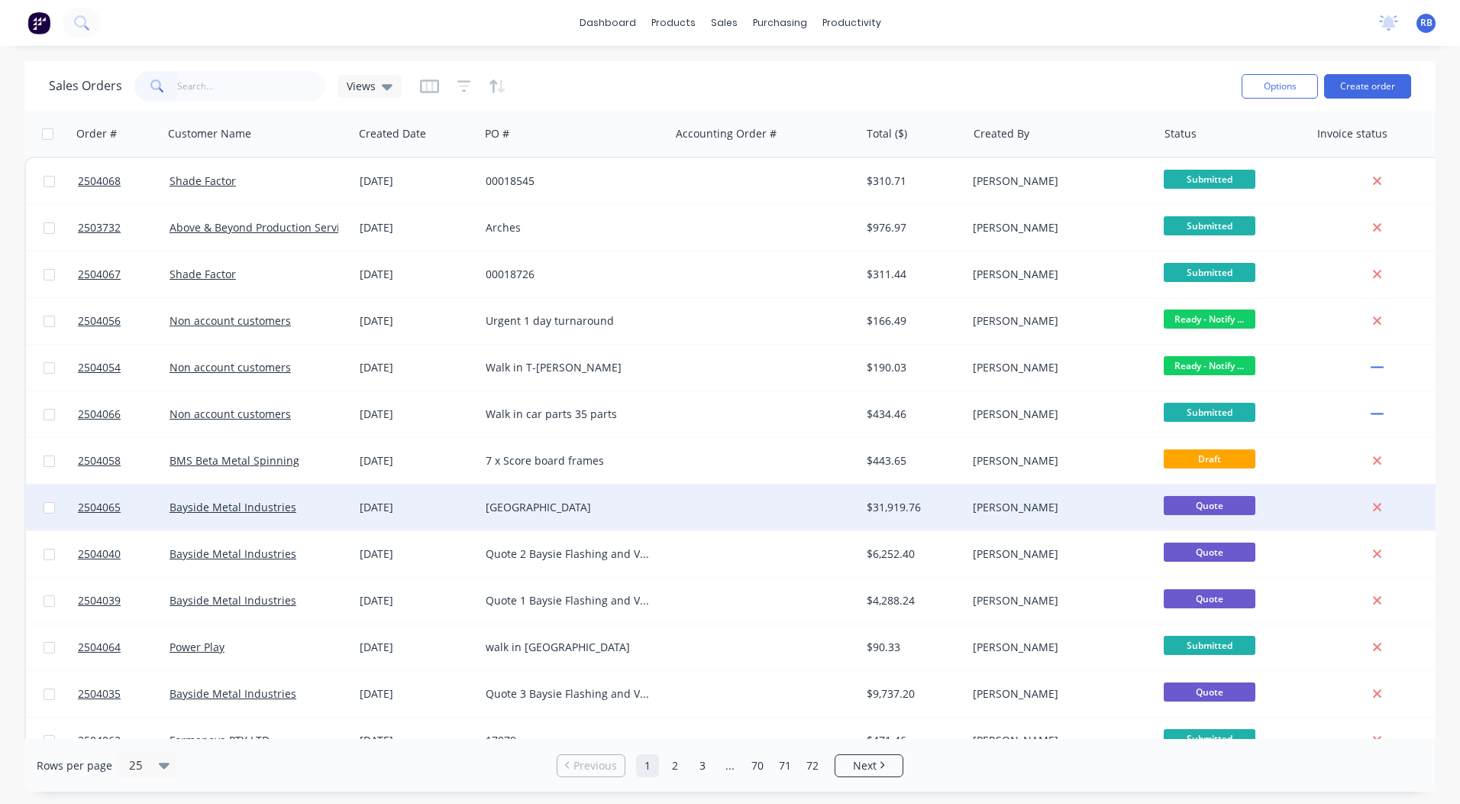
click at [319, 504] on div "Bayside Metal Industries" at bounding box center [255, 507] width 170 height 15
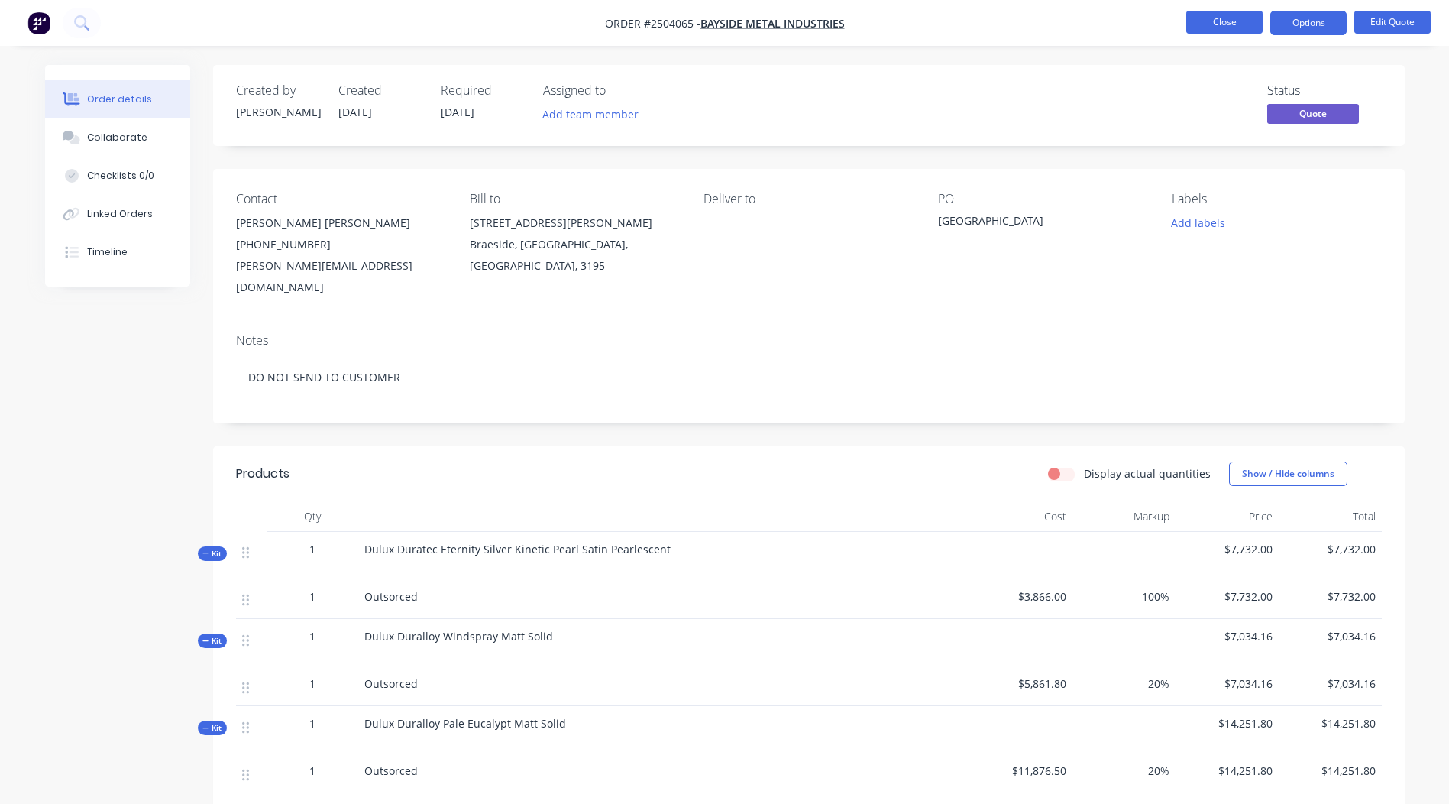
click at [1224, 24] on button "Close" at bounding box center [1224, 22] width 76 height 23
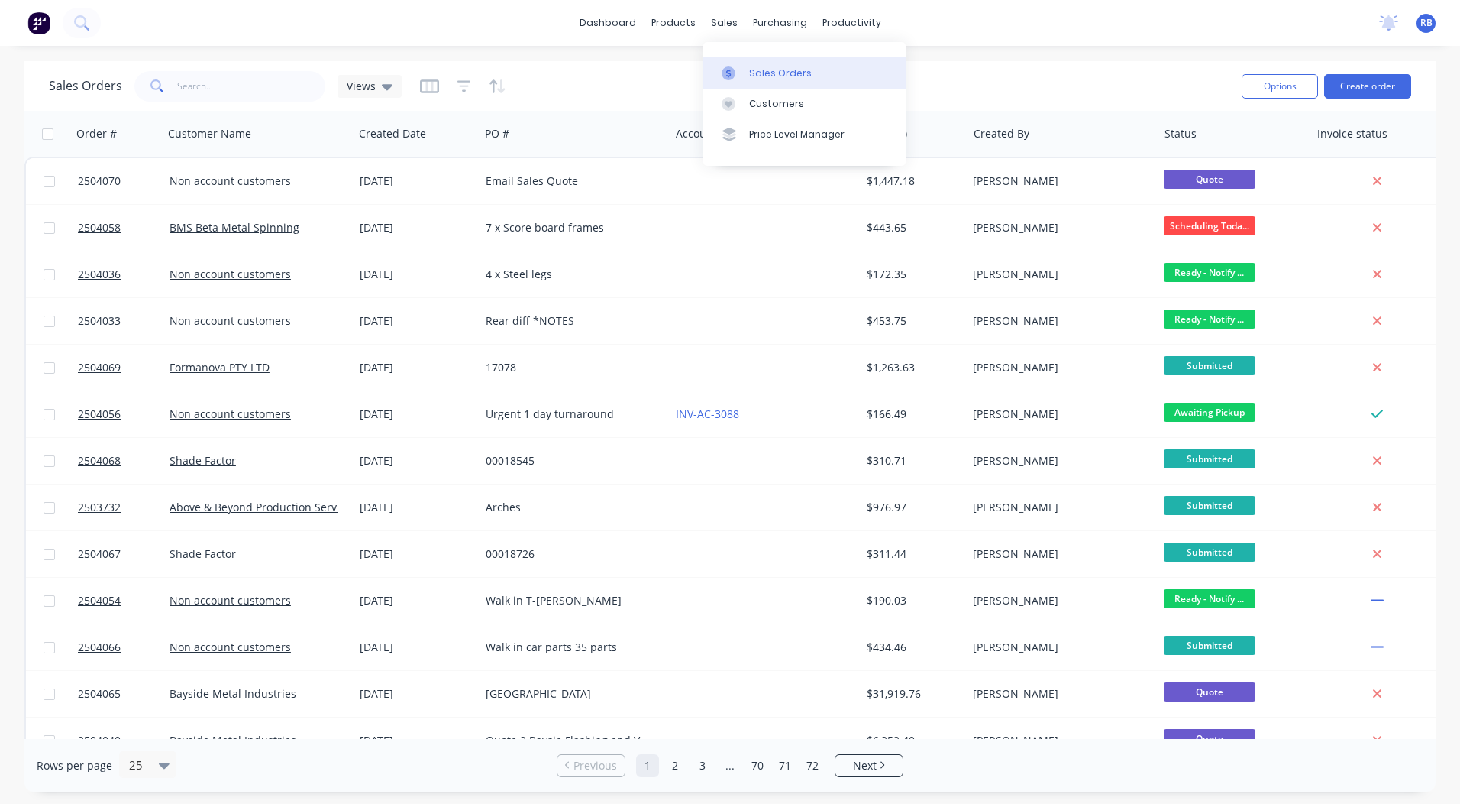
drag, startPoint x: 742, startPoint y: 65, endPoint x: 765, endPoint y: 63, distance: 23.0
click at [742, 65] on link "Sales Orders" at bounding box center [805, 72] width 202 height 31
click at [642, 14] on link "dashboard" at bounding box center [608, 22] width 72 height 23
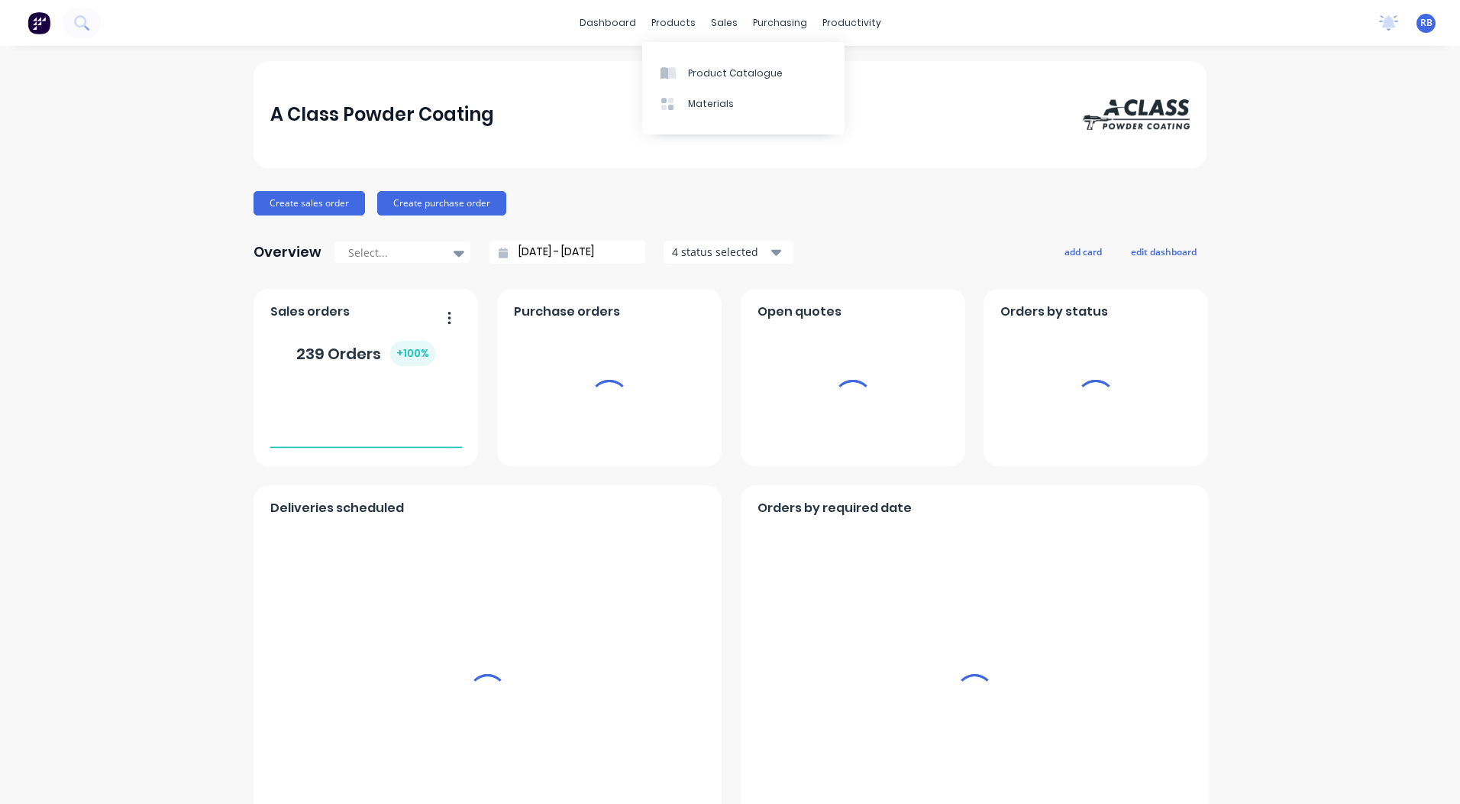
click at [953, 88] on div "A Class Powder Coating" at bounding box center [730, 114] width 953 height 107
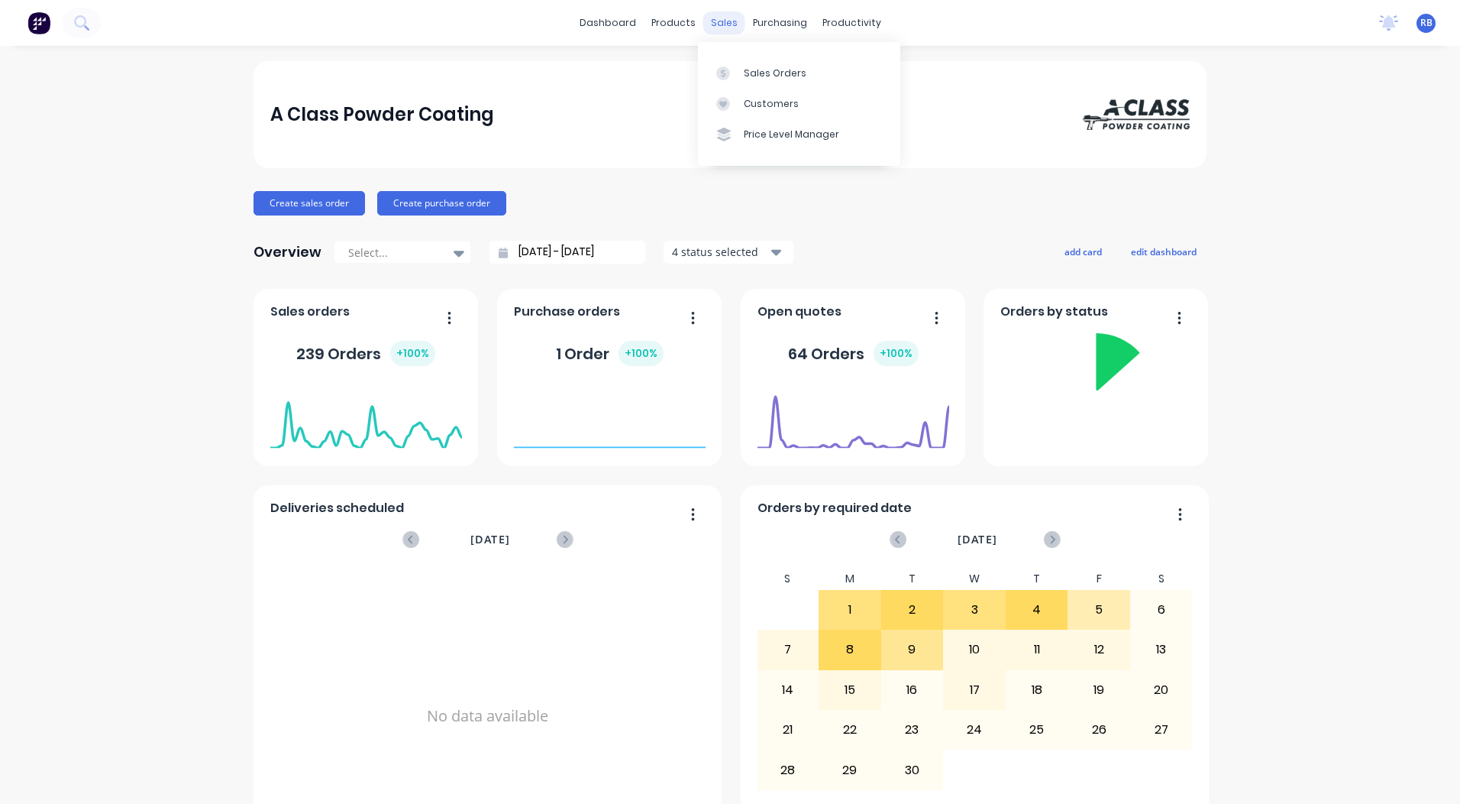
click at [714, 19] on div "sales" at bounding box center [725, 22] width 42 height 23
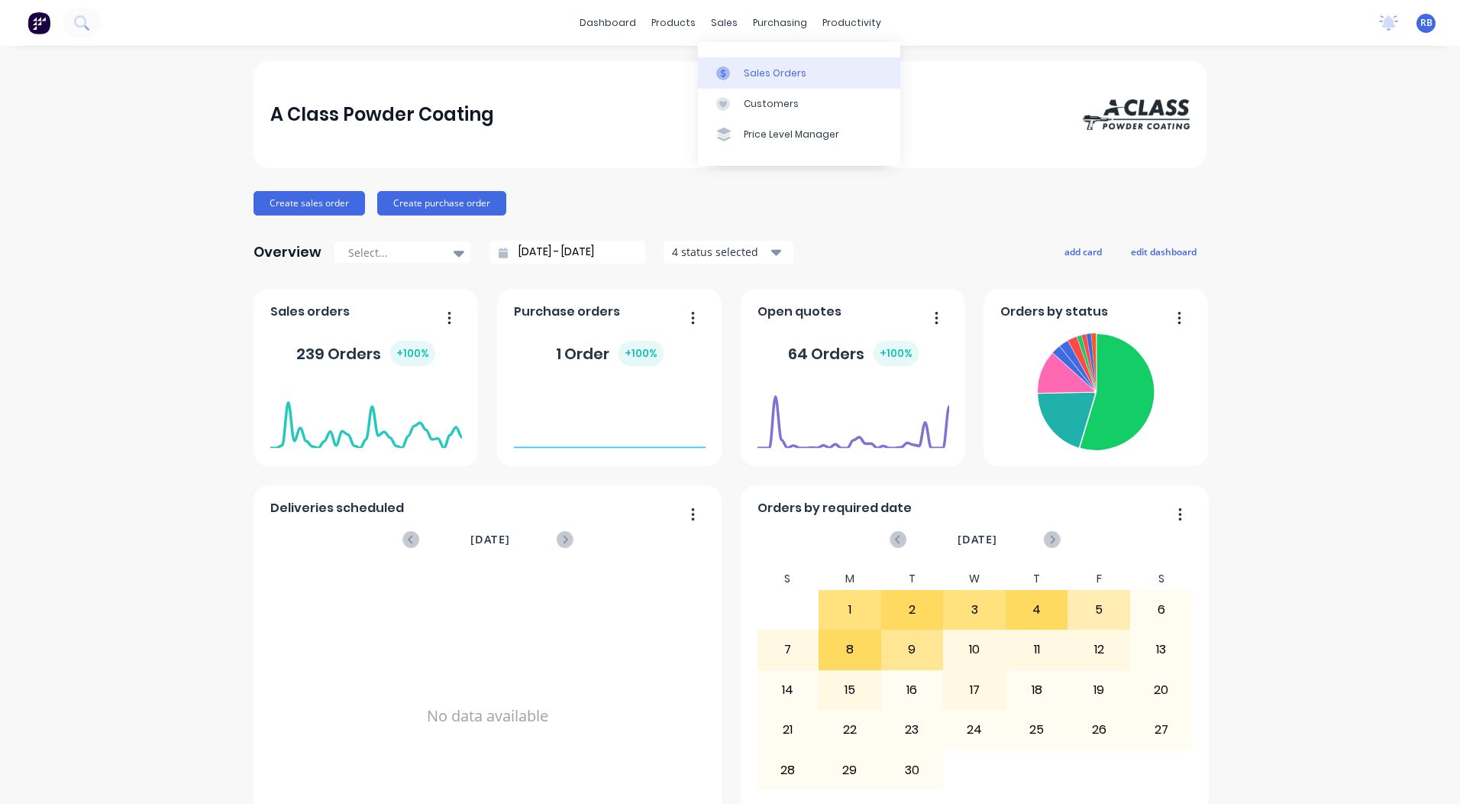
click at [752, 63] on link "Sales Orders" at bounding box center [799, 72] width 202 height 31
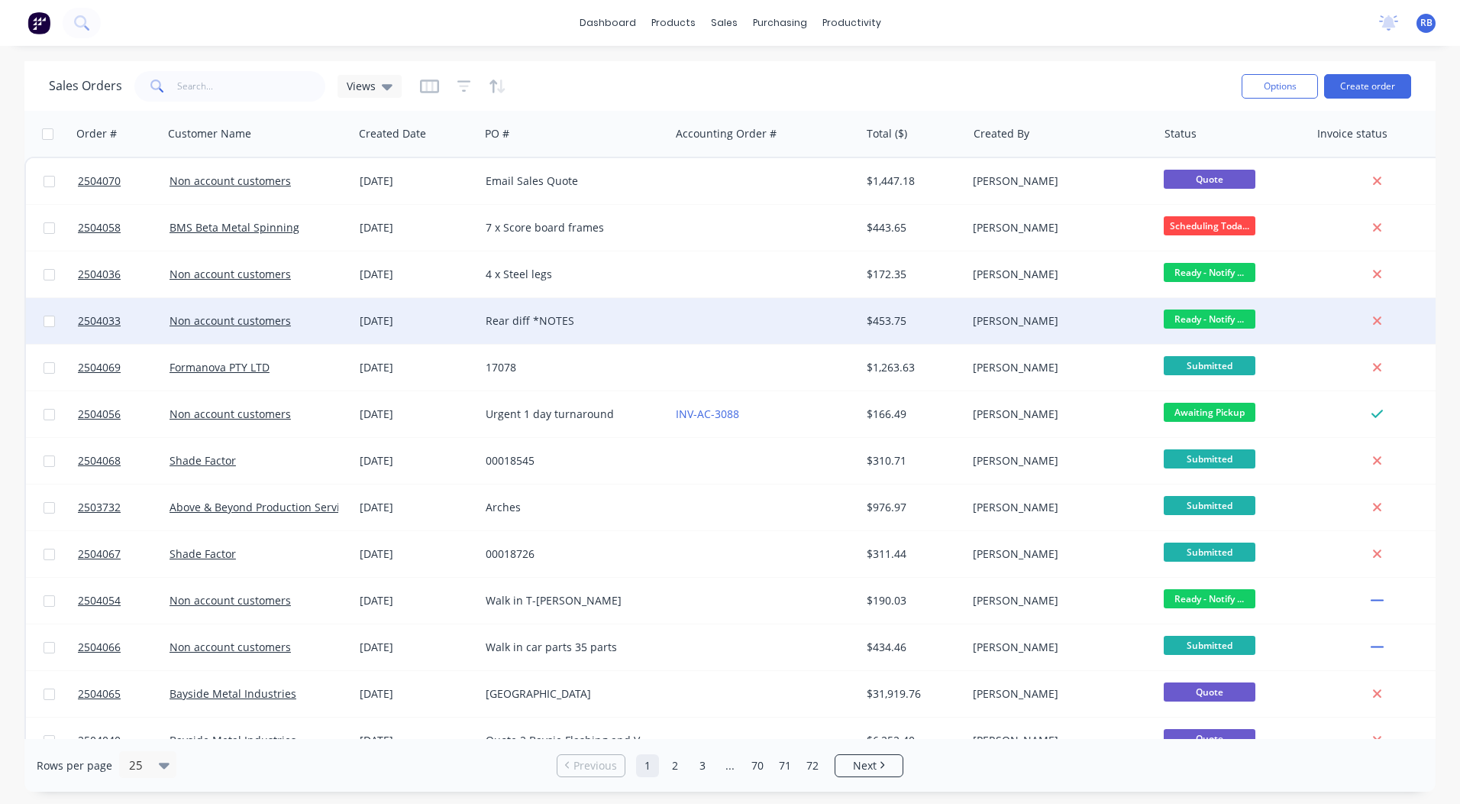
click at [535, 304] on div "Rear diff *NOTES" at bounding box center [575, 321] width 190 height 46
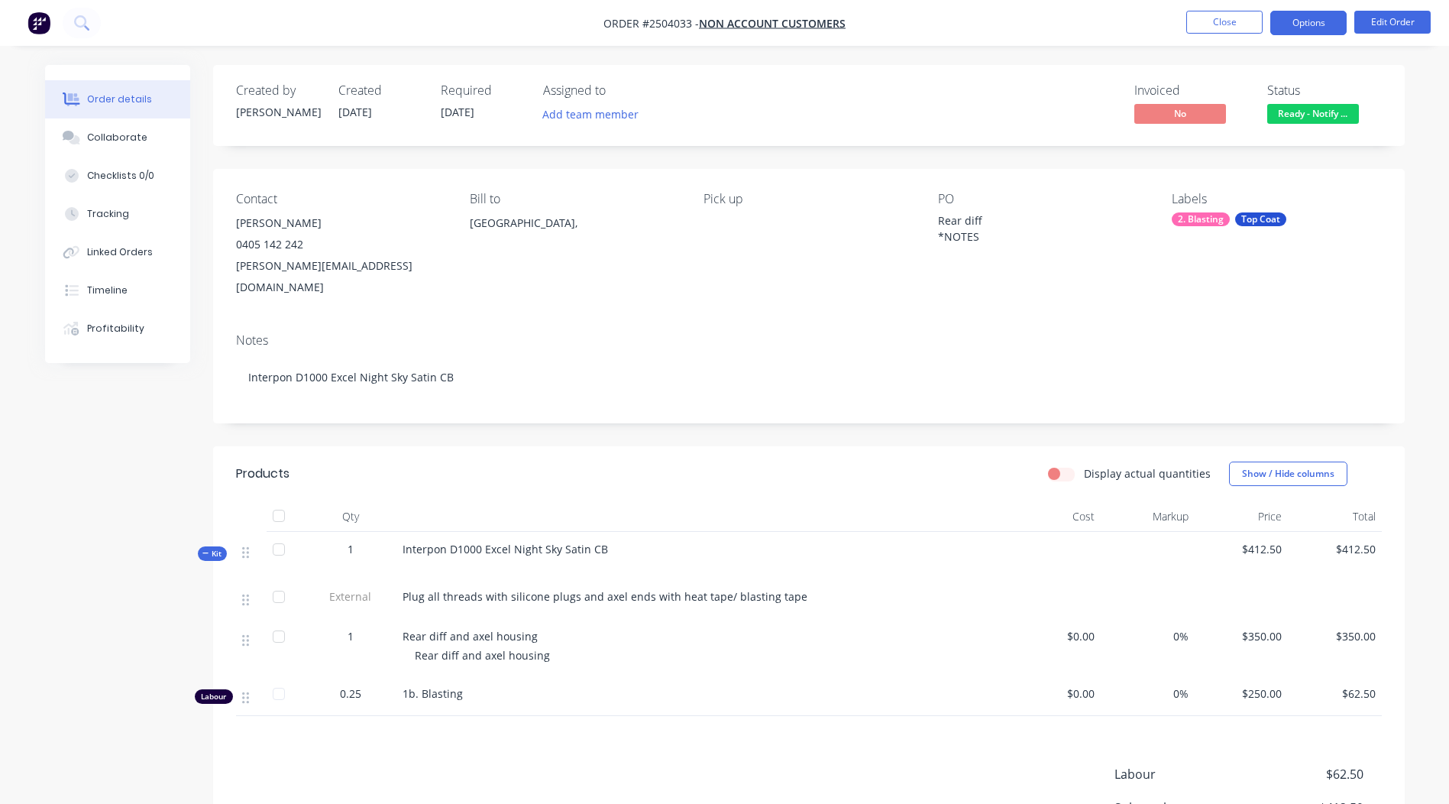
click at [1303, 25] on button "Options" at bounding box center [1308, 23] width 76 height 24
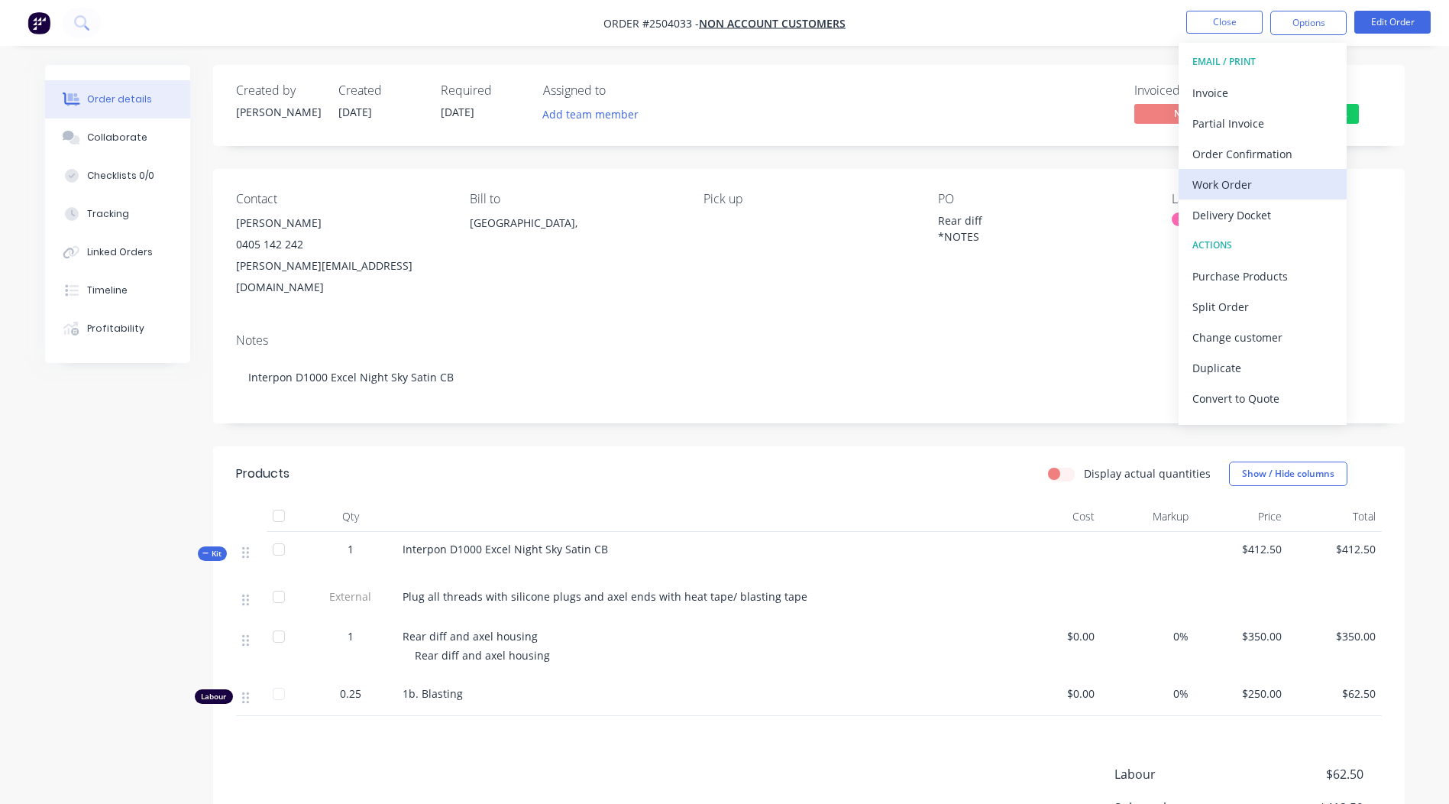
click at [1244, 189] on div "Work Order" at bounding box center [1262, 184] width 141 height 22
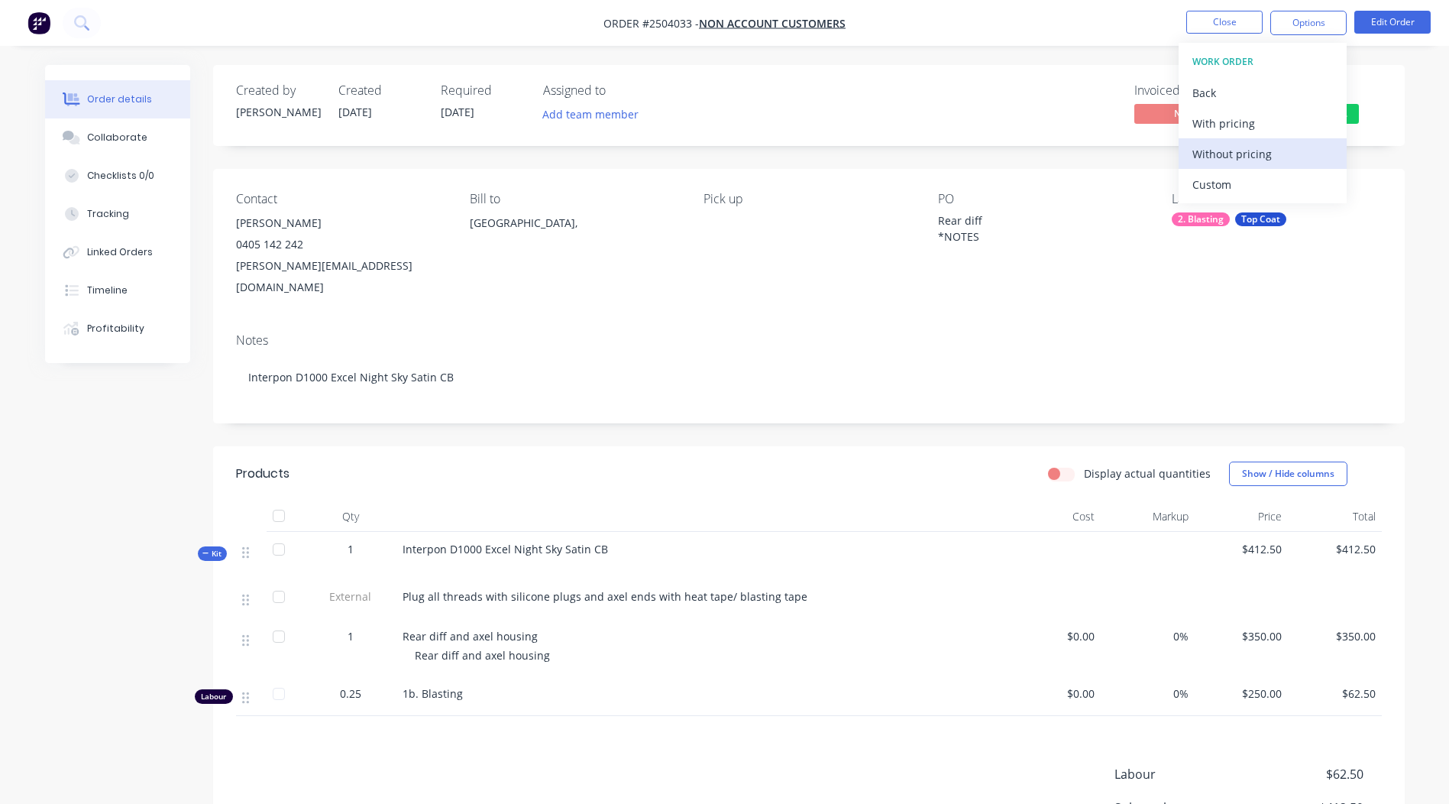
click at [1289, 158] on div "Without pricing" at bounding box center [1262, 154] width 141 height 22
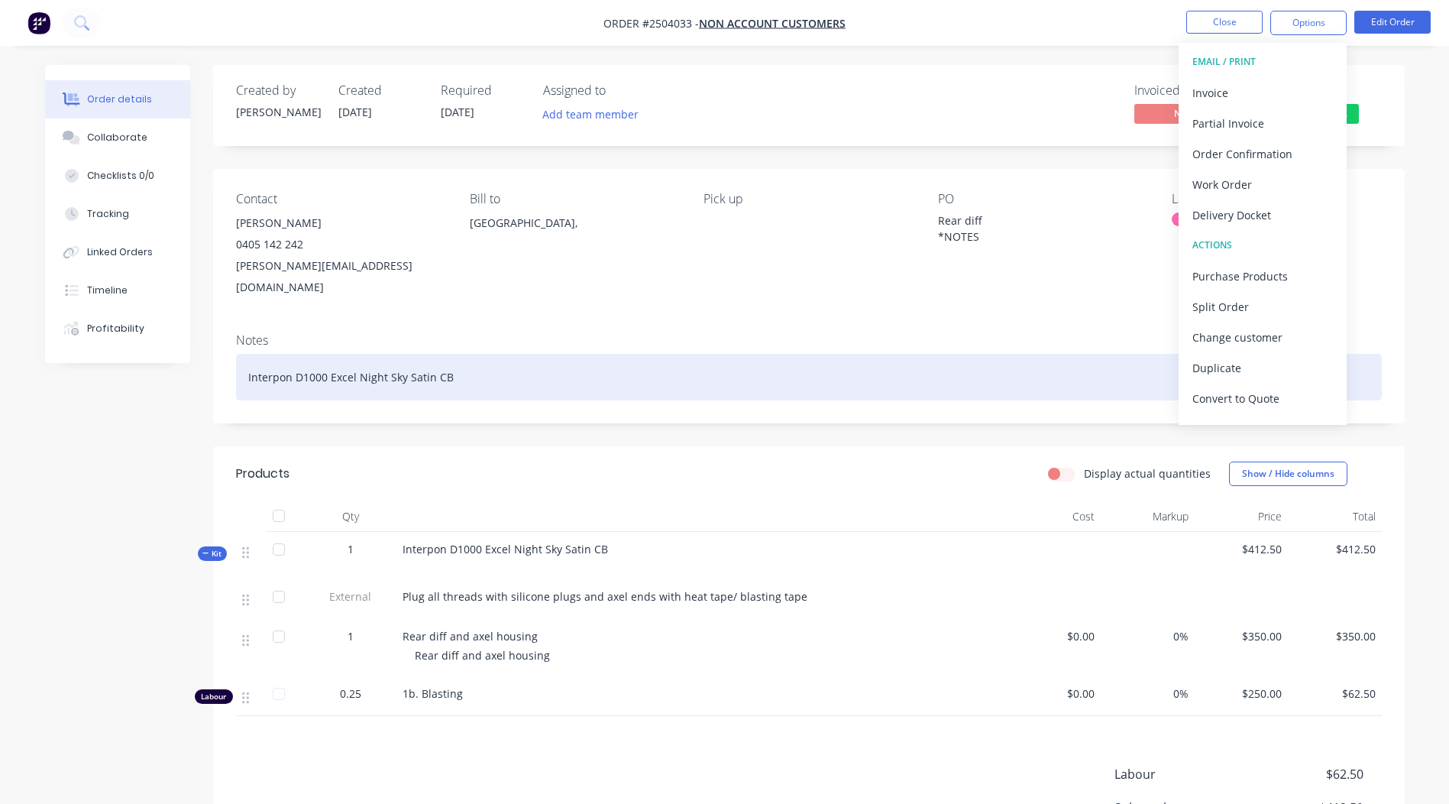
click at [1028, 361] on div "Interpon D1000 Excel Night Sky Satin CB" at bounding box center [809, 377] width 1146 height 47
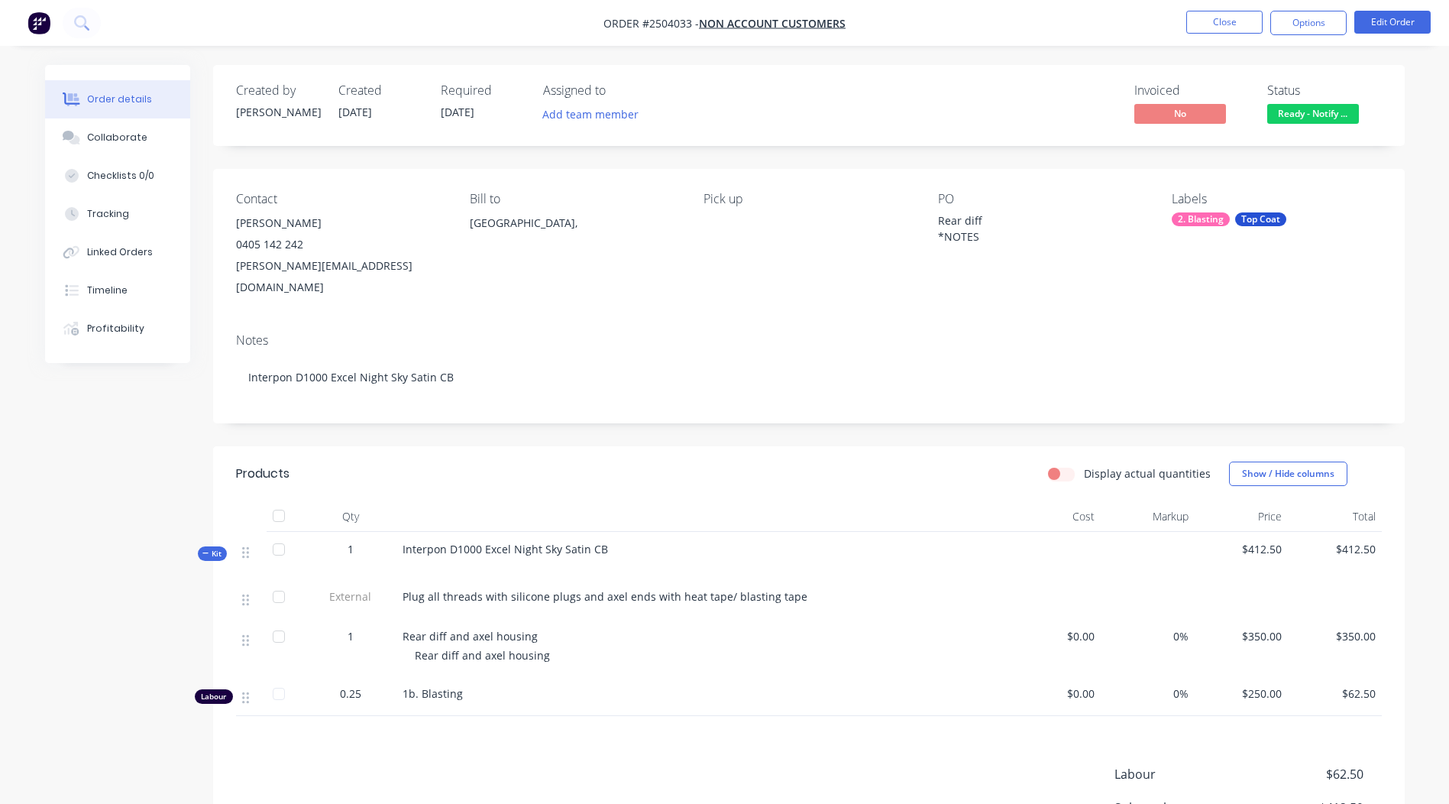
click at [1231, 9] on nav "Order #2504033 - Non account customers Close Options Edit Order" at bounding box center [724, 23] width 1449 height 46
click at [1231, 22] on button "Close" at bounding box center [1224, 22] width 76 height 23
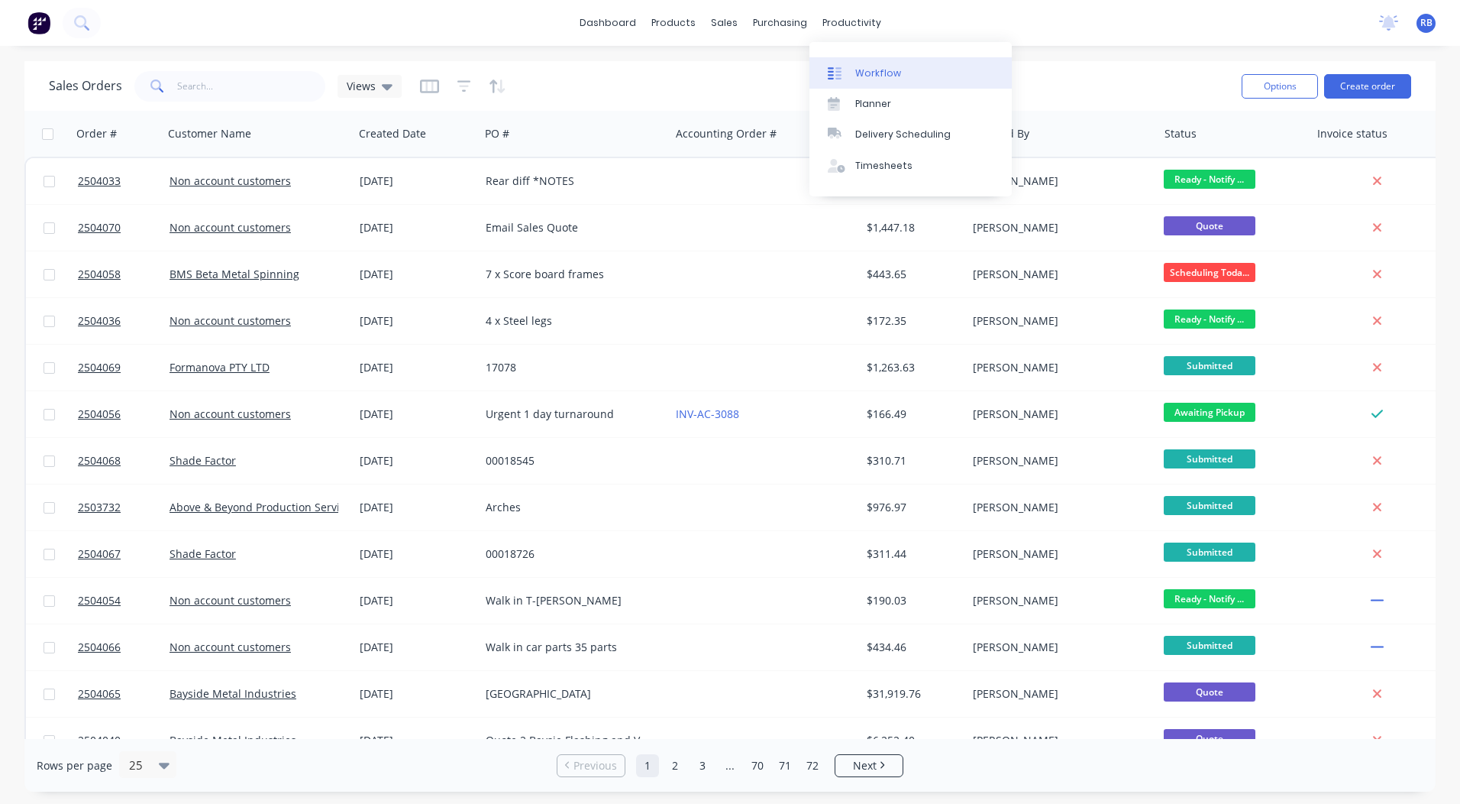
click at [867, 59] on link "Workflow" at bounding box center [911, 72] width 202 height 31
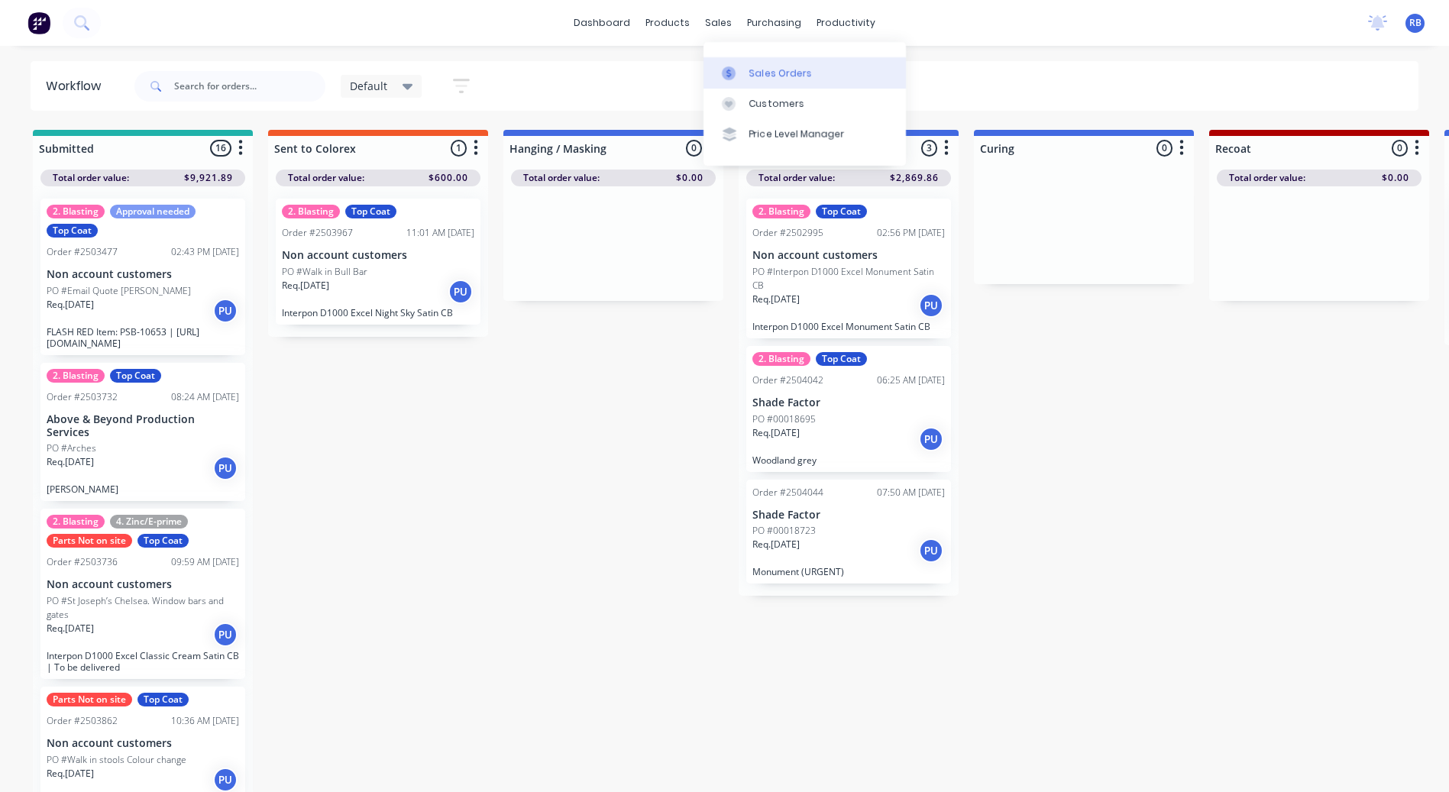
click at [754, 71] on div "Sales Orders" at bounding box center [780, 73] width 63 height 14
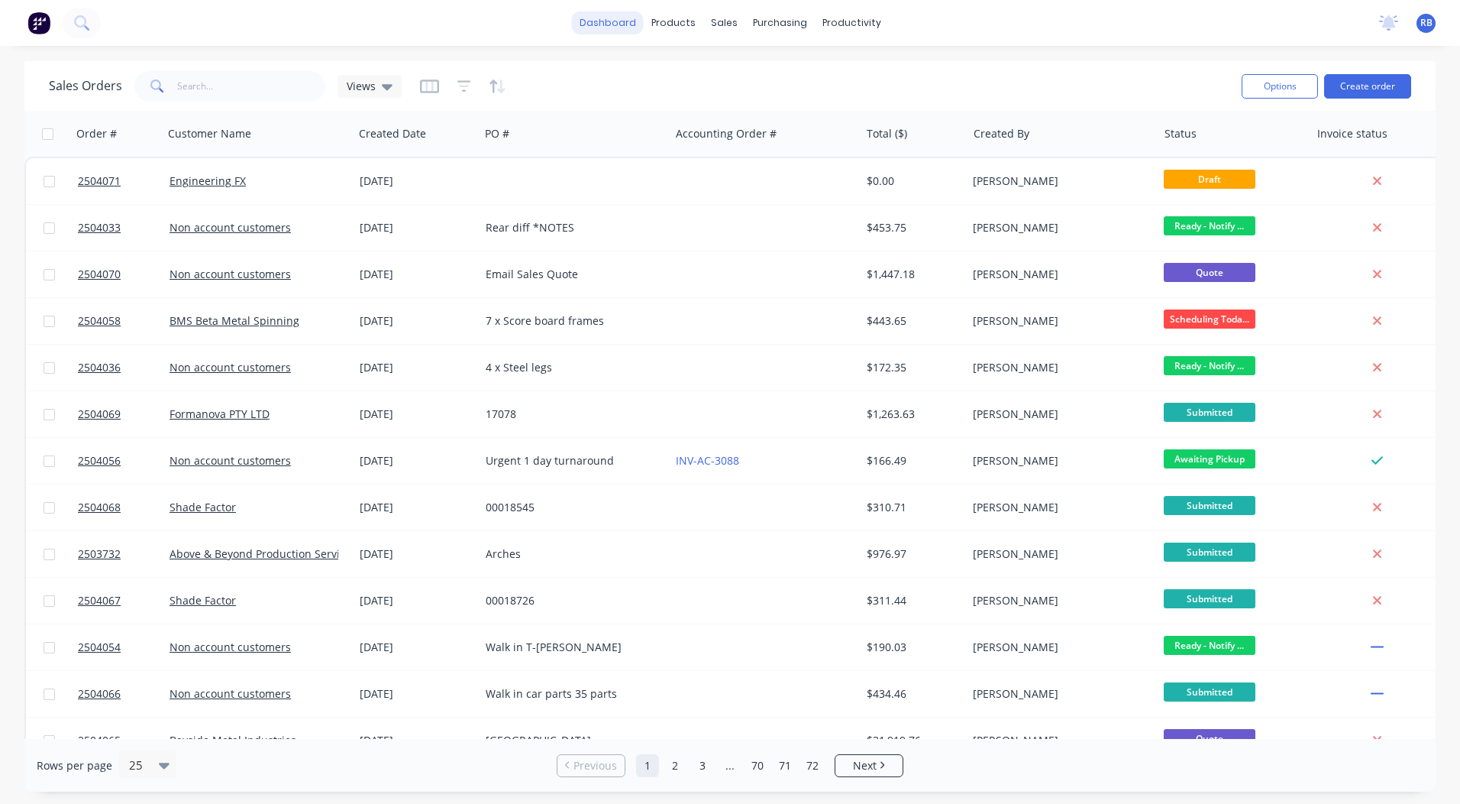
click at [615, 20] on link "dashboard" at bounding box center [608, 22] width 72 height 23
